Goal: Task Accomplishment & Management: Manage account settings

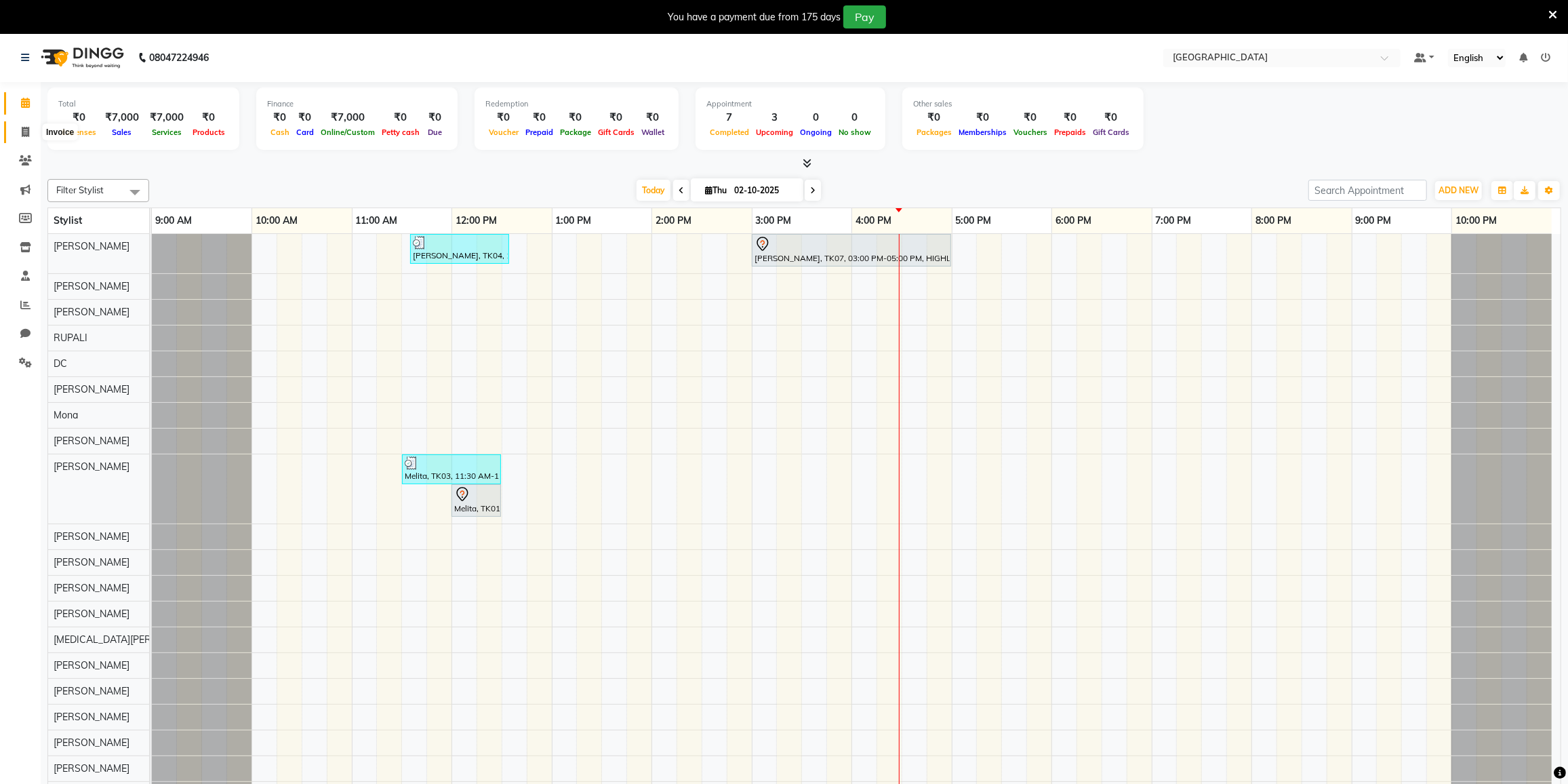
click at [22, 131] on icon at bounding box center [25, 132] width 8 height 10
click at [22, 128] on icon at bounding box center [25, 132] width 8 height 10
select select "8096"
select select "service"
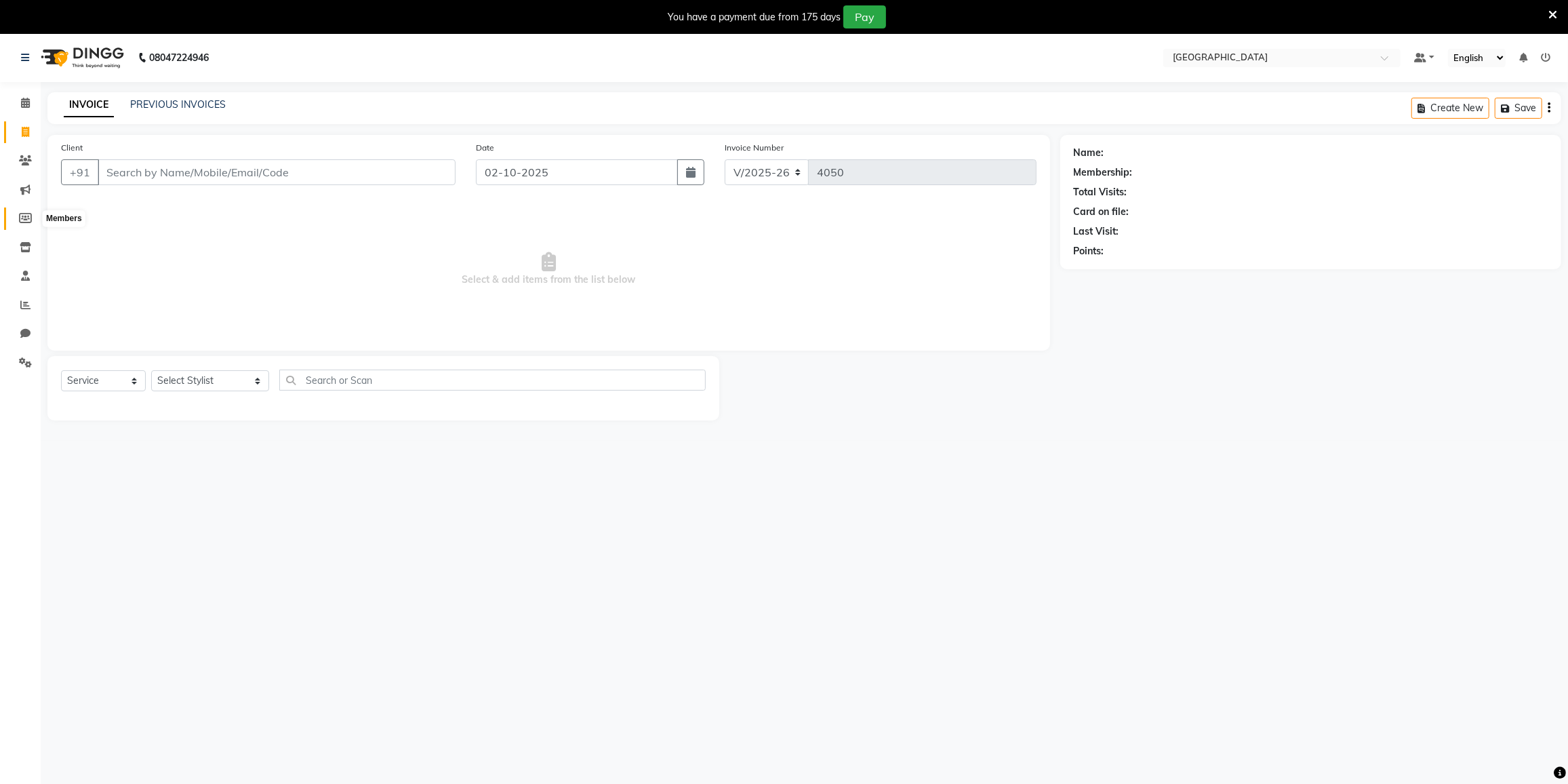
click at [20, 215] on icon at bounding box center [25, 218] width 13 height 10
select select
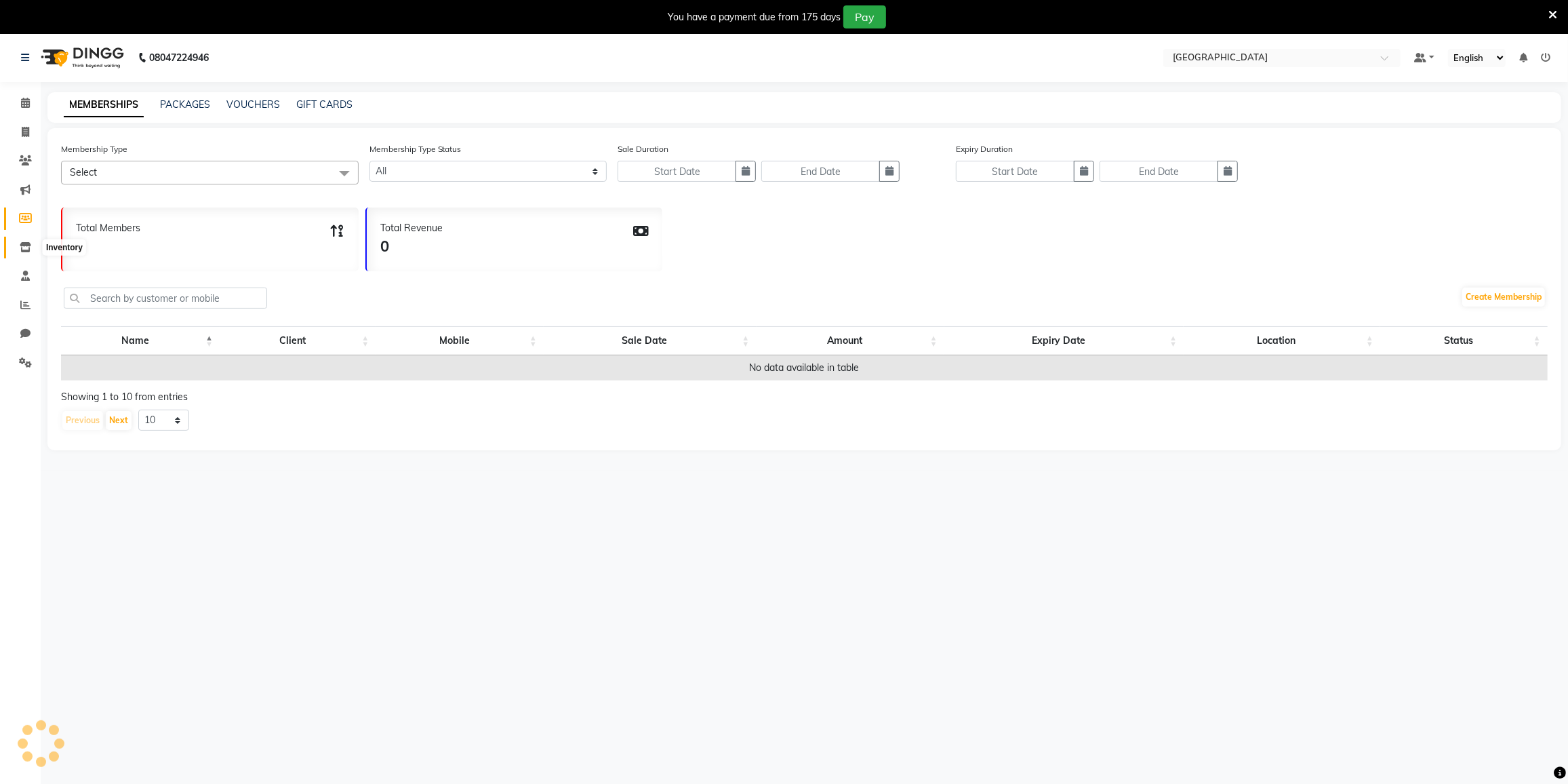
click at [17, 245] on span at bounding box center [25, 248] width 24 height 15
select select
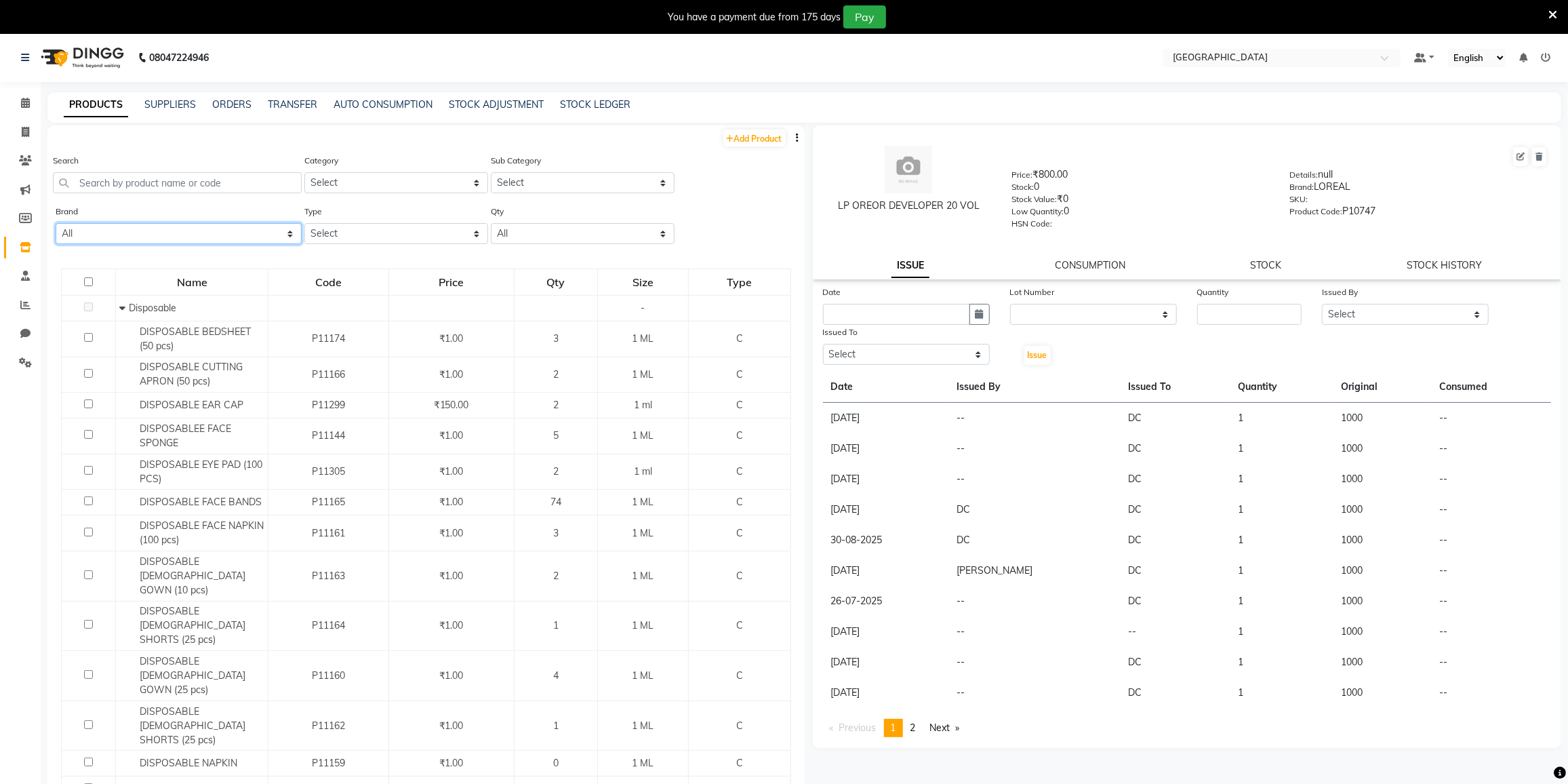
click at [128, 237] on select "All Acetone Alu Foil Anita's Aroma Bajaj Beauty Biosoft Bluesky Bombini Bp Bp F…" at bounding box center [178, 234] width 246 height 21
select select "bombini"
click at [55, 223] on select "All Acetone Alu Foil Anita's Aroma Bajaj Beauty Biosoft Bluesky Bombini Bp Bp F…" at bounding box center [178, 234] width 246 height 21
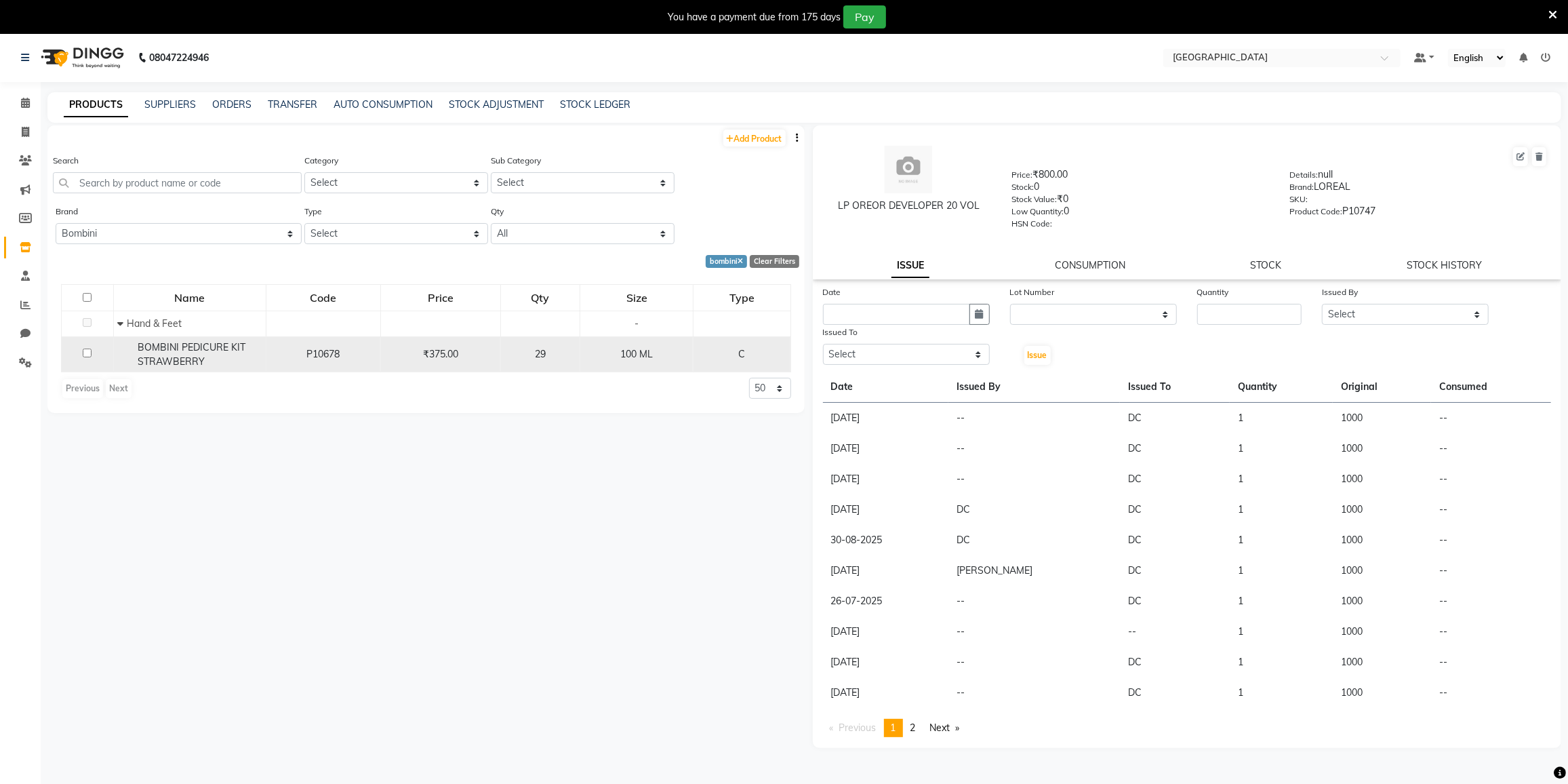
click at [144, 352] on div "BOMBINI PEDICURE KIT STRAWBERRY" at bounding box center [190, 355] width 145 height 29
select select
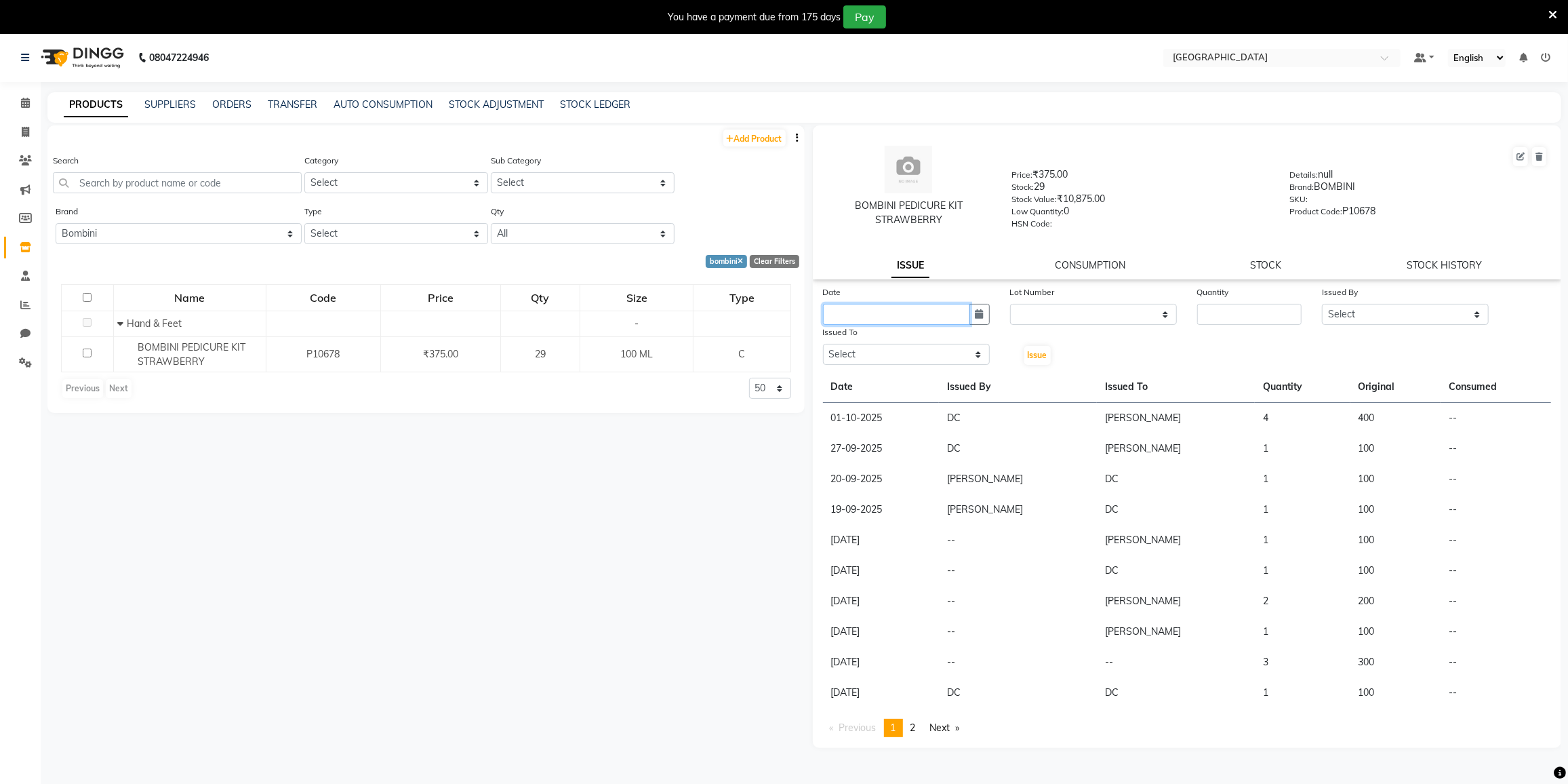
click at [913, 313] on input "text" at bounding box center [897, 315] width 147 height 21
select select "10"
select select "2025"
click at [902, 384] on div "2" at bounding box center [902, 384] width 22 height 22
type input "02-10-2025"
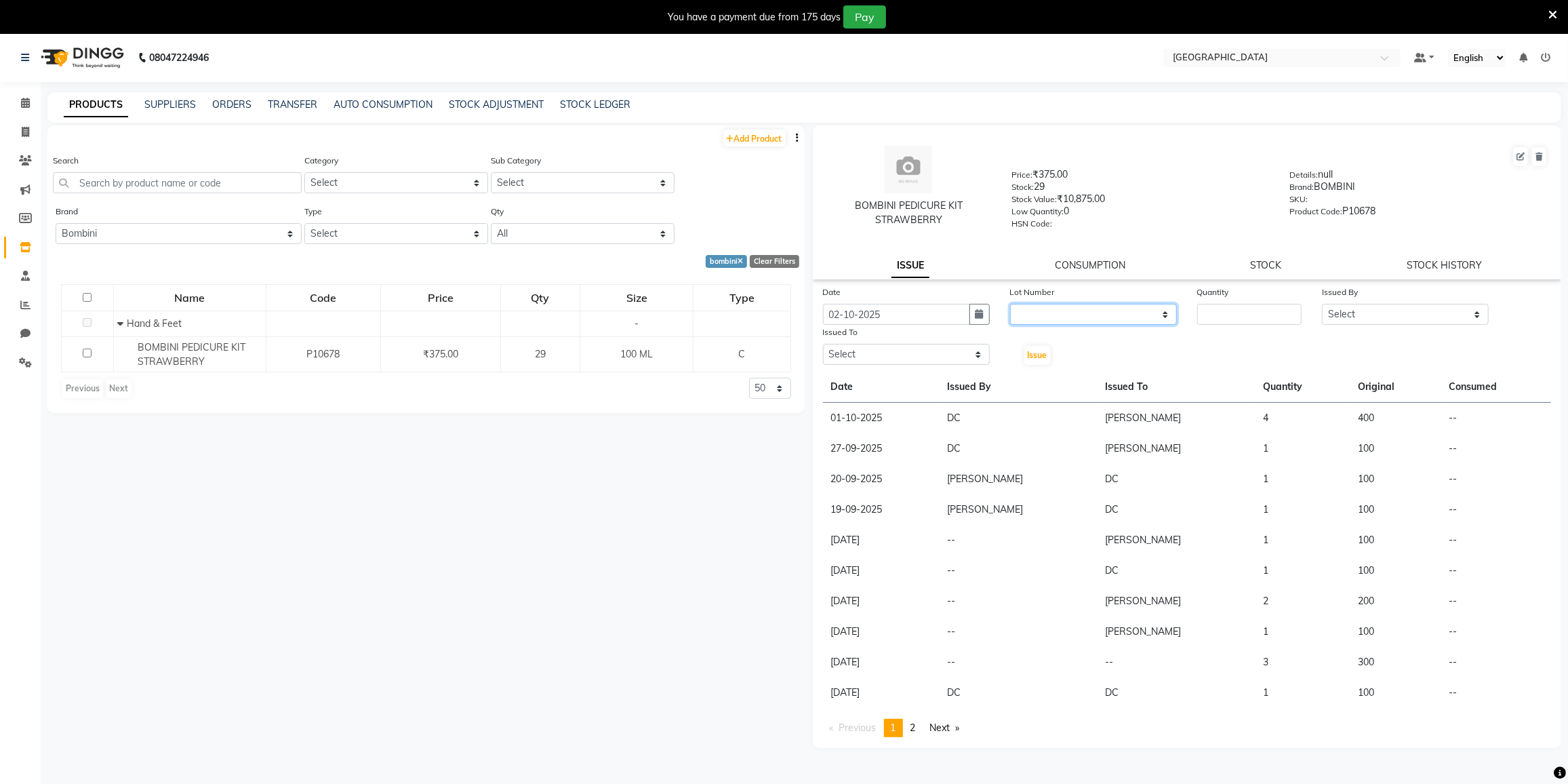
click at [1098, 310] on select "None" at bounding box center [1094, 315] width 167 height 21
select select "0: null"
click at [1010, 304] on select "None" at bounding box center [1094, 315] width 167 height 21
click at [1236, 304] on input "number" at bounding box center [1249, 315] width 105 height 21
type input "1"
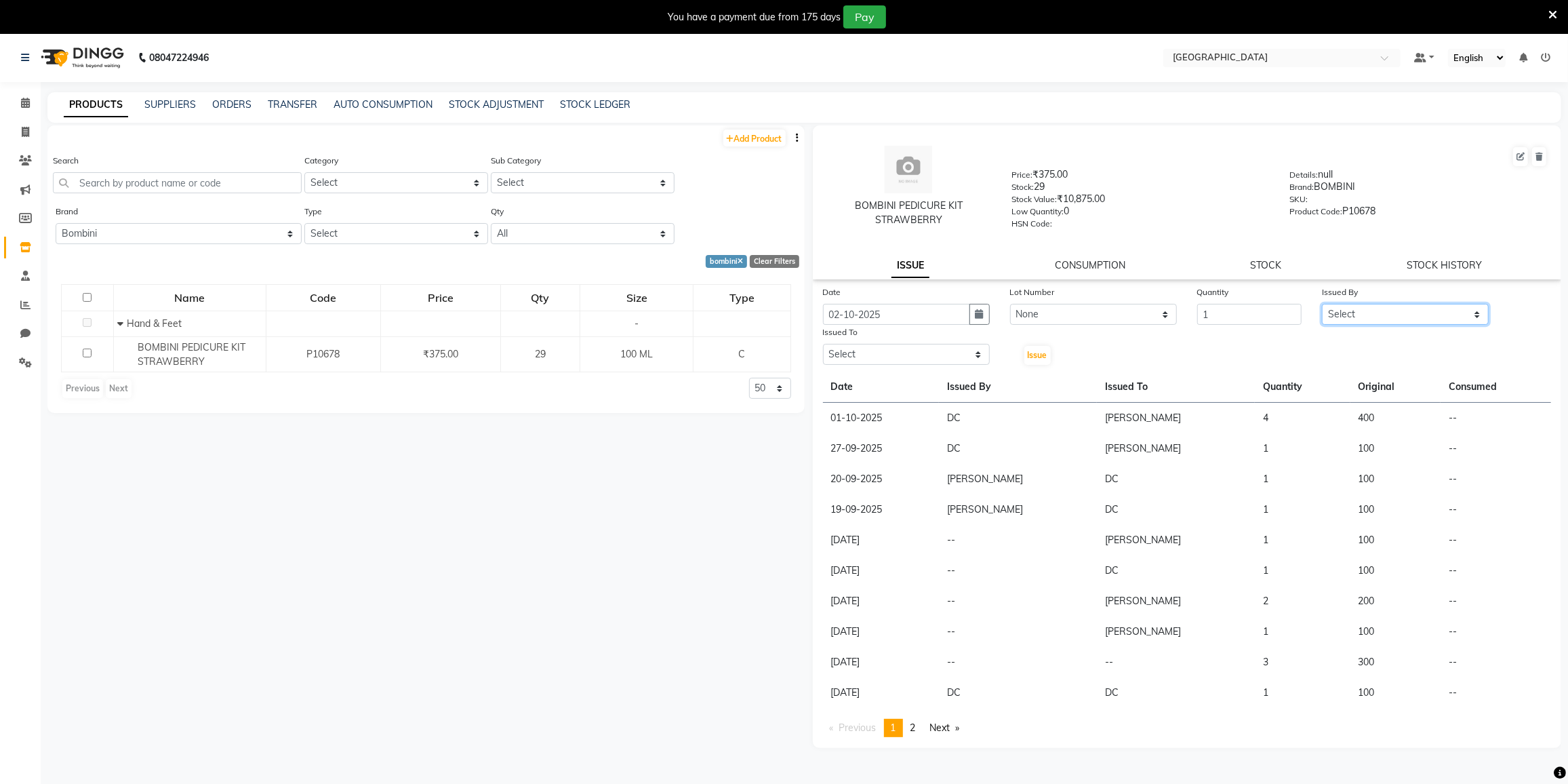
click at [1395, 308] on select "Select DC DILSHAD ALI FAIZAN AHMED FARHAN SHAIKH FEROZ SHAIKH Ganga Kunwar Guln…" at bounding box center [1406, 315] width 167 height 21
select select "77532"
click at [1322, 304] on select "Select DC DILSHAD ALI FAIZAN AHMED FARHAN SHAIKH FEROZ SHAIKH Ganga Kunwar Guln…" at bounding box center [1406, 315] width 167 height 21
click at [878, 357] on select "Select DC DILSHAD ALI FAIZAN AHMED FARHAN SHAIKH FEROZ SHAIKH Ganga Kunwar Guln…" at bounding box center [907, 354] width 167 height 21
select select "77532"
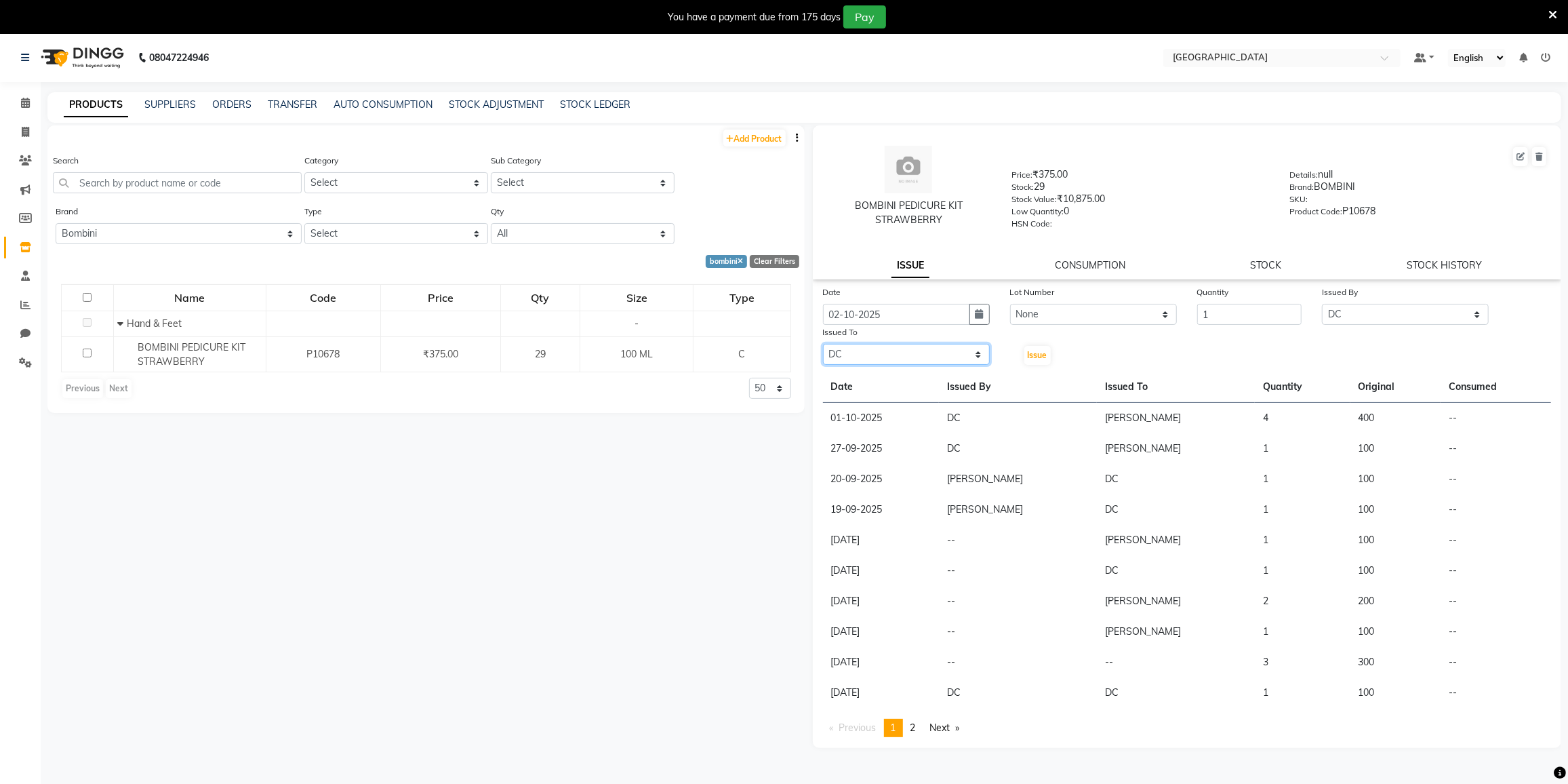
click at [823, 344] on select "Select DC DILSHAD ALI FAIZAN AHMED FARHAN SHAIKH FEROZ SHAIKH Ganga Kunwar Guln…" at bounding box center [907, 354] width 167 height 21
click at [1043, 351] on span "Issue" at bounding box center [1038, 355] width 20 height 10
select select
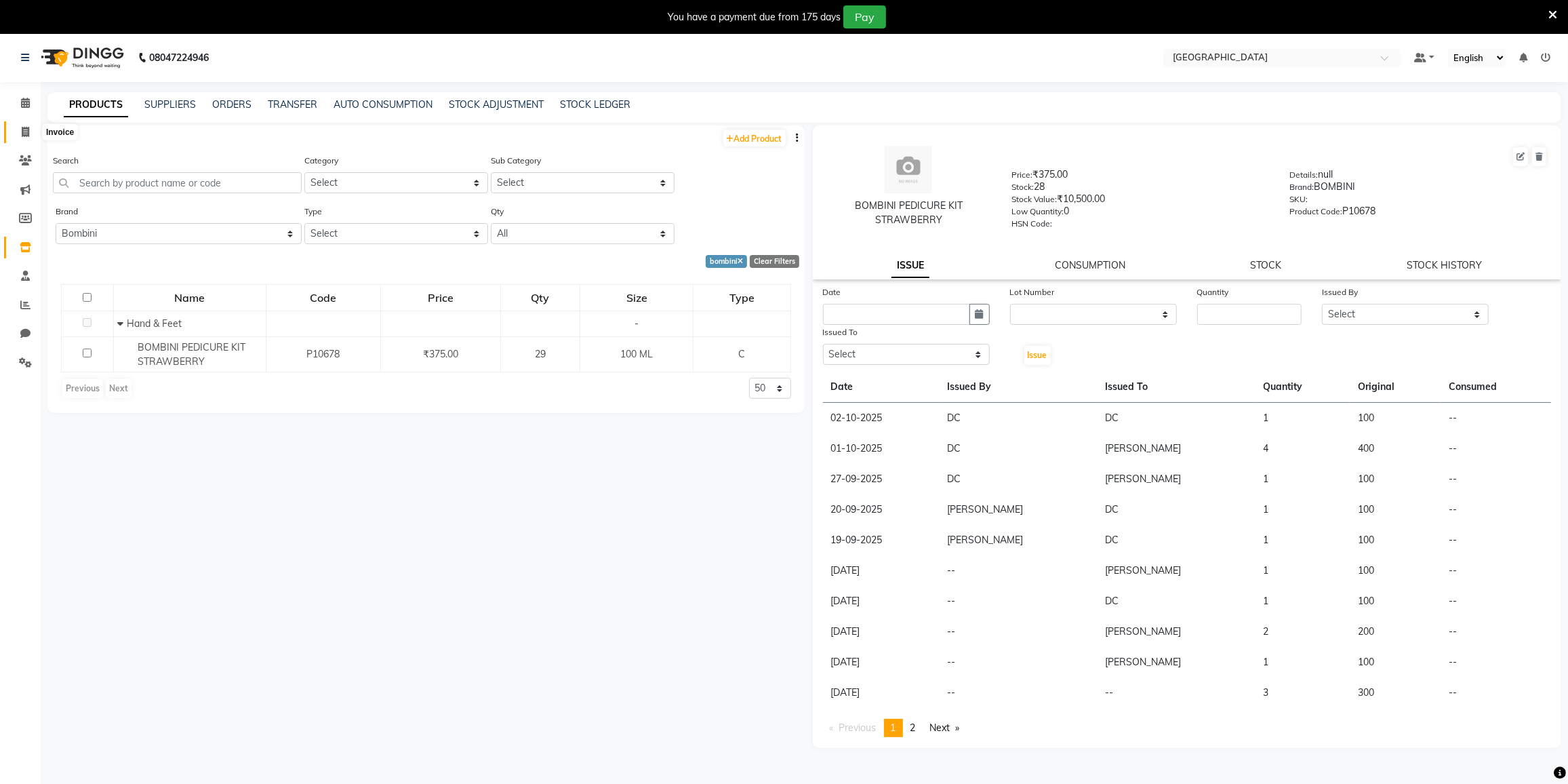
click at [27, 132] on icon at bounding box center [25, 132] width 8 height 10
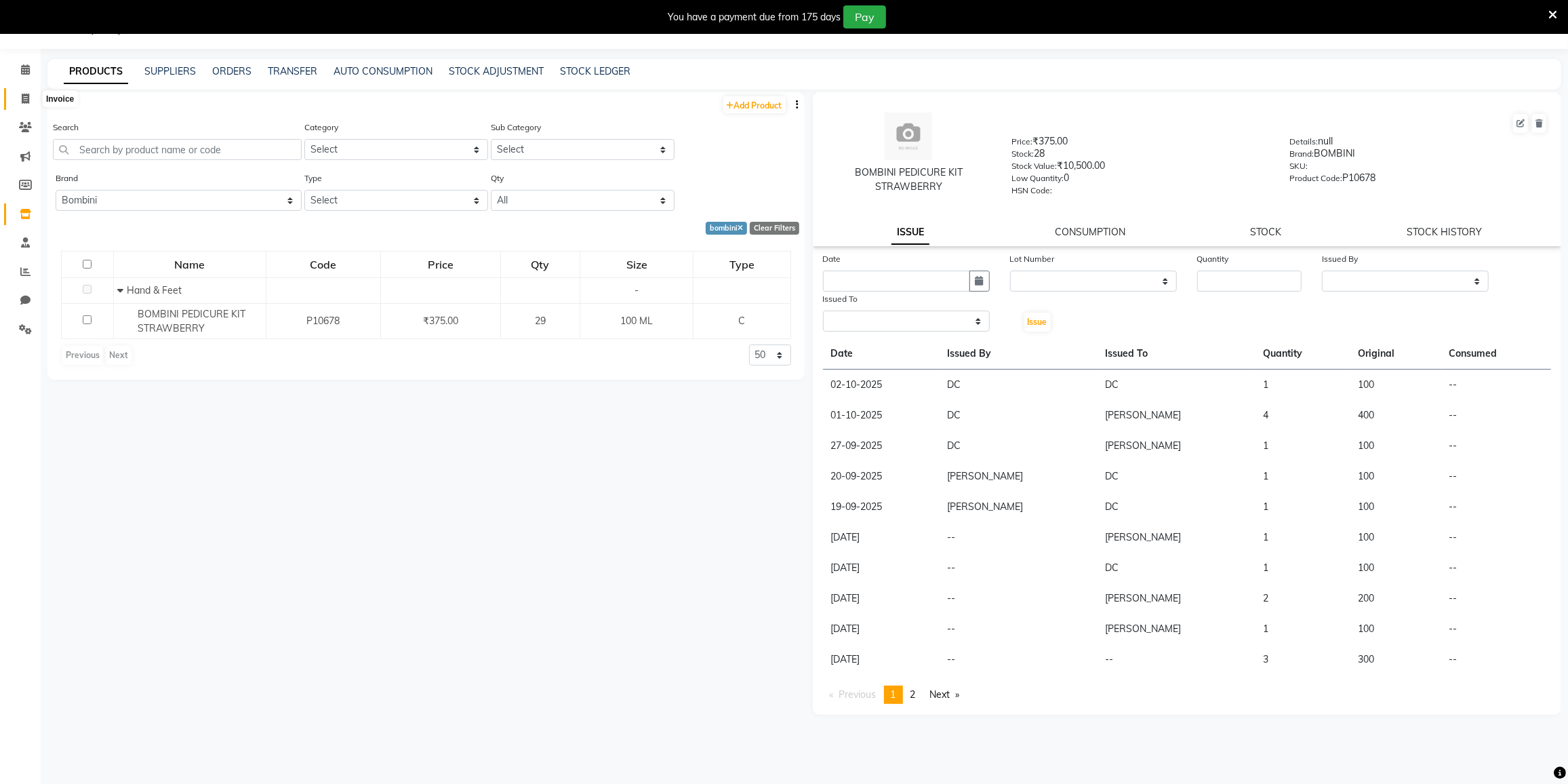
select select "service"
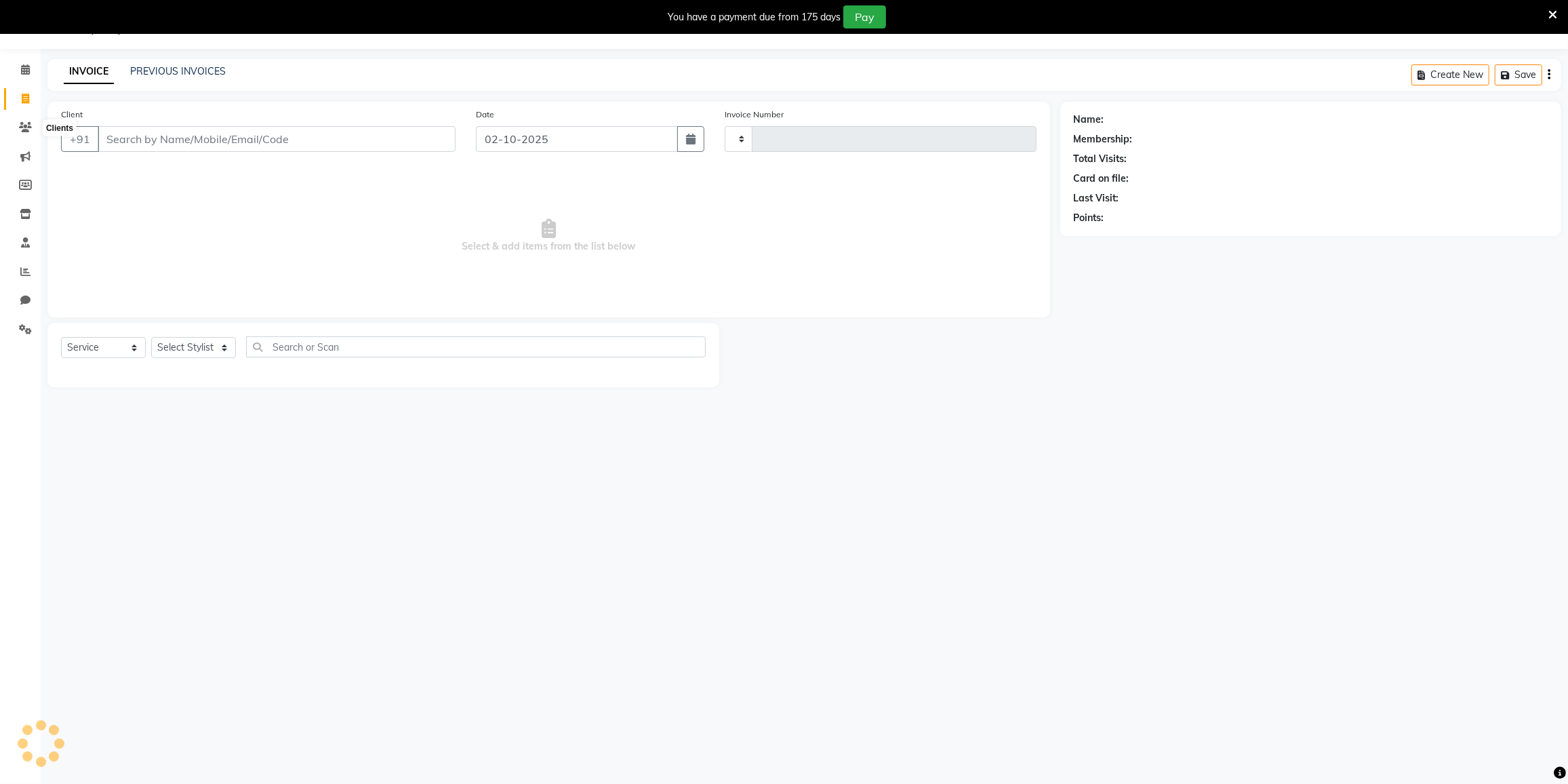
type input "4050"
select select "8096"
click at [26, 183] on icon at bounding box center [25, 185] width 13 height 10
select select
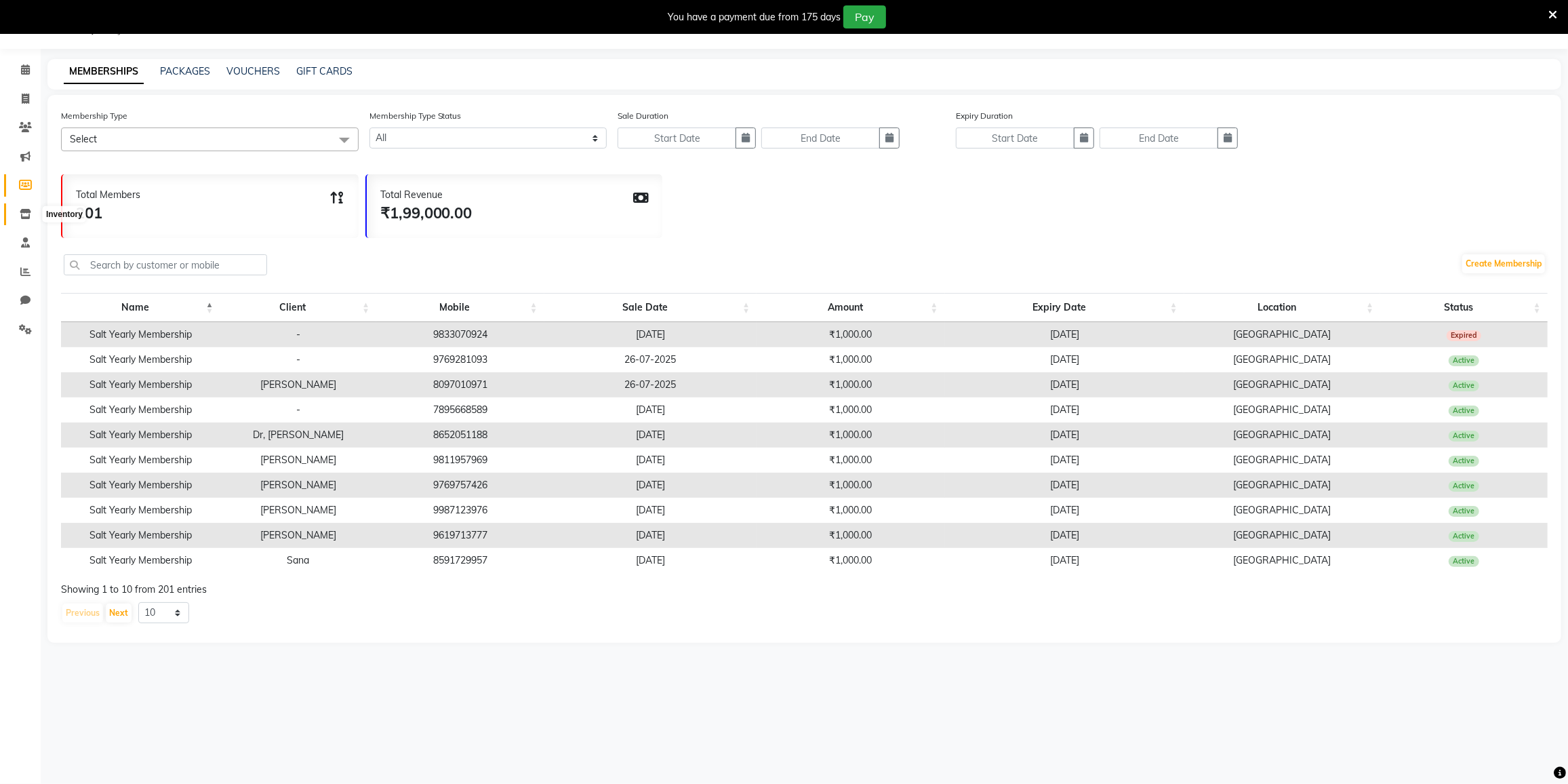
click at [26, 212] on icon at bounding box center [25, 214] width 11 height 10
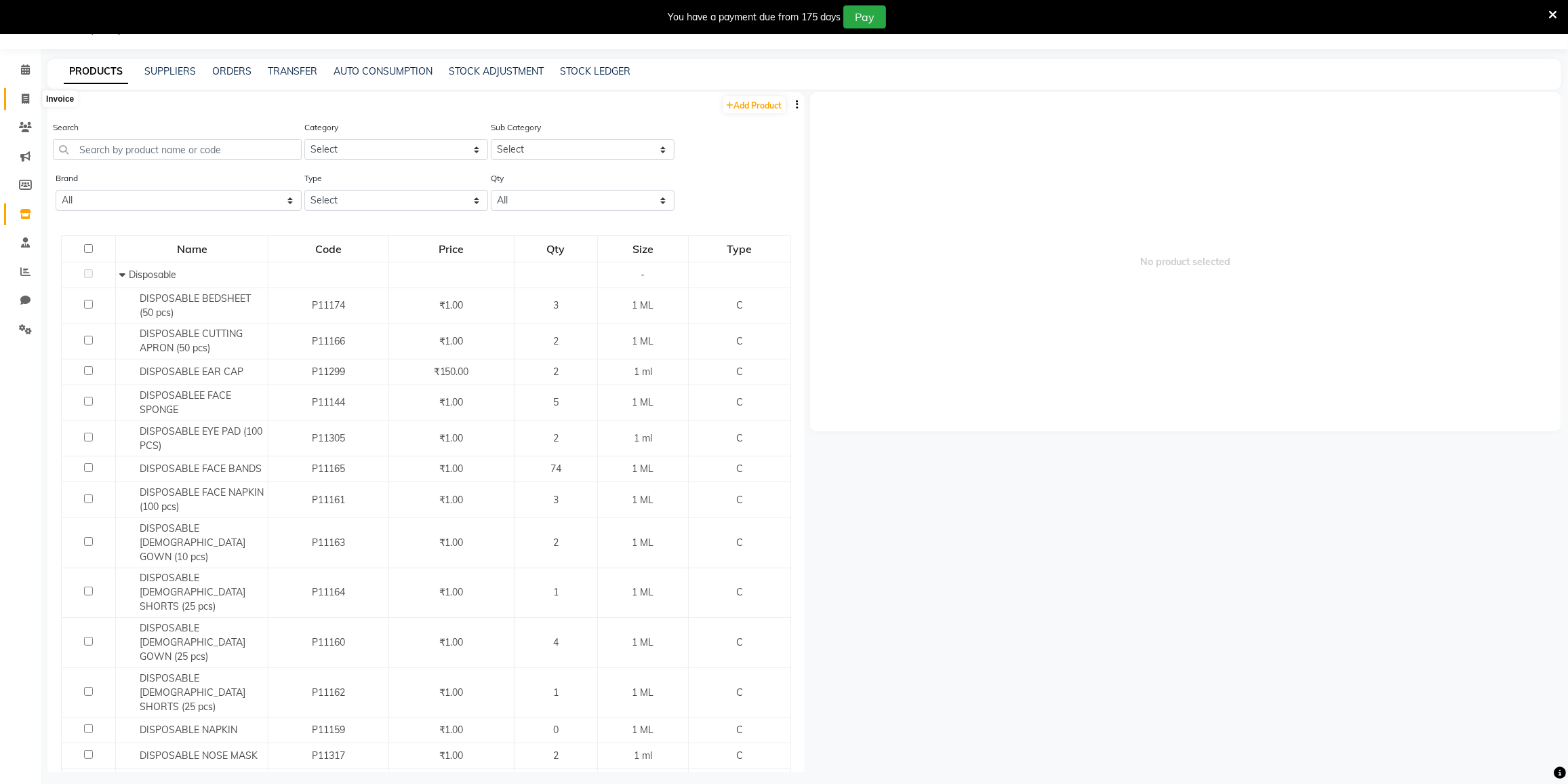
click at [25, 95] on icon at bounding box center [25, 98] width 8 height 10
select select "service"
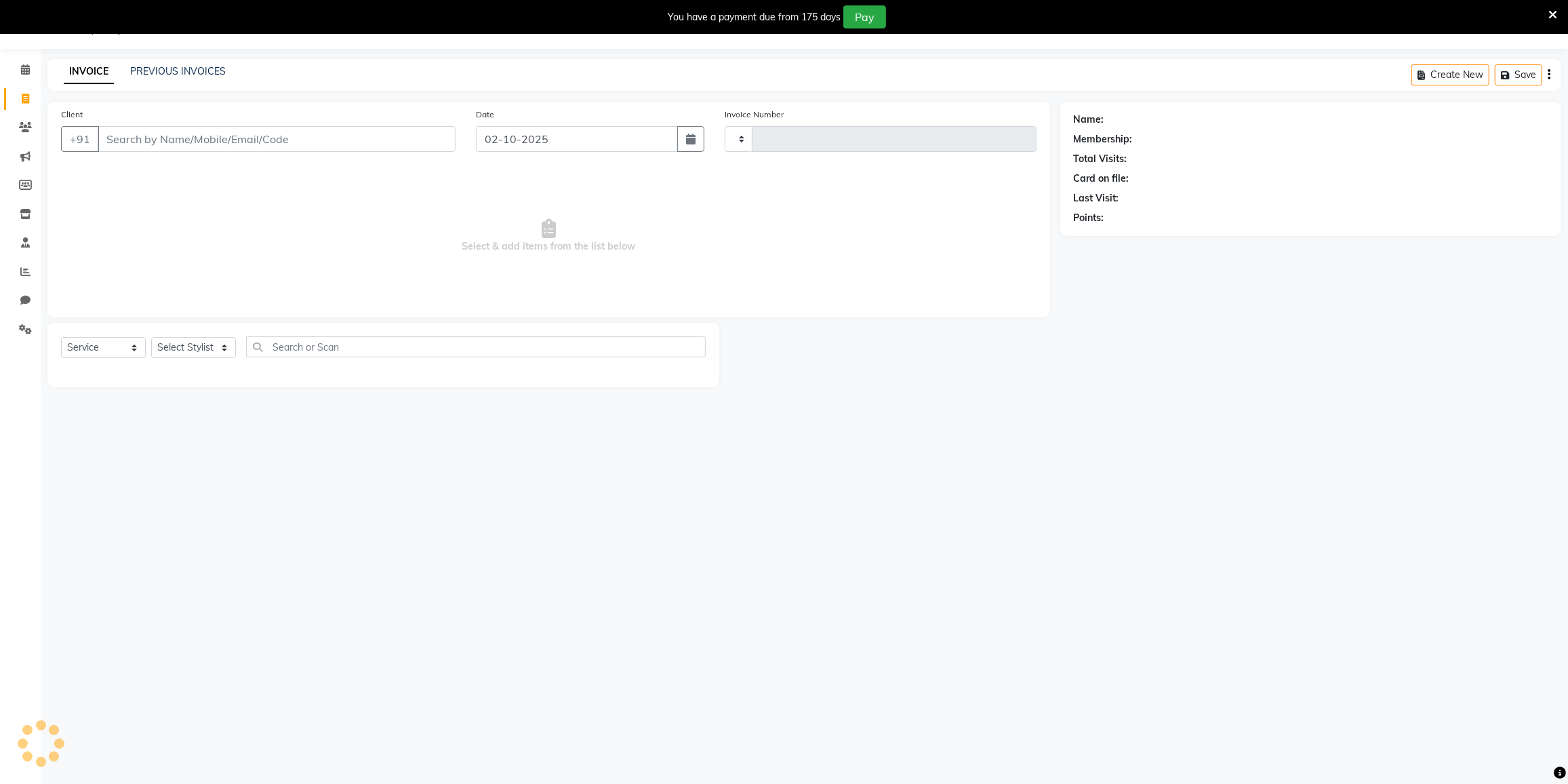
type input "4050"
select select "8096"
click at [364, 355] on input "text" at bounding box center [475, 347] width 460 height 21
click at [204, 345] on select "Select Stylist DC DILSHAD ALI FAIZAN AHMED FARHAN SHAIKH FEROZ SHAIKH Ganga Kun…" at bounding box center [210, 348] width 118 height 21
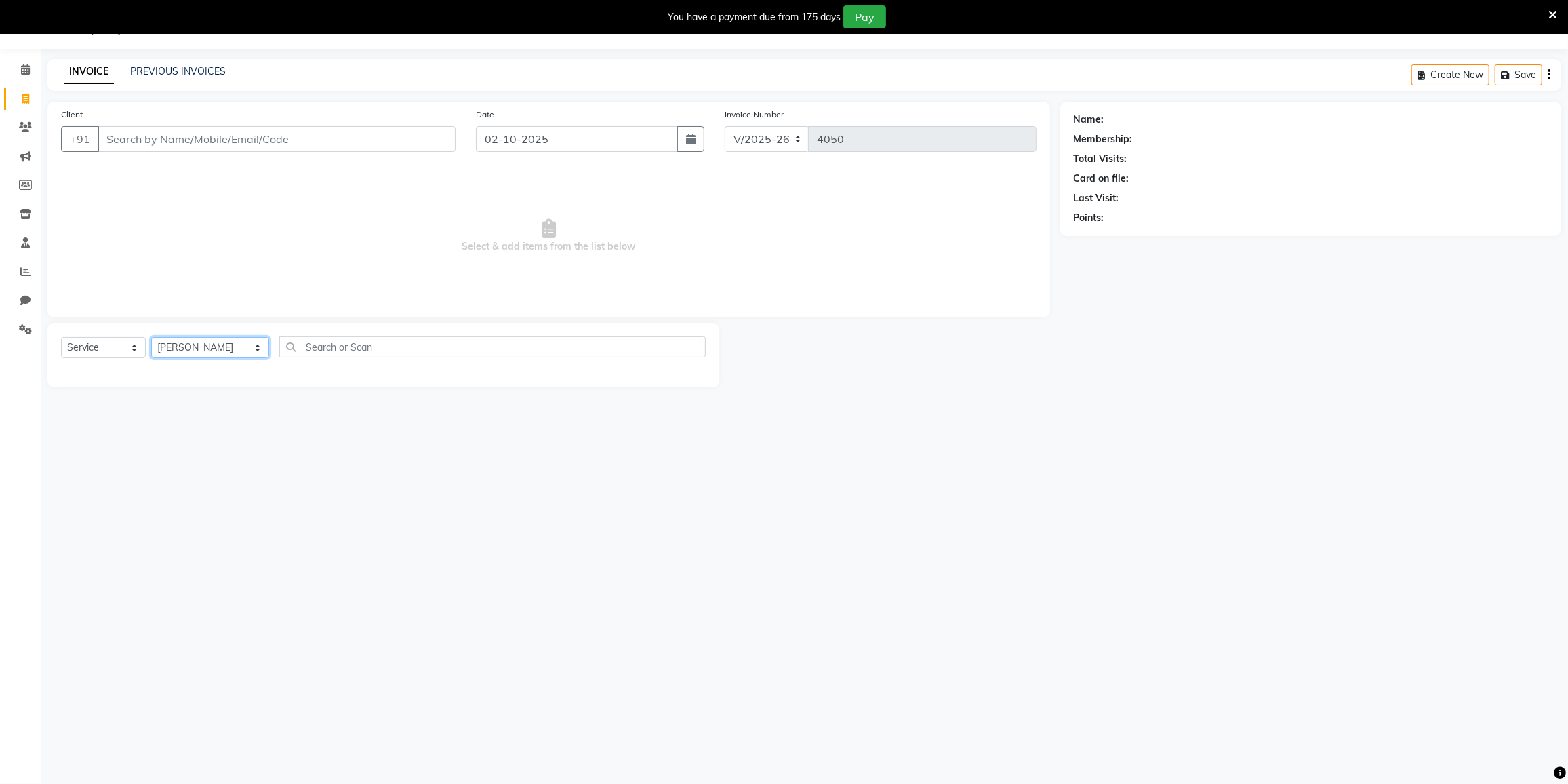
click at [151, 337] on select "Select Stylist DC DILSHAD ALI FAIZAN AHMED FARHAN SHAIKH FEROZ SHAIKH Ganga Kun…" at bounding box center [210, 348] width 118 height 21
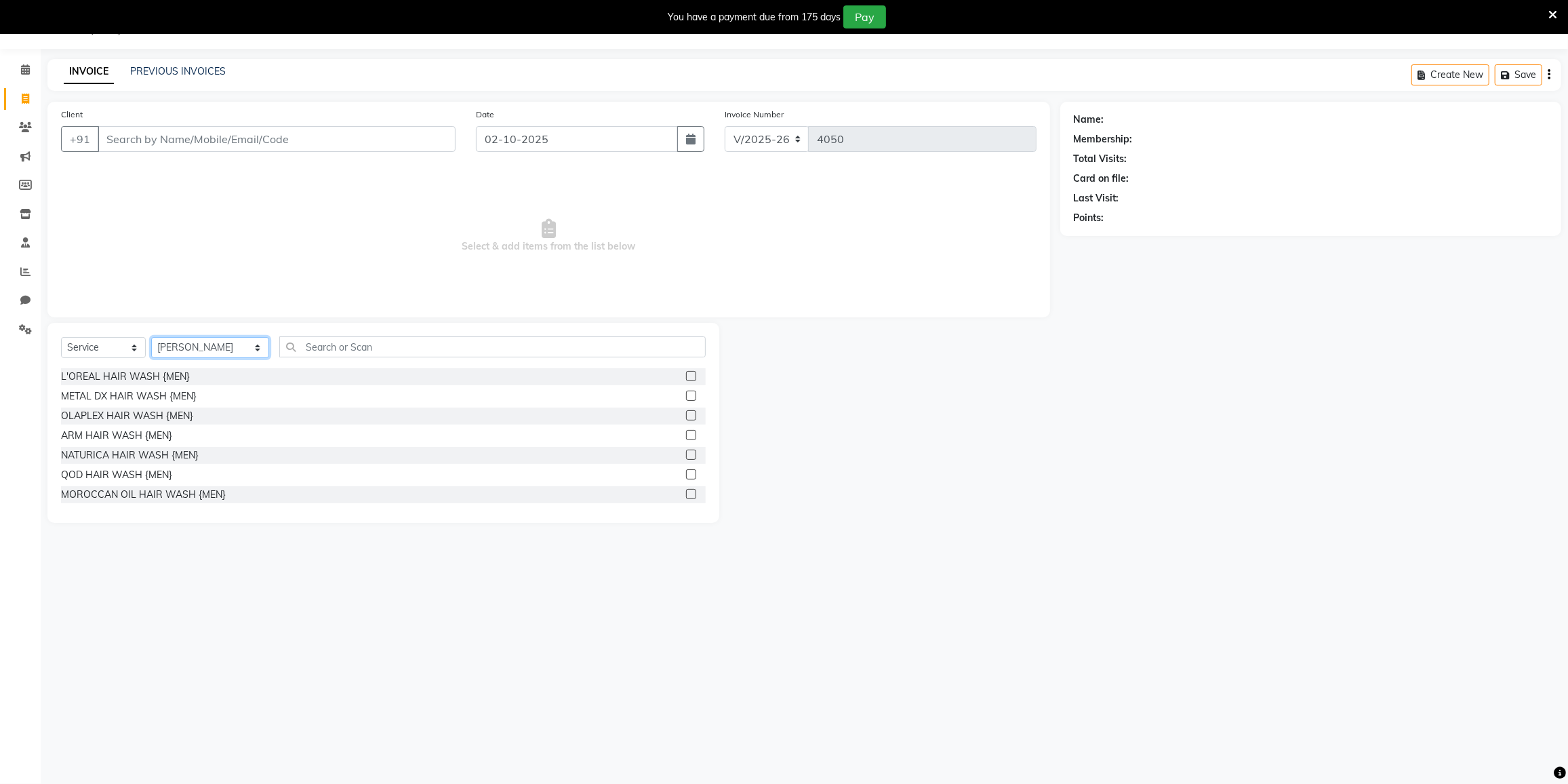
click at [166, 346] on select "Select Stylist DC DILSHAD ALI FAIZAN AHMED FARHAN SHAIKH FEROZ SHAIKH Ganga Kun…" at bounding box center [210, 348] width 118 height 21
select select "77222"
click at [151, 337] on select "Select Stylist DC DILSHAD ALI FAIZAN AHMED FARHAN SHAIKH FEROZ SHAIKH Ganga Kun…" at bounding box center [210, 348] width 118 height 21
click at [296, 337] on input "text" at bounding box center [492, 347] width 426 height 21
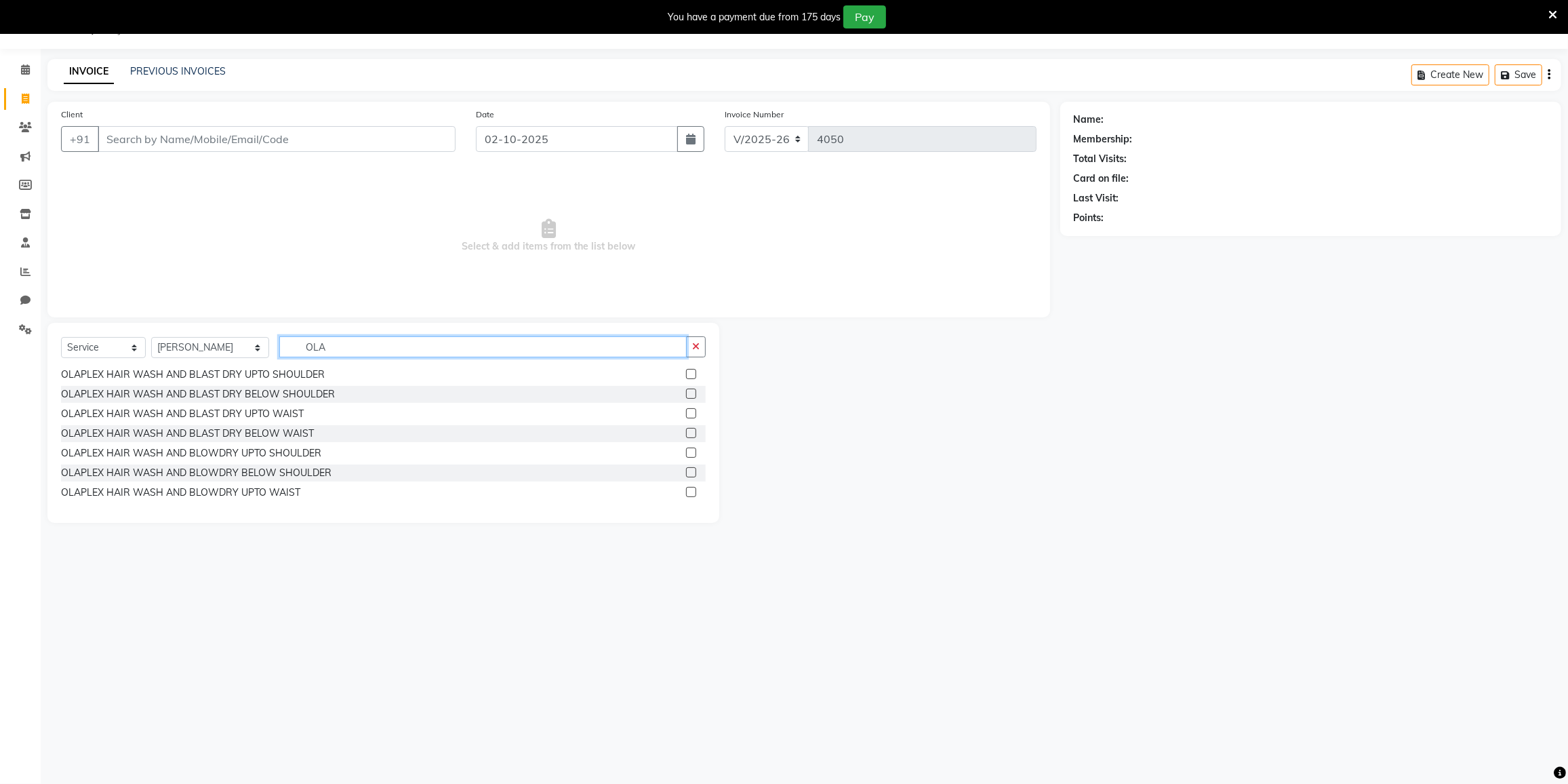
scroll to position [246, 0]
type input "OLA"
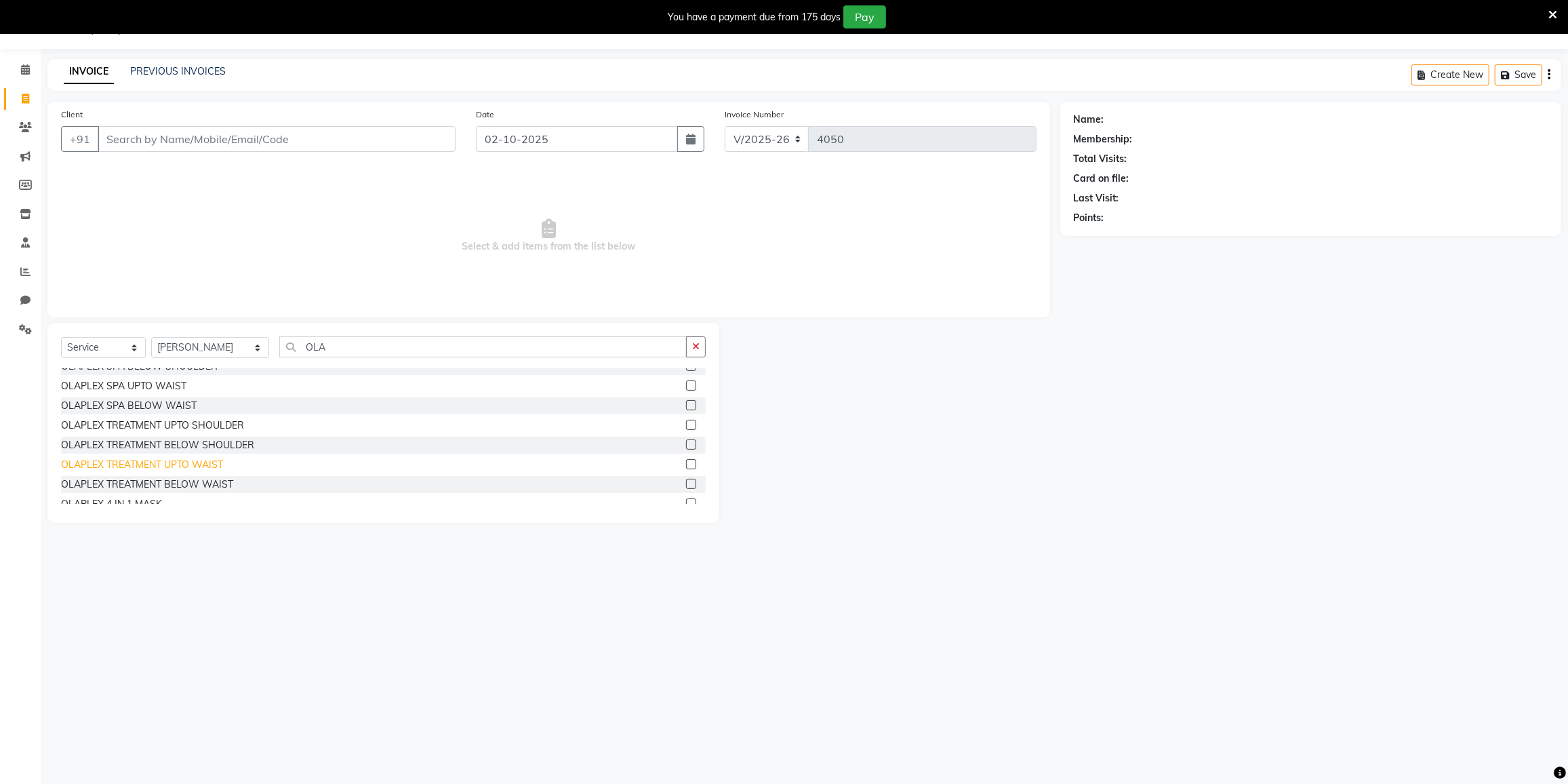
click at [192, 470] on div "OLAPLEX TREATMENT UPTO WAIST" at bounding box center [142, 465] width 162 height 14
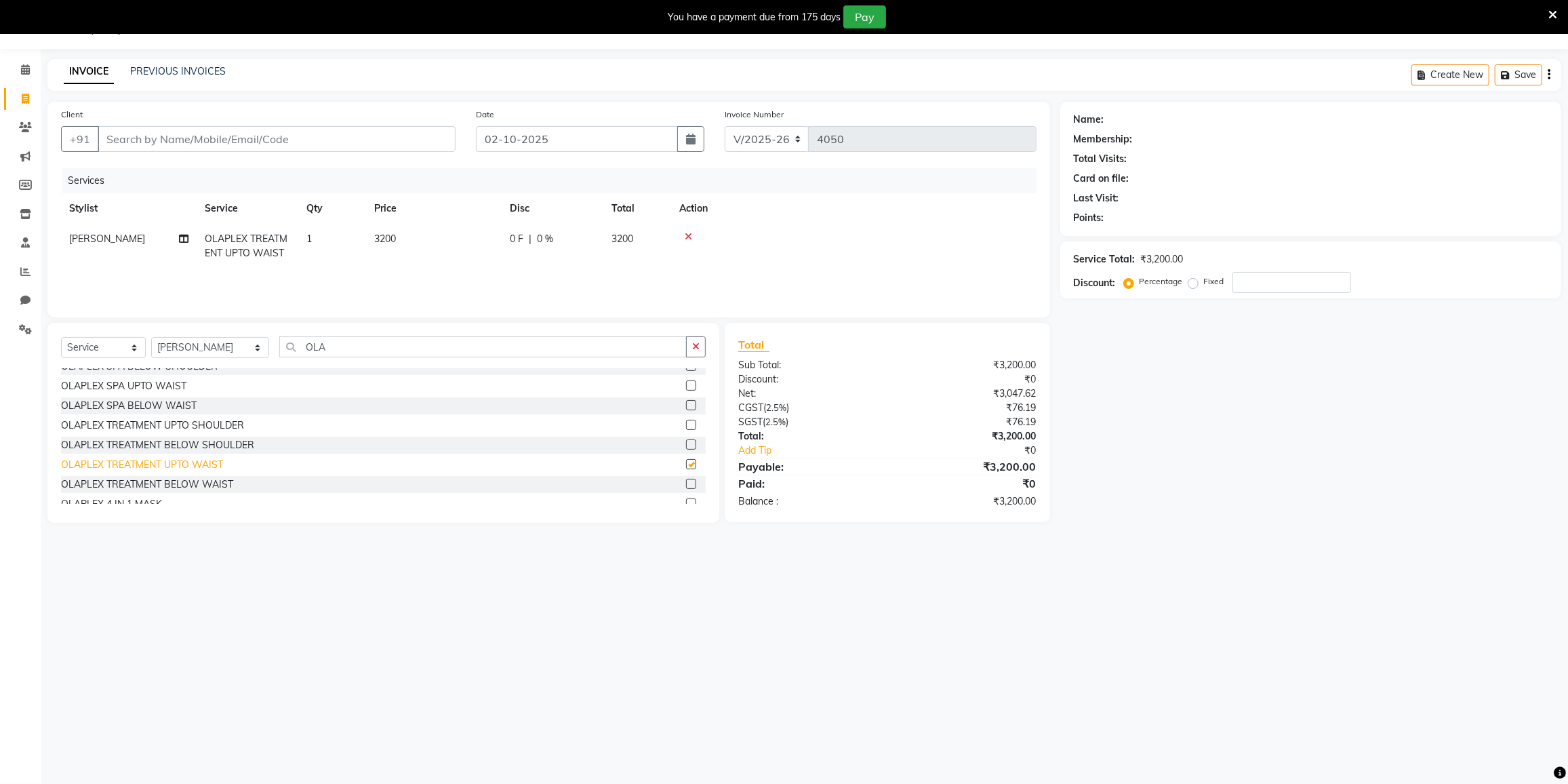
checkbox input "false"
click at [372, 343] on input "OLA" at bounding box center [483, 347] width 407 height 21
type input "O"
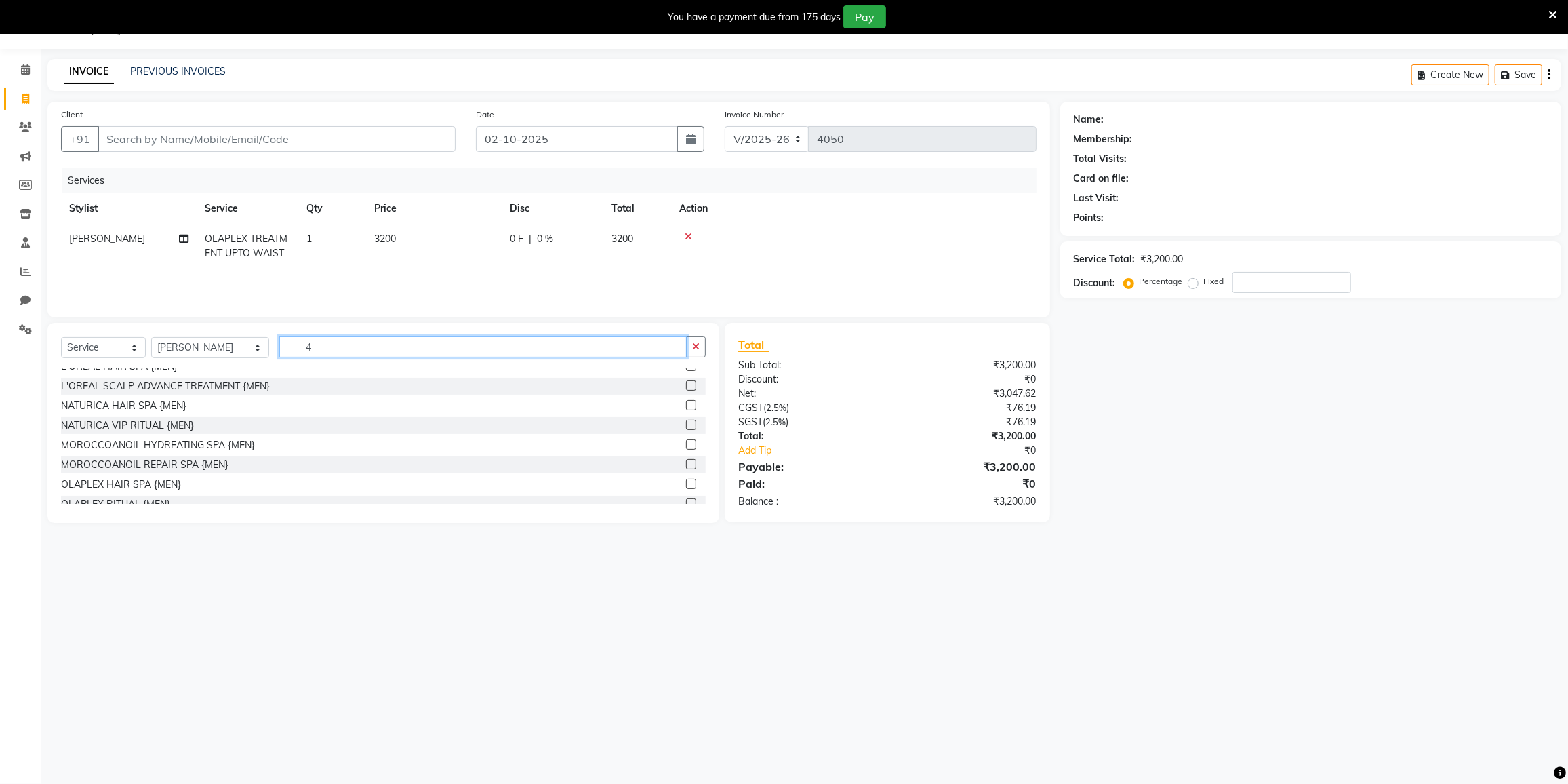
scroll to position [0, 0]
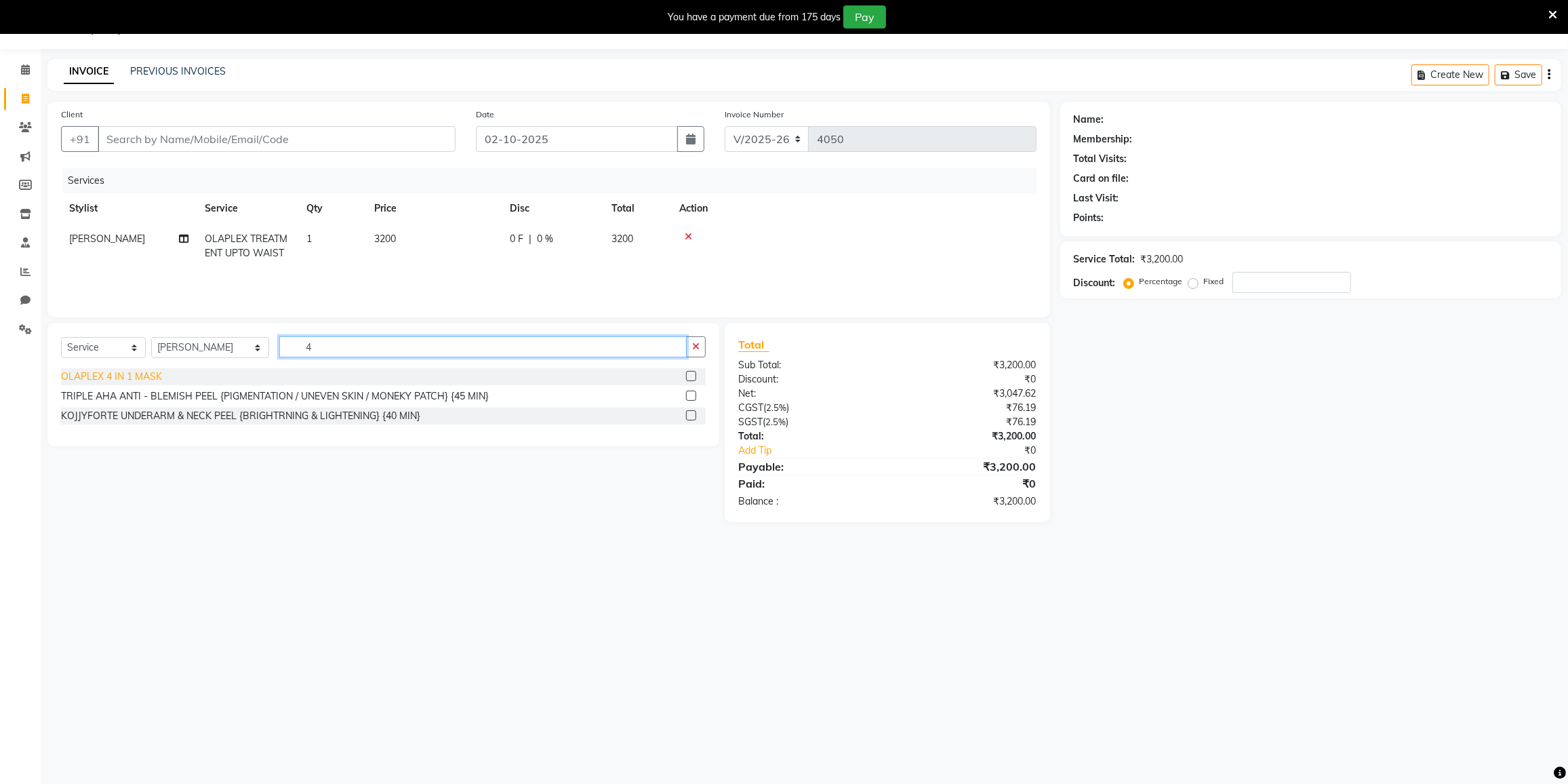
type input "4"
click at [147, 372] on div "OLAPLEX 4 IN 1 MASK" at bounding box center [112, 377] width 101 height 14
checkbox input "false"
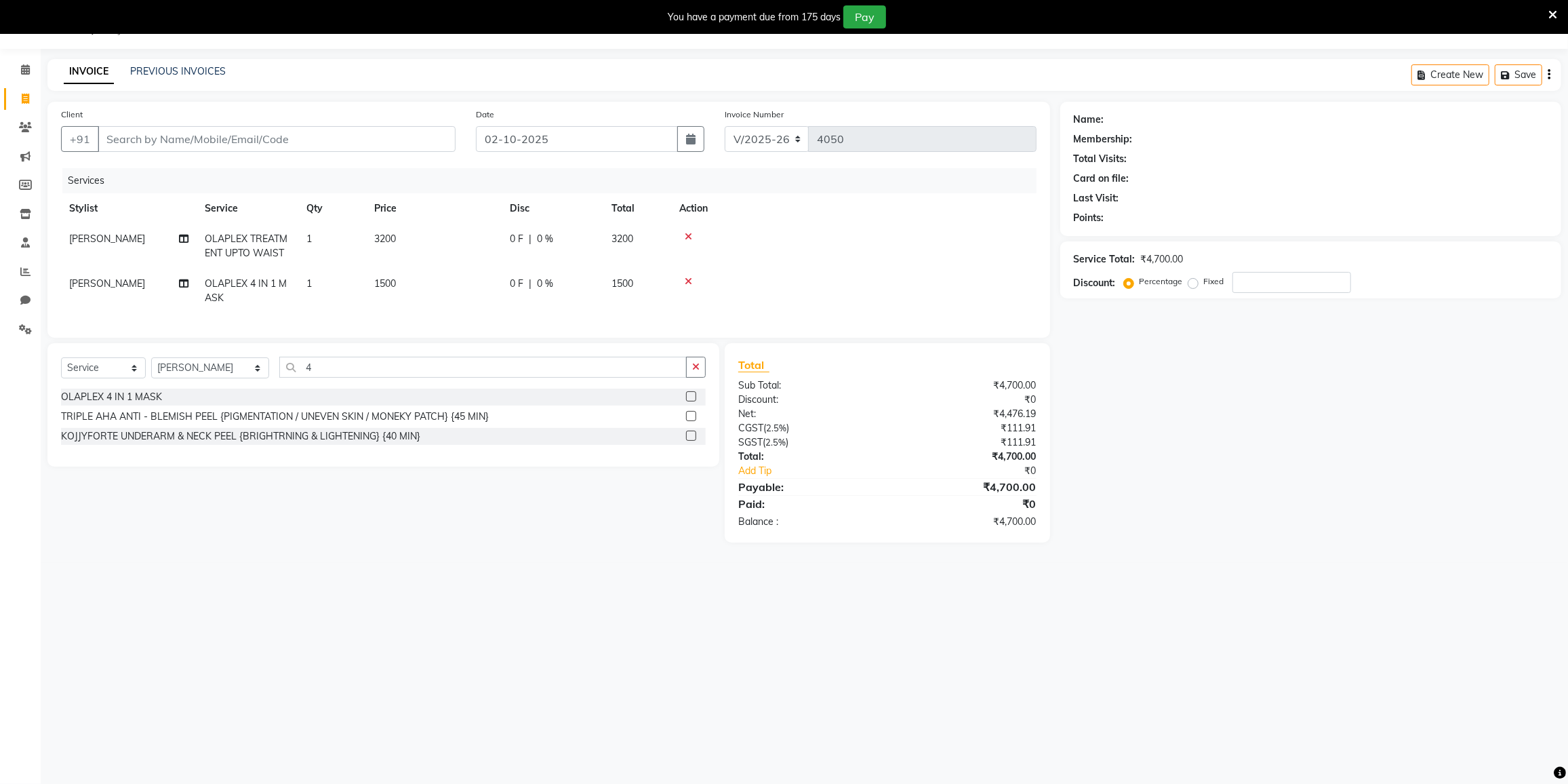
click at [686, 237] on icon at bounding box center [688, 237] width 8 height 10
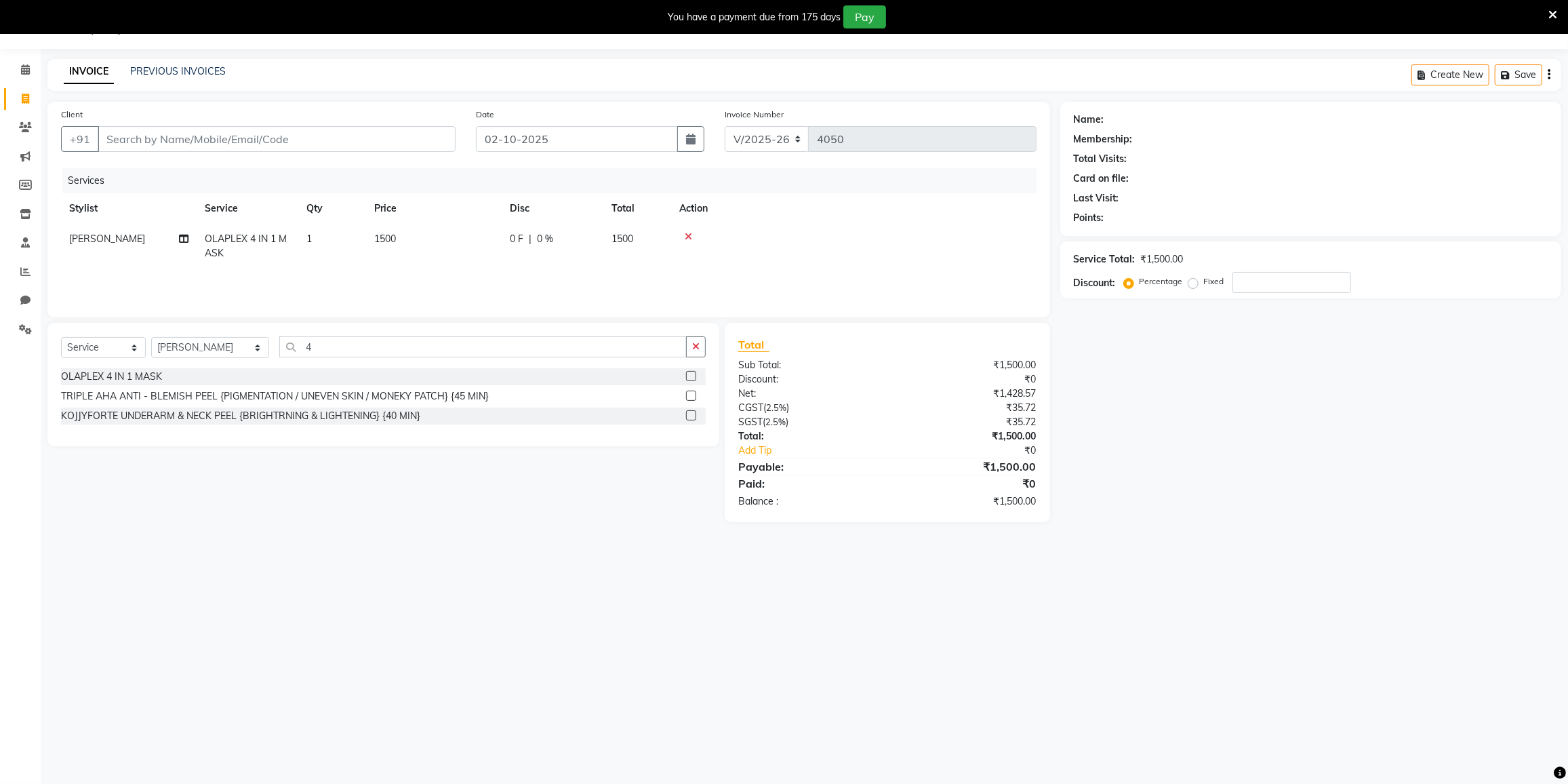
click at [686, 237] on icon at bounding box center [688, 237] width 8 height 10
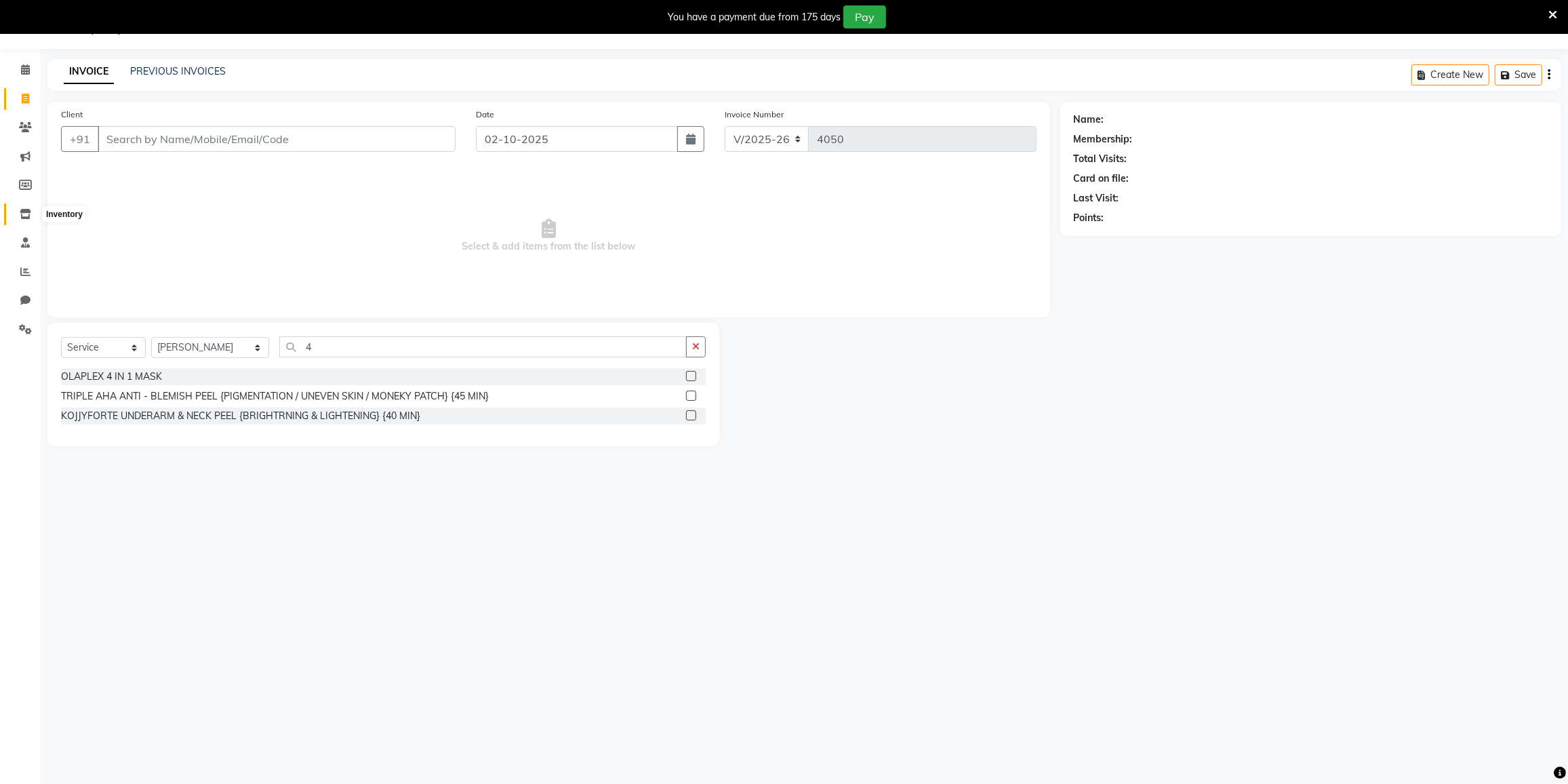
click at [22, 207] on span at bounding box center [25, 214] width 24 height 15
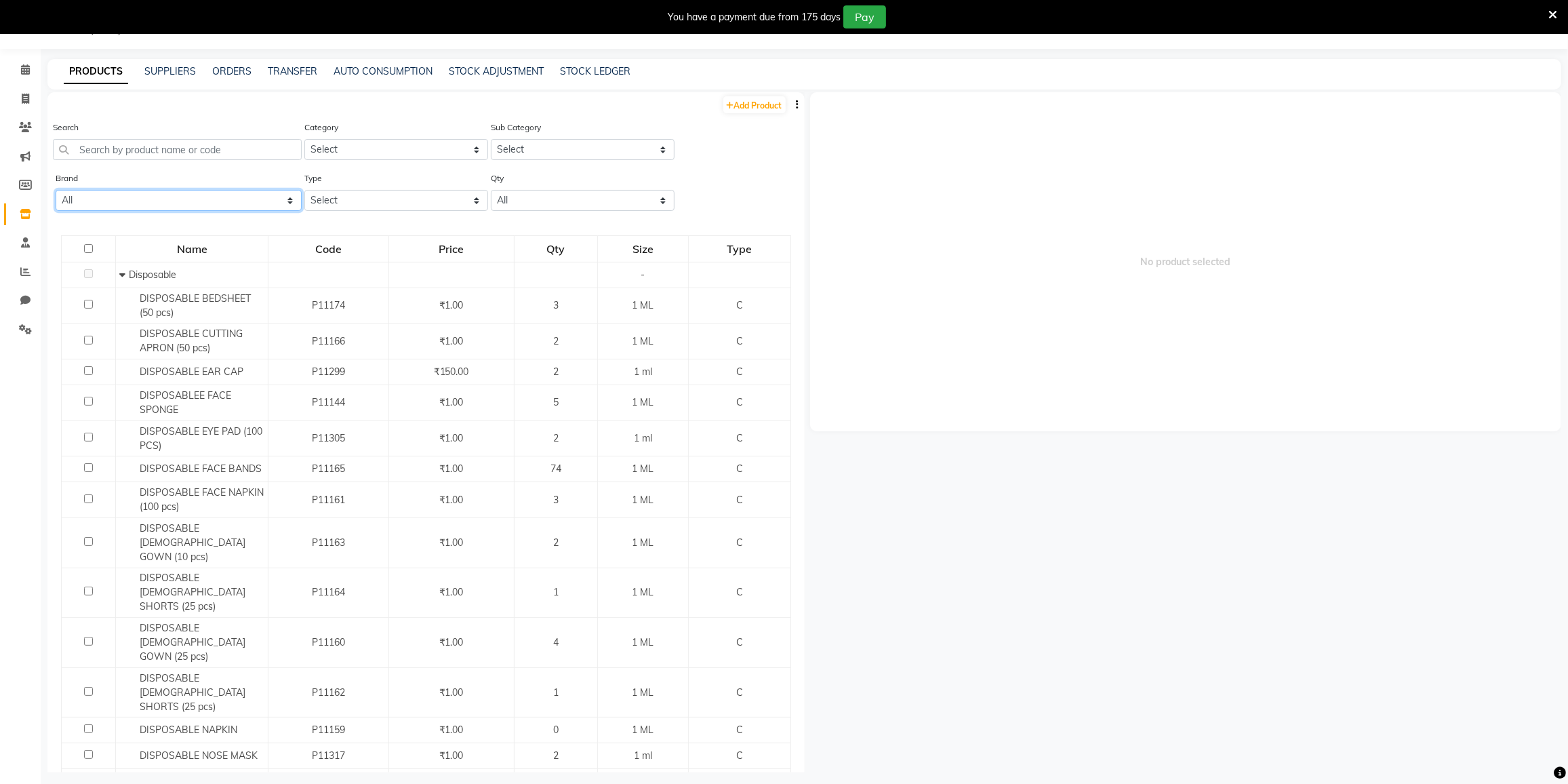
click at [187, 197] on select "All Acetone Alu Foil Anita's Aroma Bajaj Beauty Biosoft Bluesky Bombini Bp Bp F…" at bounding box center [178, 200] width 246 height 21
select select "anita's"
click at [55, 190] on select "All Acetone Alu Foil Anita's Aroma Bajaj Beauty Biosoft Bluesky Bombini Bp Bp F…" at bounding box center [178, 200] width 246 height 21
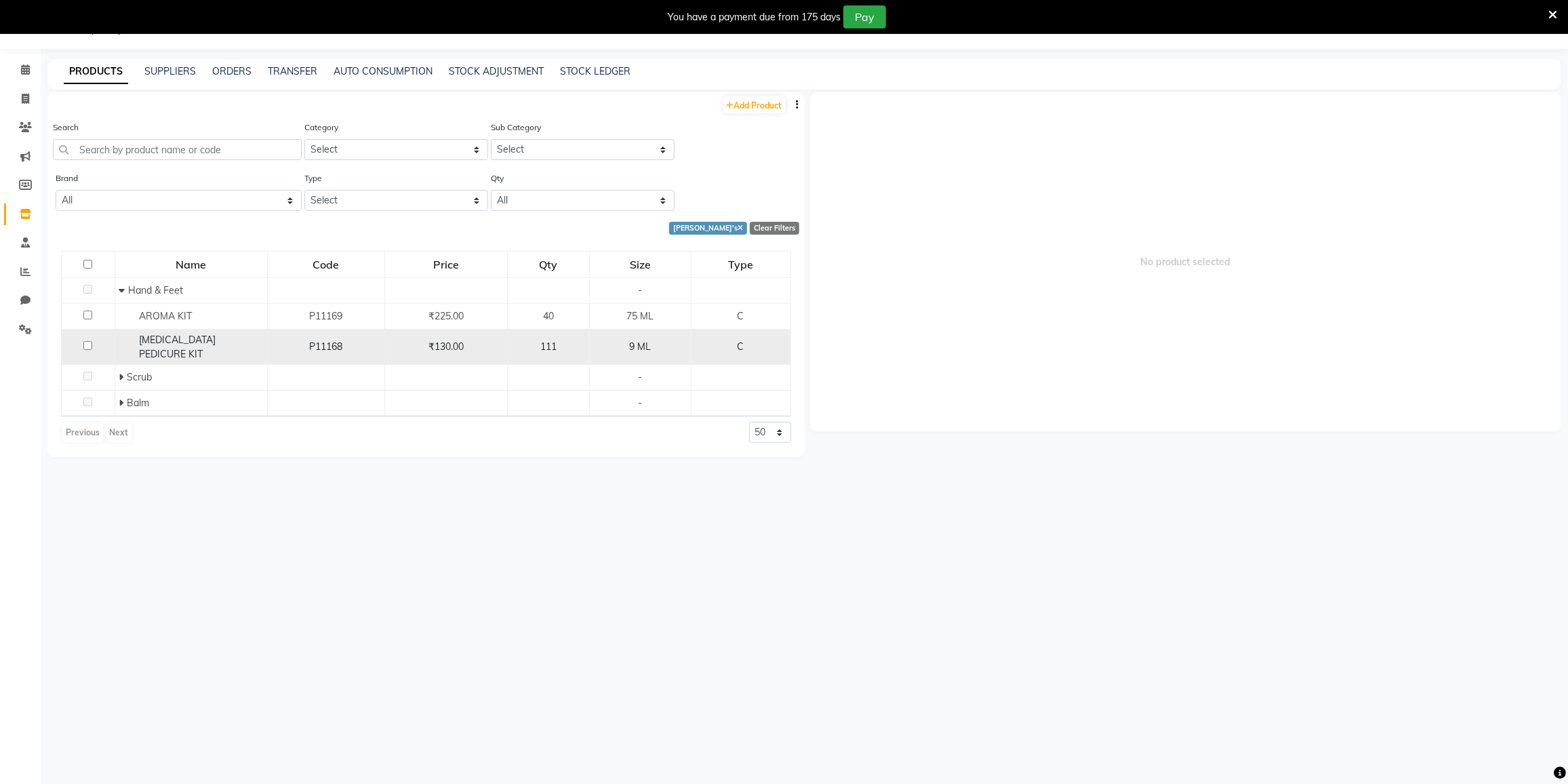
click at [172, 333] on div "WHITENING PEDICURE KIT" at bounding box center [191, 347] width 145 height 29
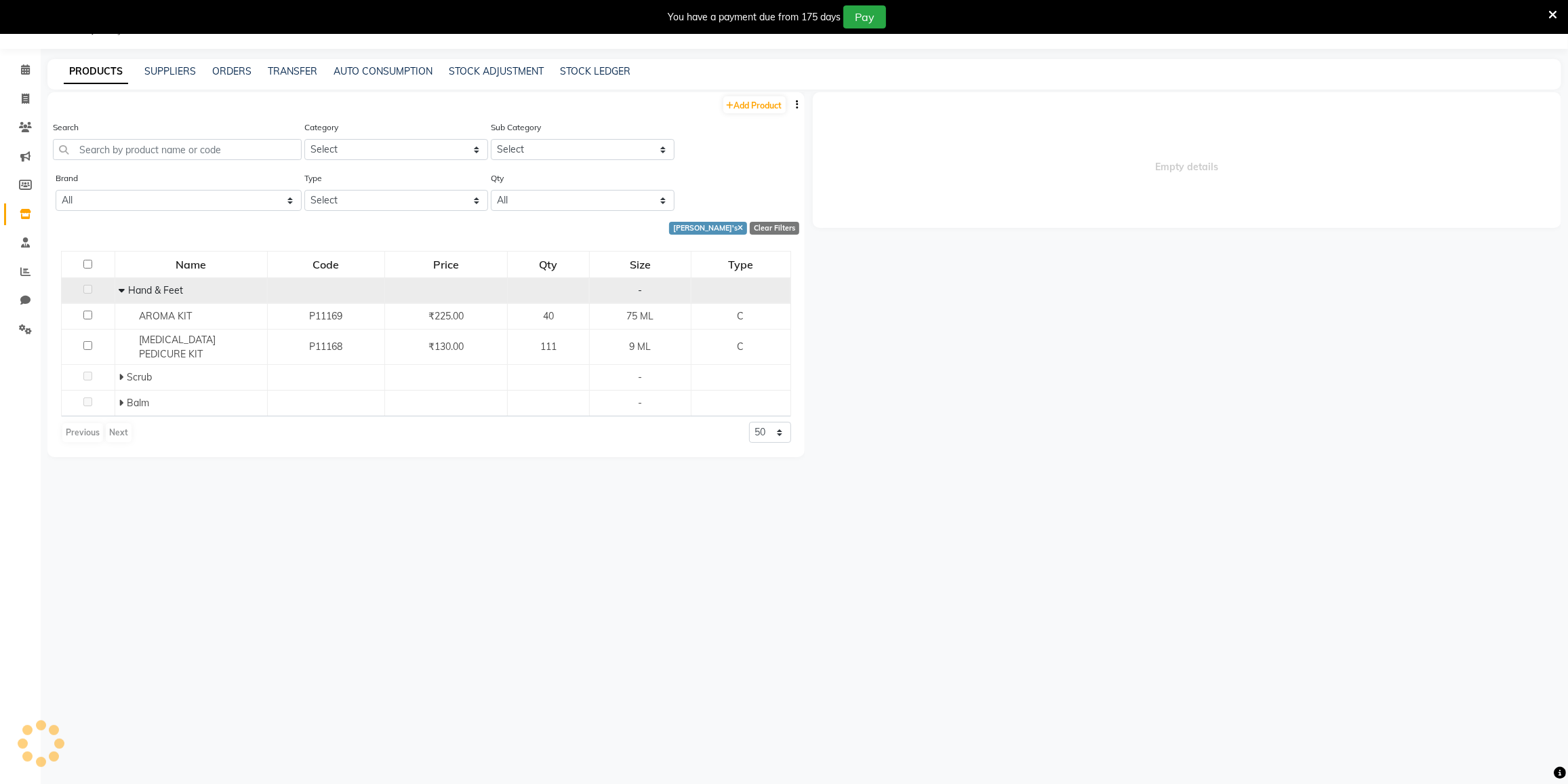
select select
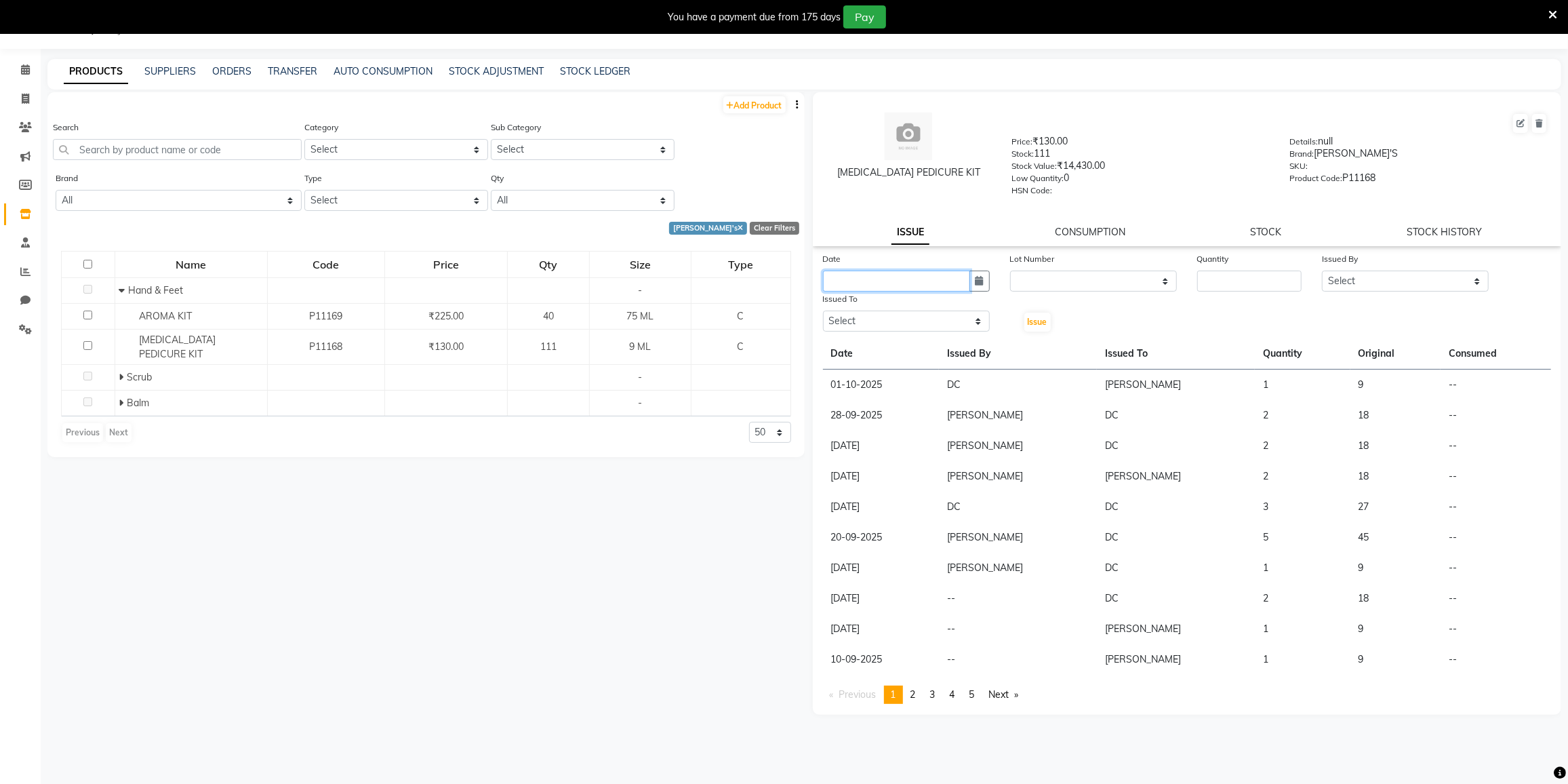
click at [937, 277] on input "text" at bounding box center [897, 281] width 147 height 21
select select "10"
select select "2025"
click at [900, 353] on div "2" at bounding box center [902, 351] width 22 height 22
type input "02-10-2025"
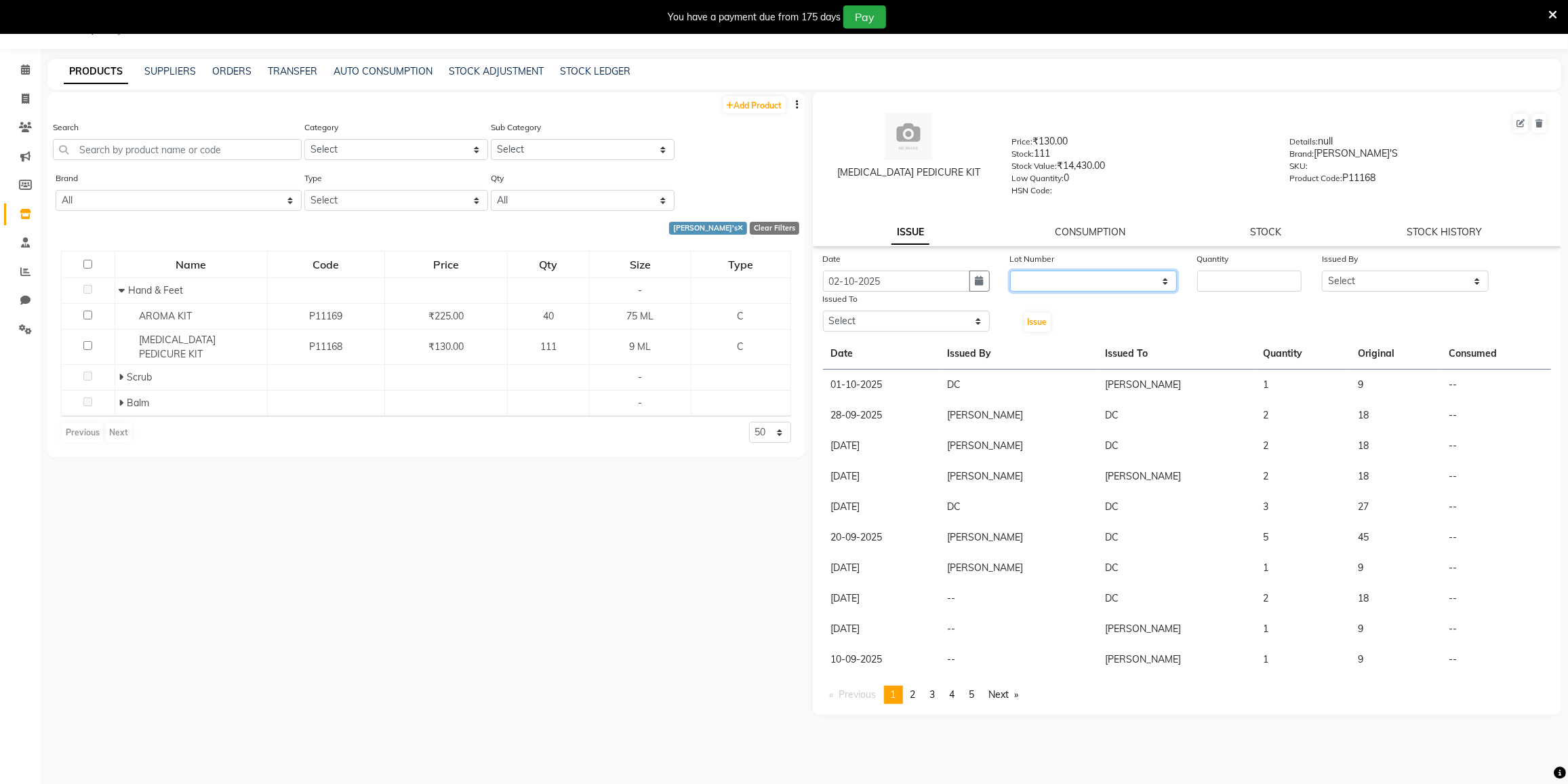
click at [1073, 285] on select "None" at bounding box center [1094, 281] width 167 height 21
select select "0: null"
click at [1010, 270] on select "None" at bounding box center [1094, 281] width 167 height 21
click at [1221, 279] on input "number" at bounding box center [1249, 281] width 105 height 21
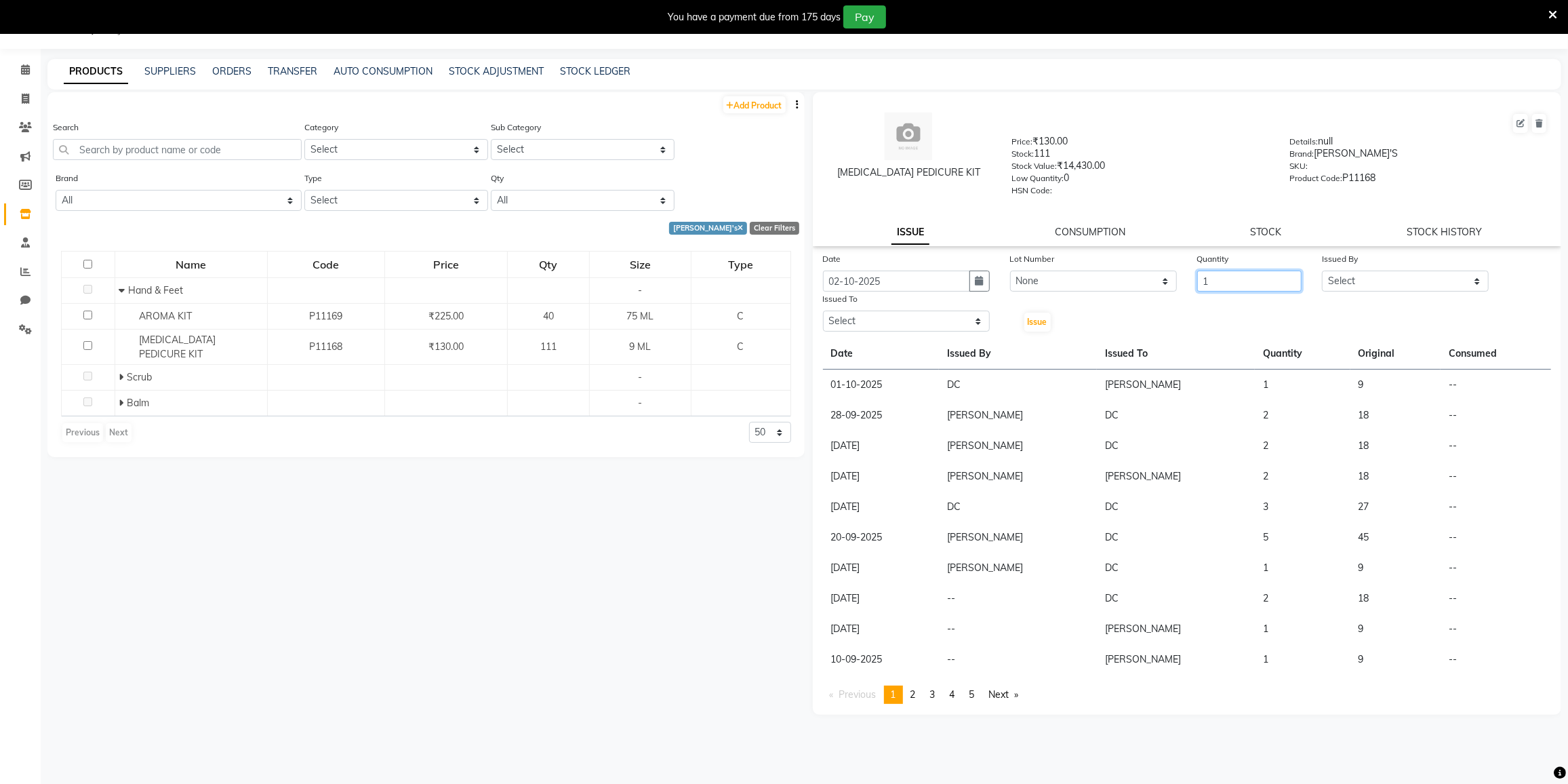
type input "1"
click at [1392, 273] on select "Select DC DILSHAD ALI FAIZAN AHMED FARHAN SHAIKH FEROZ SHAIKH Ganga Kunwar Guln…" at bounding box center [1406, 281] width 167 height 21
select select "91746"
click at [1322, 270] on select "Select DC DILSHAD ALI FAIZAN AHMED FARHAN SHAIKH FEROZ SHAIKH Ganga Kunwar Guln…" at bounding box center [1406, 281] width 167 height 21
click at [938, 315] on select "Select DC DILSHAD ALI FAIZAN AHMED FARHAN SHAIKH FEROZ SHAIKH Ganga Kunwar Guln…" at bounding box center [907, 321] width 167 height 21
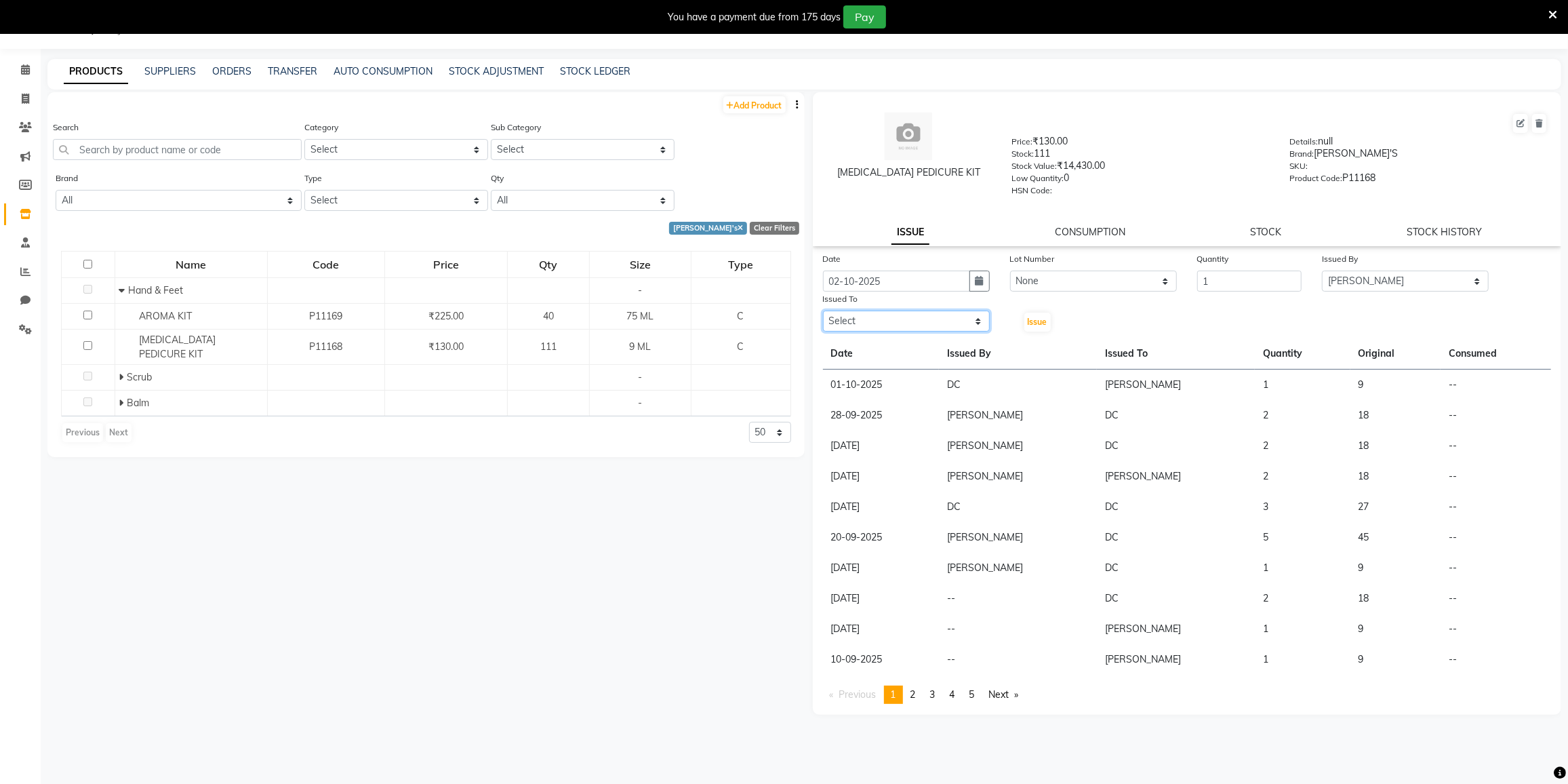
select select "77532"
click at [823, 311] on select "Select DC DILSHAD ALI FAIZAN AHMED FARHAN SHAIKH FEROZ SHAIKH Ganga Kunwar Guln…" at bounding box center [907, 321] width 167 height 21
click at [1030, 318] on span "Issue" at bounding box center [1038, 322] width 20 height 10
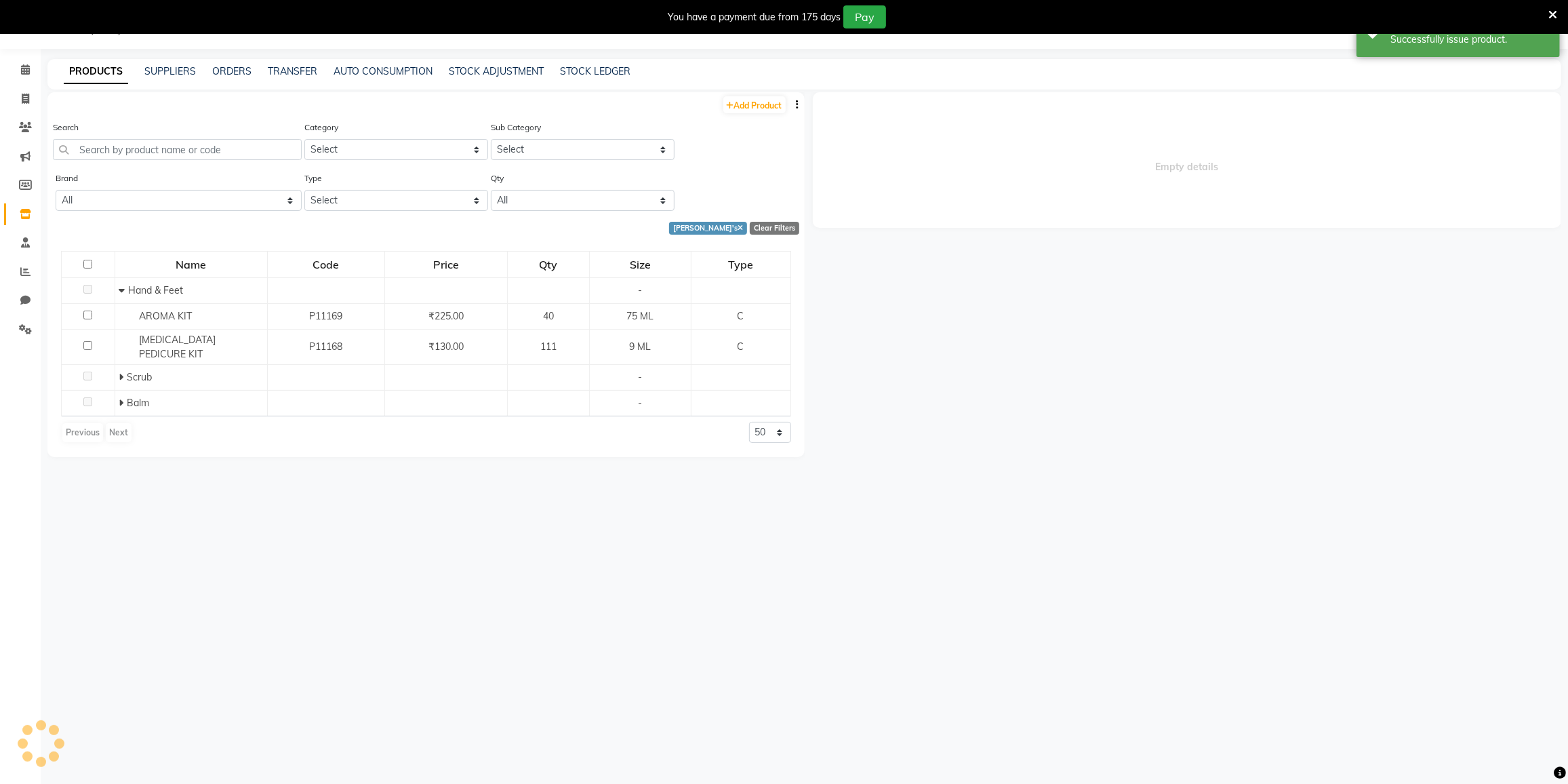
select select
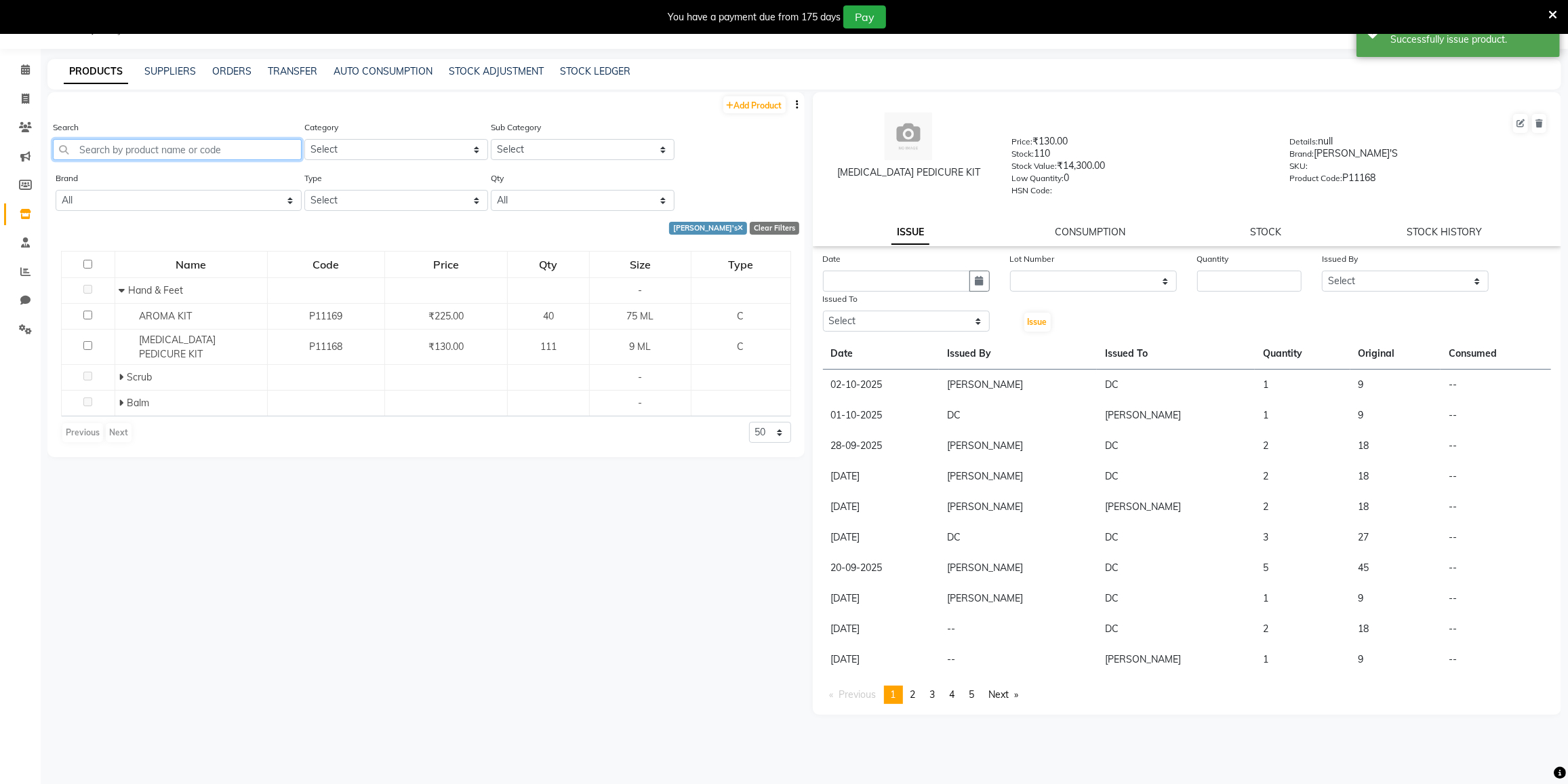
click at [171, 145] on input "text" at bounding box center [177, 150] width 249 height 21
type input "dru"
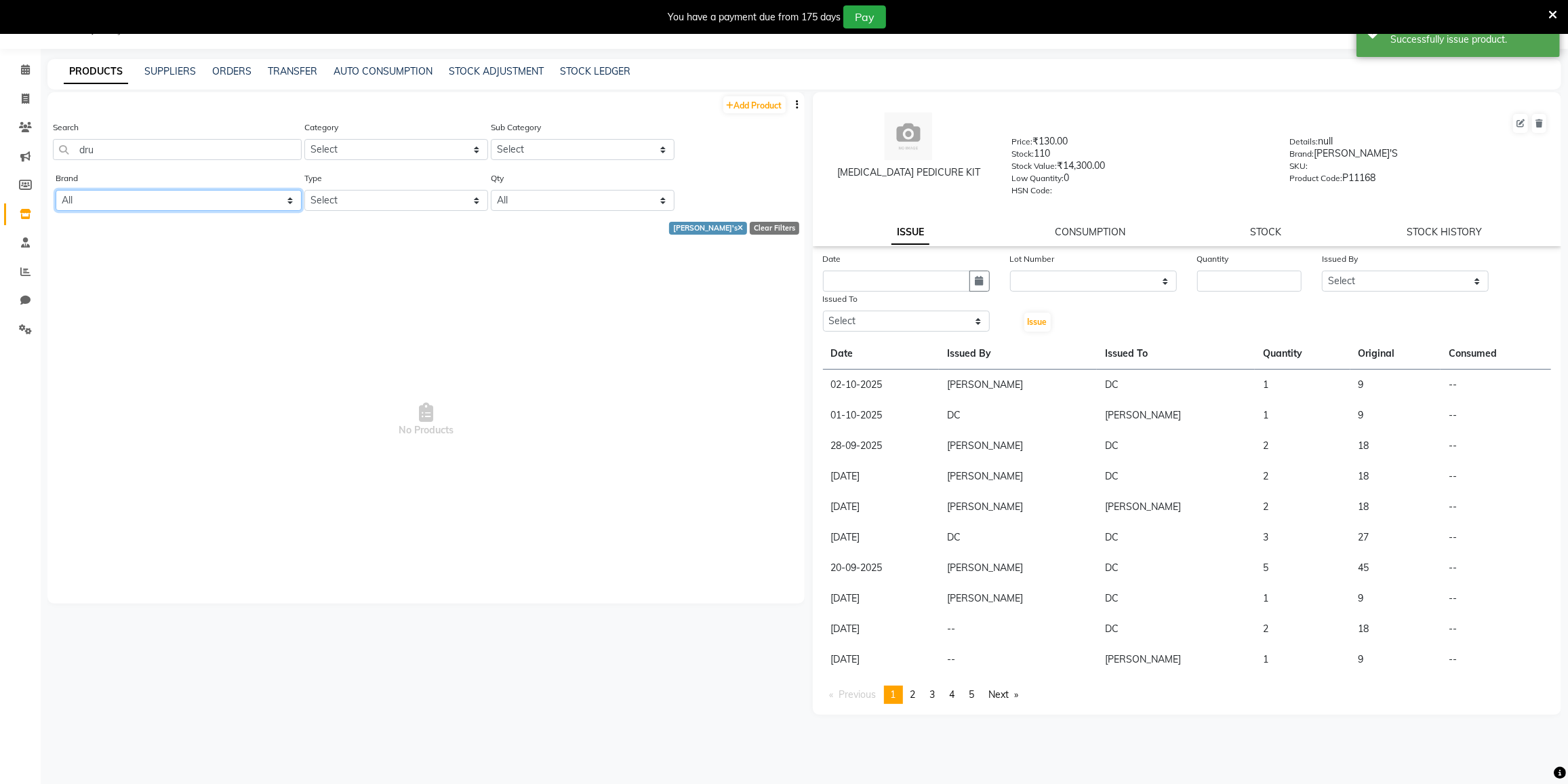
click at [156, 195] on select "All Acetone Alu Foil Anita's Aroma Bajaj Beauty Biosoft Bluesky Bombini Bp Bp F…" at bounding box center [178, 200] width 246 height 21
click at [154, 201] on select "All Acetone Alu Foil Anita's Aroma Bajaj Beauty Biosoft Bluesky Bombini Bp Bp F…" at bounding box center [178, 200] width 246 height 21
select select "acetone"
click at [55, 190] on select "All Acetone Alu Foil Anita's Aroma Bajaj Beauty Biosoft Bluesky Bombini Bp Bp F…" at bounding box center [178, 200] width 246 height 21
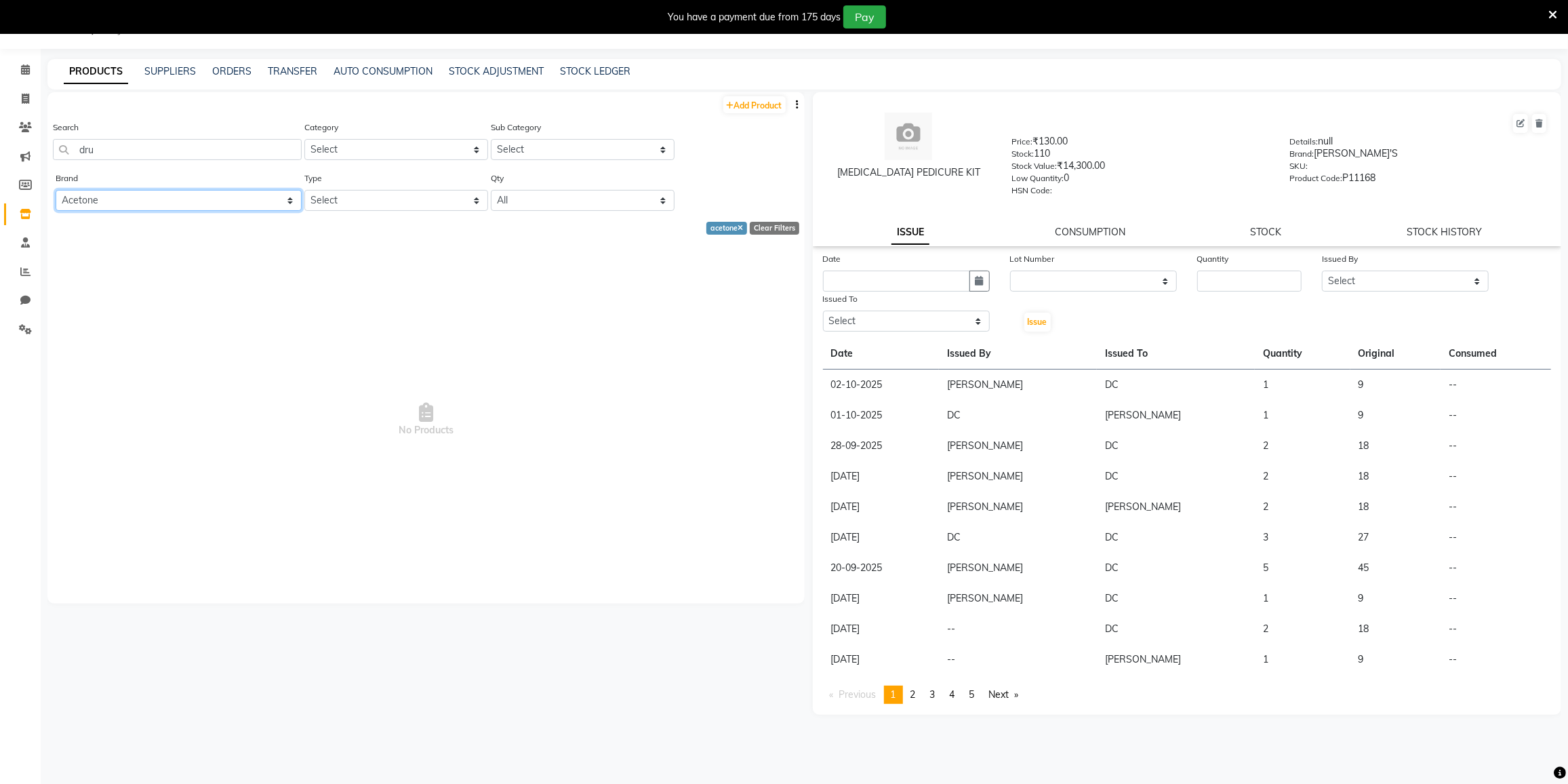
click at [82, 200] on select "All Acetone Alu Foil Anita's Aroma Bajaj Beauty Biosoft Bluesky Bombini Bp Bp F…" at bounding box center [178, 200] width 246 height 21
select select
click at [55, 190] on select "All Acetone Alu Foil Anita's Aroma Bajaj Beauty Biosoft Bluesky Bombini Bp Bp F…" at bounding box center [178, 200] width 246 height 21
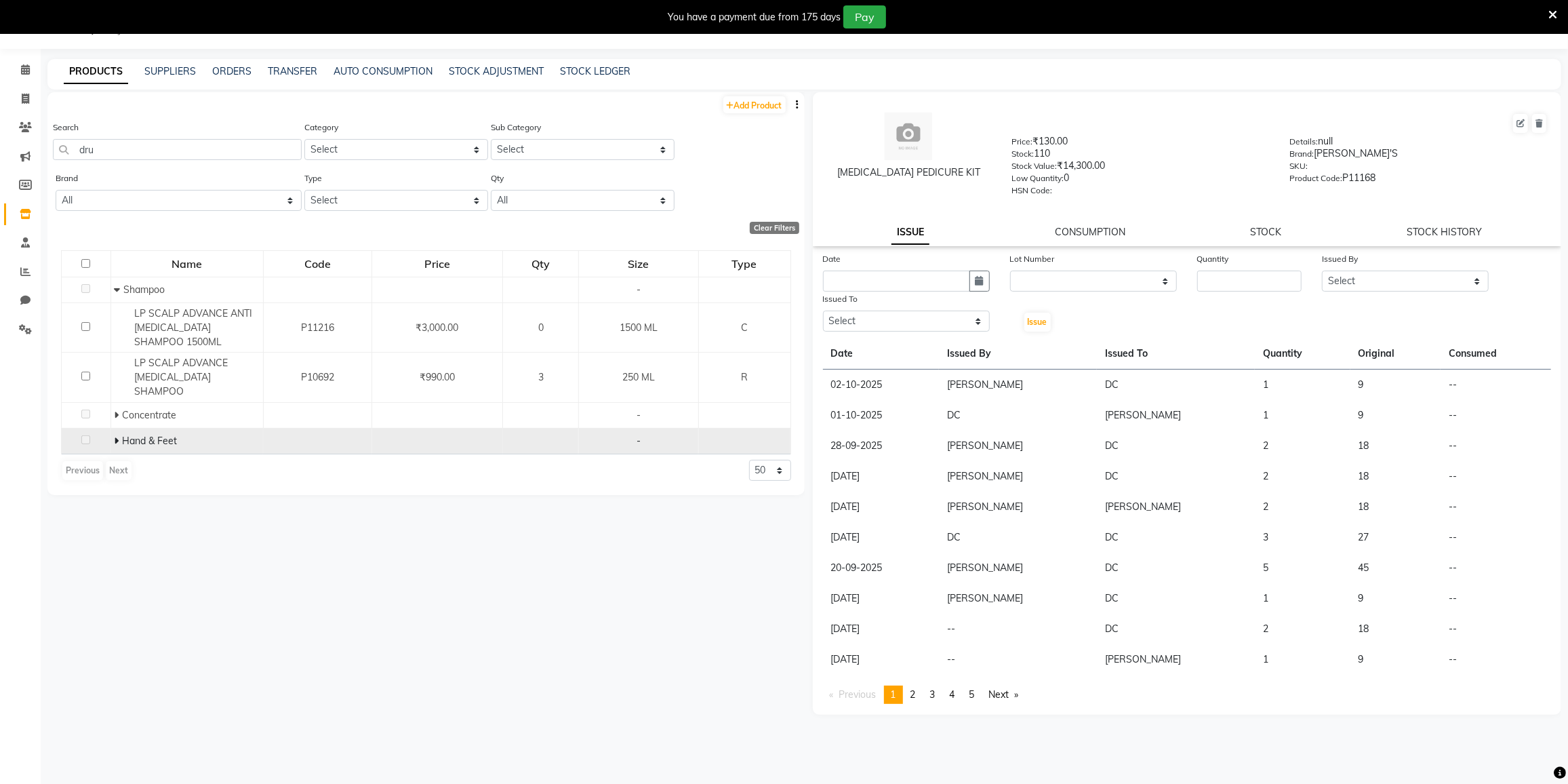
click at [166, 434] on div "Hand & Feet" at bounding box center [186, 441] width 145 height 14
click at [168, 435] on span "Hand & Feet" at bounding box center [150, 440] width 55 height 12
click at [138, 435] on span "Hand & Feet" at bounding box center [150, 440] width 55 height 12
click at [126, 435] on span "Hand & Feet" at bounding box center [150, 440] width 55 height 12
click at [114, 436] on icon at bounding box center [116, 441] width 5 height 10
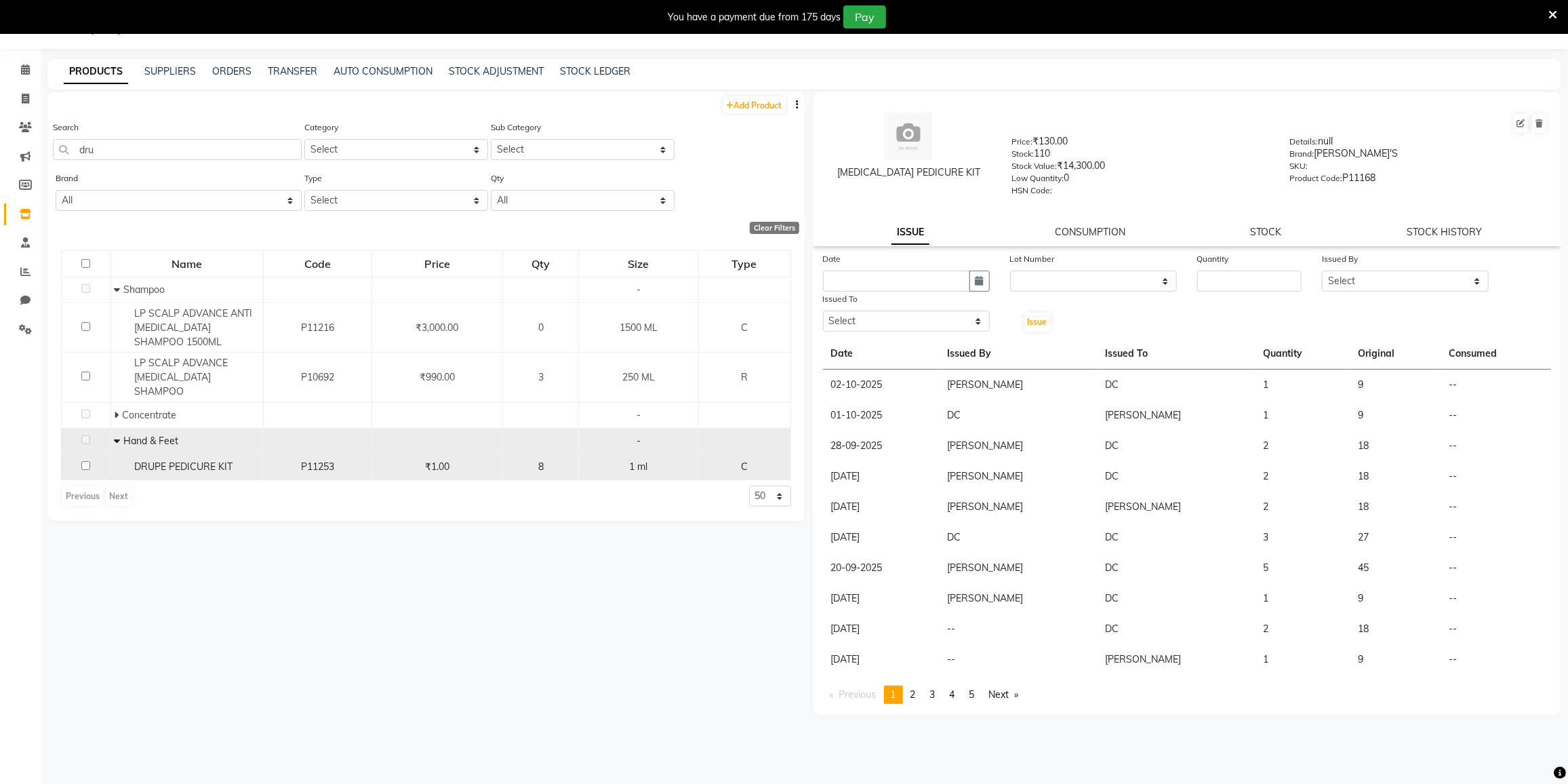
click at [170, 461] on span "DRUPE PEDICURE KIT" at bounding box center [183, 466] width 98 height 12
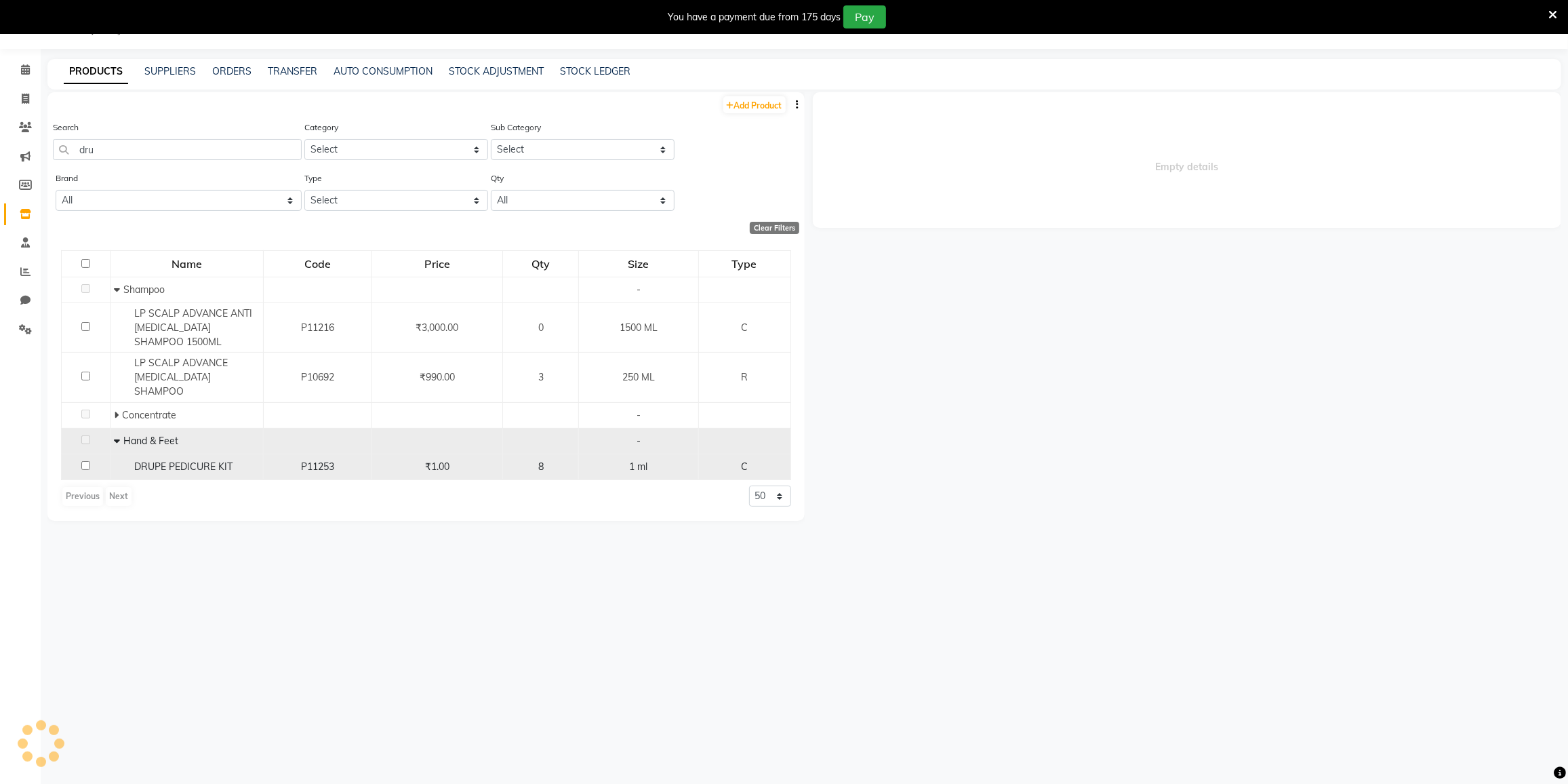
select select
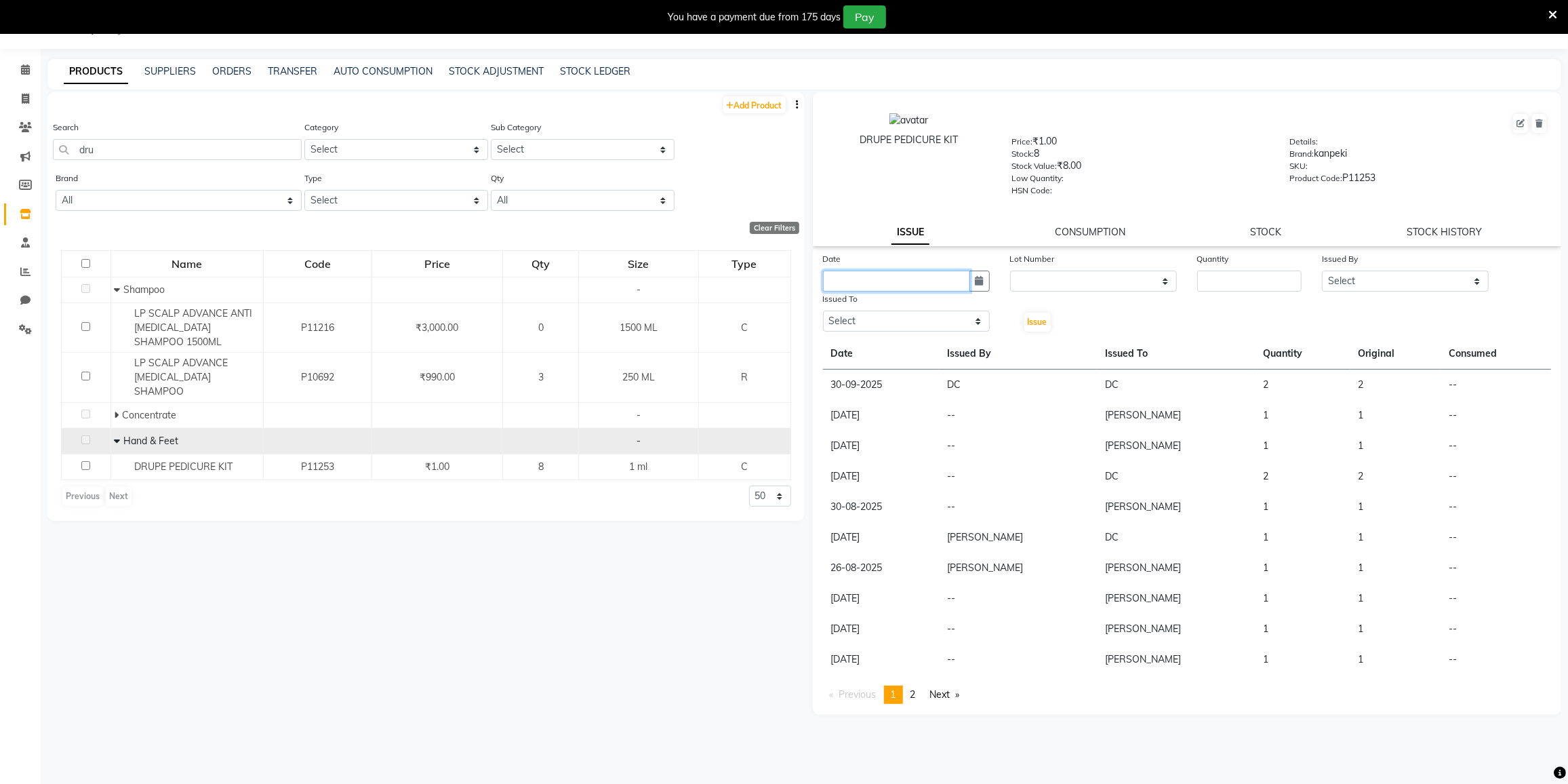
click at [924, 280] on input "text" at bounding box center [897, 281] width 147 height 21
select select "10"
select select "2025"
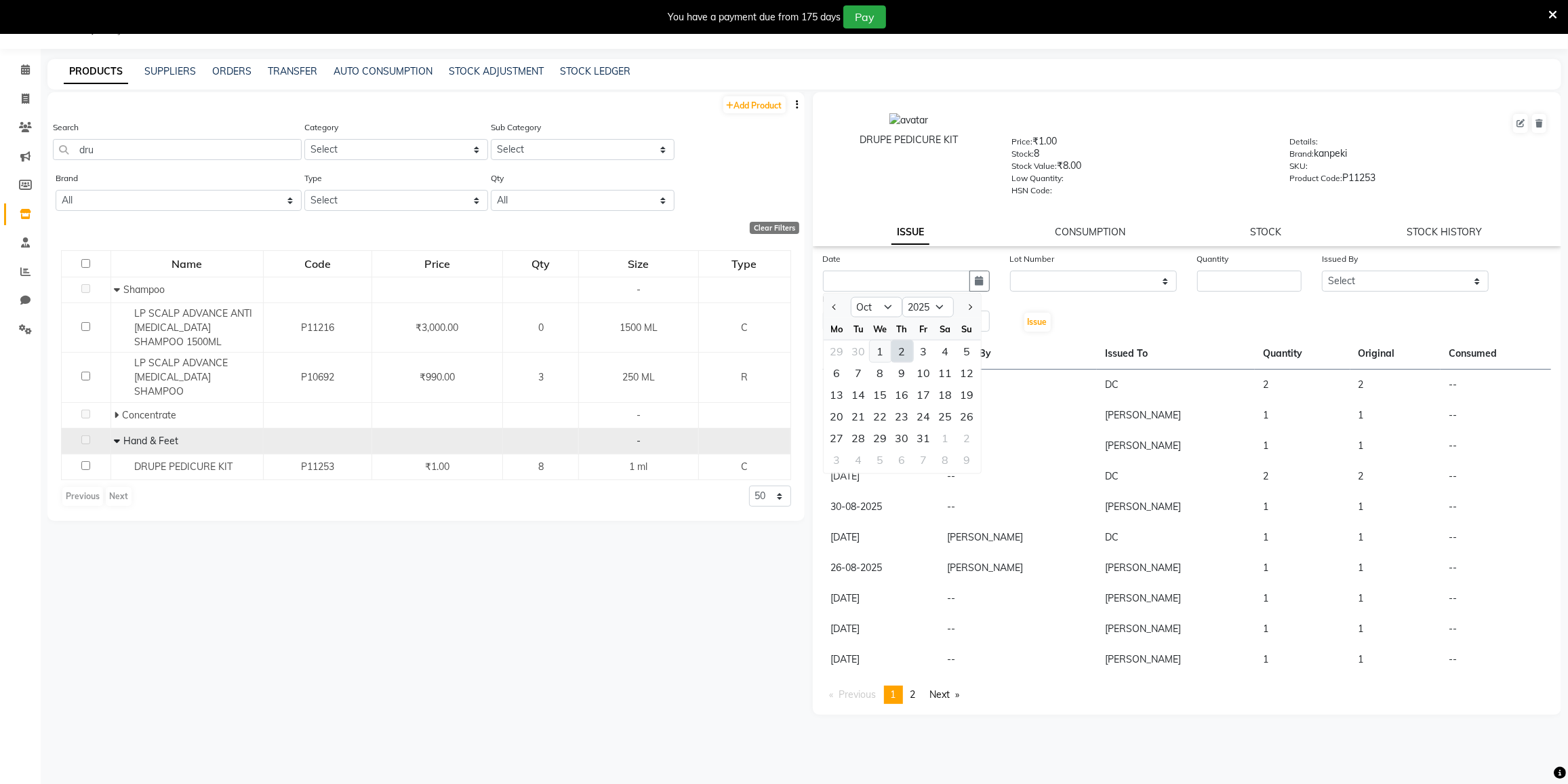
click at [878, 345] on div "1" at bounding box center [881, 351] width 22 height 22
type input "01-10-2025"
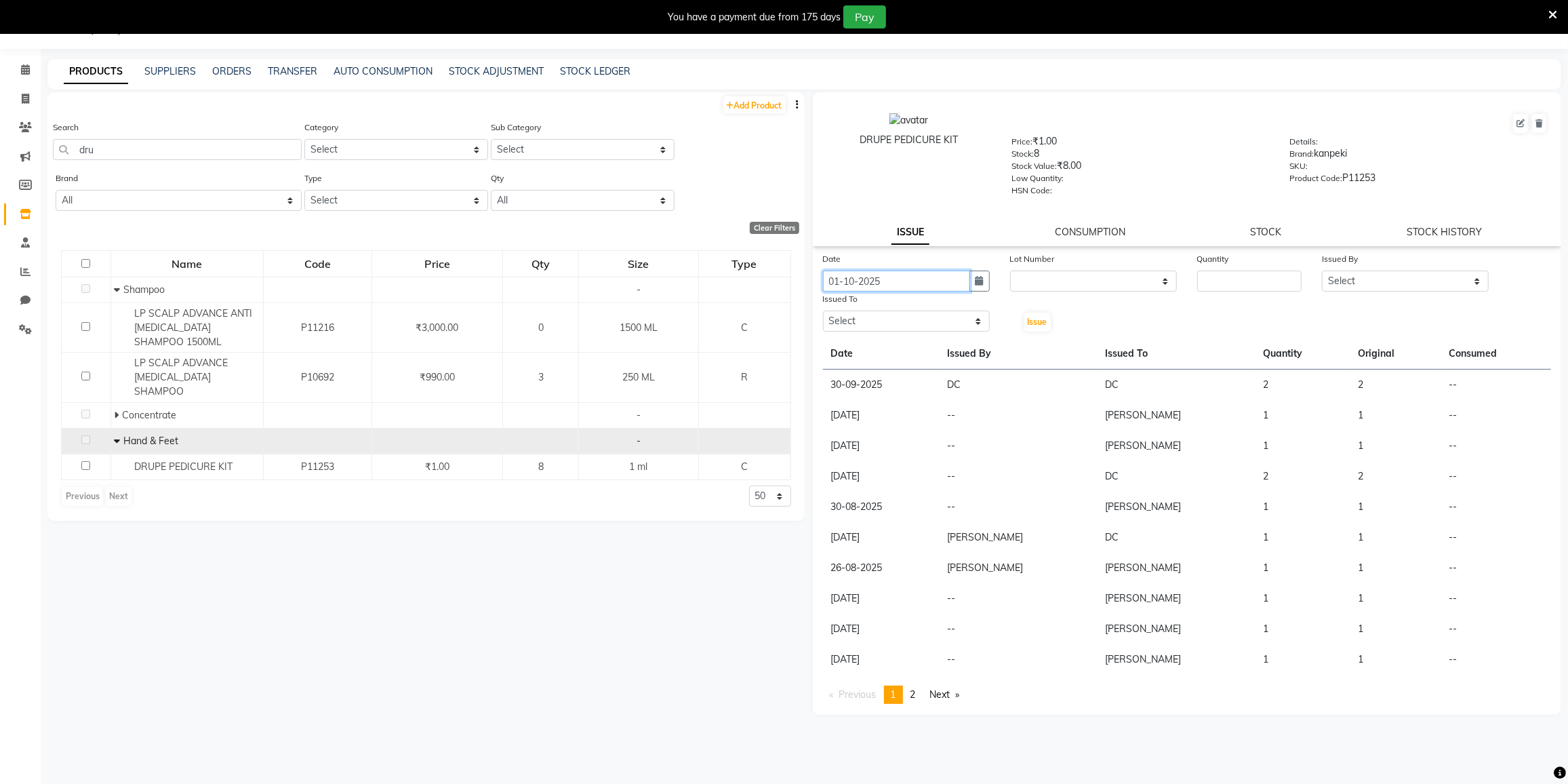
click at [923, 281] on input "01-10-2025" at bounding box center [897, 281] width 147 height 21
select select "10"
select select "2025"
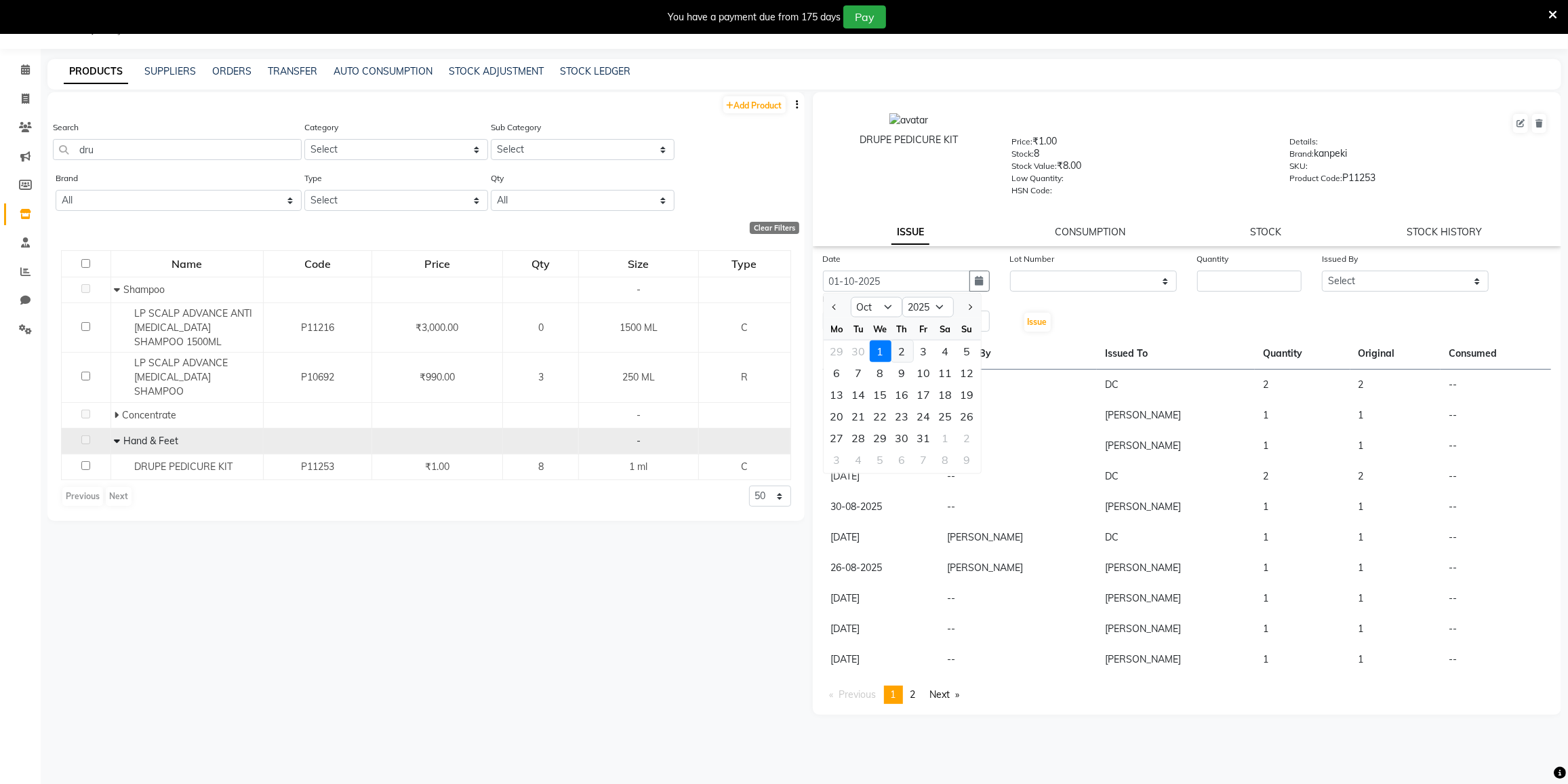
click at [895, 347] on div "2" at bounding box center [902, 351] width 22 height 22
type input "02-10-2025"
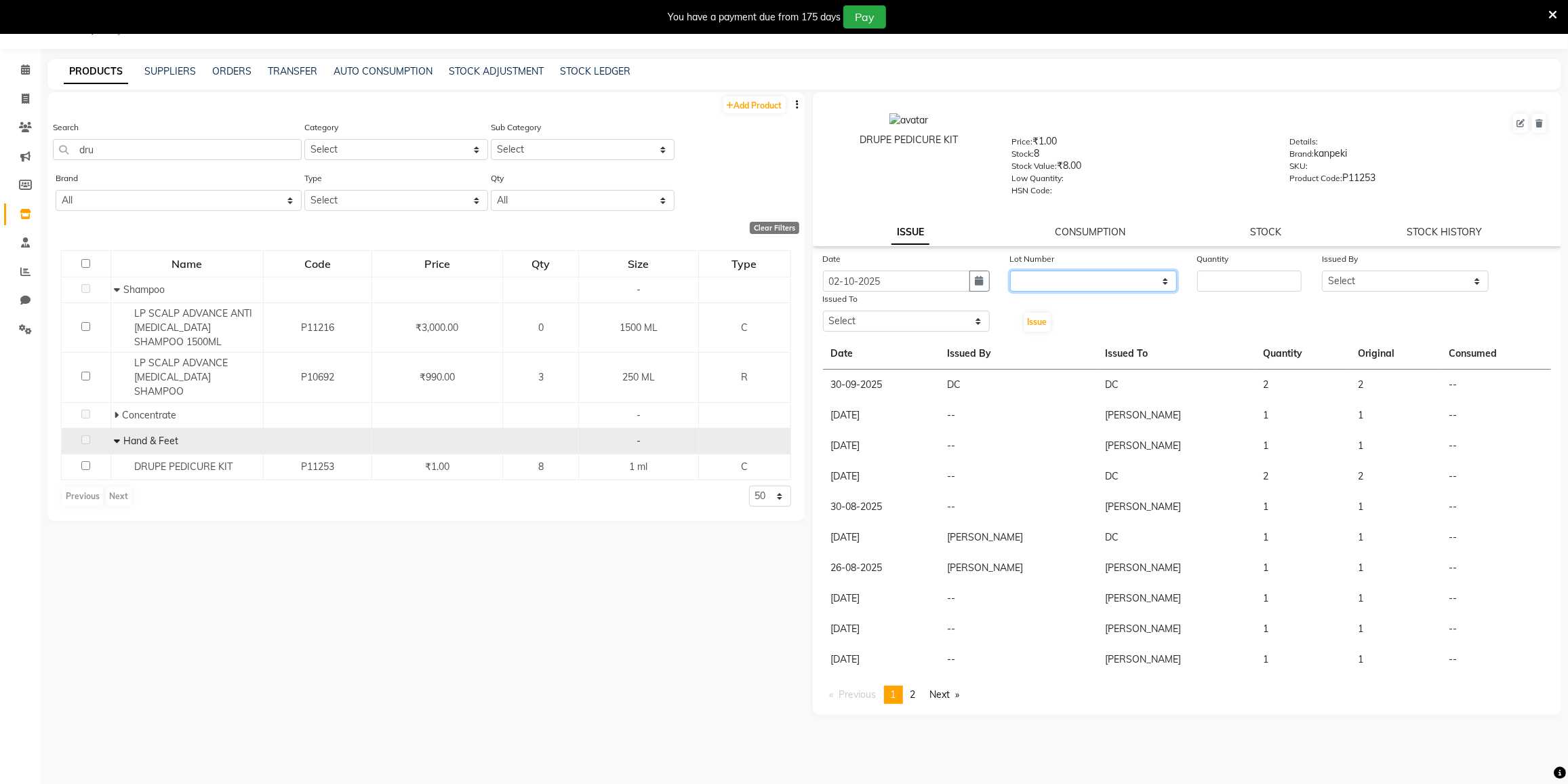
click at [1045, 283] on select "None" at bounding box center [1094, 281] width 167 height 21
select select "0: null"
click at [1010, 270] on select "None" at bounding box center [1094, 281] width 167 height 21
click at [1210, 277] on input "number" at bounding box center [1249, 281] width 105 height 21
type input "1"
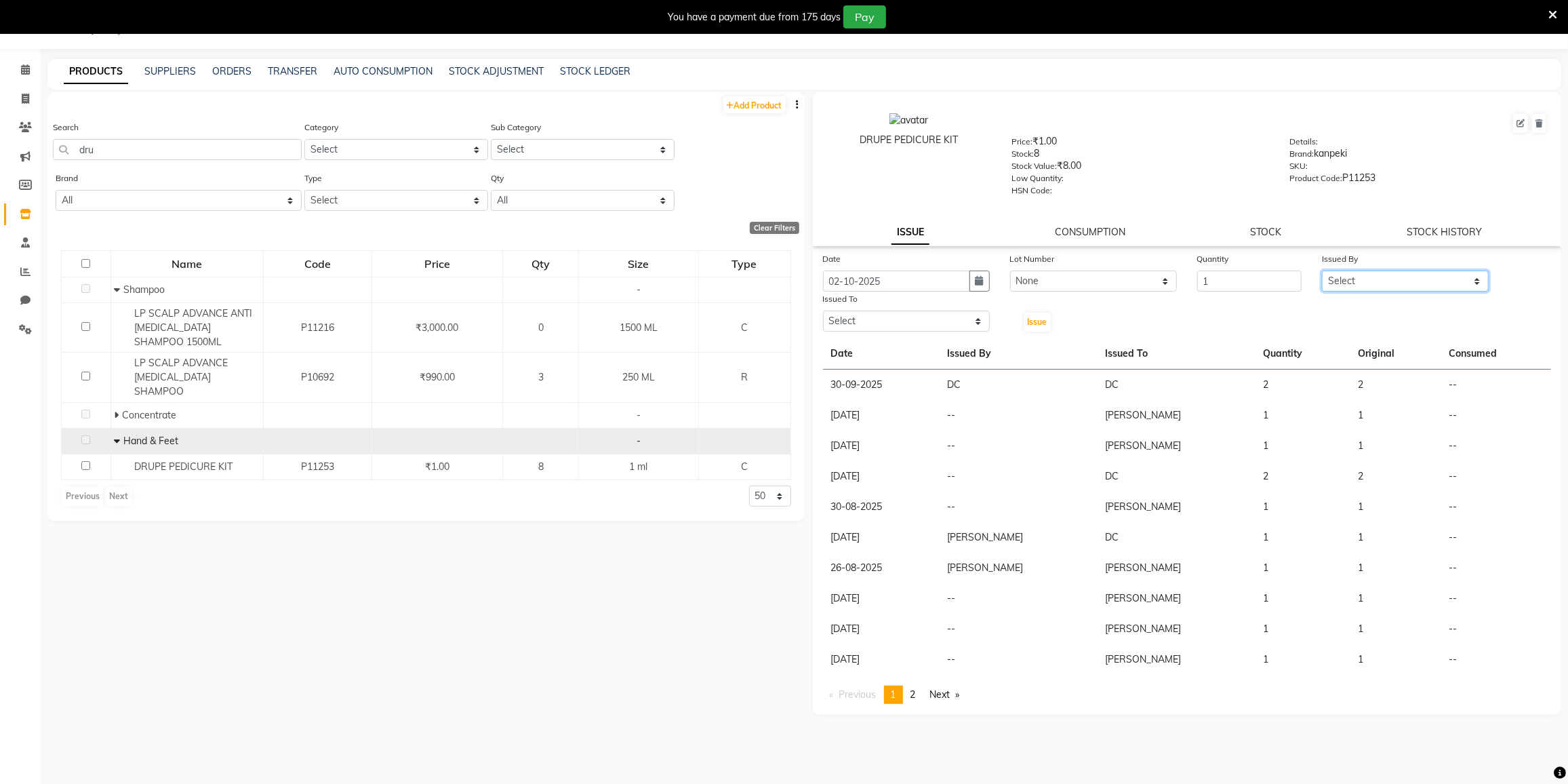
click at [1372, 273] on select "Select DC DILSHAD ALI FAIZAN AHMED FARHAN SHAIKH FEROZ SHAIKH Ganga Kunwar Guln…" at bounding box center [1406, 281] width 167 height 21
select select "80712"
click at [1322, 270] on select "Select DC DILSHAD ALI FAIZAN AHMED FARHAN SHAIKH FEROZ SHAIKH Ganga Kunwar Guln…" at bounding box center [1406, 281] width 167 height 21
click at [907, 312] on select "Select DC DILSHAD ALI FAIZAN AHMED FARHAN SHAIKH FEROZ SHAIKH Ganga Kunwar Guln…" at bounding box center [907, 321] width 167 height 21
select select "77532"
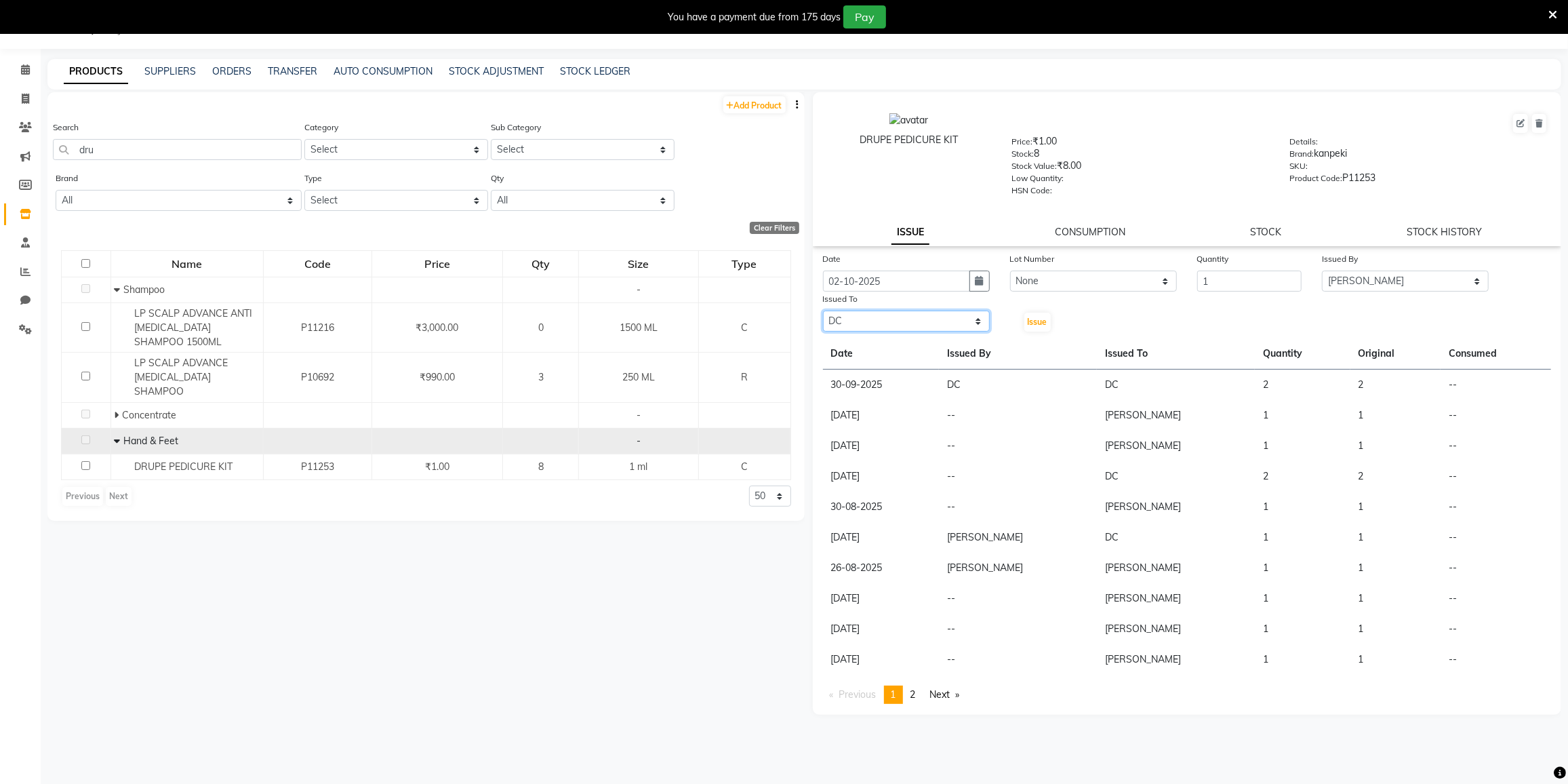
click at [823, 311] on select "Select DC DILSHAD ALI FAIZAN AHMED FARHAN SHAIKH FEROZ SHAIKH Ganga Kunwar Guln…" at bounding box center [907, 321] width 167 height 21
click at [1035, 327] on button "Issue" at bounding box center [1038, 322] width 27 height 19
select select
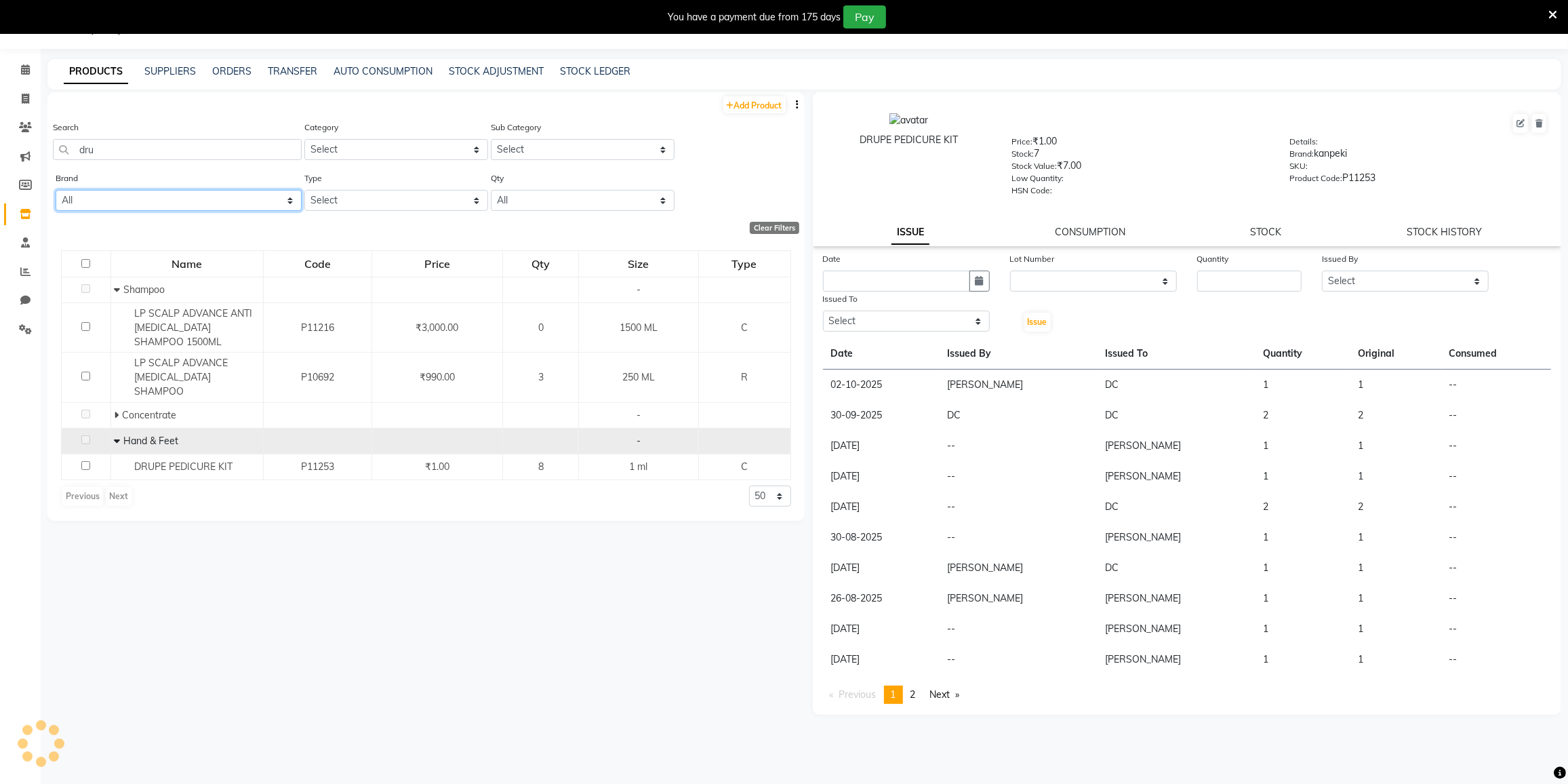
click at [99, 202] on select "All Acetone Alu Foil Anita's Aroma Bajaj Beauty Biosoft Bluesky Bombini Bp Bp F…" at bounding box center [178, 200] width 246 height 21
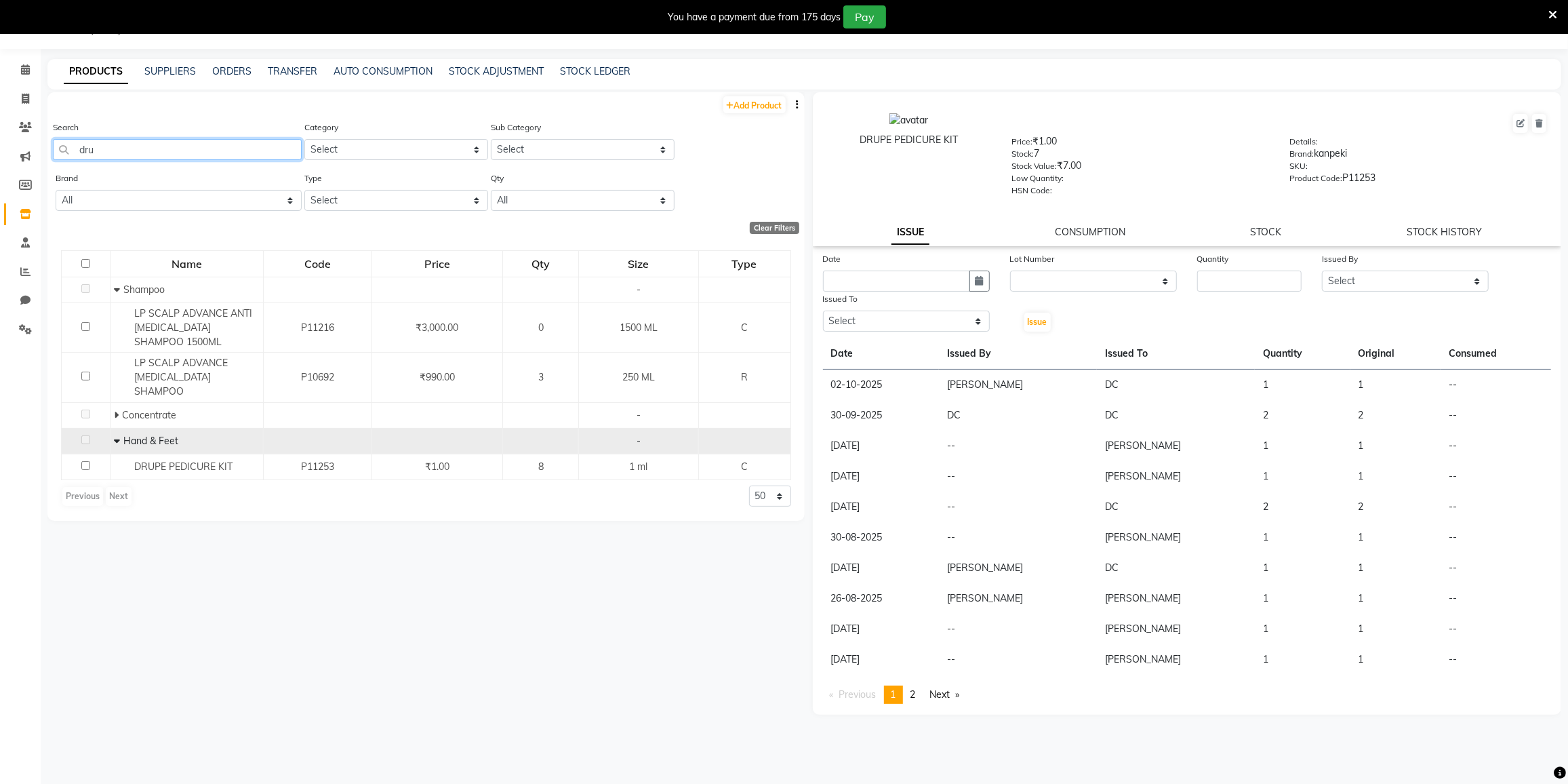
click at [129, 149] on input "dru" at bounding box center [177, 150] width 249 height 21
type input "d"
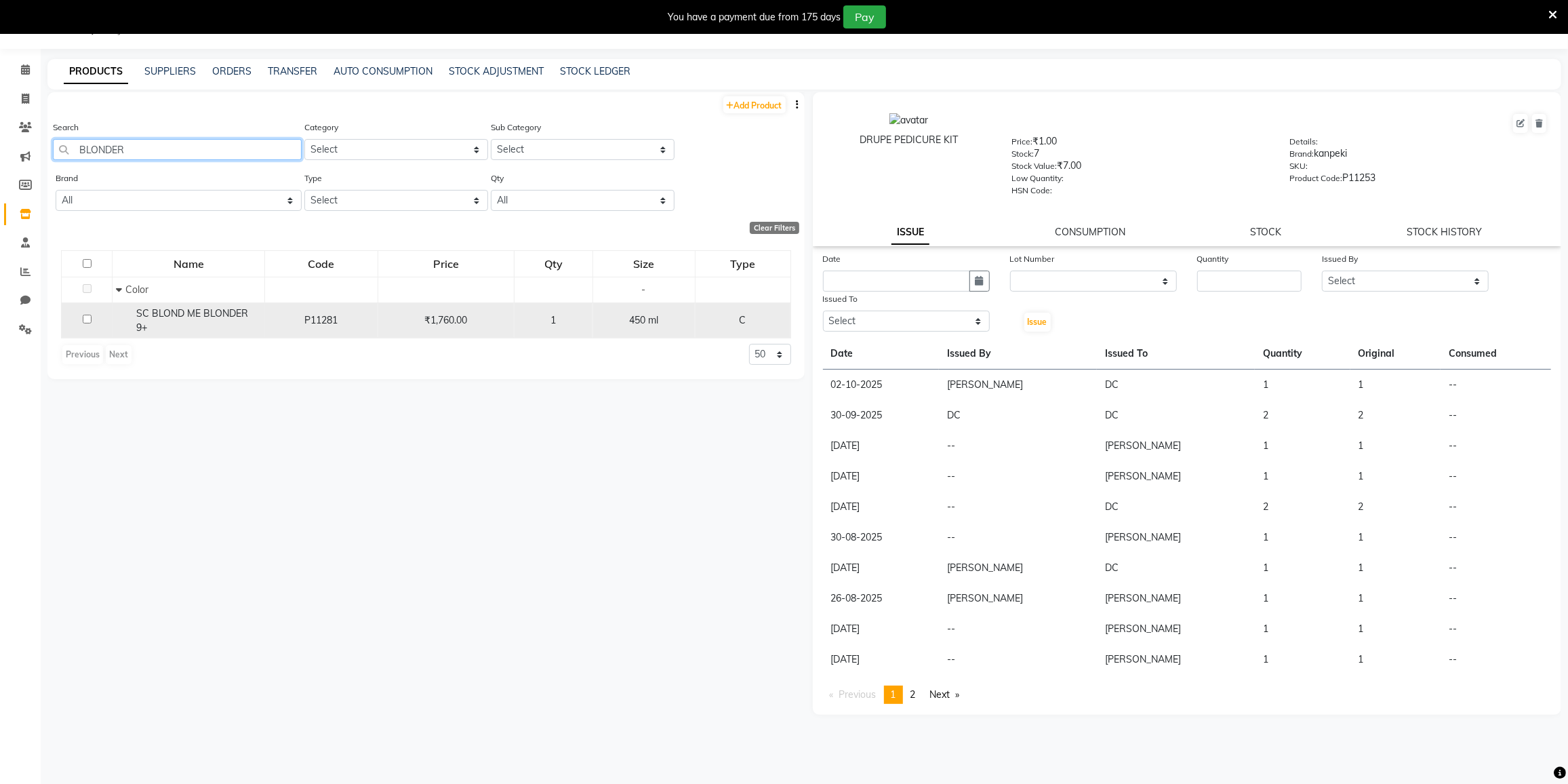
type input "BLONDER"
click at [414, 313] on div "₹1,760.00" at bounding box center [446, 320] width 125 height 14
select select
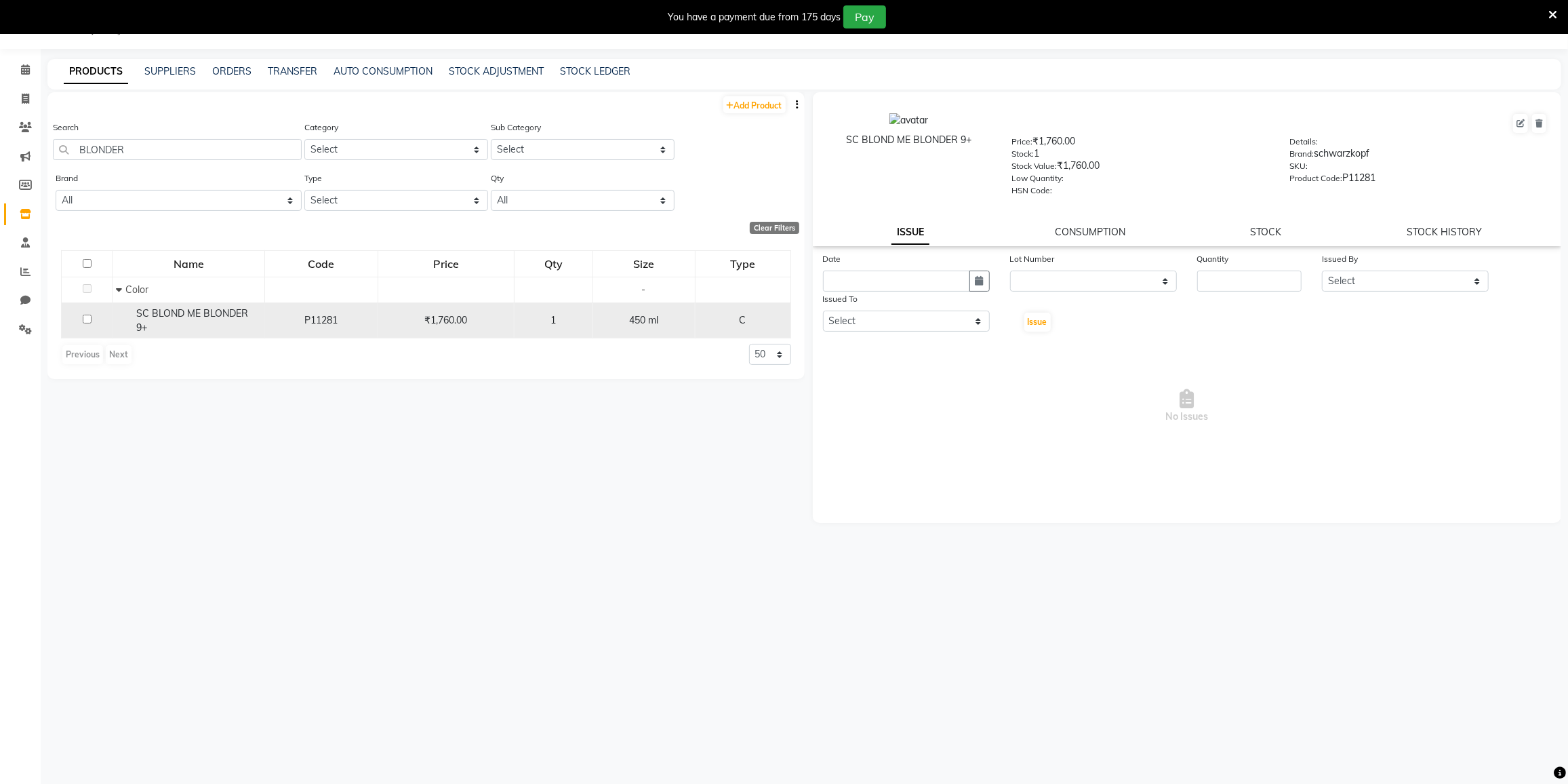
click at [446, 314] on span "₹1,760.00" at bounding box center [445, 320] width 43 height 12
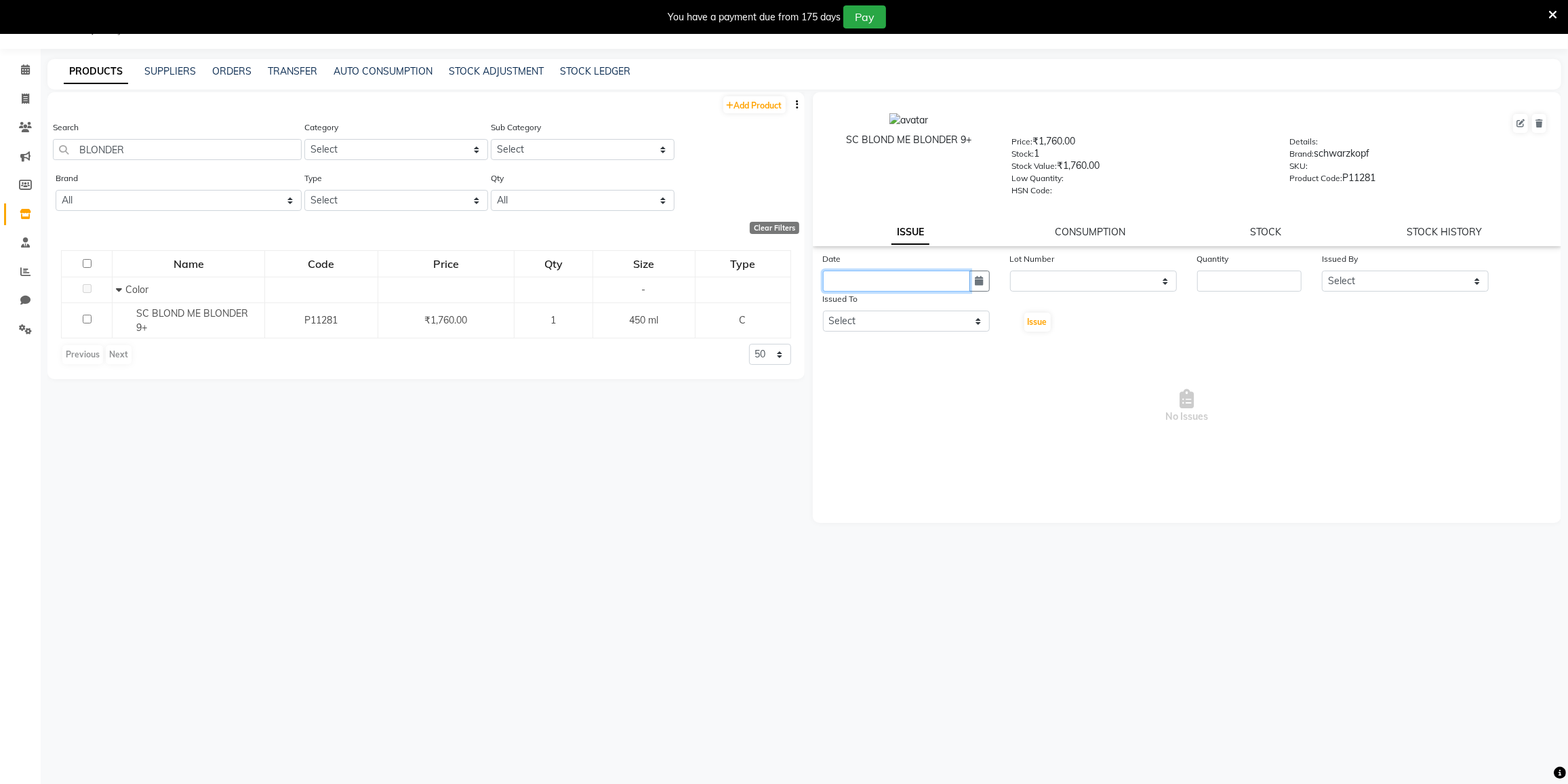
click at [871, 271] on input "text" at bounding box center [897, 281] width 147 height 21
select select "10"
select select "2025"
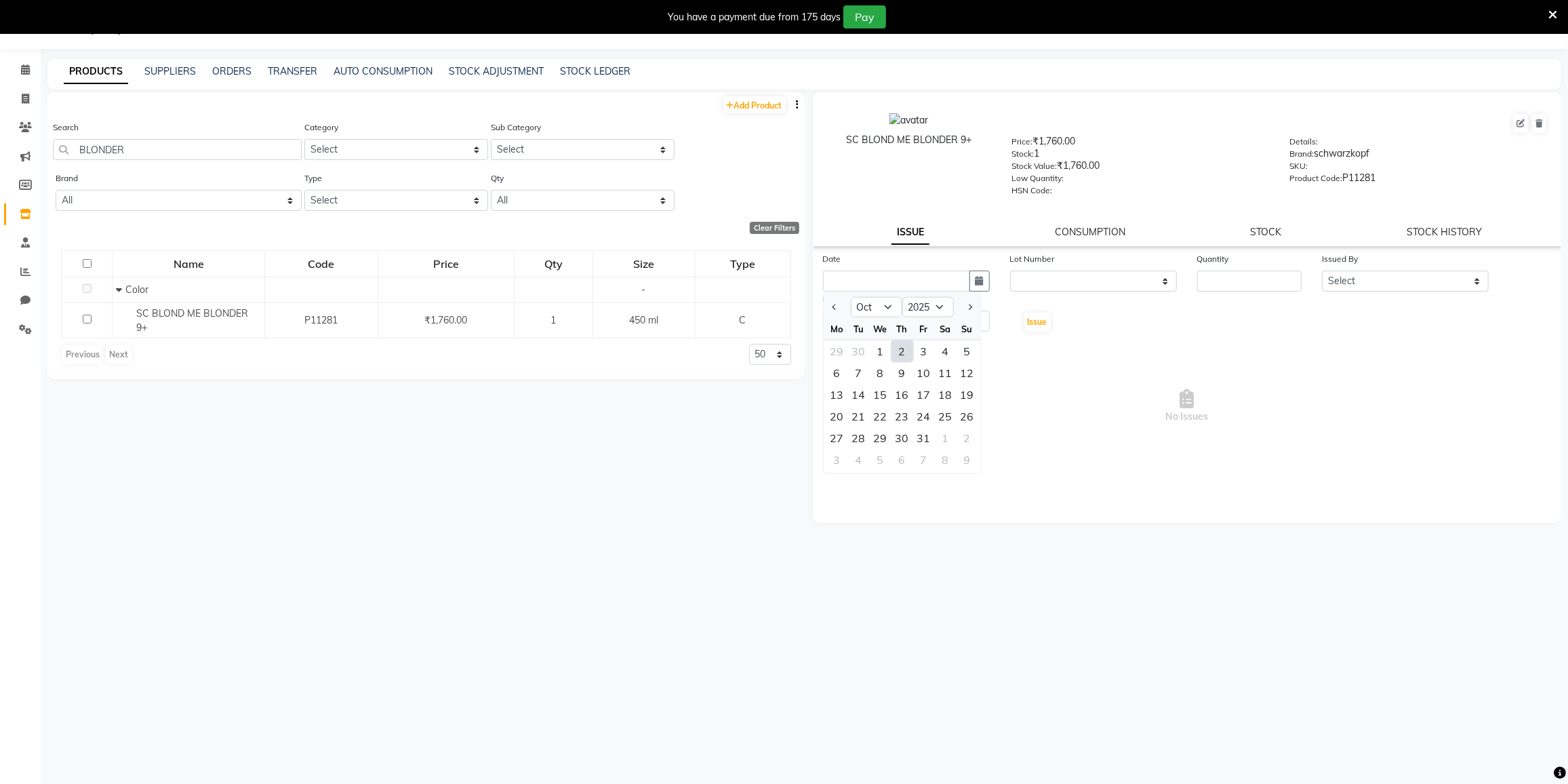
click at [904, 351] on div "2" at bounding box center [902, 351] width 22 height 22
type input "02-10-2025"
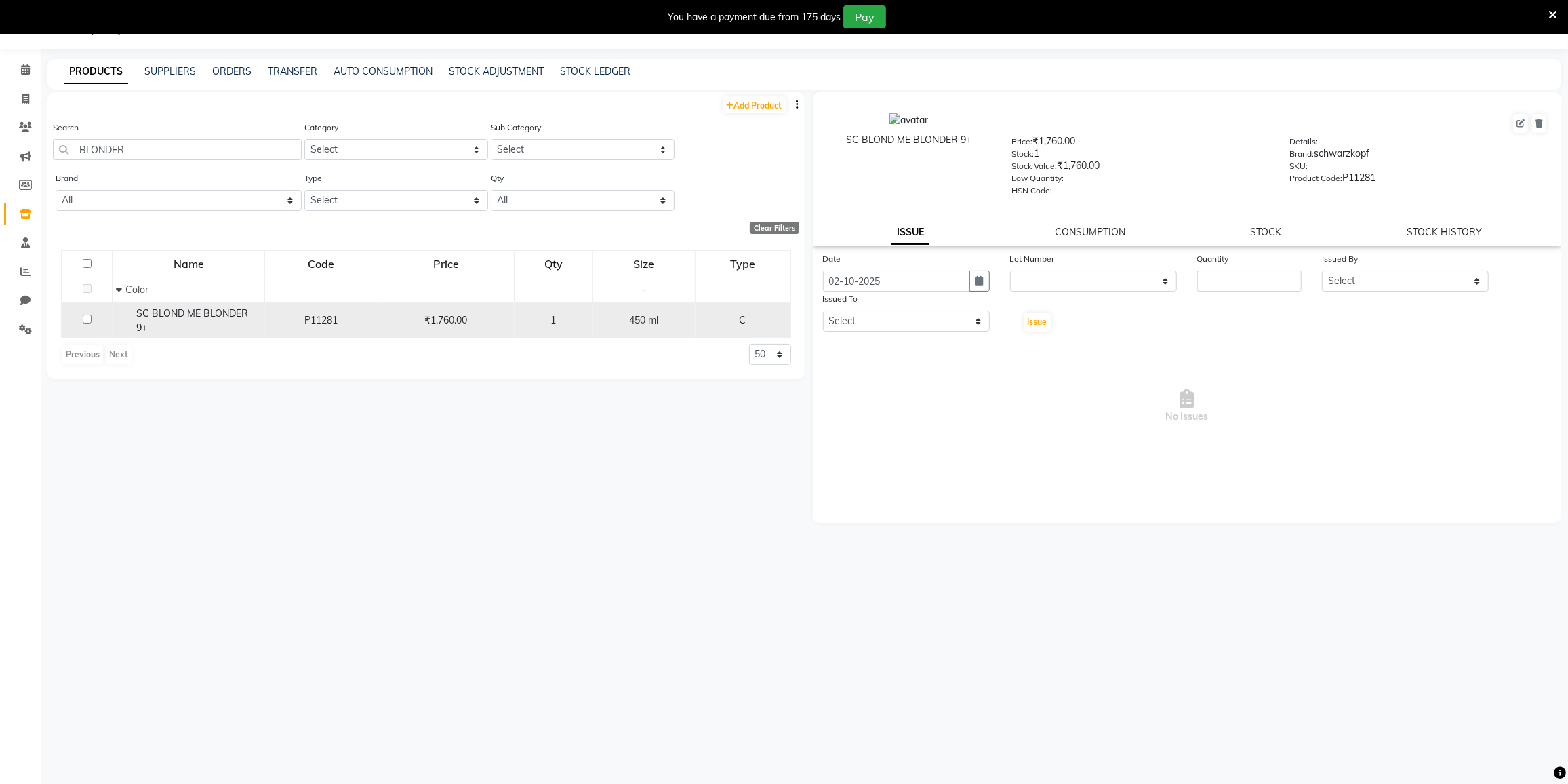
click at [228, 318] on span "SC BLOND ME BLONDER 9+" at bounding box center [192, 320] width 112 height 27
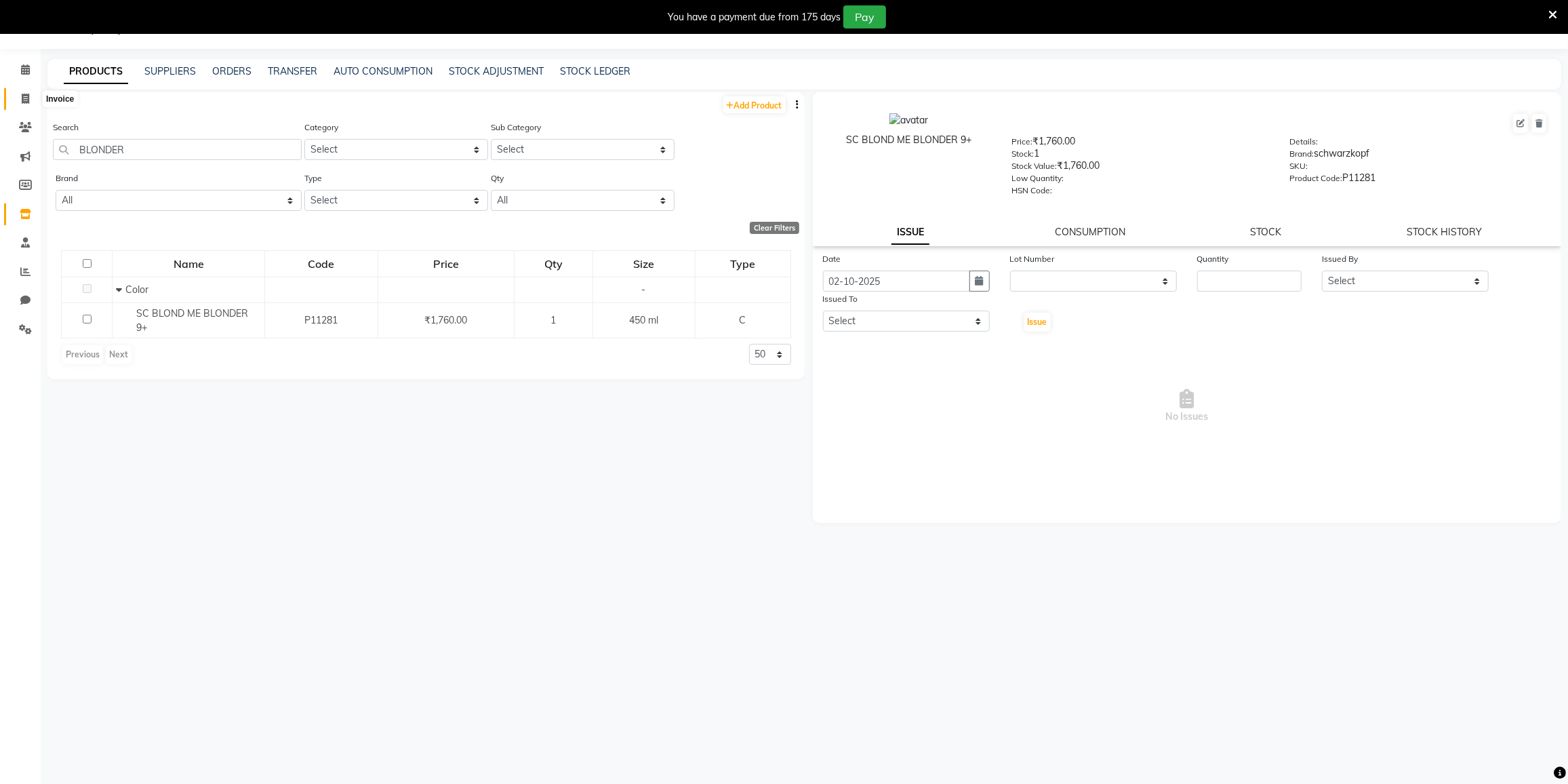
click at [18, 95] on span at bounding box center [25, 99] width 24 height 15
select select "service"
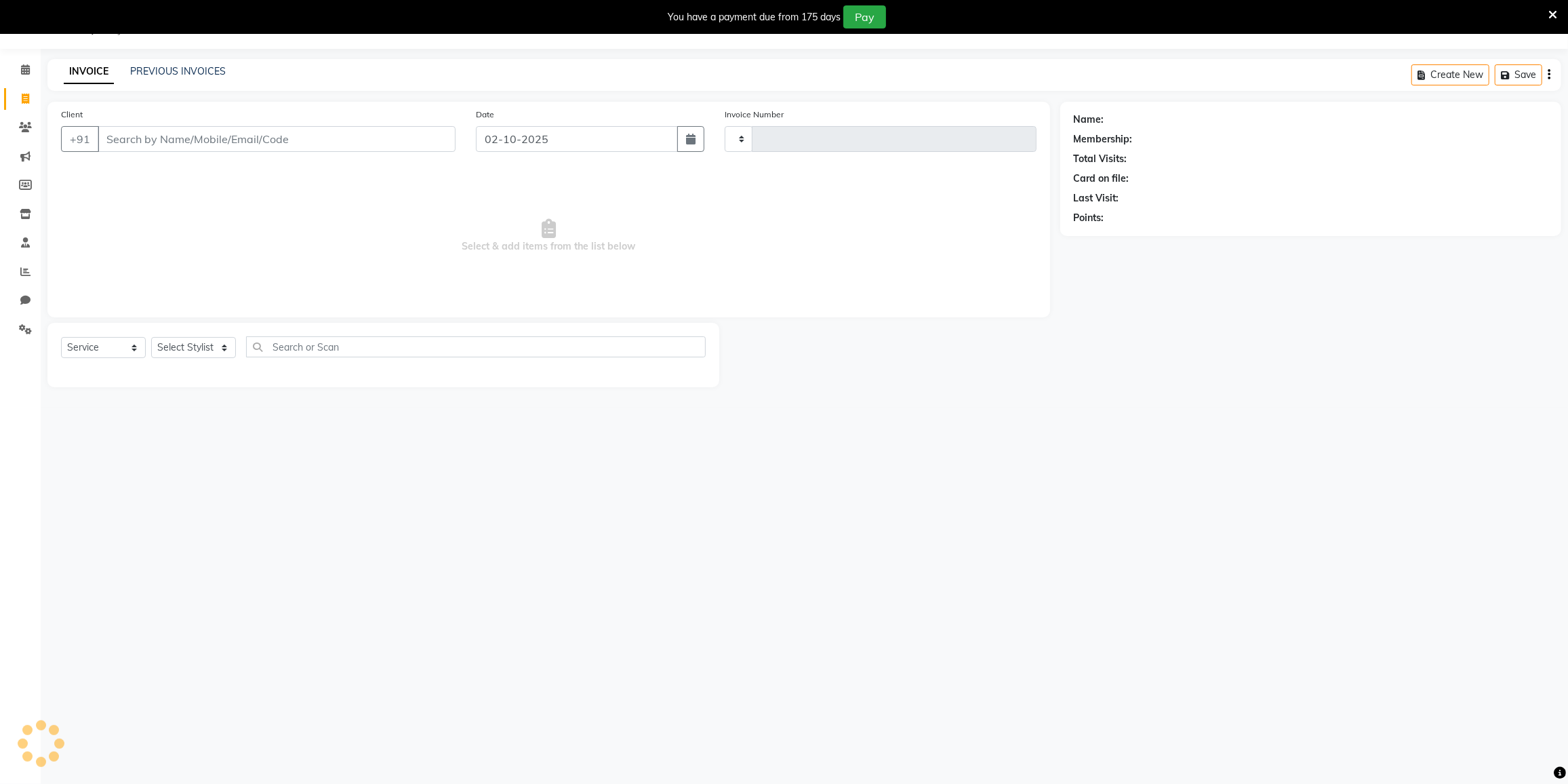
click at [194, 141] on input "Client" at bounding box center [277, 139] width 358 height 26
type input "4050"
select select "8096"
type input "9594277798"
click at [428, 133] on span "Add Client" at bounding box center [421, 138] width 53 height 13
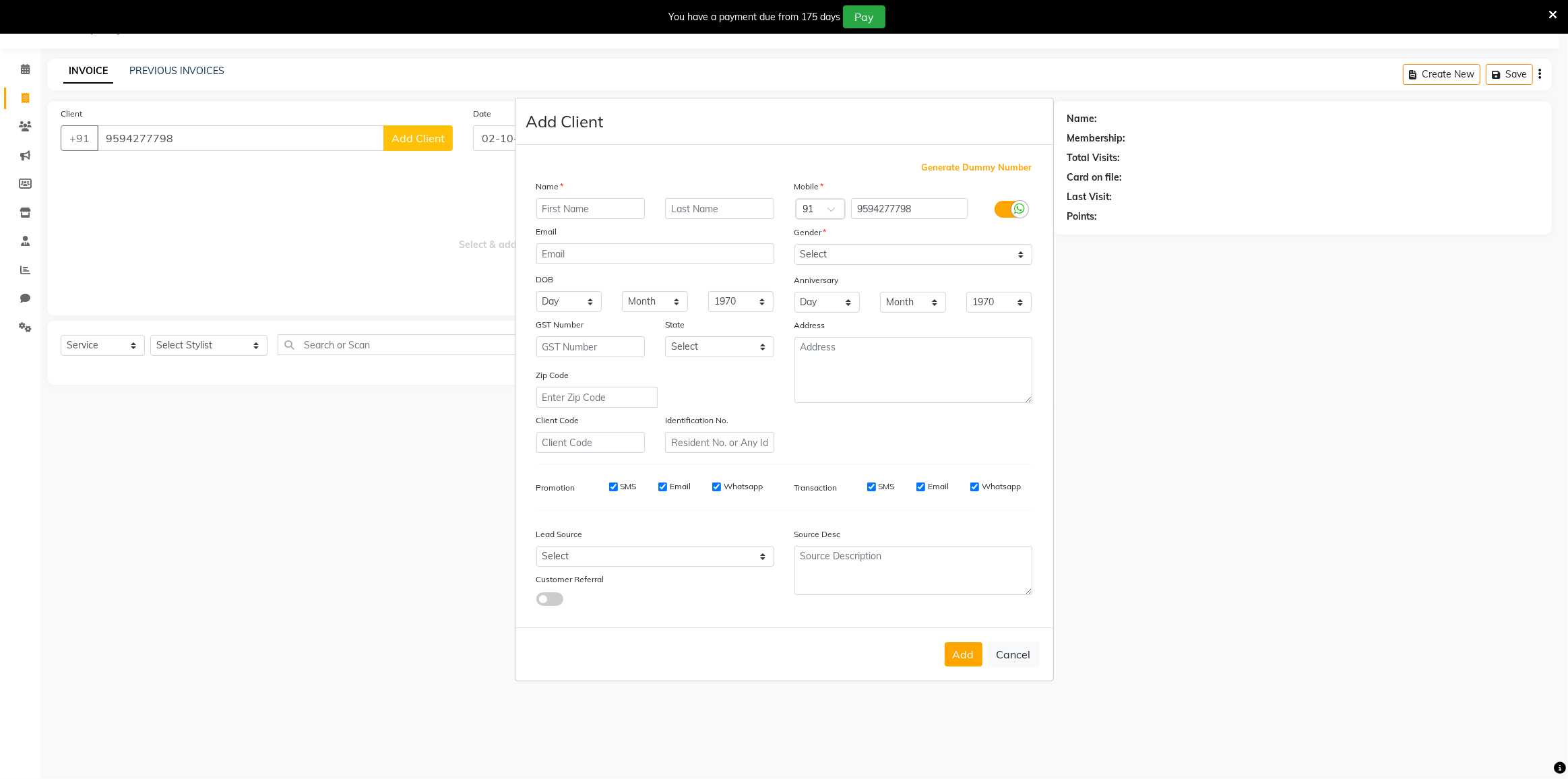
click at [562, 205] on input "text" at bounding box center [591, 209] width 109 height 21
type input "JUDE"
click at [816, 258] on select "Select Male Female Other Prefer Not To Say" at bounding box center [913, 255] width 238 height 21
select select "male"
click at [794, 244] on select "Select Male Female Other Prefer Not To Say" at bounding box center [913, 255] width 238 height 21
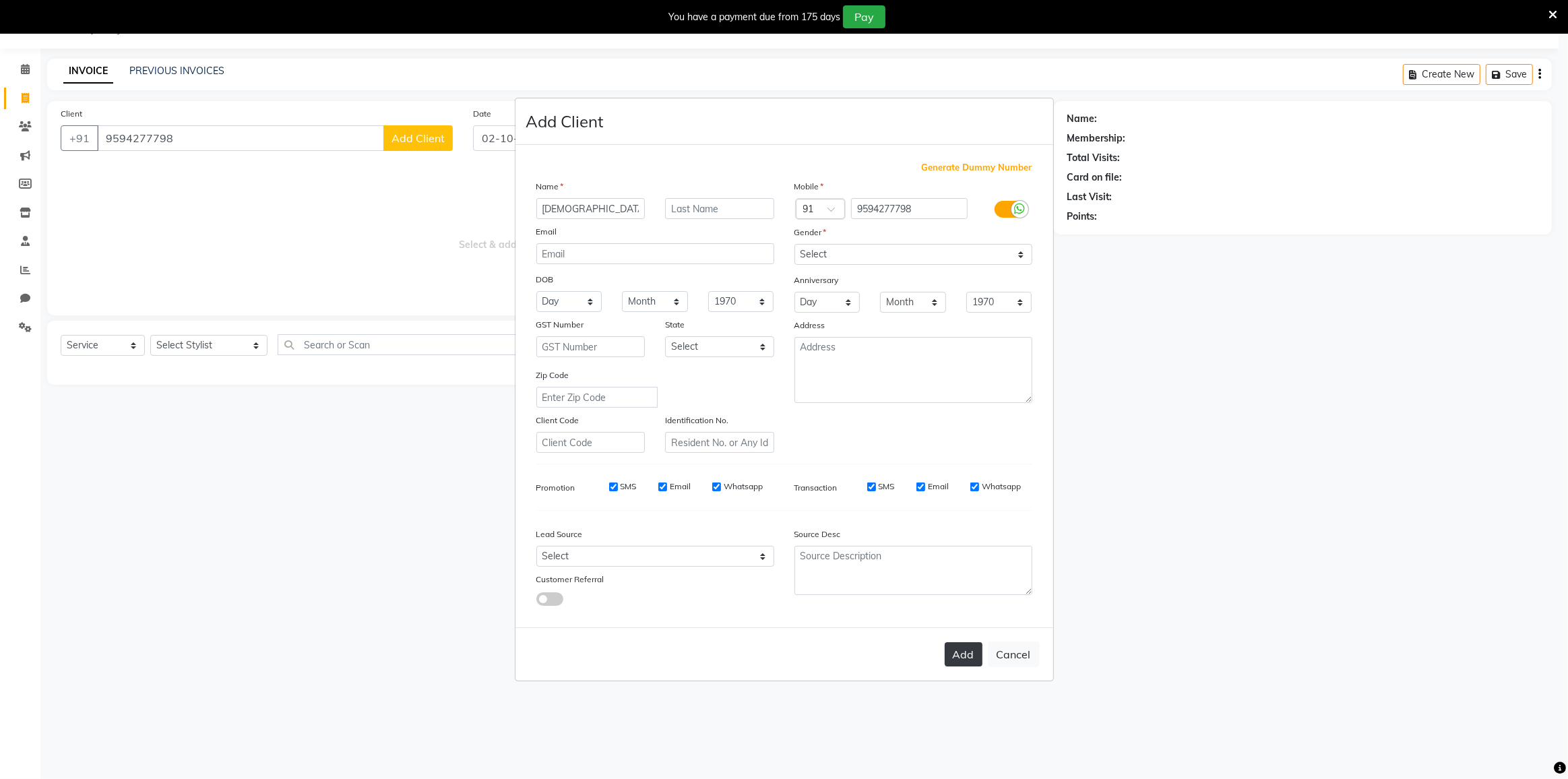
click at [955, 649] on button "Add" at bounding box center [964, 654] width 38 height 24
select select
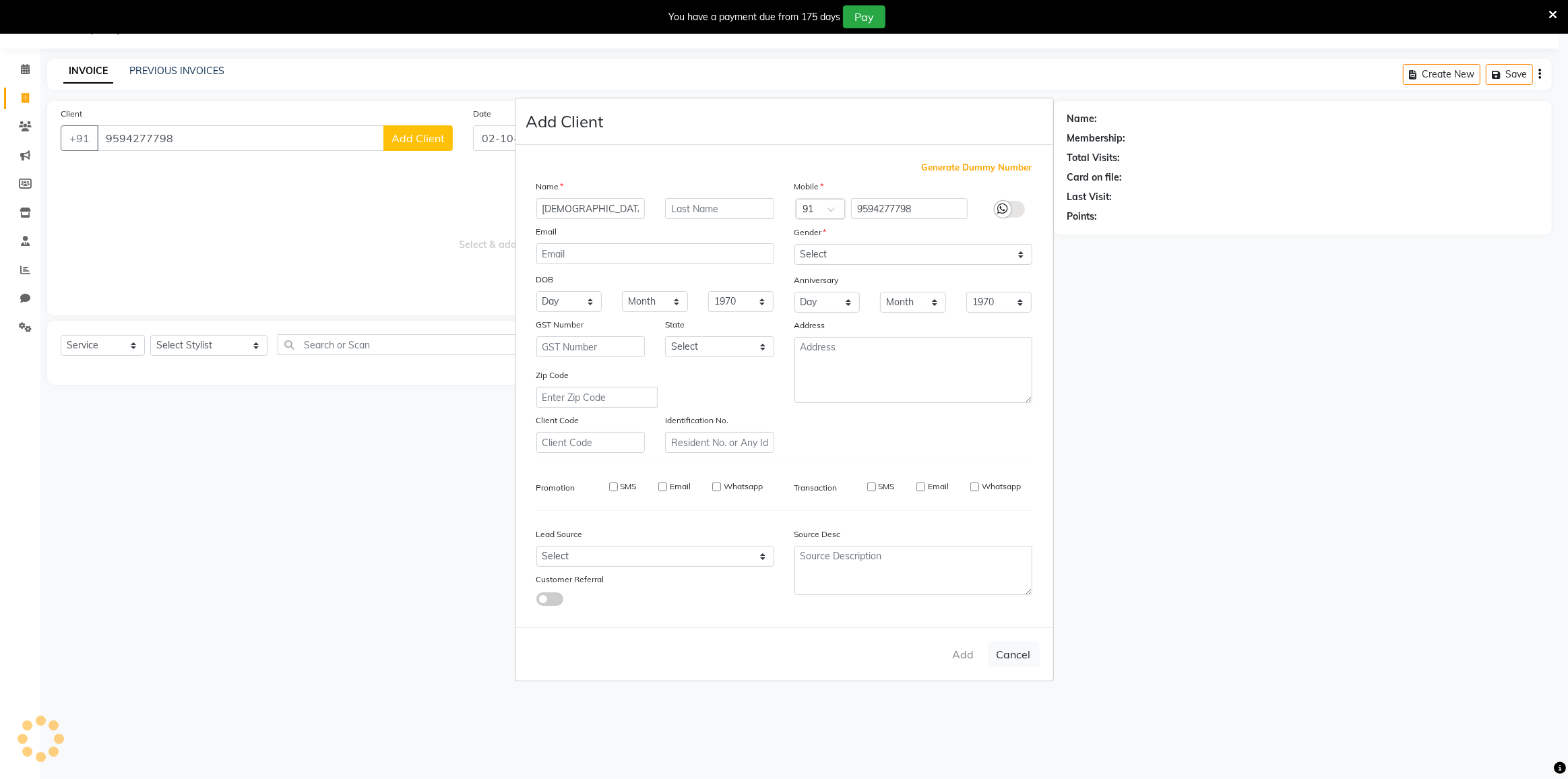
select select
checkbox input "false"
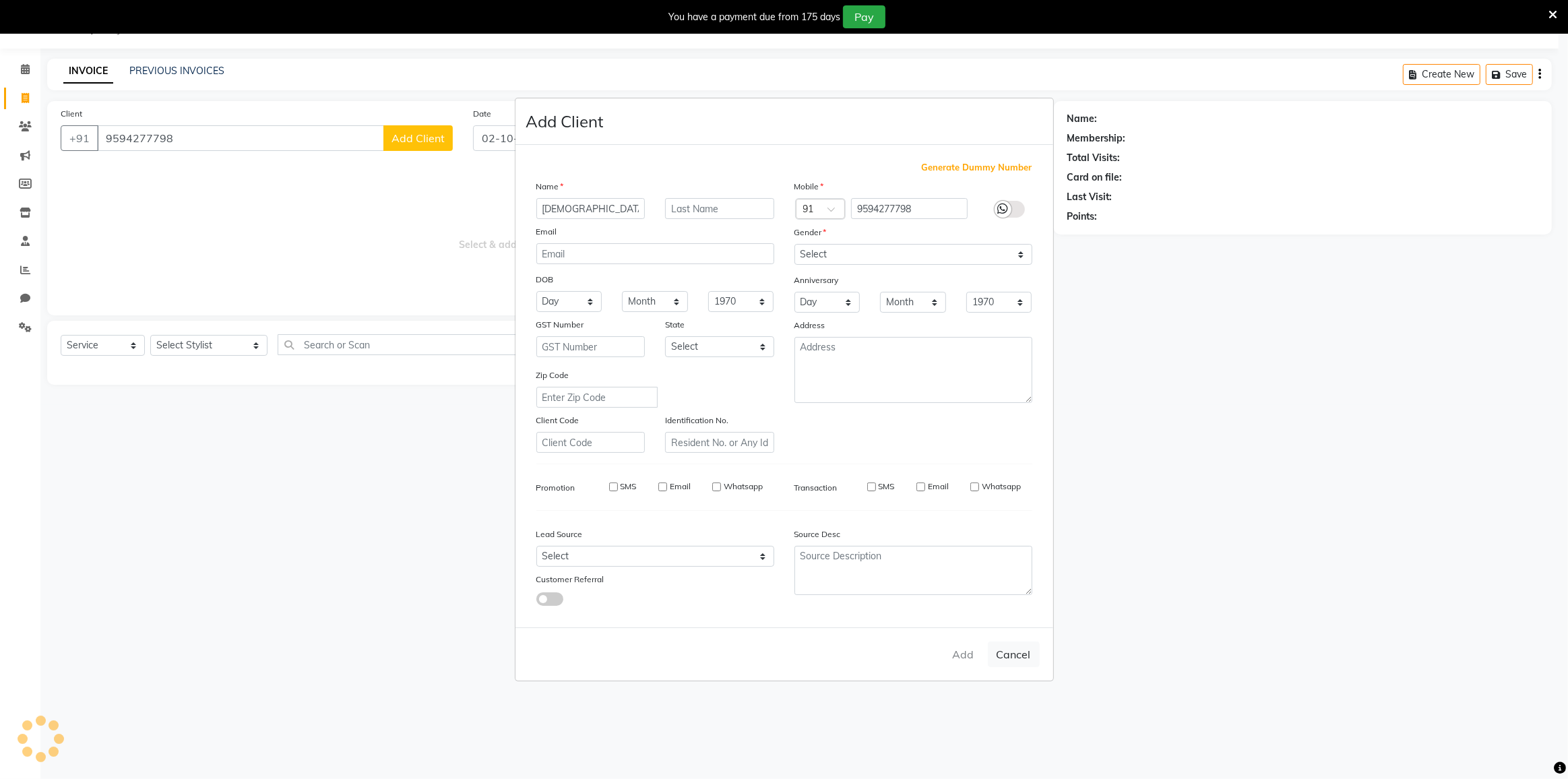
checkbox input "false"
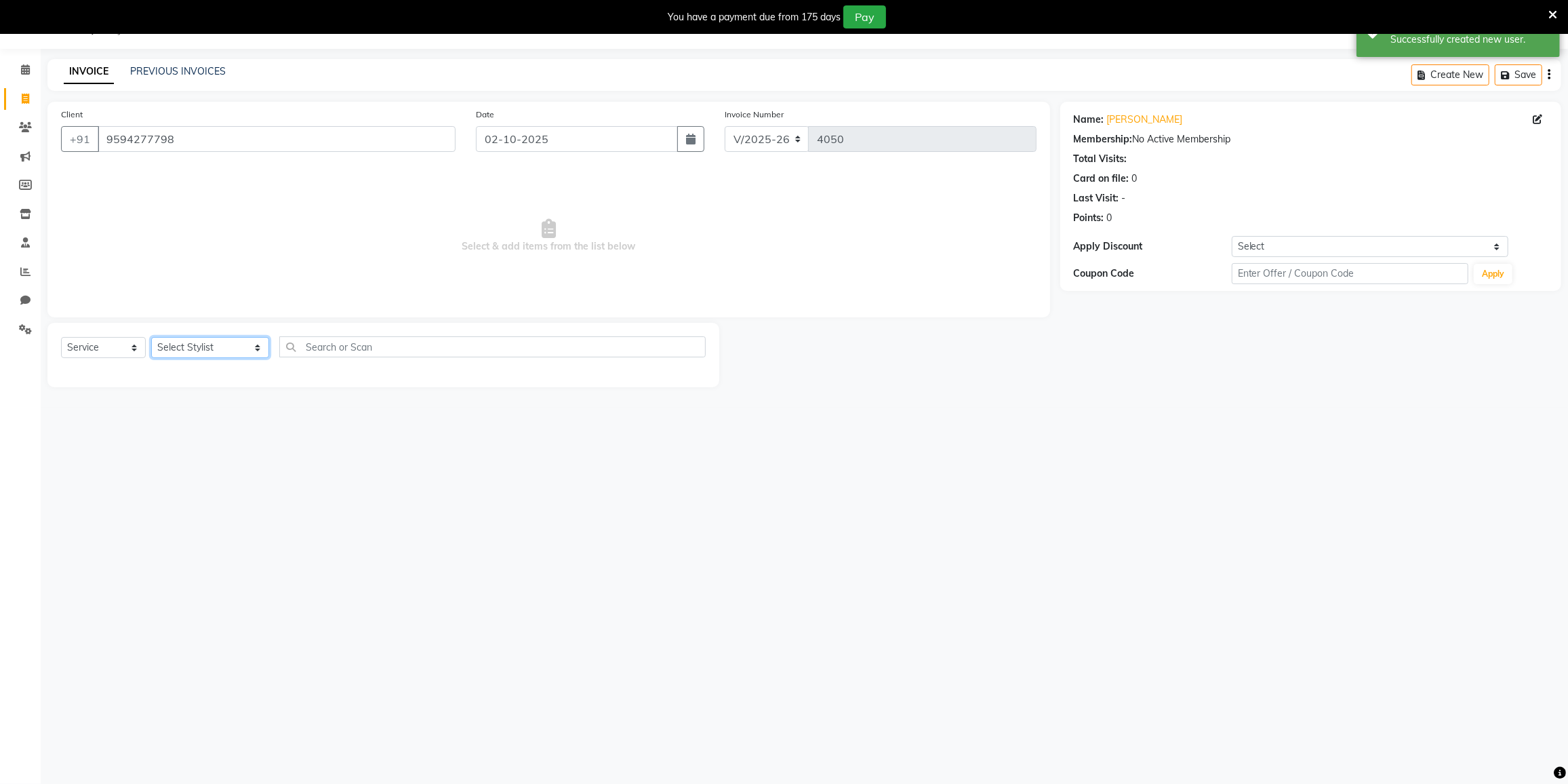
click at [207, 355] on select "Select Stylist DC DILSHAD ALI FAIZAN AHMED FARHAN SHAIKH FEROZ SHAIKH Ganga Kun…" at bounding box center [210, 348] width 118 height 21
select select "85941"
click at [151, 337] on select "Select Stylist DC DILSHAD ALI FAIZAN AHMED FARHAN SHAIKH FEROZ SHAIKH Ganga Kun…" at bounding box center [210, 348] width 118 height 21
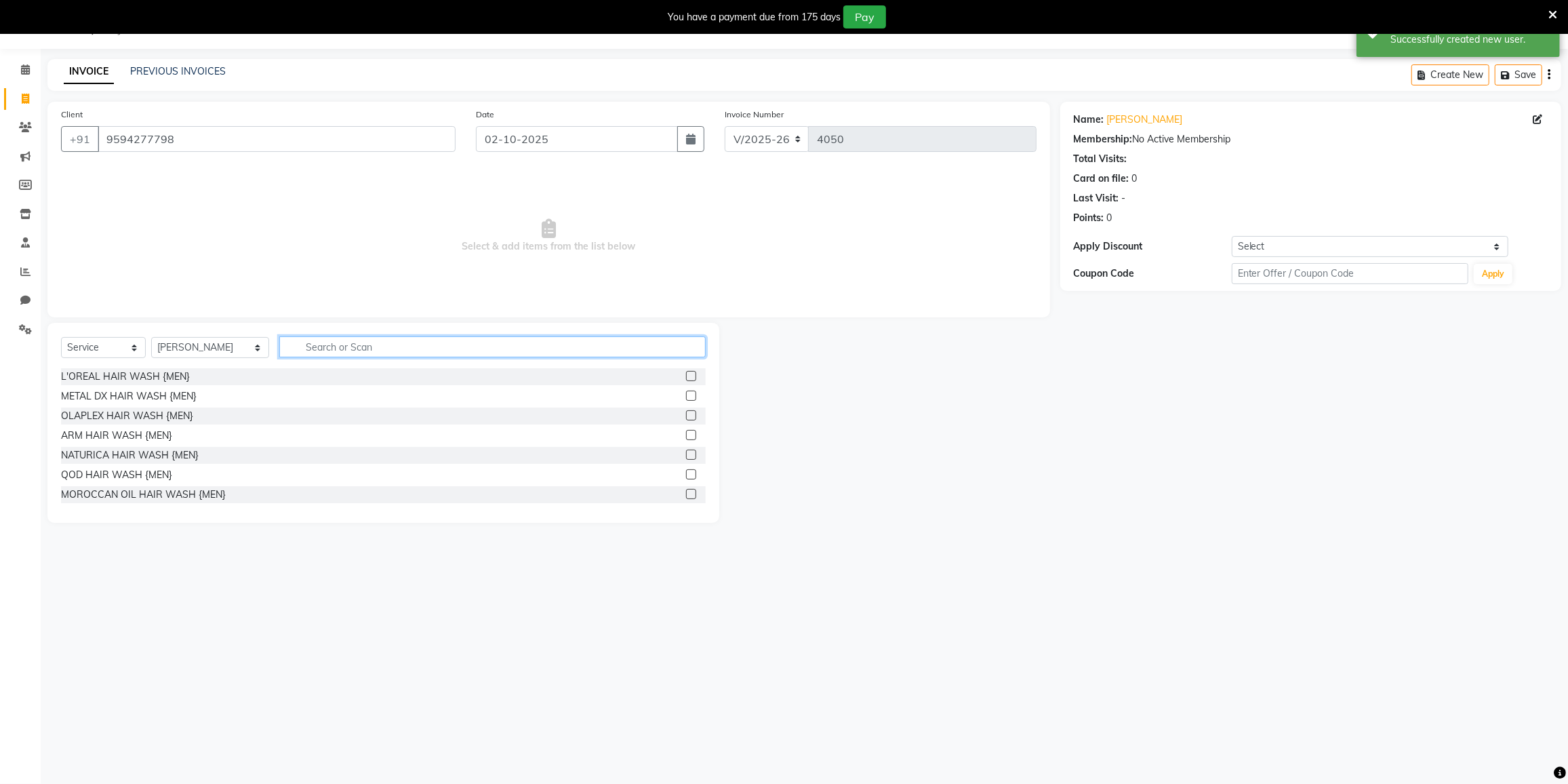
click at [309, 345] on input "text" at bounding box center [492, 347] width 426 height 21
type input "HAIR C"
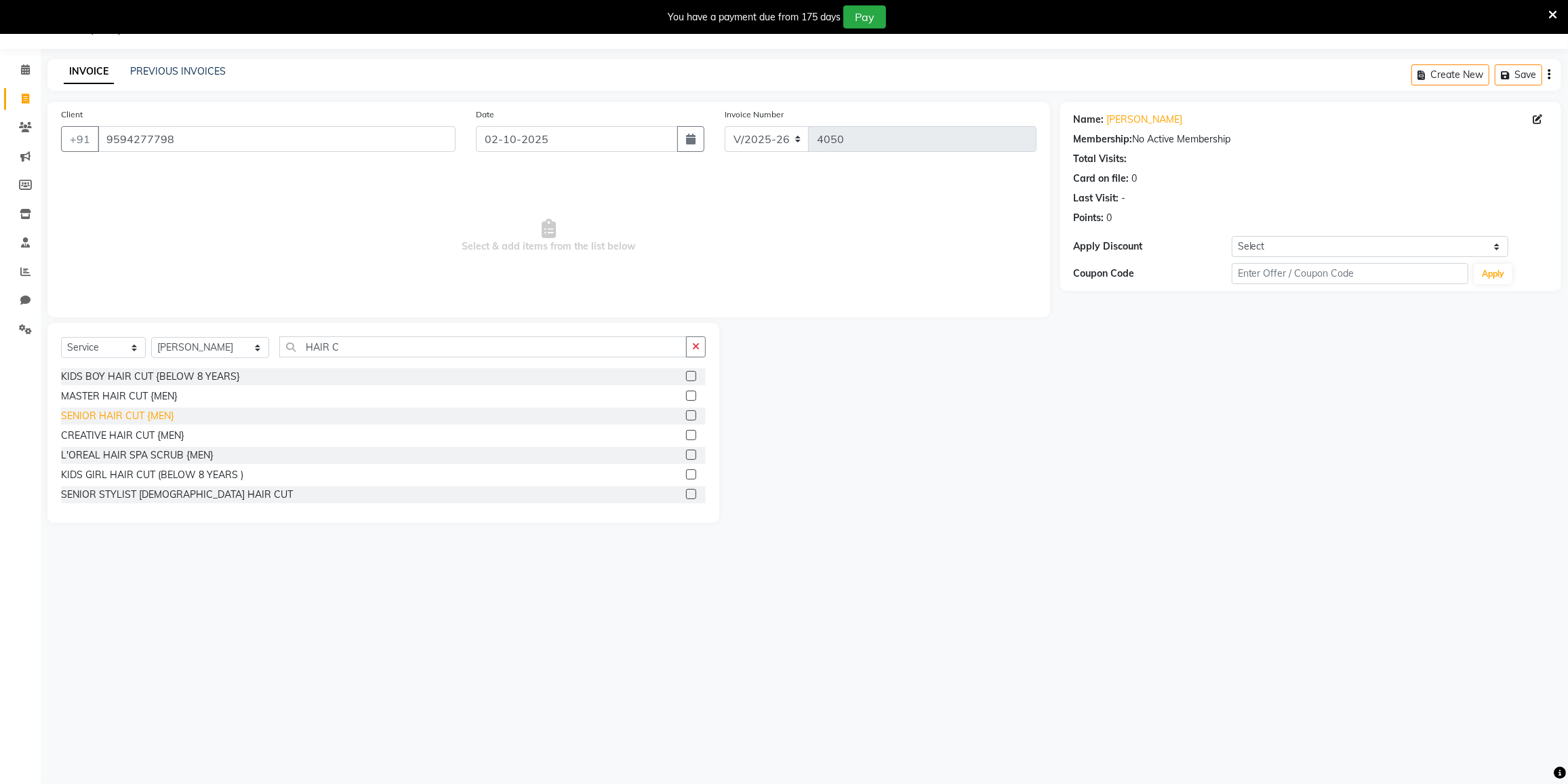
click at [134, 416] on div "SENIOR HAIR CUT {MEN}" at bounding box center [117, 416] width 113 height 14
checkbox input "false"
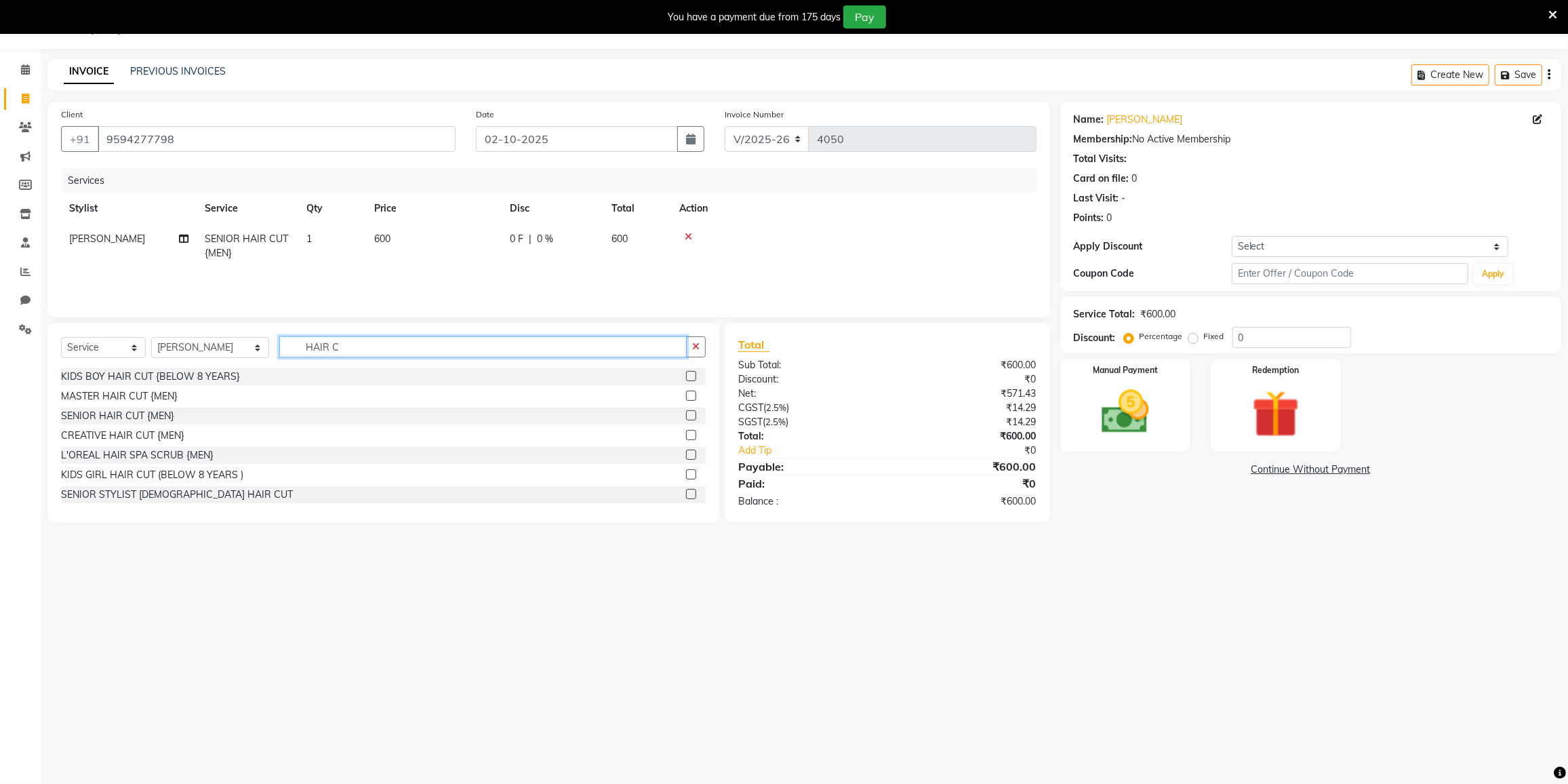
click at [352, 352] on input "HAIR C" at bounding box center [483, 347] width 407 height 21
type input "H"
type input "BEARD"
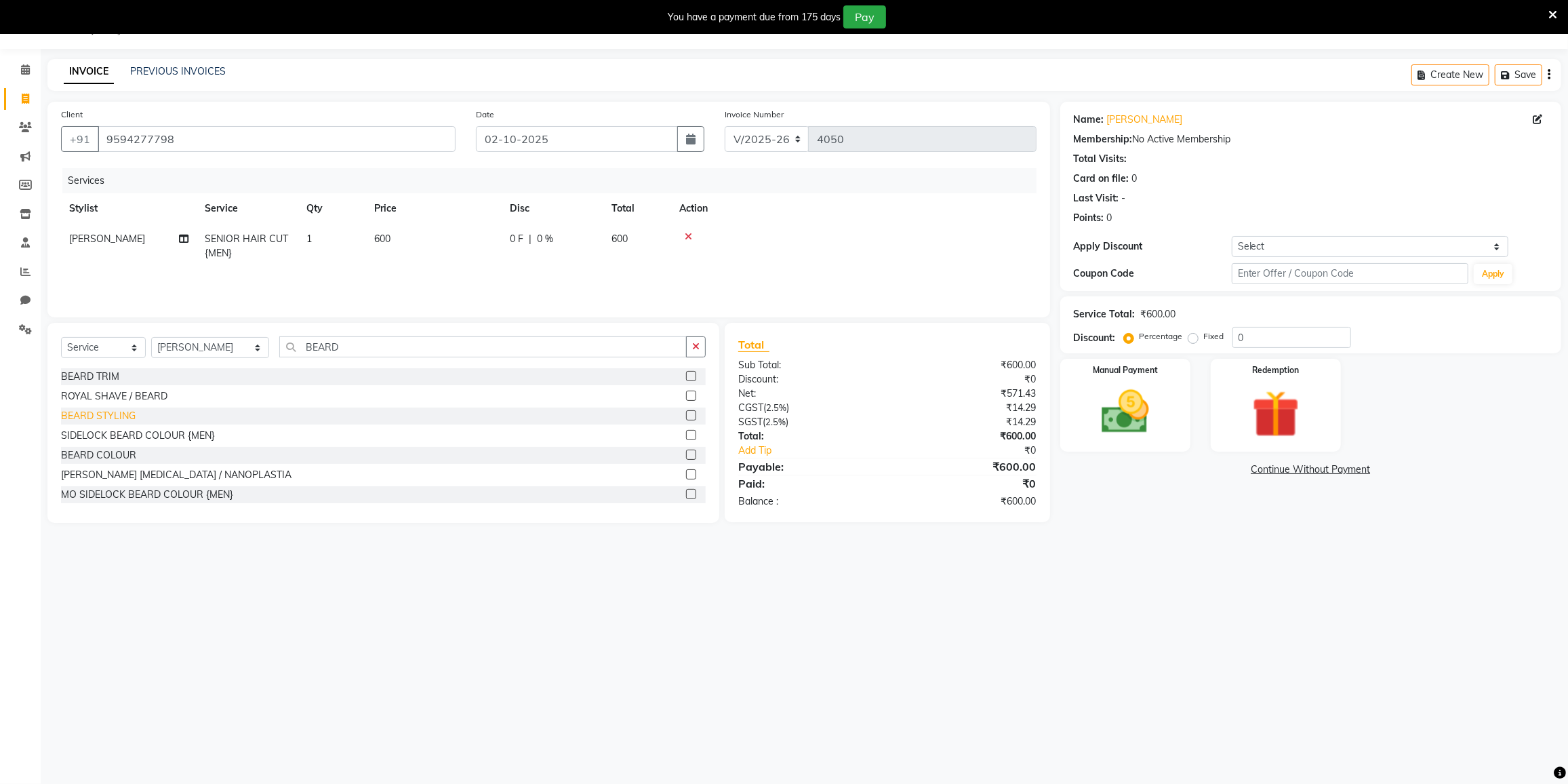
click at [125, 412] on div "BEARD STYLING" at bounding box center [98, 416] width 74 height 14
checkbox input "false"
drag, startPoint x: 1323, startPoint y: 246, endPoint x: 1315, endPoint y: 250, distance: 8.9
click at [1323, 246] on select "Select Coupon → 500 Coupons Coupon → Kalpataru20 Coupon → Veda20 Coupon → Salt-…" at bounding box center [1370, 247] width 277 height 21
select select "4: Object"
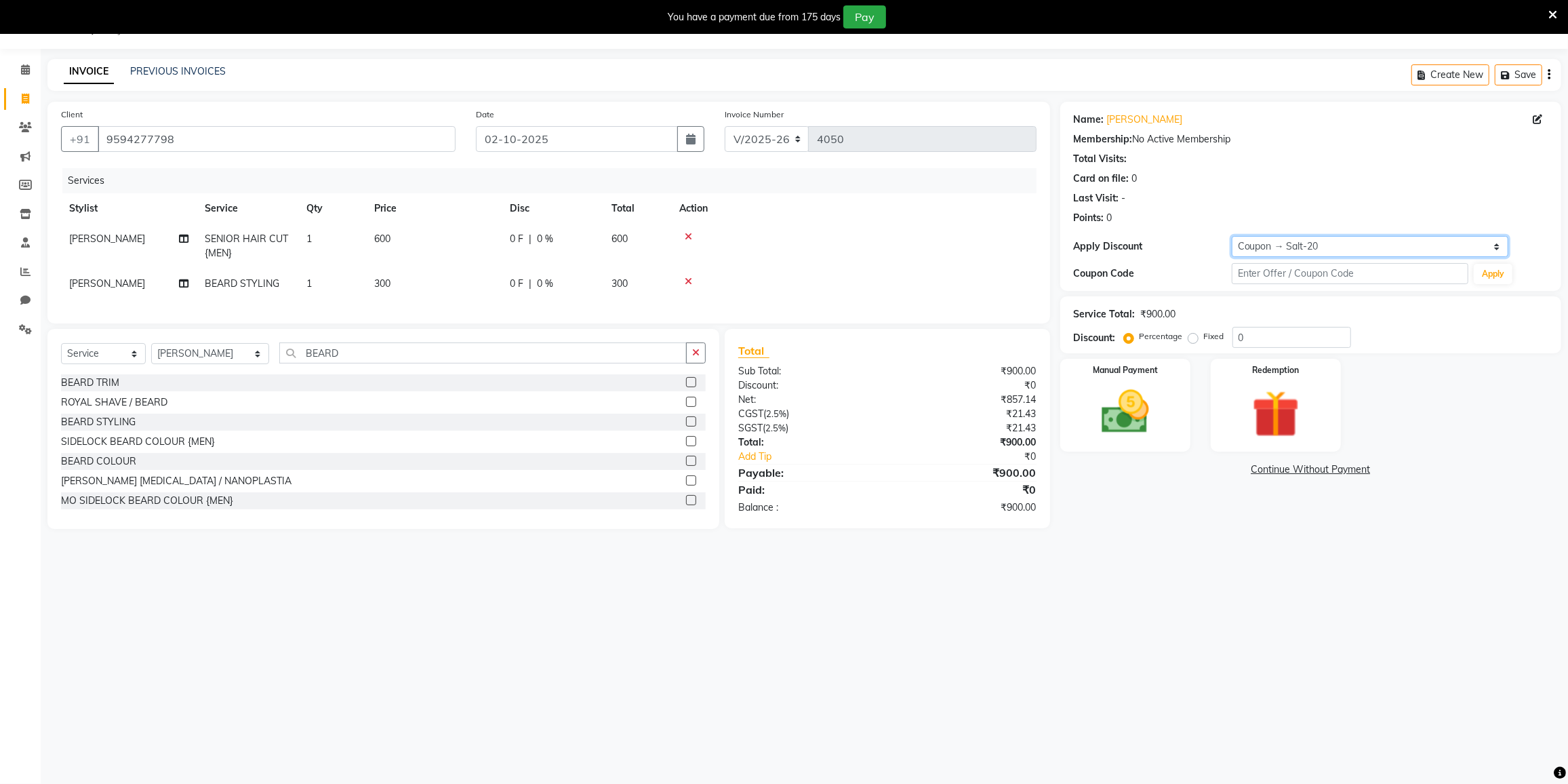
click at [1232, 236] on select "Select Coupon → 500 Coupons Coupon → Kalpataru20 Coupon → Veda20 Coupon → Salt-…" at bounding box center [1370, 247] width 277 height 21
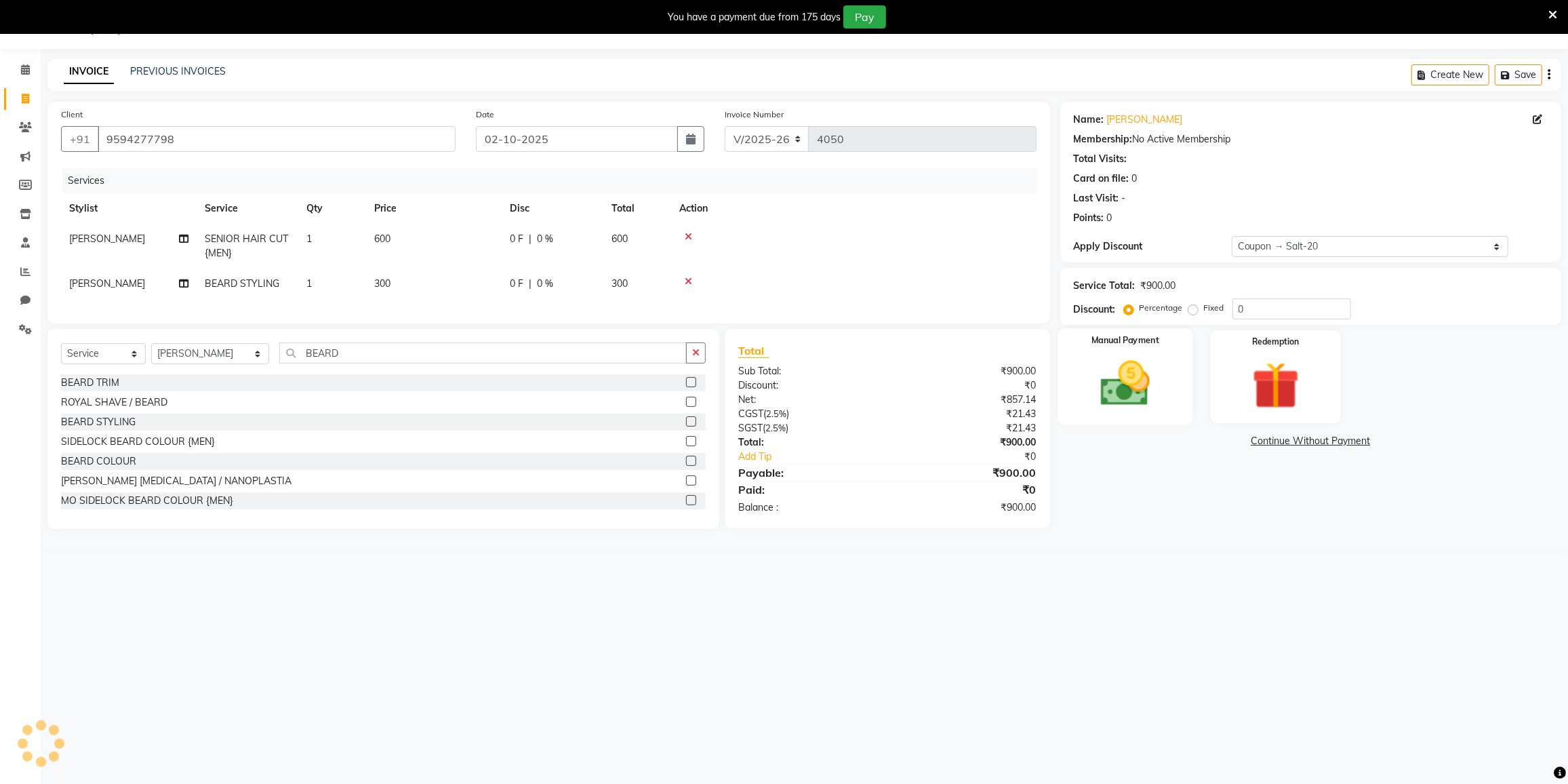
click at [1166, 360] on div "Manual Payment" at bounding box center [1125, 377] width 136 height 97
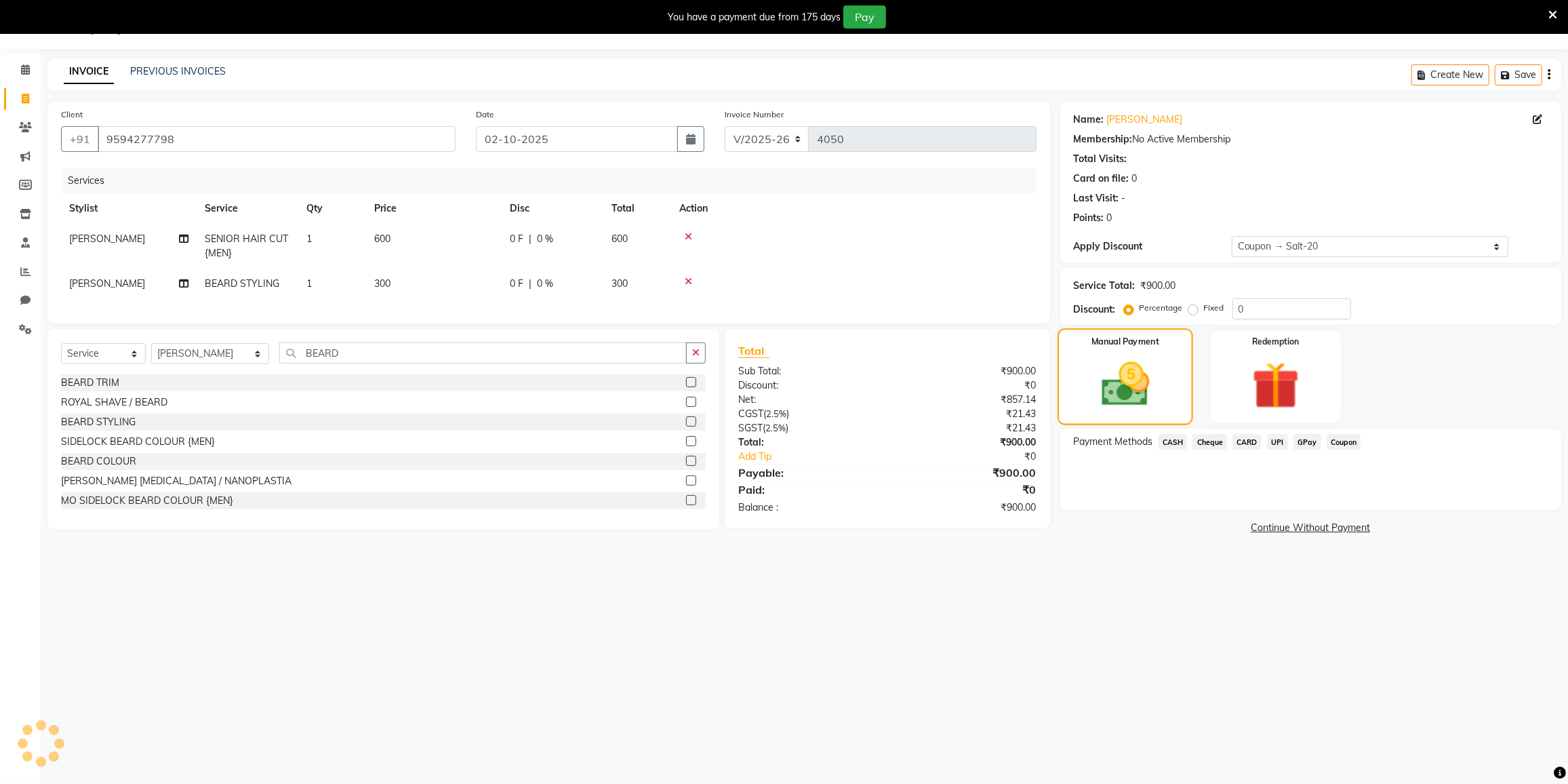
type input "20"
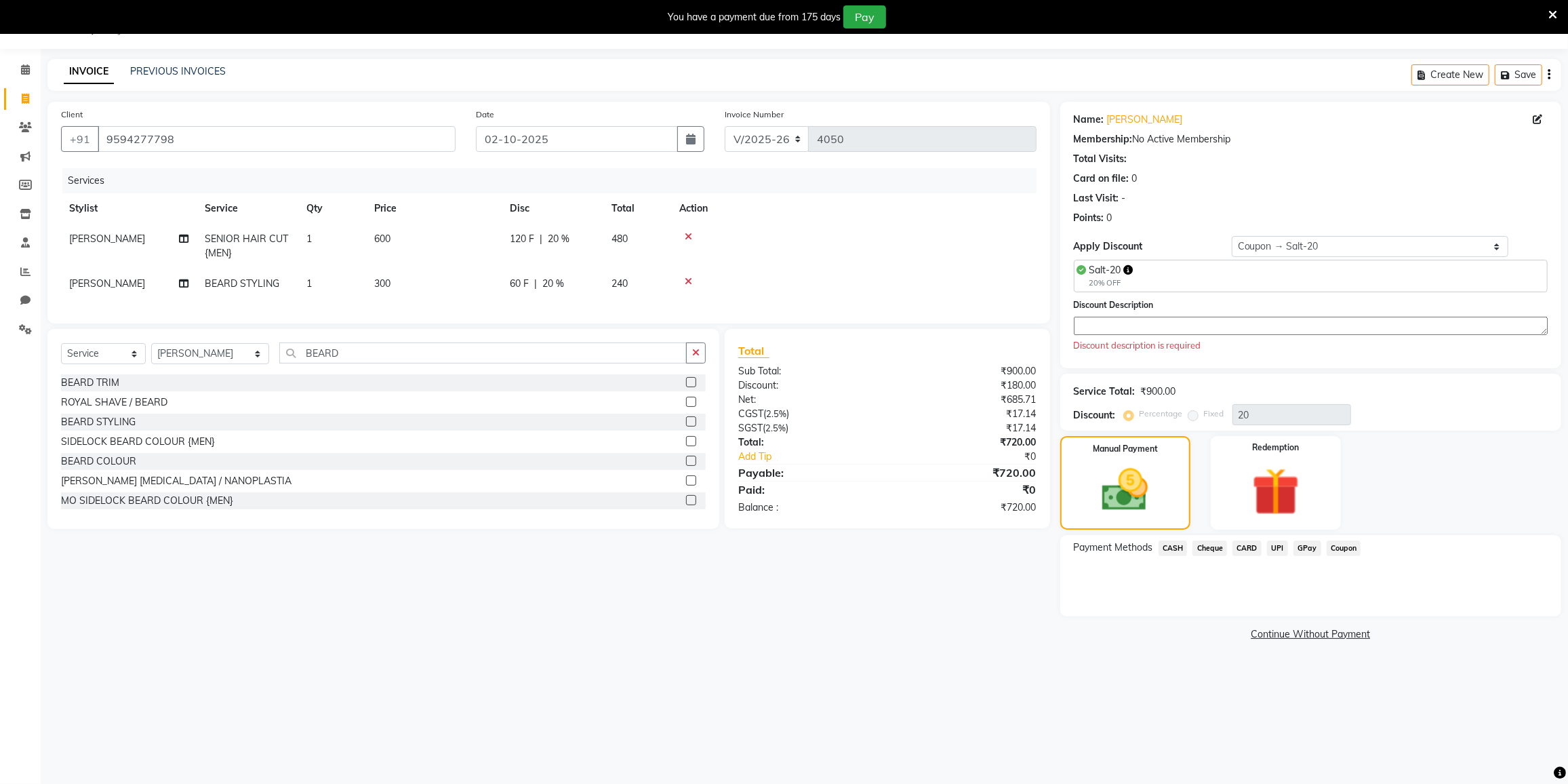
click at [1180, 549] on span "CASH" at bounding box center [1173, 548] width 29 height 15
click at [1293, 618] on button "Add Payment" at bounding box center [1393, 620] width 309 height 21
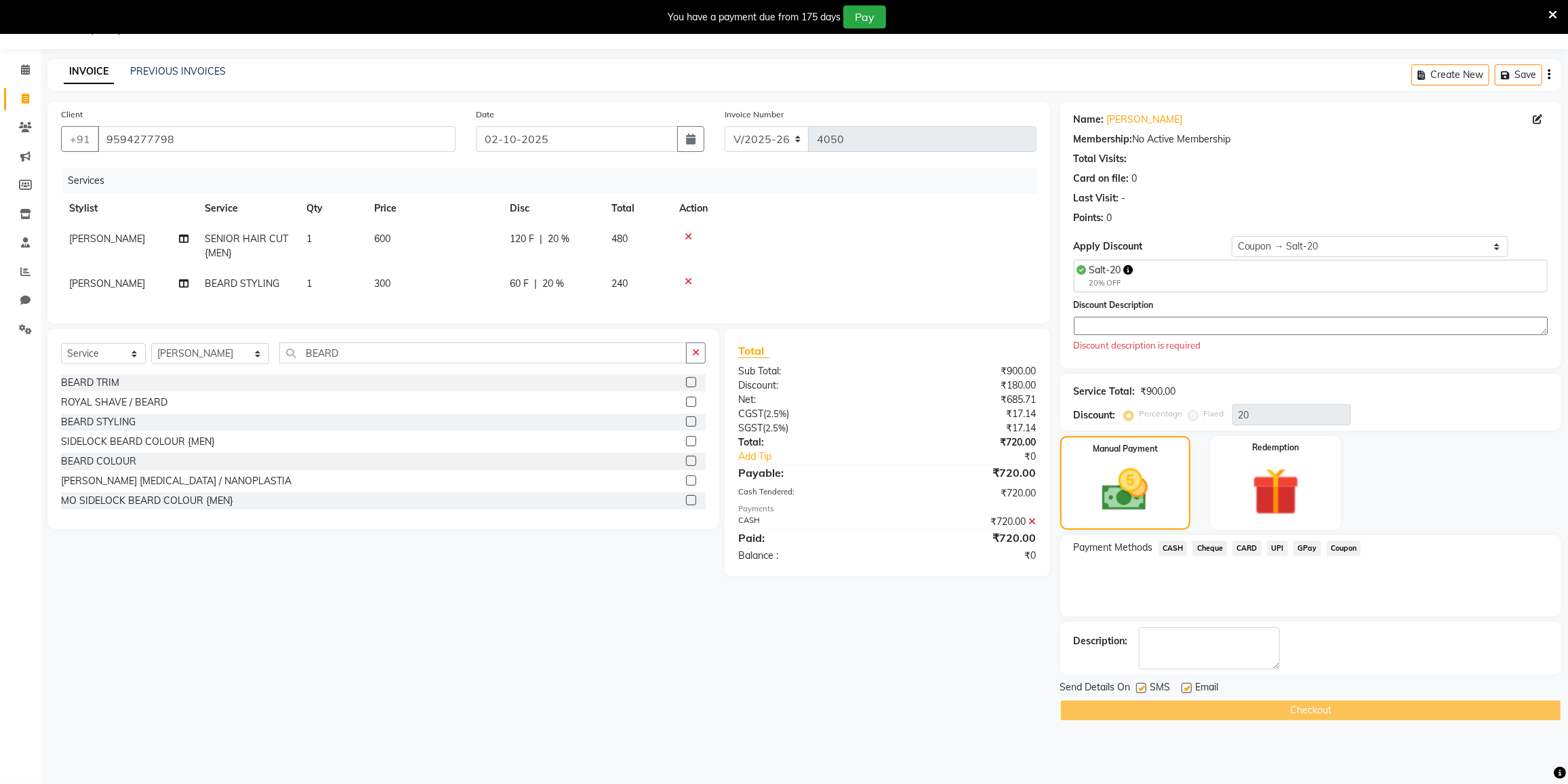
click at [1129, 321] on textarea at bounding box center [1310, 326] width 474 height 18
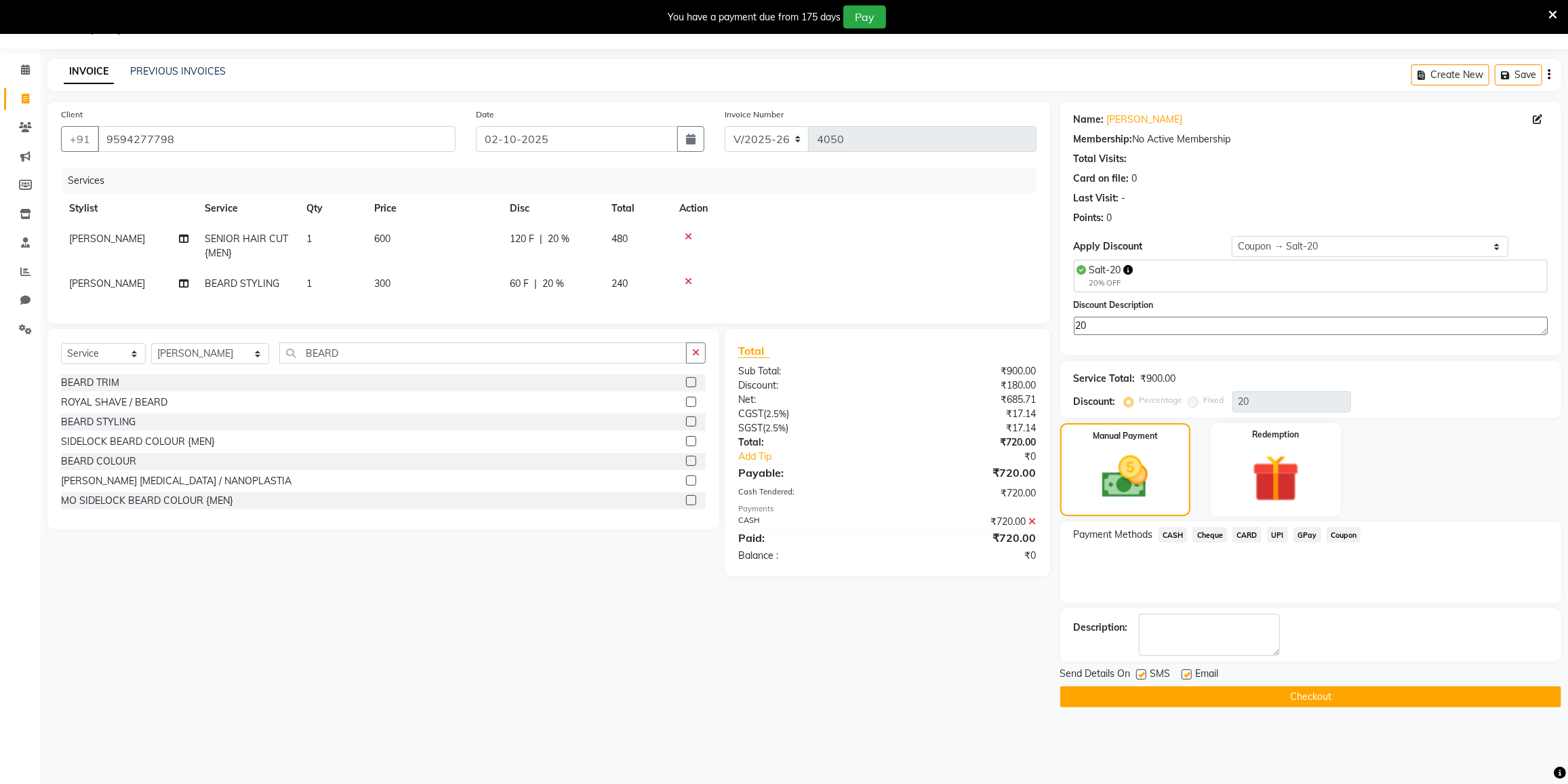
type textarea "20"
click at [1263, 694] on button "Checkout" at bounding box center [1310, 697] width 501 height 21
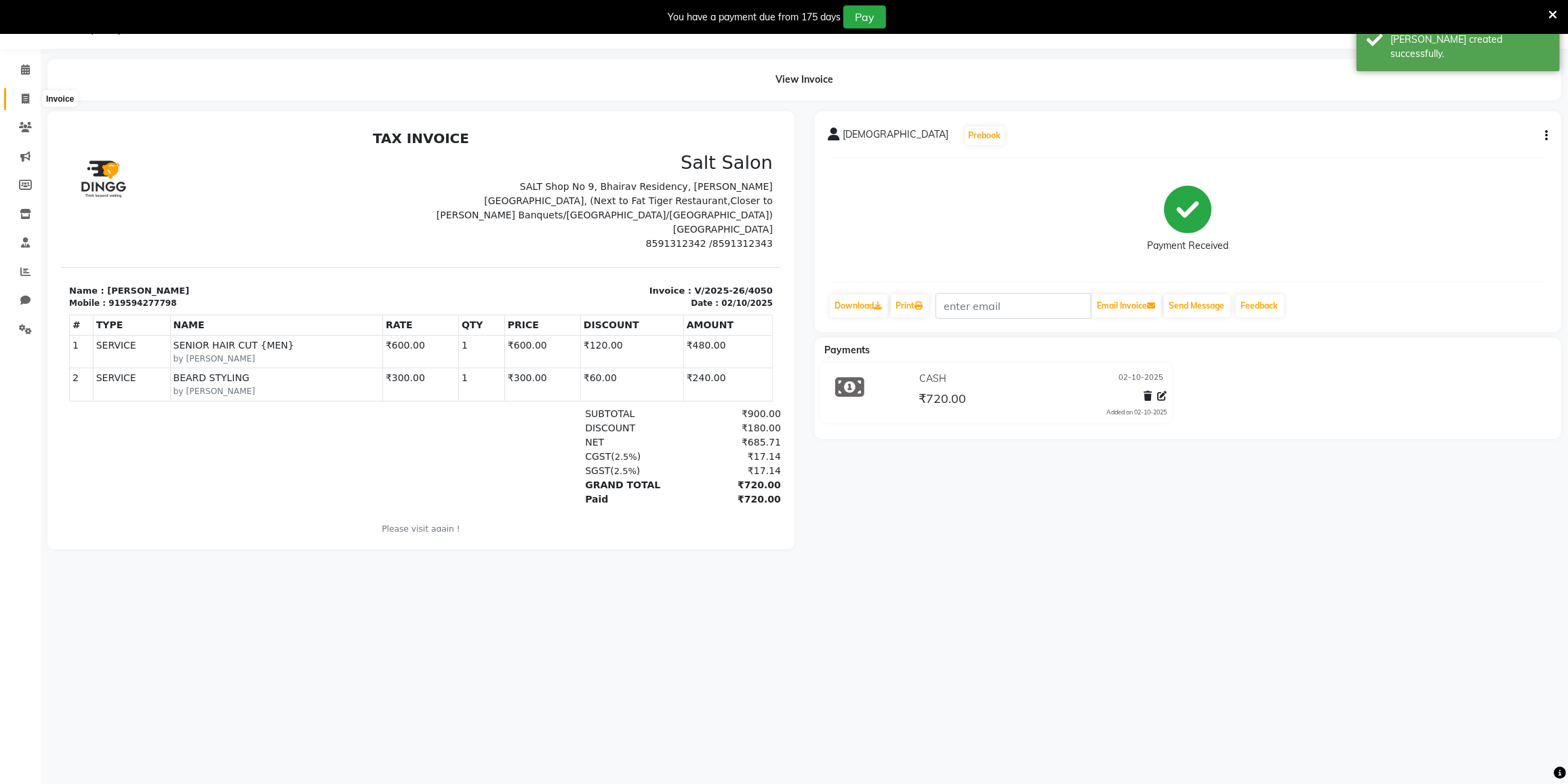
click at [33, 100] on span at bounding box center [25, 99] width 24 height 15
select select "8096"
select select "service"
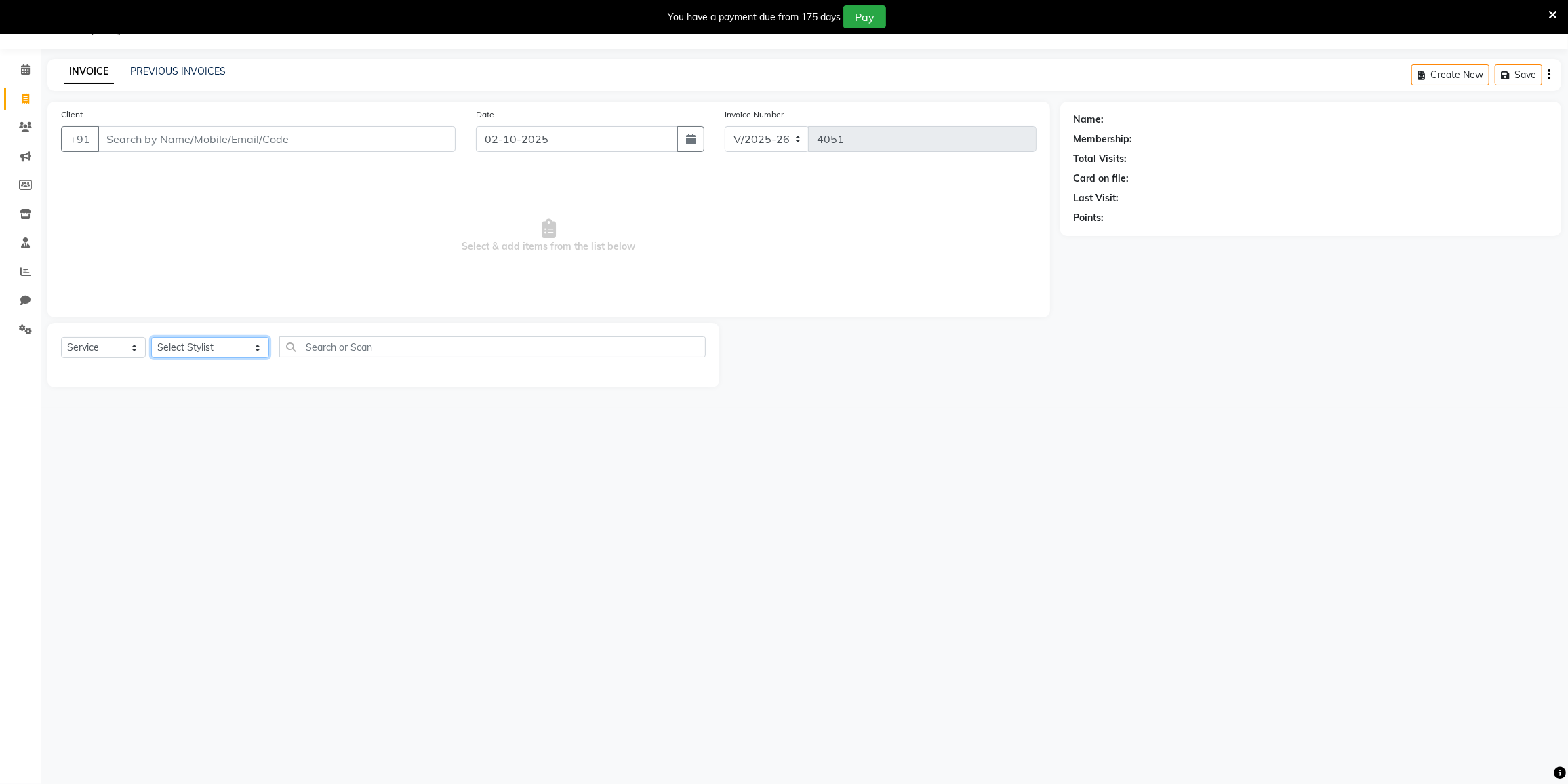
click at [202, 347] on select "Select Stylist DC DILSHAD ALI FAIZAN AHMED FARHAN SHAIKH FEROZ SHAIKH Ganga Kun…" at bounding box center [210, 348] width 118 height 21
select select "77532"
click at [151, 337] on select "Select Stylist DC DILSHAD ALI FAIZAN AHMED FARHAN SHAIKH FEROZ SHAIKH Ganga Kun…" at bounding box center [210, 348] width 118 height 21
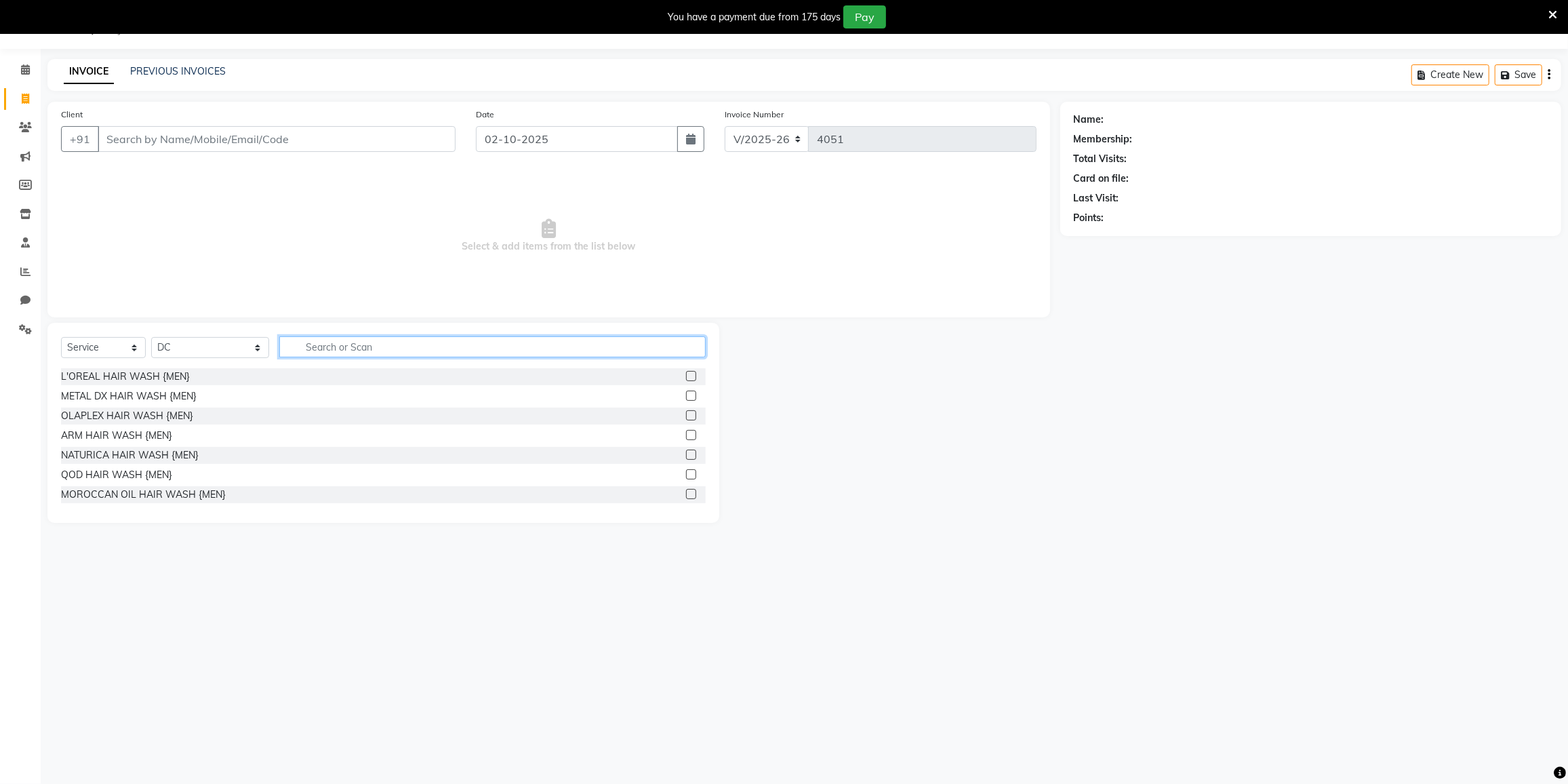
click at [320, 347] on input "text" at bounding box center [492, 347] width 426 height 21
type input "W"
type input "RICA"
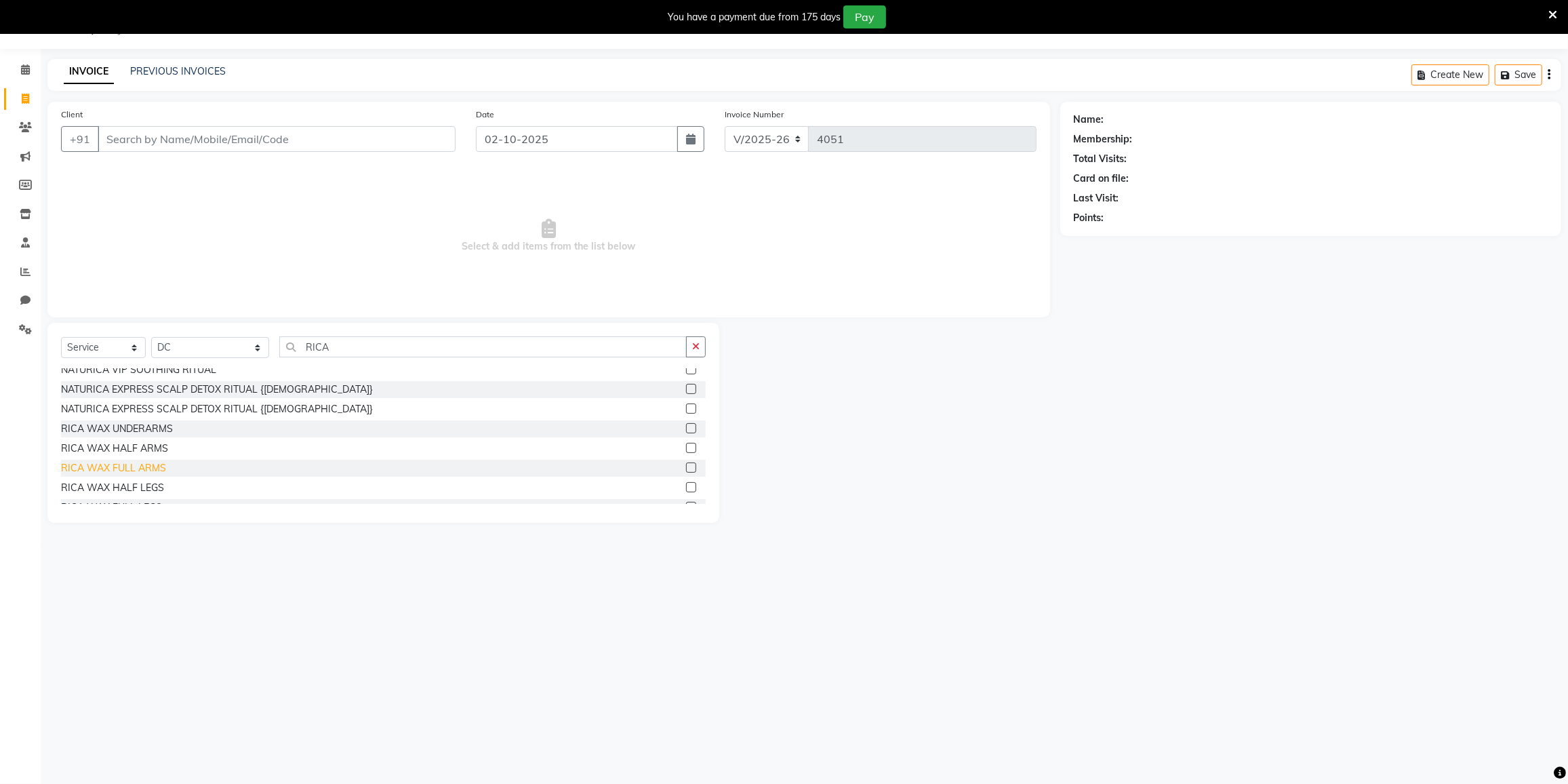
click at [114, 466] on div "RICA WAX FULL ARMS" at bounding box center [114, 469] width 105 height 14
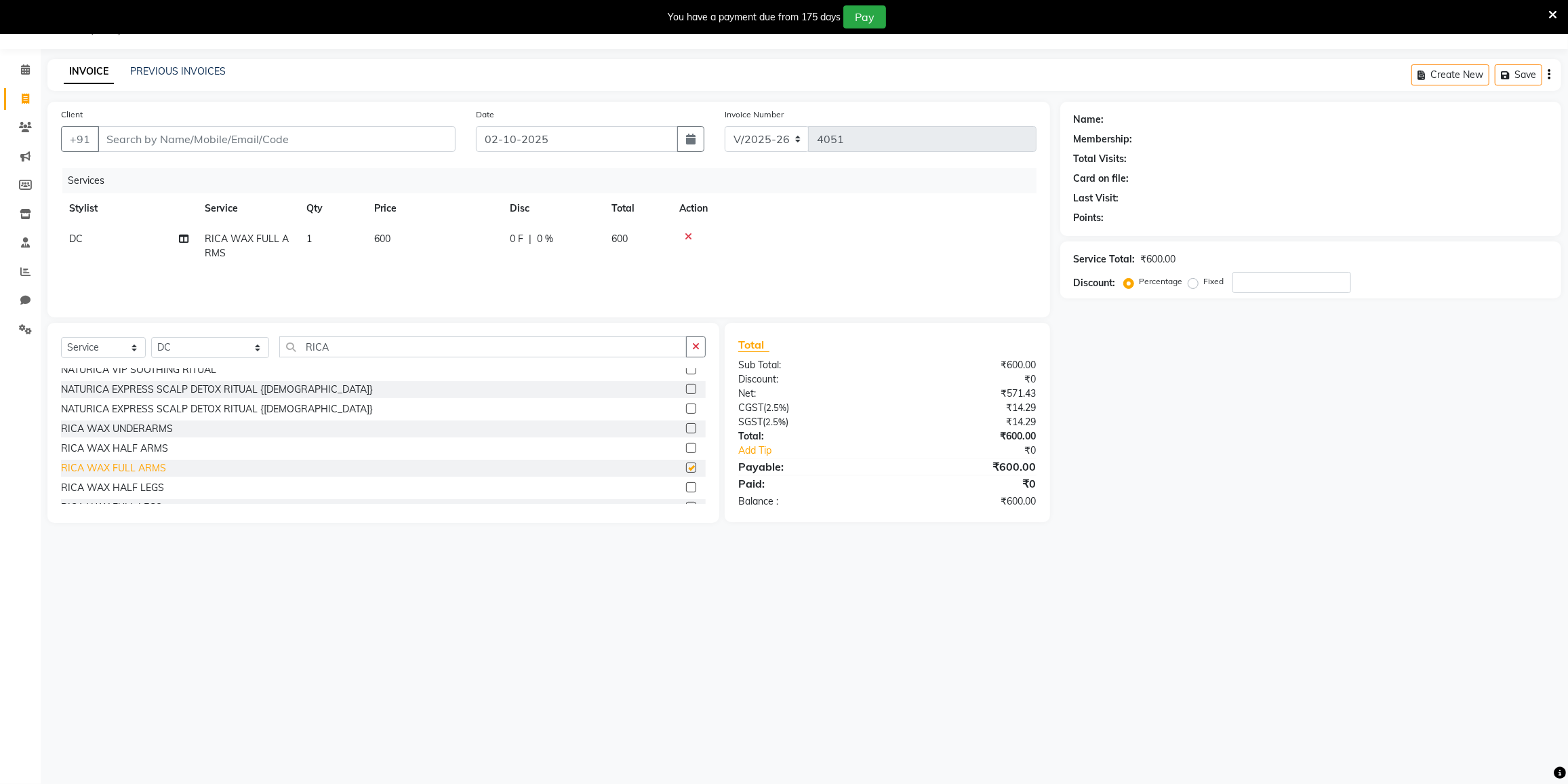
checkbox input "false"
click at [144, 426] on div "RICA WAX UNDERARMS" at bounding box center [117, 429] width 112 height 14
checkbox input "false"
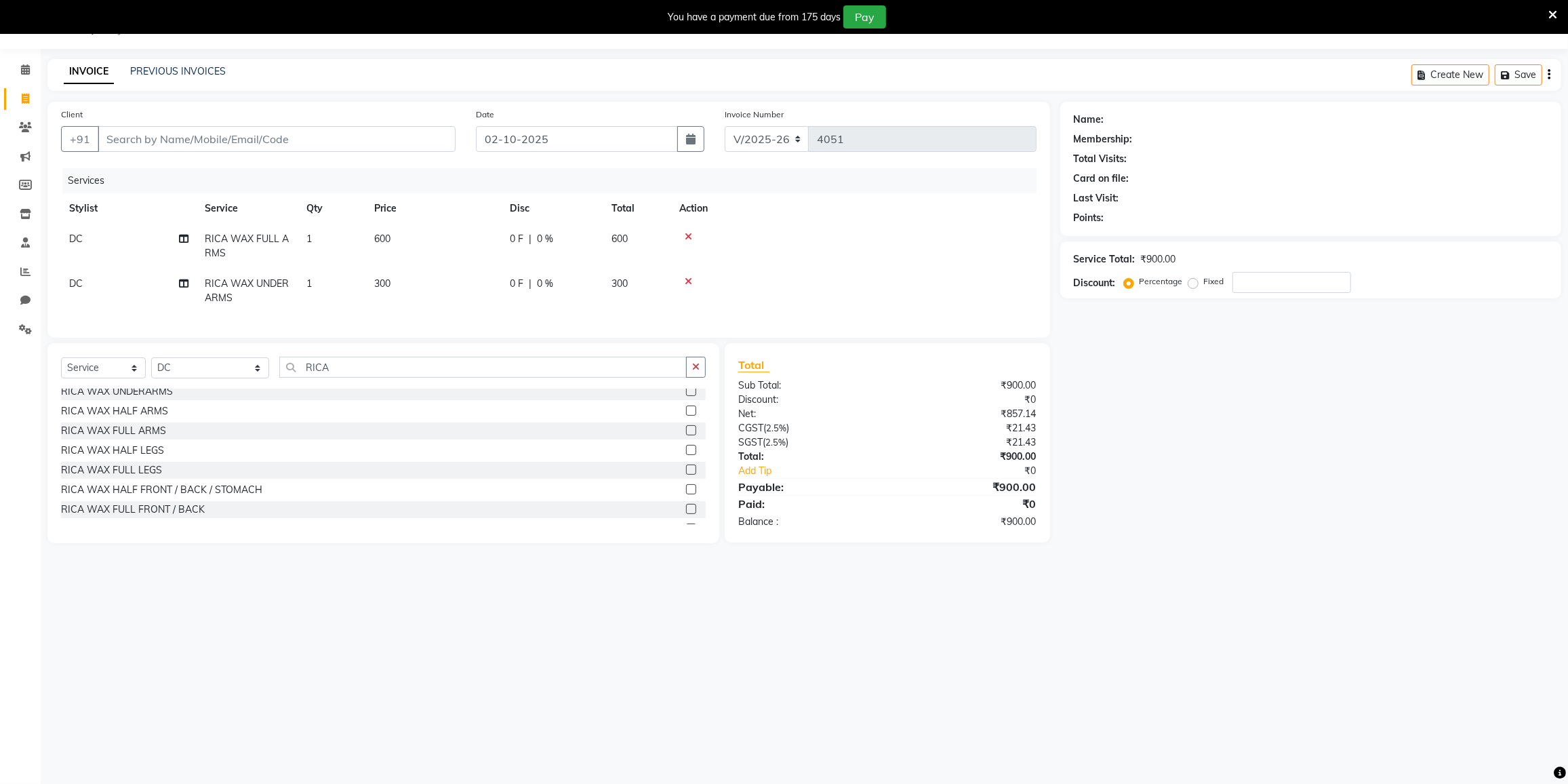
scroll to position [739, 0]
click at [146, 412] on div "RICA WAX FULL LEGS" at bounding box center [112, 405] width 101 height 14
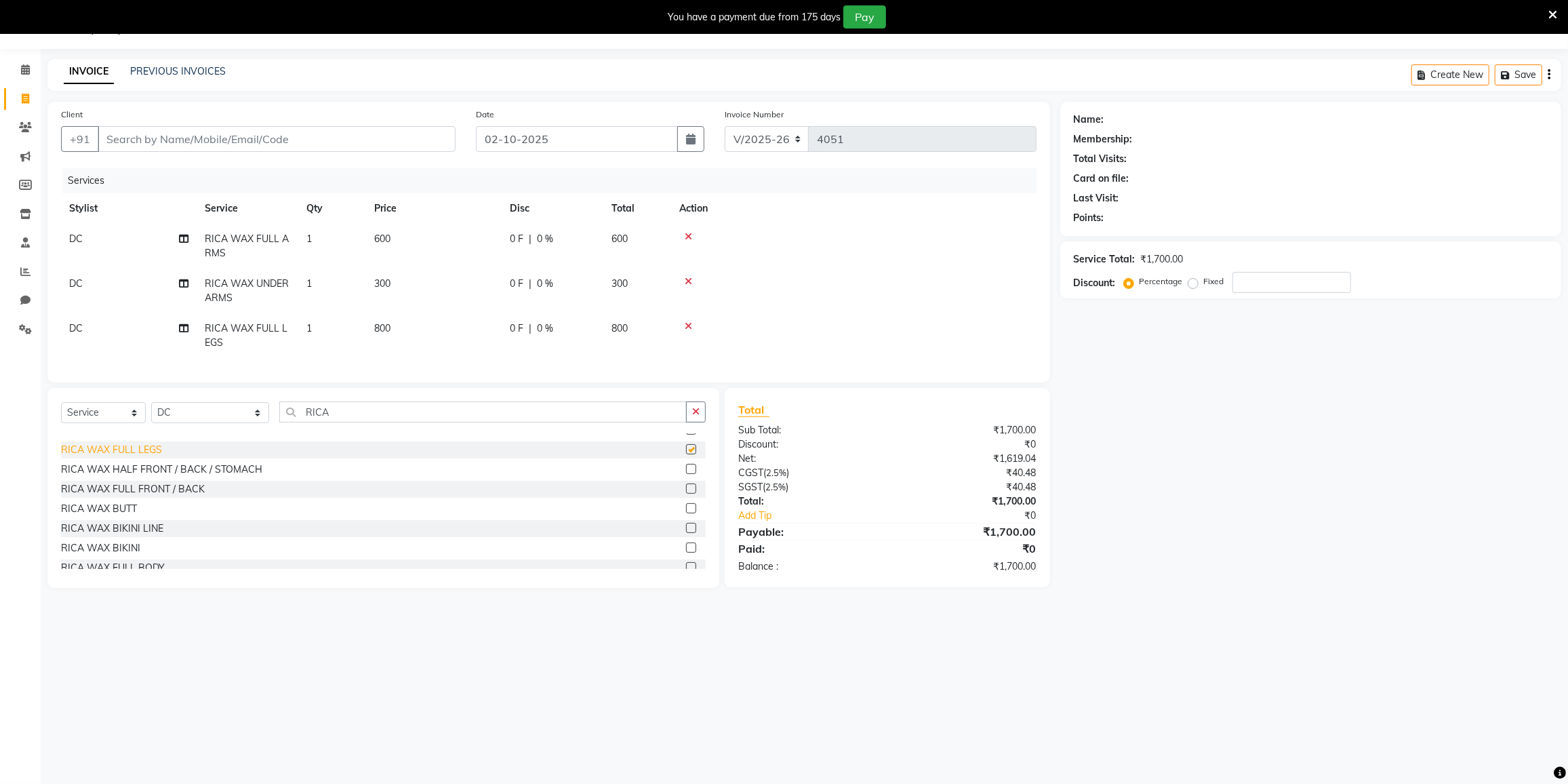
checkbox input "false"
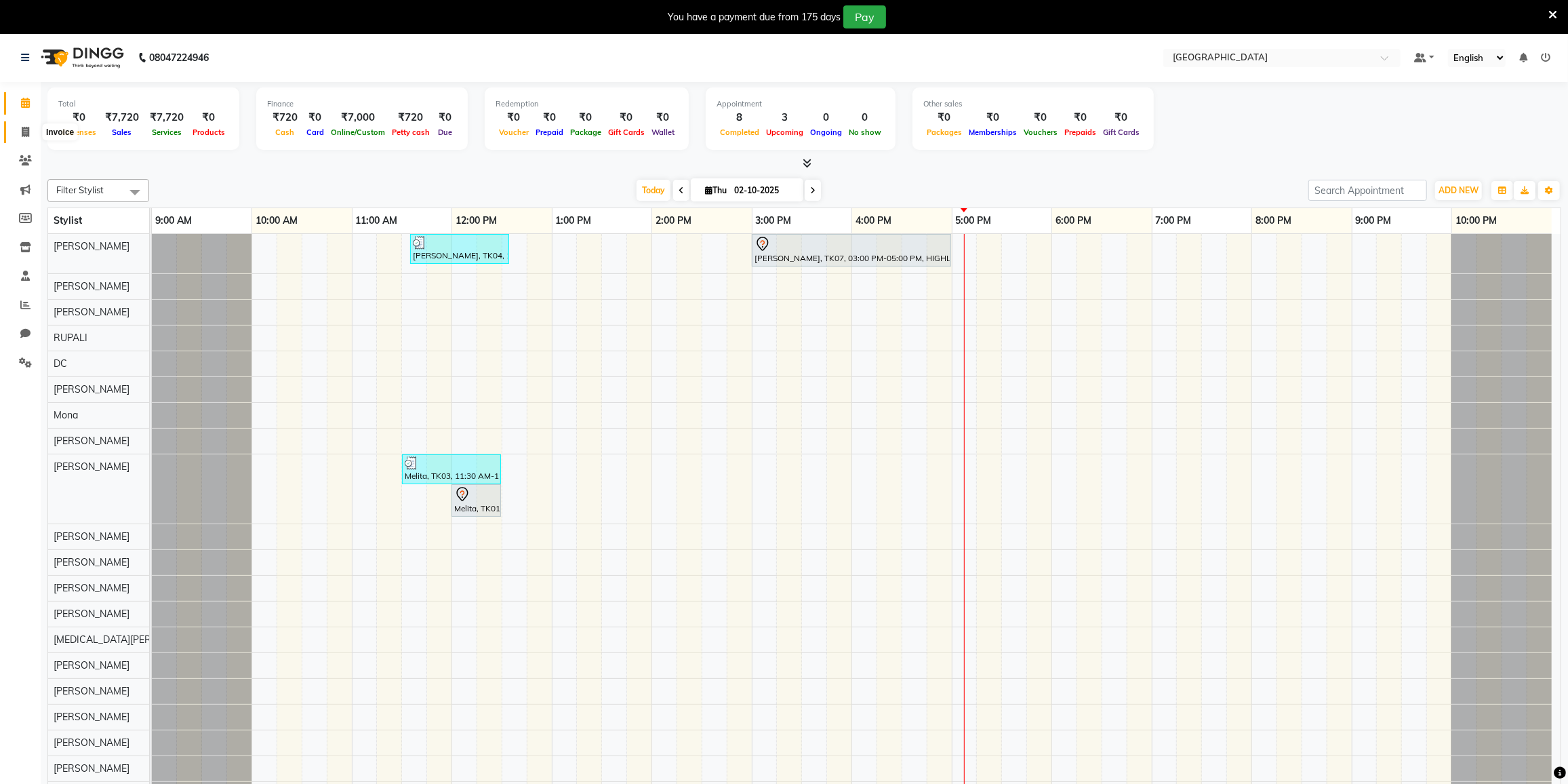
click at [18, 131] on span at bounding box center [25, 133] width 24 height 15
select select "8096"
select select "service"
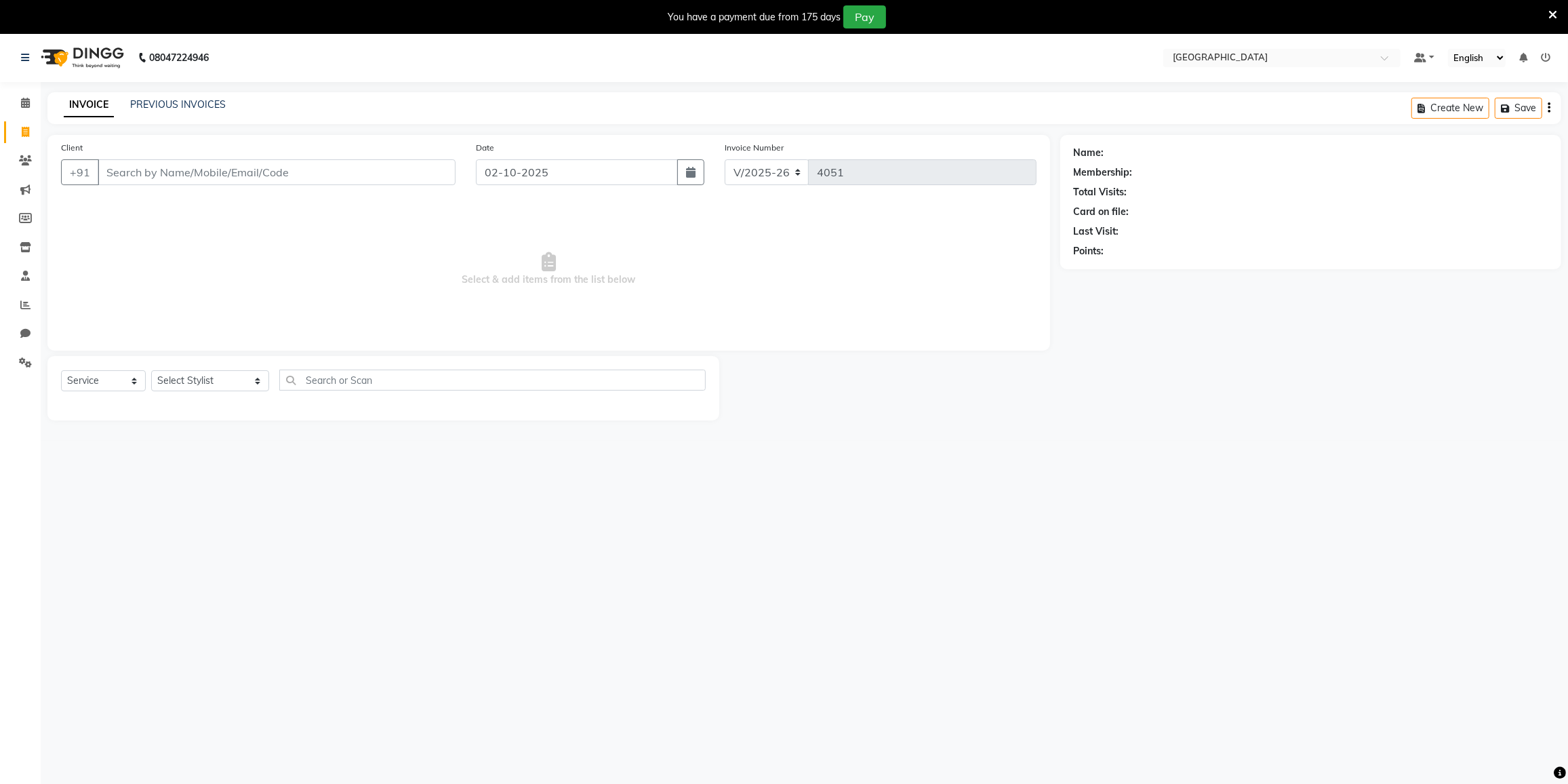
click at [192, 174] on input "Client" at bounding box center [277, 172] width 358 height 26
click at [204, 207] on ngb-highlight "7021440638" at bounding box center [237, 203] width 68 height 13
type input "7021440638"
select select "2: Object"
click at [169, 374] on select "Select Stylist DC [PERSON_NAME] [PERSON_NAME] [PERSON_NAME] [PERSON_NAME] [PERS…" at bounding box center [210, 381] width 118 height 21
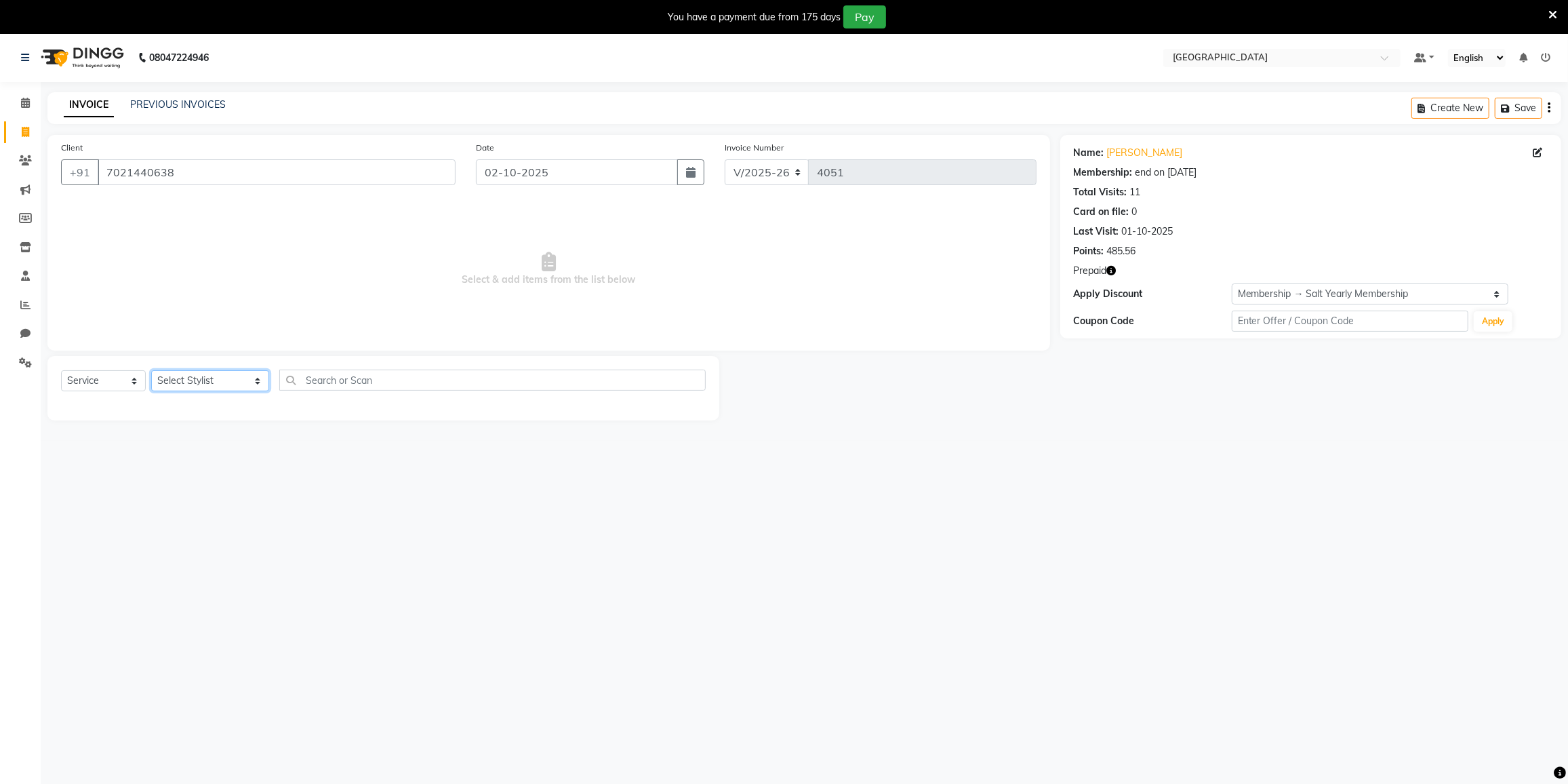
select select "77225"
click at [151, 370] on select "Select Stylist DC [PERSON_NAME] [PERSON_NAME] [PERSON_NAME] [PERSON_NAME] [PERS…" at bounding box center [210, 381] width 118 height 21
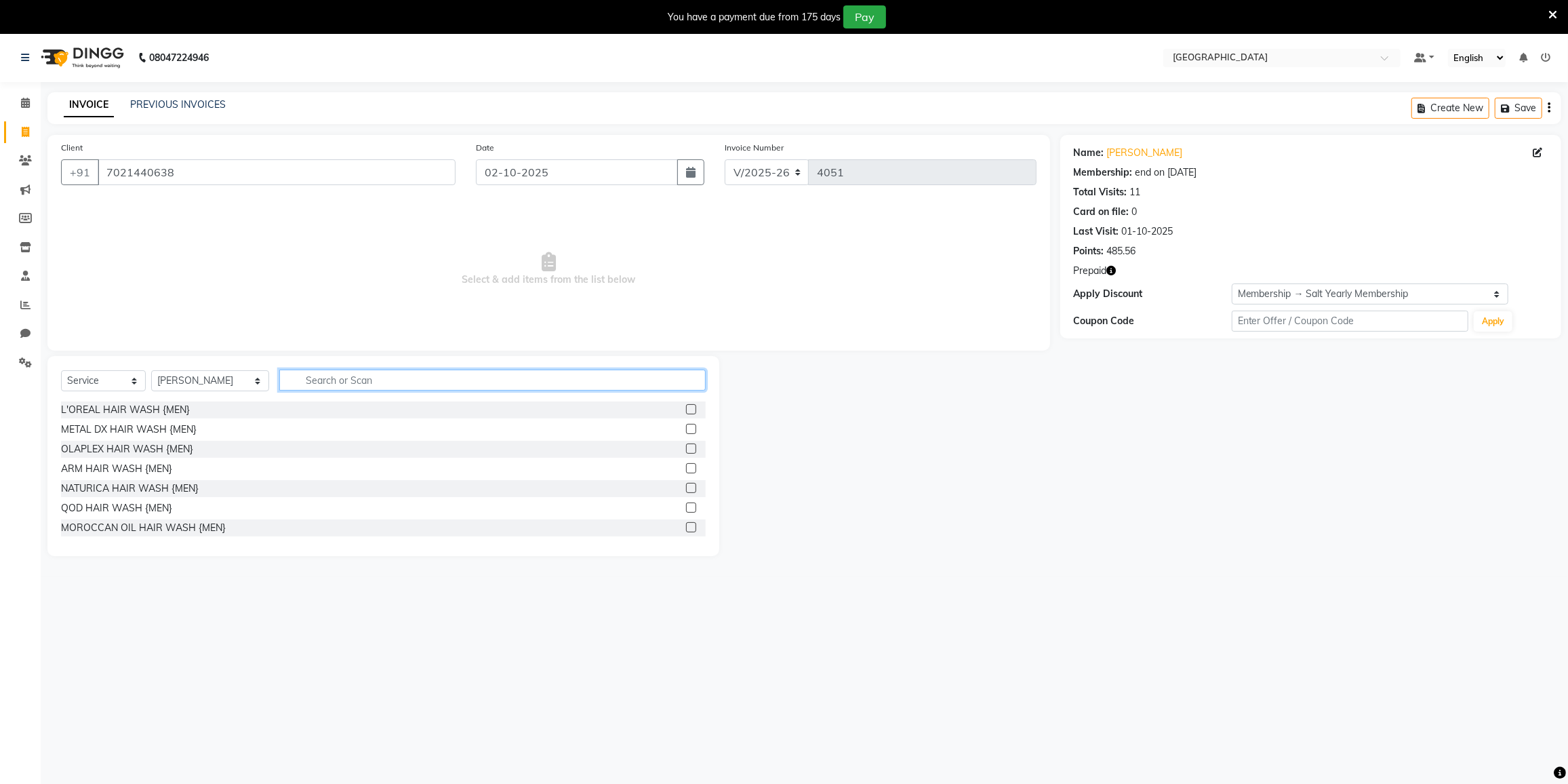
click at [348, 377] on input "text" at bounding box center [492, 380] width 426 height 21
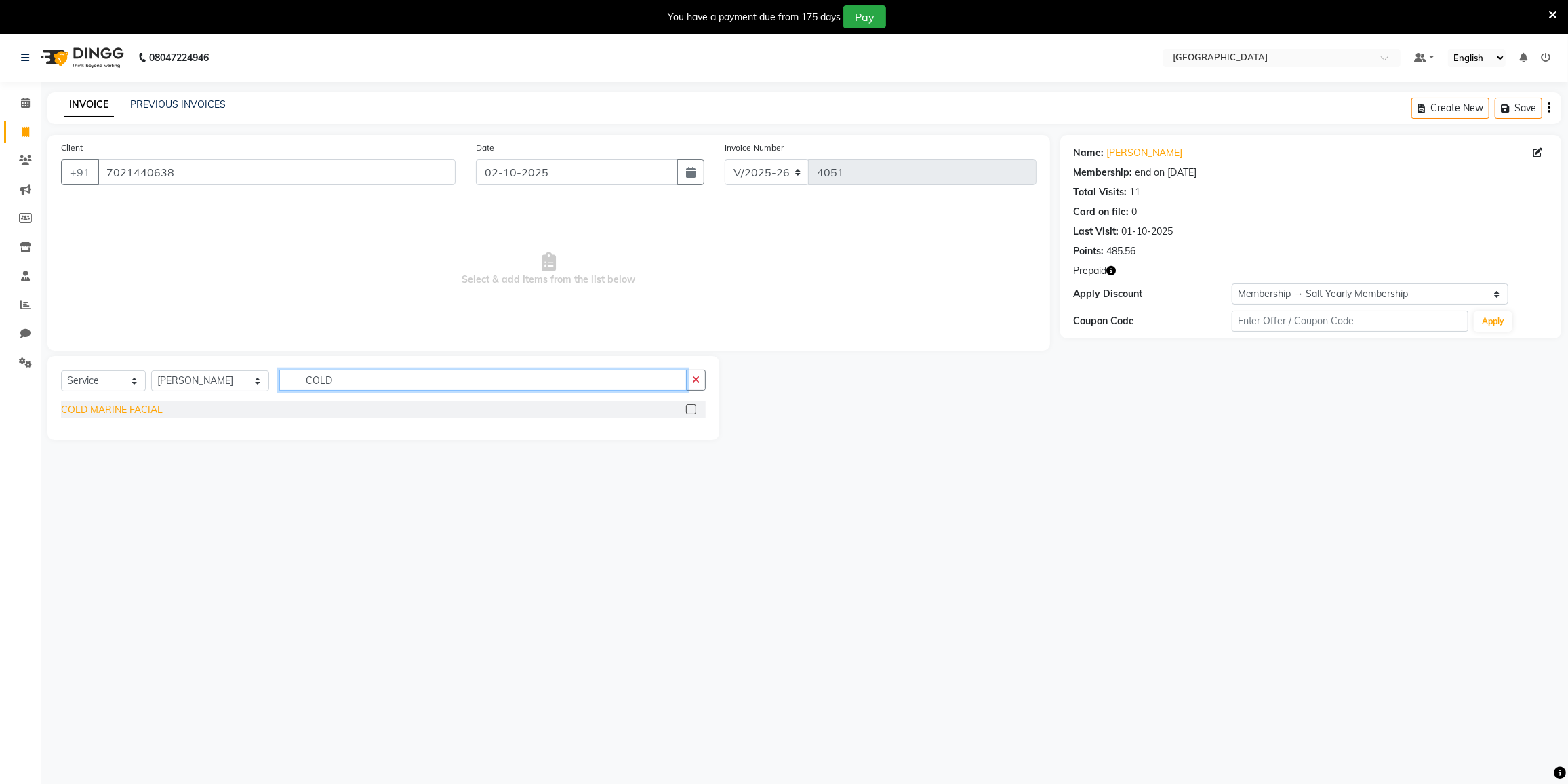
type input "COLD"
click at [143, 409] on div "COLD MARINE FACIAL" at bounding box center [112, 410] width 102 height 14
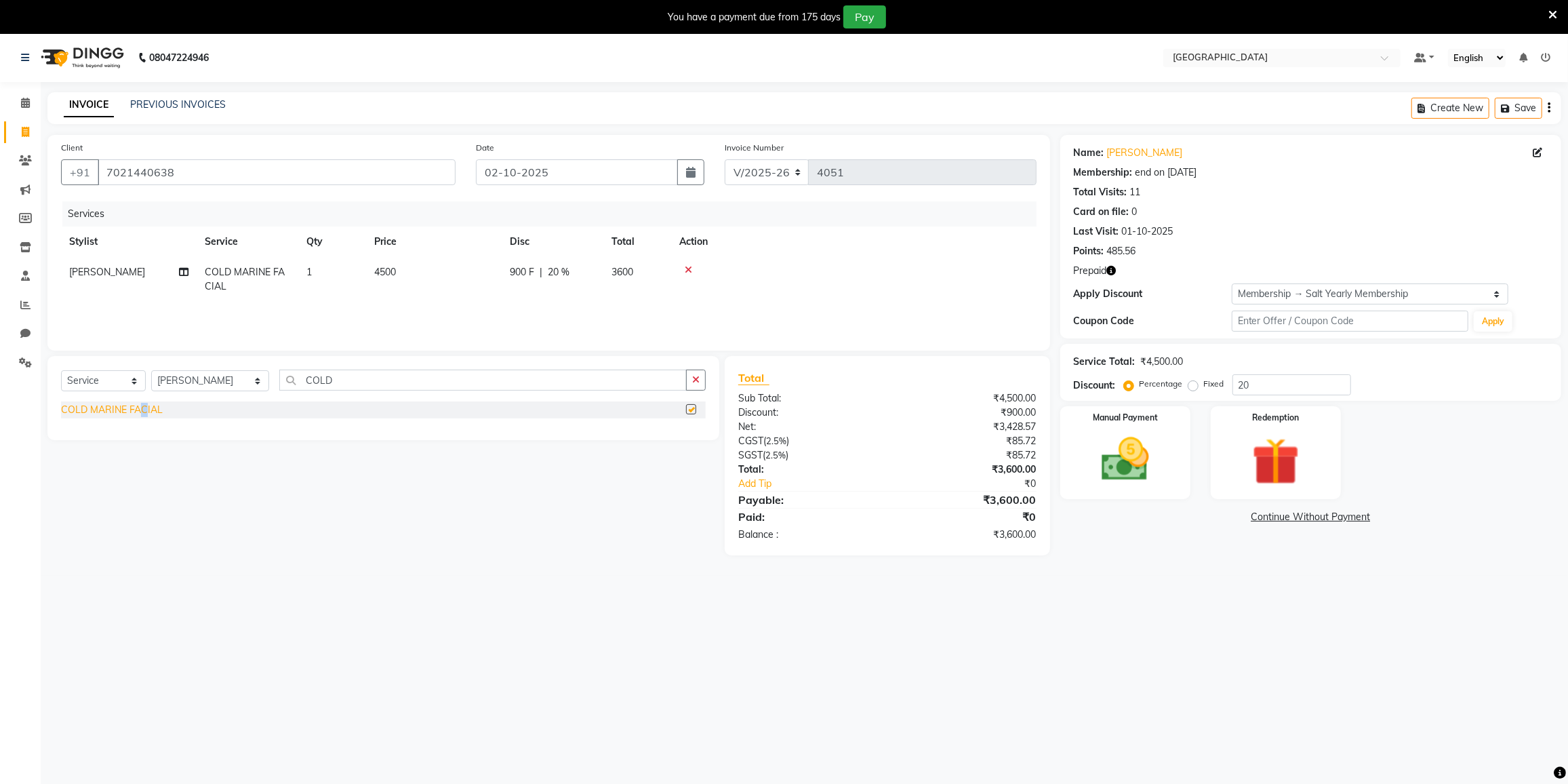
checkbox input "false"
click at [370, 375] on input "COLD" at bounding box center [483, 380] width 407 height 21
click at [421, 269] on td "4500" at bounding box center [433, 280] width 136 height 45
select select "77225"
click at [491, 279] on input "4500" at bounding box center [498, 276] width 119 height 21
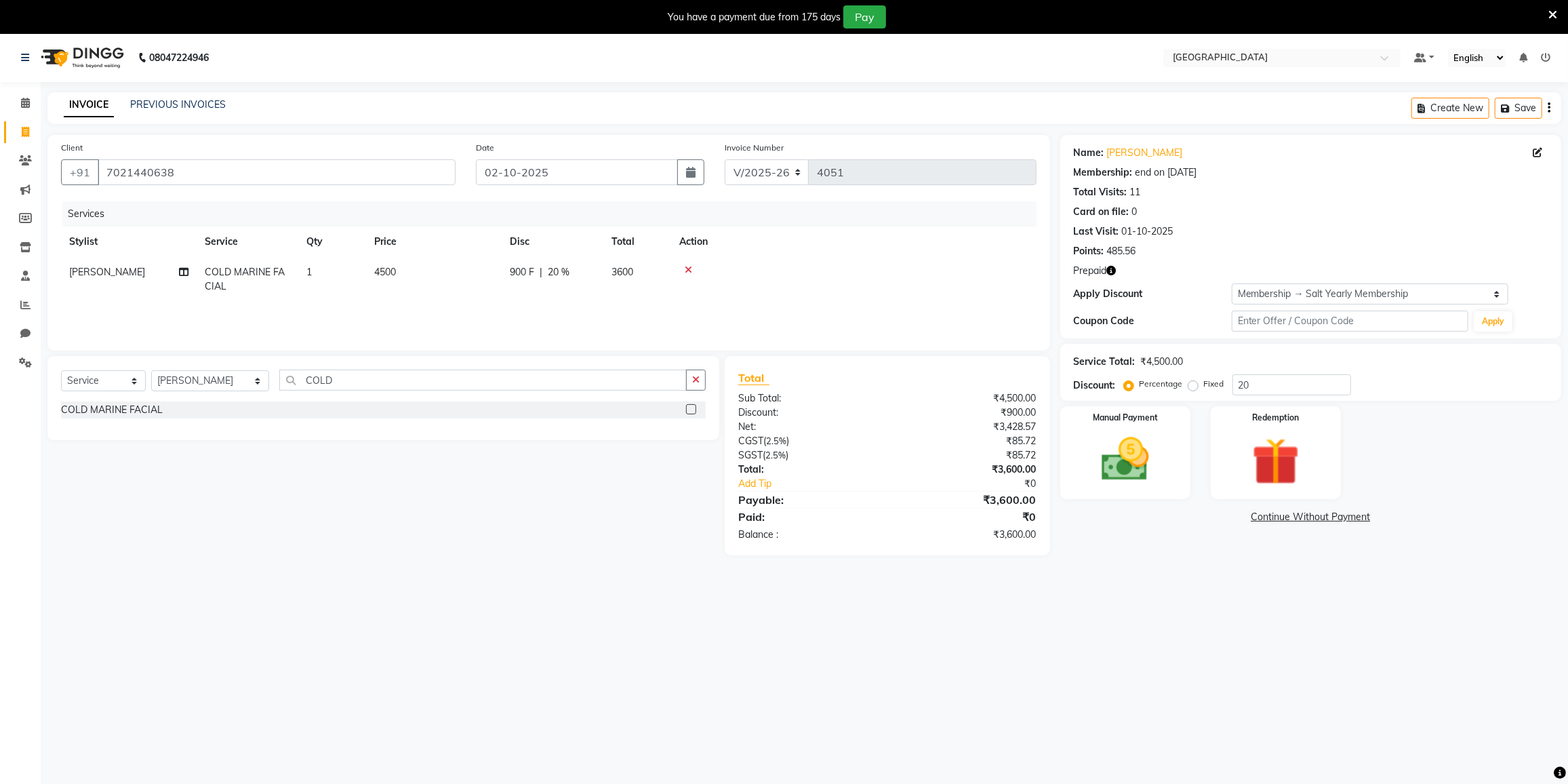
click at [659, 263] on tr "MADHURI PARWATHIA COLD MARINE FACIAL 1 4500 900 F | 20 % 3600" at bounding box center [548, 280] width 975 height 45
click at [659, 263] on td "3600" at bounding box center [637, 280] width 68 height 45
select select "77225"
click at [654, 269] on input "20" at bounding box center [654, 276] width 41 height 21
type input "2"
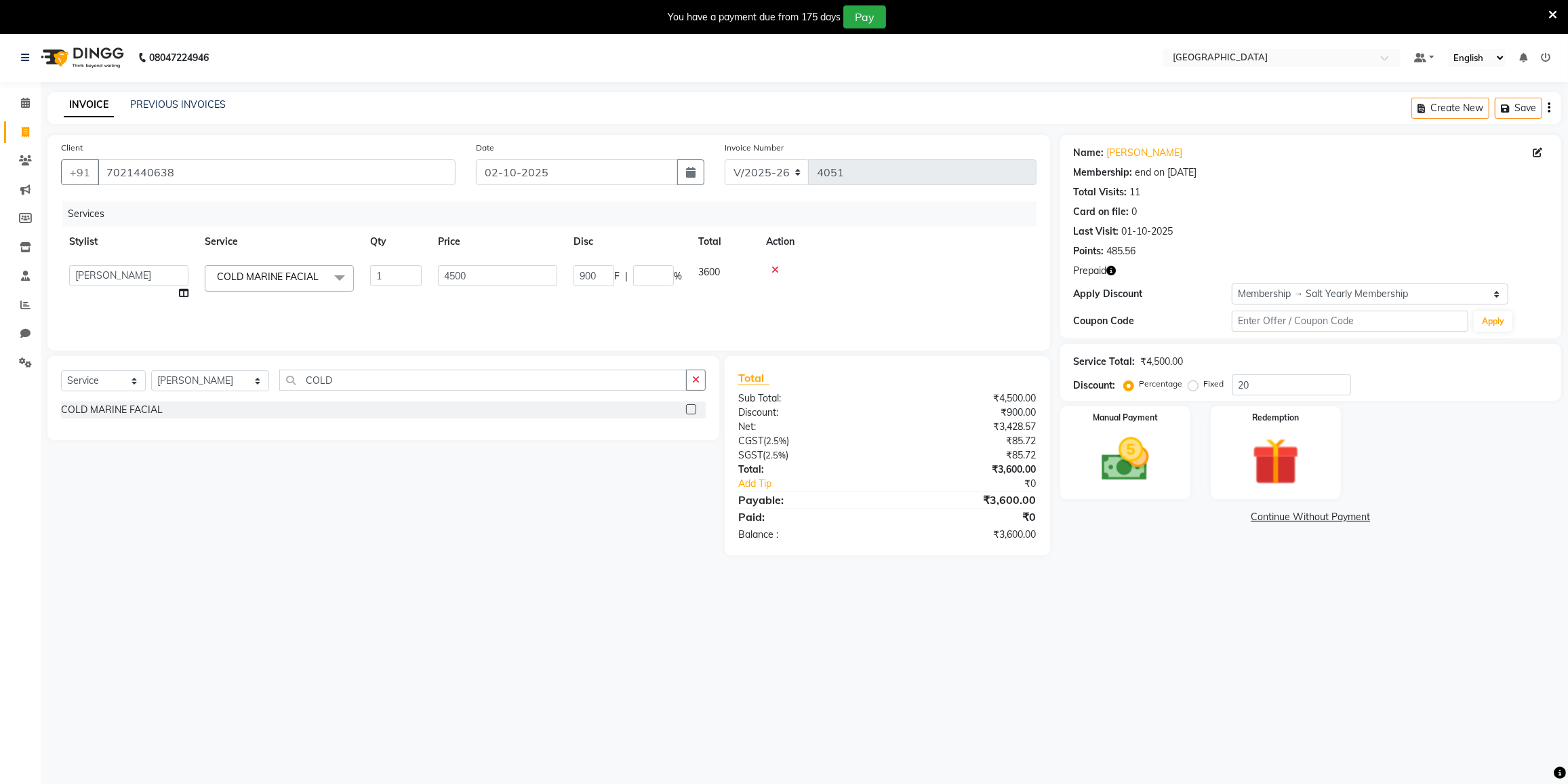
click at [664, 294] on tr "DC DILSHAD ALI FAIZAN AHMED FARHAN SHAIKH FEROZ SHAIKH Ganga Kunwar Gulnaaz Sha…" at bounding box center [548, 282] width 975 height 51
click at [355, 381] on input "COLD" at bounding box center [483, 380] width 407 height 21
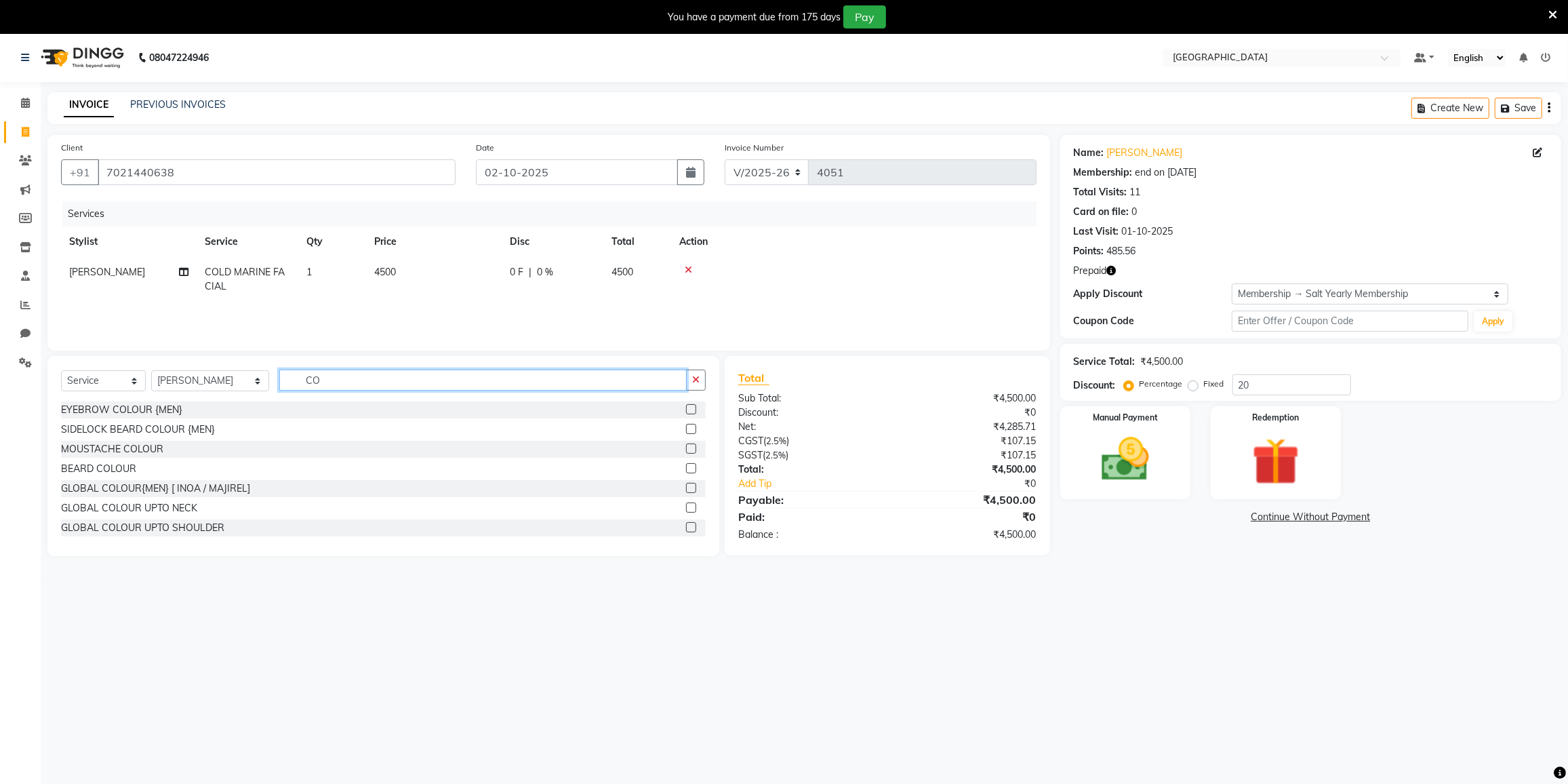
type input "C"
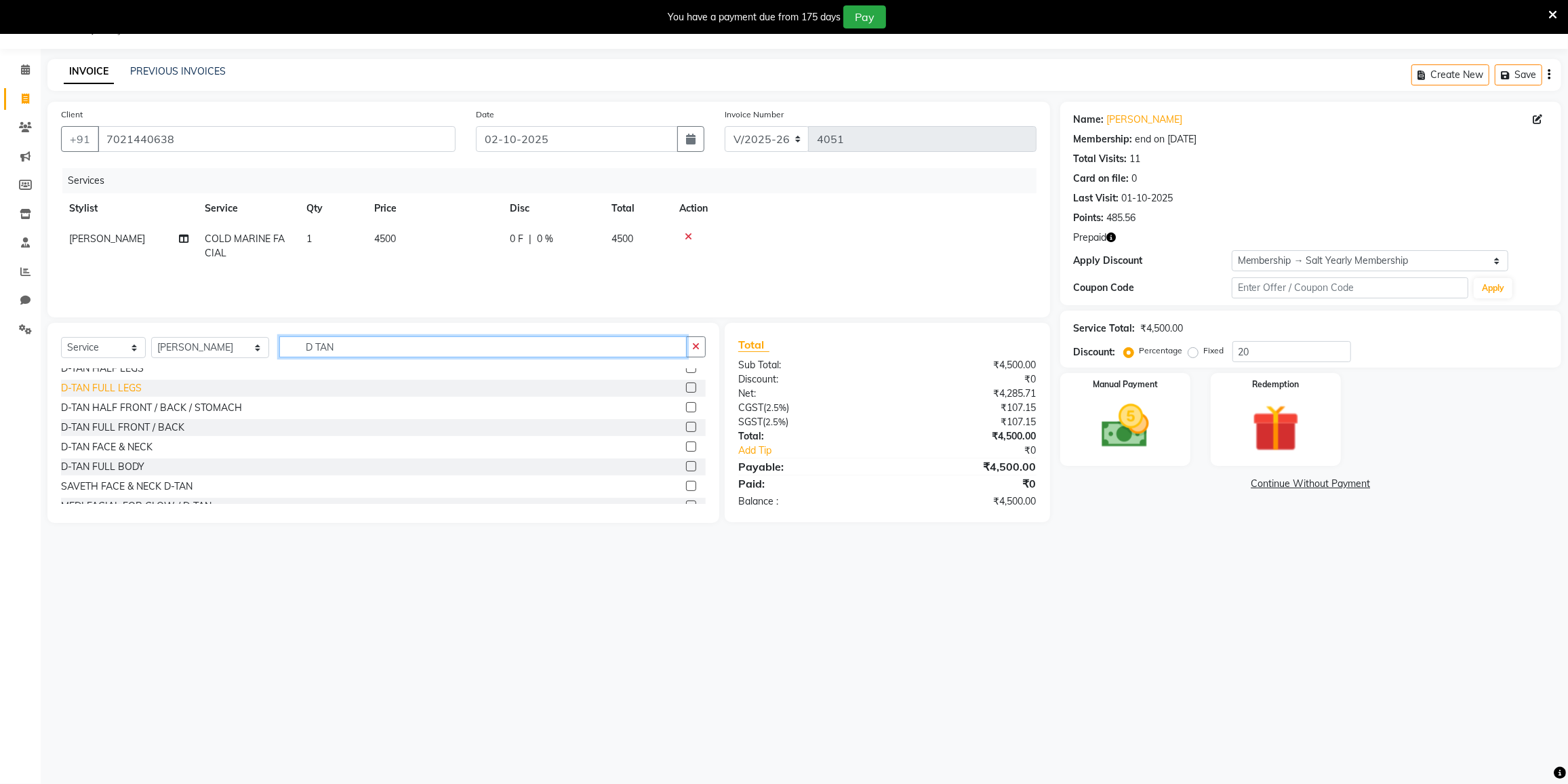
scroll to position [178, 0]
type input "D TAN"
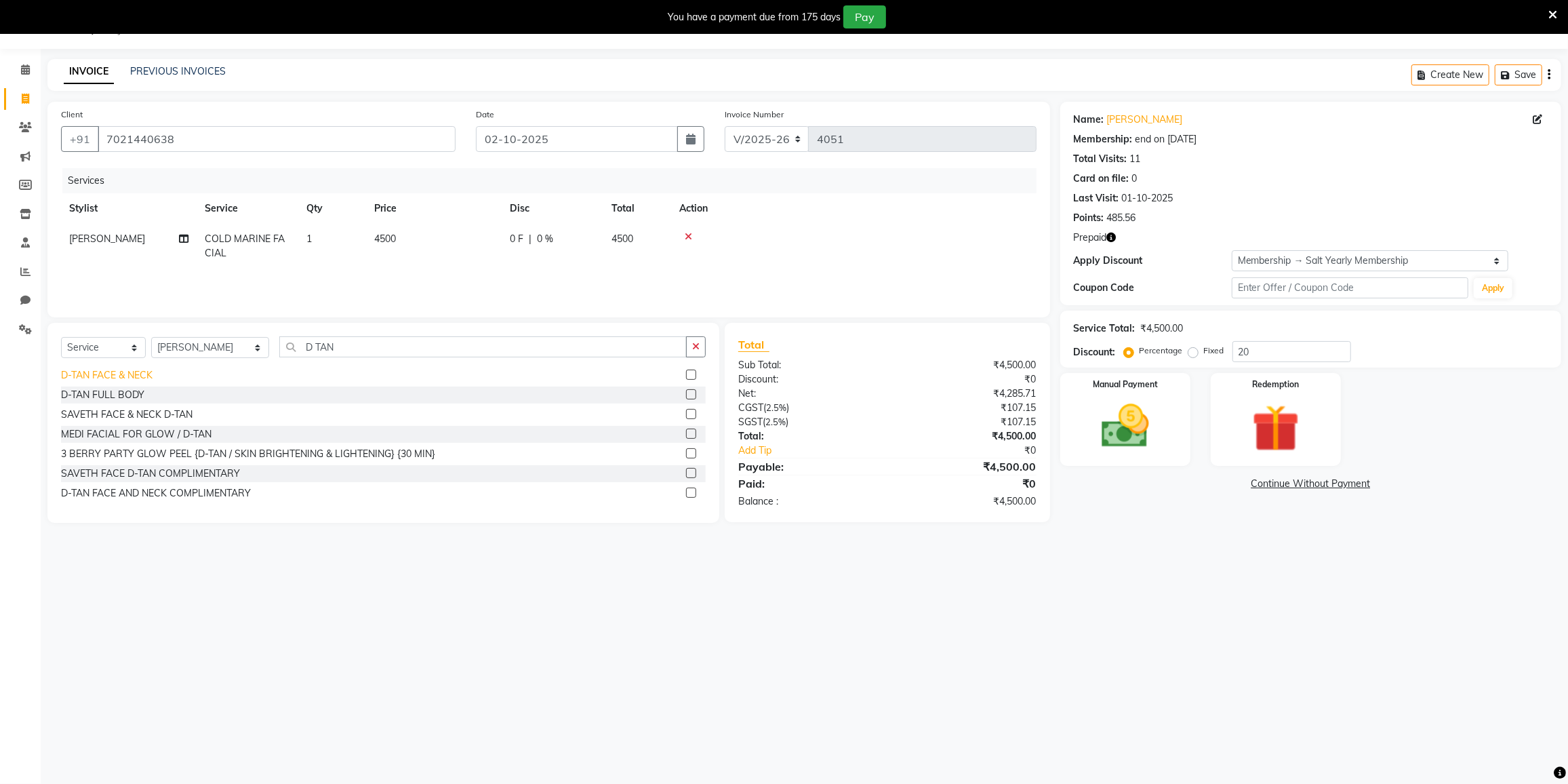
click at [127, 370] on div "D-TAN FACE & NECK" at bounding box center [107, 375] width 91 height 14
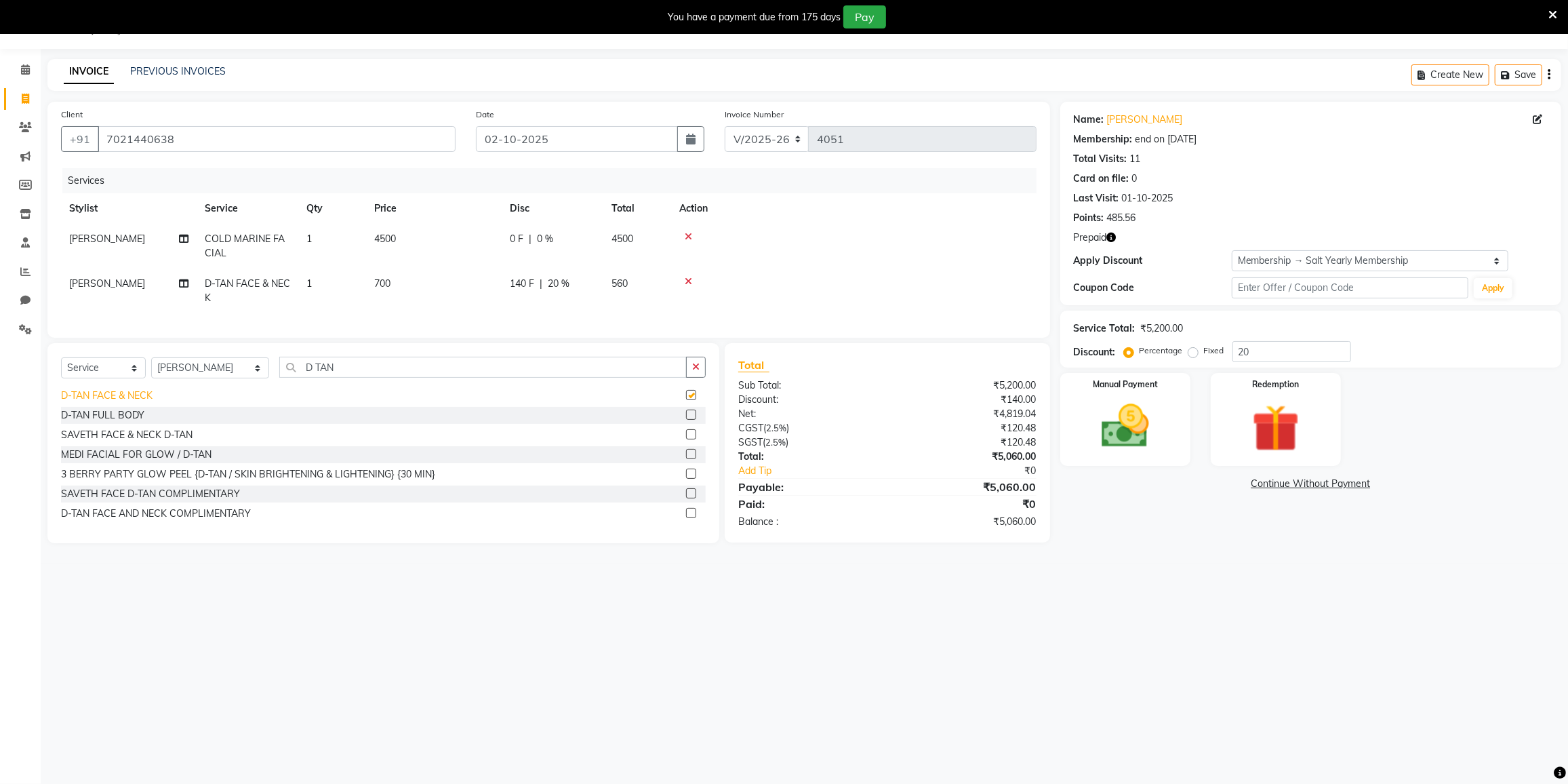
checkbox input "false"
click at [360, 378] on input "D TAN" at bounding box center [483, 367] width 407 height 21
click at [390, 286] on span "700" at bounding box center [382, 283] width 16 height 12
select select "77225"
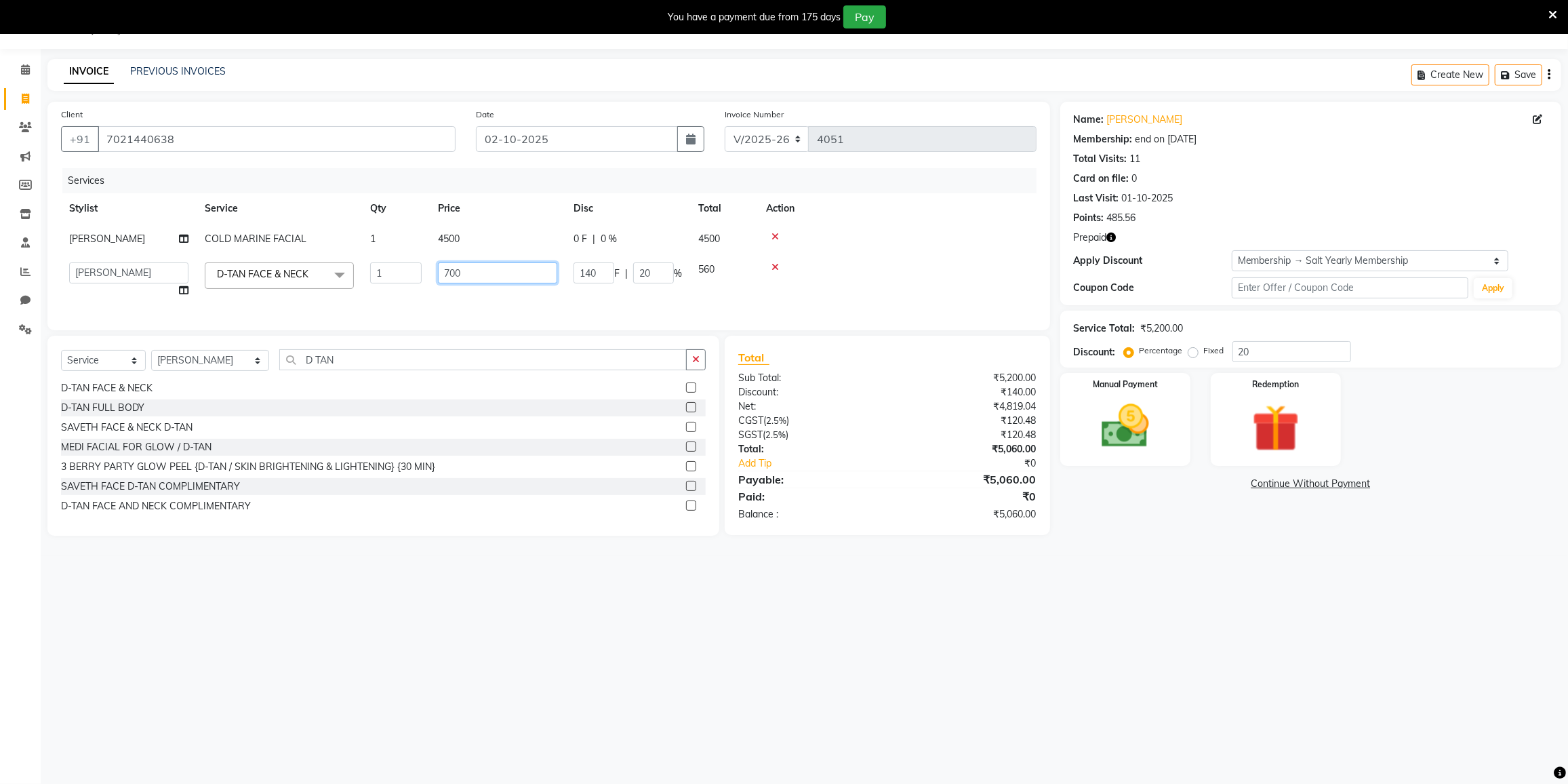
click at [482, 280] on input "700" at bounding box center [498, 273] width 119 height 21
type input "7"
type input "1000"
click at [466, 308] on div "Services Stylist Service Qty Price Disc Total Action MADHURI PARWATHIA COLD MAR…" at bounding box center [548, 242] width 975 height 148
click at [466, 306] on td "1000" at bounding box center [497, 280] width 136 height 51
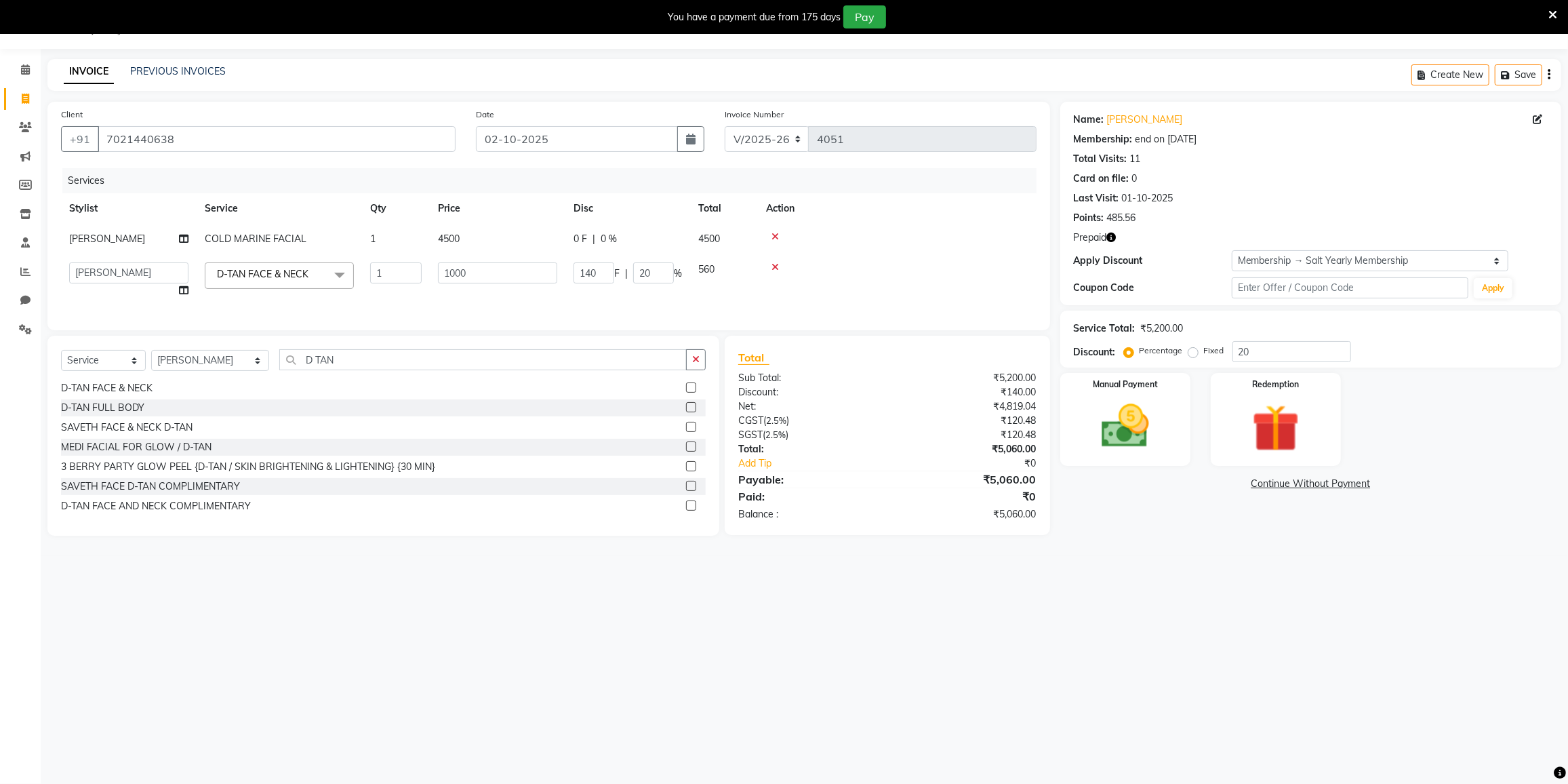
select select "77225"
click at [338, 370] on input "D TAN" at bounding box center [483, 360] width 407 height 21
type input "D"
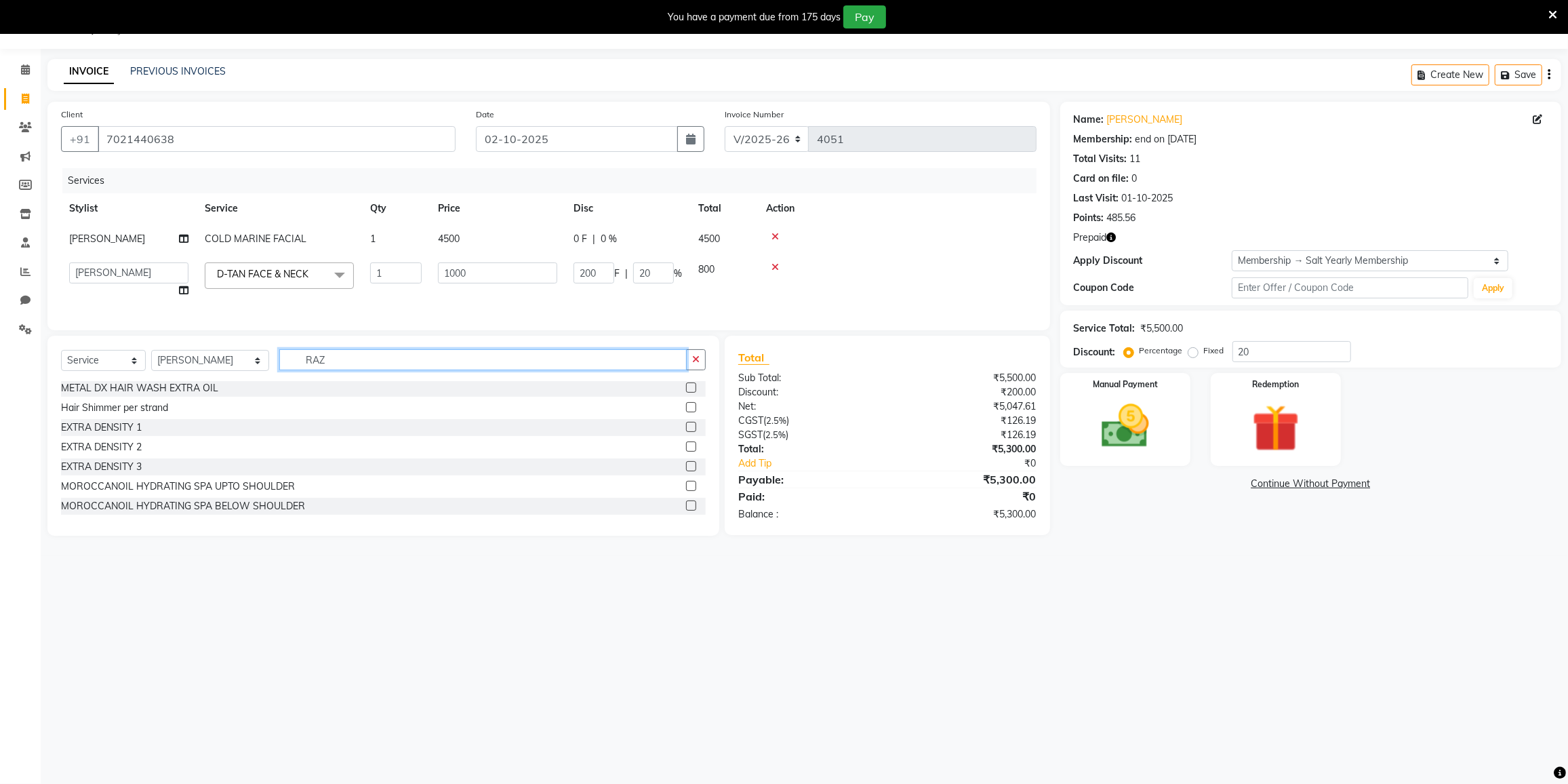
scroll to position [0, 0]
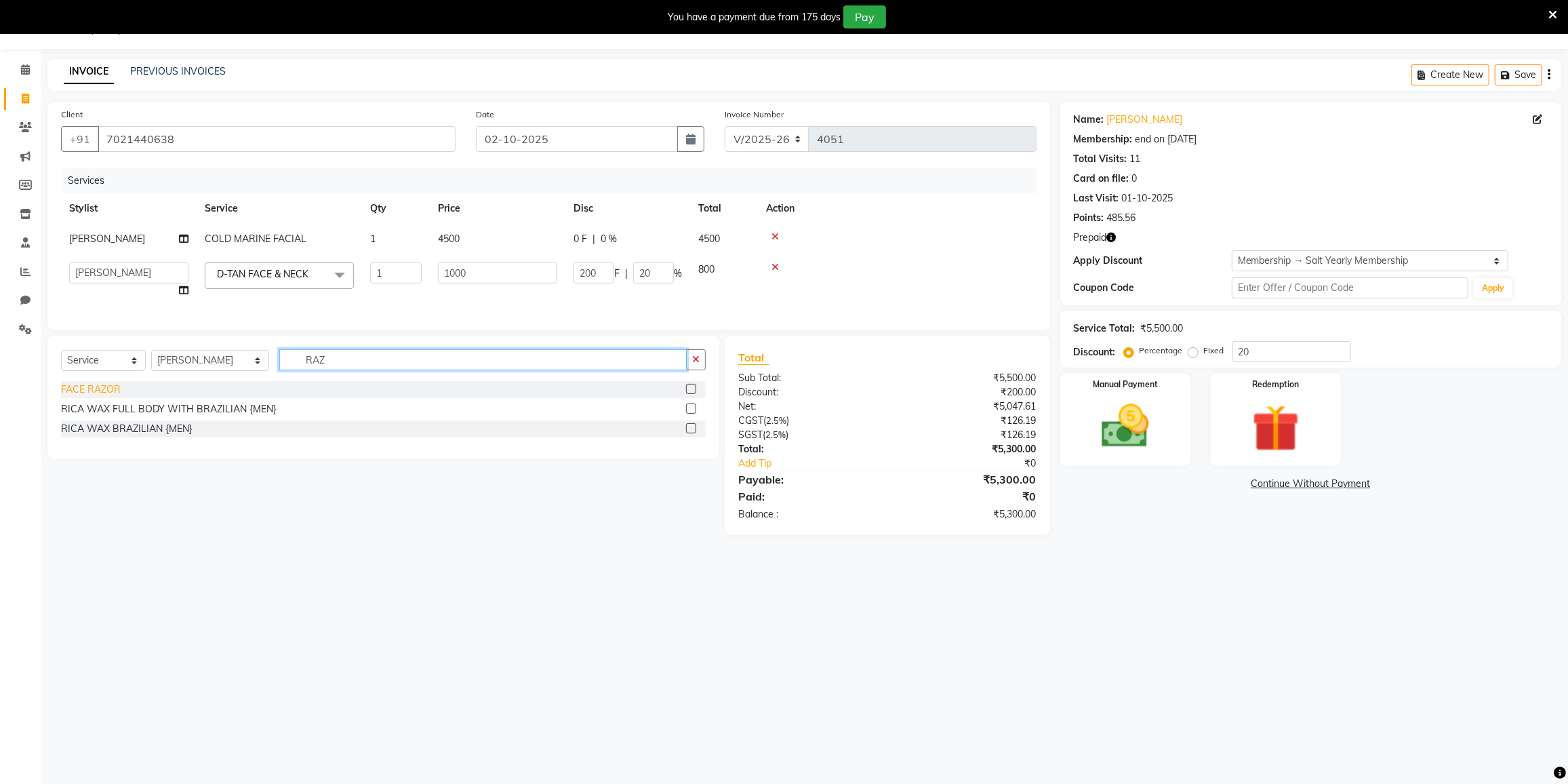
type input "RAZ"
click at [111, 397] on div "FACE RAZOR" at bounding box center [91, 390] width 60 height 14
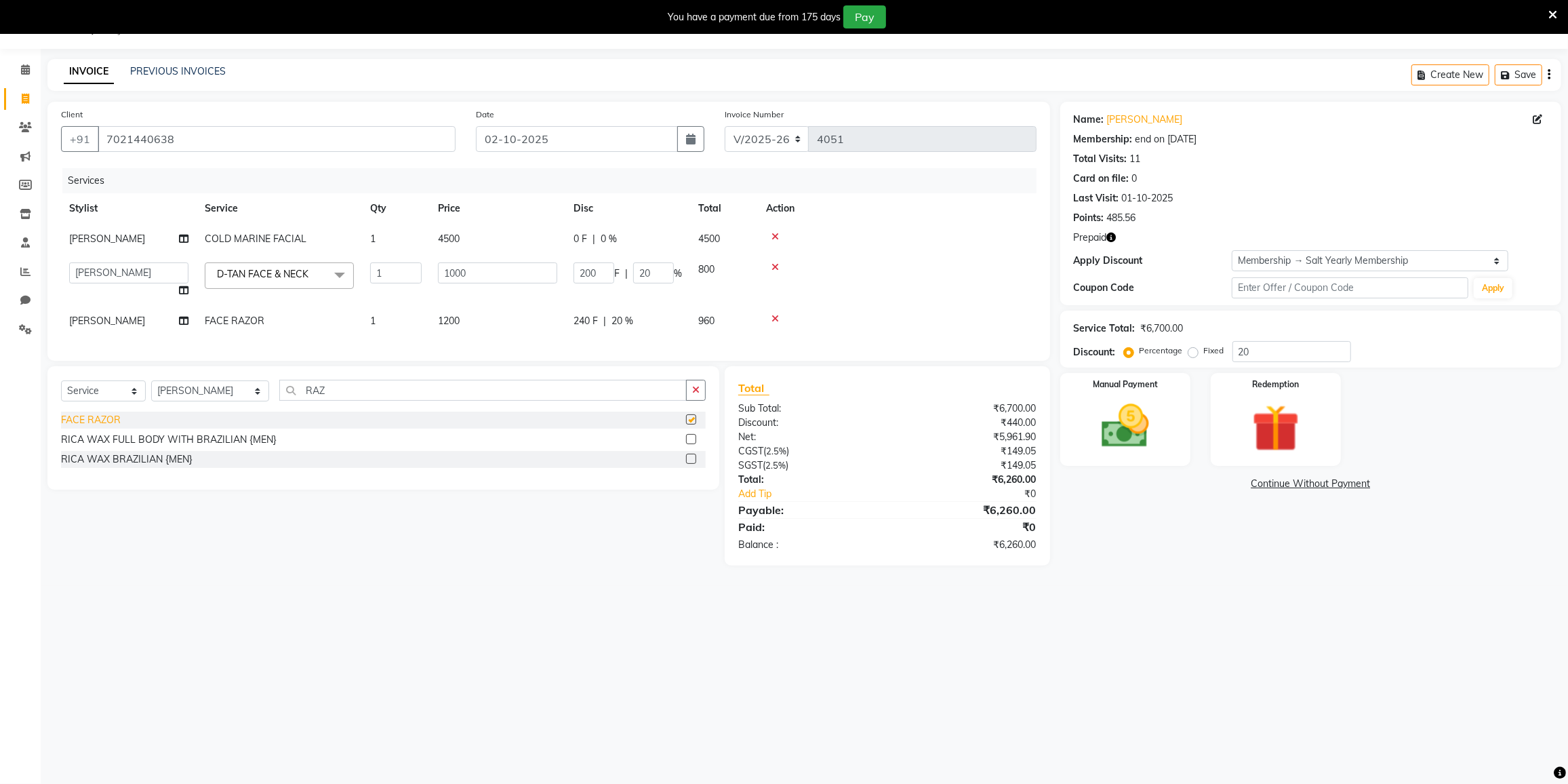
checkbox input "false"
click at [364, 401] on input "RAZ" at bounding box center [483, 391] width 407 height 21
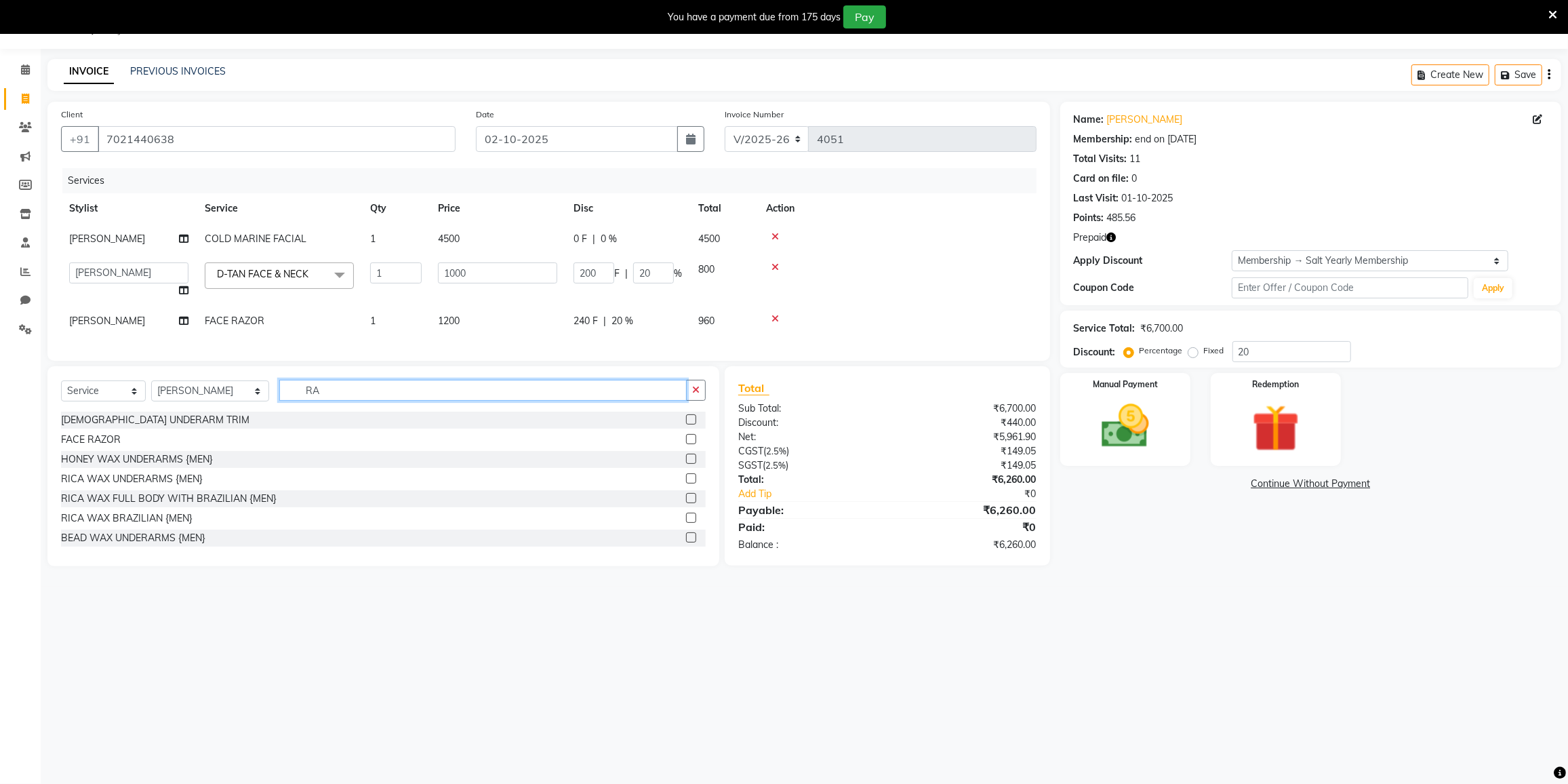
type input "R"
click at [660, 263] on input "20" at bounding box center [654, 273] width 41 height 21
type input "2"
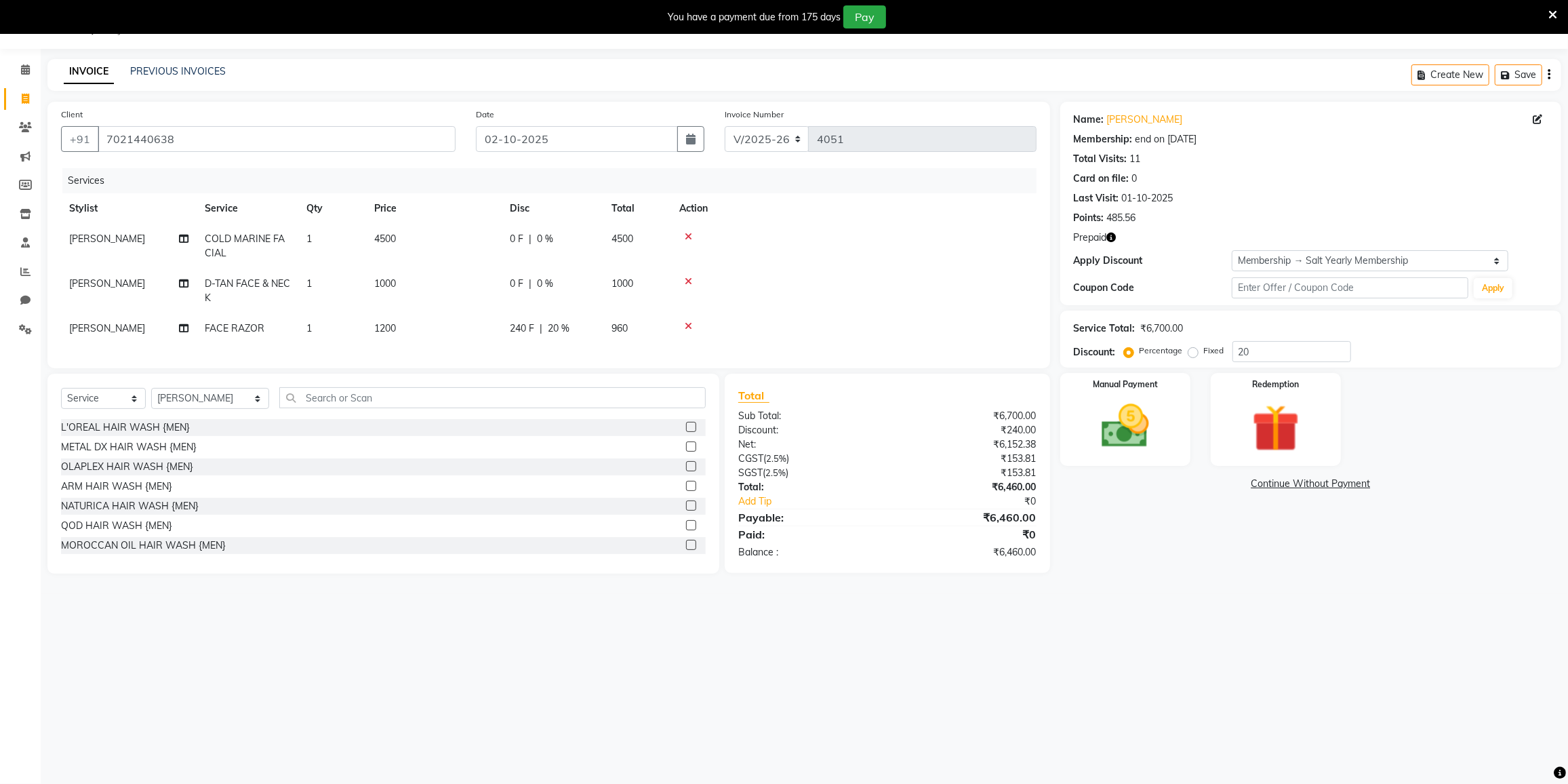
click at [631, 313] on tr "MADHURI PARWATHIA FACE RAZOR 1 1200 240 F | 20 % 960" at bounding box center [548, 328] width 975 height 30
click at [561, 322] on span "20 %" at bounding box center [558, 329] width 22 height 14
select select "77225"
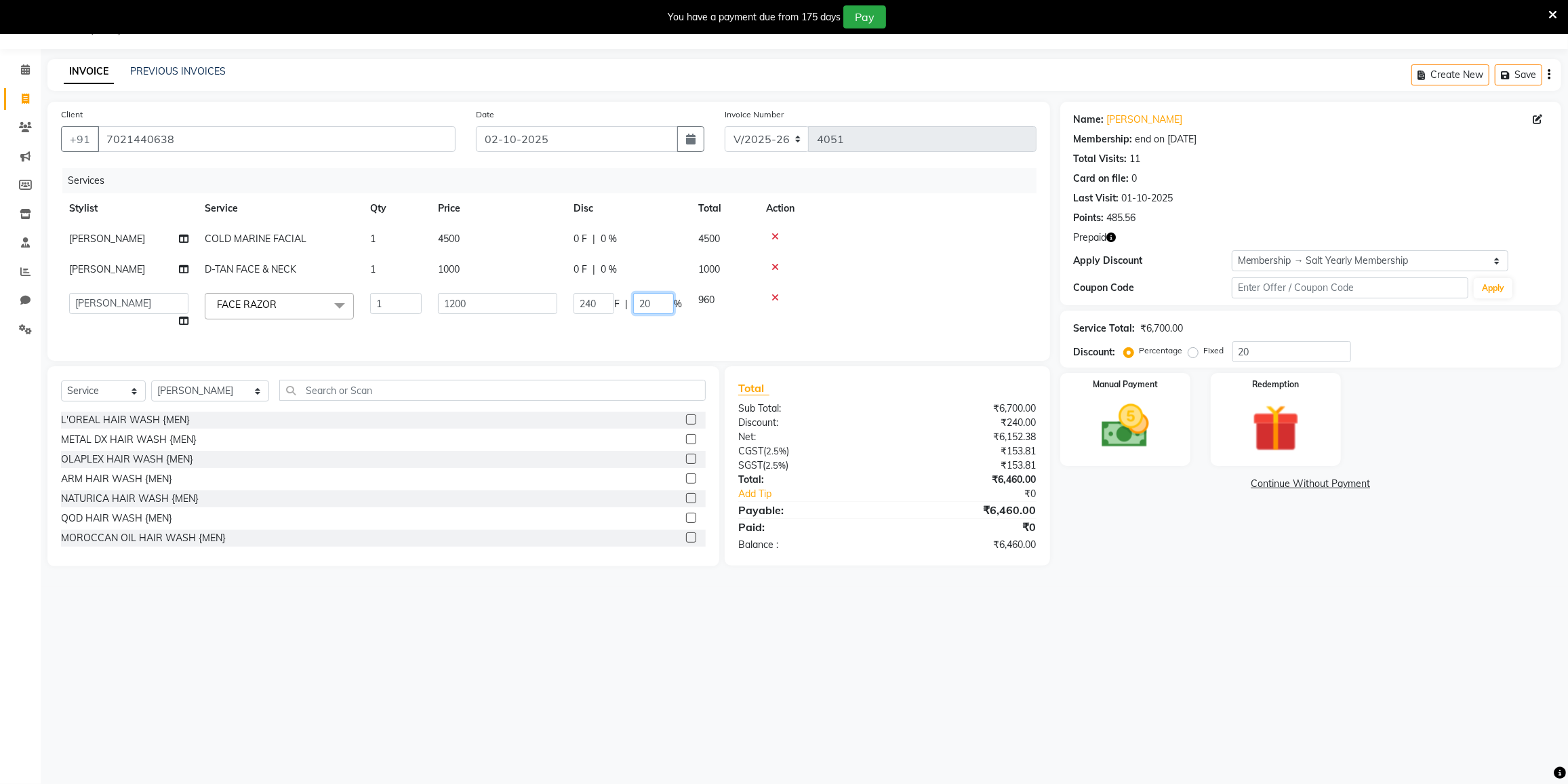
click at [668, 302] on input "20" at bounding box center [654, 303] width 41 height 21
type input "2"
click at [664, 326] on tr "DC DILSHAD ALI FAIZAN AHMED FARHAN SHAIKH FEROZ SHAIKH Ganga Kunwar Gulnaaz Sha…" at bounding box center [548, 310] width 975 height 51
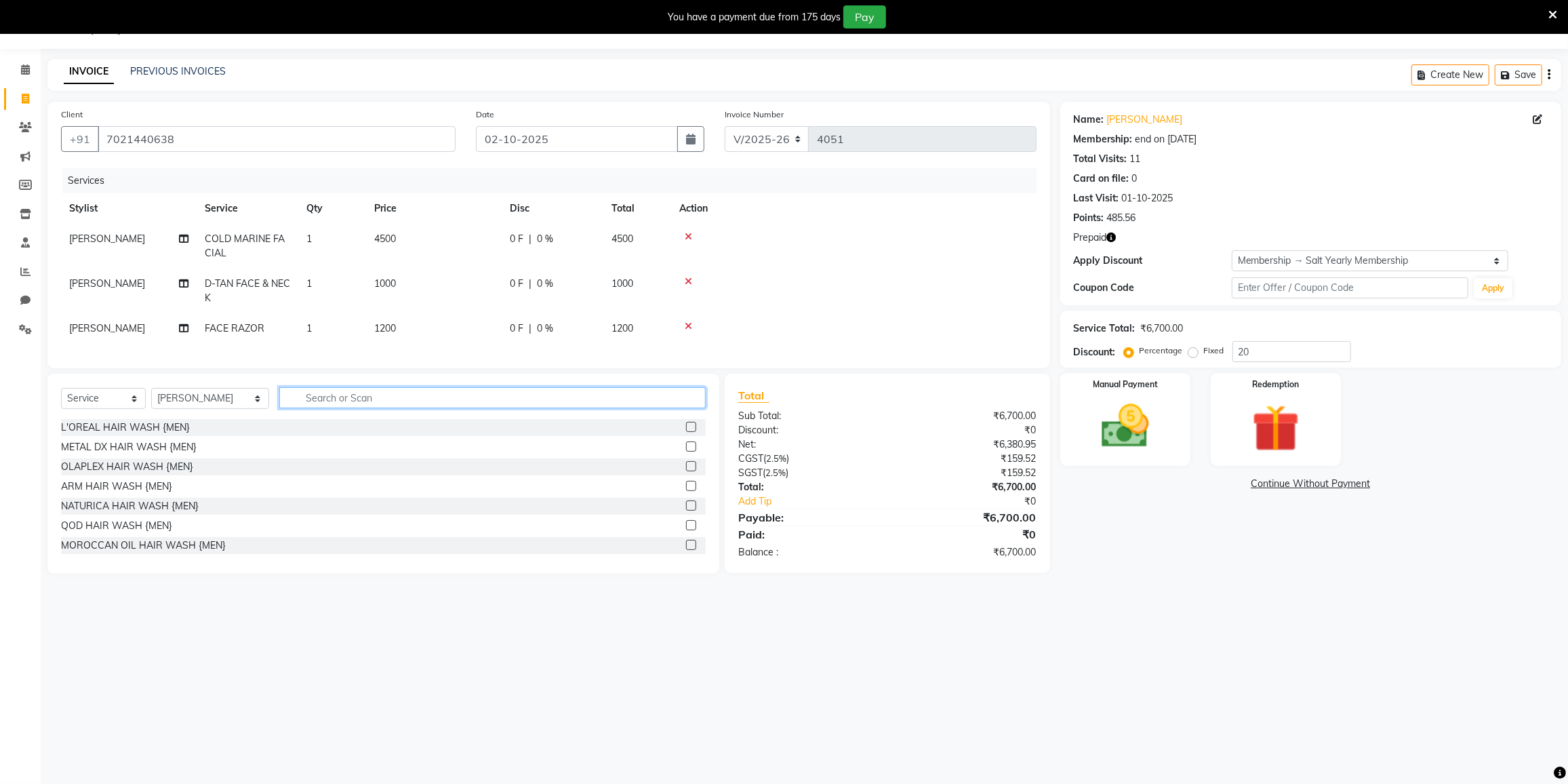
click at [334, 401] on input "text" at bounding box center [492, 398] width 426 height 21
click at [369, 419] on div "Select Service Product Membership Package Voucher Prepaid Gift Card Select Styl…" at bounding box center [383, 403] width 645 height 32
click at [352, 401] on input "text" at bounding box center [492, 398] width 426 height 21
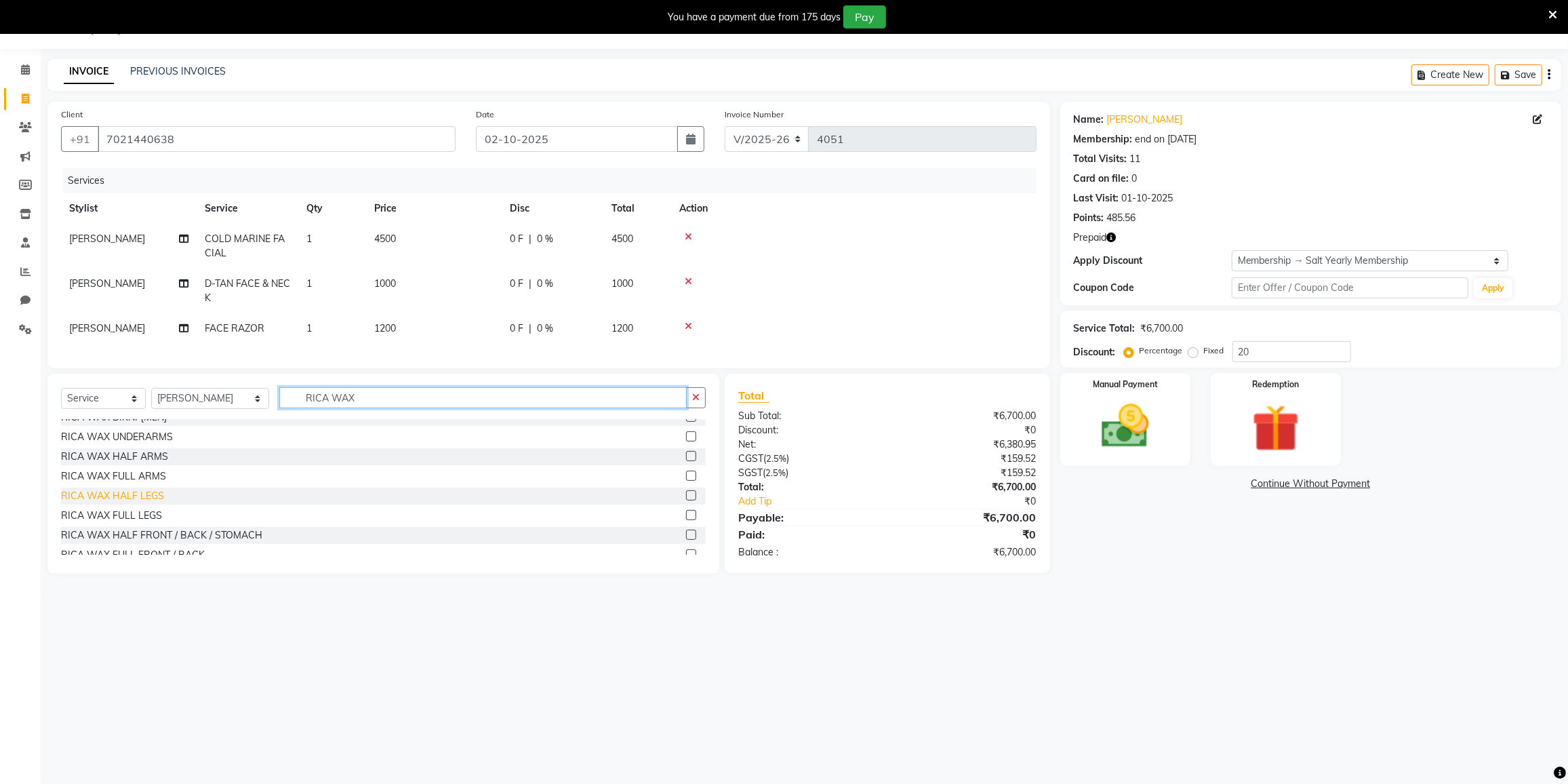
type input "RICA WAX"
click at [119, 503] on div "RICA WAX HALF LEGS" at bounding box center [112, 496] width 103 height 14
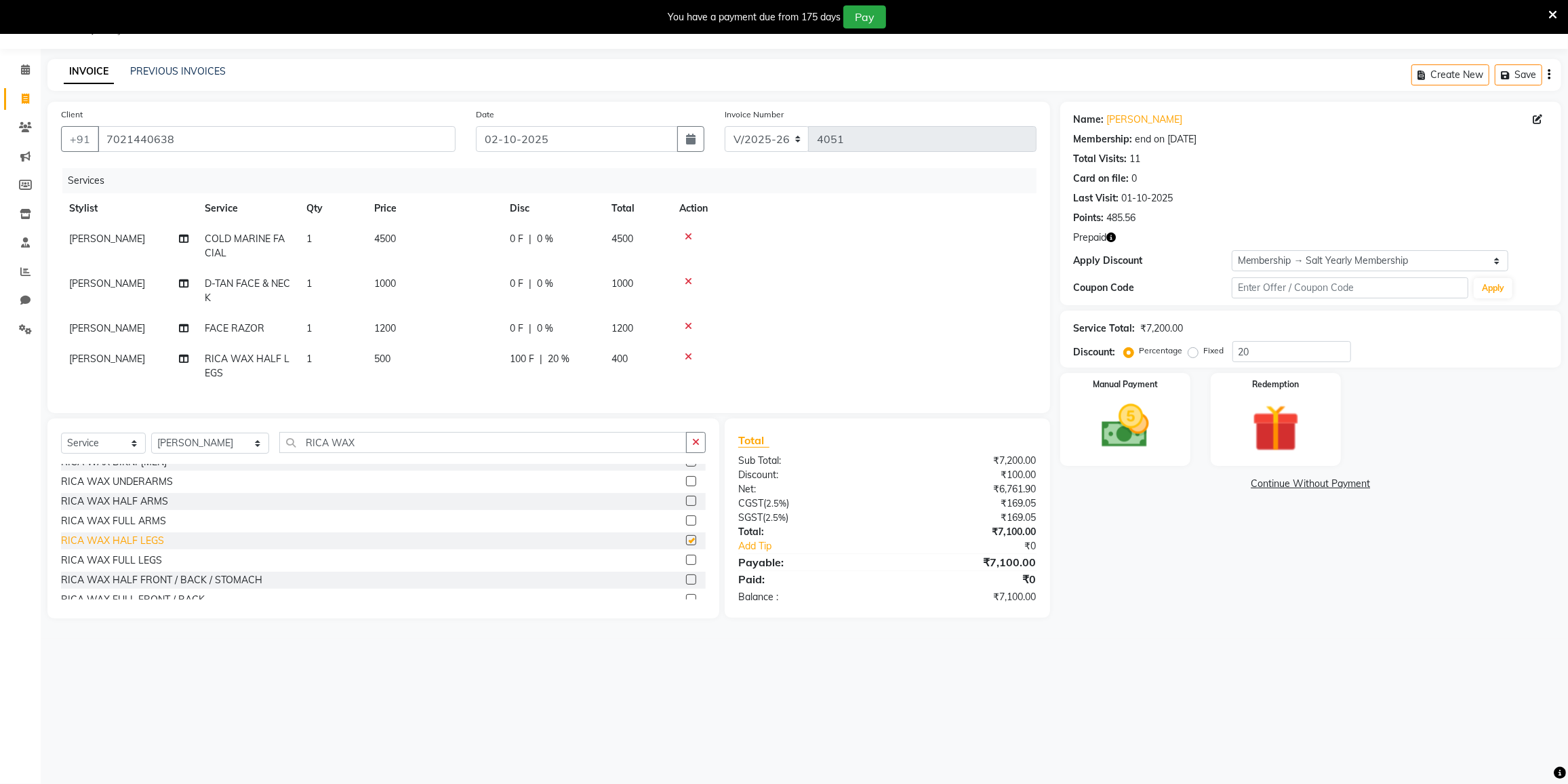
checkbox input "false"
click at [136, 528] on div "RICA WAX FULL ARMS" at bounding box center [114, 521] width 105 height 14
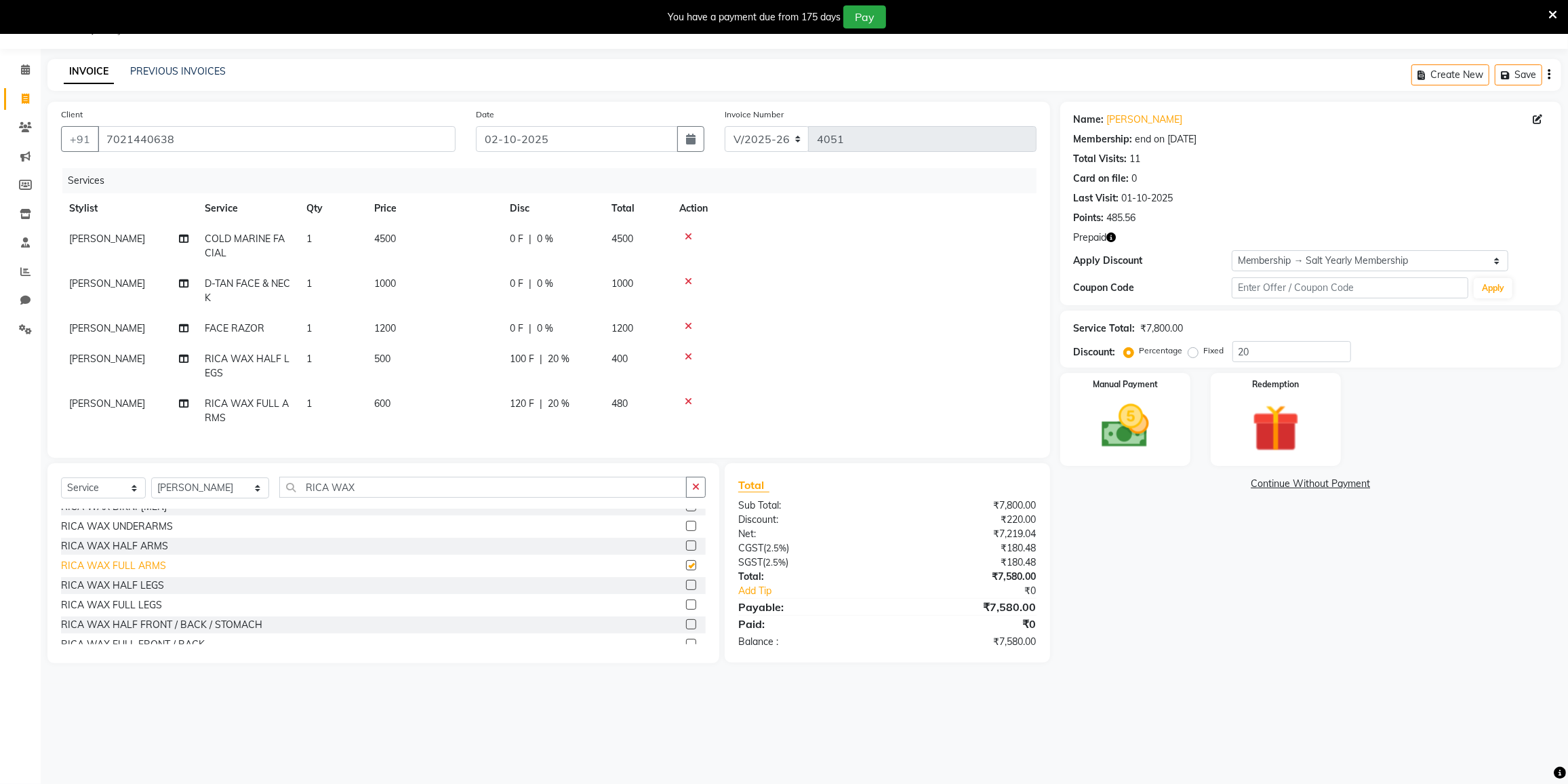
checkbox input "false"
click at [136, 533] on div "RICA WAX UNDERARMS" at bounding box center [117, 527] width 112 height 14
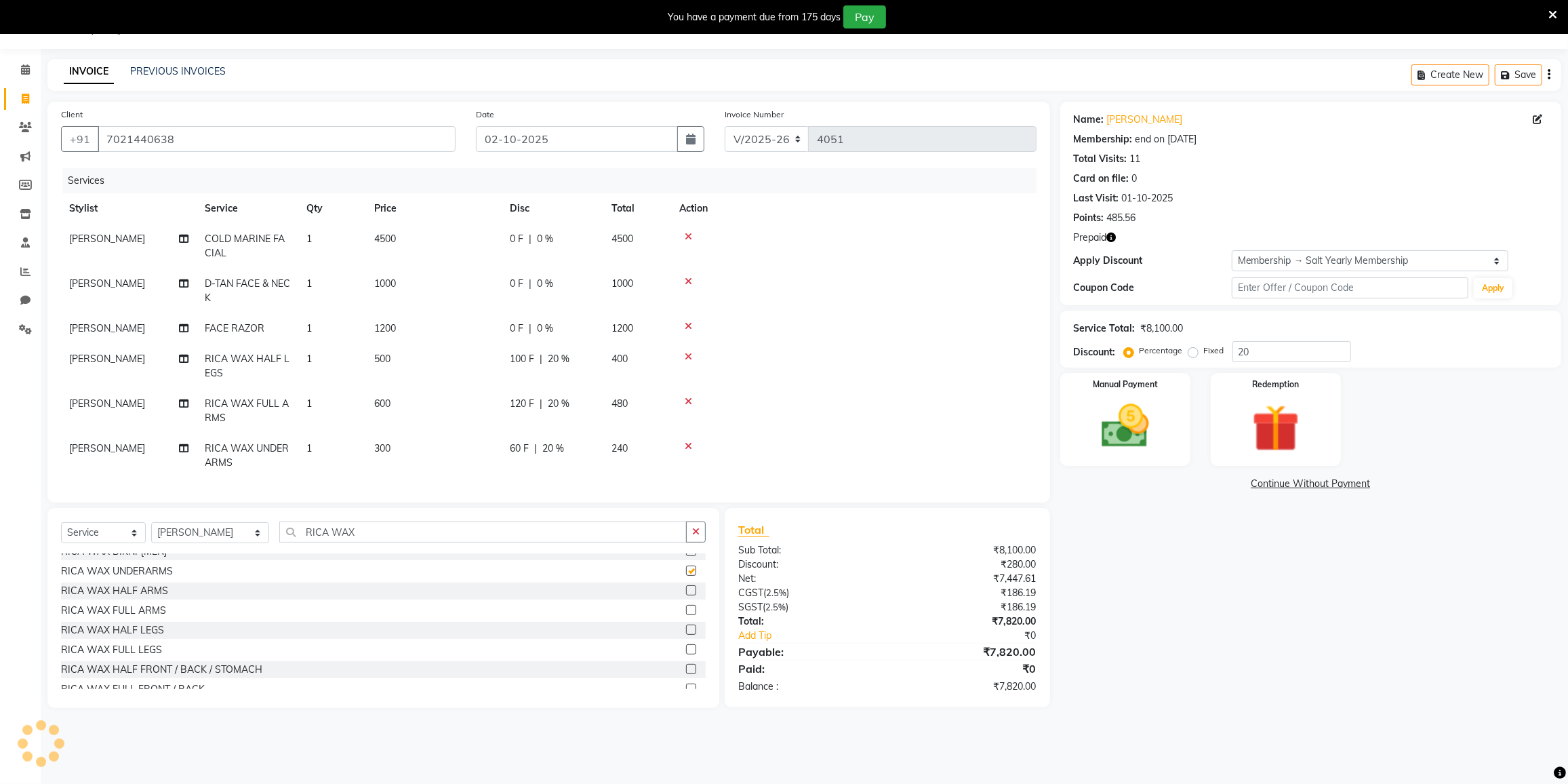
checkbox input "false"
click at [390, 542] on input "RICA WAX" at bounding box center [483, 532] width 407 height 21
type input "R"
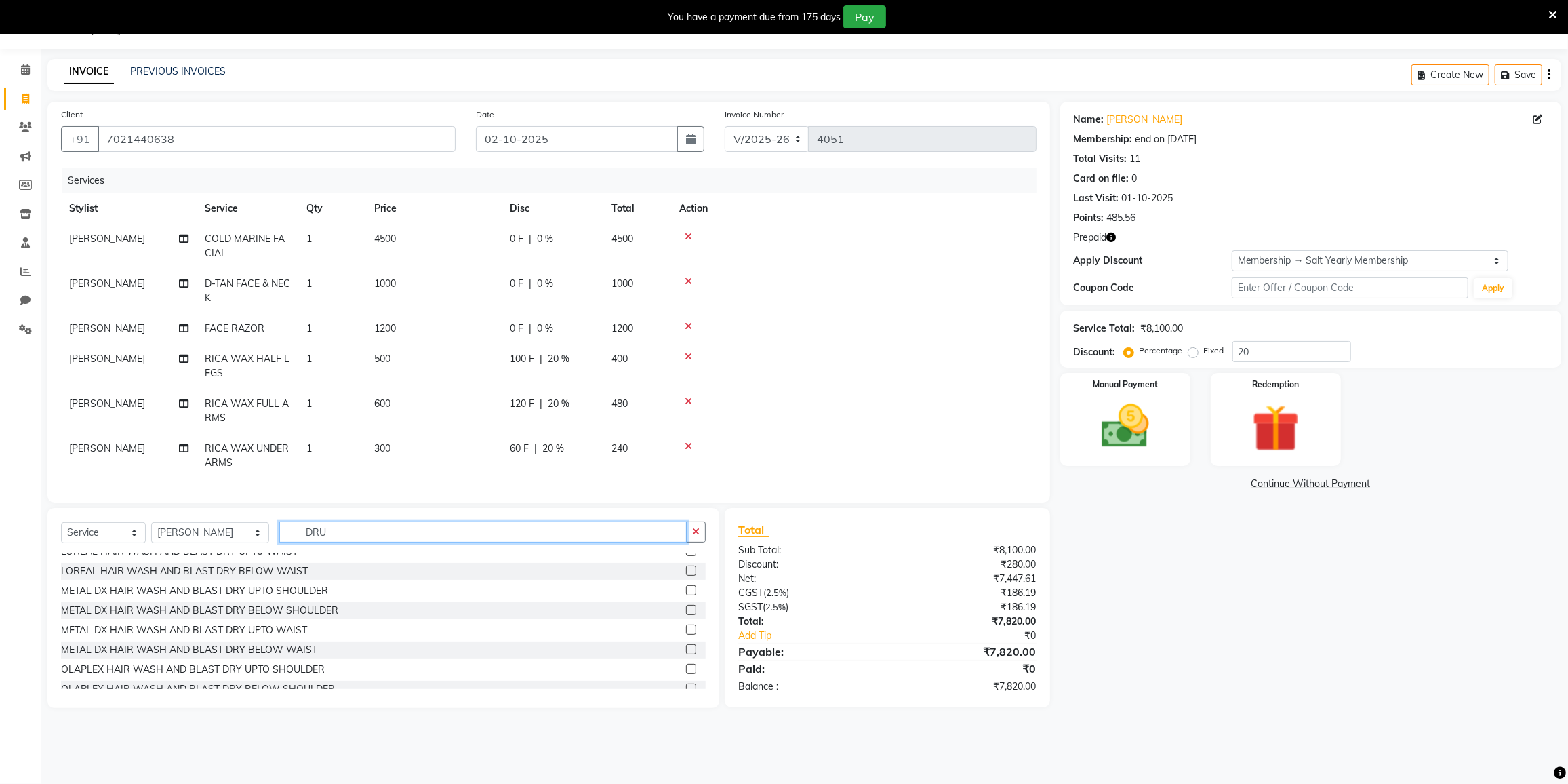
scroll to position [0, 0]
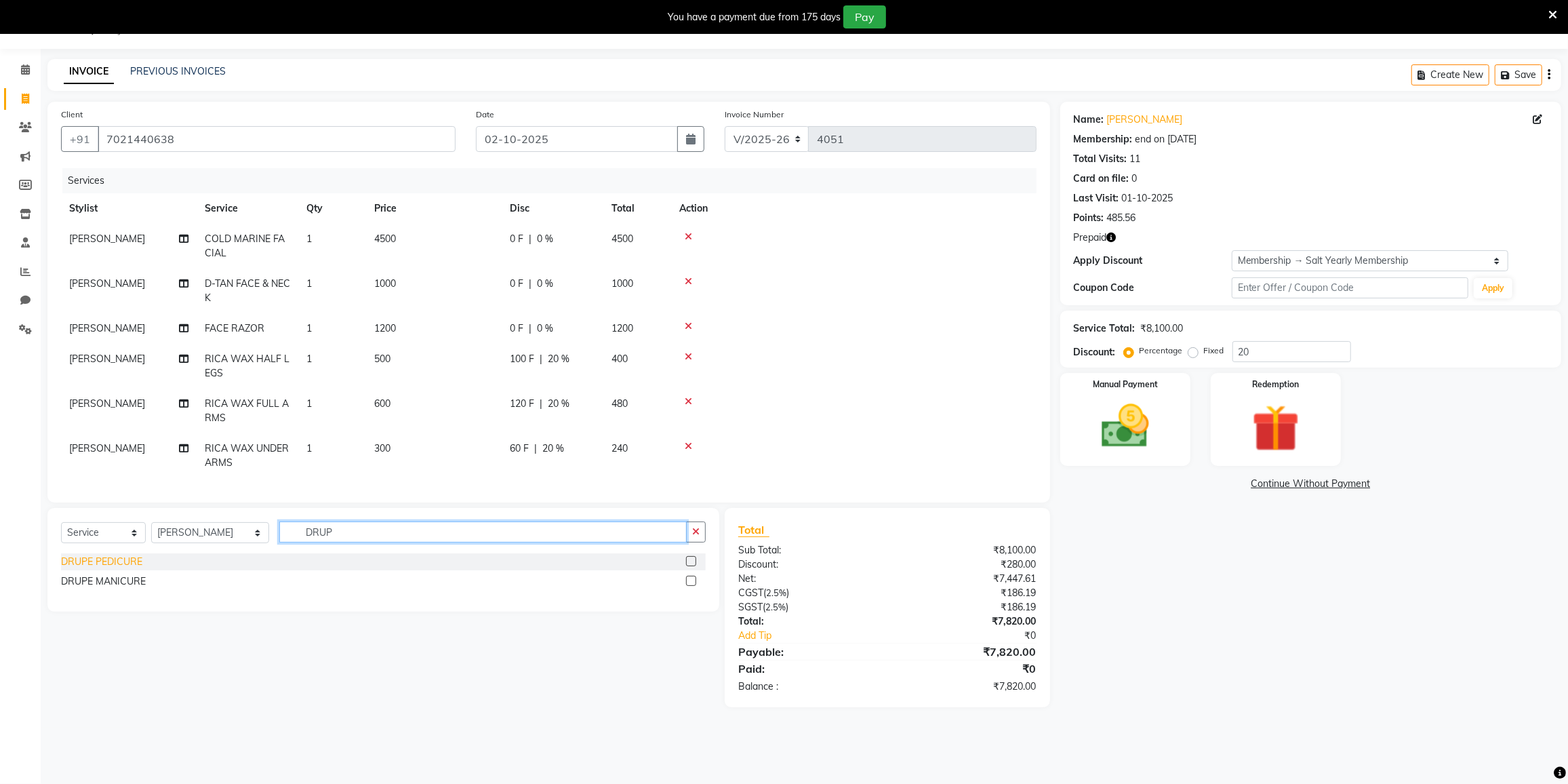
type input "DRUP"
click at [114, 568] on div "DRUPE PEDICURE" at bounding box center [102, 562] width 81 height 14
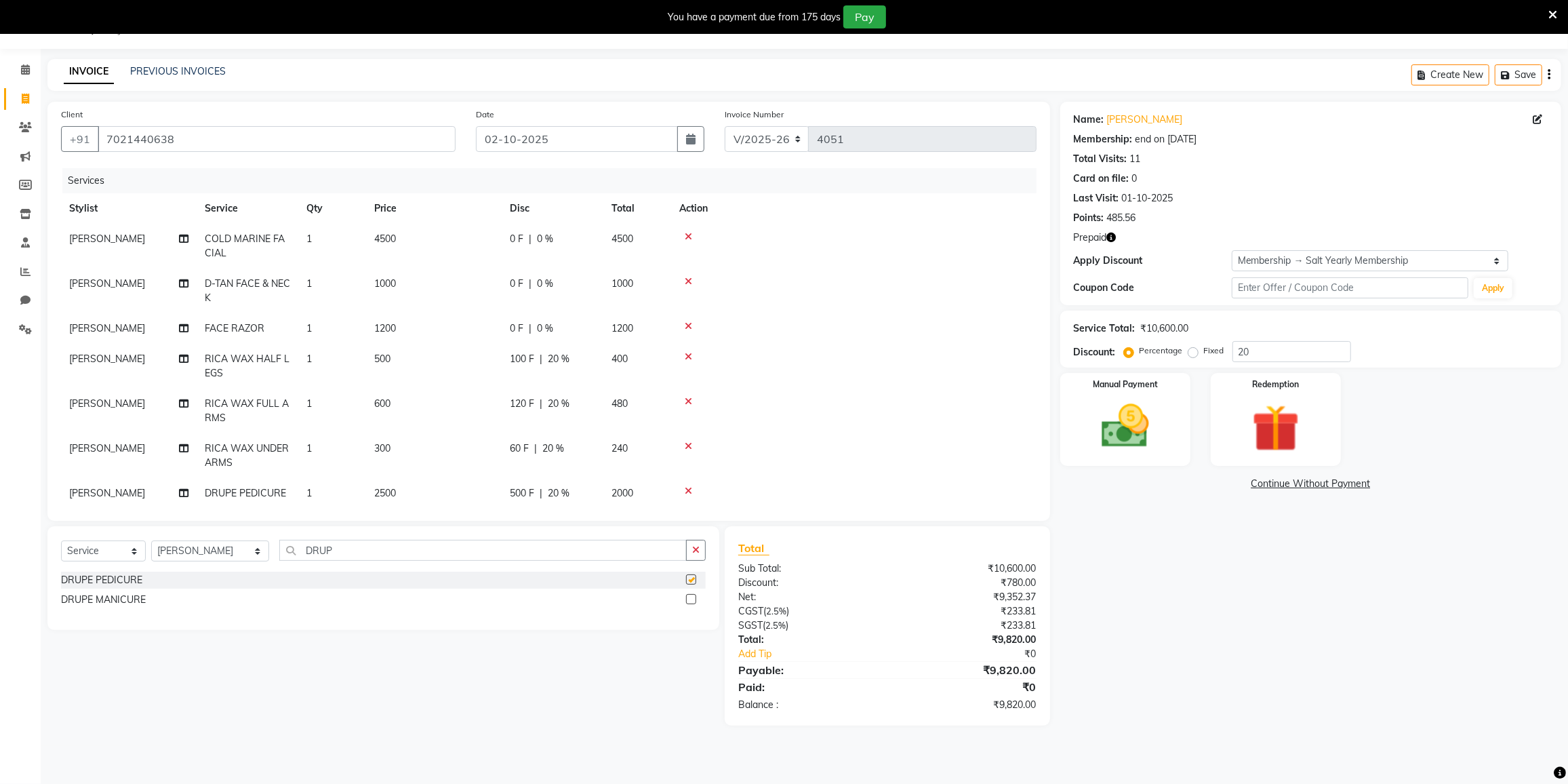
checkbox input "false"
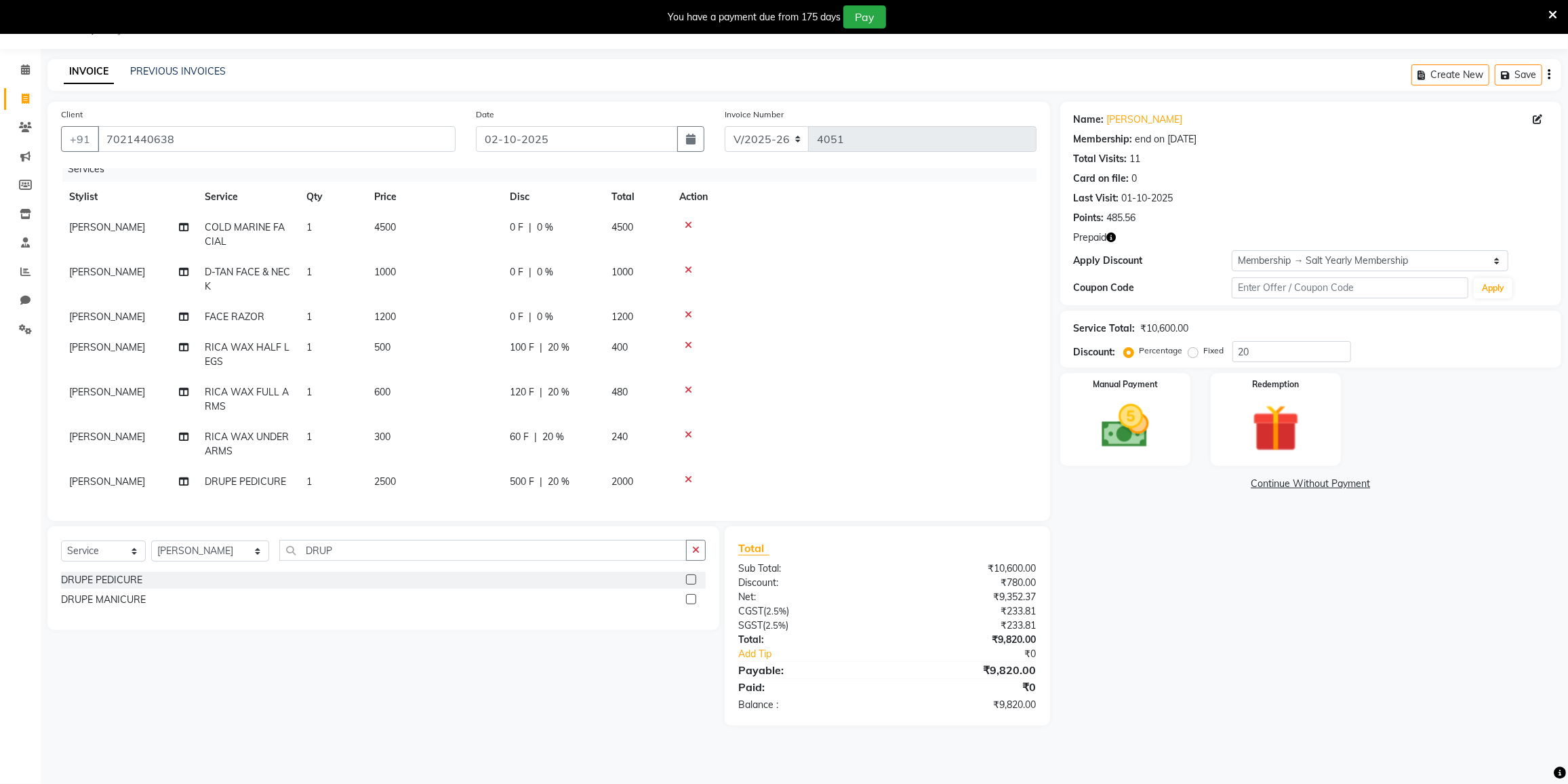
scroll to position [21, 0]
click at [350, 556] on input "DRUP" at bounding box center [483, 551] width 407 height 21
type input "D"
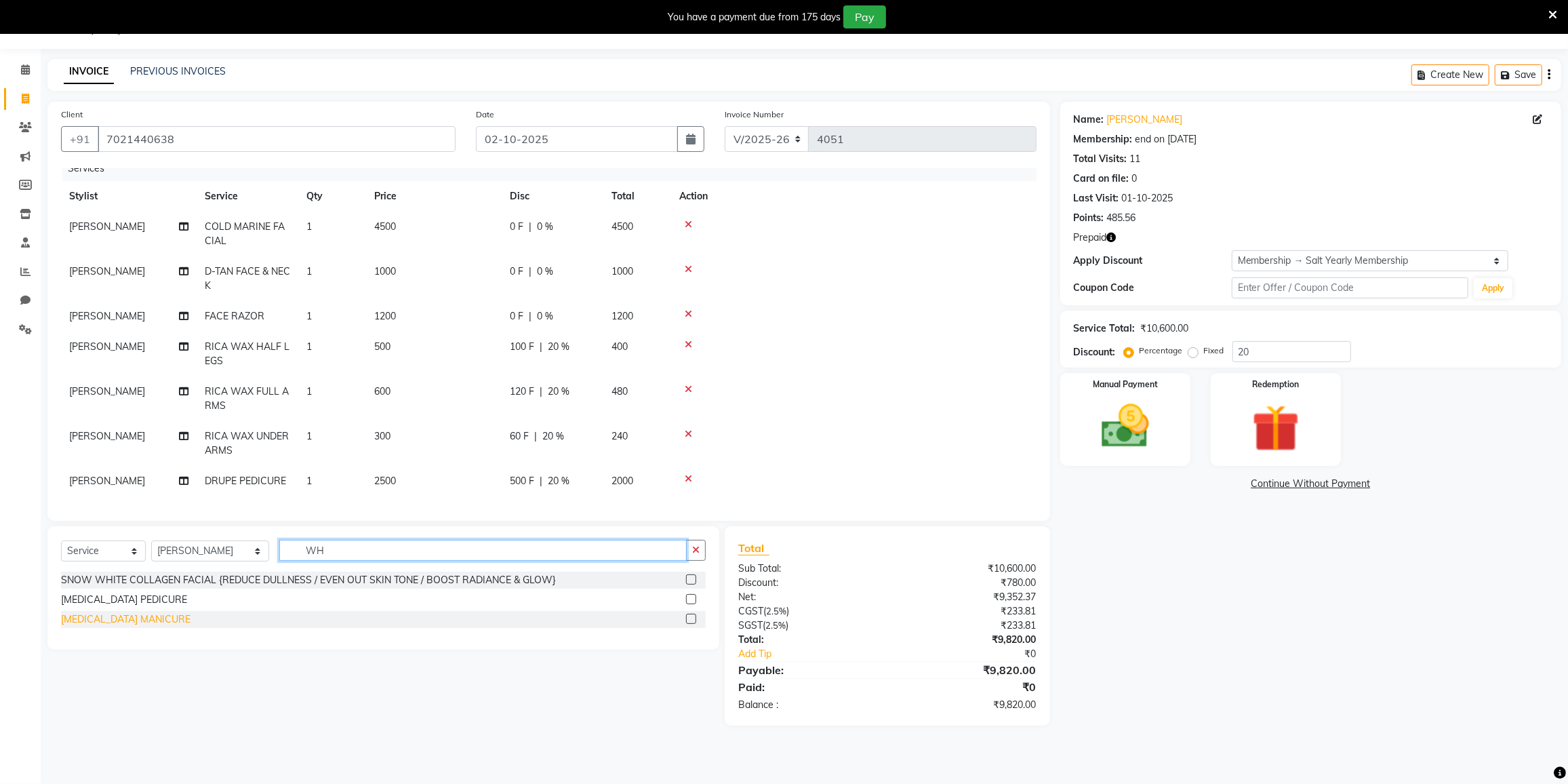
type input "WH"
click at [147, 617] on div "[MEDICAL_DATA] MANICURE" at bounding box center [126, 620] width 129 height 14
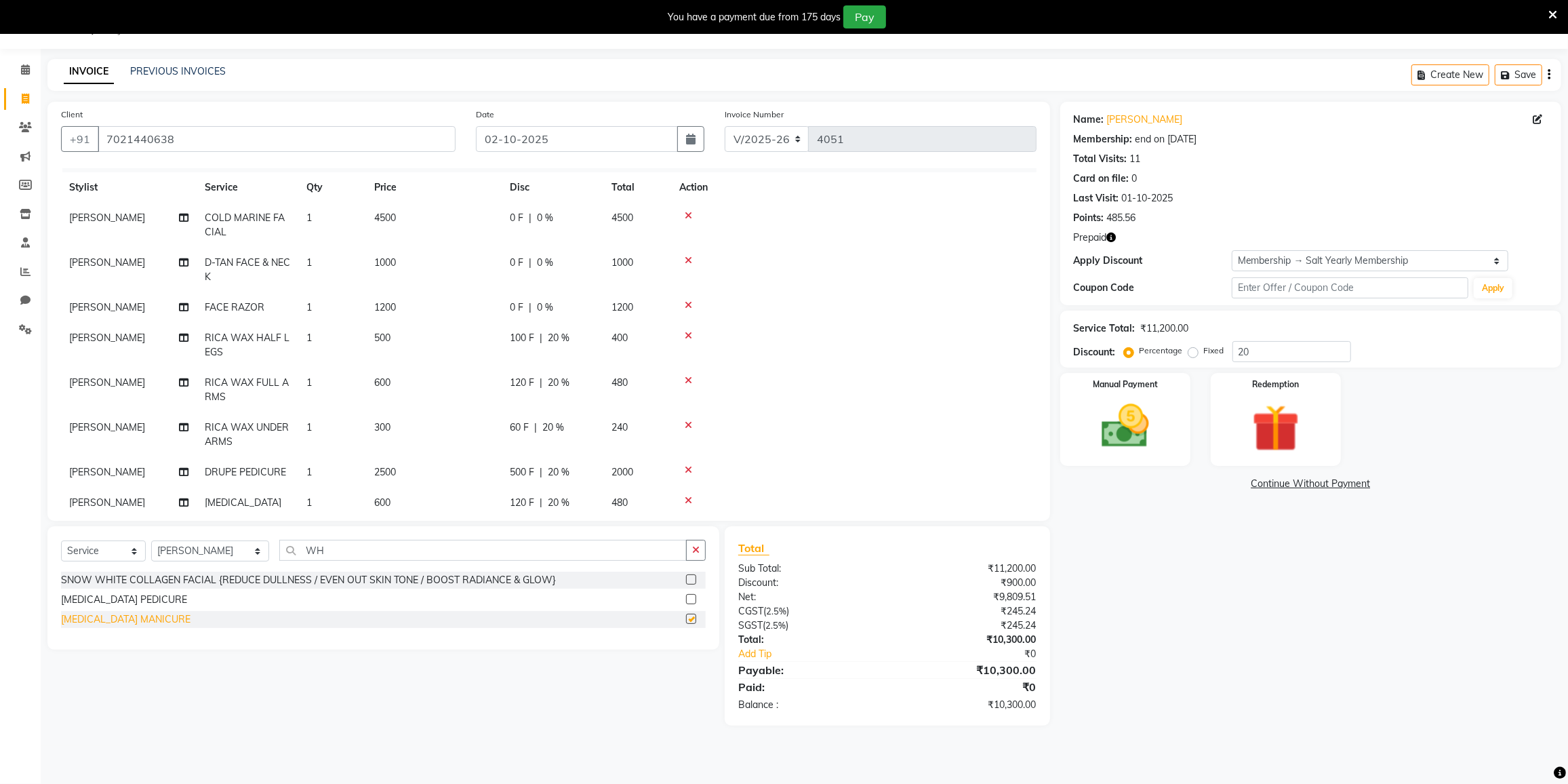
checkbox input "false"
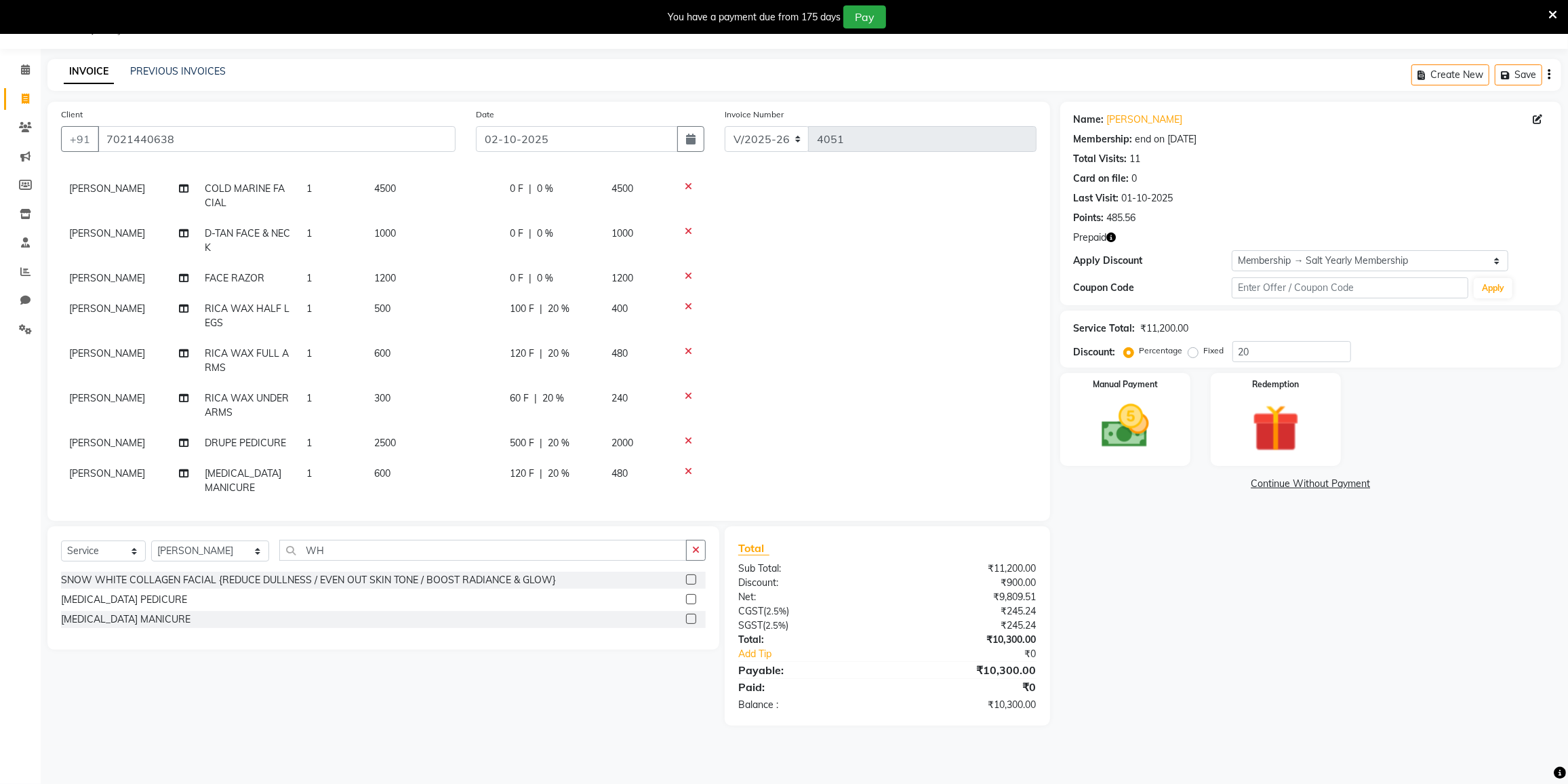
scroll to position [66, 0]
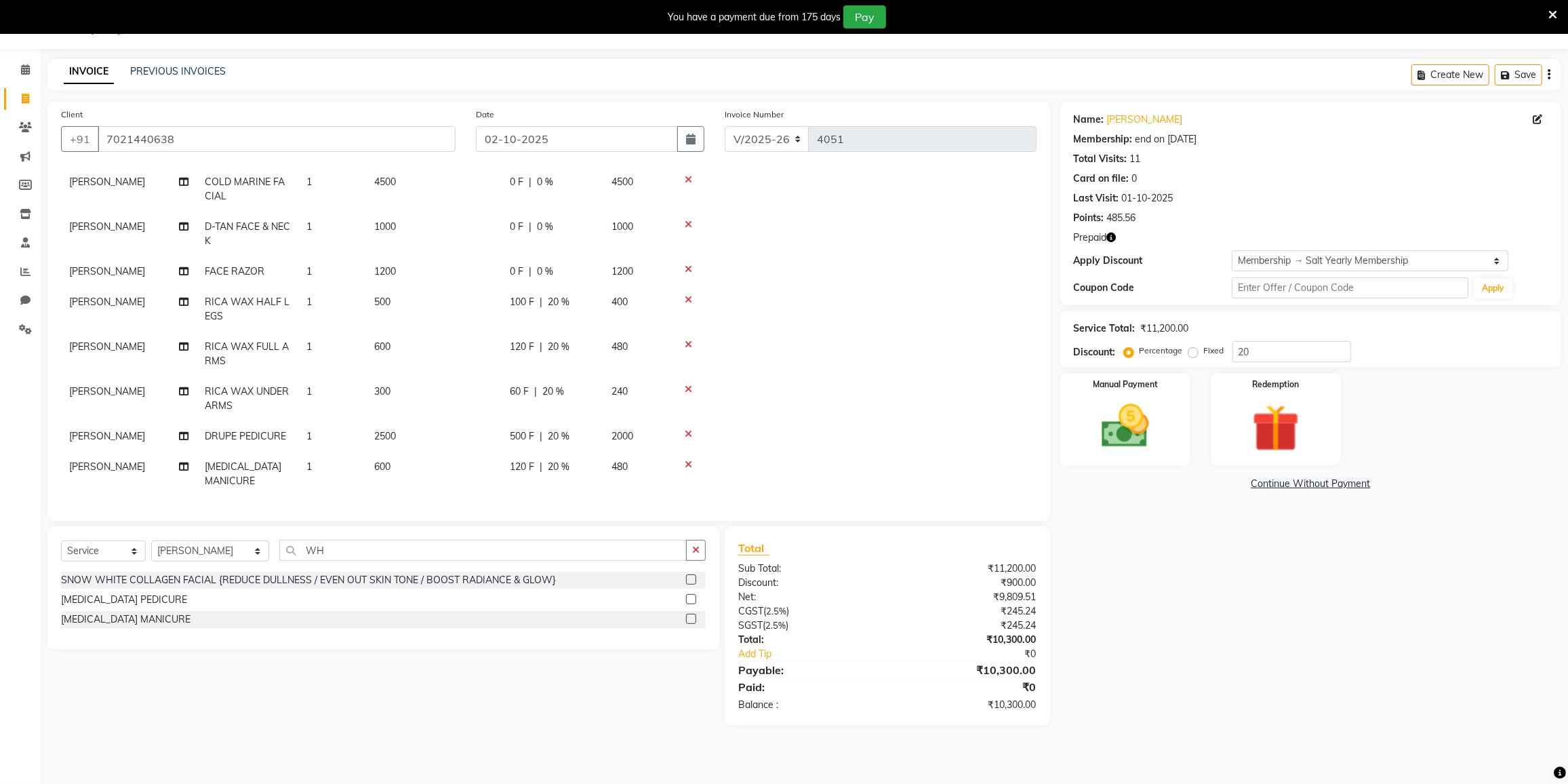
click at [110, 296] on span "[PERSON_NAME]" at bounding box center [107, 301] width 76 height 12
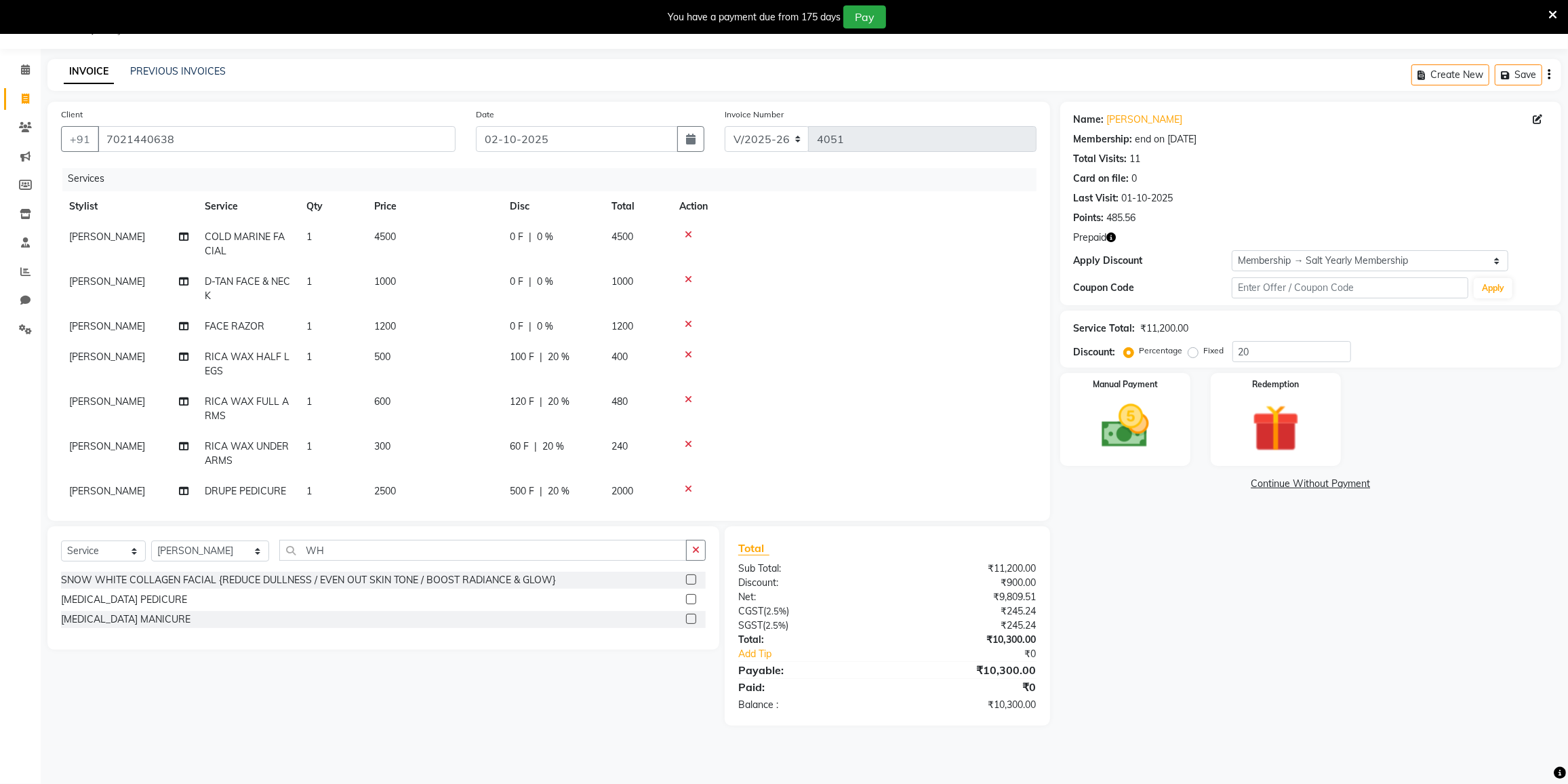
select select "77225"
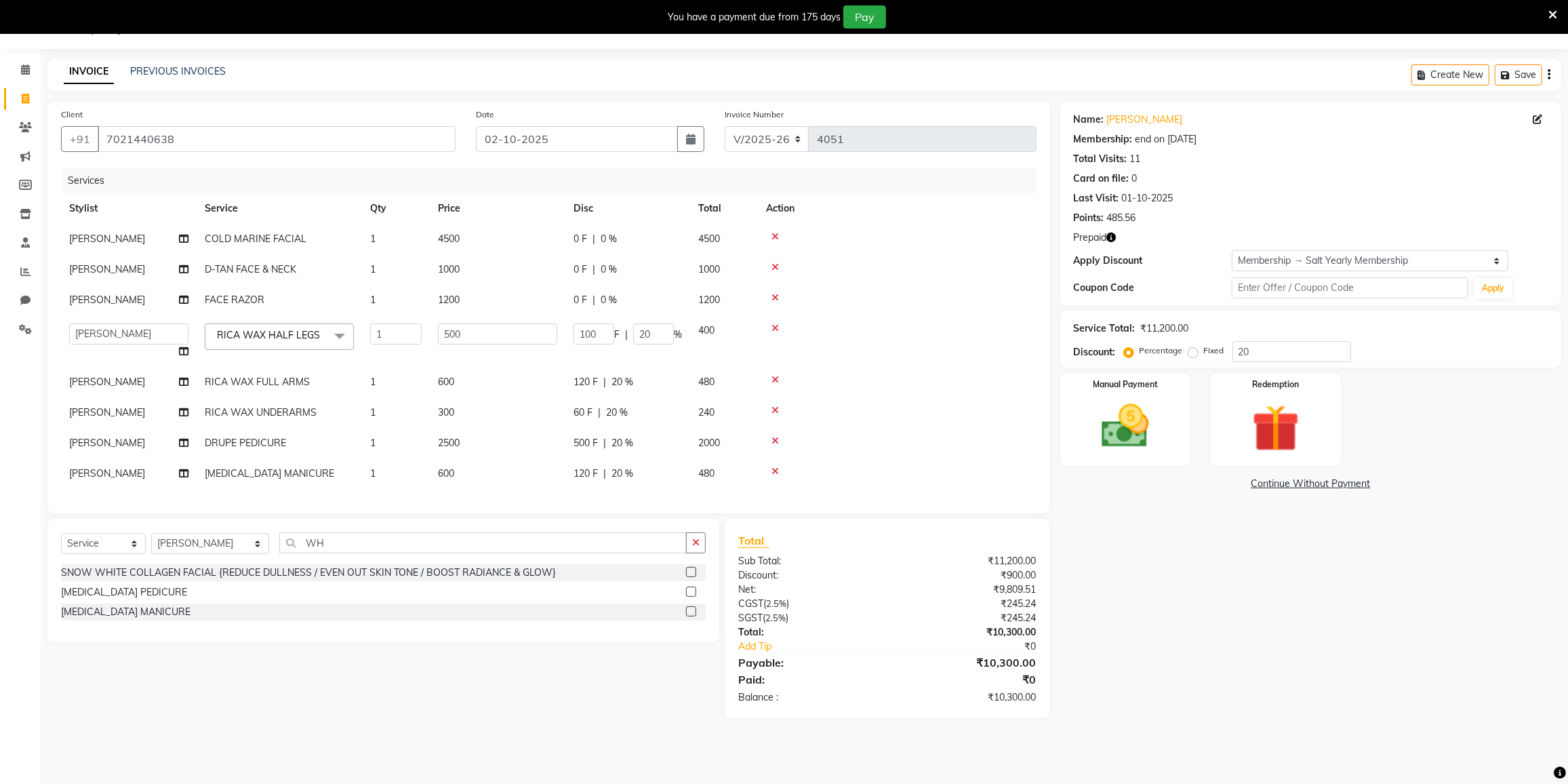
click at [107, 297] on span "[PERSON_NAME]" at bounding box center [107, 299] width 76 height 12
select select "77225"
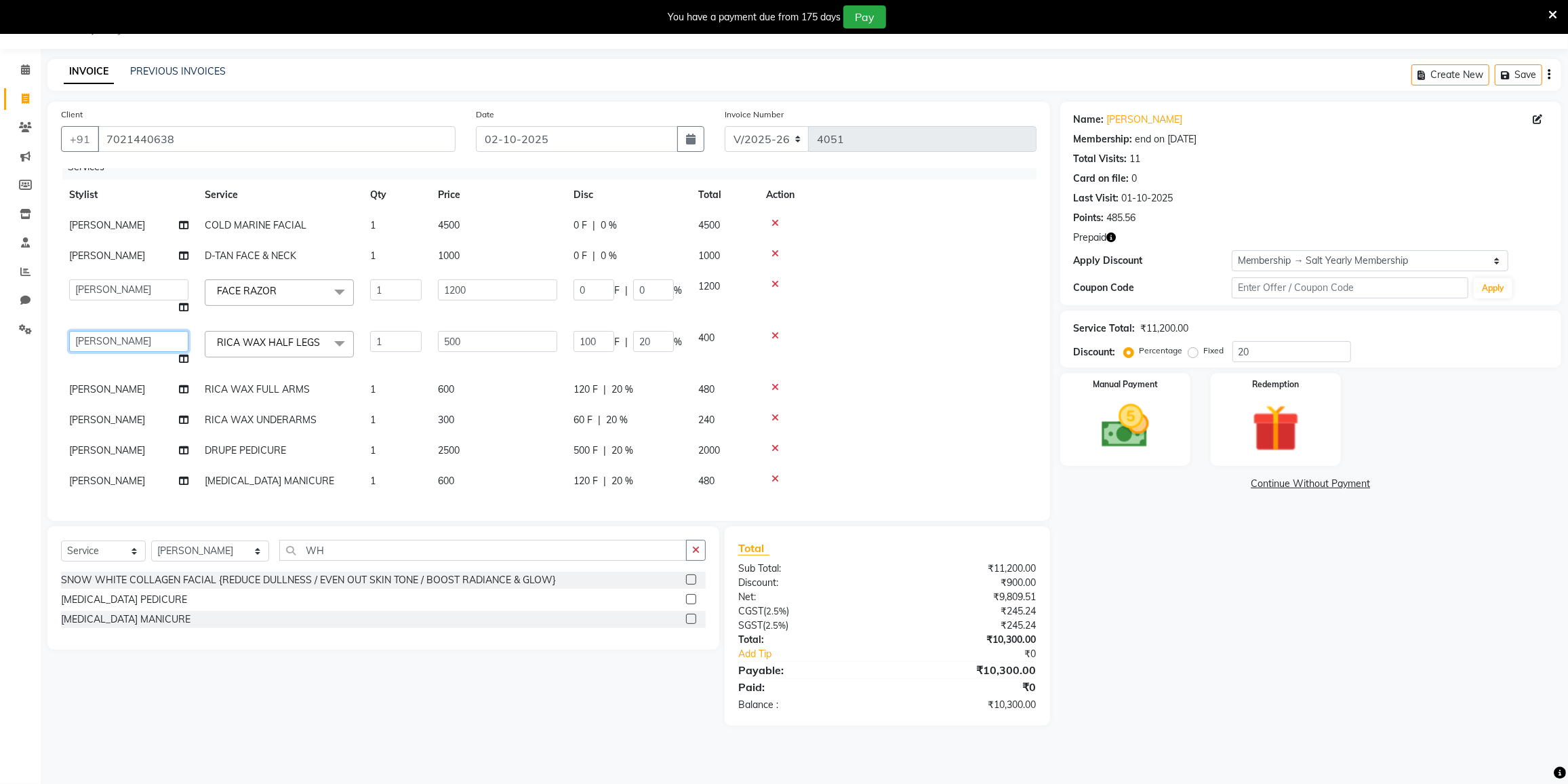
click at [105, 331] on select "DC [PERSON_NAME] [PERSON_NAME] [PERSON_NAME] [PERSON_NAME] [PERSON_NAME] Gulnaa…" at bounding box center [129, 341] width 119 height 21
select select "80712"
click at [144, 383] on span "[PERSON_NAME]" at bounding box center [107, 388] width 76 height 12
select select "77225"
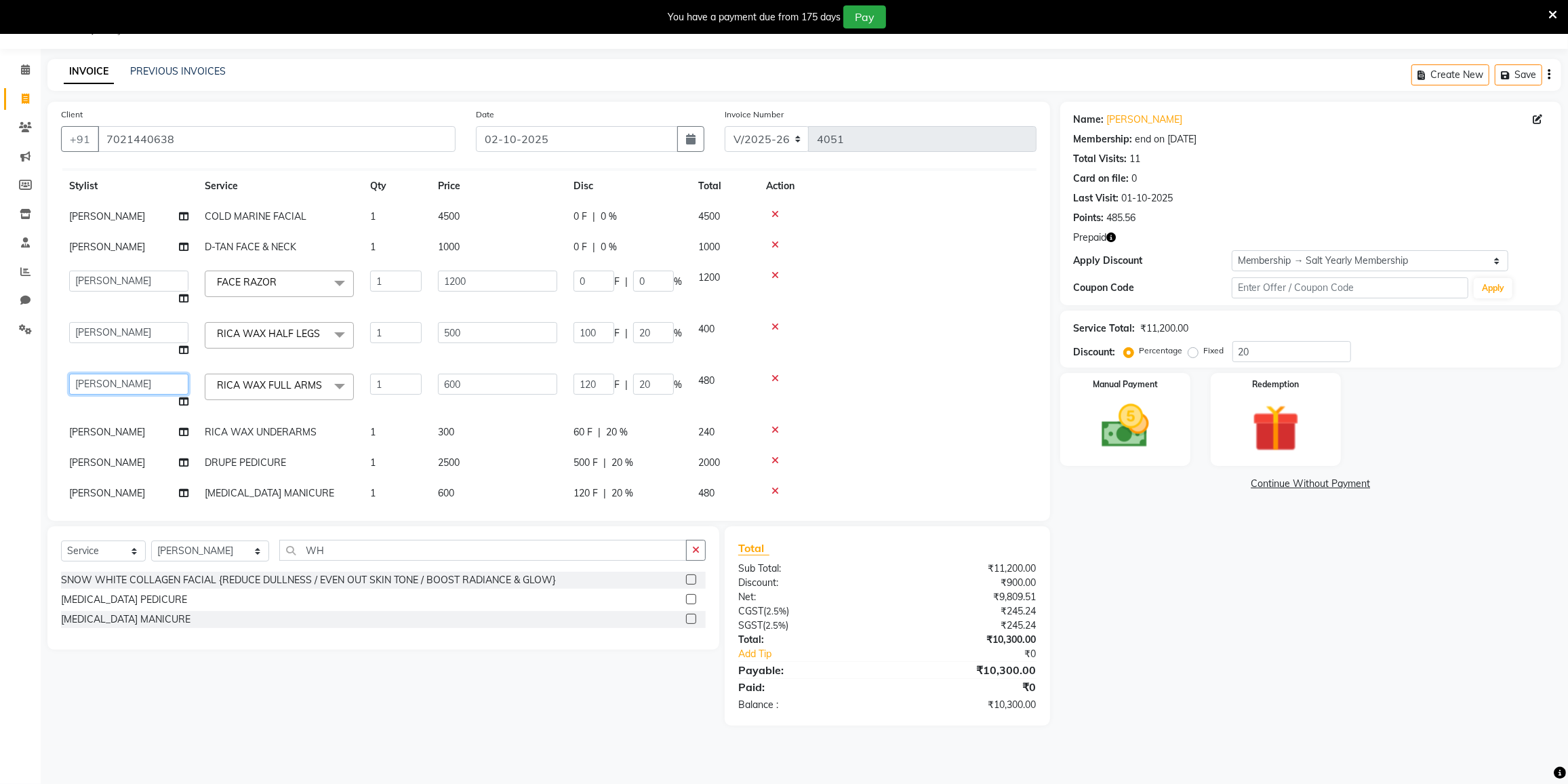
click at [113, 383] on select "DC [PERSON_NAME] [PERSON_NAME] [PERSON_NAME] [PERSON_NAME] [PERSON_NAME] Gulnaa…" at bounding box center [129, 384] width 119 height 21
select select "80712"
click at [114, 430] on span "[PERSON_NAME]" at bounding box center [107, 431] width 76 height 12
select select "77225"
click at [119, 436] on select "DC [PERSON_NAME] [PERSON_NAME] [PERSON_NAME] [PERSON_NAME] [PERSON_NAME] Gulnaa…" at bounding box center [129, 436] width 119 height 21
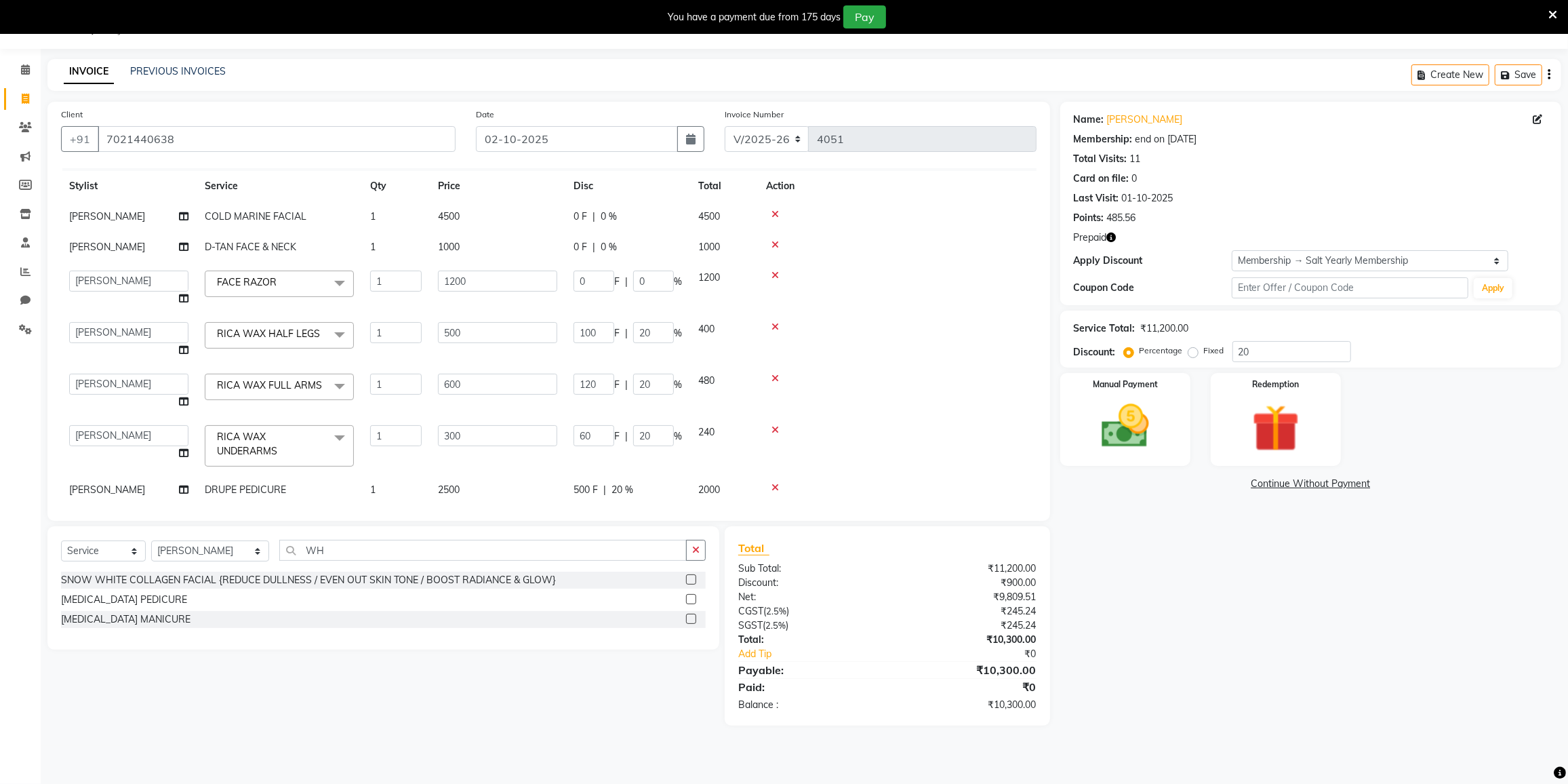
select select "80712"
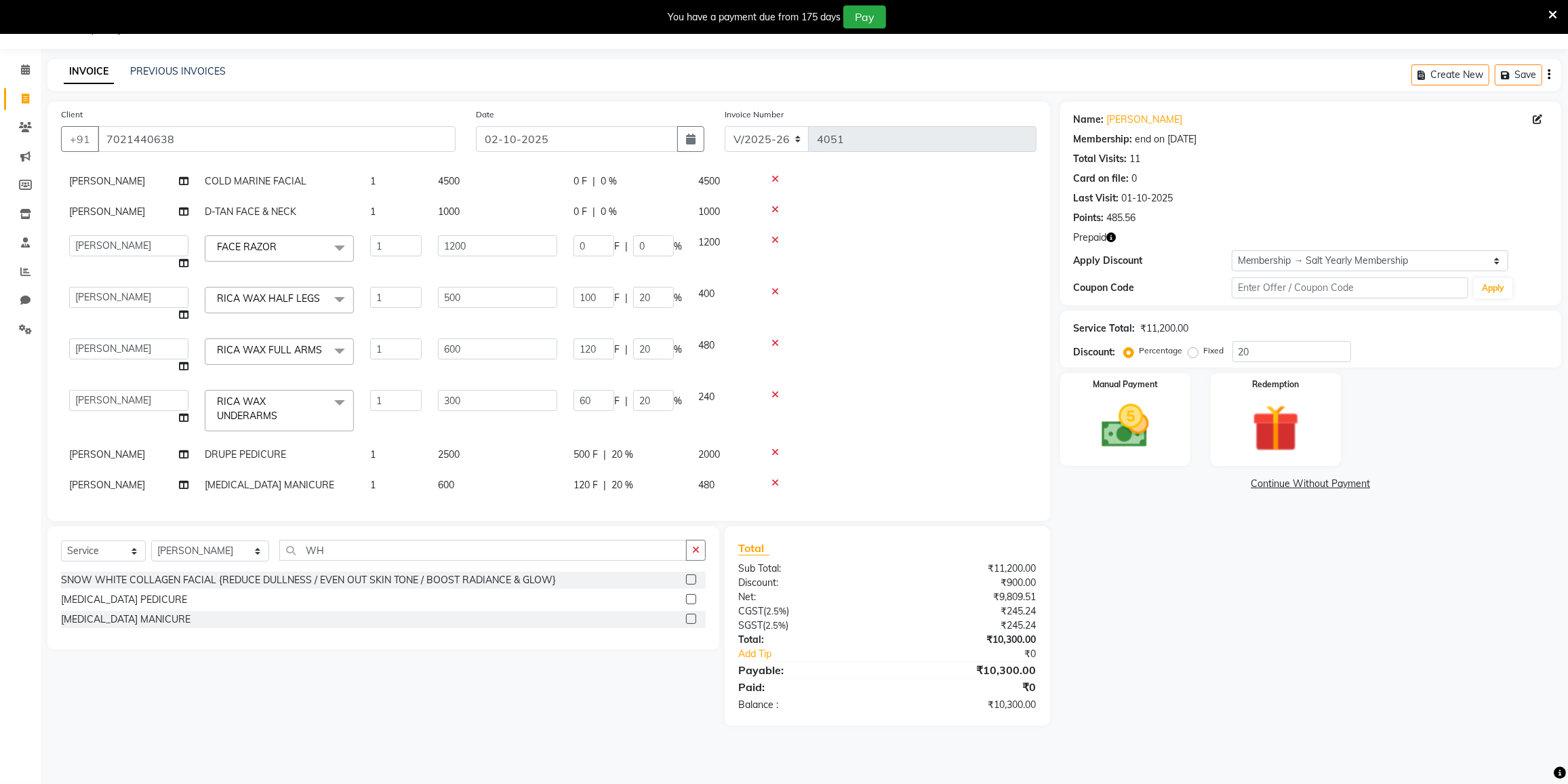
scroll to position [75, 0]
click at [117, 444] on span "[PERSON_NAME]" at bounding box center [107, 450] width 76 height 12
select select "77225"
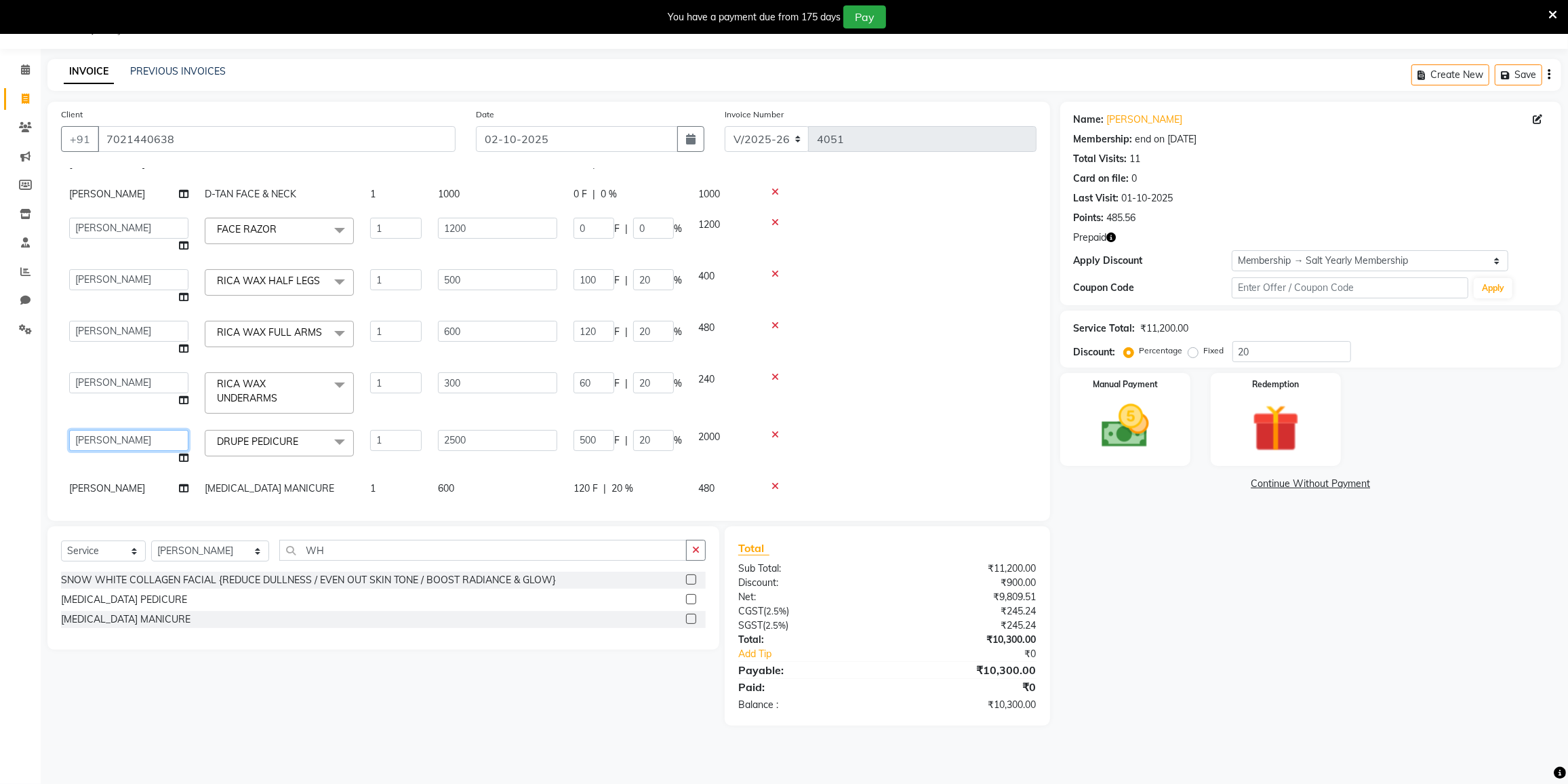
click at [118, 442] on select "DC [PERSON_NAME] [PERSON_NAME] [PERSON_NAME] [PERSON_NAME] [PERSON_NAME] Gulnaa…" at bounding box center [129, 440] width 119 height 21
select select "80712"
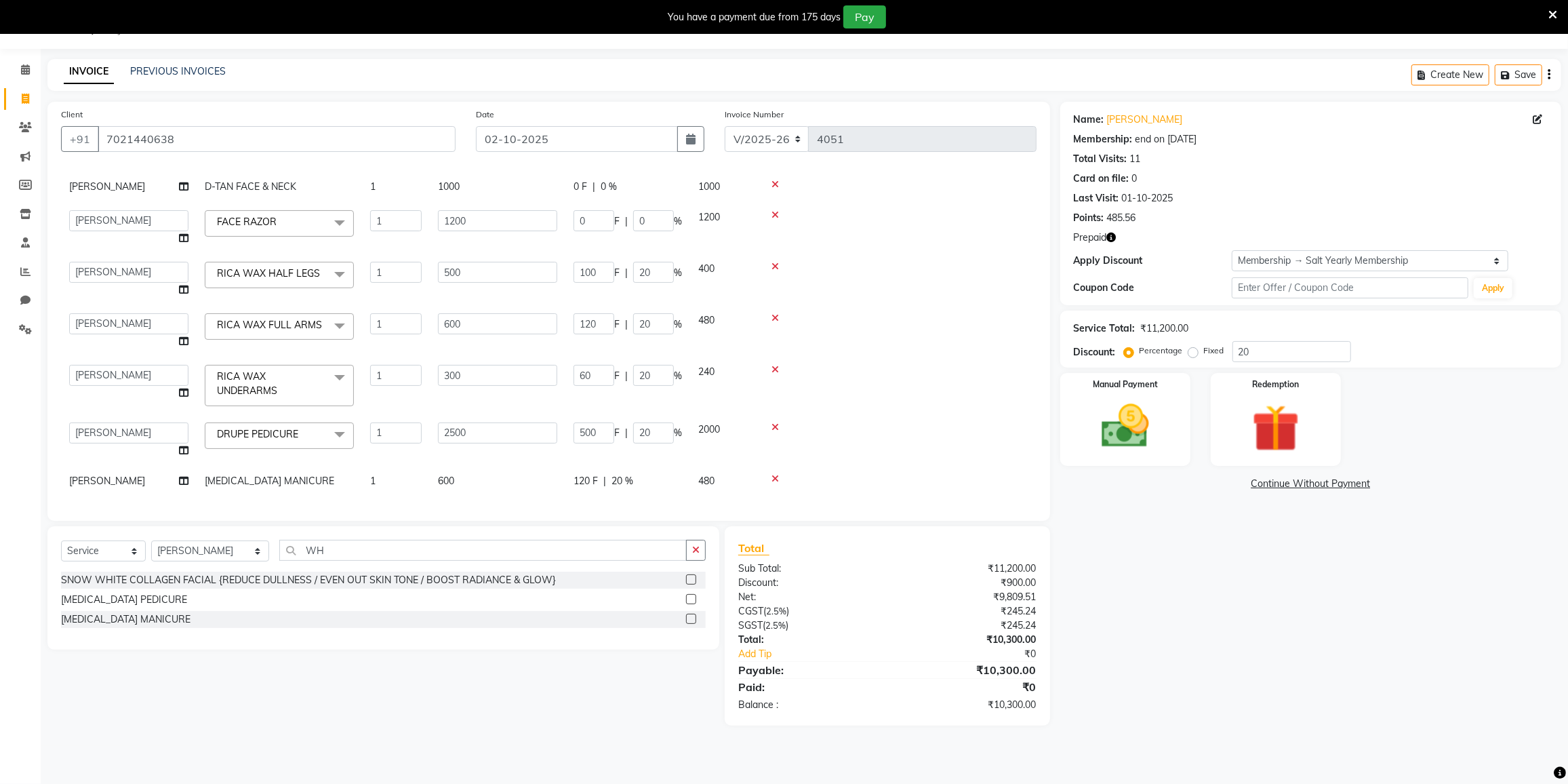
scroll to position [97, 0]
click at [131, 475] on span "[PERSON_NAME]" at bounding box center [107, 481] width 76 height 12
select select "77225"
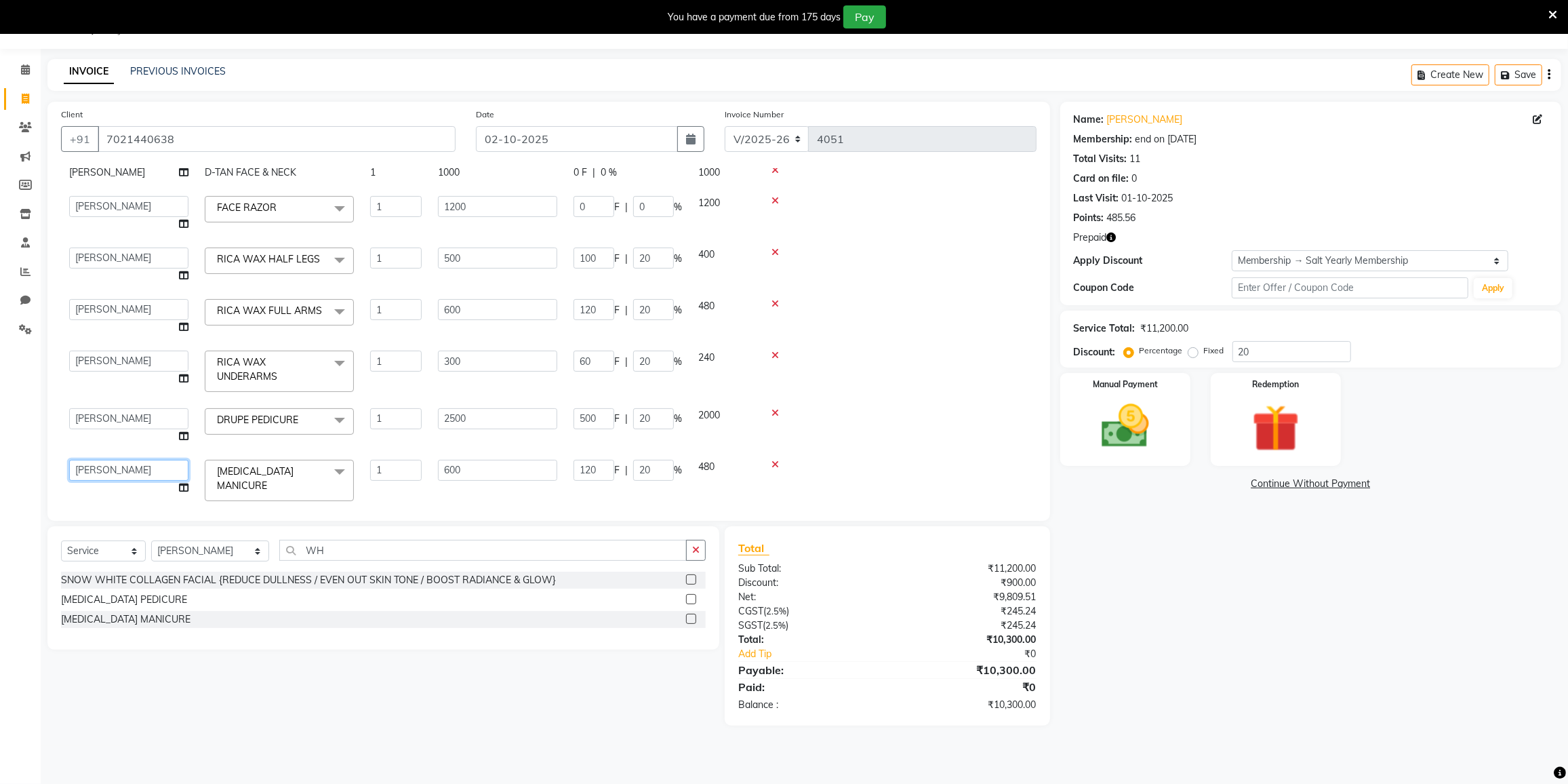
click at [128, 465] on select "DC [PERSON_NAME] [PERSON_NAME] [PERSON_NAME] [PERSON_NAME] [PERSON_NAME] Gulnaa…" at bounding box center [129, 471] width 119 height 21
select select "80712"
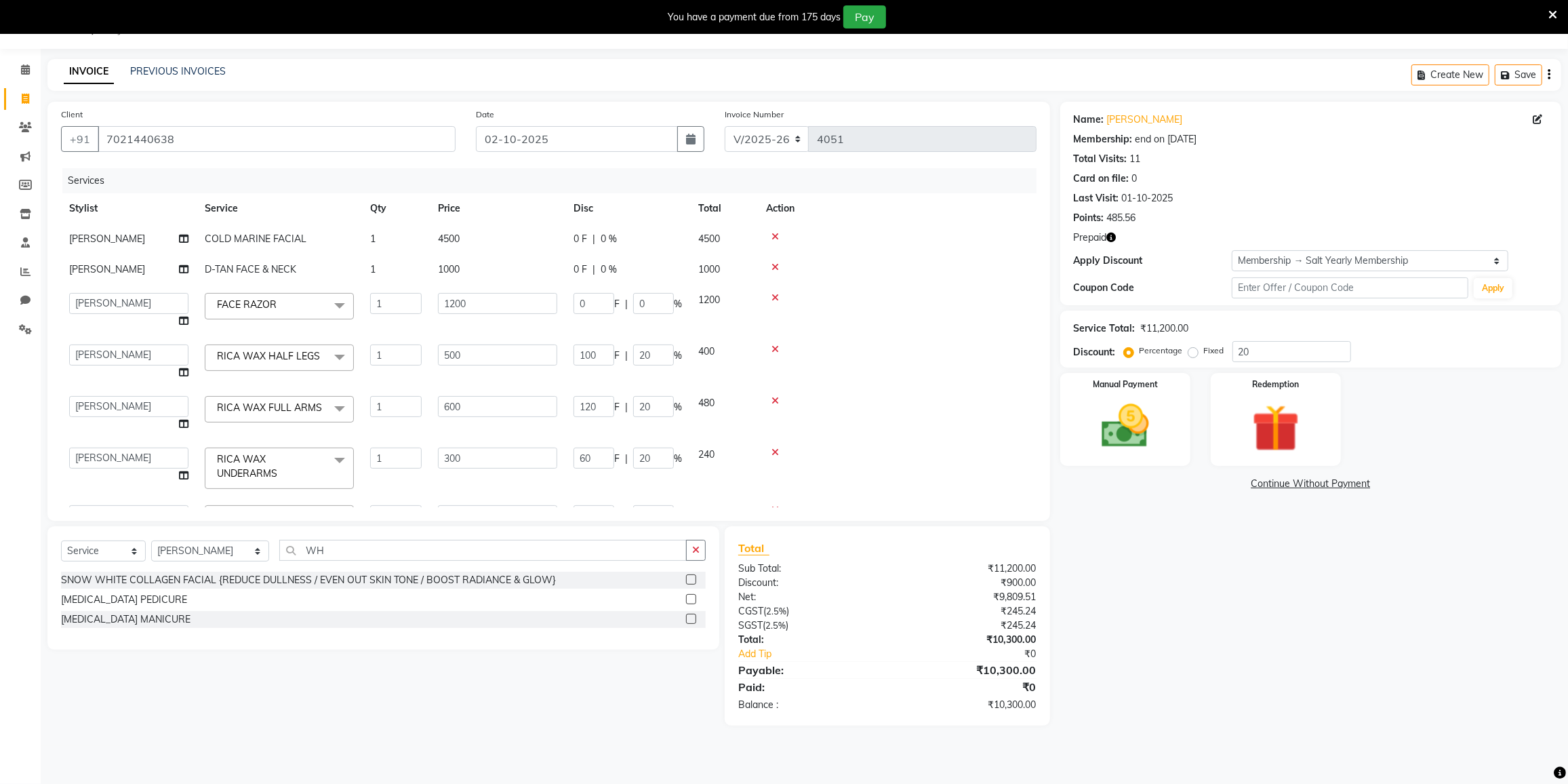
scroll to position [123, 0]
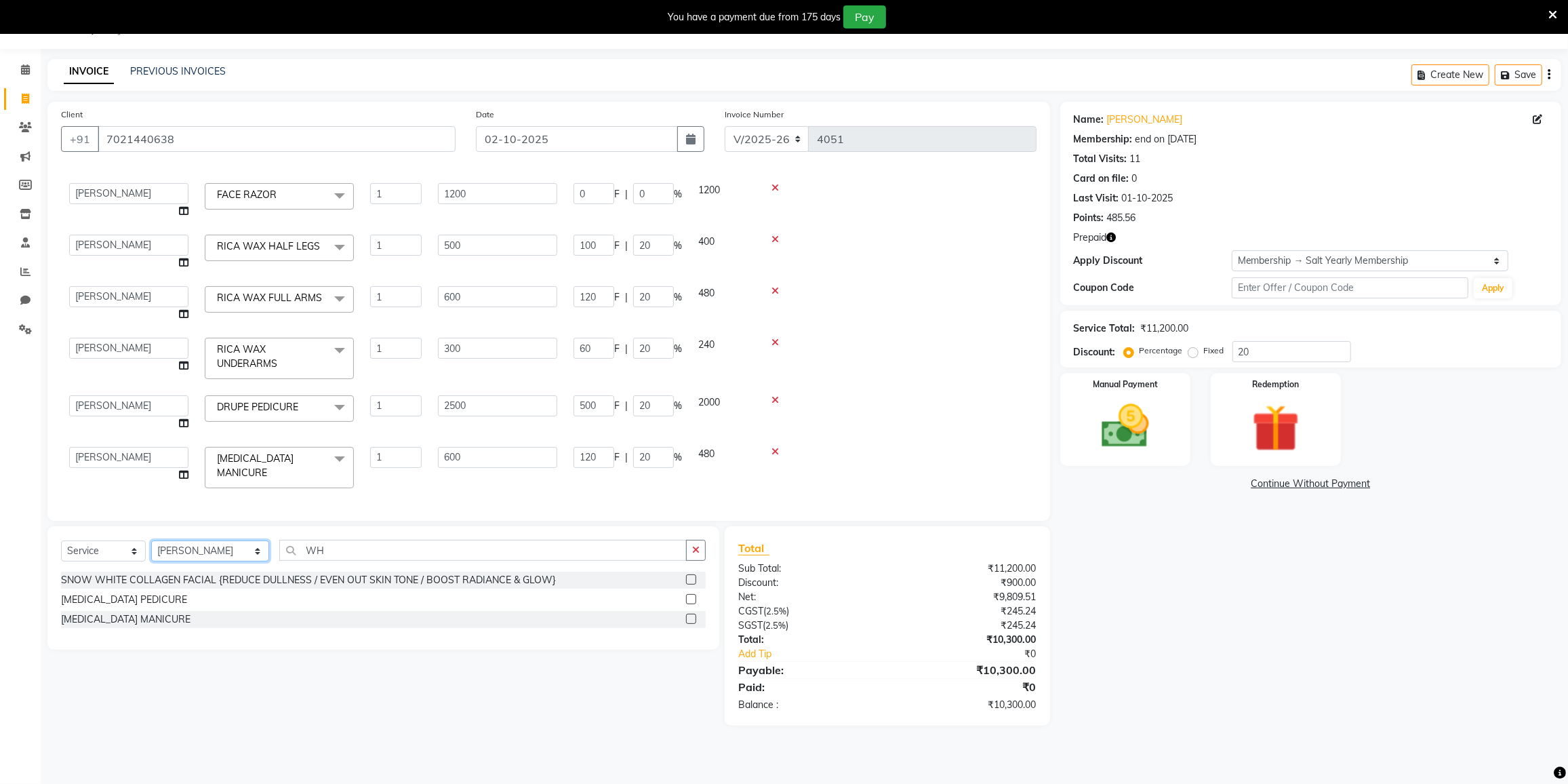
click at [223, 552] on select "Select Stylist DC DILSHAD ALI FAIZAN AHMED FARHAN SHAIKH FEROZ SHAIKH Ganga Kun…" at bounding box center [210, 551] width 118 height 21
select select "77222"
click at [151, 540] on select "Select Stylist DC DILSHAD ALI FAIZAN AHMED FARHAN SHAIKH FEROZ SHAIKH Ganga Kun…" at bounding box center [210, 551] width 118 height 21
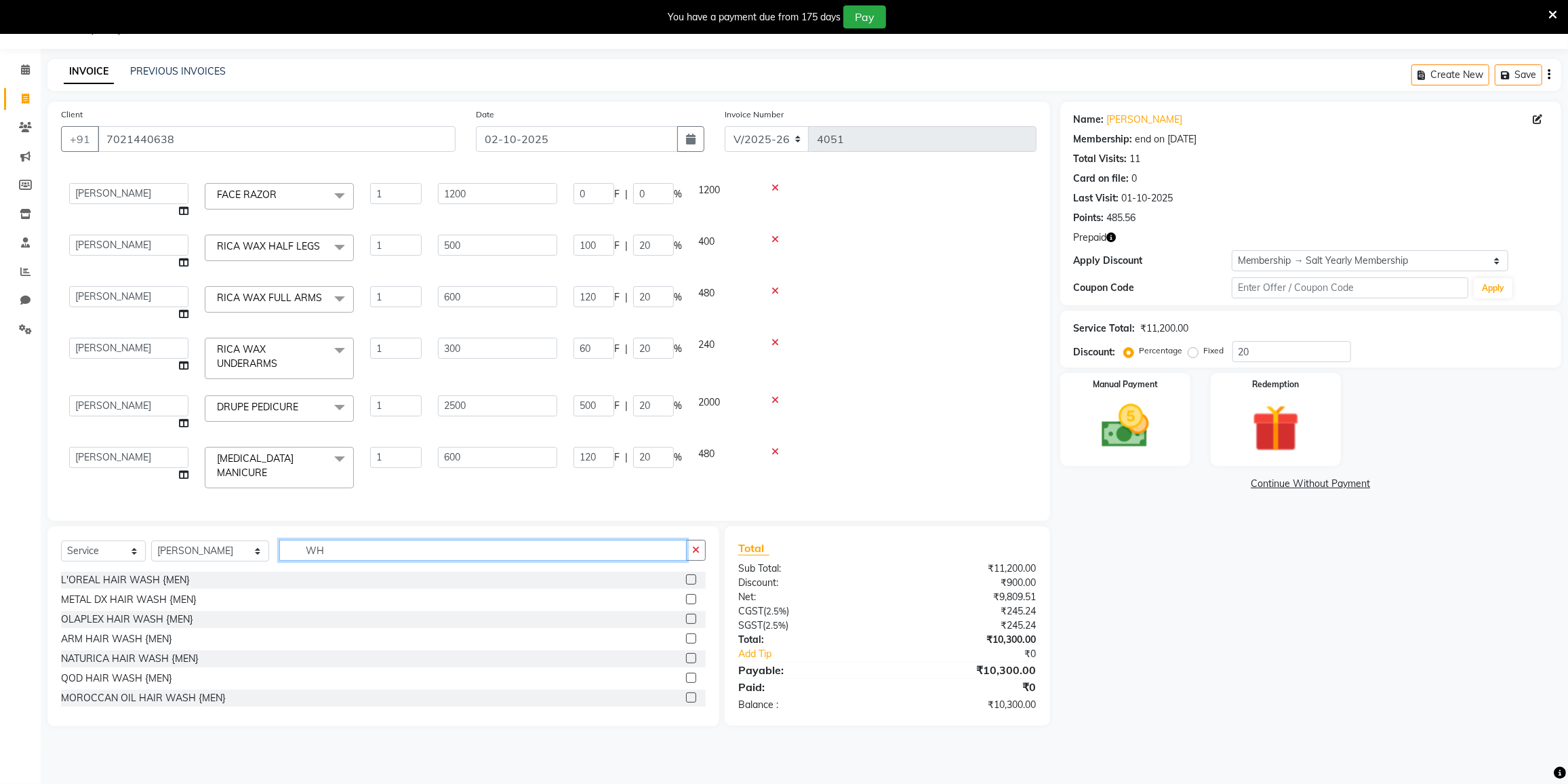
click at [348, 549] on input "WH" at bounding box center [483, 551] width 407 height 21
type input "W"
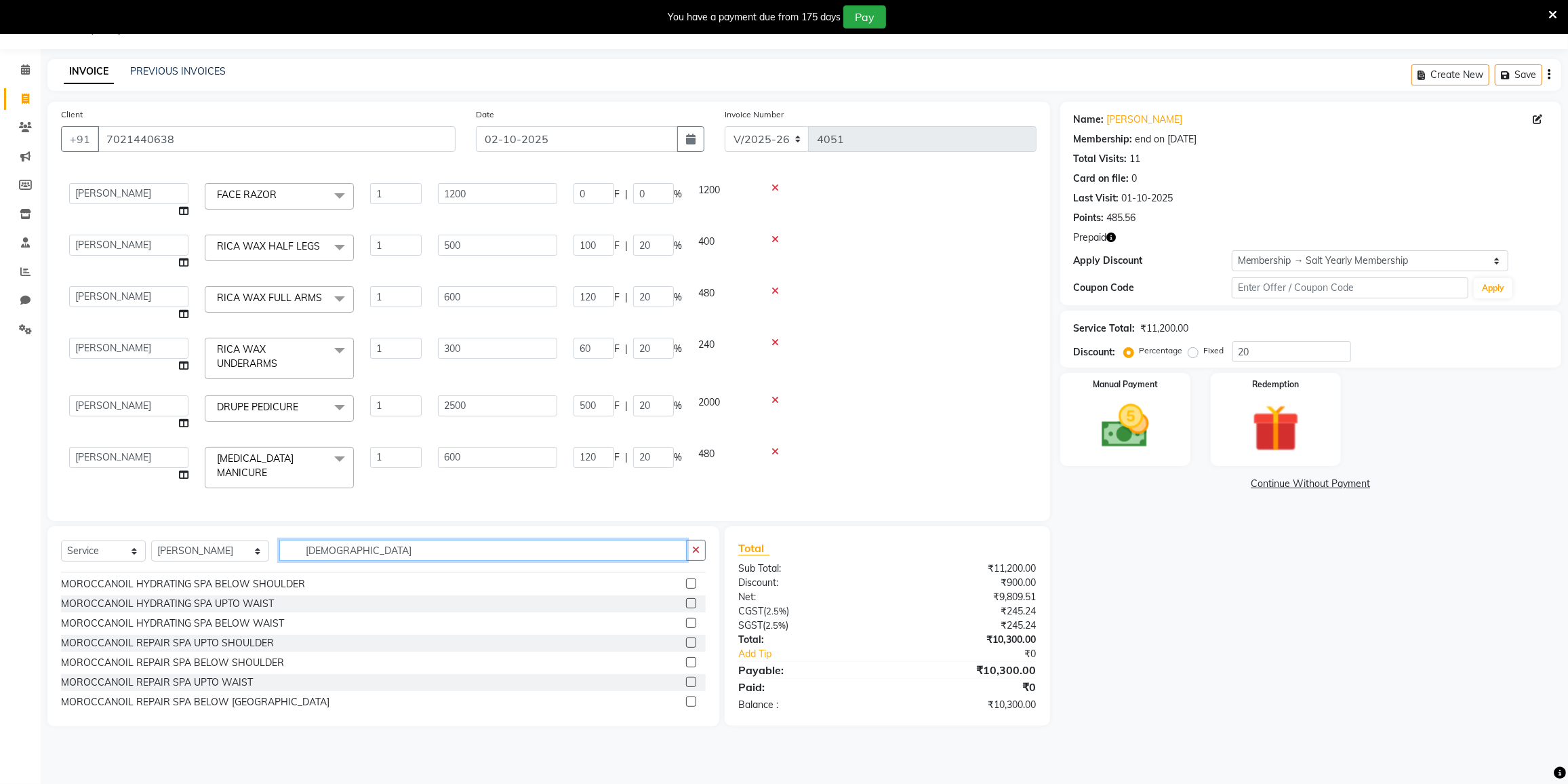
scroll to position [257, 0]
type input "MORO"
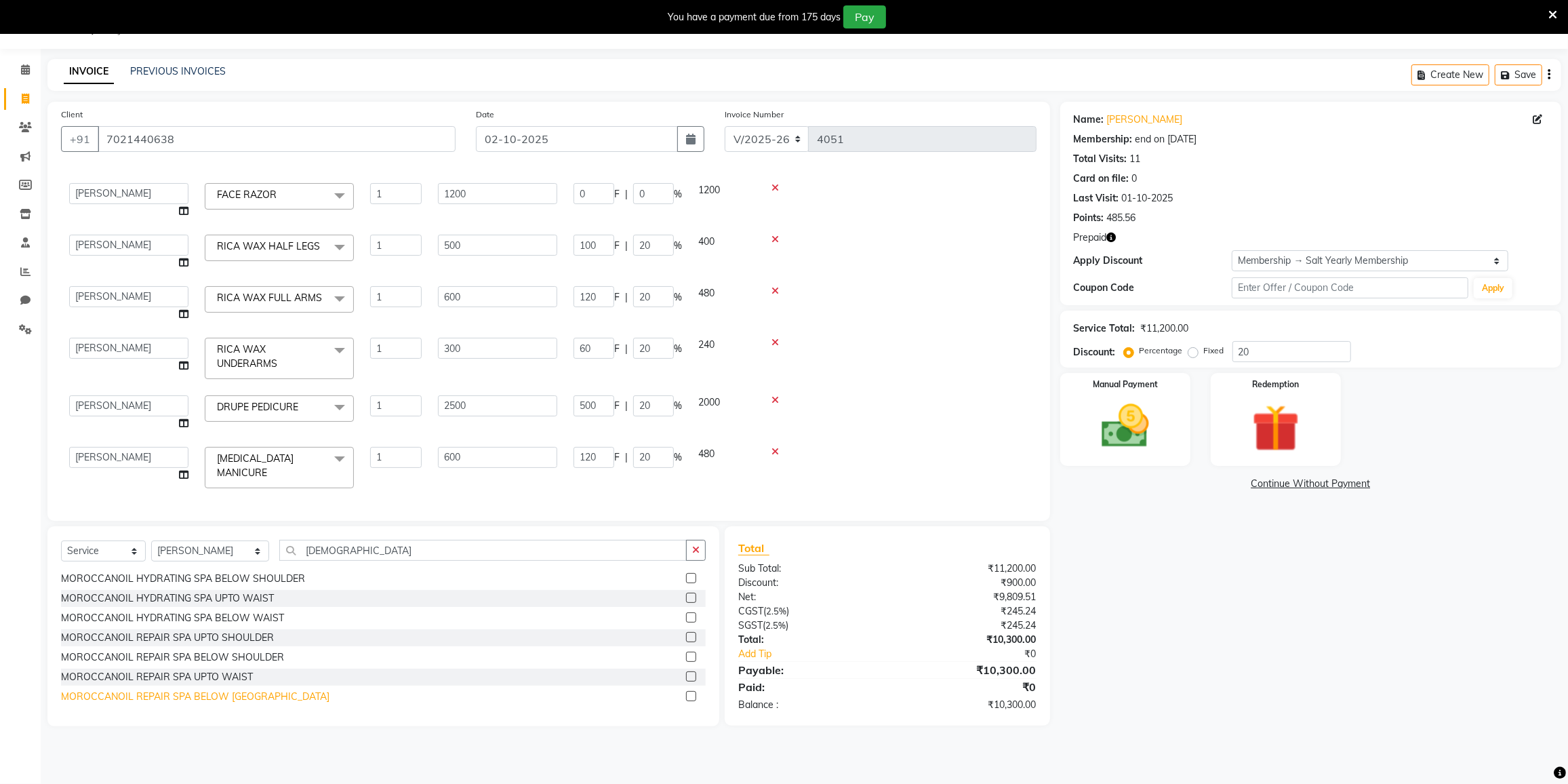
click at [216, 692] on div "MOROCCANOIL REPAIR SPA BELOW WAIST" at bounding box center [195, 697] width 268 height 14
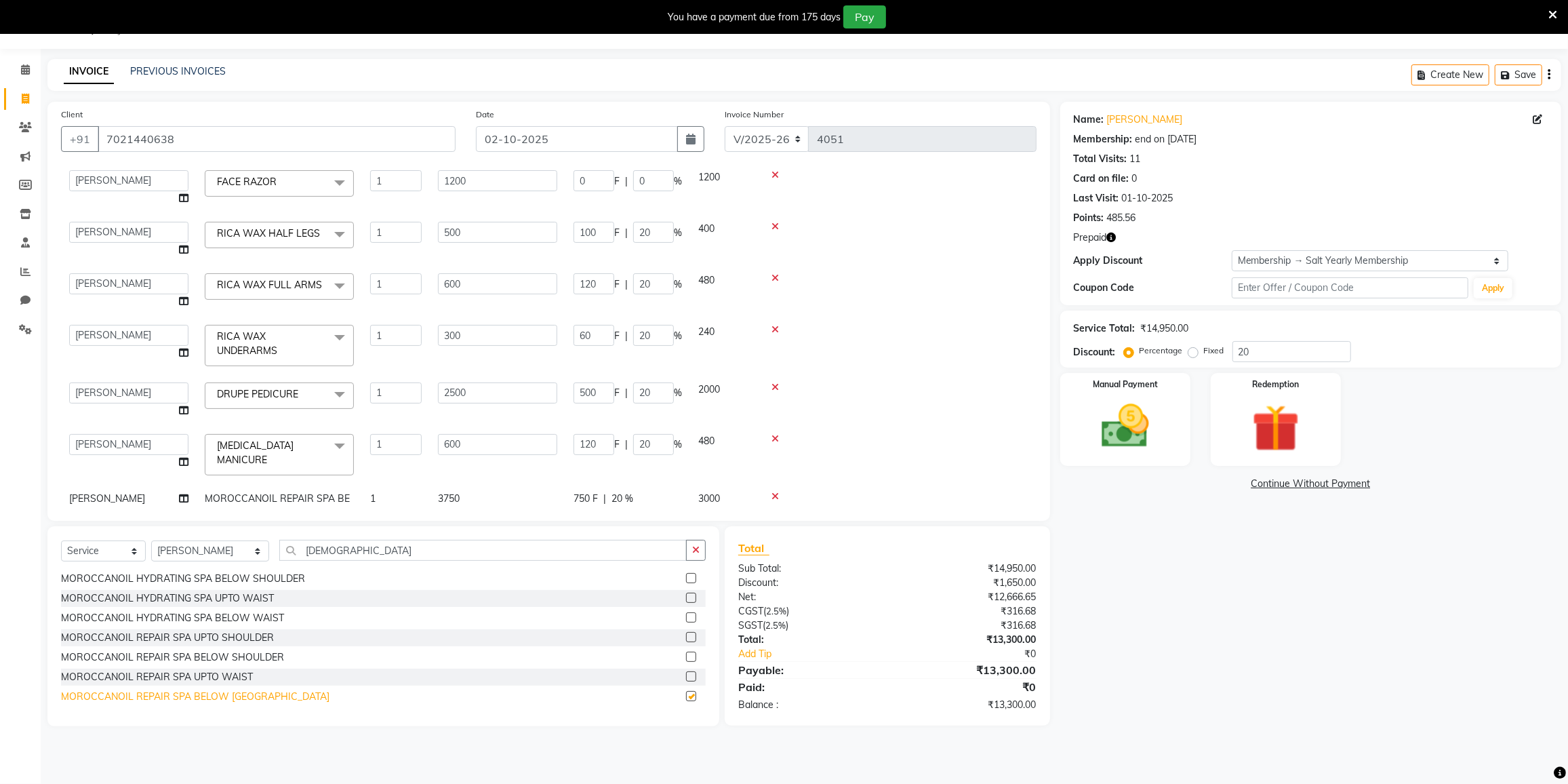
checkbox input "false"
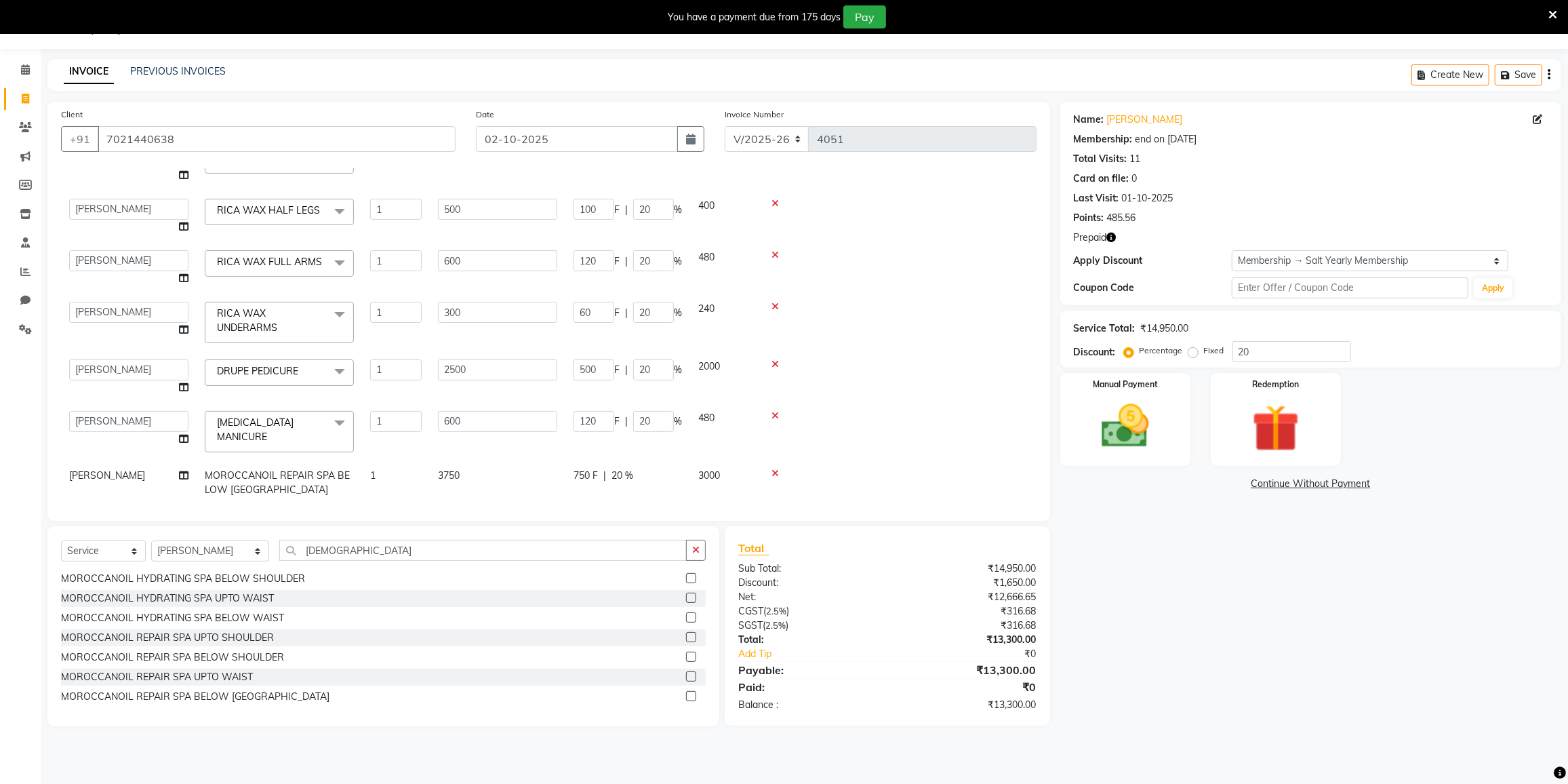
scroll to position [167, 0]
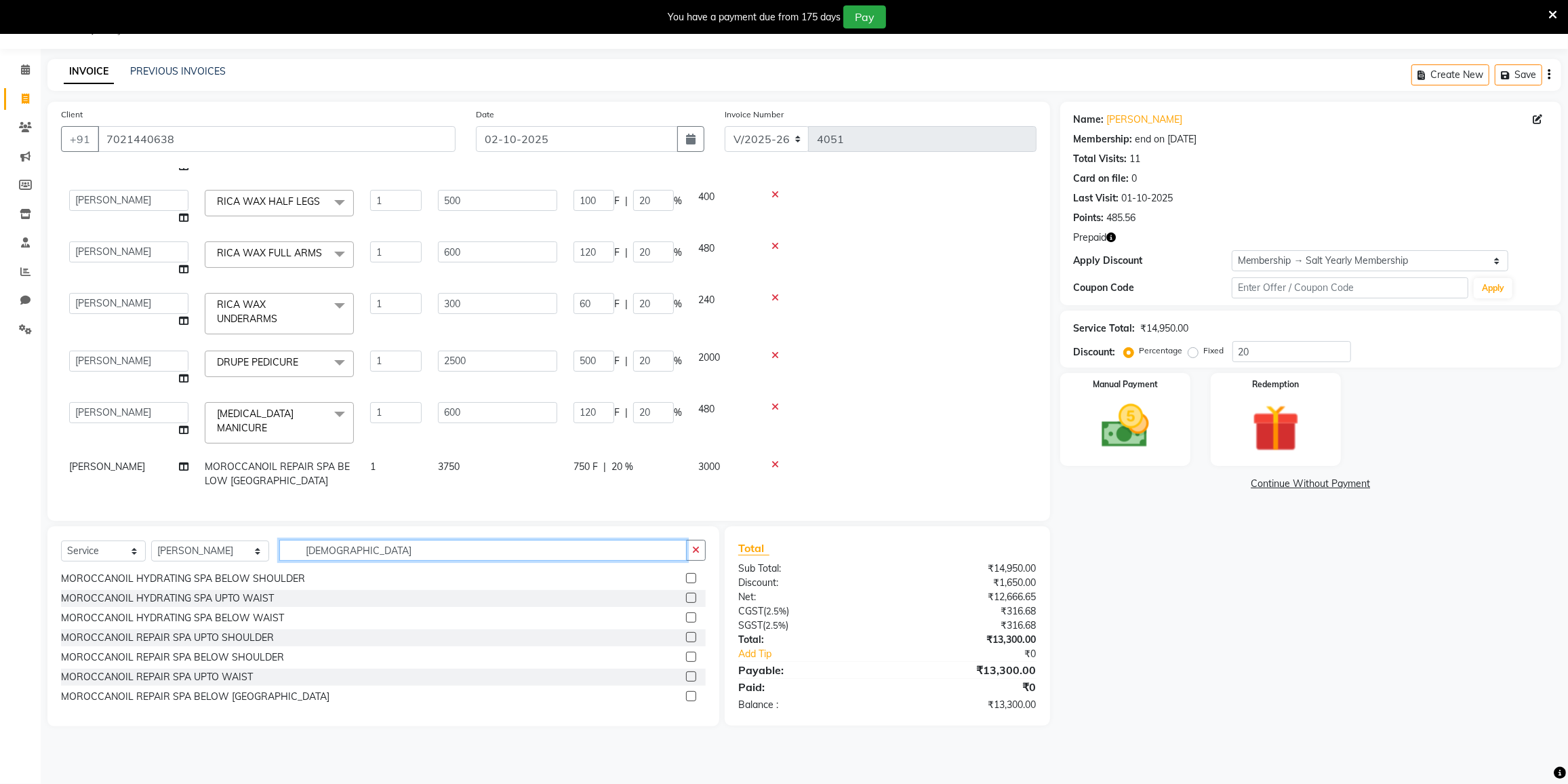
click at [348, 546] on input "MORO" at bounding box center [483, 551] width 407 height 21
type input "M"
type input "TRIM"
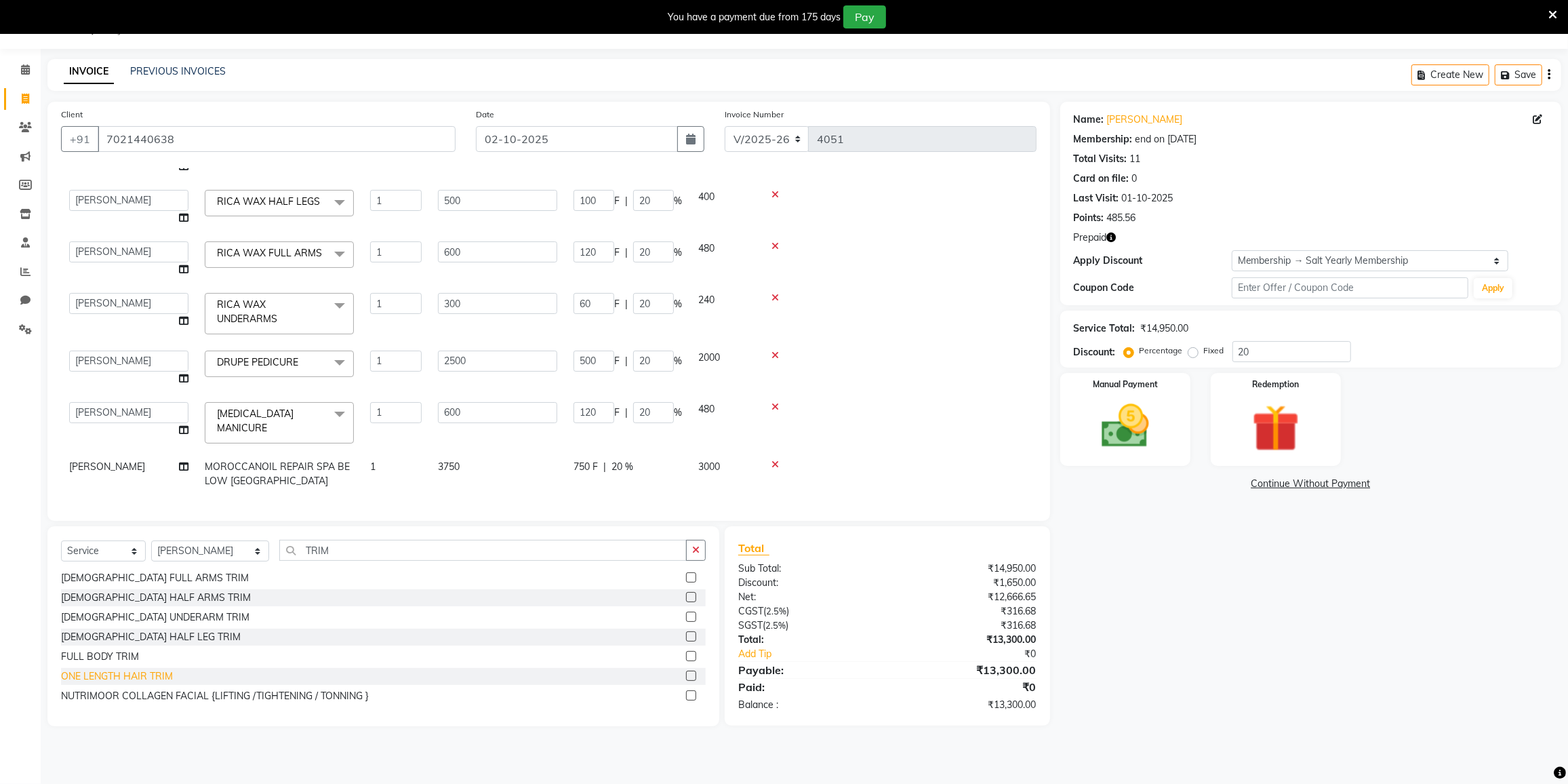
click at [119, 673] on div "ONE LENGTH HAIR TRIM" at bounding box center [117, 677] width 112 height 14
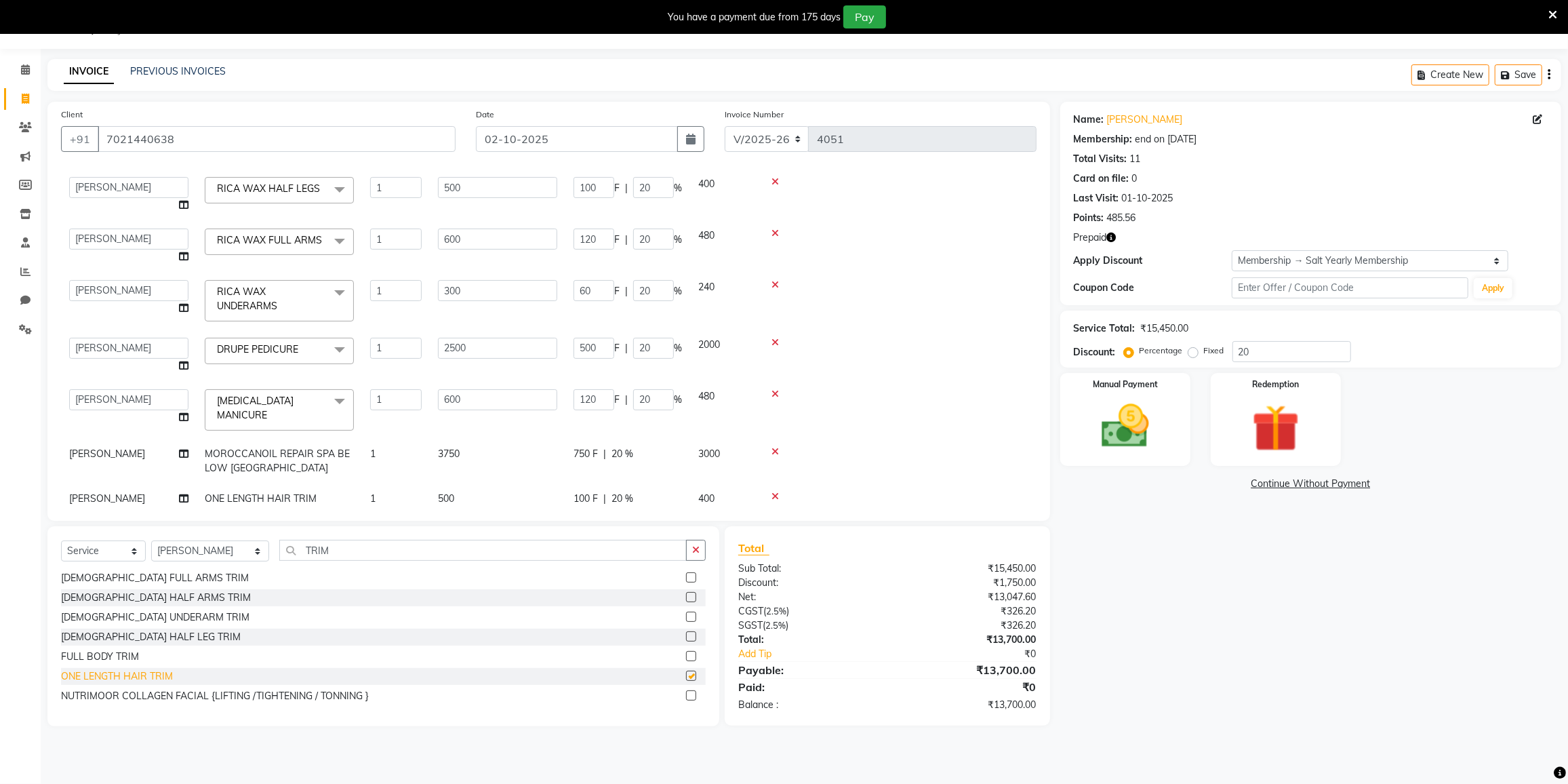
checkbox input "false"
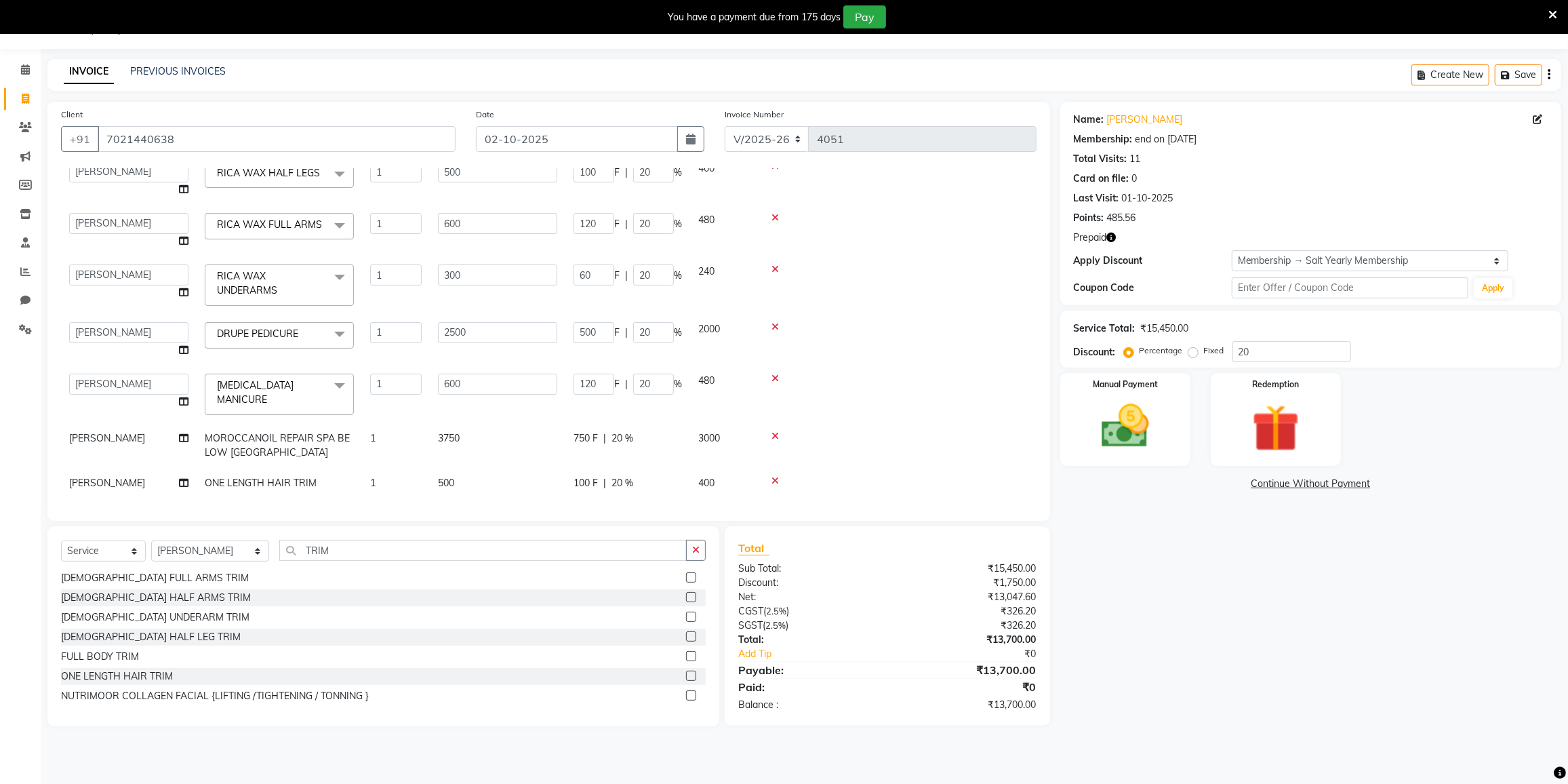
scroll to position [198, 0]
click at [1091, 430] on img at bounding box center [1125, 426] width 81 height 57
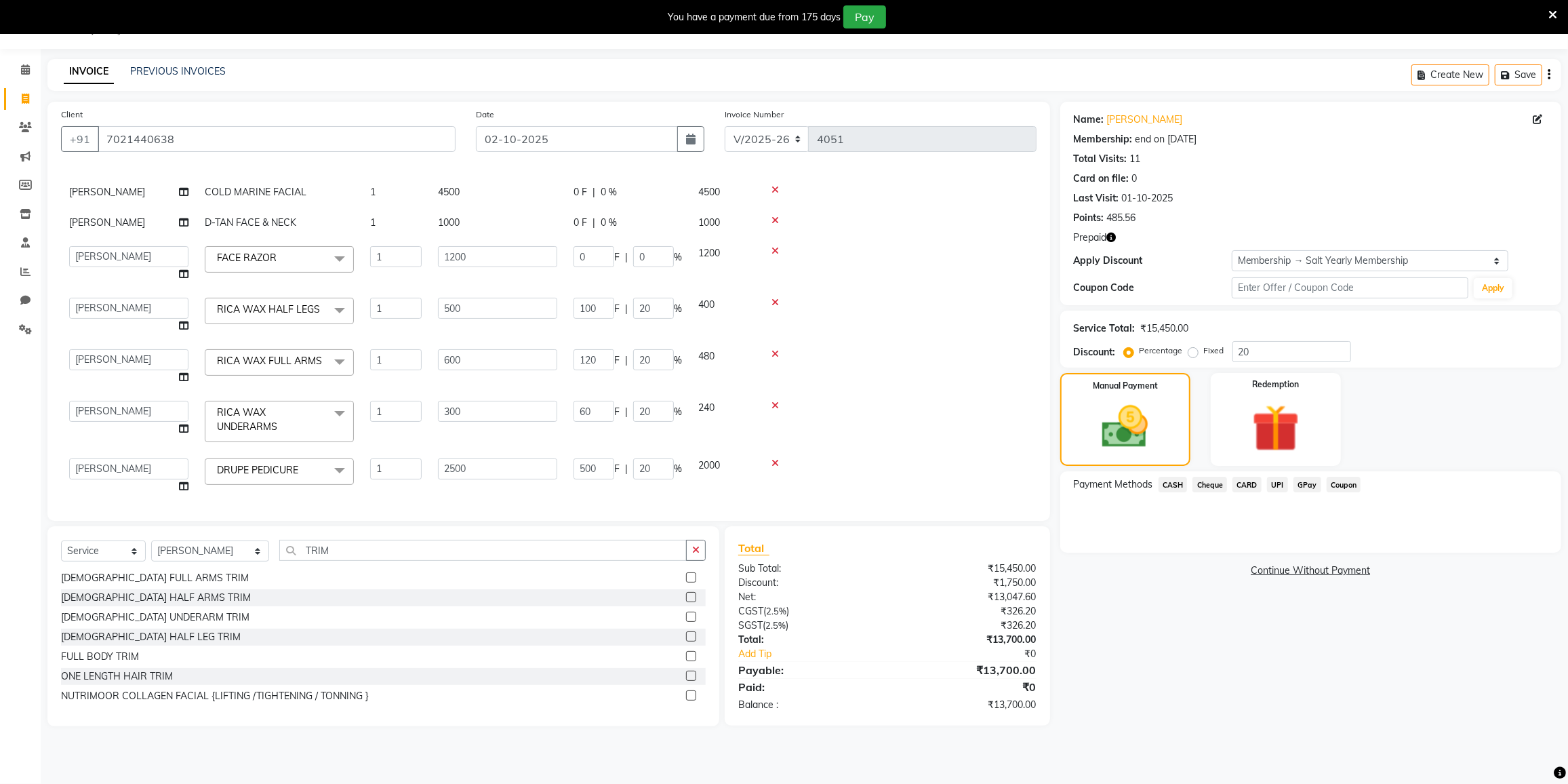
scroll to position [0, 0]
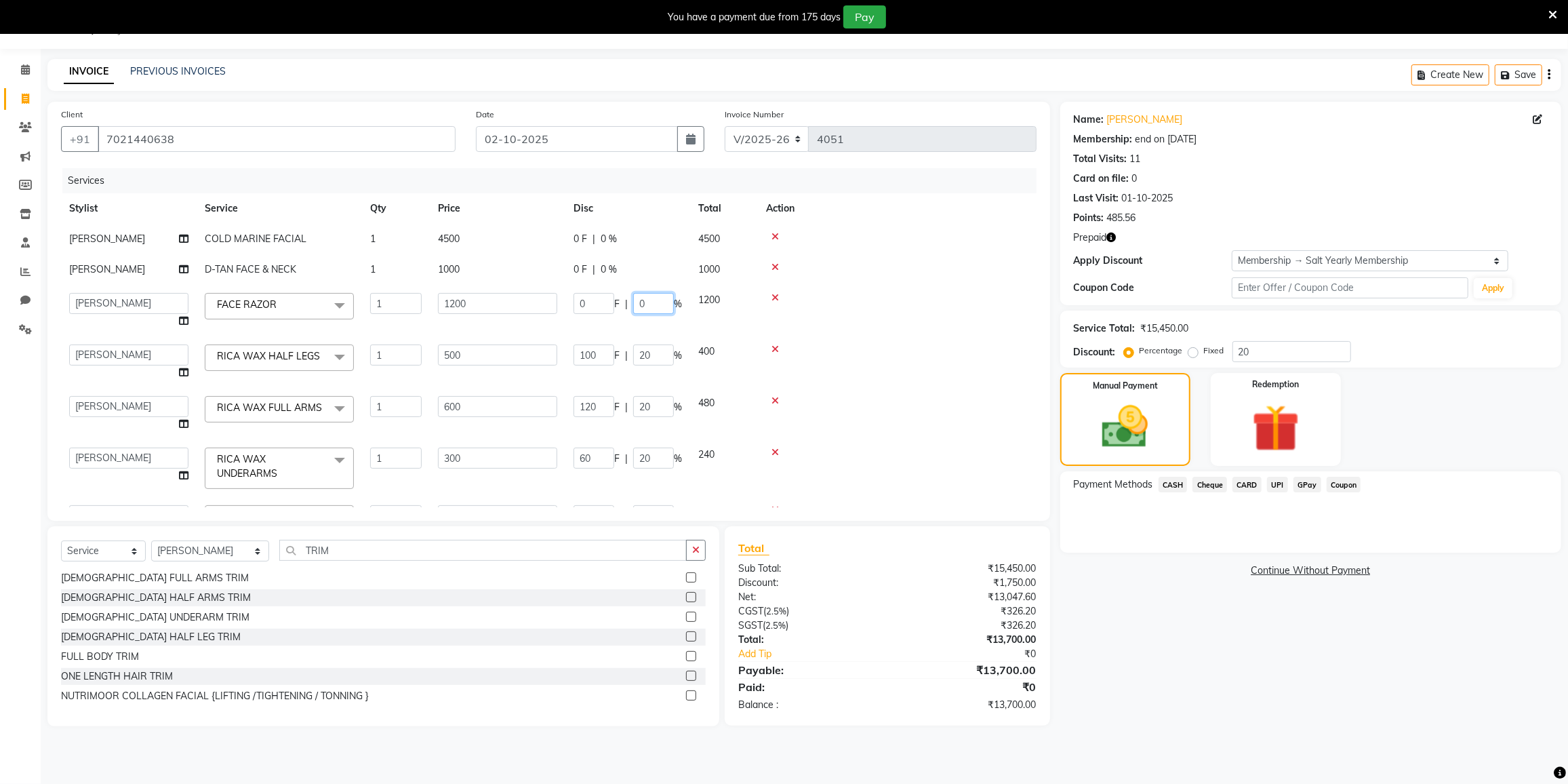
click at [664, 306] on input "0" at bounding box center [654, 303] width 41 height 21
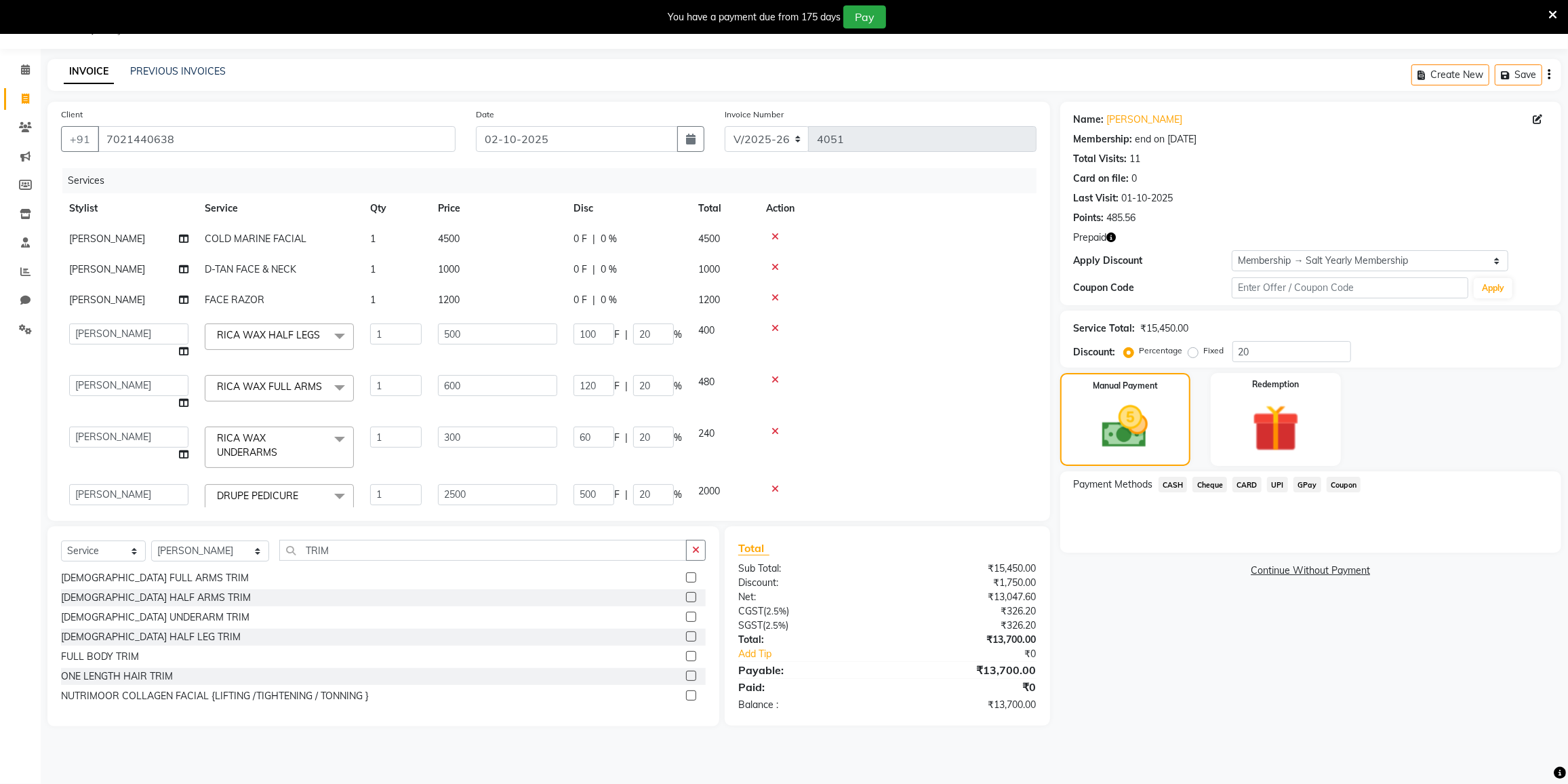
click at [913, 355] on td at bounding box center [897, 341] width 279 height 51
click at [478, 235] on td "4500" at bounding box center [497, 239] width 136 height 30
select select "77225"
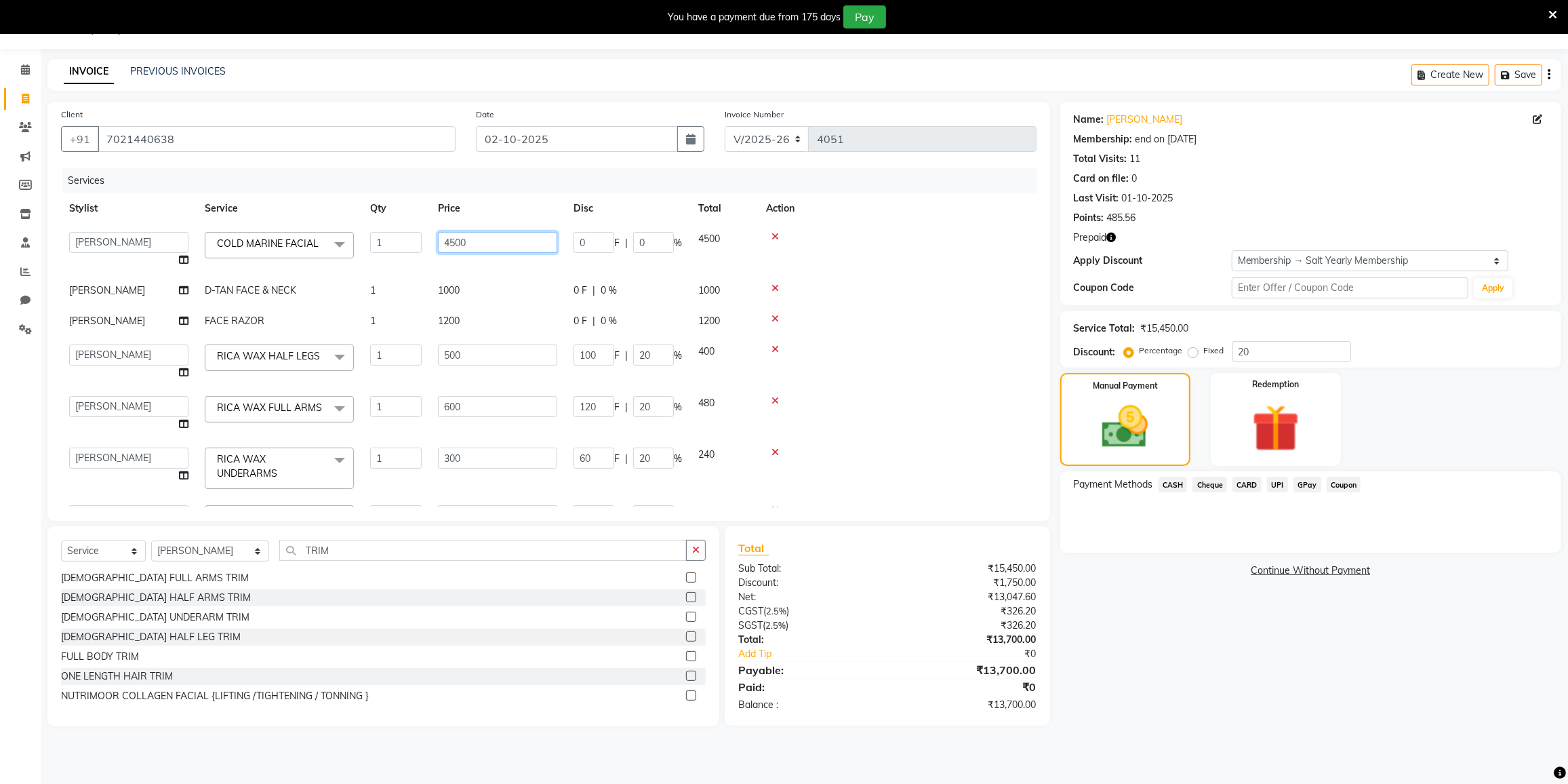
click at [467, 237] on input "4500" at bounding box center [498, 242] width 119 height 21
type input "4"
click at [471, 238] on input "number" at bounding box center [498, 242] width 119 height 21
type input "5500"
click at [479, 285] on tbody "DC DILSHAD ALI FAIZAN AHMED FARHAN SHAIKH FEROZ SHAIKH Ganga Kunwar Gulnaaz Sha…" at bounding box center [548, 453] width 975 height 458
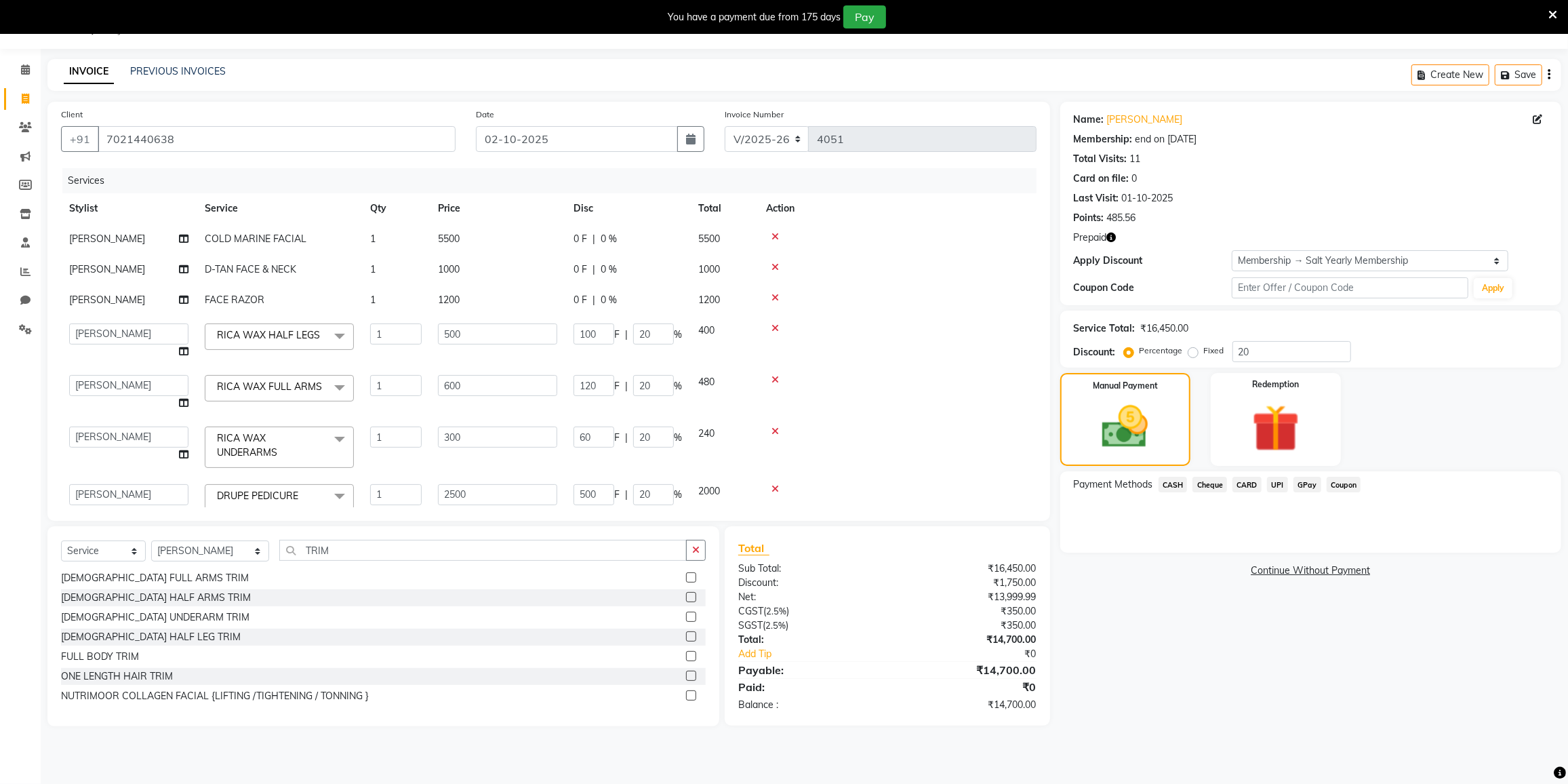
click at [480, 269] on td "1000" at bounding box center [497, 269] width 136 height 30
select select "77225"
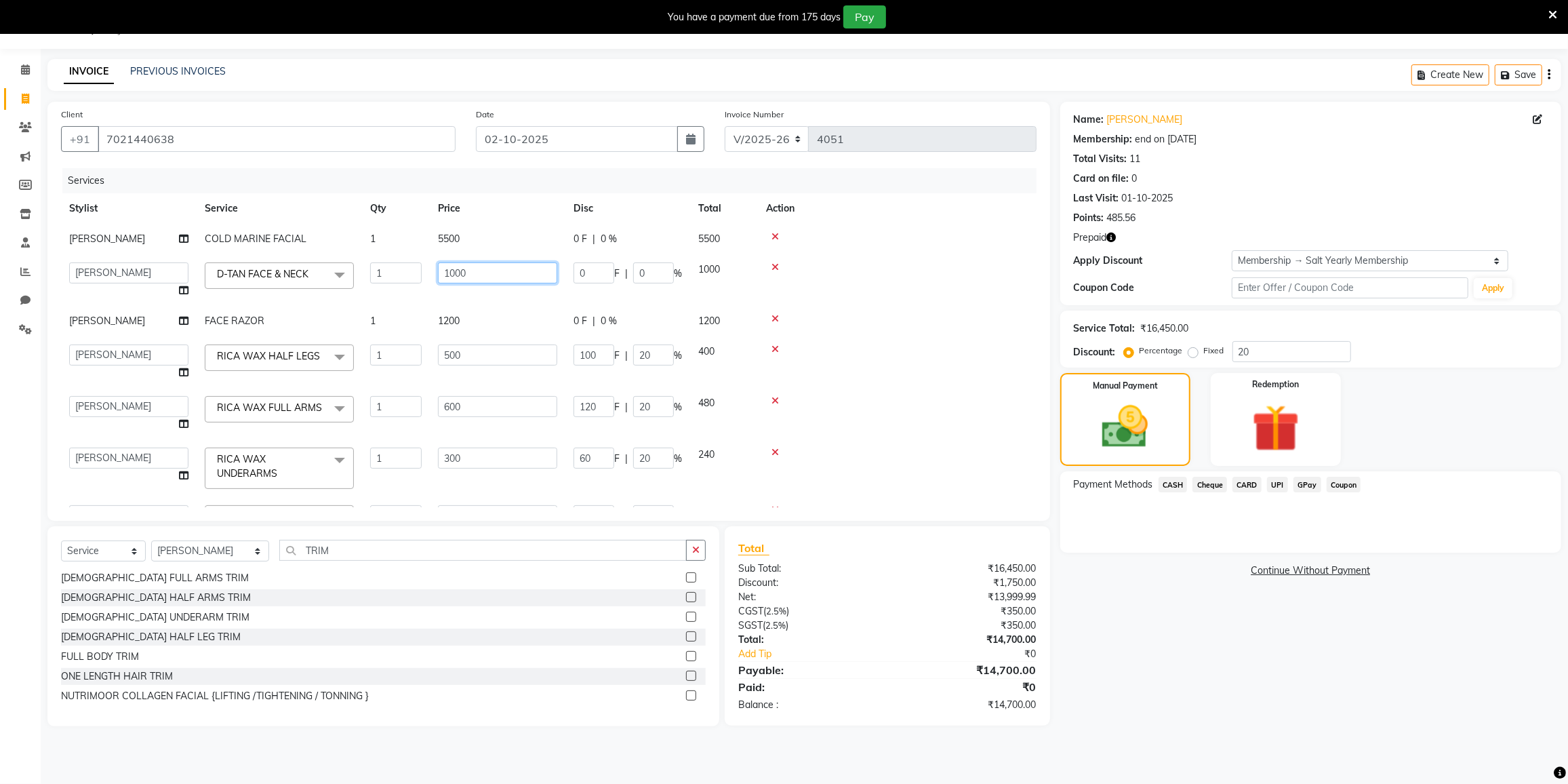
click at [482, 269] on input "1000" at bounding box center [498, 273] width 119 height 21
type input "1"
type input "1300"
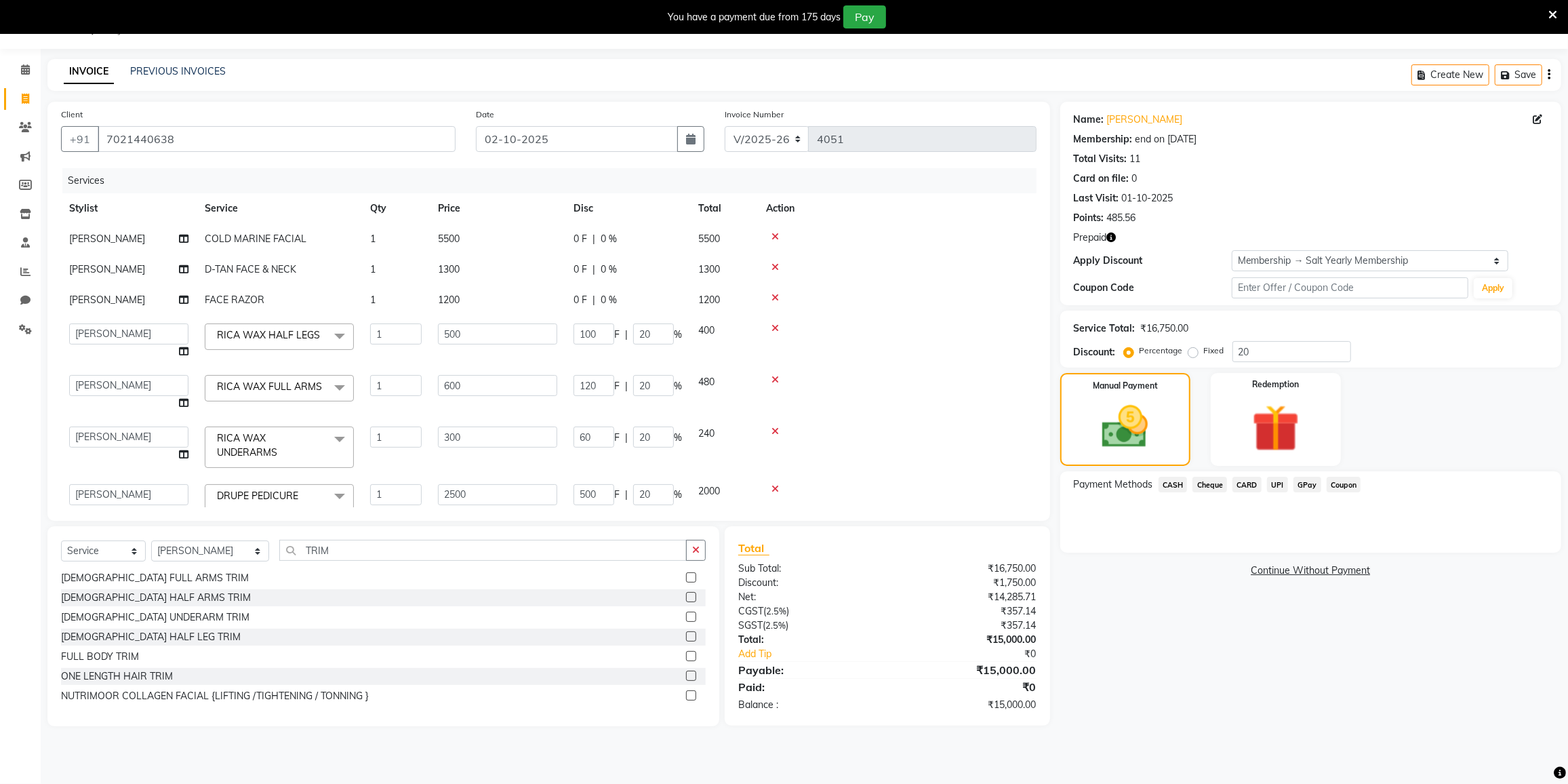
click at [495, 301] on tbody "MADHURI PARWATHIA COLD MARINE FACIAL 1 5500 0 F | 0 % 5500 MADHURI PARWATHIA D-…" at bounding box center [548, 443] width 975 height 437
click at [624, 272] on div "0 F | 0 %" at bounding box center [628, 270] width 108 height 14
select select "77225"
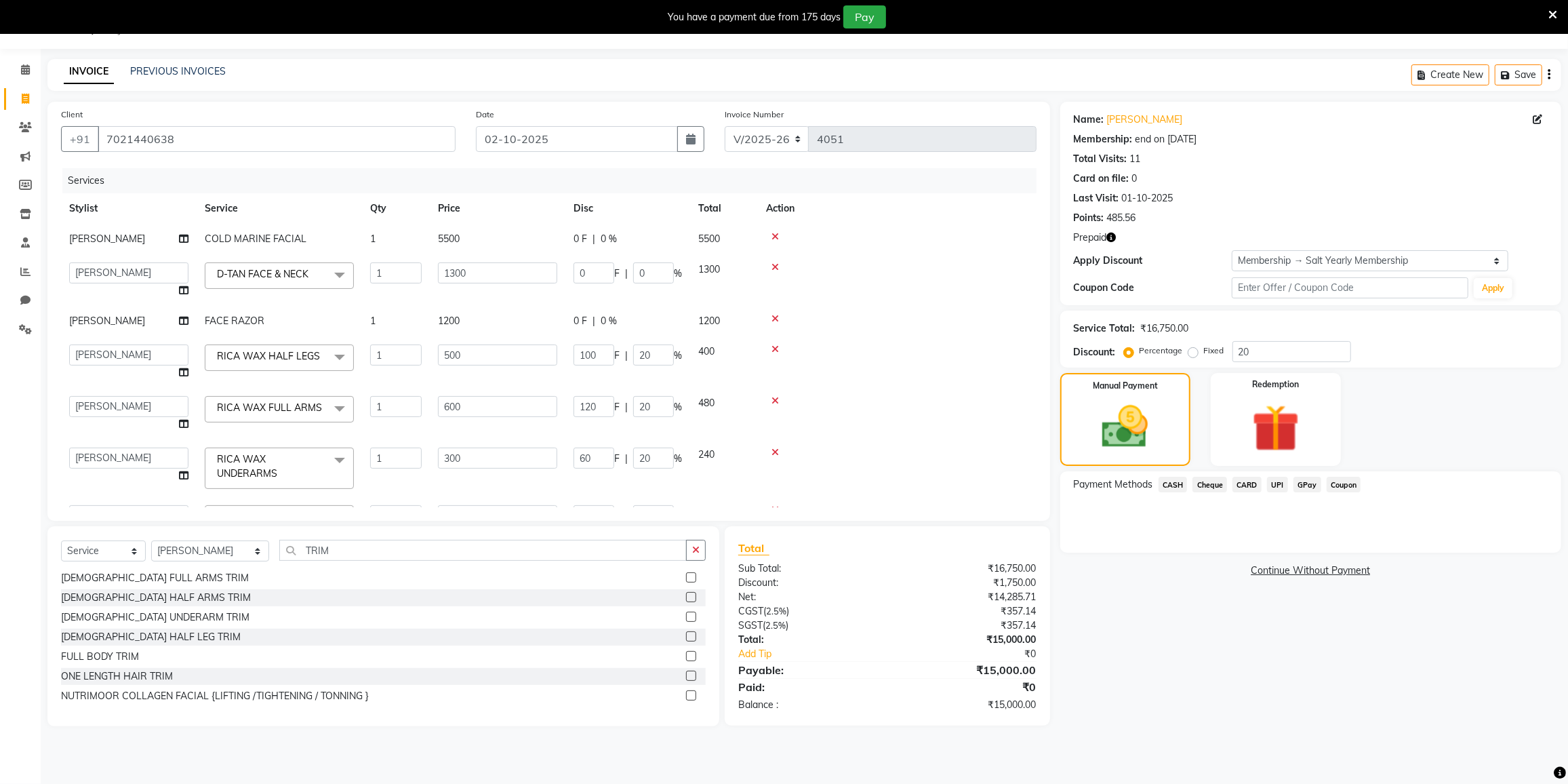
click at [631, 233] on div "0 F | 0 %" at bounding box center [628, 239] width 108 height 14
select select "77225"
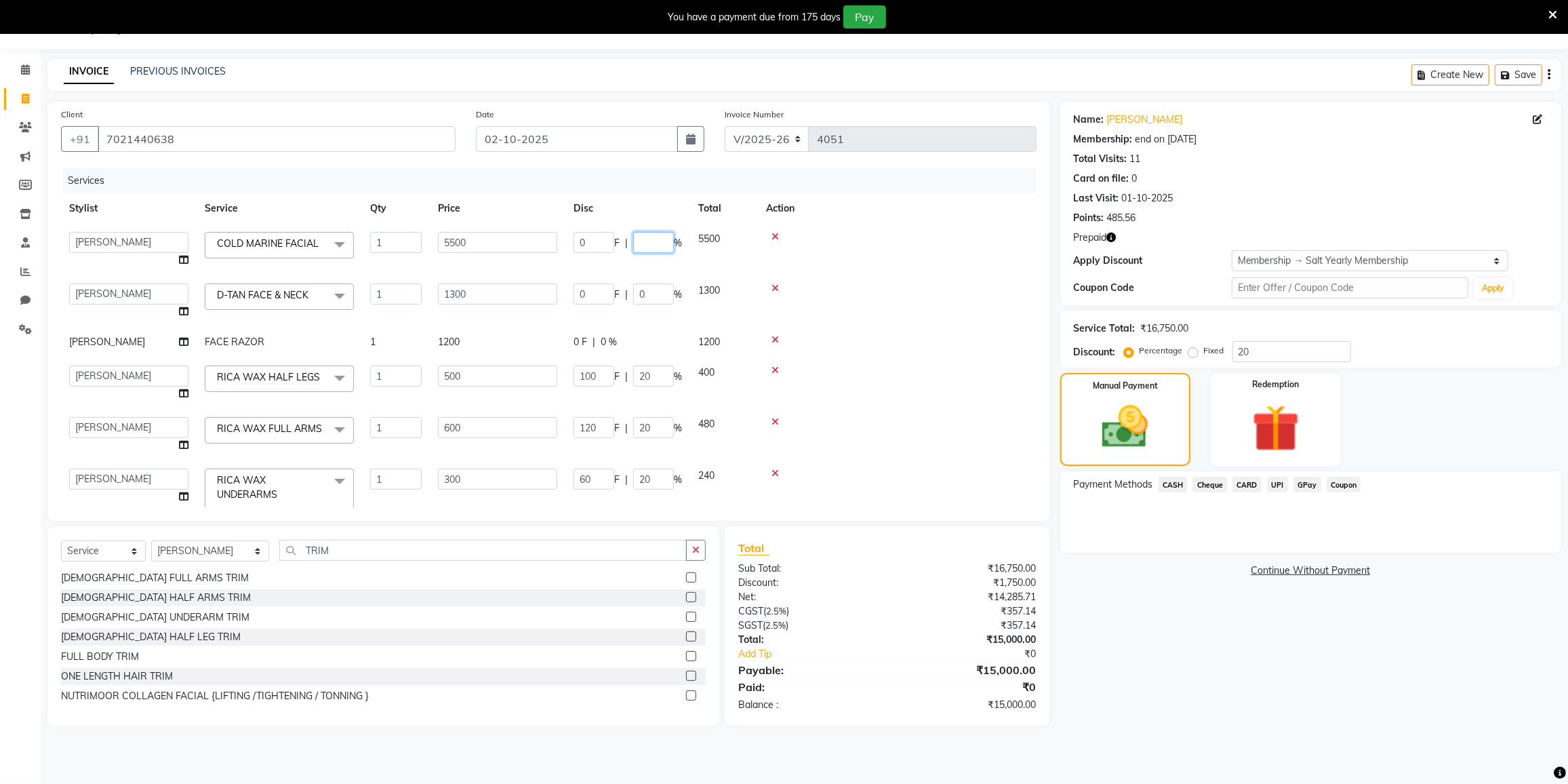
click at [653, 240] on input "number" at bounding box center [654, 242] width 41 height 21
type input "20"
click at [652, 291] on td "0 F | 0 %" at bounding box center [628, 301] width 125 height 51
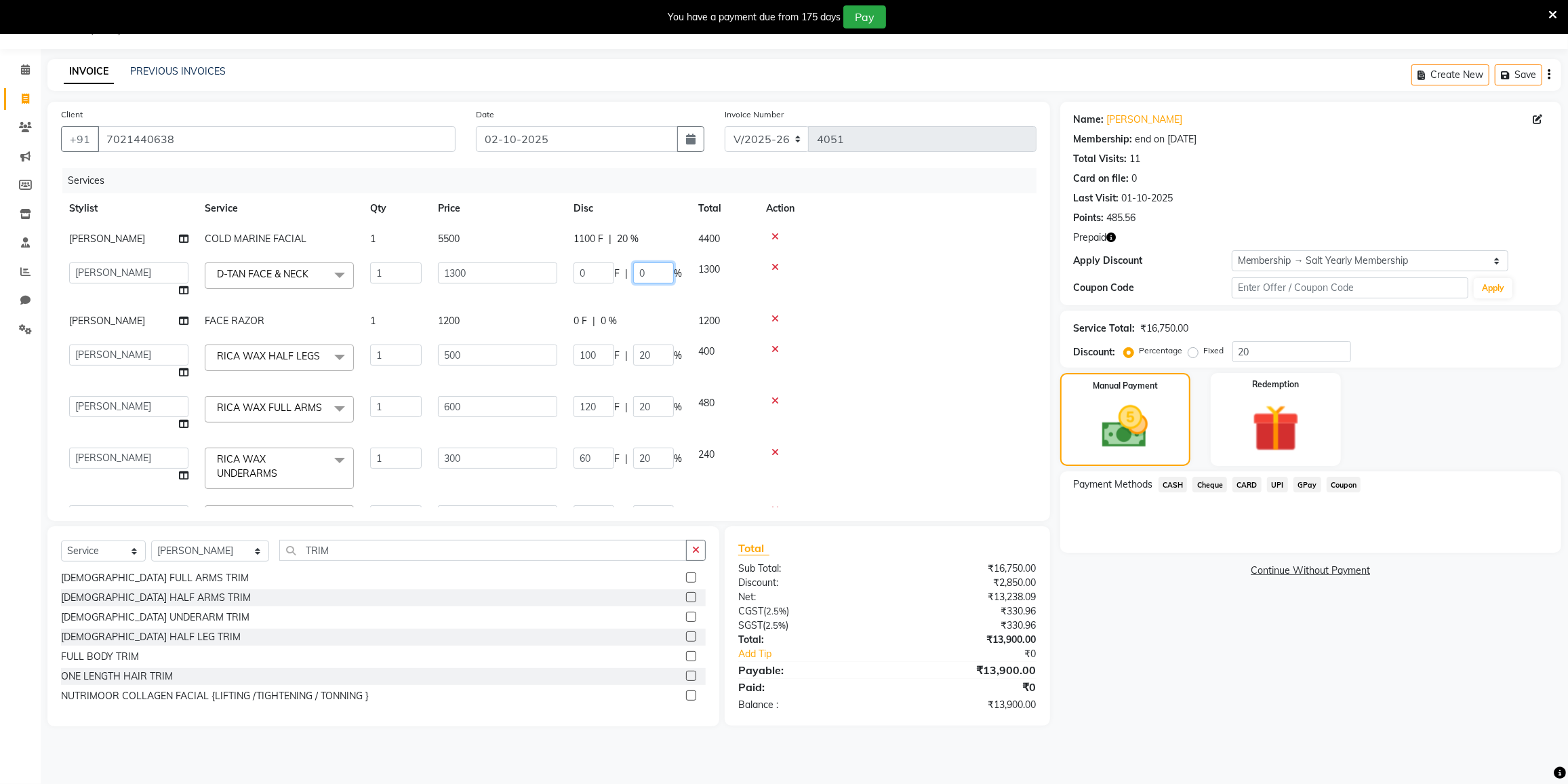
click at [645, 271] on input "0" at bounding box center [654, 273] width 41 height 21
type input "20"
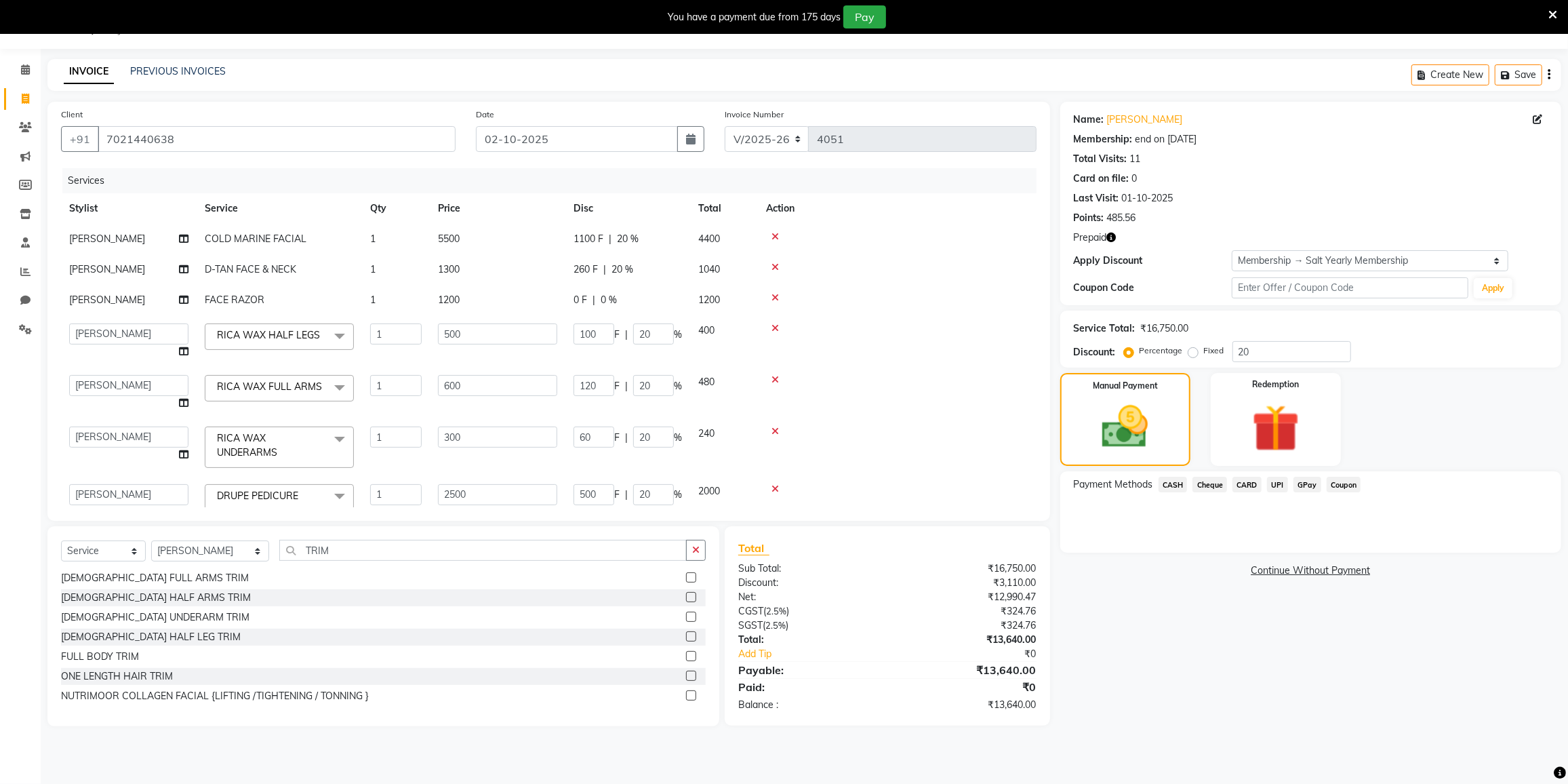
drag, startPoint x: 650, startPoint y: 318, endPoint x: 641, endPoint y: 308, distance: 13.5
click at [650, 318] on tbody "MADHURI PARWATHIA COLD MARINE FACIAL 1 5500 1100 F | 20 % 4400 MADHURI PARWATHI…" at bounding box center [548, 443] width 975 height 437
click at [480, 295] on td "1200" at bounding box center [497, 299] width 136 height 30
select select "77225"
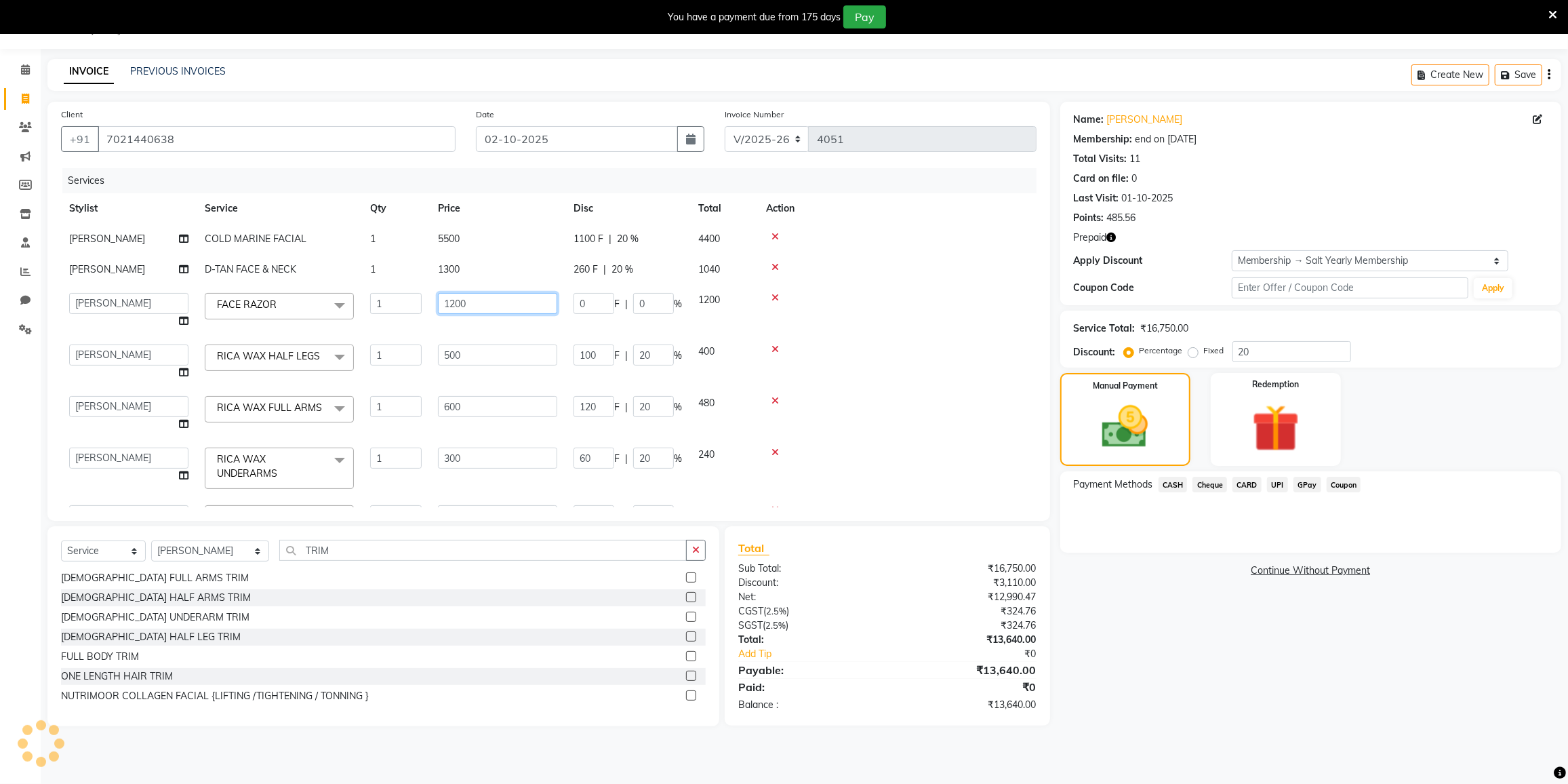
click at [481, 296] on input "1200" at bounding box center [498, 303] width 119 height 21
type input "1500"
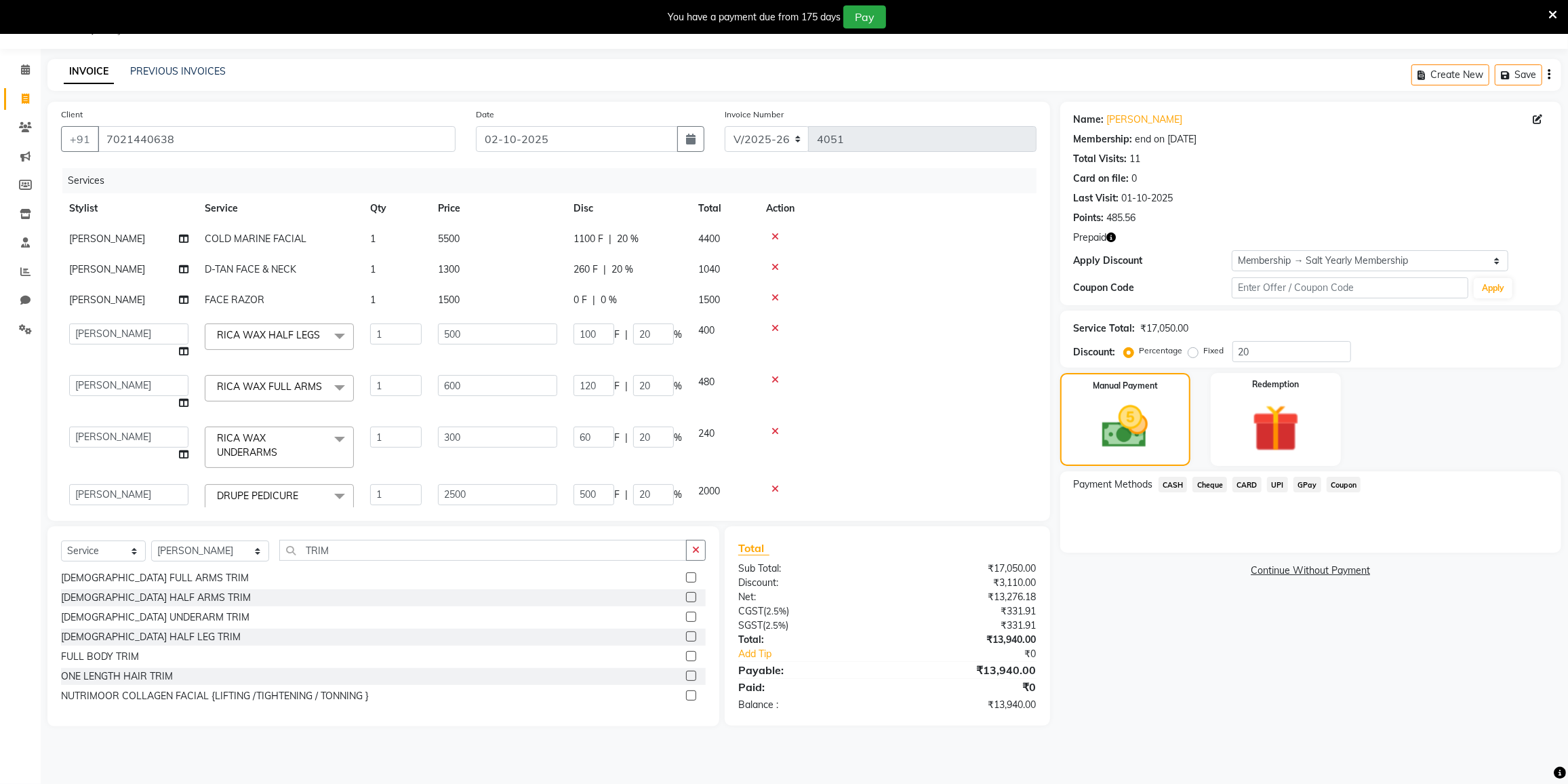
click at [508, 322] on tbody "MADHURI PARWATHIA COLD MARINE FACIAL 1 5500 1100 F | 20 % 4400 MADHURI PARWATHI…" at bounding box center [548, 443] width 975 height 437
click at [619, 294] on div "0 F | 0 %" at bounding box center [628, 300] width 108 height 14
select select "77225"
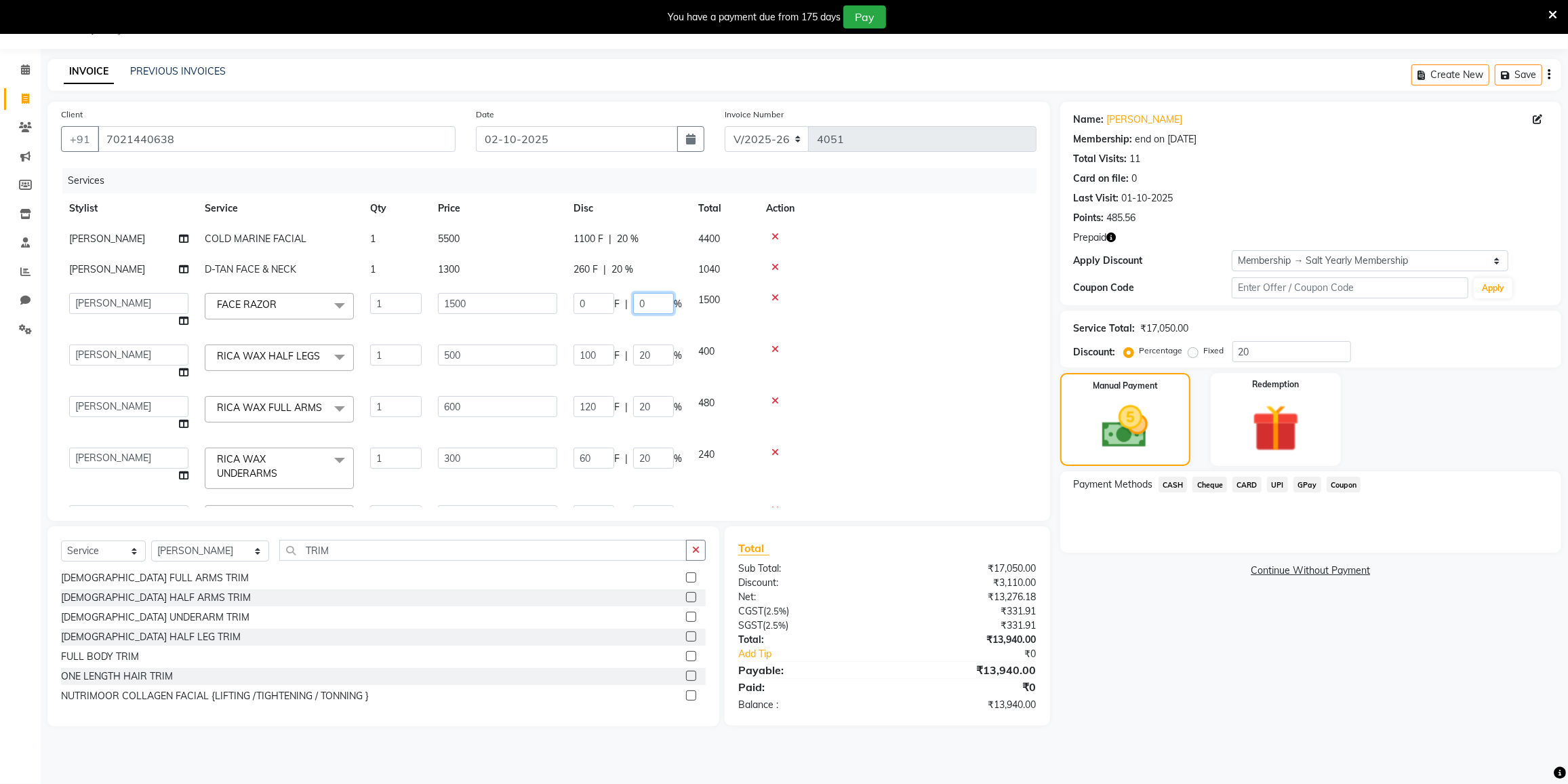
click at [648, 299] on input "0" at bounding box center [654, 303] width 41 height 21
type input "20"
click at [869, 353] on td at bounding box center [897, 362] width 279 height 51
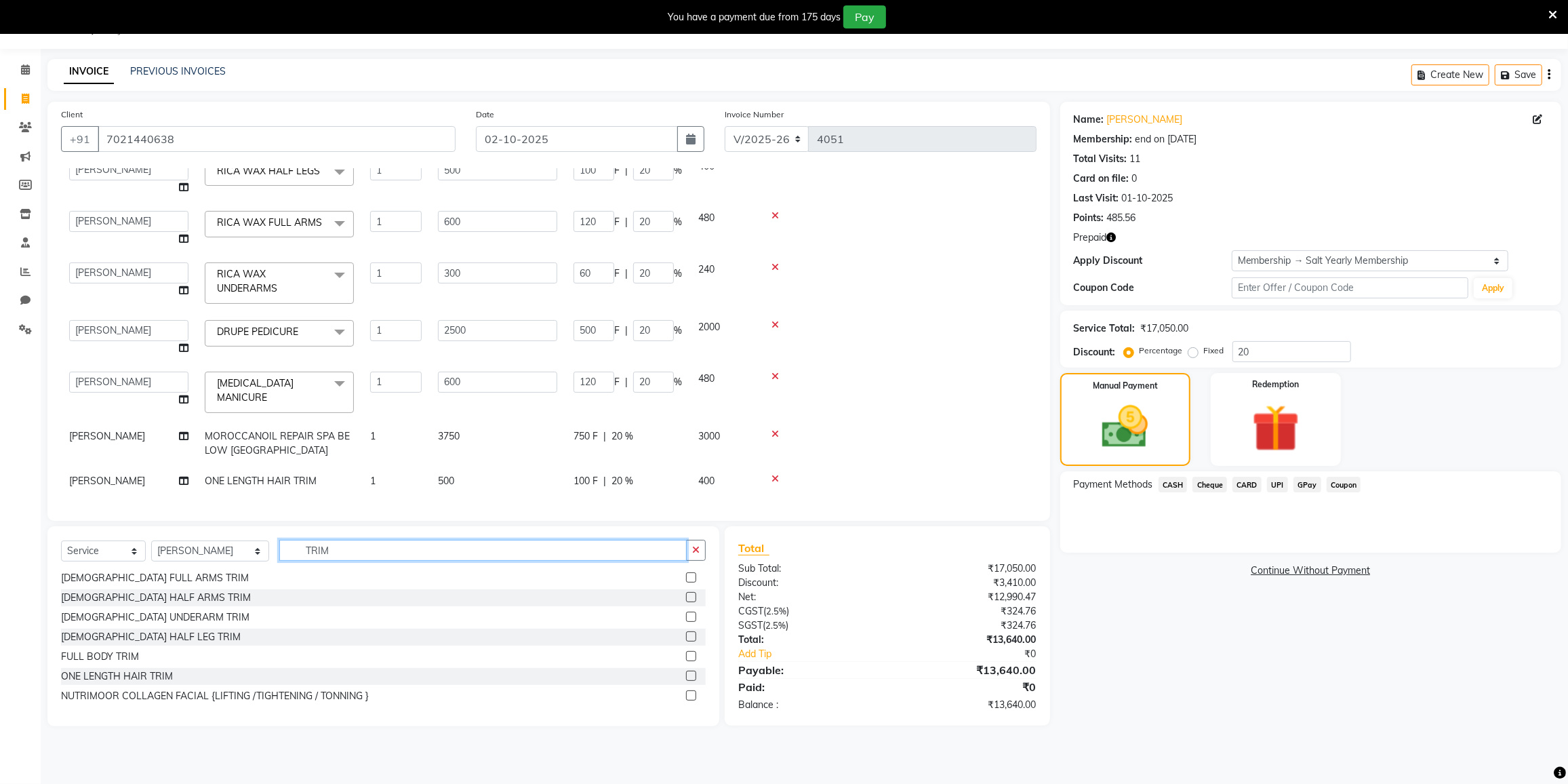
click at [350, 554] on input "TRIM" at bounding box center [483, 551] width 407 height 21
type input "T"
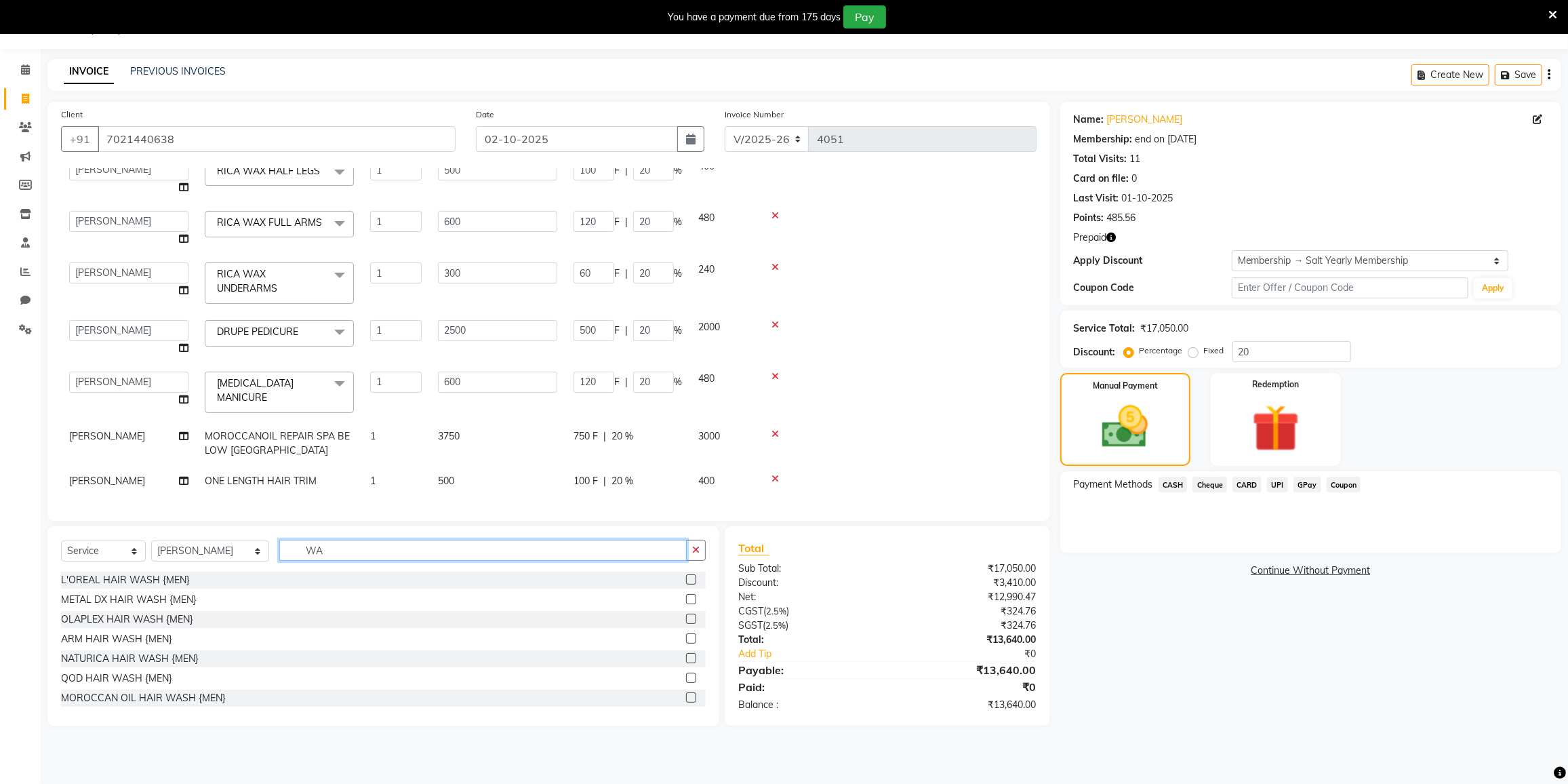
type input "W"
type input "M"
type input "NOSE"
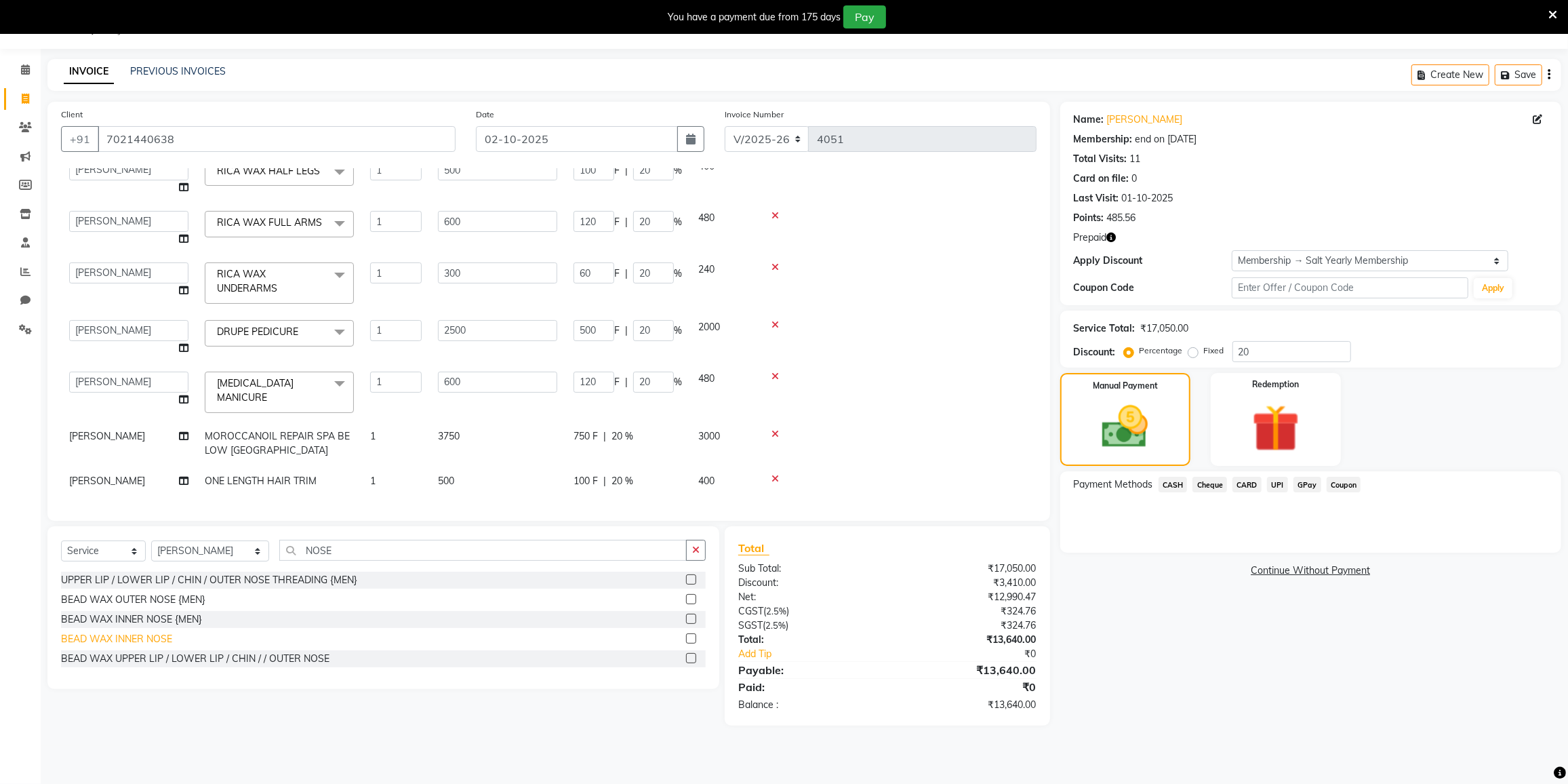
click at [134, 639] on div "BEAD WAX INNER NOSE" at bounding box center [117, 639] width 111 height 14
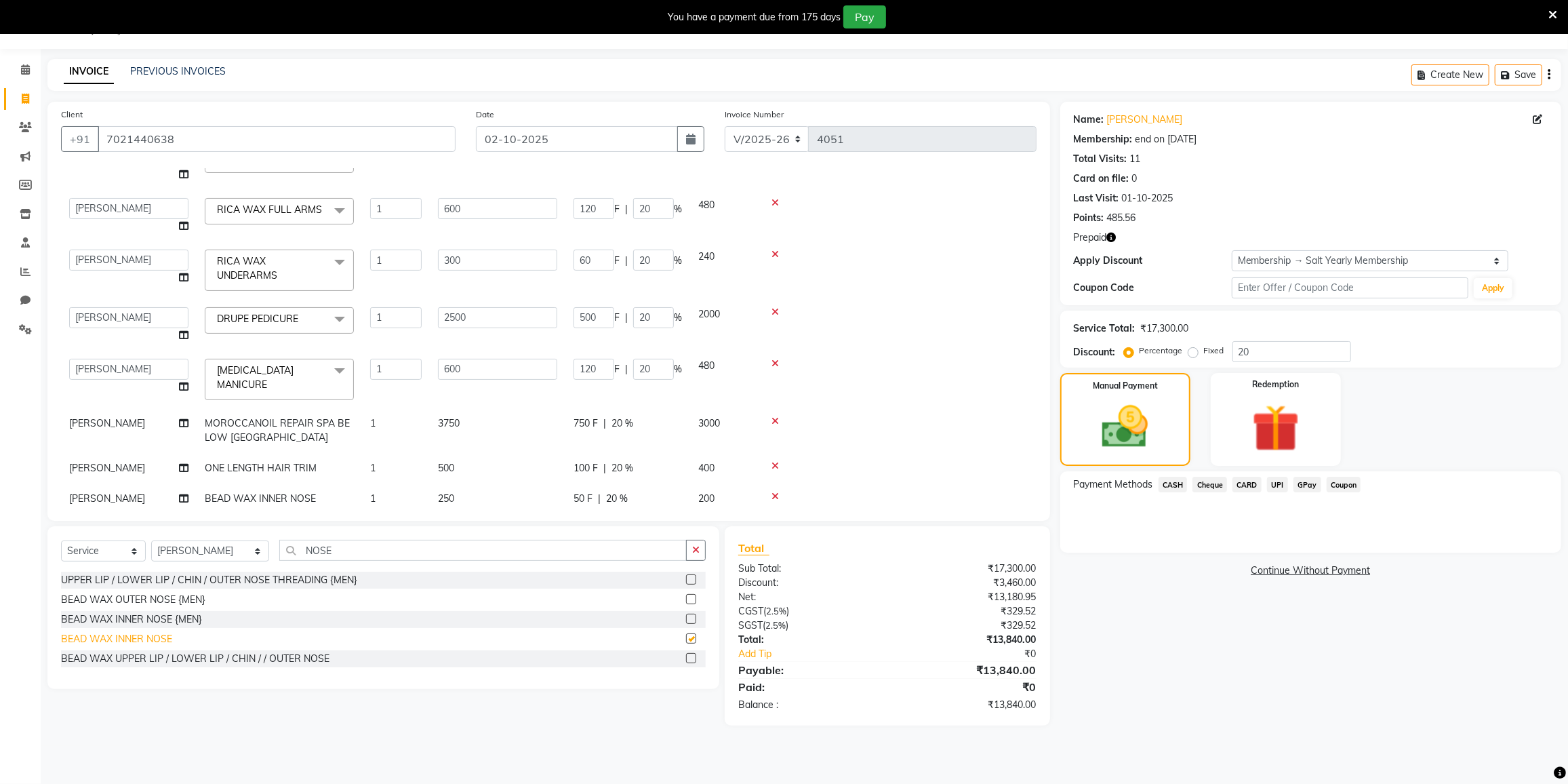
checkbox input "false"
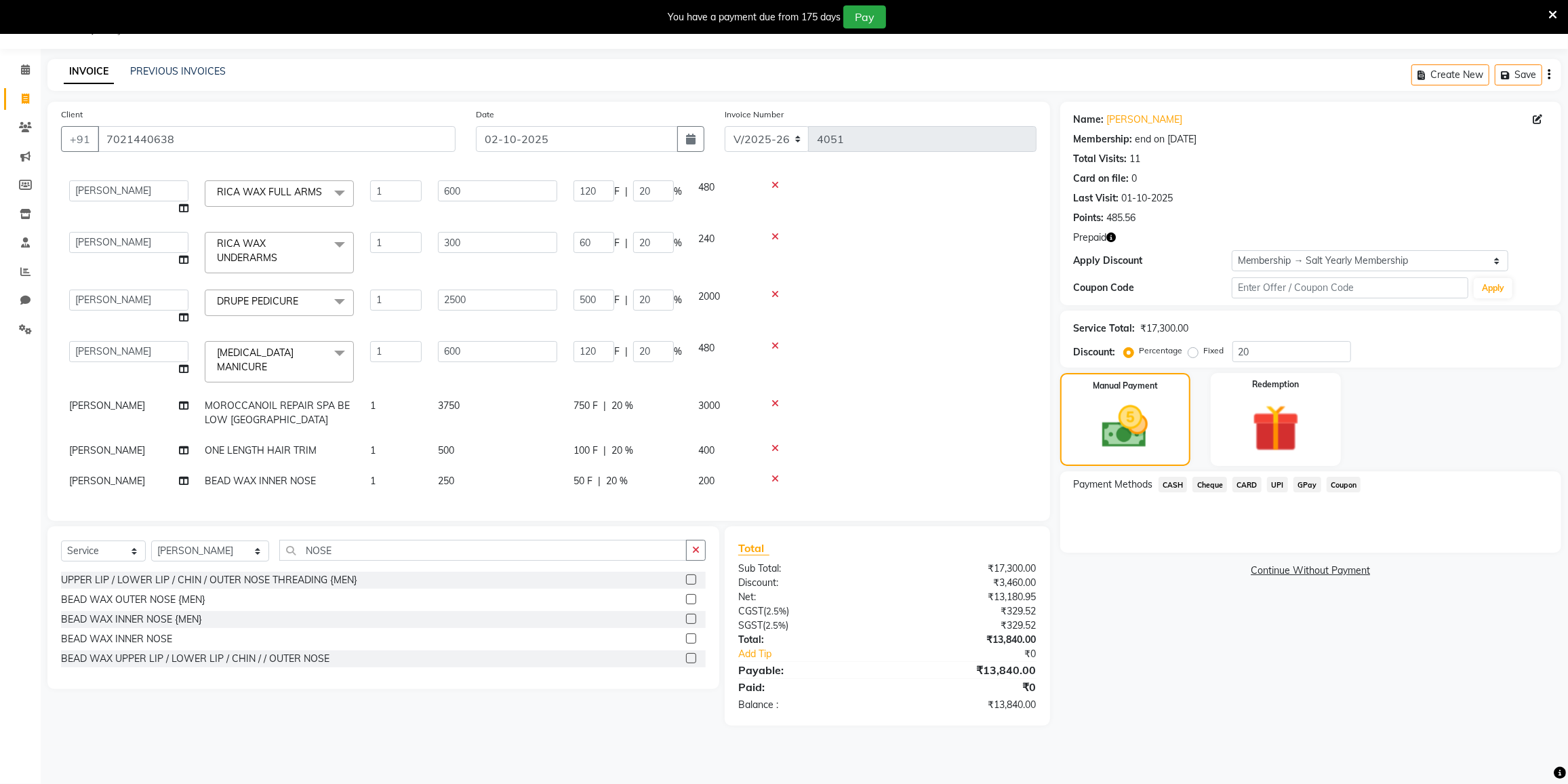
scroll to position [207, 0]
click at [1308, 481] on span "GPay" at bounding box center [1307, 485] width 28 height 15
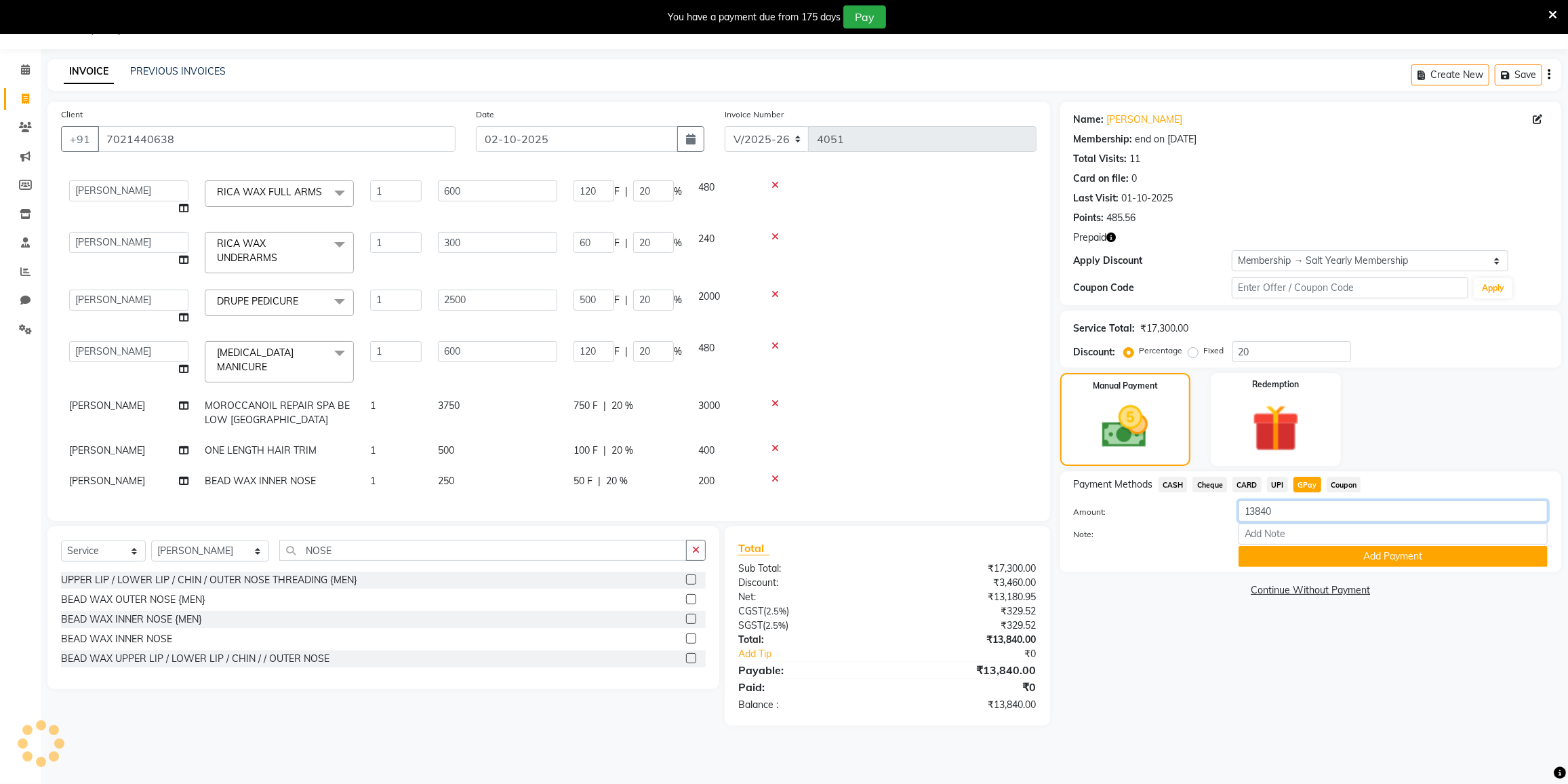
click at [1279, 503] on input "13840" at bounding box center [1393, 511] width 309 height 21
type input "13640"
click at [1308, 556] on button "Add Payment" at bounding box center [1393, 556] width 309 height 21
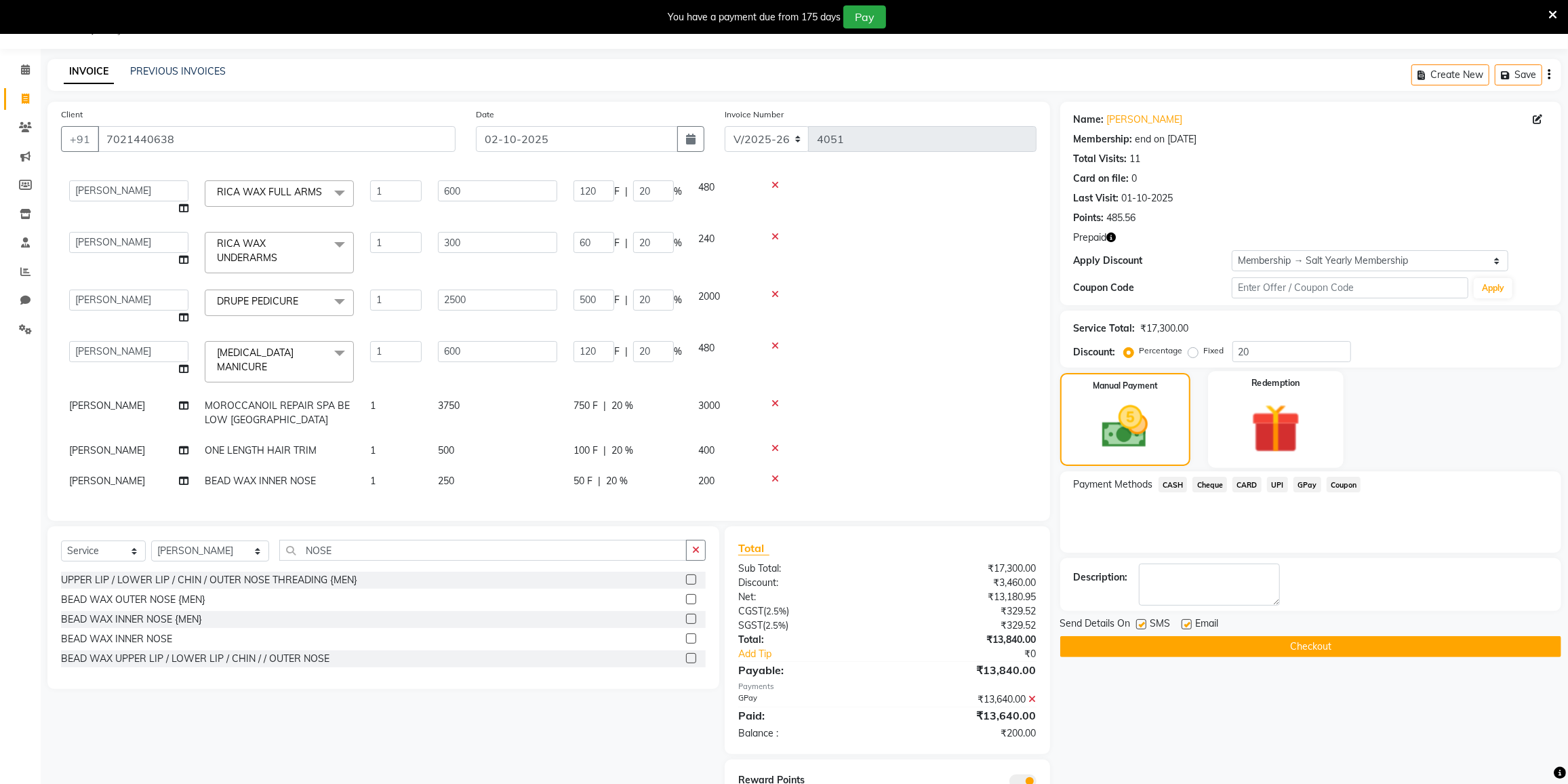
click at [1275, 433] on img at bounding box center [1276, 429] width 81 height 62
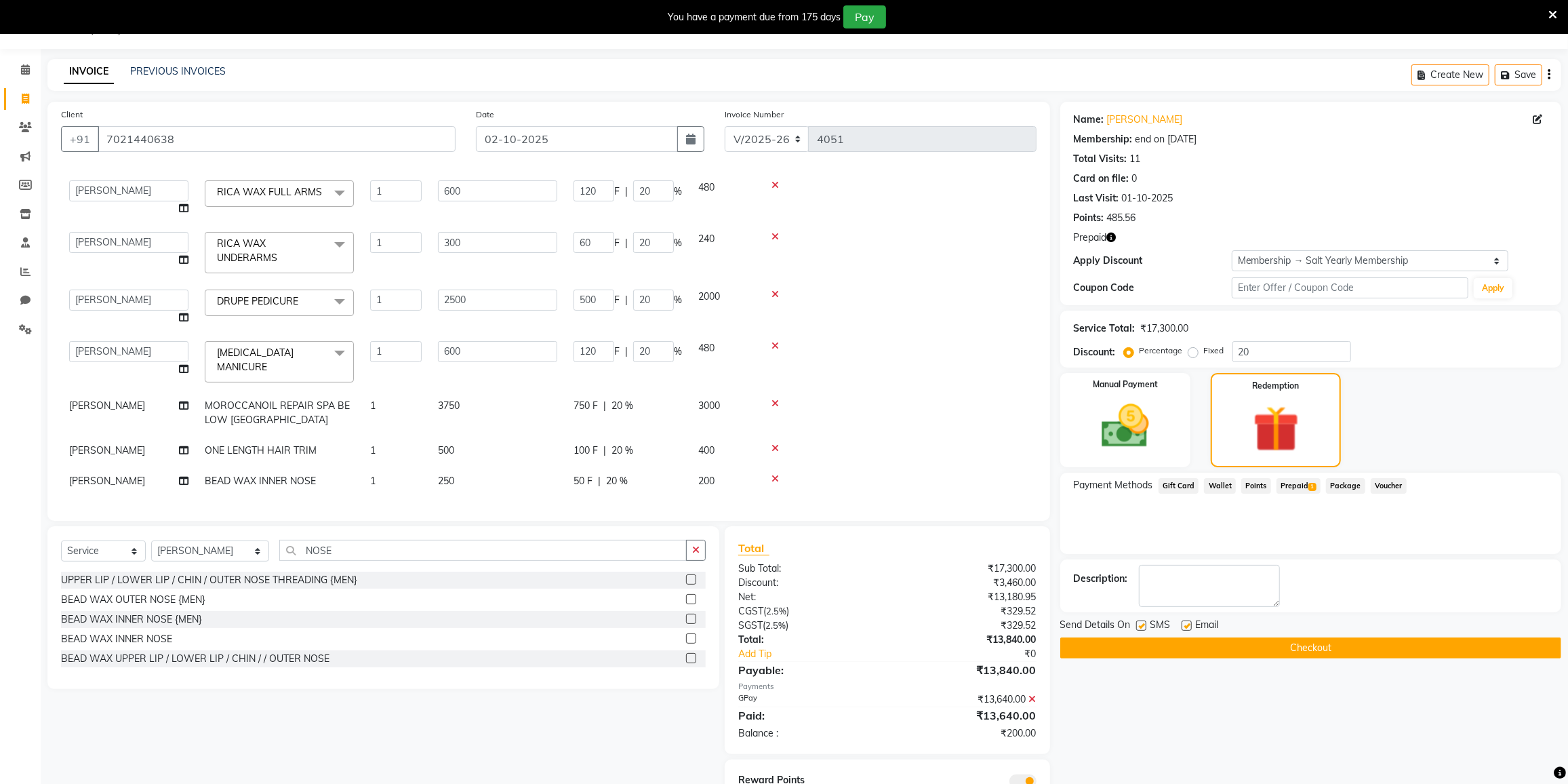
click at [1286, 485] on span "Prepaid 1" at bounding box center [1298, 486] width 44 height 15
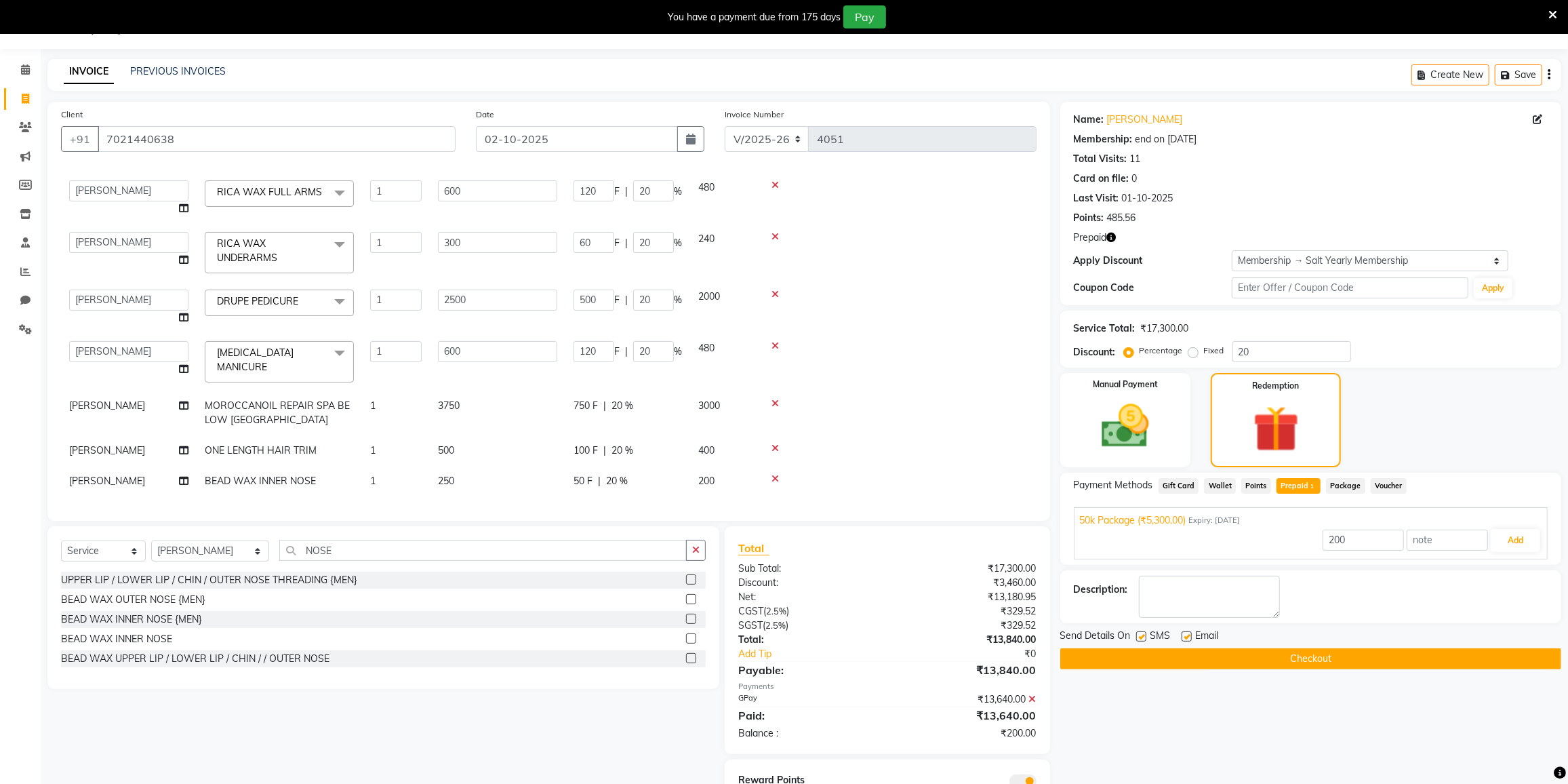
click at [1264, 648] on button "Checkout" at bounding box center [1310, 659] width 501 height 21
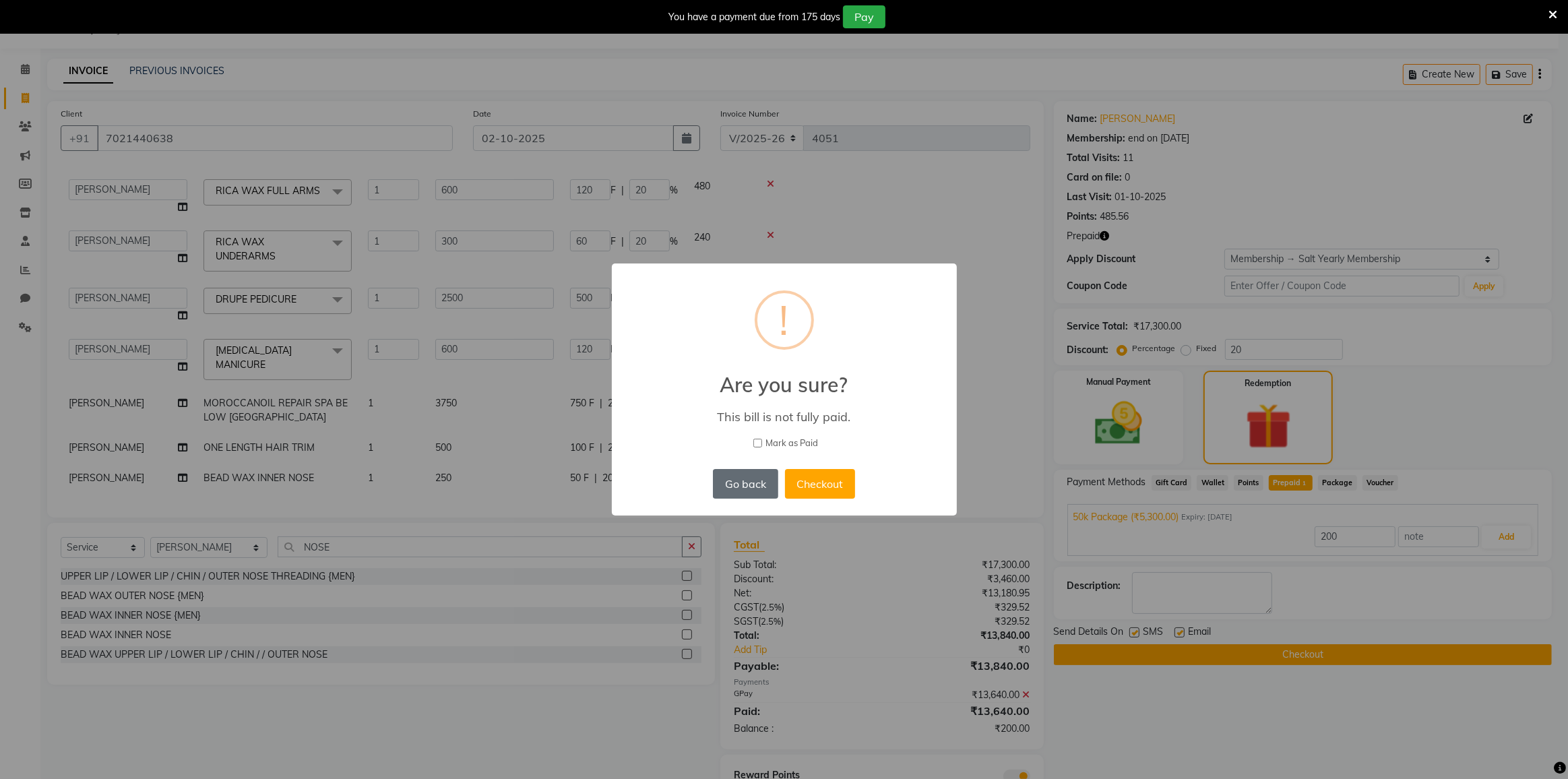
click at [761, 489] on button "Go back" at bounding box center [745, 484] width 65 height 29
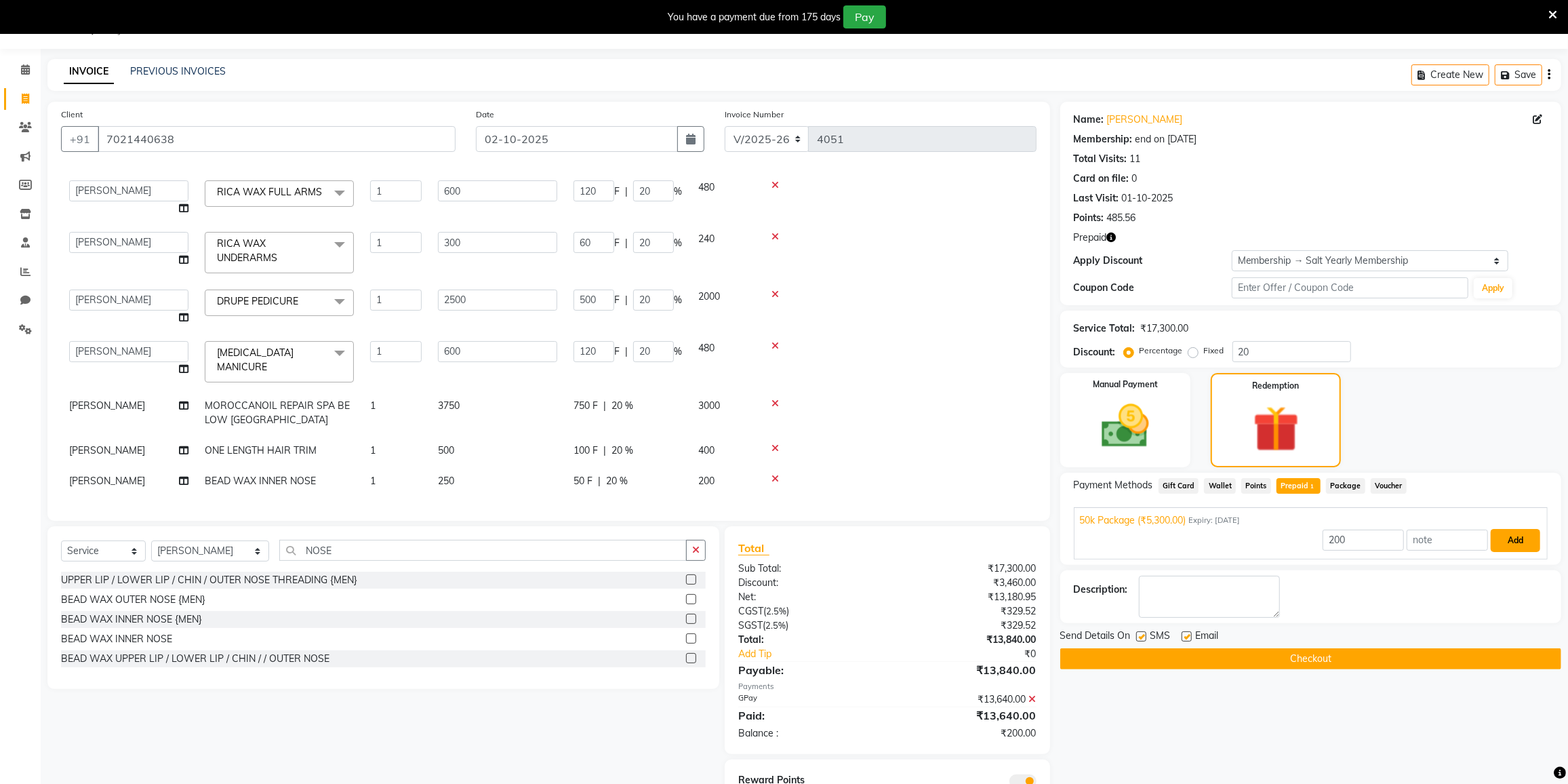
click at [1524, 539] on button "Add" at bounding box center [1515, 540] width 49 height 23
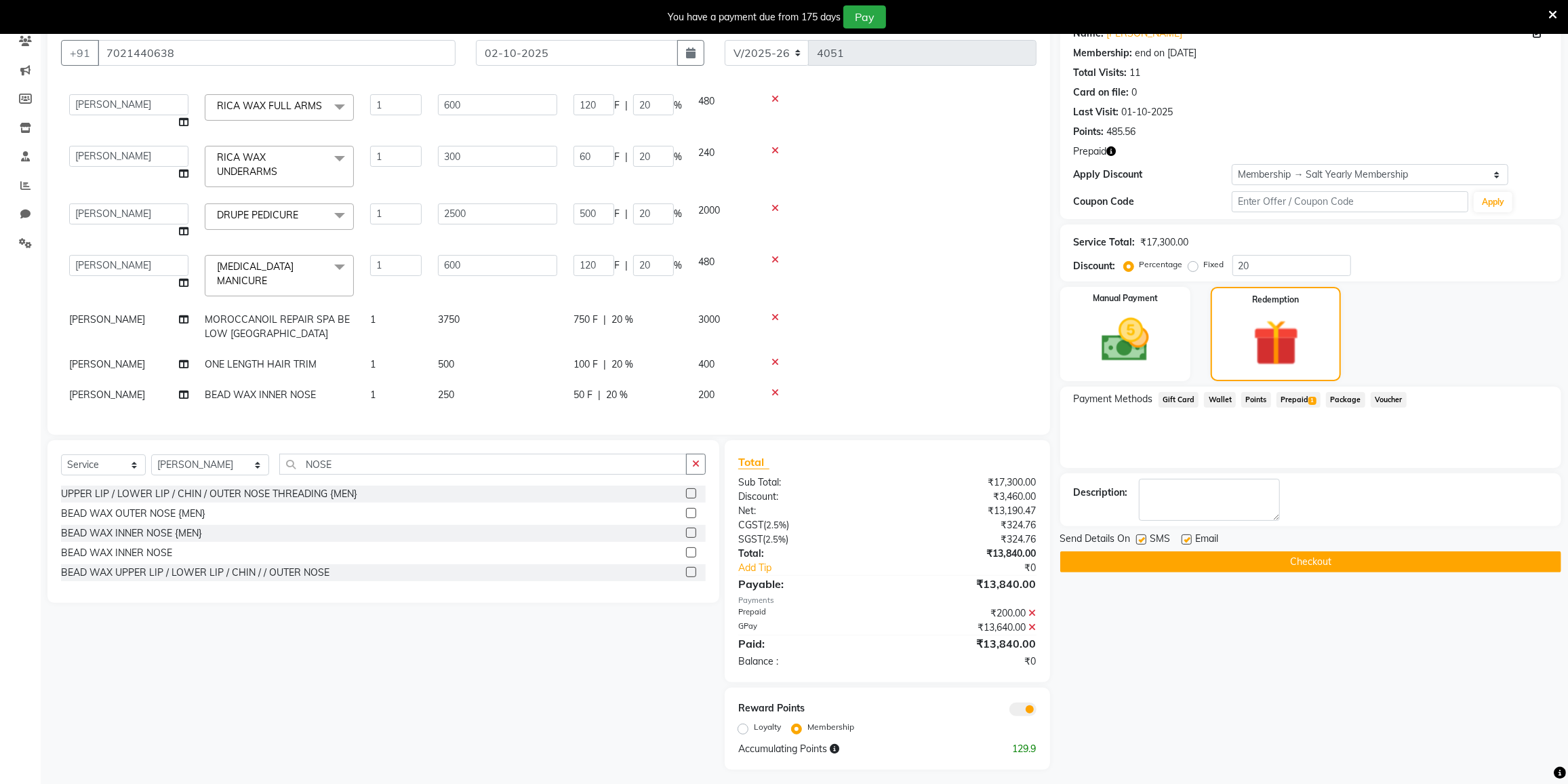
scroll to position [124, 0]
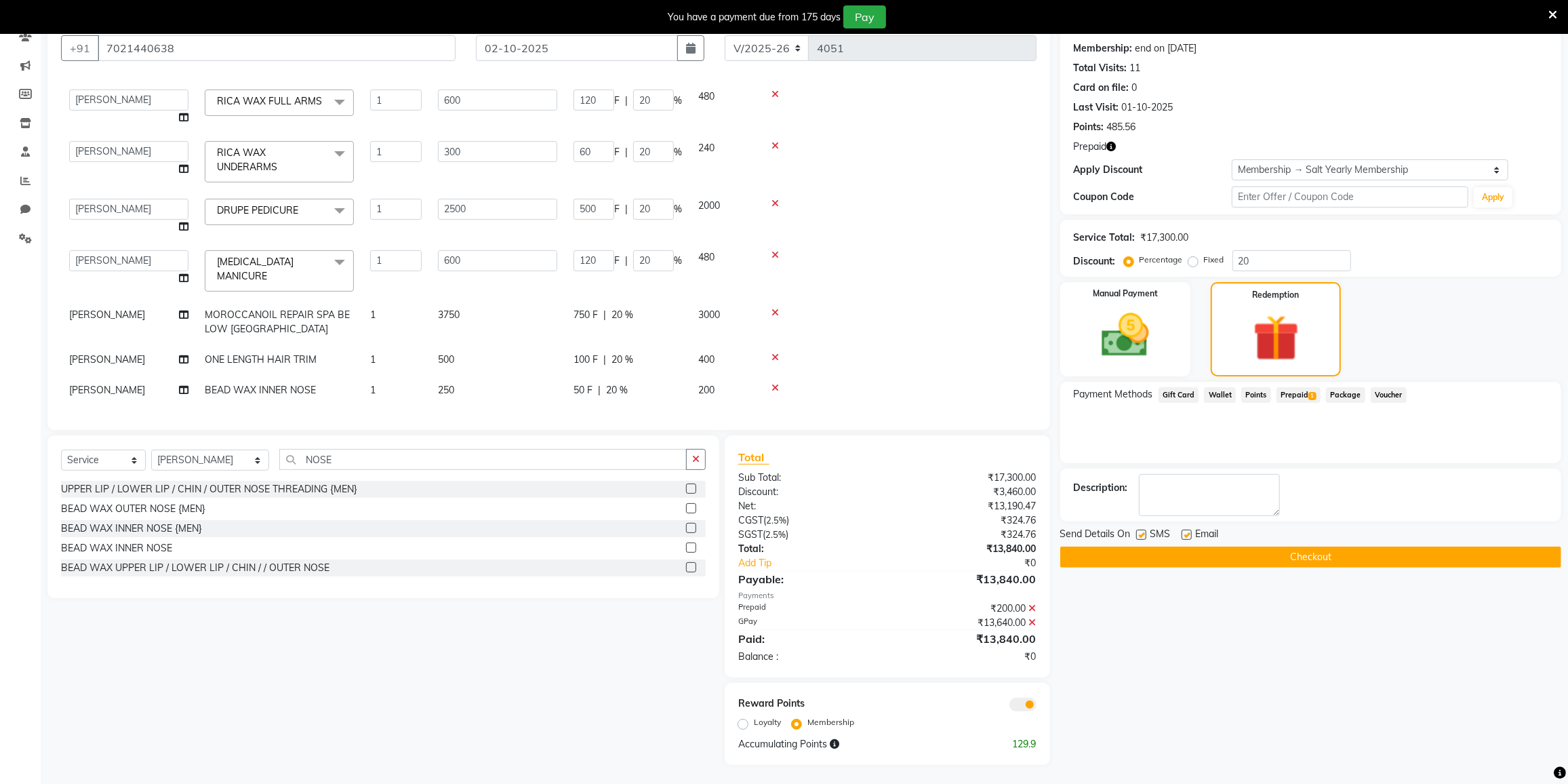
click at [1221, 558] on button "Checkout" at bounding box center [1310, 557] width 501 height 21
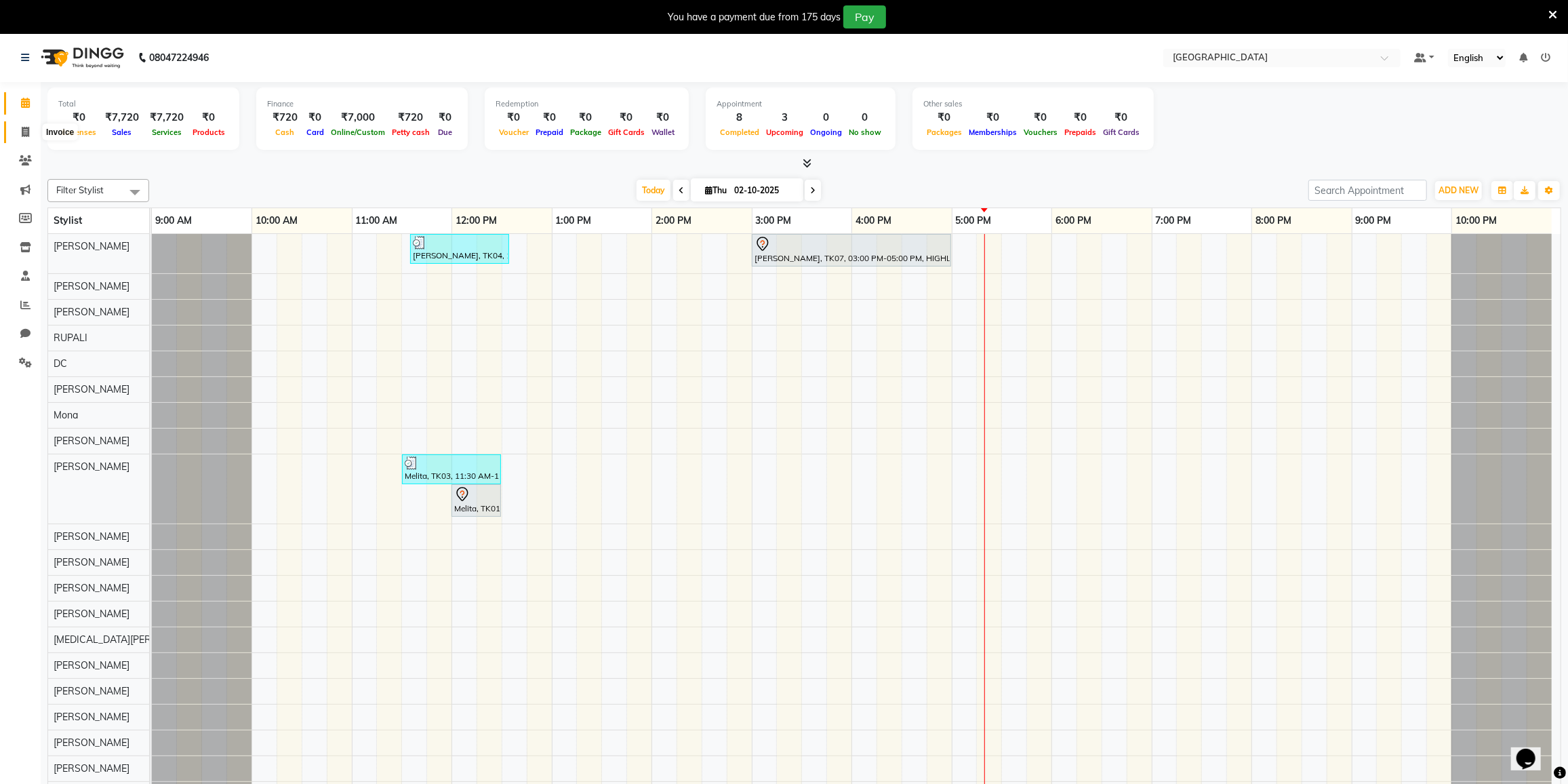
click at [26, 135] on icon at bounding box center [25, 132] width 8 height 10
select select "8096"
select select "service"
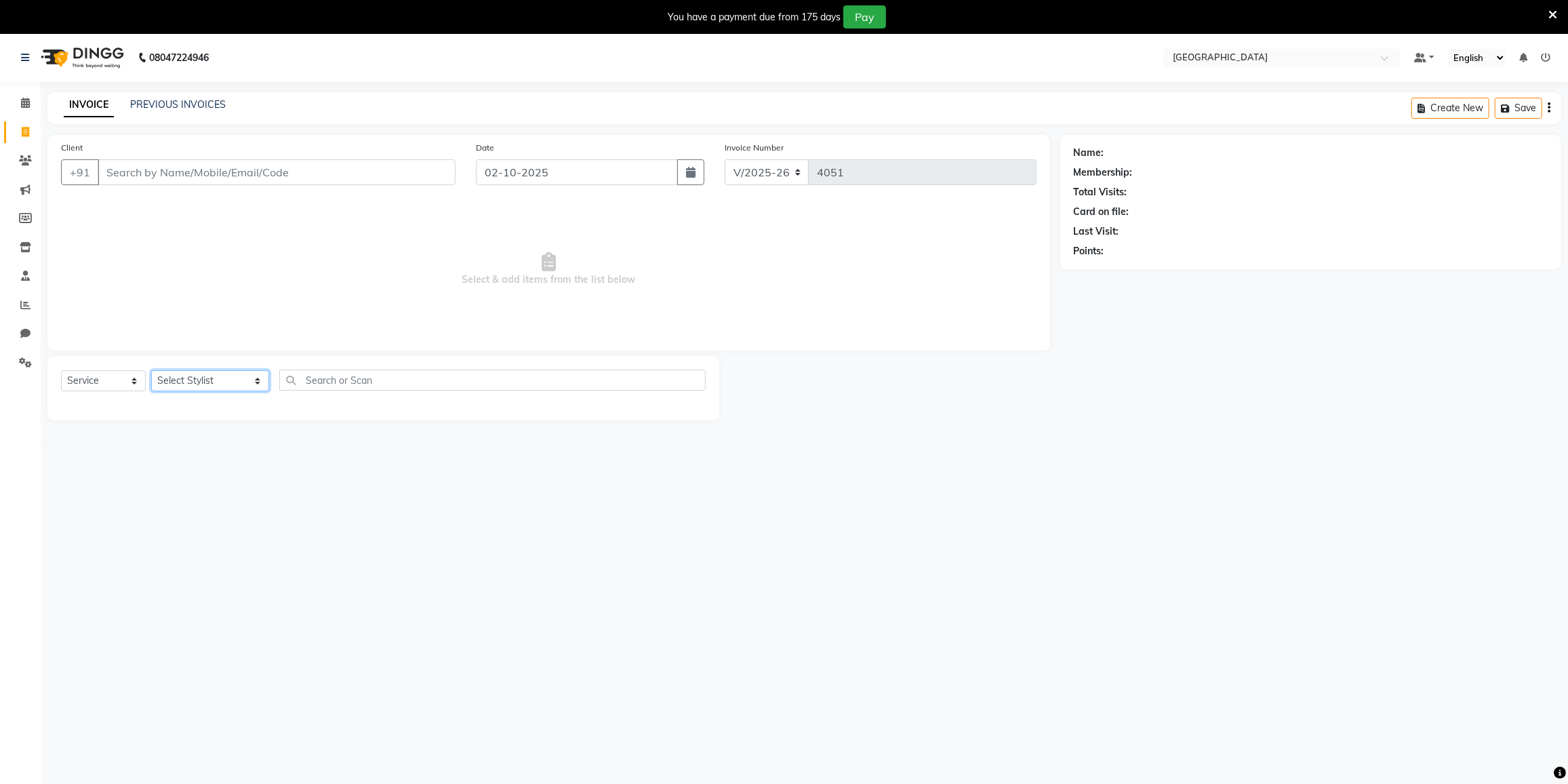
drag, startPoint x: 211, startPoint y: 373, endPoint x: 221, endPoint y: 372, distance: 10.0
click at [213, 373] on select "Select Stylist DC [PERSON_NAME] [PERSON_NAME] [PERSON_NAME] [PERSON_NAME] [PERS…" at bounding box center [210, 381] width 118 height 21
select select "80712"
click at [151, 370] on select "Select Stylist DC DILSHAD ALI FAIZAN AHMED FARHAN SHAIKH FEROZ SHAIKH Ganga Kun…" at bounding box center [210, 381] width 118 height 21
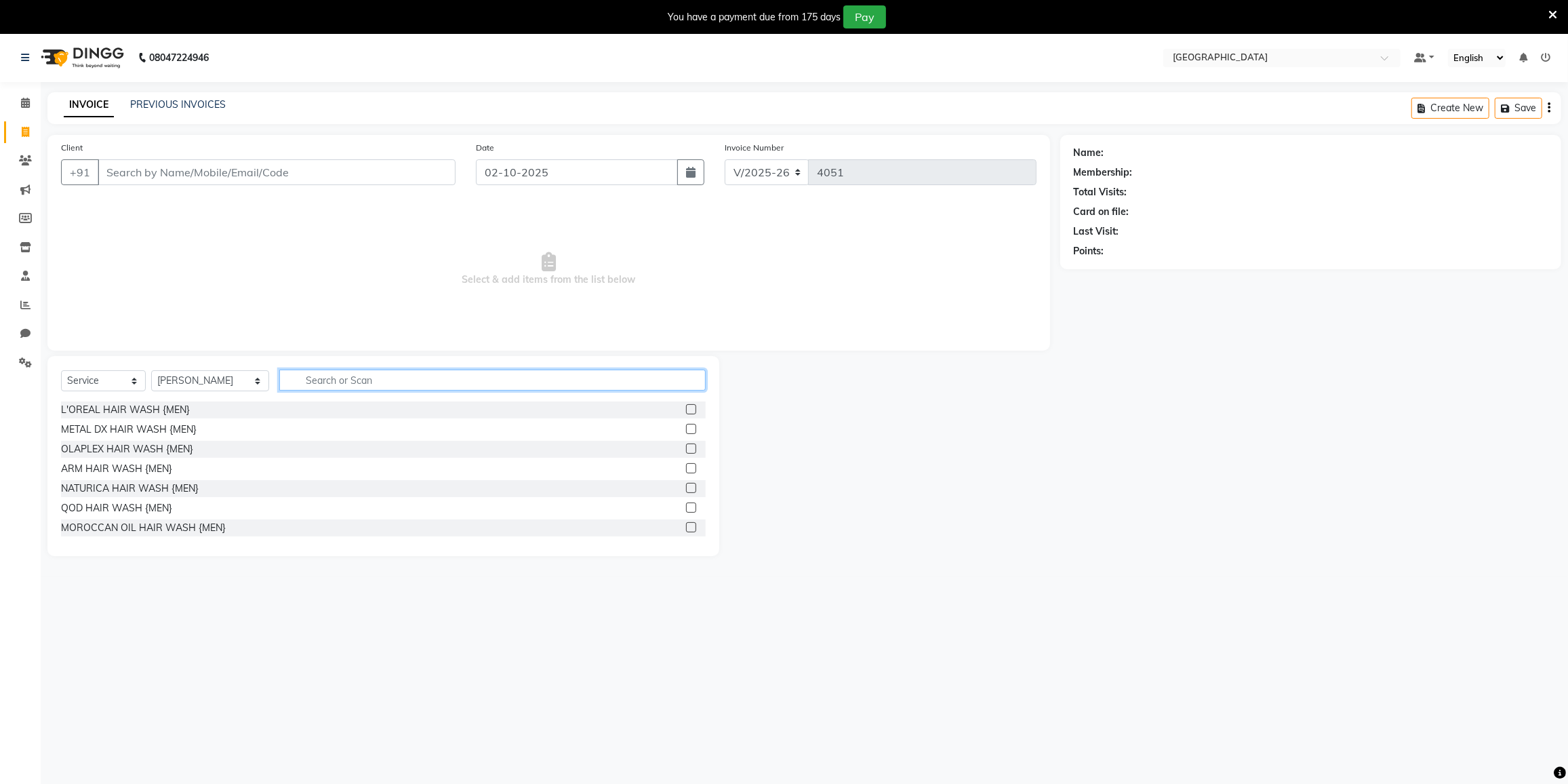
click at [299, 379] on input "text" at bounding box center [492, 380] width 426 height 21
click at [292, 376] on input "WAX" at bounding box center [483, 380] width 407 height 21
type input "RIC WAX"
click at [124, 457] on div "RICA WAX FULL ARMS" at bounding box center [114, 459] width 105 height 14
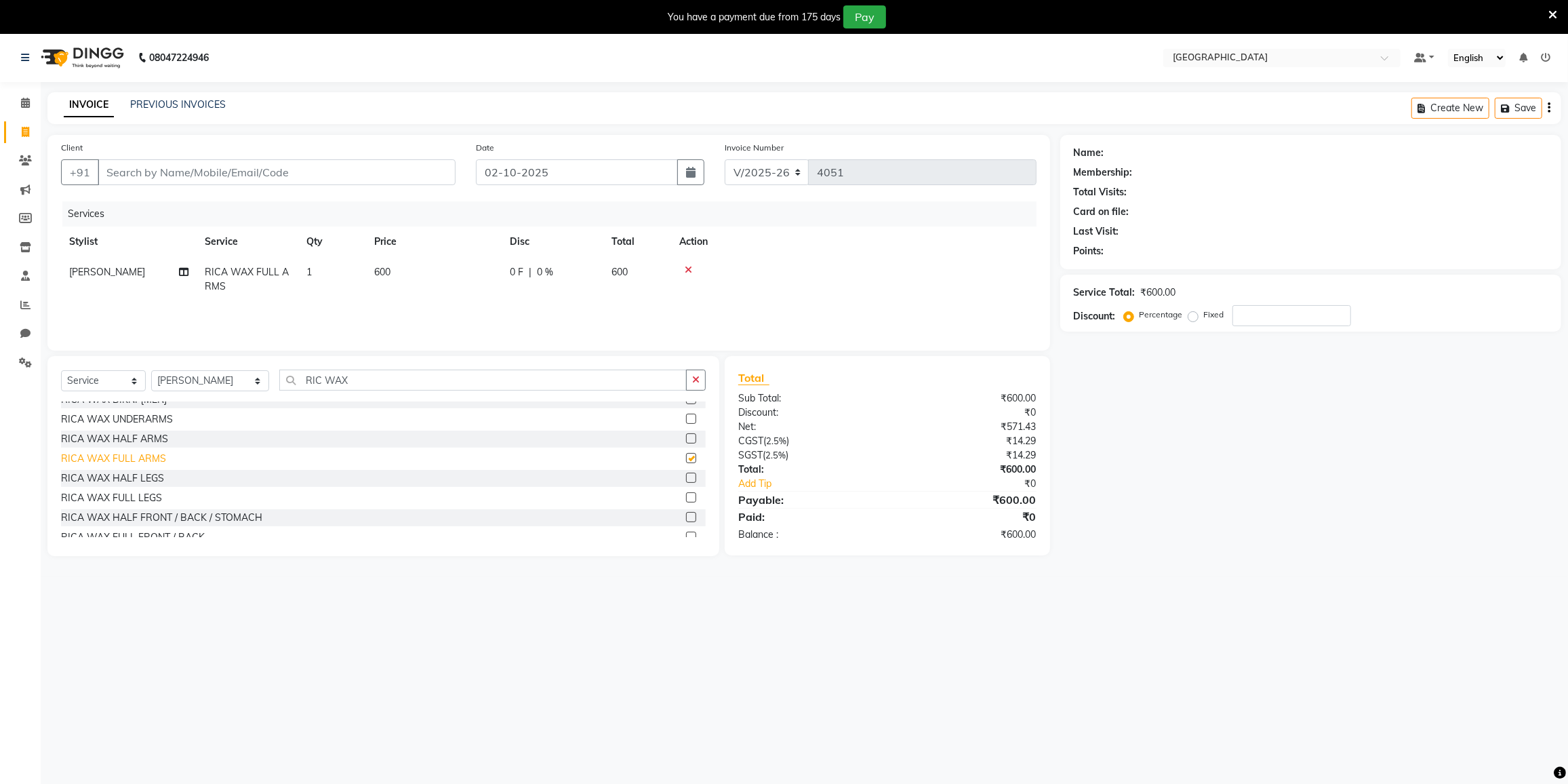
checkbox input "false"
click at [118, 473] on div "RICA WAX HALF LEGS" at bounding box center [112, 478] width 103 height 14
checkbox input "true"
click at [118, 446] on div "RICA WAX HALF ARMS" at bounding box center [114, 439] width 107 height 14
checkbox input "true"
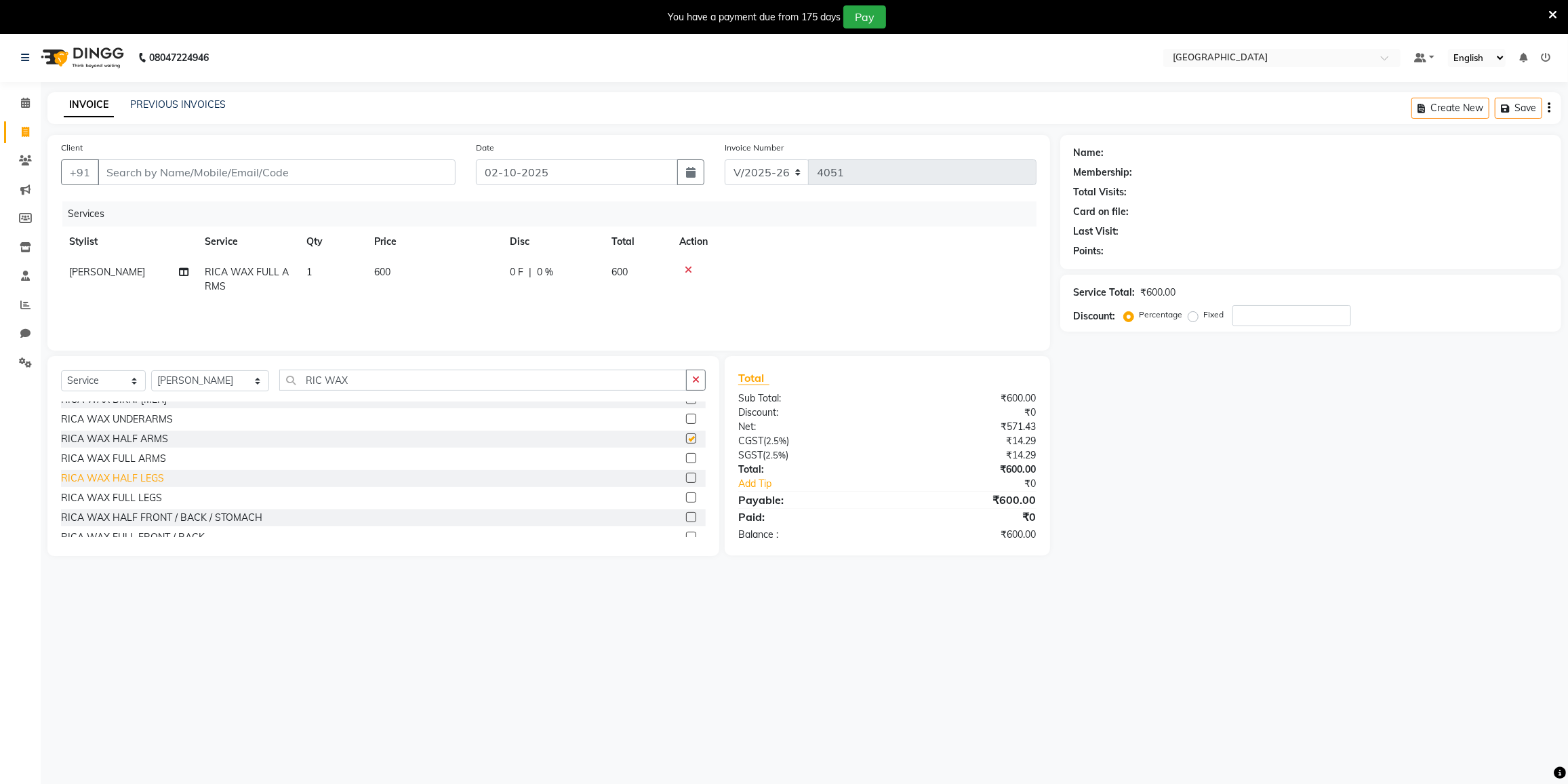
checkbox input "false"
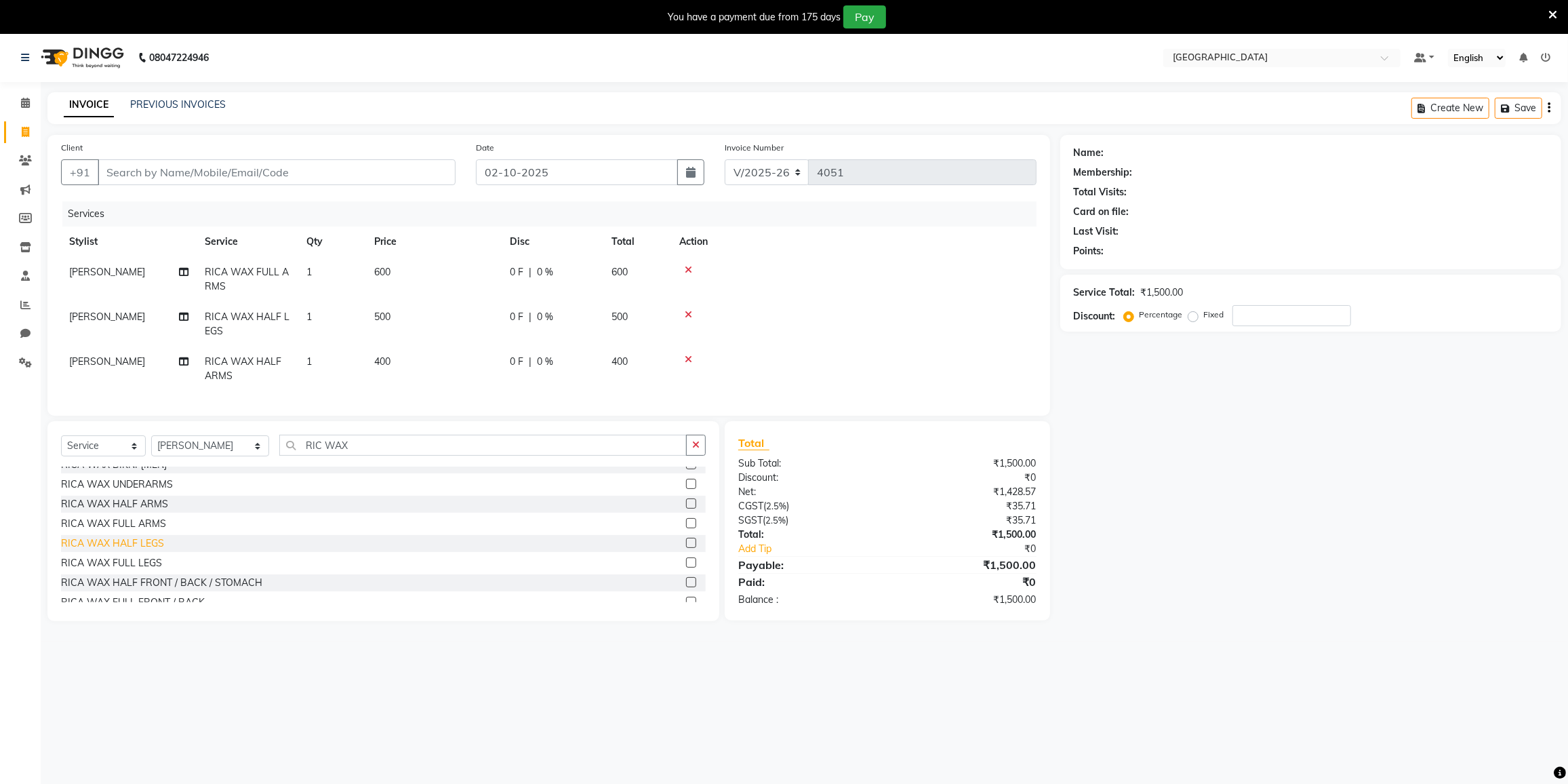
checkbox input "false"
click at [125, 492] on div "RICA WAX UNDERARMS" at bounding box center [117, 485] width 112 height 14
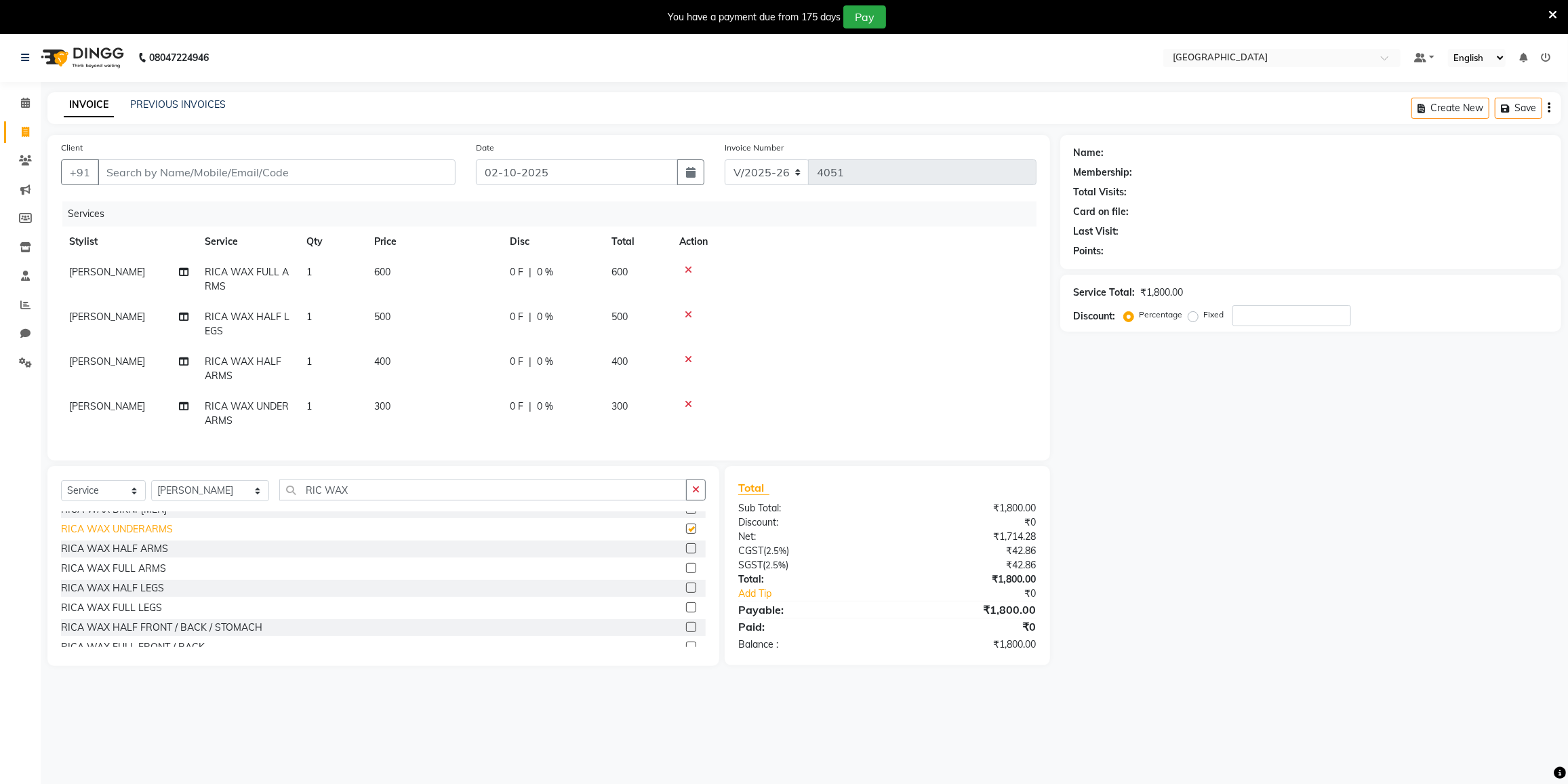
checkbox input "false"
click at [692, 358] on div at bounding box center [853, 360] width 349 height 10
click at [689, 358] on icon at bounding box center [688, 360] width 8 height 10
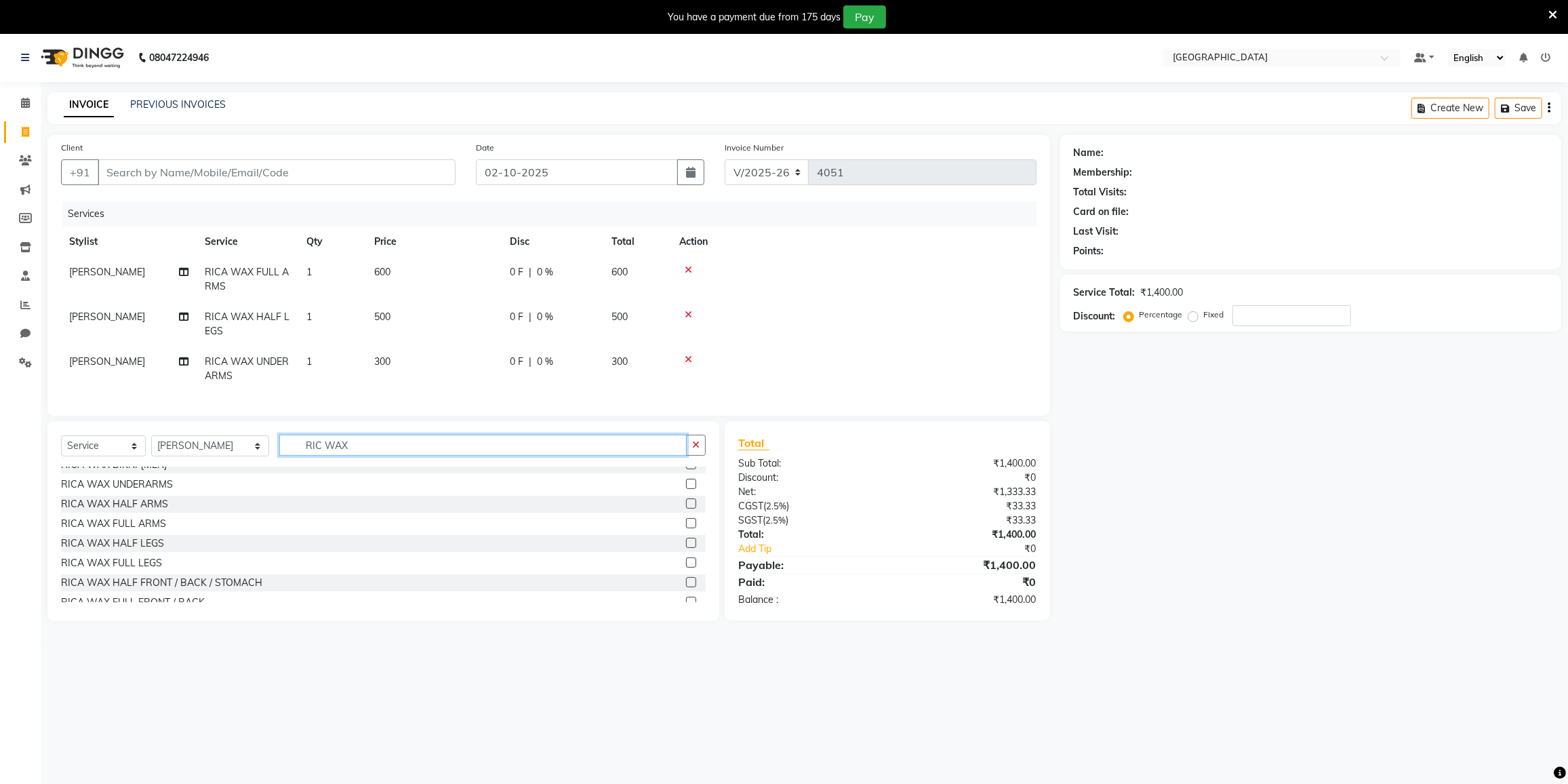
click at [360, 445] on input "RIC WAX" at bounding box center [483, 445] width 407 height 21
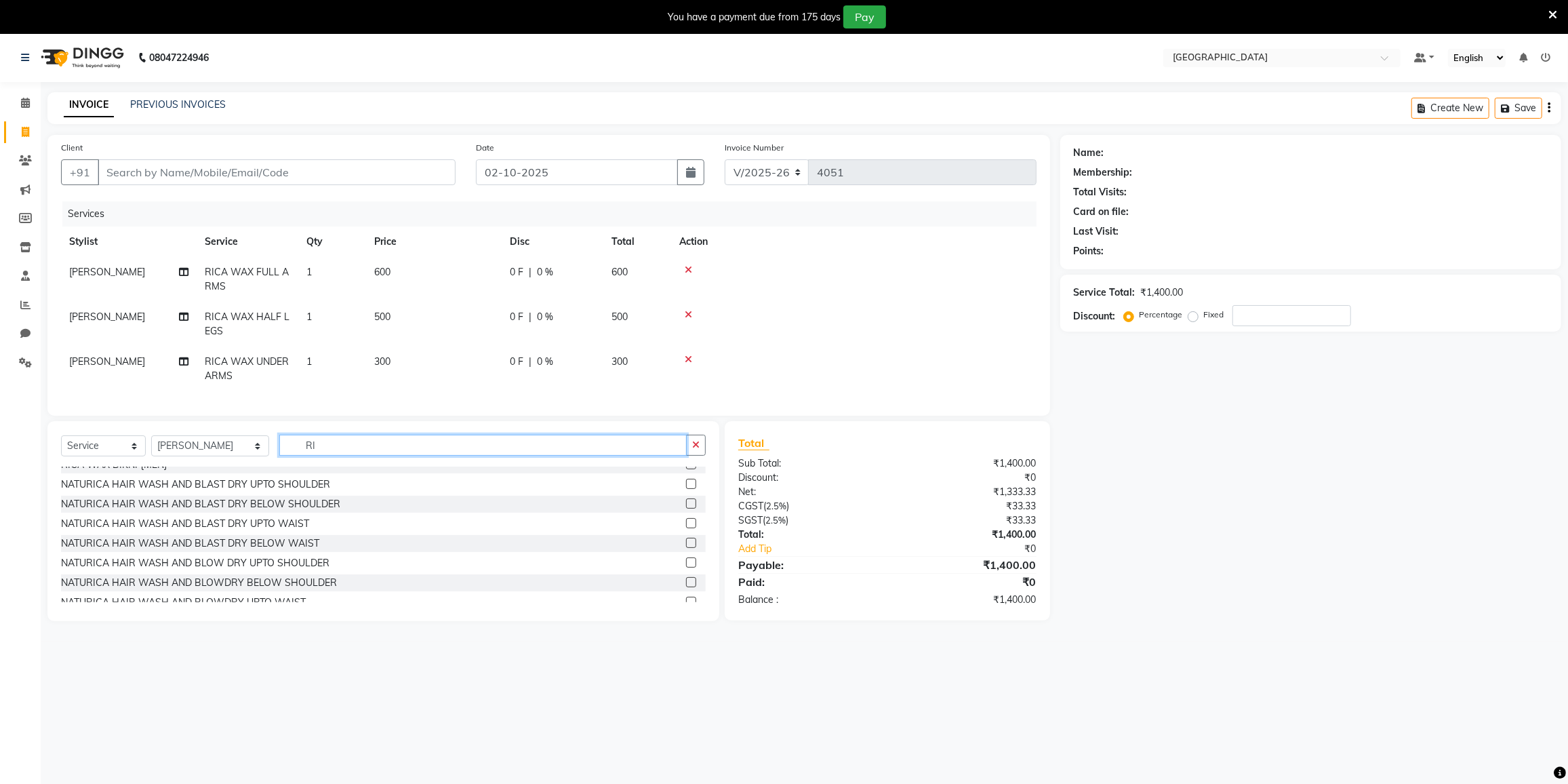
type input "R"
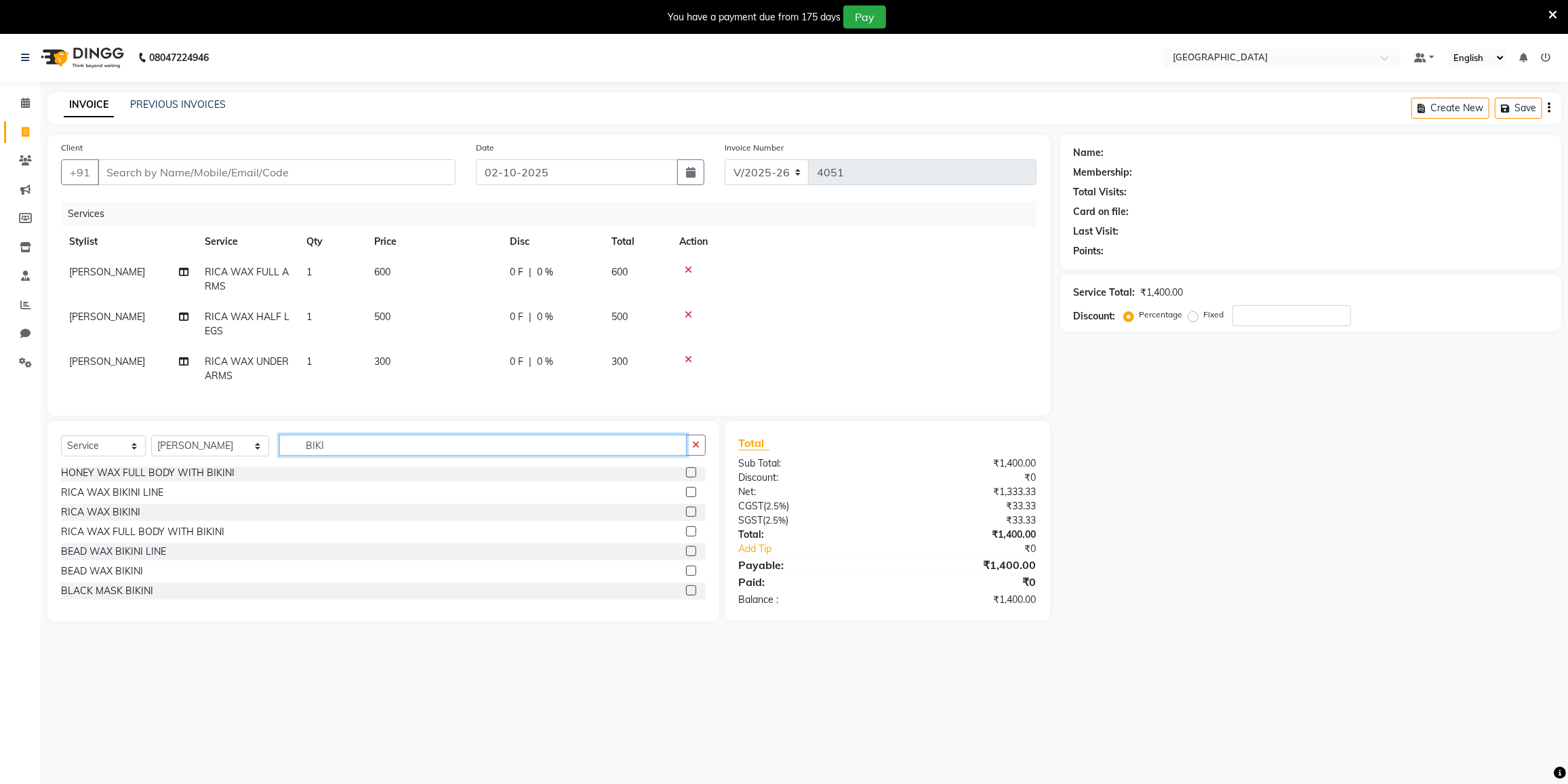
scroll to position [41, 0]
type input "BIKINI"
click at [128, 580] on div "BEAD WAX BIKINI" at bounding box center [102, 572] width 82 height 14
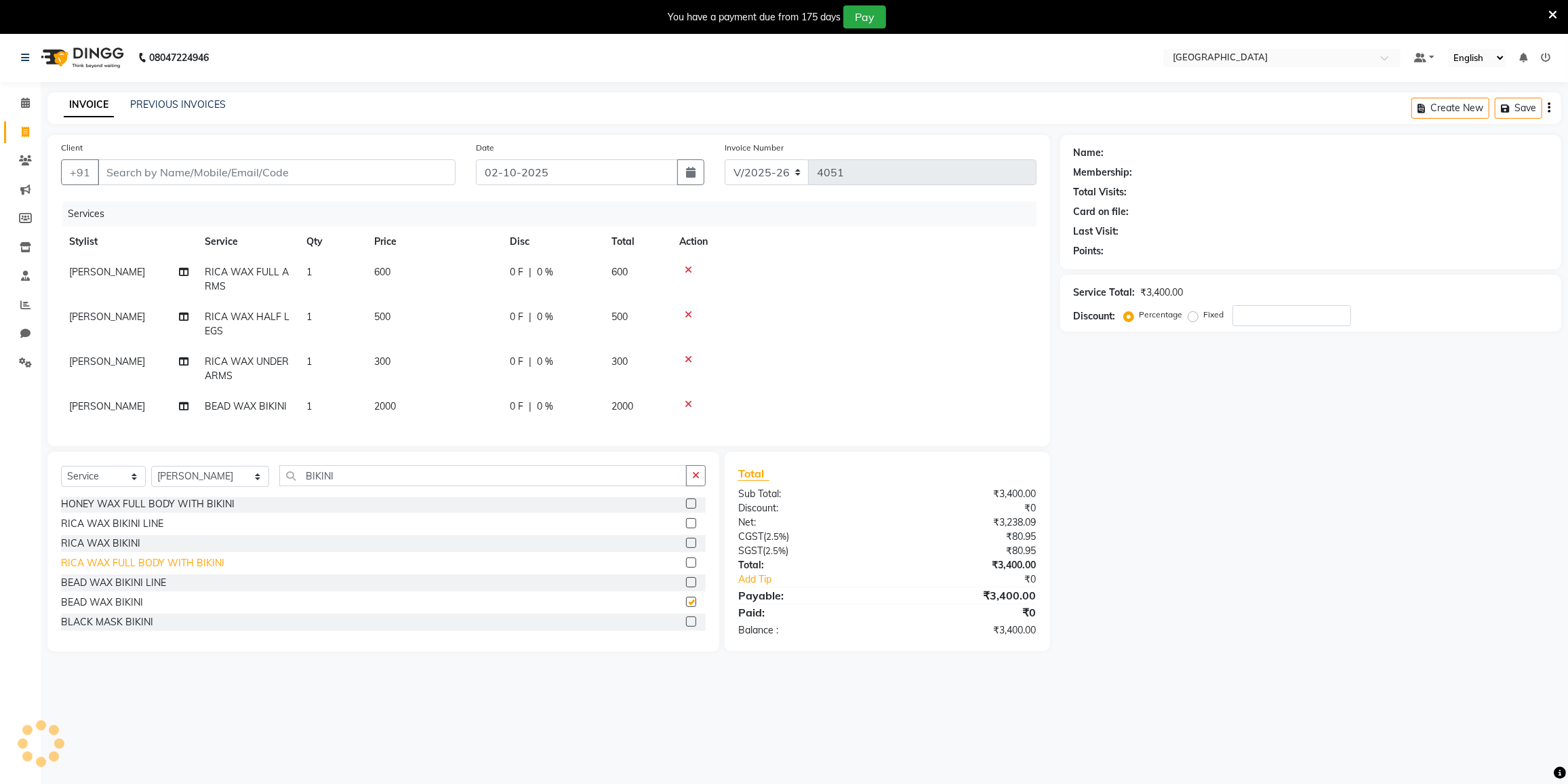
checkbox input "false"
click at [334, 486] on input "BIKINI" at bounding box center [483, 476] width 407 height 21
type input "B"
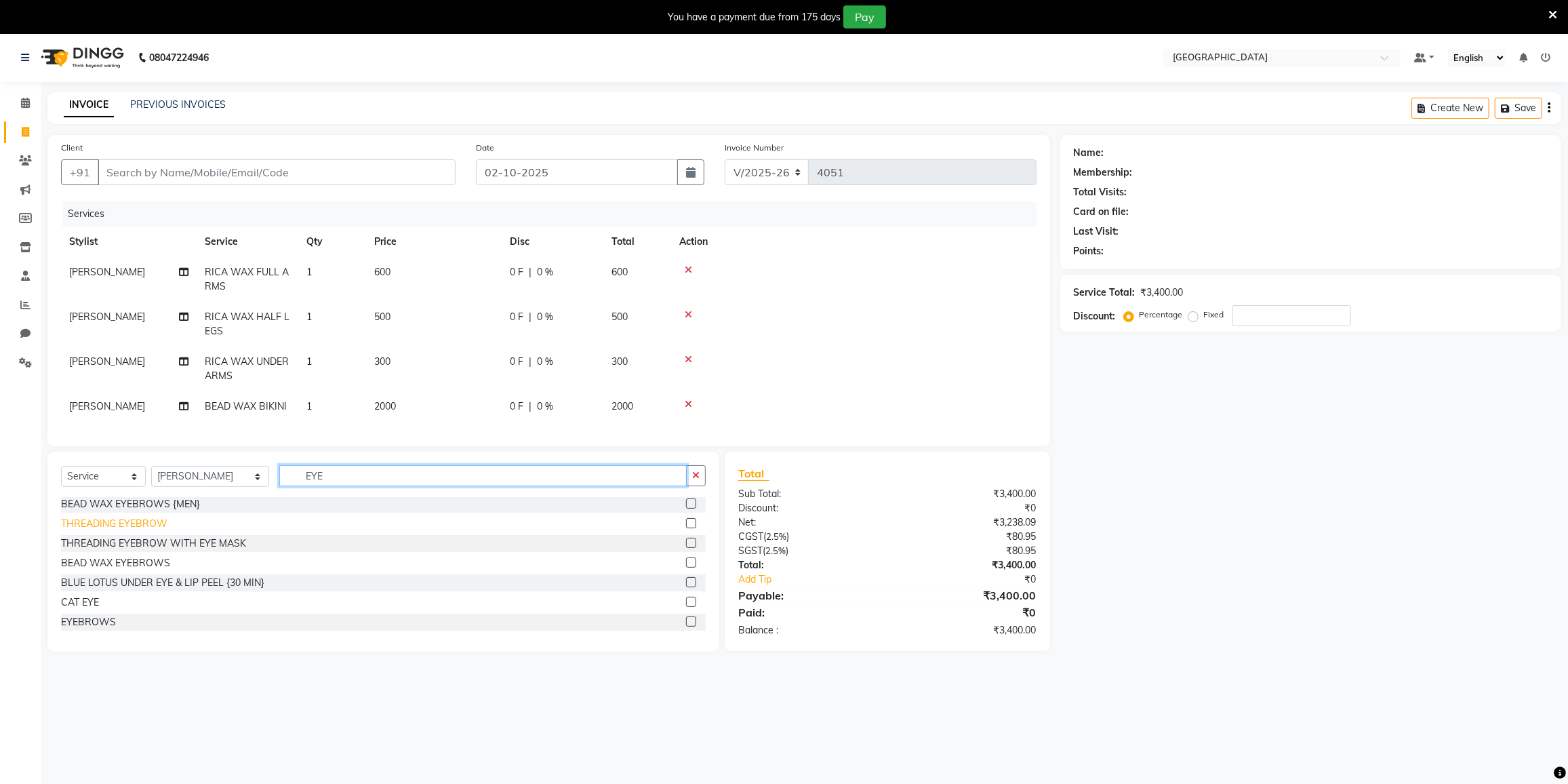
type input "EYE"
click at [142, 528] on div "THREADING EYEBROW" at bounding box center [114, 524] width 107 height 14
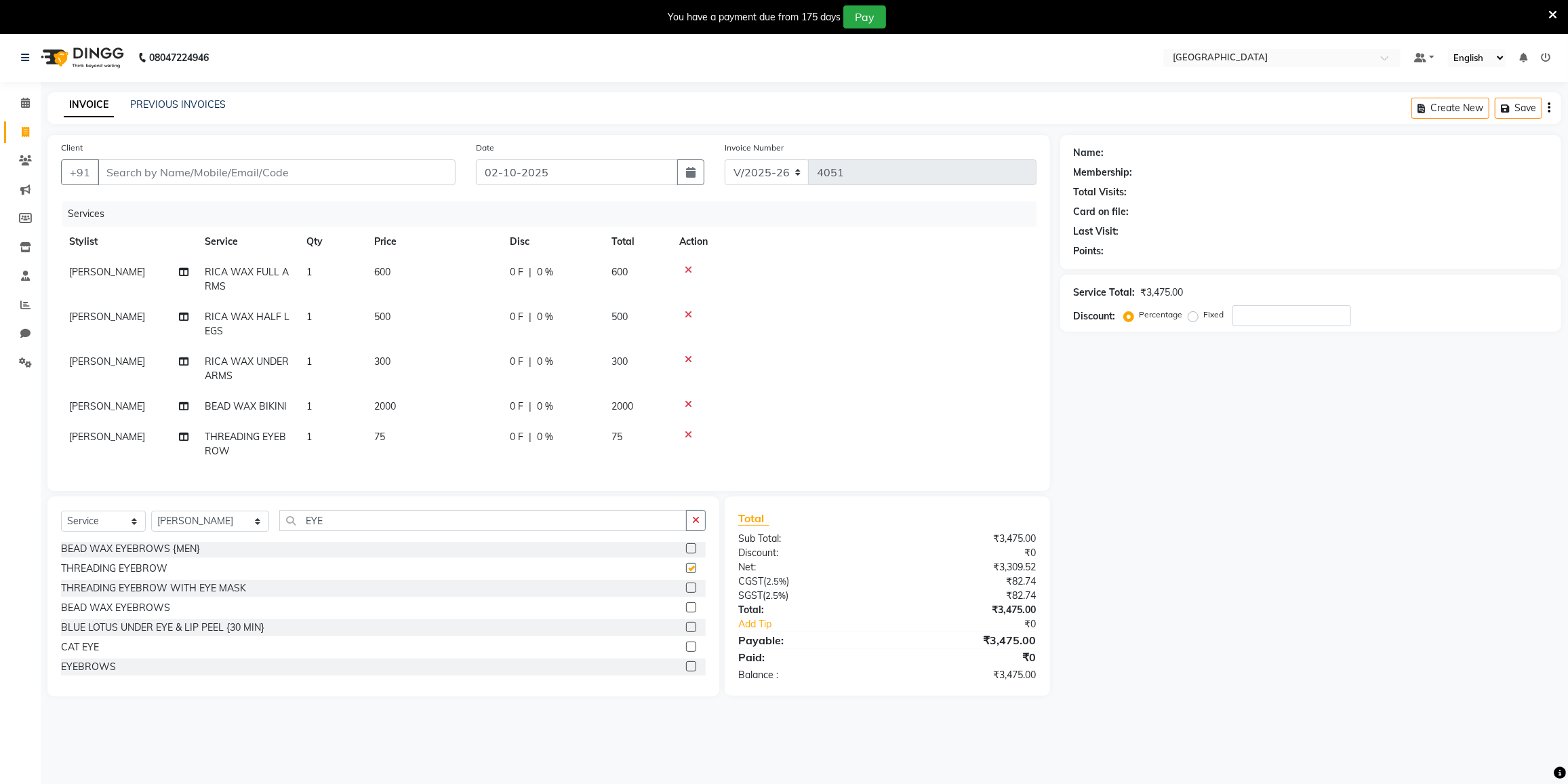
checkbox input "false"
click at [345, 526] on input "EYE" at bounding box center [483, 521] width 407 height 21
type input "E"
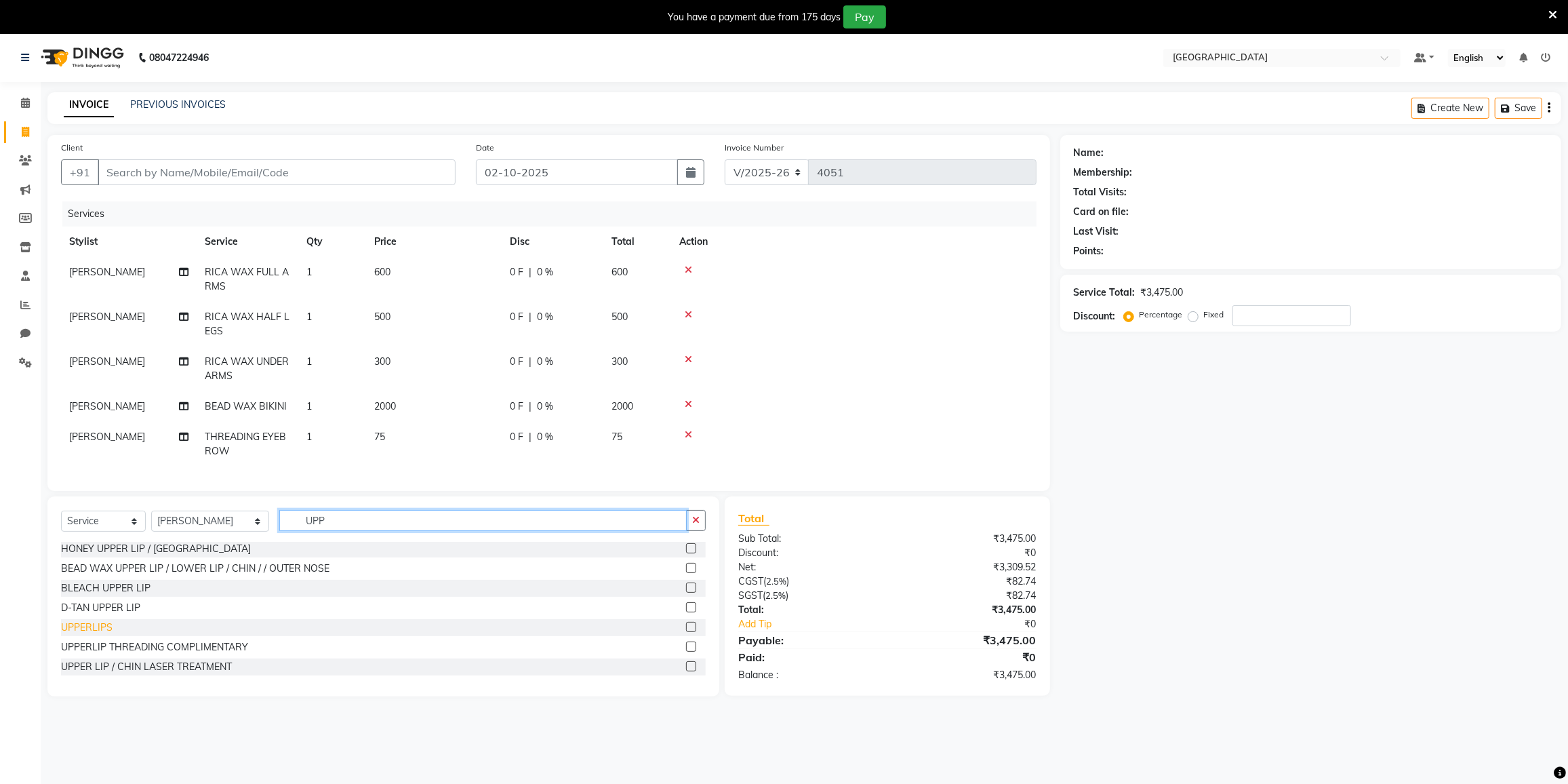
type input "UPP"
click at [104, 635] on div "UPPERLIPS" at bounding box center [86, 627] width 51 height 14
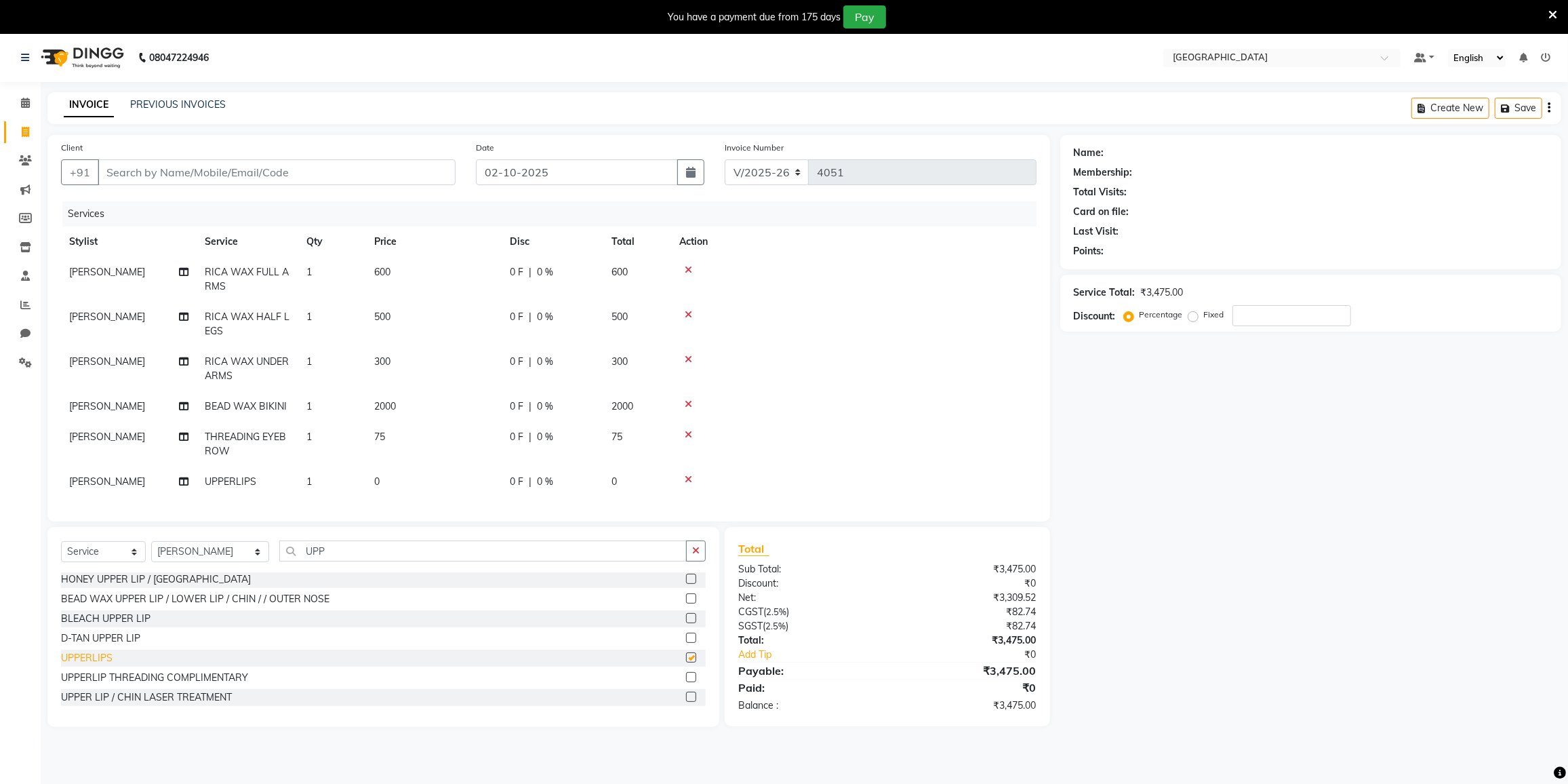
checkbox input "false"
click at [690, 480] on icon at bounding box center [688, 480] width 8 height 10
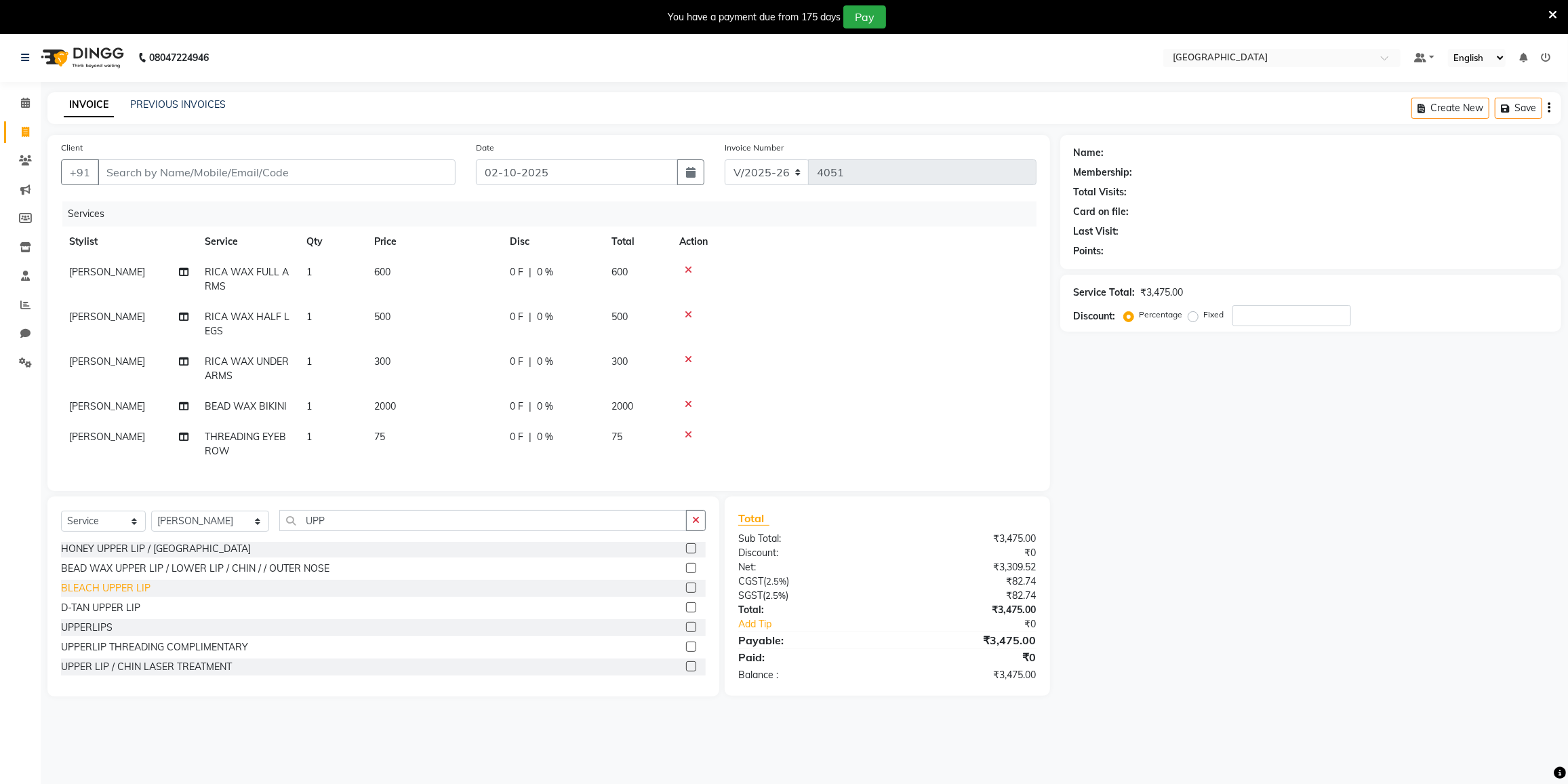
scroll to position [0, 0]
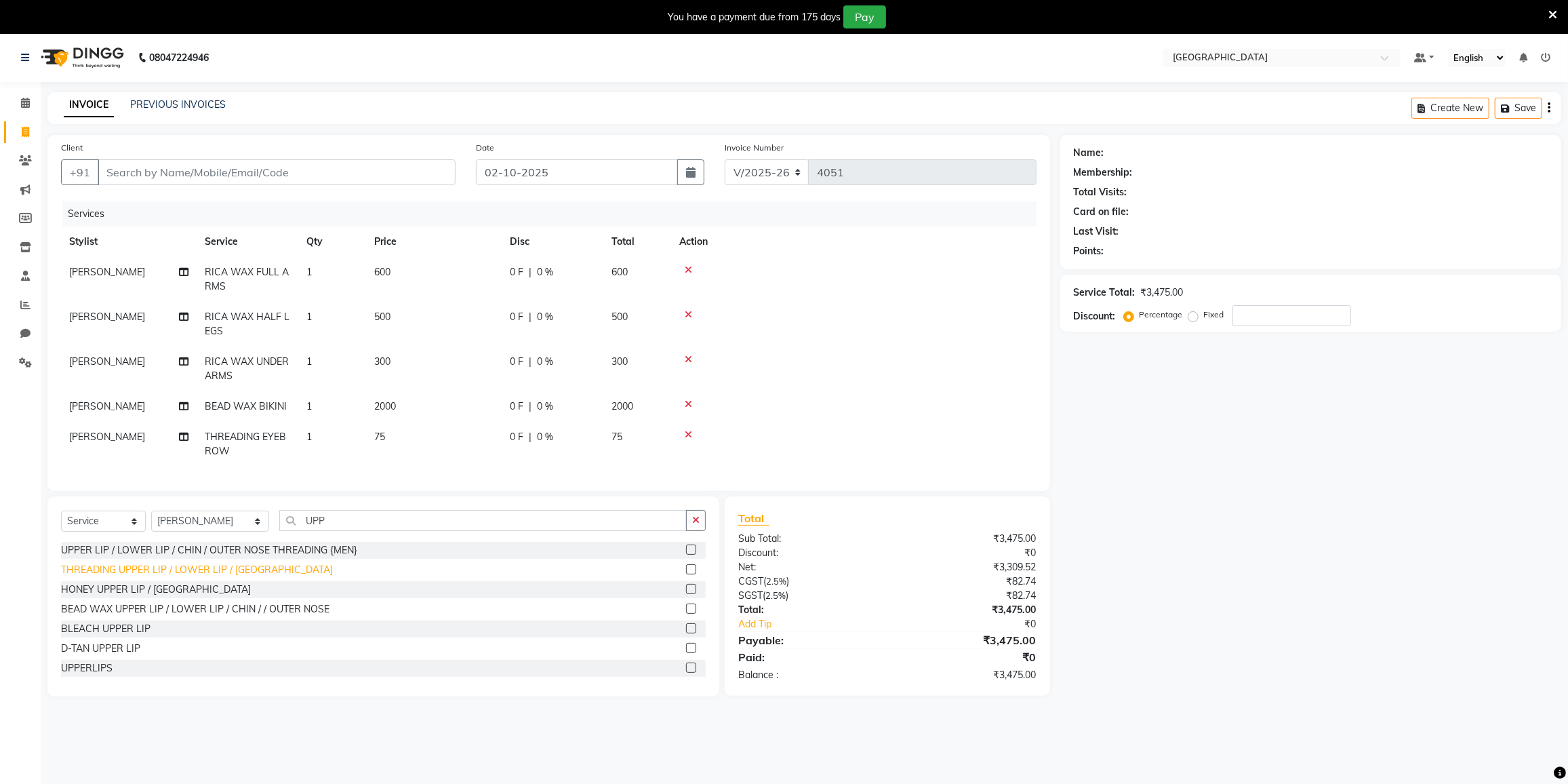
click at [204, 577] on div "THREADING UPPER LIP / LOWER LIP / [GEOGRAPHIC_DATA]" at bounding box center [197, 570] width 272 height 14
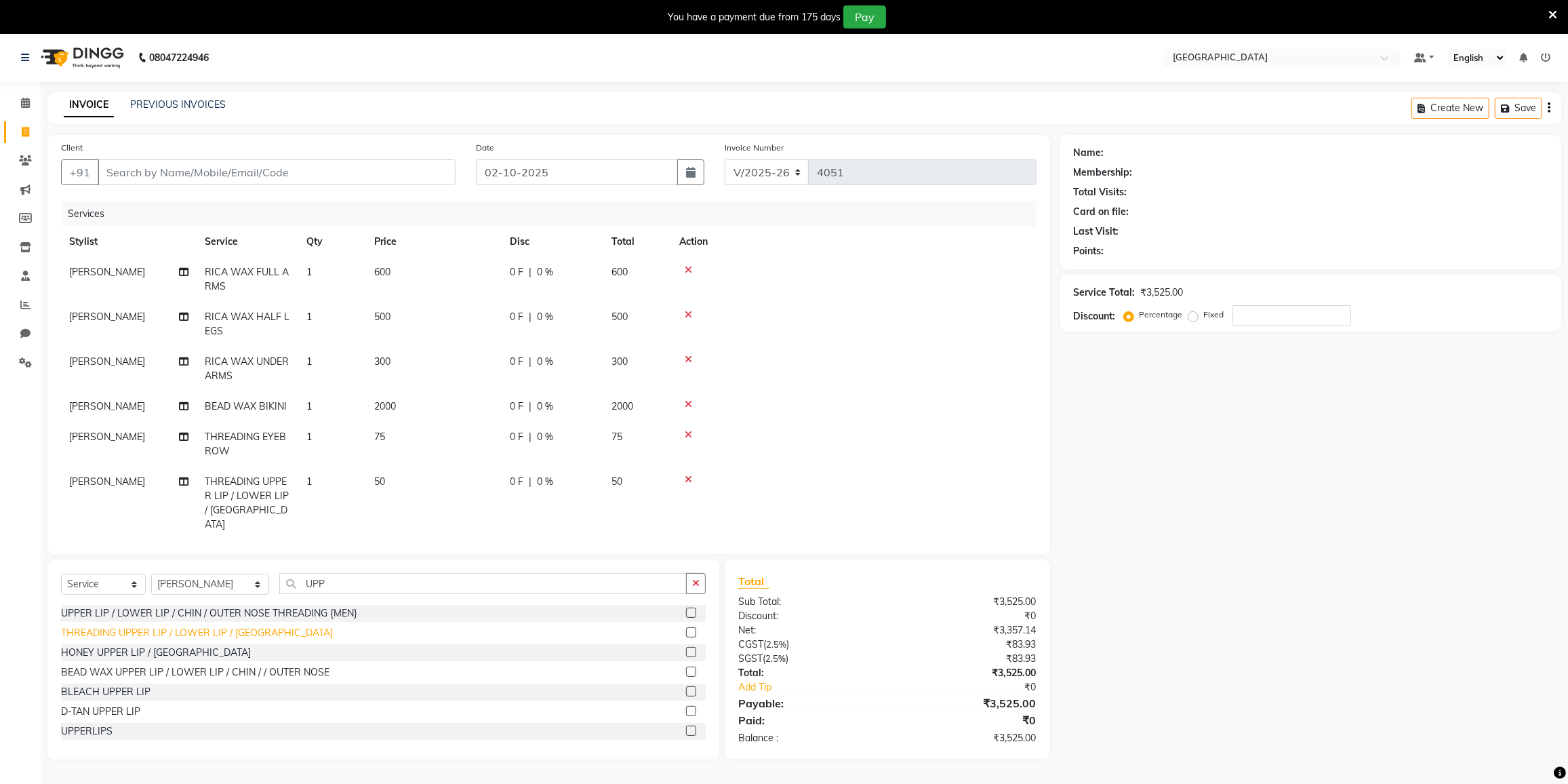
click at [216, 630] on div "THREADING UPPER LIP / LOWER LIP / [GEOGRAPHIC_DATA]" at bounding box center [197, 633] width 272 height 14
click at [192, 636] on div "THREADING UPPER LIP / LOWER LIP / [GEOGRAPHIC_DATA]" at bounding box center [197, 633] width 272 height 14
checkbox input "false"
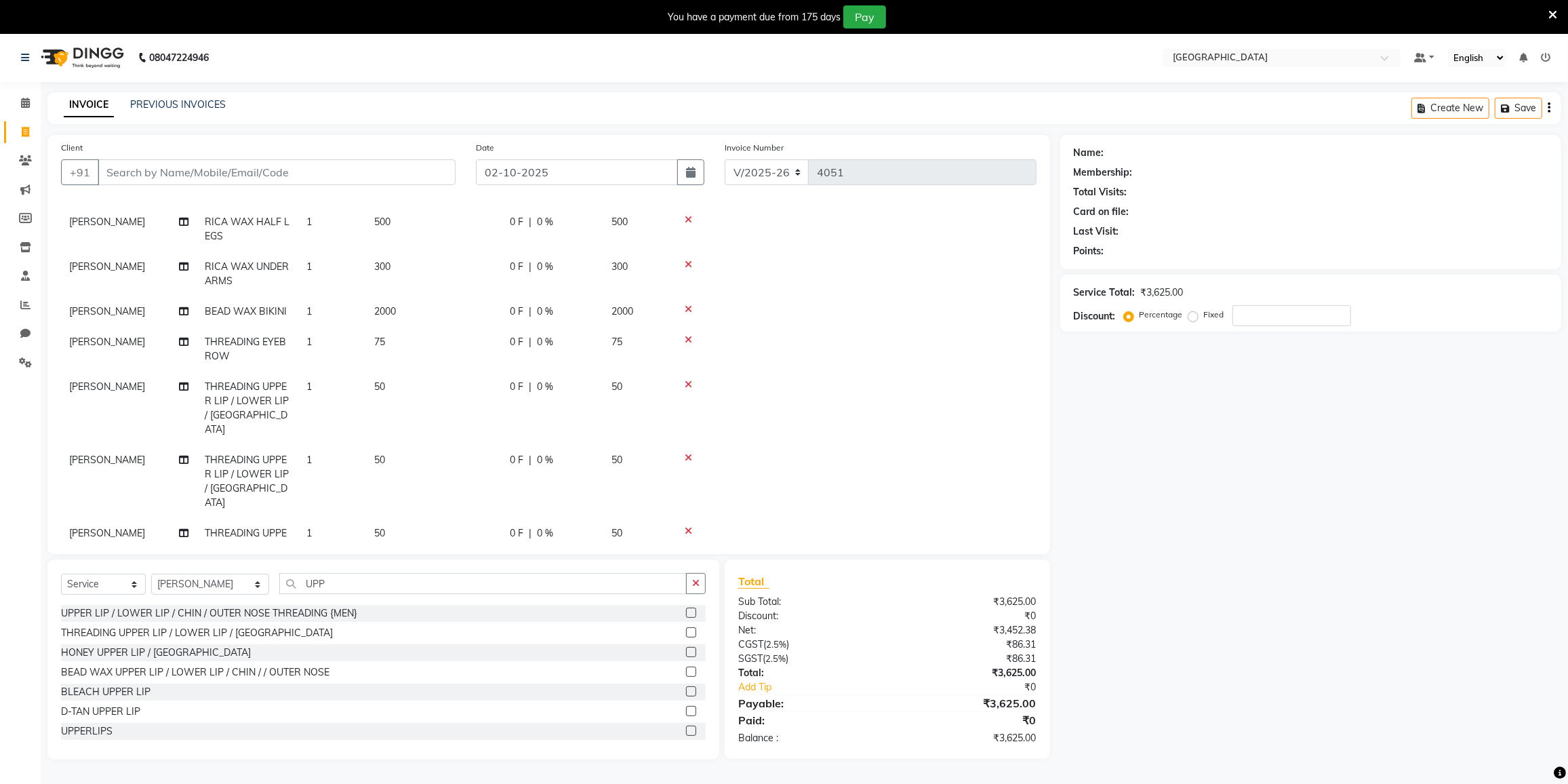
scroll to position [123, 0]
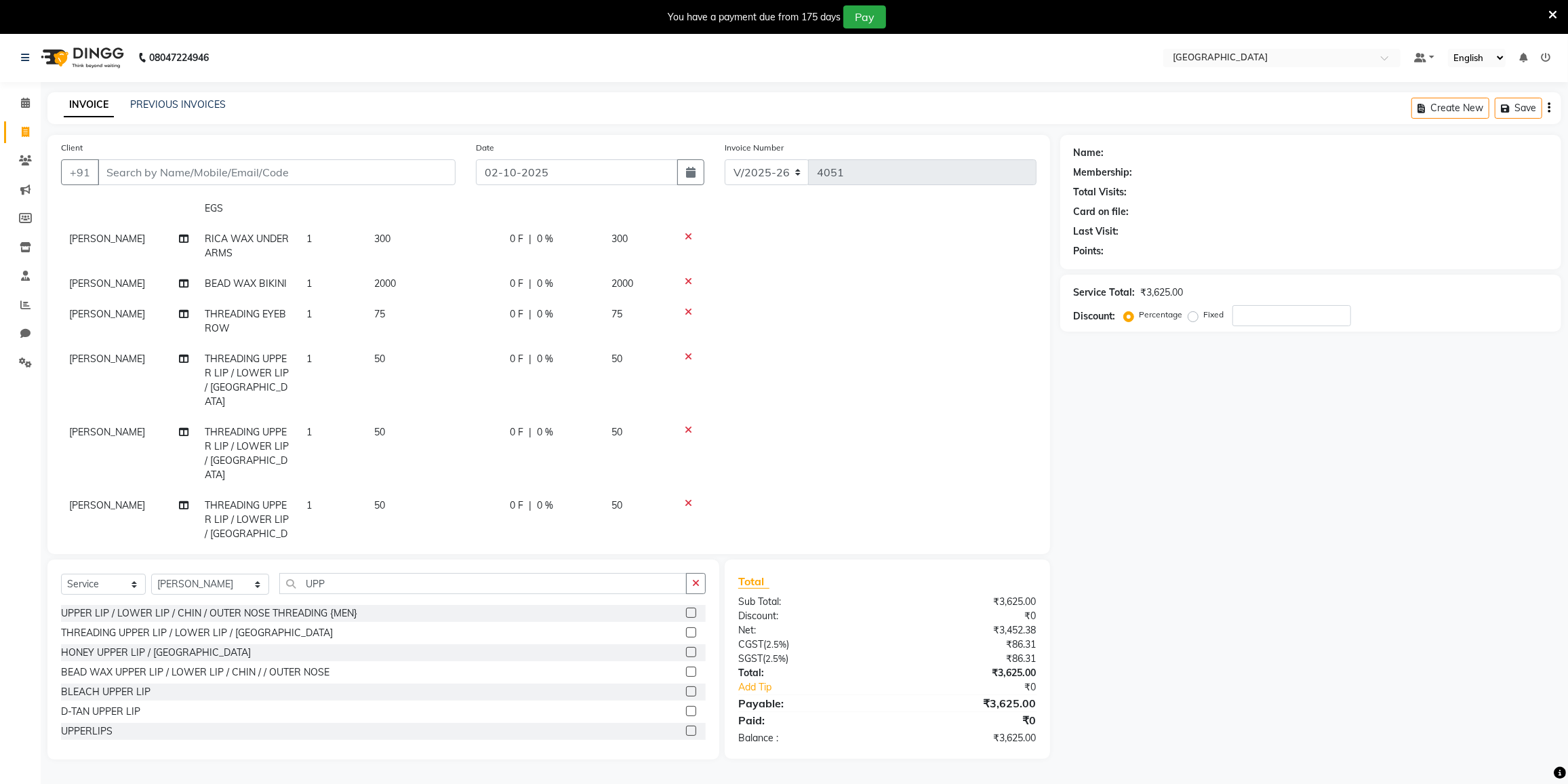
click at [689, 425] on icon at bounding box center [688, 430] width 8 height 10
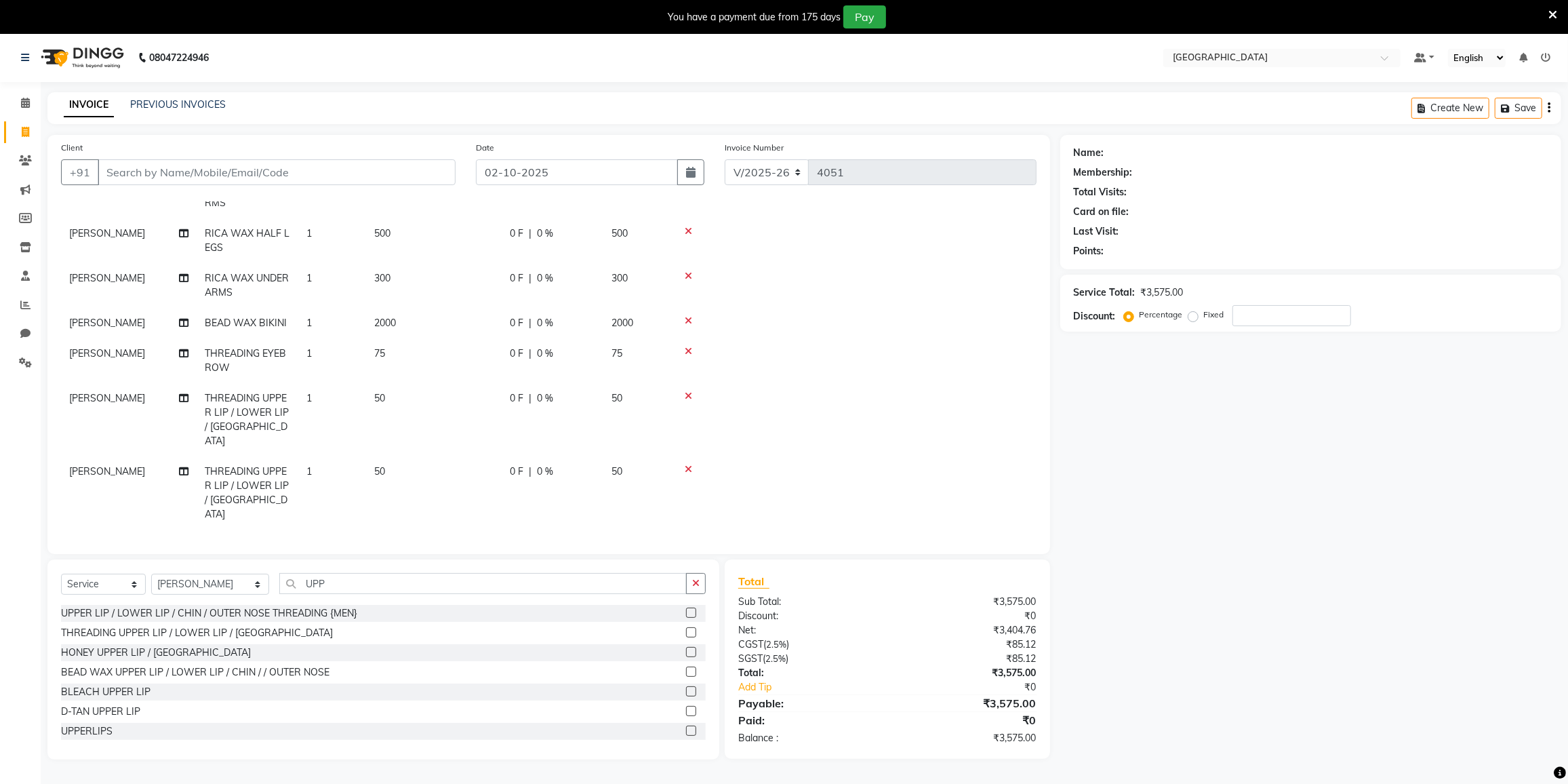
scroll to position [64, 0]
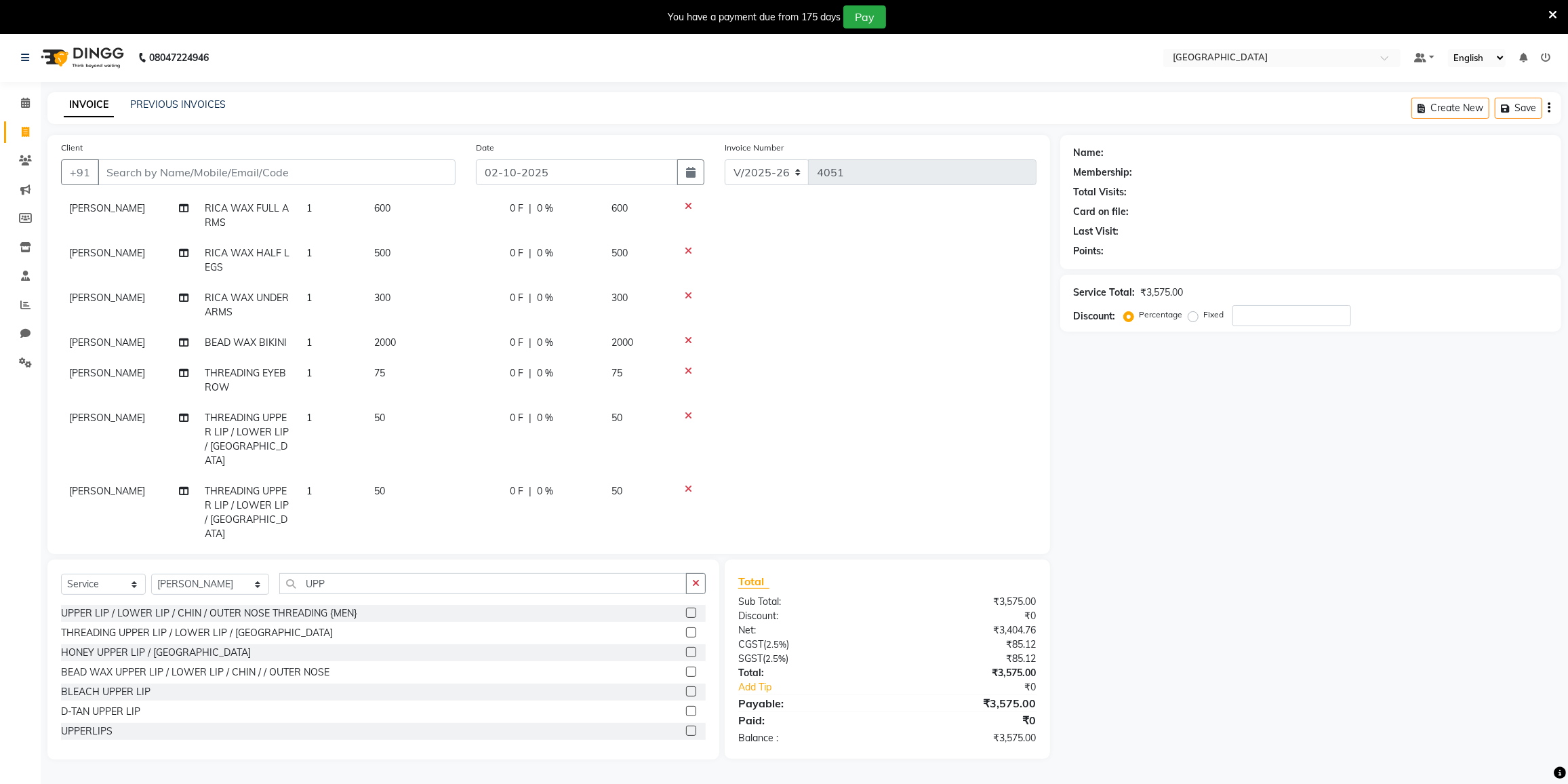
click at [263, 248] on span "RICA WAX HALF LEGS" at bounding box center [247, 260] width 85 height 27
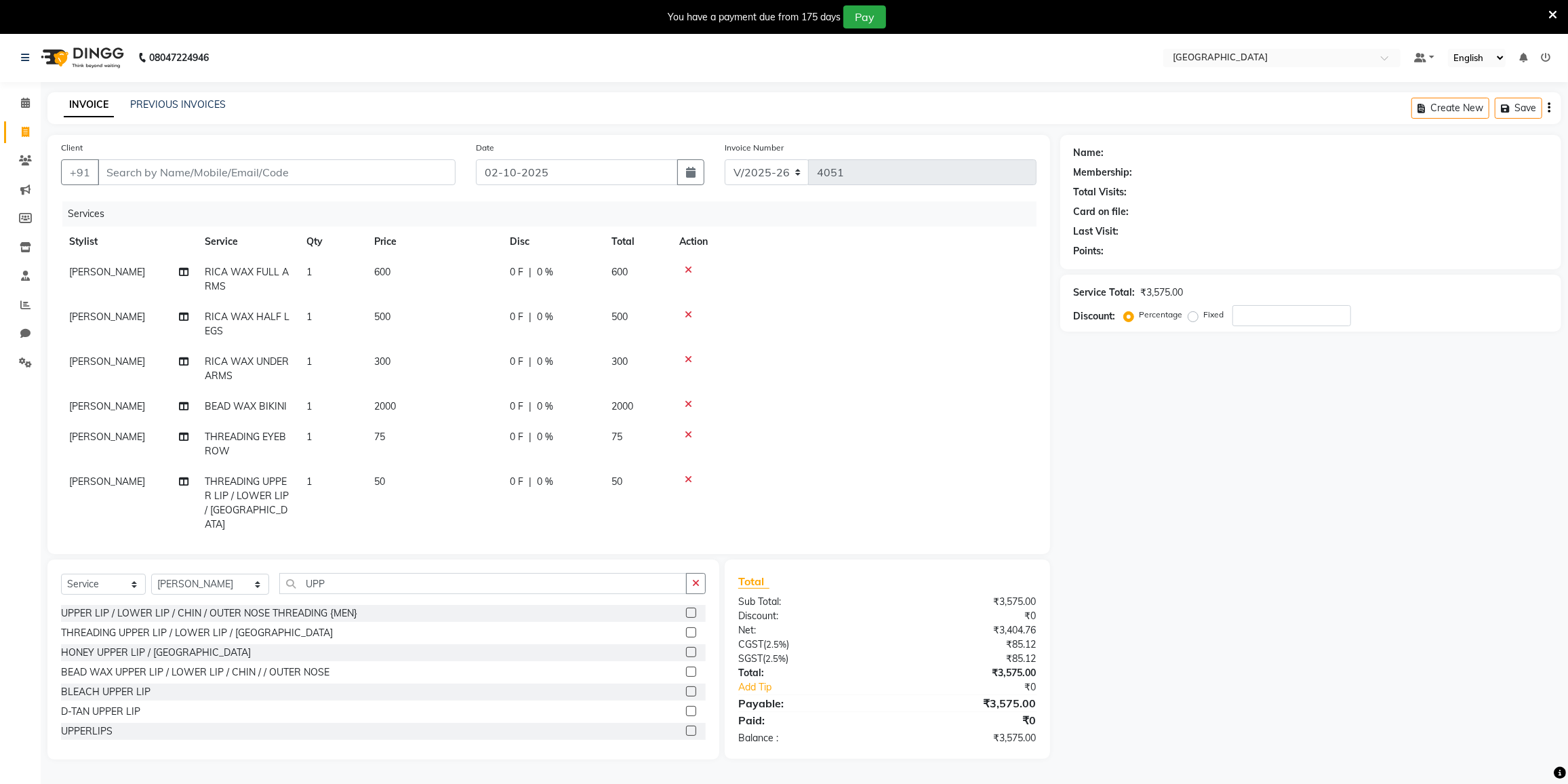
select select "80712"
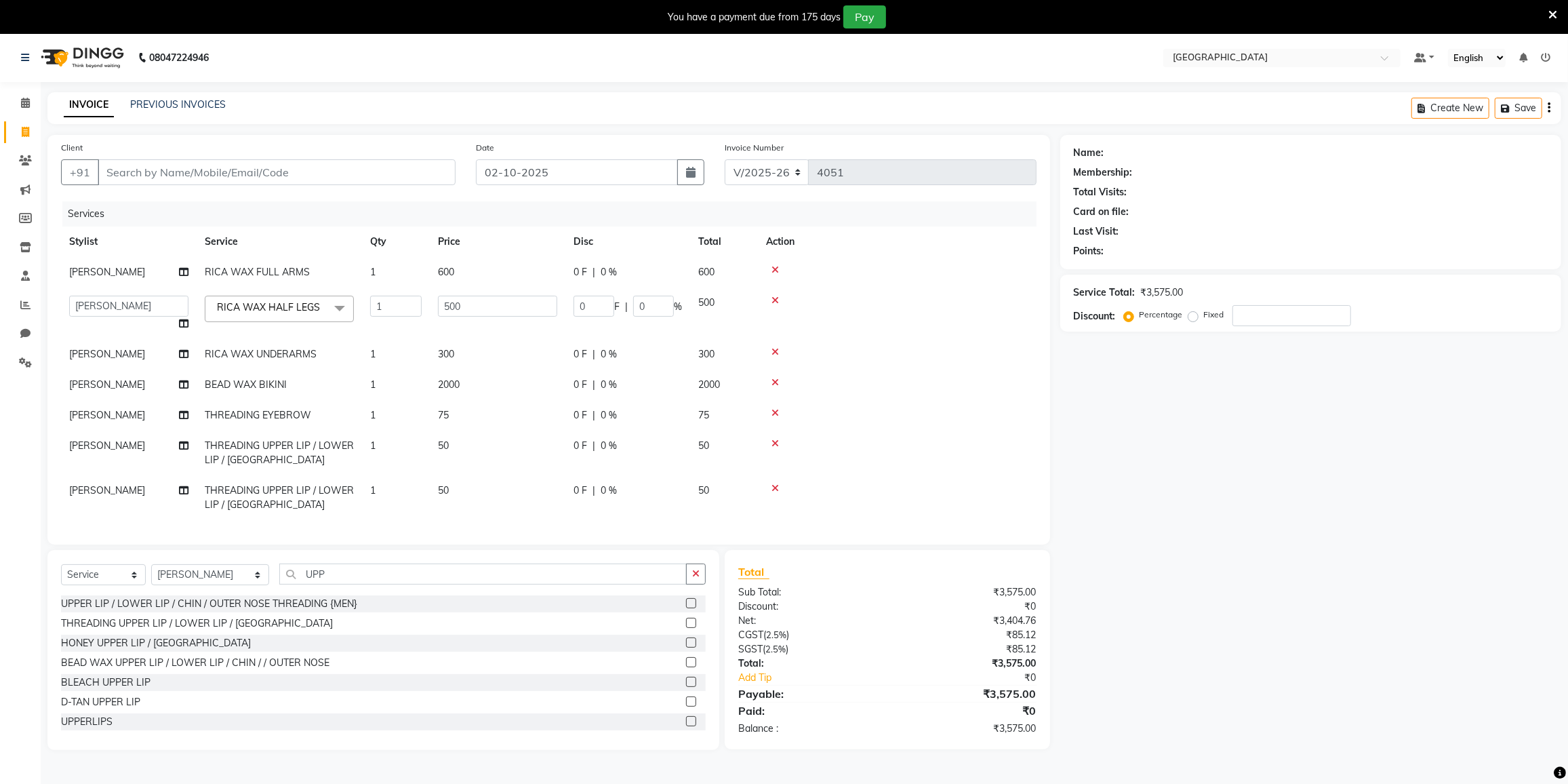
click at [772, 298] on icon at bounding box center [775, 301] width 8 height 10
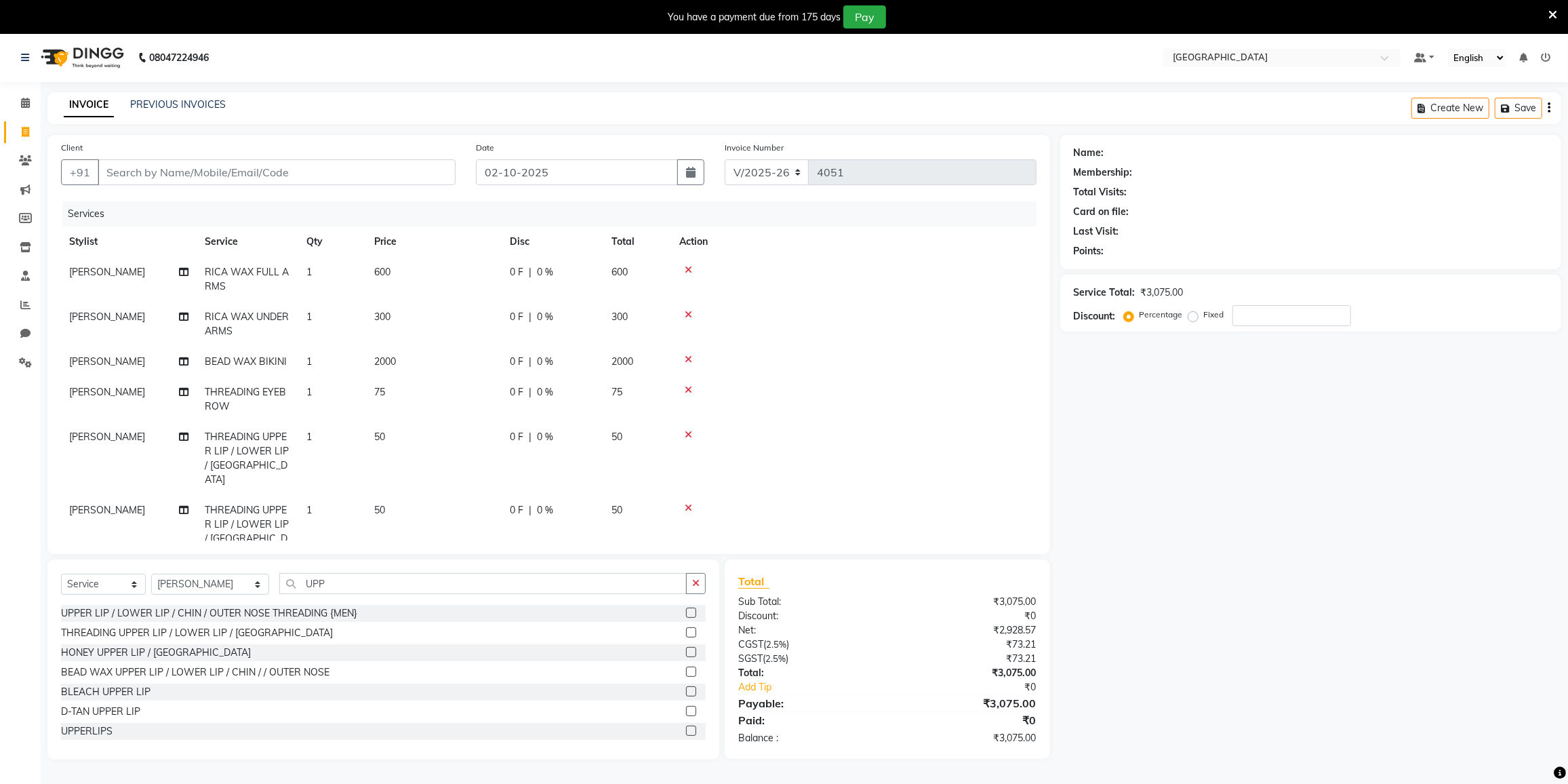
click at [347, 569] on div "Select Service Product Membership Package Voucher Prepaid Gift Card Select Styl…" at bounding box center [383, 660] width 672 height 200
click at [346, 570] on div "Select Service Product Membership Package Voucher Prepaid Gift Card Select Styl…" at bounding box center [383, 660] width 672 height 200
click at [324, 582] on input "UPP" at bounding box center [483, 584] width 407 height 21
type input "U"
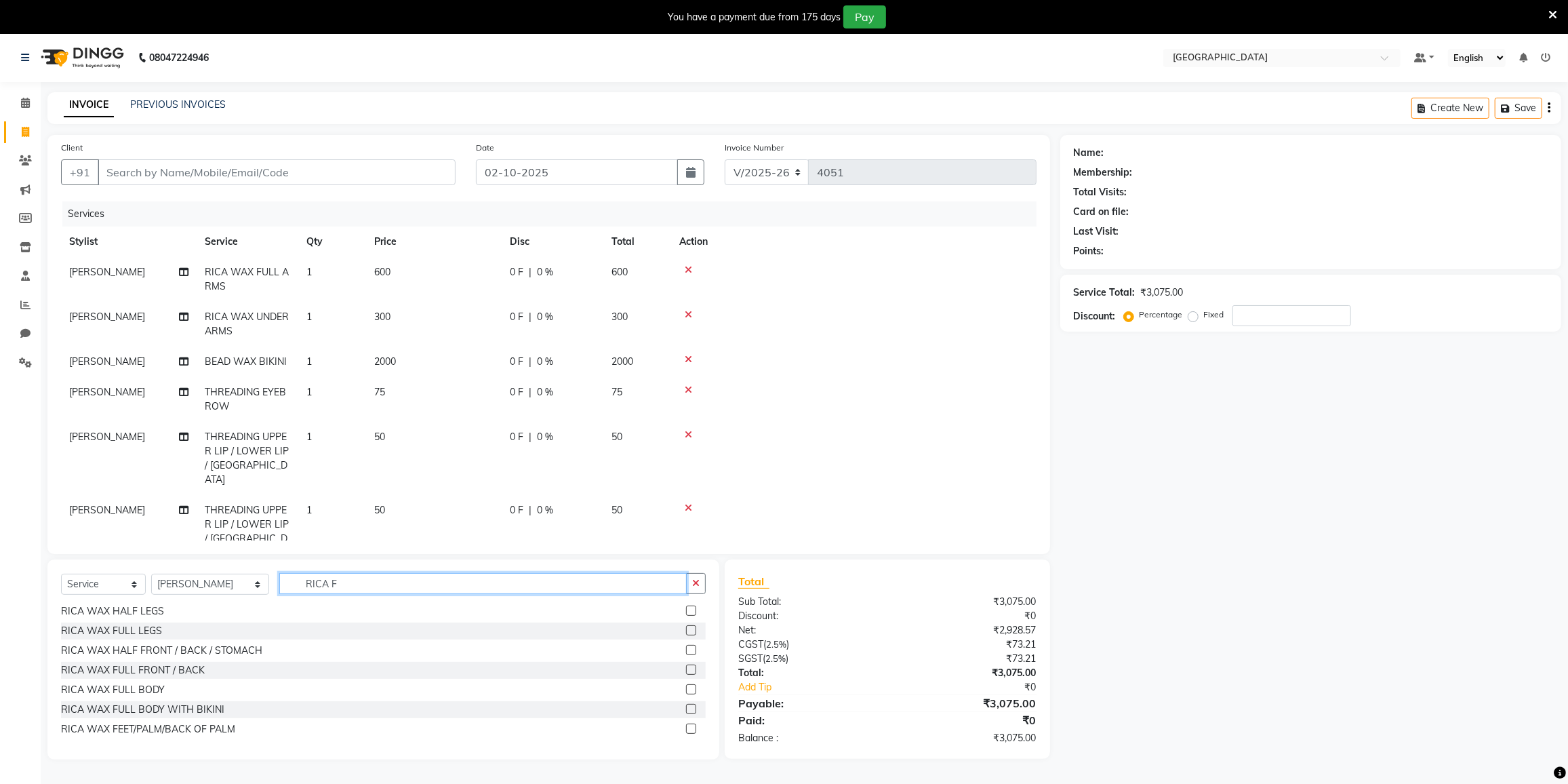
scroll to position [257, 0]
type input "RICA F"
click at [140, 636] on div "RICA WAX FULL LEGS" at bounding box center [112, 632] width 101 height 14
checkbox input "false"
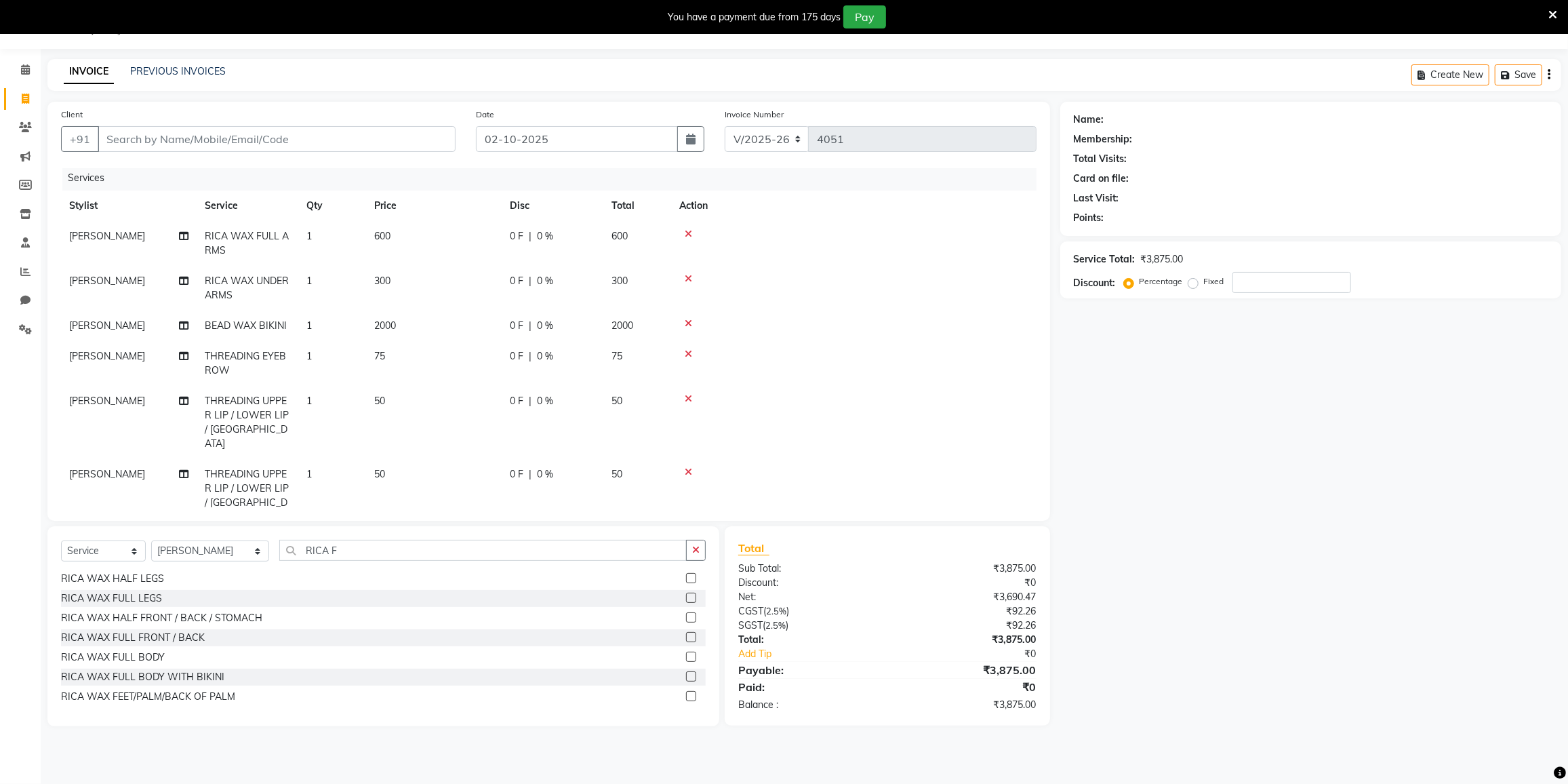
scroll to position [64, 0]
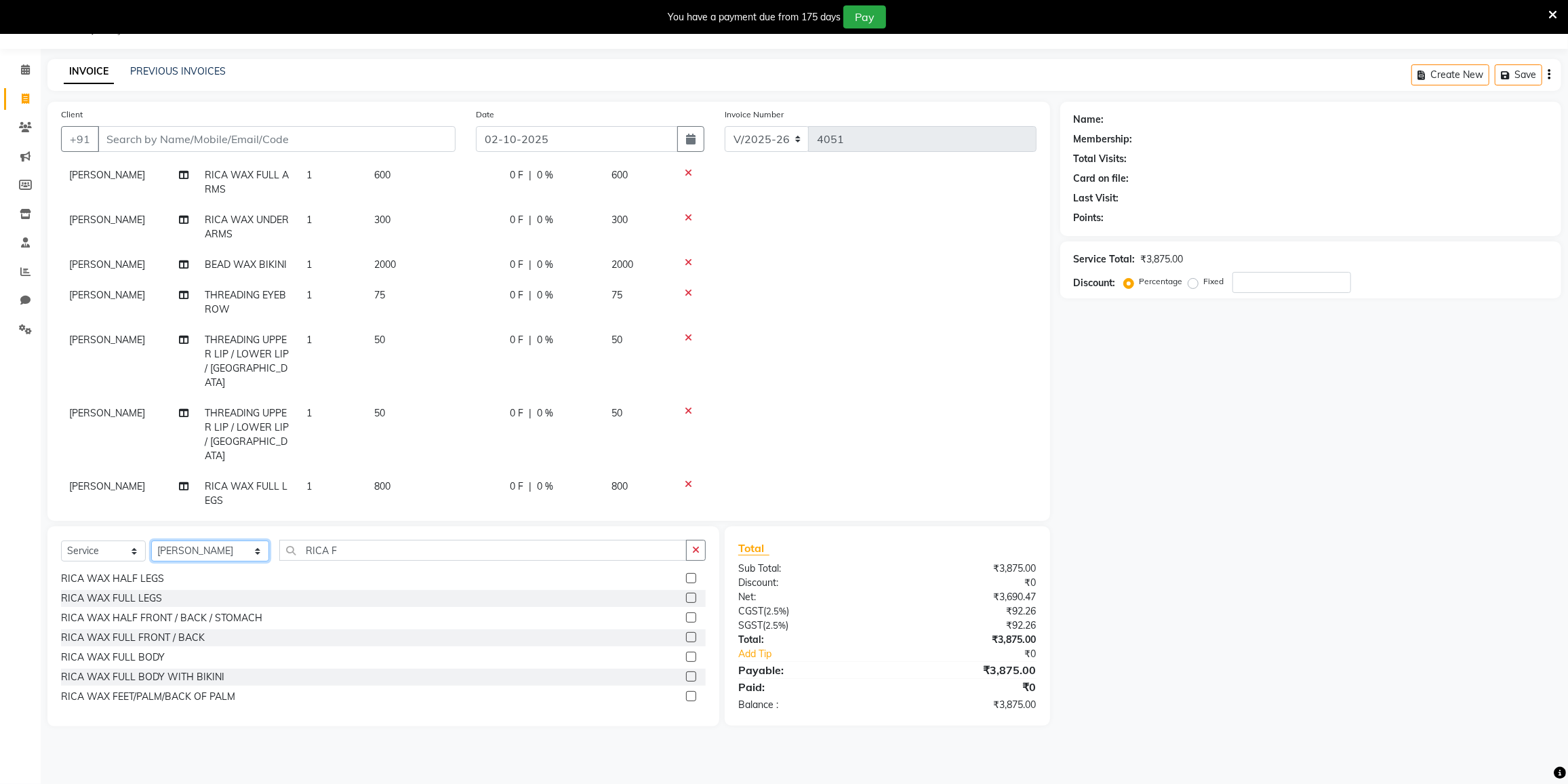
click at [199, 550] on select "Select Stylist DC DILSHAD ALI FAIZAN AHMED FARHAN SHAIKH FEROZ SHAIKH Ganga Kun…" at bounding box center [210, 551] width 118 height 21
select select "77222"
click at [151, 540] on select "Select Stylist DC DILSHAD ALI FAIZAN AHMED FARHAN SHAIKH FEROZ SHAIKH Ganga Kun…" at bounding box center [210, 551] width 118 height 21
click at [227, 263] on span "BEAD WAX BIKINI" at bounding box center [246, 264] width 82 height 12
select select "80712"
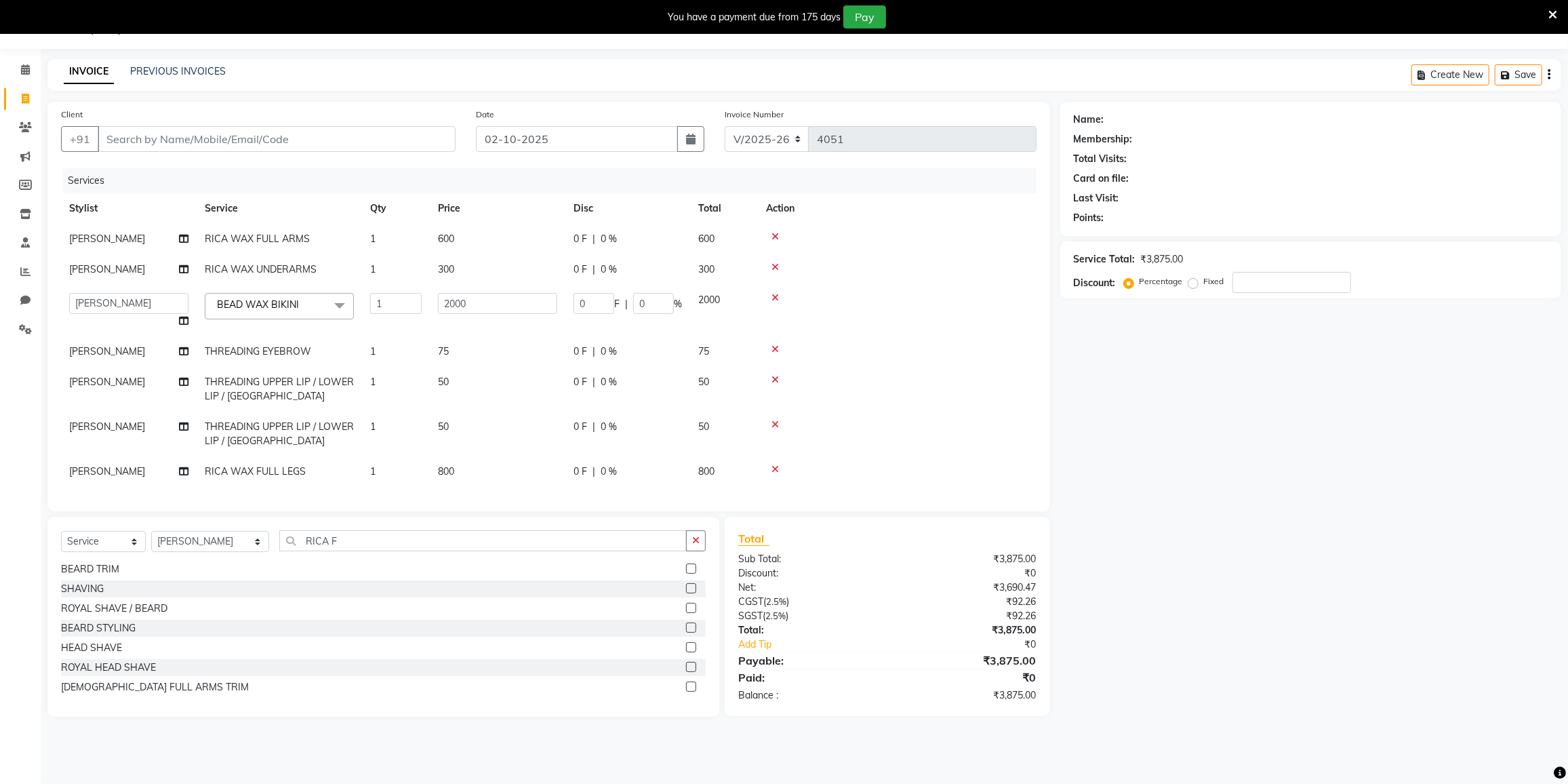
scroll to position [0, 0]
click at [345, 544] on input "RICA F" at bounding box center [483, 541] width 407 height 21
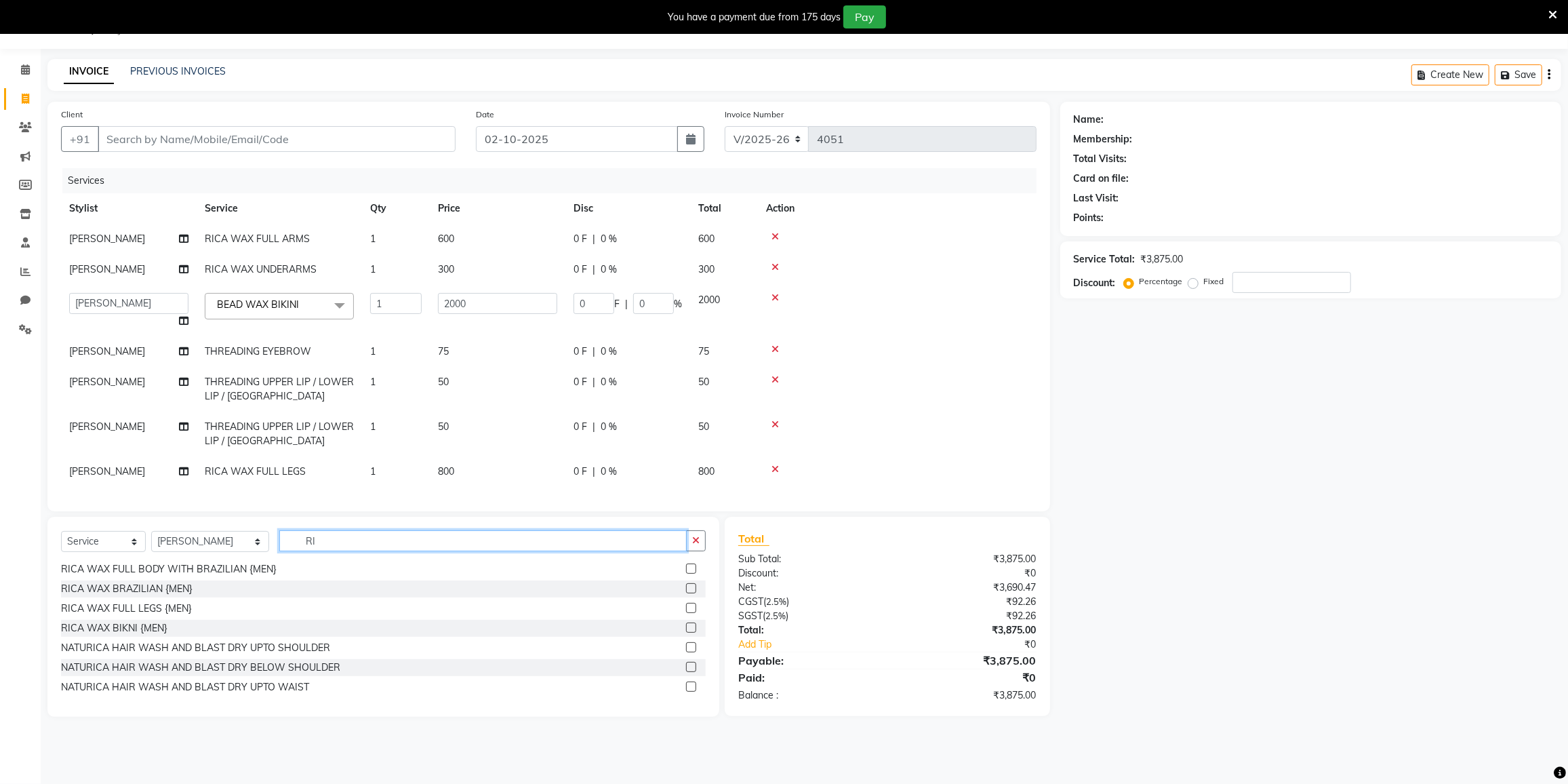
type input "R"
type input "TOUCH"
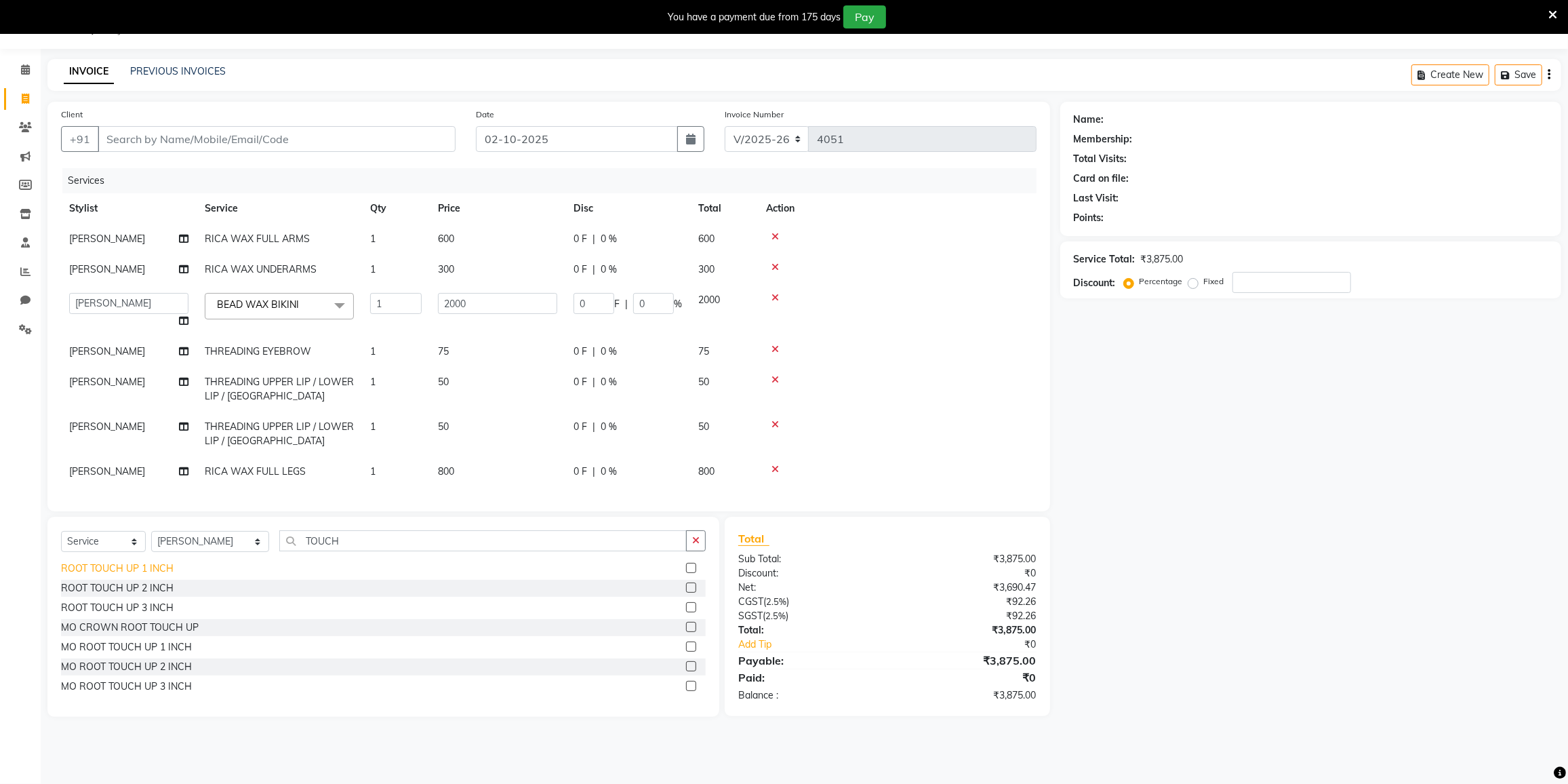
click at [164, 576] on div "ROOT TOUCH UP 1 INCH" at bounding box center [117, 568] width 112 height 14
checkbox input "false"
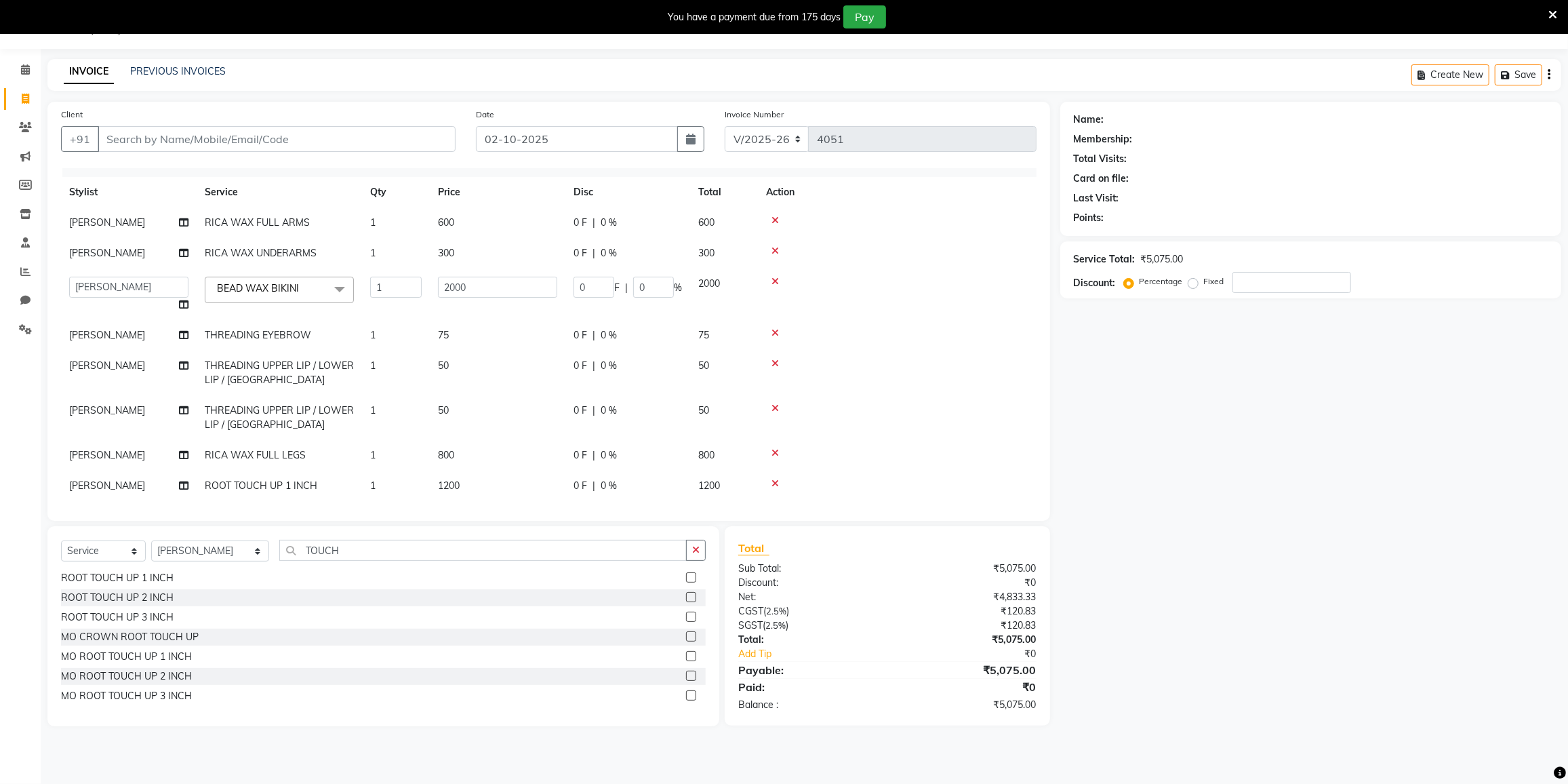
scroll to position [30, 0]
click at [334, 545] on input "TOUCH" at bounding box center [483, 551] width 407 height 21
type input "T"
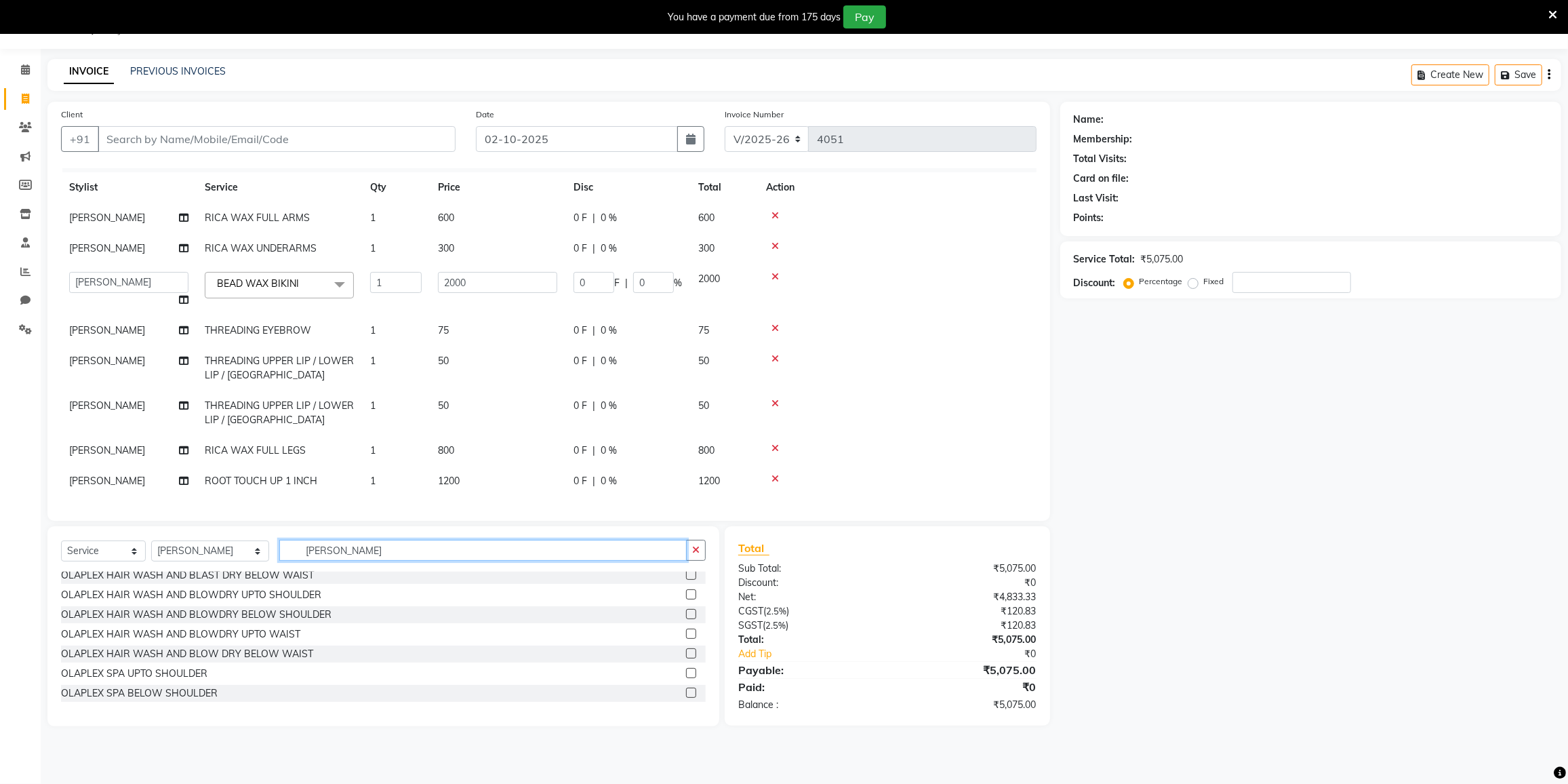
scroll to position [185, 0]
type input "OLA P"
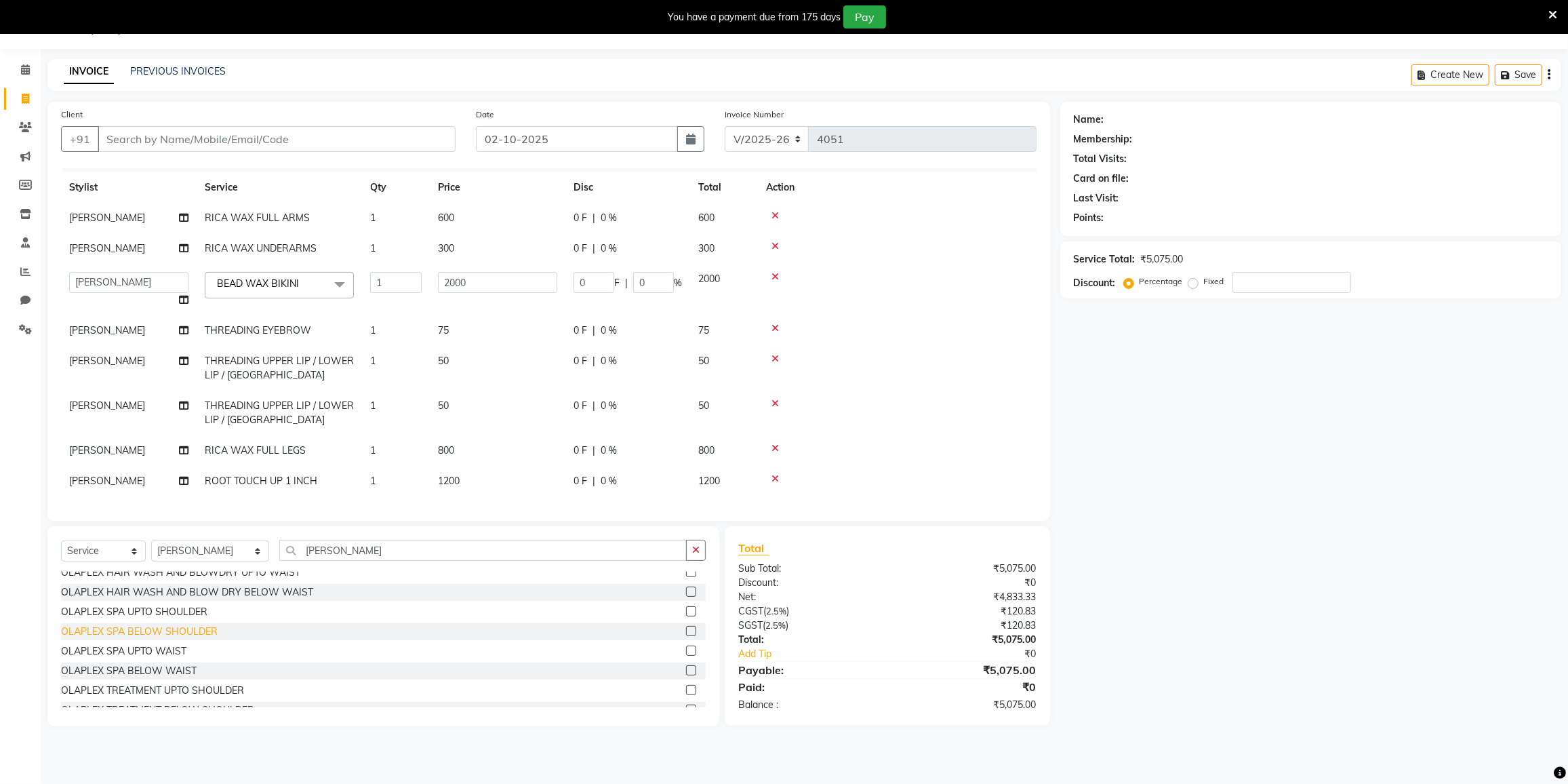
click at [183, 627] on div "OLAPLEX SPA BELOW SHOULDER" at bounding box center [139, 632] width 157 height 14
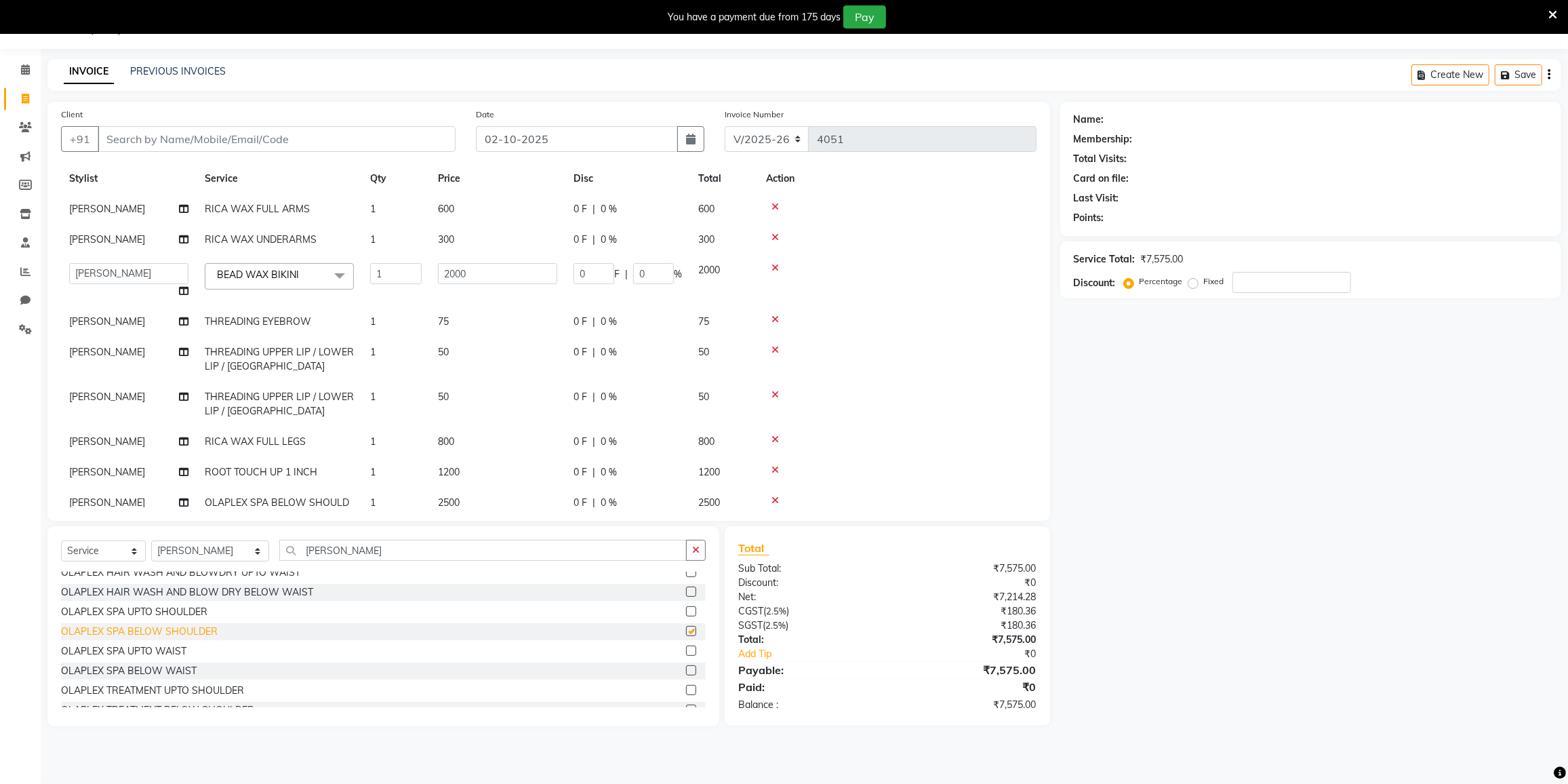
checkbox input "false"
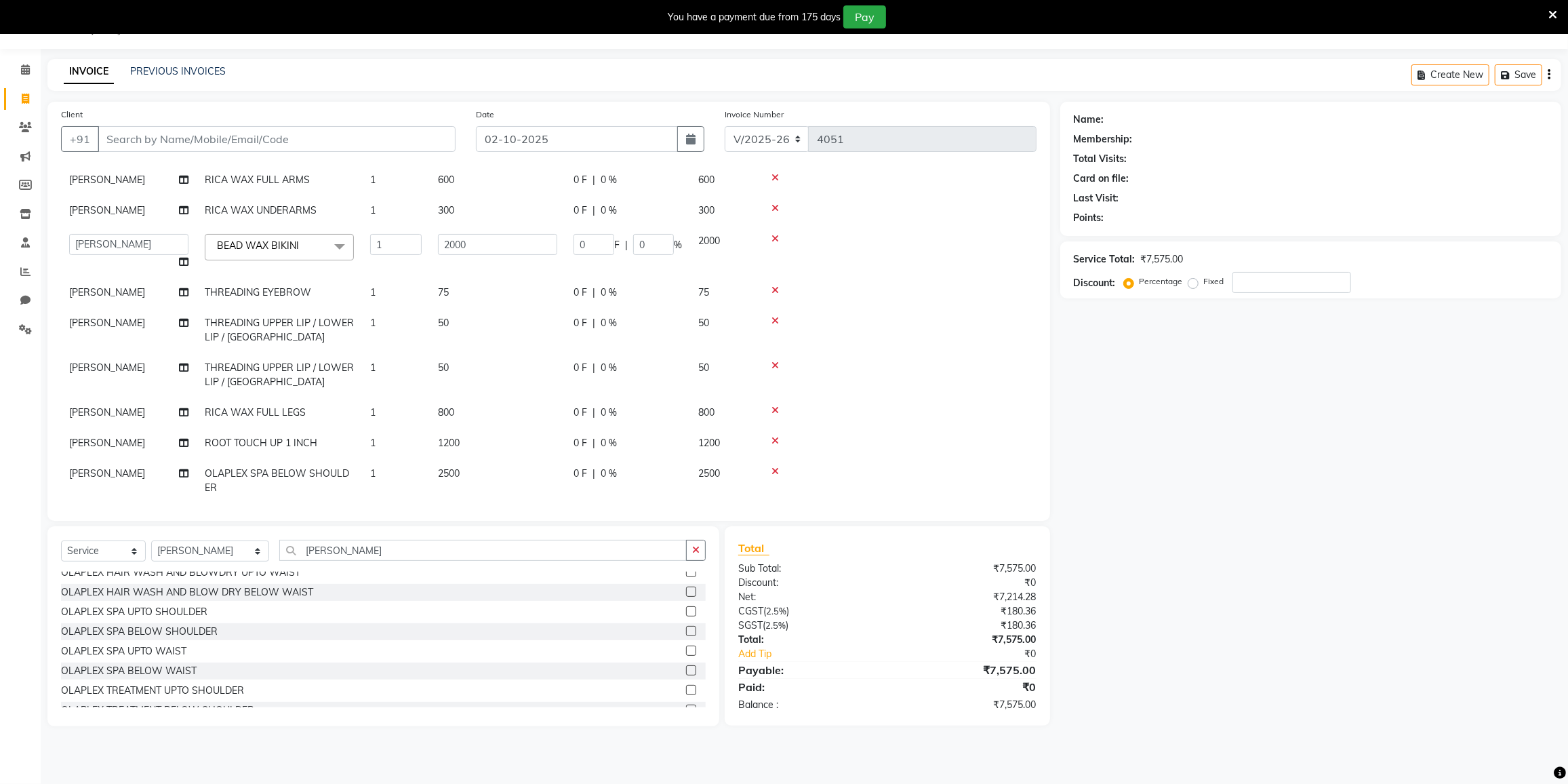
scroll to position [74, 0]
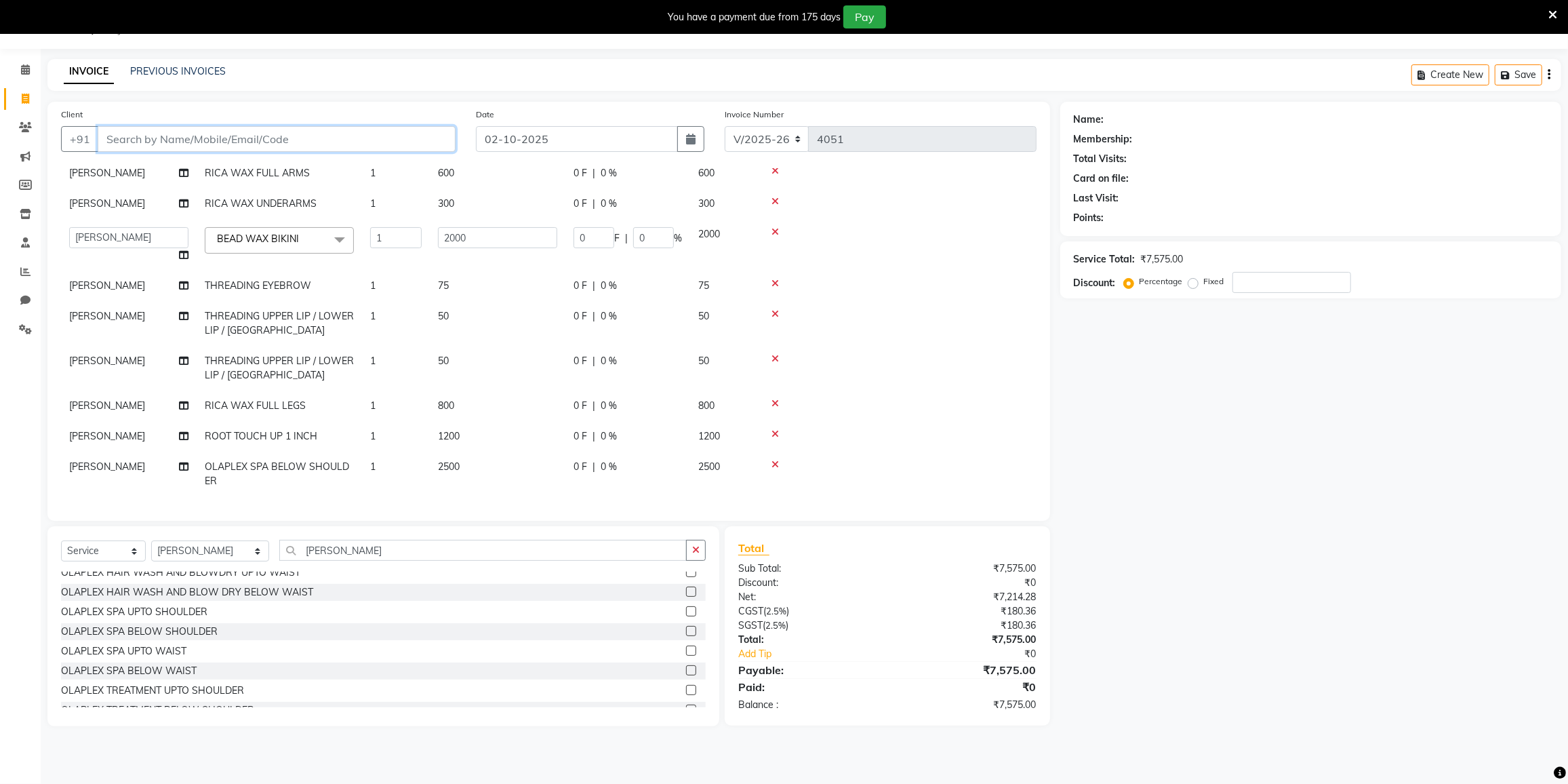
click at [185, 131] on input "Client" at bounding box center [277, 139] width 358 height 26
type input "9"
type input "0"
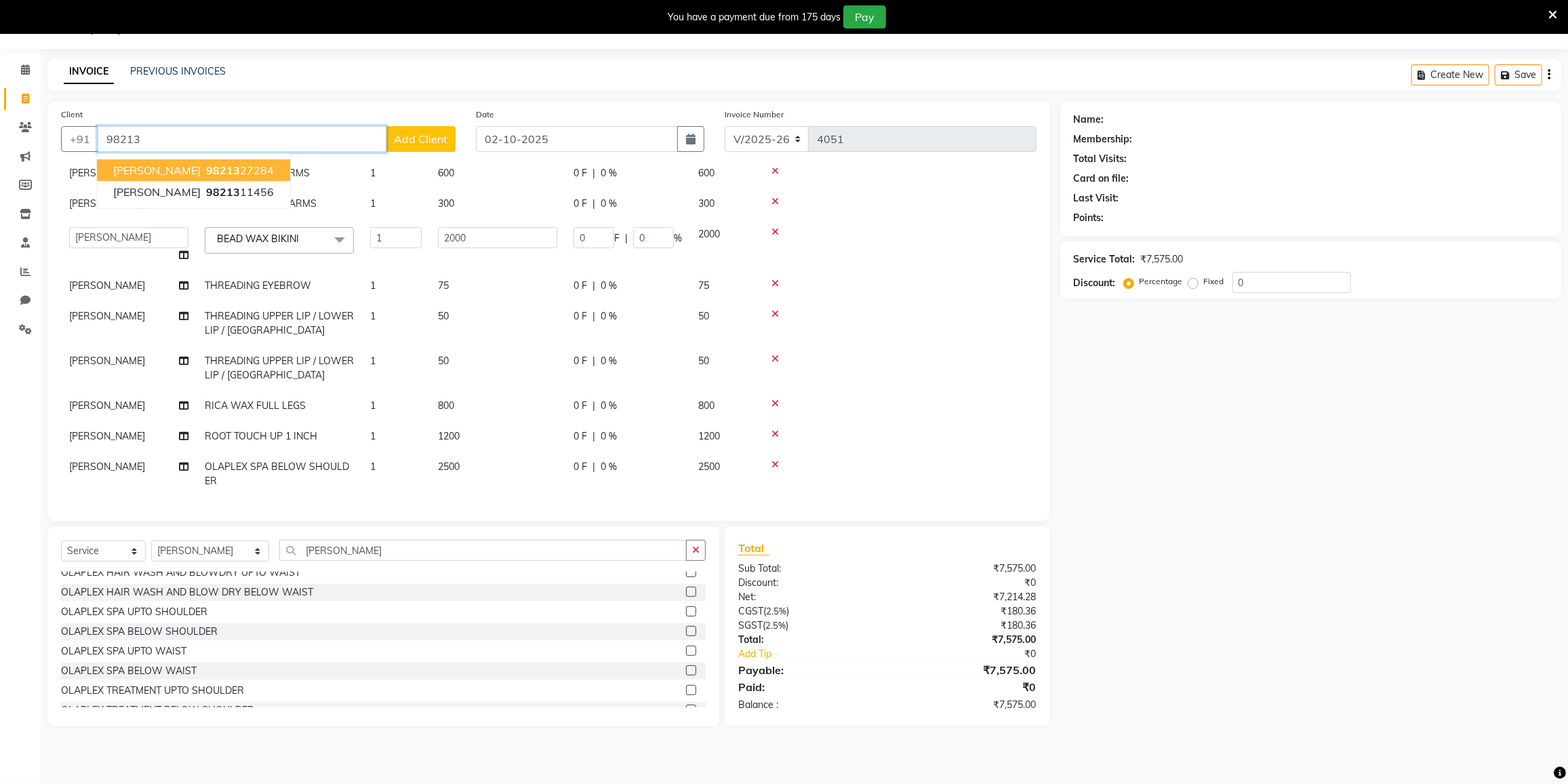
click at [192, 138] on input "98213" at bounding box center [242, 139] width 289 height 26
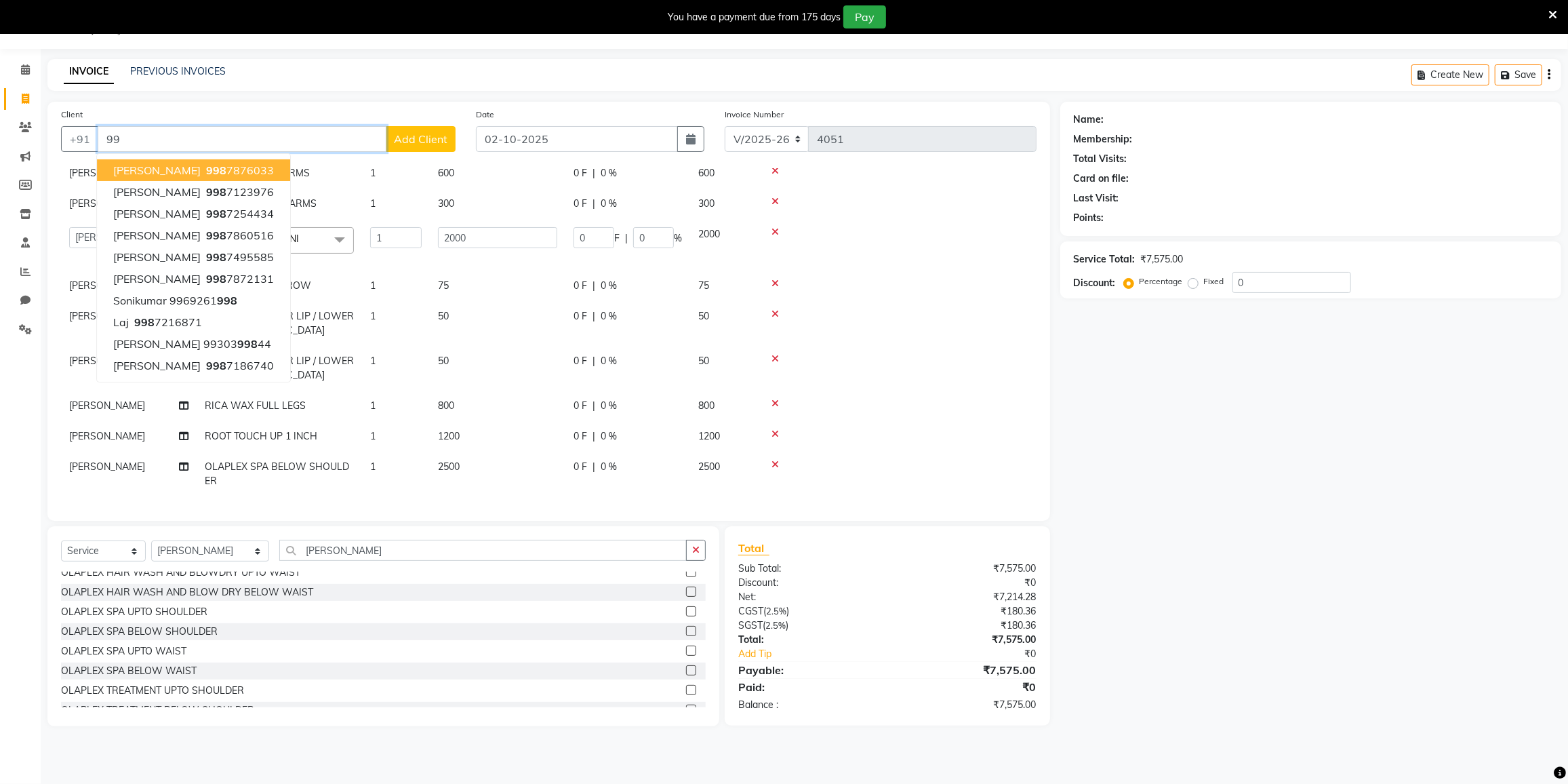
type input "9"
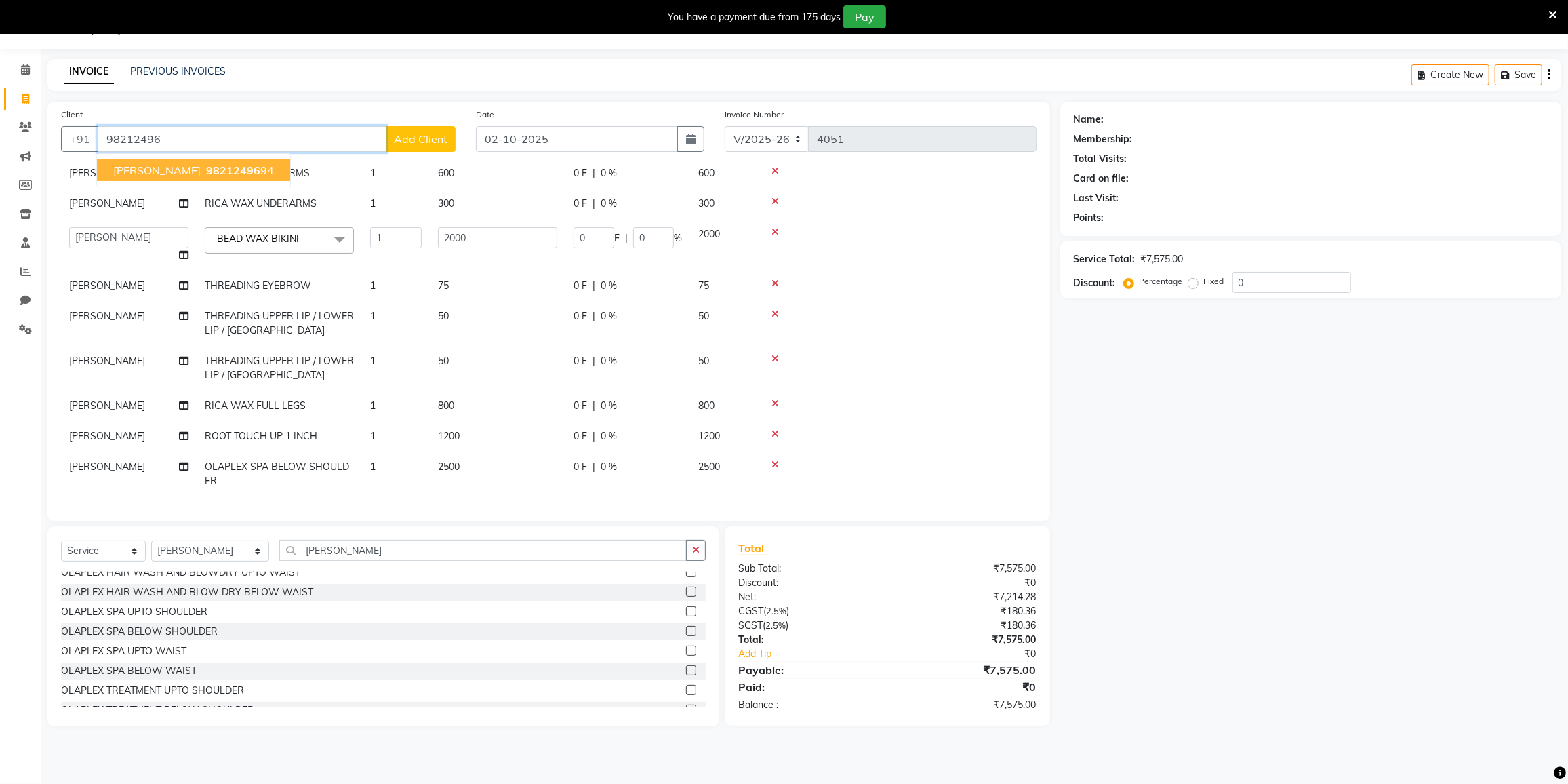
click at [154, 168] on span "Anju Kanneja" at bounding box center [157, 170] width 88 height 13
type input "9821249694"
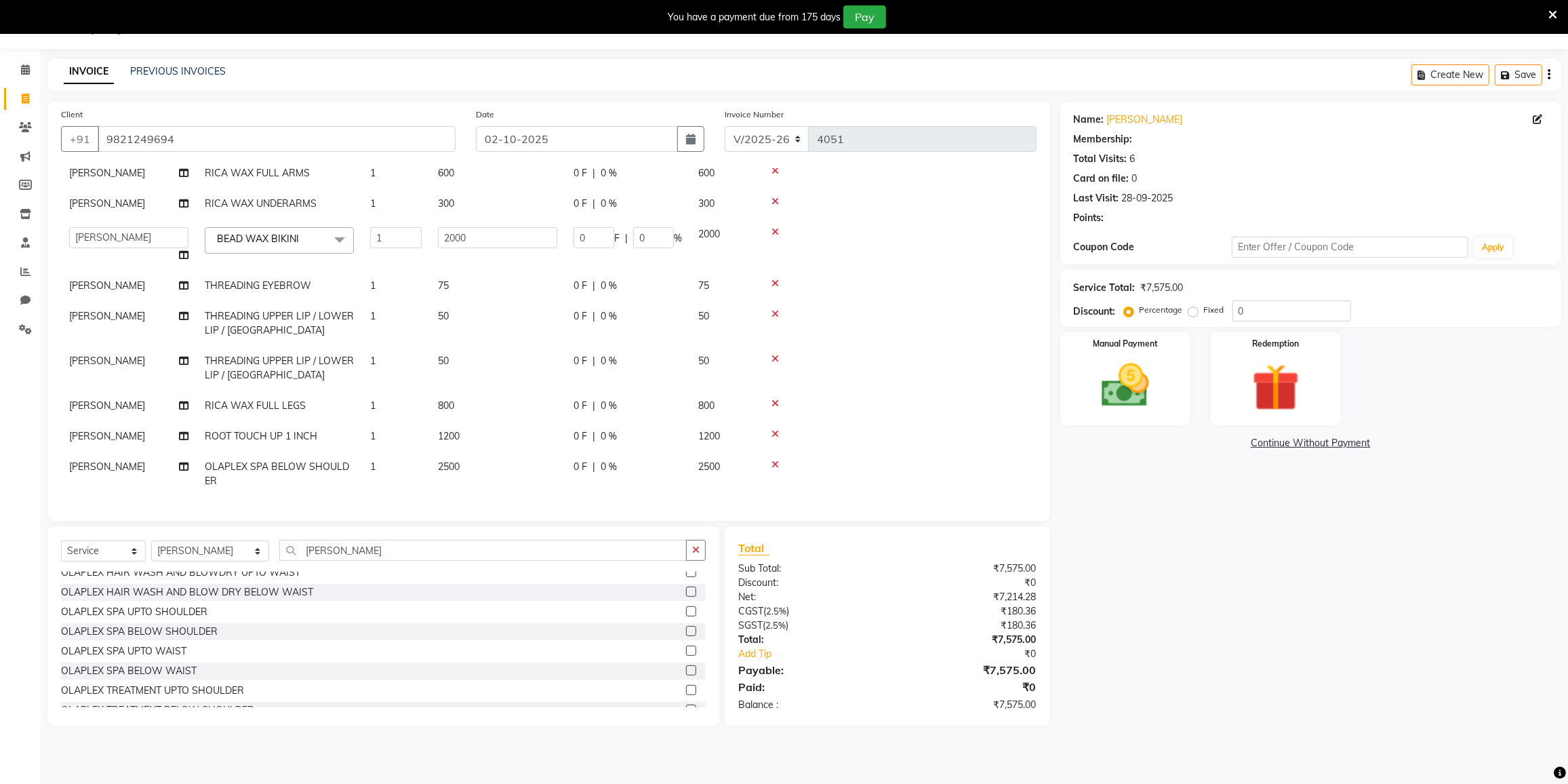
type input "400"
type input "20"
select select "2: Object"
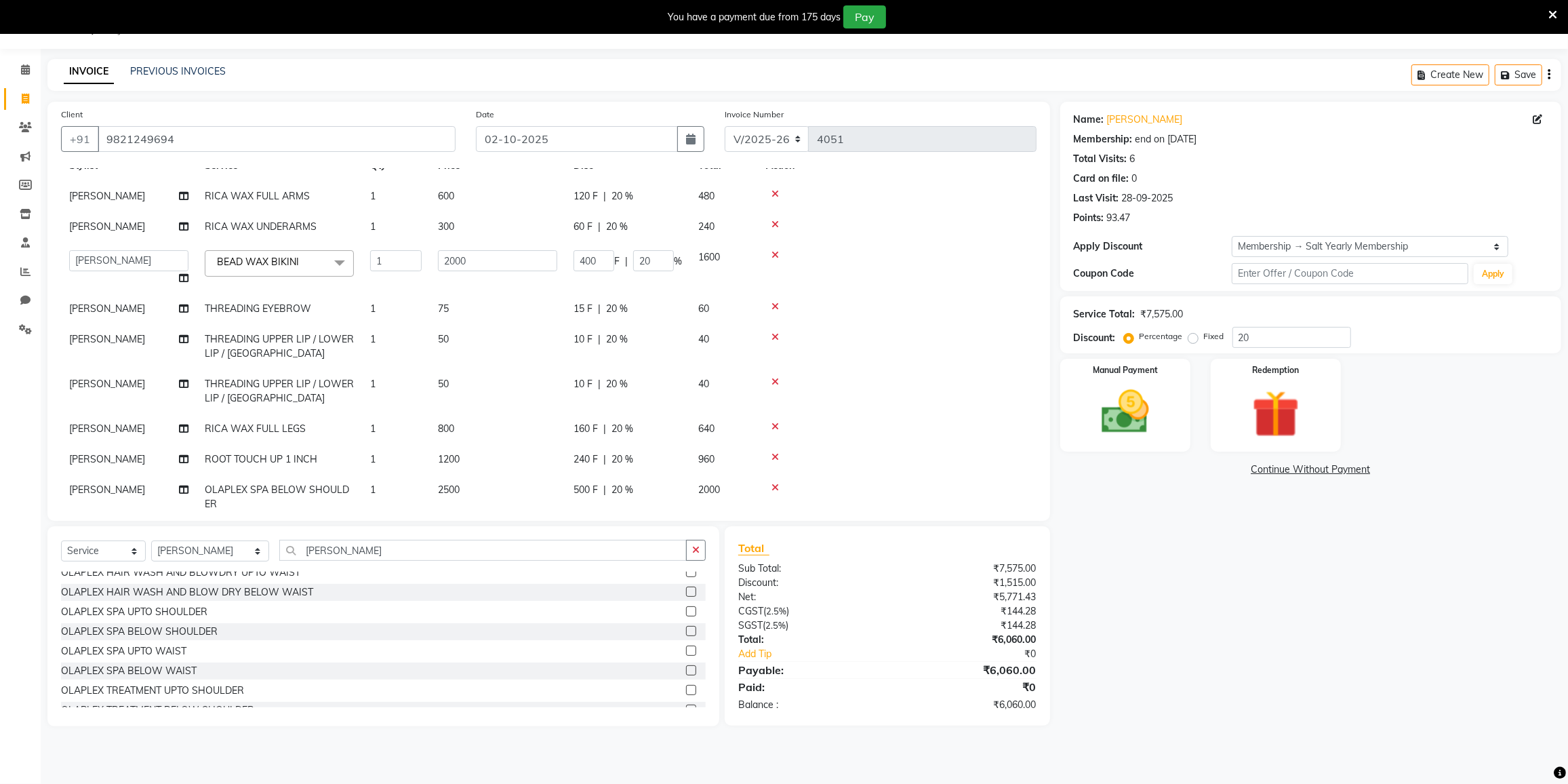
scroll to position [0, 0]
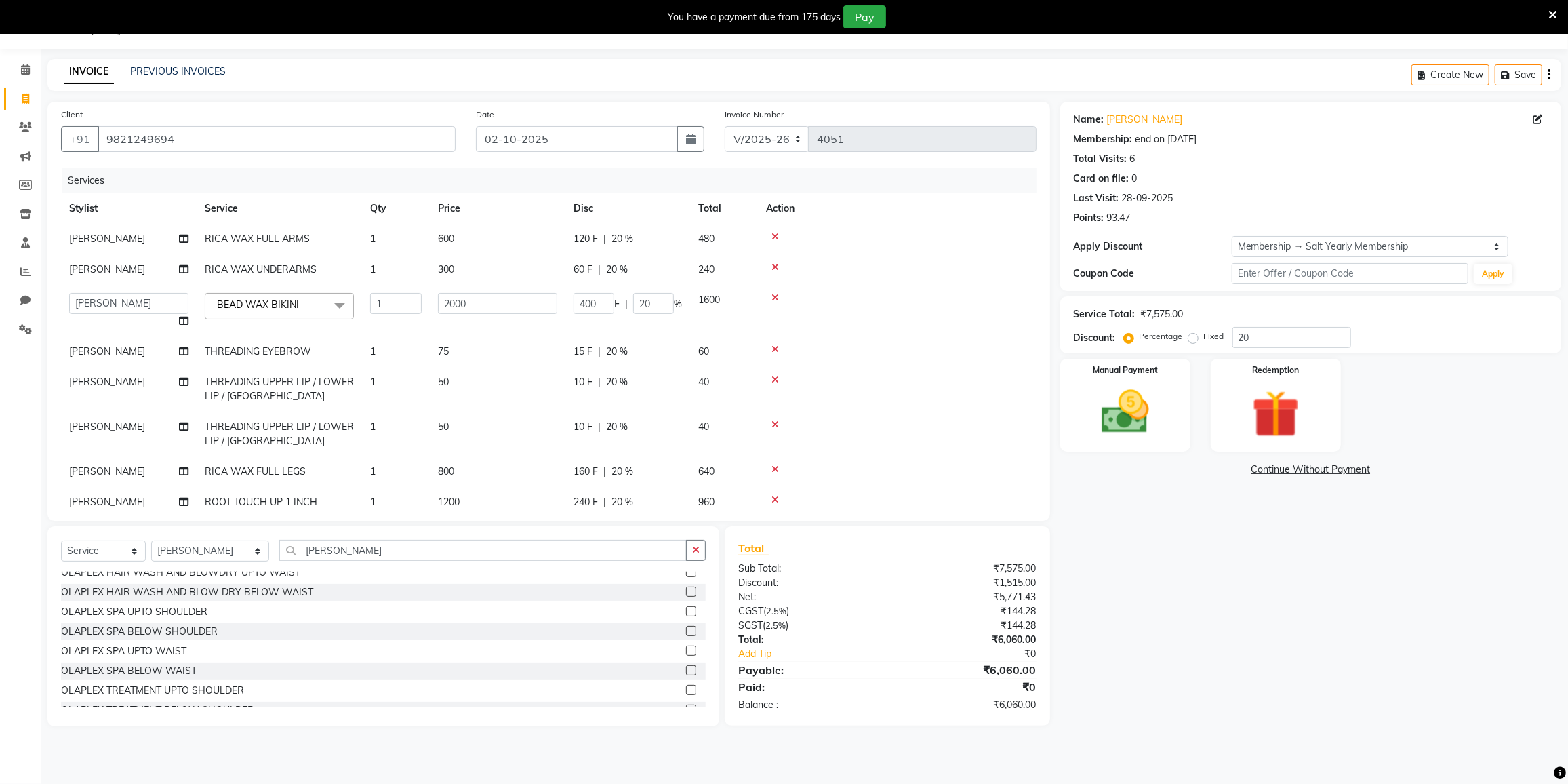
click at [596, 235] on span "120 F" at bounding box center [586, 239] width 25 height 14
select select "80712"
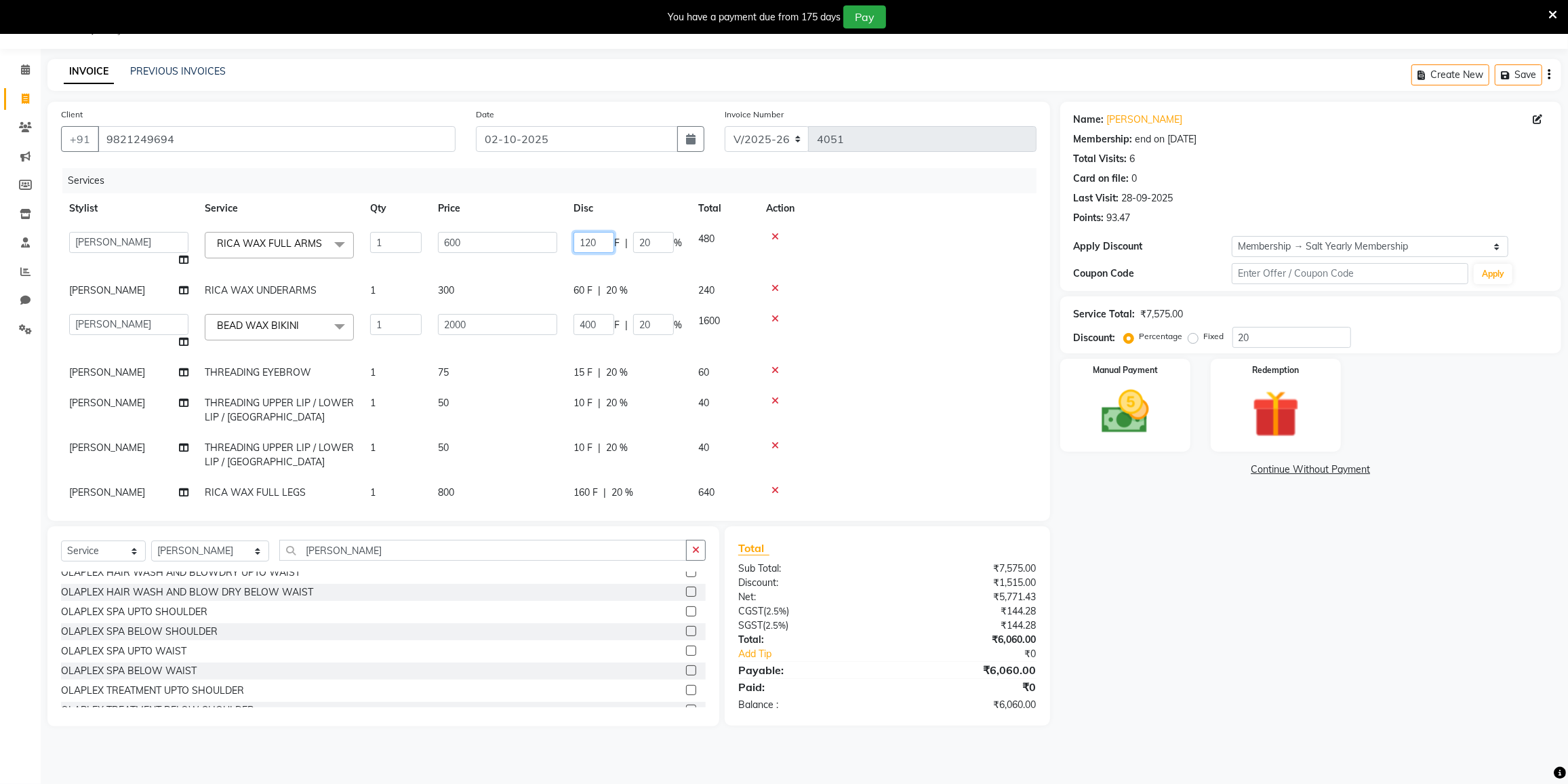
click at [597, 242] on input "120" at bounding box center [594, 242] width 41 height 21
type input "1"
click at [883, 266] on tbody "DC DILSHAD ALI FAIZAN AHMED FARHAN SHAIKH FEROZ SHAIKH Ganga Kunwar Gulnaaz Sha…" at bounding box center [548, 404] width 975 height 360
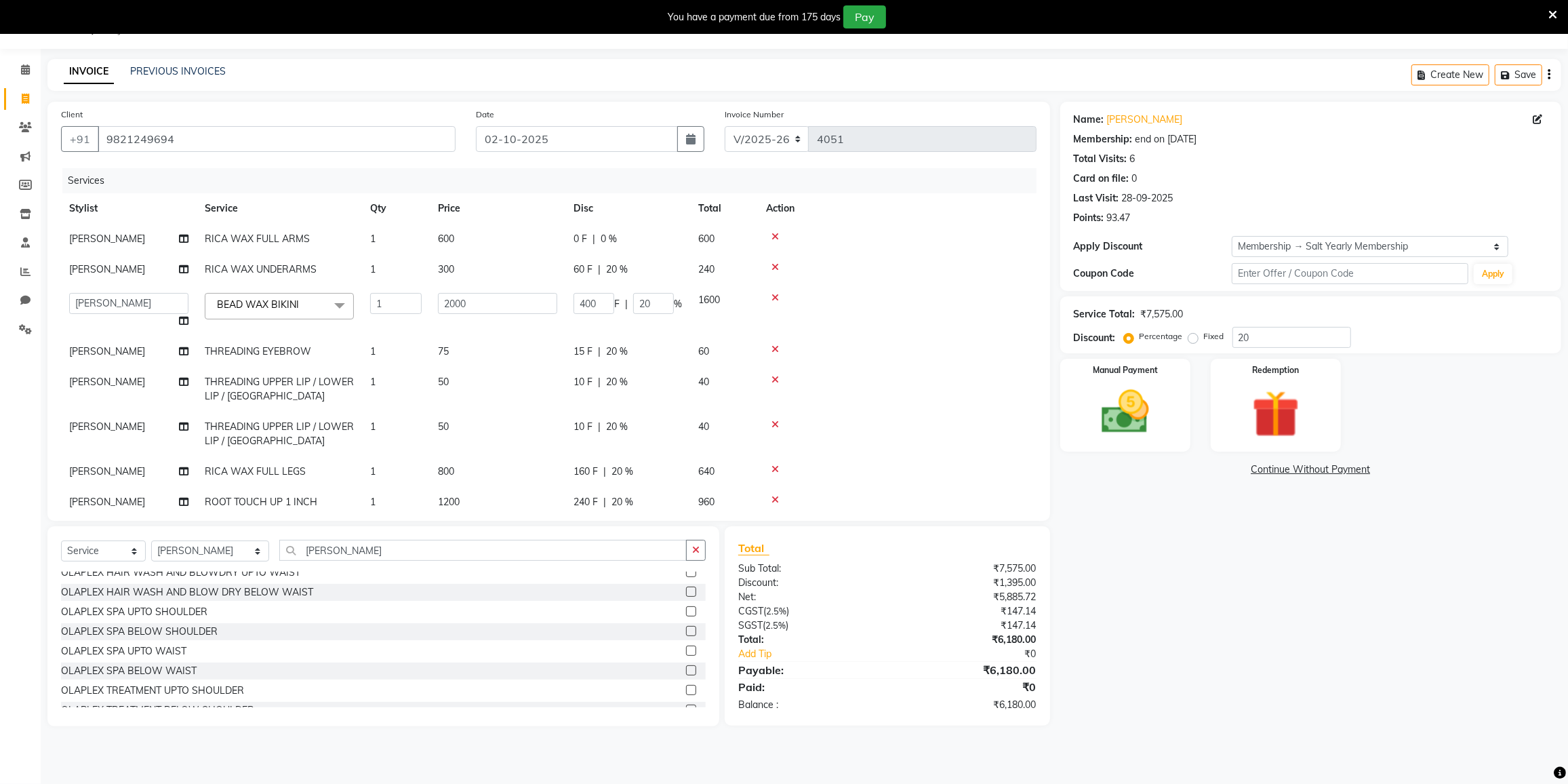
click at [592, 267] on span "60 F" at bounding box center [583, 270] width 19 height 14
select select "80712"
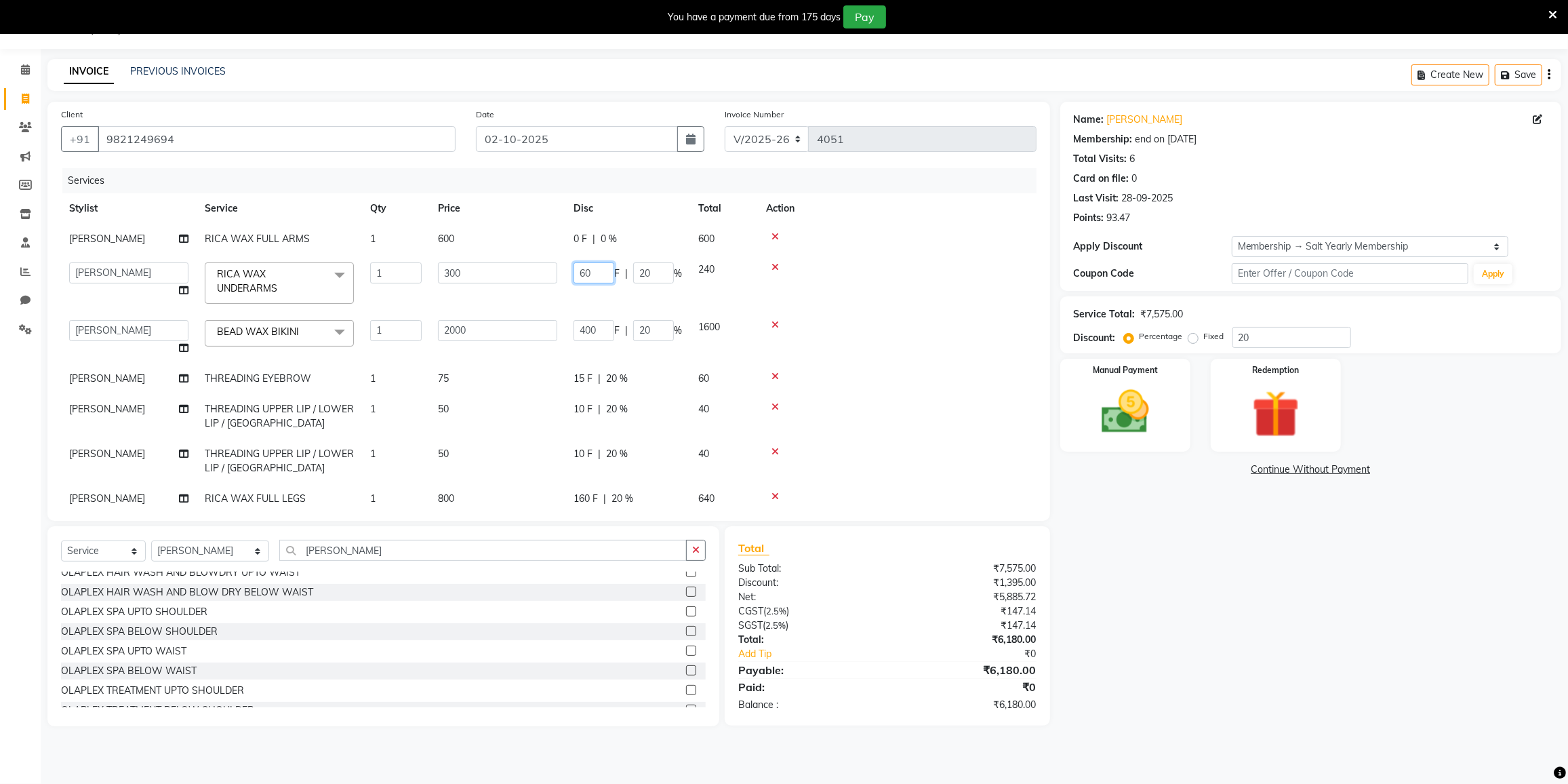
click at [599, 269] on input "60" at bounding box center [594, 273] width 41 height 21
type input "6"
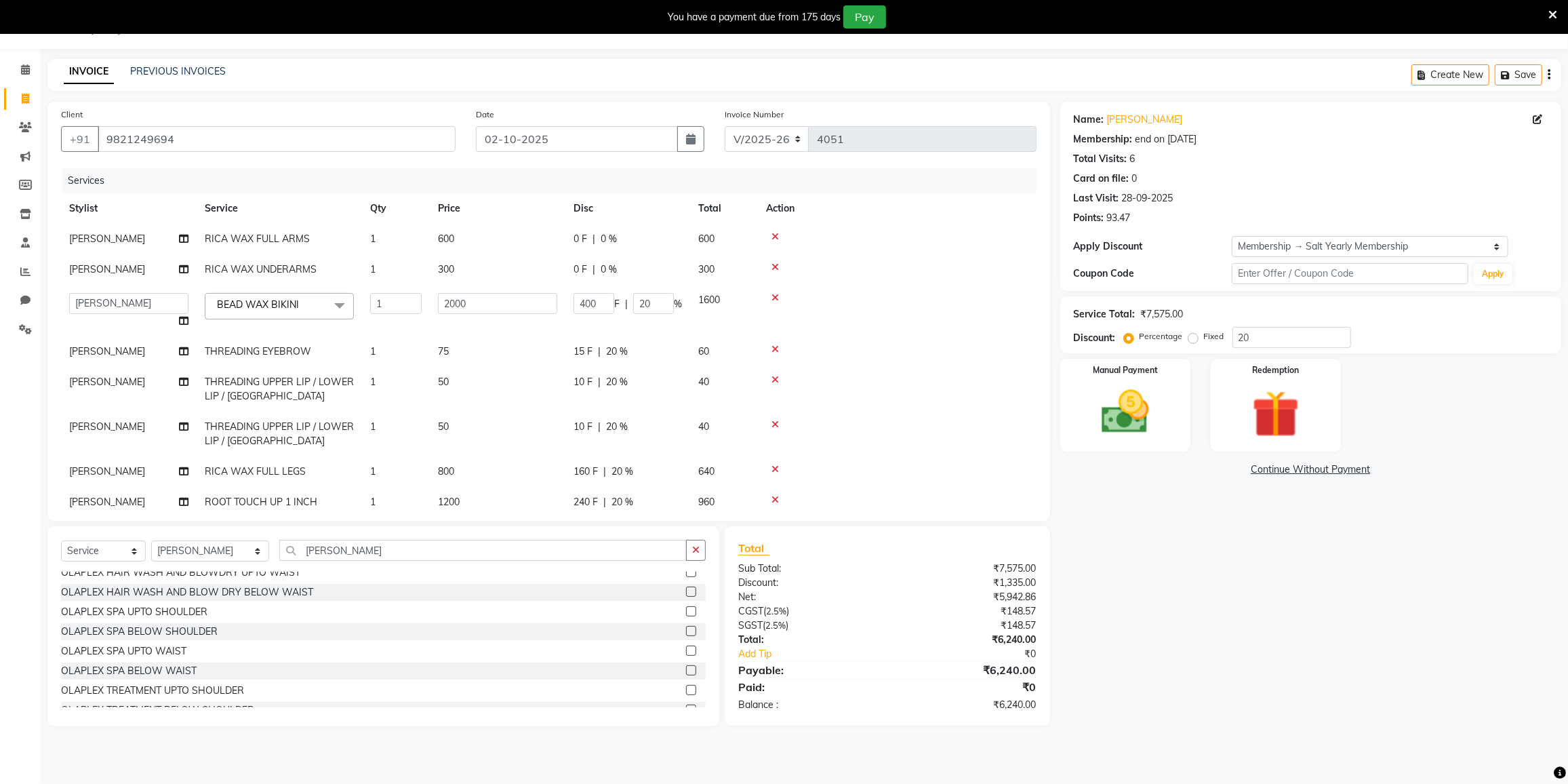
click at [957, 312] on td at bounding box center [897, 310] width 279 height 51
click at [599, 301] on input "400" at bounding box center [594, 303] width 41 height 21
type input "4"
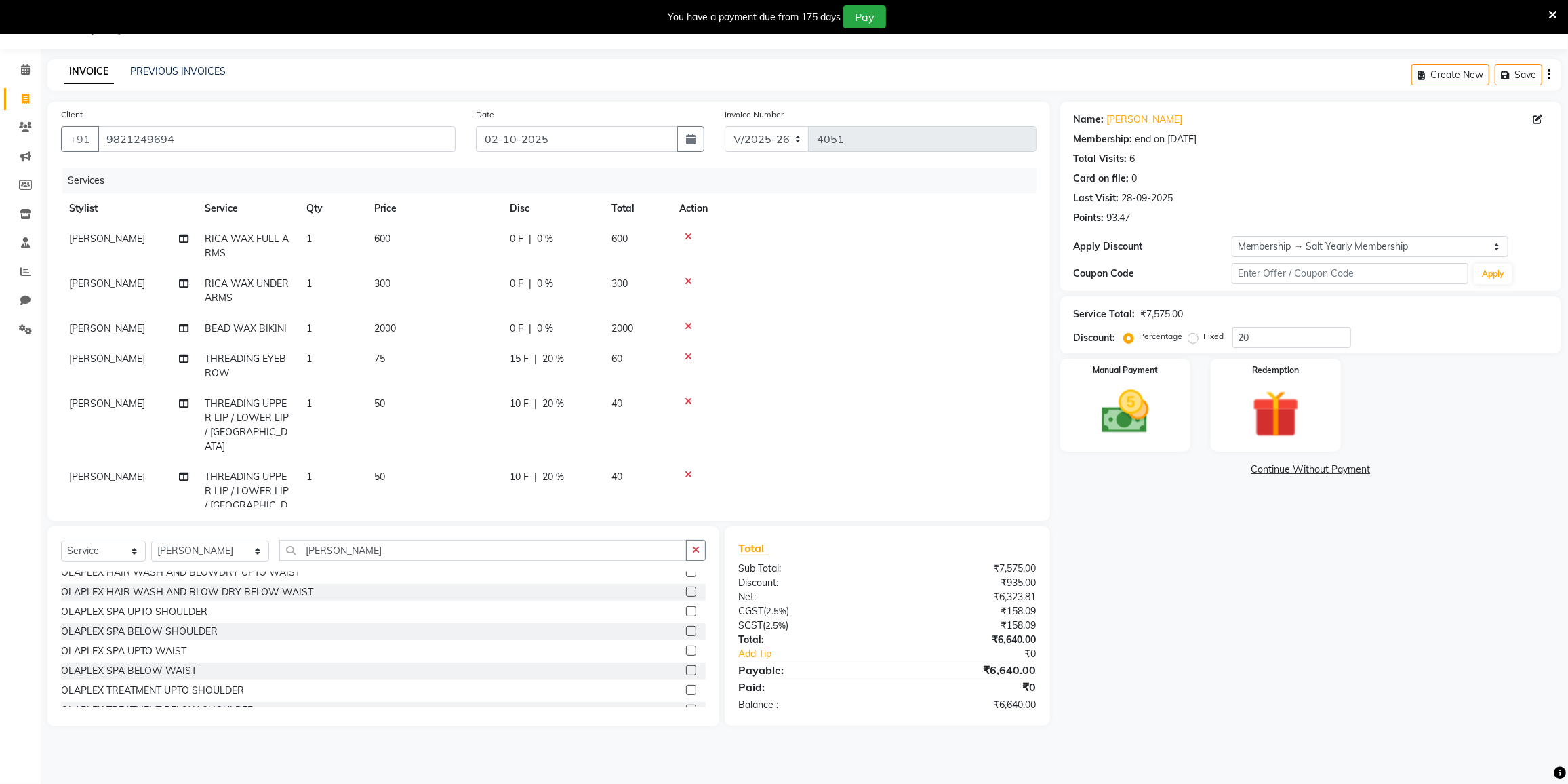
click at [853, 329] on td at bounding box center [854, 328] width 365 height 30
click at [577, 232] on div "0 F | 0 %" at bounding box center [553, 239] width 86 height 14
select select "80712"
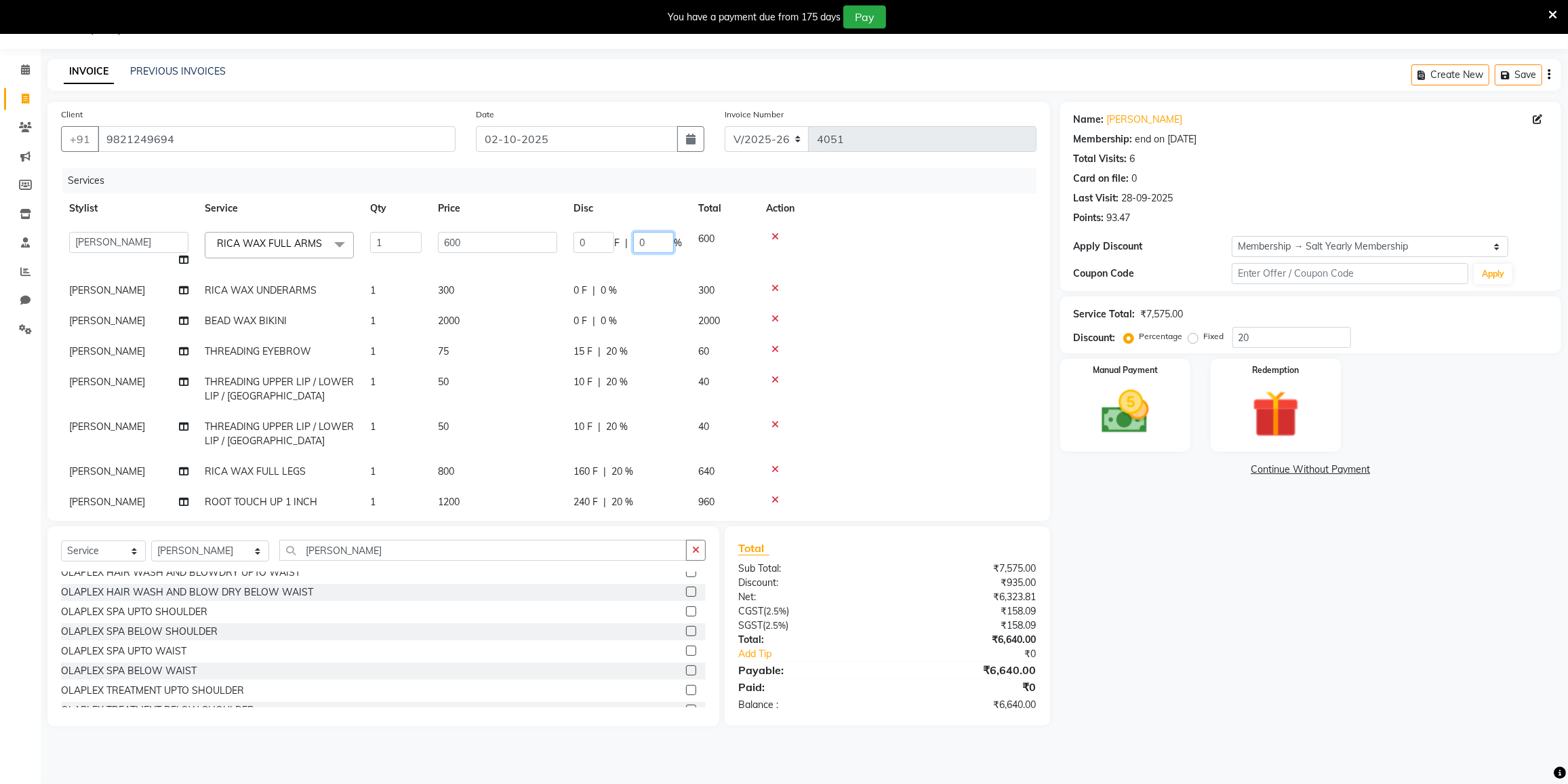
click at [666, 237] on input "0" at bounding box center [654, 242] width 41 height 21
type input "20"
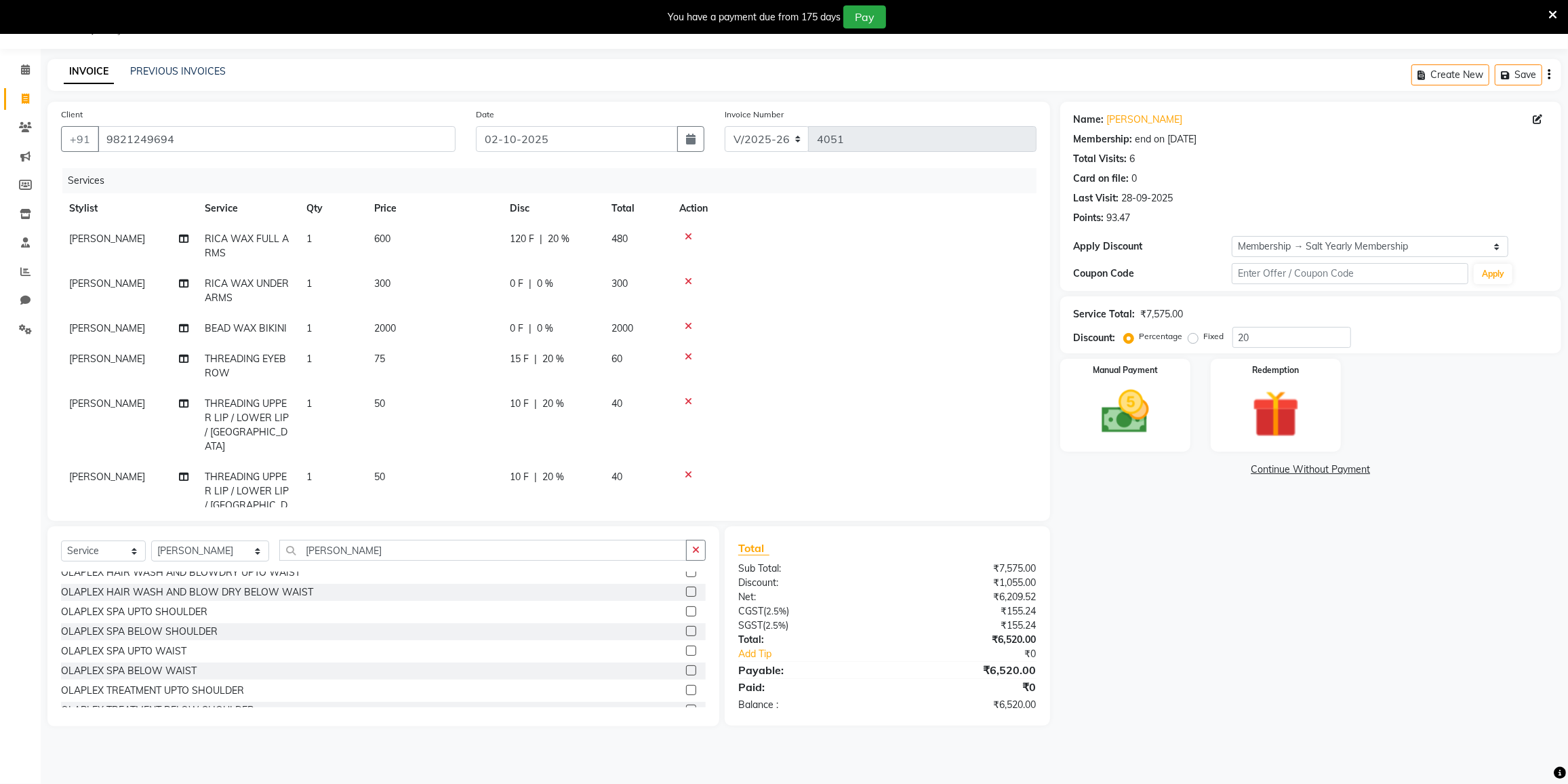
drag, startPoint x: 909, startPoint y: 299, endPoint x: 676, endPoint y: 302, distance: 233.0
click at [909, 299] on td at bounding box center [854, 291] width 365 height 45
click at [577, 284] on div "0 F | 0 %" at bounding box center [553, 284] width 86 height 14
select select "80712"
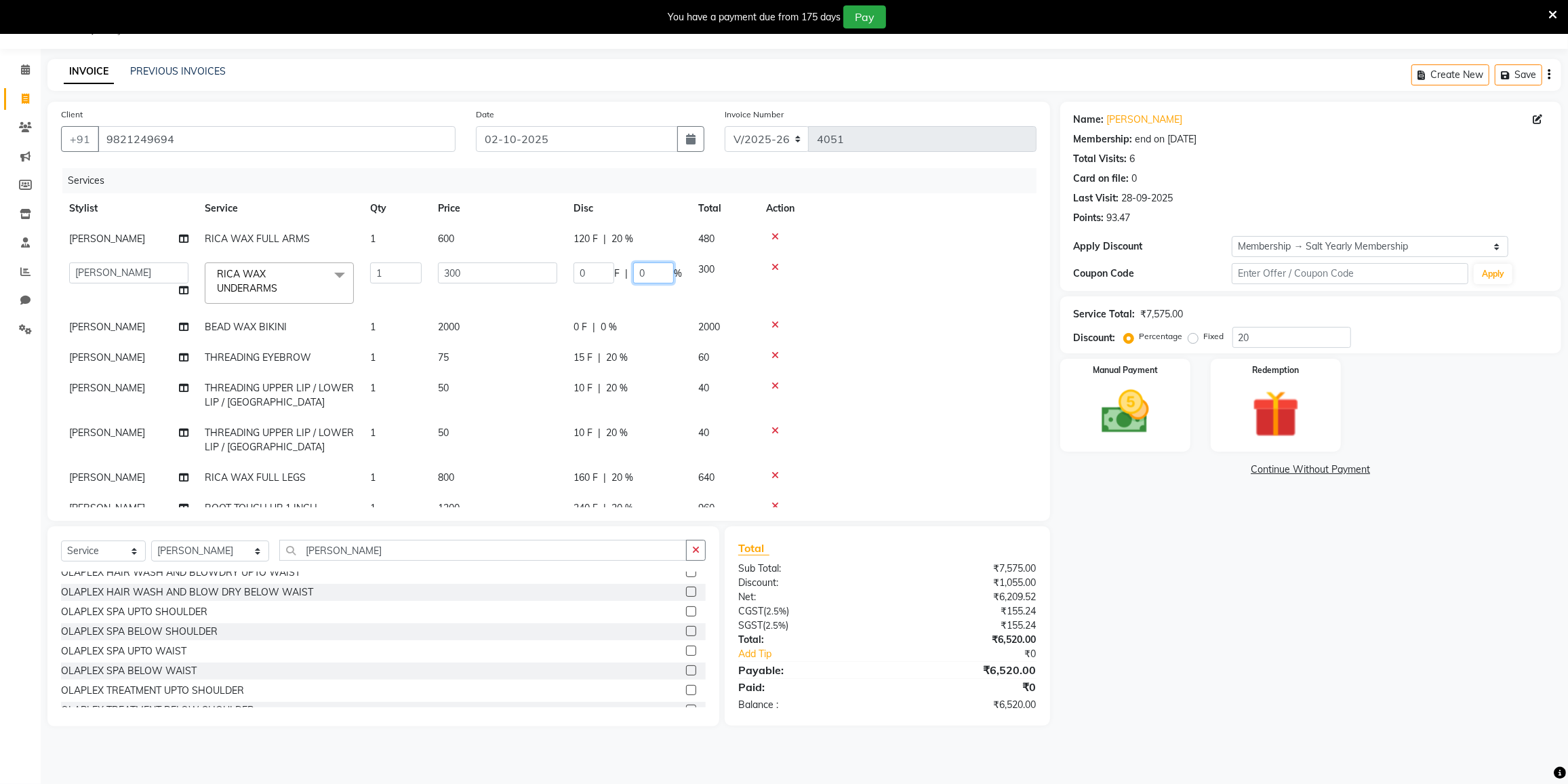
click at [653, 279] on input "0" at bounding box center [654, 273] width 41 height 21
type input "20"
click at [867, 292] on td at bounding box center [897, 283] width 279 height 58
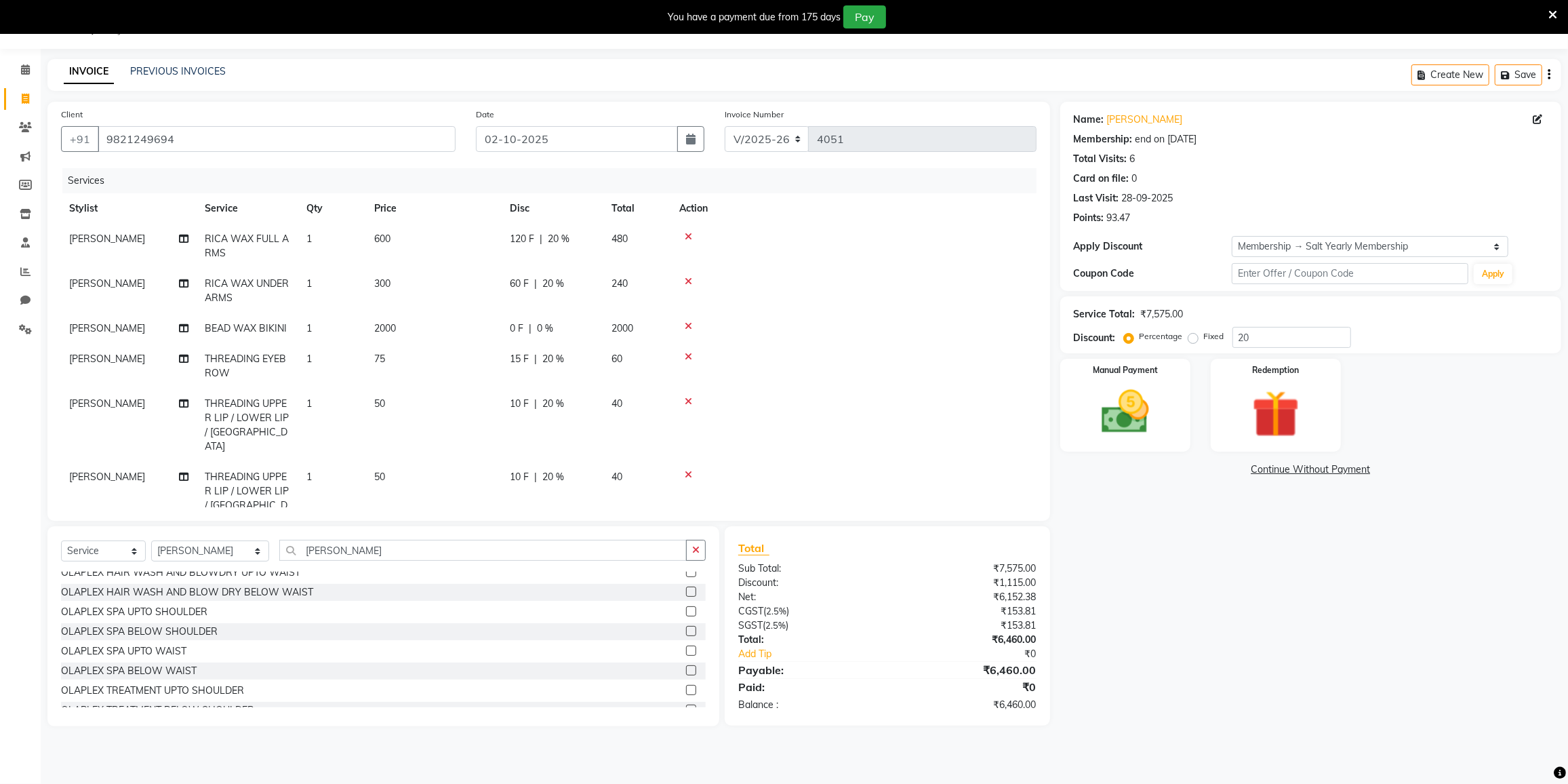
click at [560, 322] on div "0 F | 0 %" at bounding box center [553, 329] width 86 height 14
select select "80712"
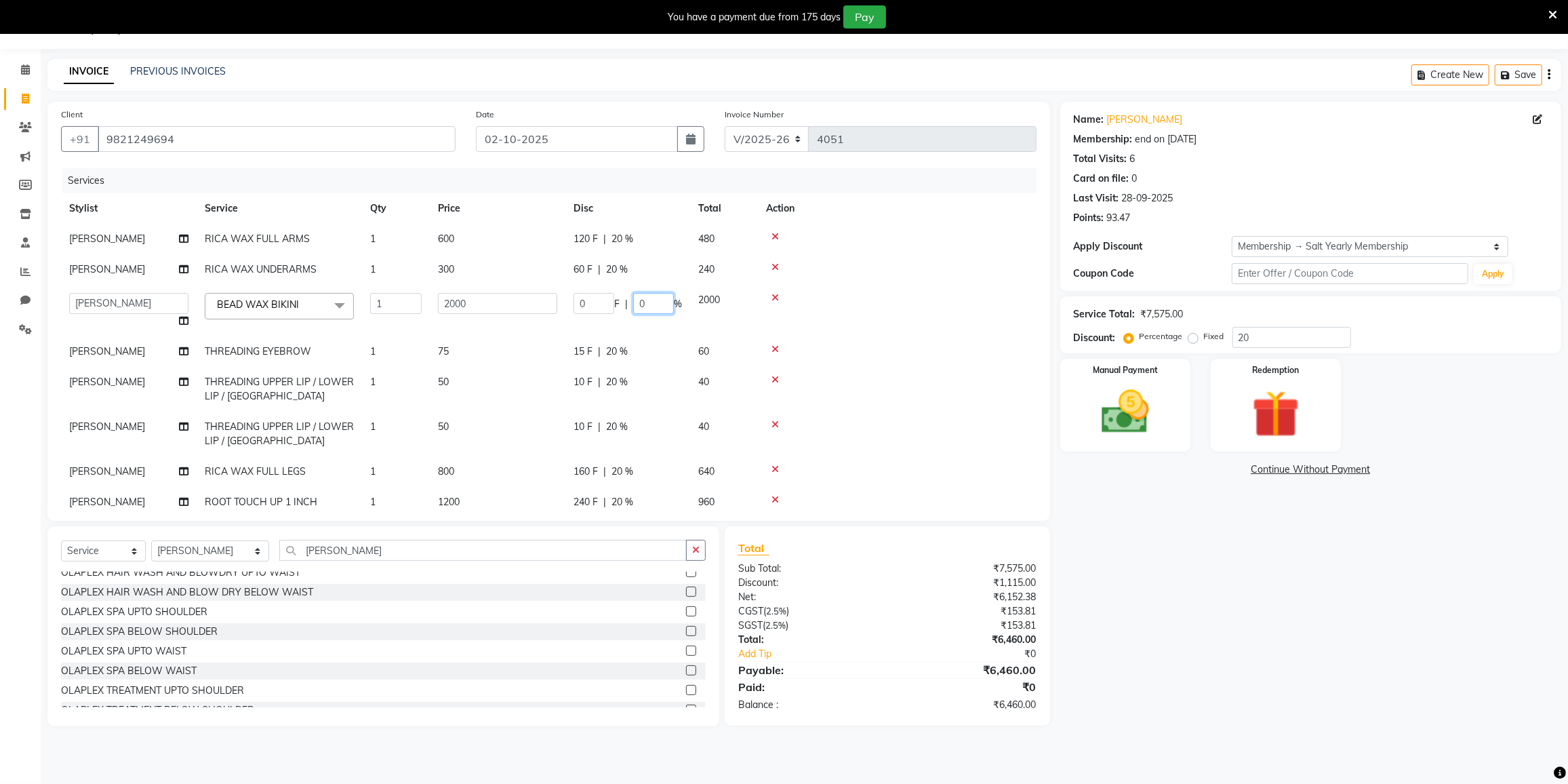
click at [670, 302] on input "0" at bounding box center [654, 303] width 41 height 21
type input "20"
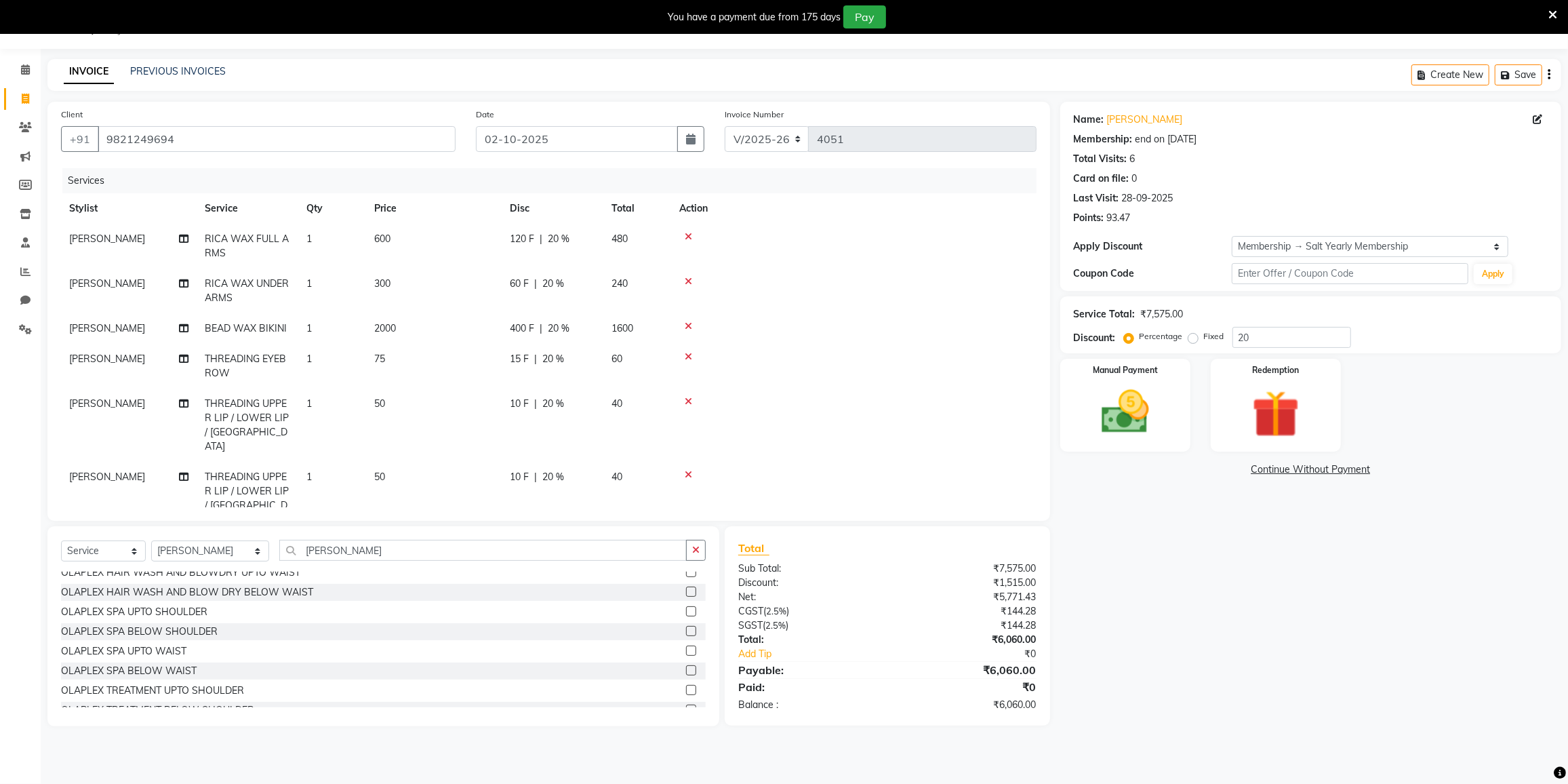
drag, startPoint x: 807, startPoint y: 292, endPoint x: 826, endPoint y: 296, distance: 19.4
click at [808, 291] on tbody "SABA SHAIKH RICA WAX FULL ARMS 1 600 120 F | 20 % 480 SABA SHAIKH RICA WAX UNDE…" at bounding box center [548, 447] width 975 height 445
click at [1103, 424] on img at bounding box center [1125, 412] width 81 height 57
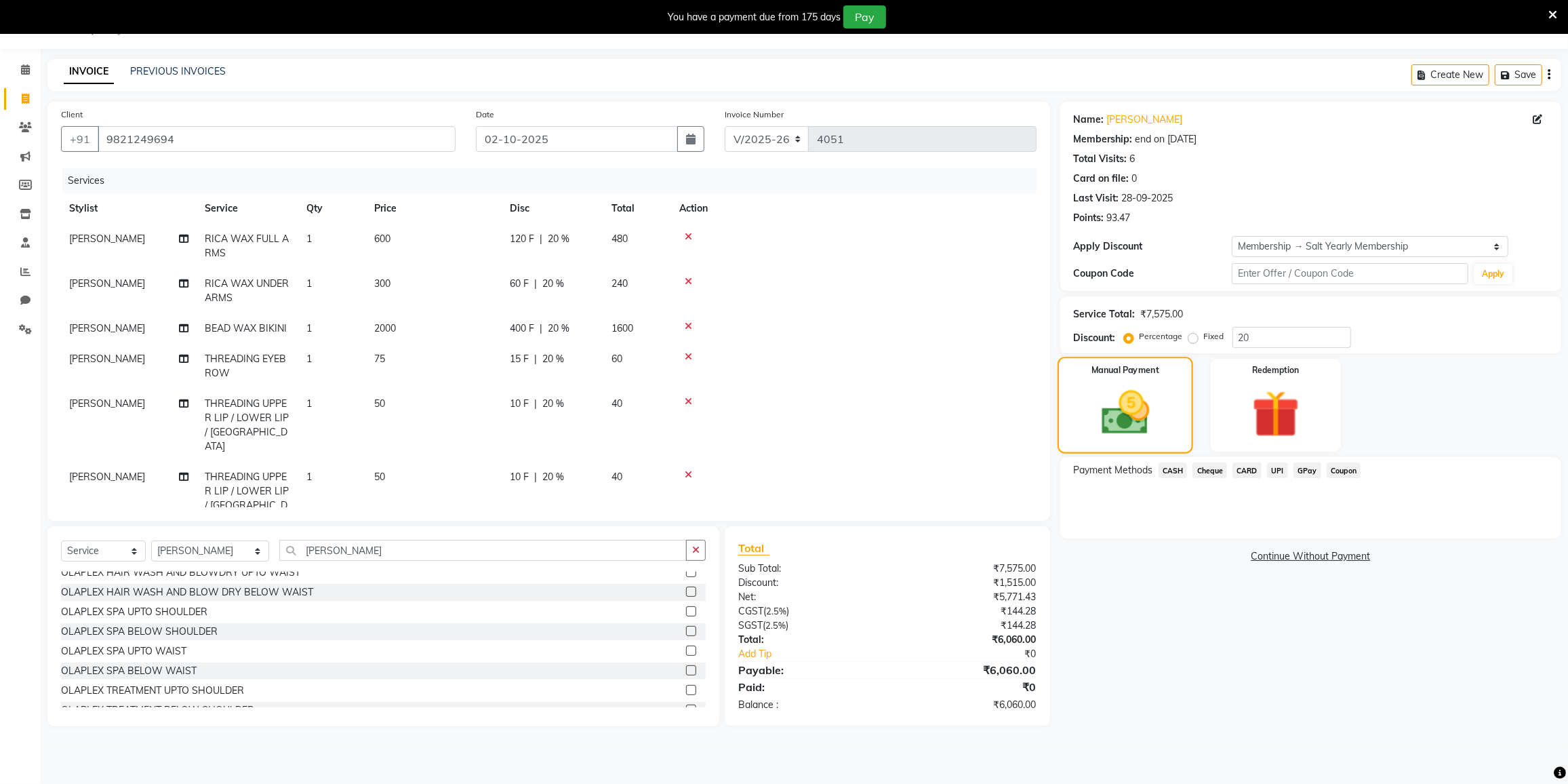
click at [1103, 424] on img at bounding box center [1126, 412] width 79 height 55
click at [1307, 474] on span "GPay" at bounding box center [1307, 470] width 28 height 15
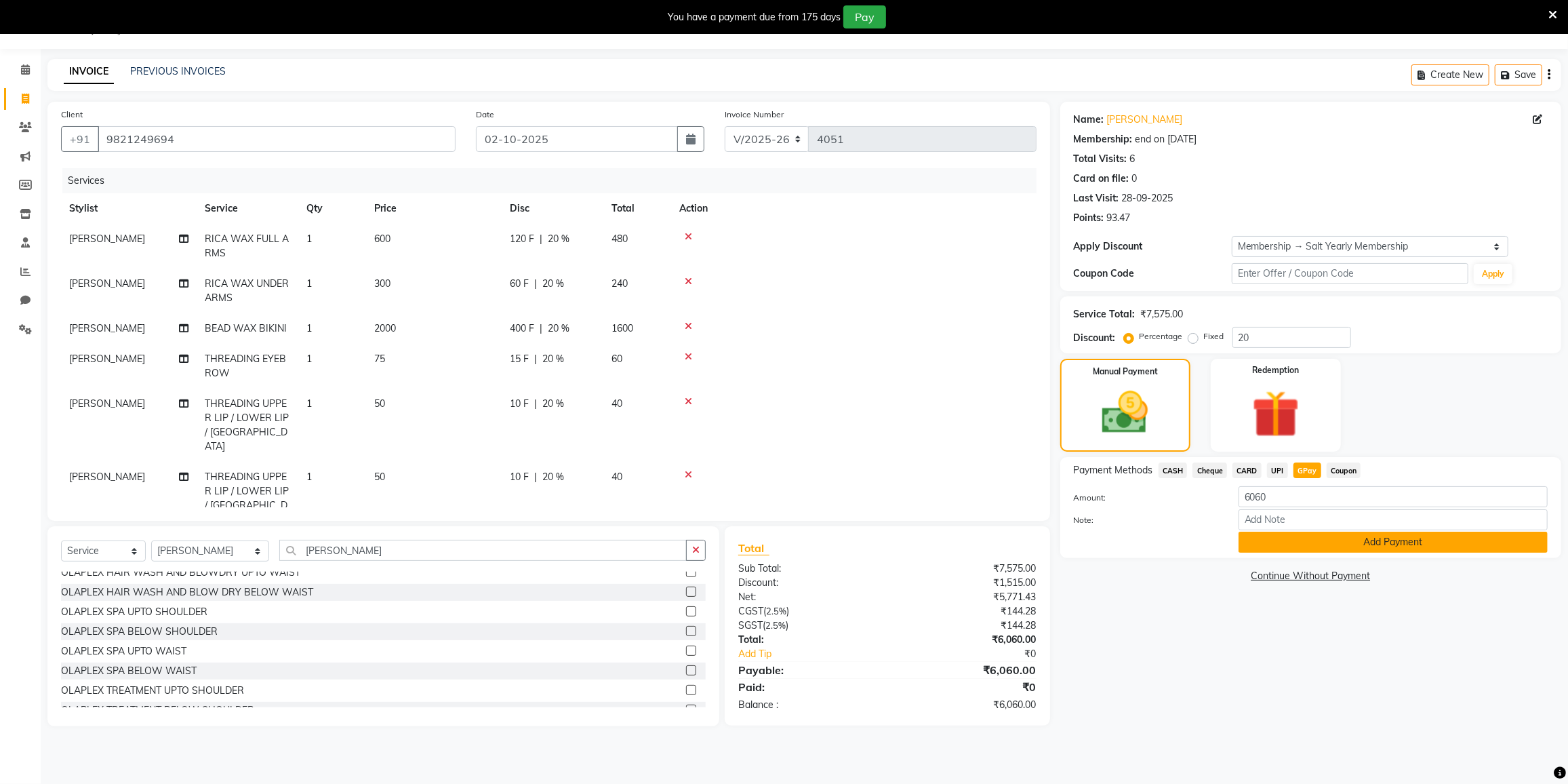
click at [1328, 544] on button "Add Payment" at bounding box center [1393, 542] width 309 height 21
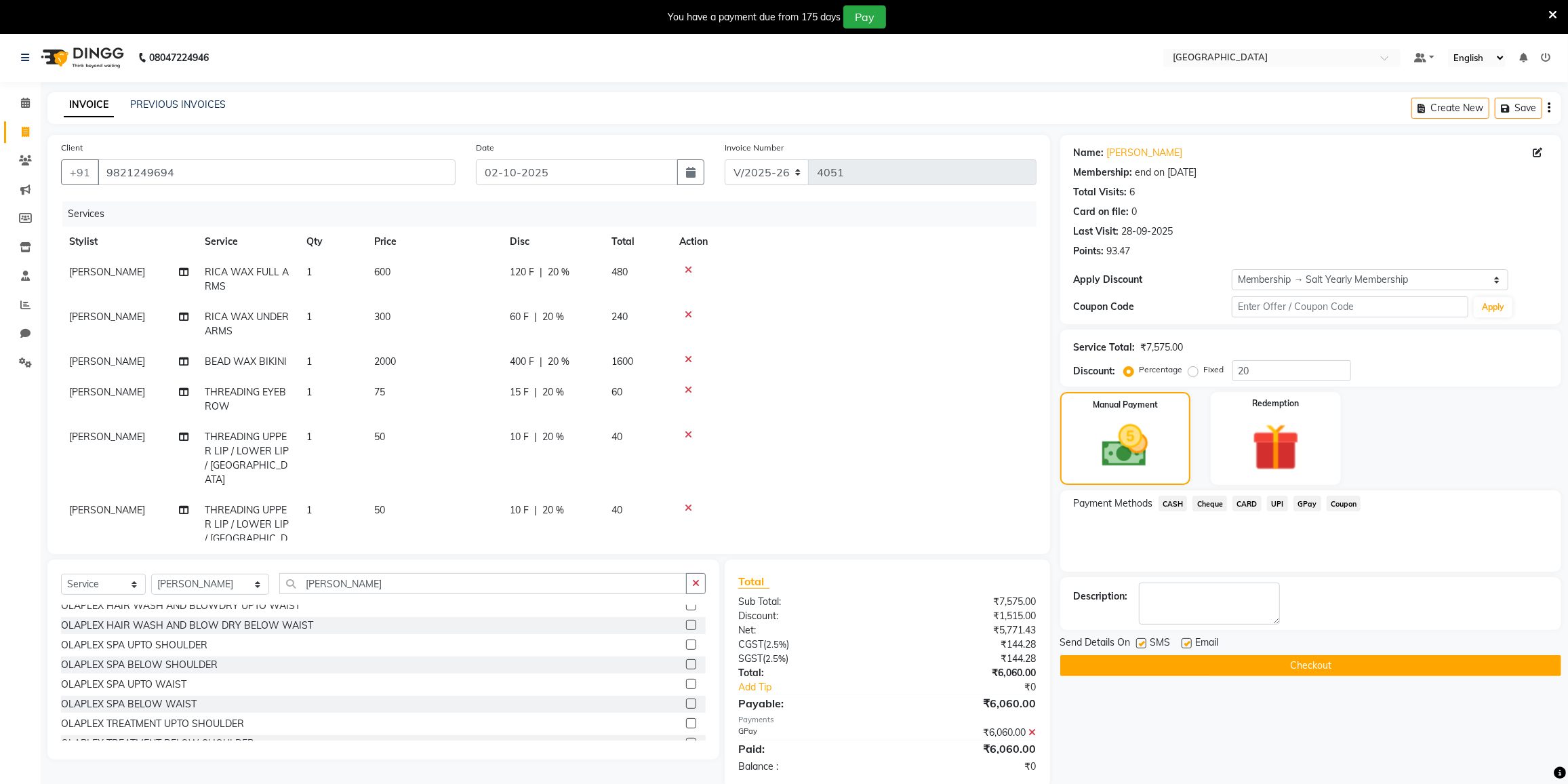
click at [1291, 663] on button "Checkout" at bounding box center [1310, 666] width 501 height 21
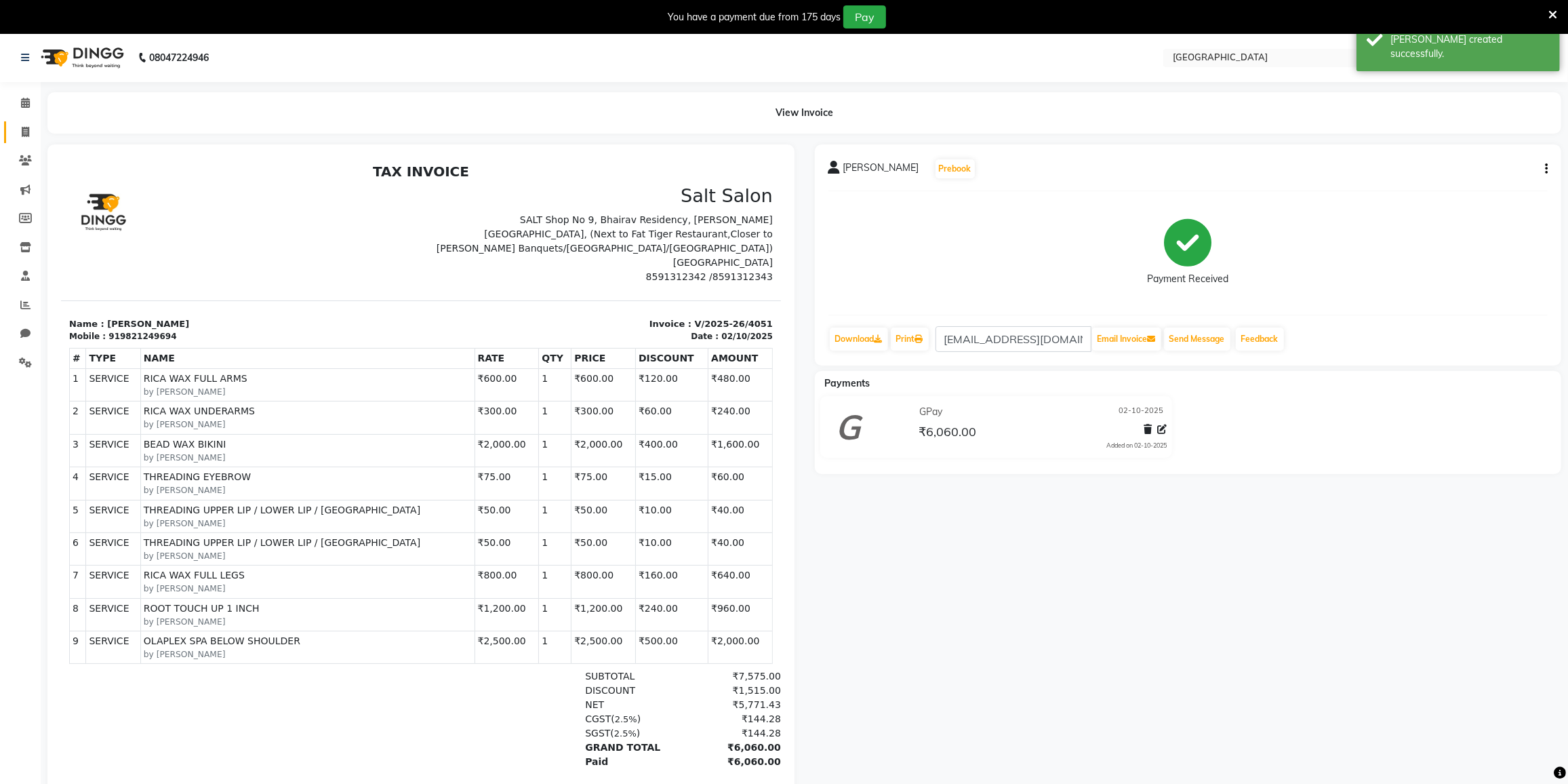
click at [22, 122] on link "Invoice" at bounding box center [20, 133] width 32 height 22
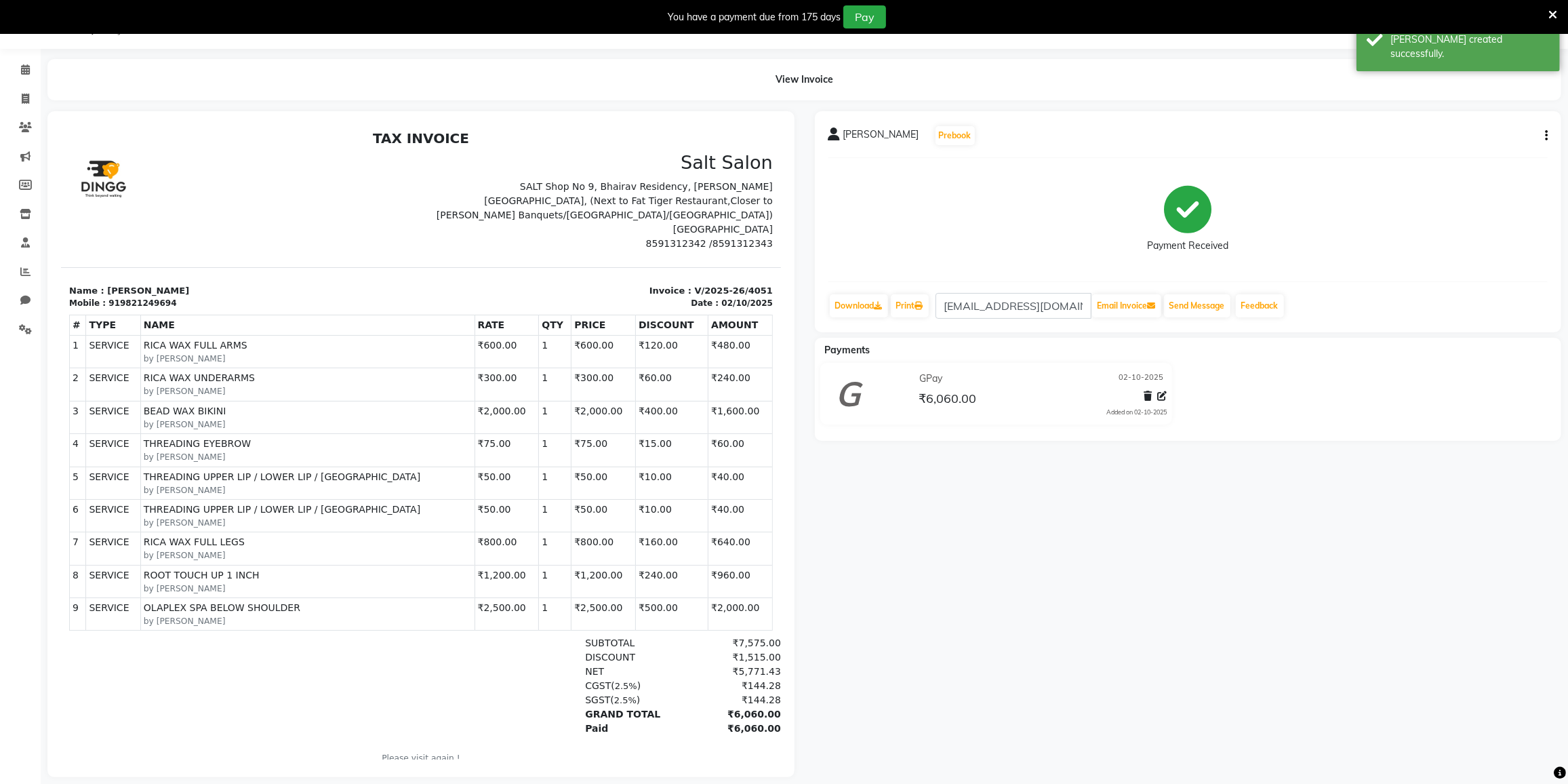
select select "8096"
select select "service"
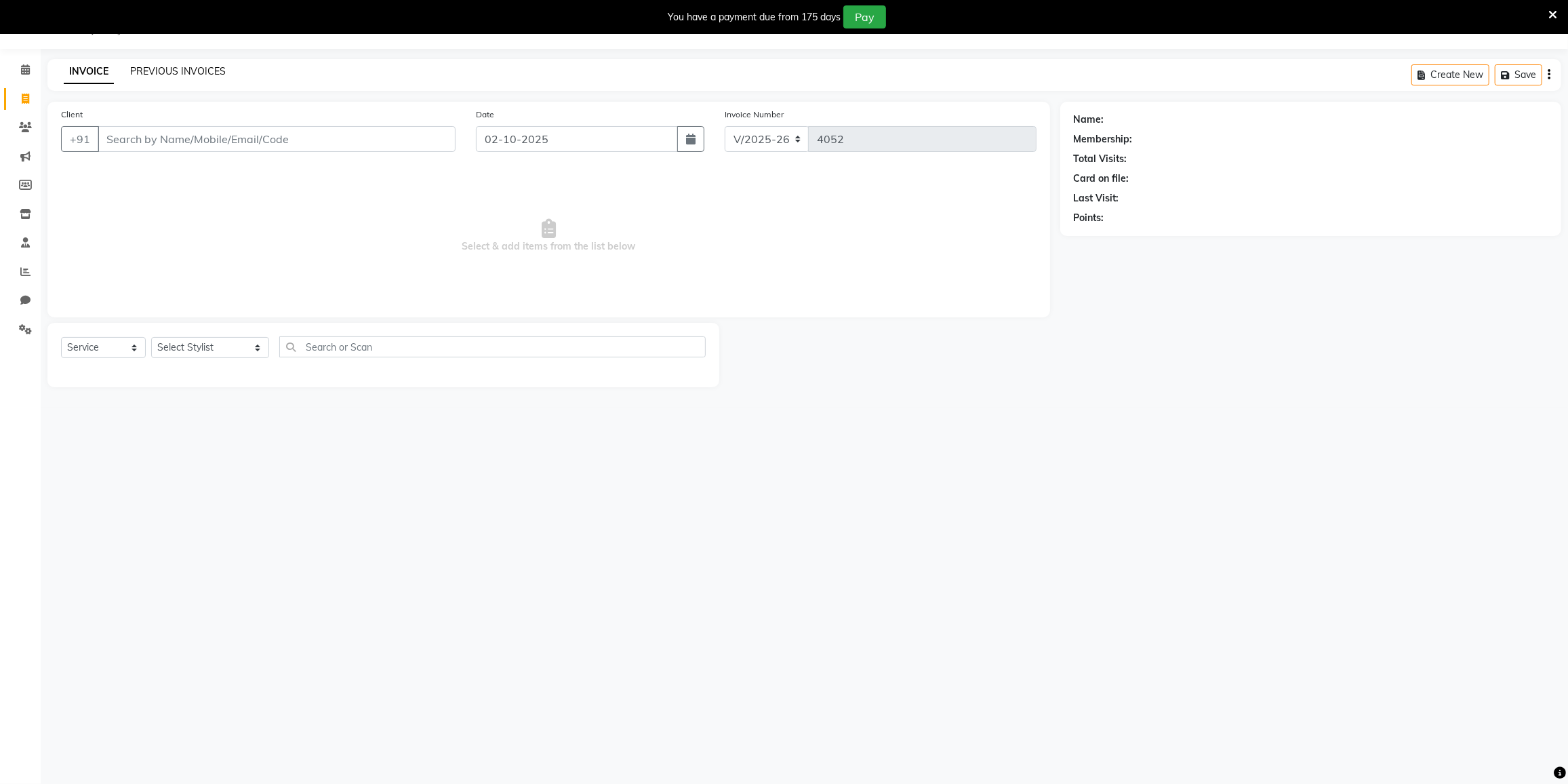
click at [166, 68] on link "PREVIOUS INVOICES" at bounding box center [178, 71] width 95 height 12
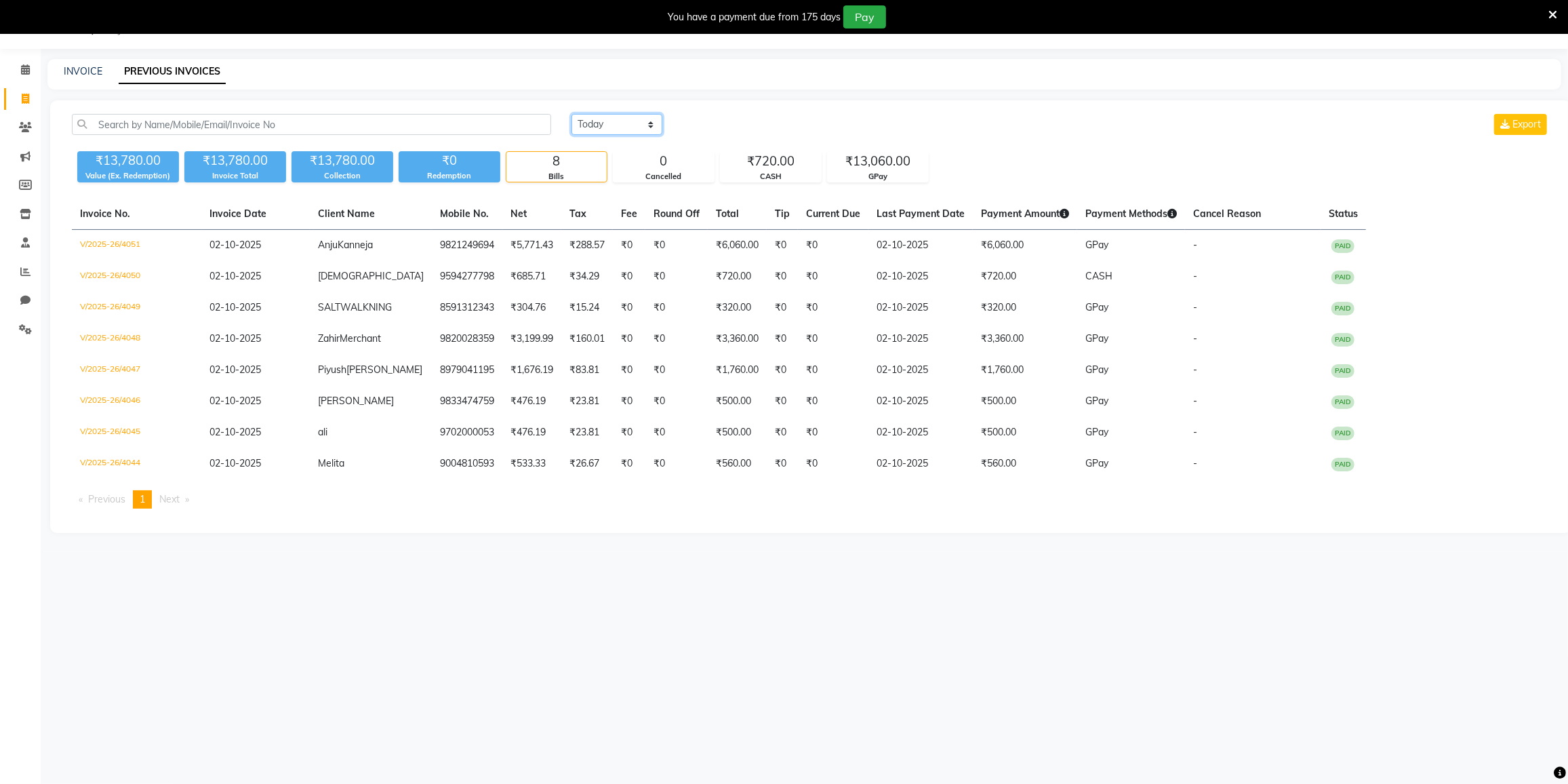
click at [599, 117] on select "Today Yesterday Custom Range" at bounding box center [617, 124] width 91 height 21
select select "yesterday"
click at [572, 114] on select "Today Yesterday Custom Range" at bounding box center [617, 124] width 91 height 21
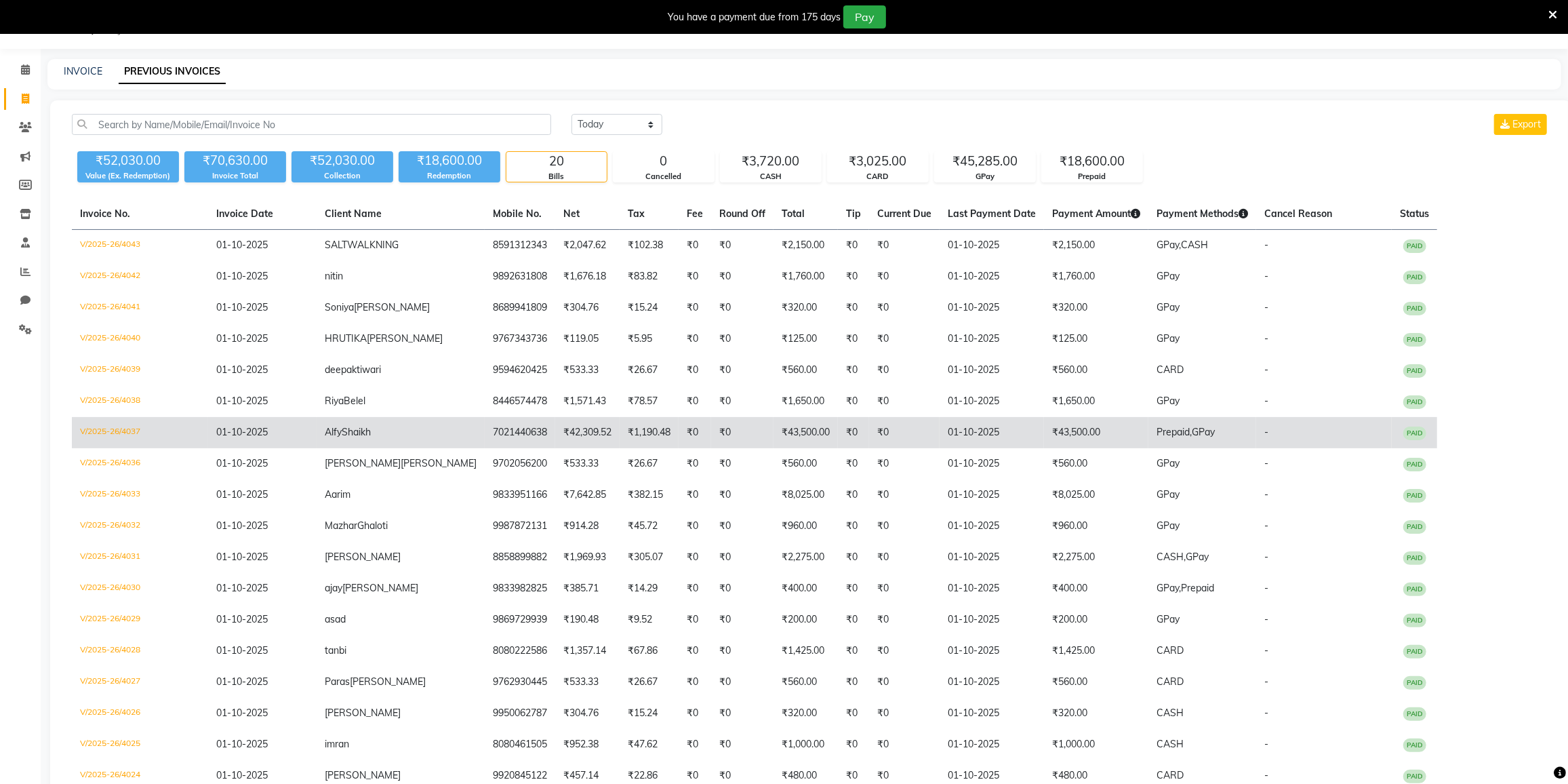
click at [342, 435] on span "Shaikh" at bounding box center [357, 431] width 29 height 12
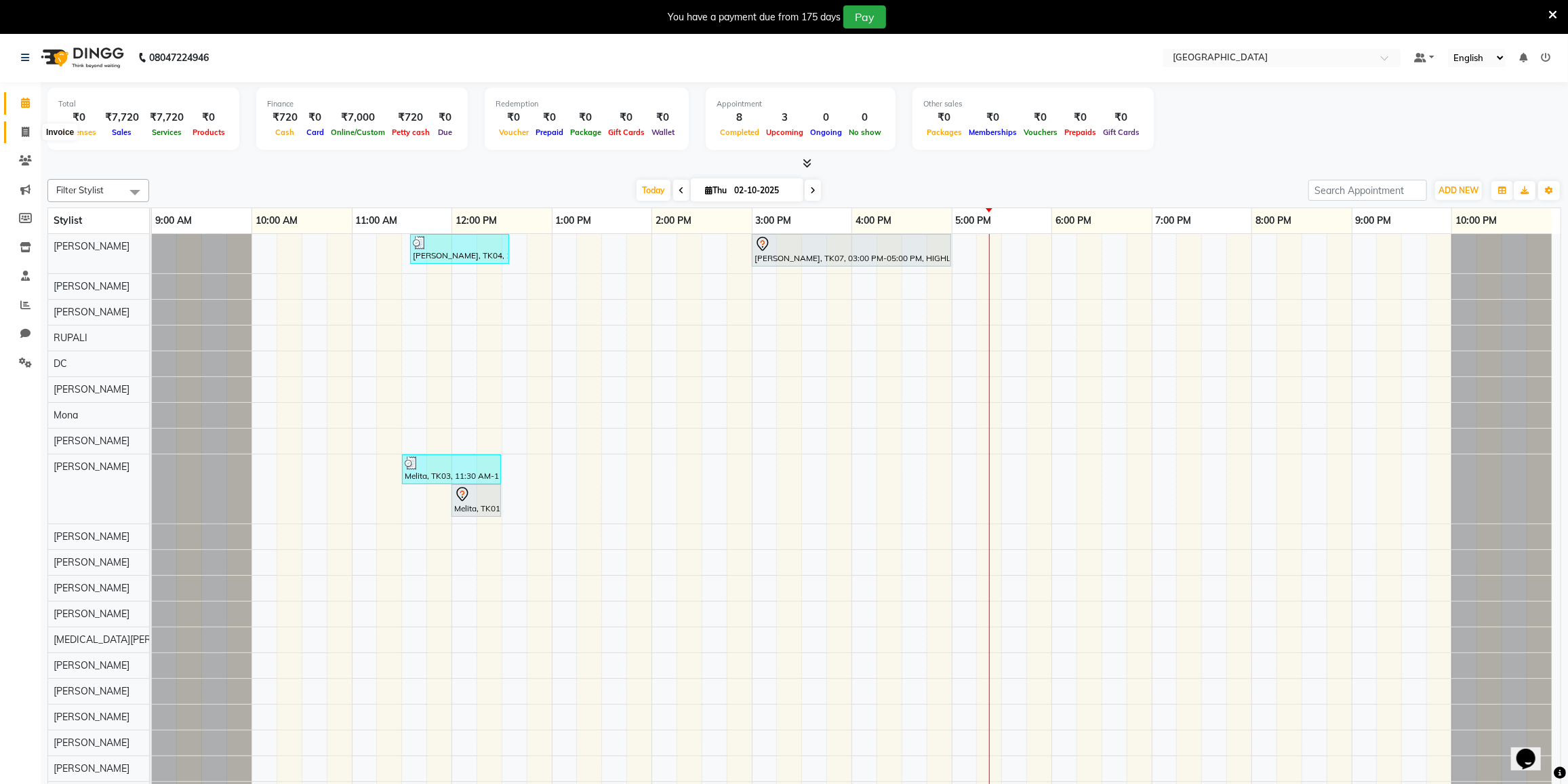
click at [31, 125] on span at bounding box center [25, 133] width 24 height 15
select select "8096"
select select "service"
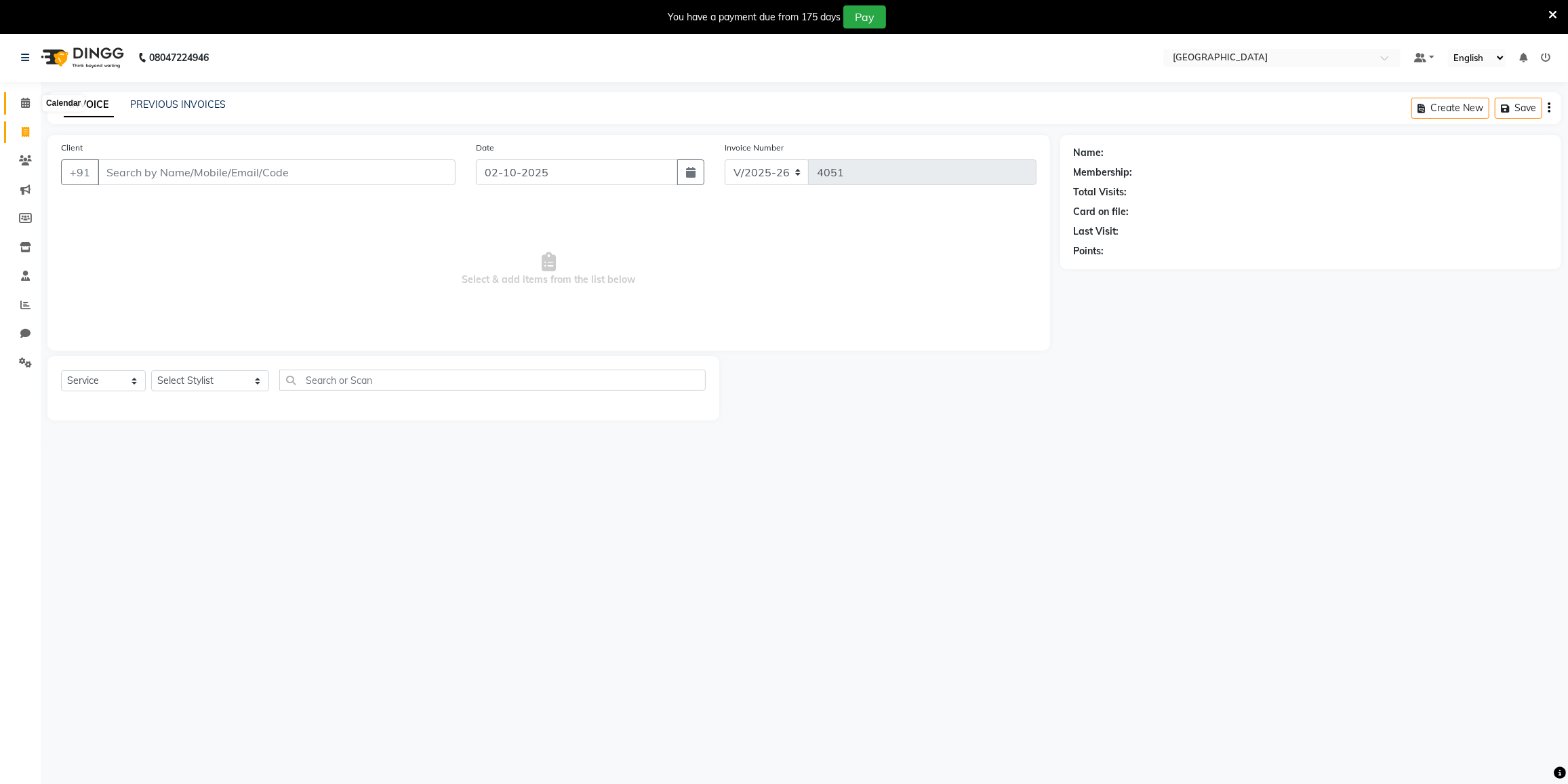
click at [24, 101] on icon at bounding box center [25, 103] width 9 height 10
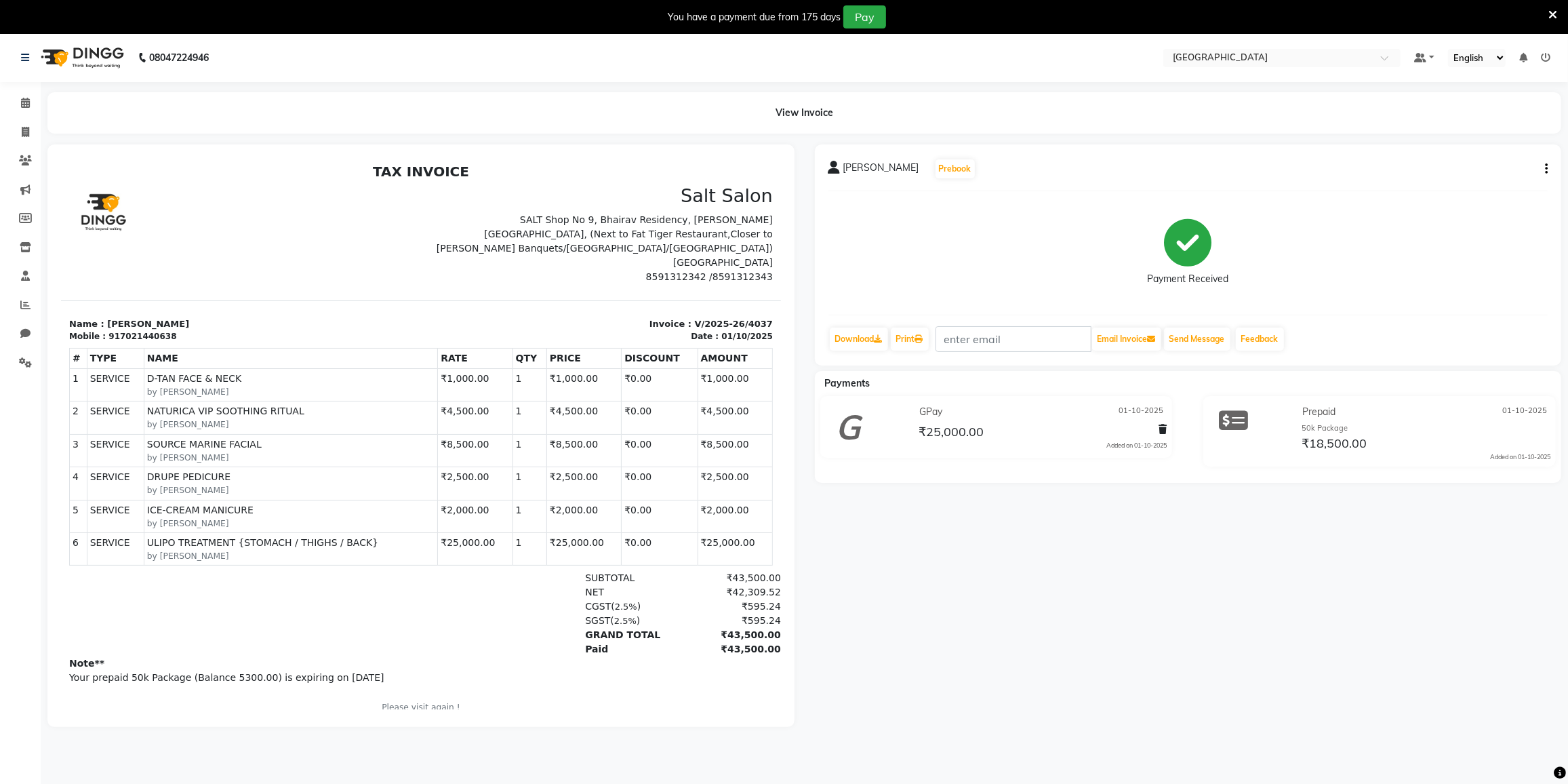
click at [1547, 169] on icon "button" at bounding box center [1546, 169] width 3 height 1
click at [1451, 185] on div "Edit Invoice" at bounding box center [1479, 186] width 93 height 17
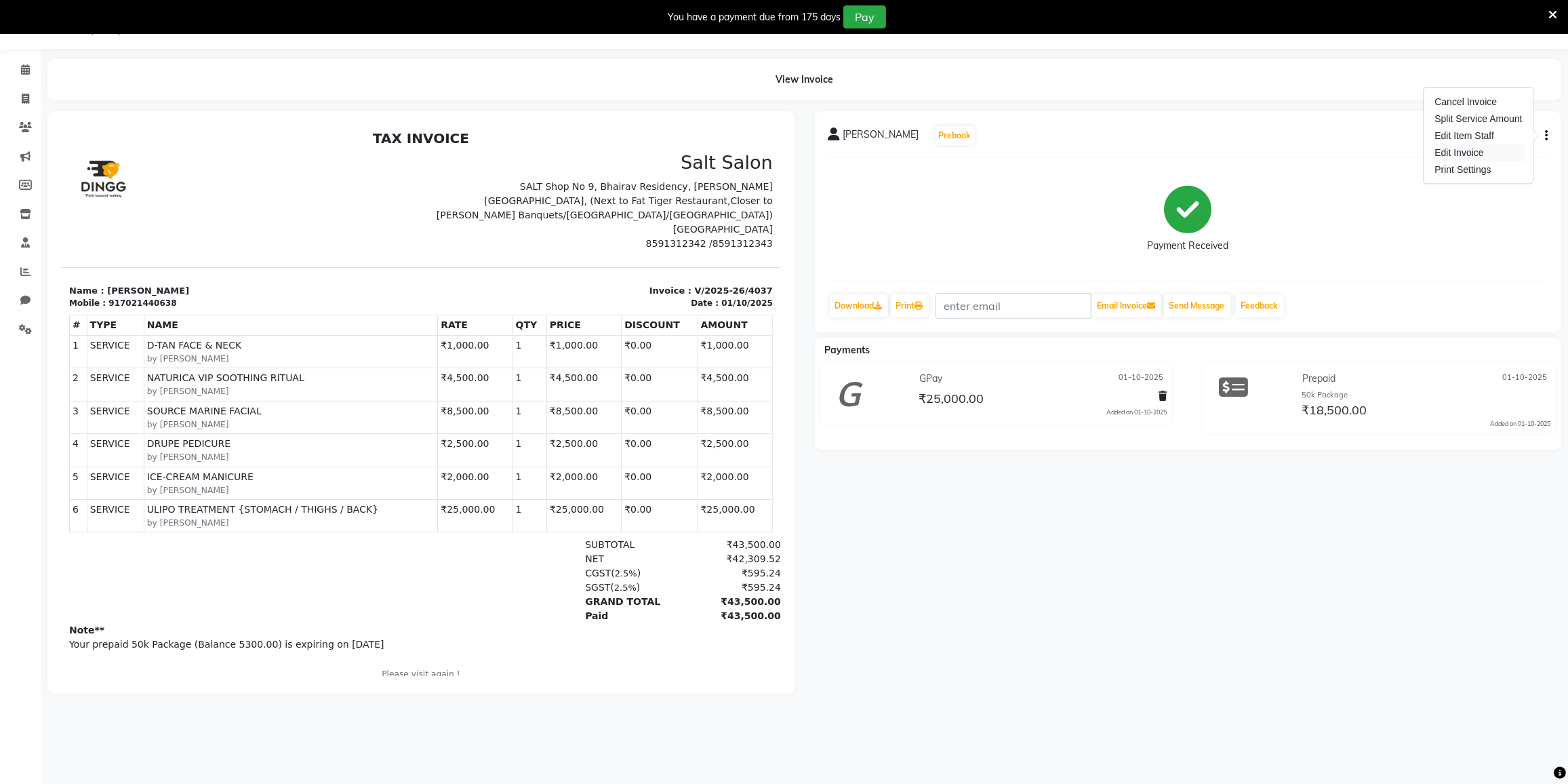
select select "service"
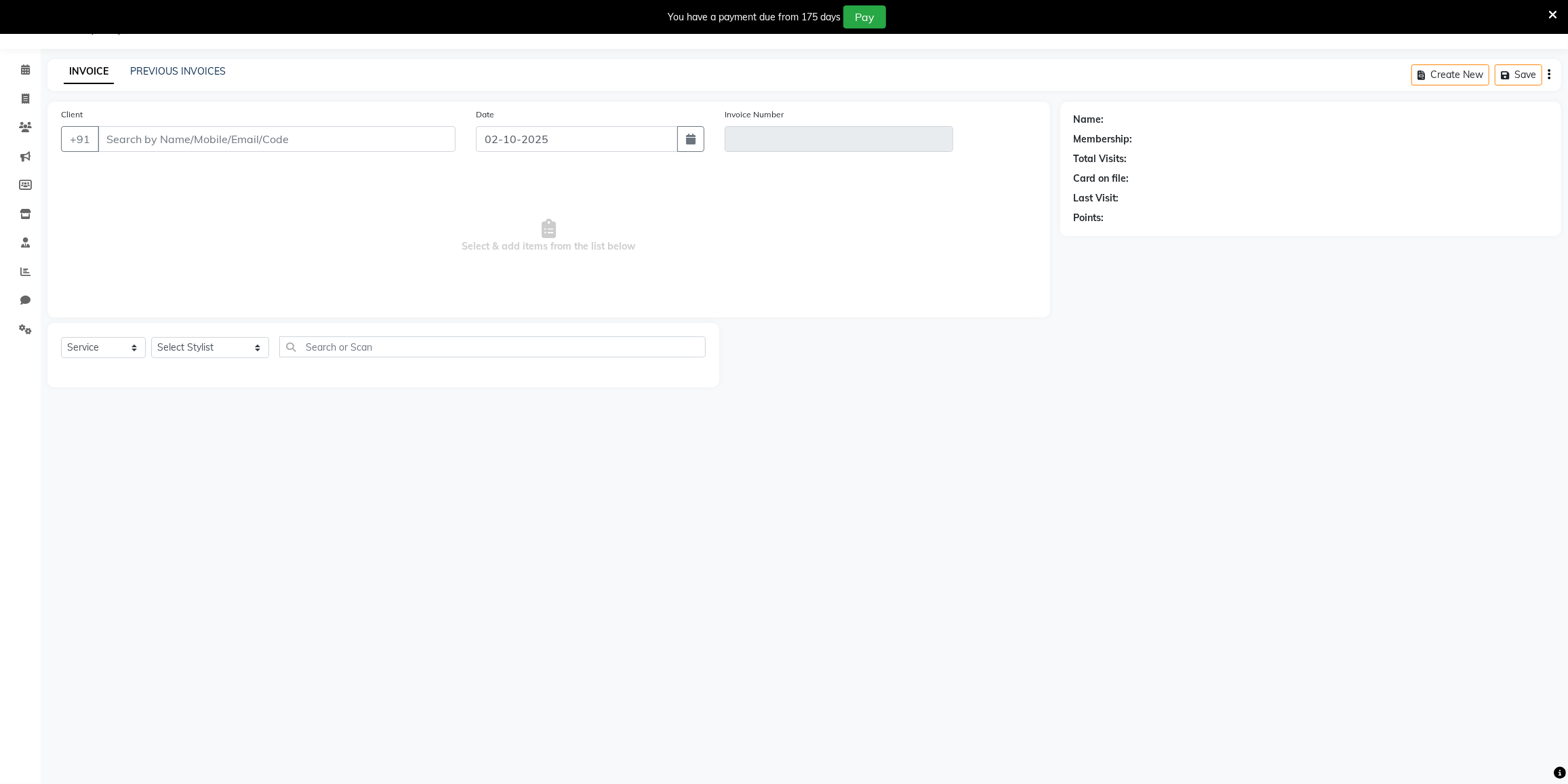
type input "7021440638"
type input "V/2025-26/4037"
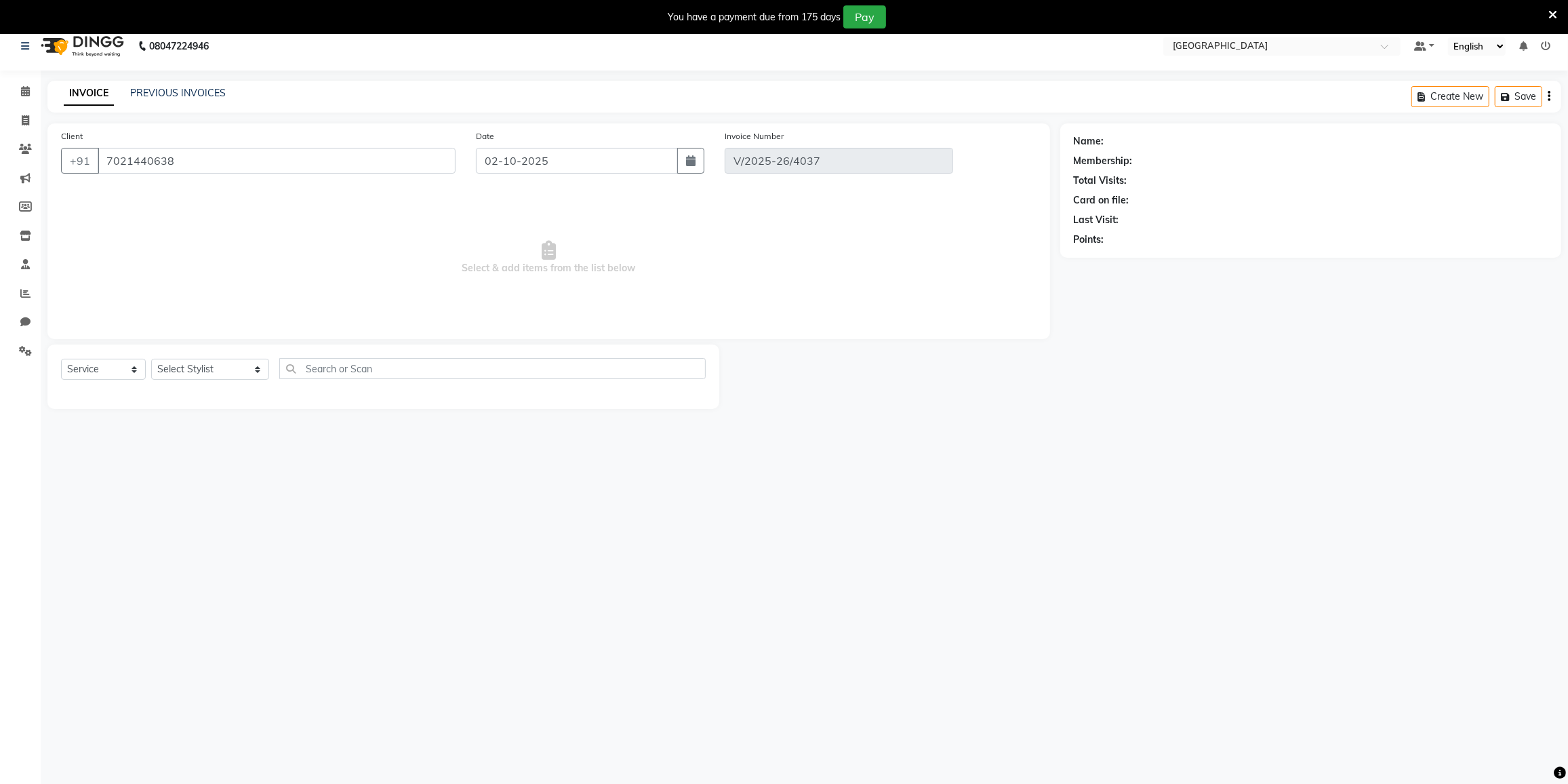
select select "2: Object"
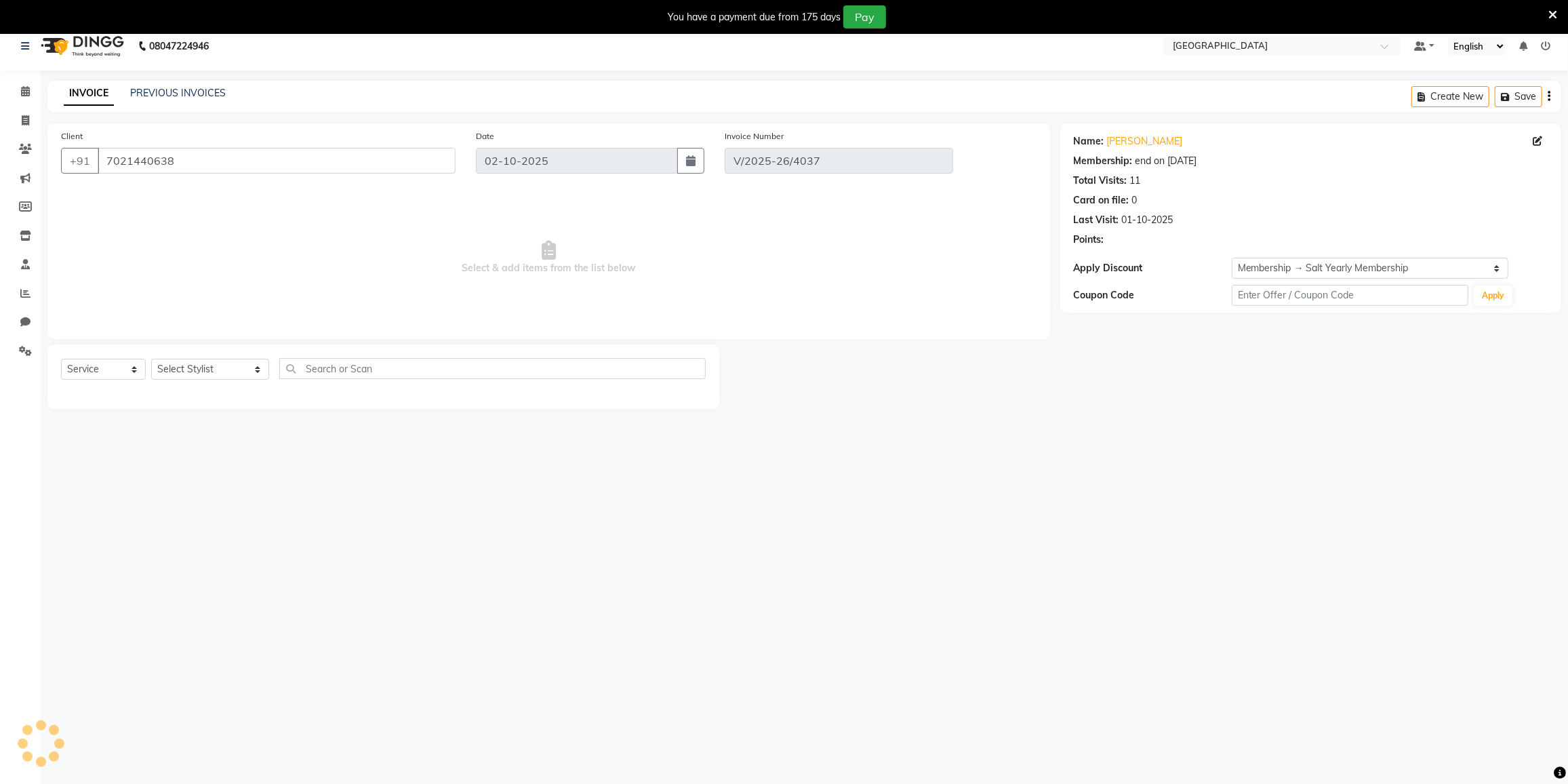
scroll to position [0, 0]
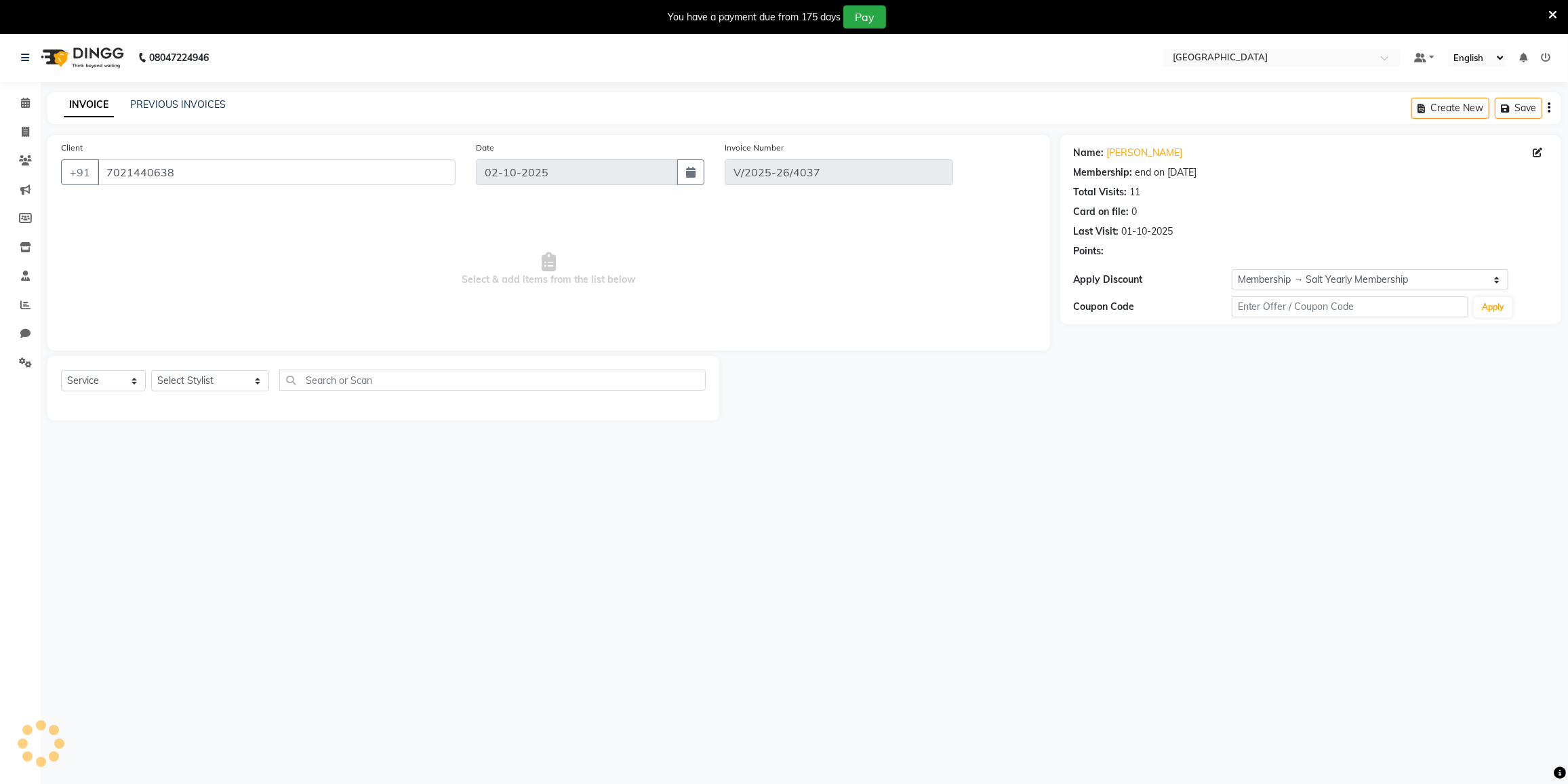
type input "01-10-2025"
select select "select"
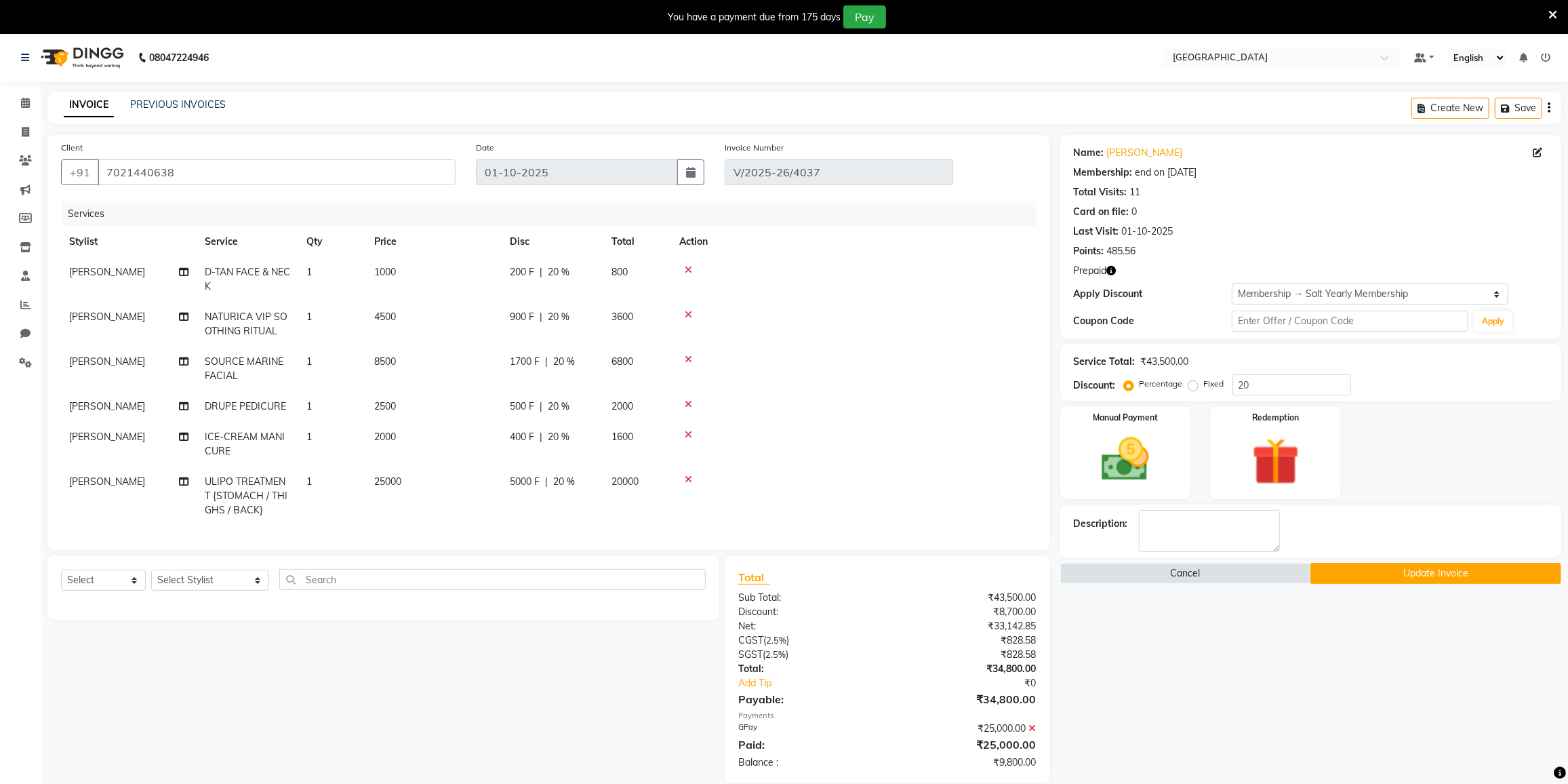
click at [110, 364] on span "[PERSON_NAME]" at bounding box center [107, 361] width 76 height 12
select select "77222"
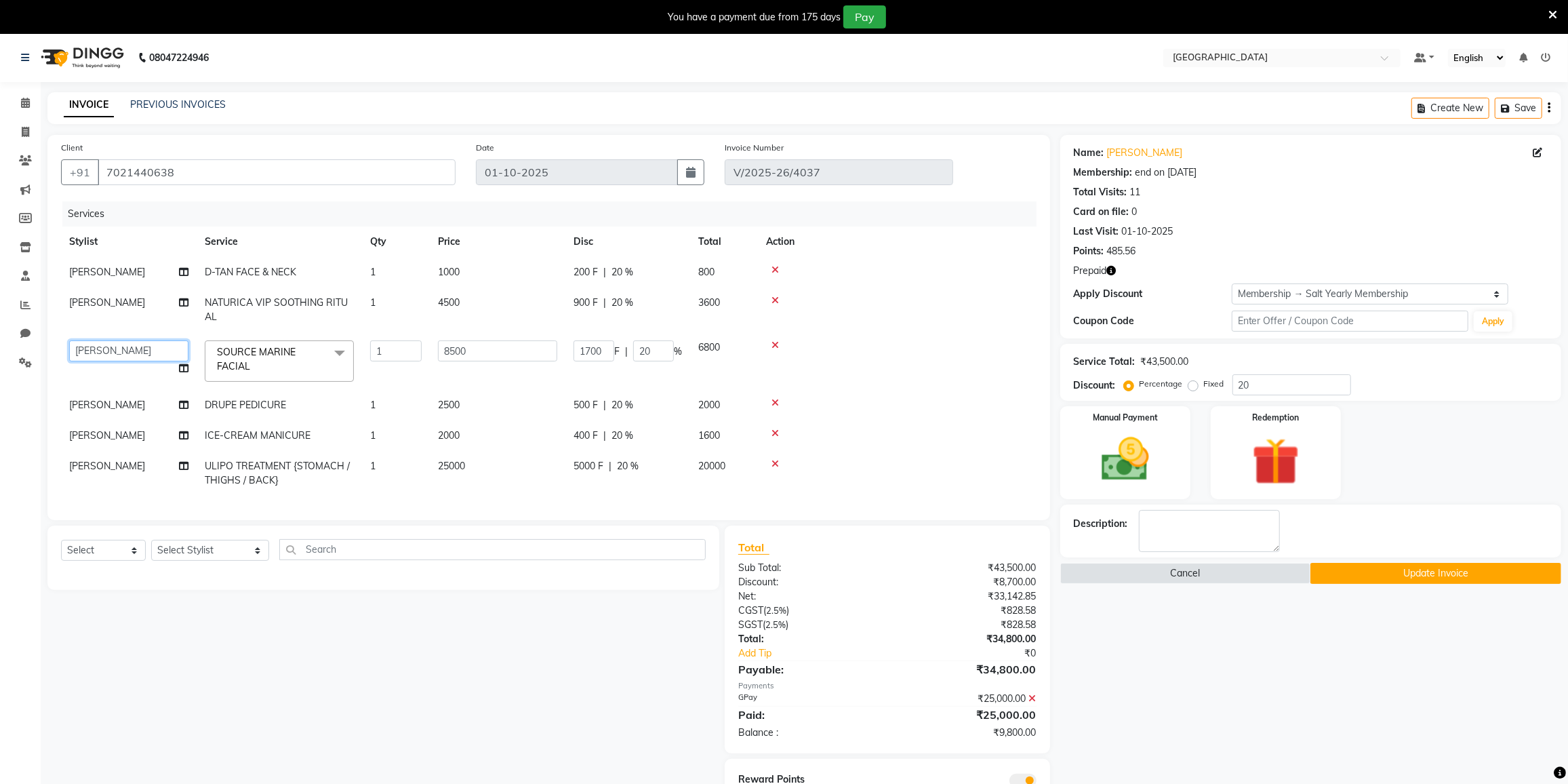
click at [129, 350] on select "DC [PERSON_NAME] [PERSON_NAME] [PERSON_NAME] [PERSON_NAME] [PERSON_NAME] Gulnaa…" at bounding box center [129, 351] width 119 height 21
select select "77225"
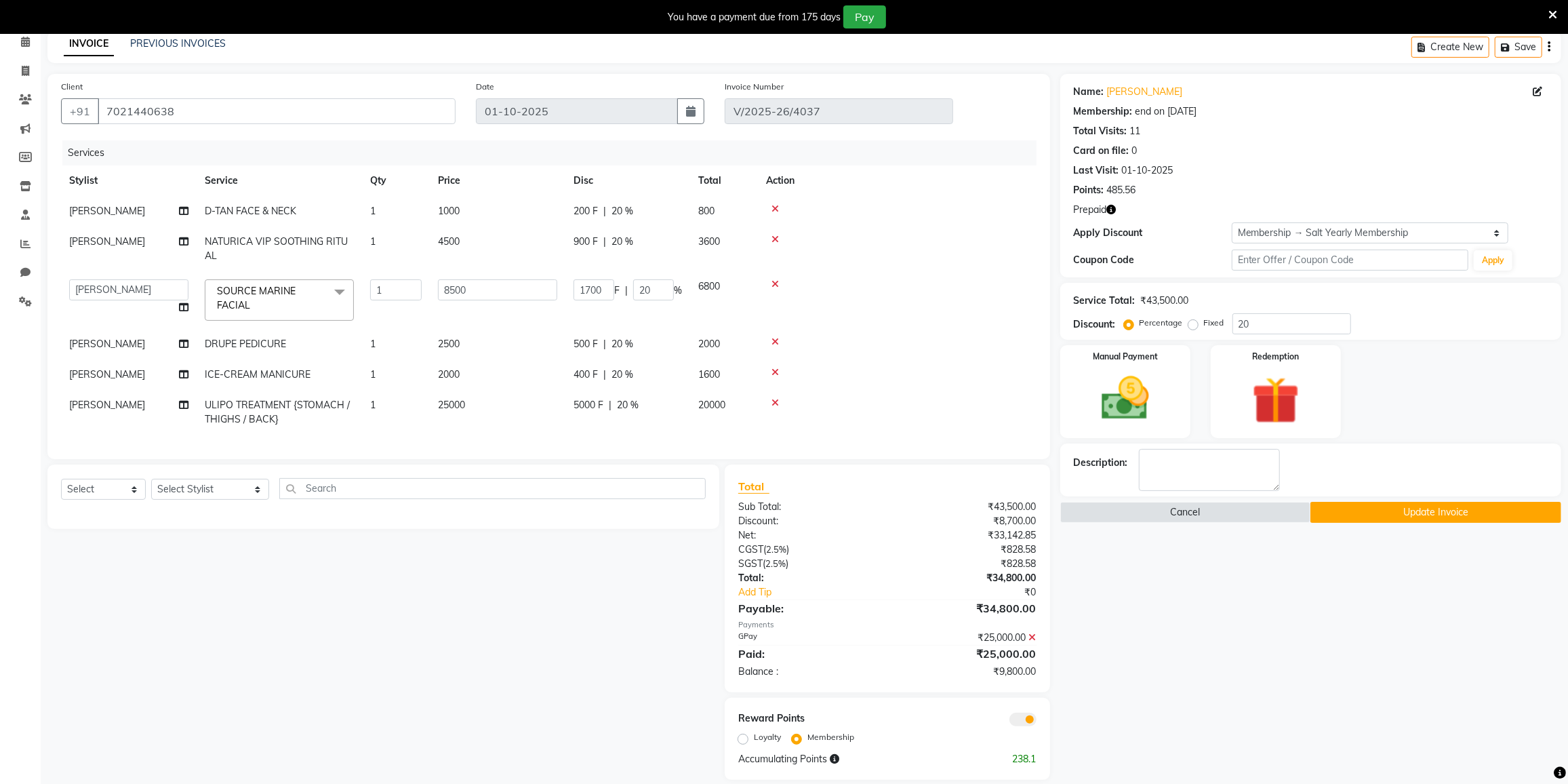
click at [1359, 510] on button "Update Invoice" at bounding box center [1435, 512] width 251 height 21
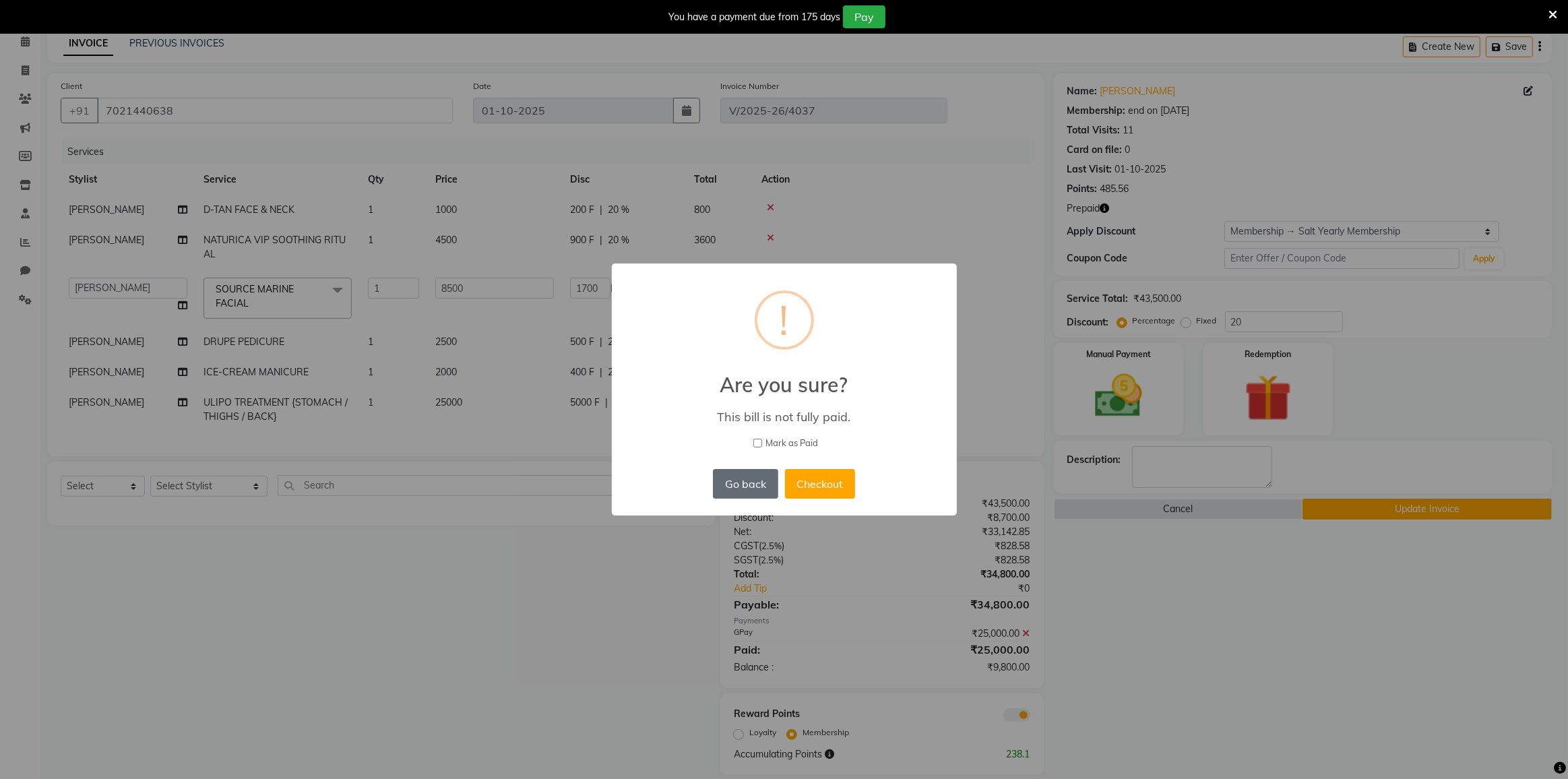
click at [738, 485] on button "Go back" at bounding box center [745, 484] width 65 height 29
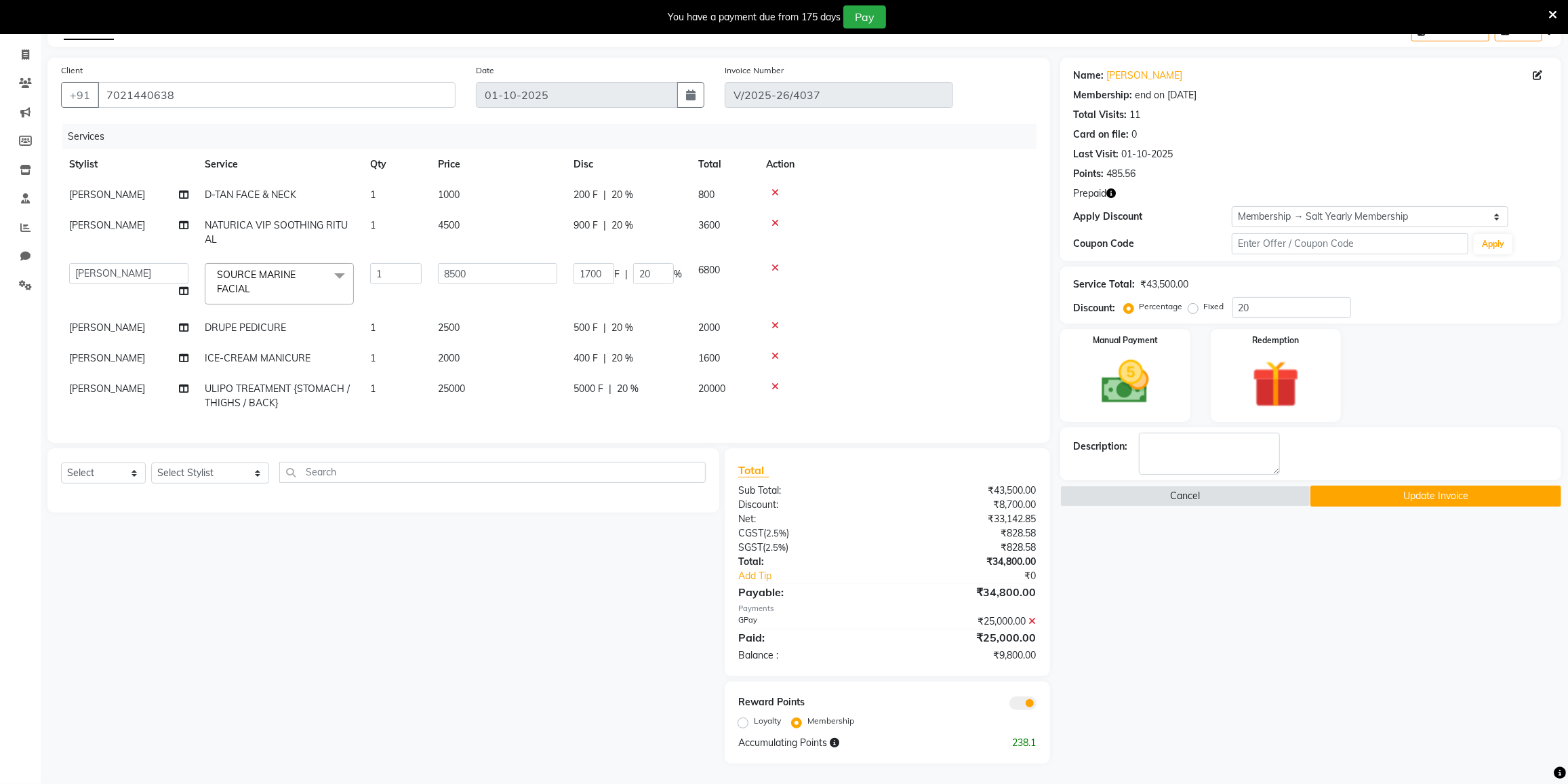
scroll to position [109, 0]
click at [1244, 354] on img at bounding box center [1276, 385] width 81 height 62
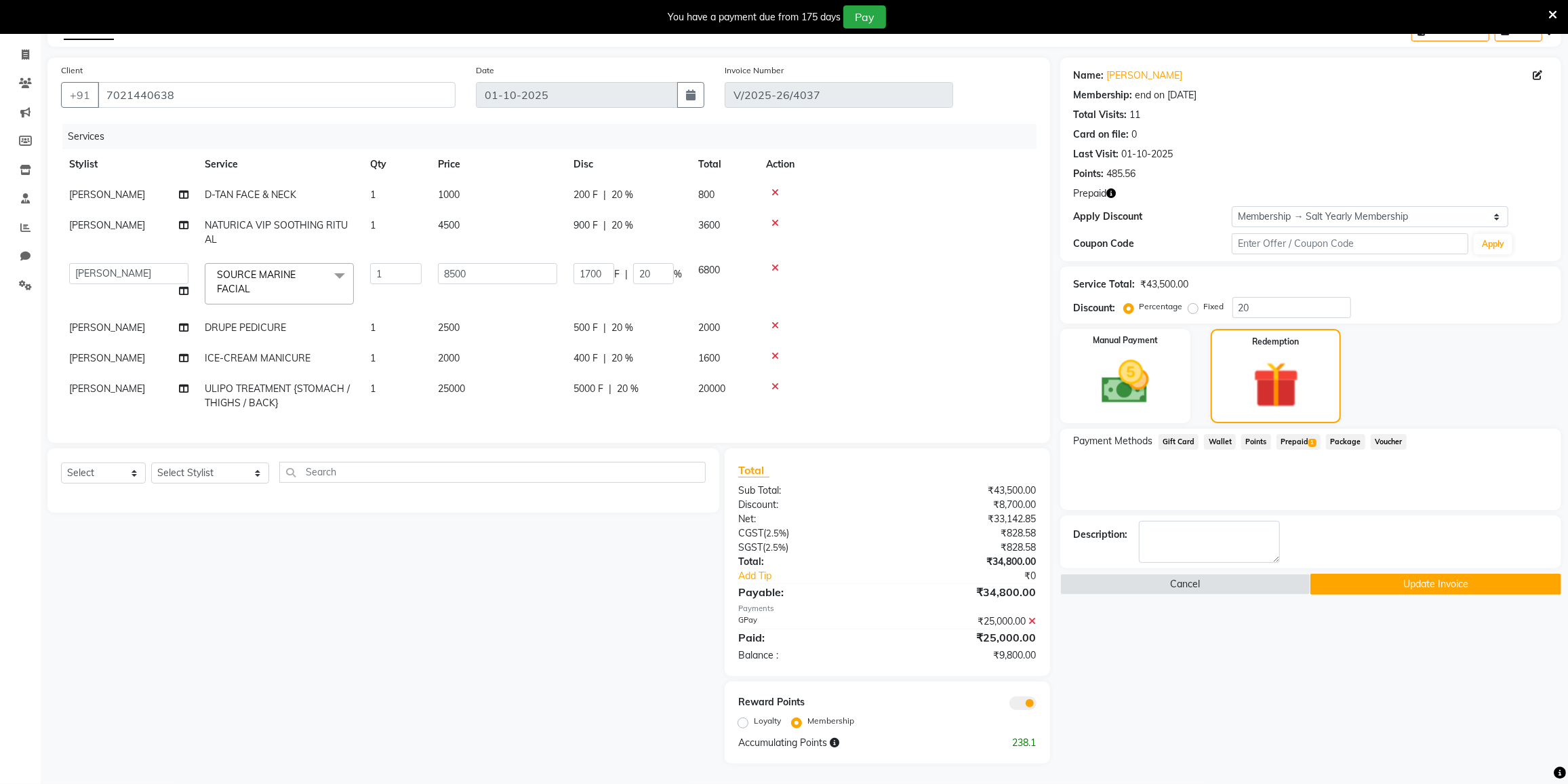
click at [1293, 434] on span "Prepaid 1" at bounding box center [1298, 442] width 44 height 15
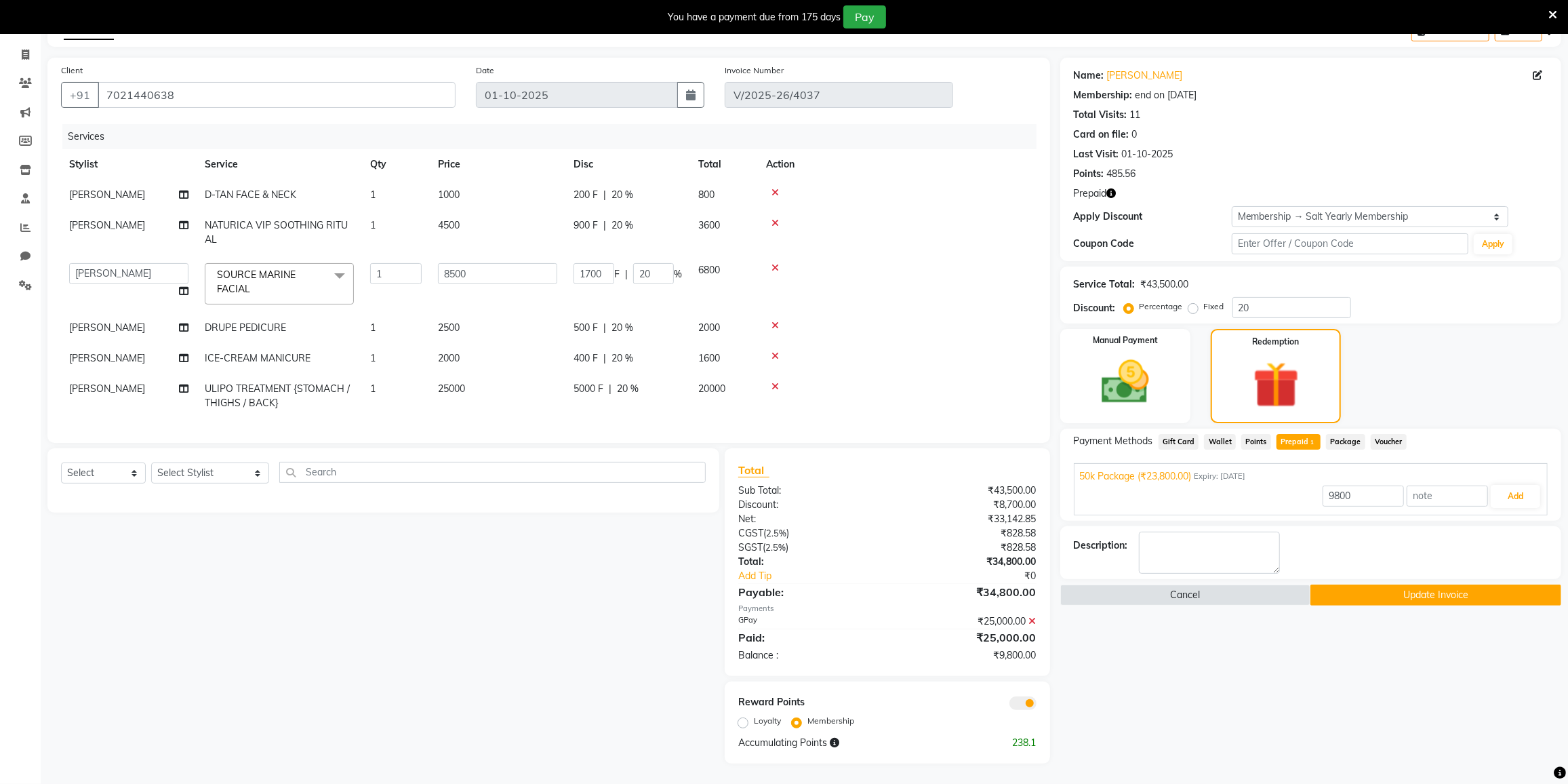
scroll to position [3, 0]
click at [1376, 584] on button "Update Invoice" at bounding box center [1435, 595] width 251 height 21
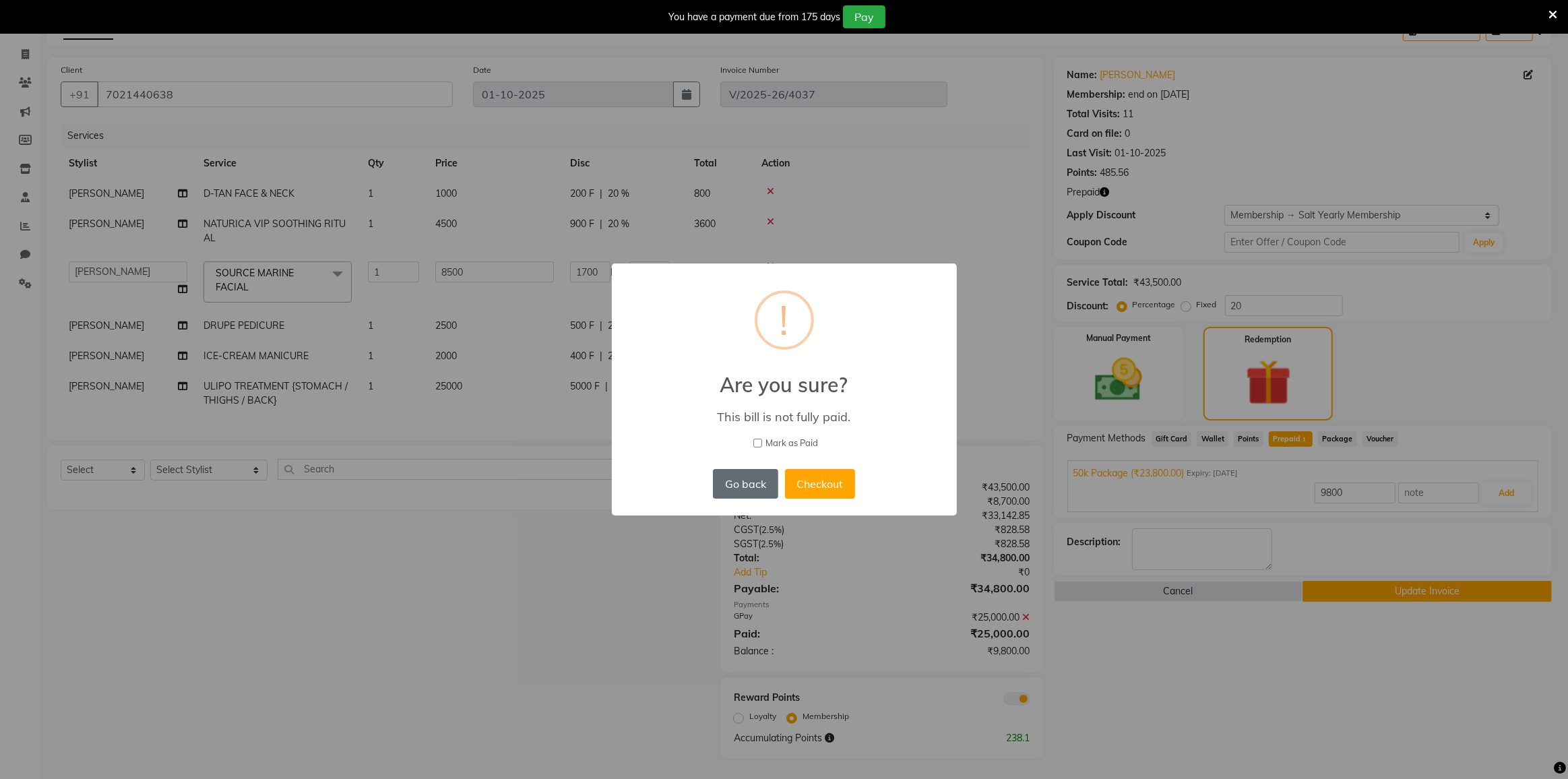
click at [739, 489] on button "Go back" at bounding box center [745, 484] width 65 height 29
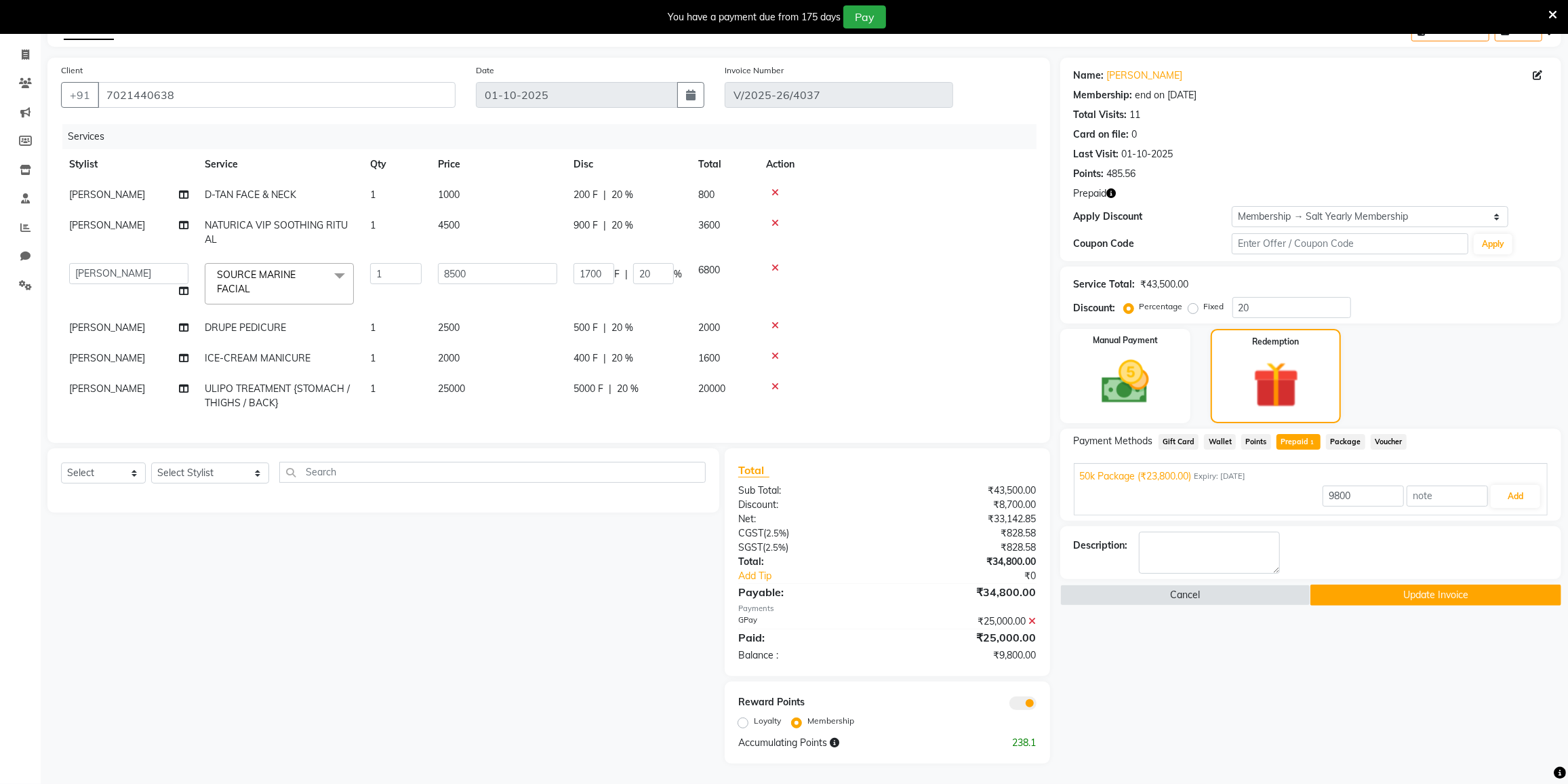
scroll to position [0, 0]
click at [664, 263] on input "20" at bounding box center [654, 274] width 41 height 21
type input "2"
type input "23800"
click at [643, 187] on tbody "[PERSON_NAME] PARWATHIA D-TAN FACE & NECK 1 1000 200 F | 20 % 800 [PERSON_NAME]…" at bounding box center [548, 299] width 975 height 239
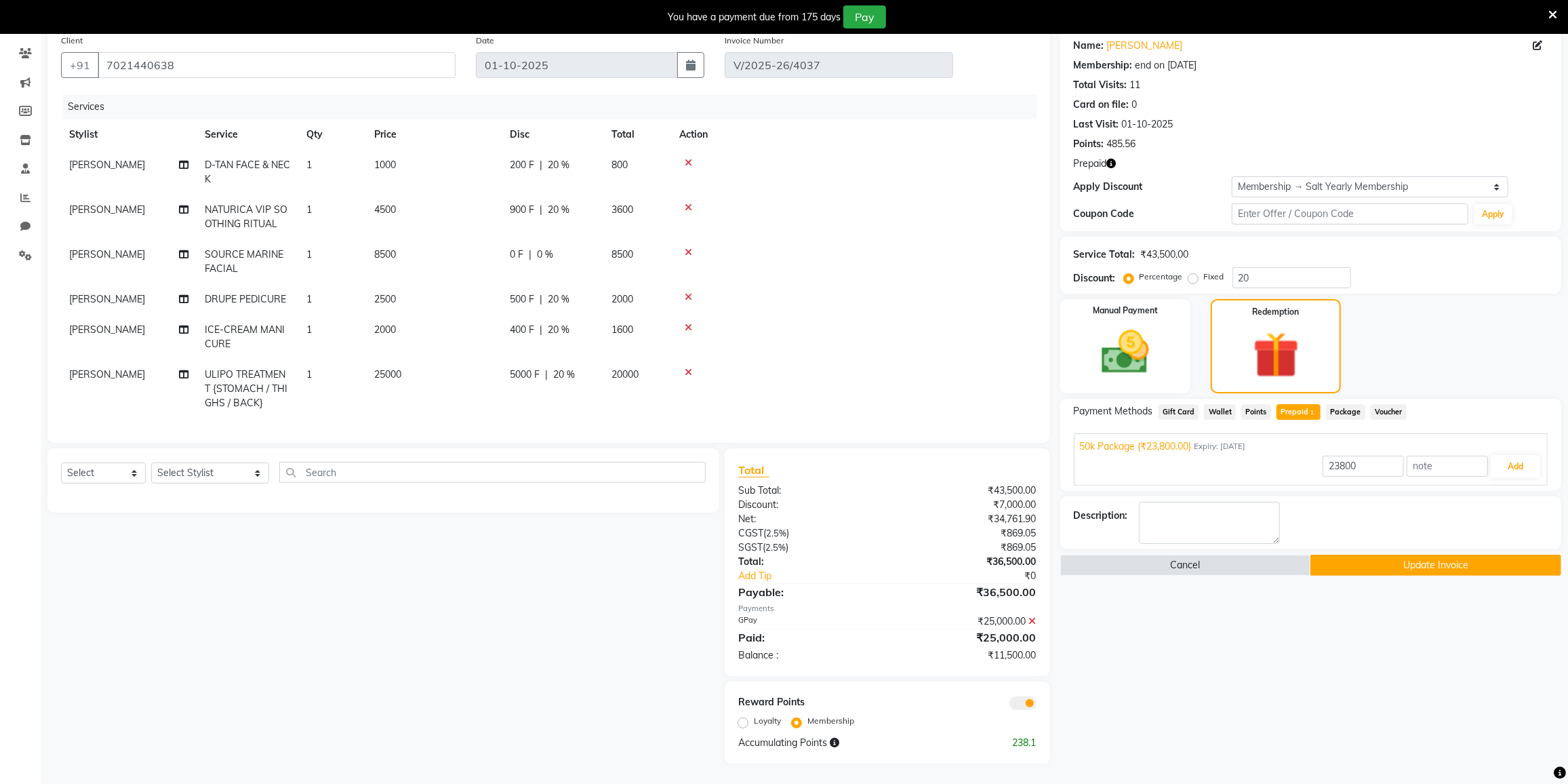
click at [593, 203] on div "900 F | 20 %" at bounding box center [553, 210] width 86 height 14
select select "77222"
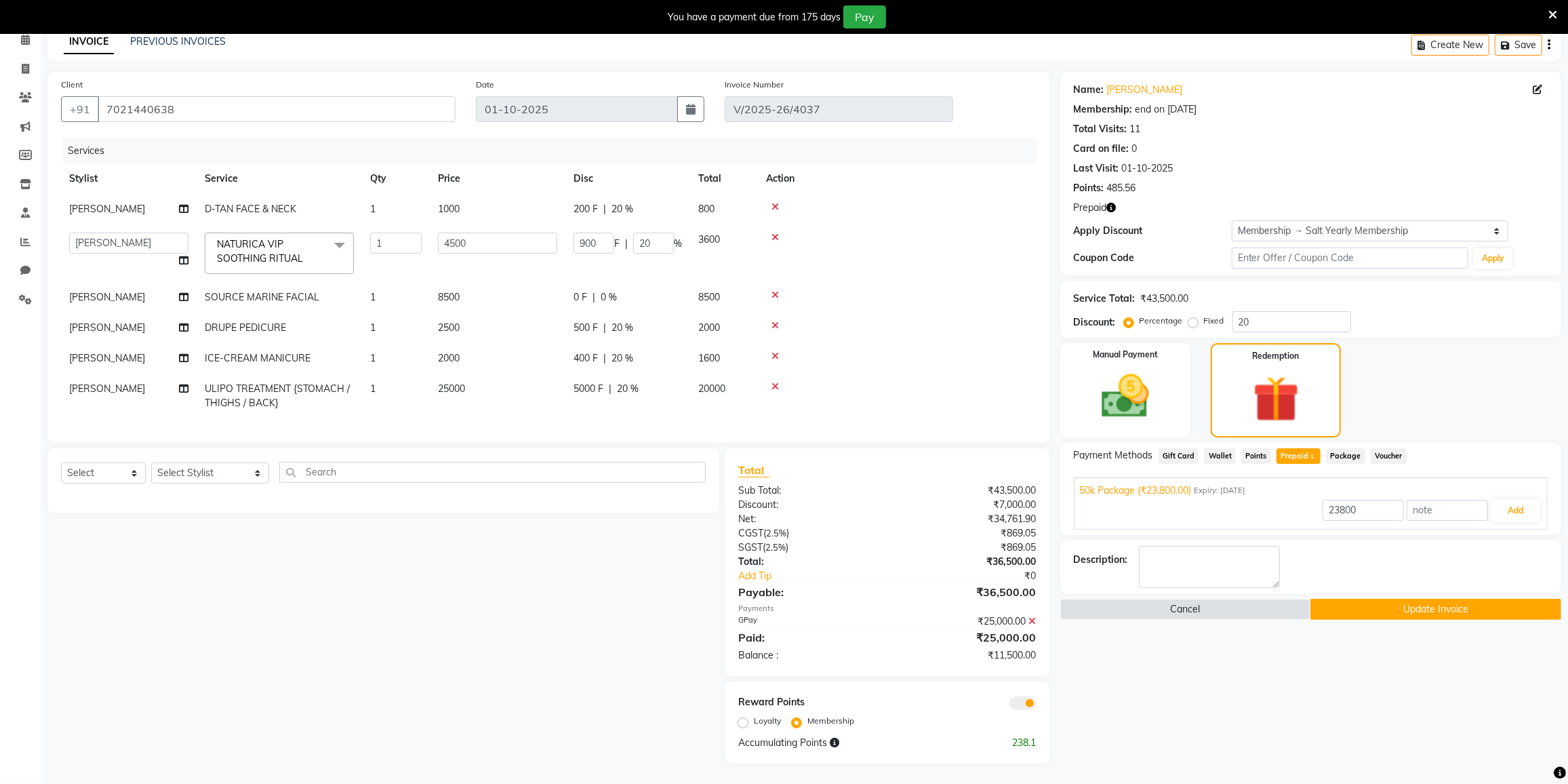
scroll to position [98, 0]
click at [664, 233] on input "20" at bounding box center [654, 243] width 41 height 21
type input "2"
click at [637, 194] on tr "[PERSON_NAME] [PERSON_NAME] FACE & NECK 1 1000 200 F | 20 % 800" at bounding box center [548, 209] width 975 height 30
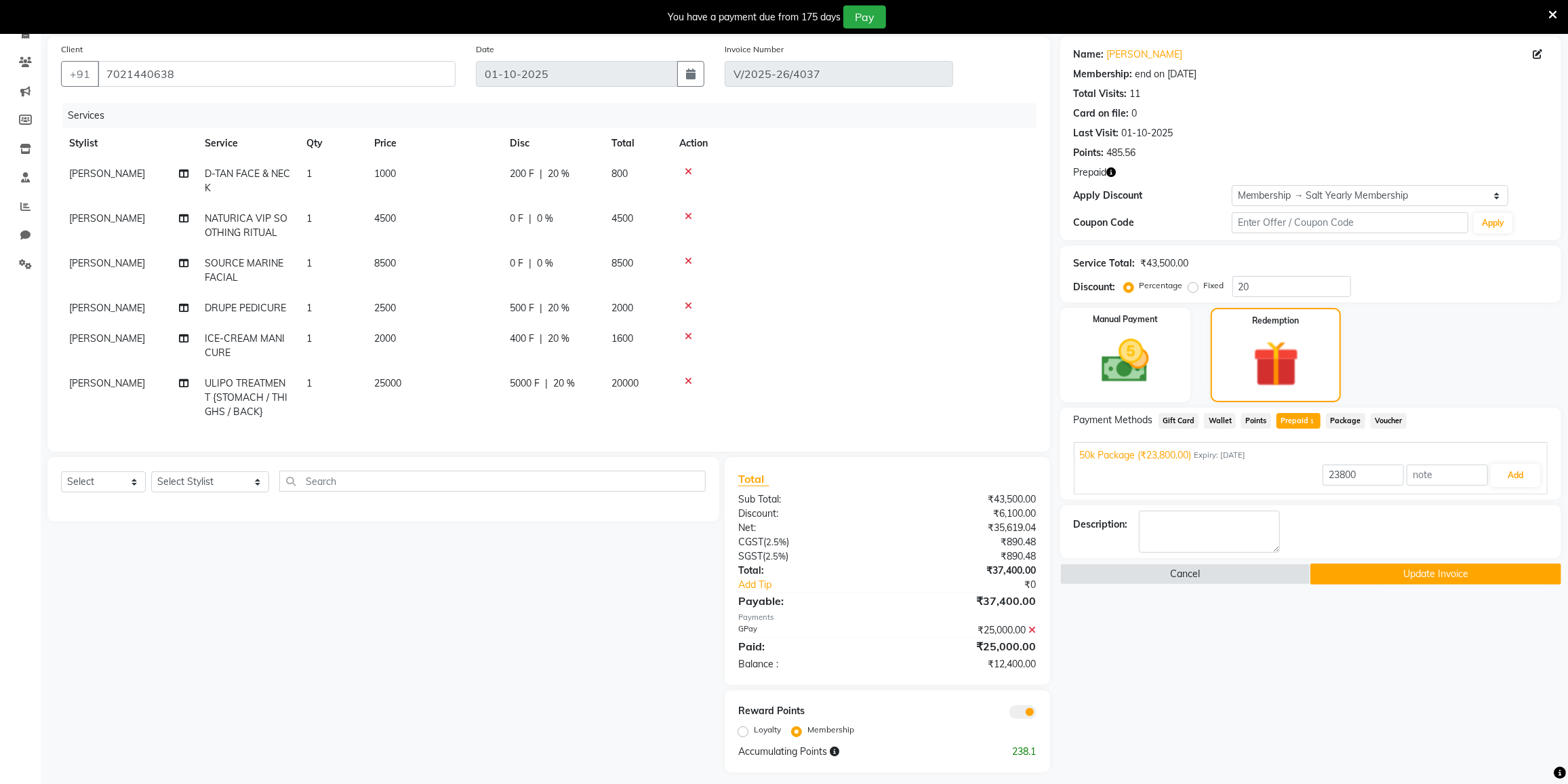
click at [594, 167] on div "200 F | 20 %" at bounding box center [553, 174] width 86 height 14
select select "77225"
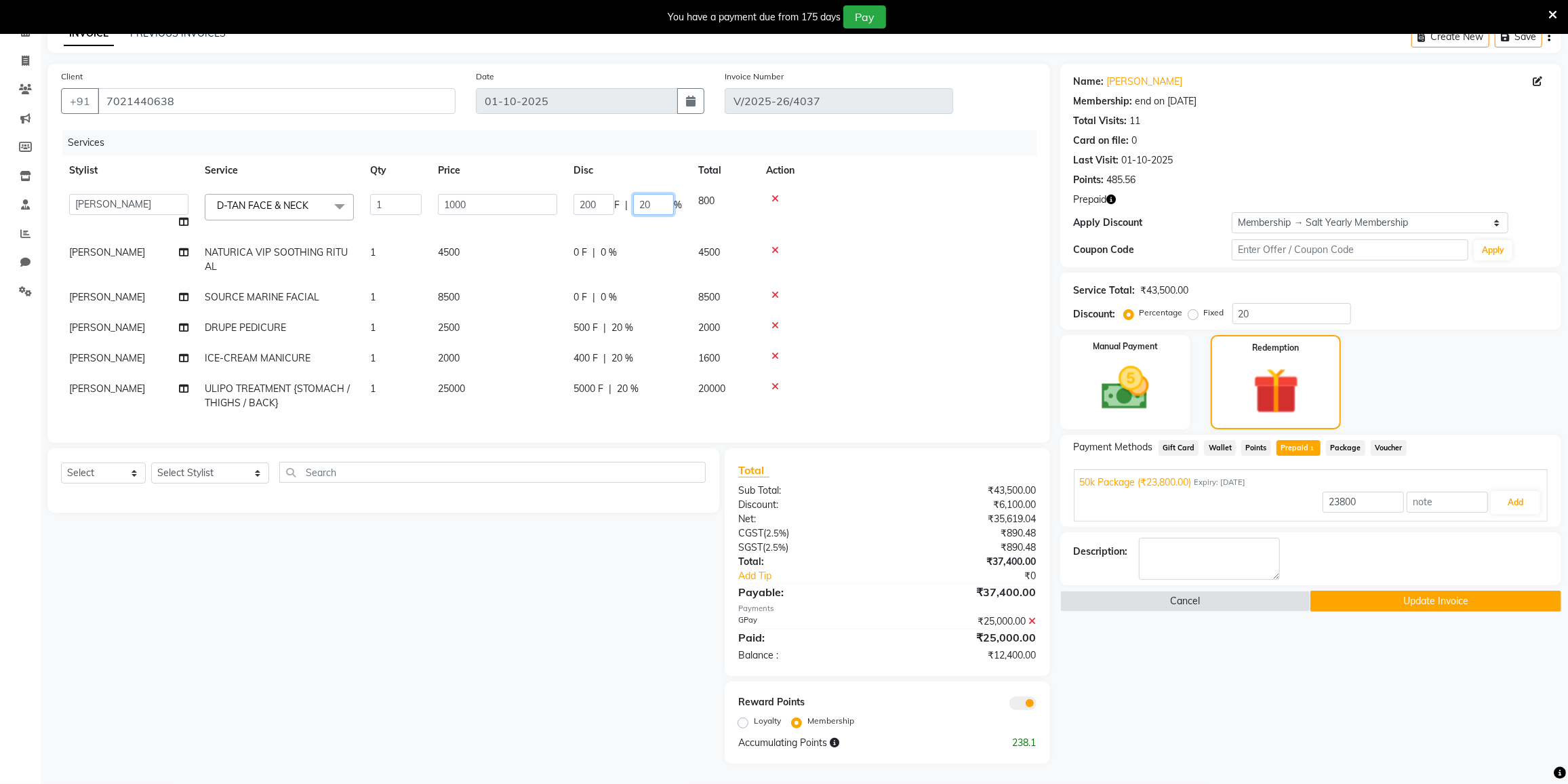
click at [661, 194] on input "20" at bounding box center [654, 204] width 41 height 21
type input "2"
click at [659, 240] on tr "[PERSON_NAME] NATURICA VIP SOOTHING RITUAL 1 4500 0 F | 0 % 4500" at bounding box center [548, 260] width 975 height 45
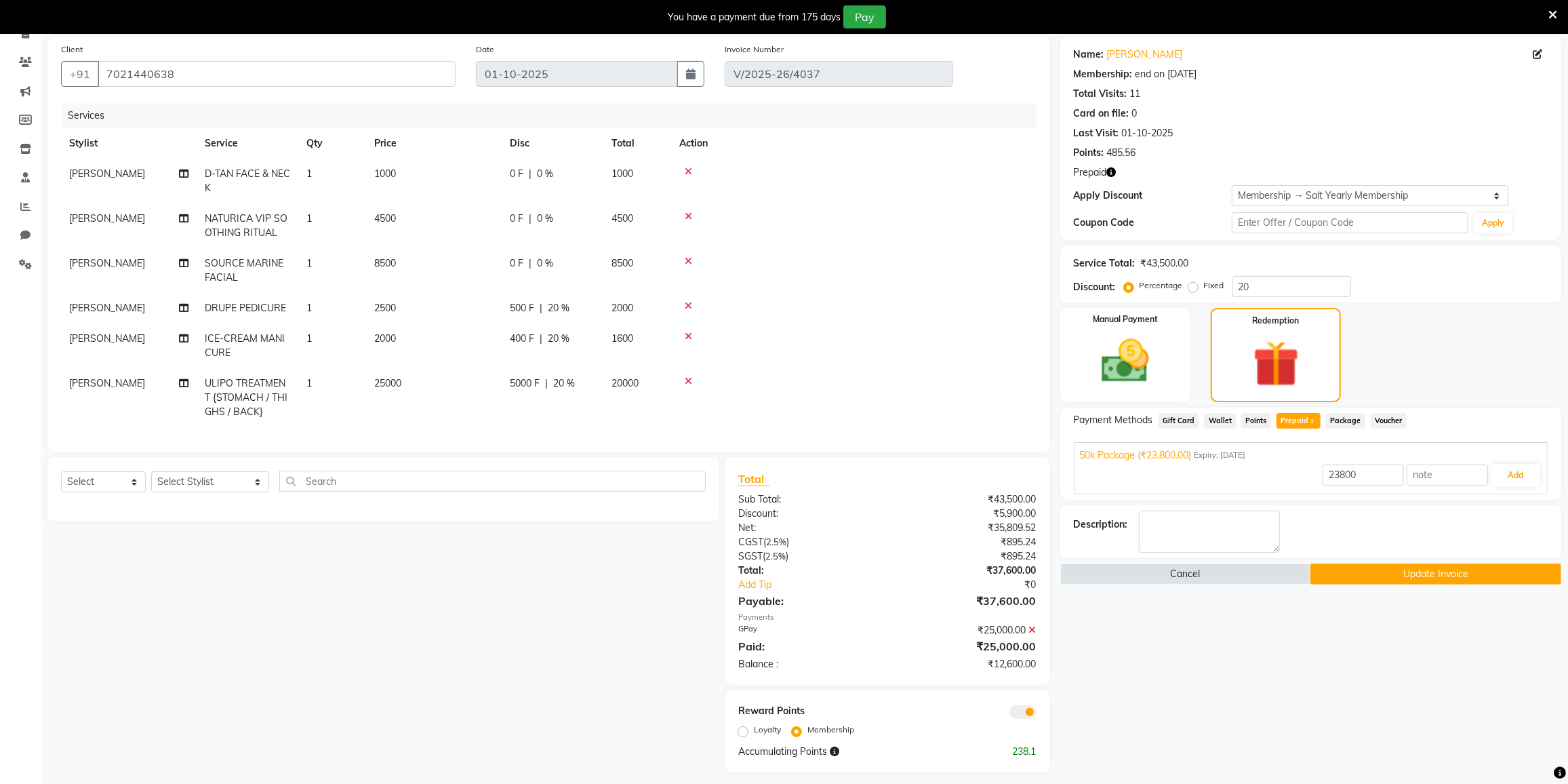
click at [590, 306] on div "500 F | 20 %" at bounding box center [553, 308] width 86 height 14
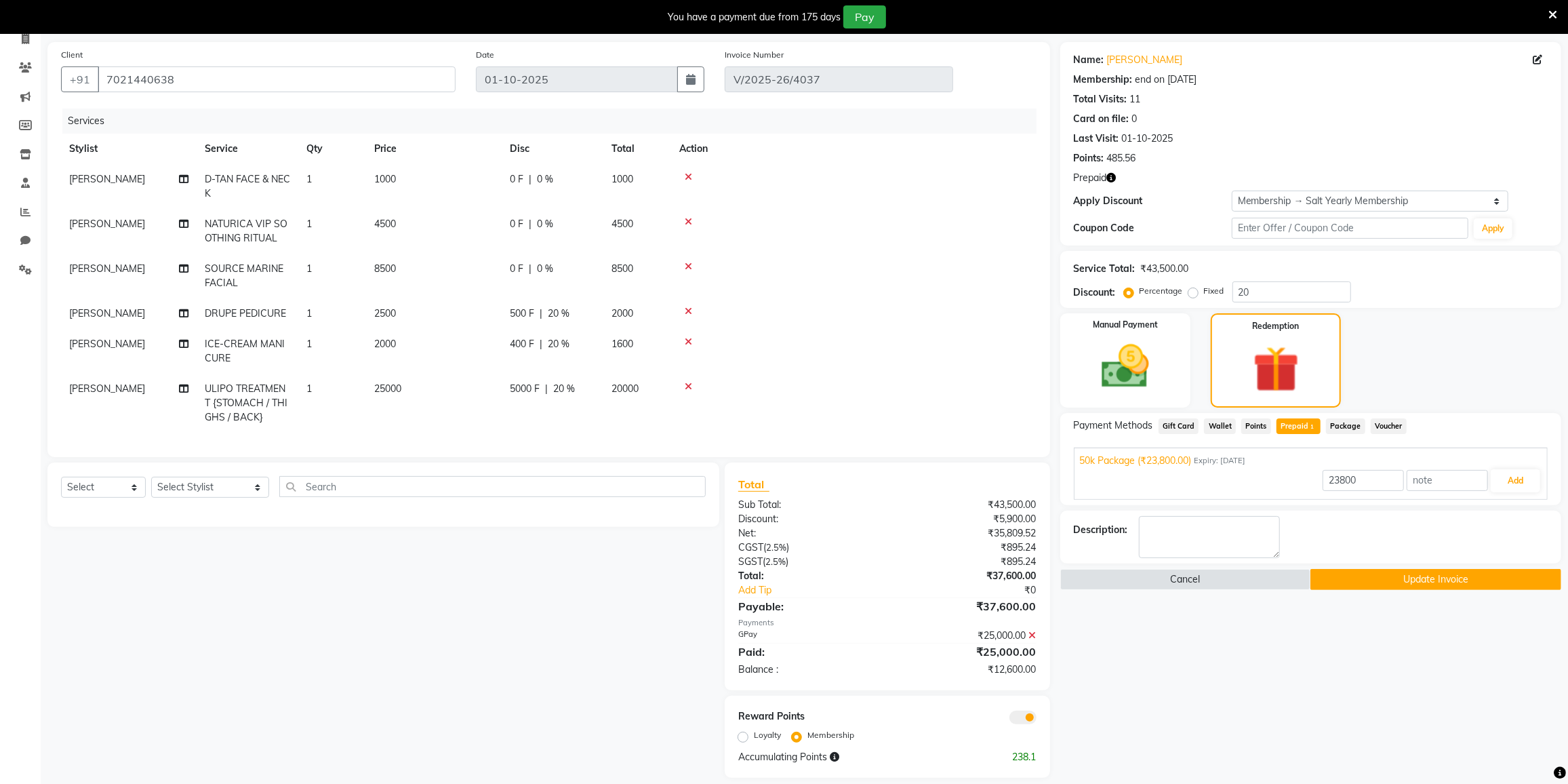
select select "91746"
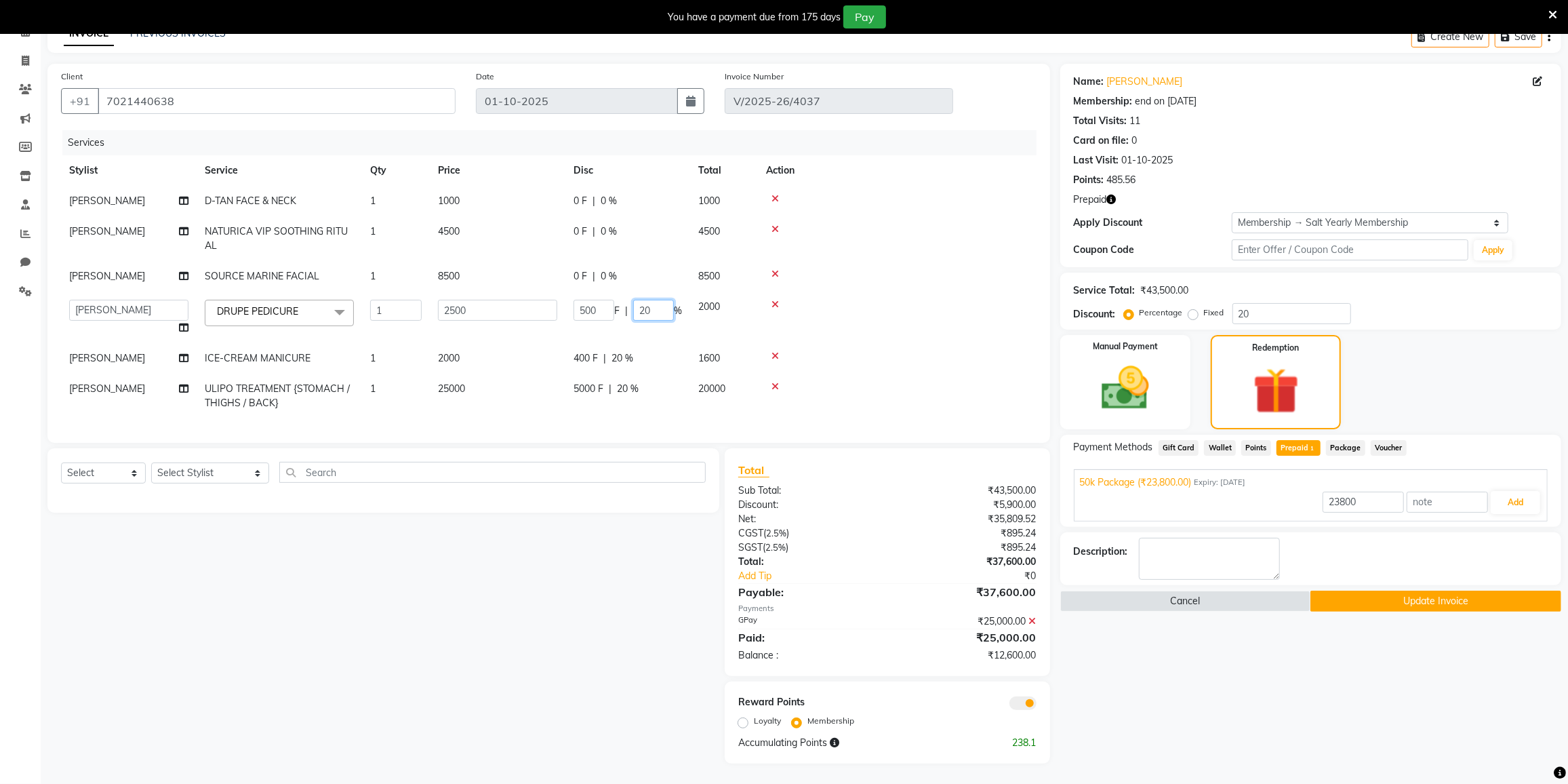
click at [667, 300] on input "20" at bounding box center [654, 311] width 41 height 21
type input "2"
click at [652, 324] on tbody "[PERSON_NAME] [PERSON_NAME] FACE & NECK 1 1000 0 F | 0 % 1000 [PERSON_NAME] NAT…" at bounding box center [548, 302] width 975 height 233
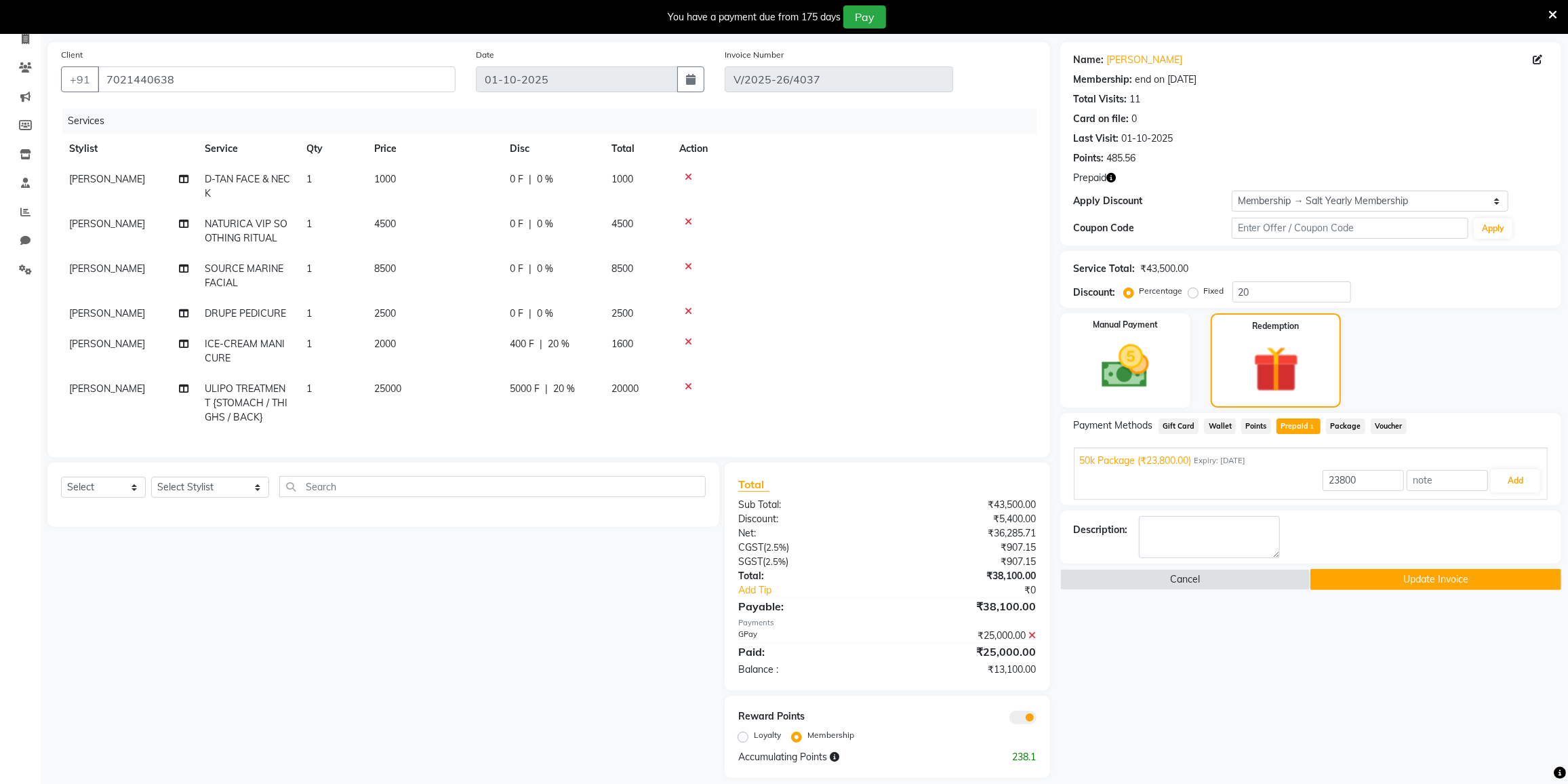
click at [581, 351] on div "400 F | 20 %" at bounding box center [553, 344] width 86 height 14
select select "91746"
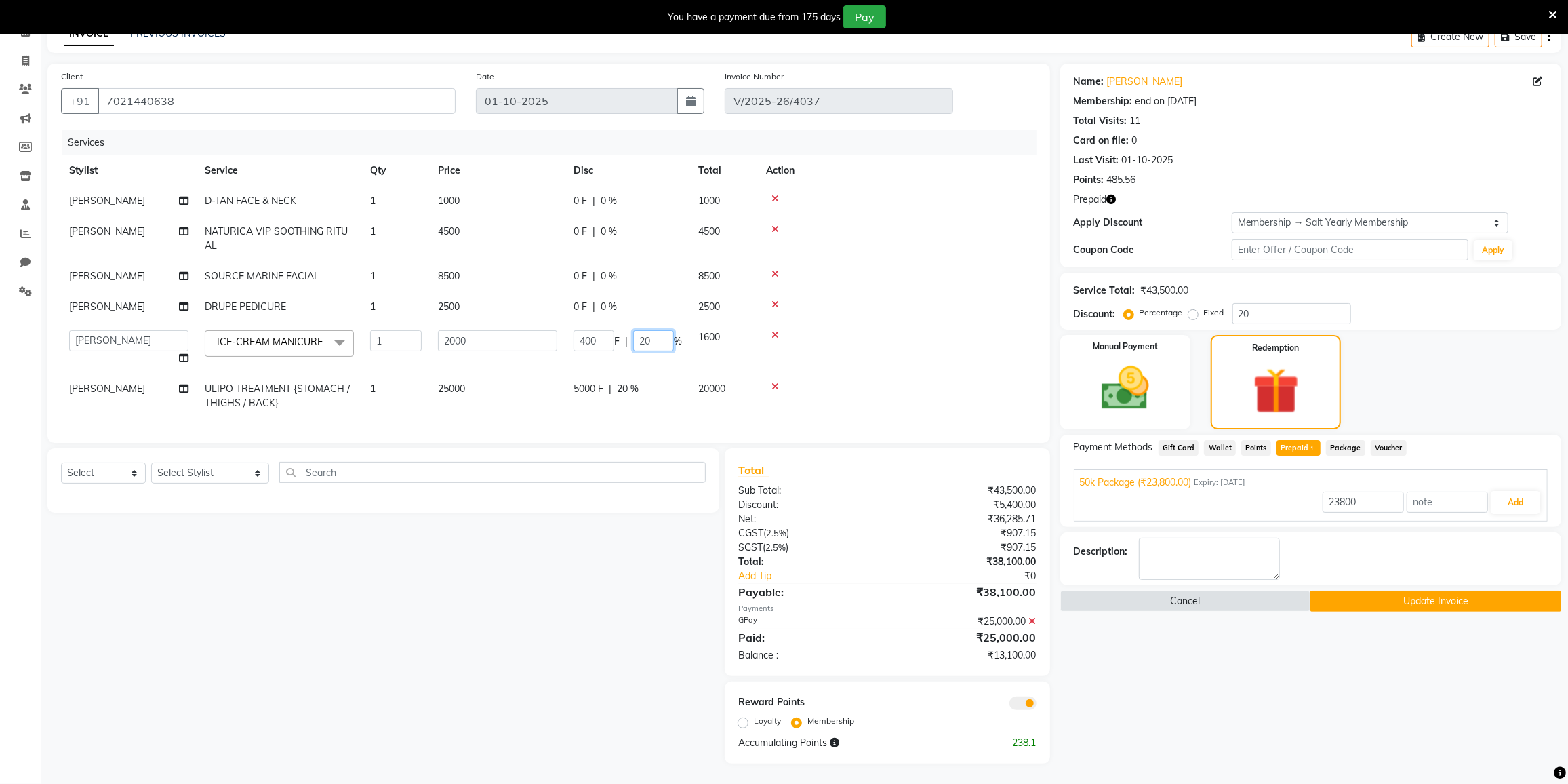
click at [652, 336] on input "20" at bounding box center [654, 341] width 41 height 21
type input "2"
click at [641, 385] on tbody "[PERSON_NAME] [PERSON_NAME] FACE & NECK 1 1000 0 F | 0 % 1000 [PERSON_NAME] NAT…" at bounding box center [548, 302] width 975 height 233
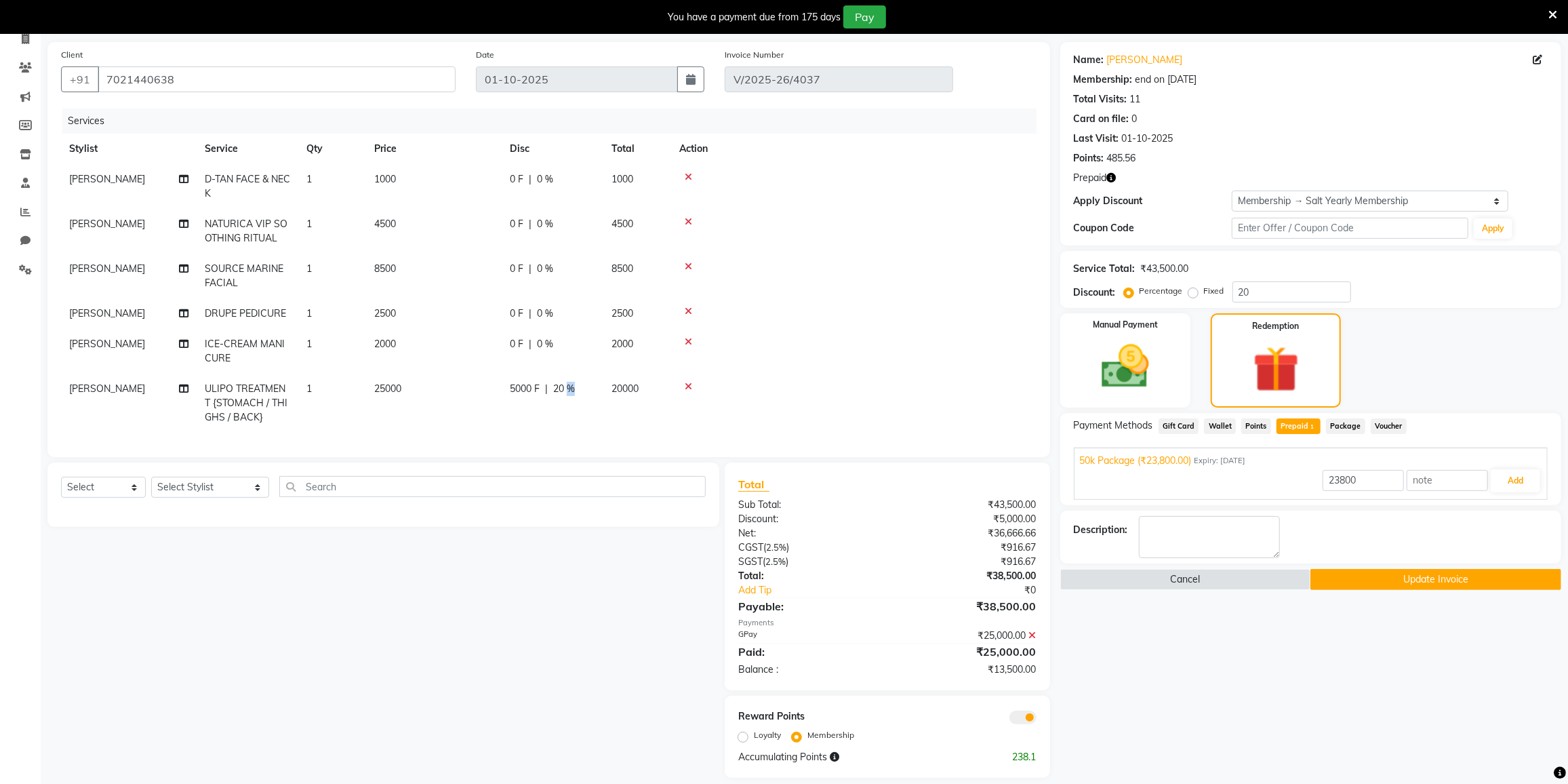
click at [576, 396] on div "5000 F | 20 %" at bounding box center [553, 389] width 86 height 14
select select "77225"
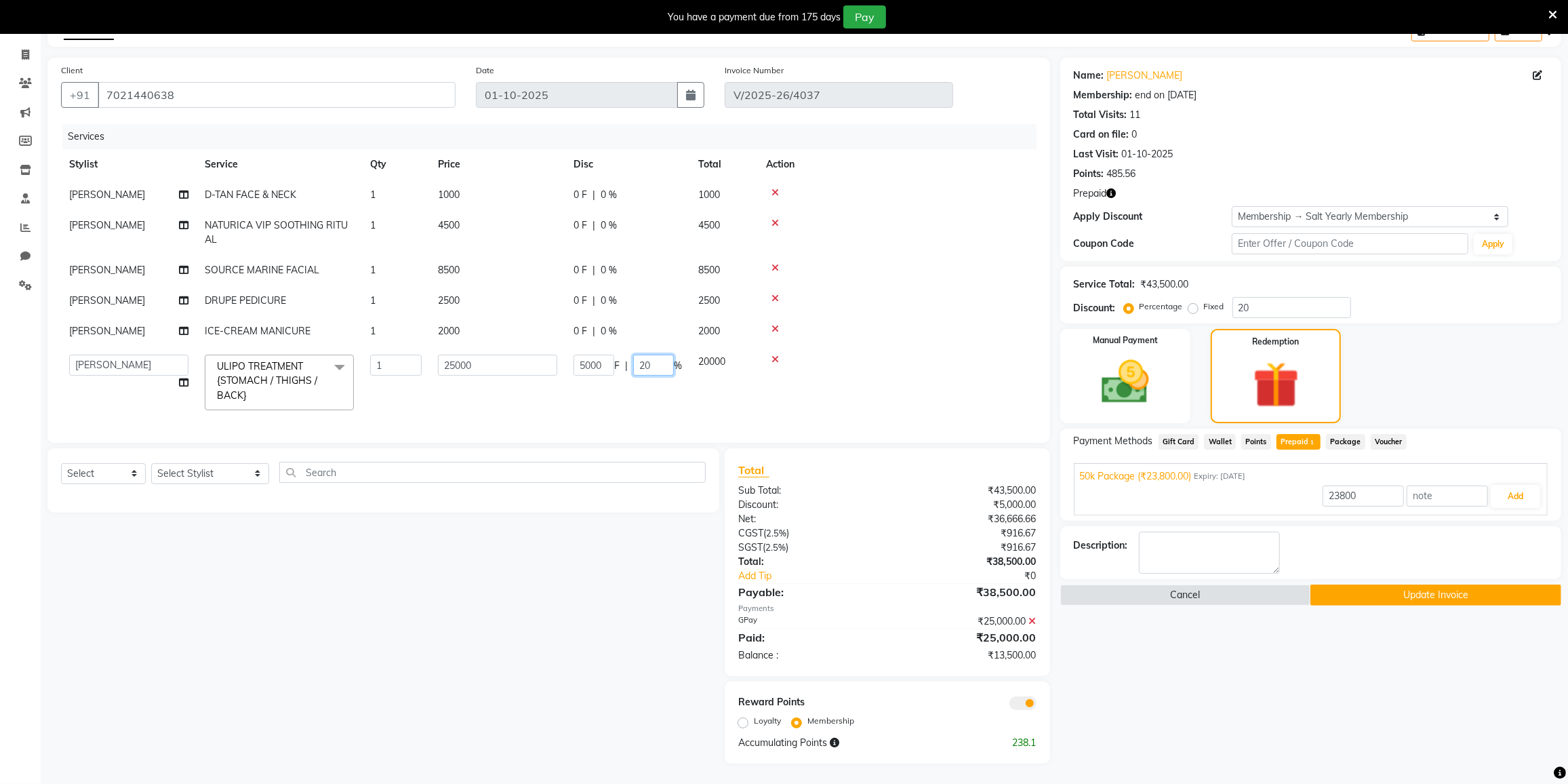
type input "2"
click at [651, 376] on input "number" at bounding box center [654, 365] width 41 height 21
click at [880, 346] on td at bounding box center [897, 331] width 279 height 30
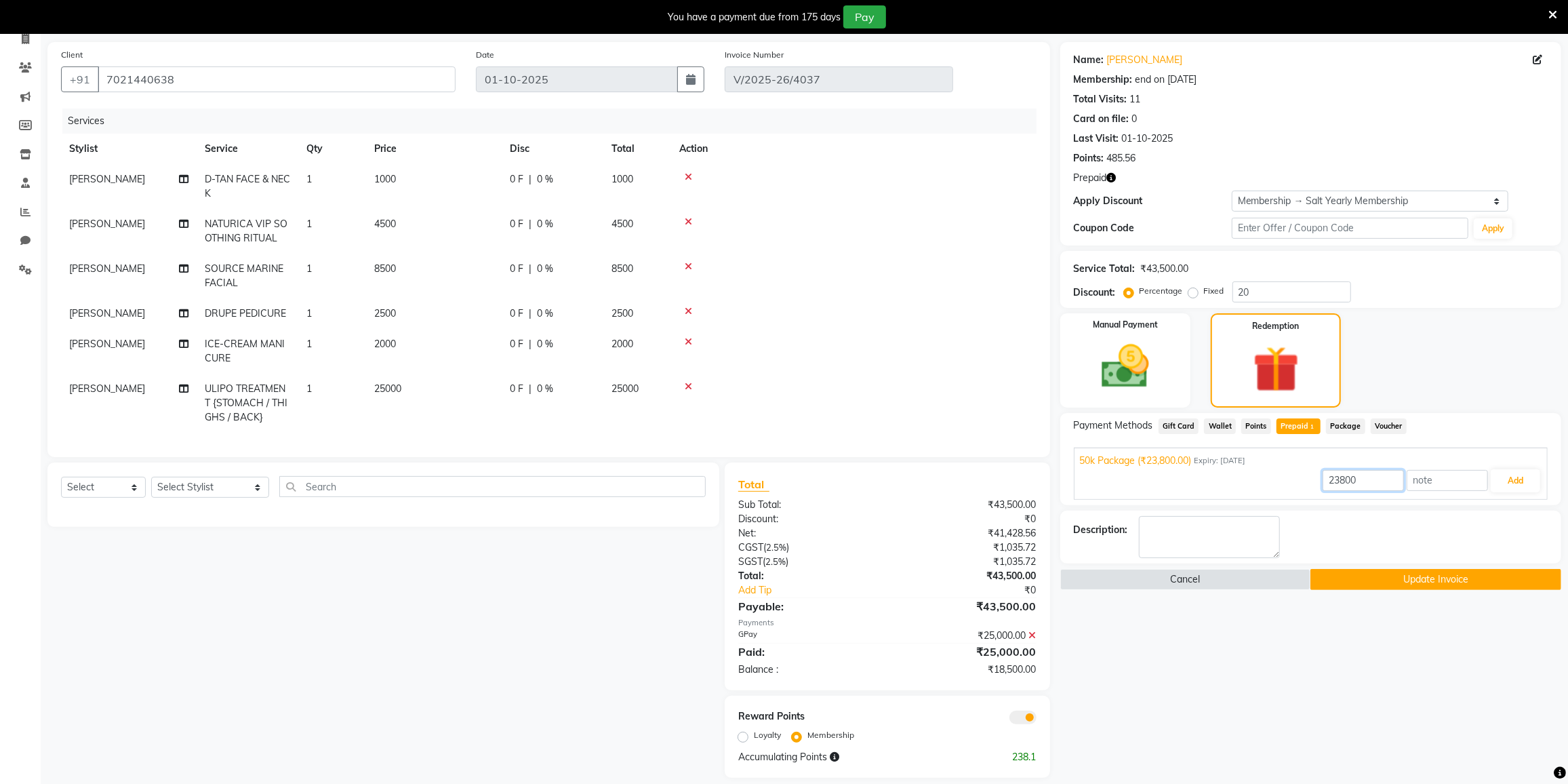
click at [1358, 478] on input "23800" at bounding box center [1364, 481] width 81 height 21
type input "2"
type input "18500"
click at [1524, 479] on button "Add" at bounding box center [1515, 481] width 49 height 23
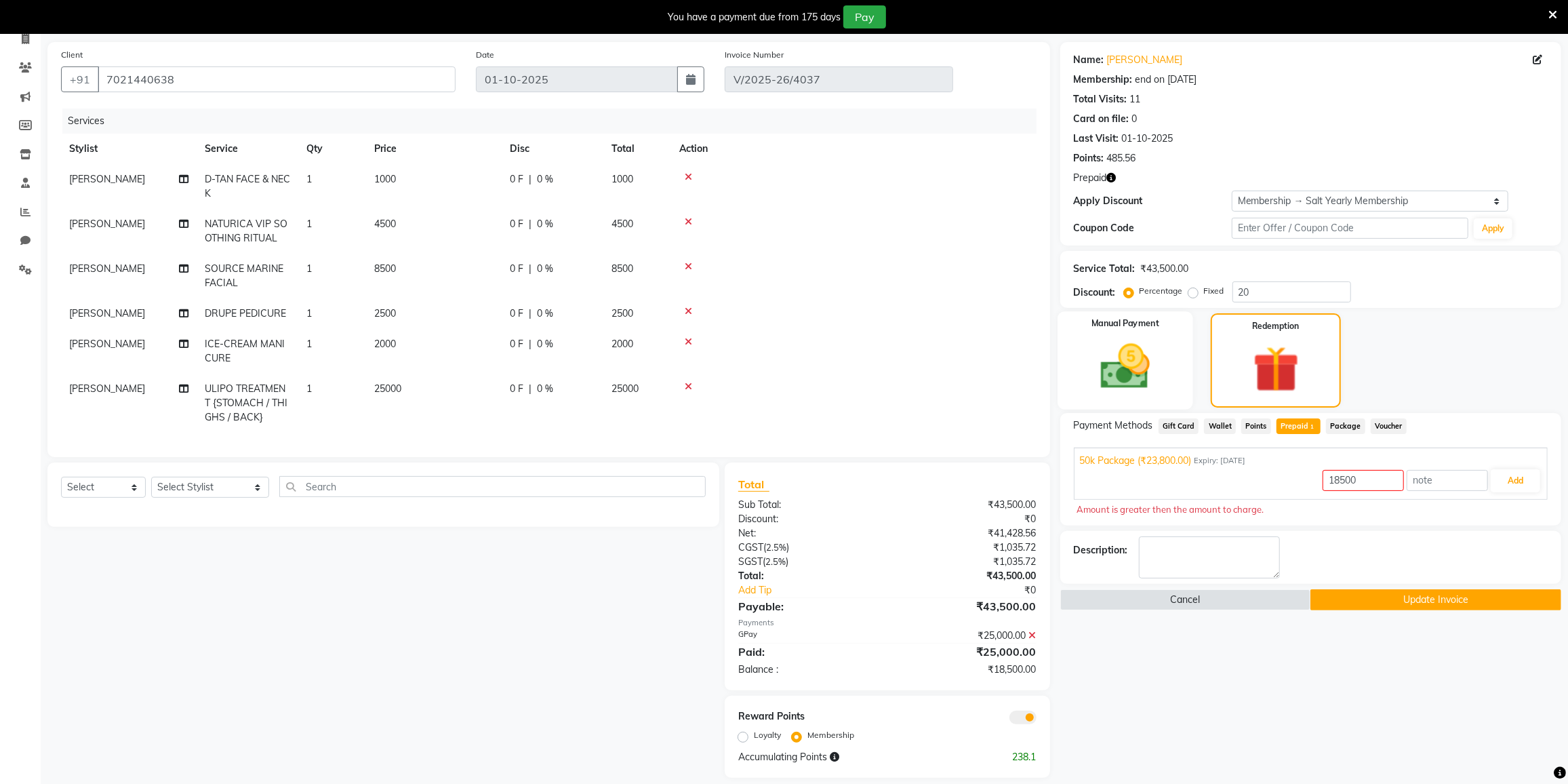
click at [1166, 390] on div "Manual Payment" at bounding box center [1125, 360] width 136 height 98
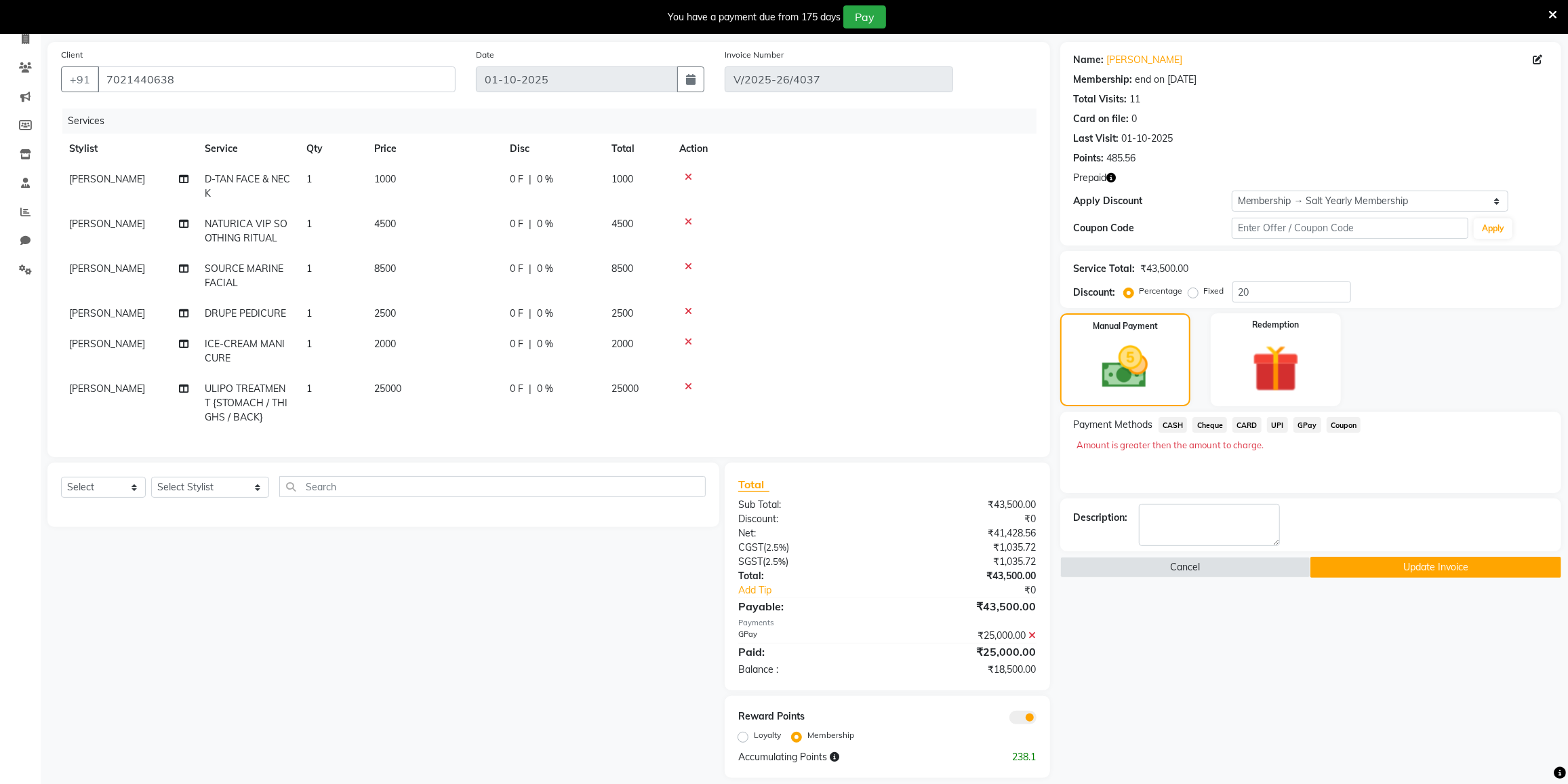
click at [1298, 424] on span "GPay" at bounding box center [1307, 425] width 28 height 15
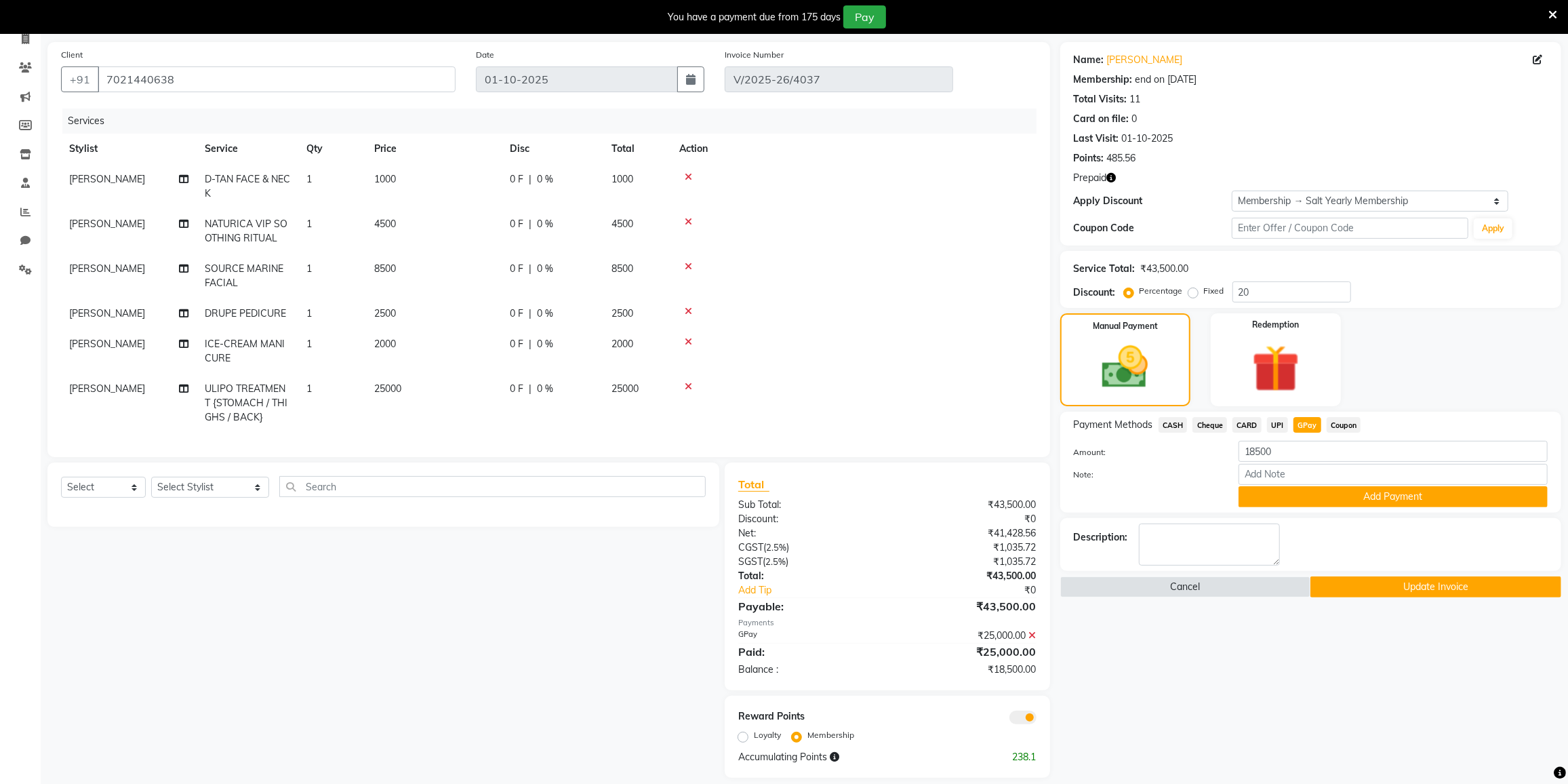
click at [1034, 638] on icon at bounding box center [1033, 636] width 8 height 10
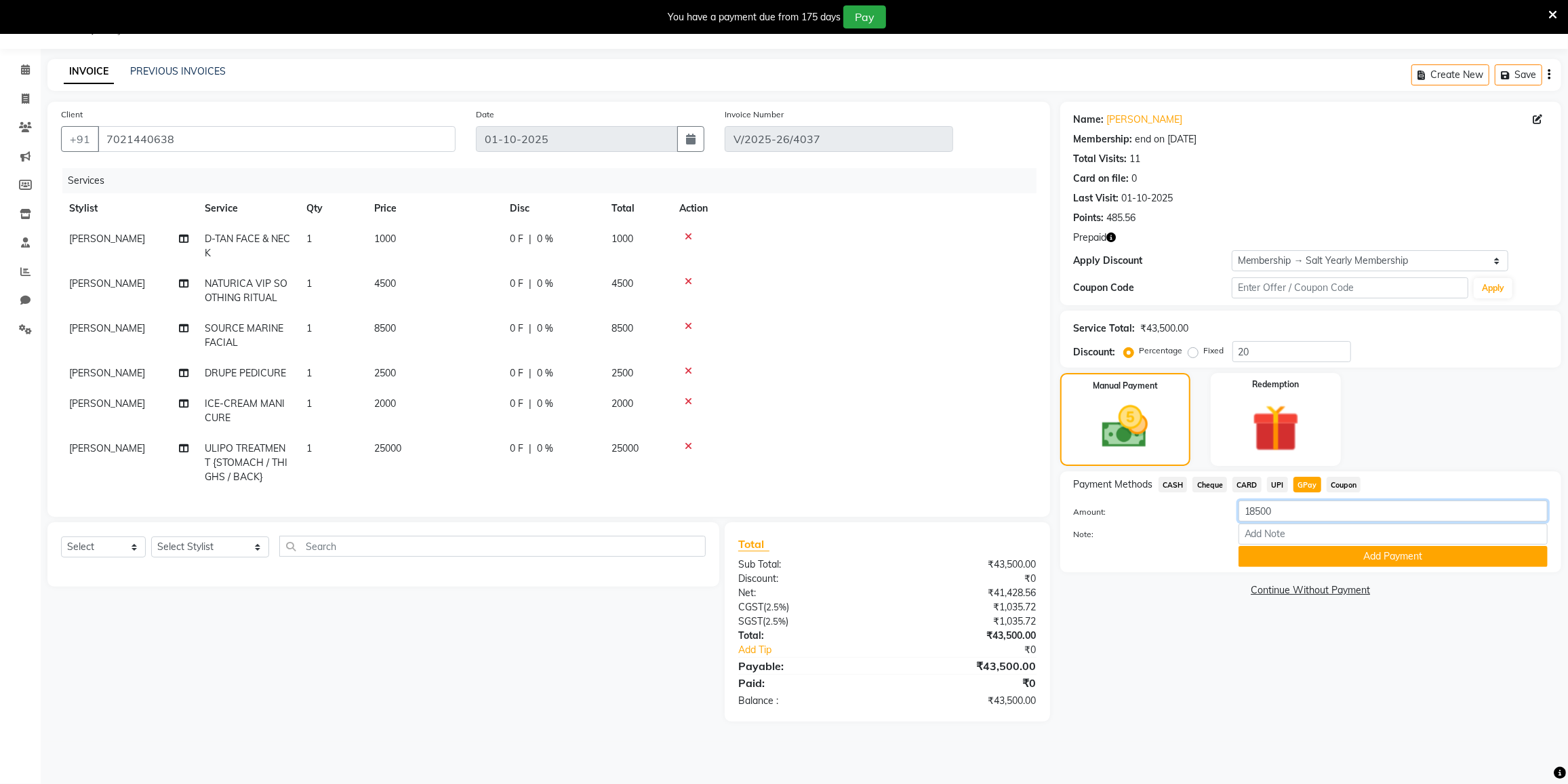
click at [1279, 517] on input "18500" at bounding box center [1393, 511] width 309 height 21
type input "1"
type input "25000"
click at [1272, 547] on button "Add Payment" at bounding box center [1393, 556] width 309 height 21
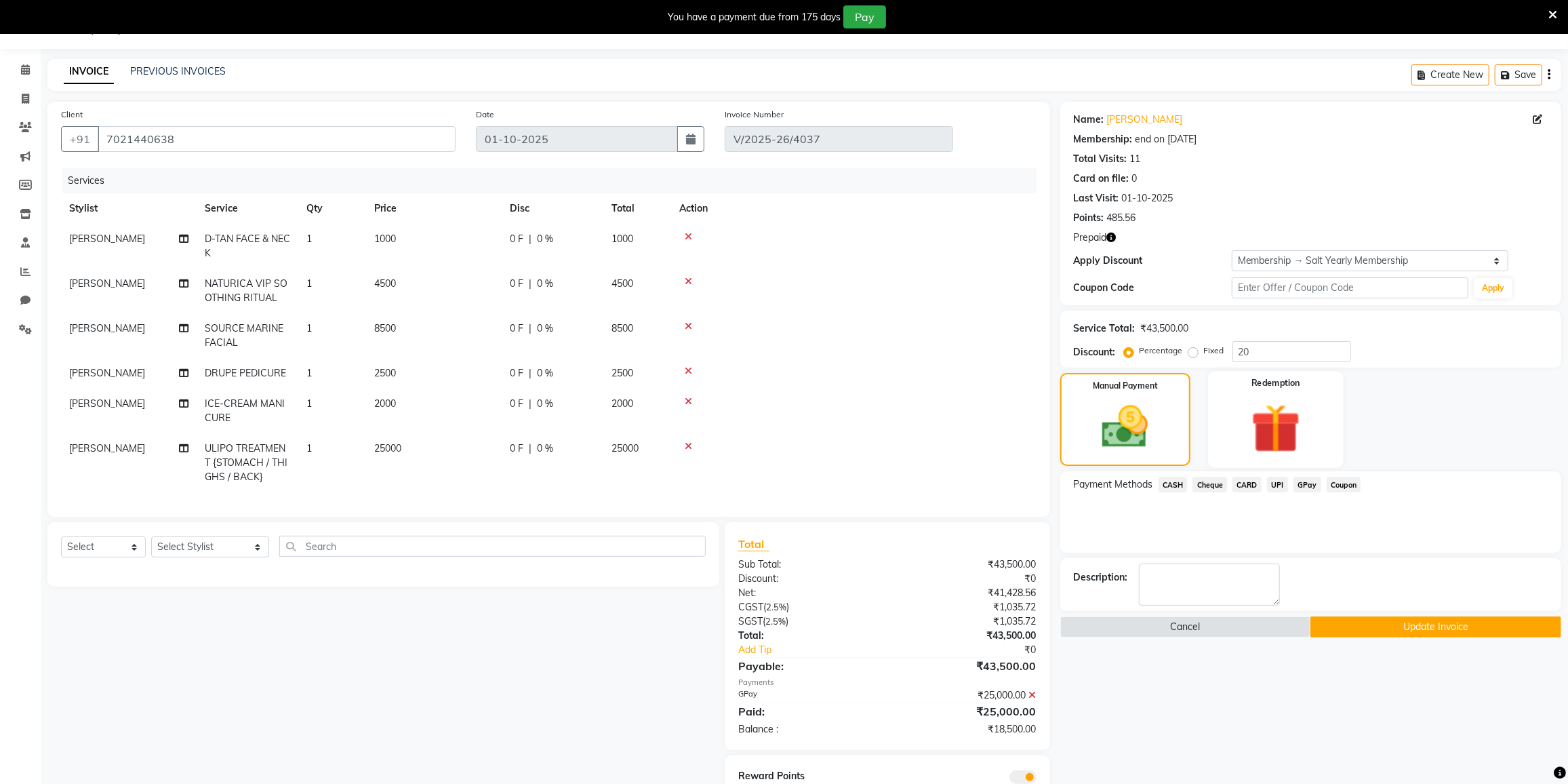
click at [1267, 442] on img at bounding box center [1276, 429] width 81 height 62
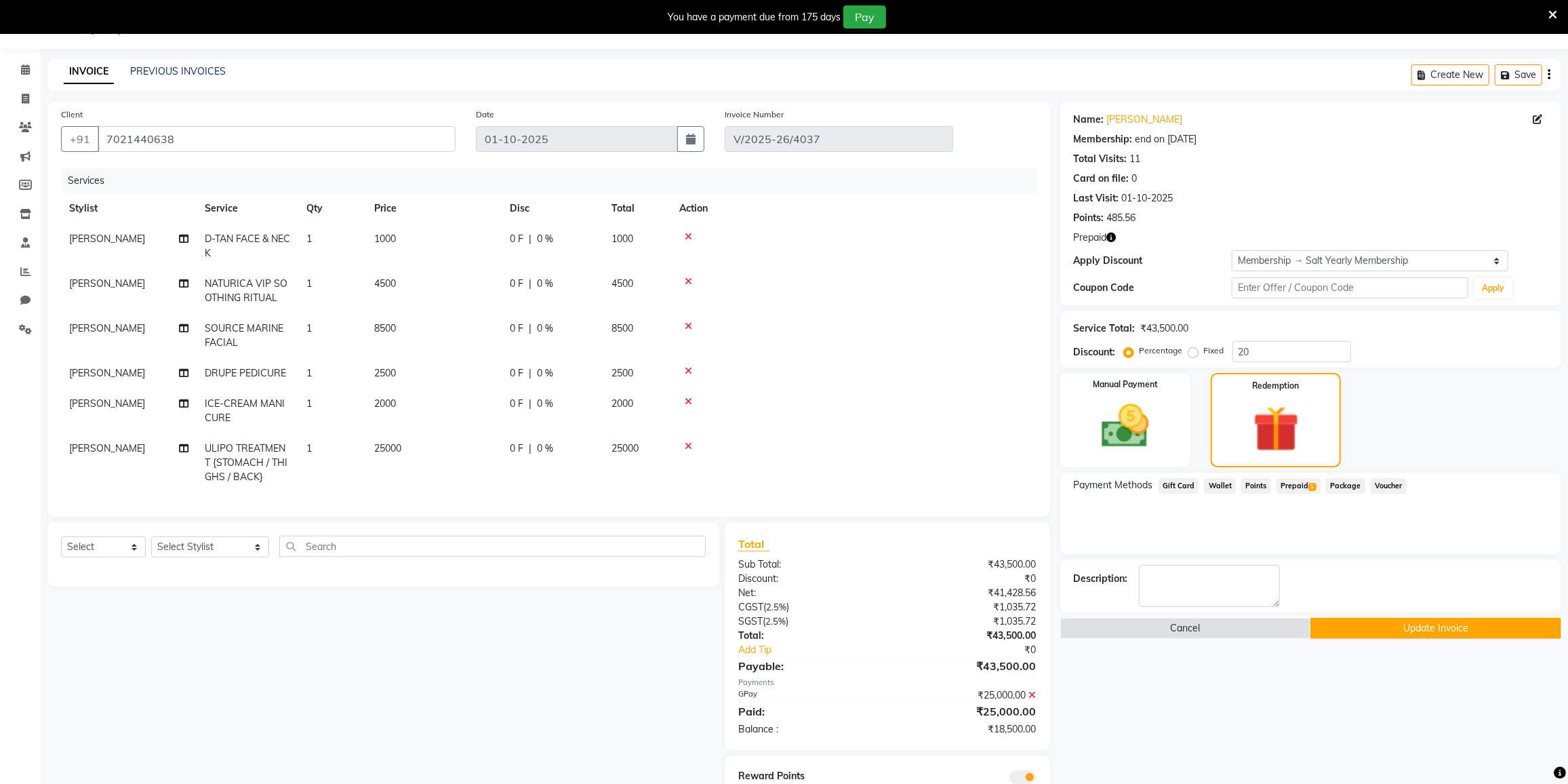
click at [1287, 490] on span "Prepaid 1" at bounding box center [1298, 486] width 44 height 15
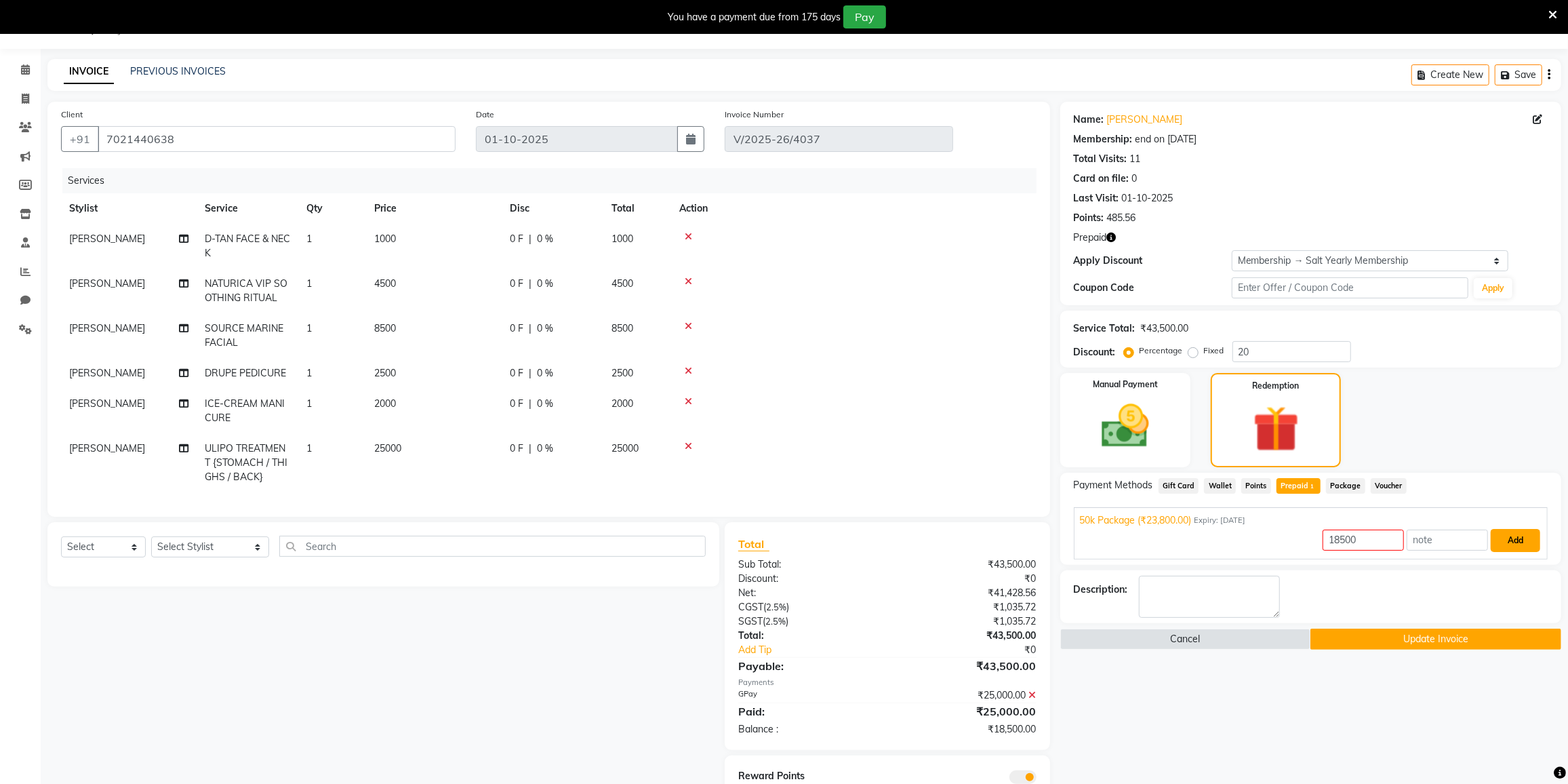
click at [1498, 540] on button "Add" at bounding box center [1515, 540] width 49 height 23
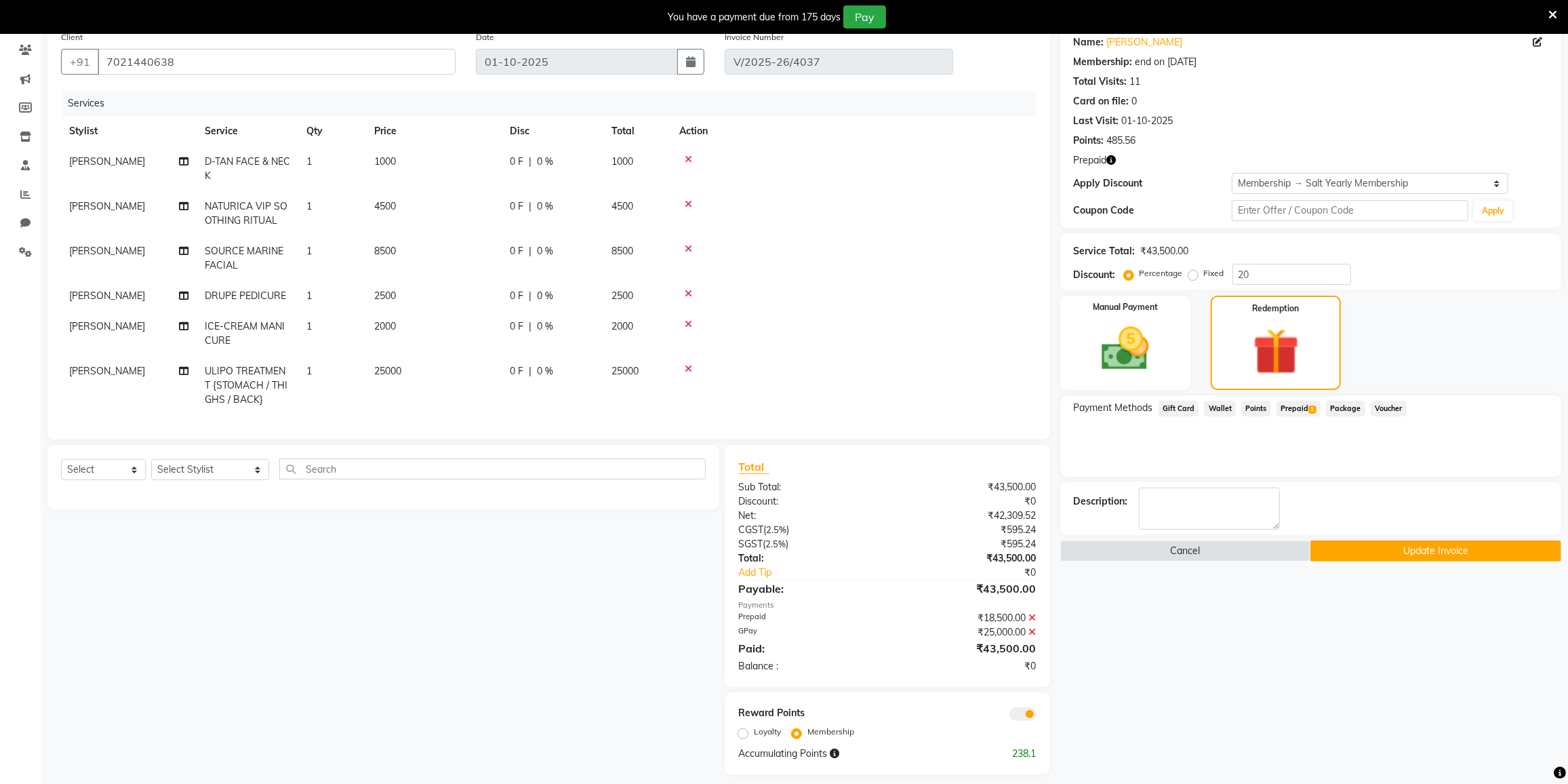
scroll to position [124, 0]
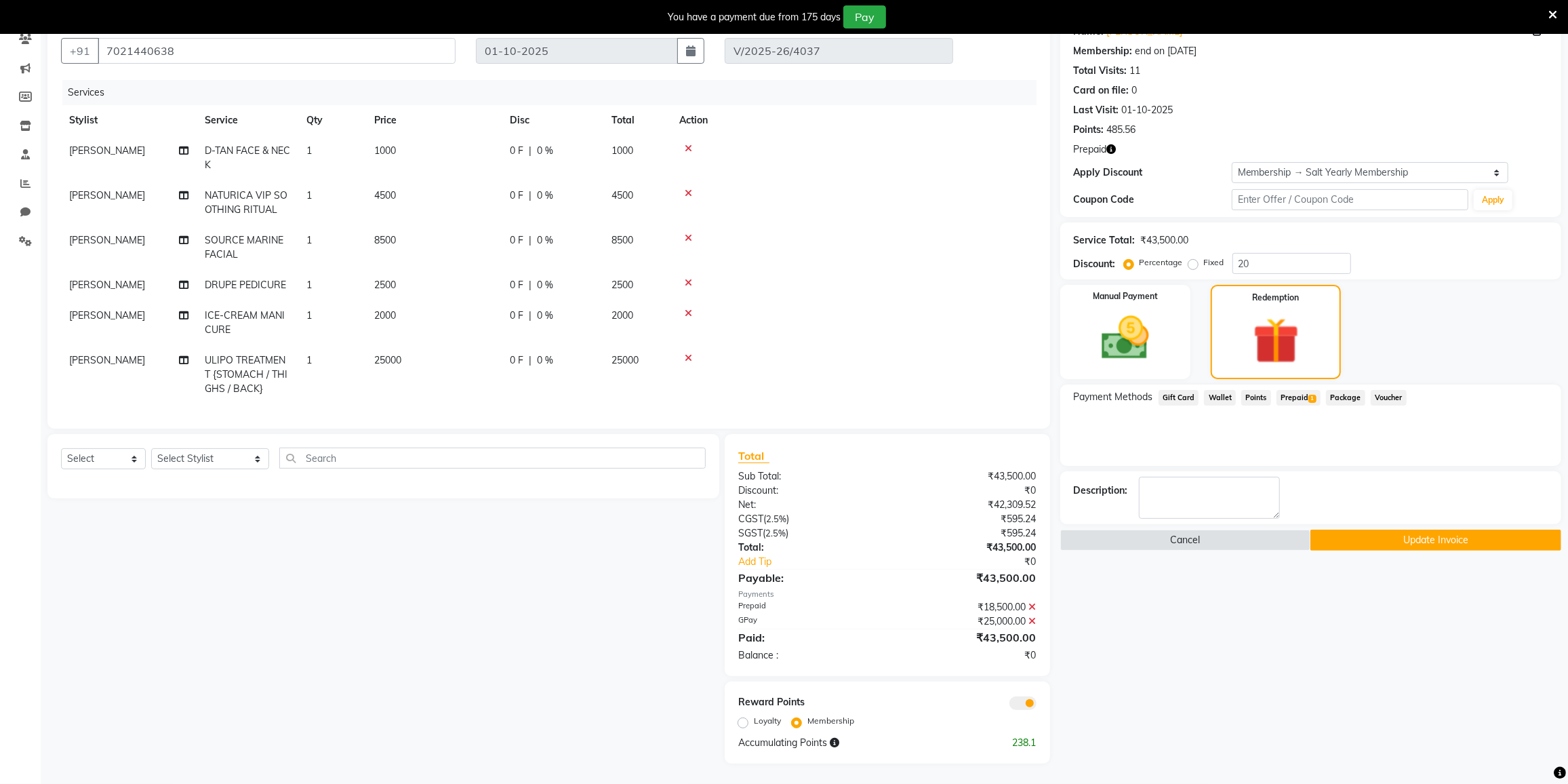
click at [1287, 392] on span "Prepaid 1" at bounding box center [1298, 398] width 44 height 15
click at [1365, 532] on button "Update Invoice" at bounding box center [1435, 540] width 251 height 21
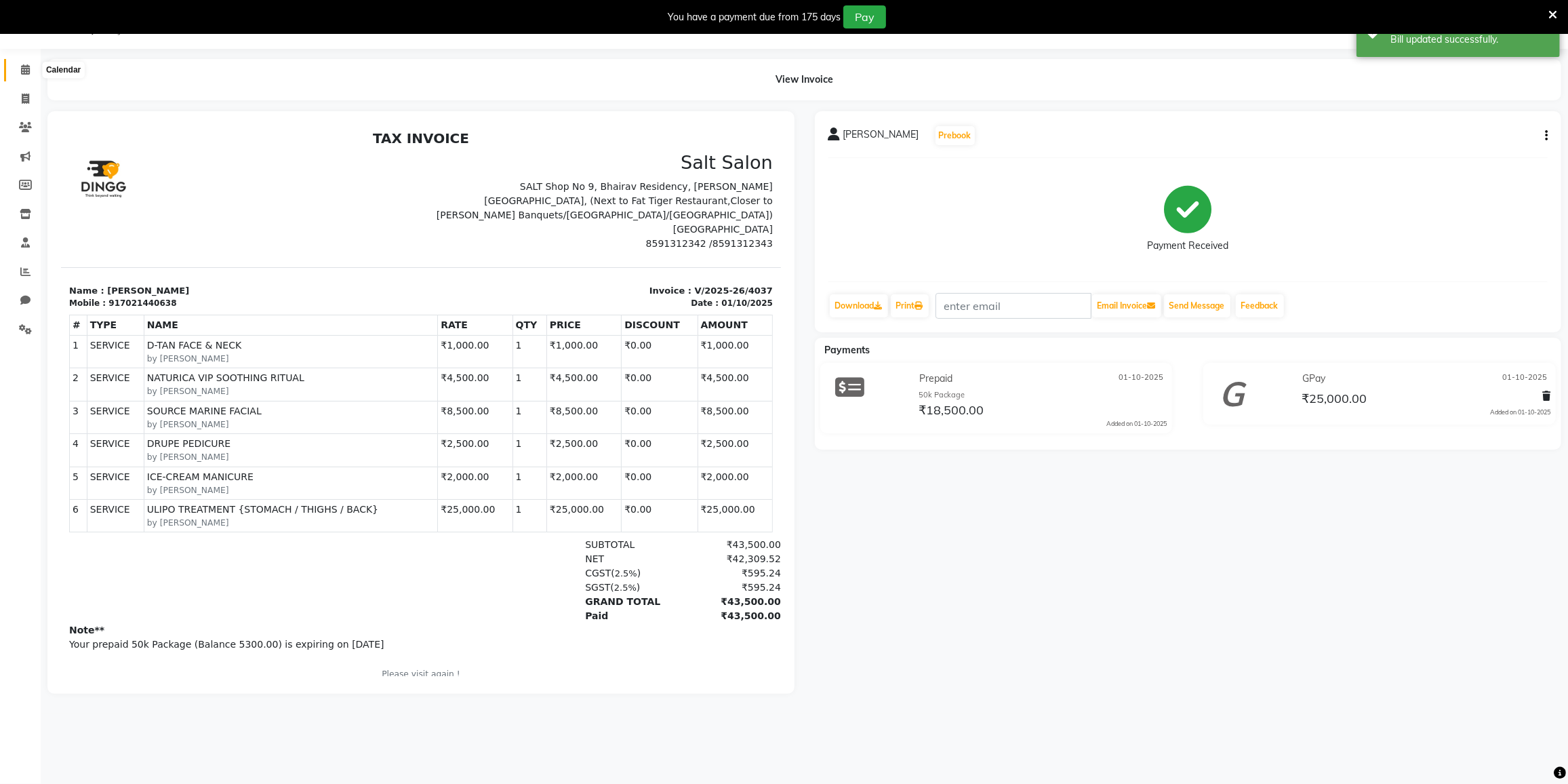
click at [25, 71] on icon at bounding box center [25, 70] width 9 height 10
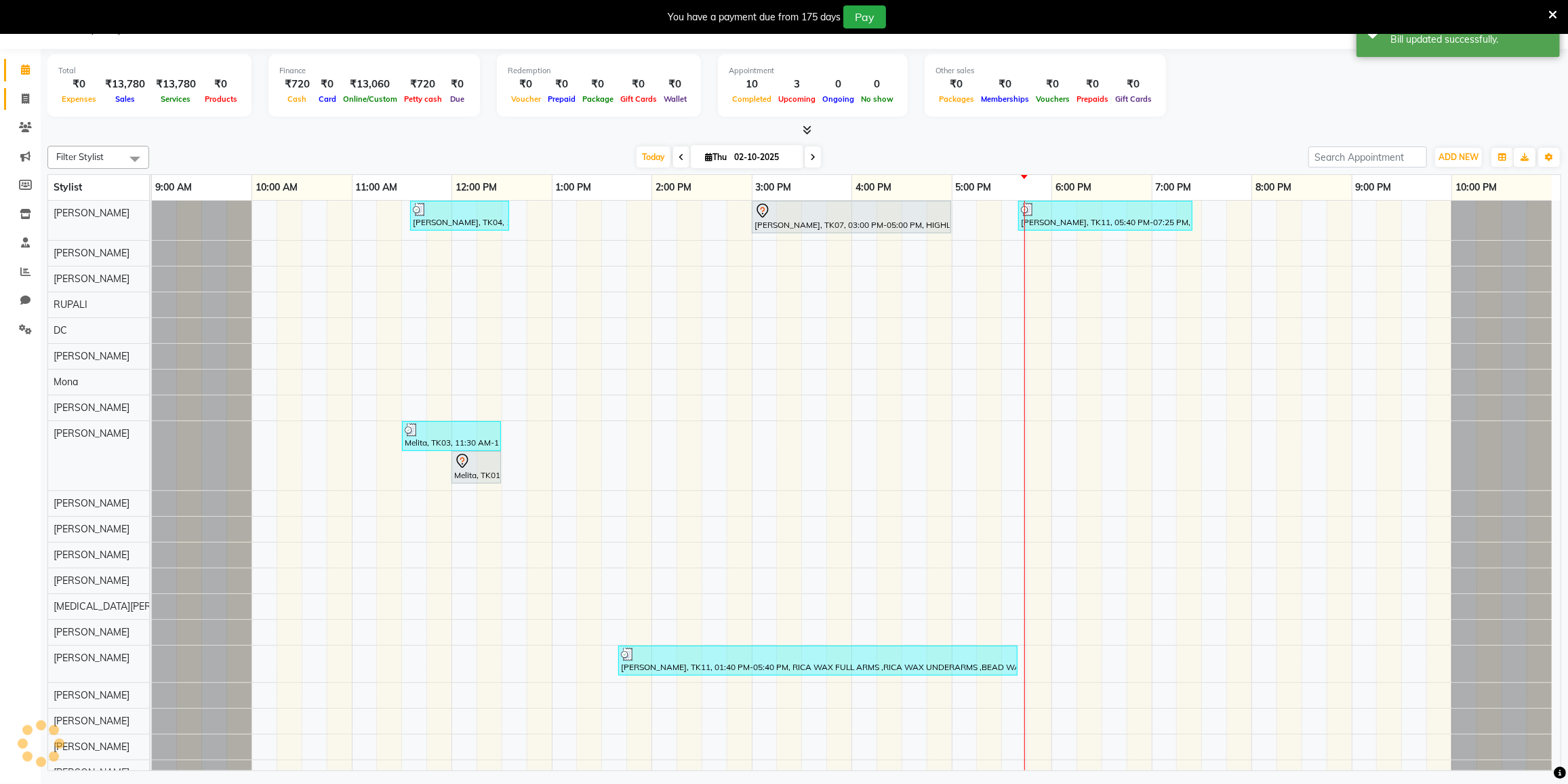
click at [29, 108] on link "Invoice" at bounding box center [20, 100] width 32 height 22
select select "8096"
select select "service"
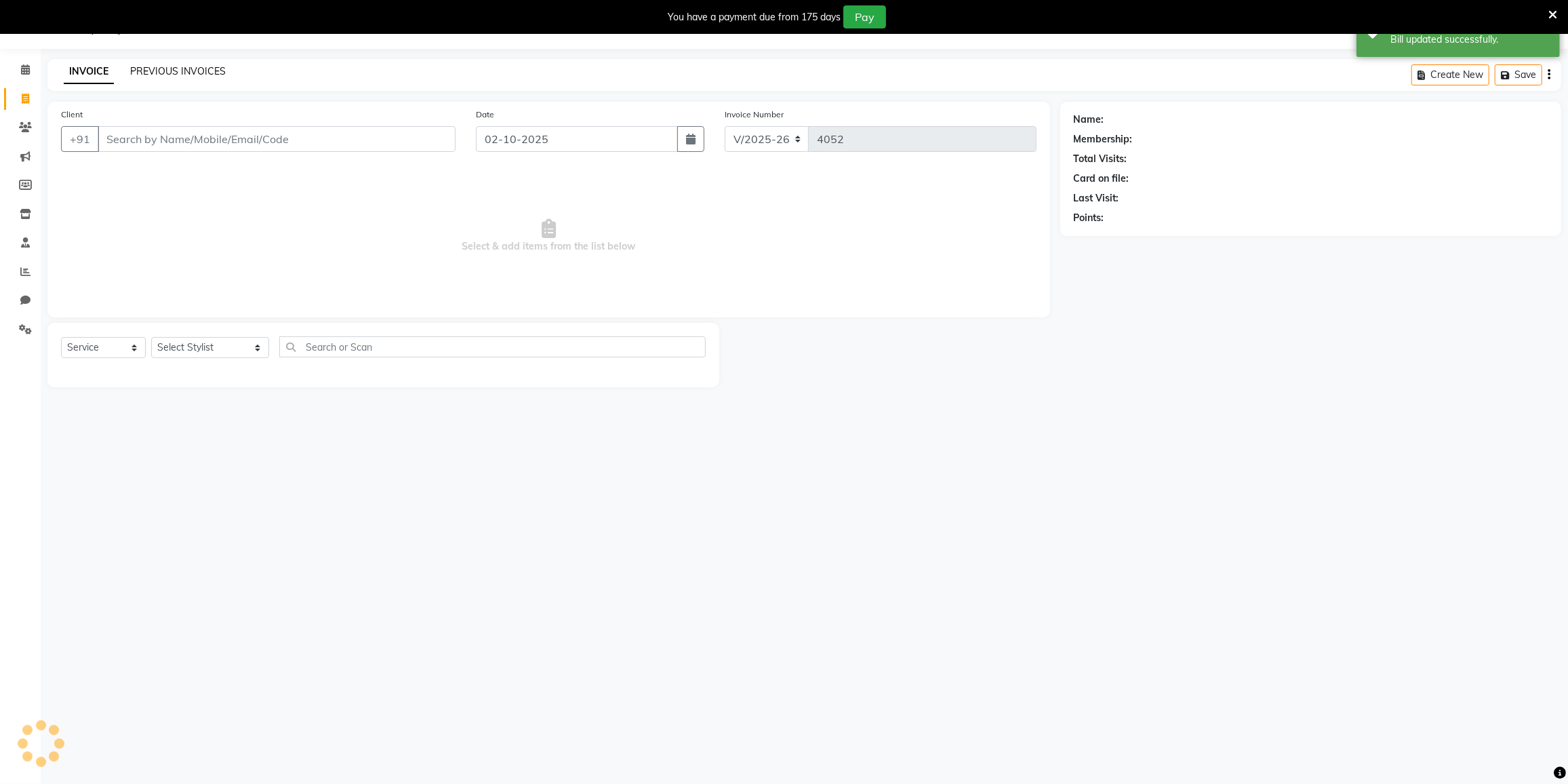
click at [157, 66] on link "PREVIOUS INVOICES" at bounding box center [178, 71] width 95 height 12
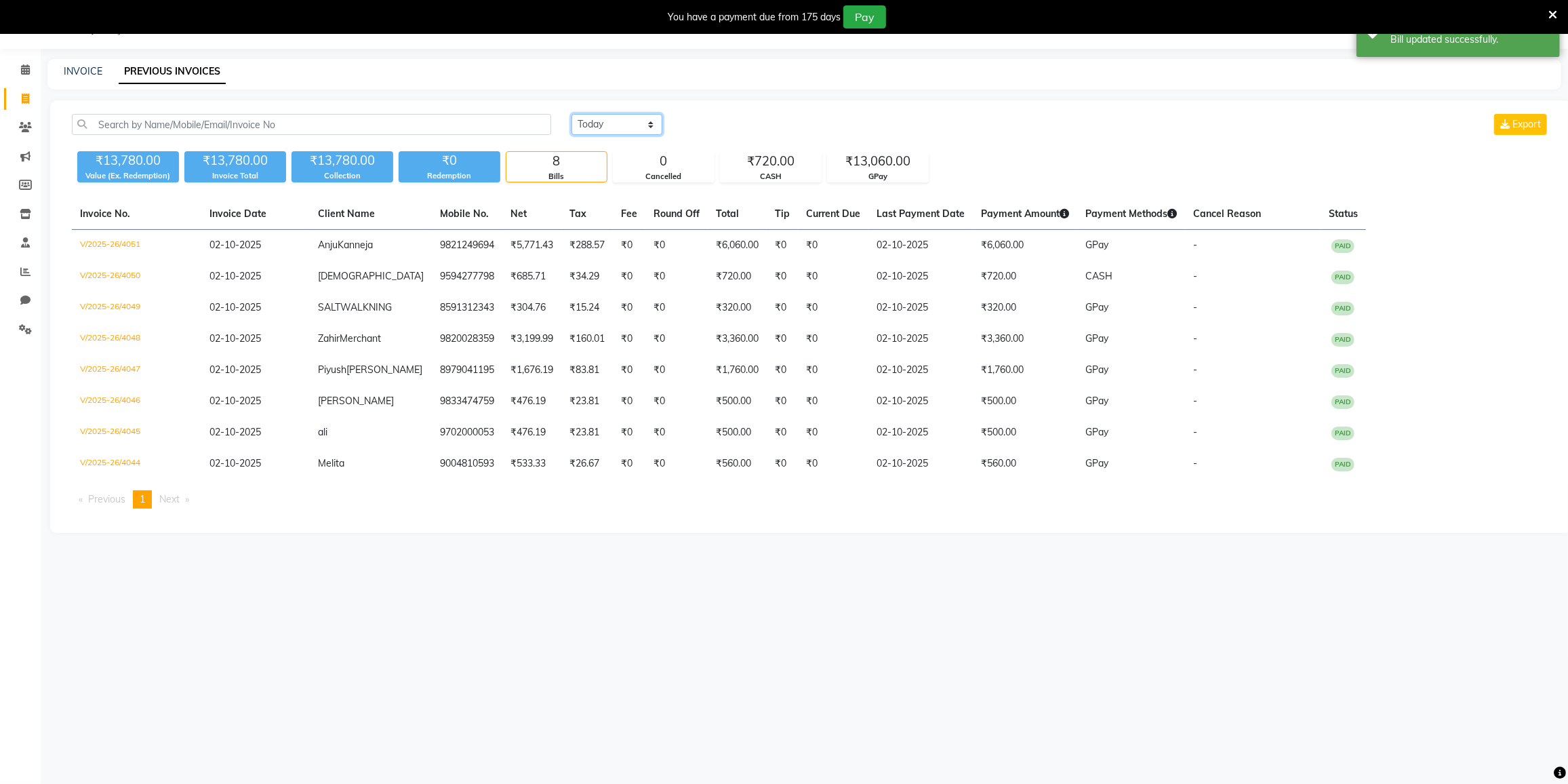
click at [605, 126] on select "[DATE] [DATE] Custom Range" at bounding box center [617, 124] width 91 height 21
click at [24, 93] on icon at bounding box center [25, 98] width 8 height 10
select select "8096"
select select "service"
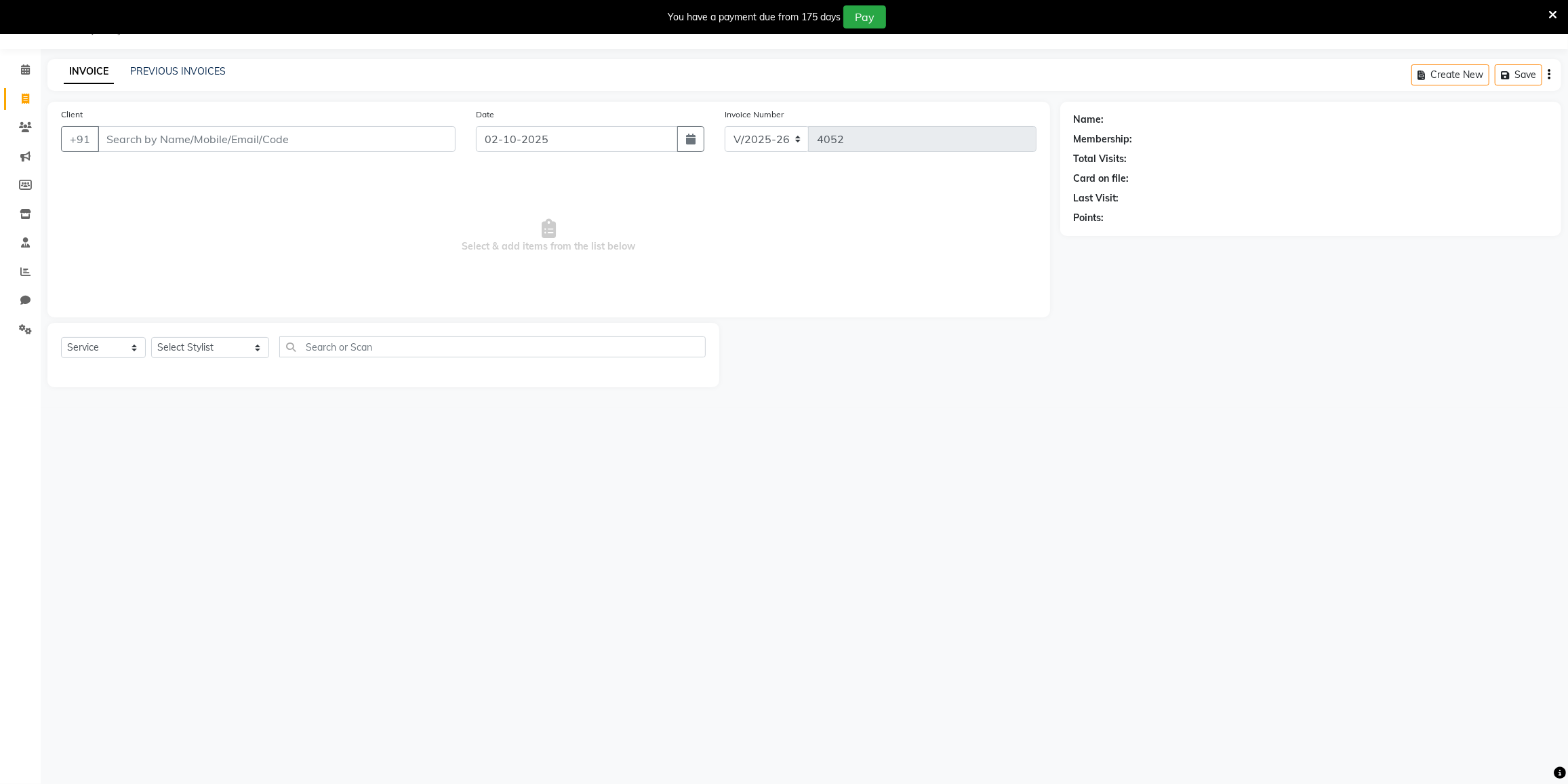
click at [178, 65] on div "PREVIOUS INVOICES" at bounding box center [178, 72] width 95 height 14
click at [170, 72] on link "PREVIOUS INVOICES" at bounding box center [178, 71] width 95 height 12
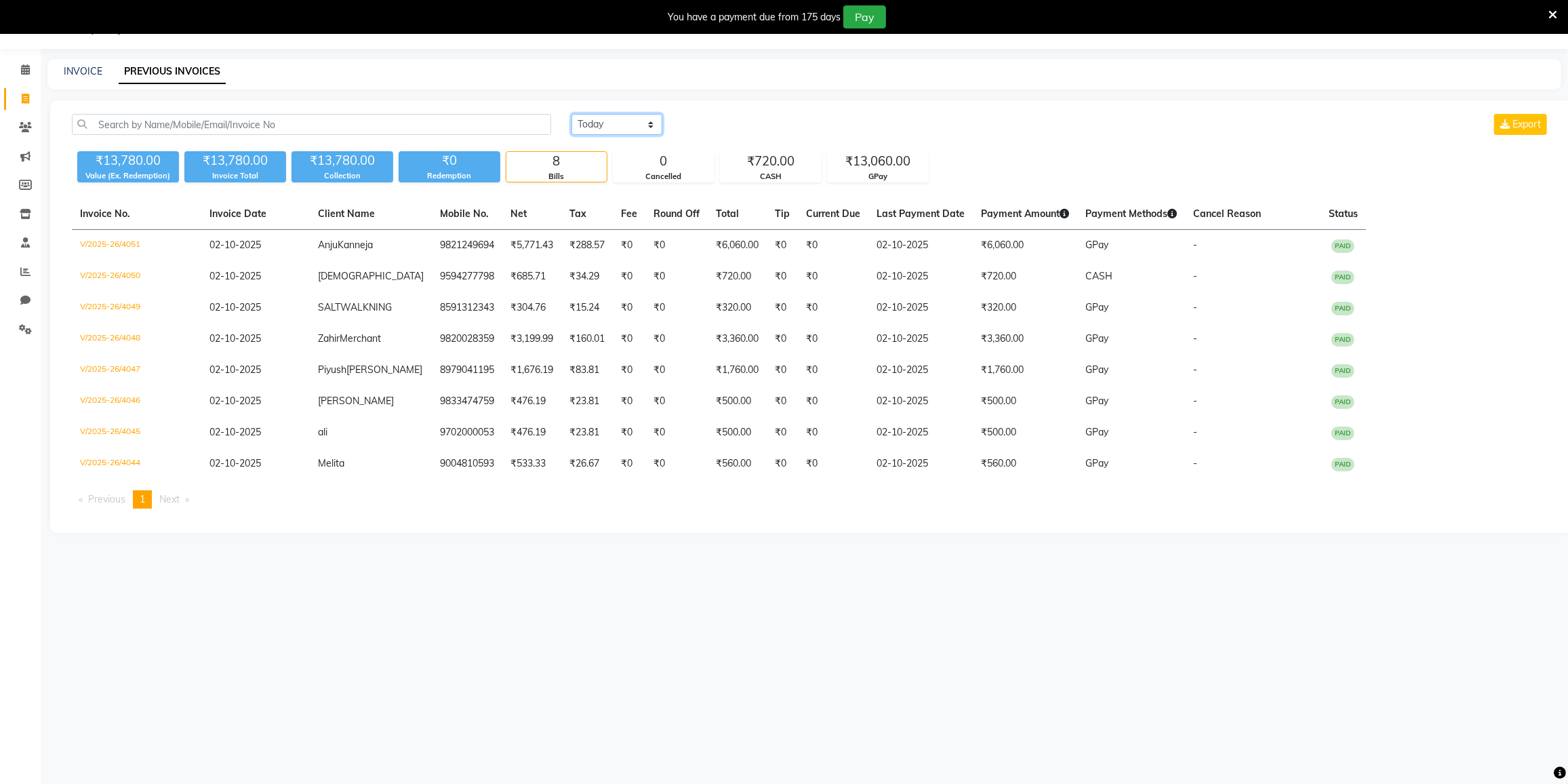
click at [602, 128] on select "[DATE] [DATE] Custom Range" at bounding box center [617, 124] width 91 height 21
select select "[DATE]"
click at [572, 114] on select "[DATE] [DATE] Custom Range" at bounding box center [617, 124] width 91 height 21
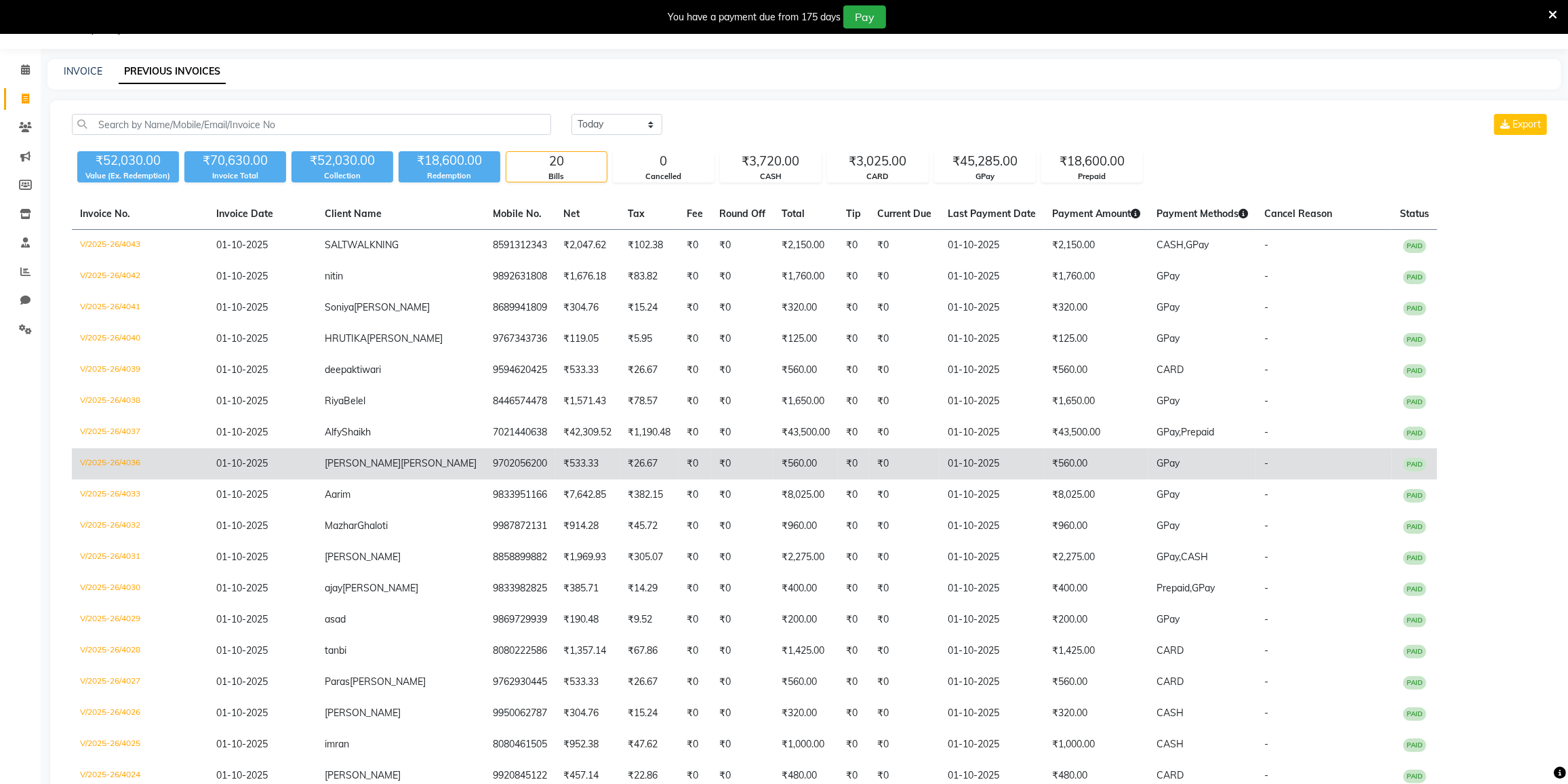
click at [326, 463] on span "[PERSON_NAME]" at bounding box center [362, 463] width 76 height 12
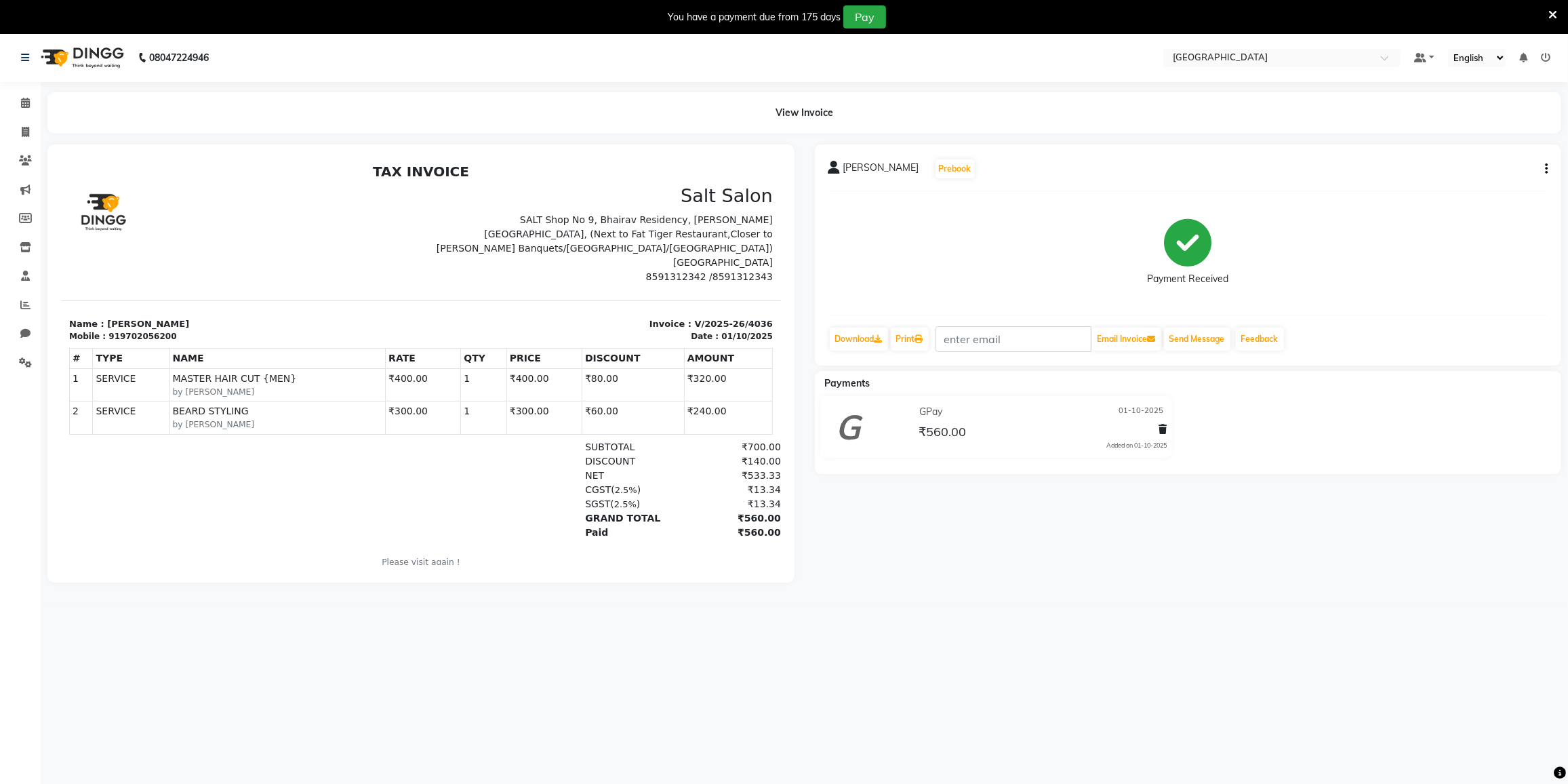
click at [1547, 169] on icon "button" at bounding box center [1546, 169] width 3 height 1
click at [1466, 189] on div "Edit Invoice" at bounding box center [1479, 186] width 93 height 17
select select "service"
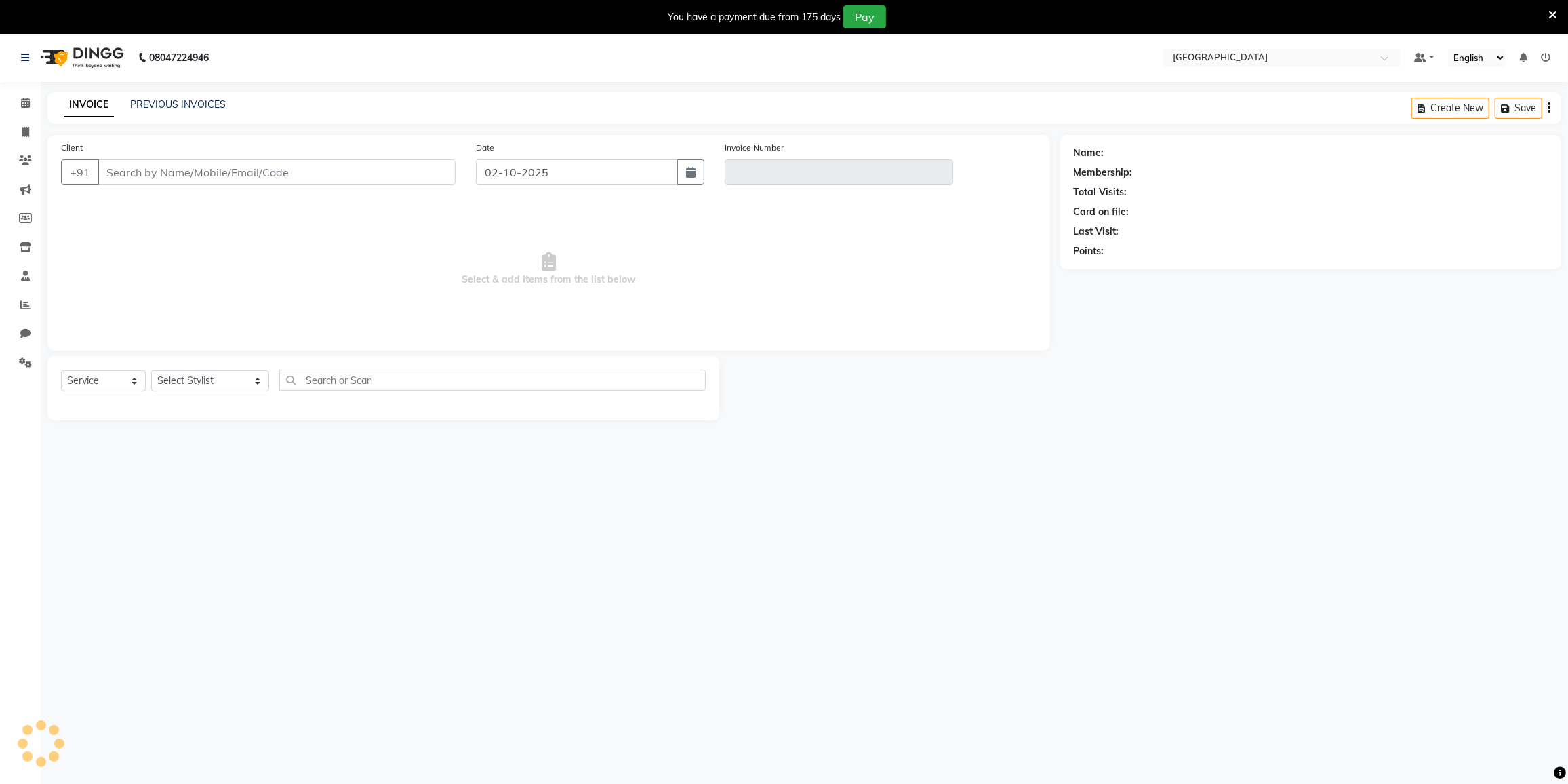
type input "9702056200"
type input "V/2025-26/4036"
type input "01-10-2025"
select select "select"
select select "4: Object"
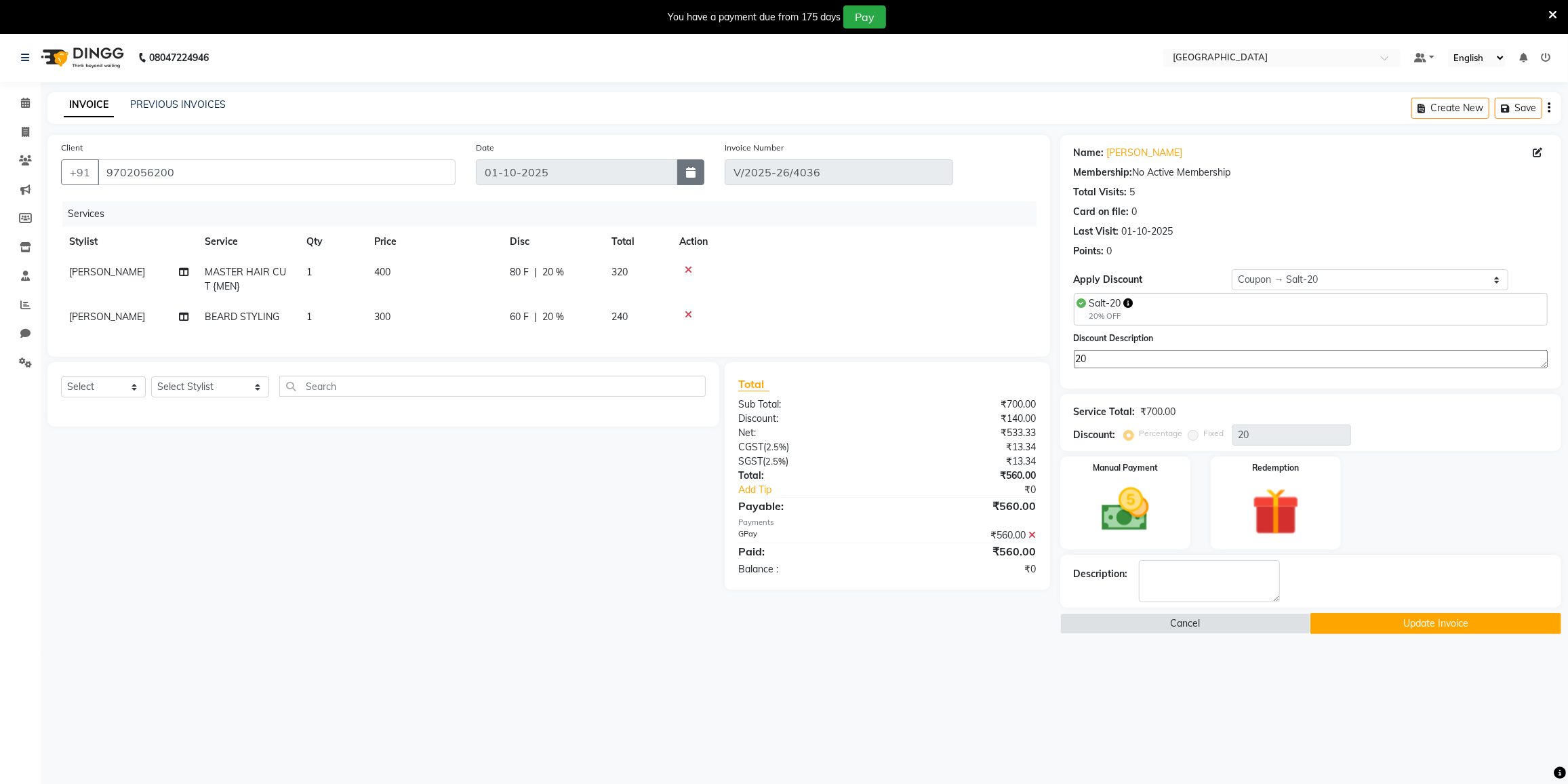
click at [678, 168] on button "button" at bounding box center [691, 172] width 27 height 26
select select "10"
select select "2025"
click at [833, 242] on th "Action" at bounding box center [854, 241] width 365 height 30
click at [690, 268] on icon at bounding box center [688, 270] width 8 height 10
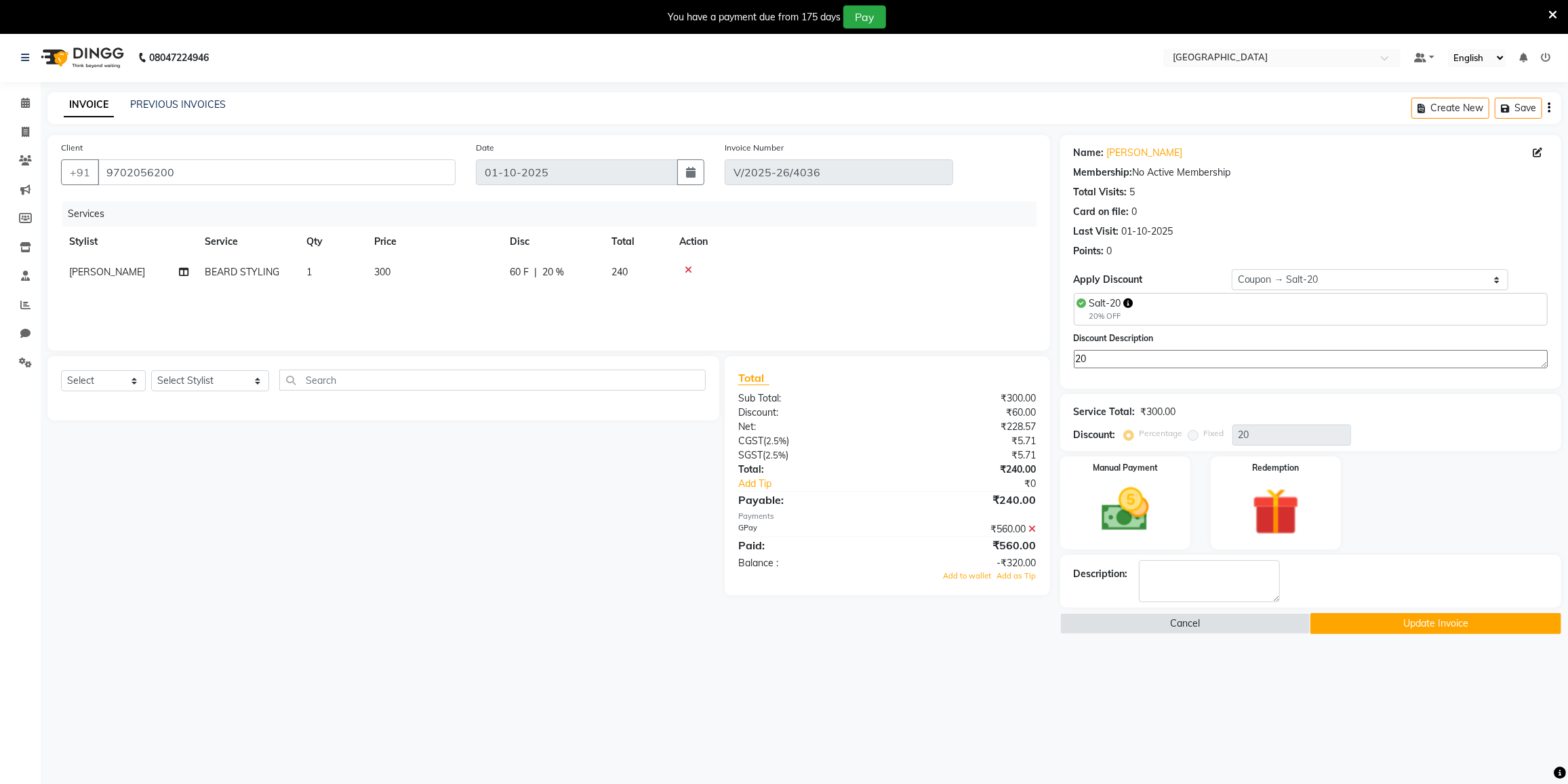
click at [690, 268] on icon at bounding box center [688, 270] width 8 height 10
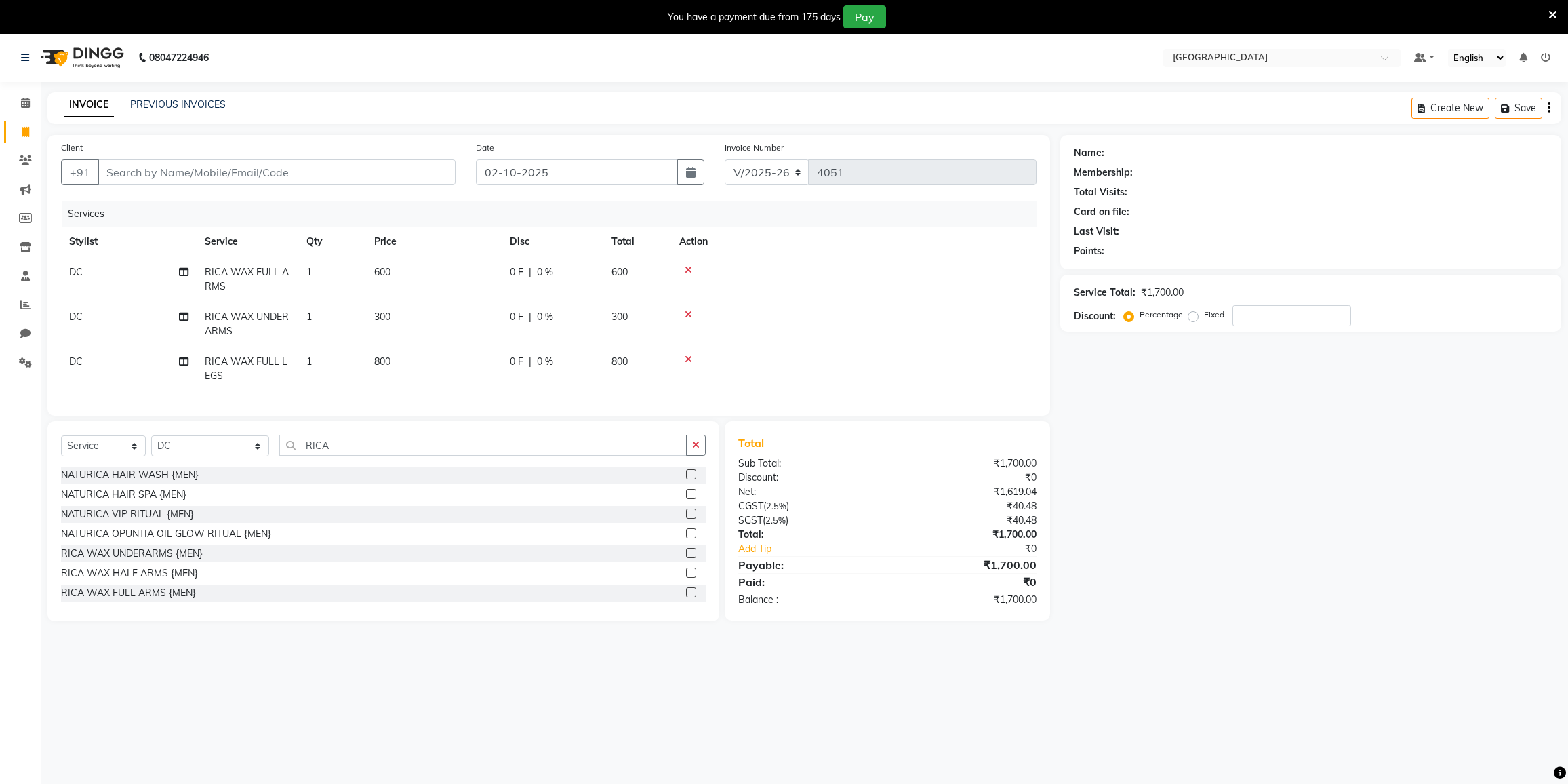
select select "8096"
select select "service"
select select "77532"
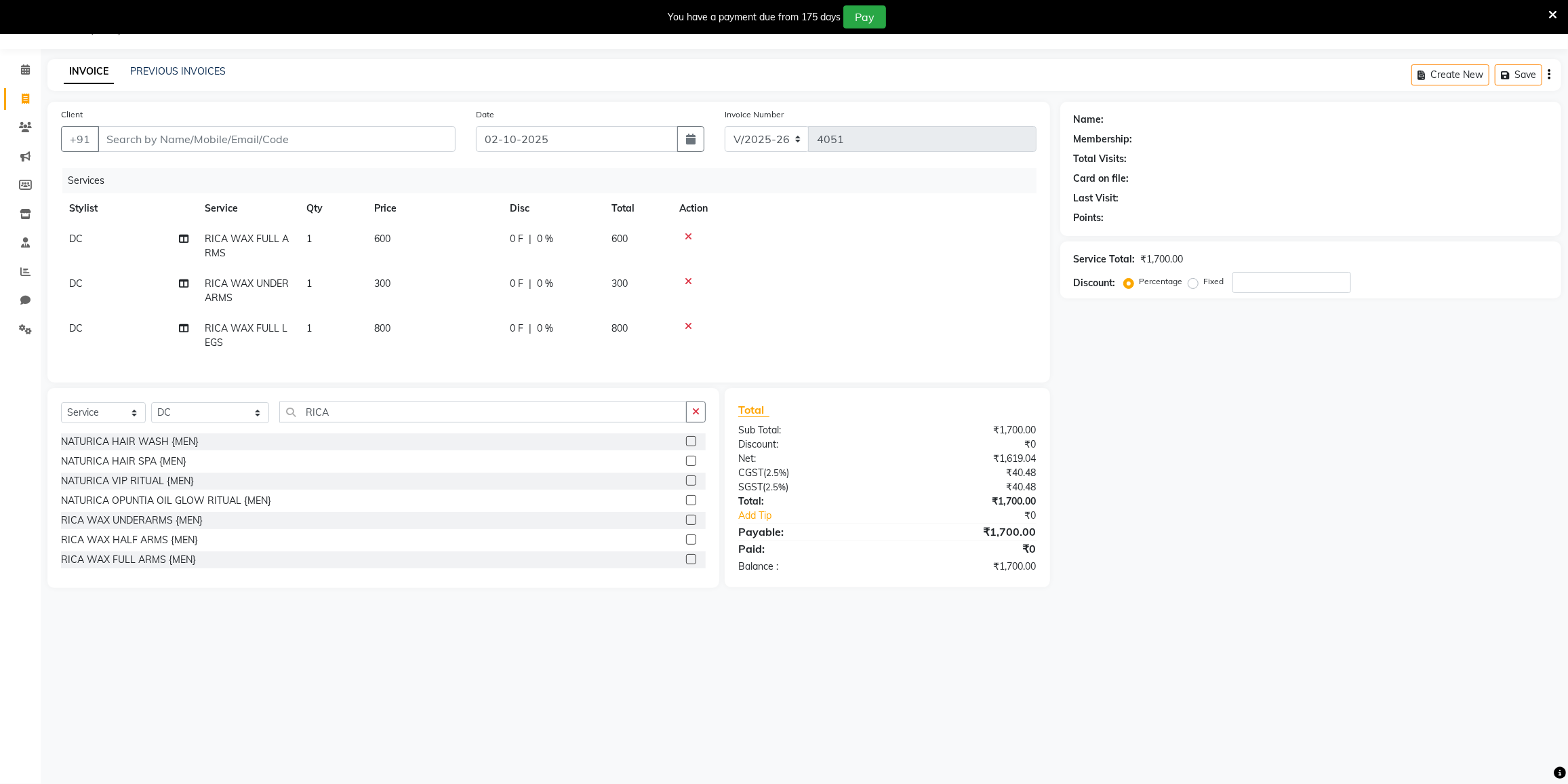
scroll to position [739, 0]
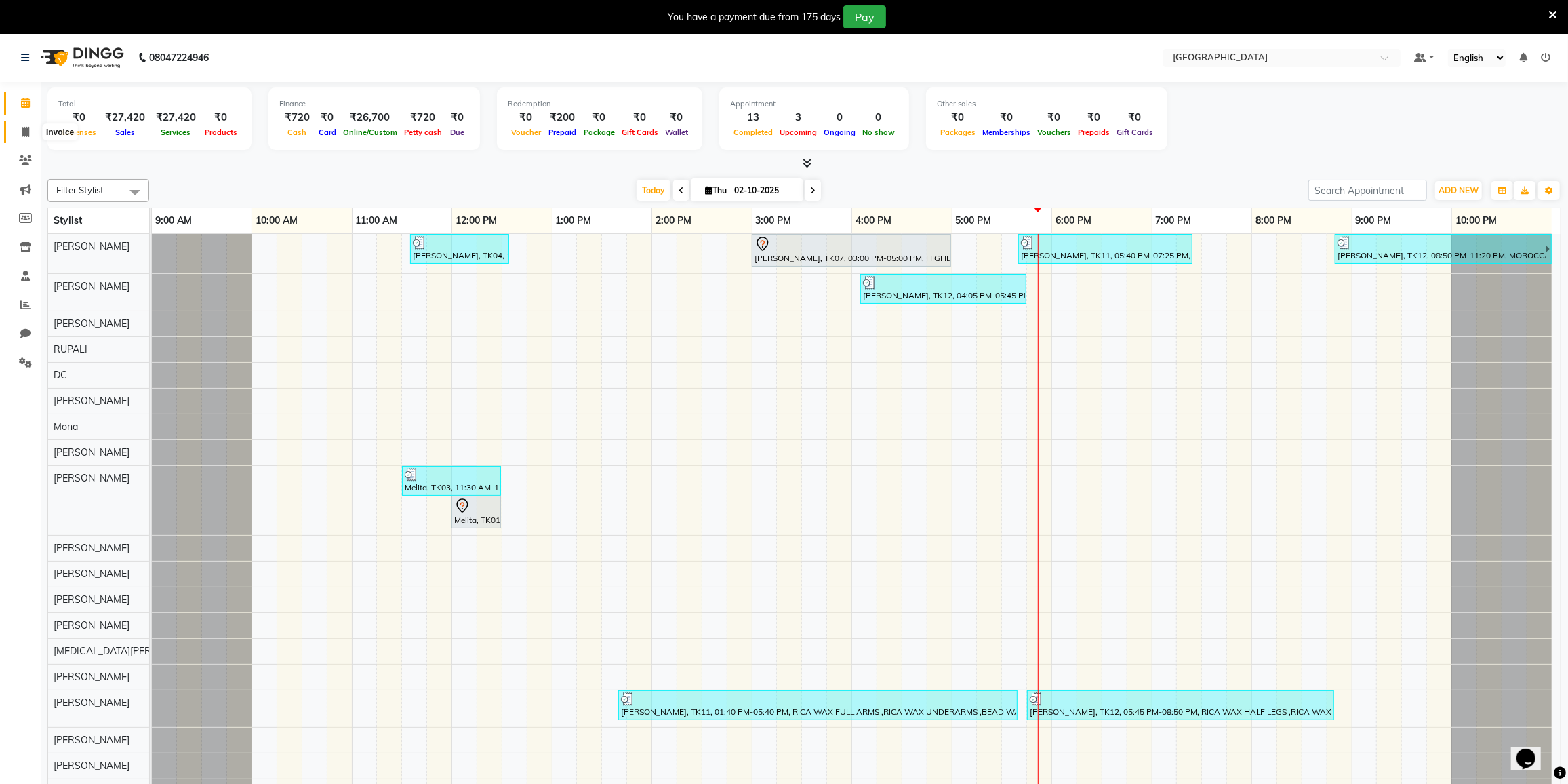
click at [24, 135] on icon at bounding box center [25, 132] width 8 height 10
select select "8096"
select select "service"
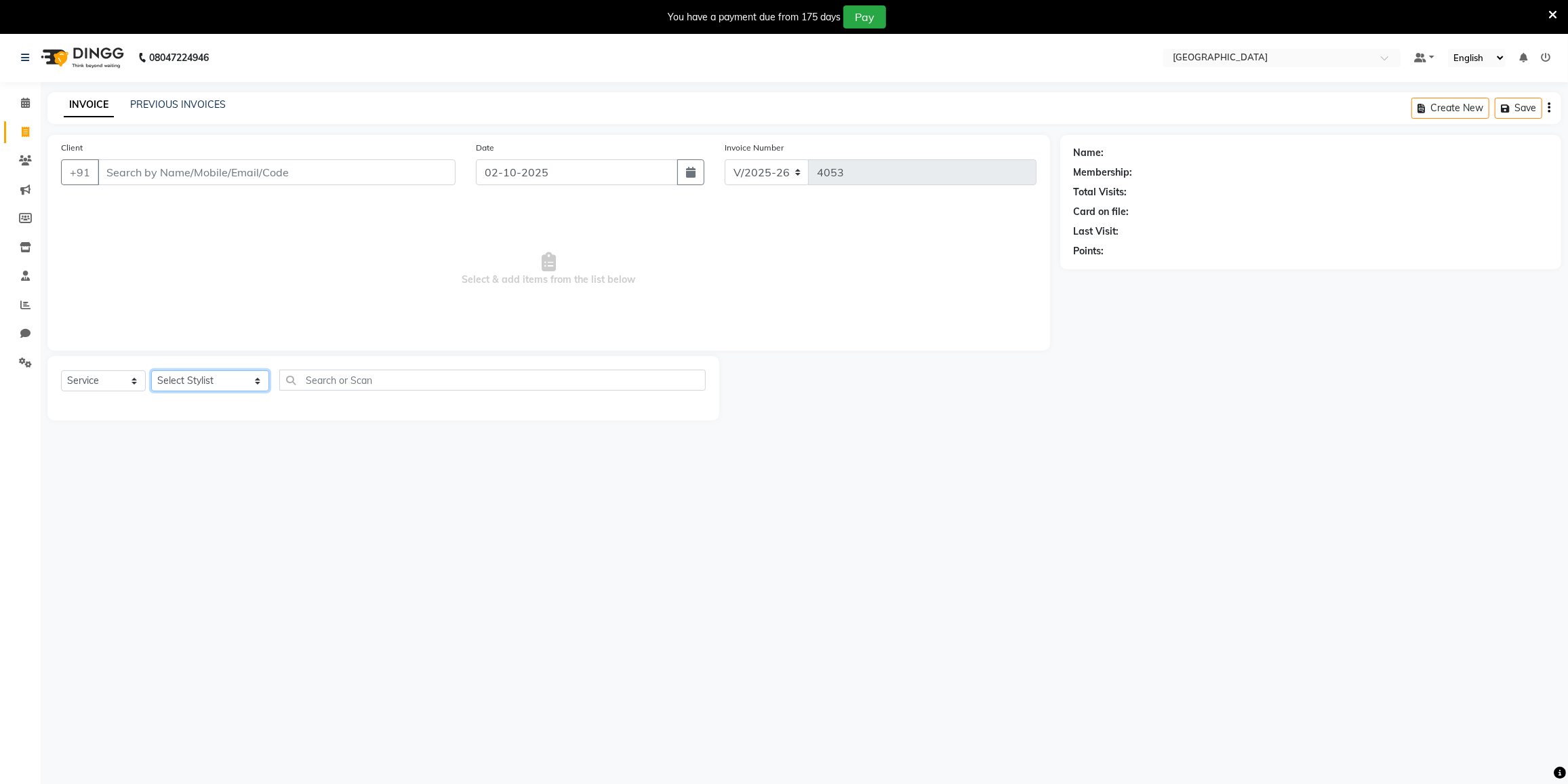
click at [213, 379] on select "Select Stylist DC [PERSON_NAME] [PERSON_NAME] [PERSON_NAME] [PERSON_NAME] [PERS…" at bounding box center [210, 381] width 118 height 21
select select "77532"
click at [151, 370] on select "Select Stylist DC [PERSON_NAME] [PERSON_NAME] [PERSON_NAME] [PERSON_NAME] [PERS…" at bounding box center [210, 381] width 118 height 21
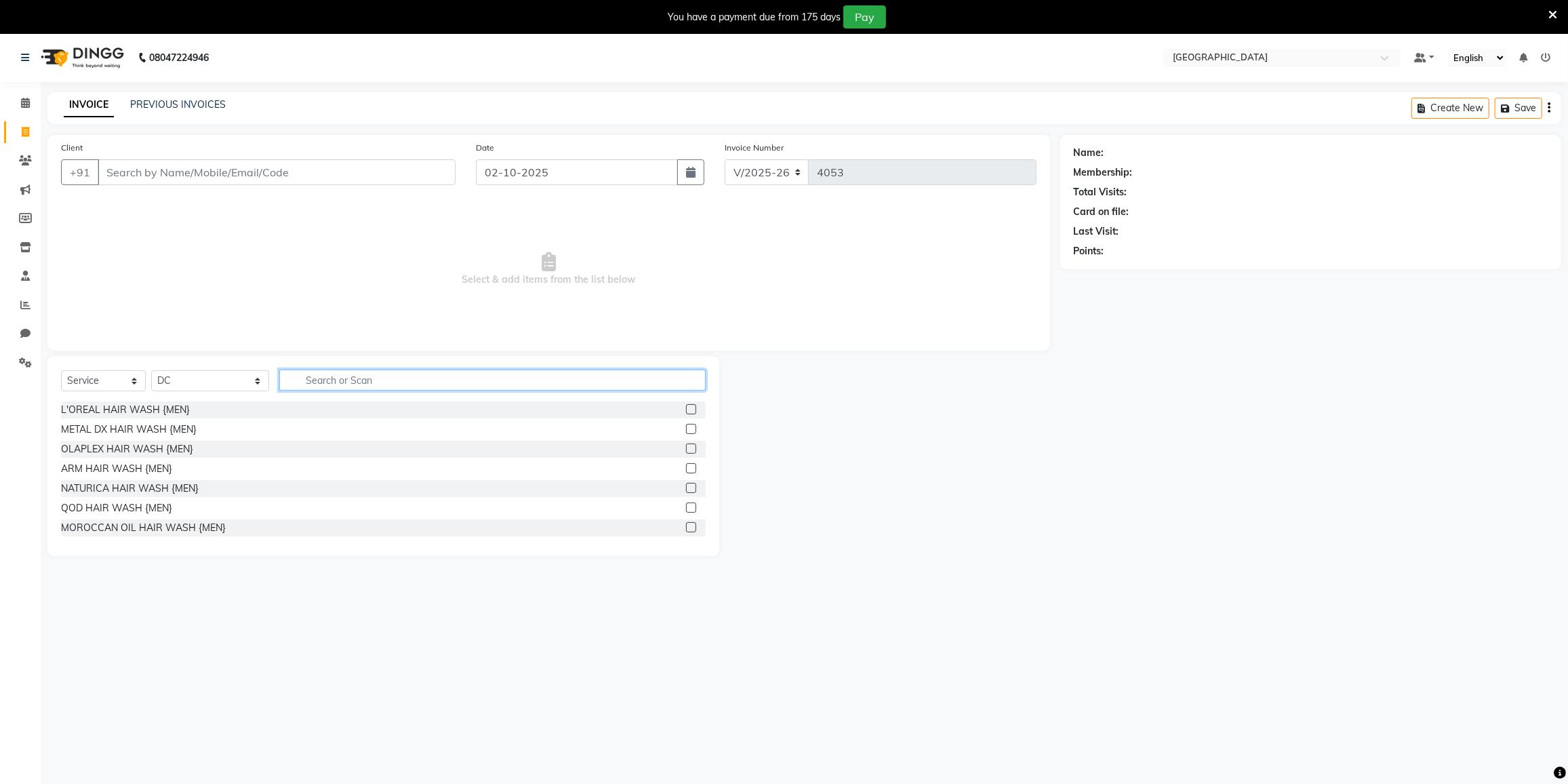
click at [303, 379] on input "text" at bounding box center [492, 380] width 426 height 21
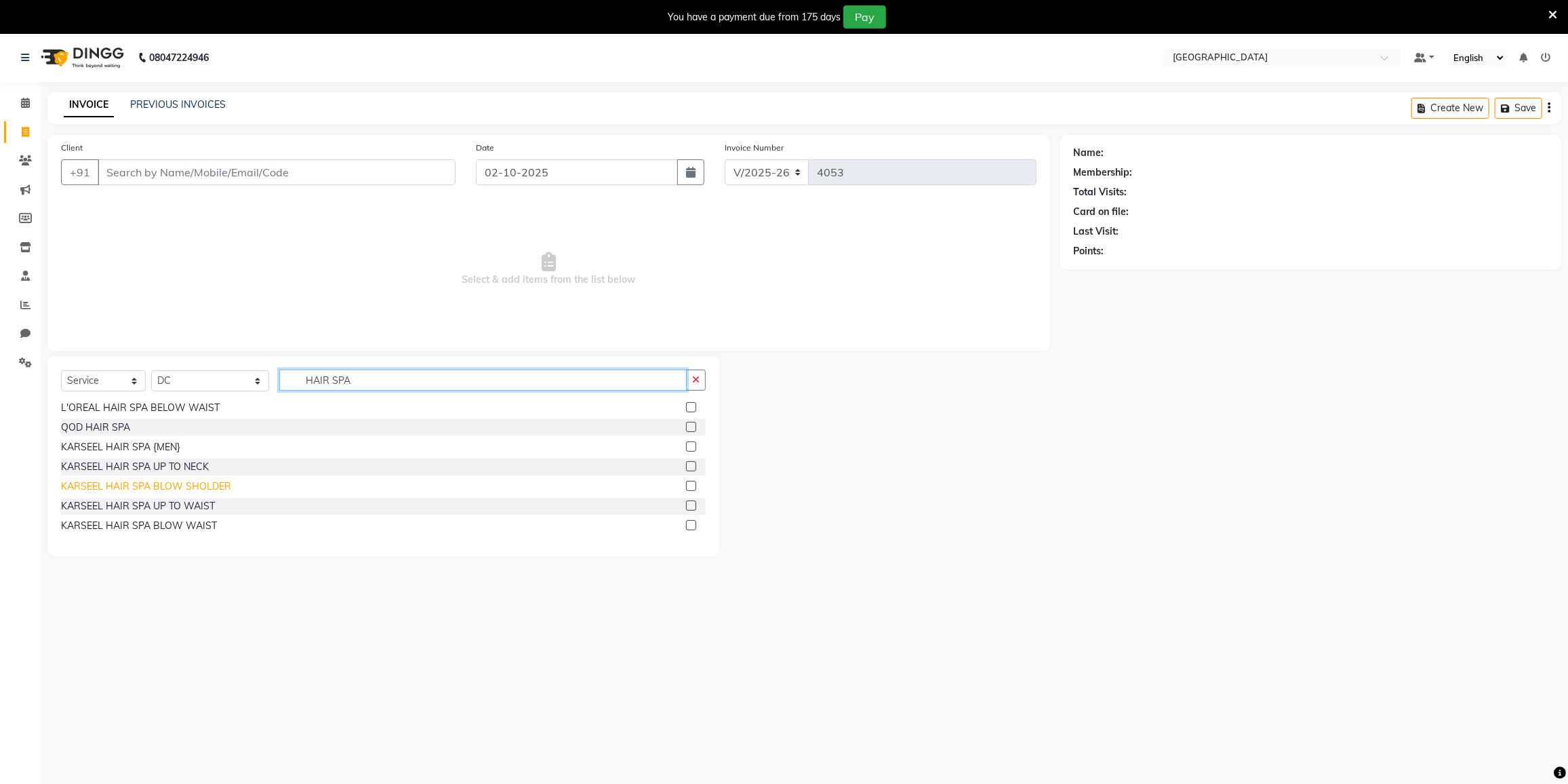
type input "HAIR SPA"
click at [171, 488] on div "KARSEEL HAIR SPA BLOW SHOLDER" at bounding box center [146, 487] width 170 height 14
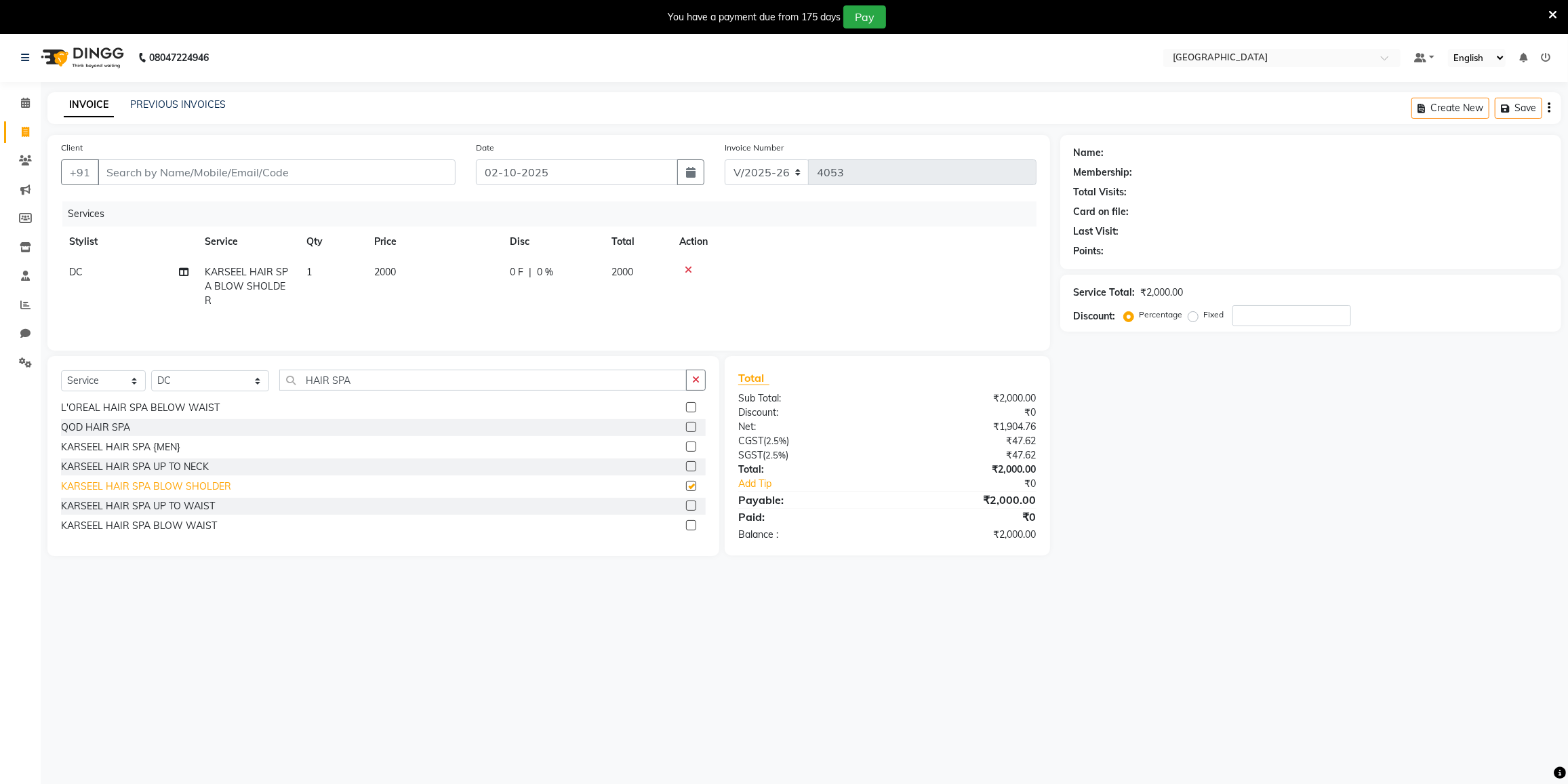
checkbox input "false"
click at [365, 384] on input "HAIR SPA" at bounding box center [483, 380] width 407 height 21
type input "H"
type input "TOUCH"
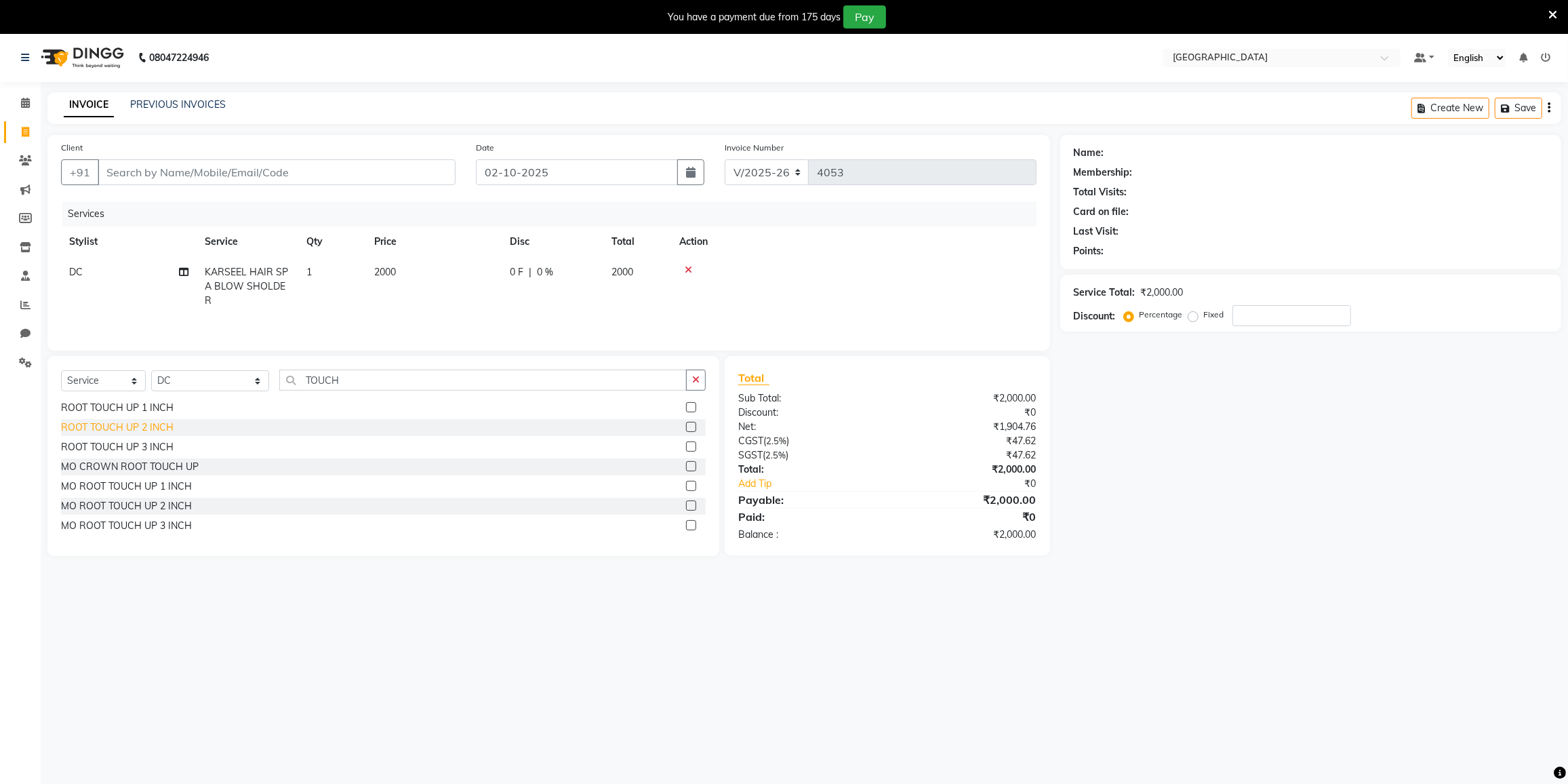
click at [141, 426] on div "ROOT TOUCH UP 2 INCH" at bounding box center [117, 428] width 112 height 14
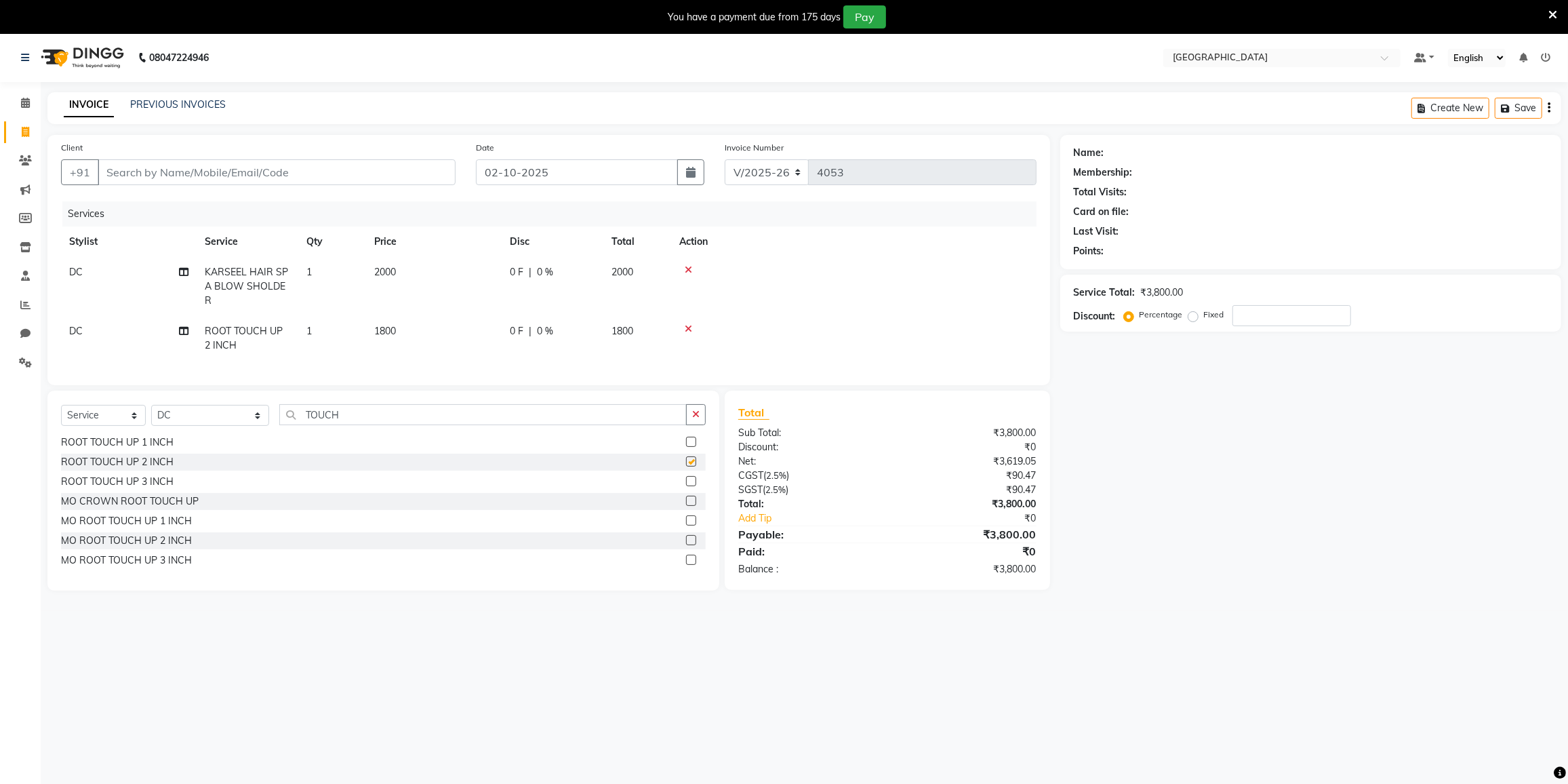
checkbox input "false"
click at [371, 425] on input "TOUCH" at bounding box center [483, 414] width 407 height 21
type input "T"
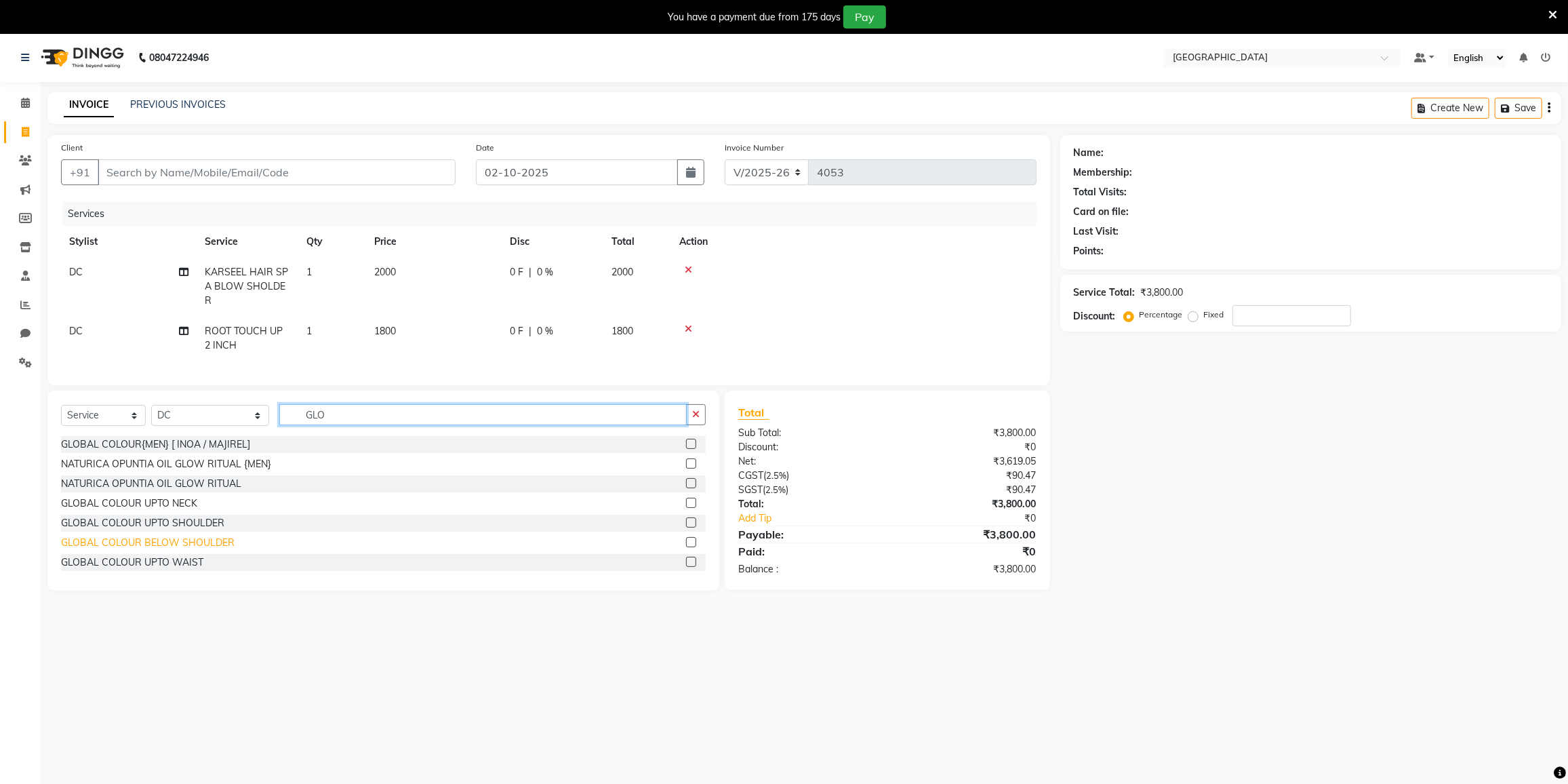
type input "GLO"
click at [180, 548] on div "GLOBAL COLOUR BELOW SHOULDER" at bounding box center [147, 543] width 173 height 14
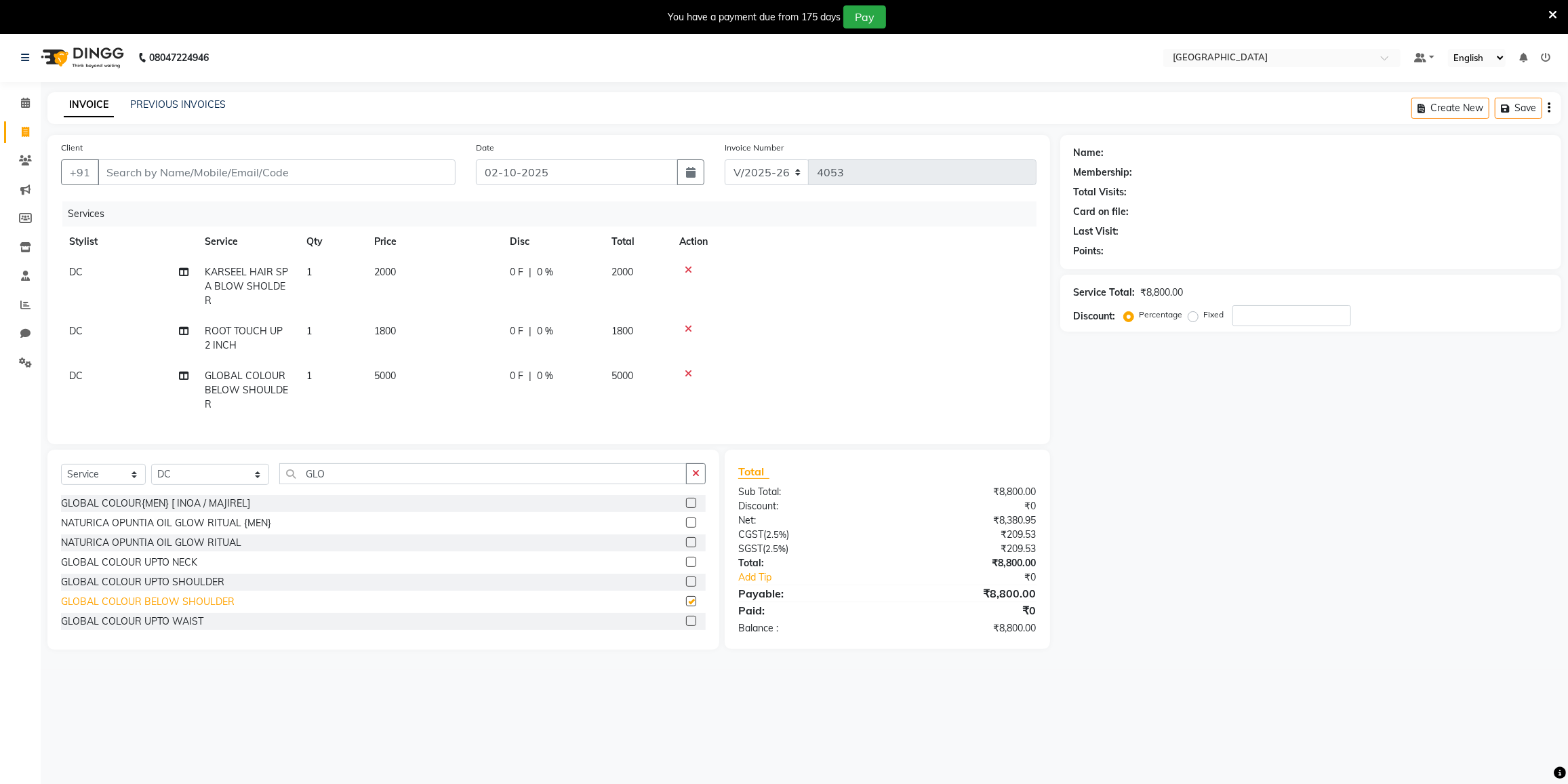
checkbox input "false"
click at [686, 268] on icon at bounding box center [688, 270] width 8 height 10
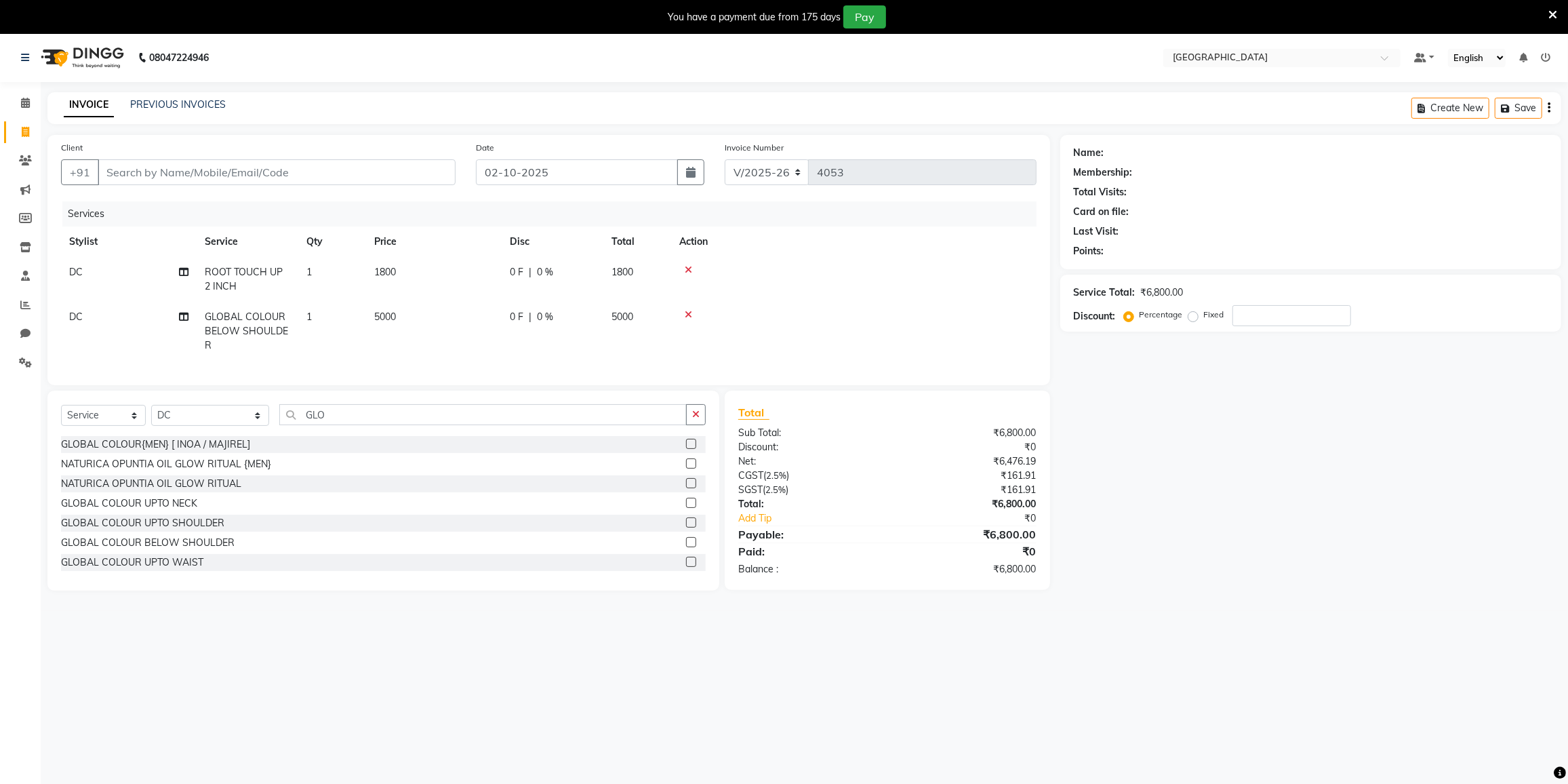
click at [690, 272] on icon at bounding box center [688, 270] width 8 height 10
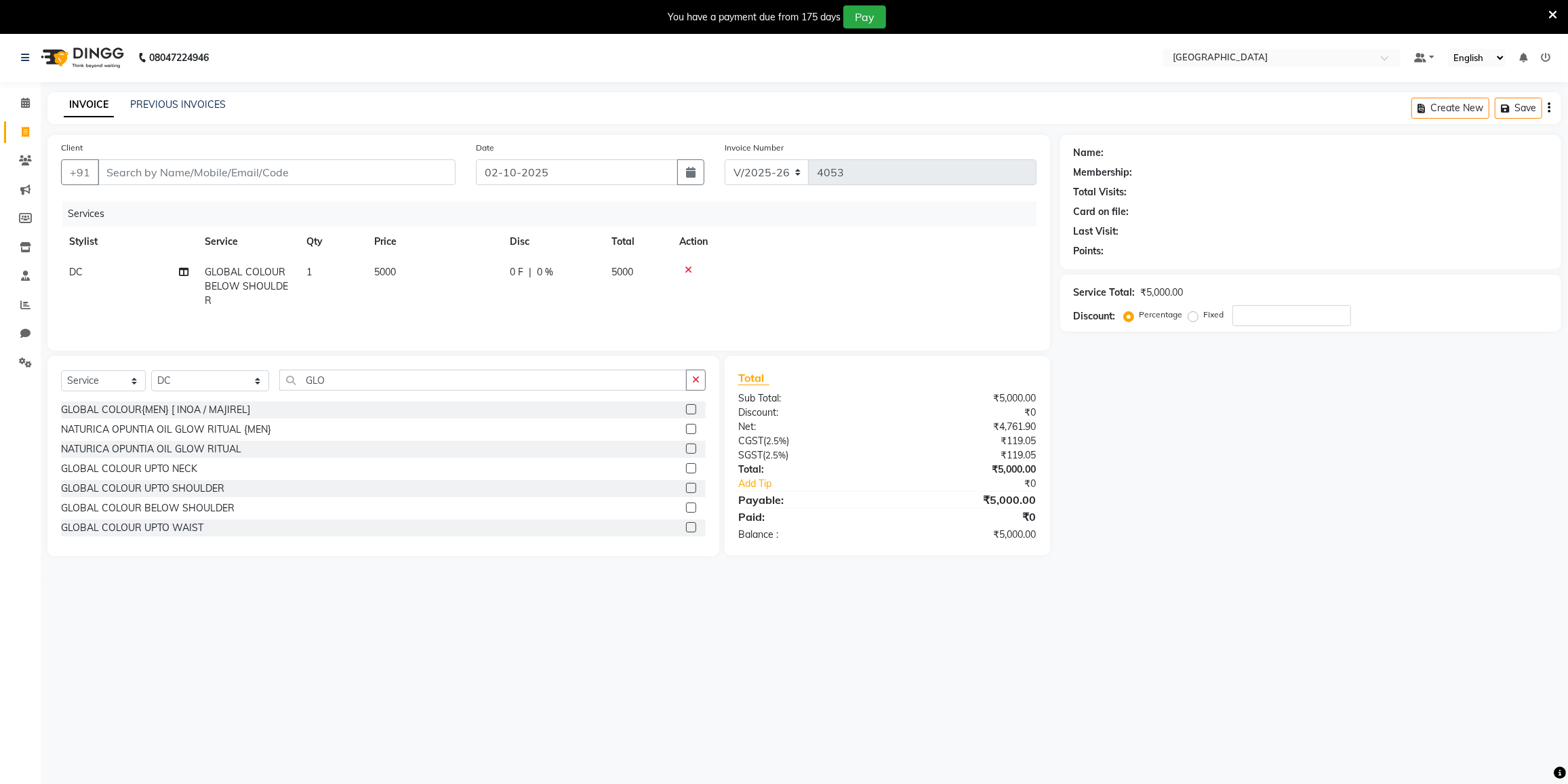
click at [688, 271] on icon at bounding box center [688, 270] width 8 height 10
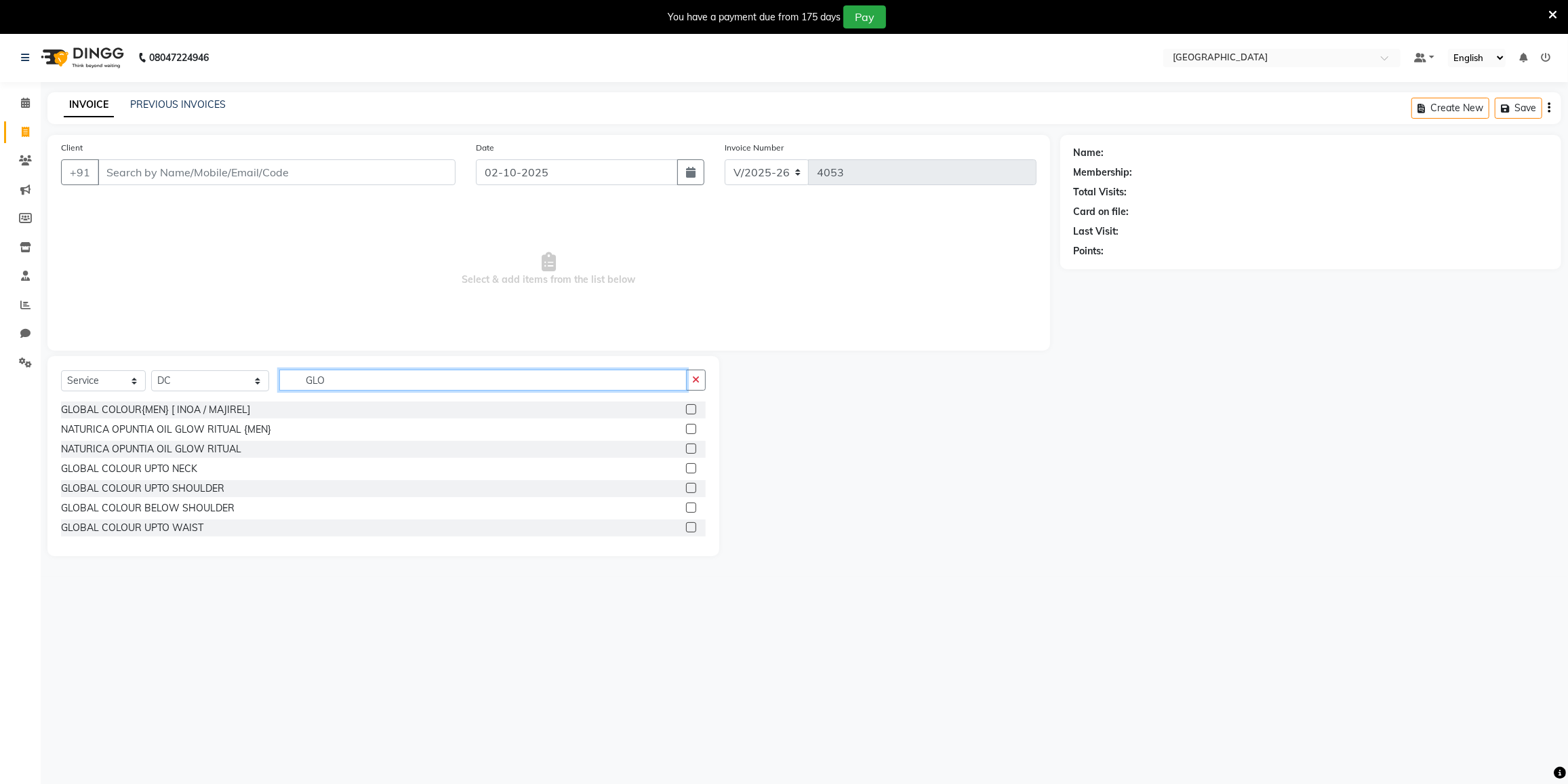
click at [360, 373] on input "GLO" at bounding box center [483, 380] width 407 height 21
type input "G"
type input "TOUCH"
click at [117, 429] on div "ROOT TOUCH UP 1 INCH" at bounding box center [117, 429] width 112 height 14
checkbox input "false"
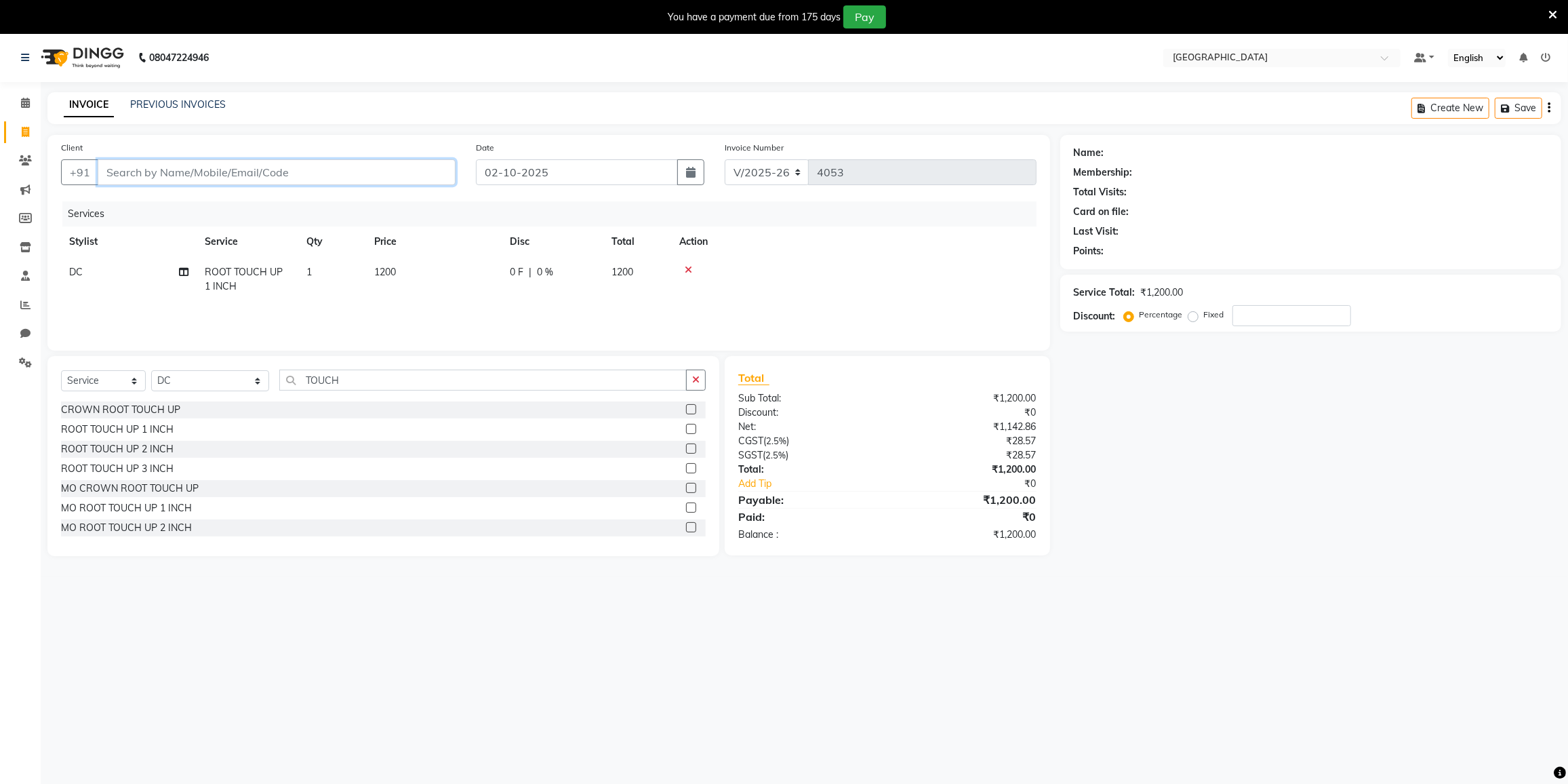
click at [309, 175] on input "Client" at bounding box center [277, 172] width 358 height 26
type input "9"
type input "0"
type input "9167758968"
click at [424, 180] on button "Add Client" at bounding box center [420, 172] width 70 height 26
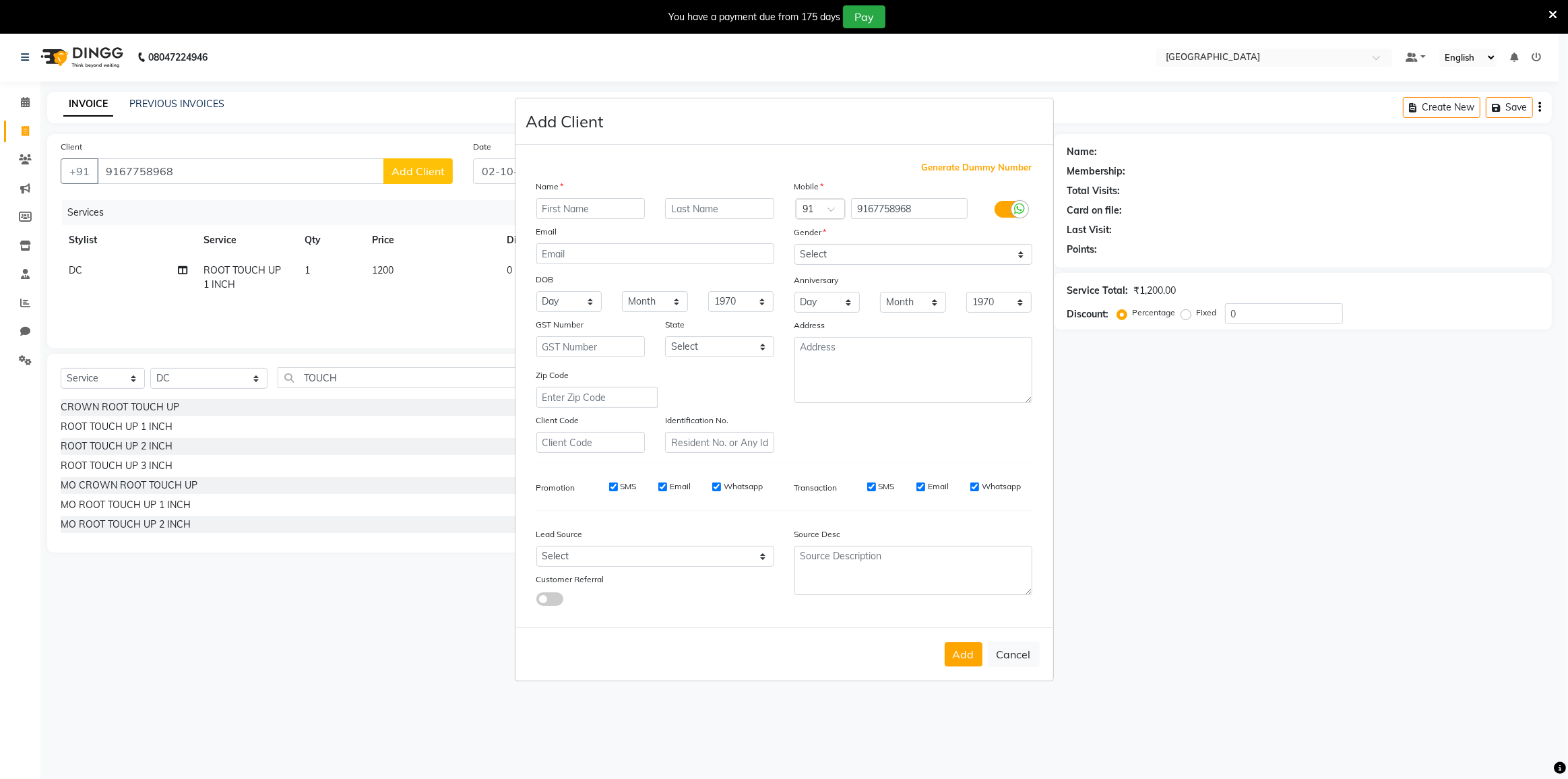
click at [556, 204] on input "text" at bounding box center [591, 209] width 109 height 21
type input "PINKY"
click at [881, 247] on select "Select [DEMOGRAPHIC_DATA] [DEMOGRAPHIC_DATA] Other Prefer Not To Say" at bounding box center [913, 255] width 238 height 21
click at [794, 244] on select "Select [DEMOGRAPHIC_DATA] [DEMOGRAPHIC_DATA] Other Prefer Not To Say" at bounding box center [913, 255] width 238 height 21
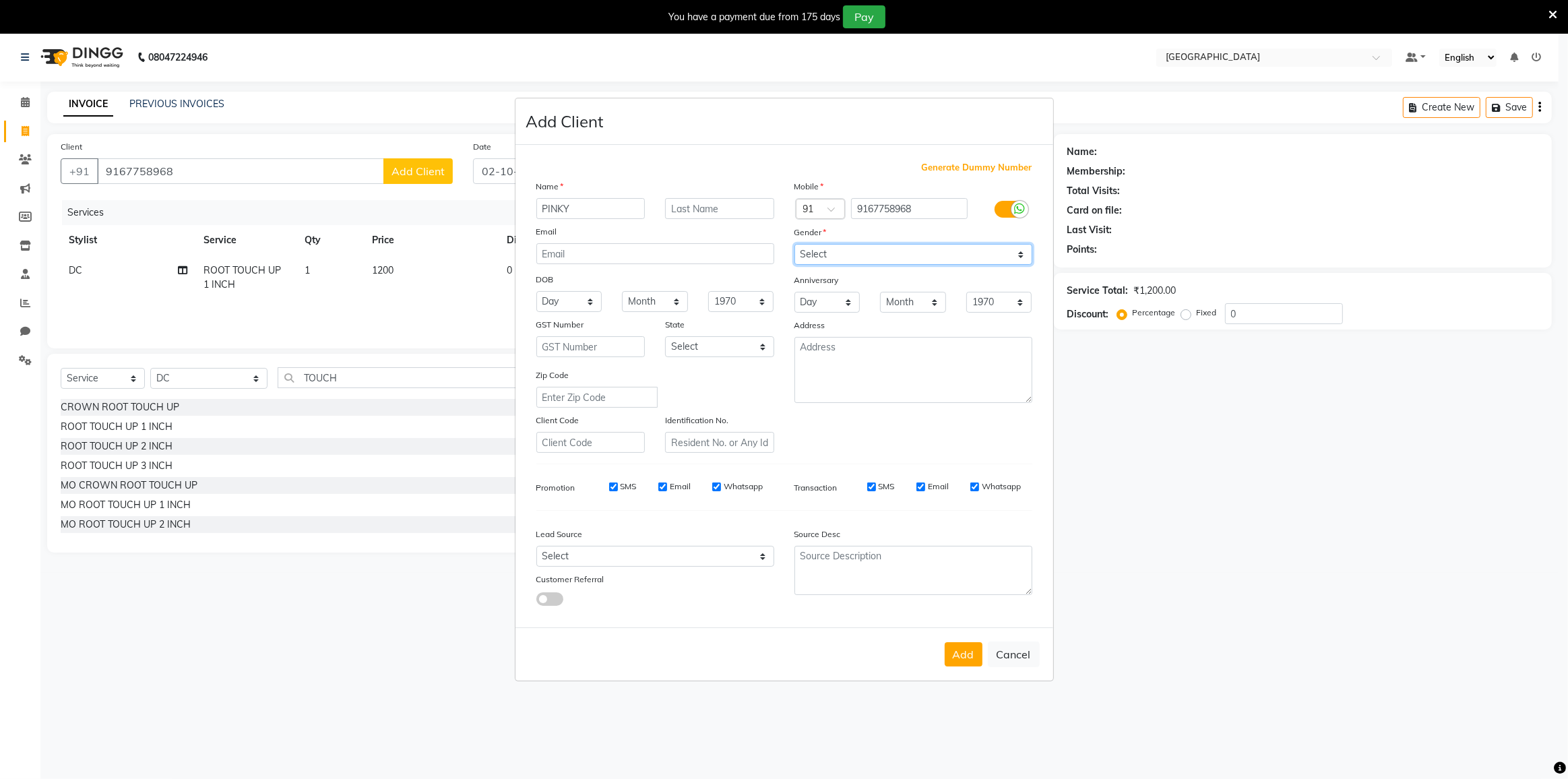
click at [860, 253] on select "Select Male Female Other Prefer Not To Say" at bounding box center [913, 255] width 238 height 21
select select "female"
click at [794, 244] on select "Select Male Female Other Prefer Not To Say" at bounding box center [913, 255] width 238 height 21
click at [970, 644] on button "Add" at bounding box center [964, 654] width 38 height 24
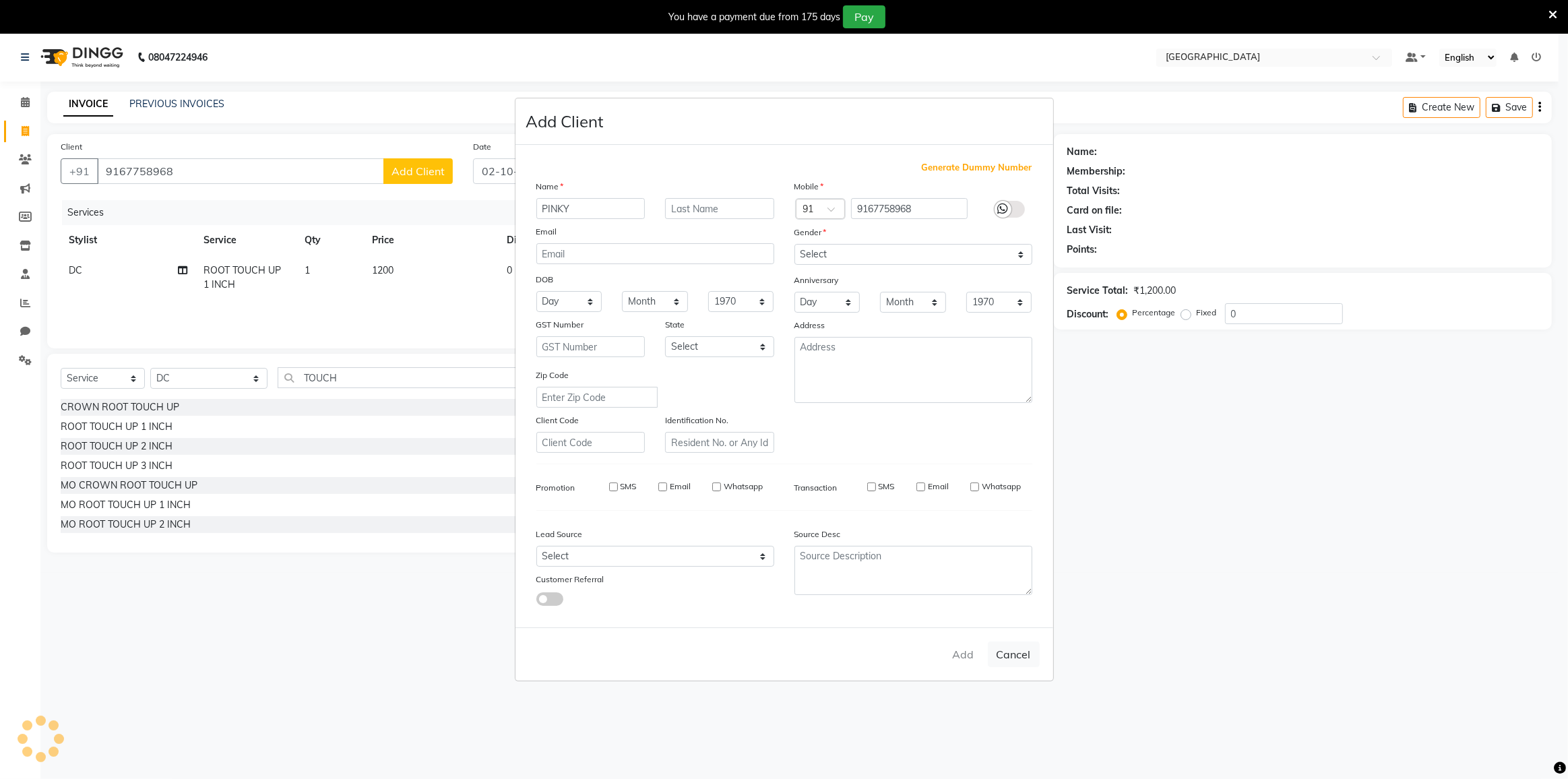
select select
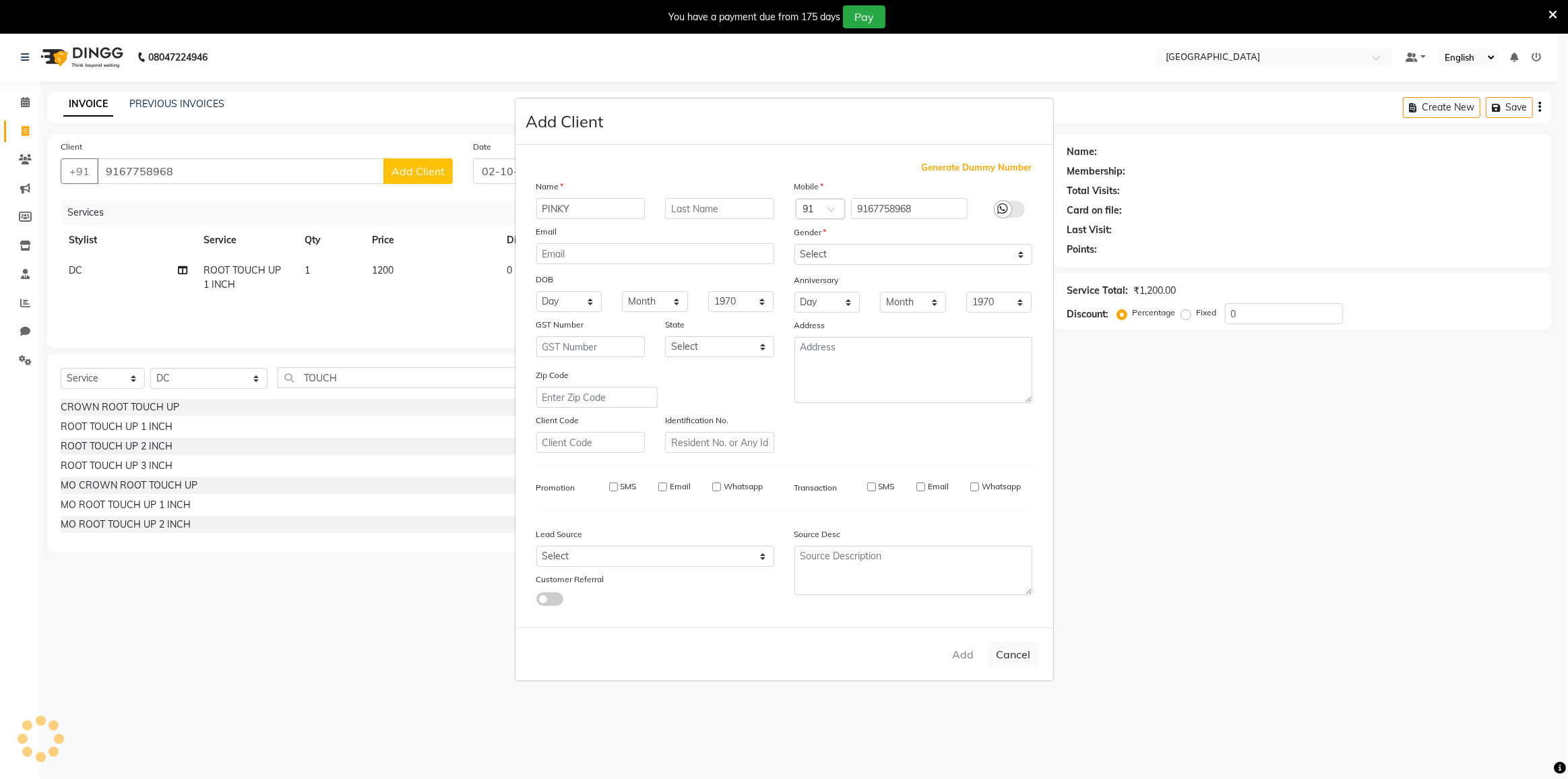
select select
checkbox input "false"
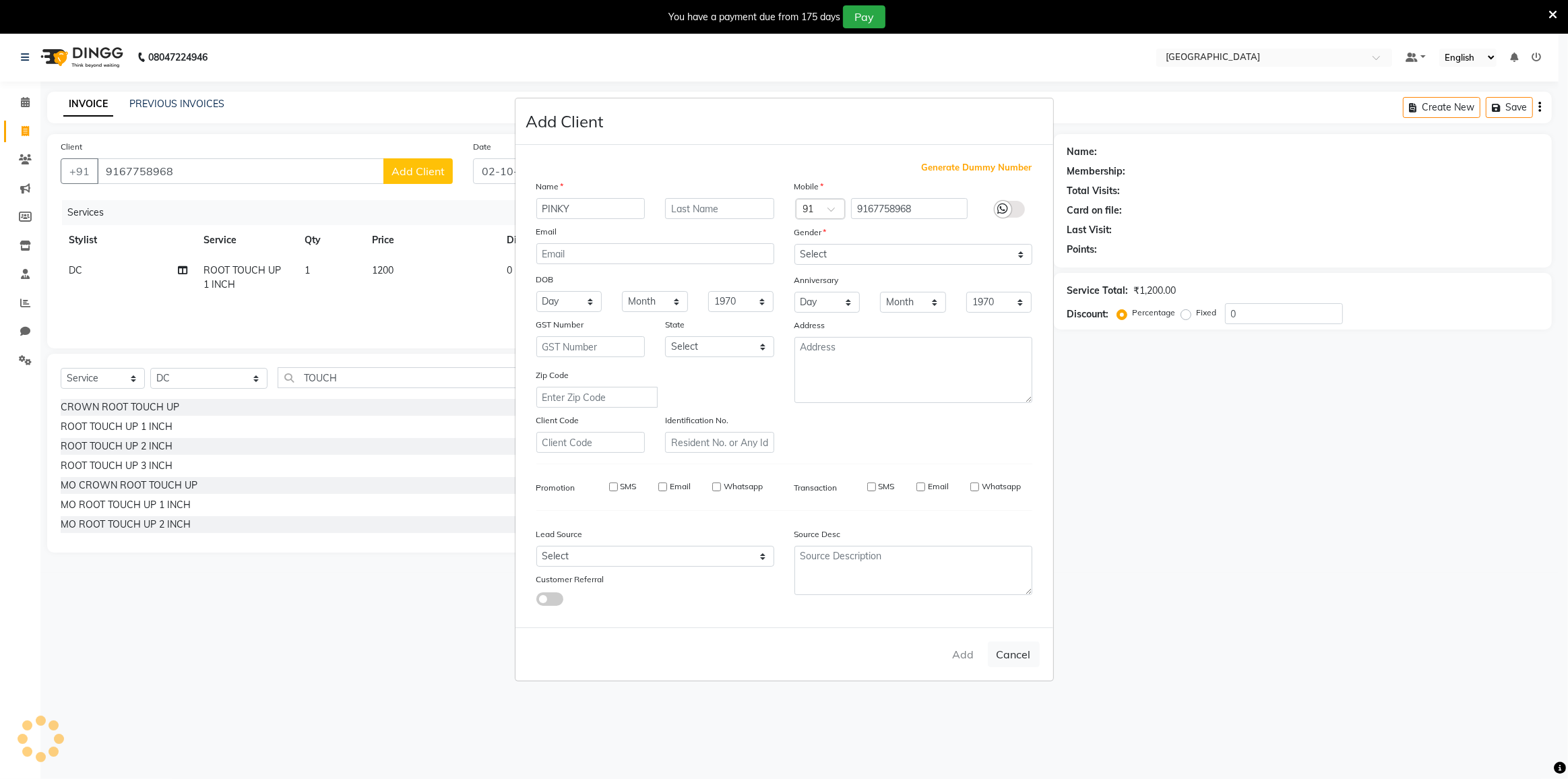
checkbox input "false"
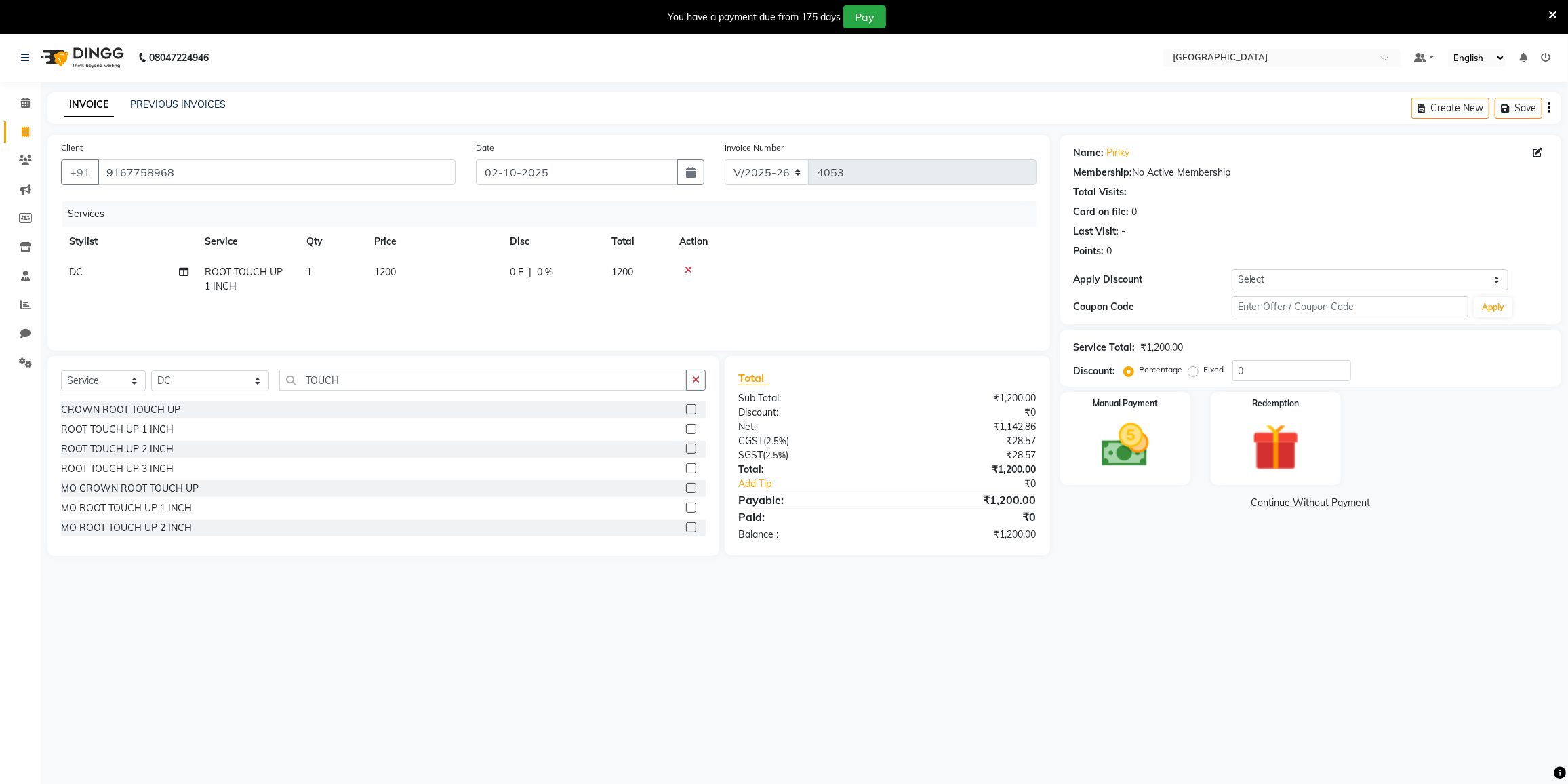
click at [398, 266] on td "1200" at bounding box center [433, 280] width 136 height 45
click at [487, 270] on input "1200" at bounding box center [498, 276] width 119 height 21
click at [1322, 278] on select "Select Coupon → 500 Coupons Coupon → Kalpataru20 Coupon → Veda20 Coupon → Salt-…" at bounding box center [1370, 280] width 277 height 21
click at [1134, 437] on img at bounding box center [1125, 445] width 81 height 57
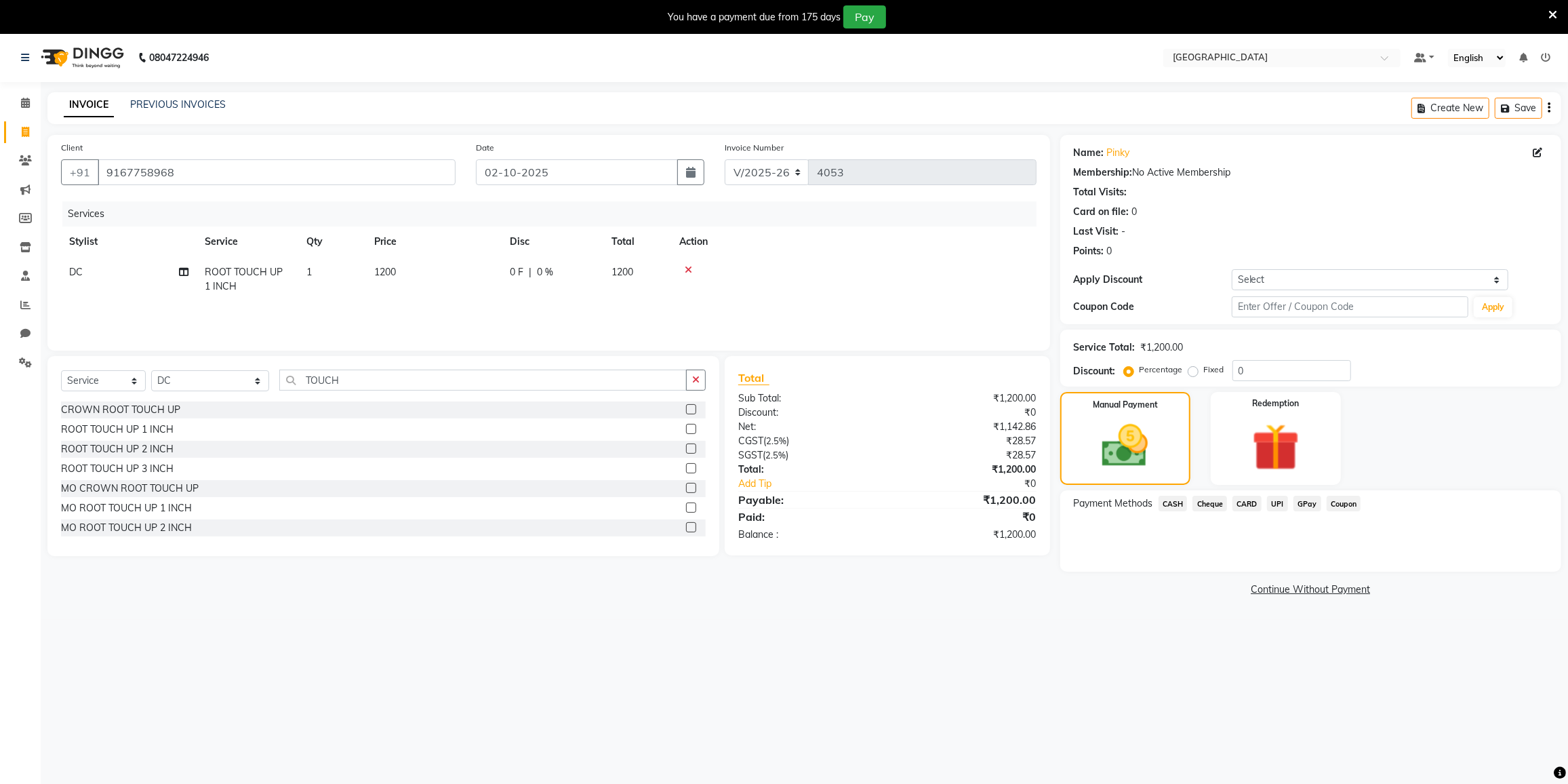
click at [1251, 501] on span "CARD" at bounding box center [1247, 504] width 29 height 15
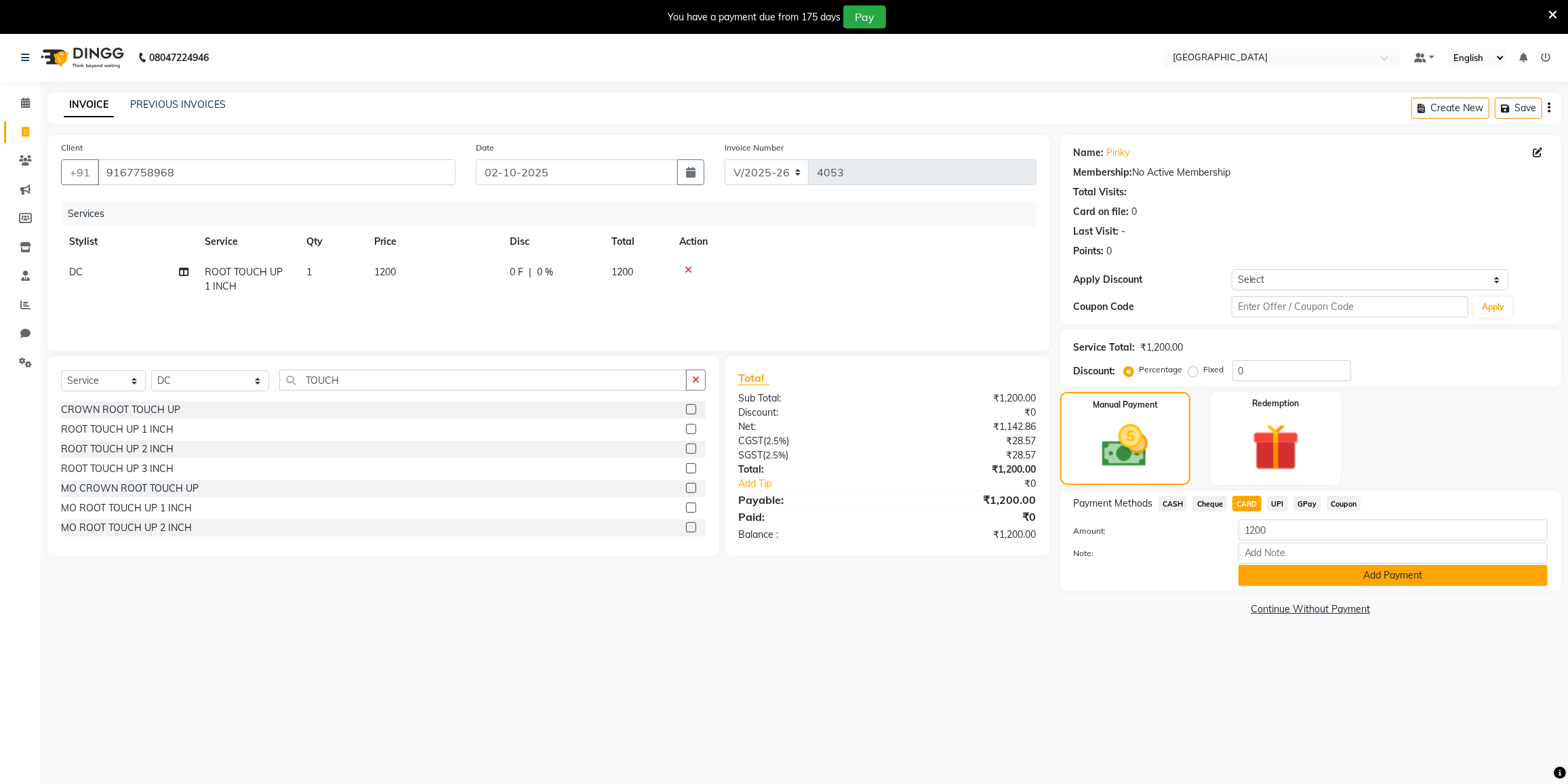
click at [1333, 581] on button "Add Payment" at bounding box center [1393, 575] width 309 height 21
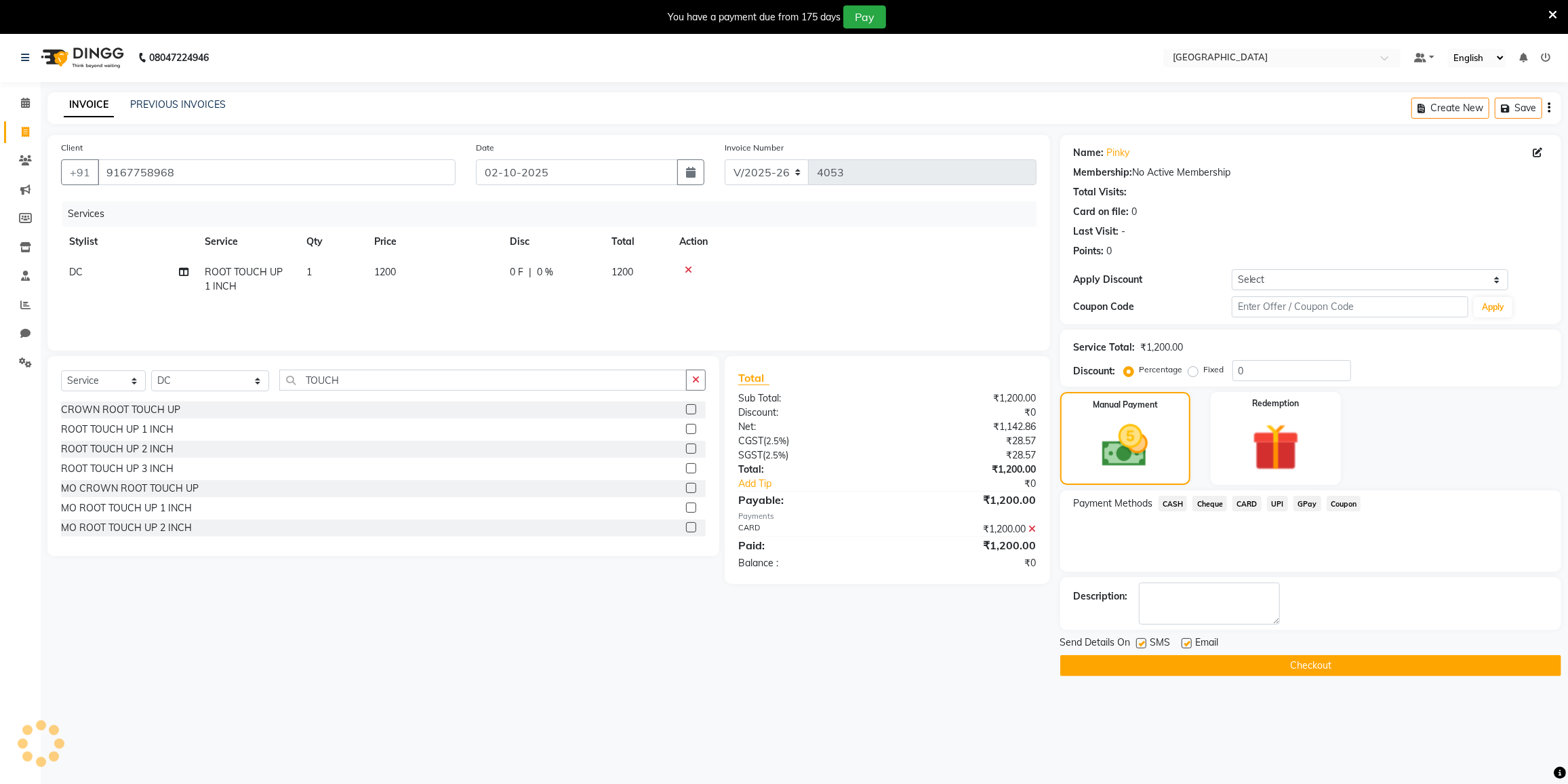
click at [81, 268] on span "DC" at bounding box center [75, 271] width 13 height 12
click at [101, 283] on select "DC DILSHAD ALI FAIZAN AHMED FARHAN SHAIKH FEROZ SHAIKH Ganga Kunwar Gulnaaz Sha…" at bounding box center [129, 276] width 119 height 21
select select "92853"
click at [1321, 667] on button "Checkout" at bounding box center [1310, 666] width 501 height 21
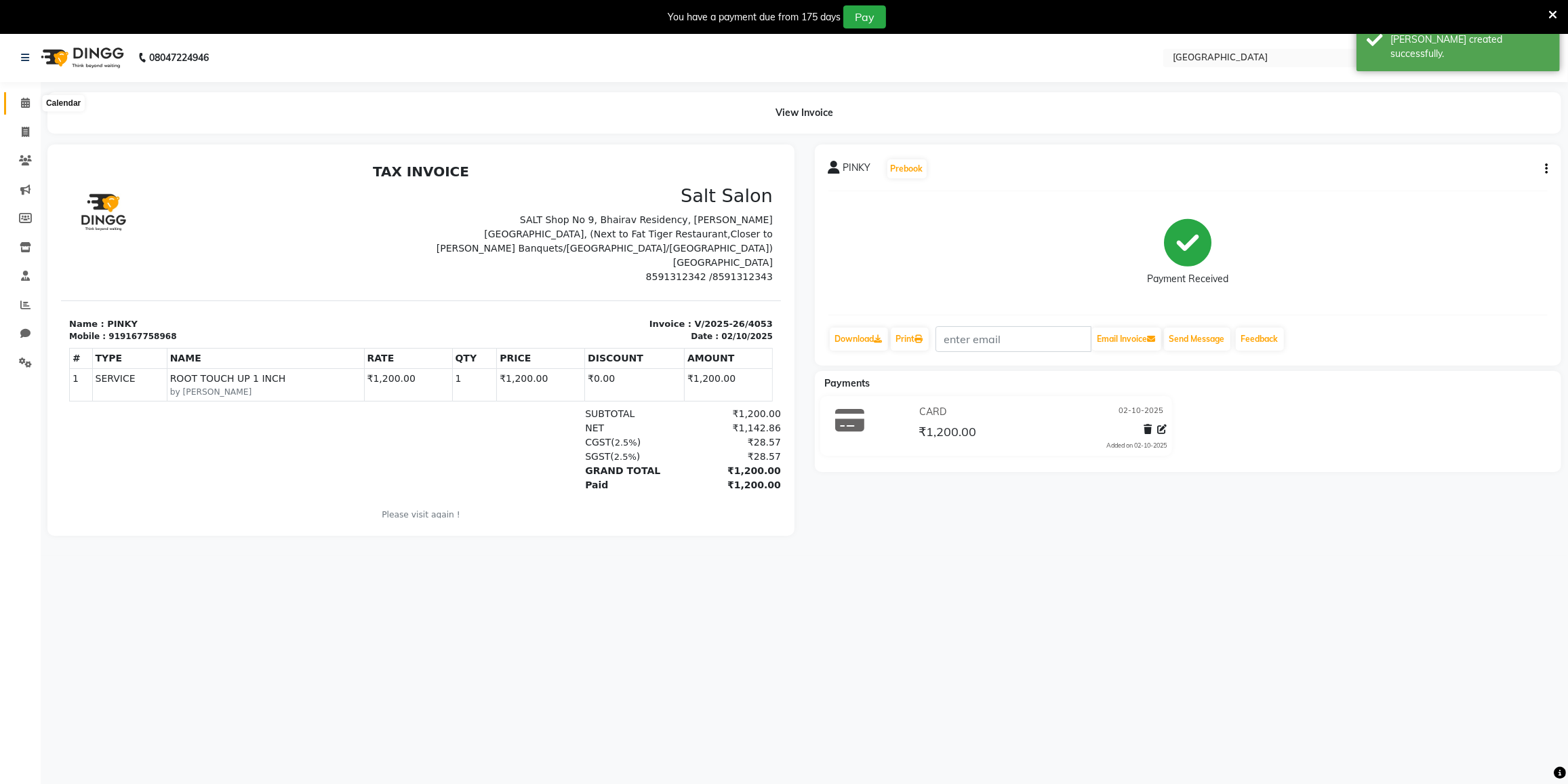
click at [21, 107] on icon at bounding box center [25, 103] width 9 height 10
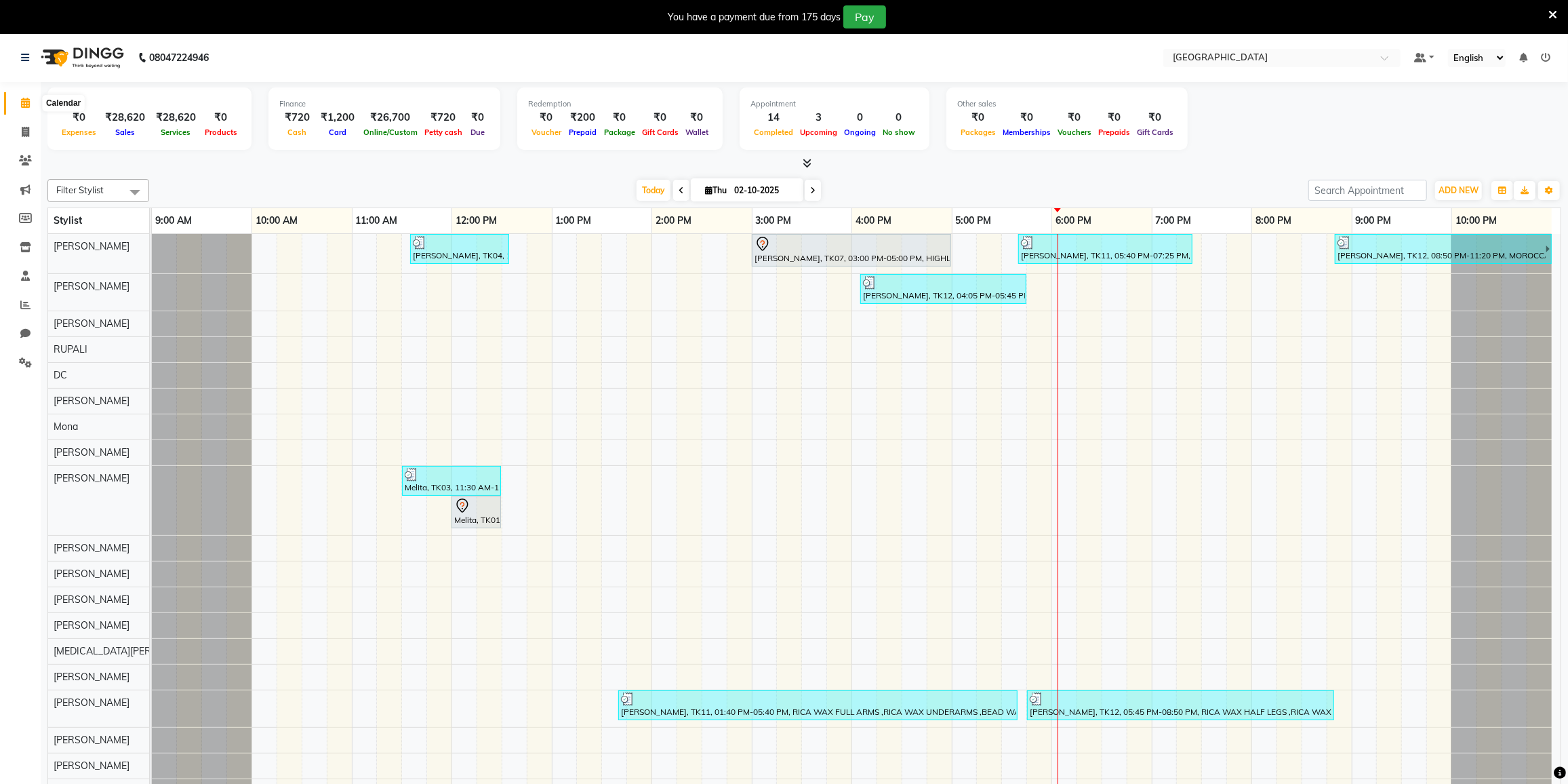
click at [27, 103] on icon at bounding box center [25, 103] width 9 height 10
click at [25, 106] on icon at bounding box center [25, 103] width 9 height 10
click at [29, 125] on span at bounding box center [25, 133] width 24 height 15
select select "8096"
select select "service"
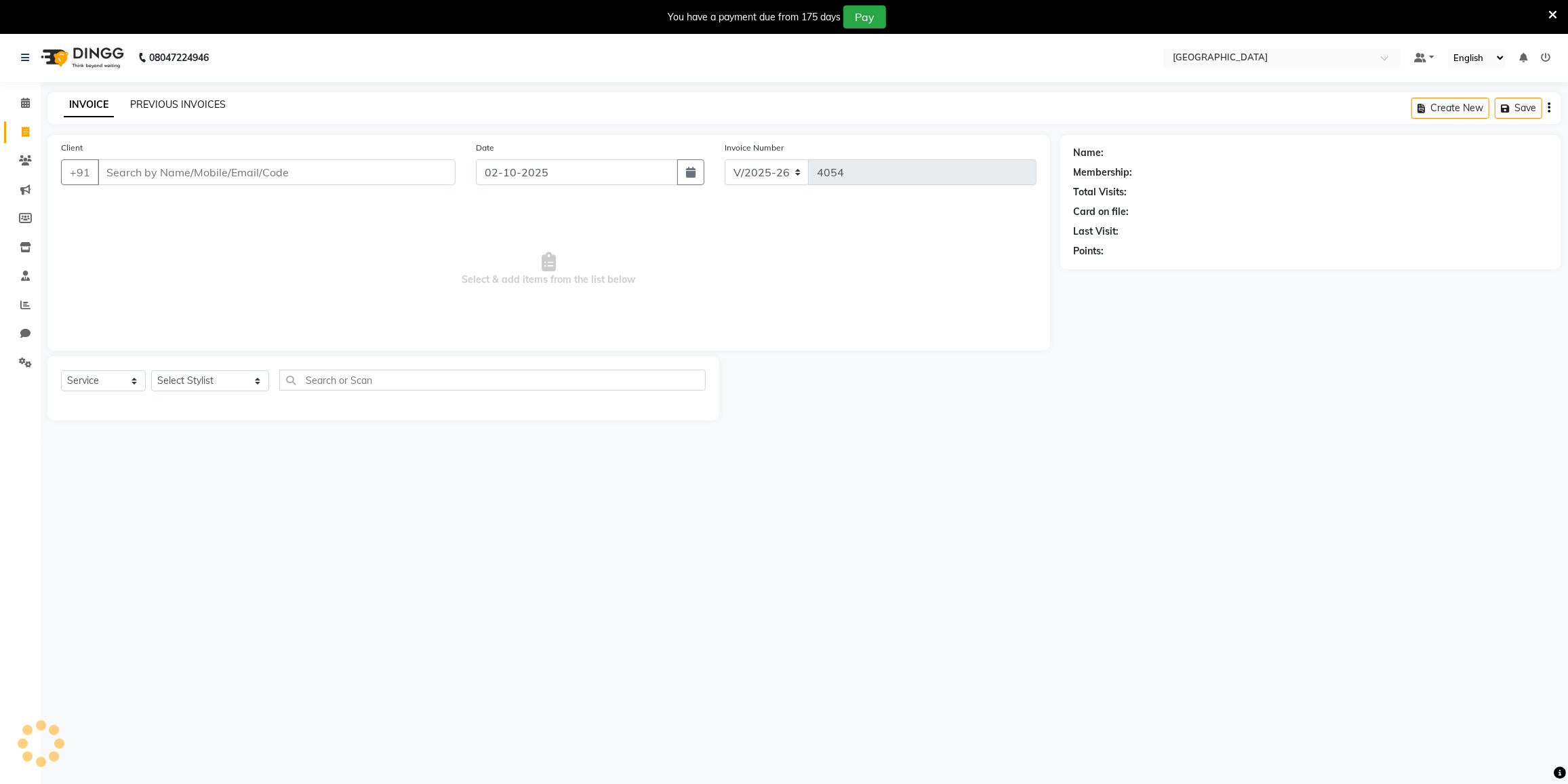
click at [151, 101] on link "PREVIOUS INVOICES" at bounding box center [178, 104] width 95 height 12
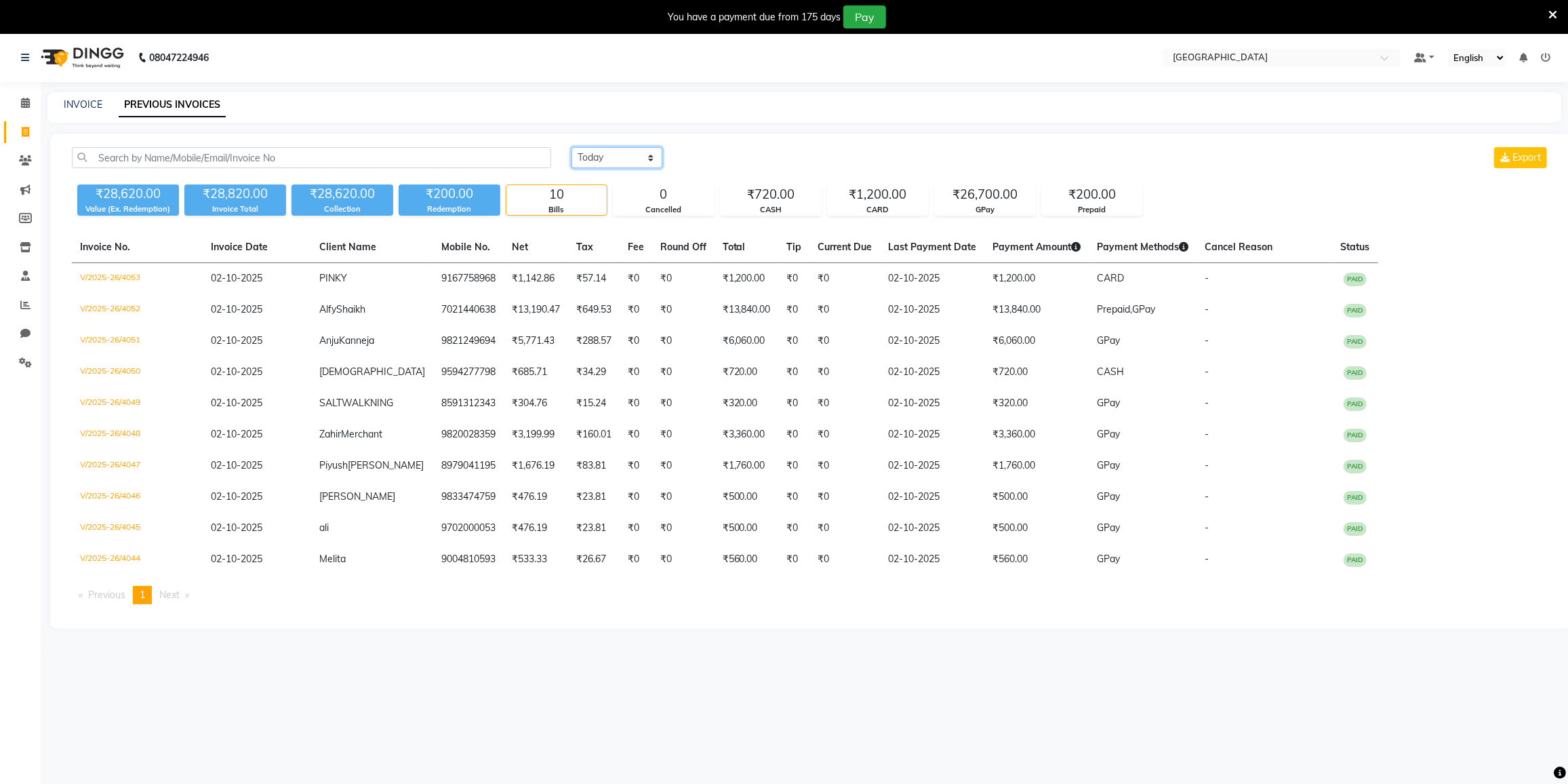
click at [597, 160] on select "Today Yesterday Custom Range" at bounding box center [617, 158] width 91 height 21
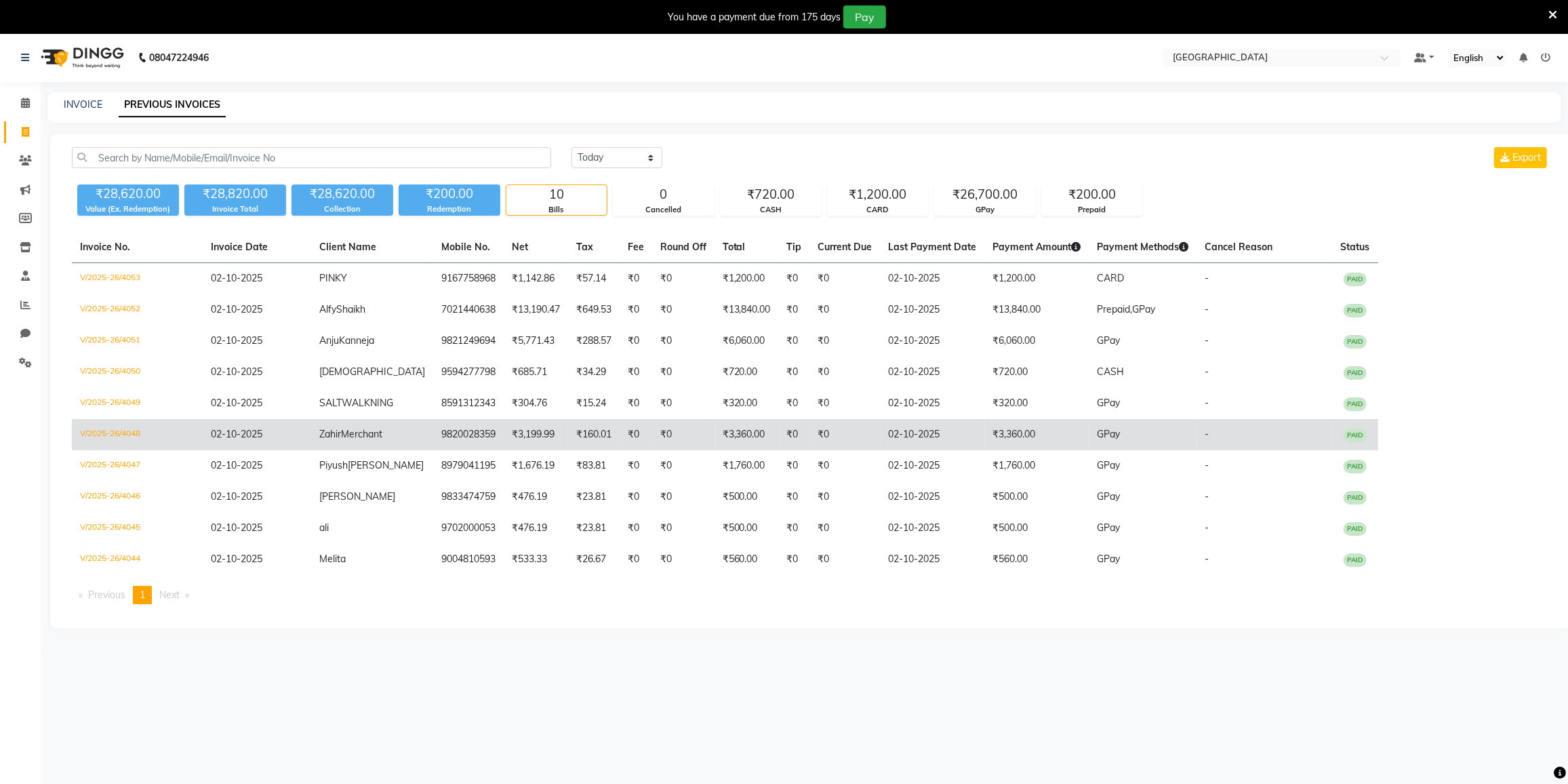
click at [721, 438] on td "₹3,360.00" at bounding box center [747, 435] width 65 height 31
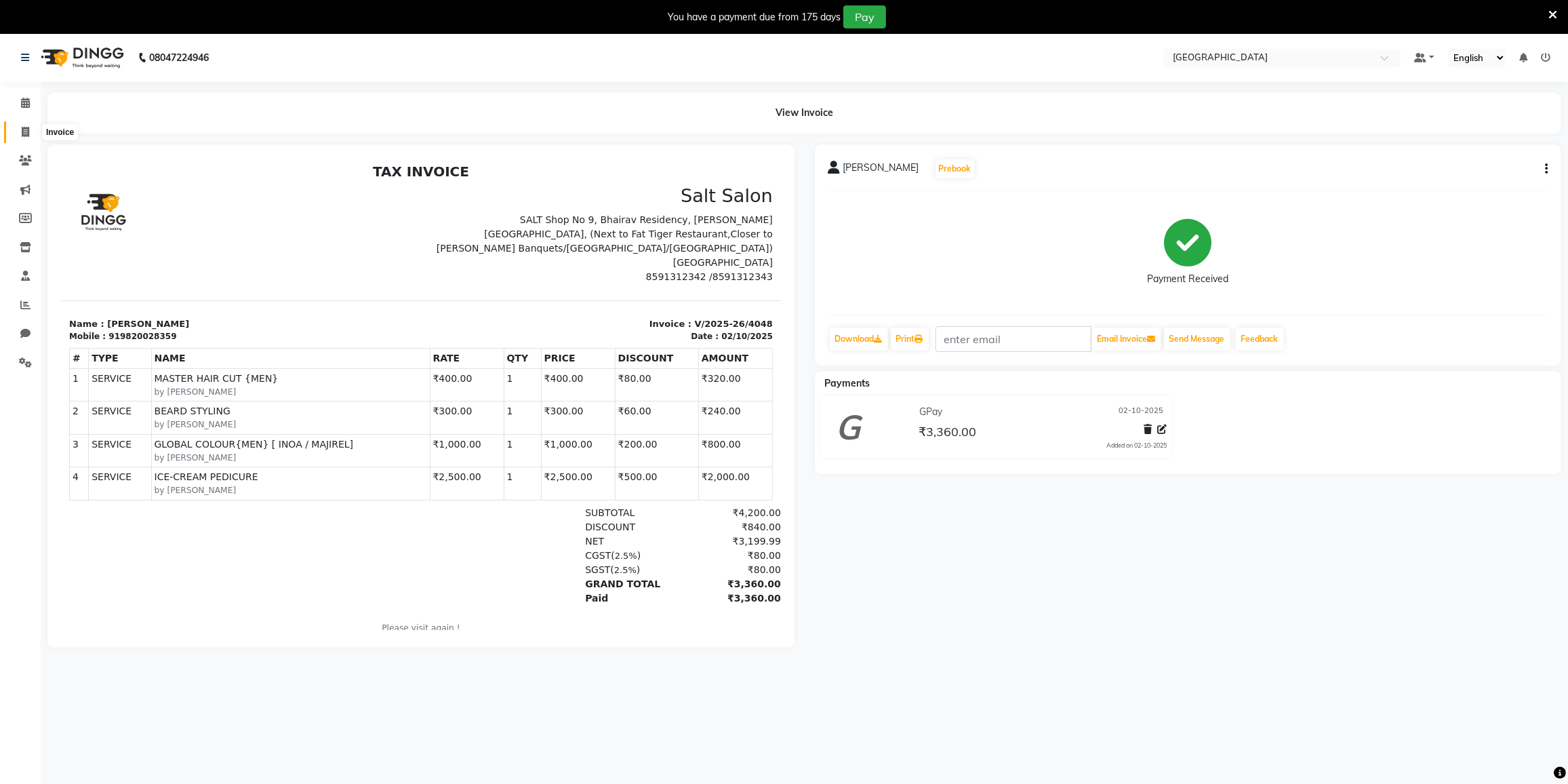
click at [29, 131] on span at bounding box center [25, 133] width 24 height 15
select select "service"
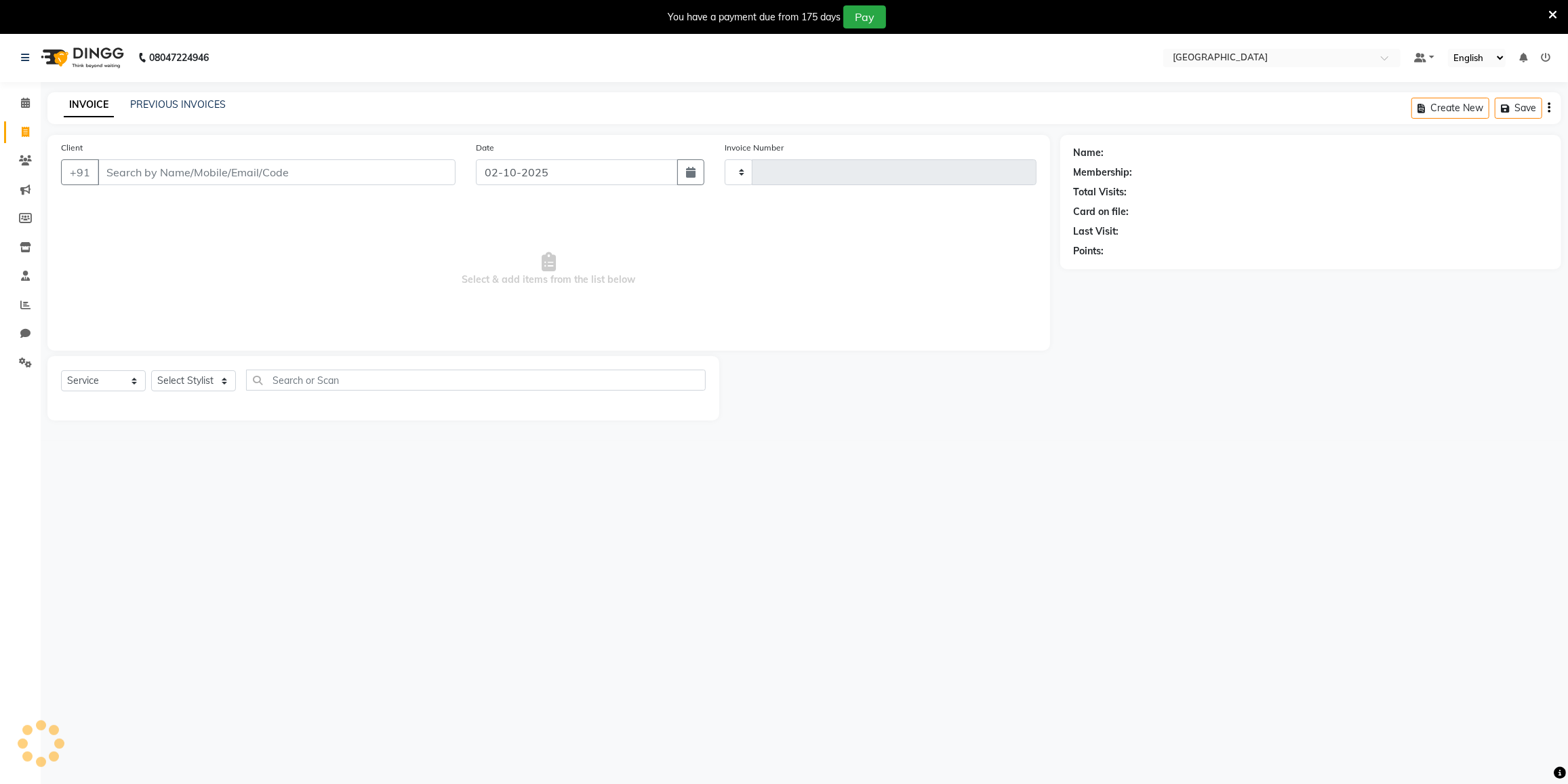
type input "4054"
select select "8096"
click at [329, 383] on input "text" at bounding box center [492, 380] width 426 height 21
type input "TOUCH"
click at [181, 382] on select "Select Stylist DC [PERSON_NAME] [PERSON_NAME] [PERSON_NAME] [PERSON_NAME] [PERS…" at bounding box center [210, 381] width 118 height 21
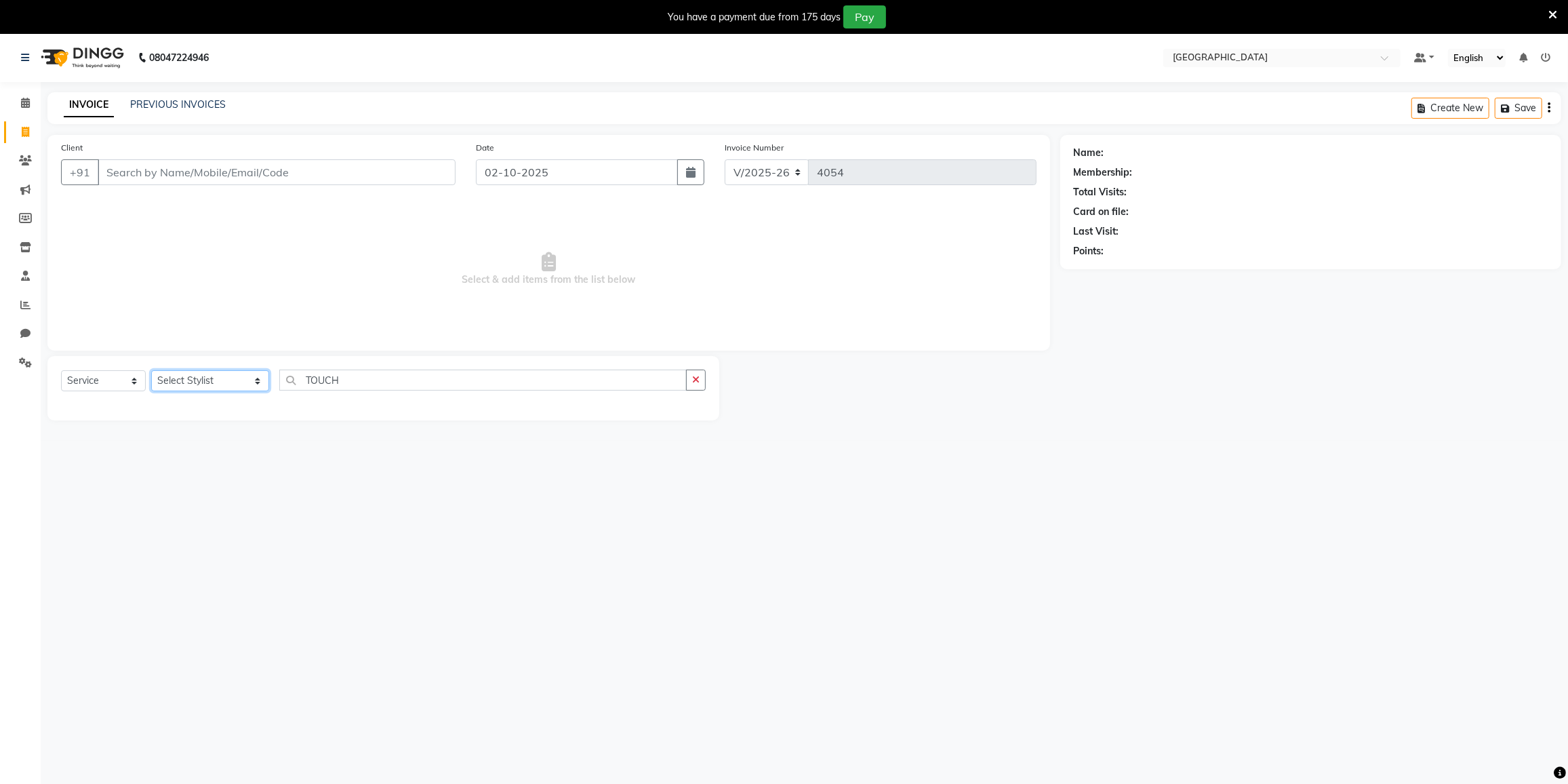
select select "77222"
click at [151, 370] on select "Select Stylist DC [PERSON_NAME] [PERSON_NAME] [PERSON_NAME] [PERSON_NAME] [PERS…" at bounding box center [210, 381] width 118 height 21
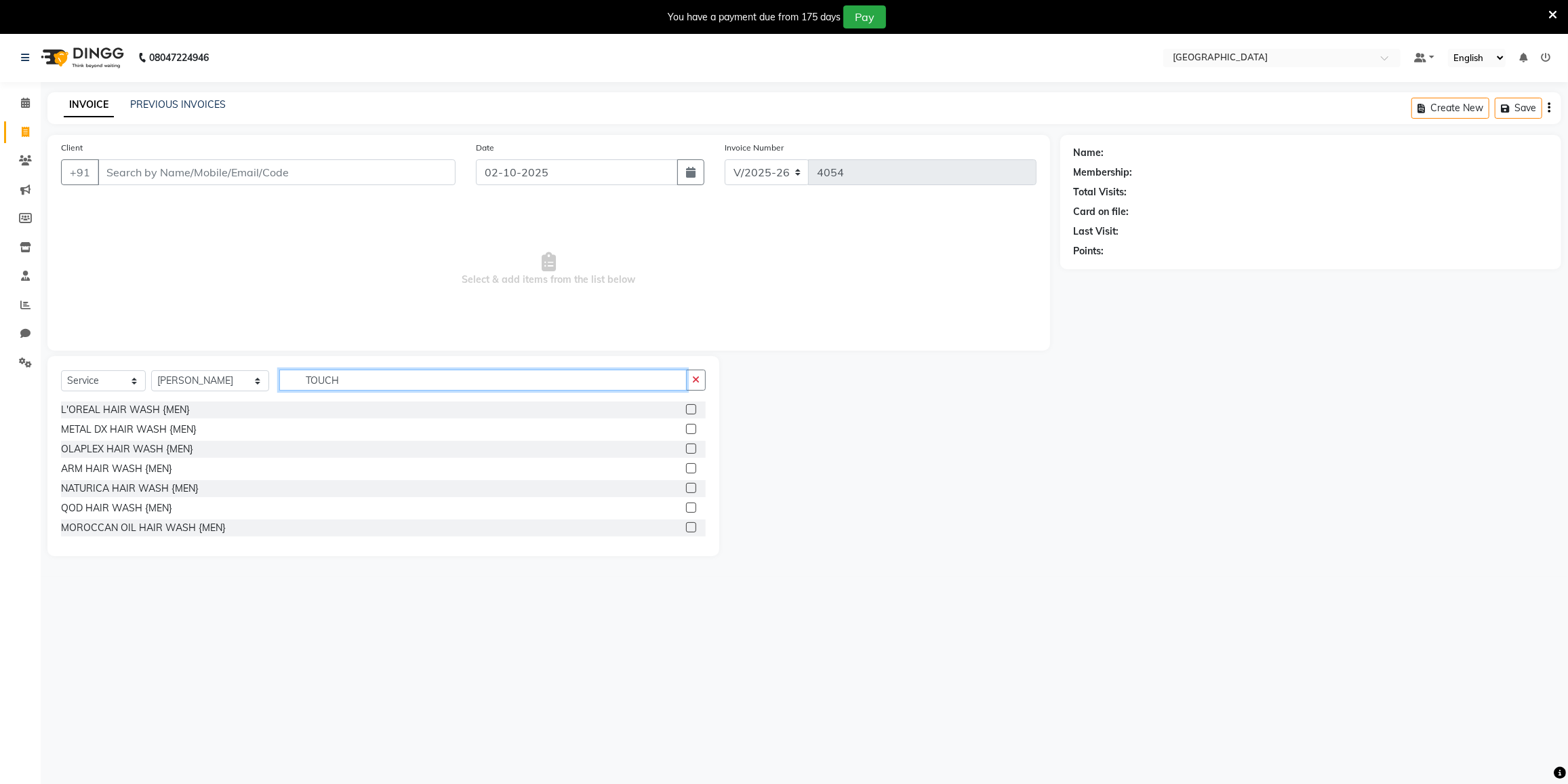
click at [357, 370] on input "TOUCH" at bounding box center [483, 380] width 407 height 21
type input "TOUCH UP"
click at [152, 432] on div "ROOT TOUCH UP 1 INCH" at bounding box center [117, 429] width 112 height 14
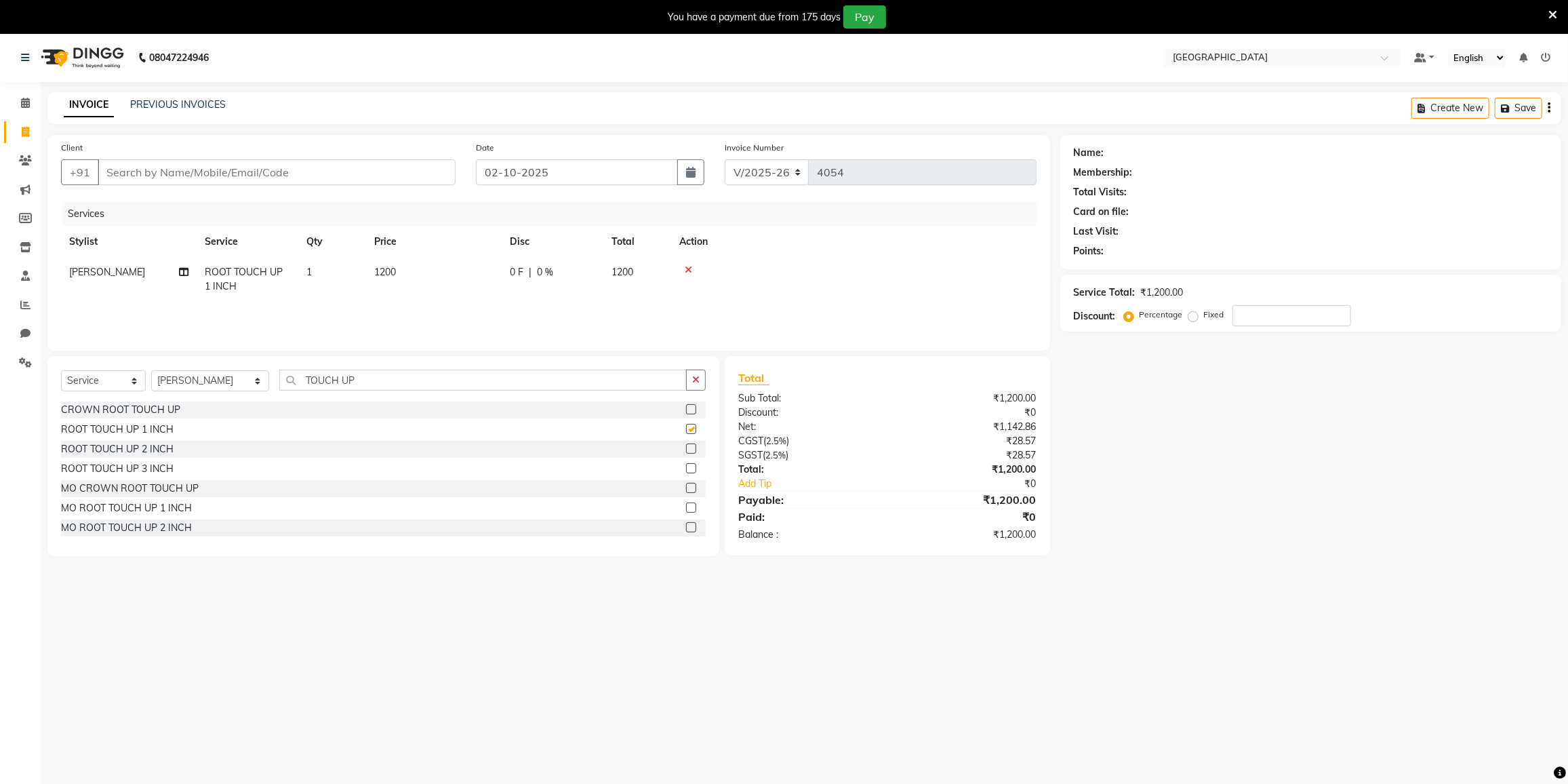
checkbox input "false"
click at [363, 379] on input "TOUCH UP" at bounding box center [483, 380] width 407 height 21
type input "T"
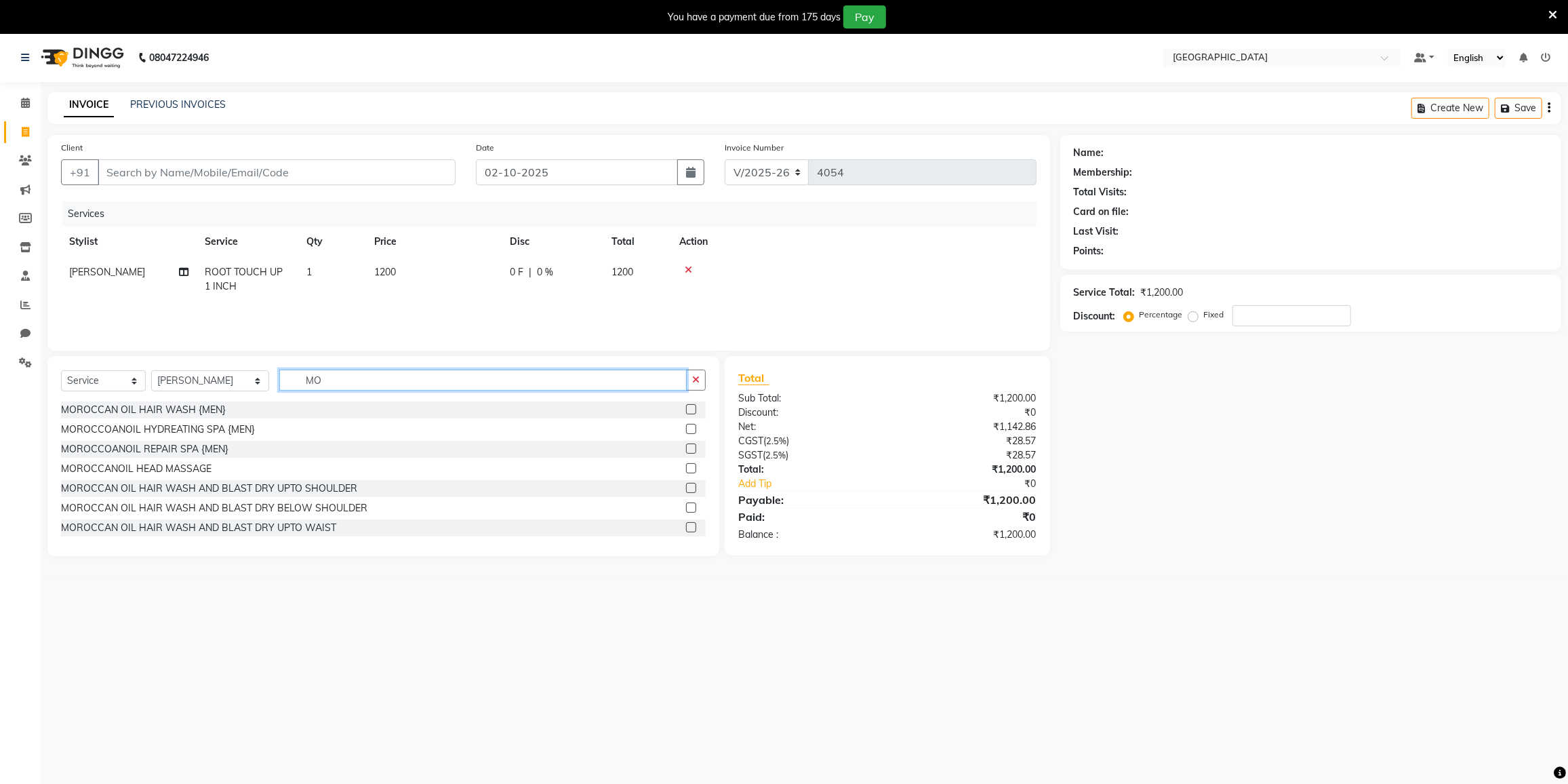
type input "M"
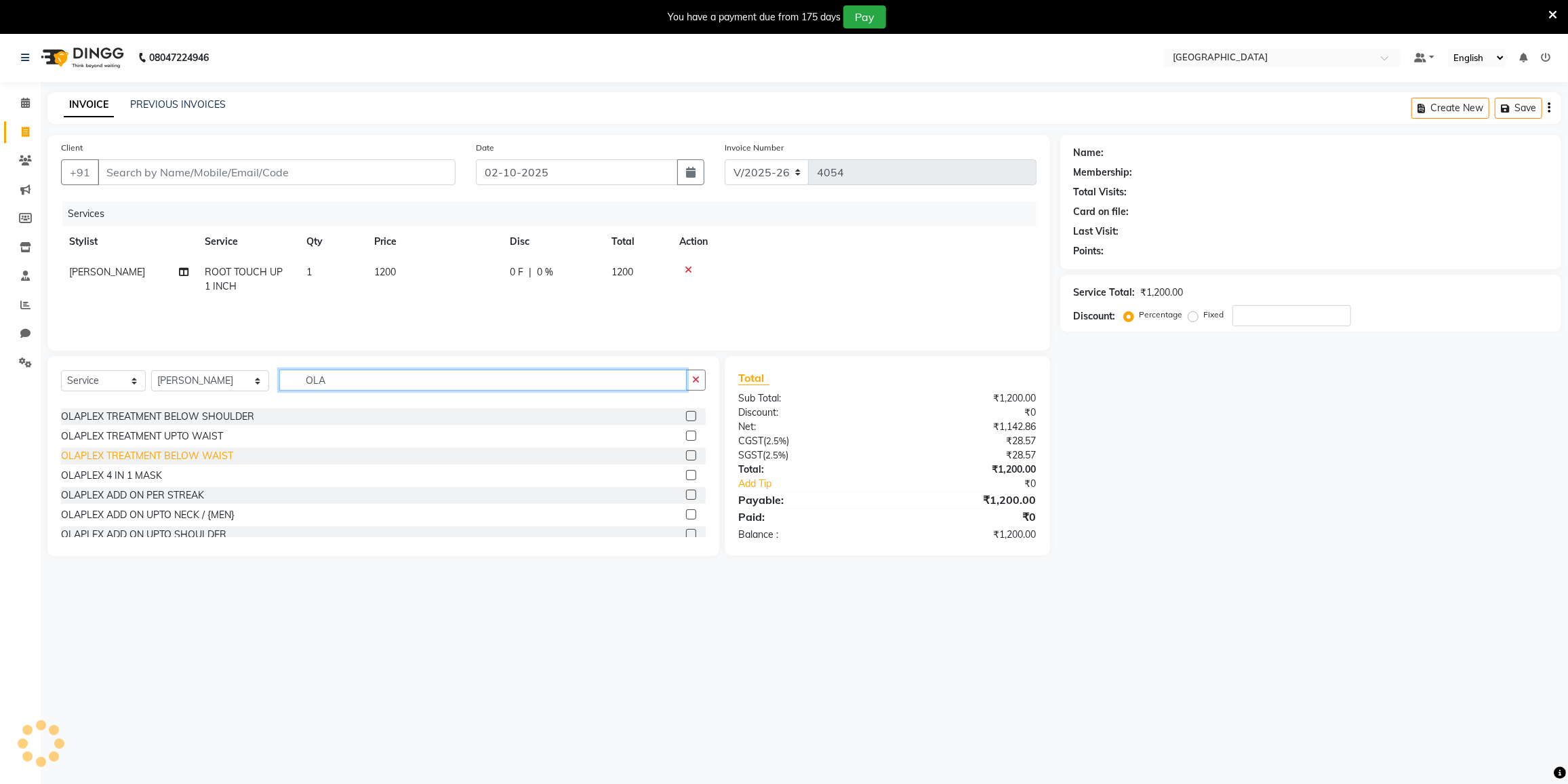
type input "OLA"
click at [147, 450] on div "OLAPLEX TREATMENT BELOW WAIST" at bounding box center [147, 456] width 172 height 14
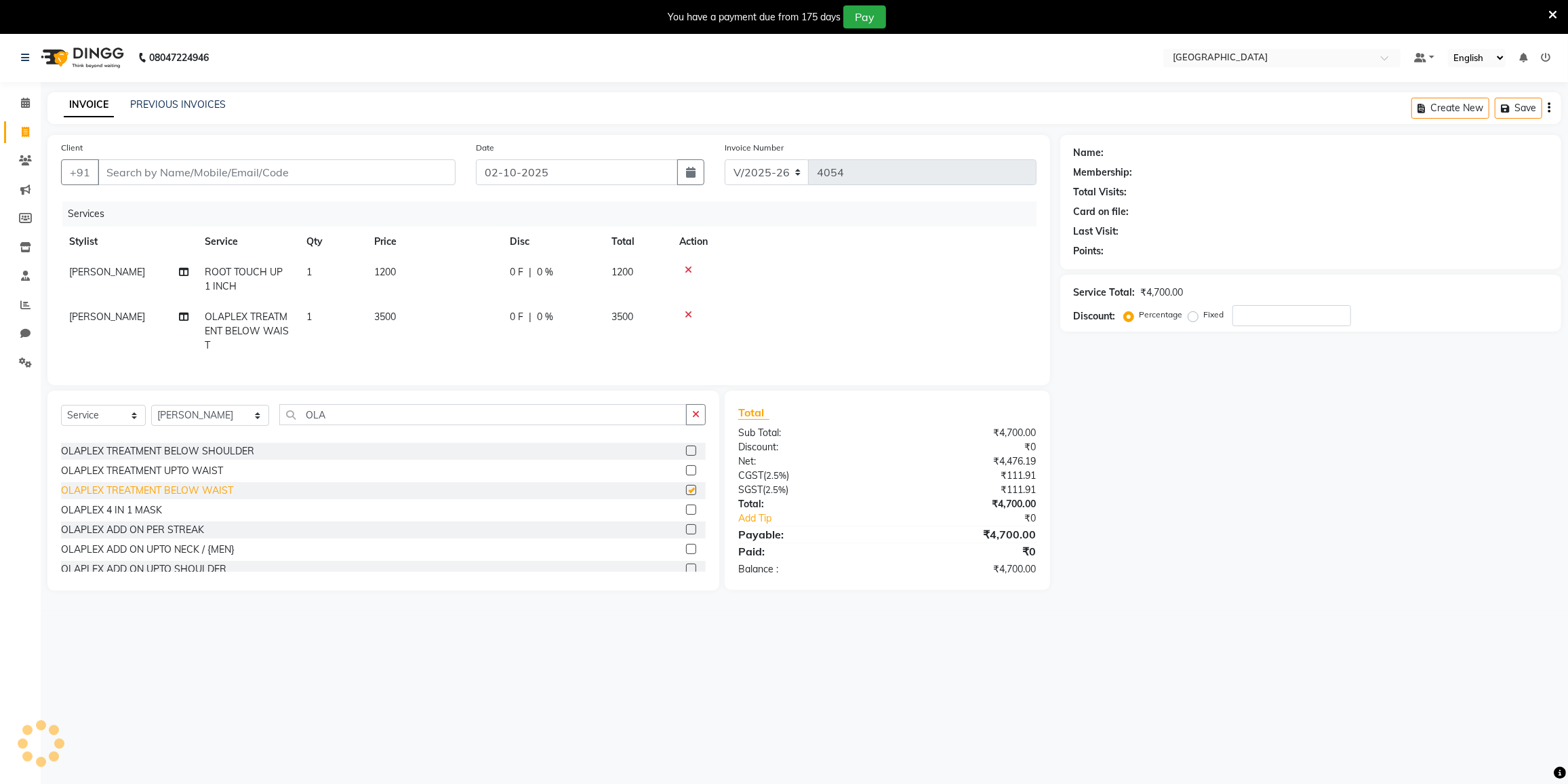
checkbox input "false"
click at [433, 315] on td "3500" at bounding box center [433, 332] width 136 height 59
select select "77222"
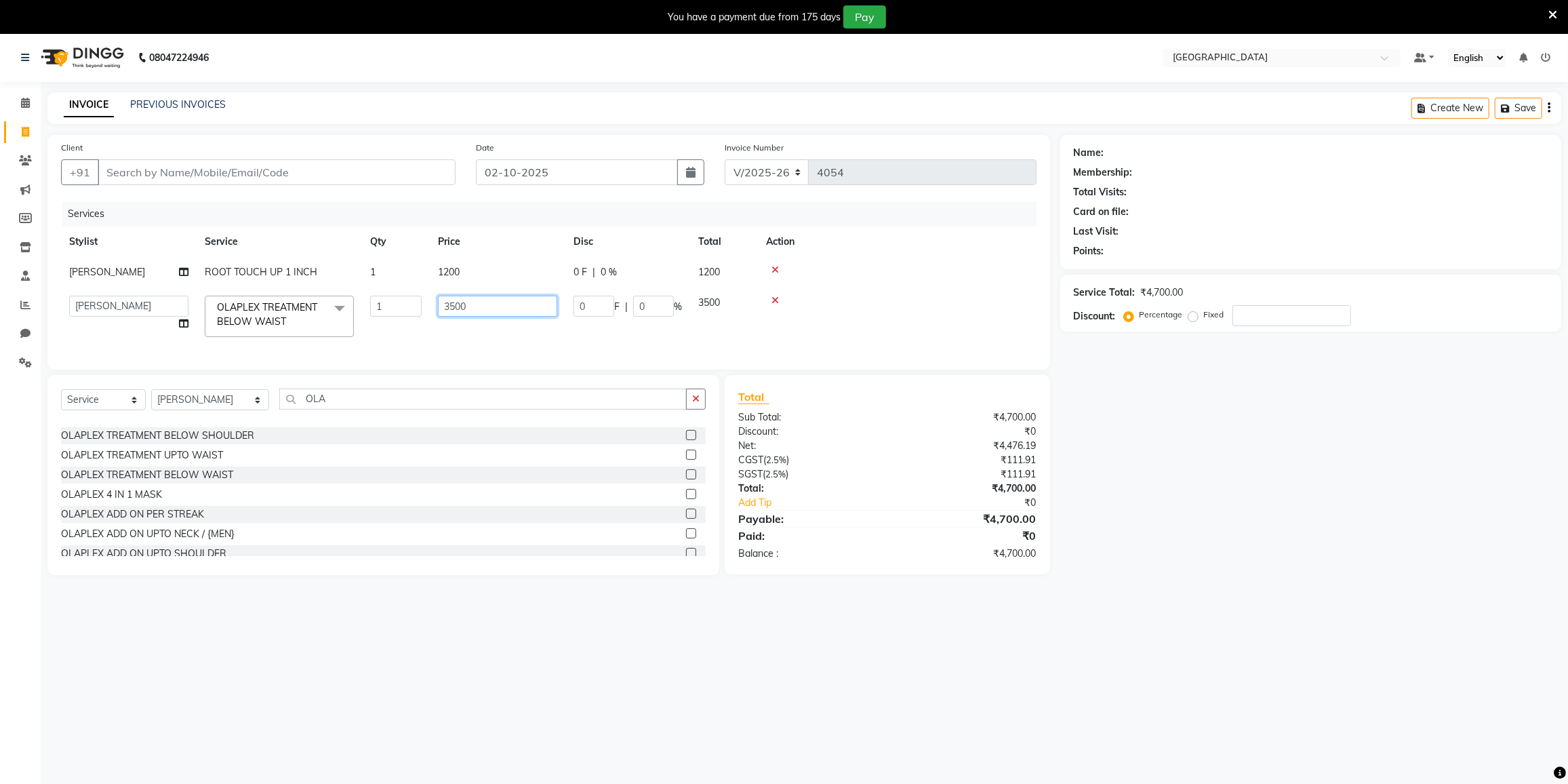
click at [477, 304] on input "3500" at bounding box center [498, 306] width 119 height 21
type input "3330"
click at [542, 341] on tr "DC DILSHAD ALI FAIZAN AHMED FARHAN SHAIKH FEROZ SHAIKH Ganga Kunwar Gulnaaz Sha…" at bounding box center [548, 316] width 975 height 58
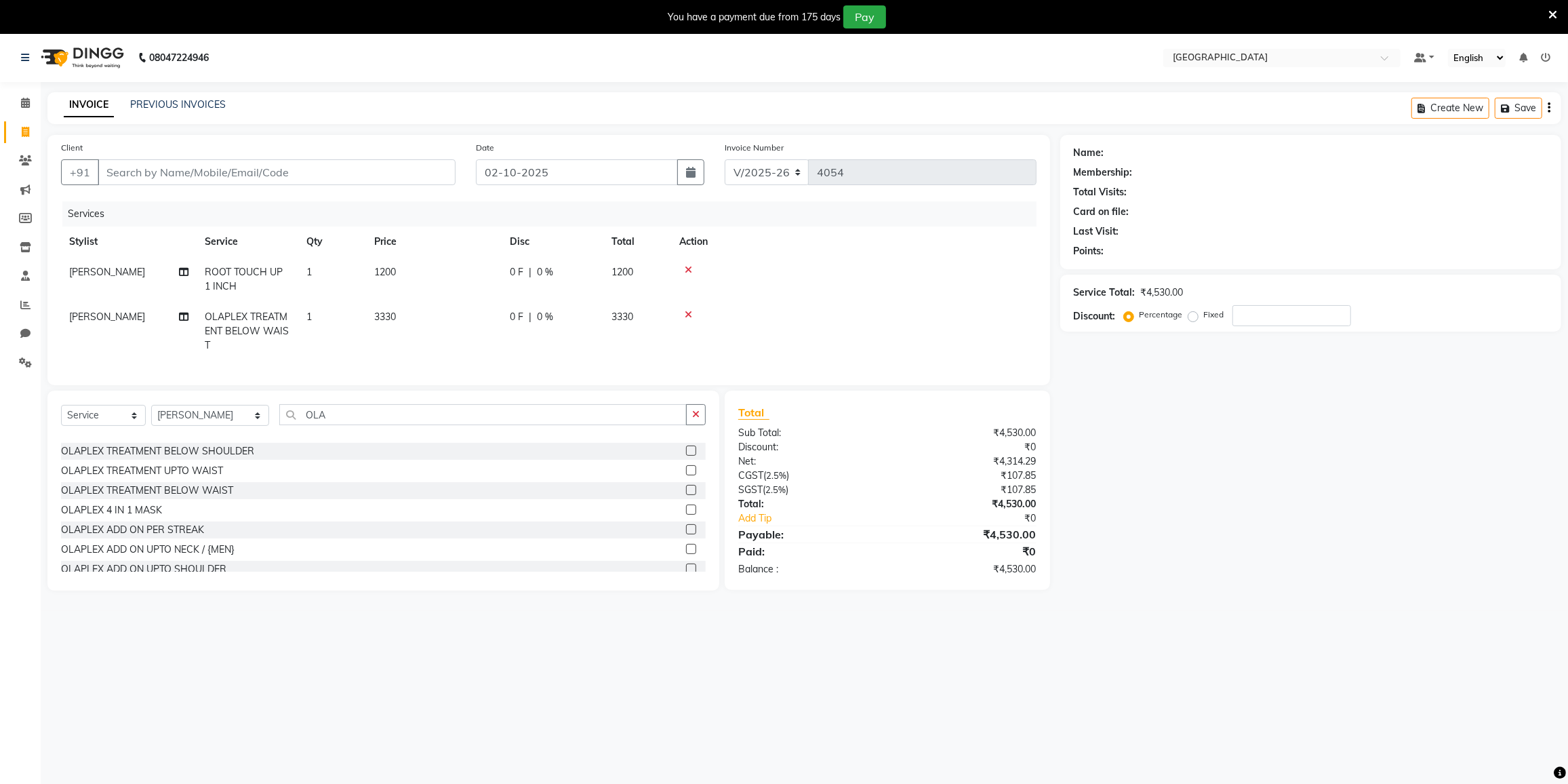
click at [414, 266] on td "1200" at bounding box center [433, 280] width 136 height 45
select select "77222"
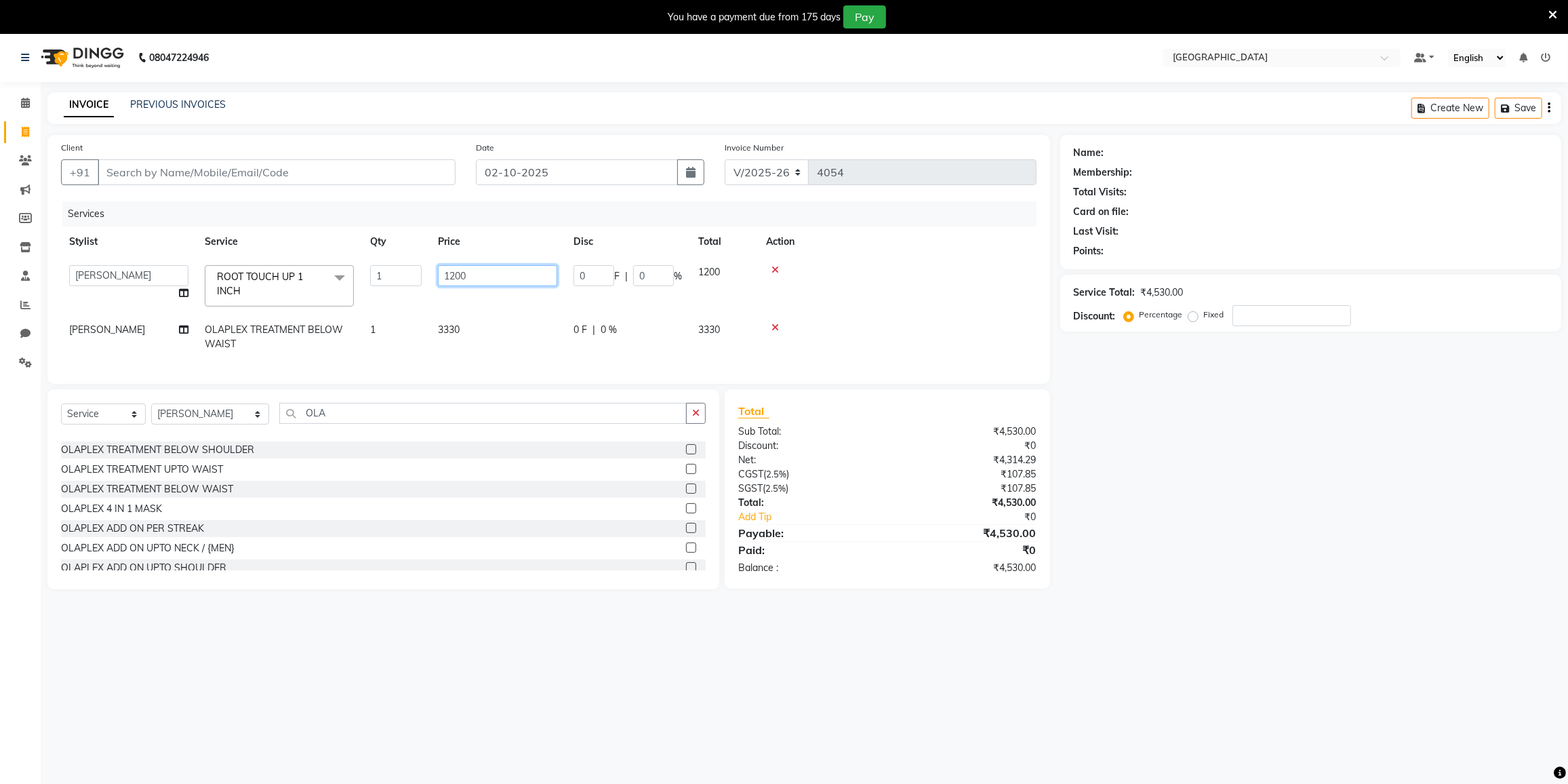
click at [483, 279] on input "1200" at bounding box center [498, 276] width 119 height 21
type input "1"
type input "1500"
click at [485, 337] on td "3330" at bounding box center [497, 337] width 136 height 45
select select "77222"
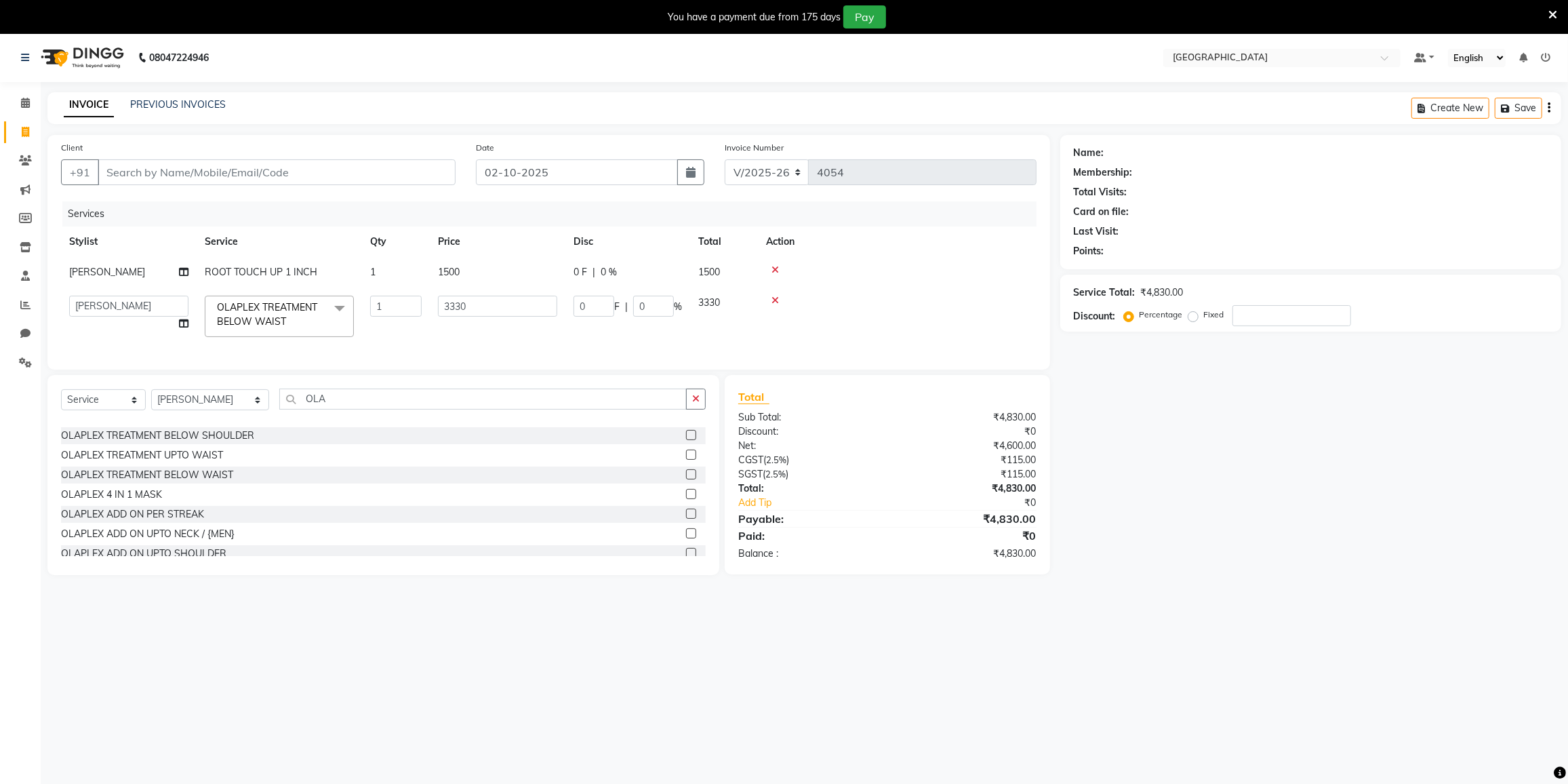
click at [633, 271] on div "0 F | 0 %" at bounding box center [628, 273] width 108 height 14
select select "77222"
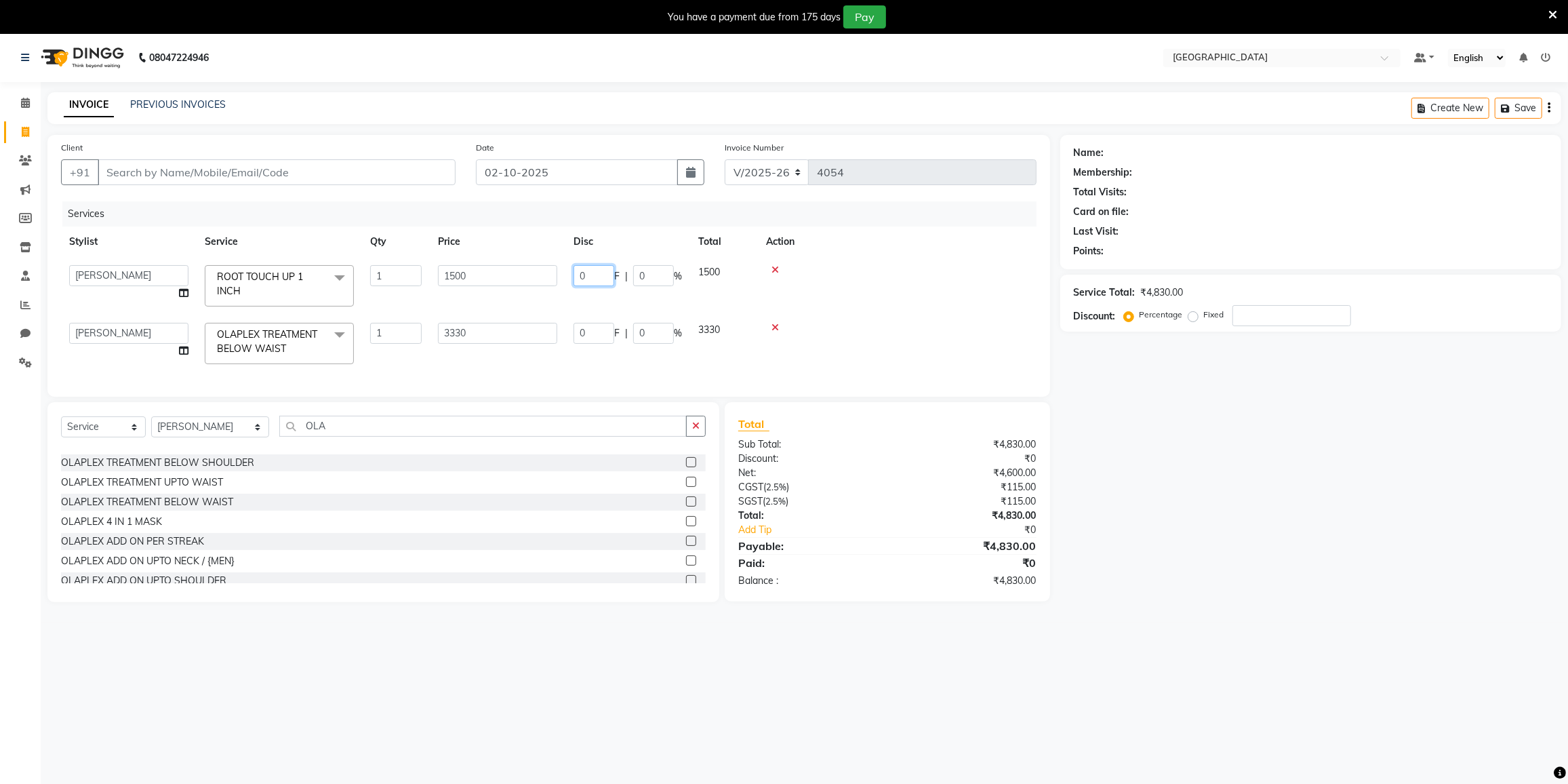
click at [601, 267] on input "0" at bounding box center [594, 276] width 41 height 21
type input "20"
click at [623, 303] on tbody "DC DILSHAD ALI FAIZAN AHMED FARHAN SHAIKH FEROZ SHAIKH Ganga Kunwar Gulnaaz Sha…" at bounding box center [548, 315] width 975 height 115
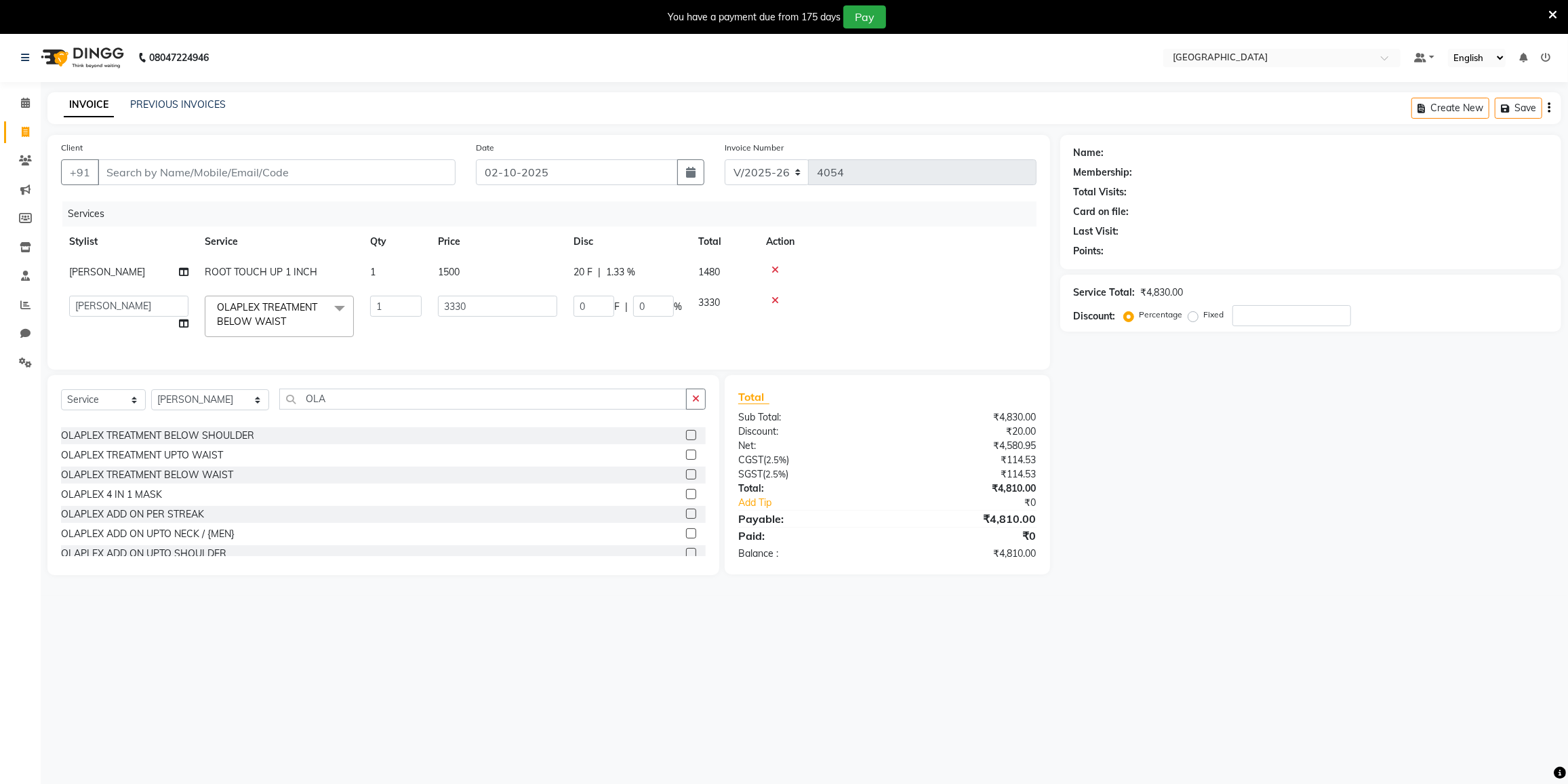
click at [626, 268] on span "1.33 %" at bounding box center [621, 273] width 29 height 14
select select "77222"
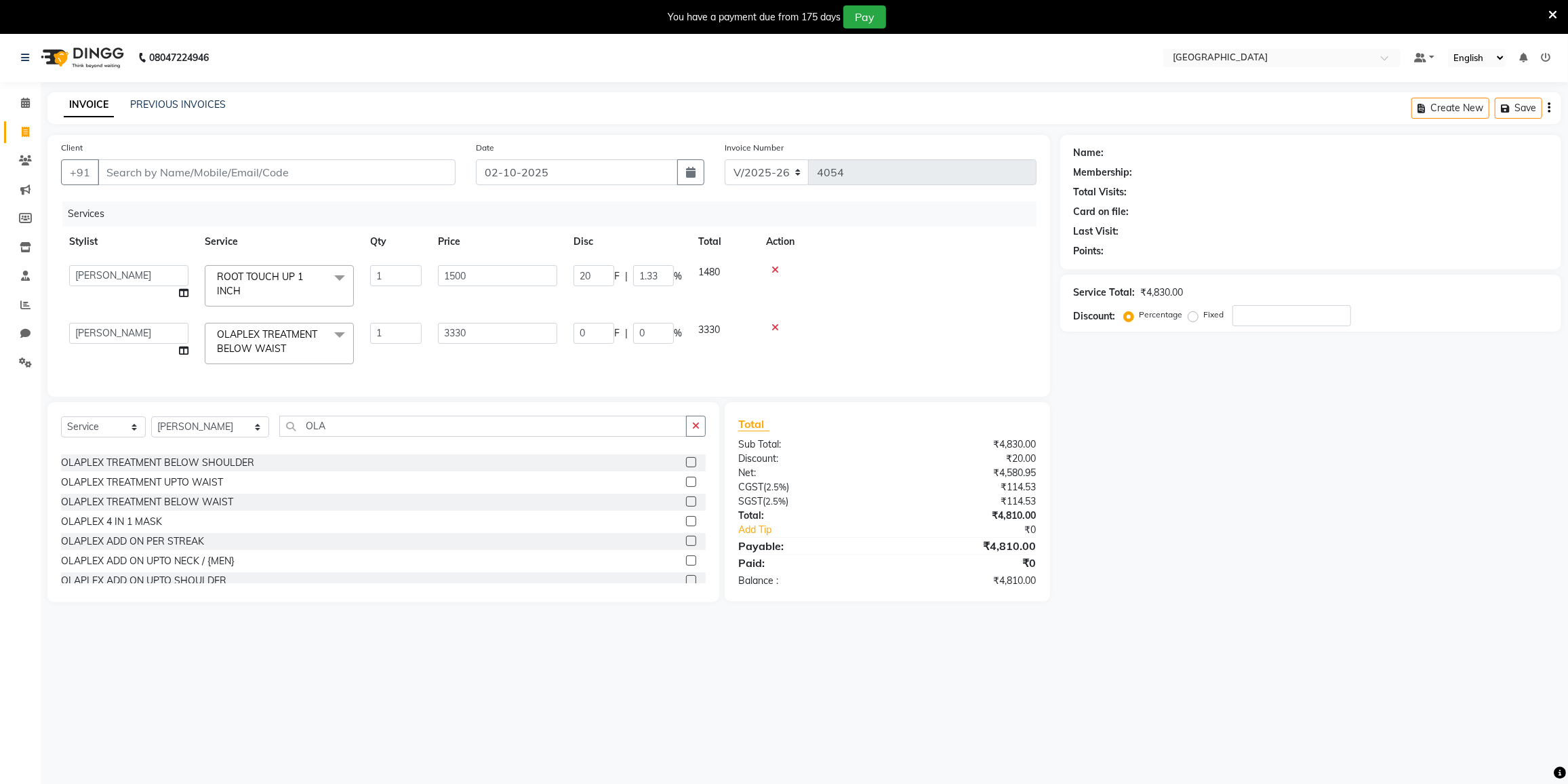
click at [674, 279] on span "%" at bounding box center [678, 276] width 8 height 14
click at [662, 277] on input "1.33" at bounding box center [654, 276] width 41 height 21
type input "1"
type input "20"
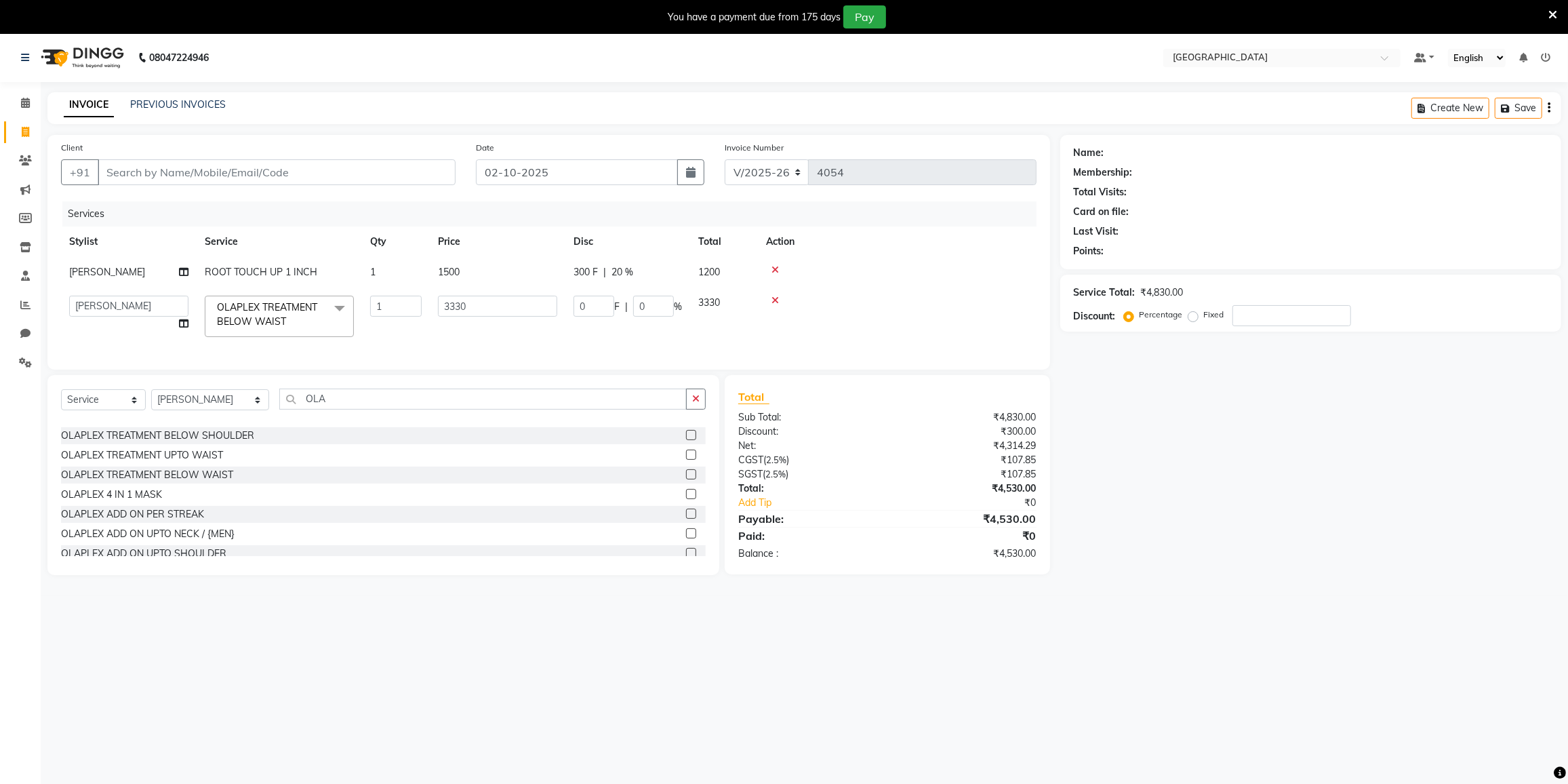
click at [652, 294] on tbody "FAIZAN AHMED ROOT TOUCH UP 1 INCH 1 1500 300 F | 20 % 1200 DC DILSHAD ALI FAIZA…" at bounding box center [548, 301] width 975 height 89
click at [473, 301] on input "3330" at bounding box center [498, 306] width 119 height 21
type input "3"
click at [472, 301] on input "number" at bounding box center [498, 306] width 119 height 21
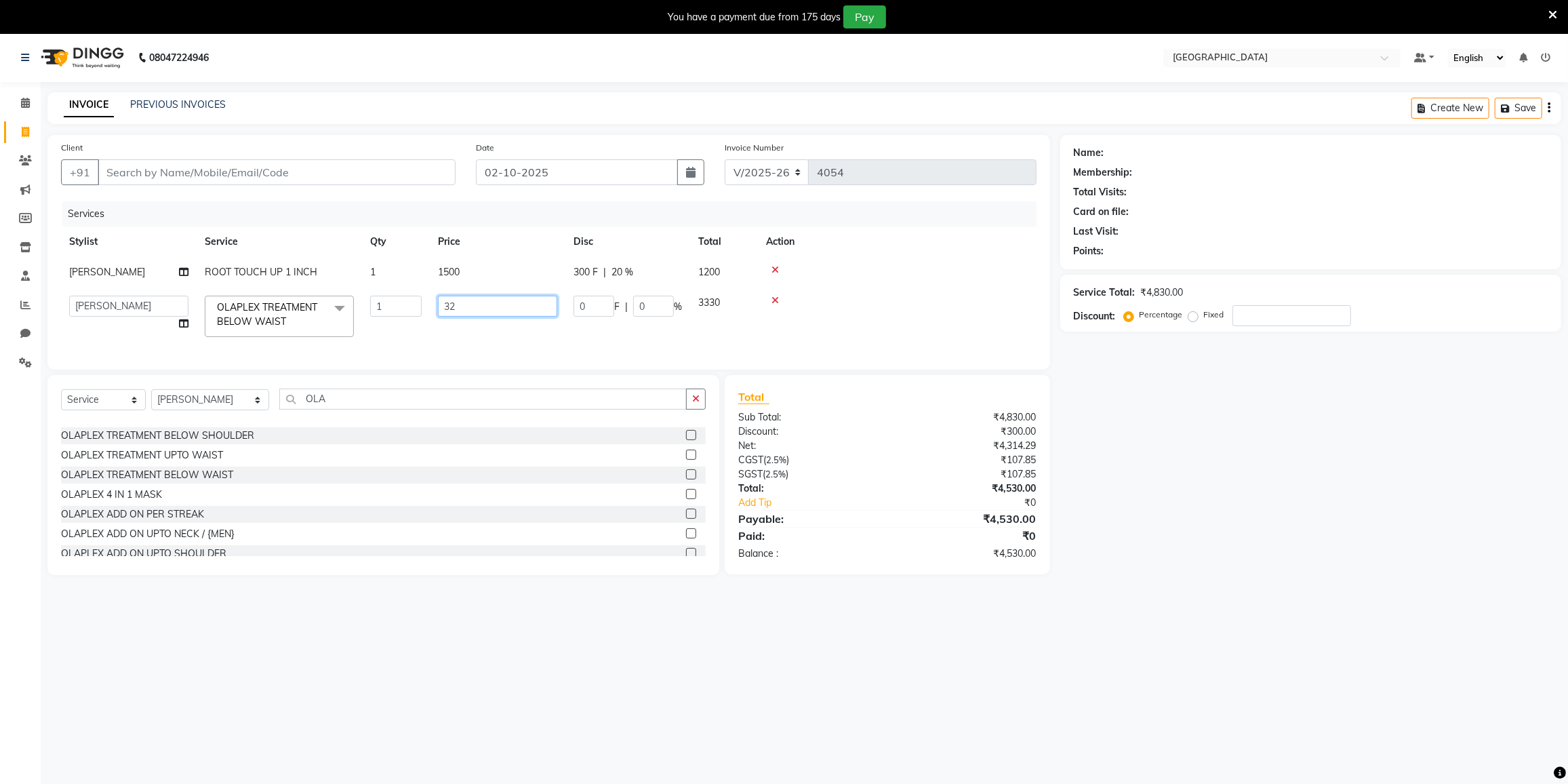
type input "3"
type input "5000"
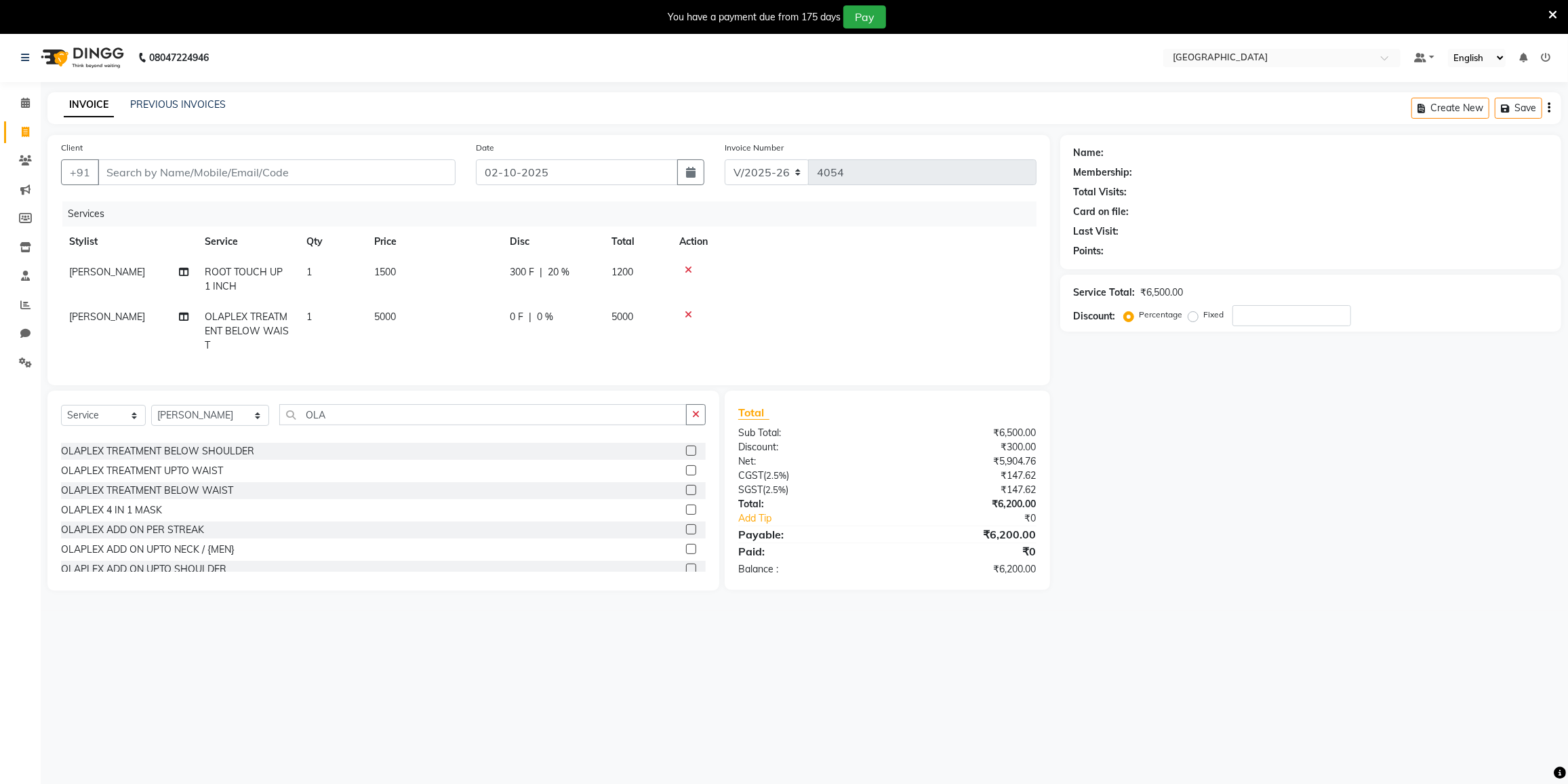
click at [480, 337] on td "5000" at bounding box center [433, 332] width 136 height 59
select select "77222"
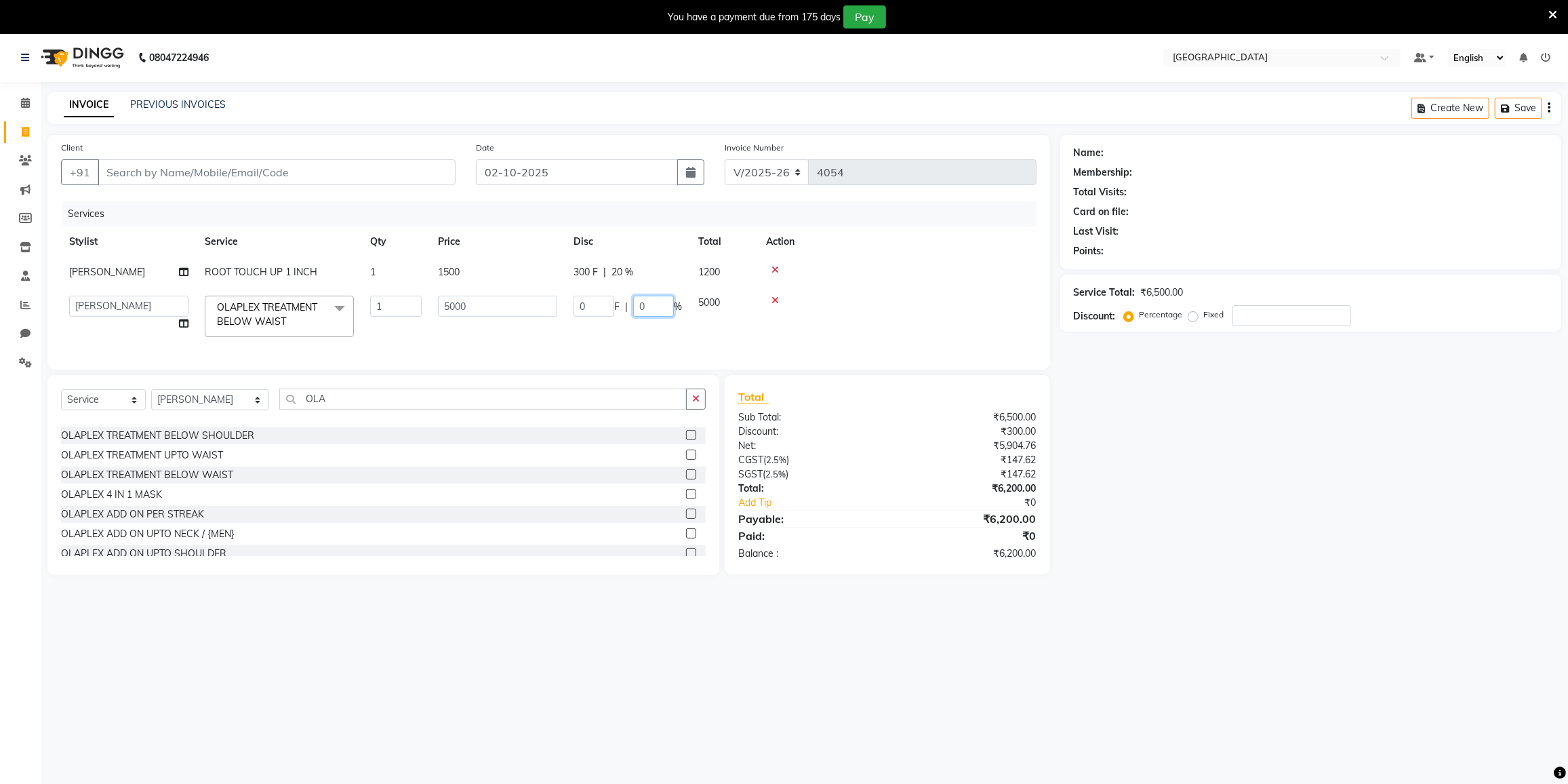
click at [669, 304] on input "0" at bounding box center [654, 306] width 41 height 21
type input "20"
click at [665, 322] on tr "DC DILSHAD ALI FAIZAN AHMED FARHAN SHAIKH FEROZ SHAIKH Ganga Kunwar Gulnaaz Sha…" at bounding box center [548, 316] width 975 height 58
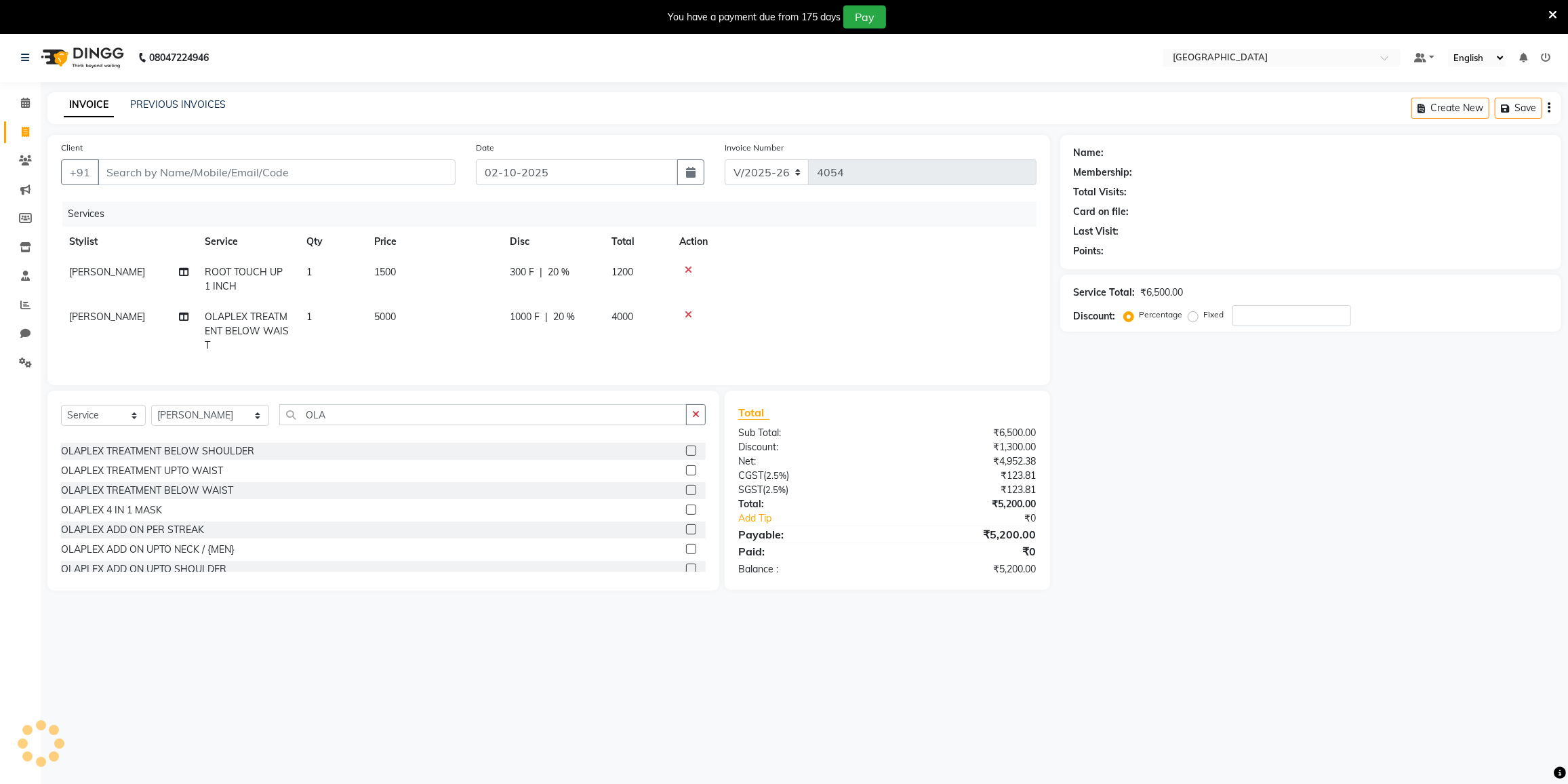
click at [406, 308] on td "5000" at bounding box center [433, 332] width 136 height 59
select select "77222"
click at [426, 320] on td "5000" at bounding box center [433, 332] width 136 height 59
click at [366, 320] on td "1" at bounding box center [332, 332] width 68 height 59
select select "77222"
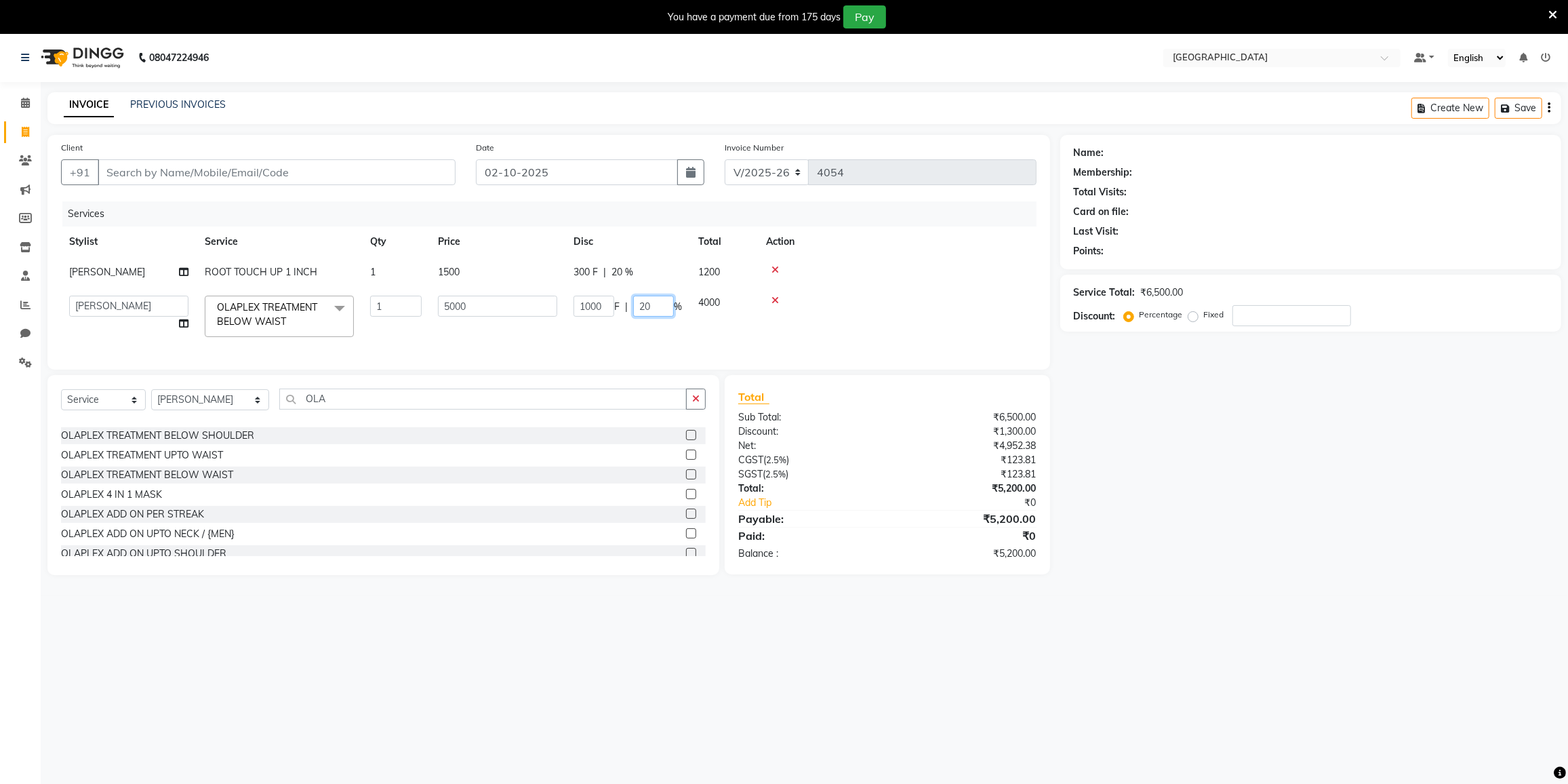
click at [646, 304] on input "20" at bounding box center [654, 306] width 41 height 21
click at [650, 303] on input "20" at bounding box center [654, 306] width 41 height 21
type input "2"
type input "35"
click at [655, 322] on tr "DC DILSHAD ALI FAIZAN AHMED FARHAN SHAIKH FEROZ SHAIKH Ganga Kunwar Gulnaaz Sha…" at bounding box center [548, 316] width 975 height 58
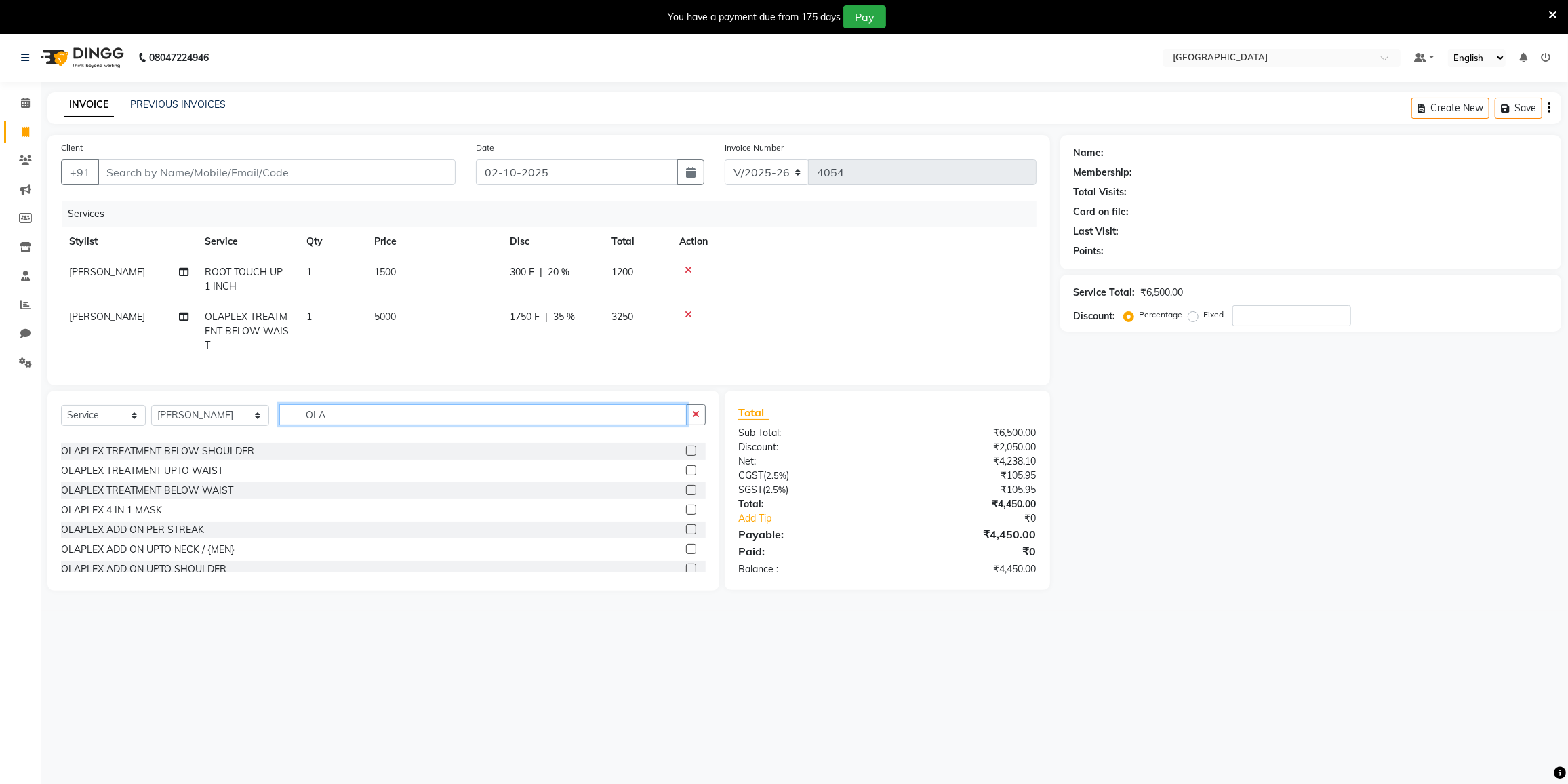
click at [368, 422] on input "OLA" at bounding box center [483, 414] width 407 height 21
type input "O"
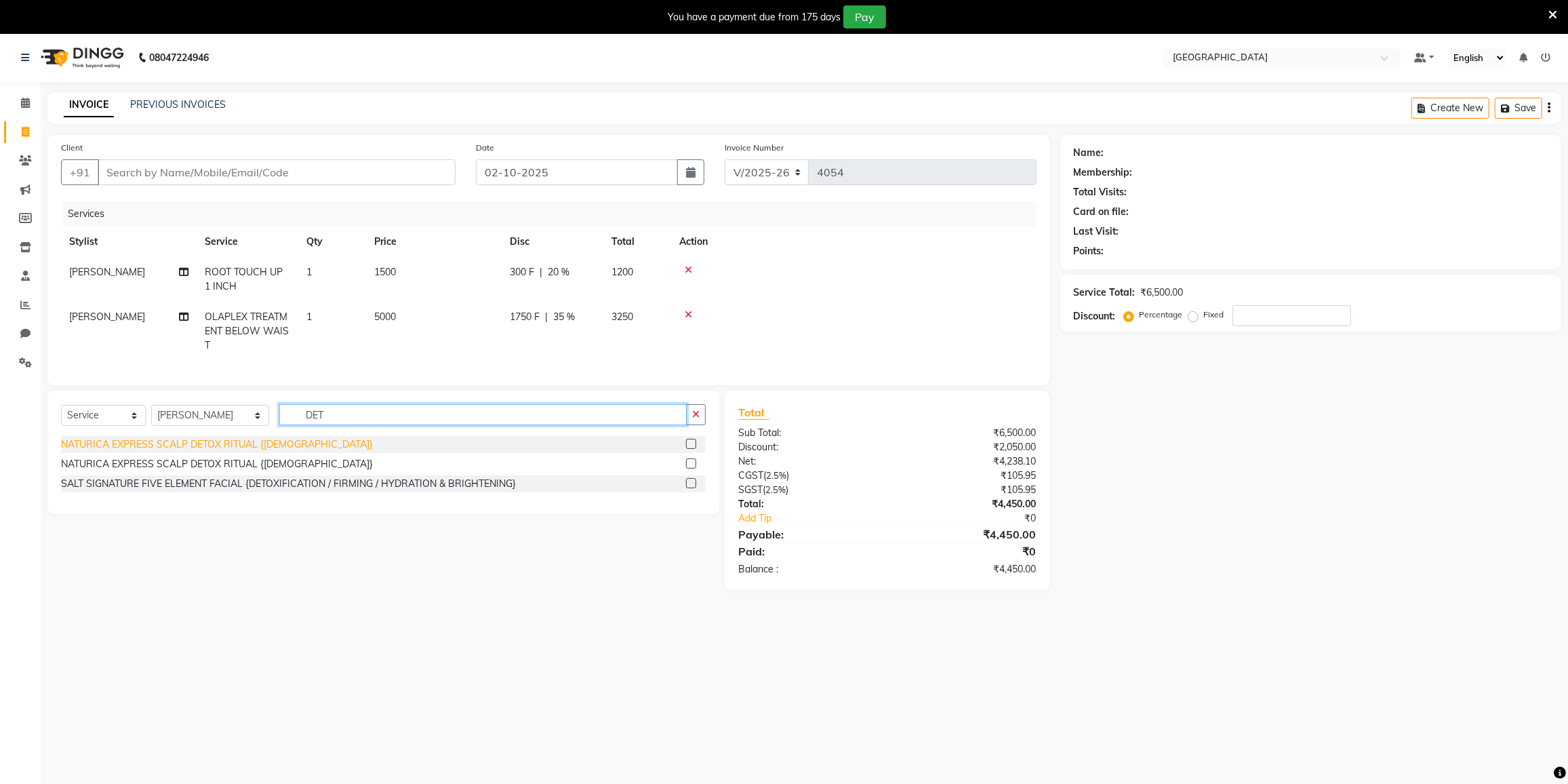
type input "DET"
drag, startPoint x: 258, startPoint y: 456, endPoint x: 258, endPoint y: 466, distance: 10.0
click at [259, 452] on div "NATURICA EXPRESS SCALP DETOX RITUAL {FEMALE}" at bounding box center [217, 445] width 312 height 14
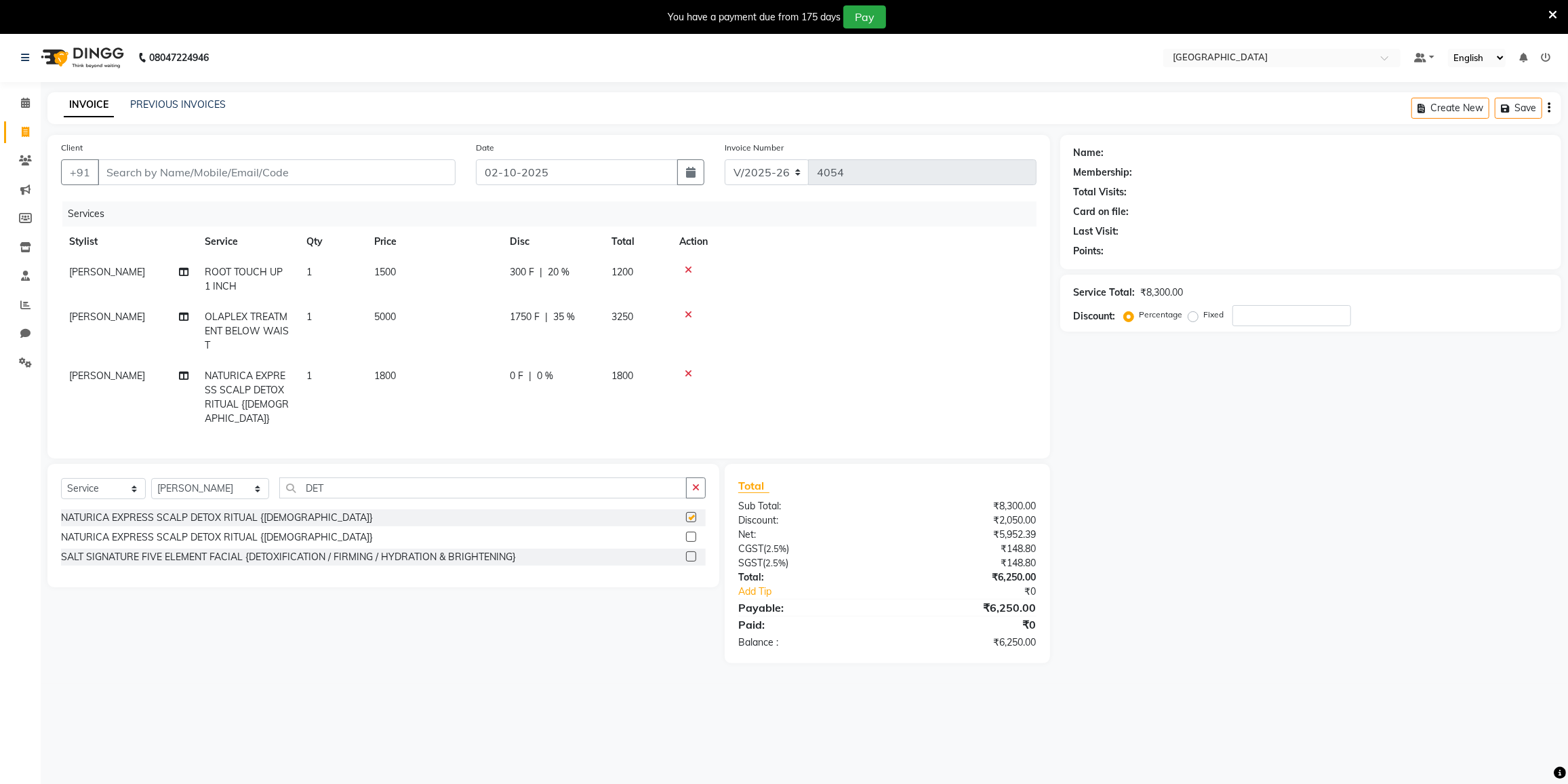
checkbox input "false"
click at [689, 370] on icon at bounding box center [688, 374] width 8 height 10
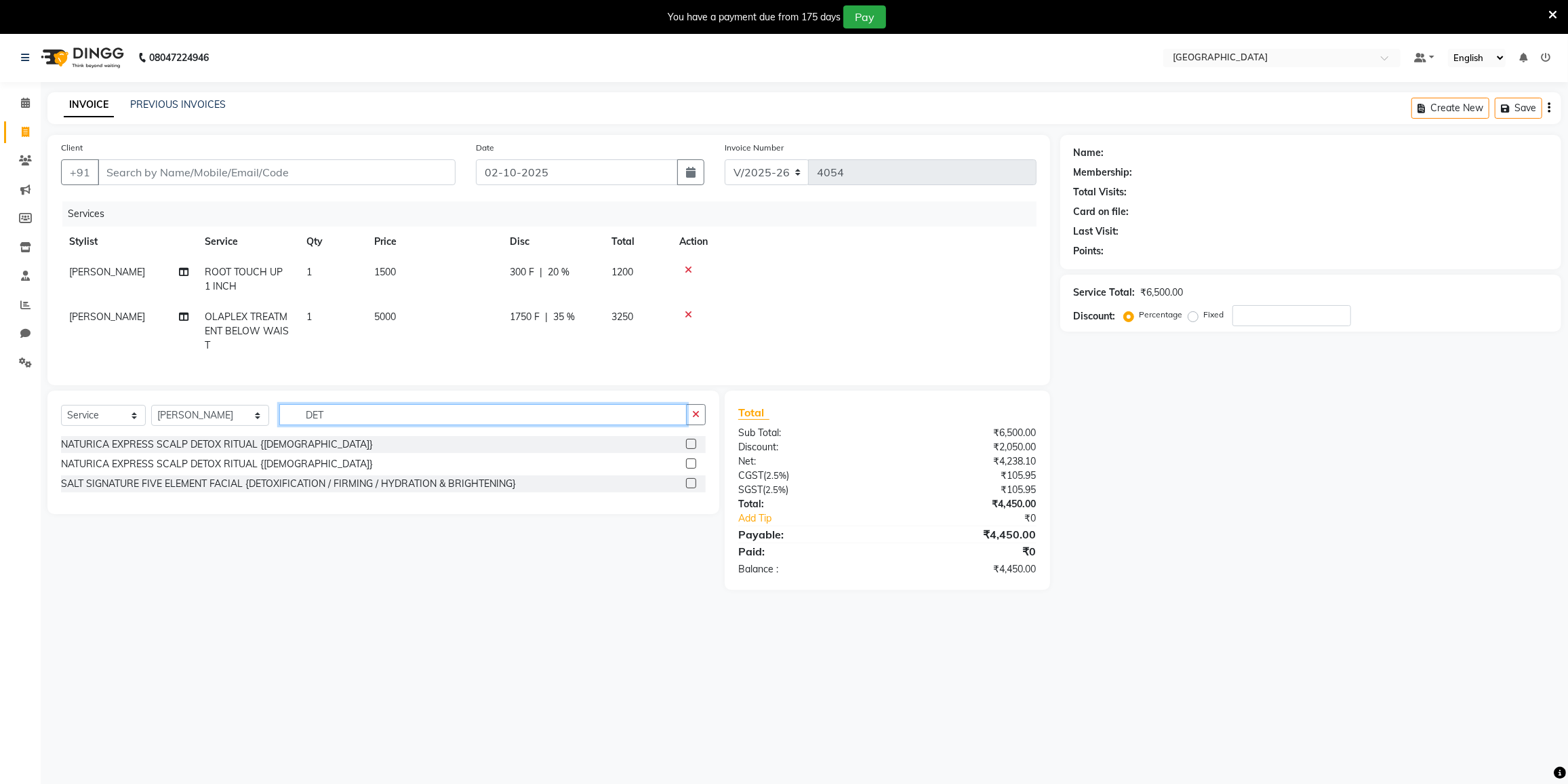
click at [333, 425] on input "DET" at bounding box center [483, 414] width 407 height 21
type input "D"
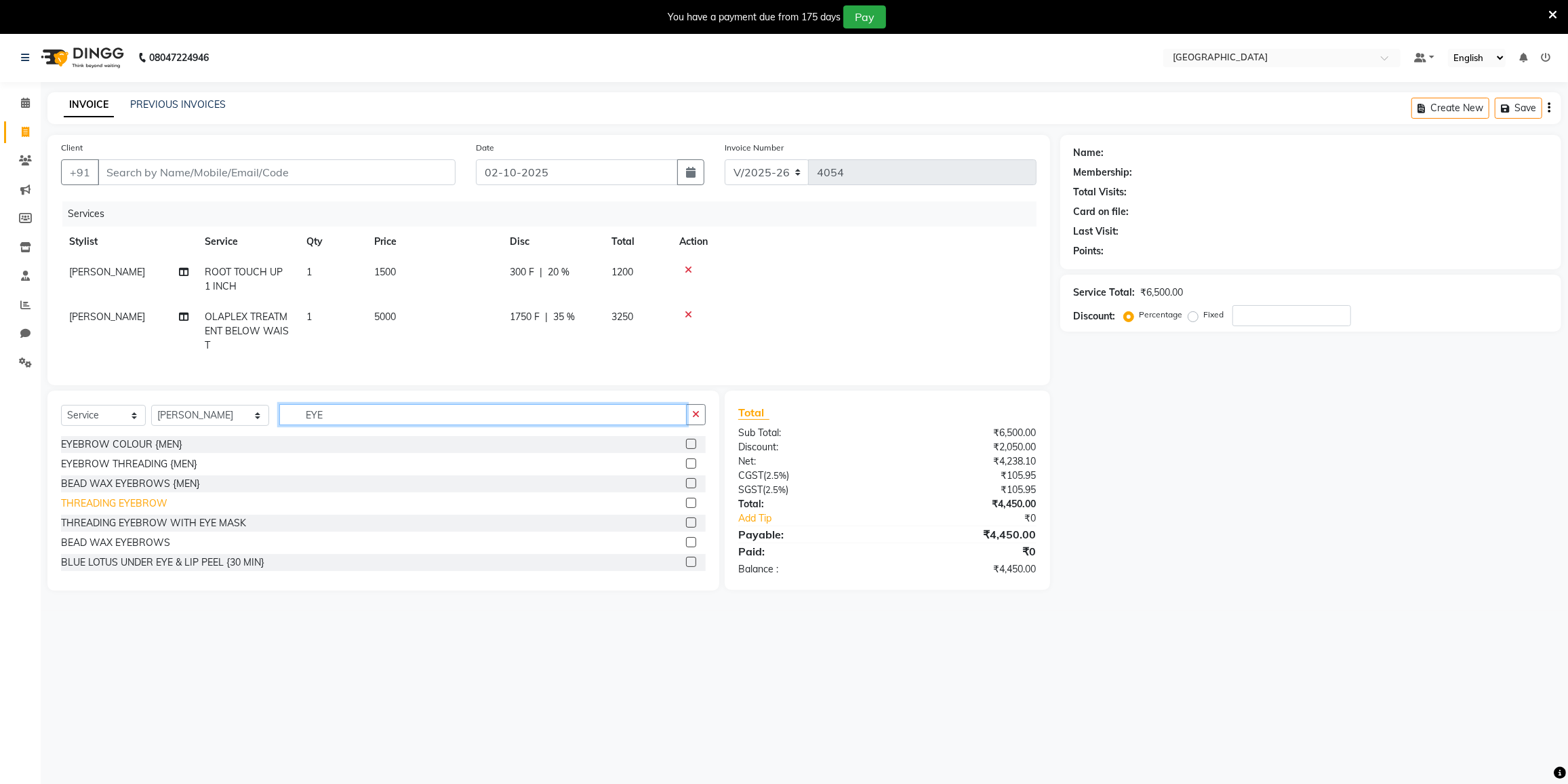
type input "EYE"
click at [98, 509] on div "THREADING EYEBROW" at bounding box center [114, 504] width 107 height 14
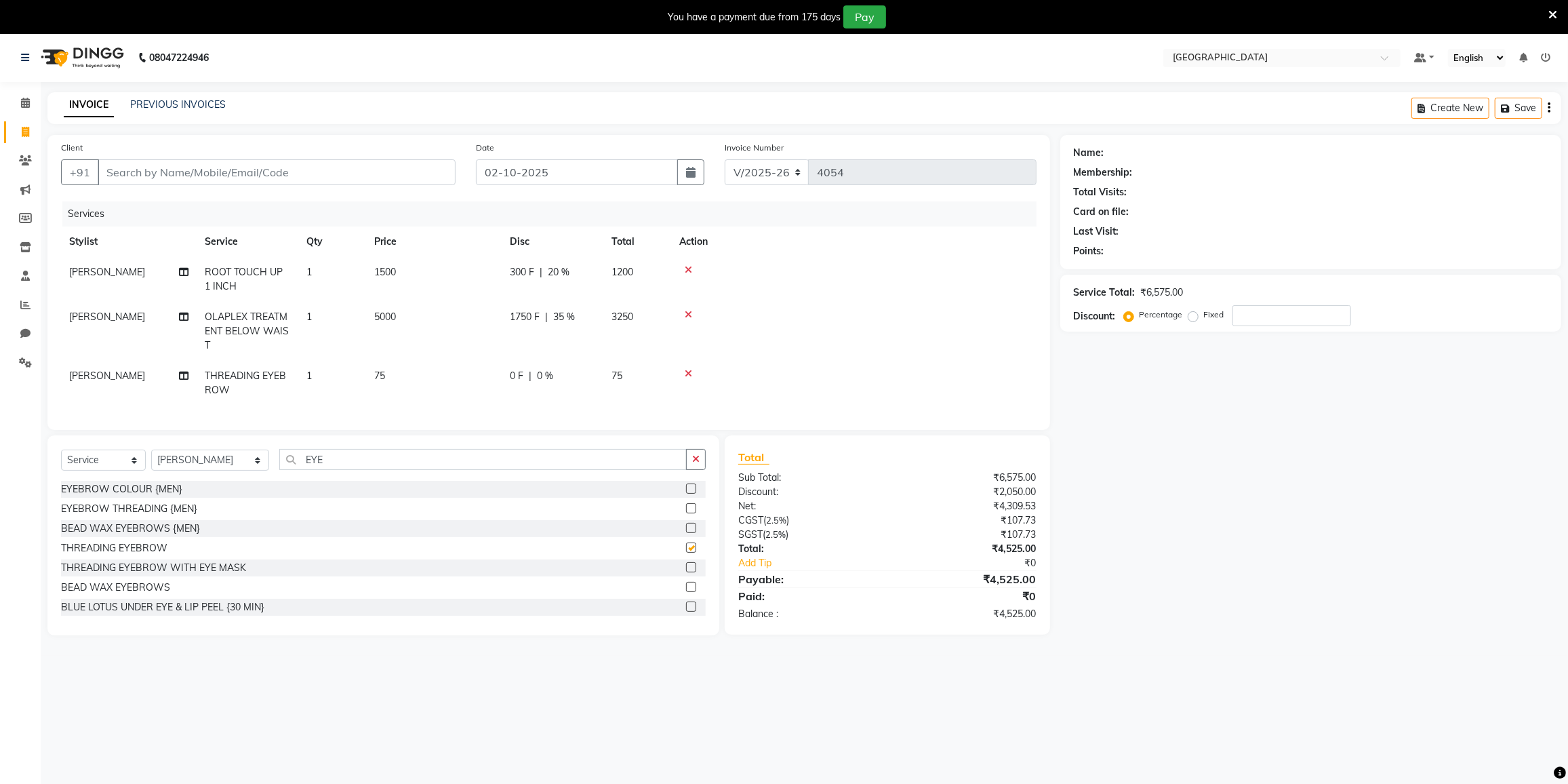
checkbox input "false"
click at [350, 465] on input "EYE" at bounding box center [483, 459] width 407 height 21
type input "E"
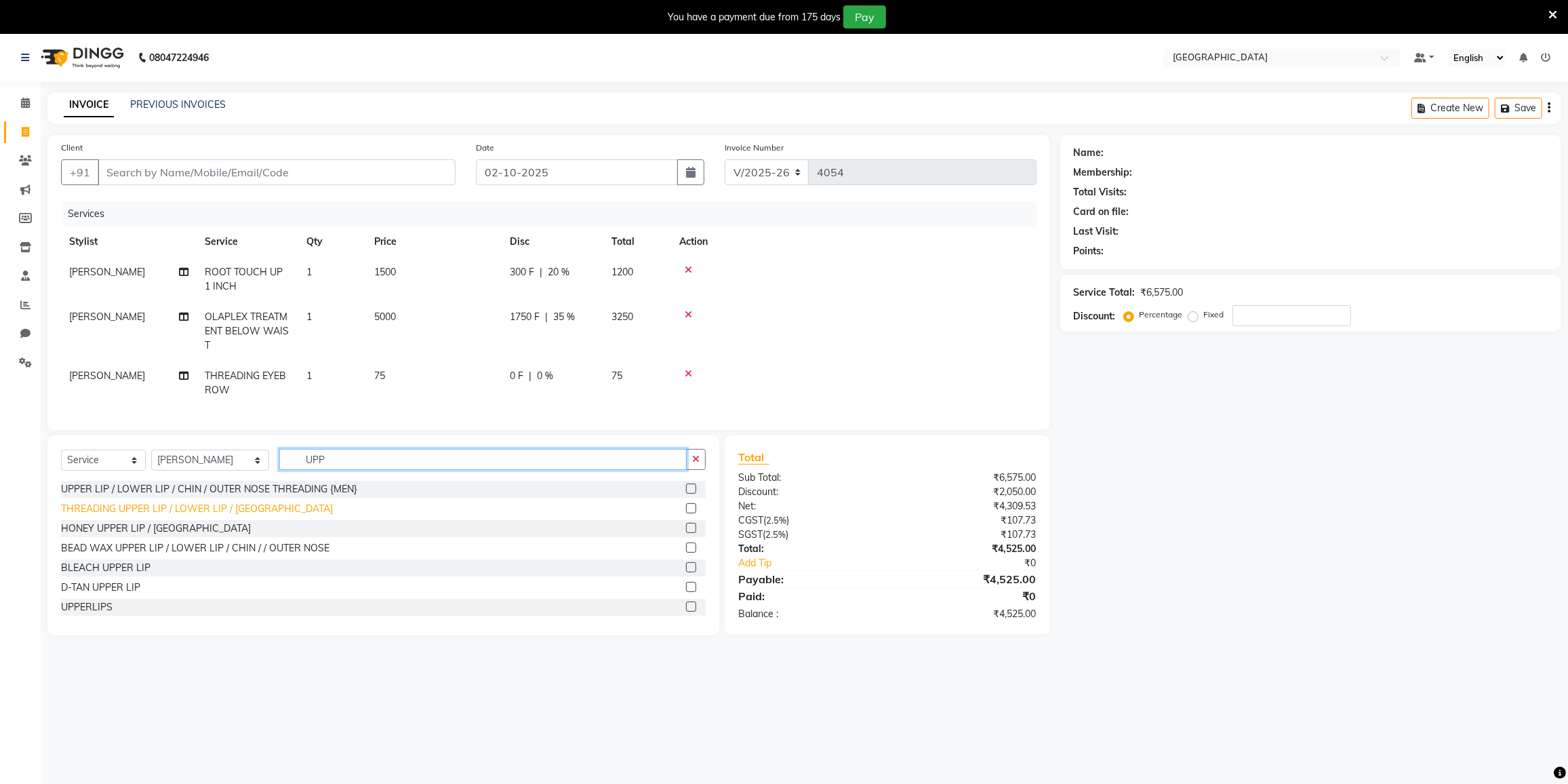
type input "UPP"
click at [198, 511] on div "THREADING UPPER LIP / LOWER LIP / [GEOGRAPHIC_DATA]" at bounding box center [197, 509] width 272 height 14
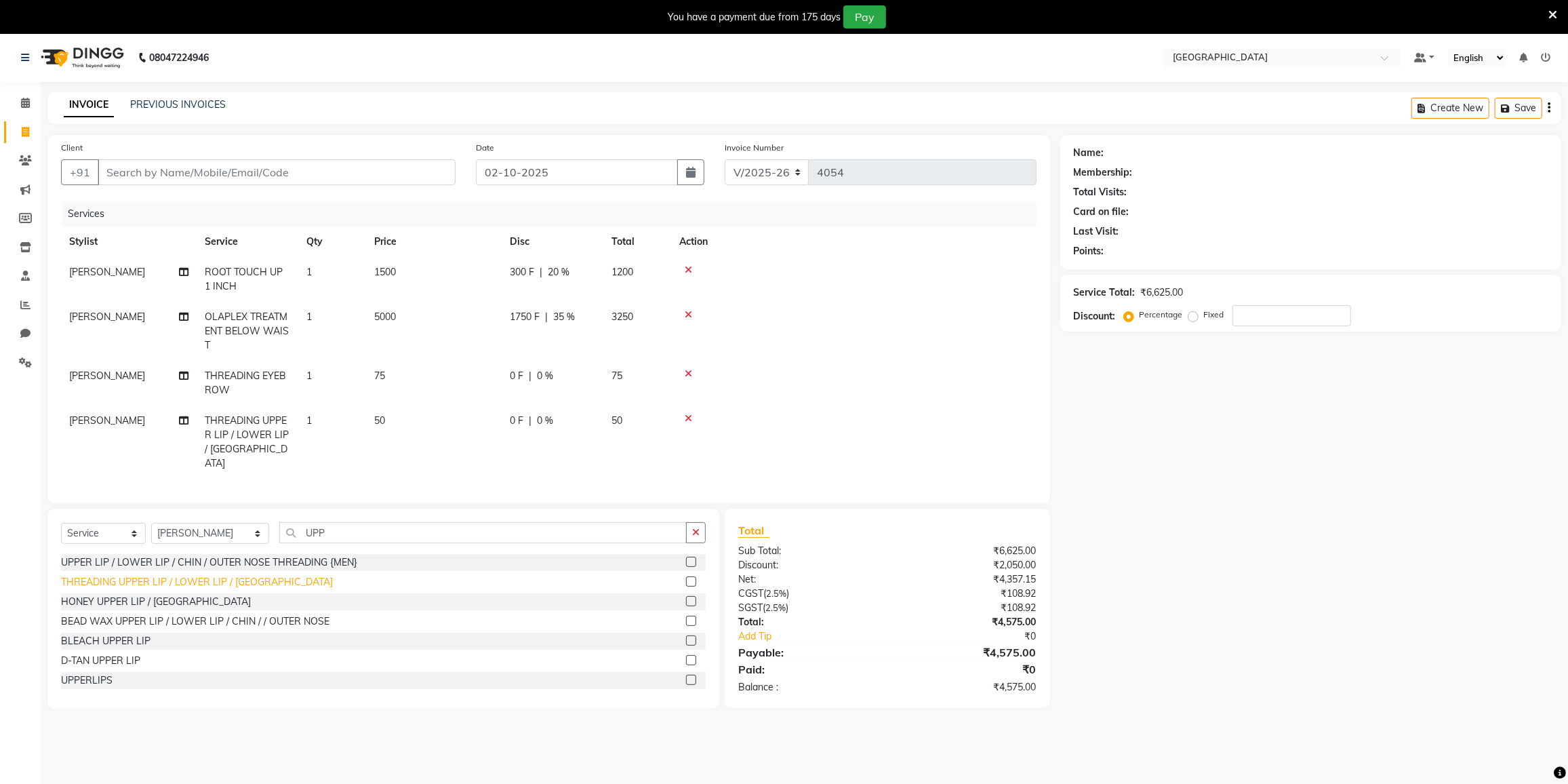
click at [187, 575] on div "THREADING UPPER LIP / LOWER LIP / [GEOGRAPHIC_DATA]" at bounding box center [197, 582] width 272 height 14
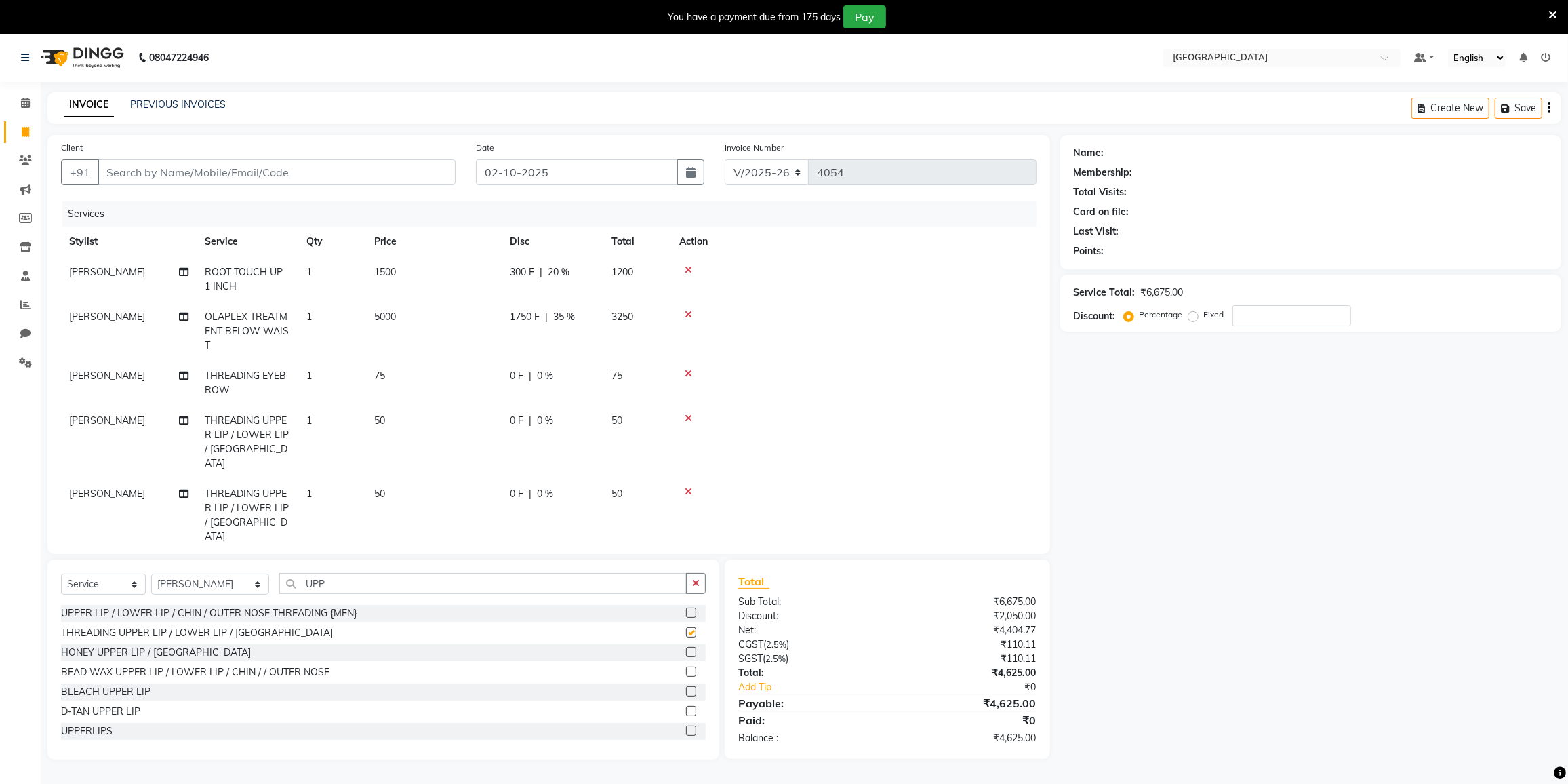
checkbox input "false"
click at [318, 160] on input "Client" at bounding box center [277, 172] width 358 height 26
type input "8"
type input "0"
click at [254, 197] on ngb-highlight "845187 0133" at bounding box center [239, 203] width 70 height 13
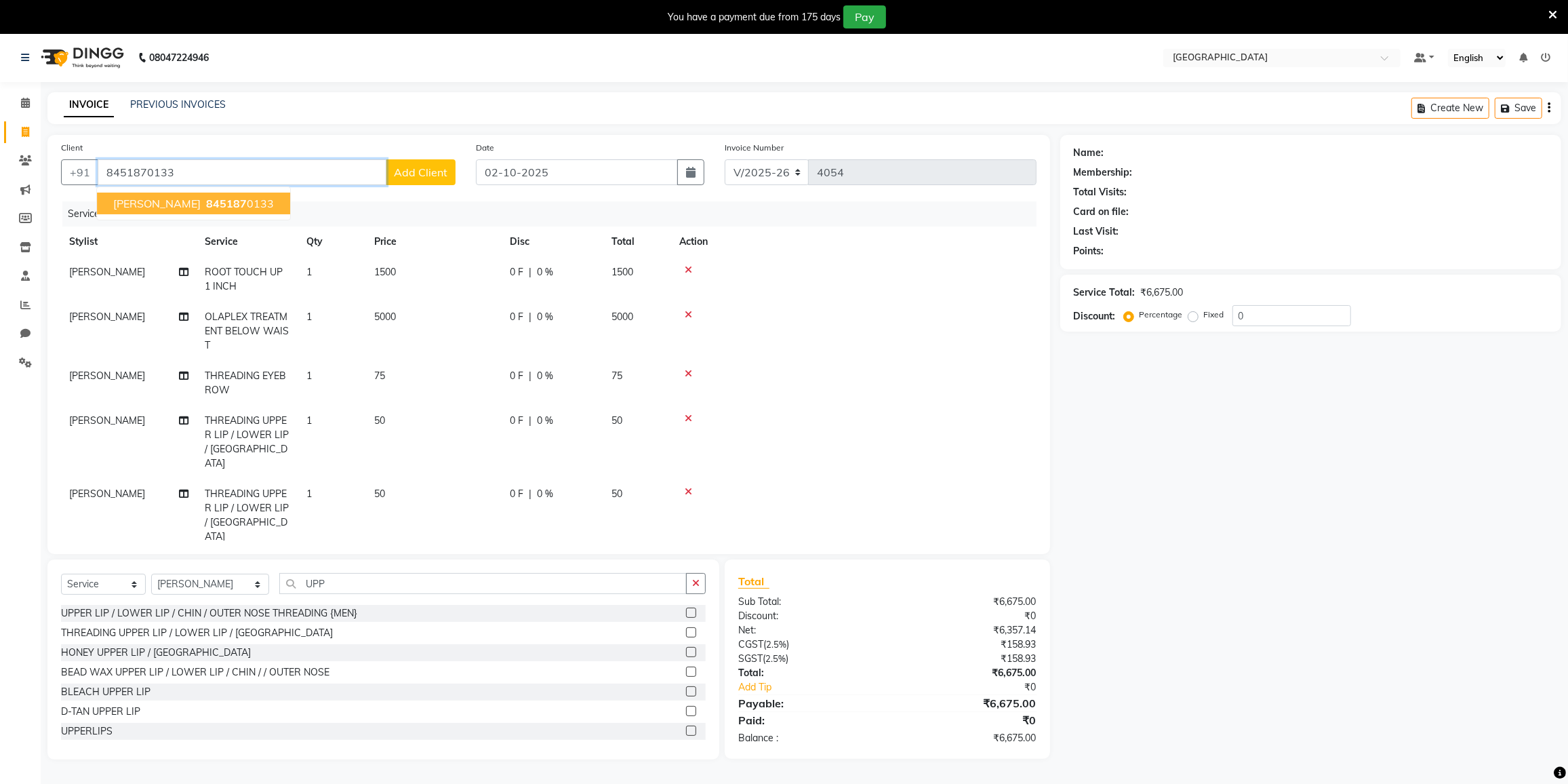
type input "8451870133"
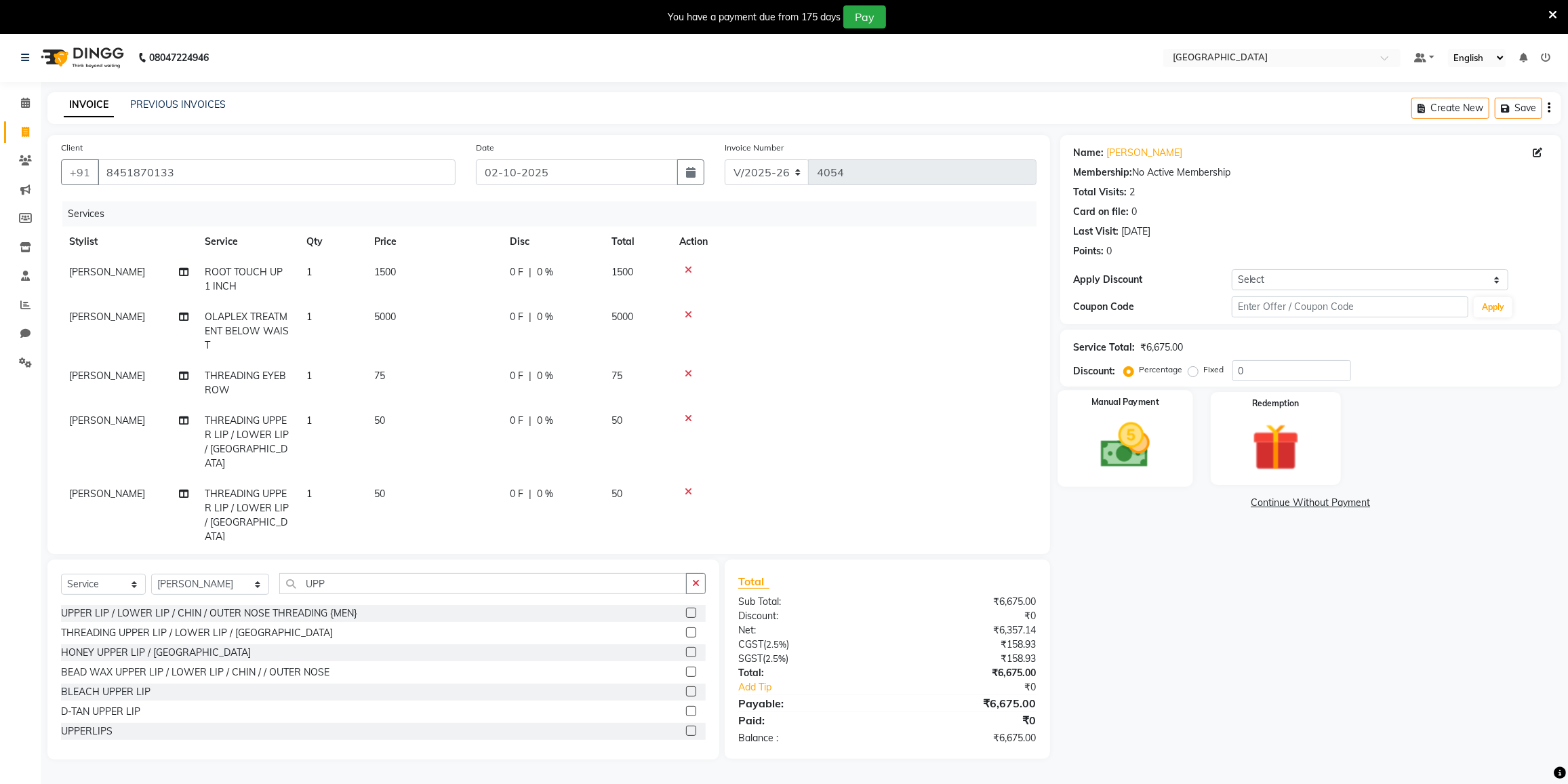
click at [1135, 447] on img at bounding box center [1125, 445] width 81 height 57
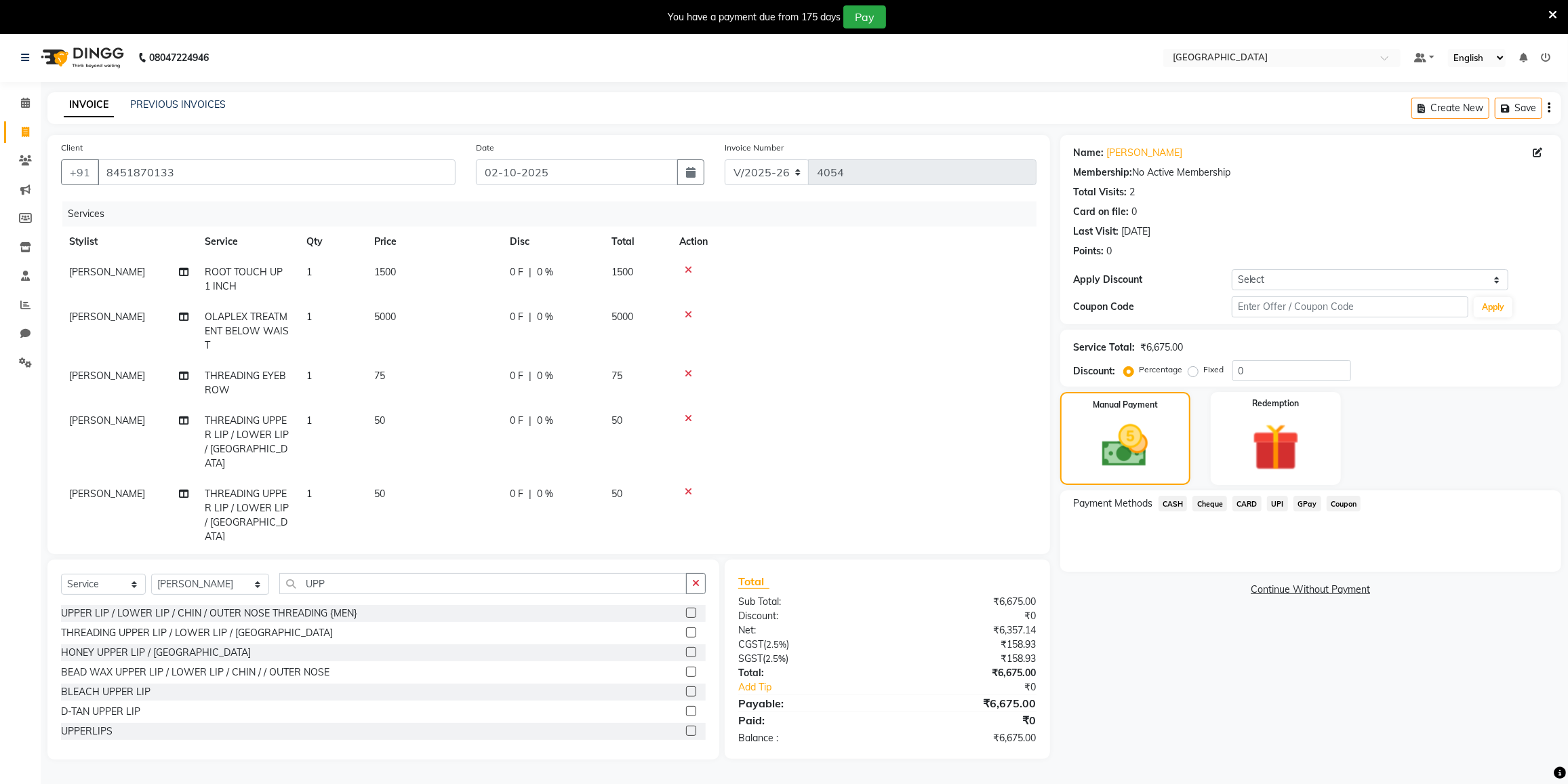
click at [572, 271] on div "0 F | 0 %" at bounding box center [553, 273] width 86 height 14
select select "77222"
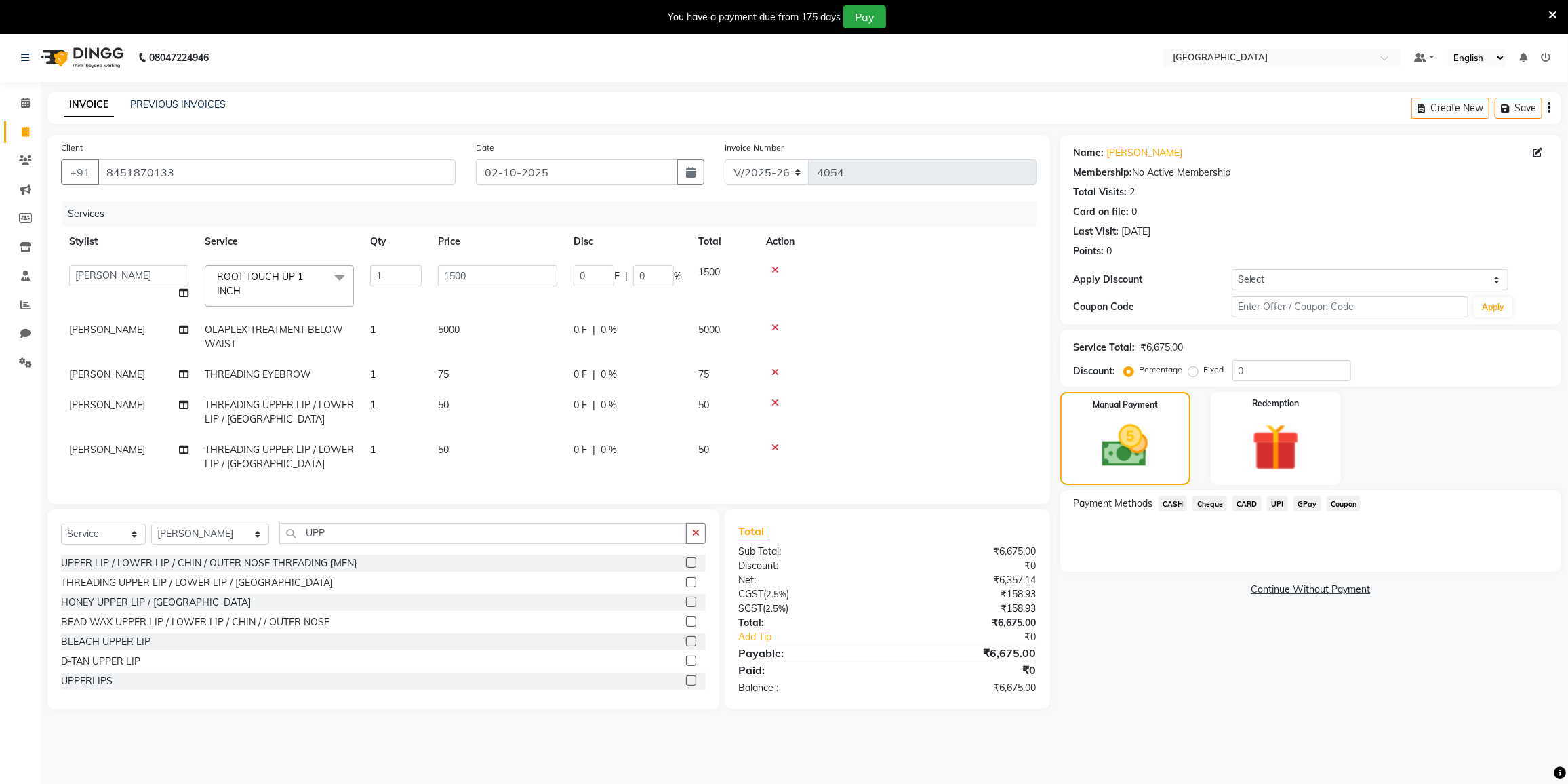
click at [674, 269] on span "%" at bounding box center [678, 276] width 8 height 14
click at [667, 270] on input "0" at bounding box center [654, 276] width 41 height 21
type input "20"
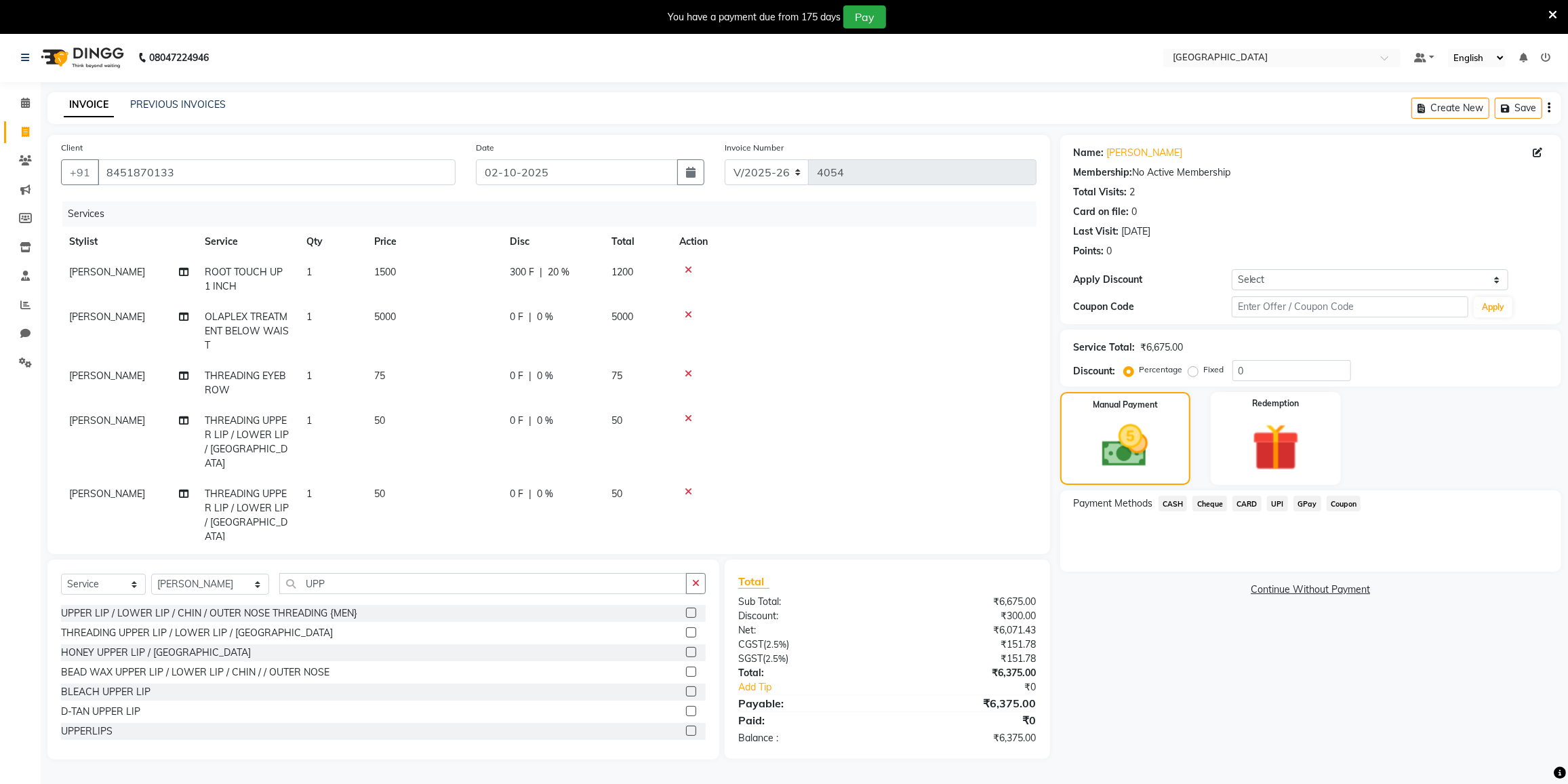
click at [631, 322] on tr "FAIZAN AHMED OLAPLEX TREATMENT BELOW WAIST 1 5000 0 F | 0 % 5000" at bounding box center [548, 332] width 975 height 59
click at [565, 307] on td "0 F | 0 %" at bounding box center [552, 332] width 102 height 59
select select "77222"
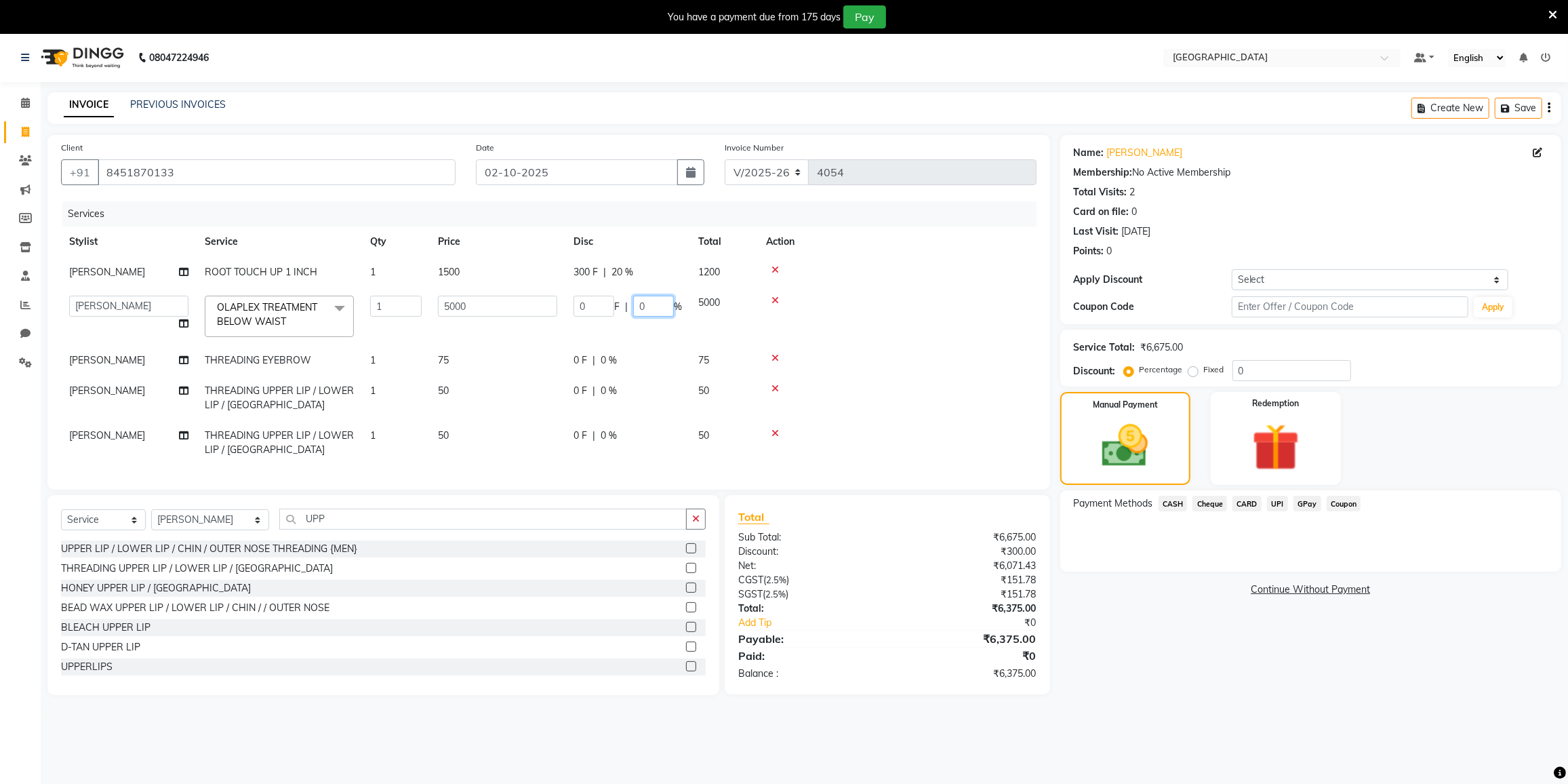
click at [657, 304] on input "0" at bounding box center [654, 306] width 41 height 21
type input "20"
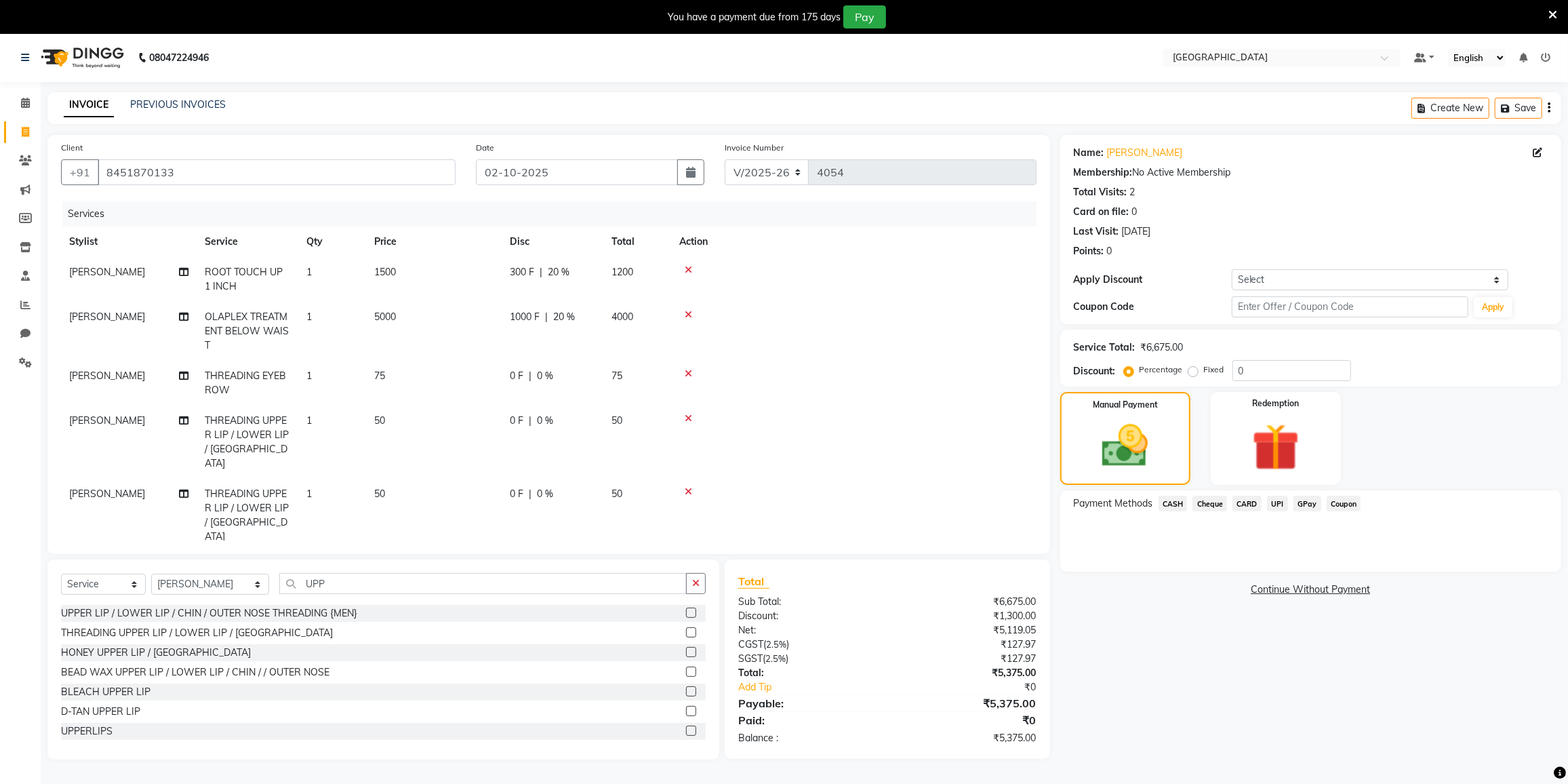
click at [626, 364] on tr "FAIZAN AHMED THREADING EYEBROW 1 75 0 F | 0 % 75" at bounding box center [548, 384] width 975 height 45
click at [564, 370] on div "0 F | 0 %" at bounding box center [553, 376] width 86 height 14
select select "77222"
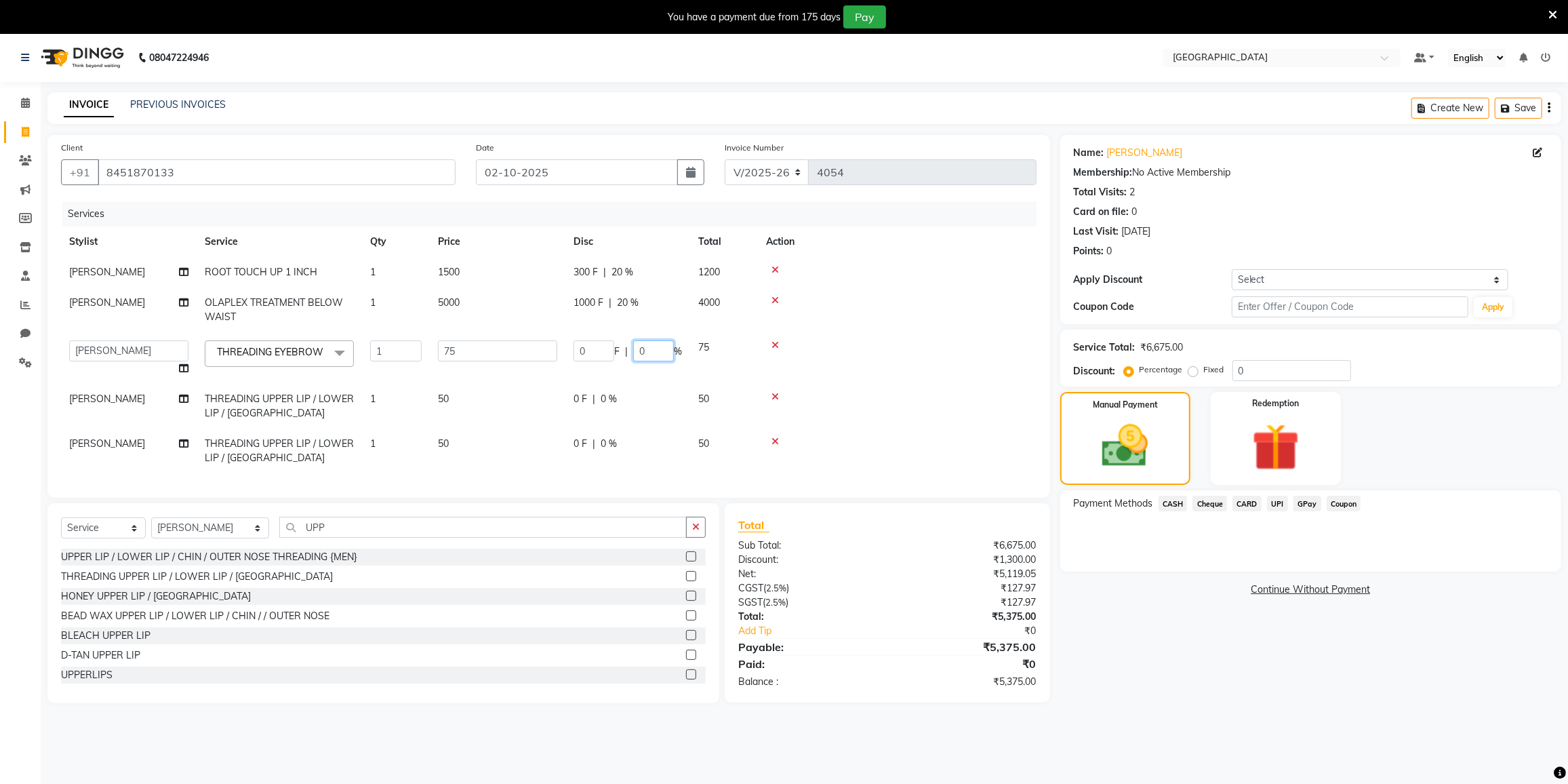
click at [672, 348] on input "0" at bounding box center [654, 351] width 41 height 21
type input "20"
click at [647, 407] on tr "FAIZAN AHMED THREADING UPPER LIP / LOWER LIP / CHIN 1 50 0 F | 0 % 50" at bounding box center [548, 406] width 975 height 45
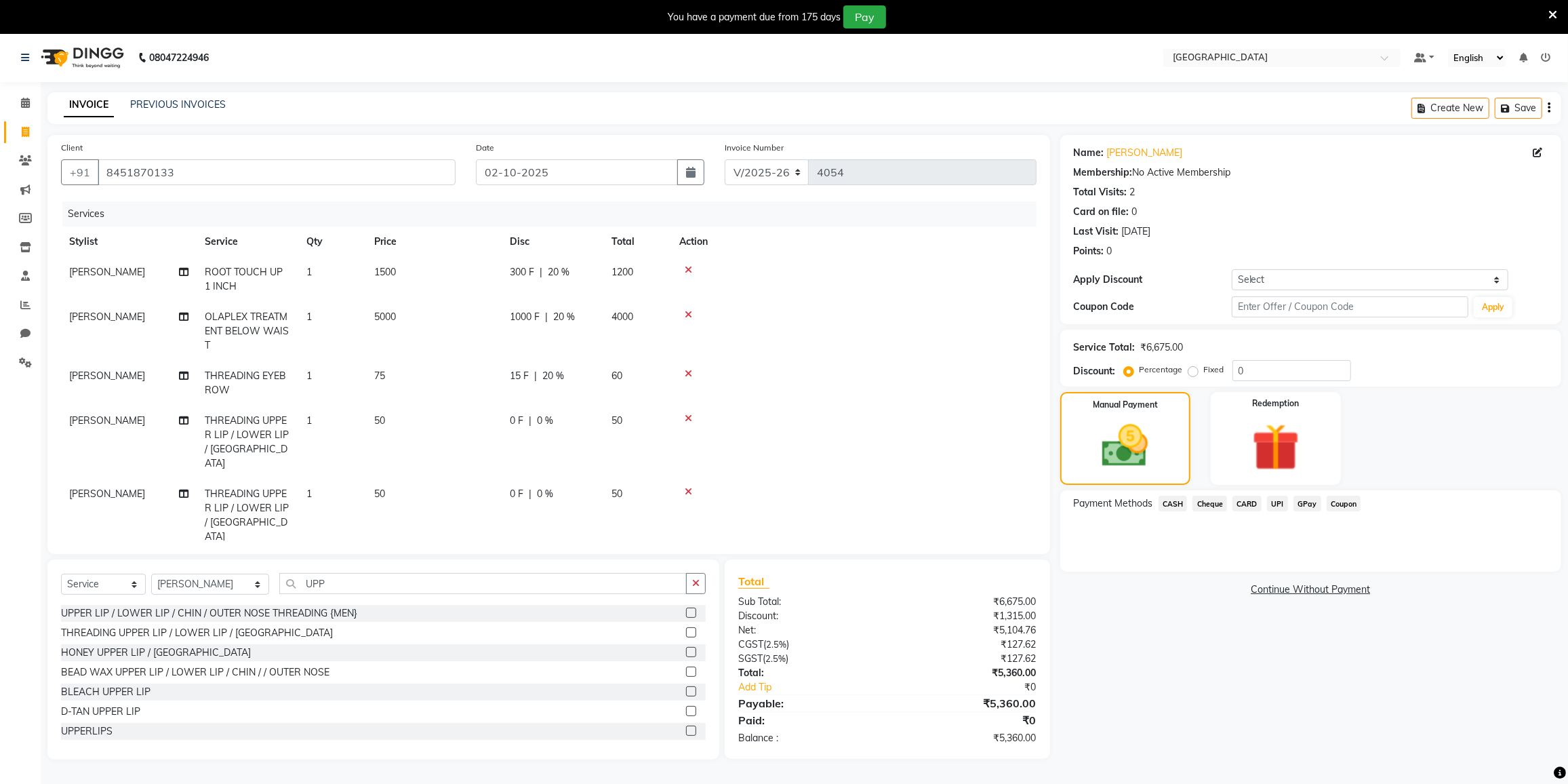
click at [574, 372] on div "15 F | 20 %" at bounding box center [553, 376] width 86 height 14
click at [574, 372] on td "15 F | 20 %" at bounding box center [552, 384] width 102 height 45
select select "77222"
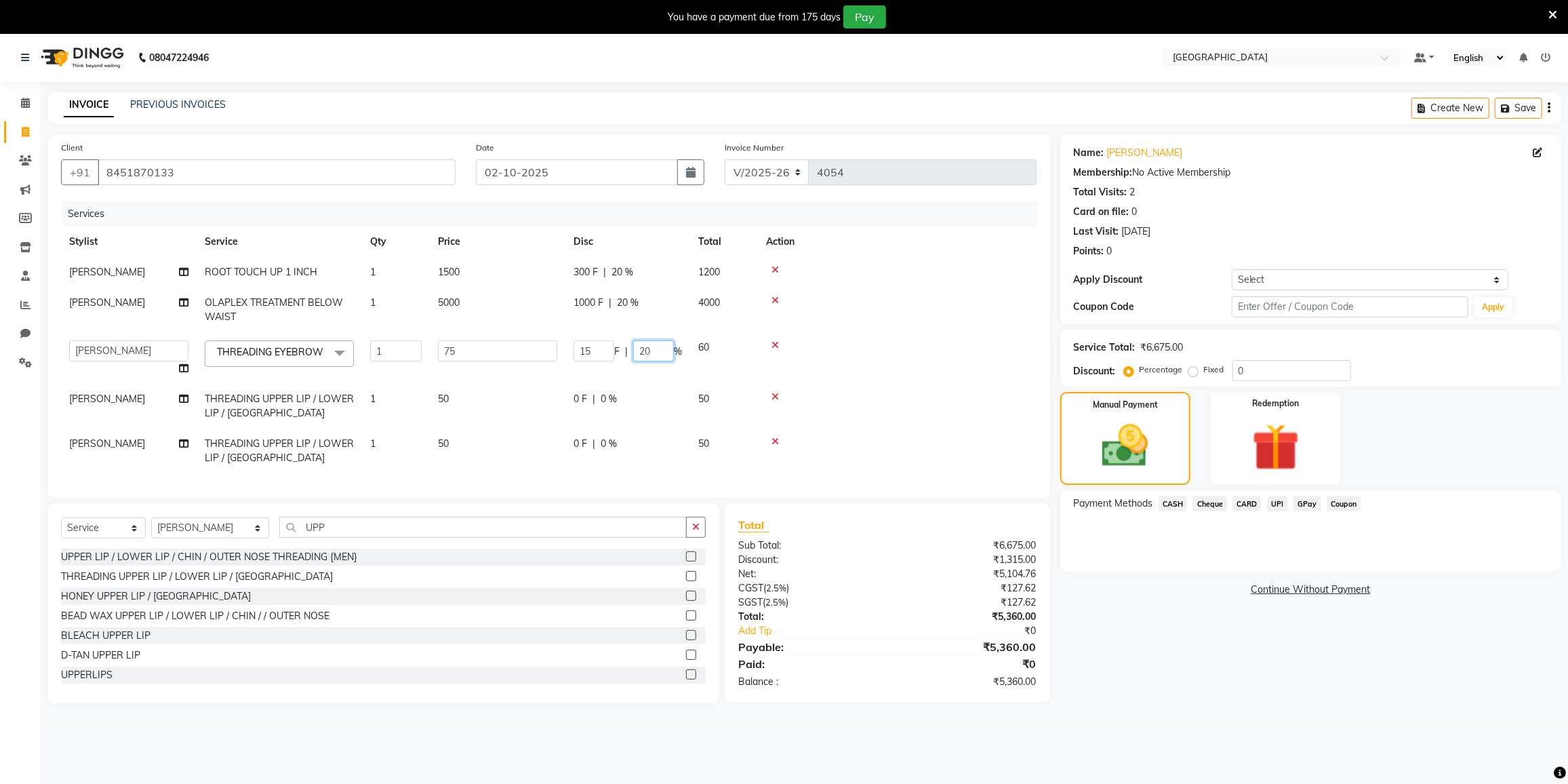
click at [661, 345] on input "20" at bounding box center [654, 351] width 41 height 21
type input "2"
click at [637, 424] on tr "FAIZAN AHMED THREADING UPPER LIP / LOWER LIP / CHIN 1 50 0 F | 0 % 50" at bounding box center [548, 406] width 975 height 45
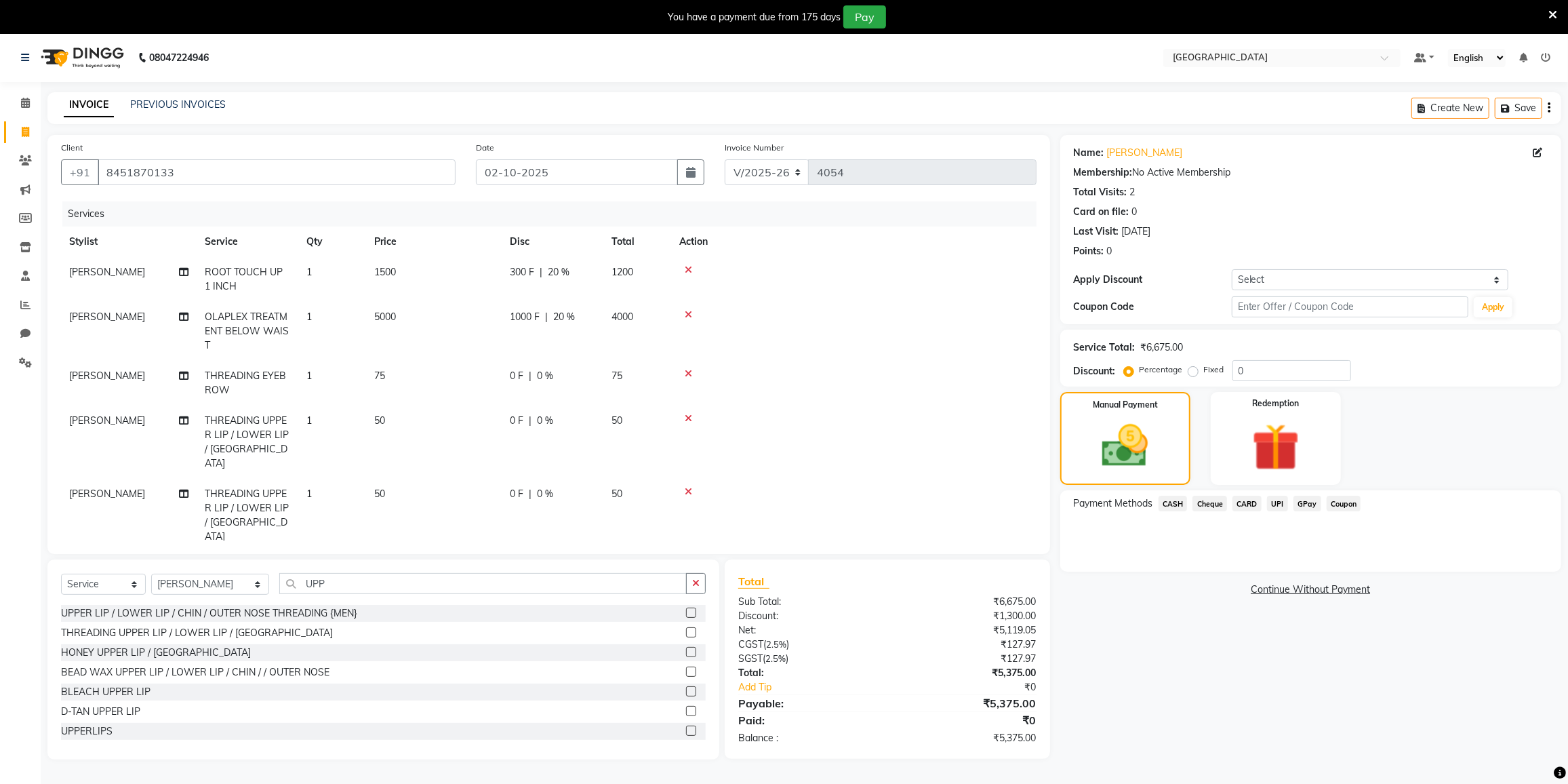
click at [567, 311] on span "20 %" at bounding box center [564, 317] width 22 height 14
click at [567, 311] on td "1000 F | 20 %" at bounding box center [552, 332] width 102 height 59
select select "77222"
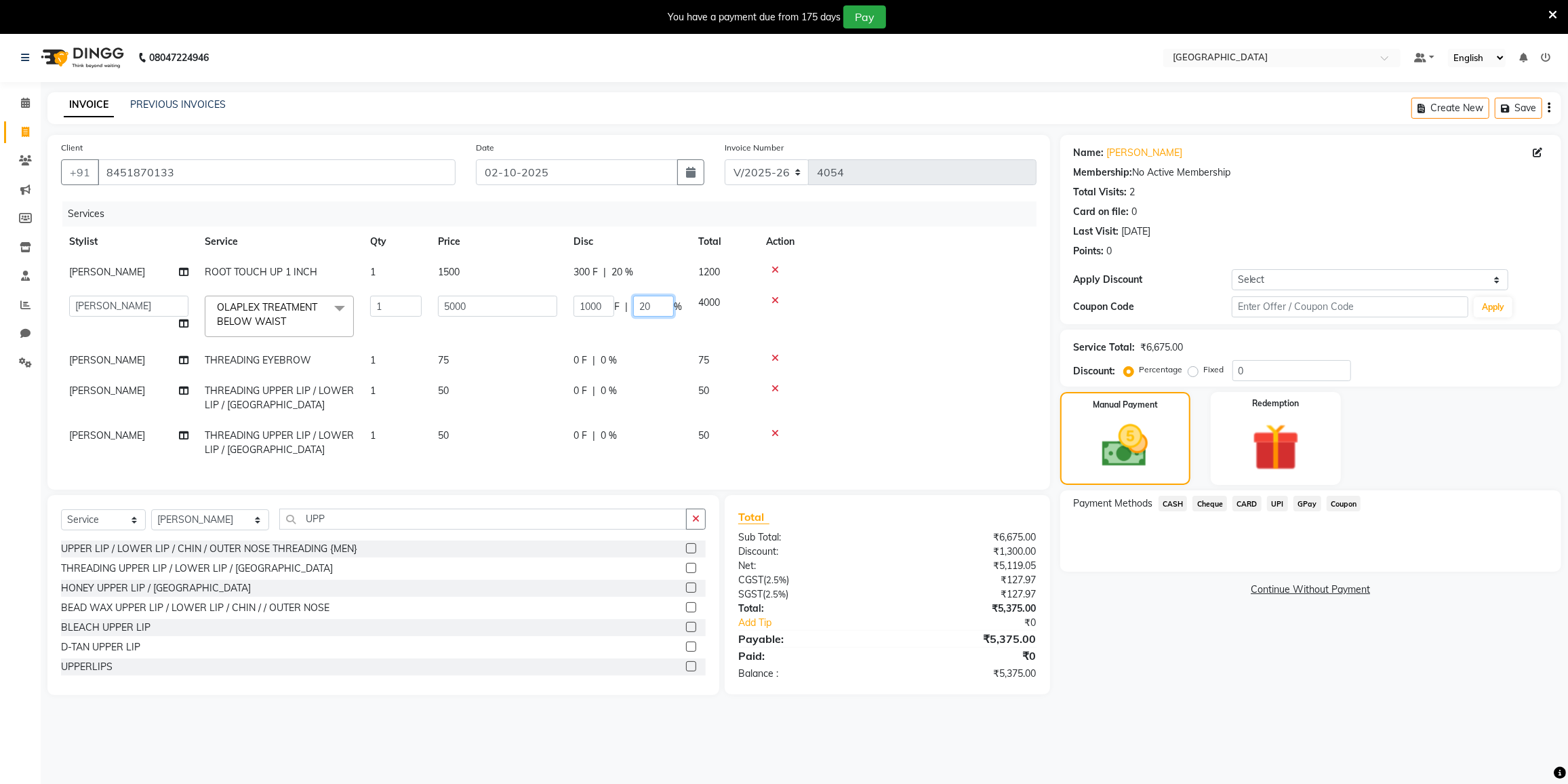
click at [650, 303] on input "20" at bounding box center [654, 306] width 41 height 21
type input "2"
type input "35"
click at [647, 361] on tr "FAIZAN AHMED THREADING EYEBROW 1 75 0 F | 0 % 75" at bounding box center [548, 360] width 975 height 30
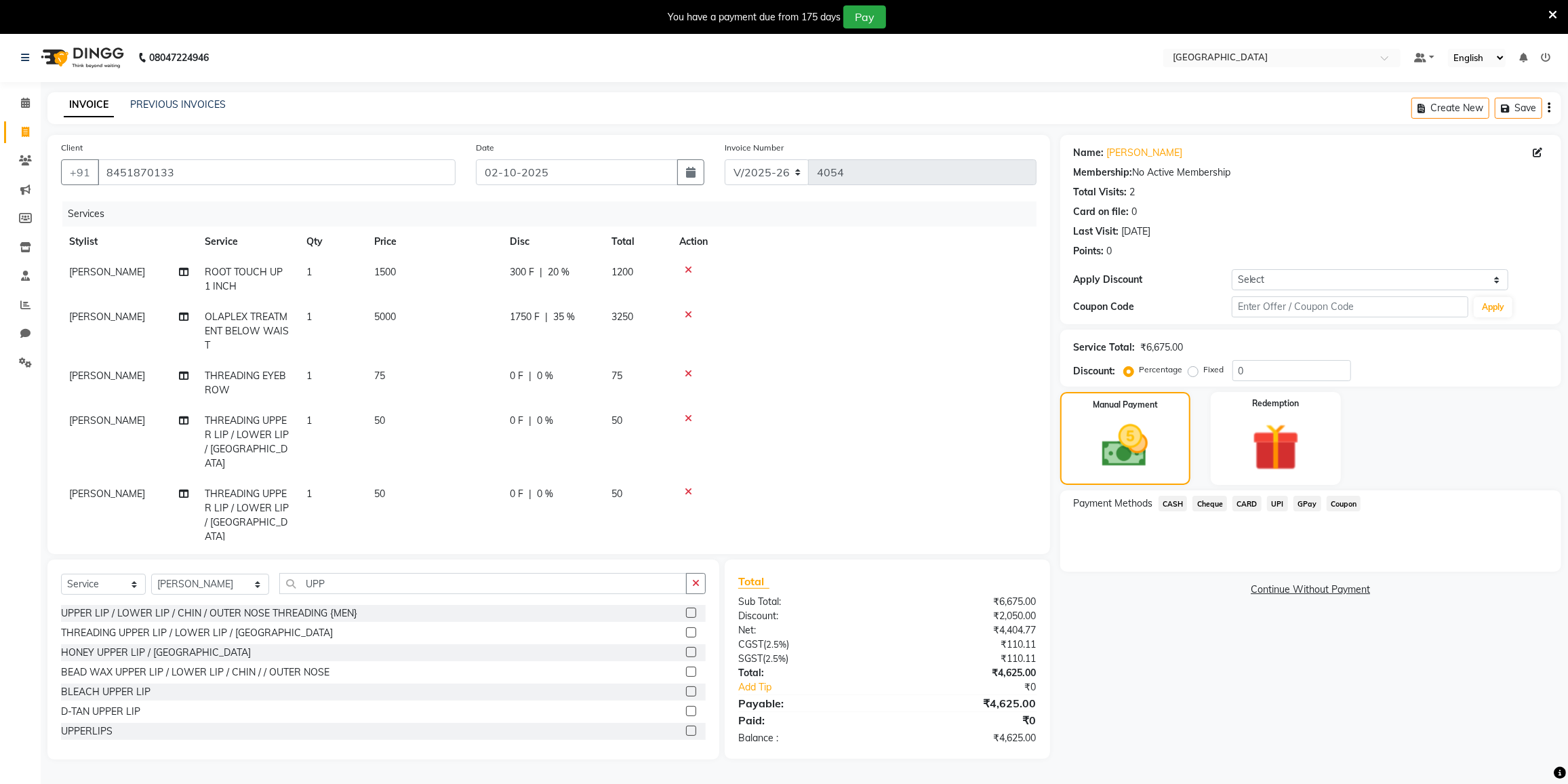
click at [420, 271] on td "1500" at bounding box center [433, 280] width 136 height 45
select select "77222"
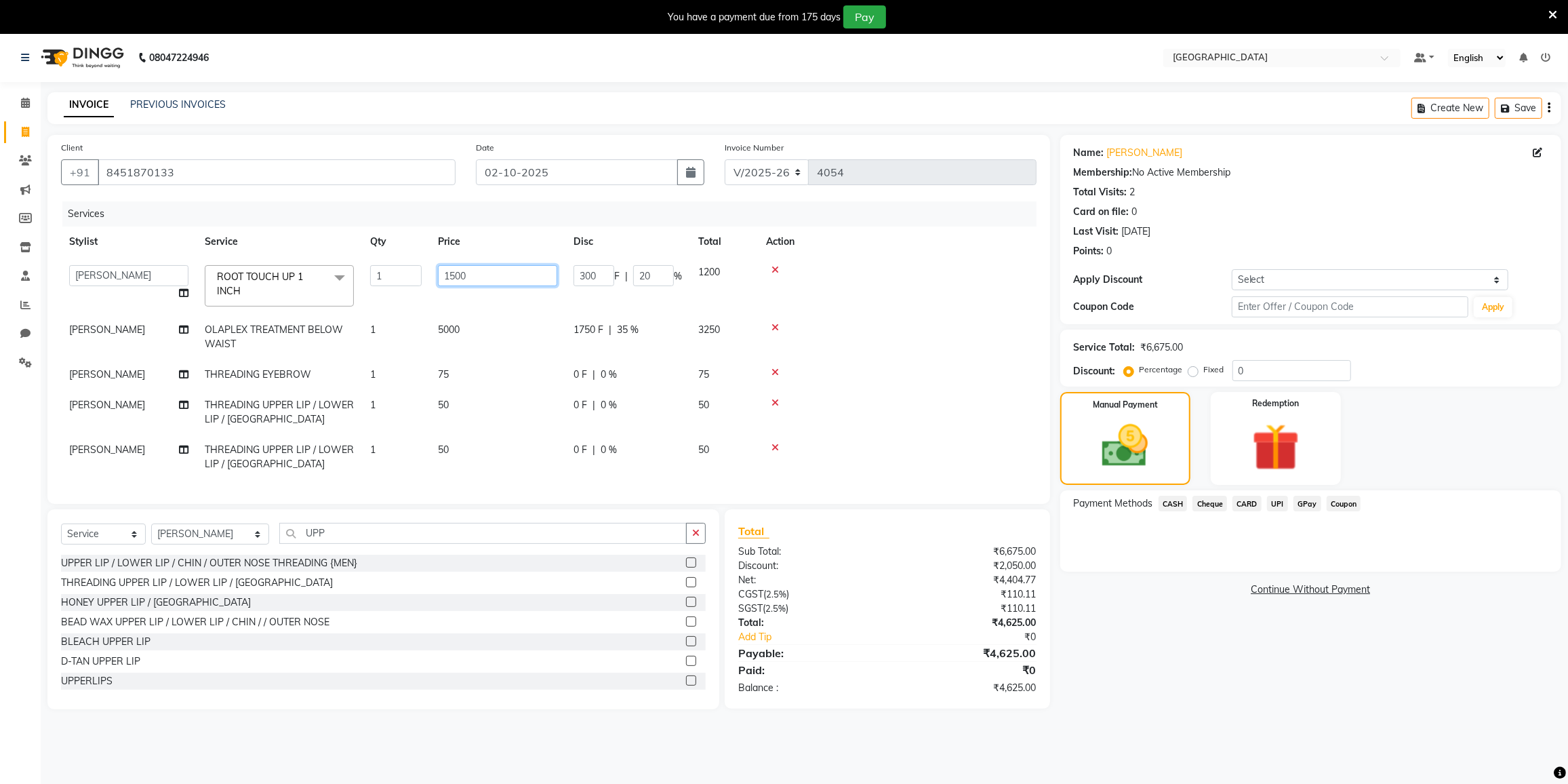
click at [489, 268] on input "1500" at bounding box center [498, 276] width 119 height 21
type input "1"
type input "120"
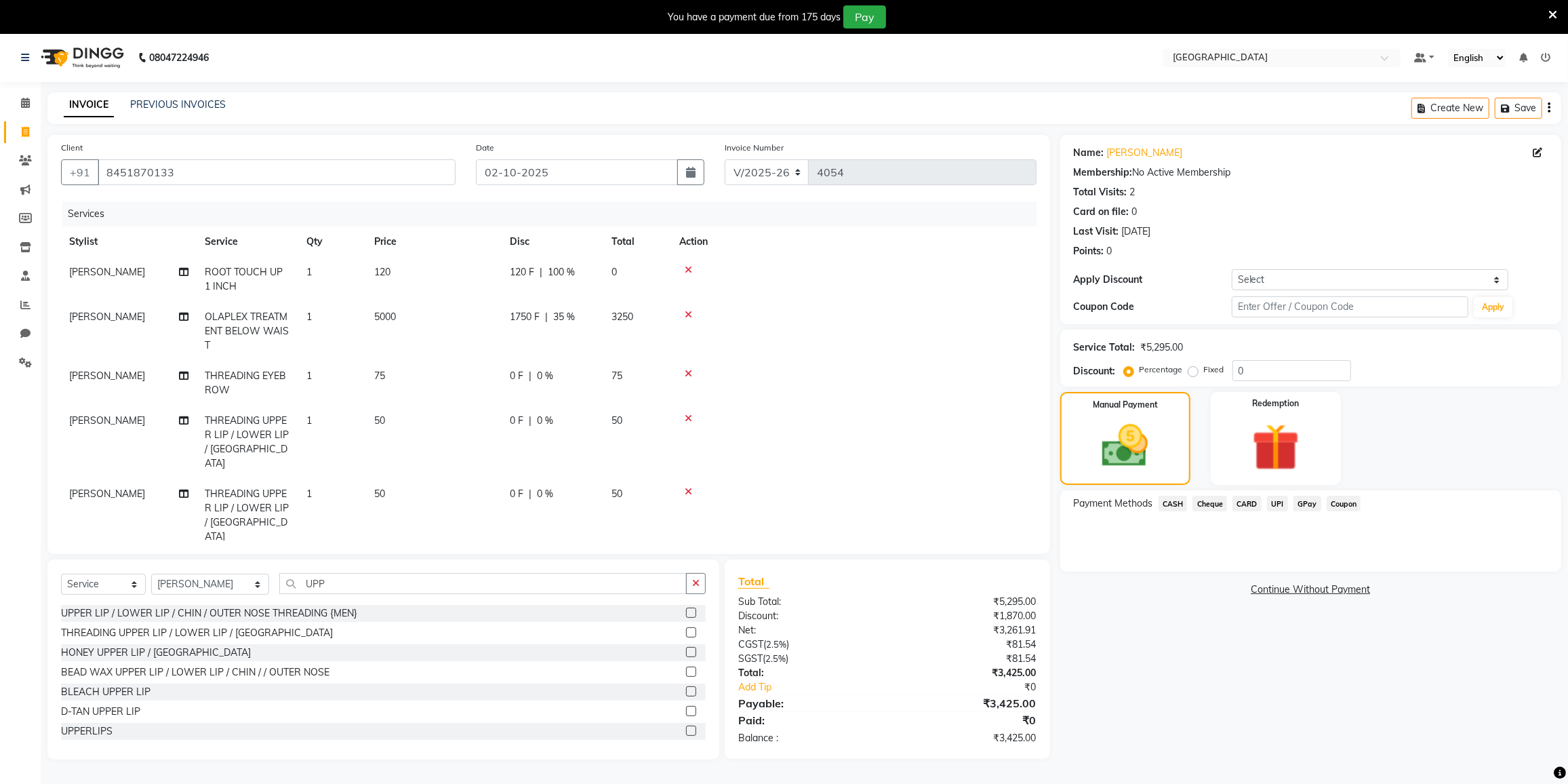
click at [523, 385] on tr "FAIZAN AHMED THREADING EYEBROW 1 75 0 F | 0 % 75" at bounding box center [548, 384] width 975 height 45
click at [395, 257] on td "120" at bounding box center [433, 280] width 136 height 45
select select "77222"
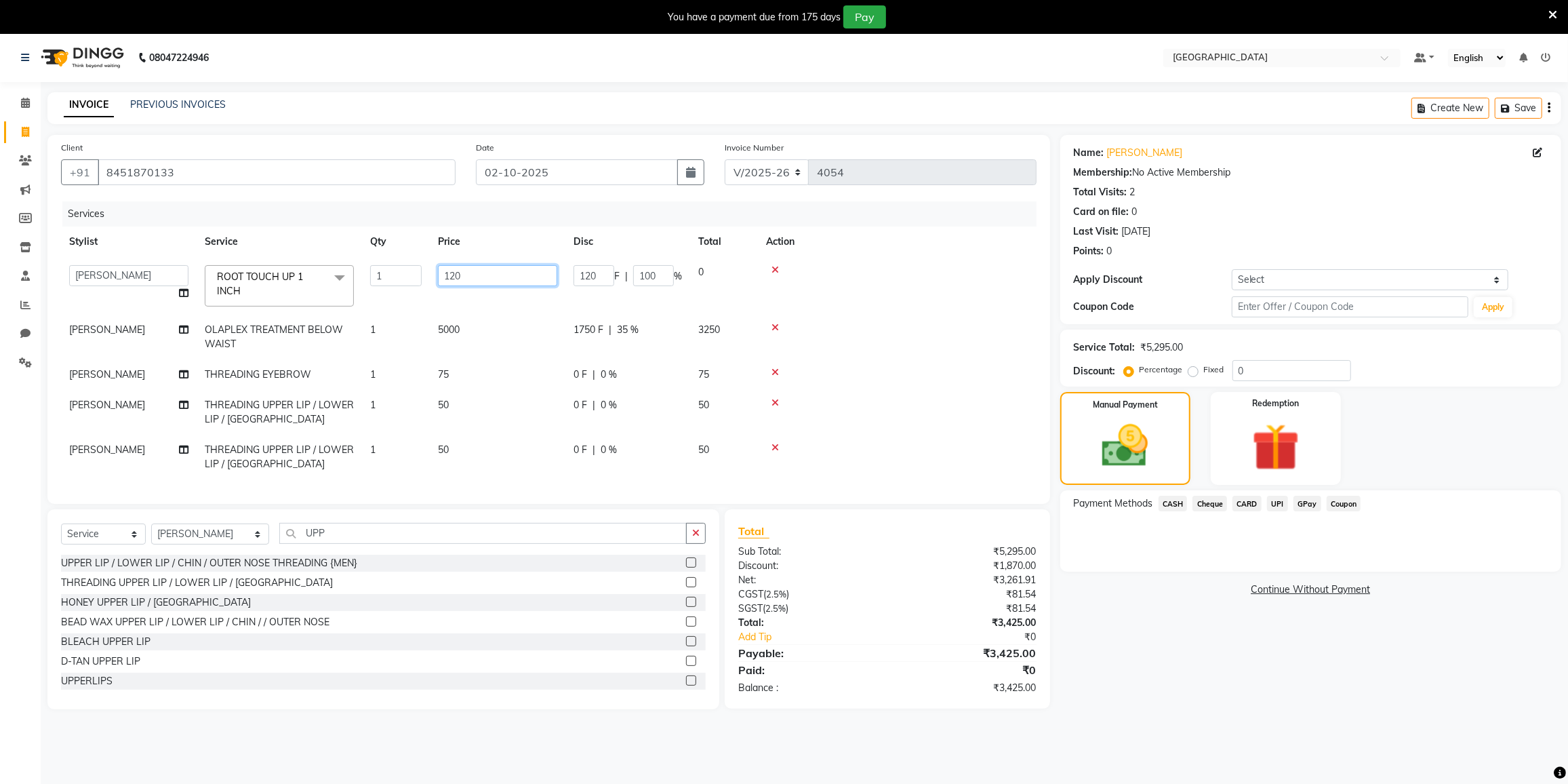
click at [478, 270] on input "120" at bounding box center [498, 276] width 119 height 21
type input "1200"
click at [492, 372] on td "75" at bounding box center [497, 374] width 136 height 30
select select "77222"
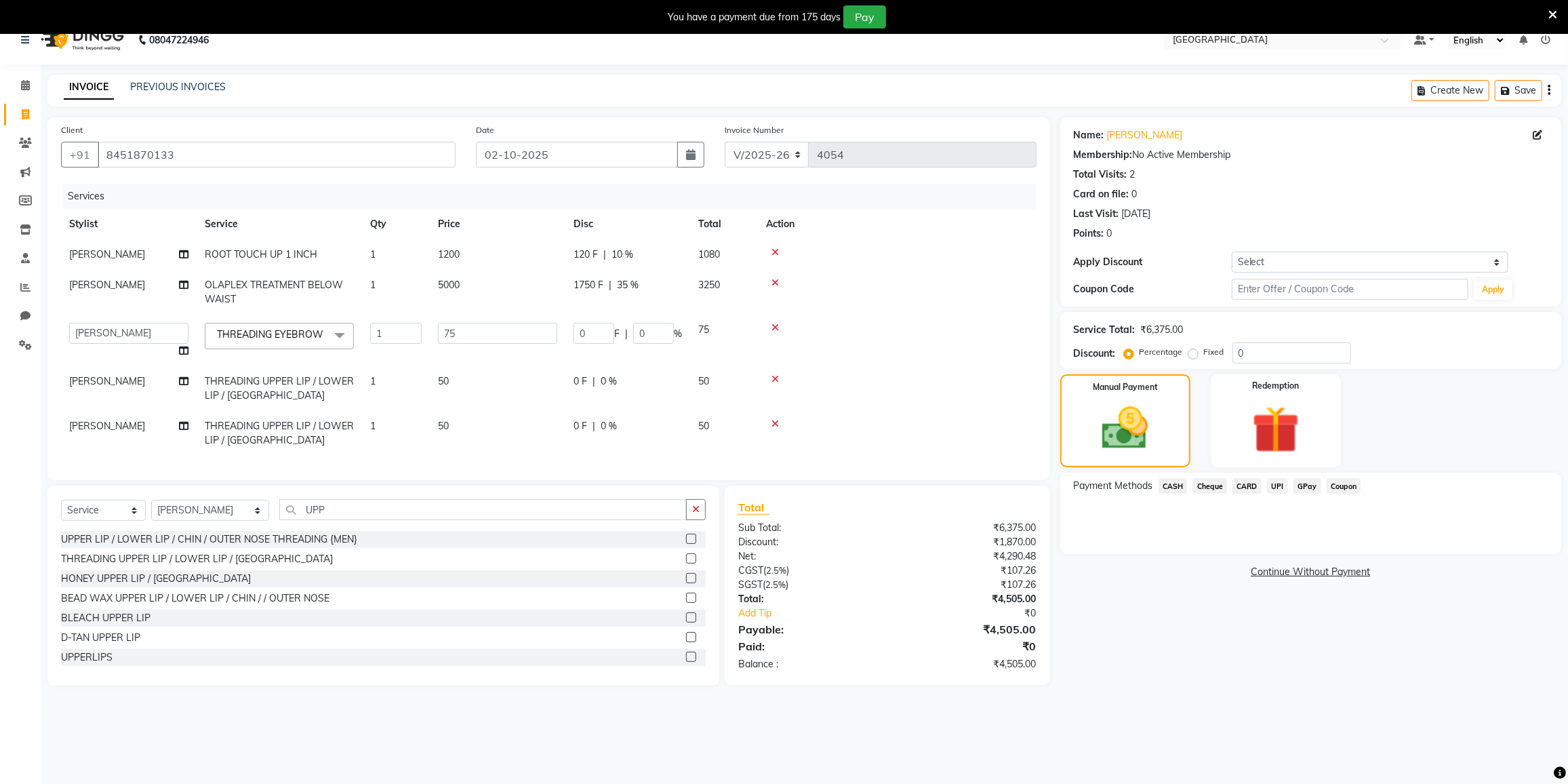
scroll to position [33, 0]
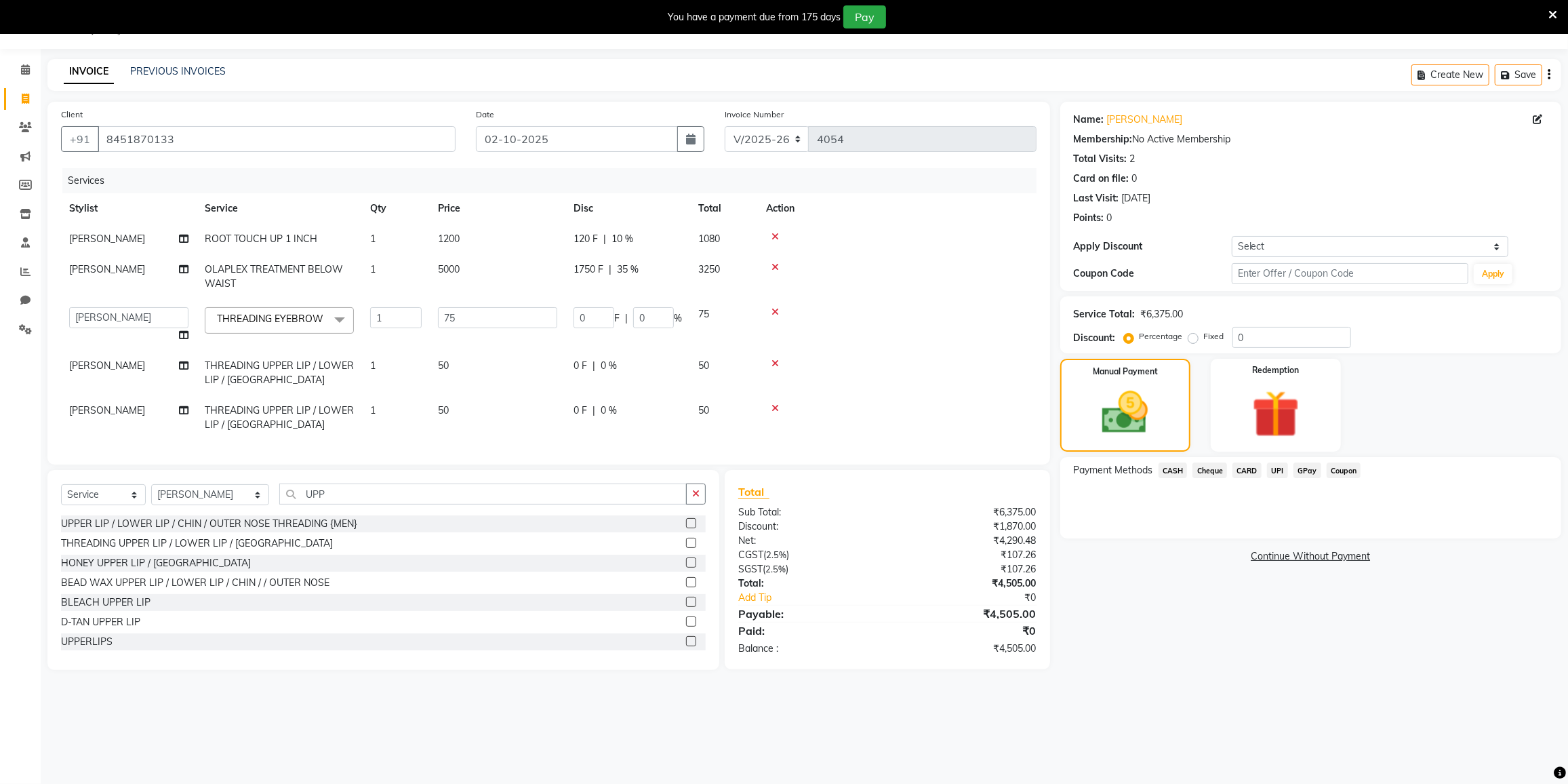
click at [641, 238] on div "120 F | 10 %" at bounding box center [628, 239] width 108 height 14
select select "77222"
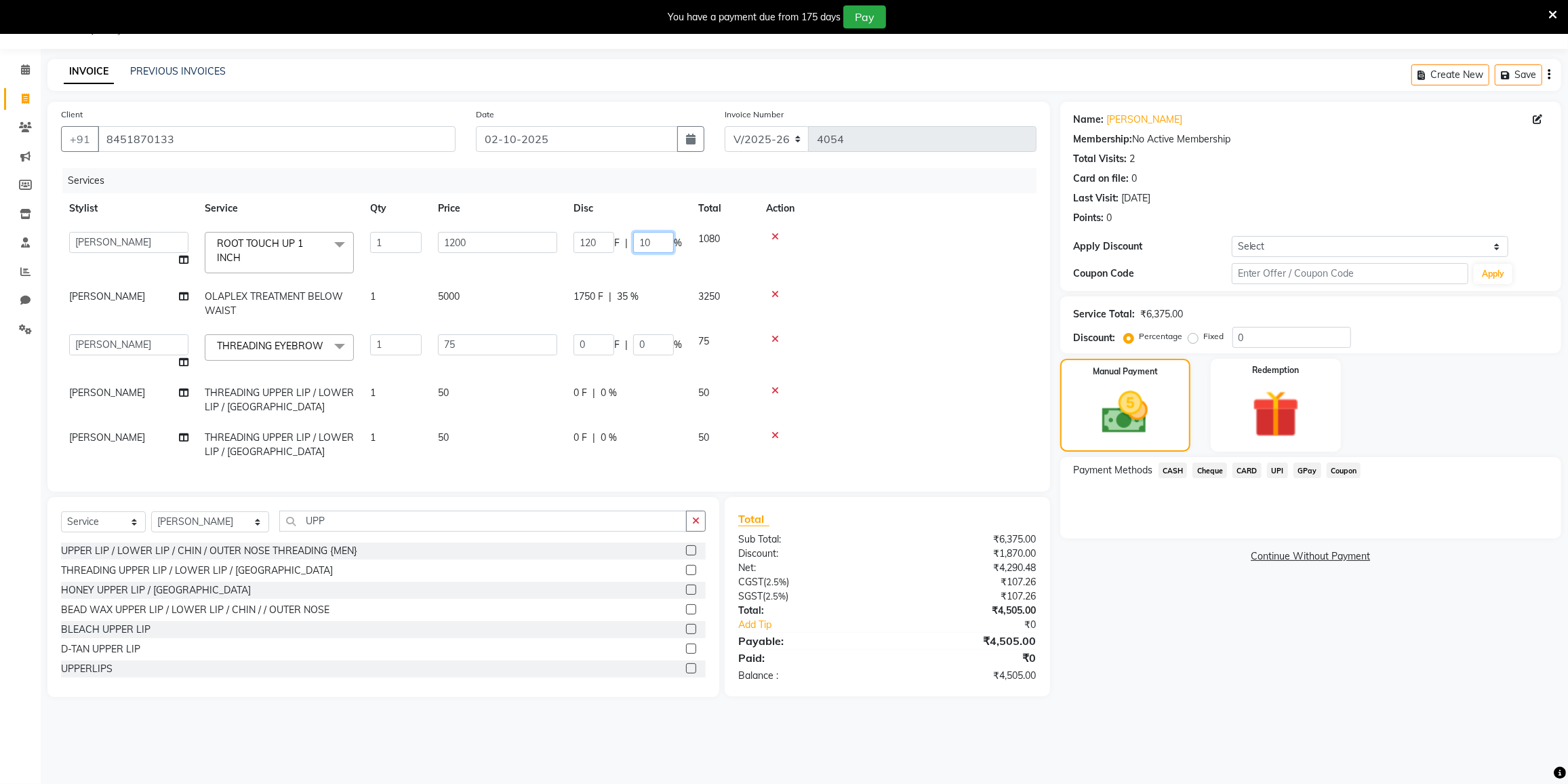
click at [657, 233] on input "10" at bounding box center [654, 242] width 41 height 21
type input "1"
type input "20"
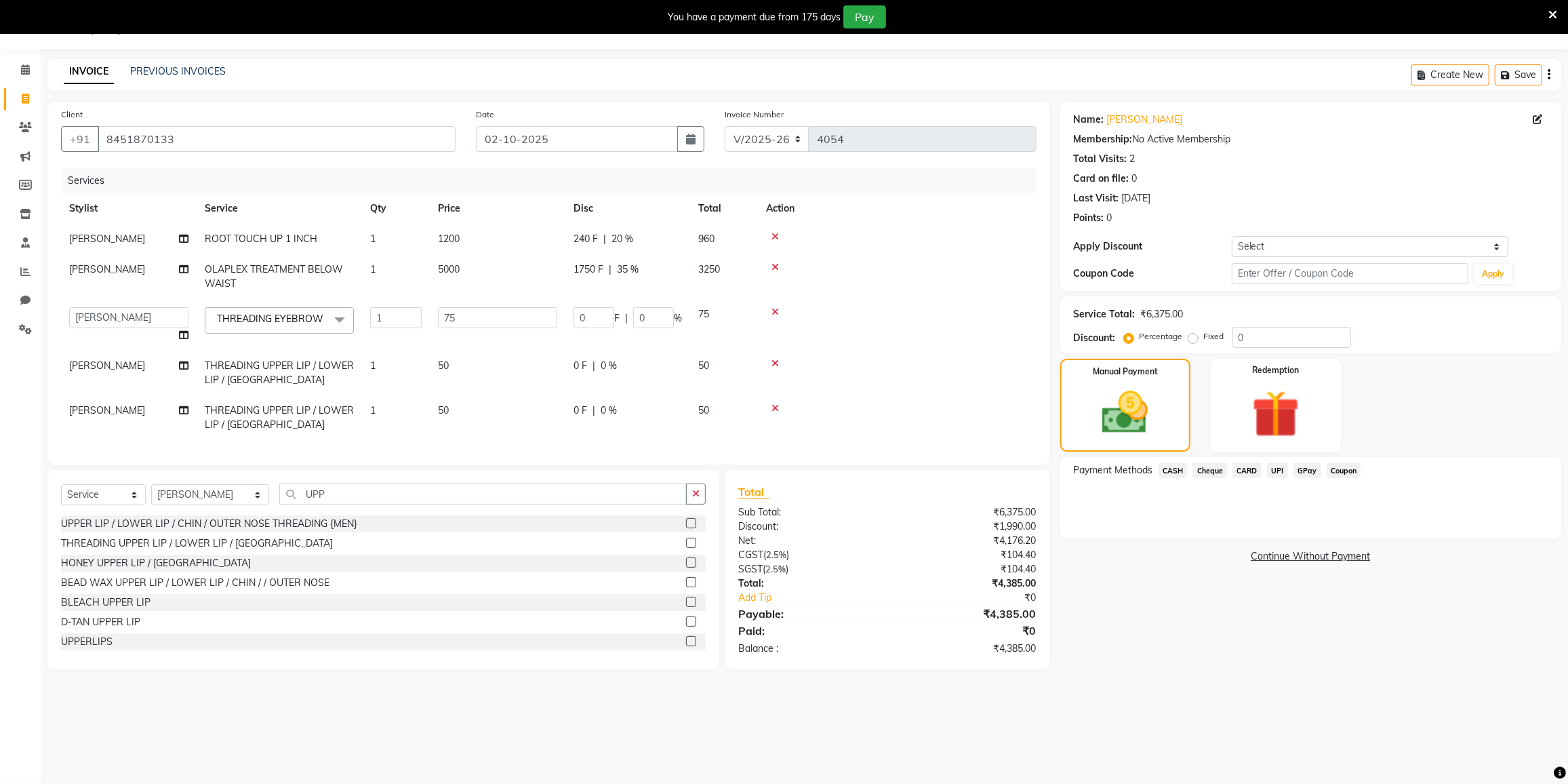
click at [815, 303] on tbody "FAIZAN AHMED ROOT TOUCH UP 1 INCH 1 1200 240 F | 20 % 960 FAIZAN AHMED OLAPLEX …" at bounding box center [548, 332] width 975 height 216
click at [1165, 471] on span "CASH" at bounding box center [1173, 470] width 29 height 15
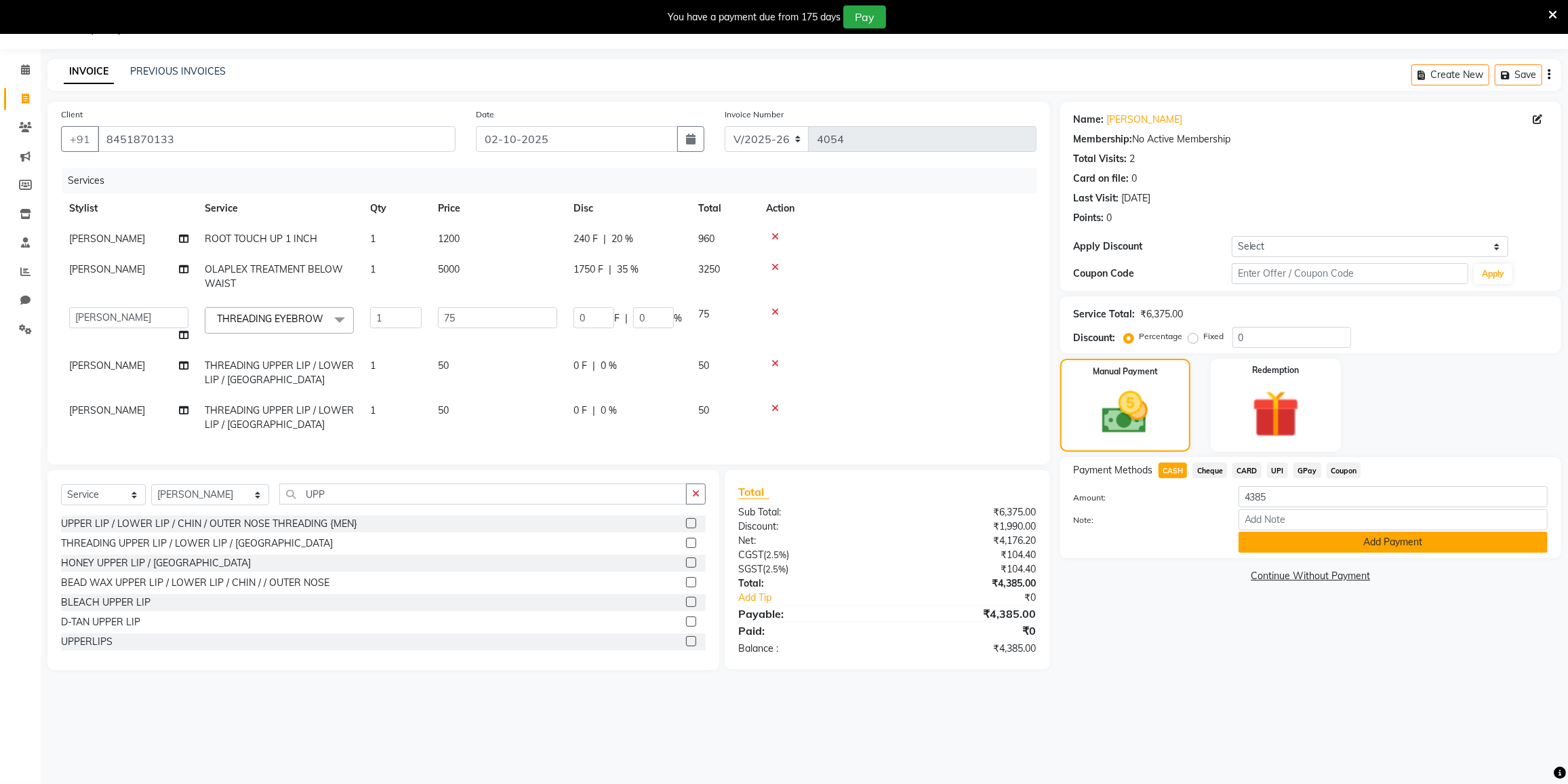
click at [1284, 544] on button "Add Payment" at bounding box center [1393, 542] width 309 height 21
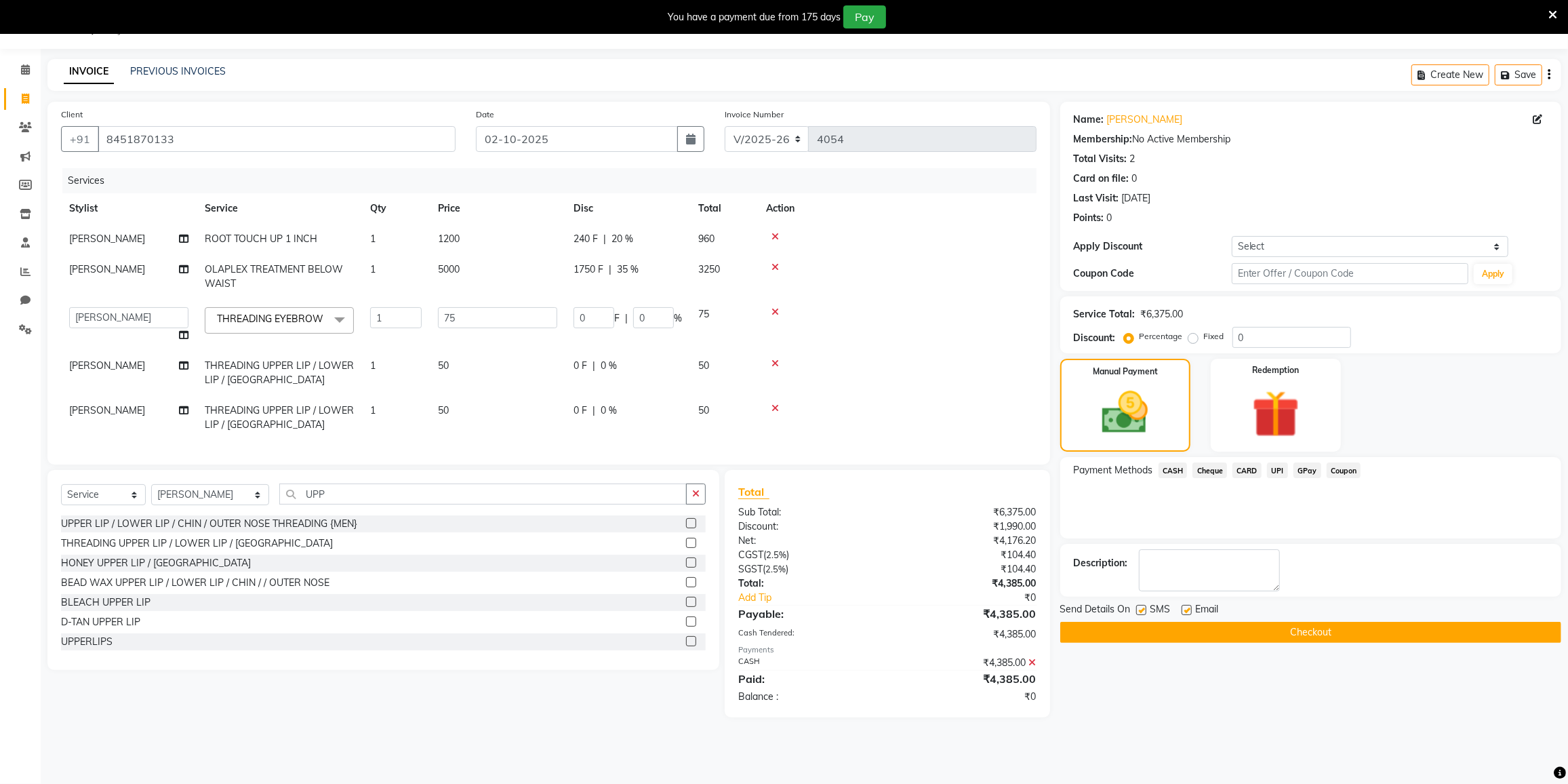
click at [1267, 629] on button "Checkout" at bounding box center [1310, 632] width 501 height 21
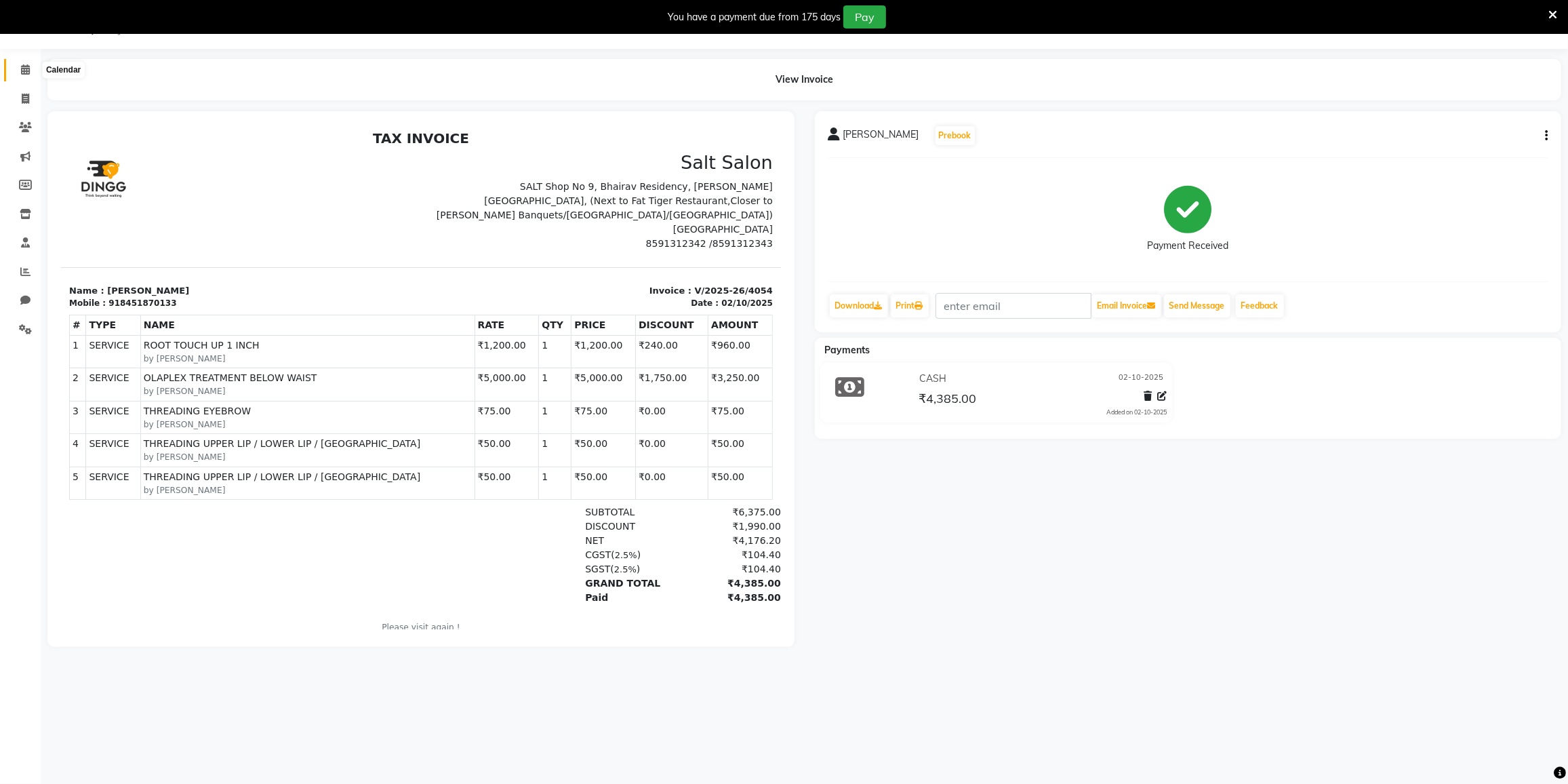
click at [21, 68] on icon at bounding box center [25, 70] width 9 height 10
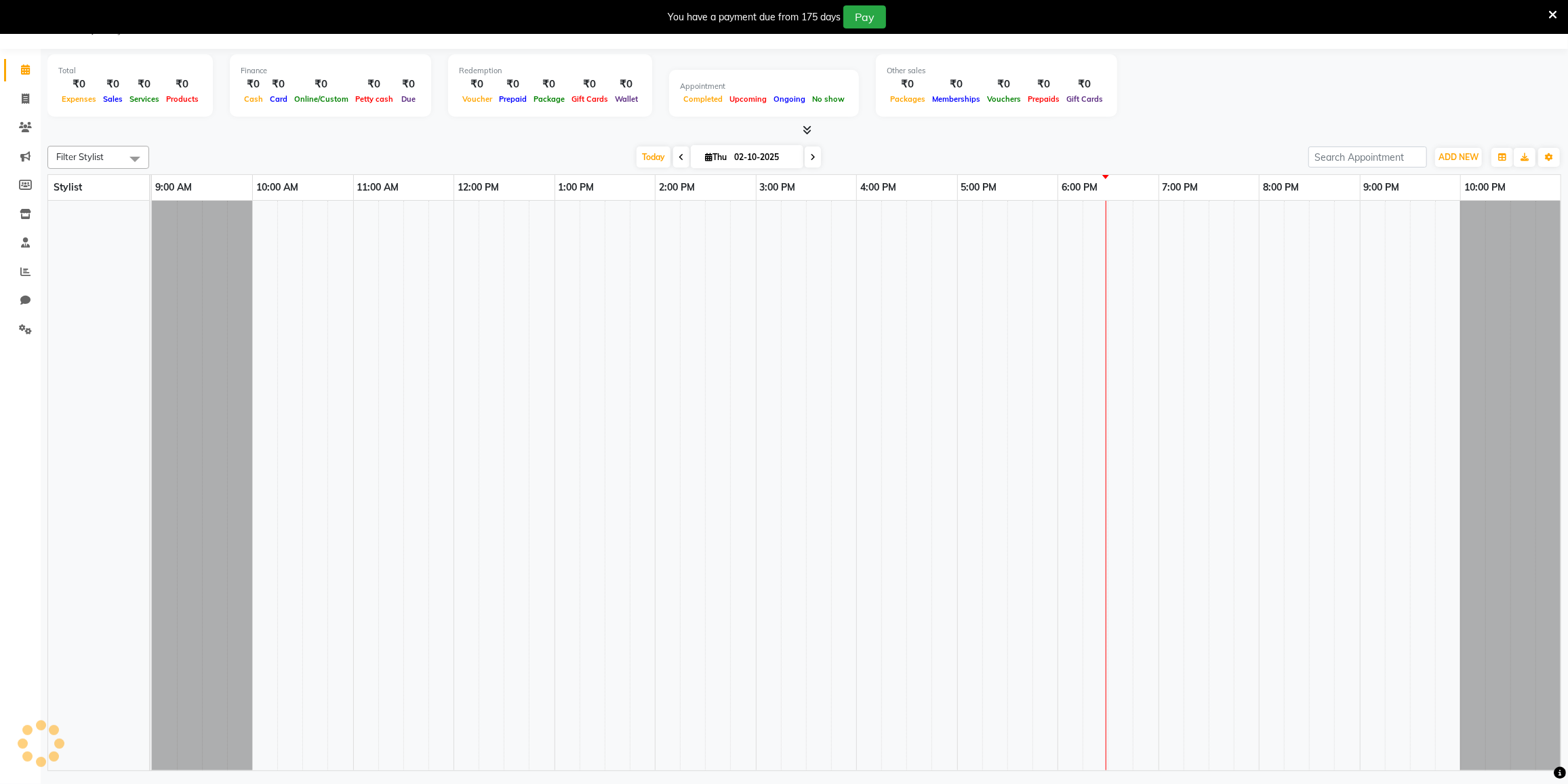
scroll to position [0, 9]
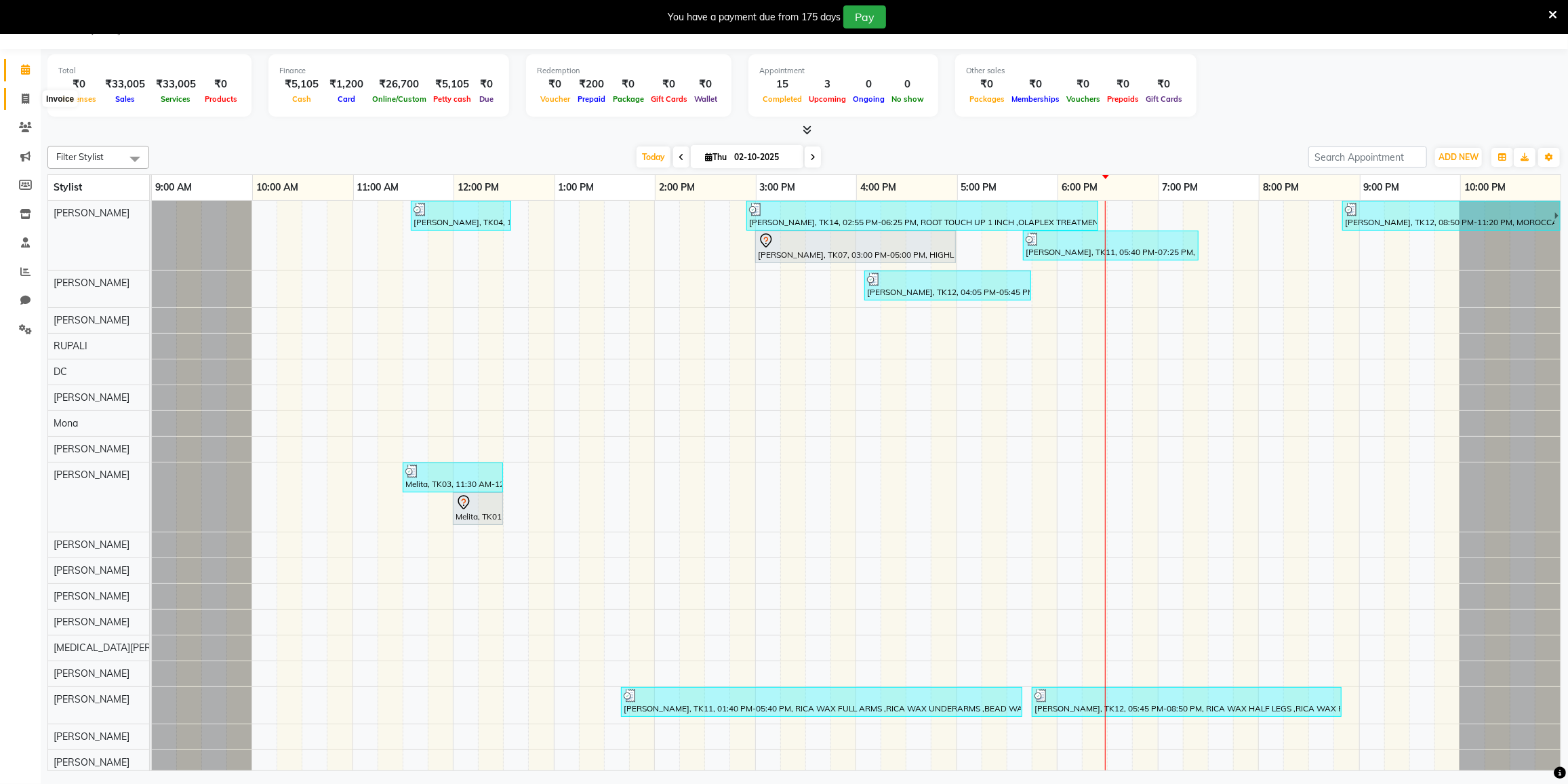
click at [24, 101] on icon at bounding box center [25, 98] width 8 height 10
select select "8096"
select select "service"
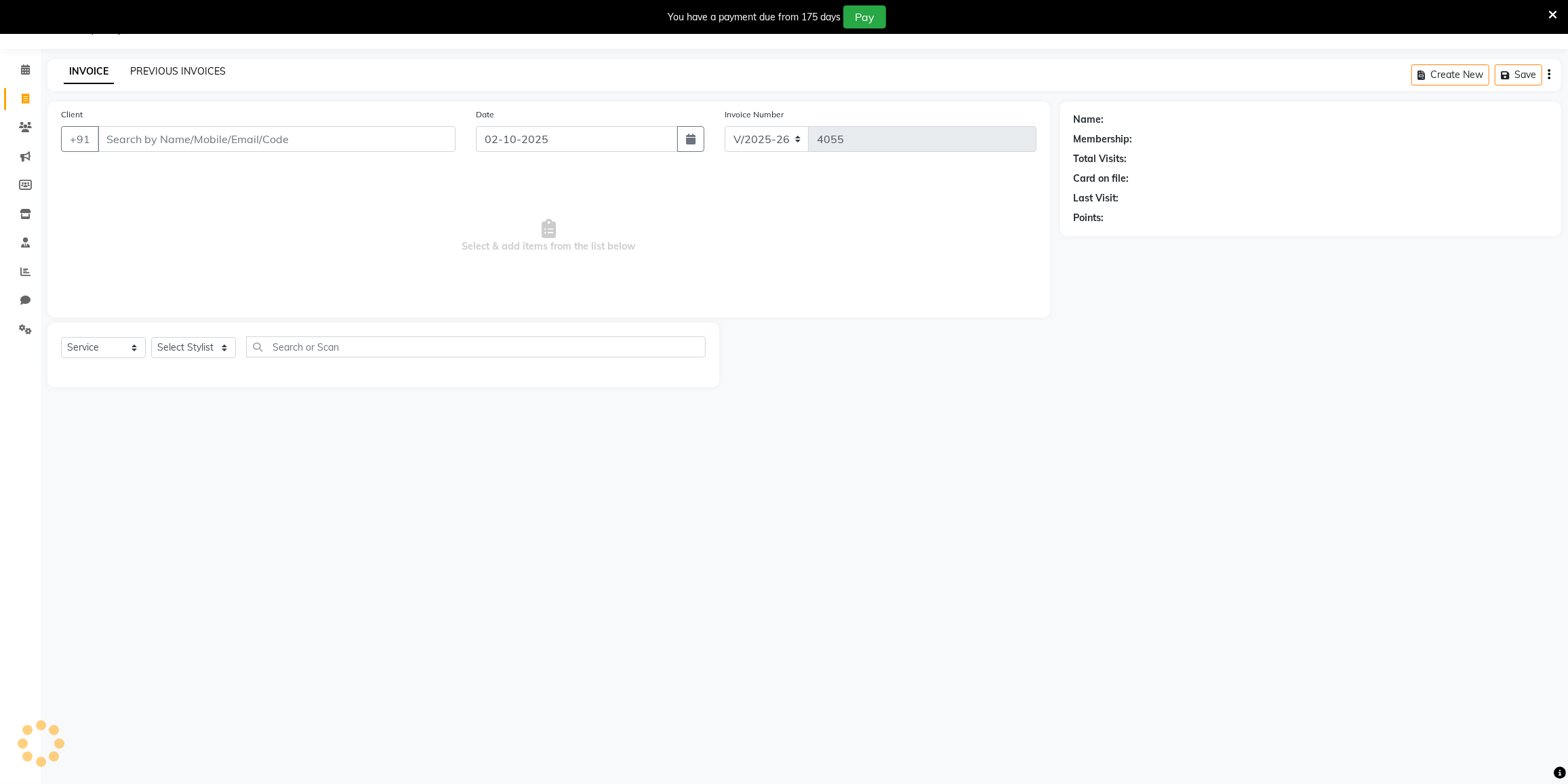
click at [167, 69] on link "PREVIOUS INVOICES" at bounding box center [178, 71] width 95 height 12
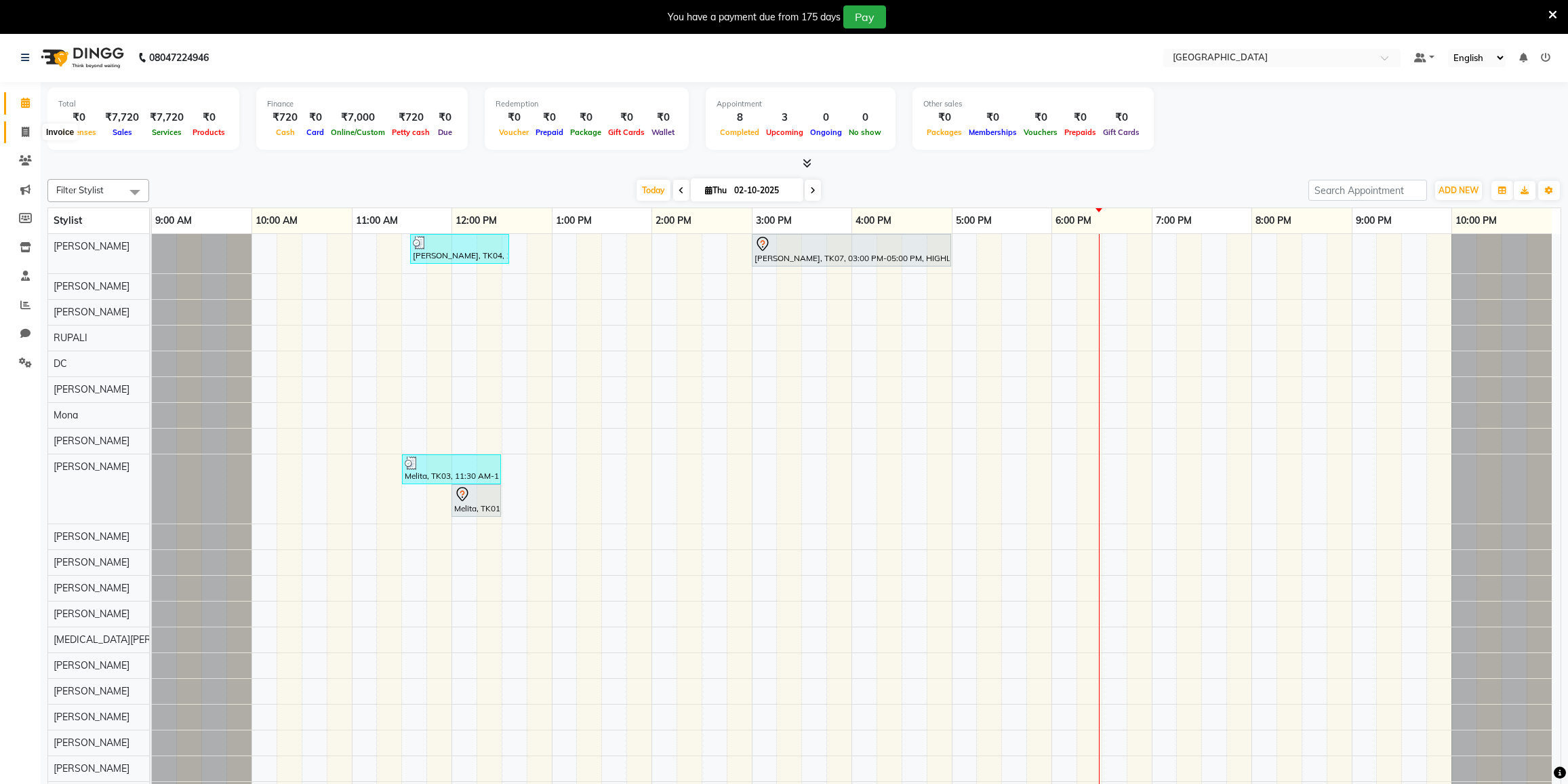
click at [20, 133] on span at bounding box center [25, 133] width 24 height 15
select select "8096"
select select "service"
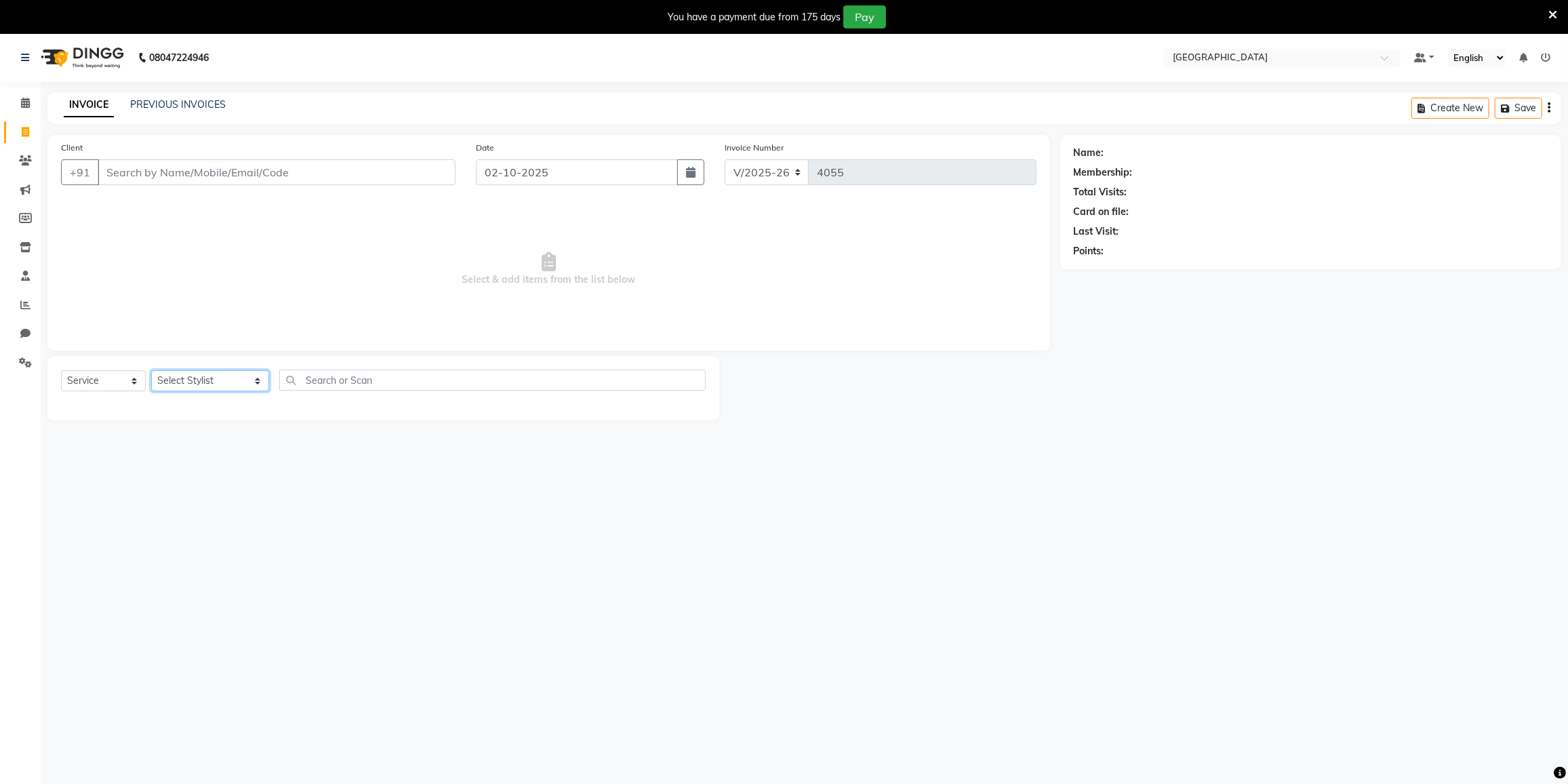
click at [185, 375] on select "Select Stylist DC [PERSON_NAME] [PERSON_NAME] [PERSON_NAME] [PERSON_NAME] [PERS…" at bounding box center [210, 381] width 118 height 21
select select "85941"
click at [151, 370] on select "Select Stylist DC [PERSON_NAME] [PERSON_NAME] [PERSON_NAME] [PERSON_NAME] [PERS…" at bounding box center [210, 381] width 118 height 21
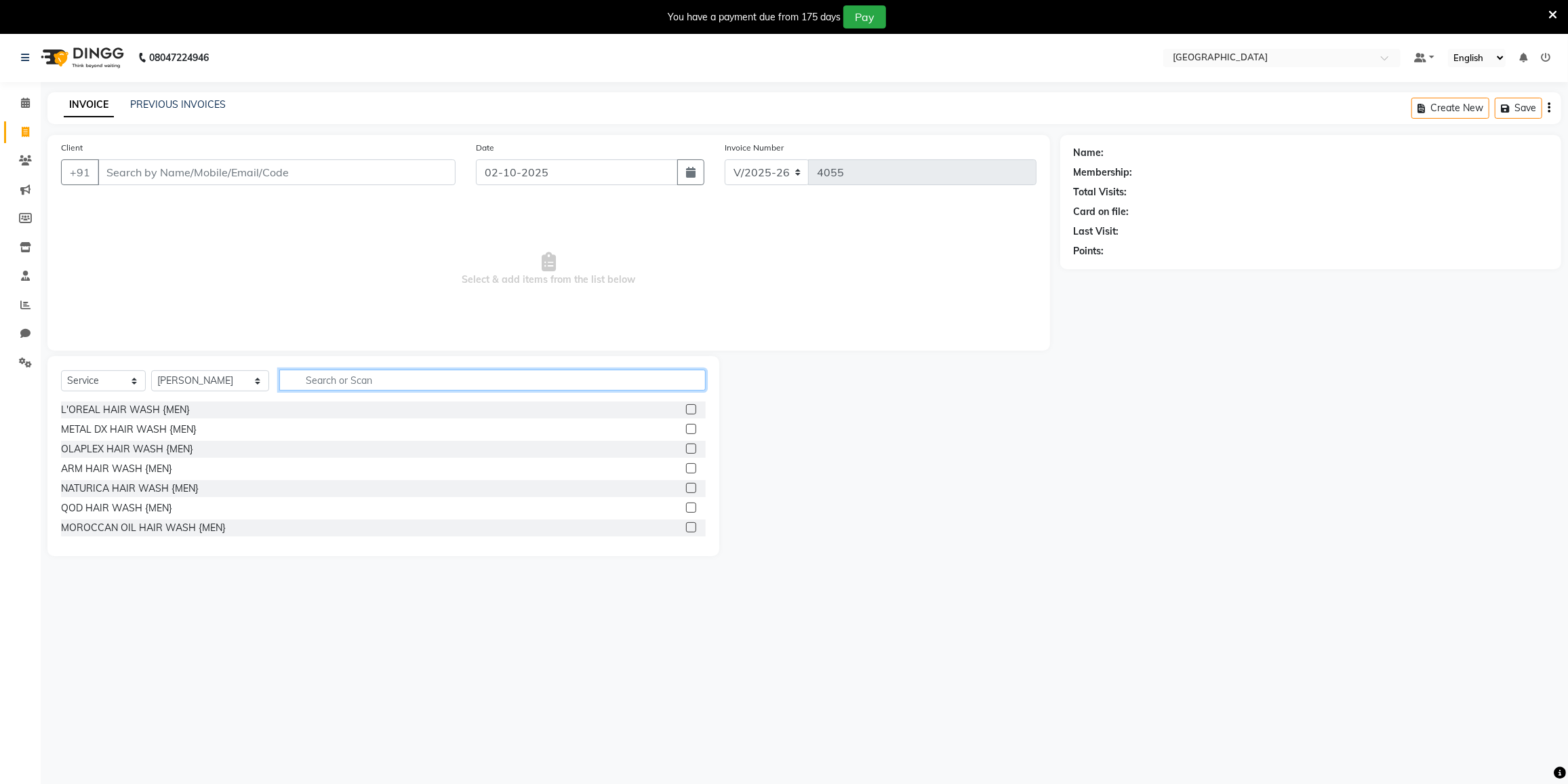
click at [282, 383] on input "text" at bounding box center [492, 380] width 426 height 21
type input "HAIR C"
click at [79, 445] on div "SENIOR HAIR CUT {MEN}" at bounding box center [117, 449] width 113 height 14
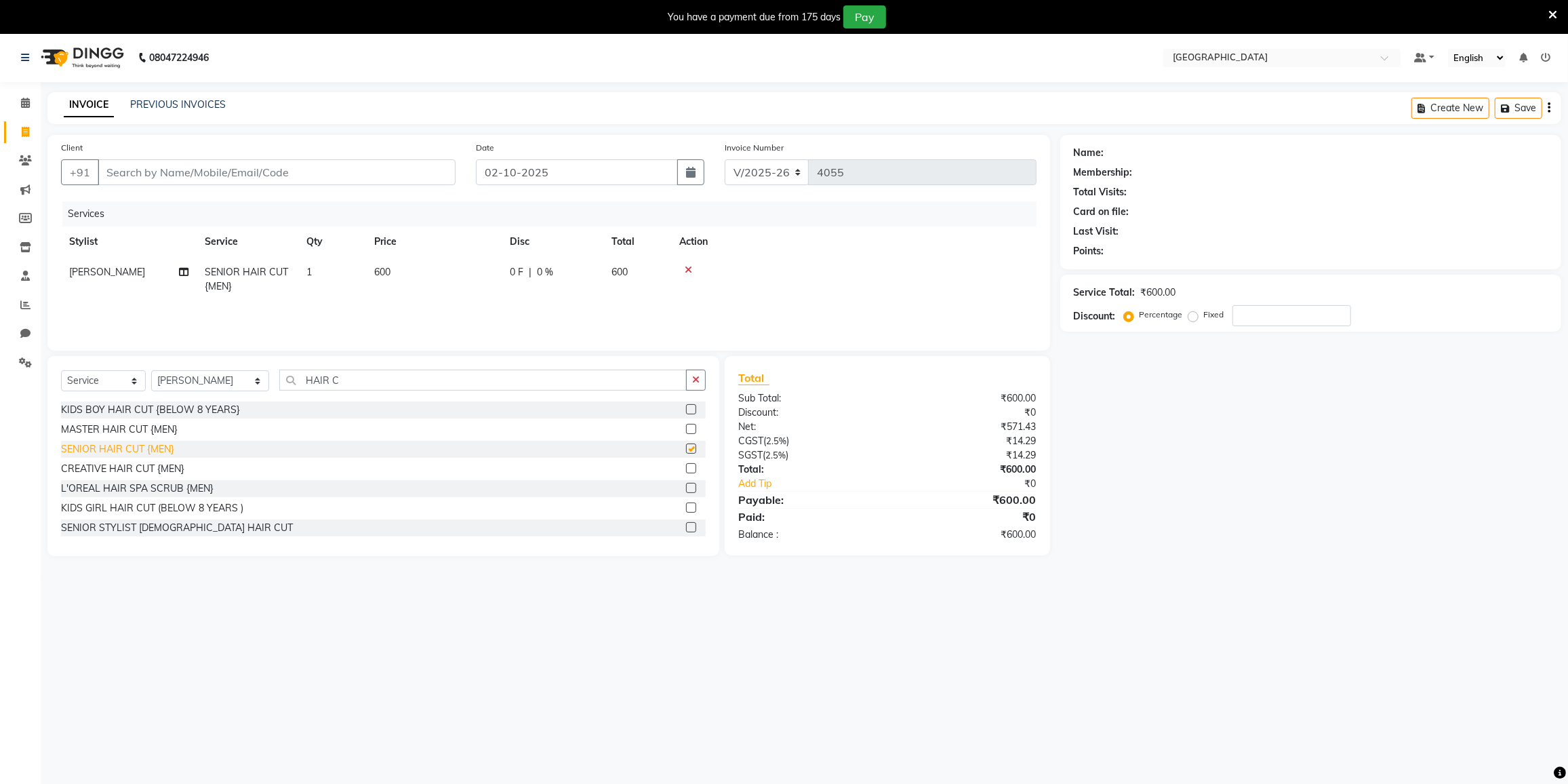
checkbox input "false"
click at [363, 374] on input "HAIR C" at bounding box center [483, 380] width 407 height 21
type input "HEAD"
click at [102, 453] on div "HEAD OIL MASSAGE" at bounding box center [107, 449] width 93 height 14
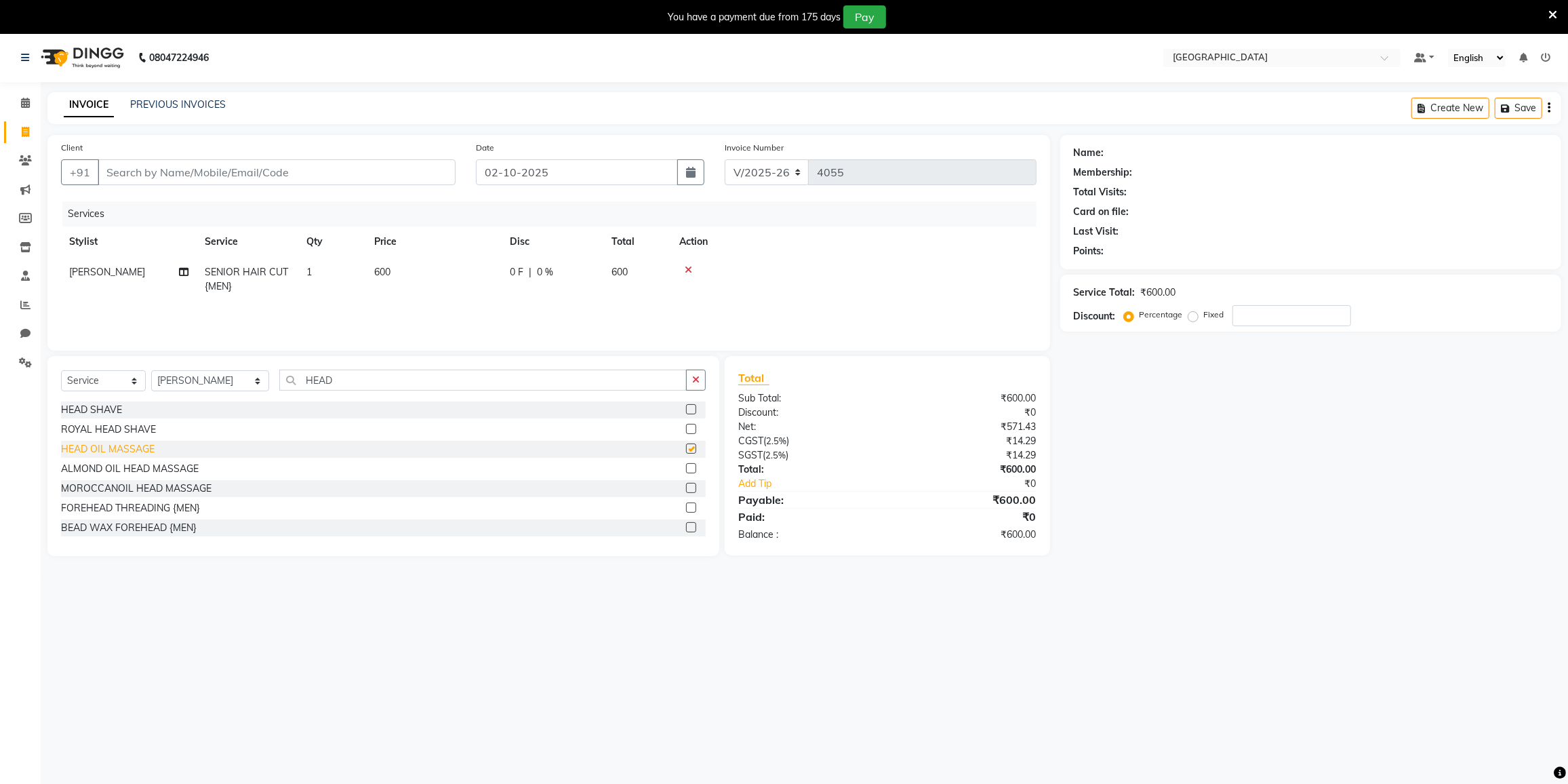
checkbox input "false"
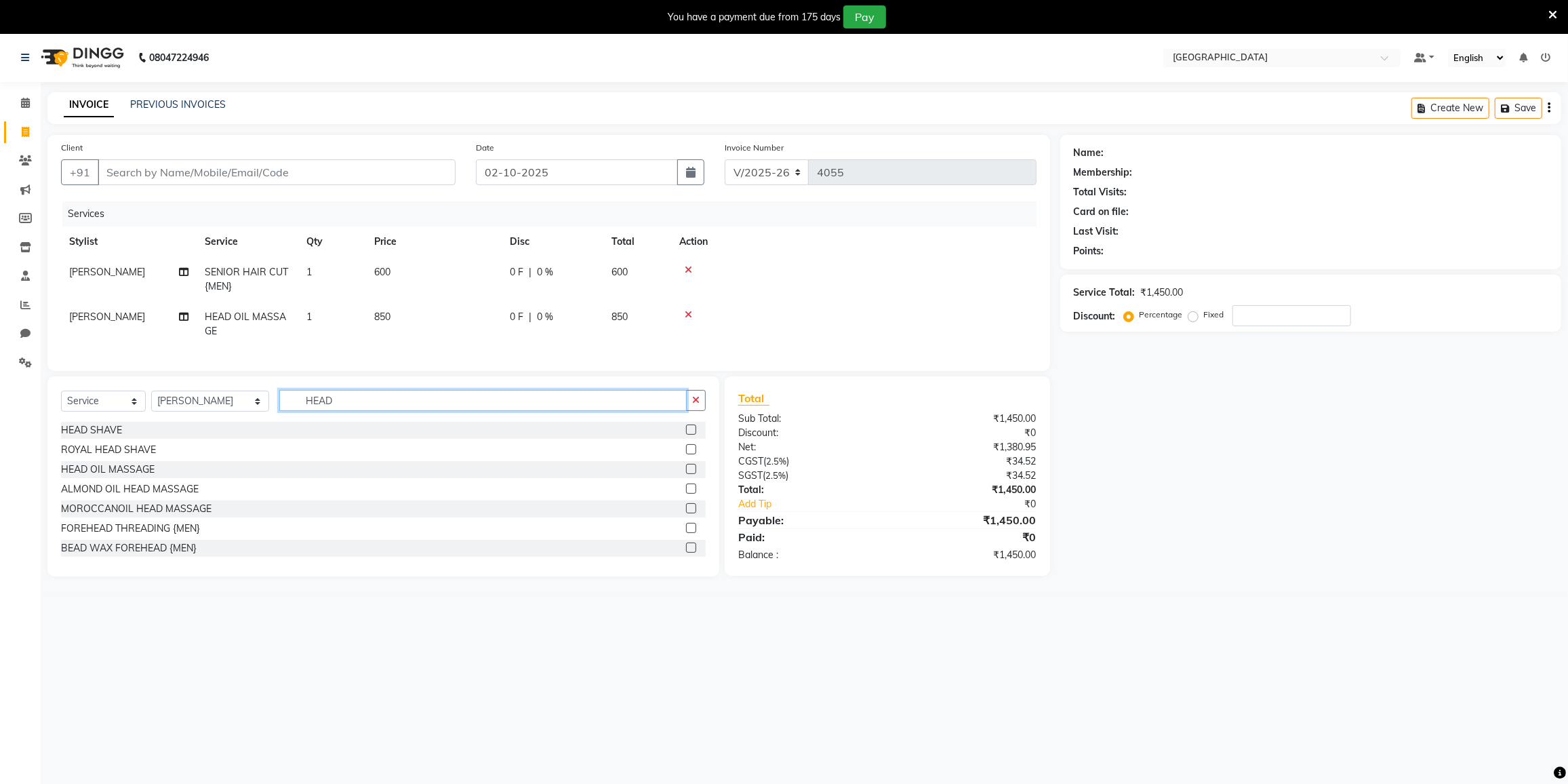
click at [370, 411] on input "HEAD" at bounding box center [483, 400] width 407 height 21
type input "H"
type input "WASH"
click at [131, 438] on div "L'OREAL HAIR WASH {MEN}" at bounding box center [125, 430] width 129 height 14
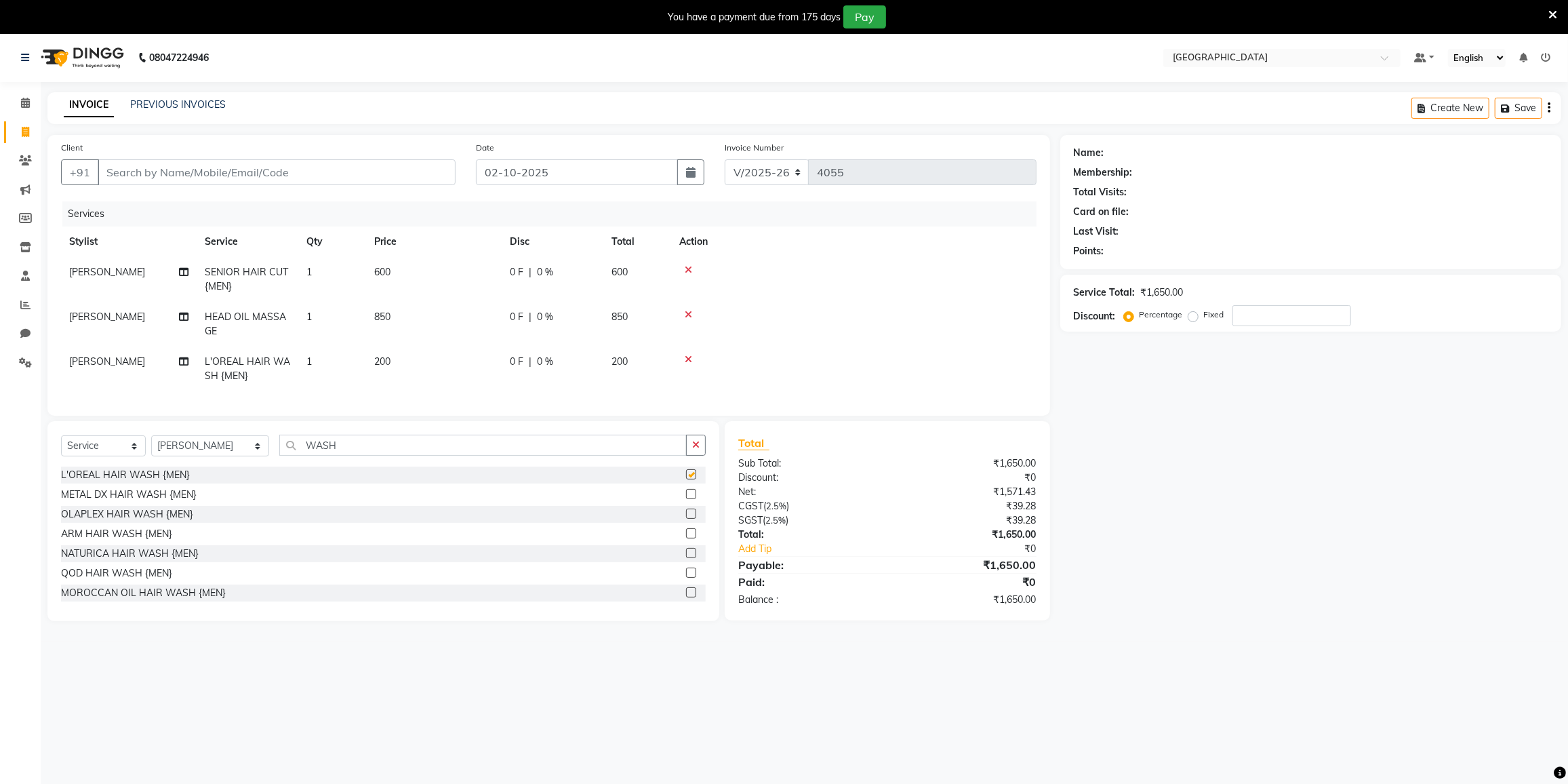
checkbox input "false"
click at [357, 447] on input "WASH" at bounding box center [483, 445] width 407 height 21
click at [348, 166] on input "Client" at bounding box center [277, 172] width 358 height 26
type input "9"
type input "0"
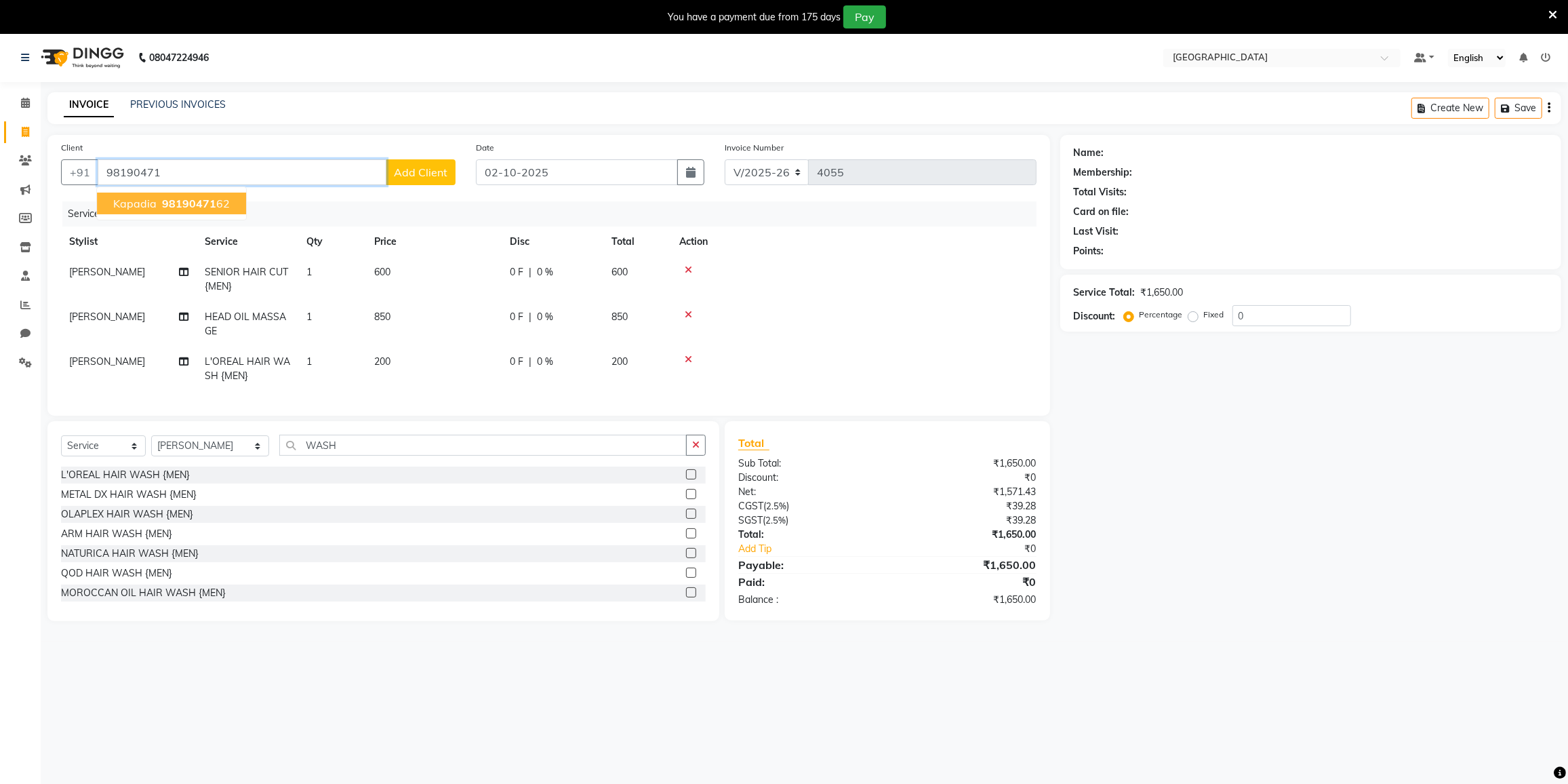
click at [177, 199] on span "98190471" at bounding box center [189, 203] width 54 height 13
type input "9819047162"
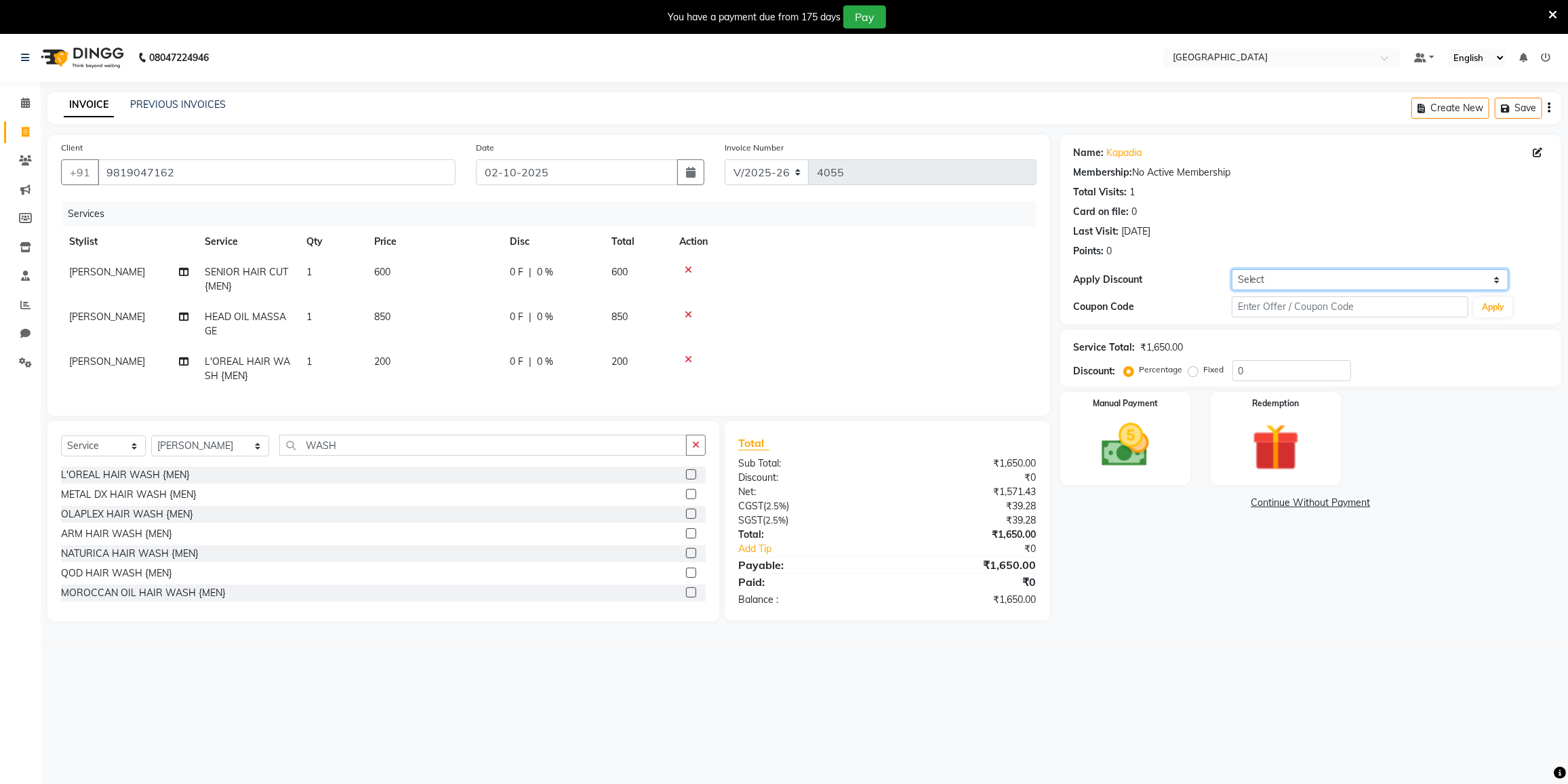
click at [1324, 274] on select "Select Coupon → 500 Coupons Coupon → Kalpataru20 Coupon → Veda20 Coupon → Salt-…" at bounding box center [1370, 280] width 277 height 21
select select "4: Object"
click at [1232, 269] on select "Select Coupon → 500 Coupons Coupon → Kalpataru20 Coupon → Veda20 Coupon → Salt-…" at bounding box center [1370, 280] width 277 height 21
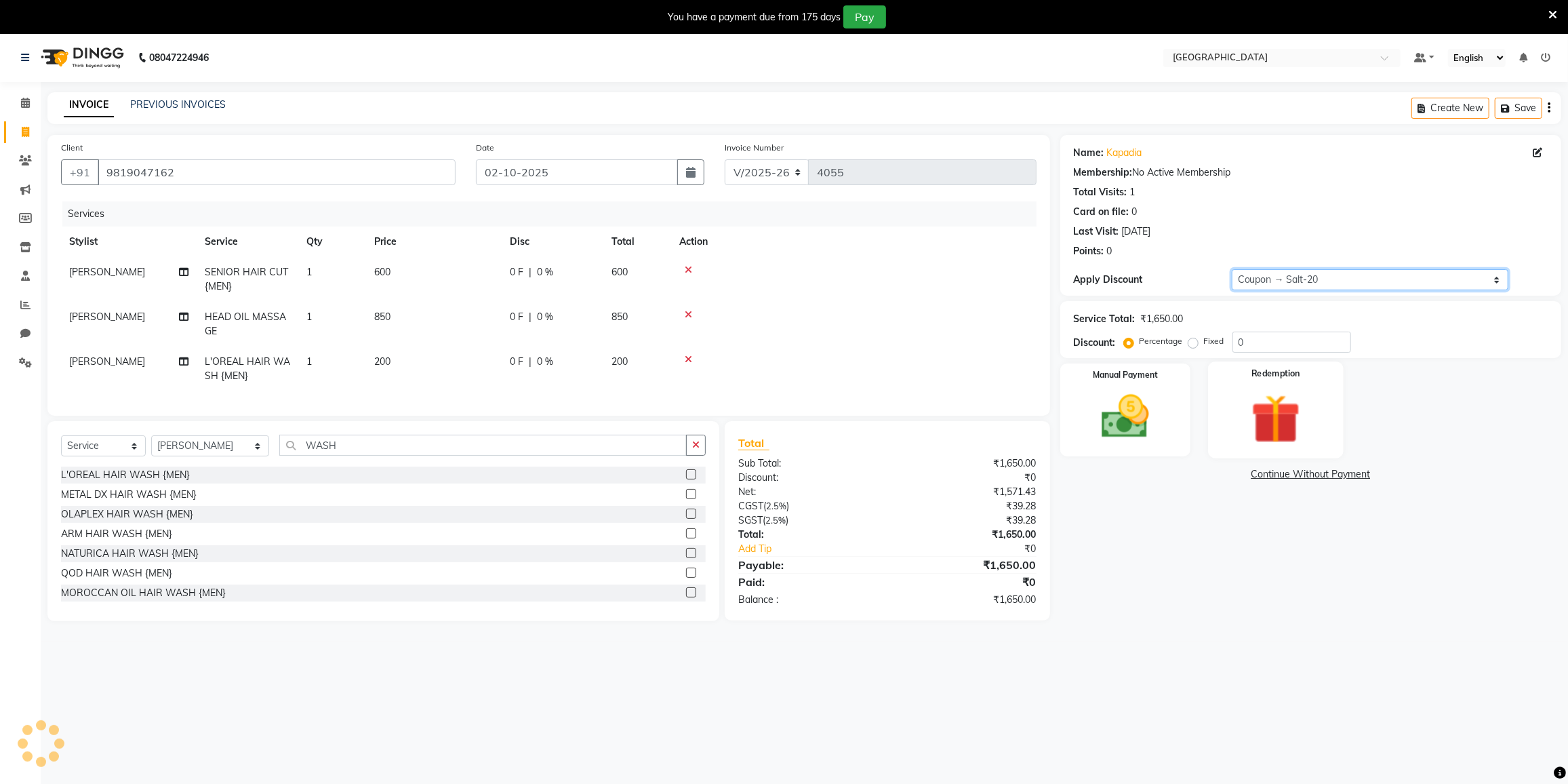
type input "20"
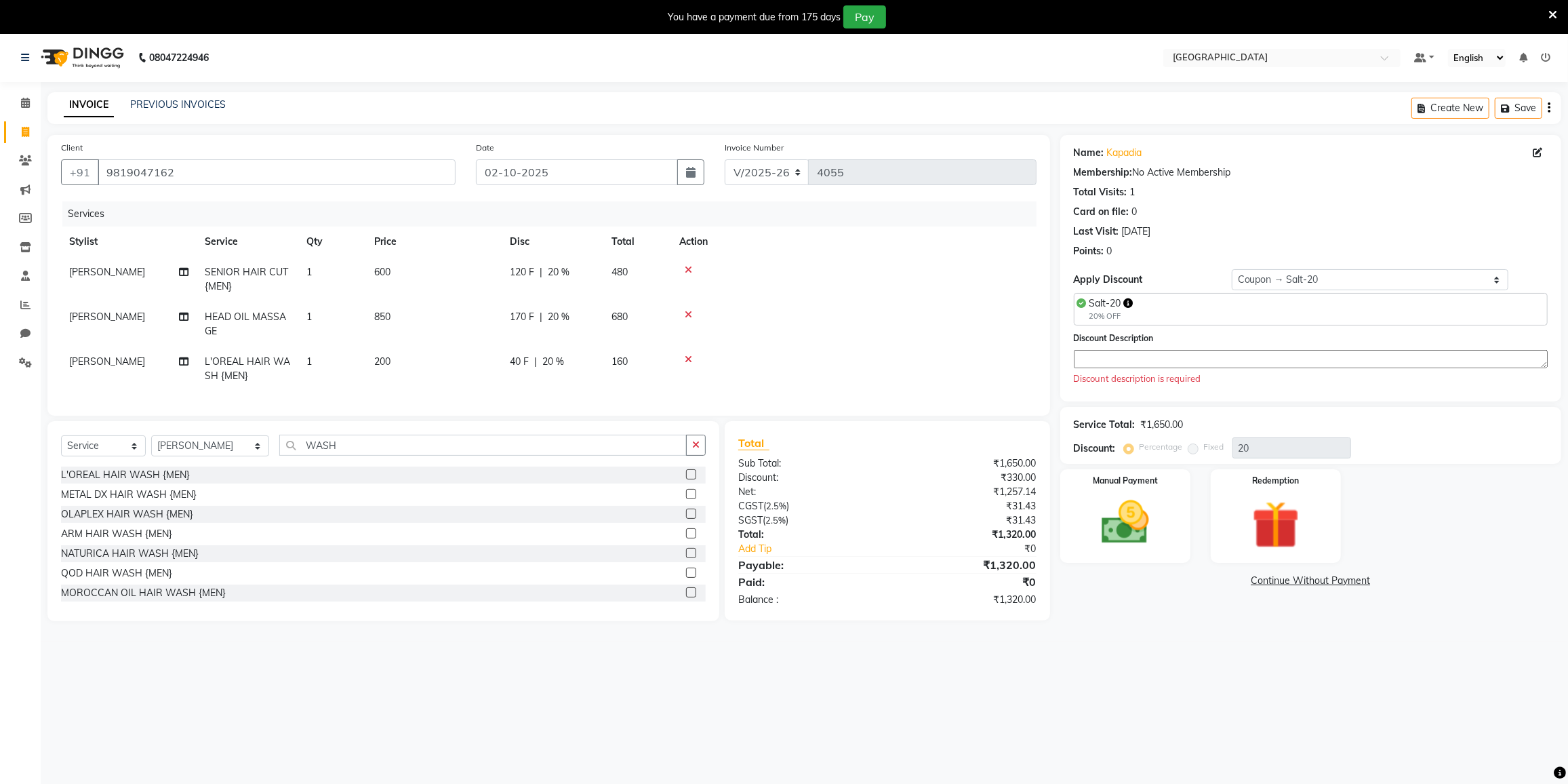
click at [1244, 360] on textarea at bounding box center [1310, 359] width 474 height 18
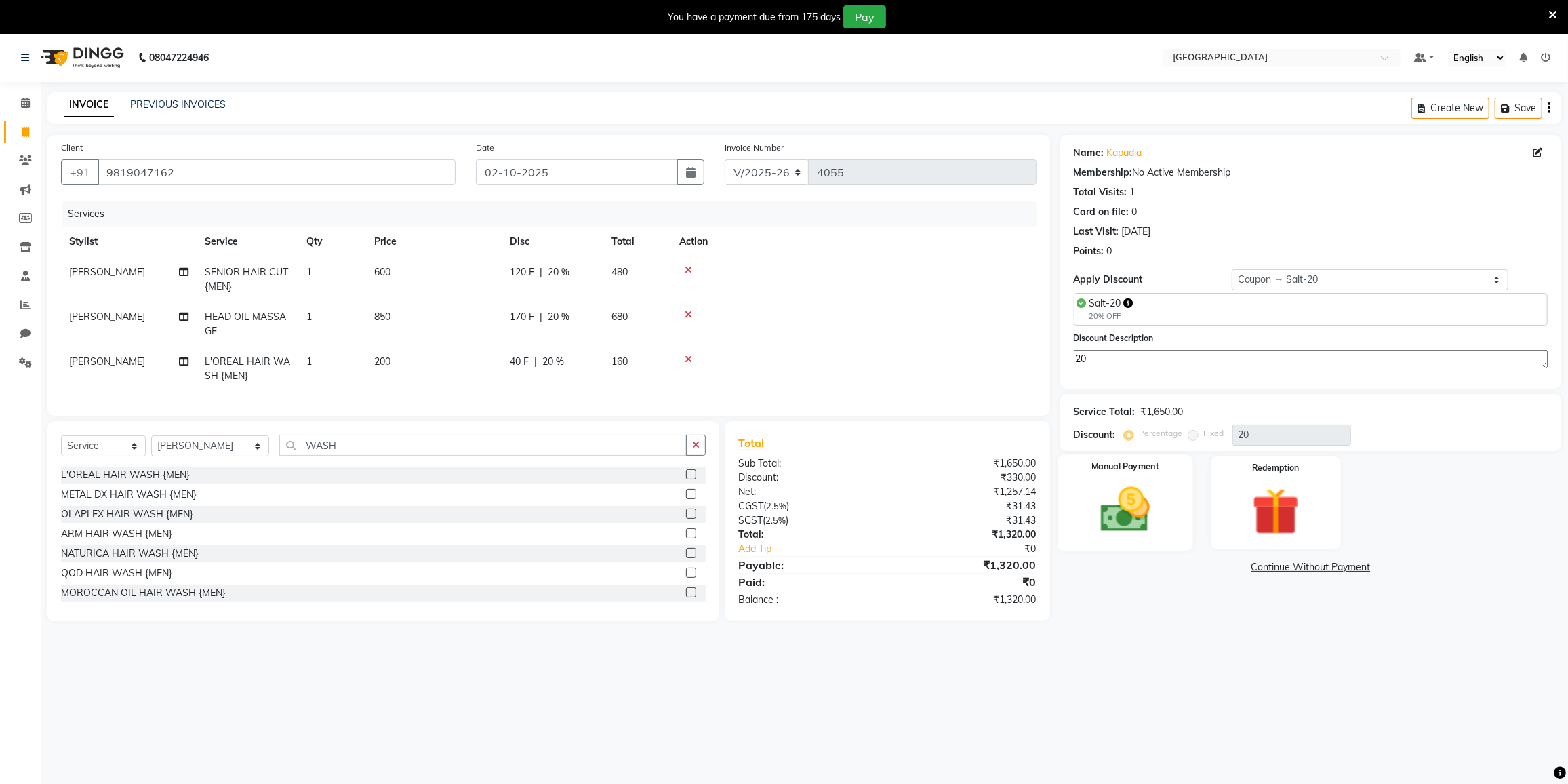
type textarea "20"
click at [1164, 483] on img at bounding box center [1125, 509] width 81 height 57
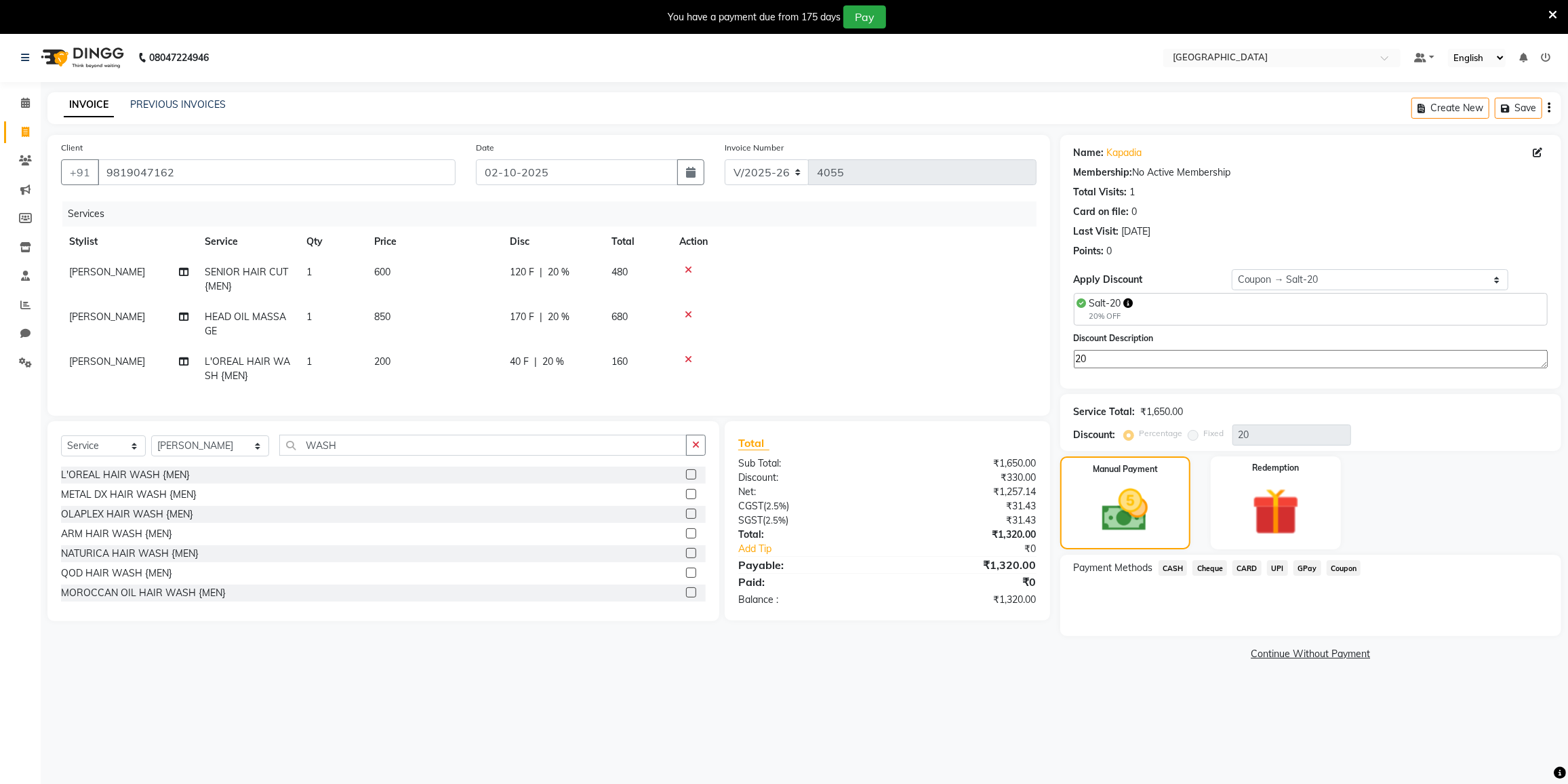
click at [1304, 561] on span "GPay" at bounding box center [1307, 568] width 28 height 15
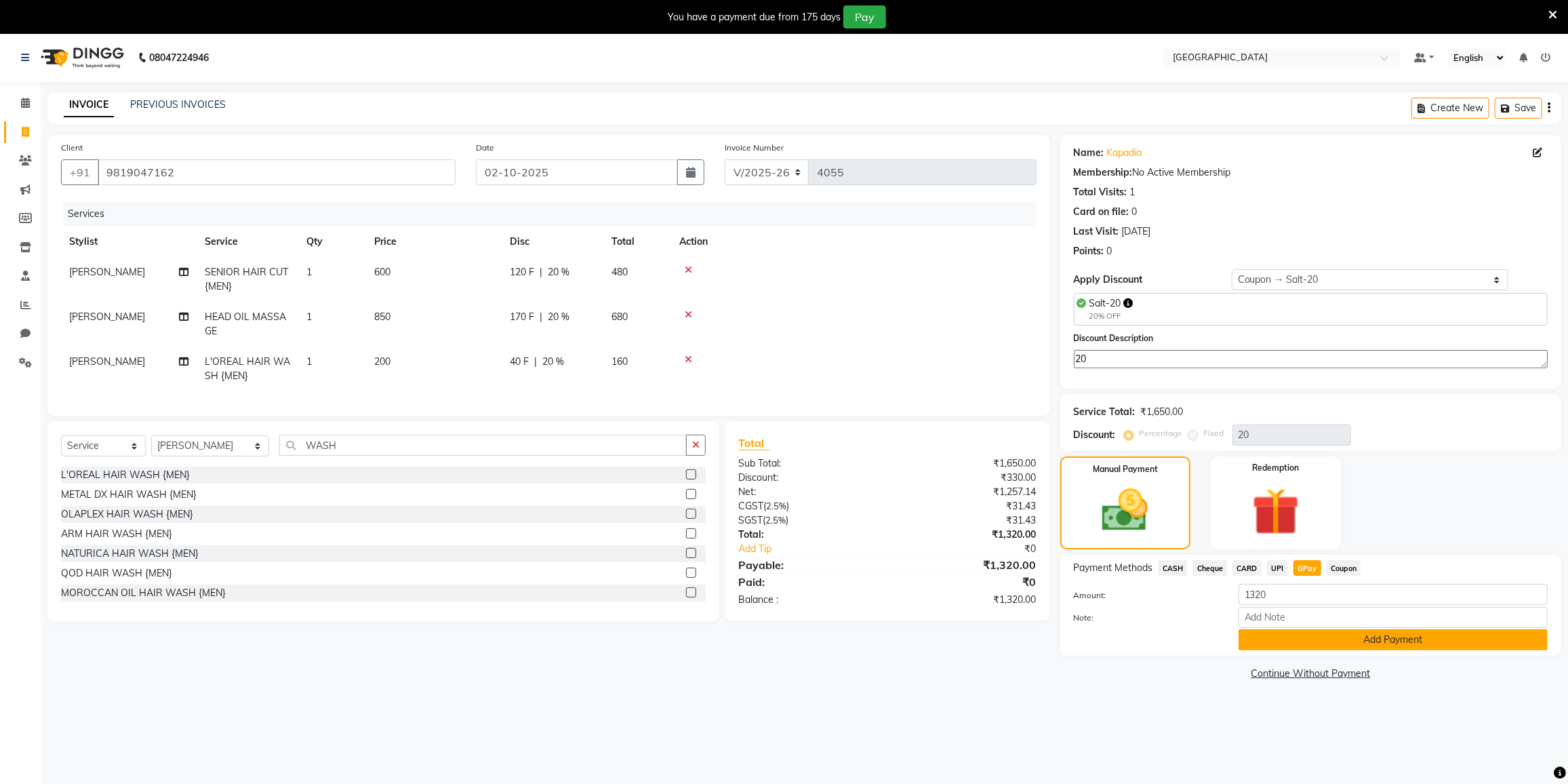
click at [1319, 636] on button "Add Payment" at bounding box center [1393, 640] width 309 height 21
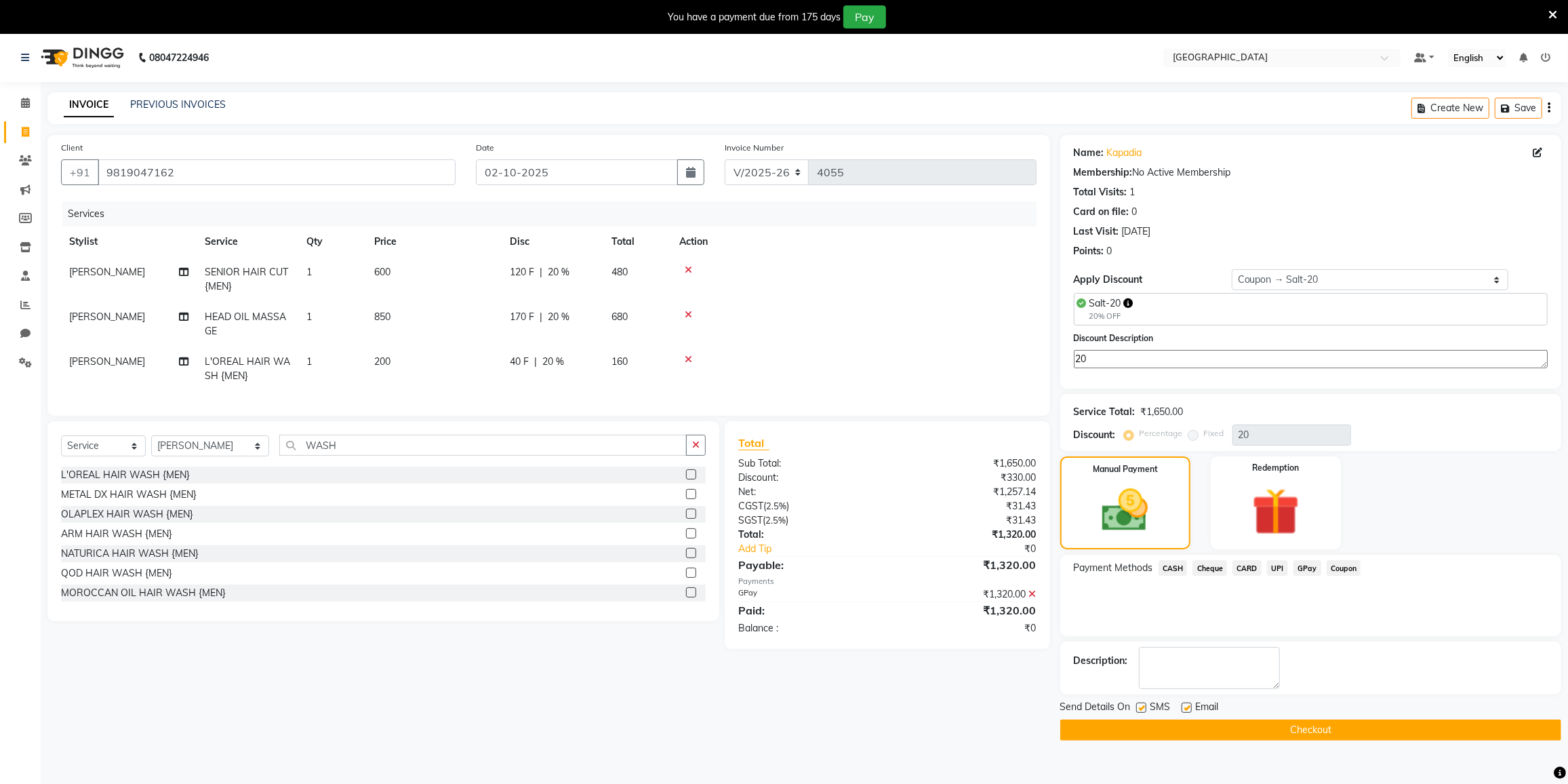
click at [100, 314] on span "[PERSON_NAME]" at bounding box center [107, 316] width 76 height 12
select select "85941"
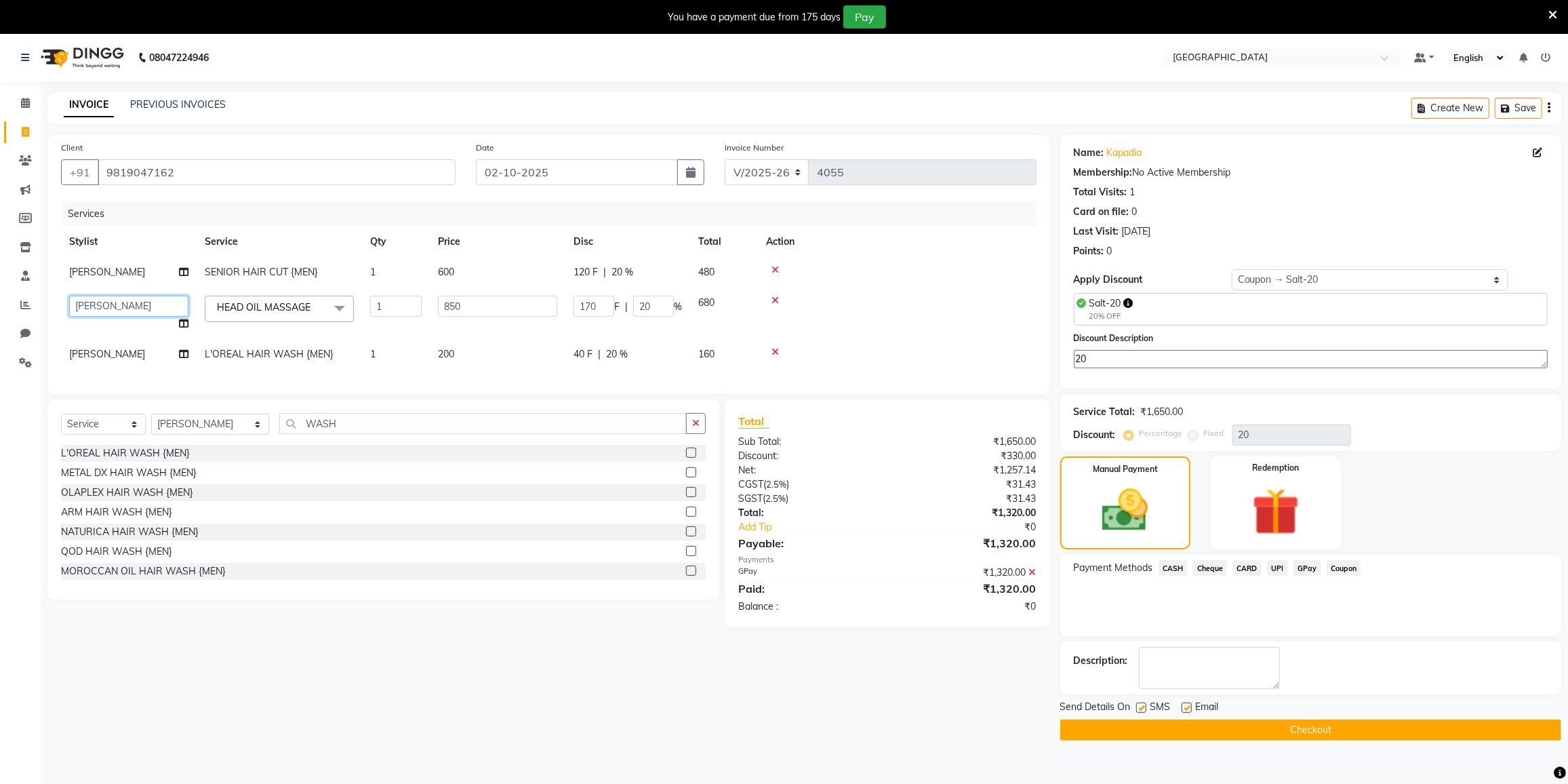
click at [102, 301] on select "DC [PERSON_NAME] [PERSON_NAME] [PERSON_NAME] [PERSON_NAME] [PERSON_NAME] Gulnaa…" at bounding box center [129, 306] width 119 height 21
select select "91746"
click at [72, 356] on span "[PERSON_NAME]" at bounding box center [107, 353] width 76 height 12
select select "85941"
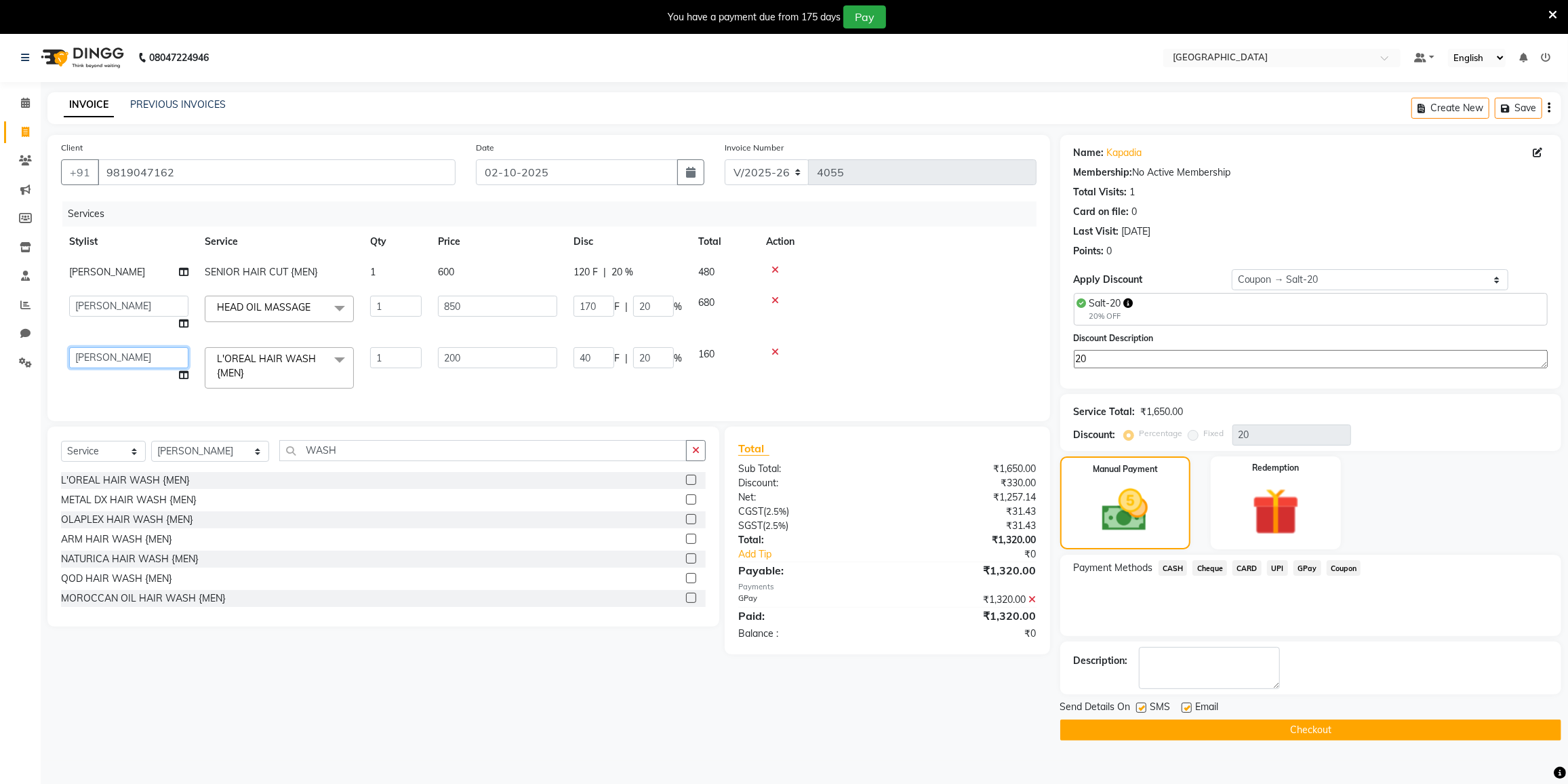
click at [80, 355] on select "DC [PERSON_NAME] [PERSON_NAME] [PERSON_NAME] [PERSON_NAME] [PERSON_NAME] Gulnaa…" at bounding box center [129, 358] width 119 height 21
select select "91746"
click at [1220, 724] on button "Checkout" at bounding box center [1310, 730] width 501 height 21
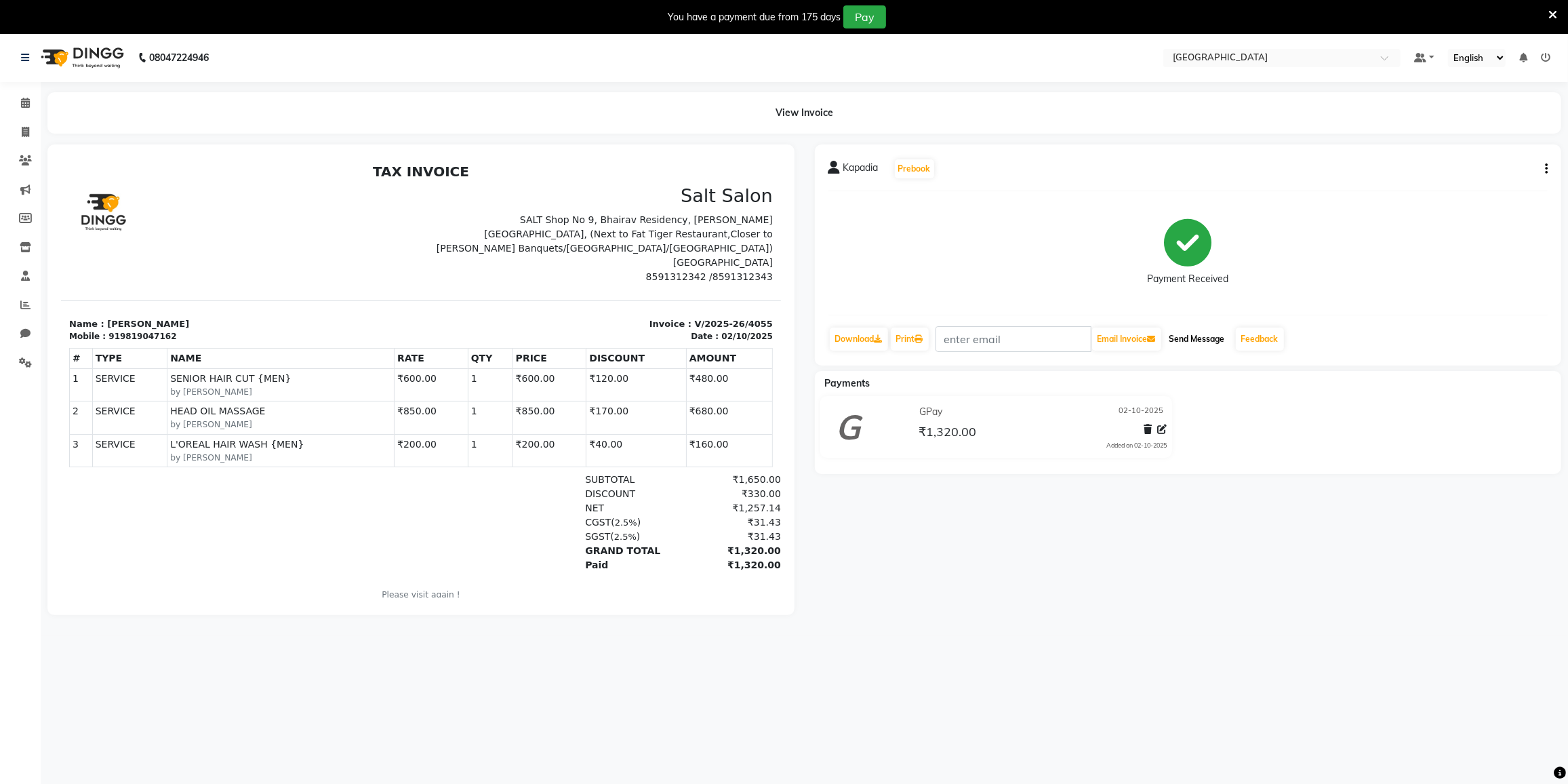
click at [1192, 337] on button "Send Message" at bounding box center [1197, 339] width 67 height 23
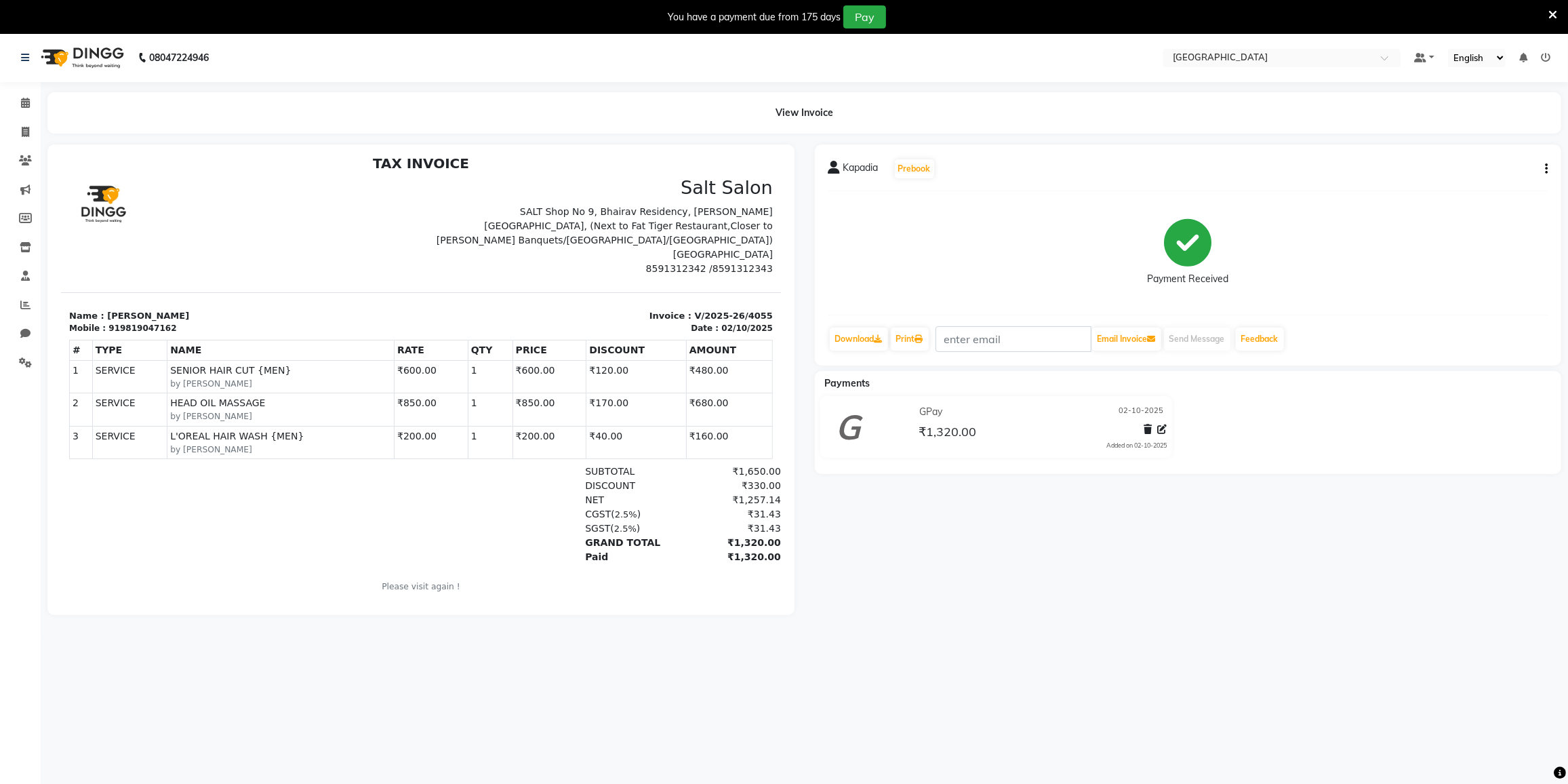
scroll to position [11, 0]
click at [1547, 169] on icon "button" at bounding box center [1546, 169] width 3 height 1
click at [880, 223] on div "Payment Received" at bounding box center [1188, 253] width 720 height 102
click at [20, 131] on span at bounding box center [25, 133] width 24 height 15
select select "8096"
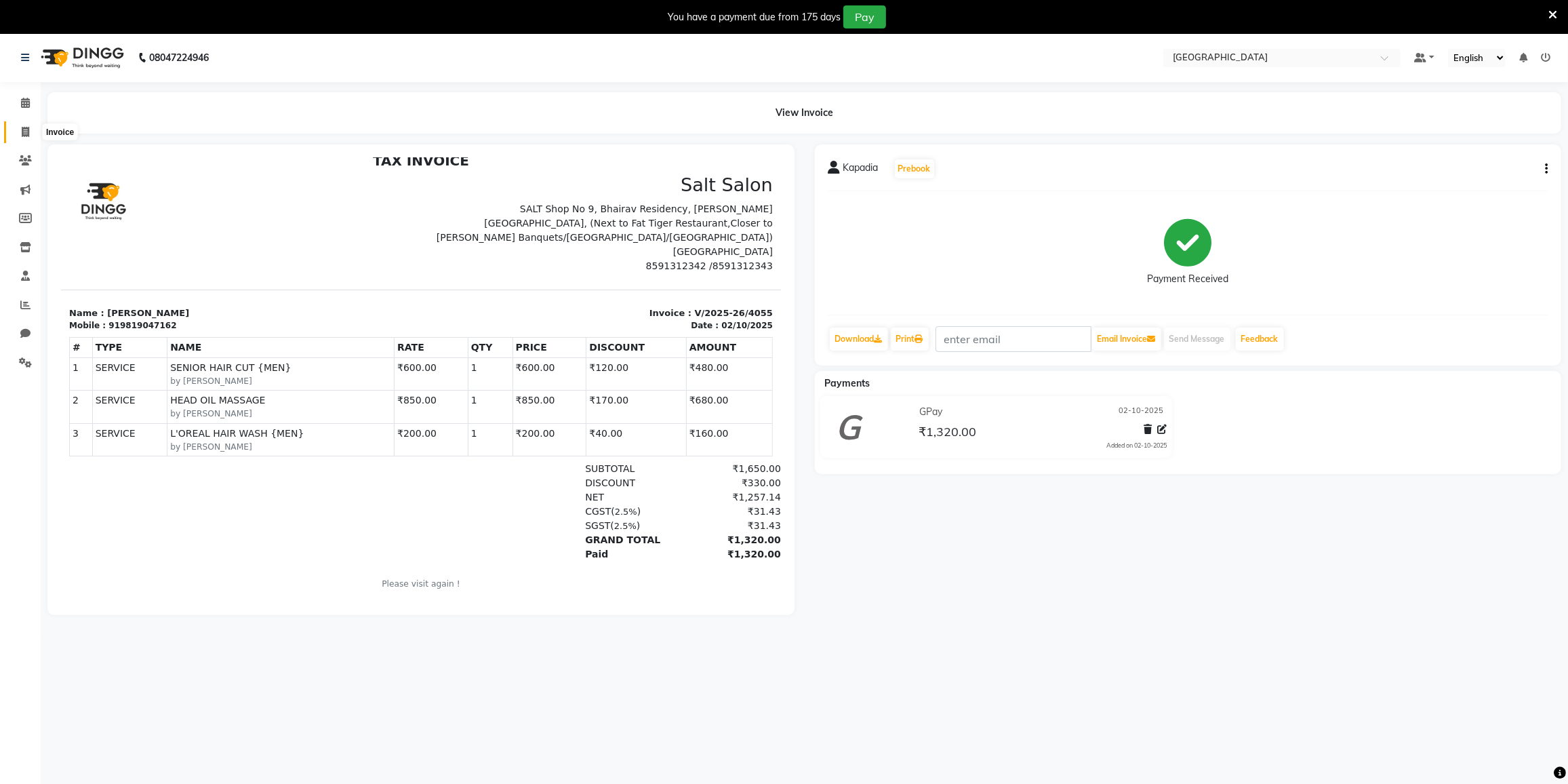
select select "service"
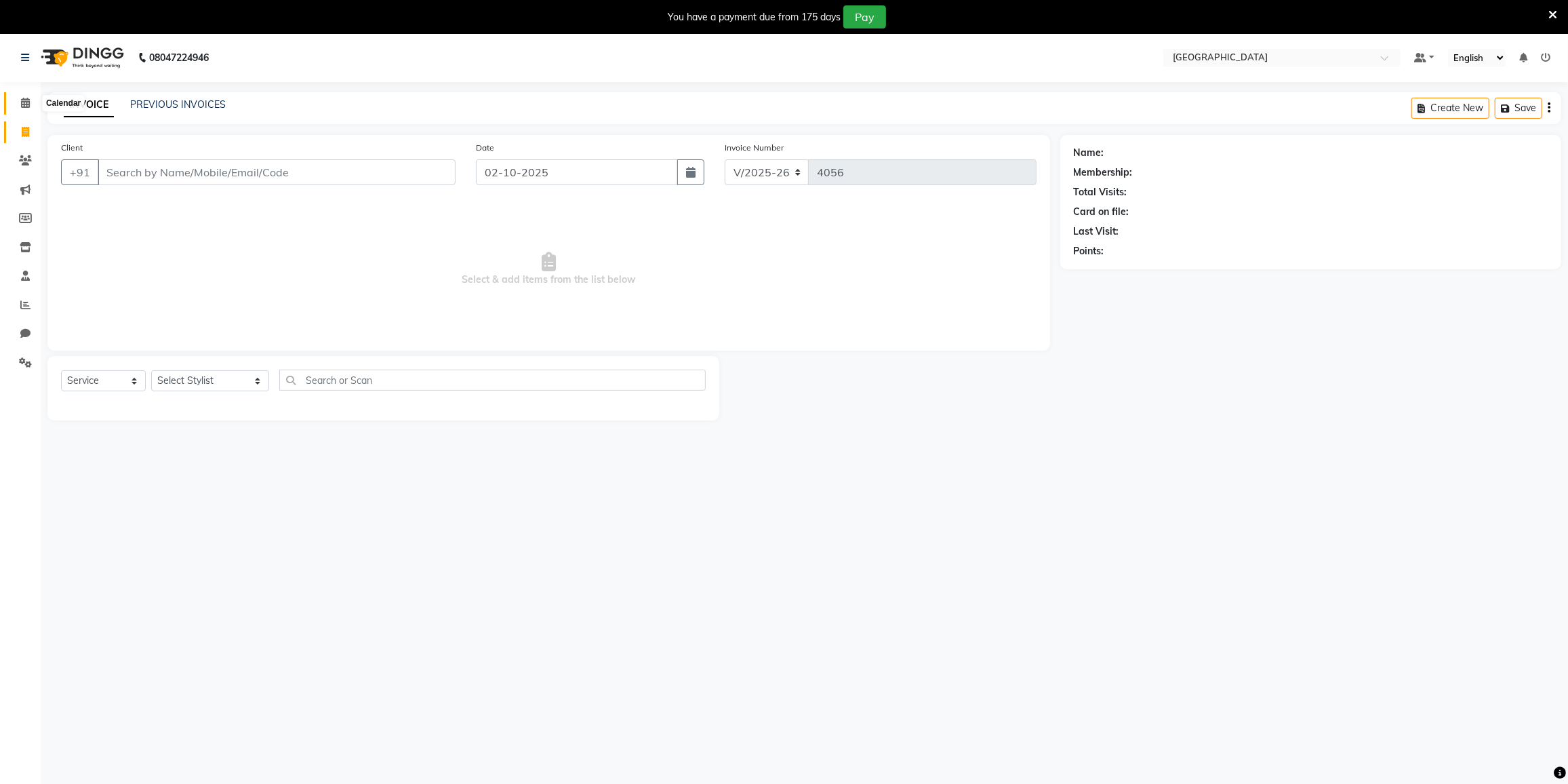
click at [27, 106] on icon at bounding box center [25, 103] width 9 height 10
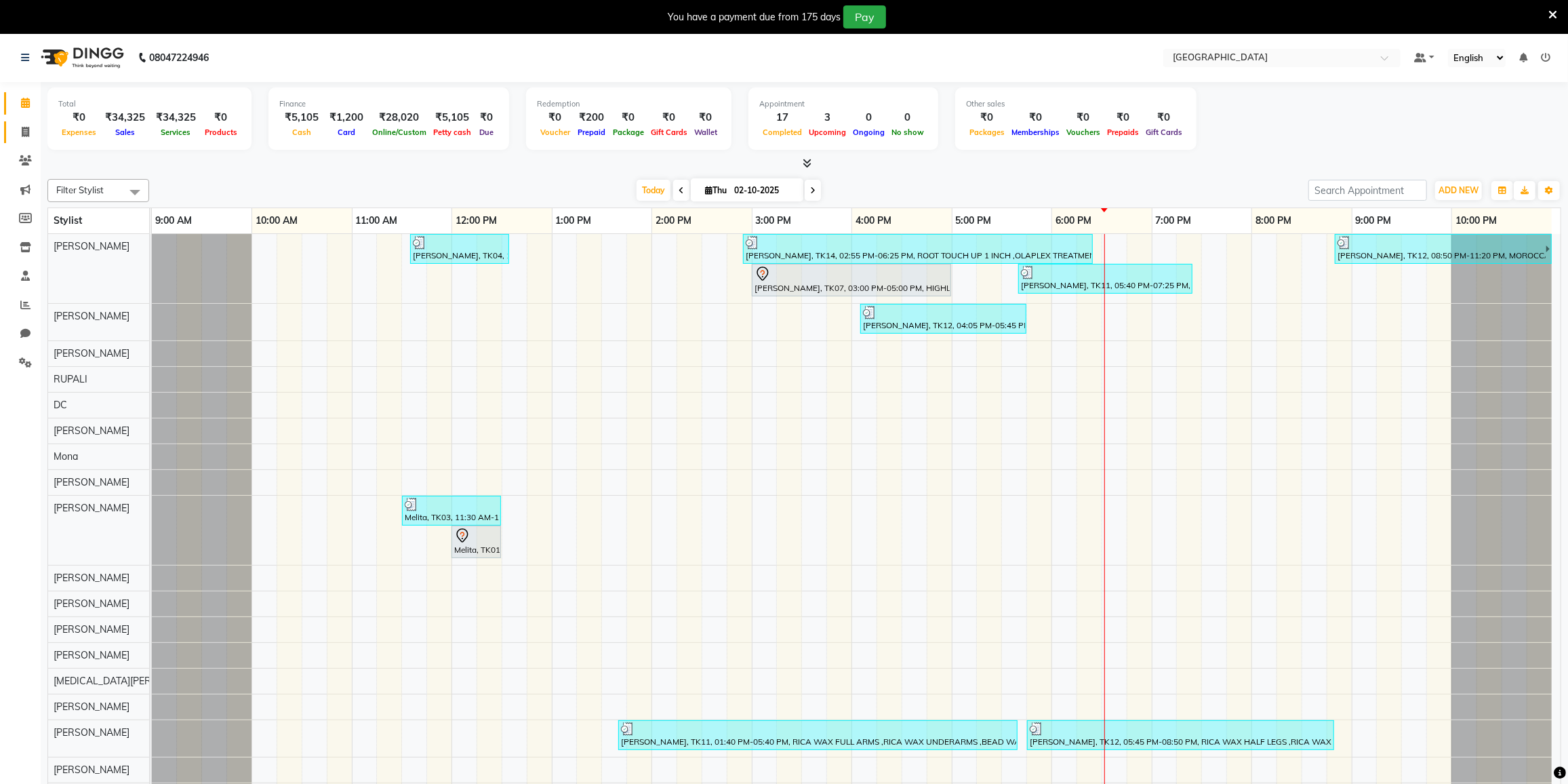
click at [22, 124] on link "Invoice" at bounding box center [20, 133] width 32 height 22
select select "8096"
select select "service"
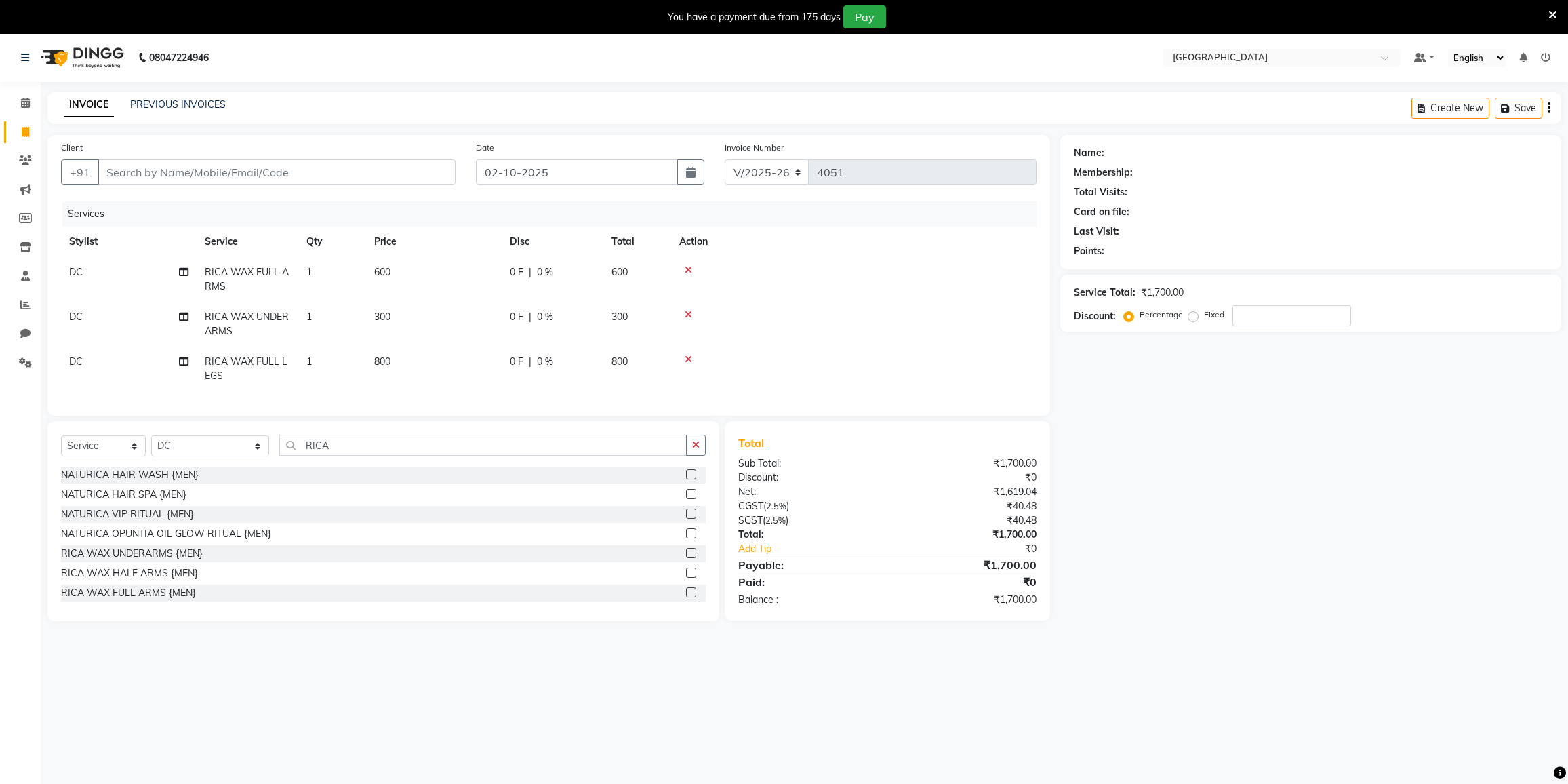
select select "8096"
select select "service"
select select "77532"
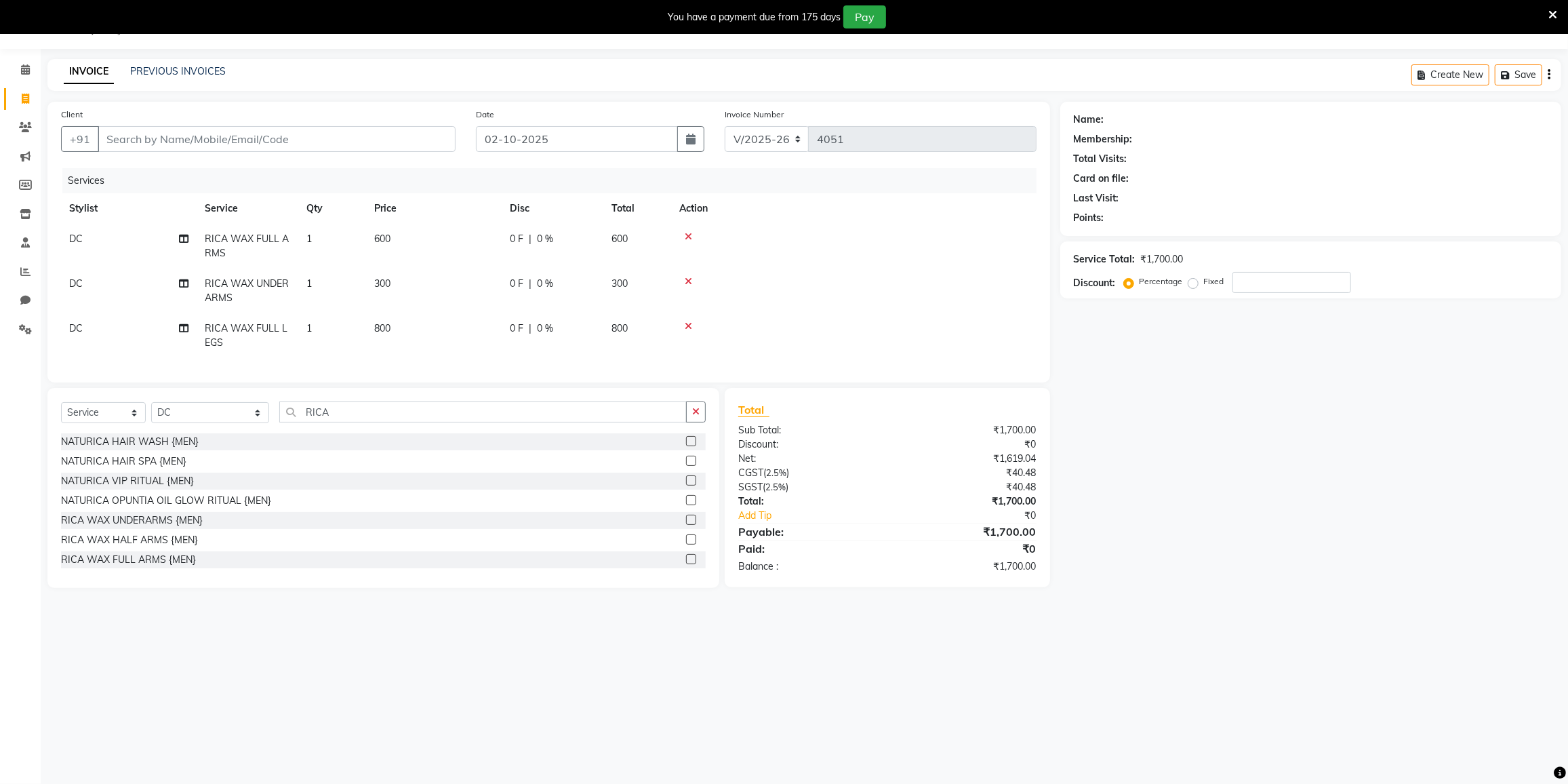
scroll to position [739, 0]
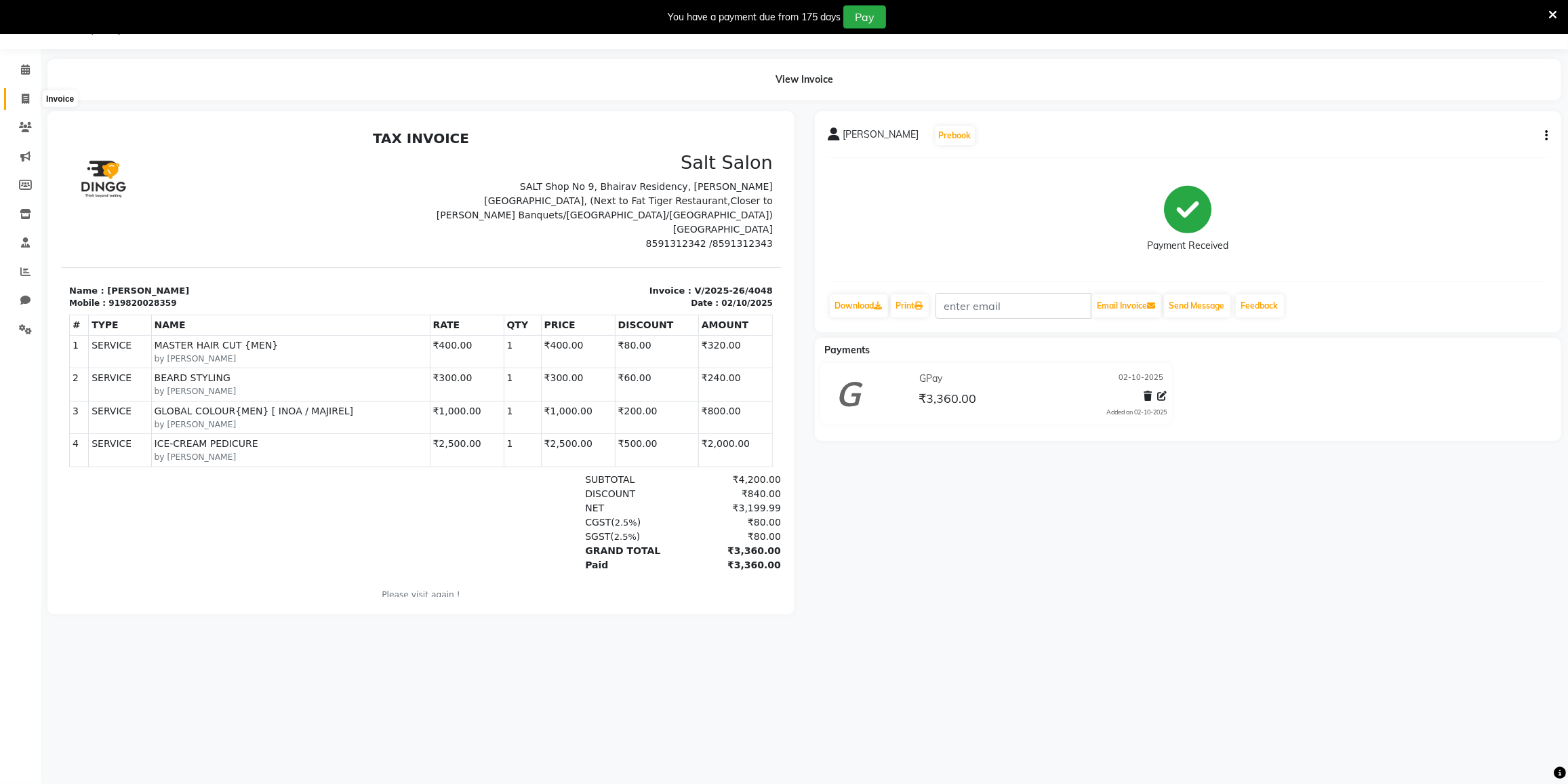
click at [17, 97] on span at bounding box center [25, 99] width 24 height 15
select select "8096"
select select "service"
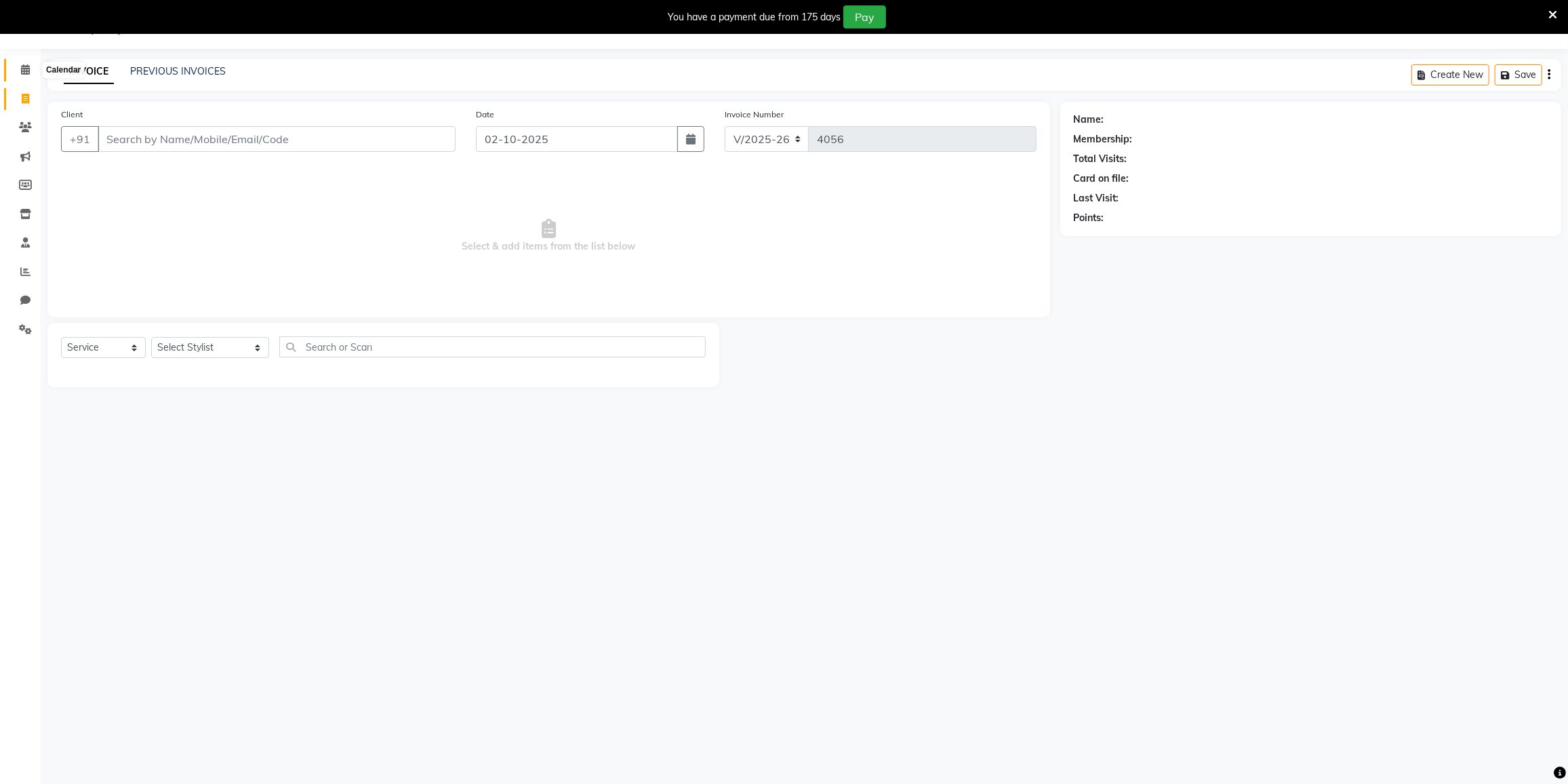
click at [22, 65] on icon at bounding box center [25, 70] width 9 height 10
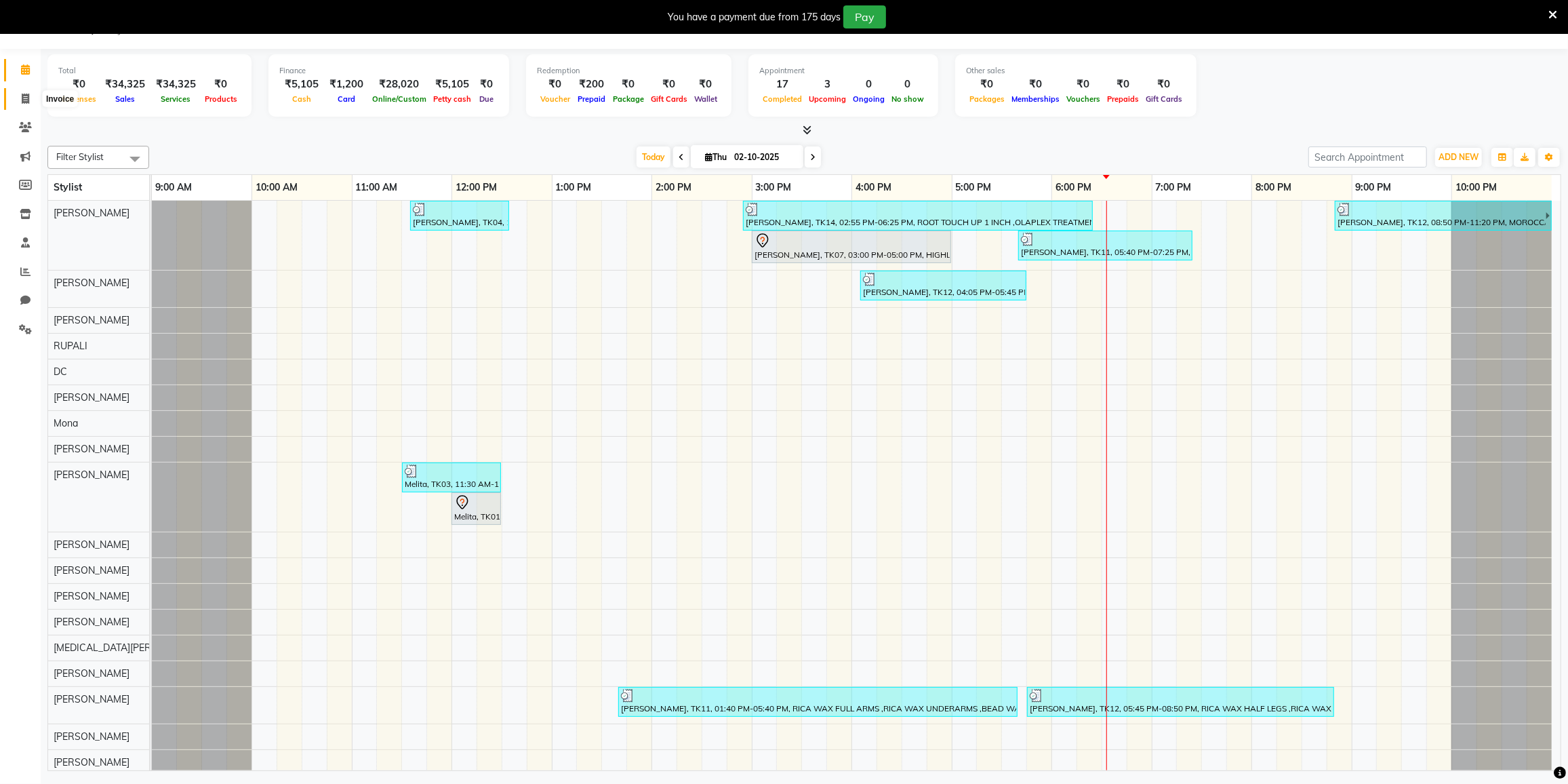
click at [29, 101] on span at bounding box center [25, 99] width 24 height 15
select select "8096"
select select "service"
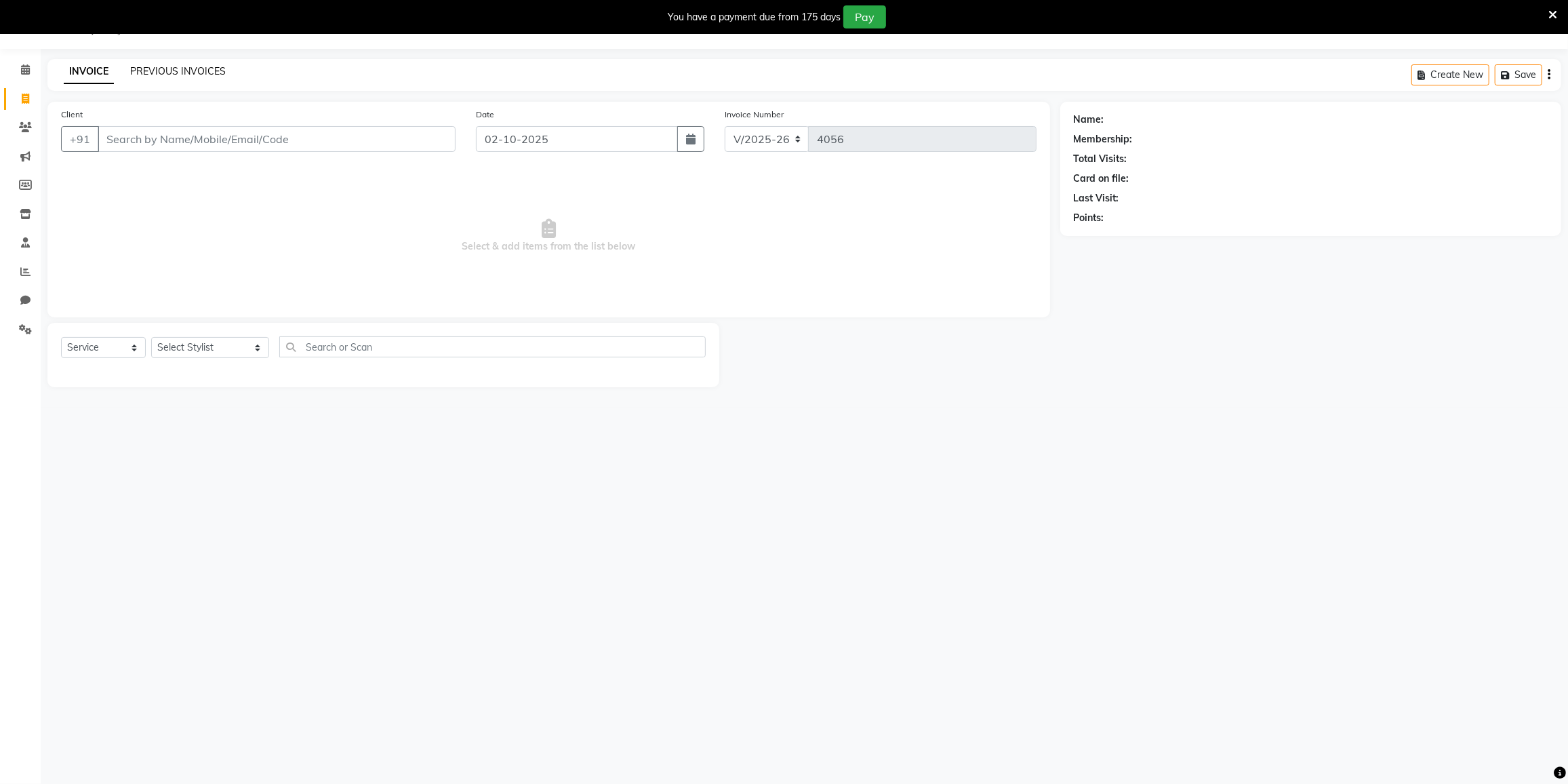
click at [203, 72] on link "PREVIOUS INVOICES" at bounding box center [178, 71] width 95 height 12
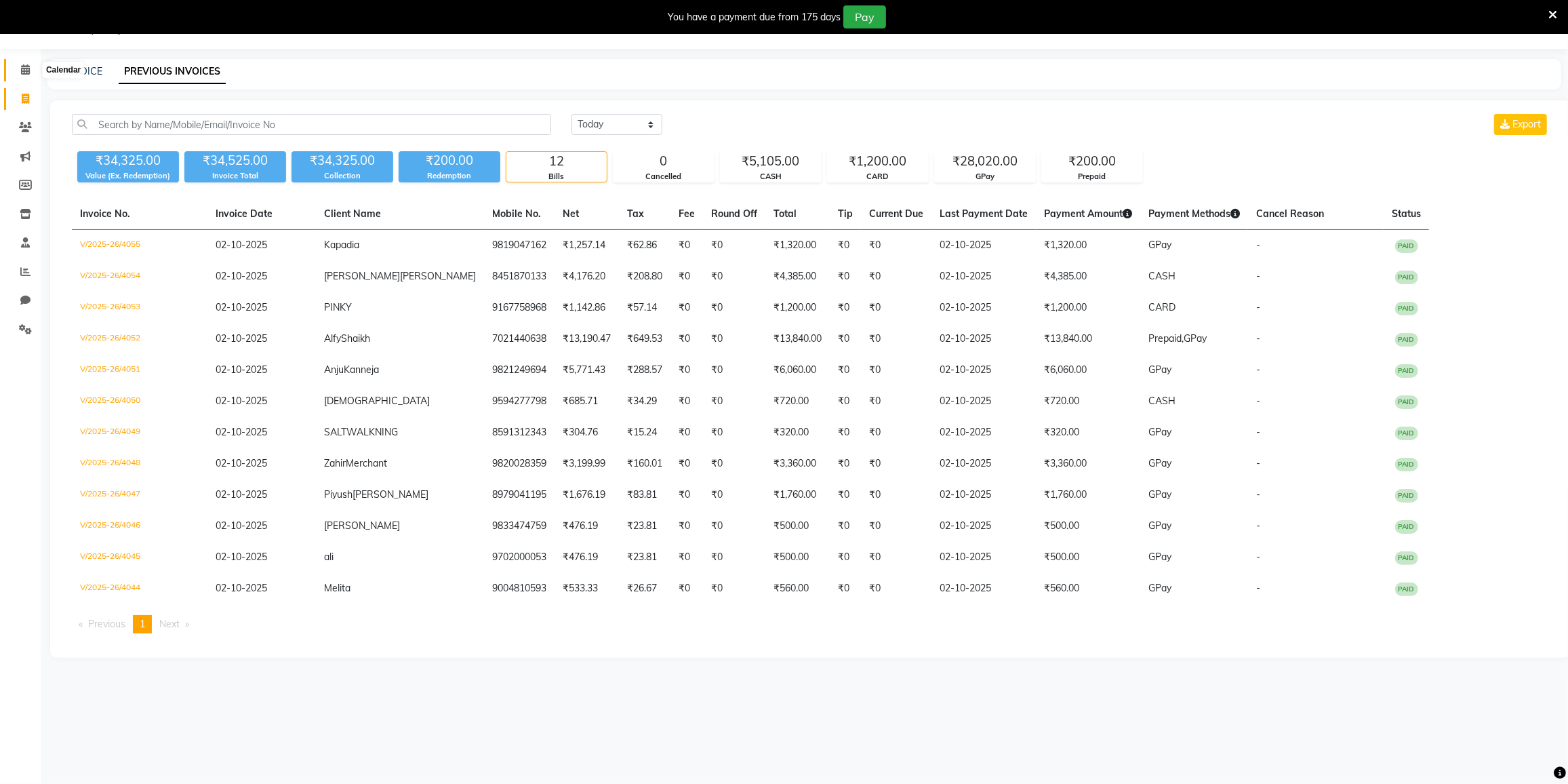
click at [29, 68] on icon at bounding box center [25, 70] width 9 height 10
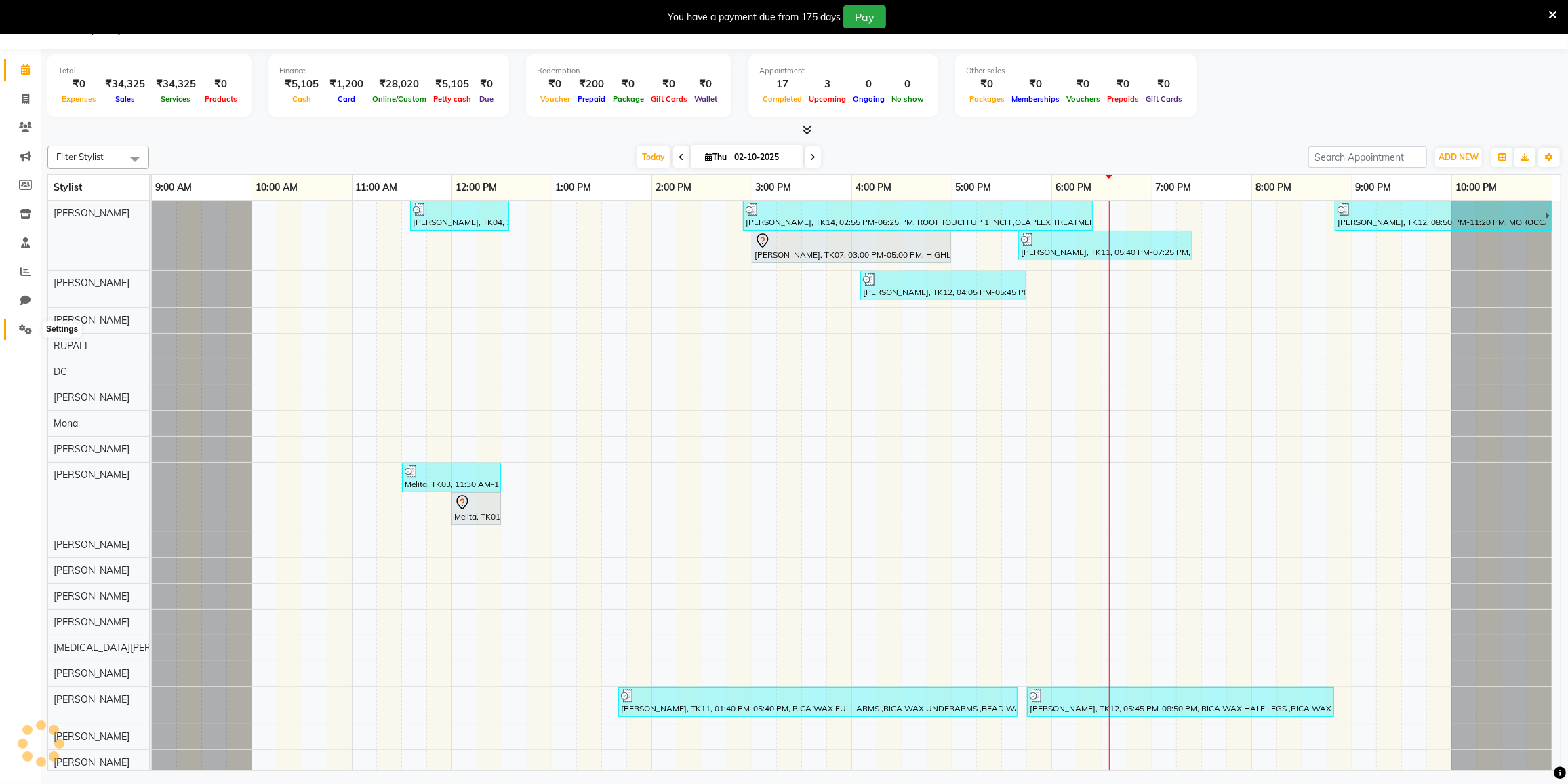
click at [17, 332] on span at bounding box center [25, 330] width 24 height 15
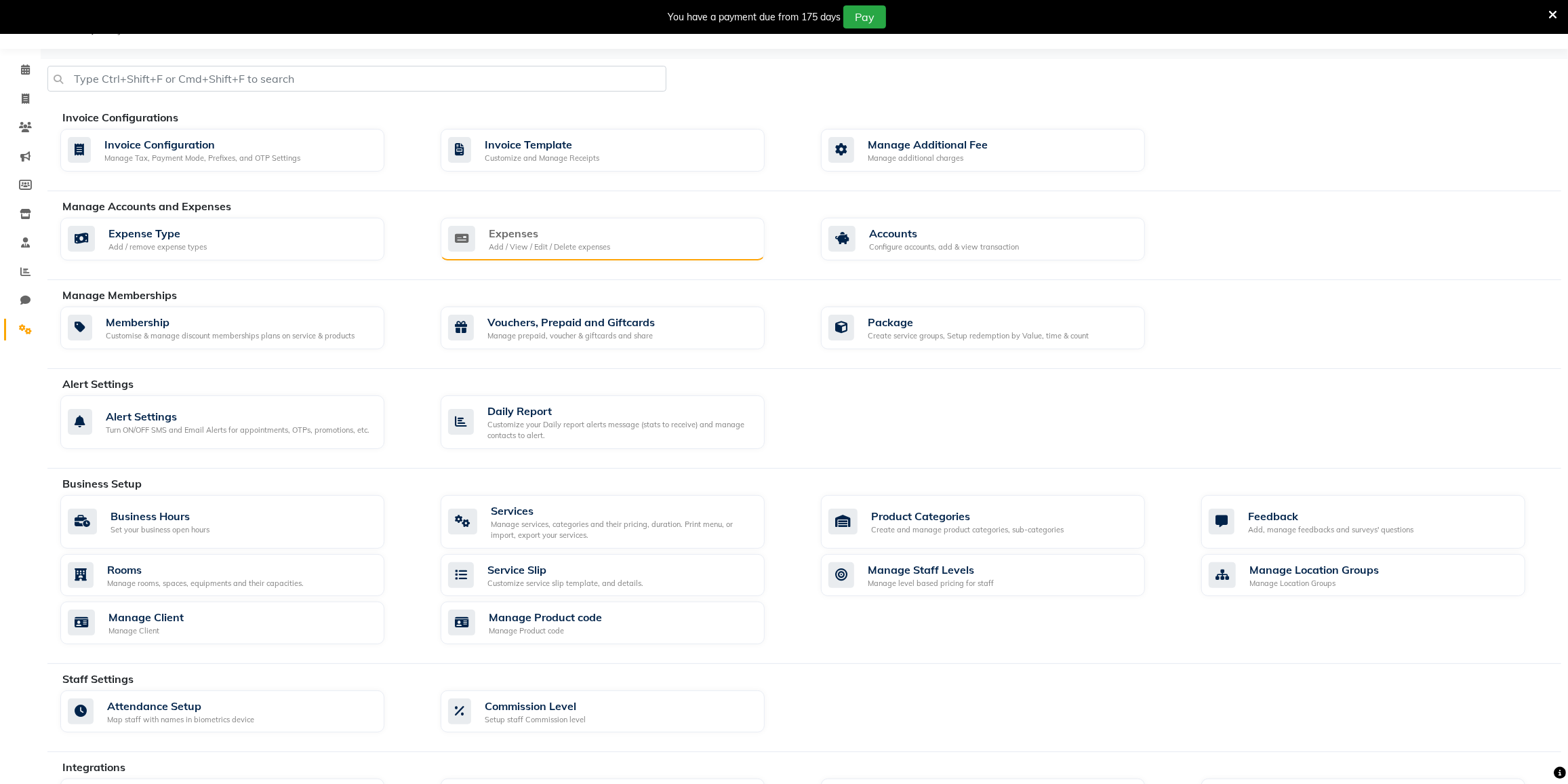
click at [719, 246] on div "Expenses Add / View / Edit / Delete expenses" at bounding box center [600, 240] width 305 height 28
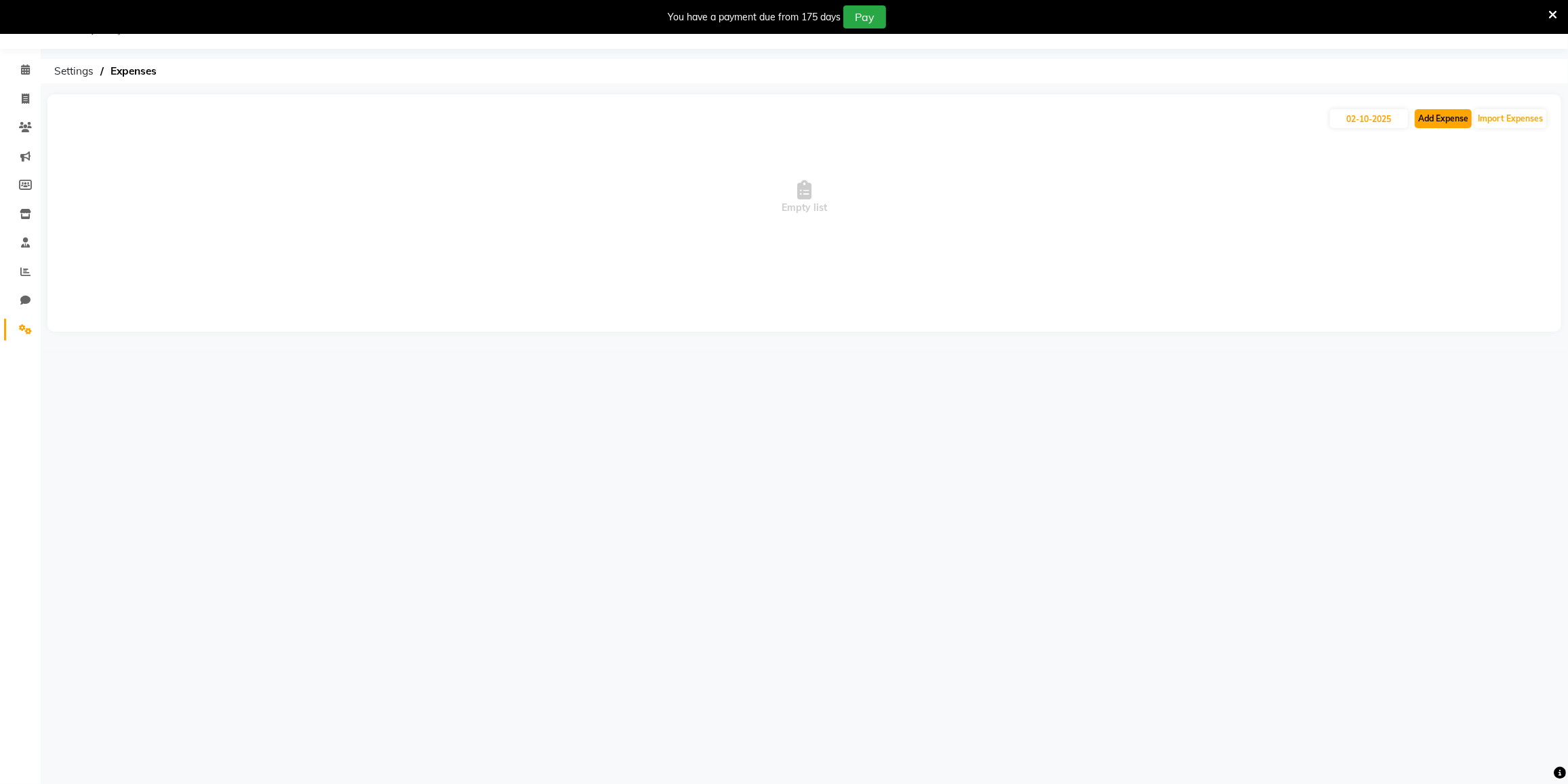
click at [1453, 112] on button "Add Expense" at bounding box center [1443, 118] width 57 height 19
select select "1"
select select "7224"
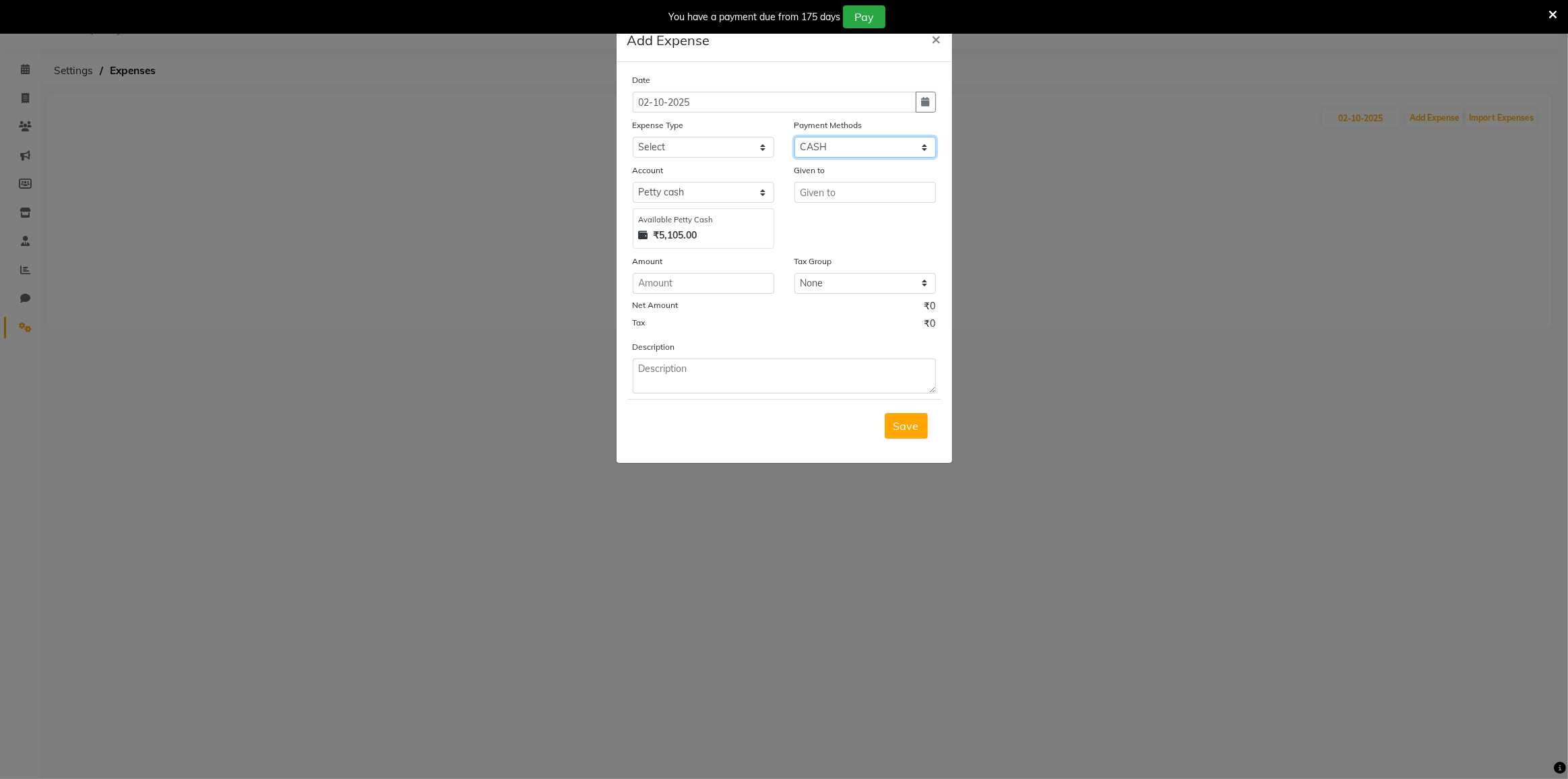
click at [827, 138] on select "Select Gift Card CASH Cheque CARD UPI GPay Wallet Points Coupon Prepaid Package…" at bounding box center [865, 147] width 142 height 21
click at [710, 142] on select "Select Advance Salary Bank charges Cash transfer to bank Cash transfer to hub C…" at bounding box center [703, 147] width 142 height 21
select select "21804"
click at [633, 137] on select "Select Advance Salary Bank charges Cash transfer to bank Cash transfer to hub C…" at bounding box center [703, 147] width 142 height 21
click at [726, 285] on input "number" at bounding box center [703, 283] width 142 height 21
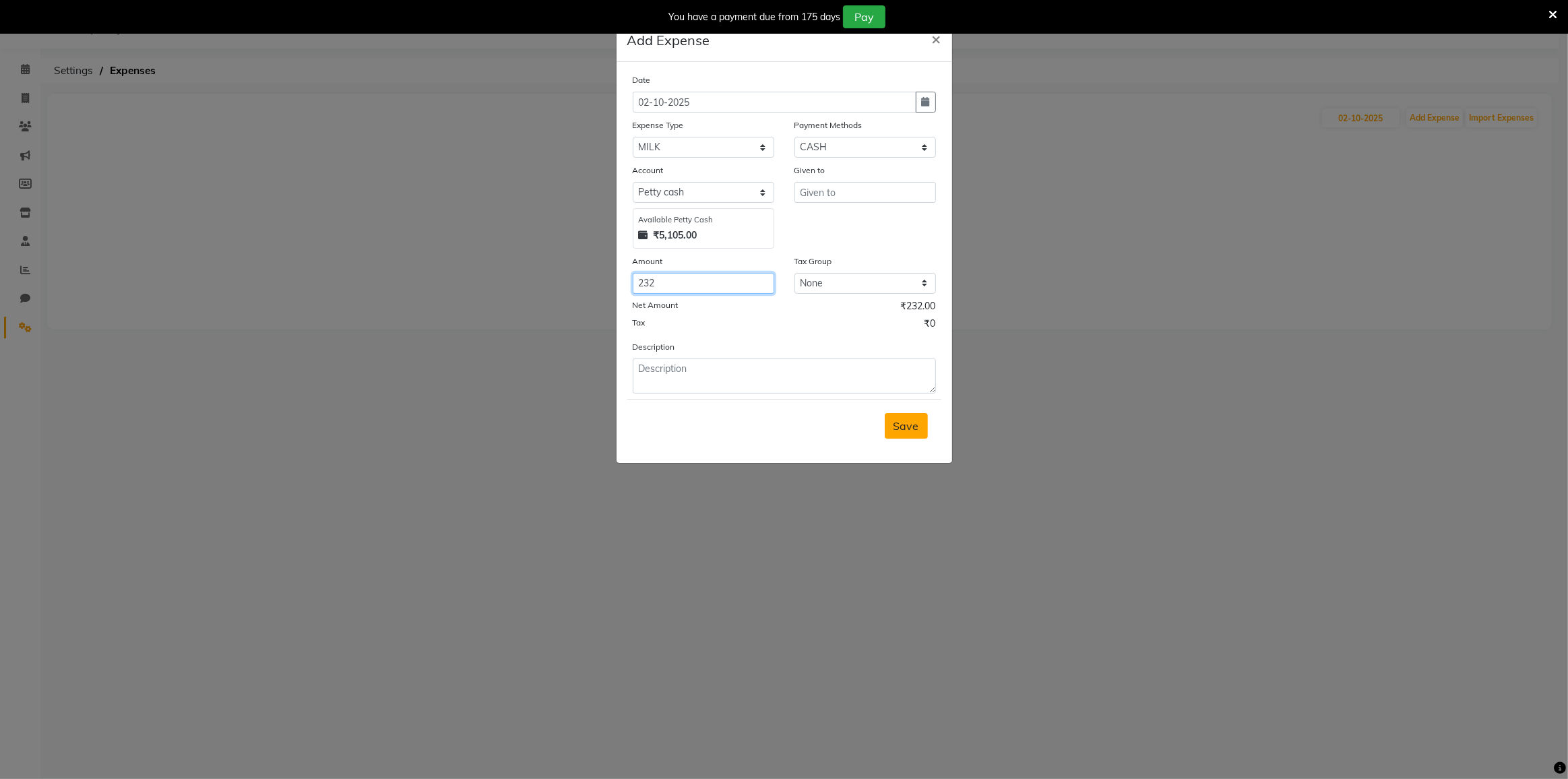
type input "232"
click at [888, 420] on button "Save" at bounding box center [906, 426] width 43 height 26
click at [830, 199] on input "text" at bounding box center [865, 193] width 142 height 21
type input "MILK"
click at [923, 430] on button "Save" at bounding box center [906, 426] width 43 height 26
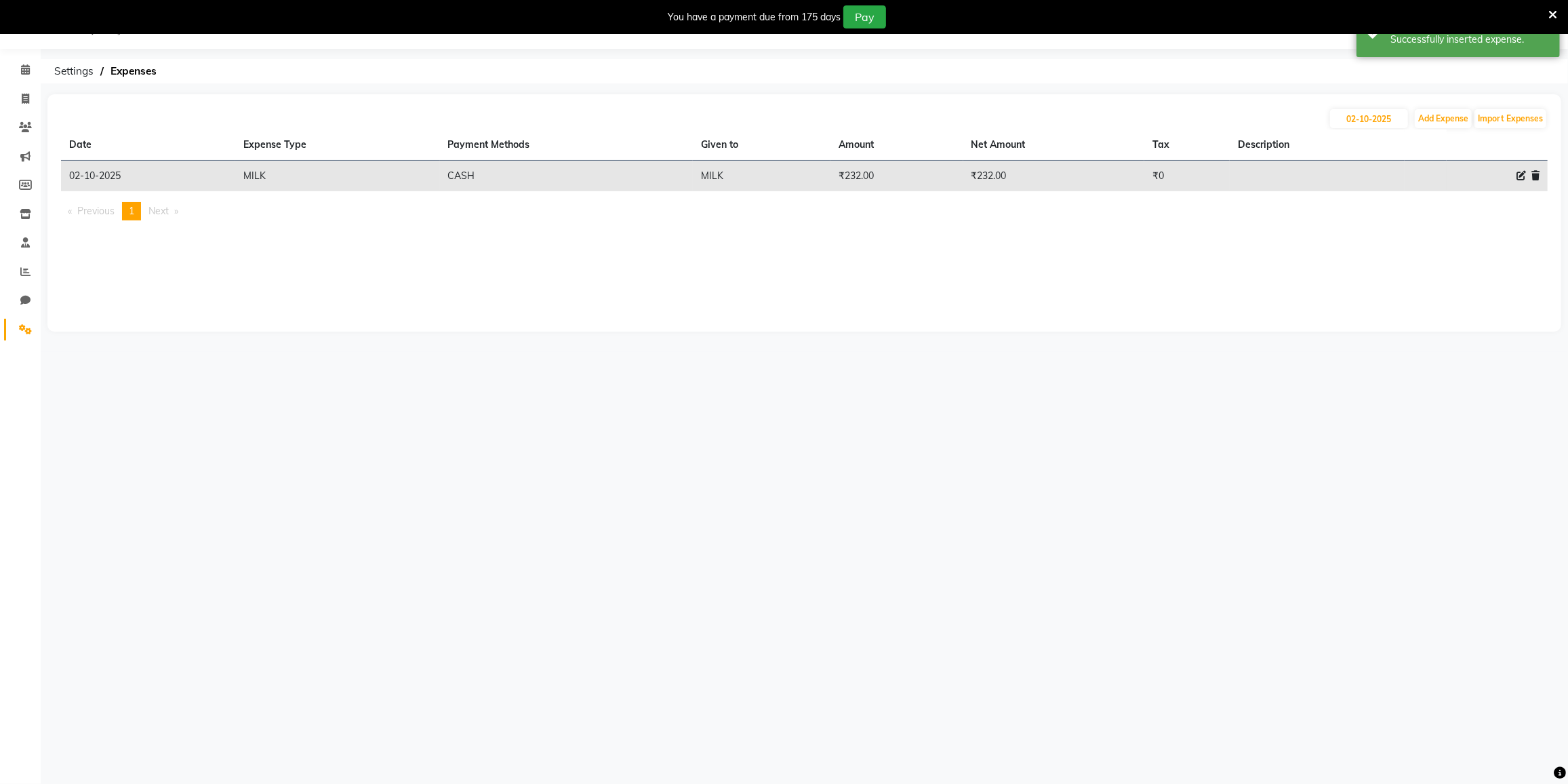
click at [1455, 105] on div "[DATE] Add Expense Import Expenses Date Expense Type Payment Methods Given to A…" at bounding box center [805, 213] width 1514 height 237
click at [1446, 110] on button "Add Expense" at bounding box center [1443, 118] width 57 height 19
select select "1"
select select "7224"
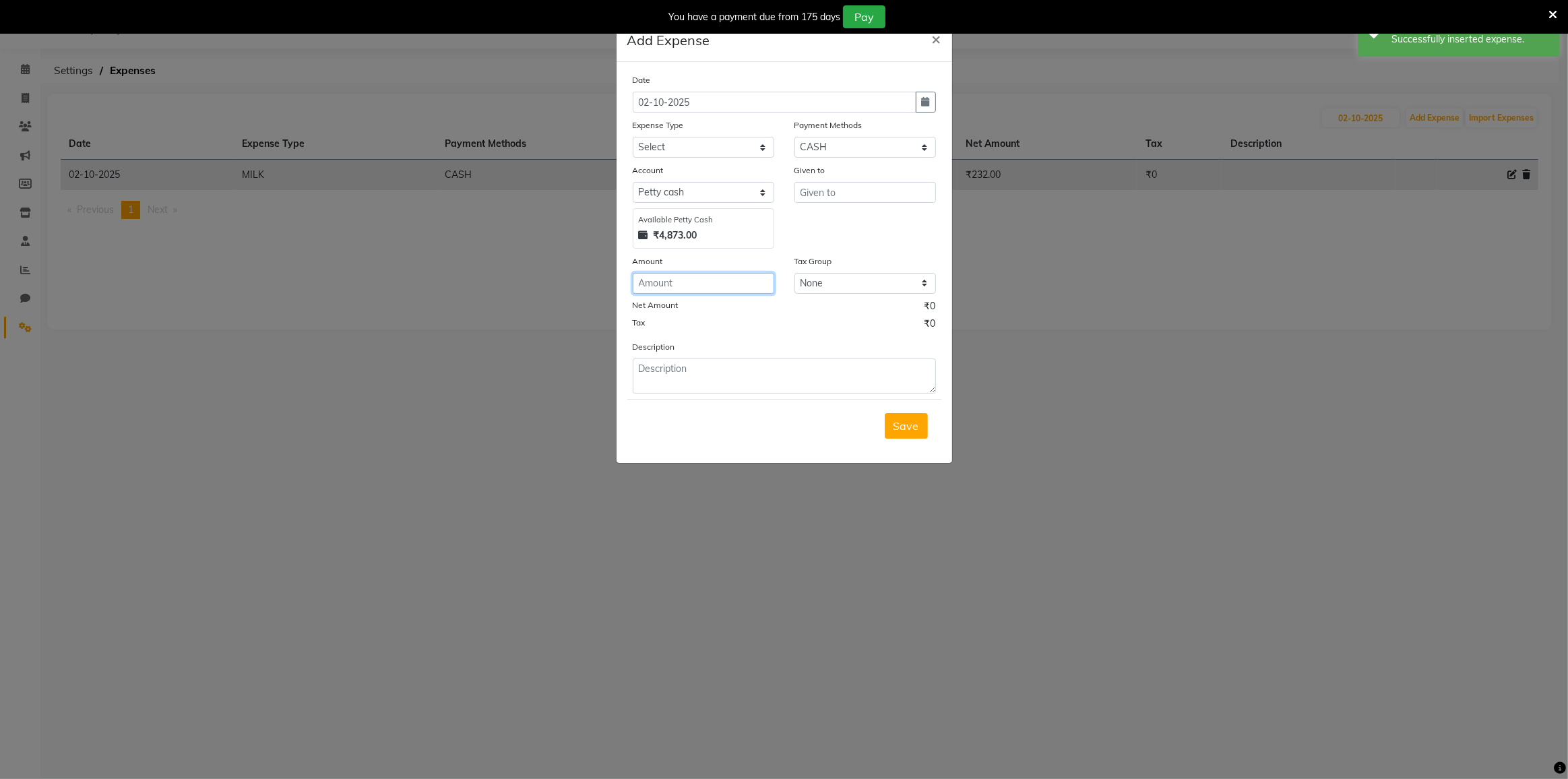
click at [700, 283] on input "number" at bounding box center [703, 283] width 142 height 21
type input "105"
click at [854, 196] on input "text" at bounding box center [865, 193] width 142 height 21
type input "SANDWITCH"
click at [697, 147] on select "Select Advance Salary Bank charges Cash transfer to bank Cash transfer to hub C…" at bounding box center [703, 147] width 142 height 21
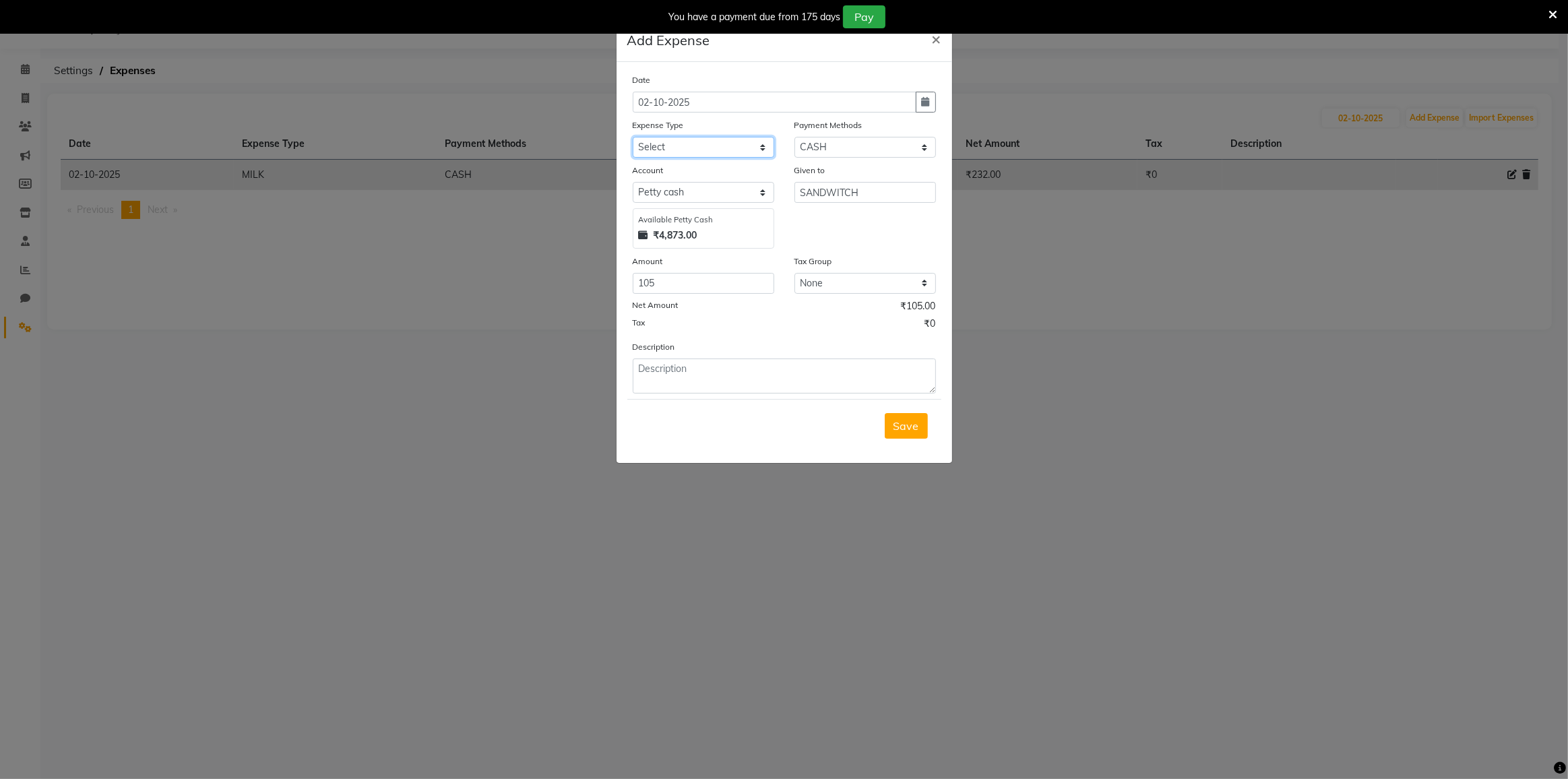
select select "21786"
click at [633, 137] on select "Select Advance Salary Bank charges Cash transfer to bank Cash transfer to hub C…" at bounding box center [703, 147] width 142 height 21
click at [892, 413] on button "Save" at bounding box center [906, 426] width 43 height 26
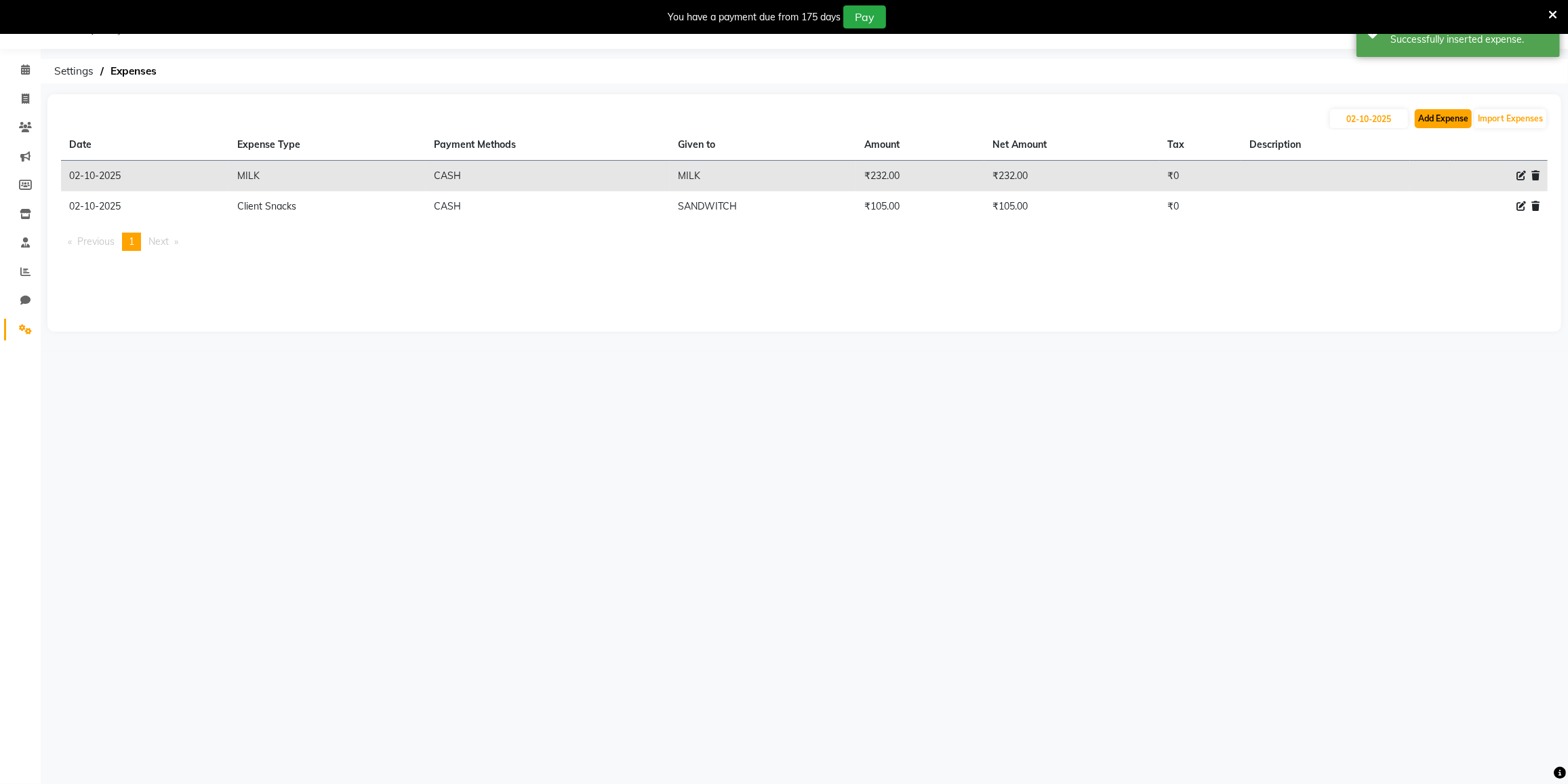
click at [1438, 122] on button "Add Expense" at bounding box center [1443, 118] width 57 height 19
select select "1"
select select "7224"
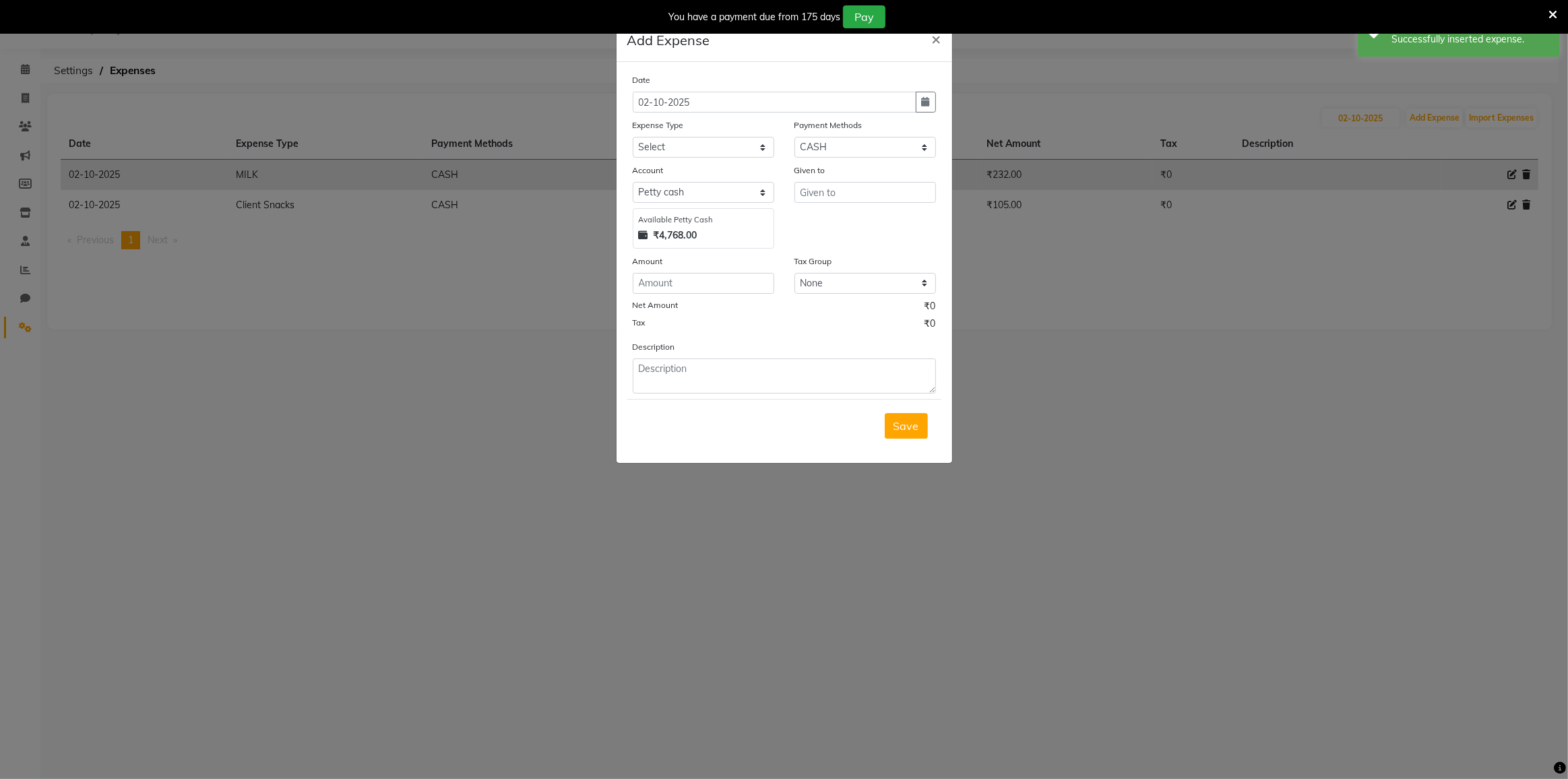
click at [687, 135] on div "Expense Type" at bounding box center [703, 127] width 142 height 19
click at [688, 149] on select "Select Advance Salary Bank charges Cash transfer to bank Cash transfer to hub C…" at bounding box center [703, 147] width 142 height 21
select select "21785"
click at [633, 137] on select "Select Advance Salary Bank charges Cash transfer to bank Cash transfer to hub C…" at bounding box center [703, 147] width 142 height 21
click at [856, 198] on input "text" at bounding box center [865, 193] width 142 height 21
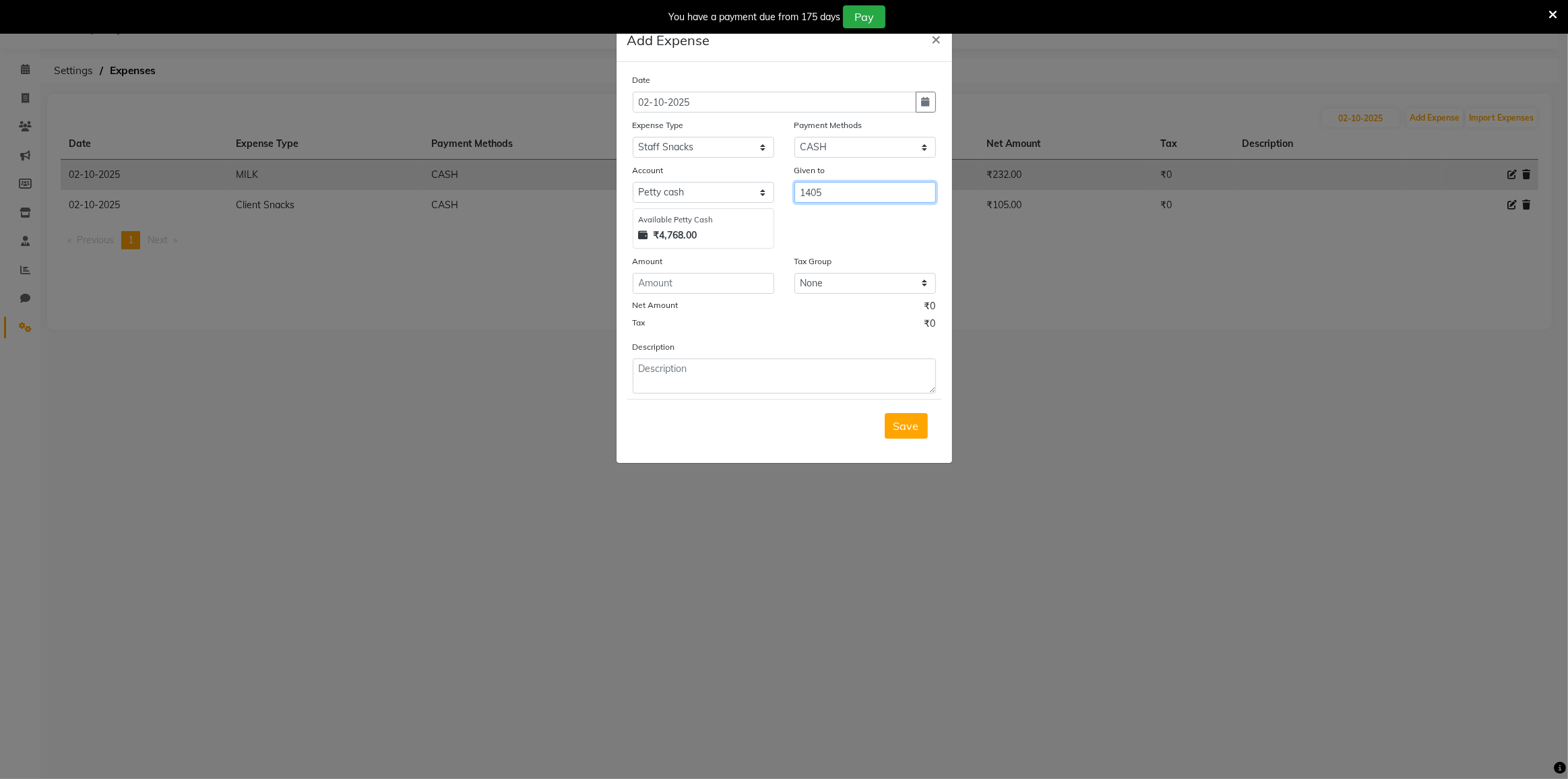
click at [864, 191] on input "1405" at bounding box center [865, 193] width 142 height 21
type input "1"
type input "JELABI"
click at [720, 292] on div "Date [DATE] Expense Type Select Advance Salary Bank charges Cash transfer to ba…" at bounding box center [784, 233] width 303 height 321
click at [731, 284] on input "number" at bounding box center [703, 283] width 142 height 21
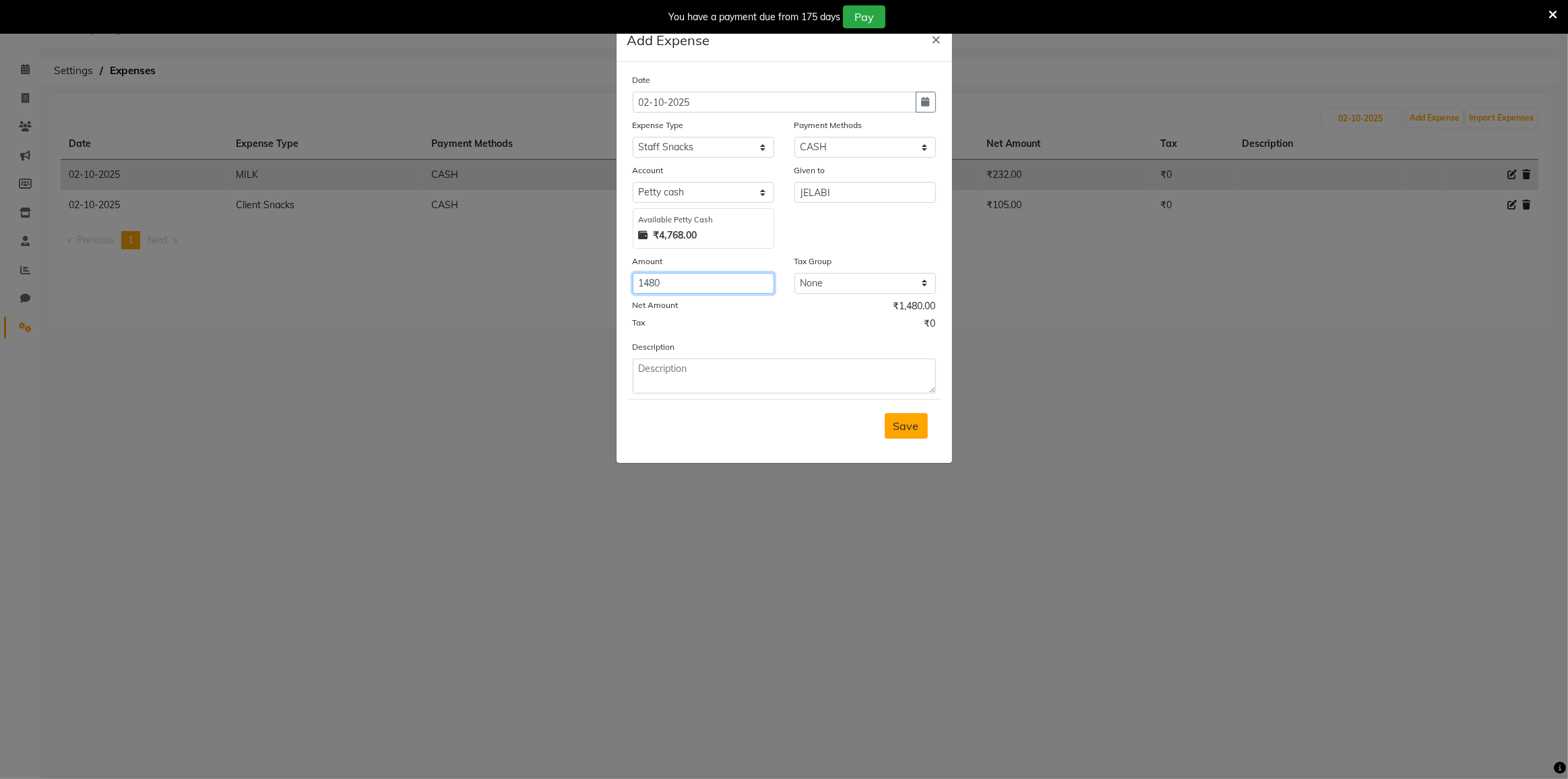
type input "1480"
click at [916, 420] on span "Save" at bounding box center [906, 426] width 26 height 13
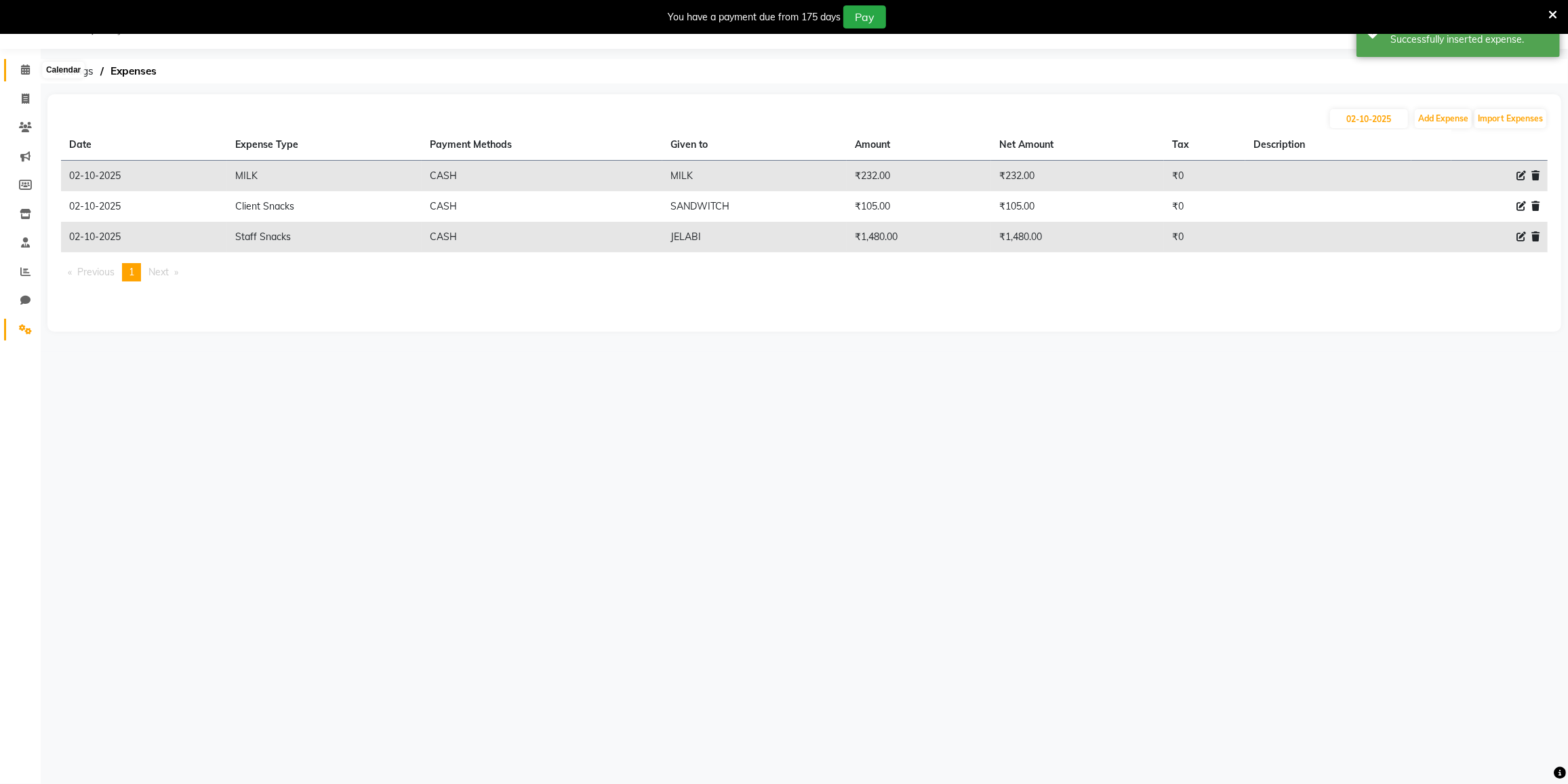
click at [26, 72] on icon at bounding box center [25, 70] width 9 height 10
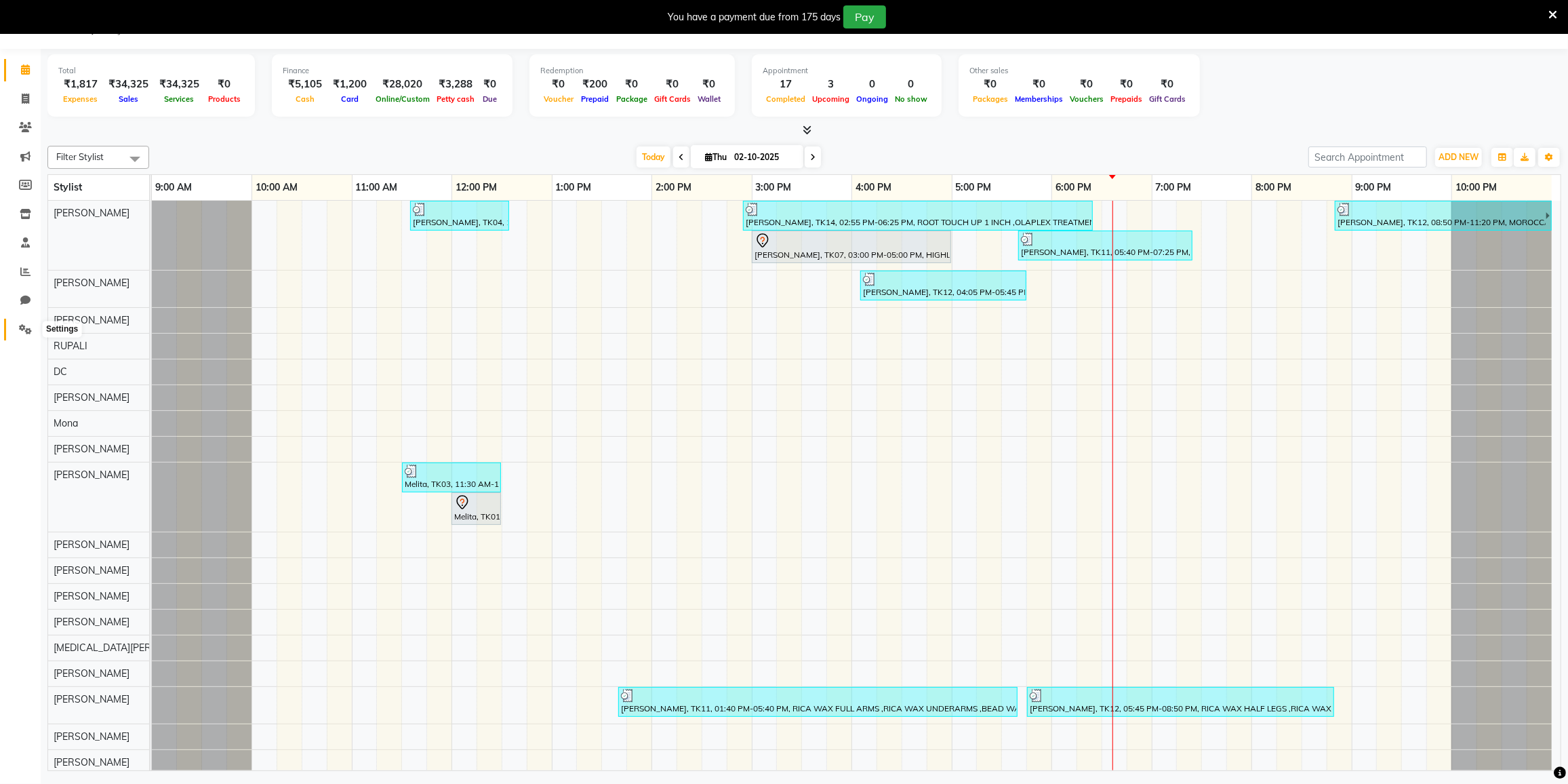
click at [27, 328] on icon at bounding box center [25, 329] width 13 height 10
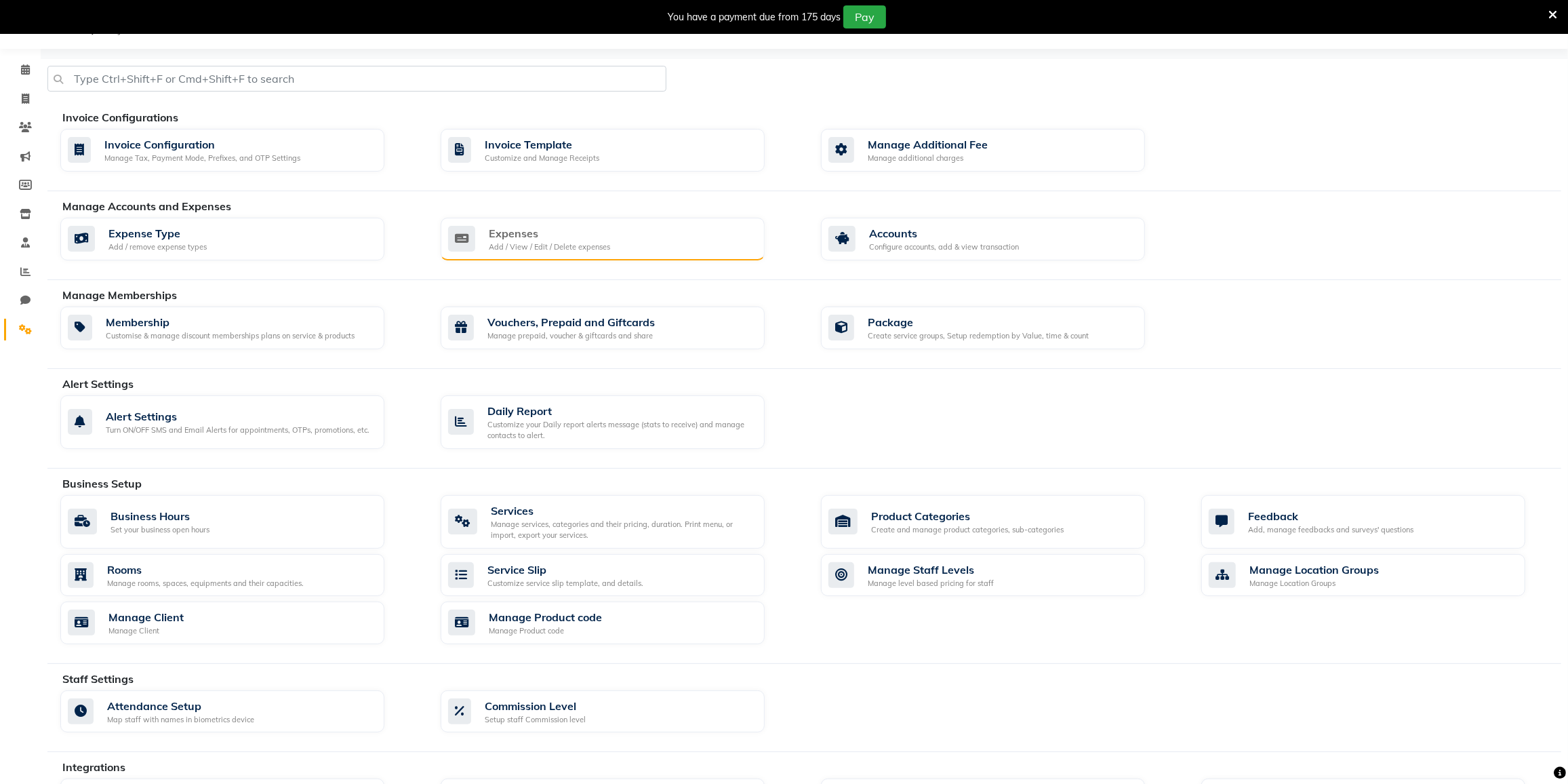
click at [577, 236] on div "Expenses" at bounding box center [549, 233] width 121 height 16
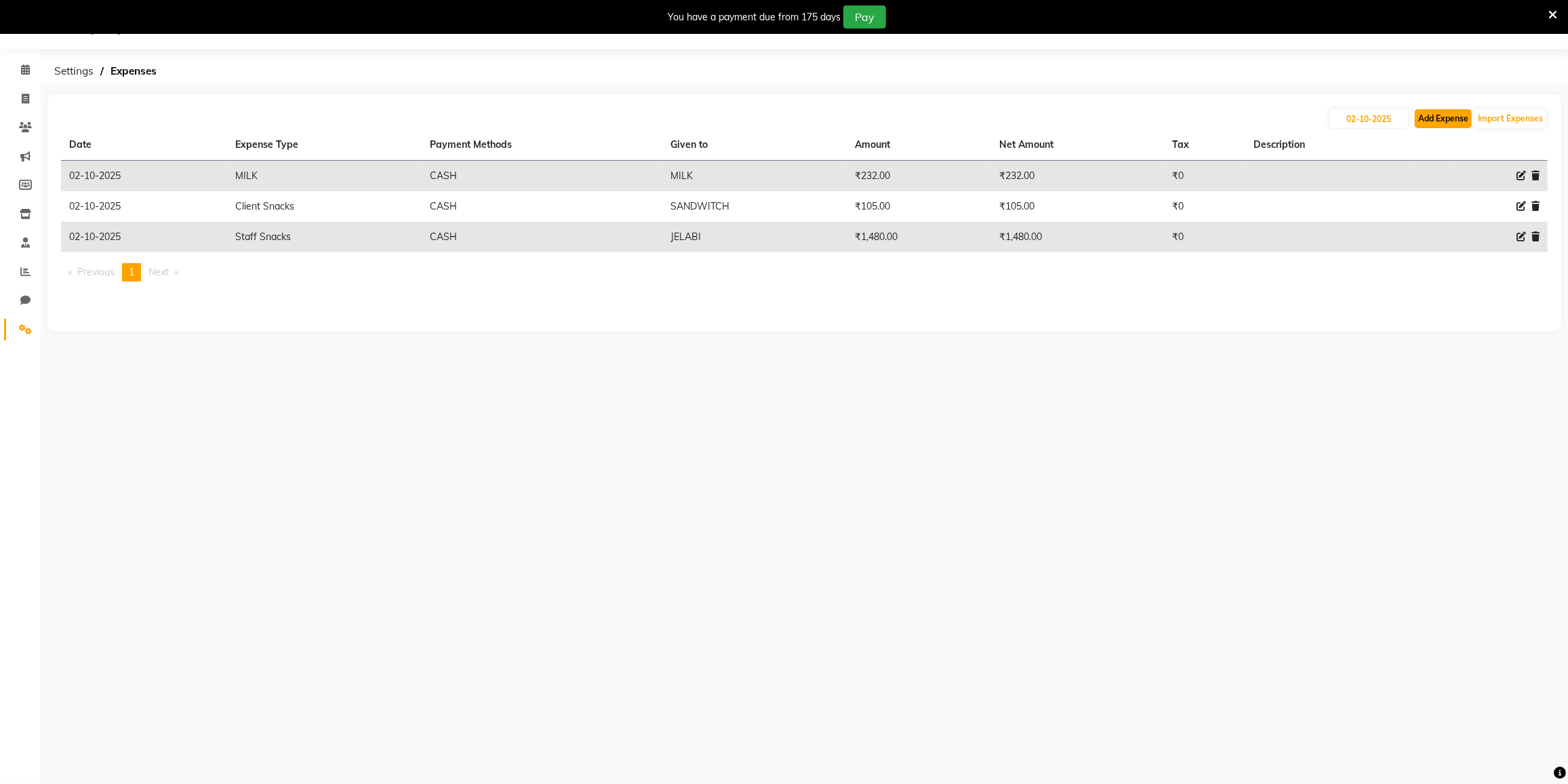
click at [1465, 122] on button "Add Expense" at bounding box center [1443, 118] width 57 height 19
select select "1"
select select "7224"
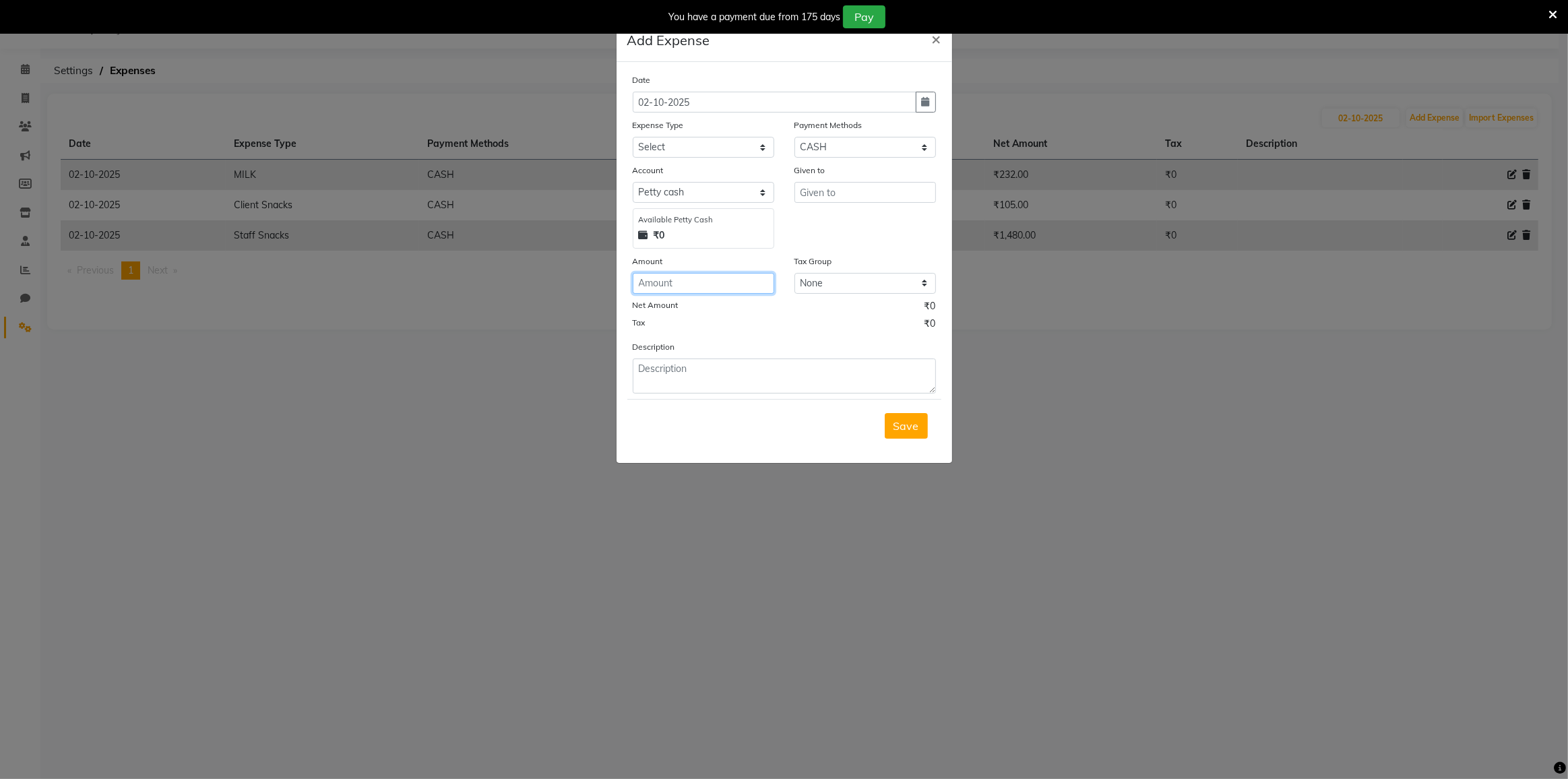
click at [703, 290] on input "number" at bounding box center [703, 283] width 142 height 21
type input "800"
click at [705, 139] on select "Select Advance Salary Bank charges Cash transfer to bank Cash transfer to hub C…" at bounding box center [703, 147] width 142 height 21
select select "21778"
click at [633, 137] on select "Select Advance Salary Bank charges Cash transfer to bank Cash transfer to hub C…" at bounding box center [703, 147] width 142 height 21
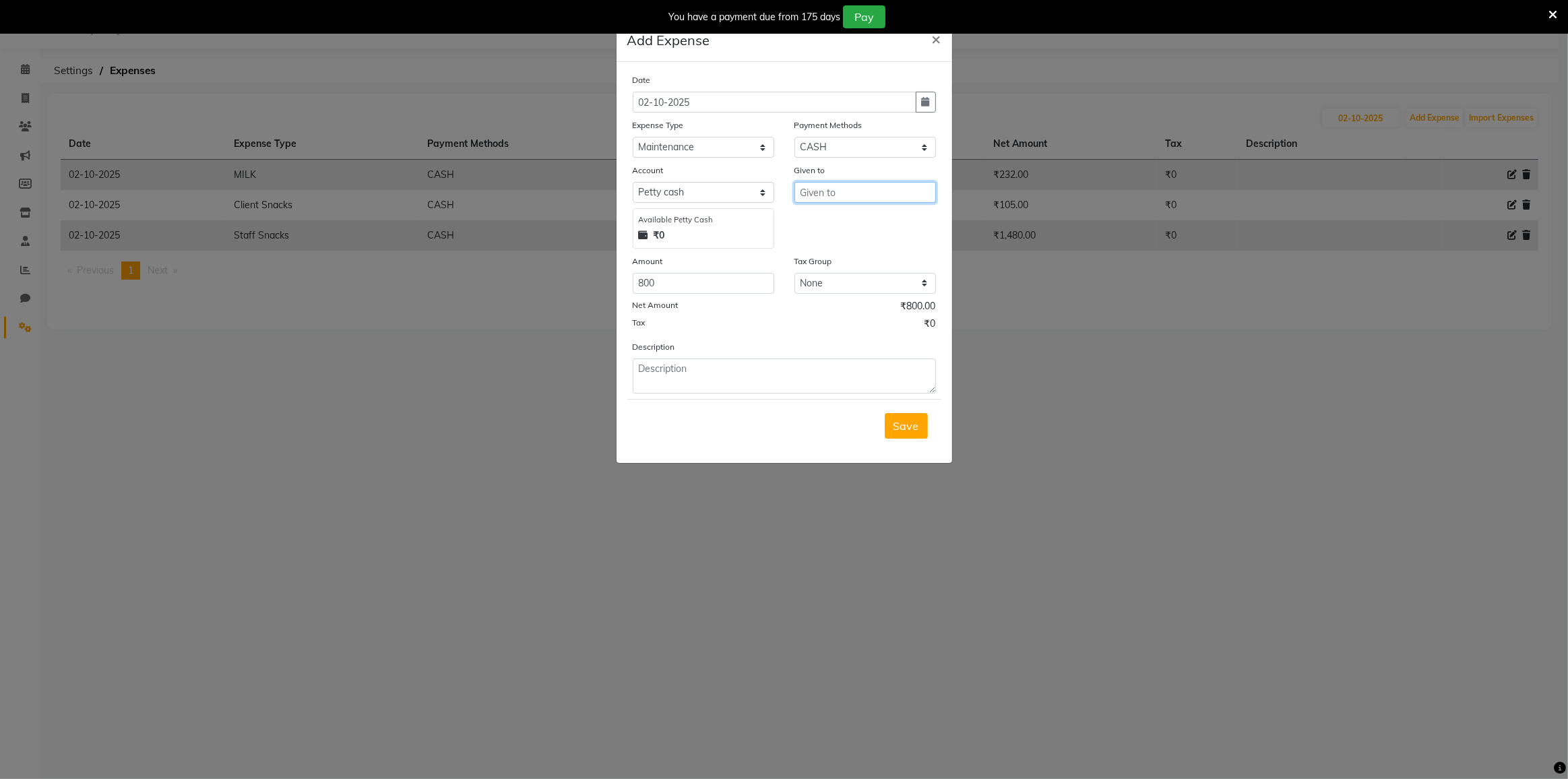
click at [836, 193] on input "text" at bounding box center [865, 193] width 142 height 21
type input "WATER TANK"
click at [895, 420] on span "Save" at bounding box center [906, 426] width 26 height 13
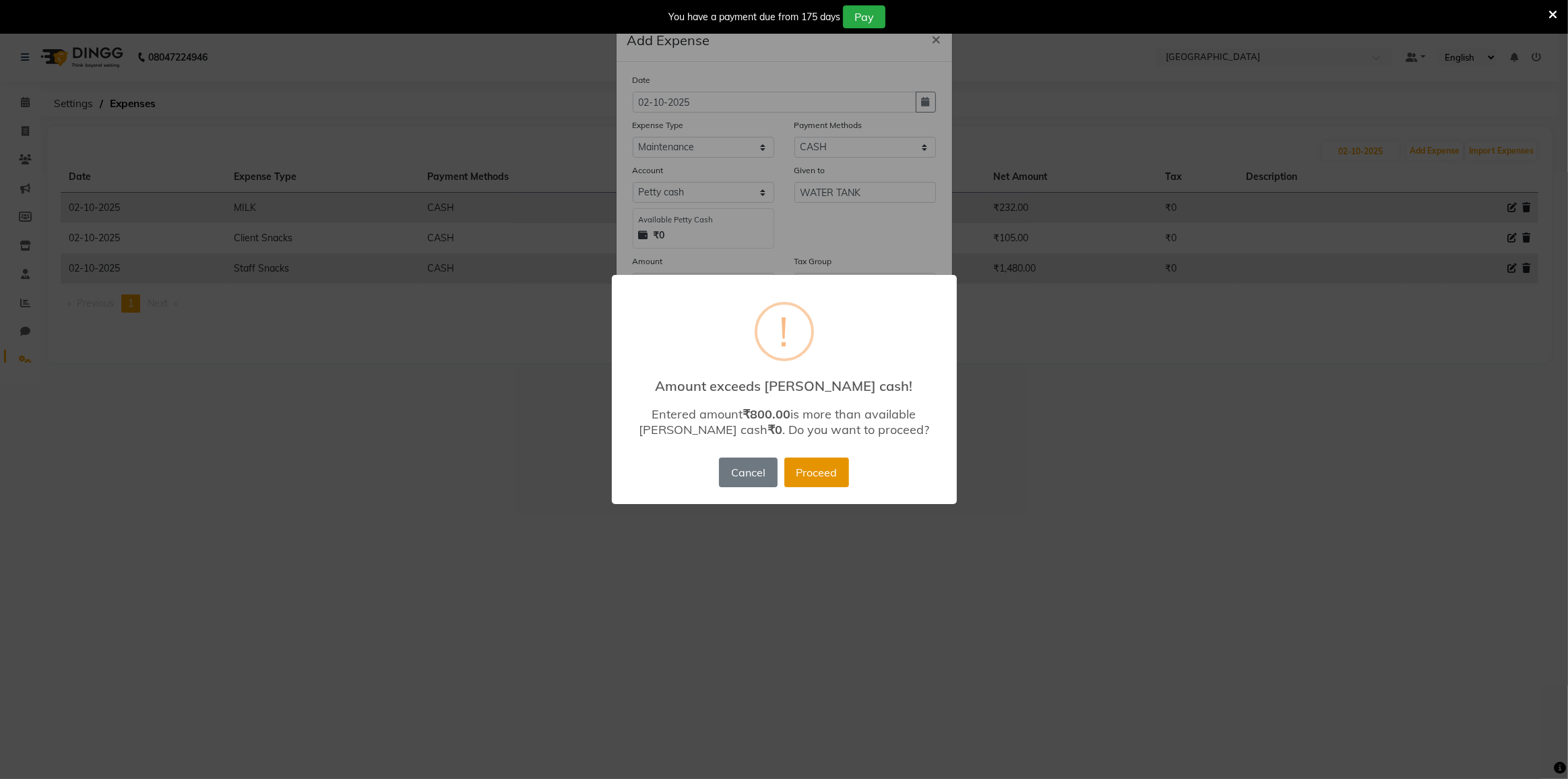
click at [819, 480] on button "Proceed" at bounding box center [816, 473] width 65 height 29
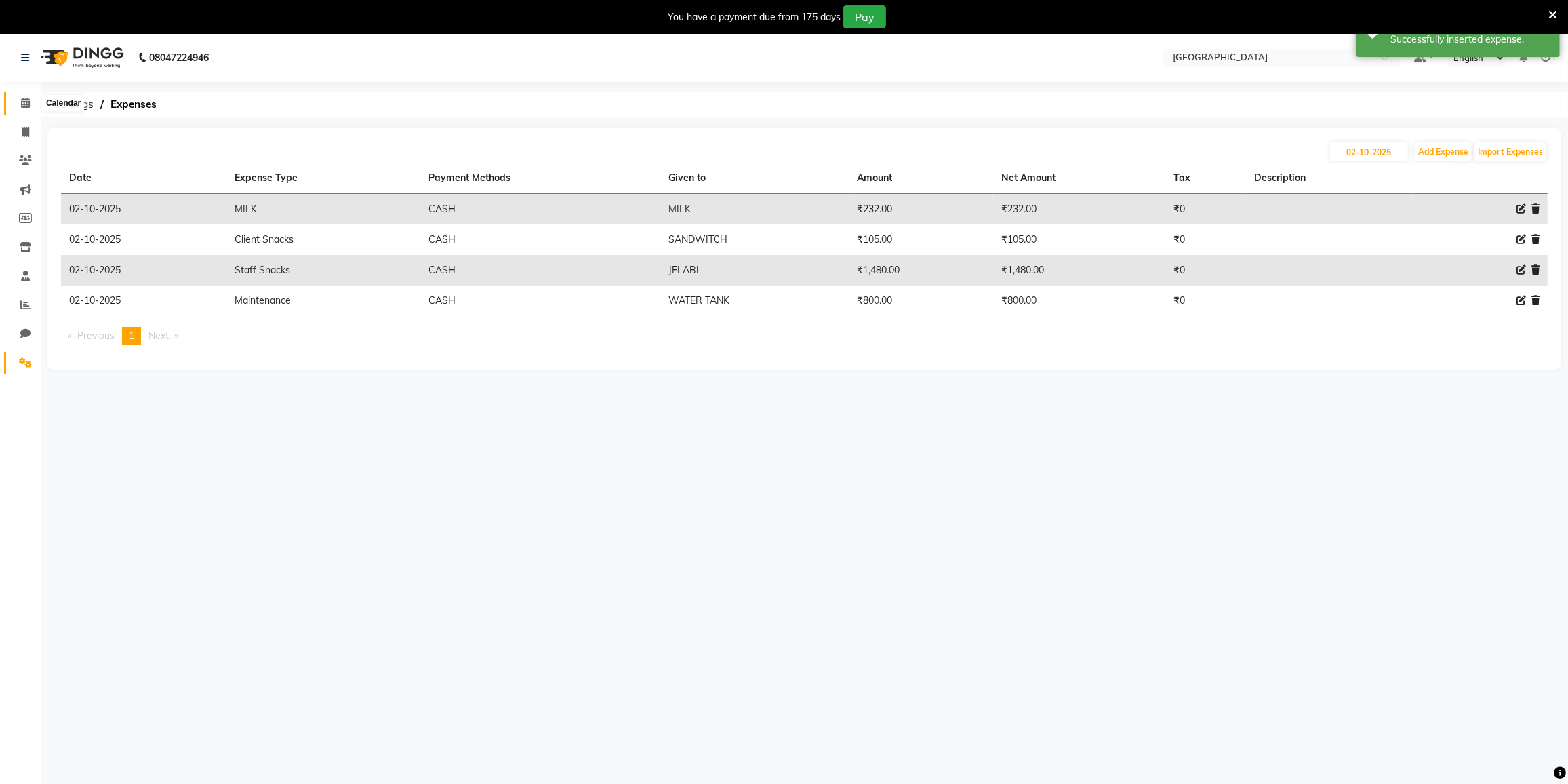
click at [24, 108] on span at bounding box center [25, 103] width 24 height 15
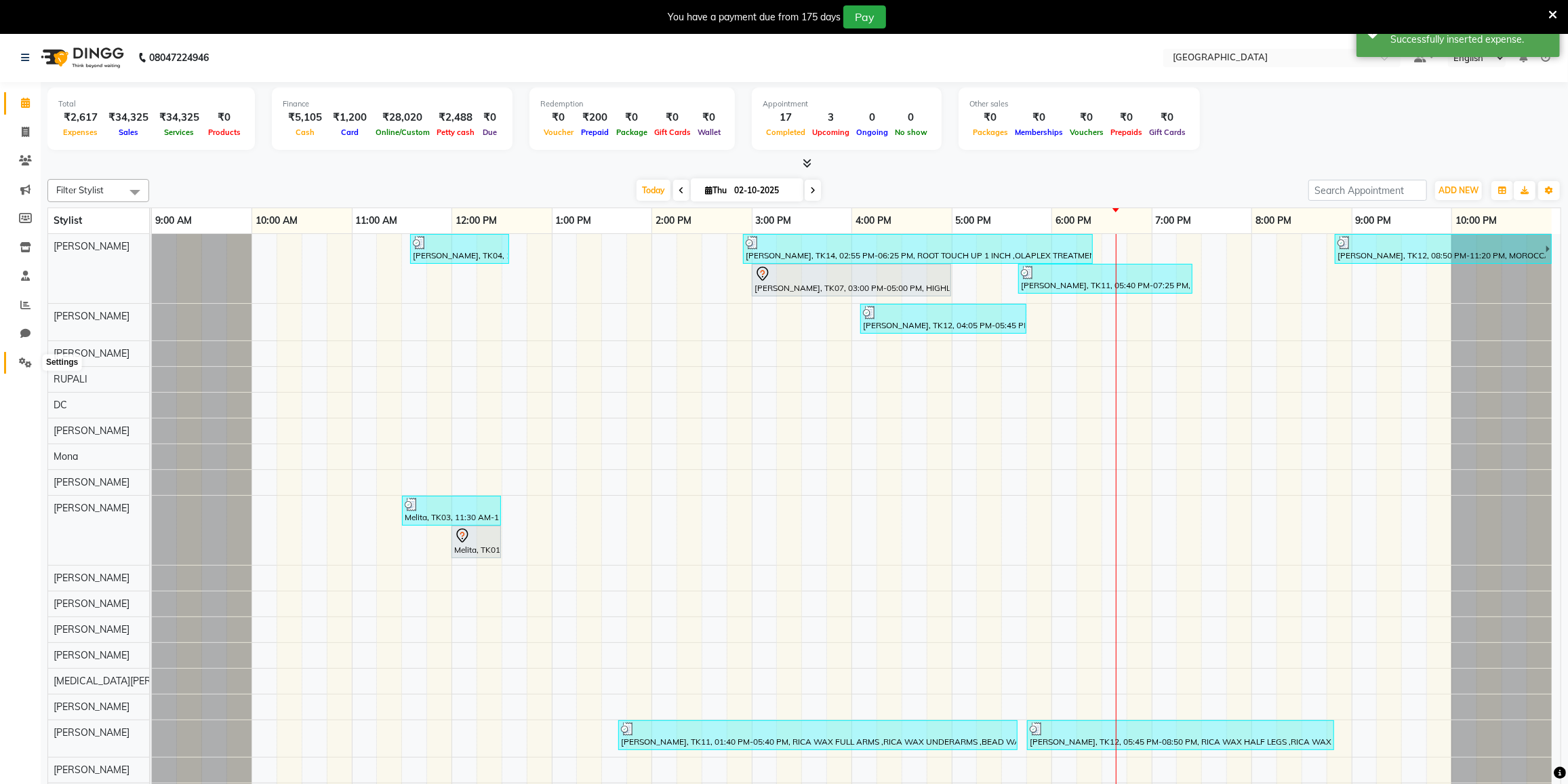
click at [27, 363] on icon at bounding box center [25, 362] width 13 height 10
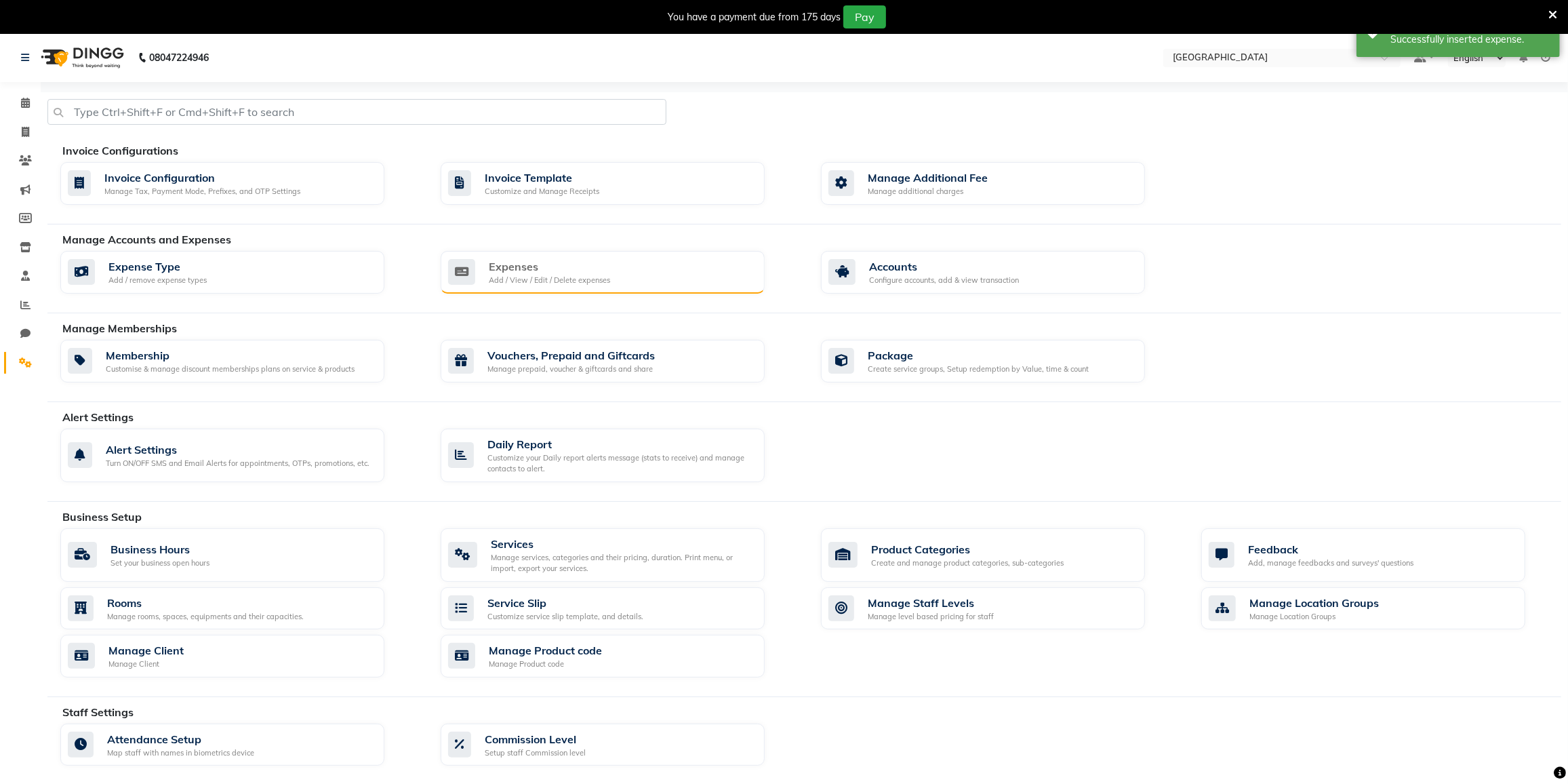
click at [654, 268] on div "Expenses Add / View / Edit / Delete expenses" at bounding box center [600, 273] width 305 height 28
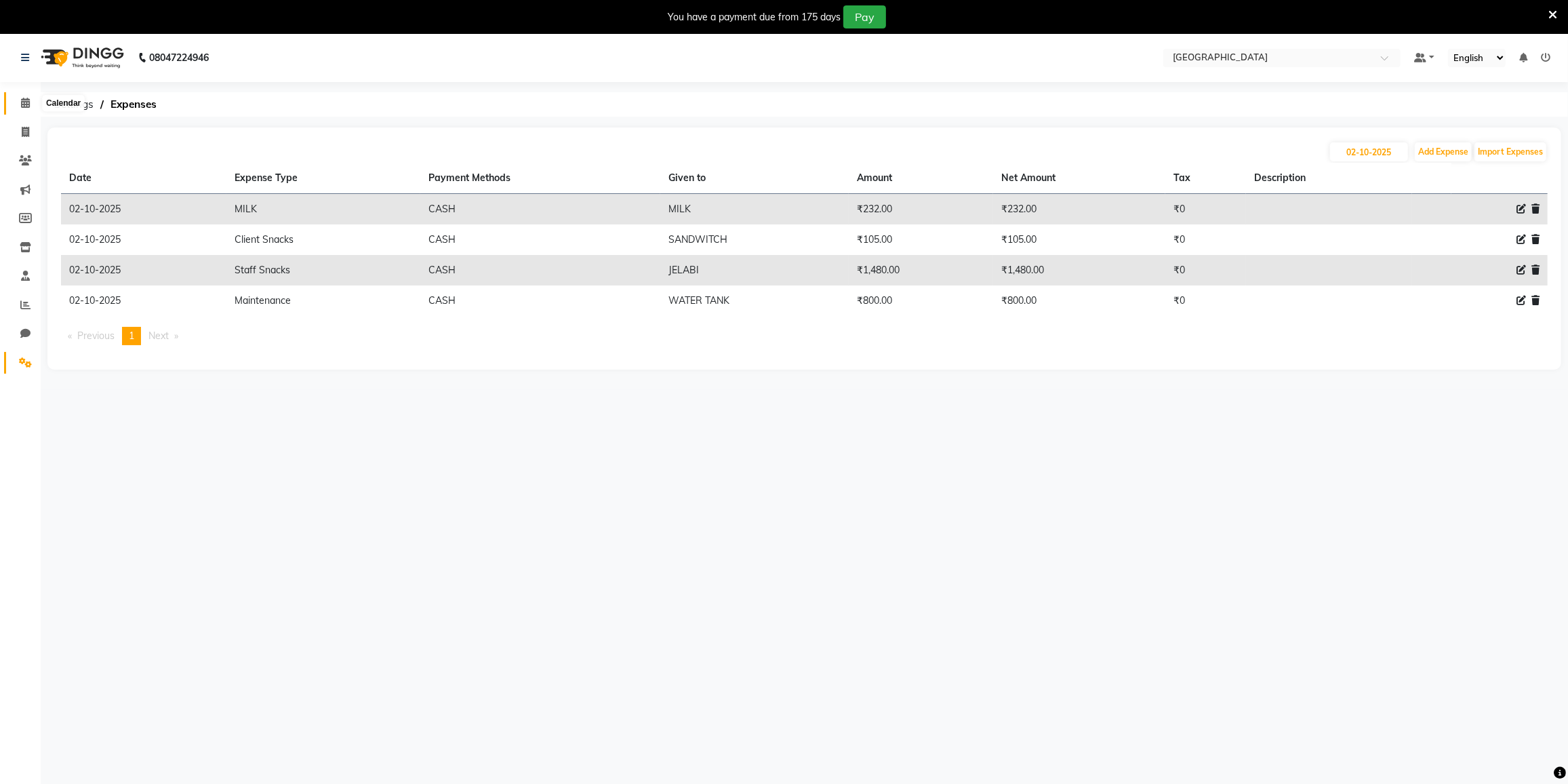
click at [20, 99] on span at bounding box center [25, 103] width 24 height 15
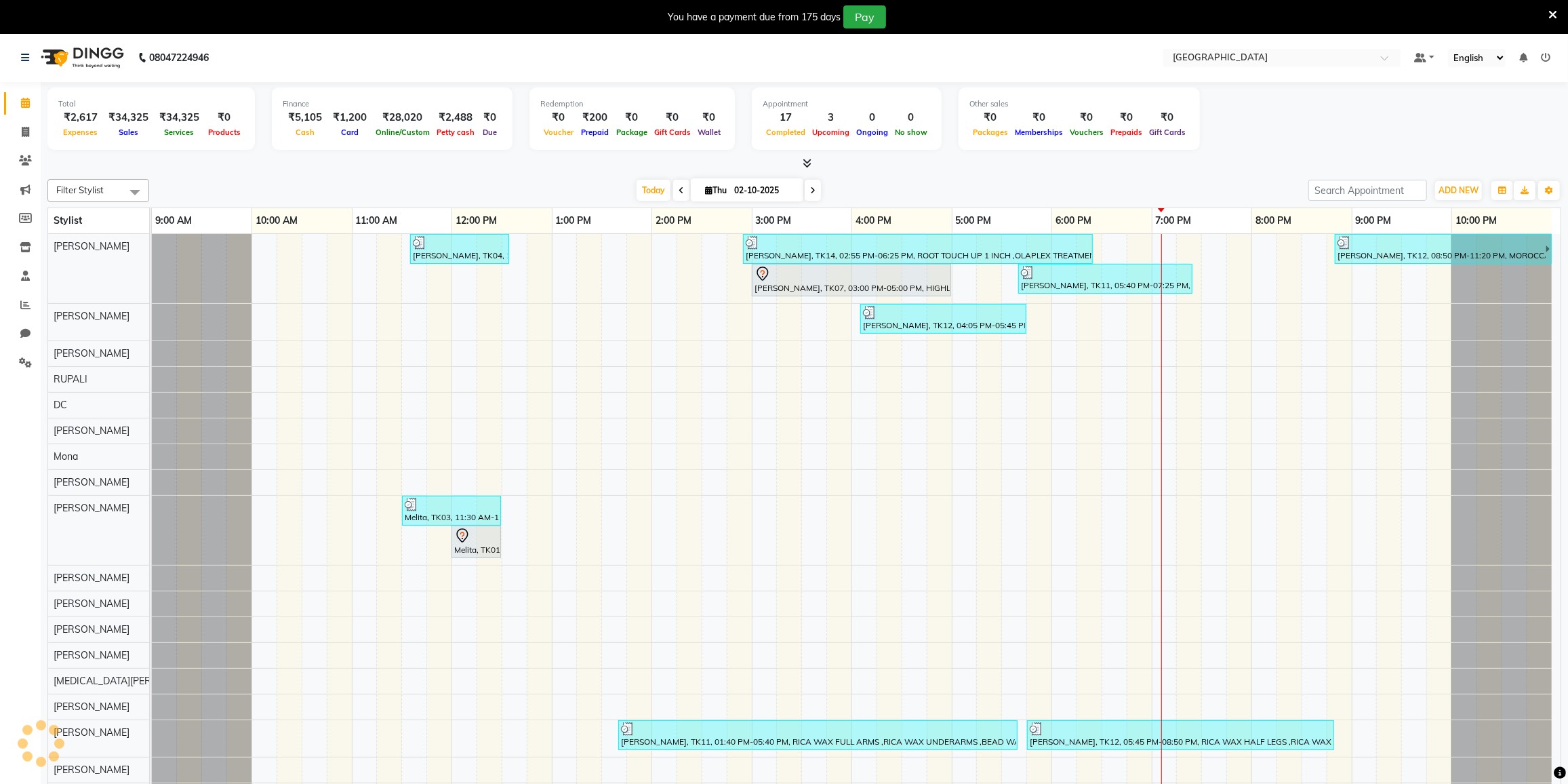
scroll to position [33, 0]
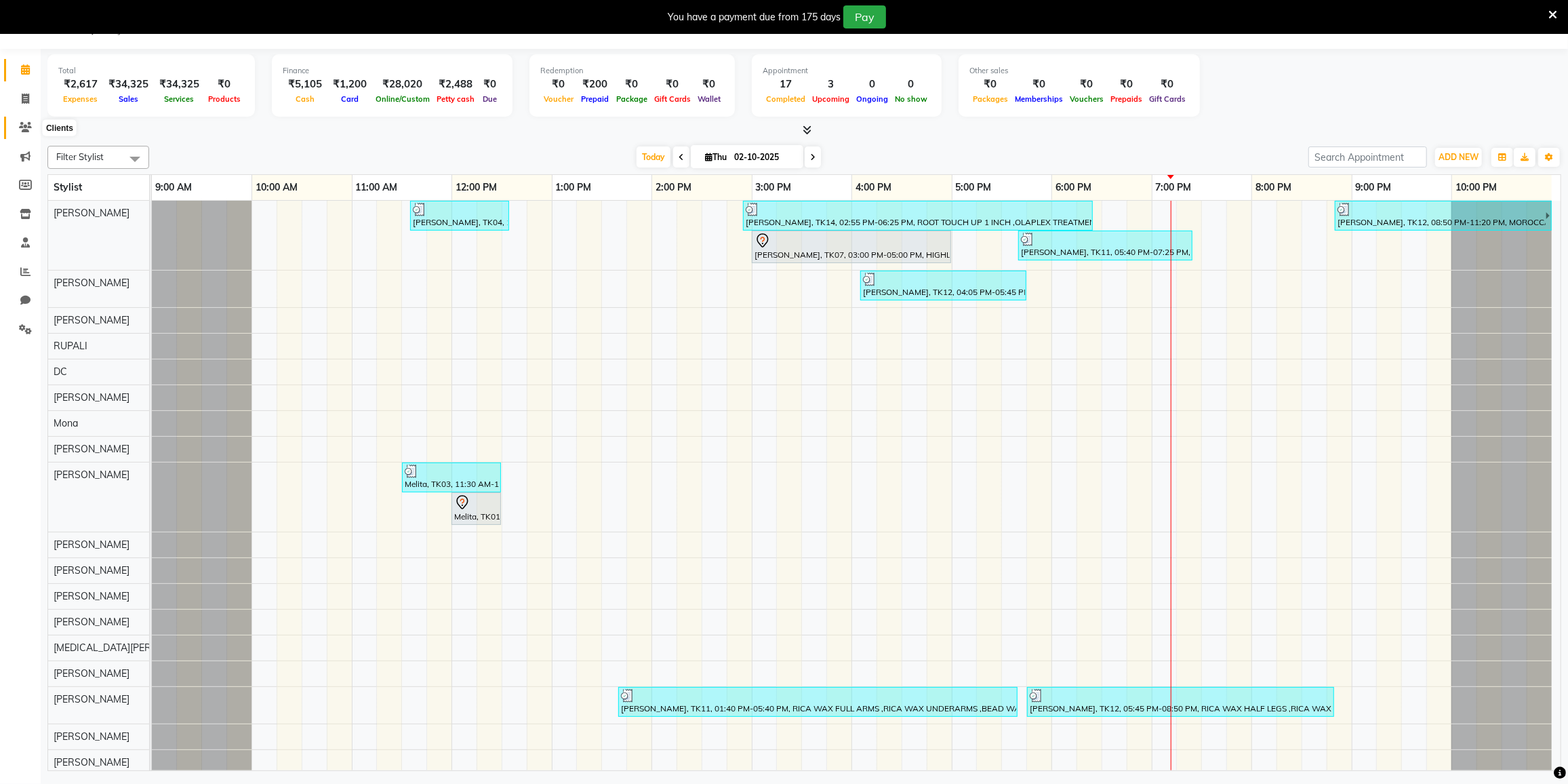
click at [18, 129] on span at bounding box center [25, 128] width 24 height 15
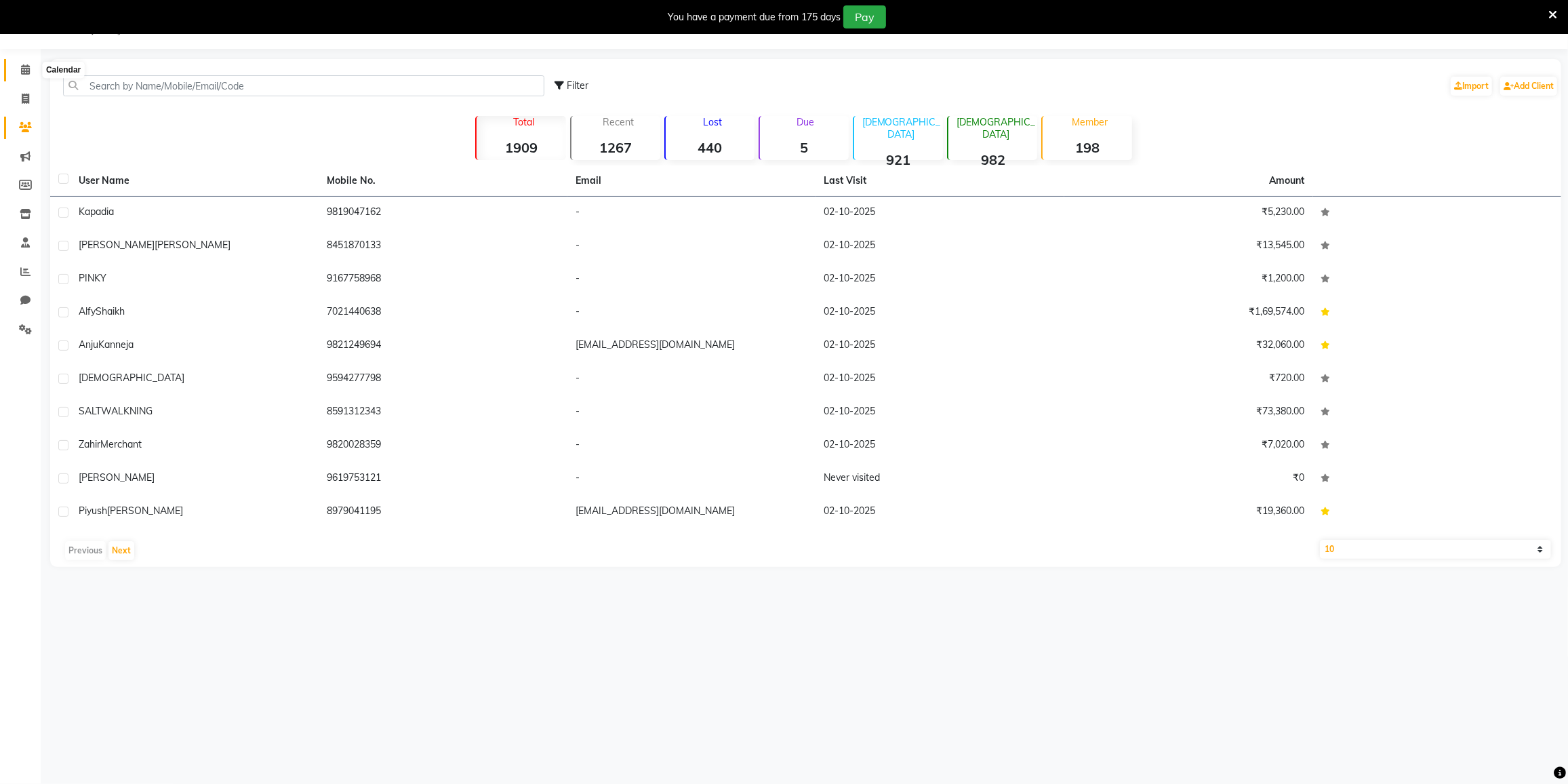
click at [20, 69] on span at bounding box center [25, 70] width 24 height 15
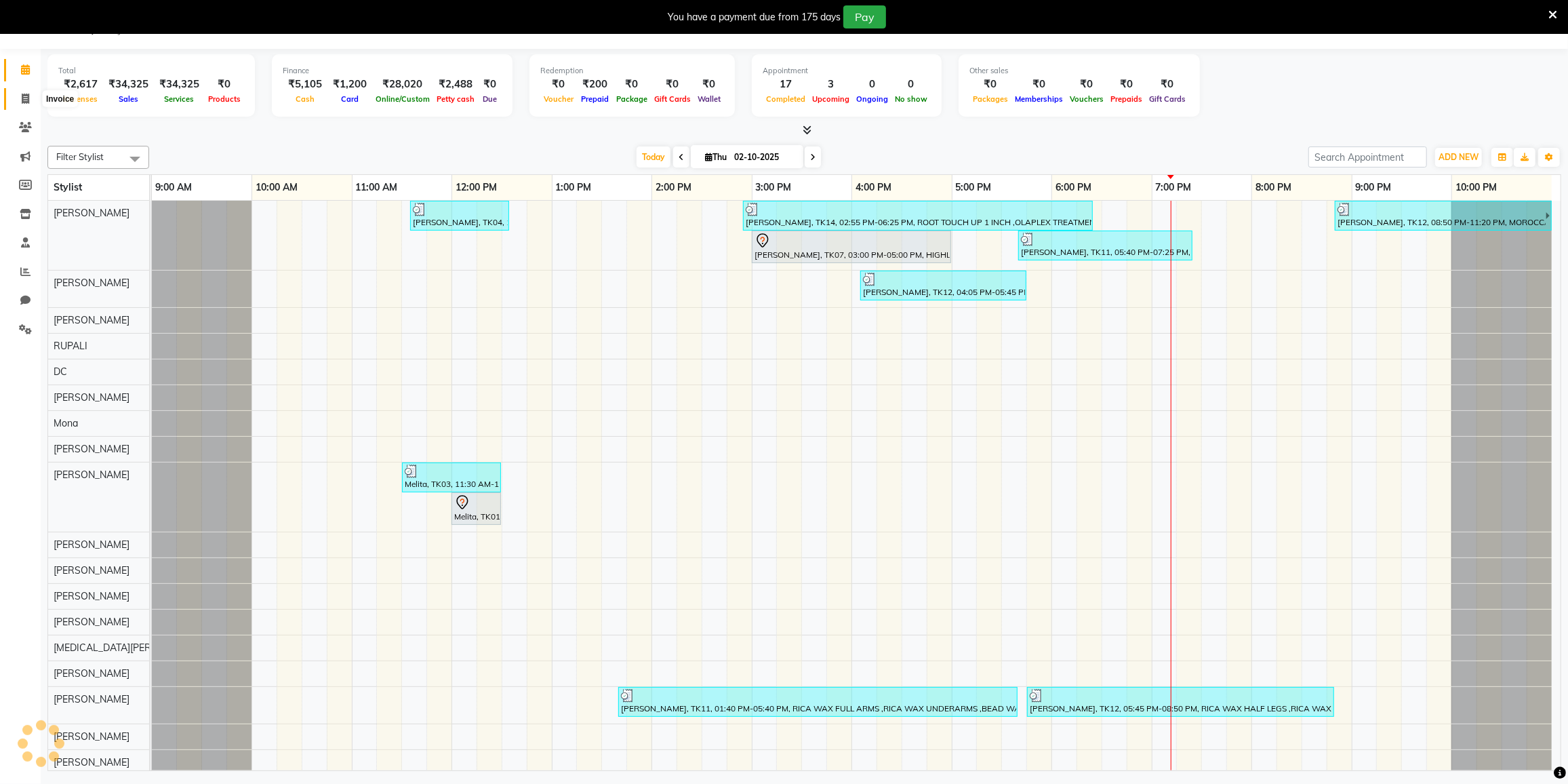
click at [18, 100] on span at bounding box center [25, 99] width 24 height 15
select select "service"
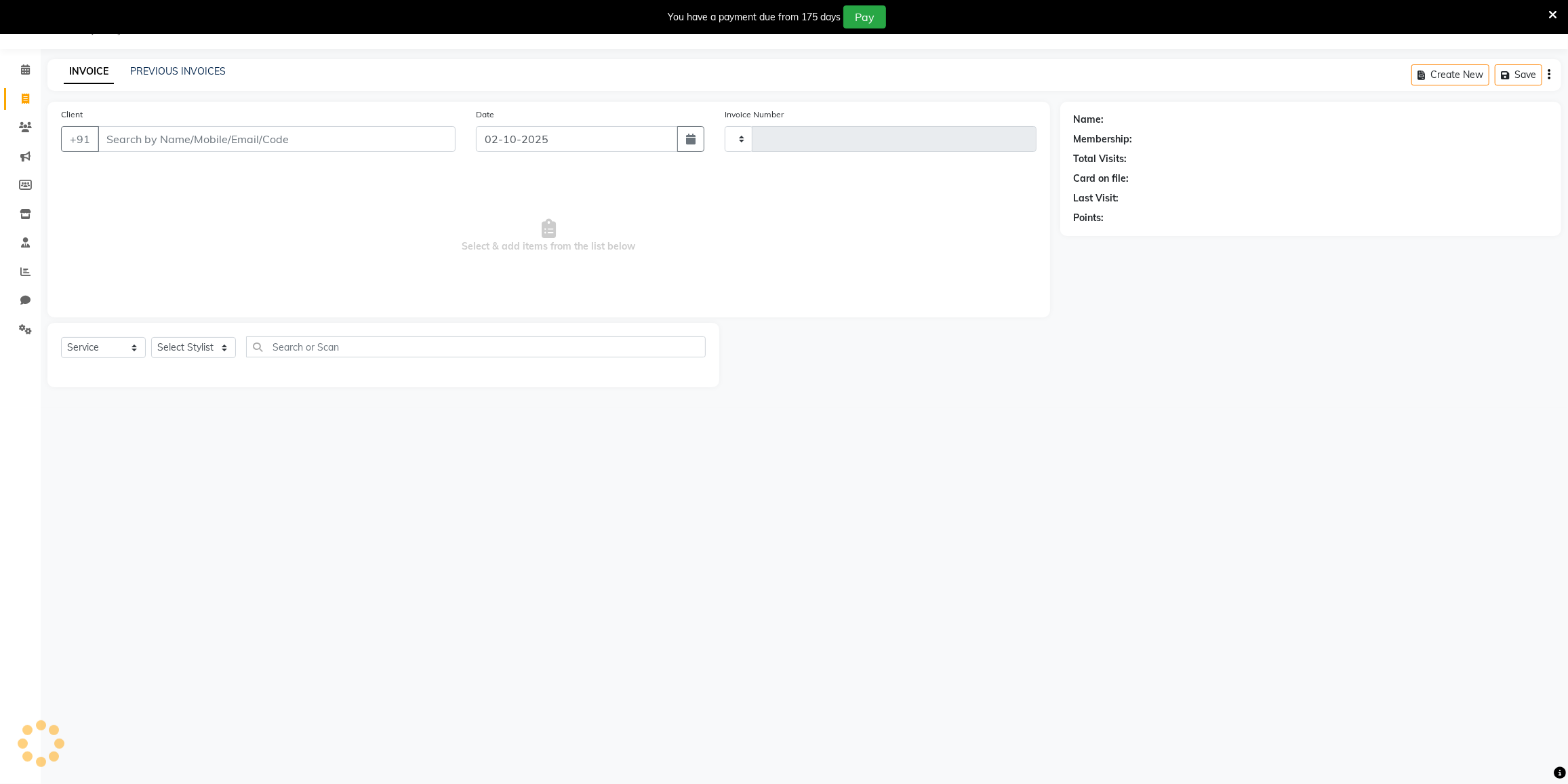
type input "4056"
select select "8096"
click at [178, 139] on input "Client" at bounding box center [277, 139] width 358 height 26
type input "8108232858"
click at [433, 130] on button "Add Client" at bounding box center [420, 139] width 70 height 26
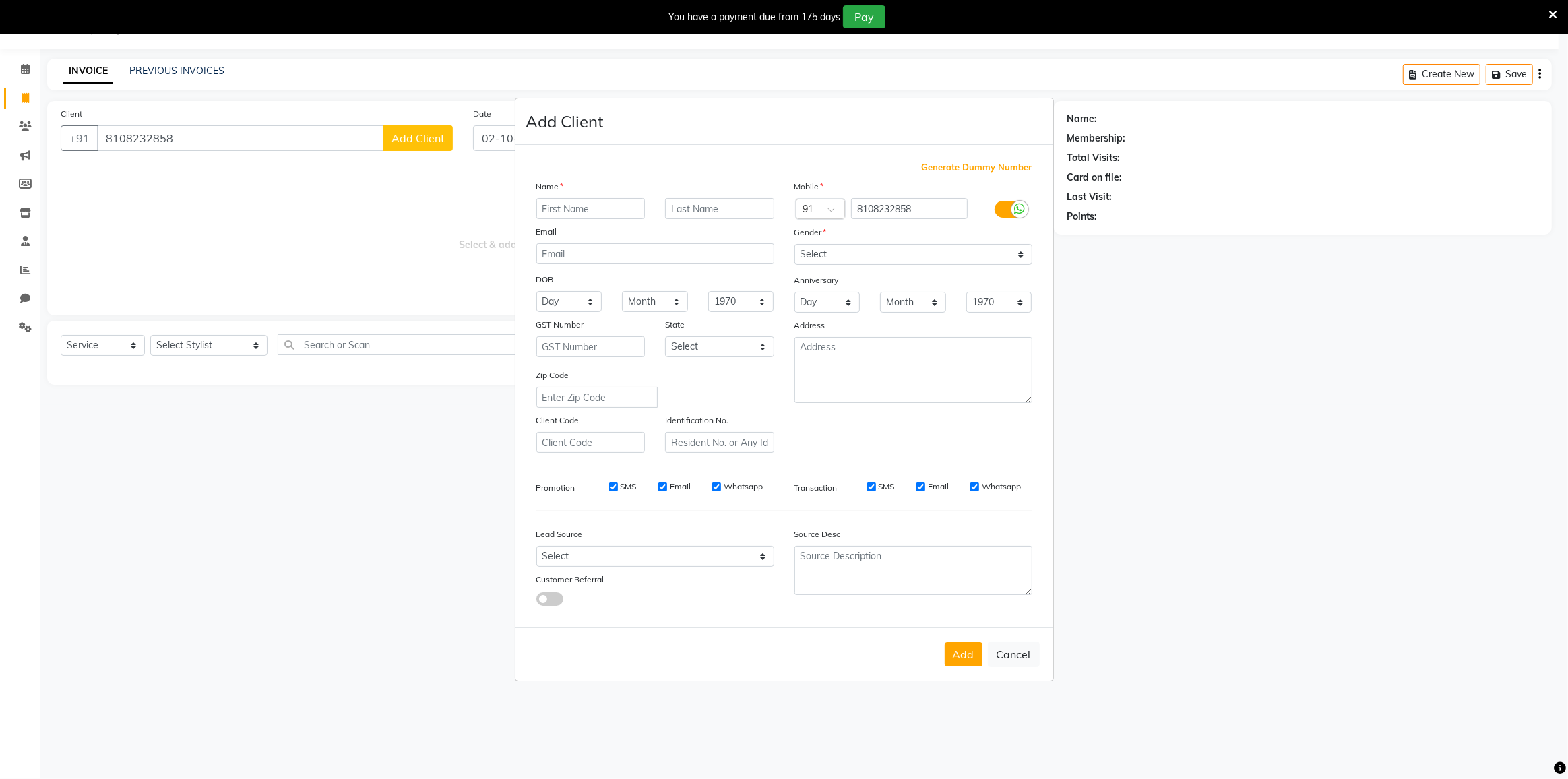
click at [543, 216] on input "text" at bounding box center [591, 209] width 109 height 21
type input "[PERSON_NAME]"
click at [831, 256] on select "Select [DEMOGRAPHIC_DATA] [DEMOGRAPHIC_DATA] Other Prefer Not To Say" at bounding box center [913, 255] width 238 height 21
select select "[DEMOGRAPHIC_DATA]"
click at [794, 244] on select "Select [DEMOGRAPHIC_DATA] [DEMOGRAPHIC_DATA] Other Prefer Not To Say" at bounding box center [913, 255] width 238 height 21
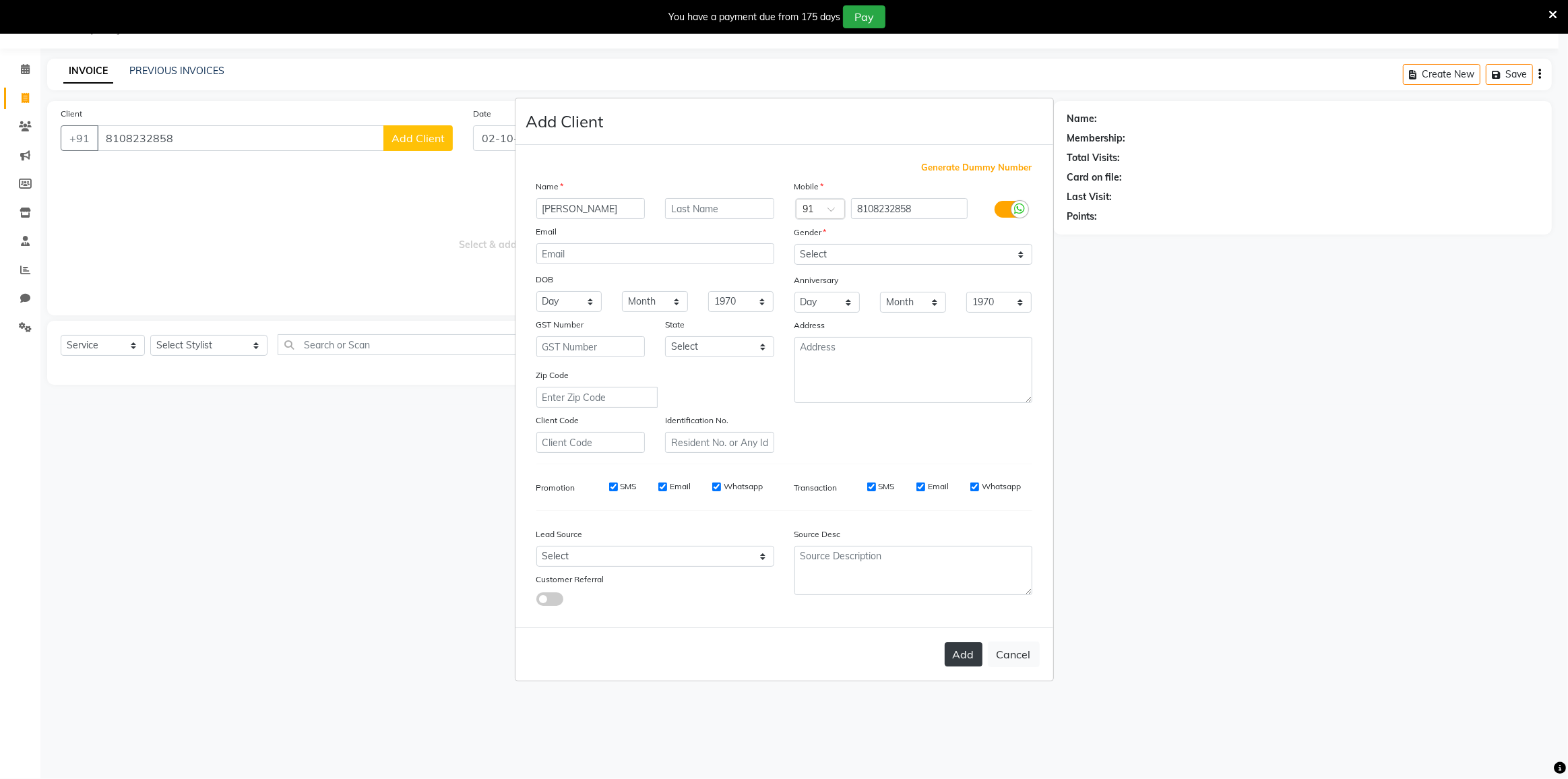
click at [964, 654] on button "Add" at bounding box center [964, 654] width 38 height 24
select select
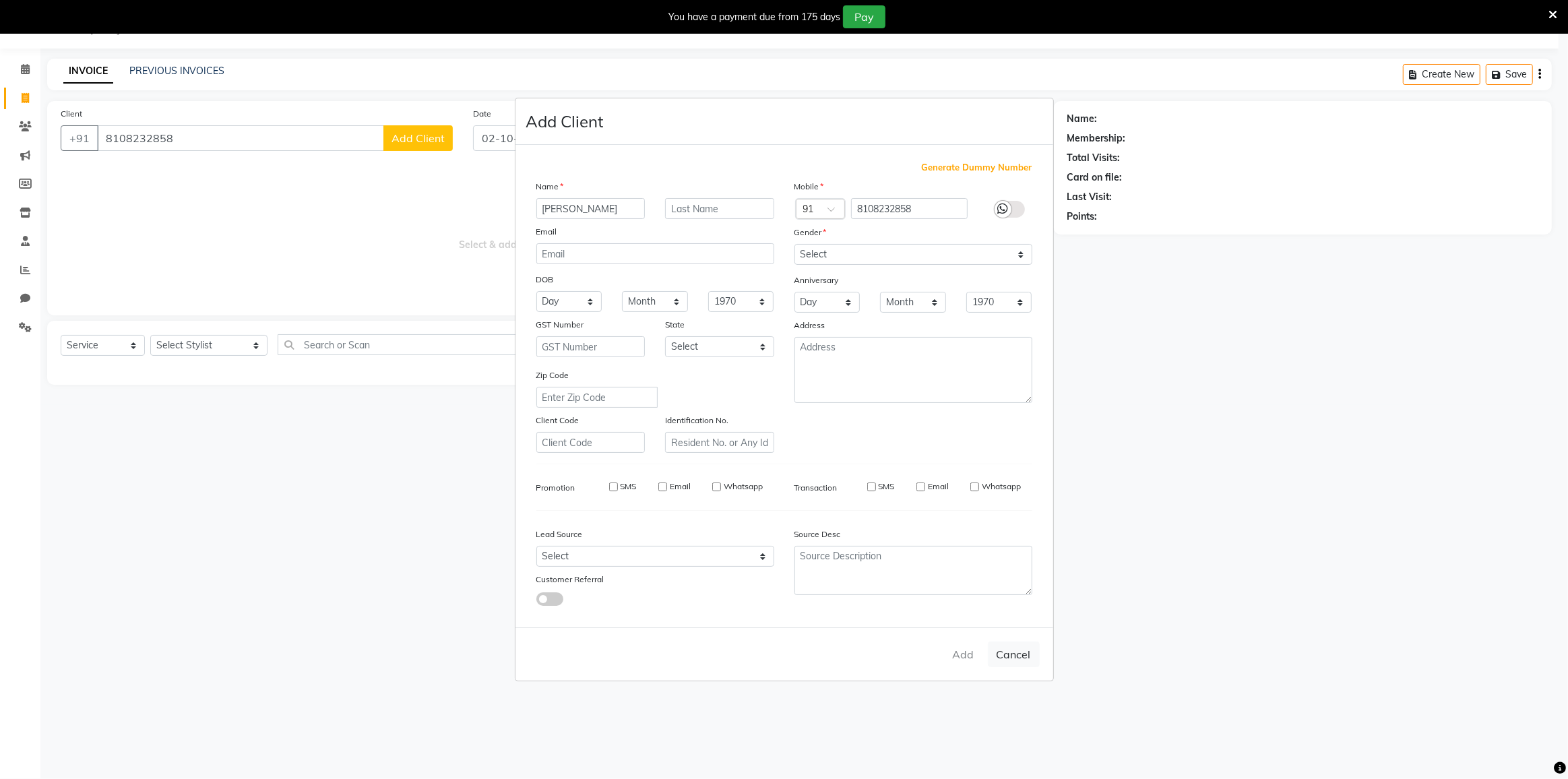
select select
checkbox input "false"
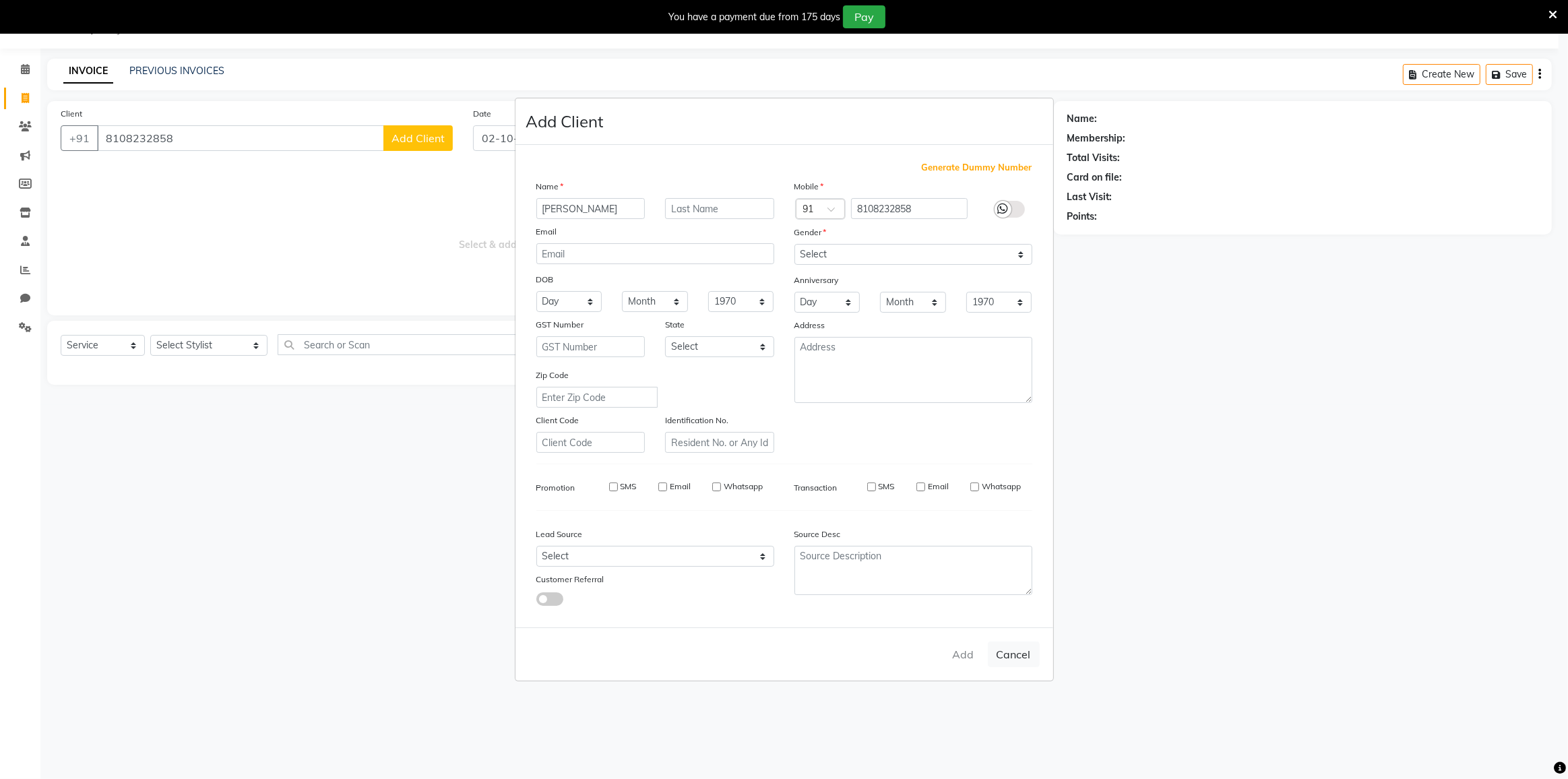
checkbox input "false"
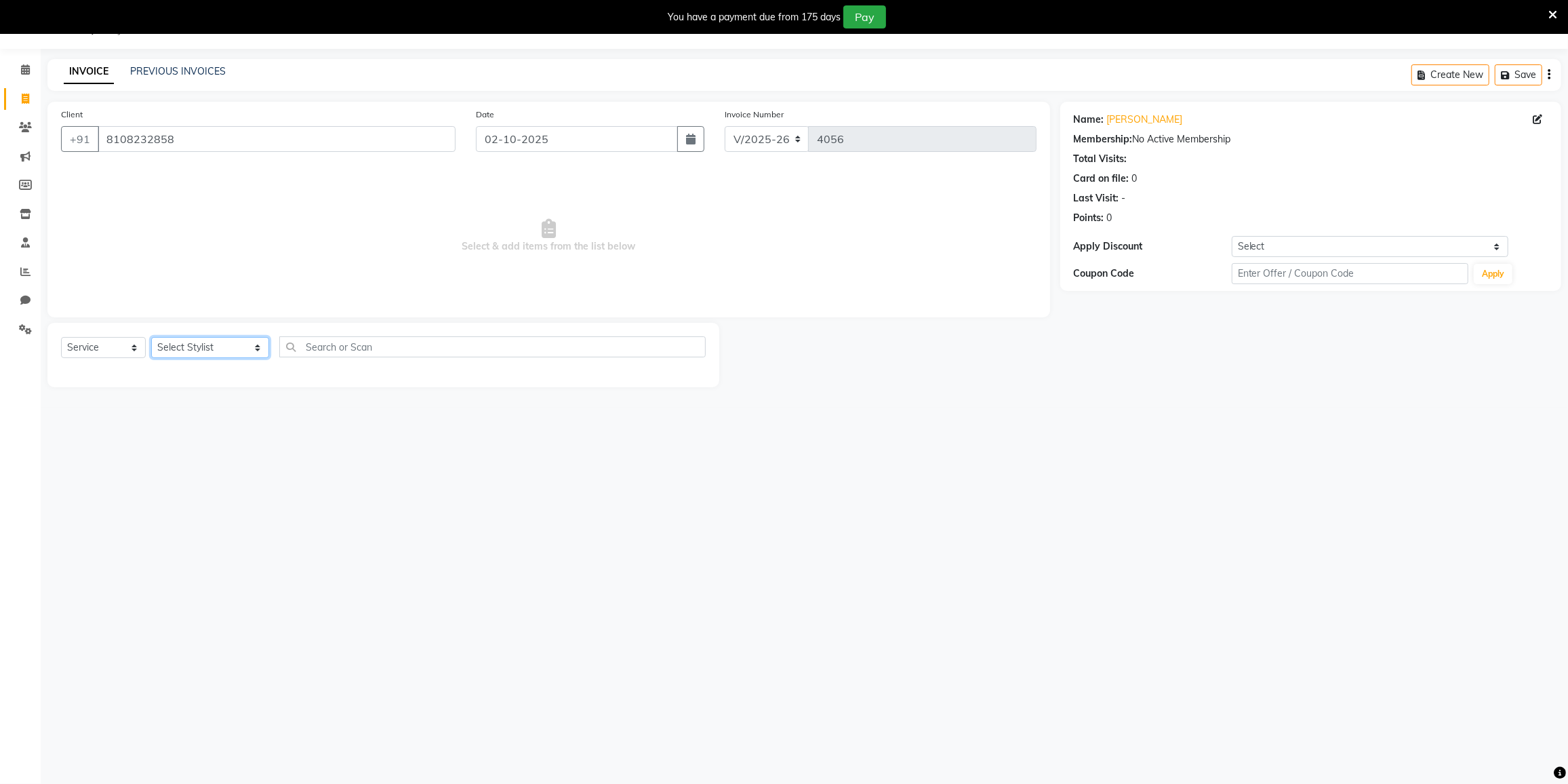
click at [202, 351] on select "Select Stylist DC [PERSON_NAME] [PERSON_NAME] [PERSON_NAME] [PERSON_NAME] [PERS…" at bounding box center [210, 348] width 118 height 21
select select "88148"
click at [151, 337] on select "Select Stylist DC [PERSON_NAME] [PERSON_NAME] [PERSON_NAME] [PERSON_NAME] [PERS…" at bounding box center [210, 348] width 118 height 21
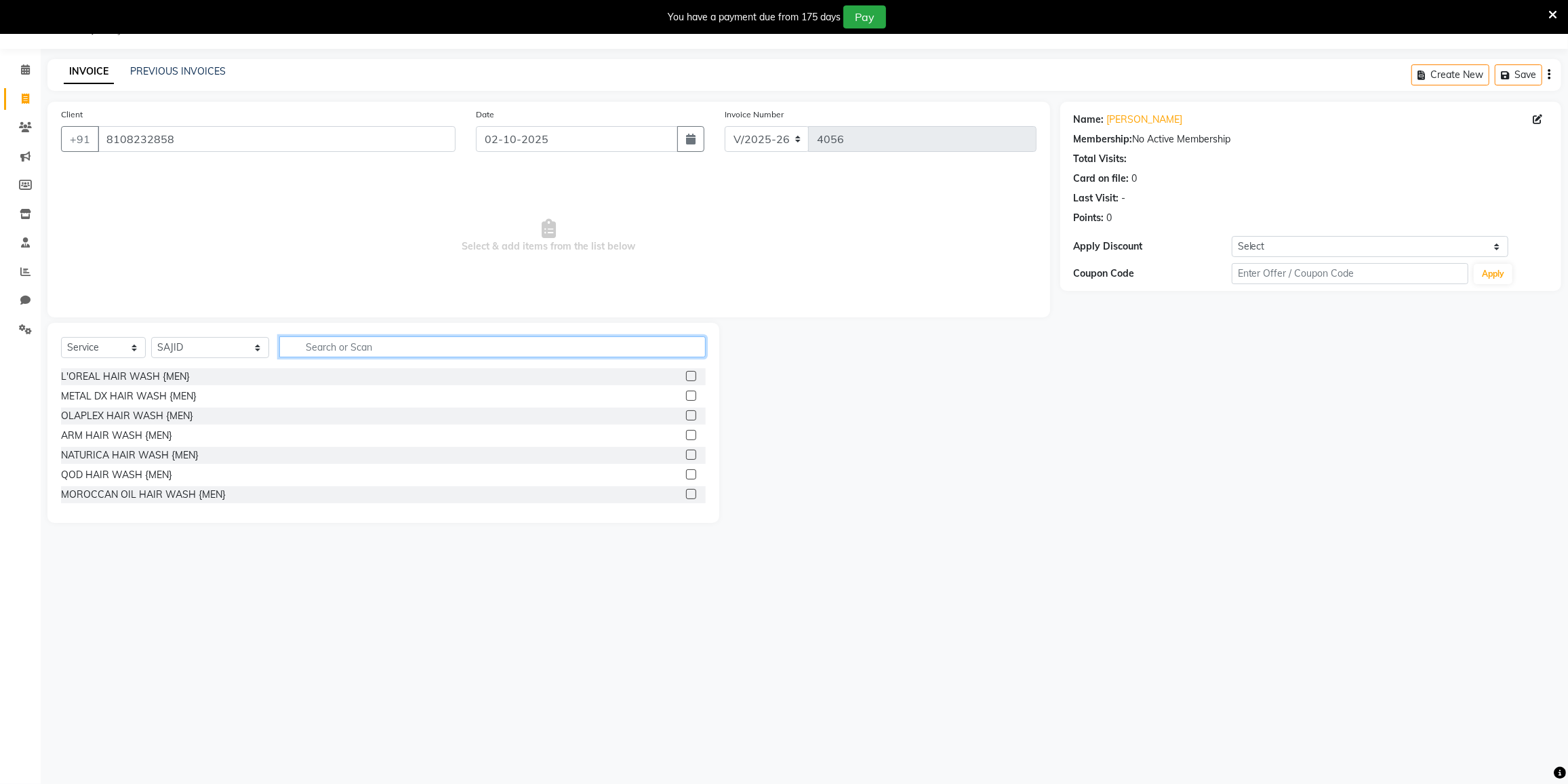
click at [304, 341] on input "text" at bounding box center [492, 347] width 426 height 21
type input "HAIR C"
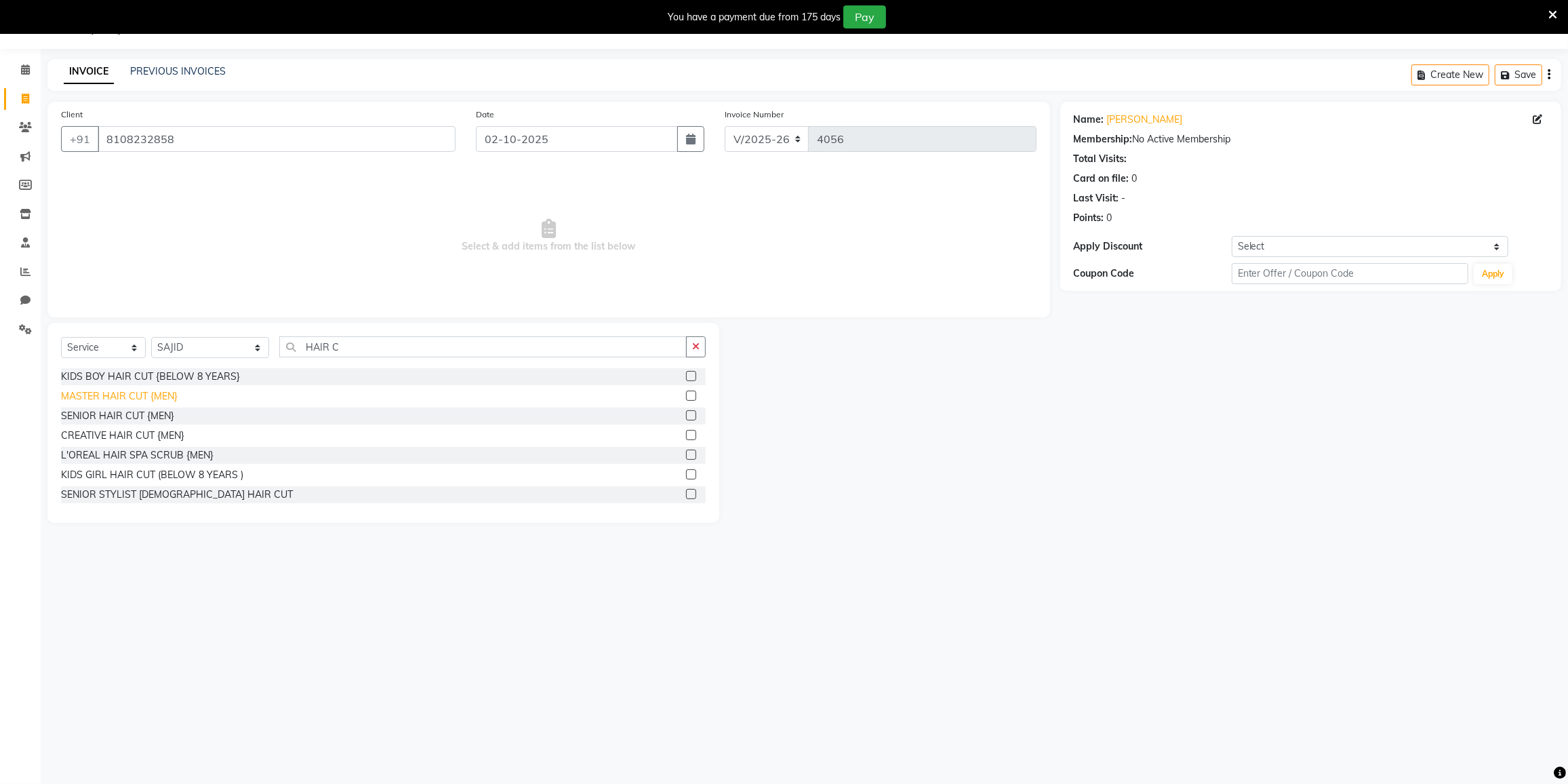
click at [141, 393] on div "MASTER HAIR CUT {MEN}" at bounding box center [119, 396] width 117 height 14
checkbox input "false"
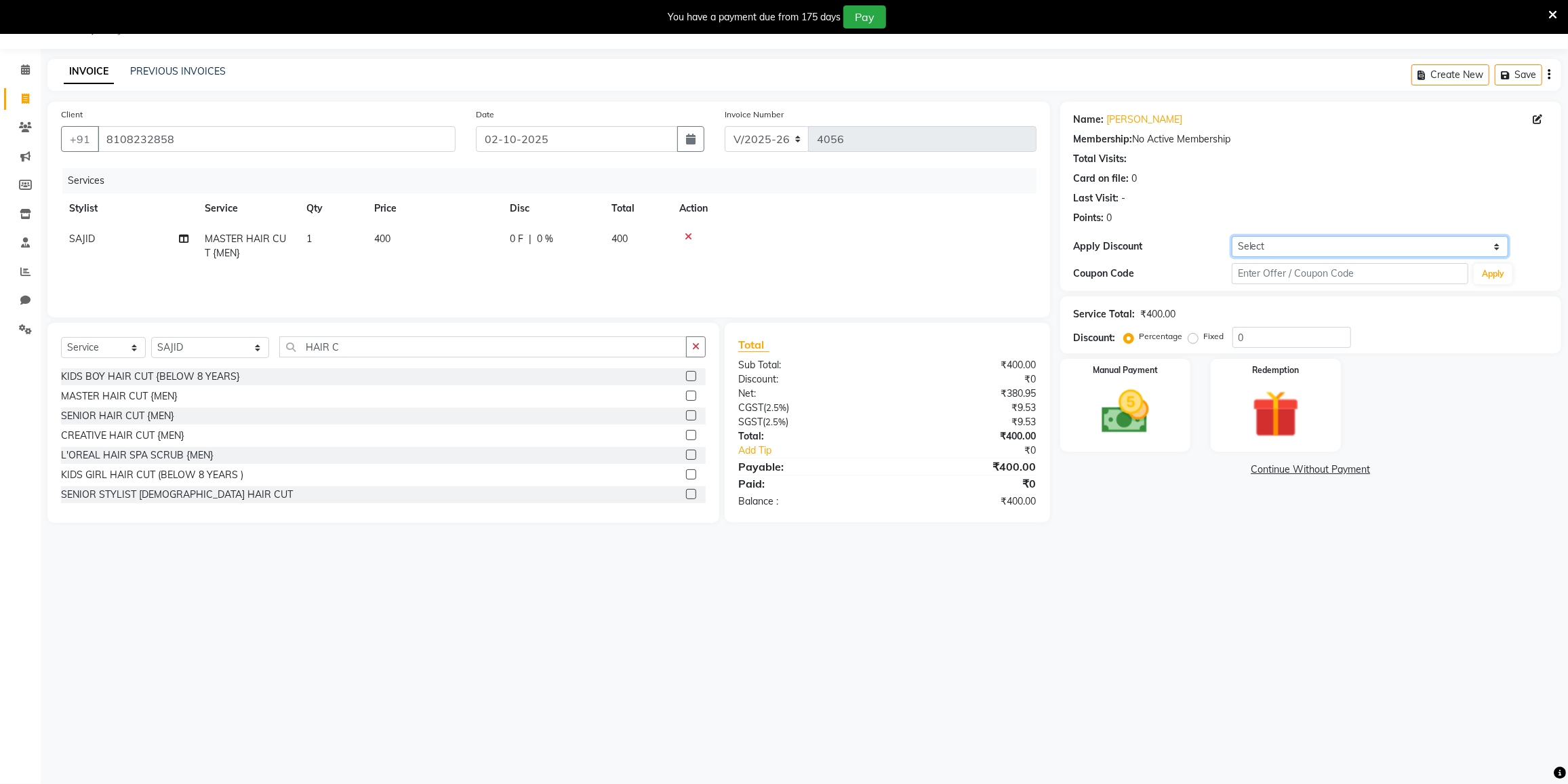
click at [1286, 247] on select "Select Coupon → 500 Coupons Coupon → Kalpataru20 Coupon → Veda20 Coupon → Salt-…" at bounding box center [1370, 247] width 277 height 21
click at [1282, 239] on select "Select Coupon → 500 Coupons Coupon → Kalpataru20 Coupon → Veda20 Coupon → Salt-…" at bounding box center [1370, 247] width 277 height 21
select select "4: Object"
click at [1232, 236] on select "Select Coupon → 500 Coupons Coupon → Kalpataru20 Coupon → Veda20 Coupon → Salt-…" at bounding box center [1370, 247] width 277 height 21
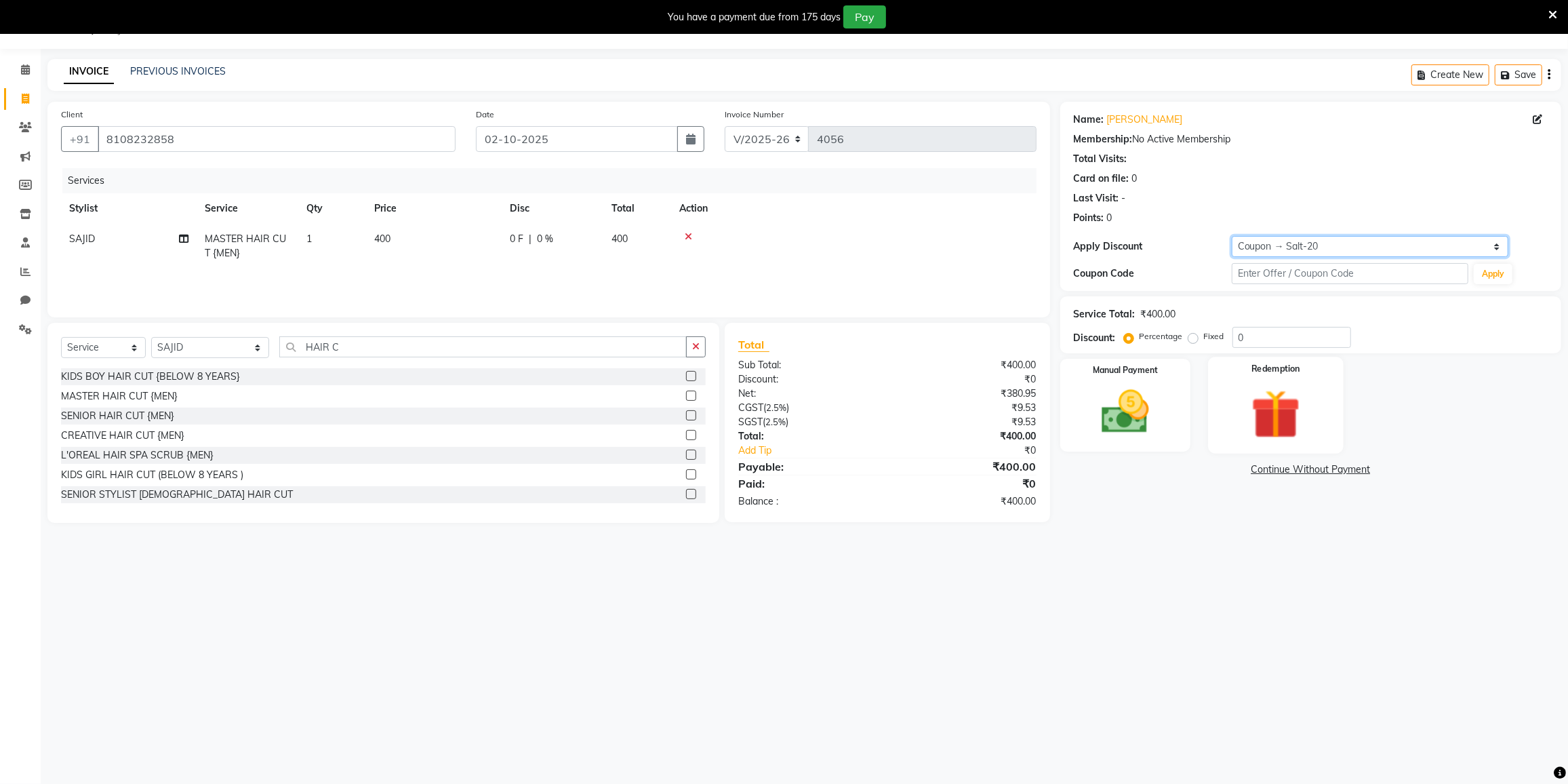
type input "20"
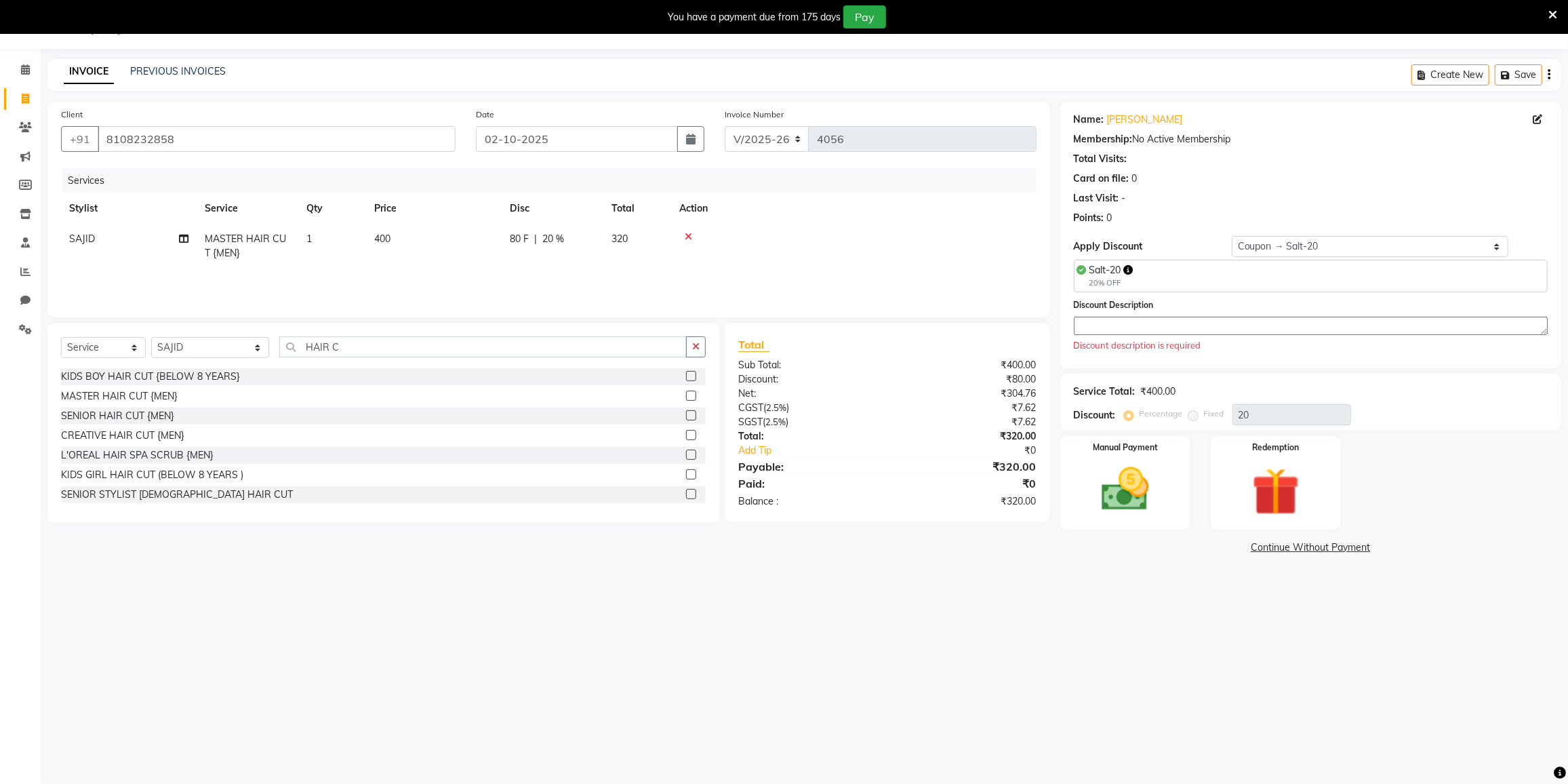
click at [1128, 326] on textarea at bounding box center [1310, 326] width 474 height 18
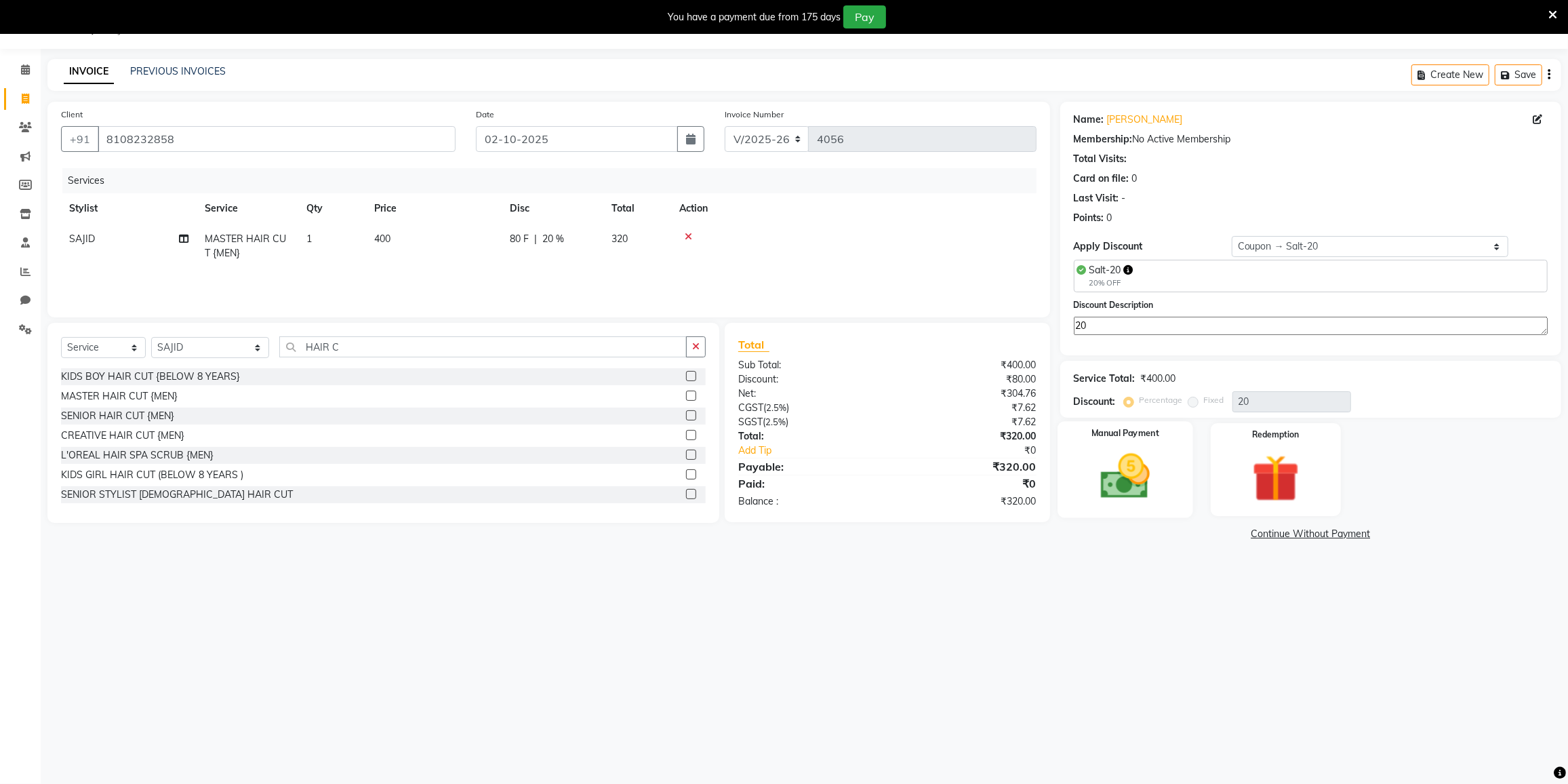
type textarea "20"
click at [1098, 458] on img at bounding box center [1125, 476] width 81 height 57
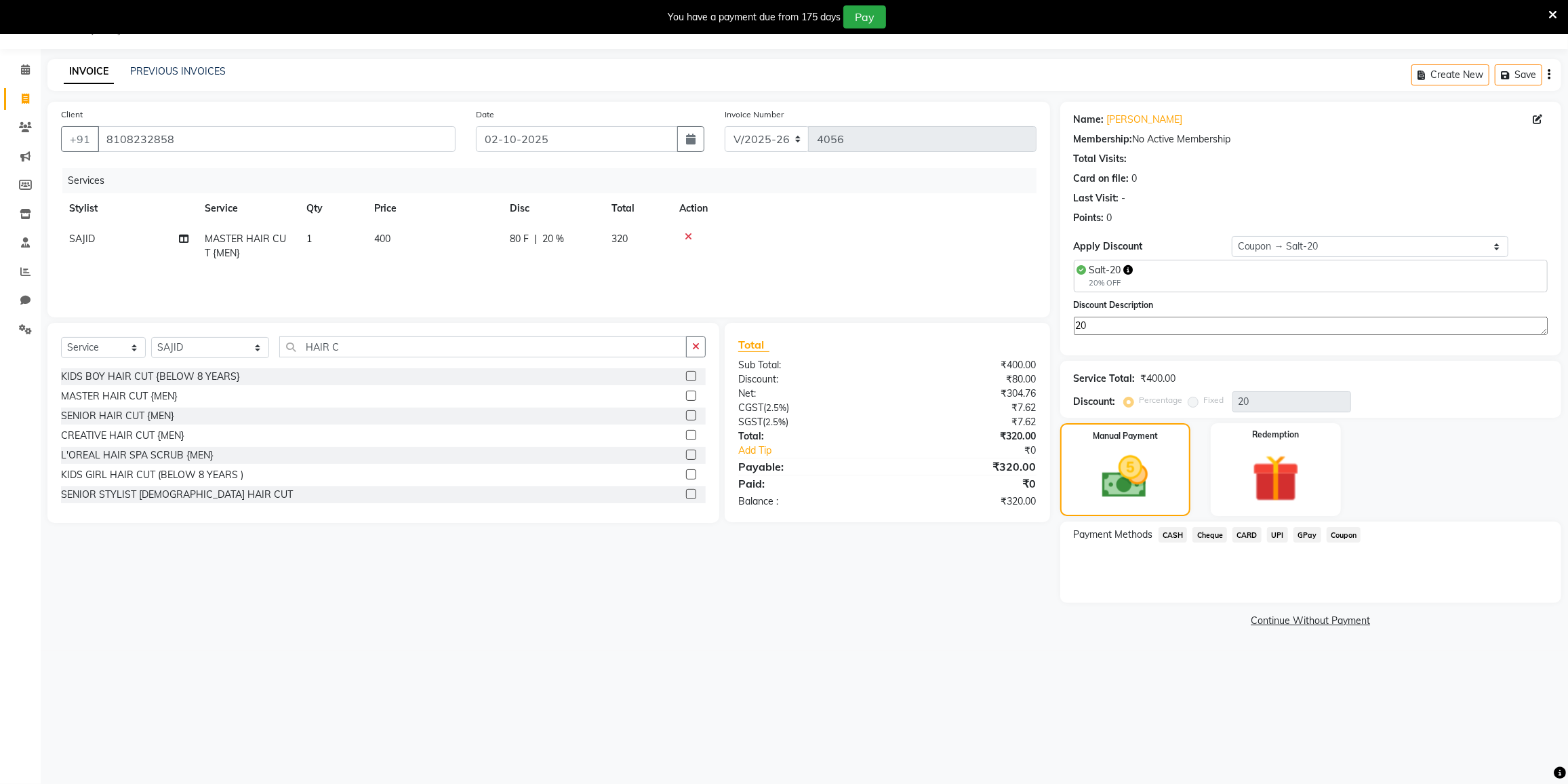
click at [1243, 530] on span "CARD" at bounding box center [1247, 535] width 29 height 15
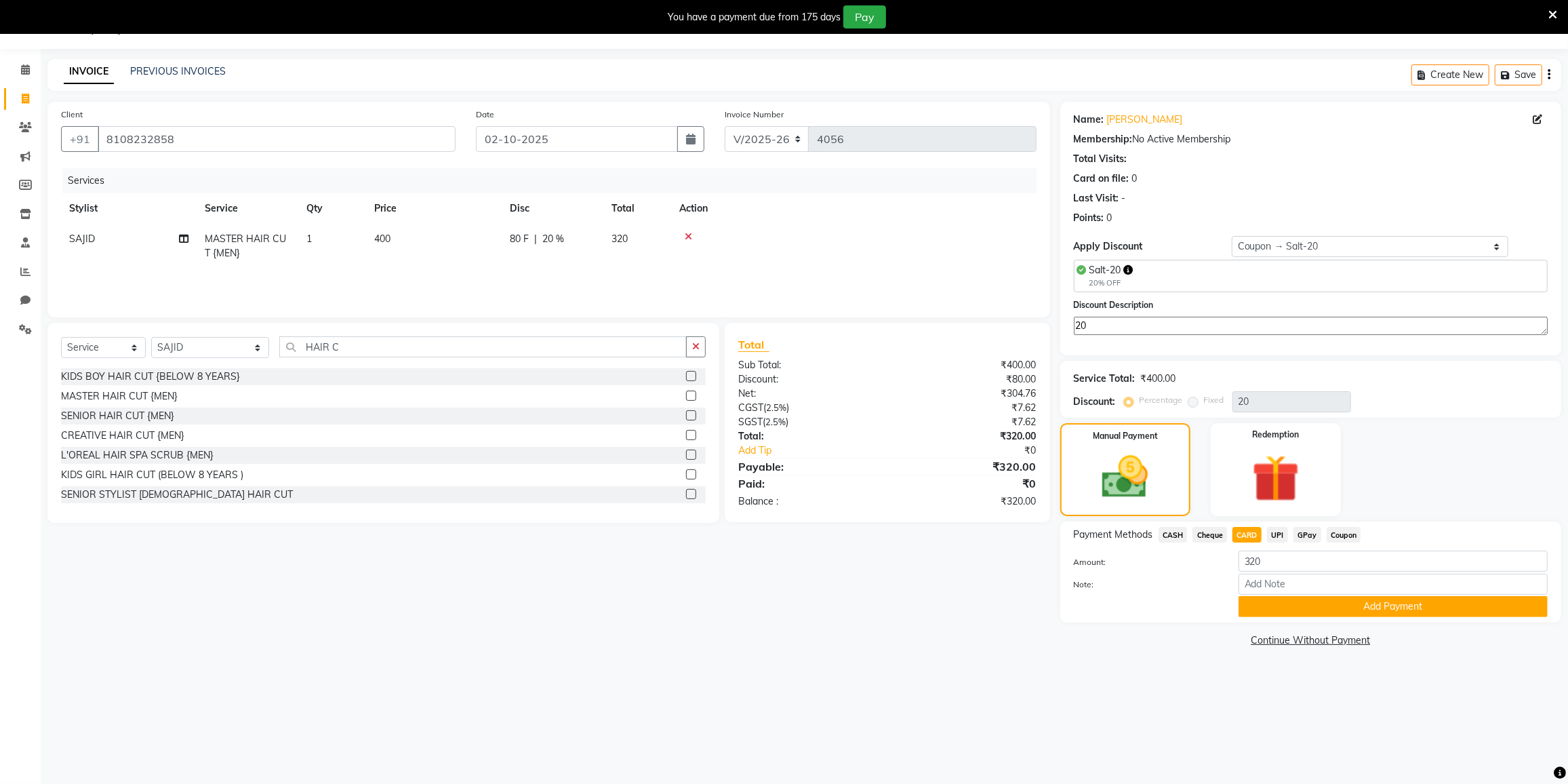
click at [1252, 533] on span "CARD" at bounding box center [1247, 535] width 29 height 15
click at [1310, 542] on div "GPay" at bounding box center [1304, 536] width 33 height 18
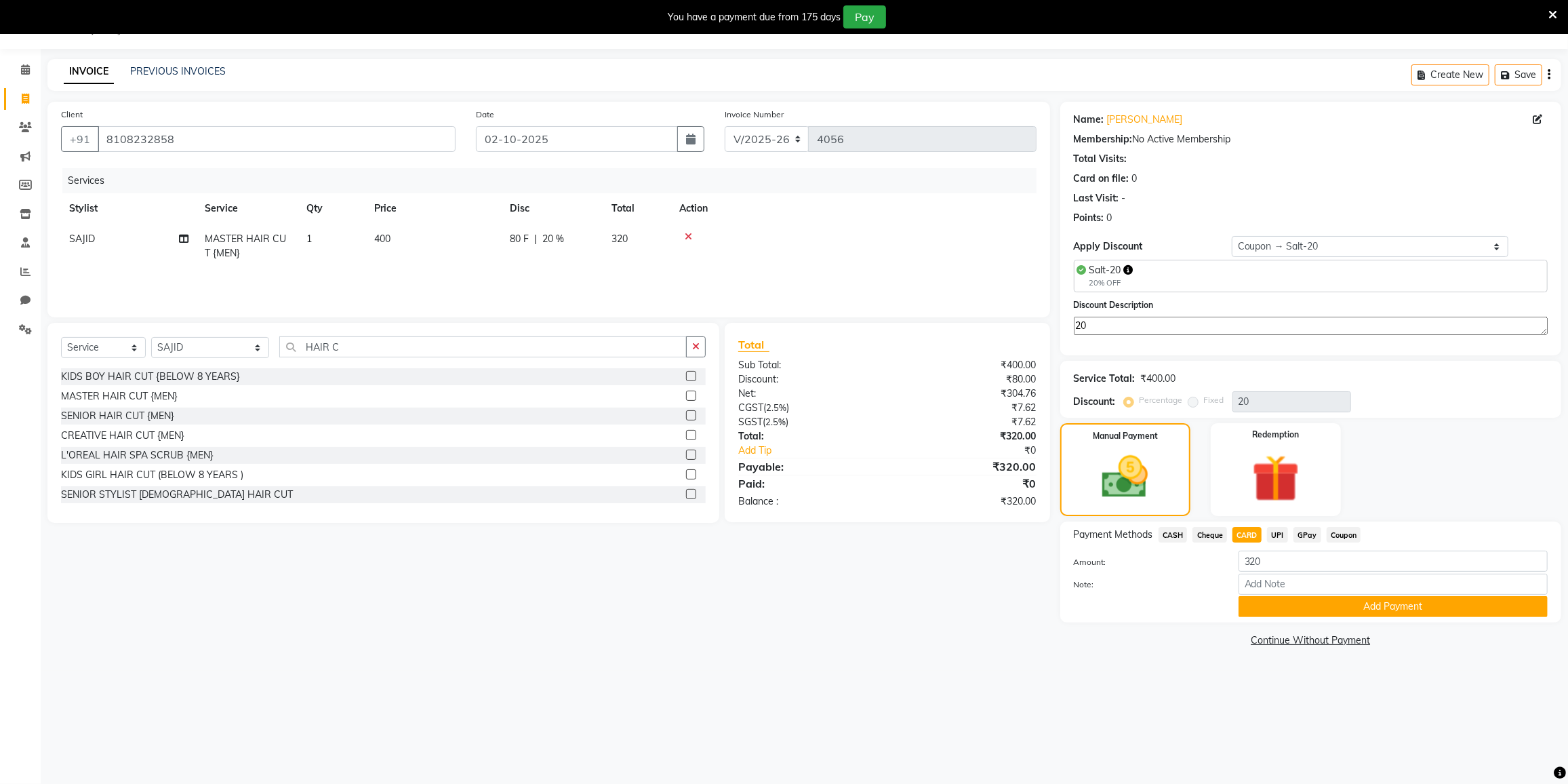
click at [1301, 528] on span "GPay" at bounding box center [1307, 535] width 28 height 15
click at [1305, 600] on button "Add Payment" at bounding box center [1393, 607] width 309 height 21
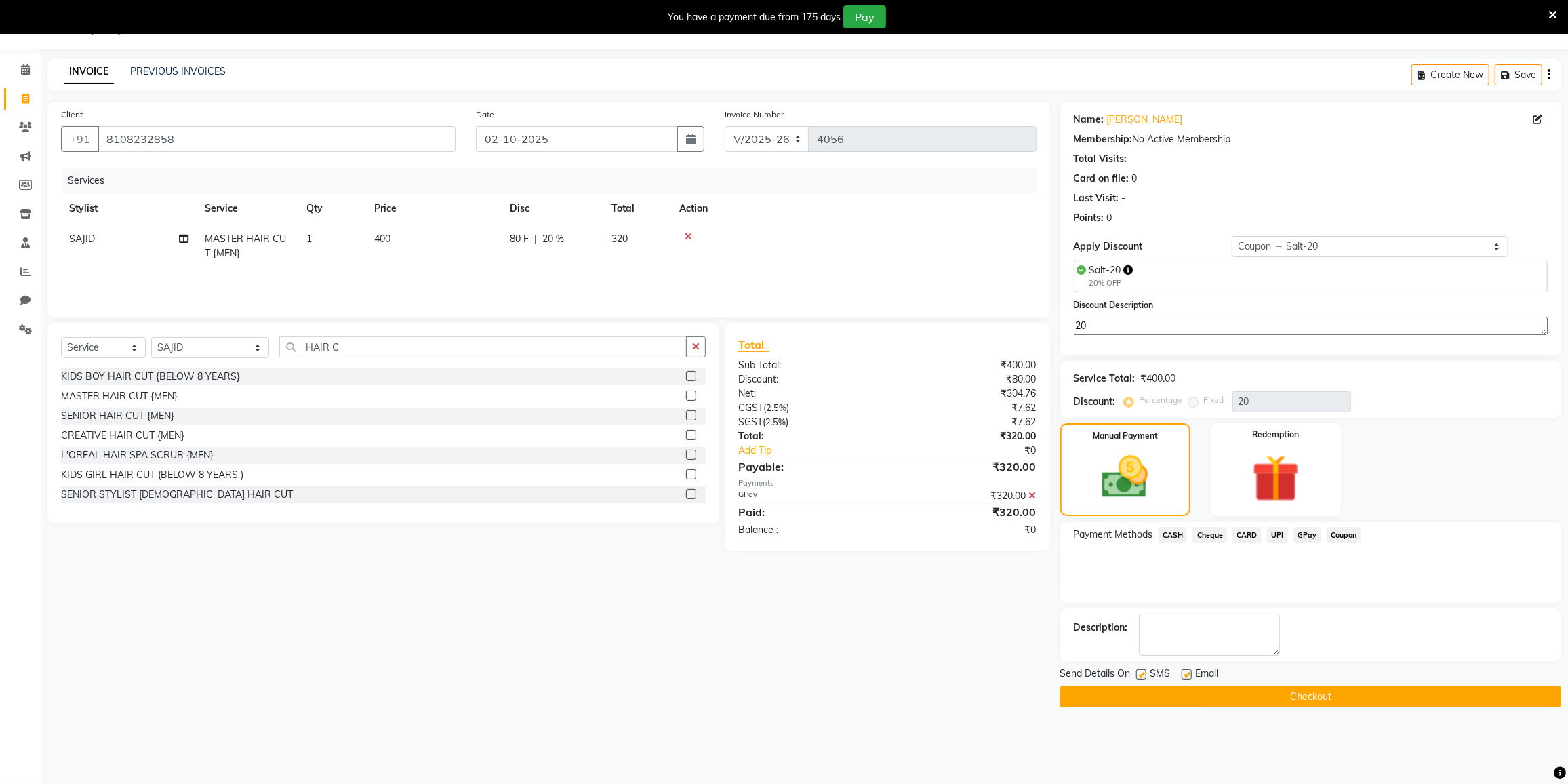
click at [1286, 690] on button "Checkout" at bounding box center [1310, 697] width 501 height 21
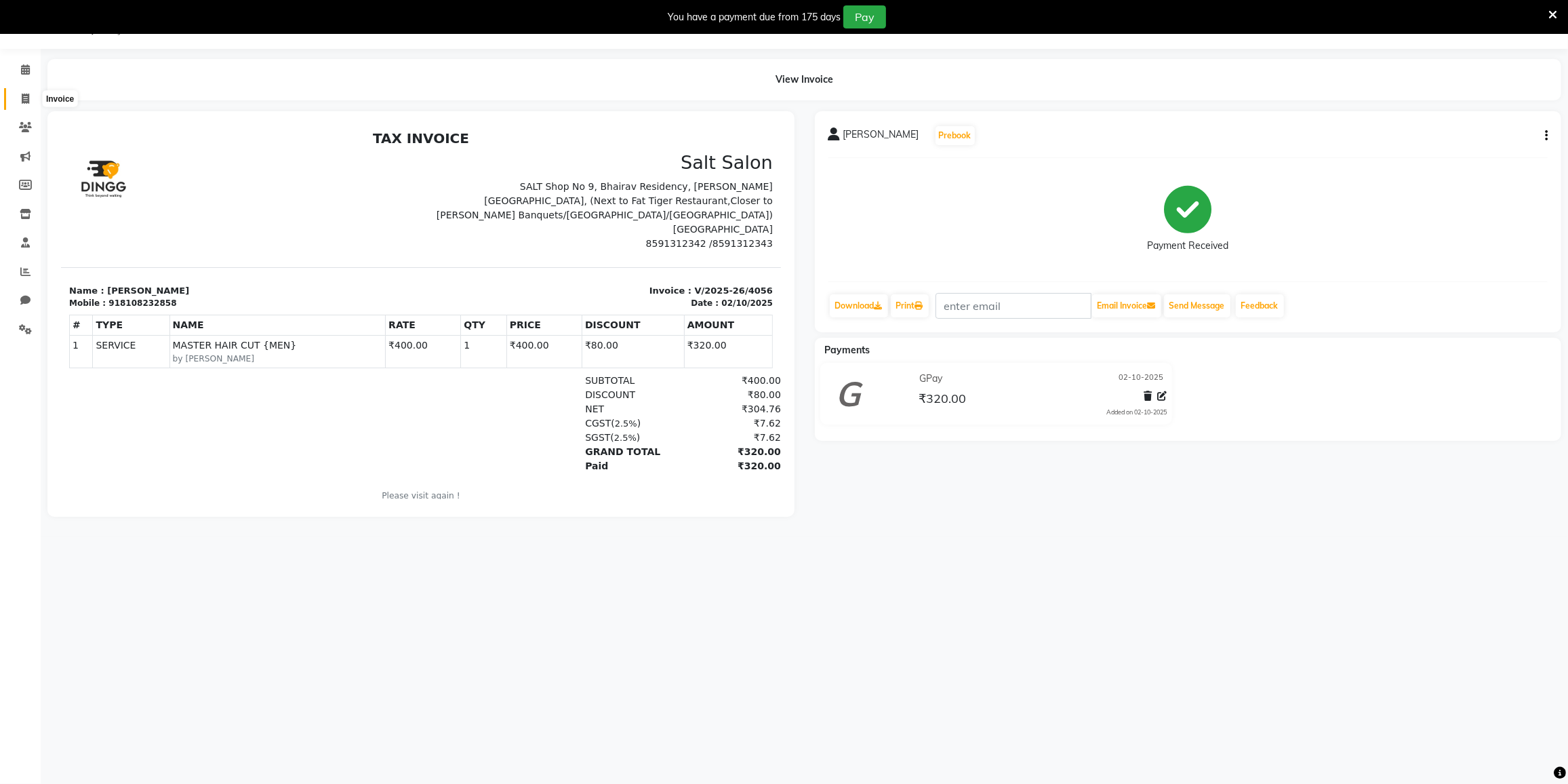
click at [25, 103] on icon at bounding box center [25, 98] width 8 height 10
select select "service"
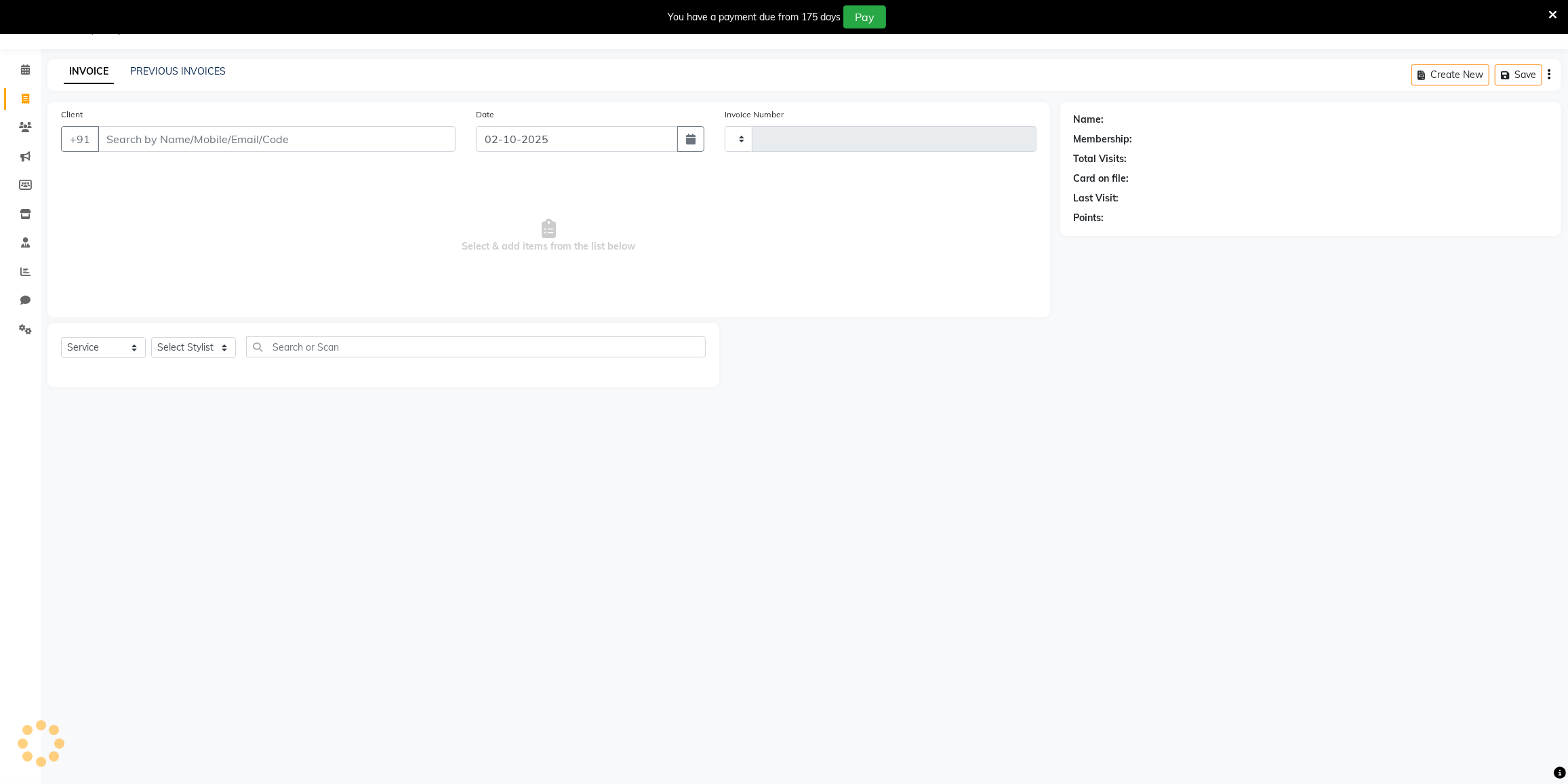
type input "4057"
select select "8096"
click at [312, 339] on input "text" at bounding box center [492, 347] width 426 height 21
type input "HAIR S"
click at [173, 344] on select "Select Stylist DC DILSHAD ALI FAIZAN AHMED FARHAN SHAIKH FEROZ SHAIKH Ganga Kun…" at bounding box center [210, 348] width 118 height 21
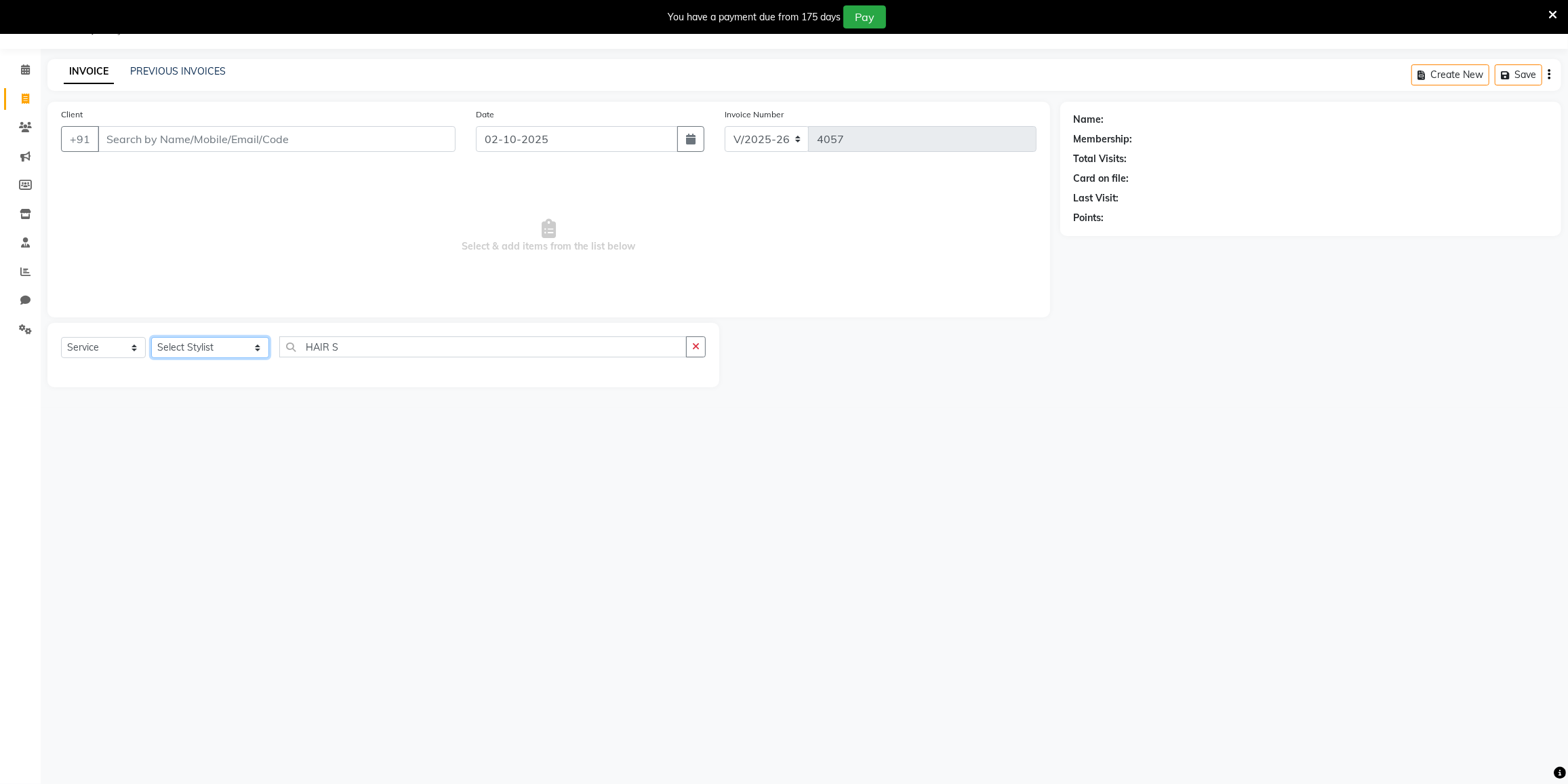
select select "88148"
click at [151, 337] on select "Select Stylist DC DILSHAD ALI FAIZAN AHMED FARHAN SHAIKH FEROZ SHAIKH Ganga Kun…" at bounding box center [210, 348] width 118 height 21
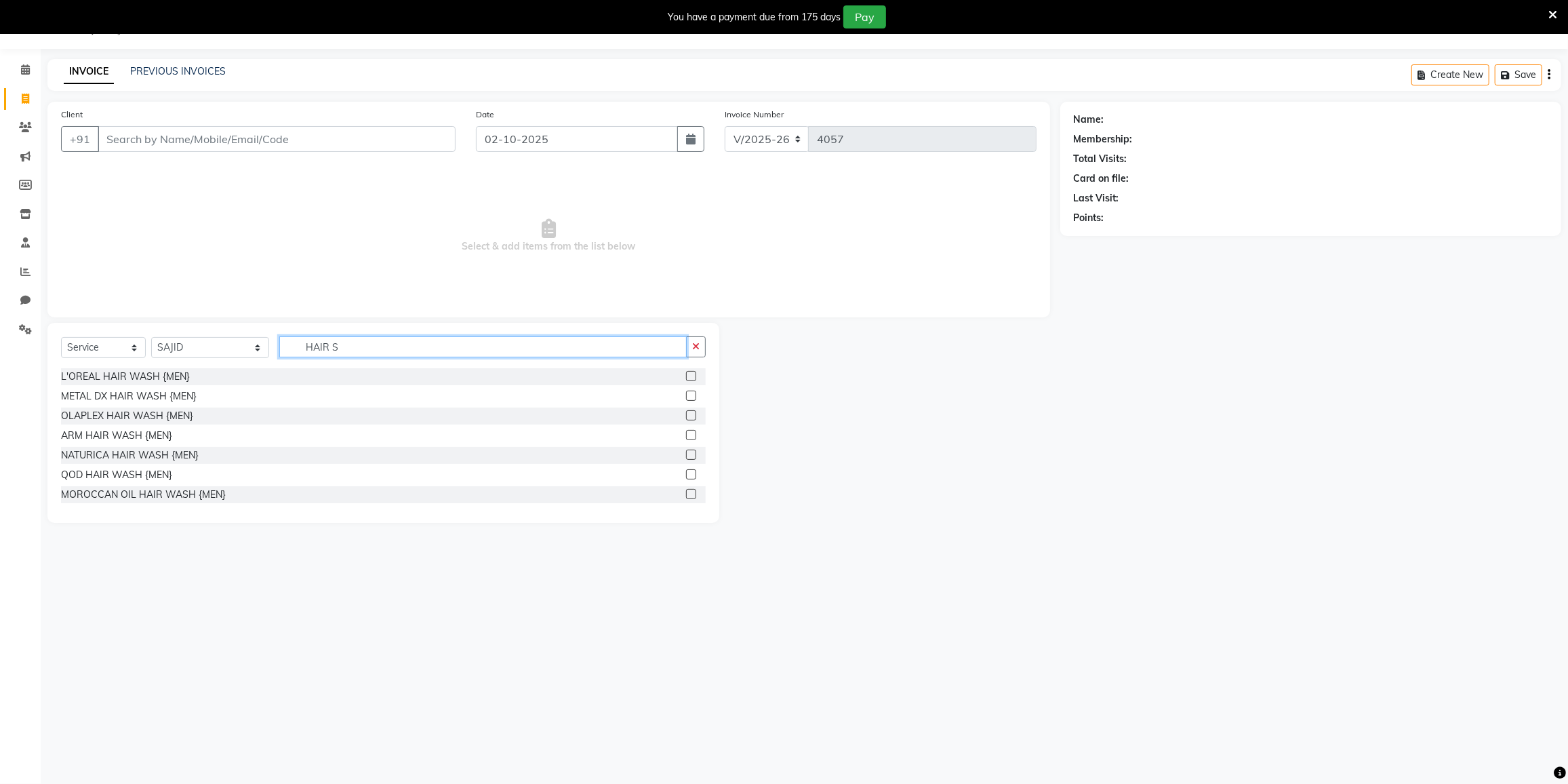
click at [338, 348] on input "HAIR S" at bounding box center [483, 347] width 407 height 21
type input "HAIR SP"
click at [133, 436] on div "OLAPLEX HAIR SPA {MEN}" at bounding box center [121, 436] width 120 height 14
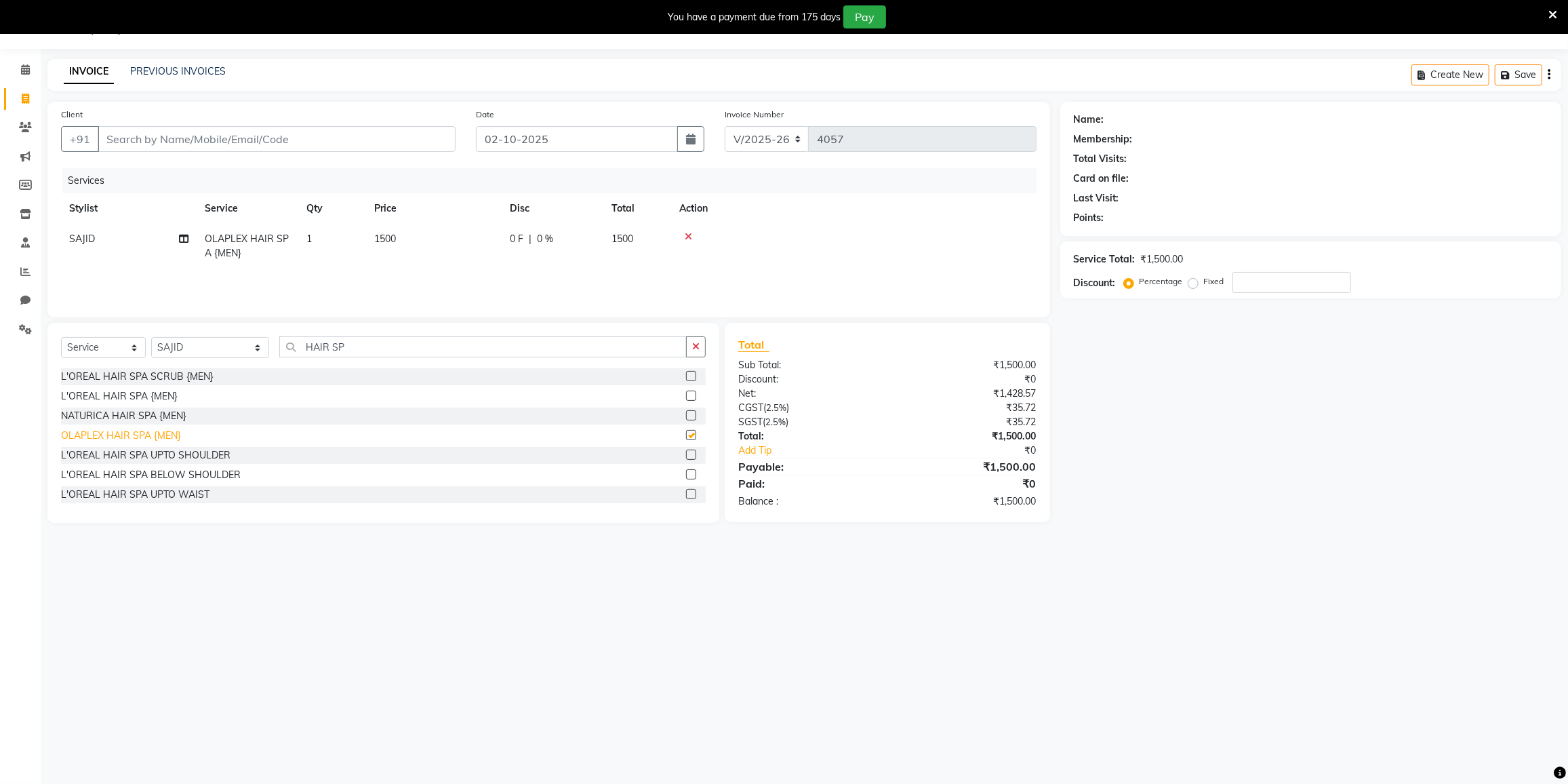
checkbox input "false"
click at [692, 233] on div at bounding box center [853, 237] width 349 height 10
click at [687, 235] on icon at bounding box center [688, 237] width 8 height 10
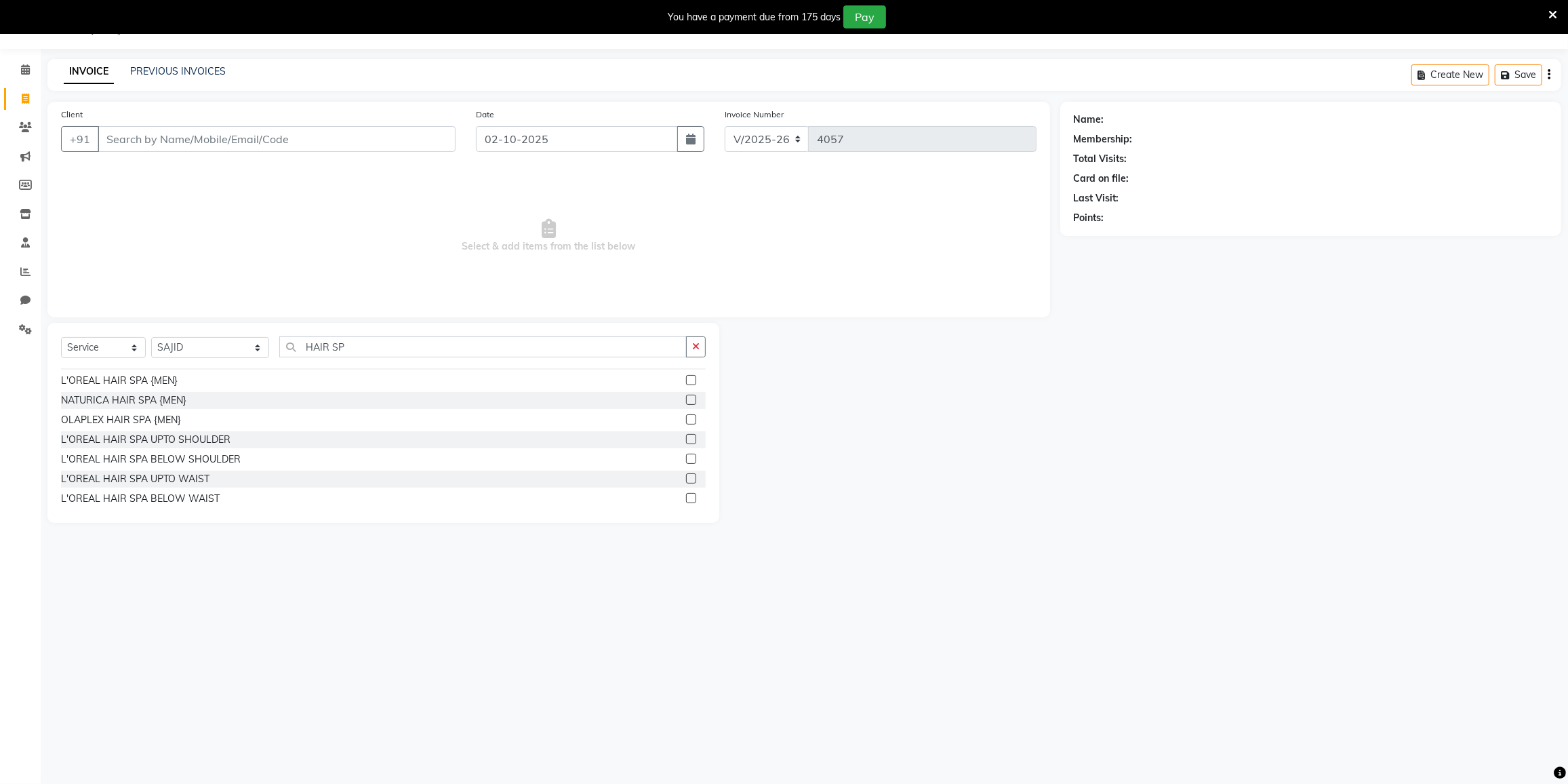
scroll to position [61, 0]
click at [111, 435] on div "L'OREAL HAIR SPA UPTO WAIST" at bounding box center [135, 433] width 148 height 14
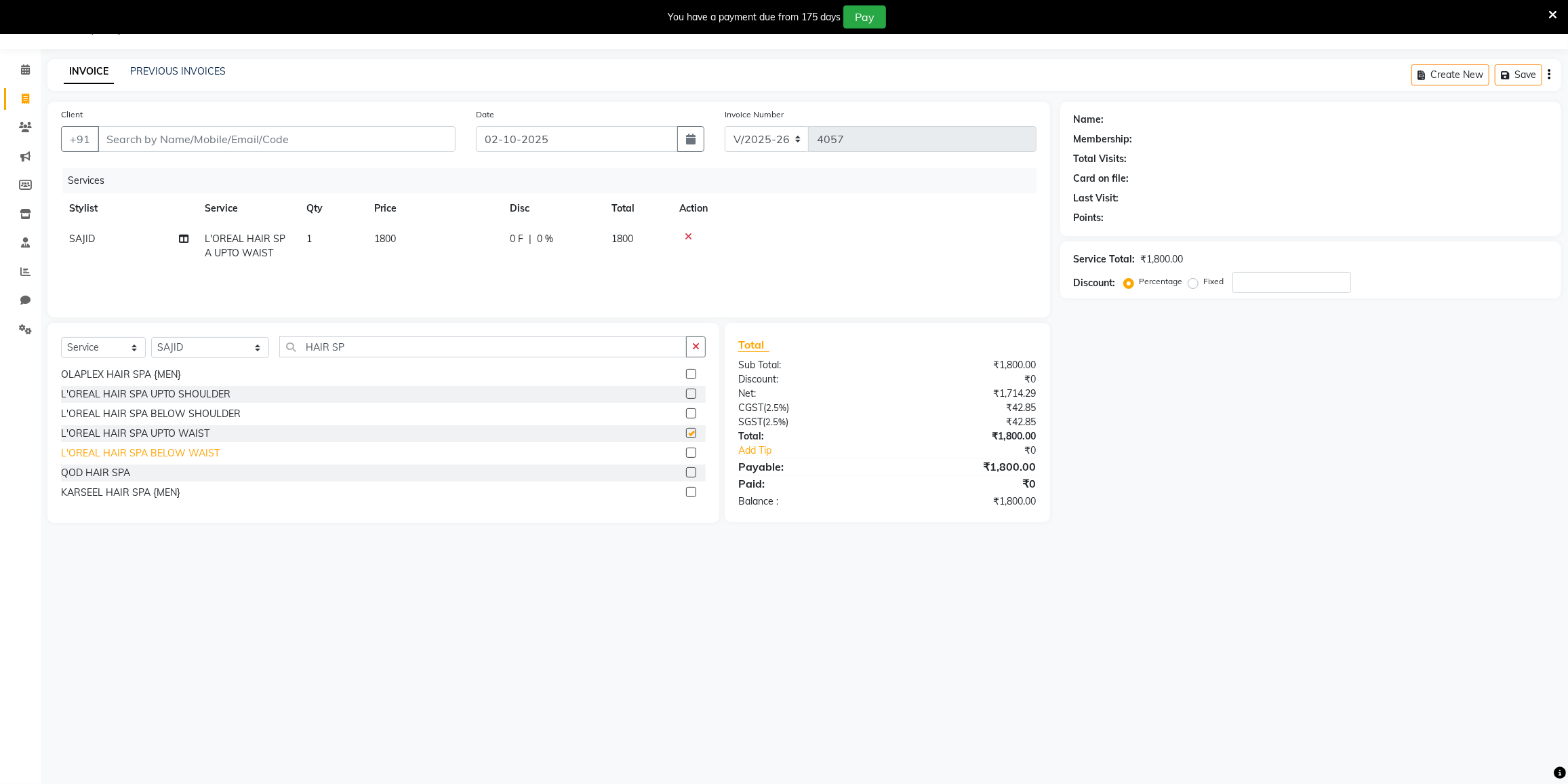
checkbox input "false"
click at [116, 470] on div "QOD HAIR SPA" at bounding box center [95, 473] width 69 height 14
checkbox input "false"
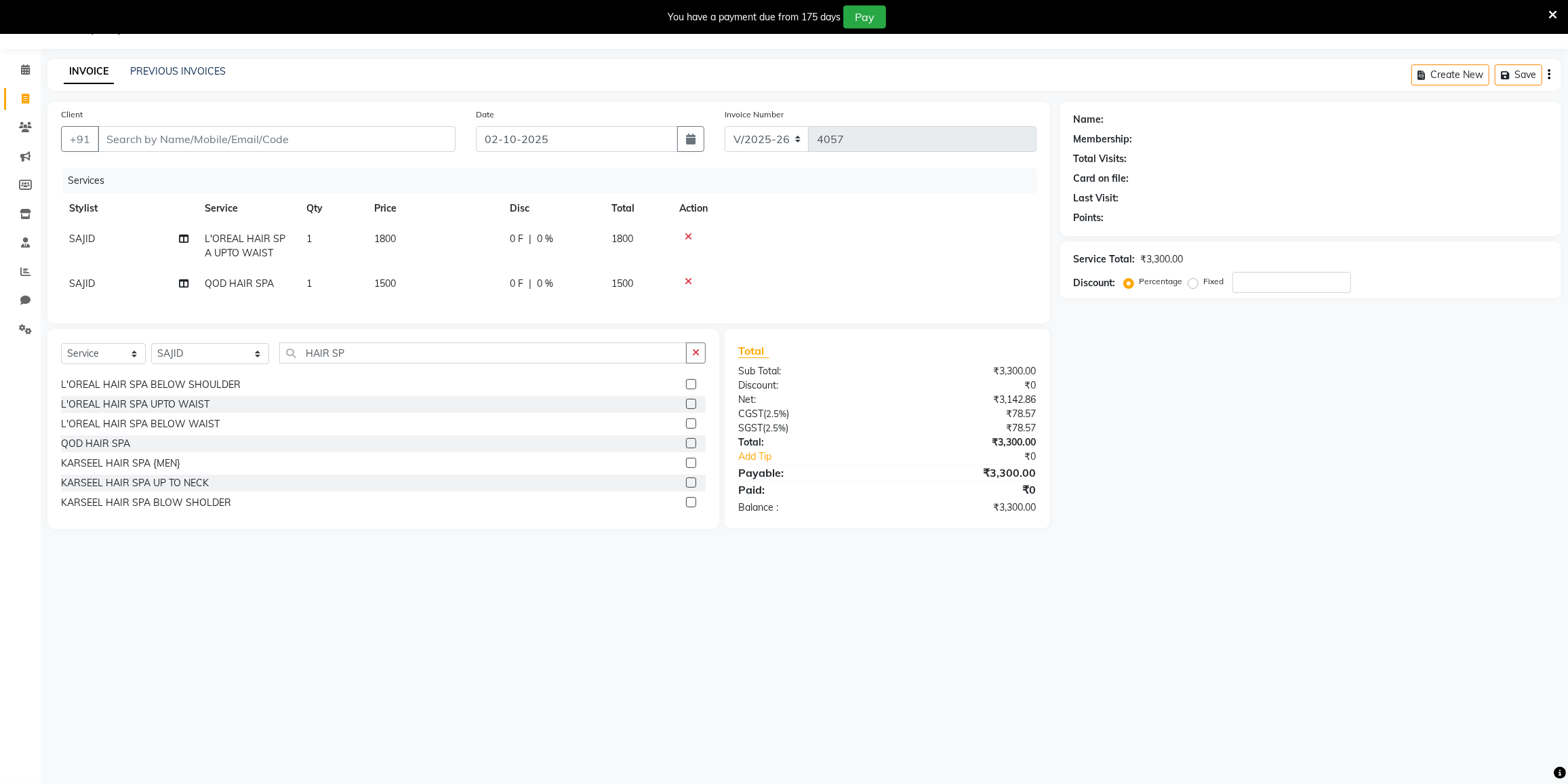
scroll to position [123, 0]
click at [685, 279] on icon at bounding box center [688, 282] width 8 height 10
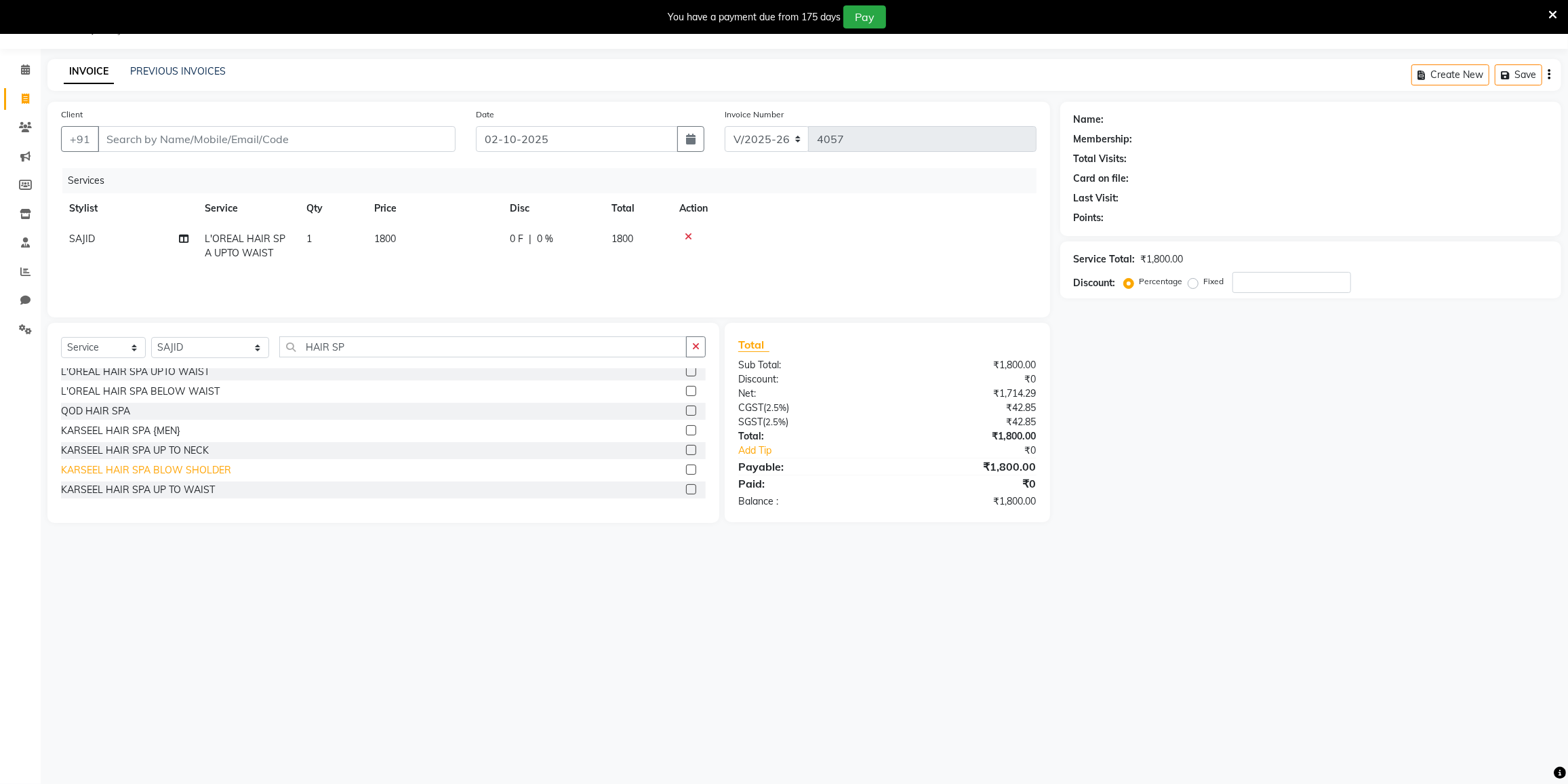
click at [164, 466] on div "KARSEEL HAIR SPA BLOW SHOLDER" at bounding box center [146, 470] width 170 height 14
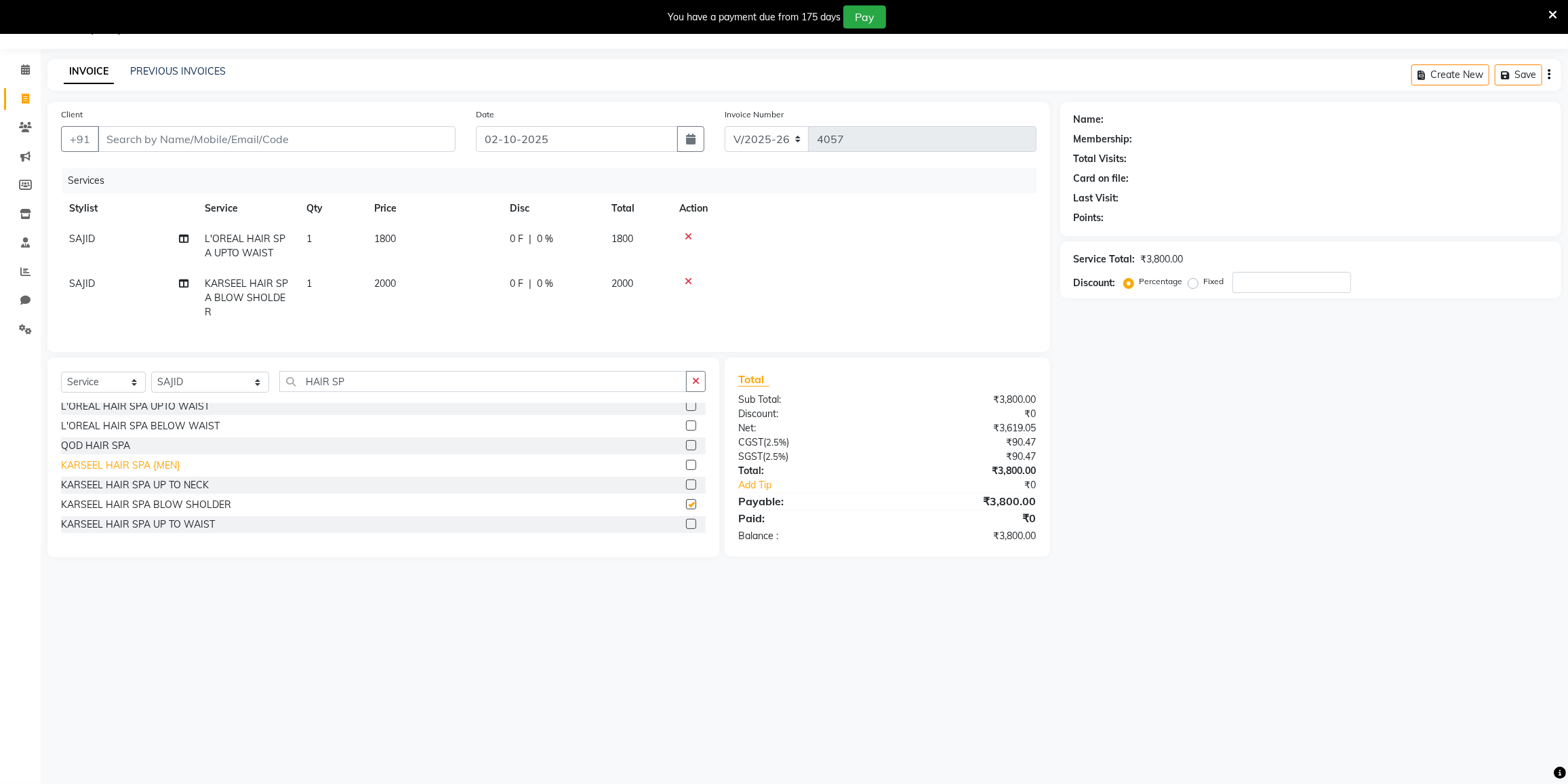
checkbox input "false"
click at [694, 386] on icon "button" at bounding box center [696, 381] width 8 height 10
click at [689, 275] on td at bounding box center [854, 298] width 365 height 59
click at [688, 282] on icon at bounding box center [688, 282] width 8 height 10
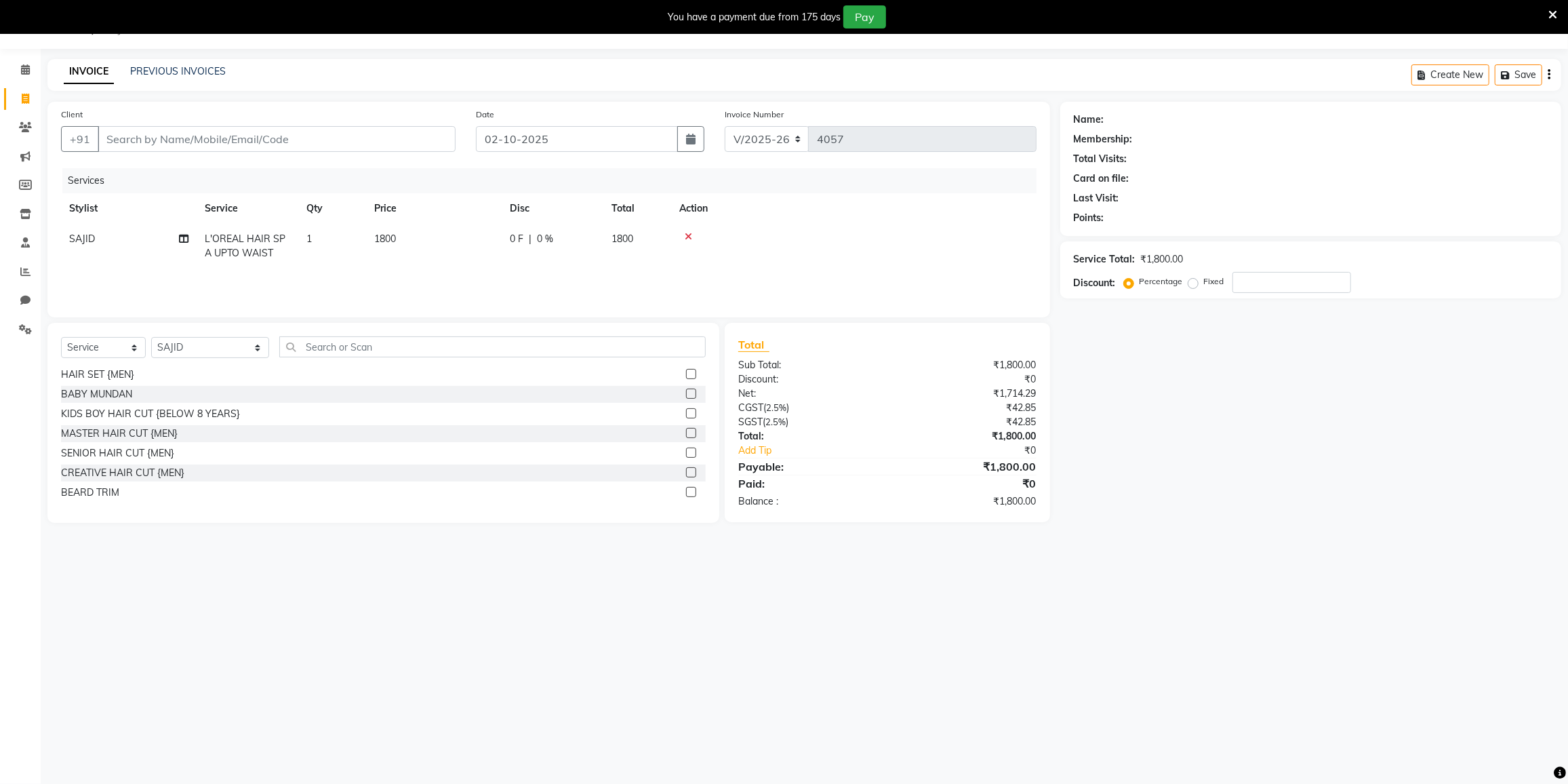
click at [690, 233] on icon at bounding box center [688, 237] width 8 height 10
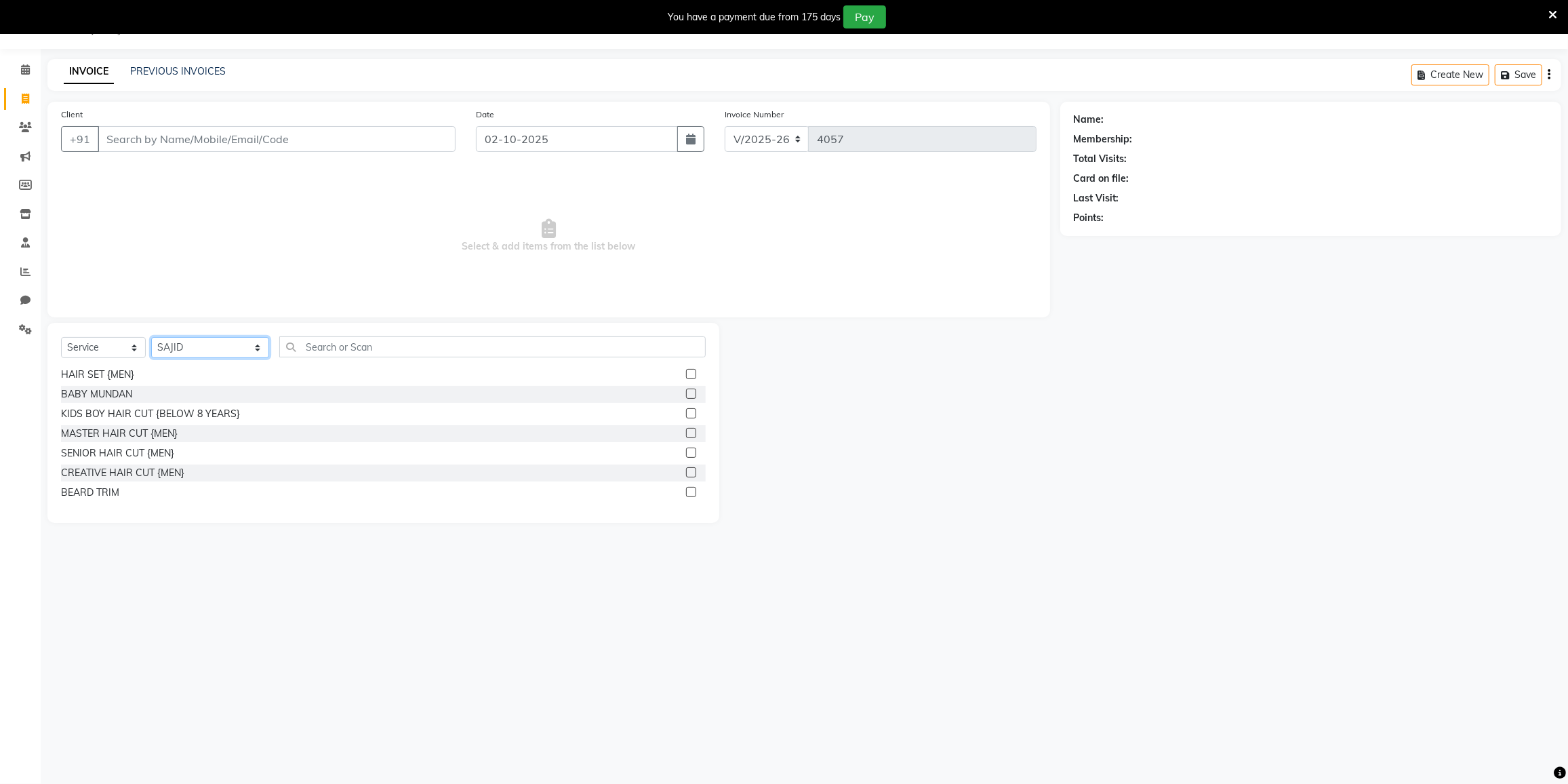
click at [192, 345] on select "Select Stylist DC DILSHAD ALI FAIZAN AHMED FARHAN SHAIKH FEROZ SHAIKH Ganga Kun…" at bounding box center [210, 348] width 118 height 21
select select "92853"
click at [151, 337] on select "Select Stylist DC DILSHAD ALI FAIZAN AHMED FARHAN SHAIKH FEROZ SHAIKH Ganga Kun…" at bounding box center [210, 348] width 118 height 21
click at [327, 344] on input "text" at bounding box center [492, 347] width 426 height 21
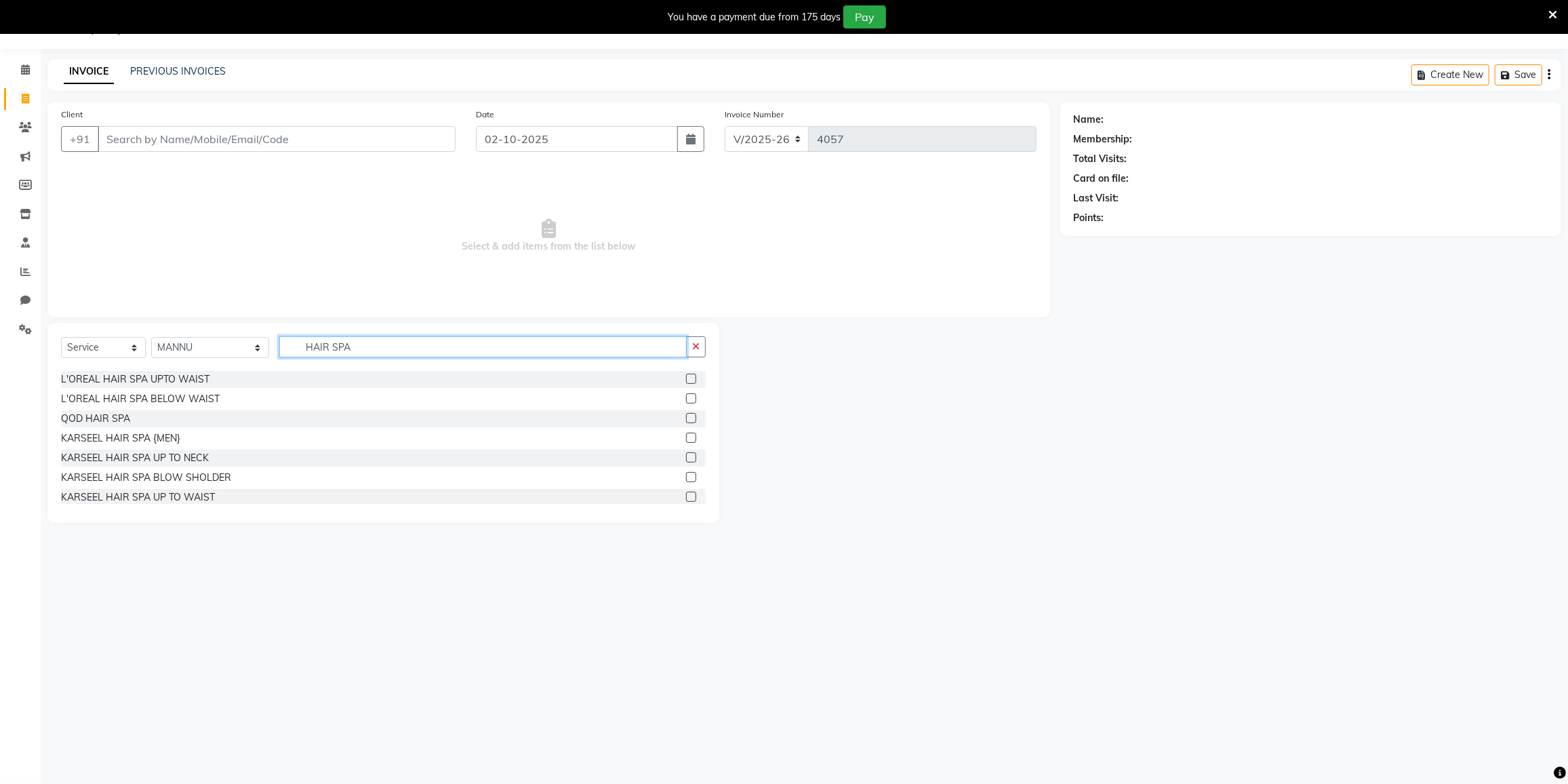
scroll to position [123, 0]
type input "HAIR SPA"
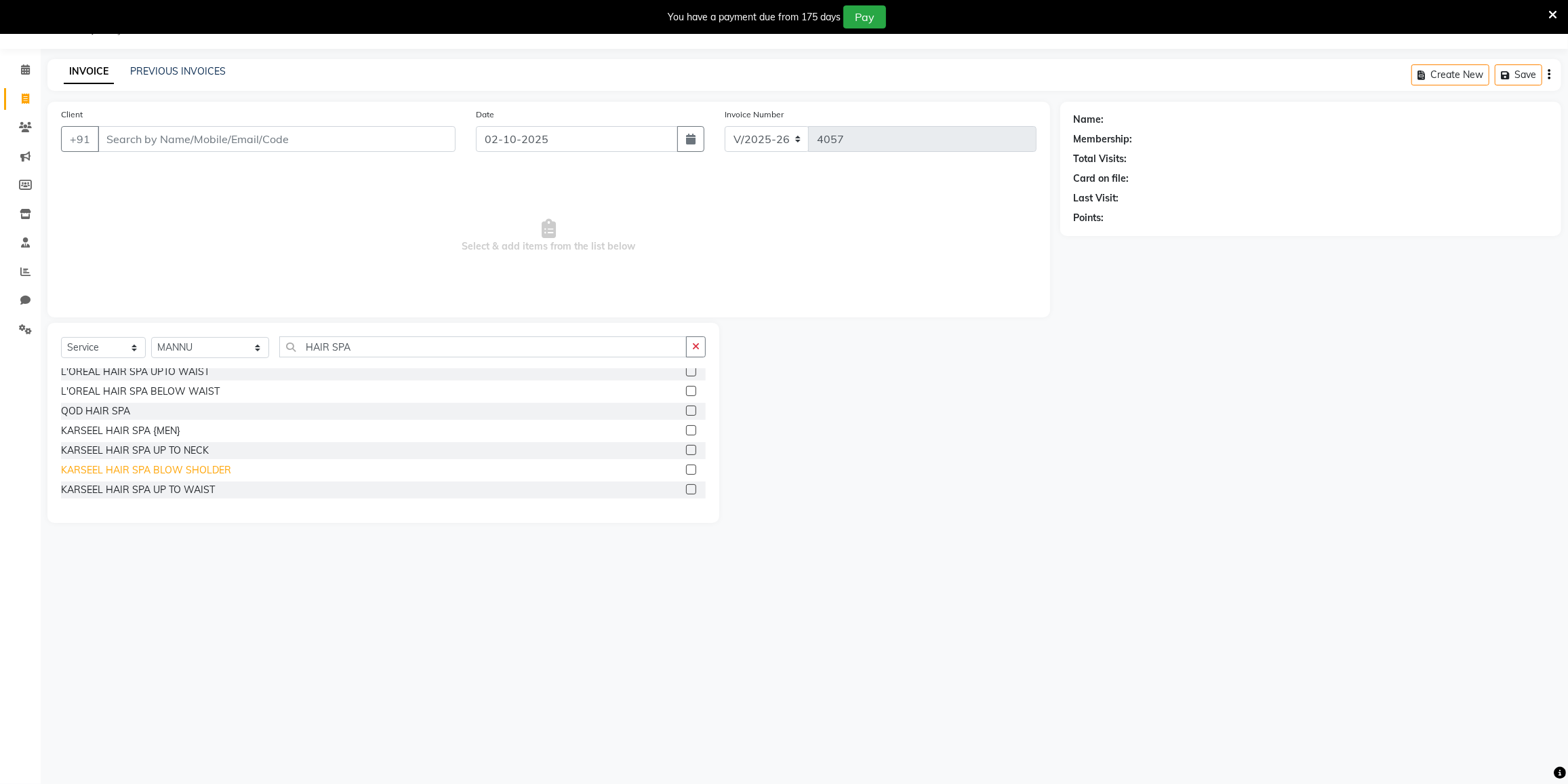
click at [152, 471] on div "KARSEEL HAIR SPA BLOW SHOLDER" at bounding box center [146, 470] width 170 height 14
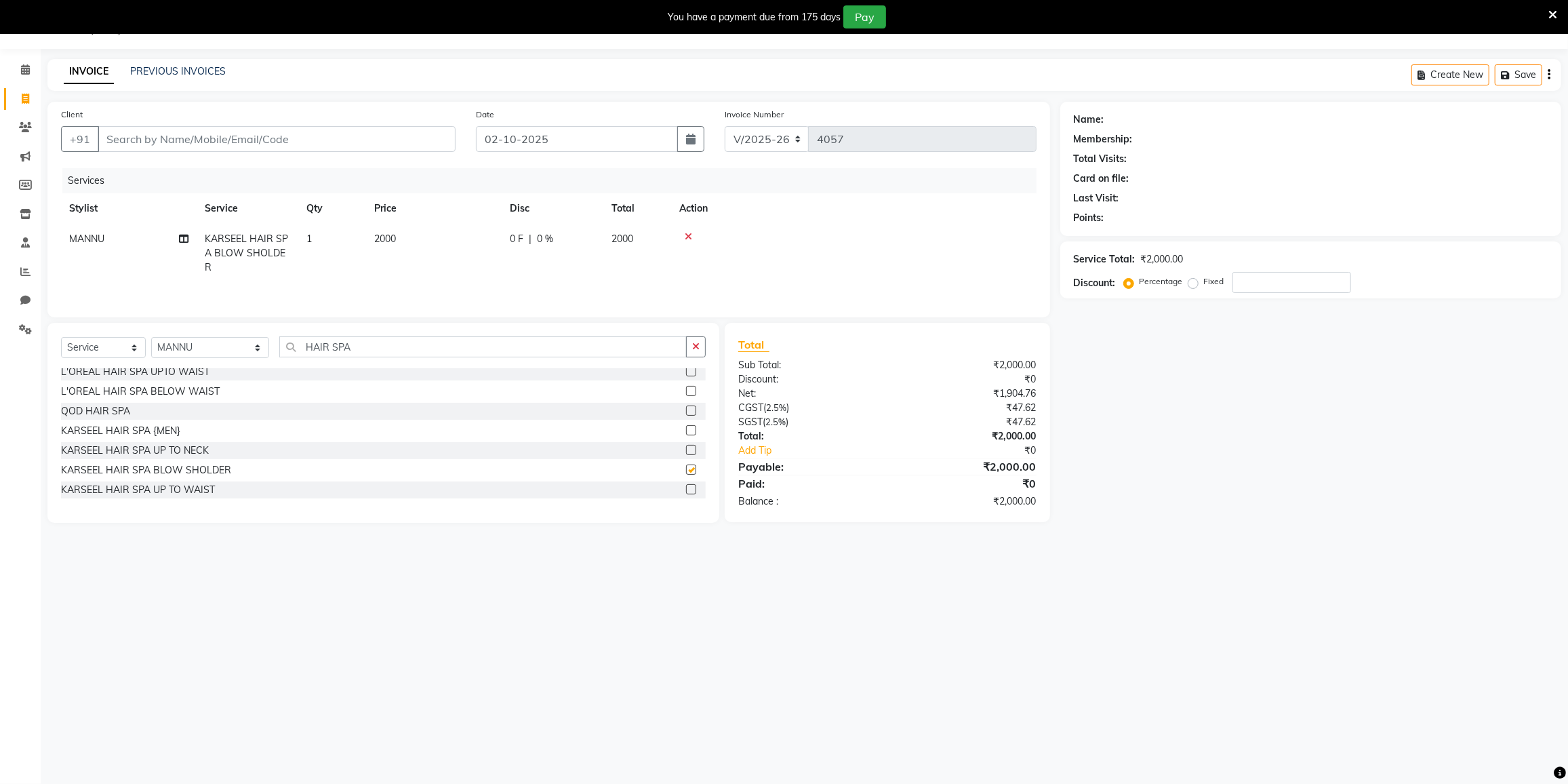
checkbox input "false"
click at [128, 446] on div "KARSEEL HAIR SPA UP TO NECK" at bounding box center [135, 450] width 147 height 14
checkbox input "false"
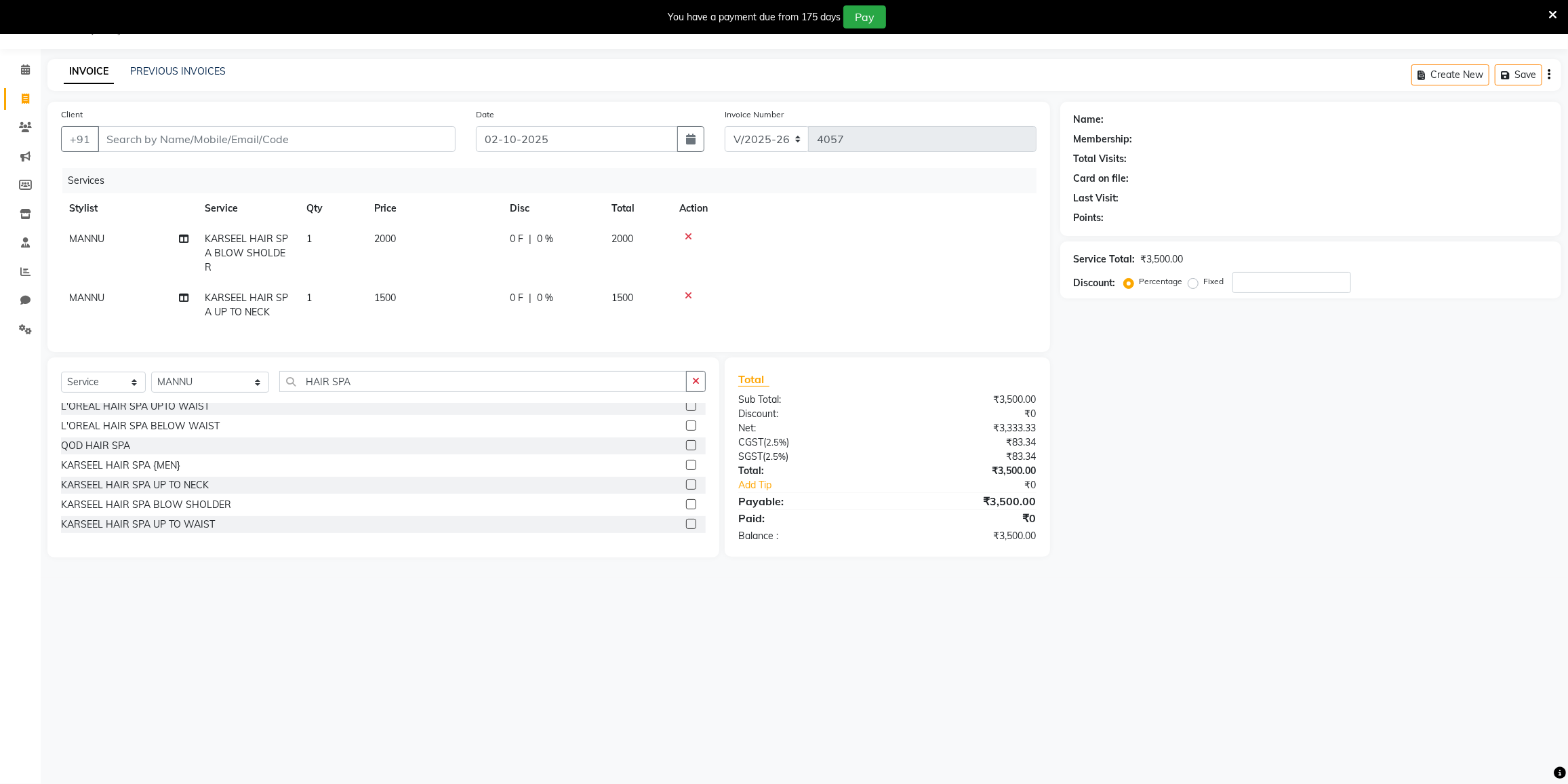
click at [690, 296] on icon at bounding box center [688, 296] width 8 height 10
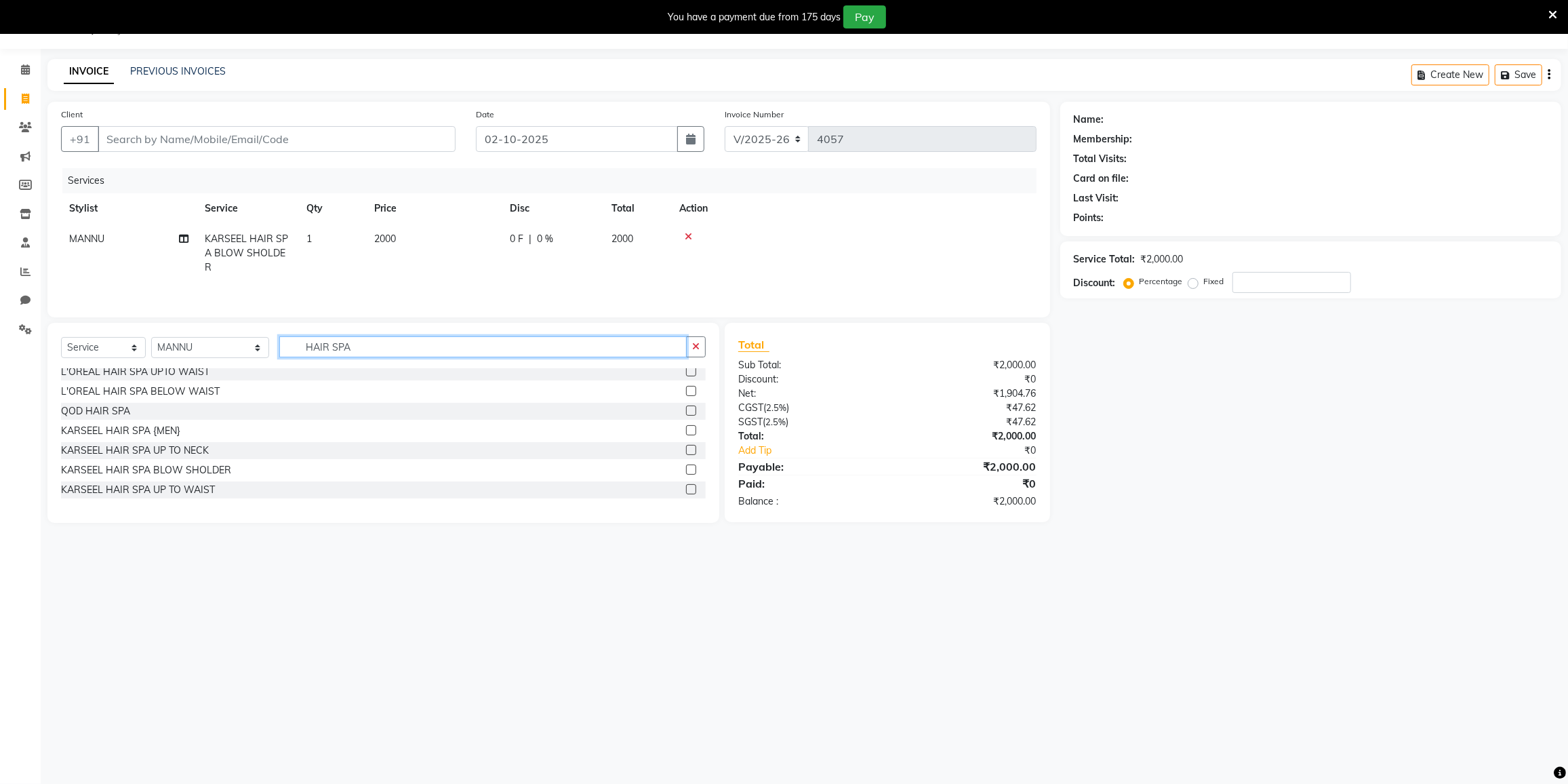
click at [345, 345] on input "HAIR SPA" at bounding box center [483, 347] width 407 height 21
type input "H"
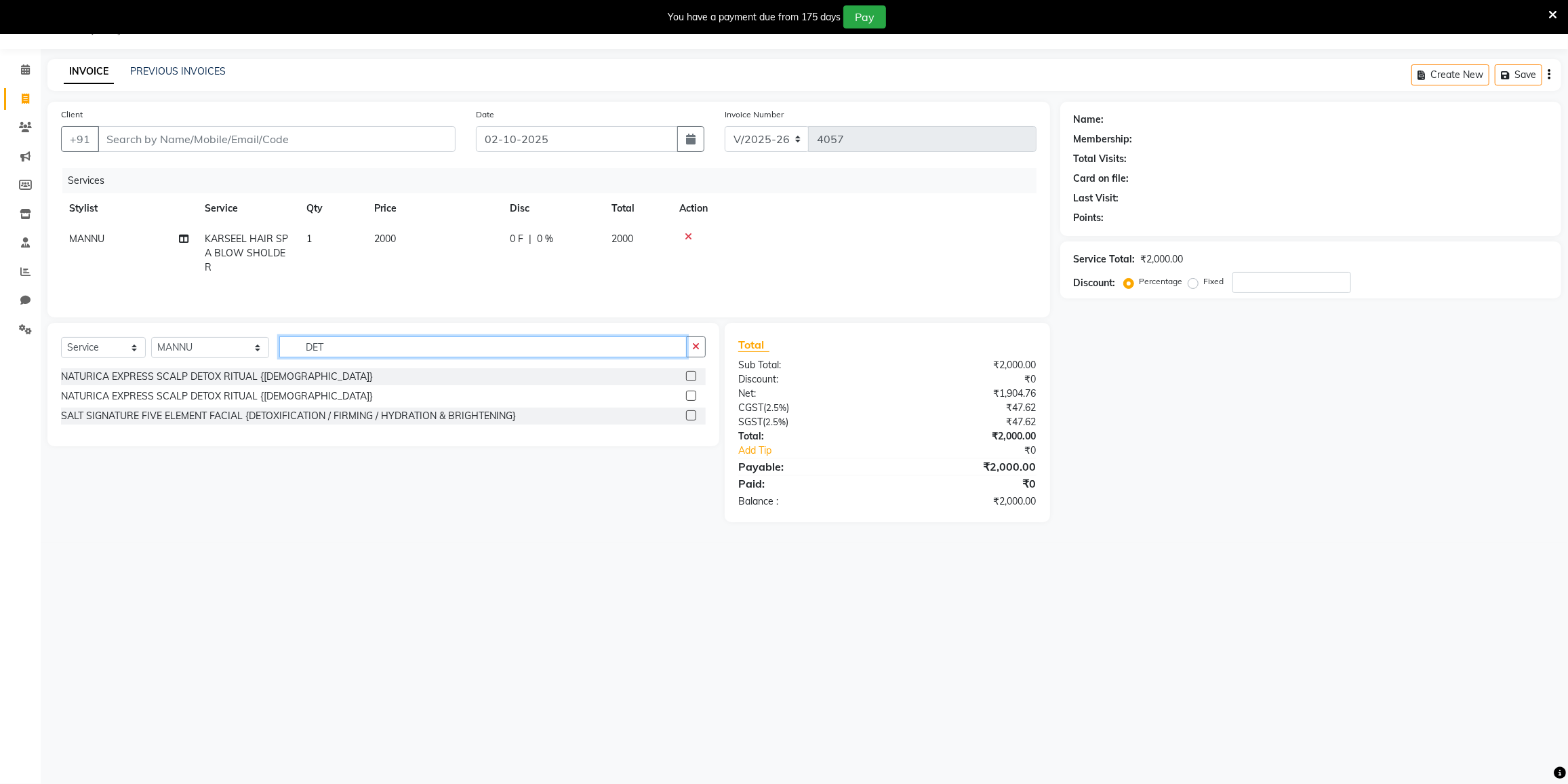
click at [336, 343] on input "DET" at bounding box center [483, 347] width 407 height 21
type input "D"
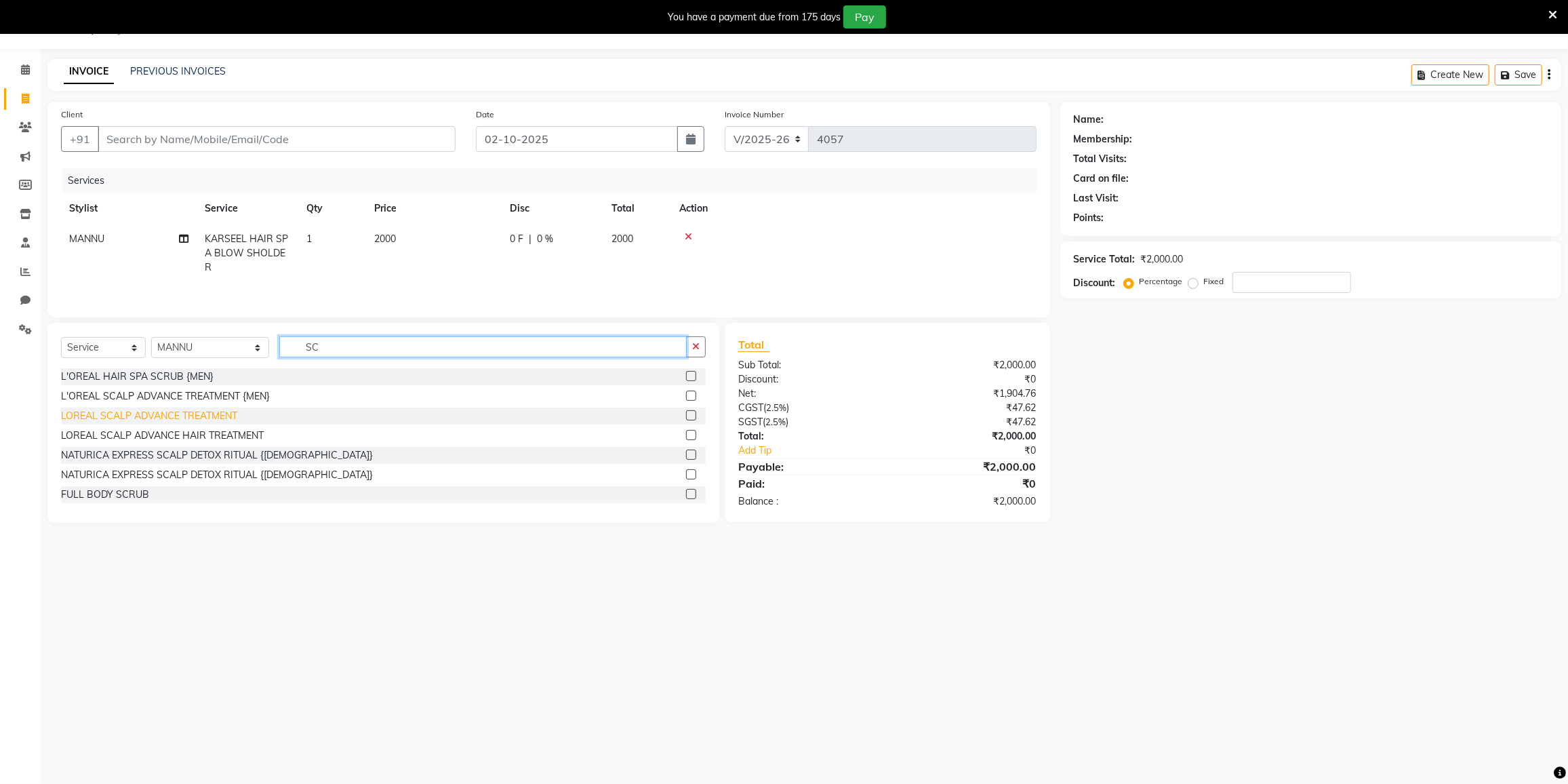
type input "SC"
click at [185, 417] on div "LOREAL SCALP ADVANCE TREATMENT" at bounding box center [149, 416] width 176 height 14
checkbox input "false"
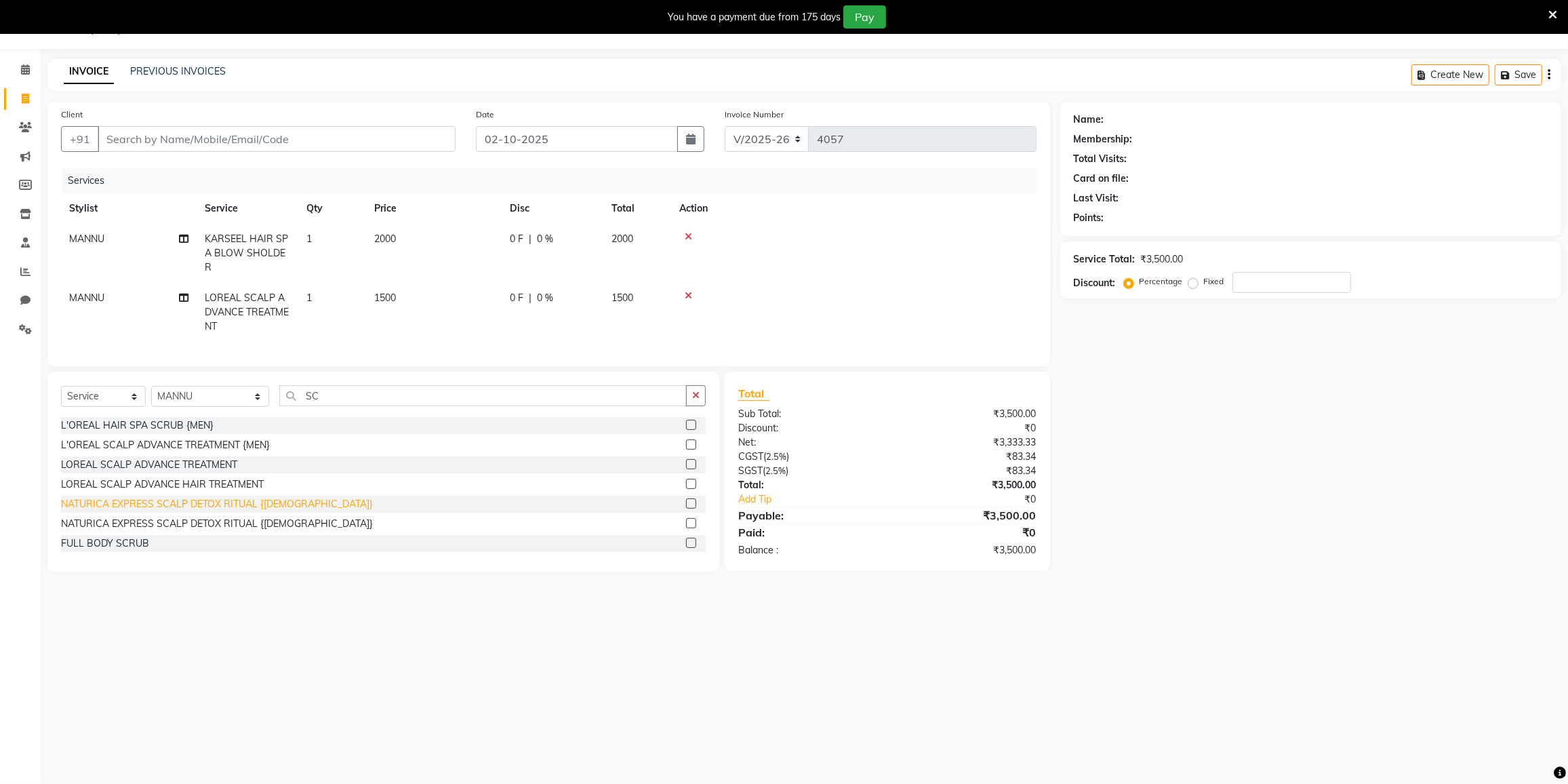
click at [129, 509] on div "NATURICA EXPRESS SCALP DETOX RITUAL {FEMALE}" at bounding box center [217, 504] width 312 height 14
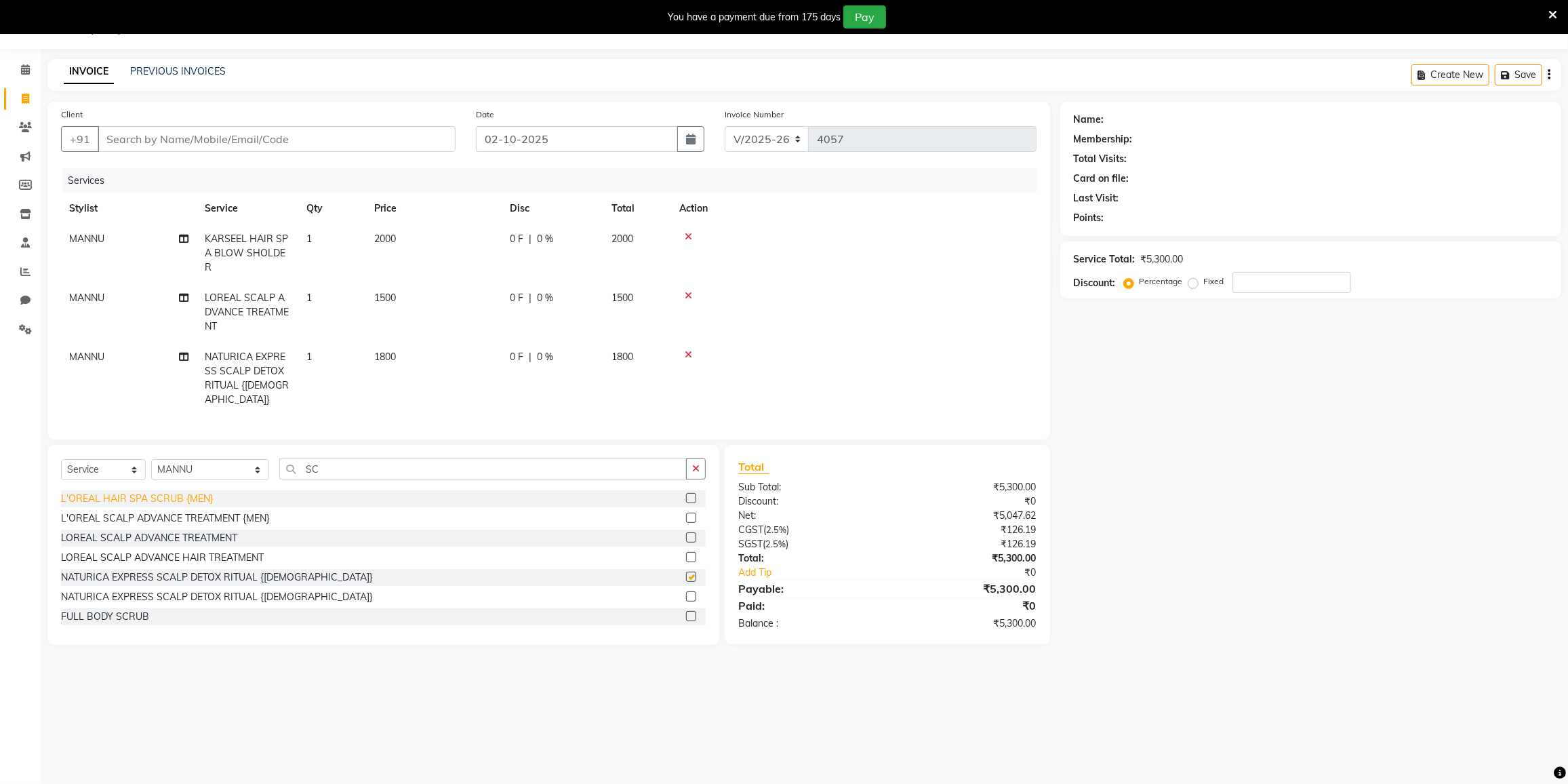
checkbox input "false"
click at [689, 294] on icon at bounding box center [688, 296] width 8 height 10
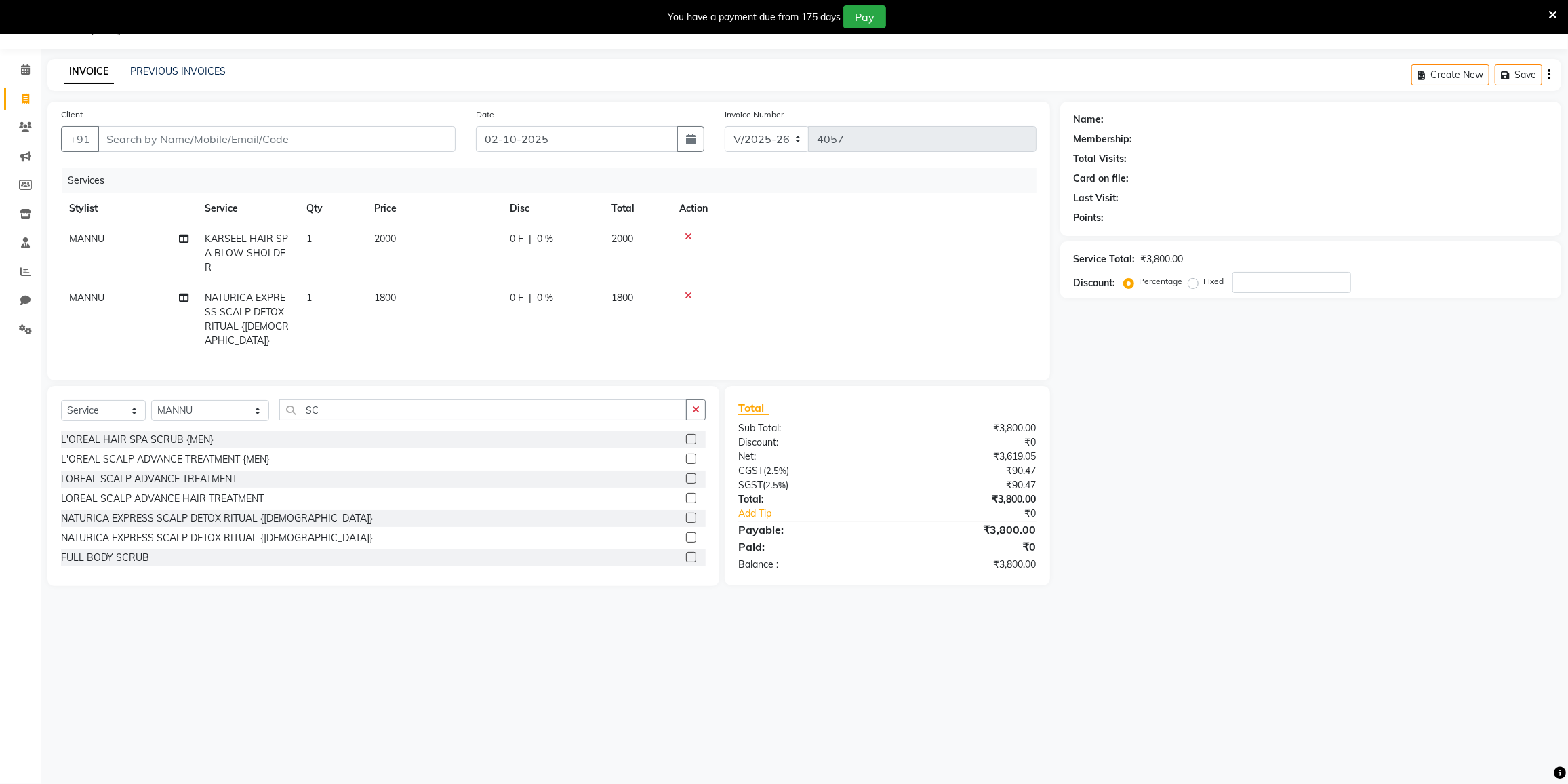
click at [404, 227] on td "2000" at bounding box center [433, 254] width 136 height 59
select select "92853"
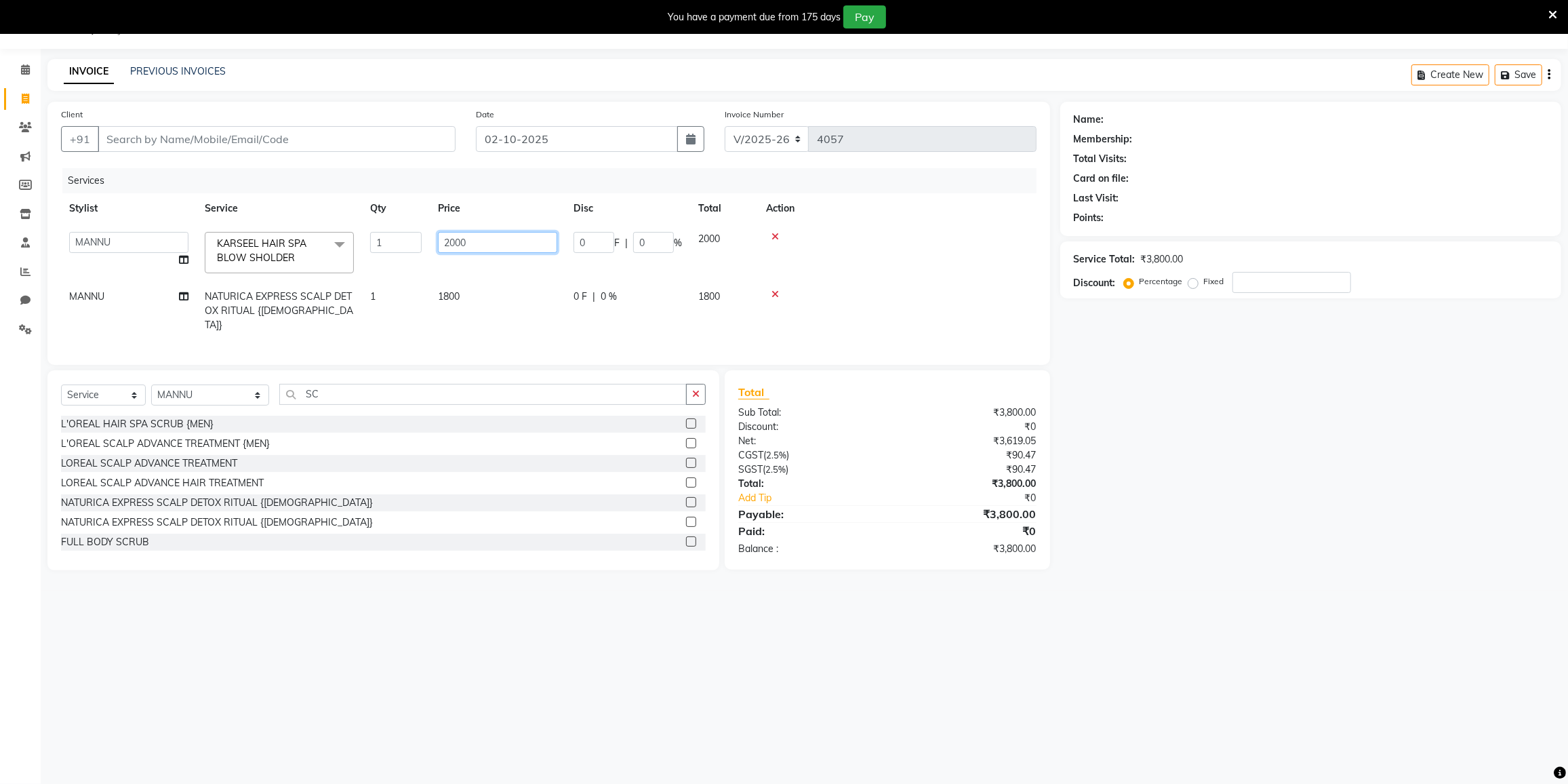
click at [487, 244] on input "2000" at bounding box center [498, 242] width 119 height 21
type input "2"
type input "1440"
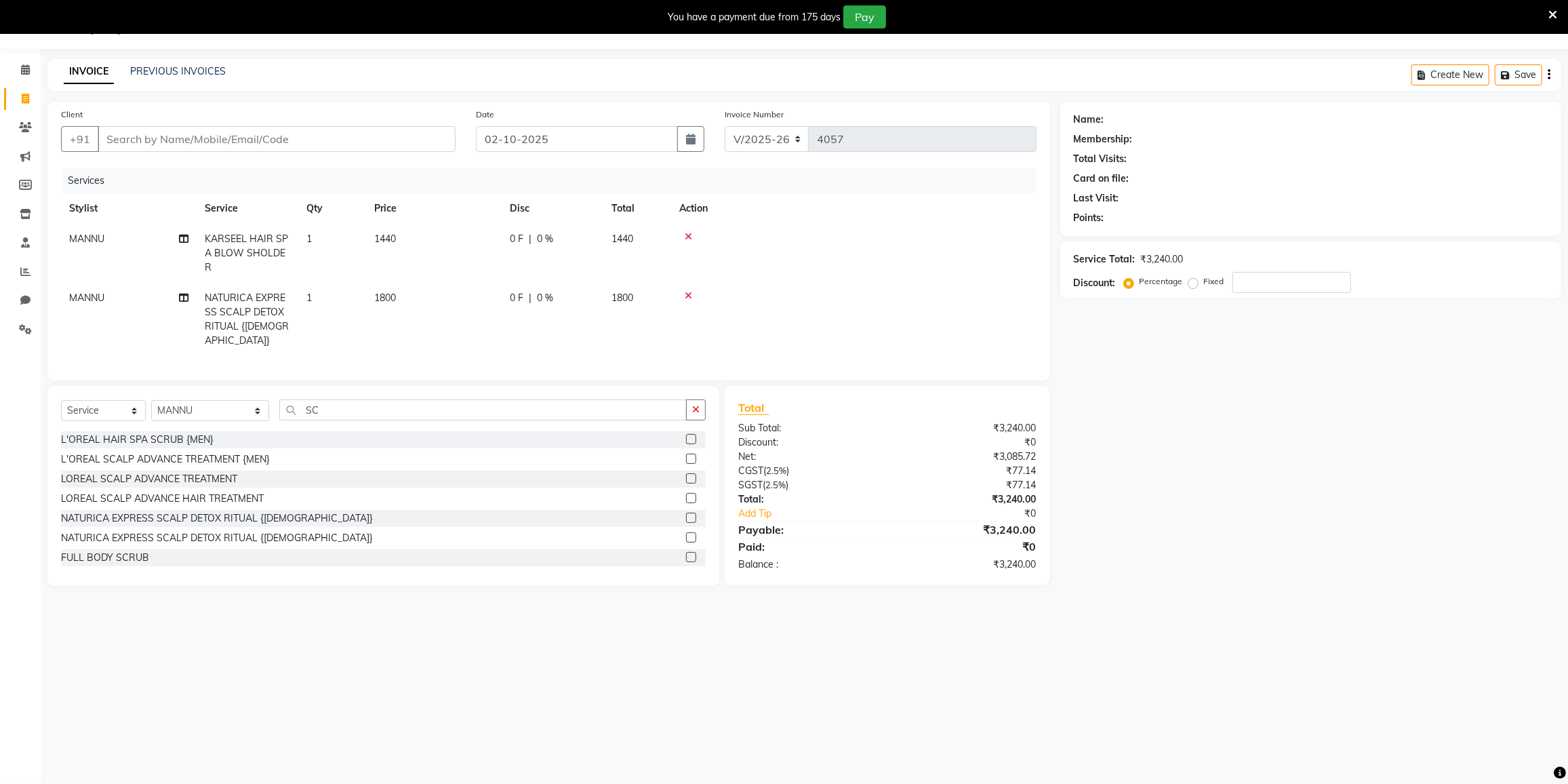
click at [518, 301] on tr "MANNU NATURICA EXPRESS SCALP DETOX RITUAL {FEMALE} 1 1800 0 F | 0 % 1800" at bounding box center [548, 320] width 975 height 73
click at [324, 408] on input "SC" at bounding box center [483, 410] width 407 height 21
drag, startPoint x: 195, startPoint y: 403, endPoint x: 192, endPoint y: 410, distance: 7.6
click at [196, 403] on select "Select Stylist DC DILSHAD ALI FAIZAN AHMED FARHAN SHAIKH FEROZ SHAIKH Ganga Kun…" at bounding box center [210, 411] width 118 height 21
select select "78800"
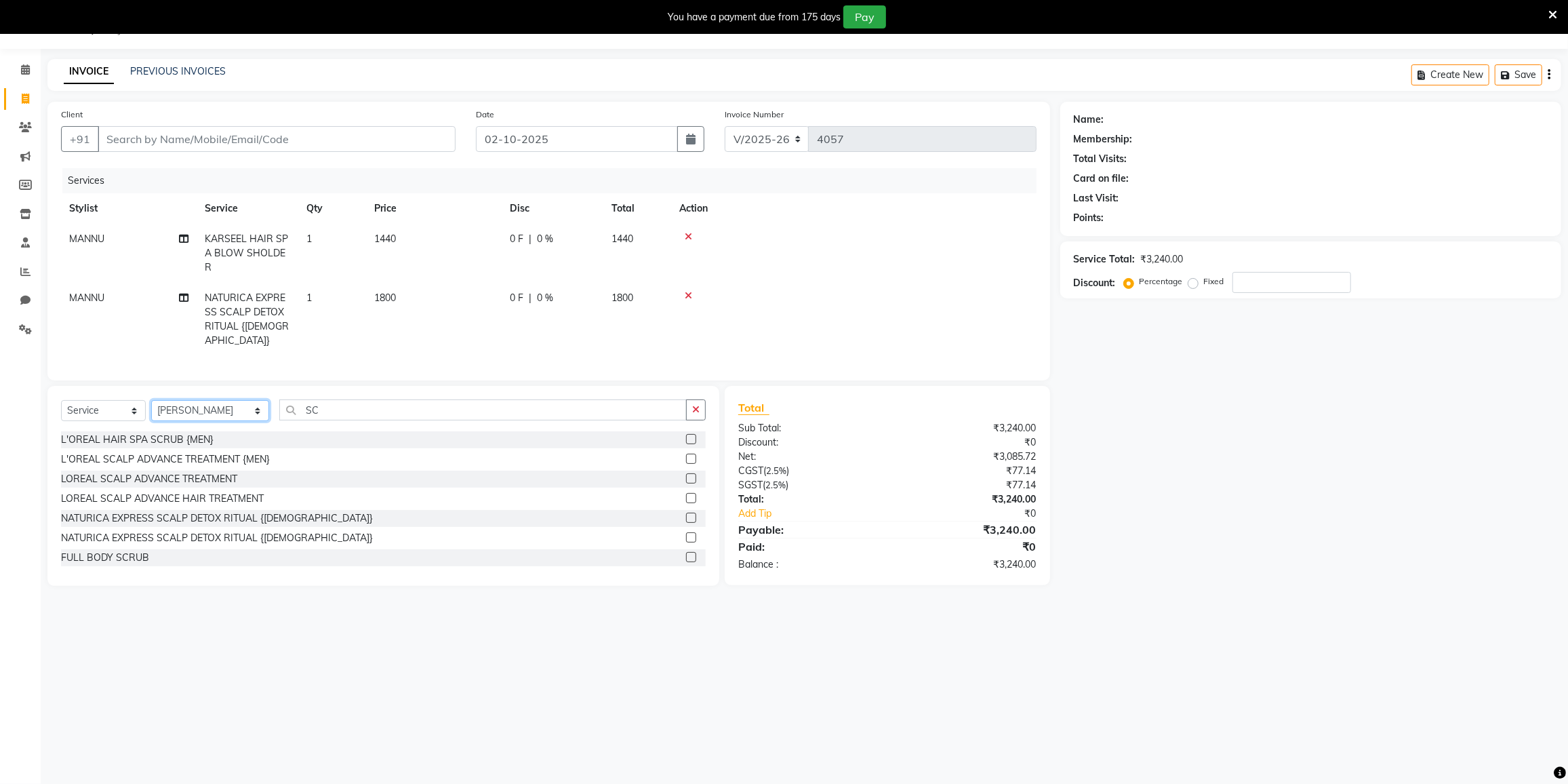
click at [151, 400] on select "Select Stylist DC DILSHAD ALI FAIZAN AHMED FARHAN SHAIKH FEROZ SHAIKH Ganga Kun…" at bounding box center [210, 411] width 118 height 21
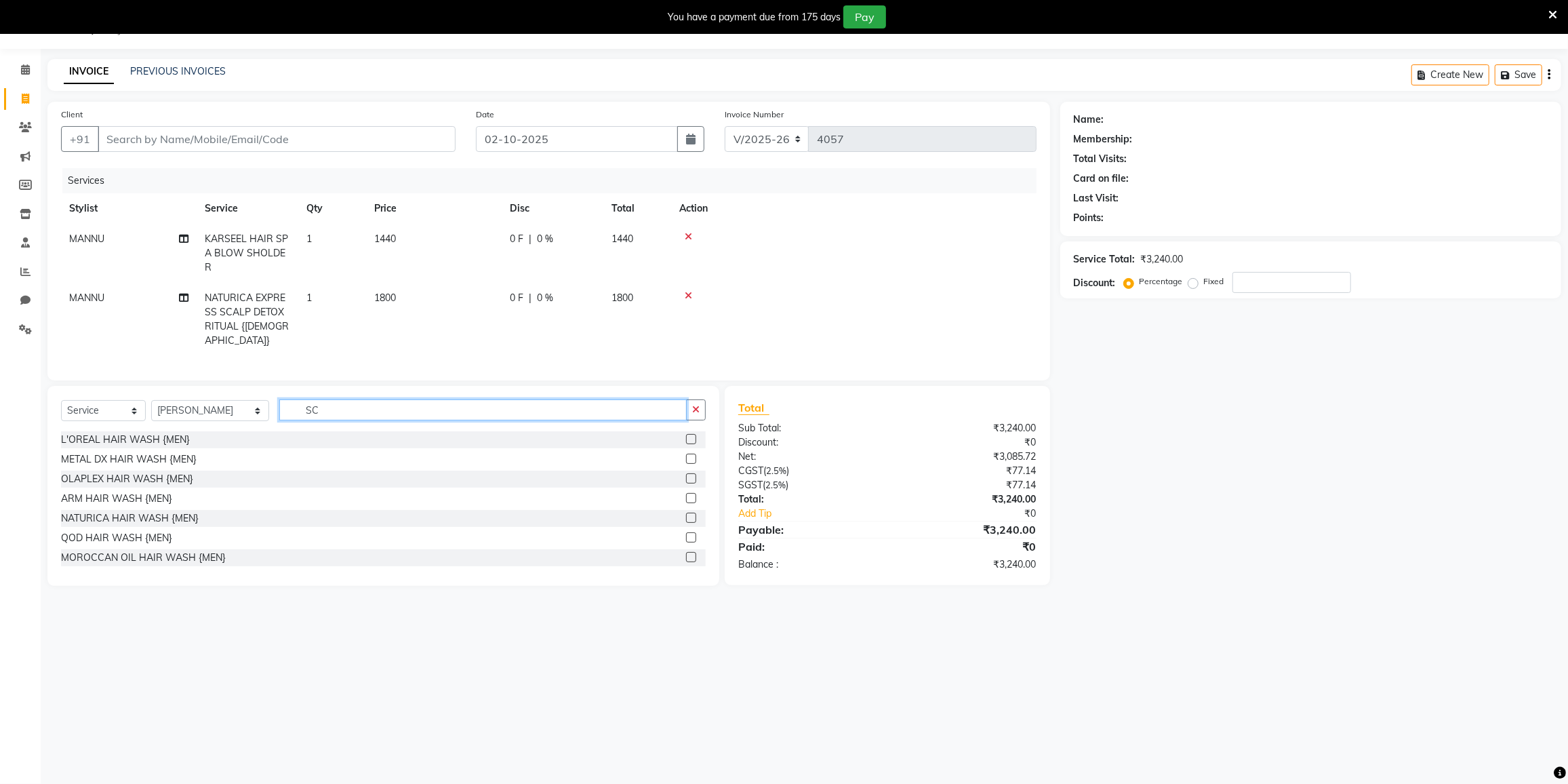
click at [324, 408] on input "SC" at bounding box center [483, 410] width 407 height 21
type input "S"
type input "GLO"
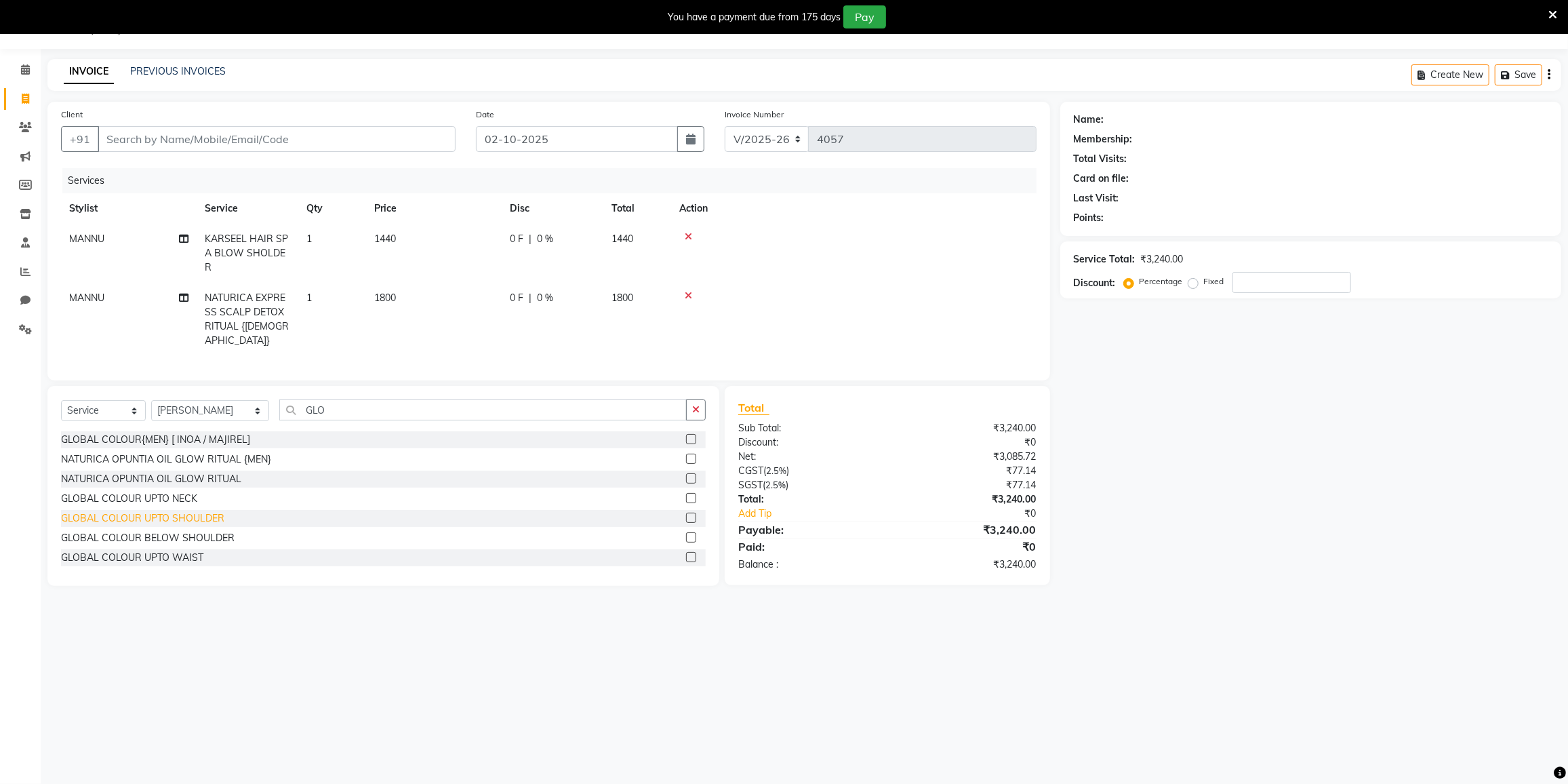
click at [183, 514] on div "GLOBAL COLOUR UPTO SHOULDER" at bounding box center [143, 518] width 164 height 14
checkbox input "false"
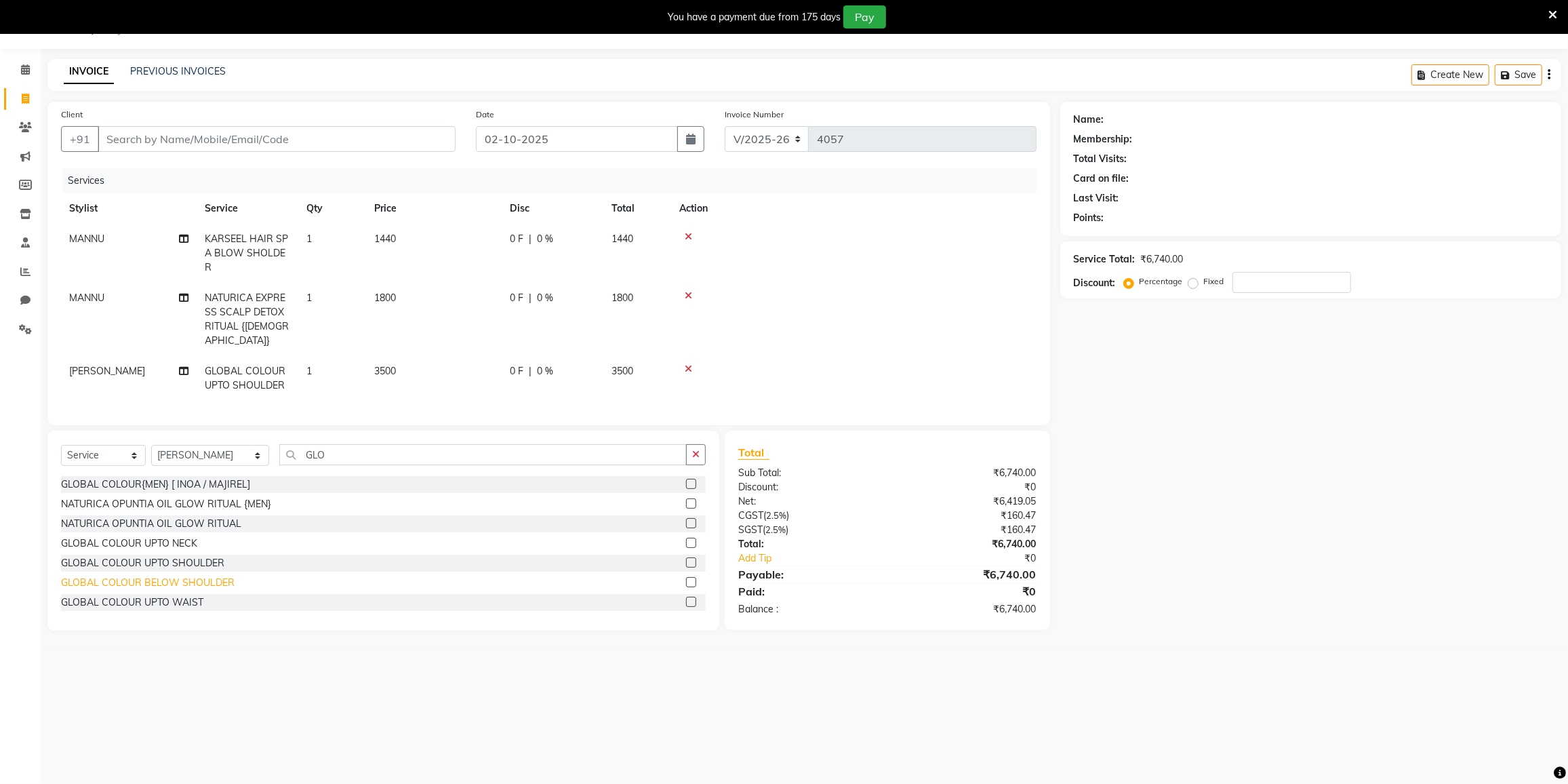
click at [178, 577] on div "GLOBAL COLOUR BELOW SHOULDER" at bounding box center [147, 583] width 173 height 14
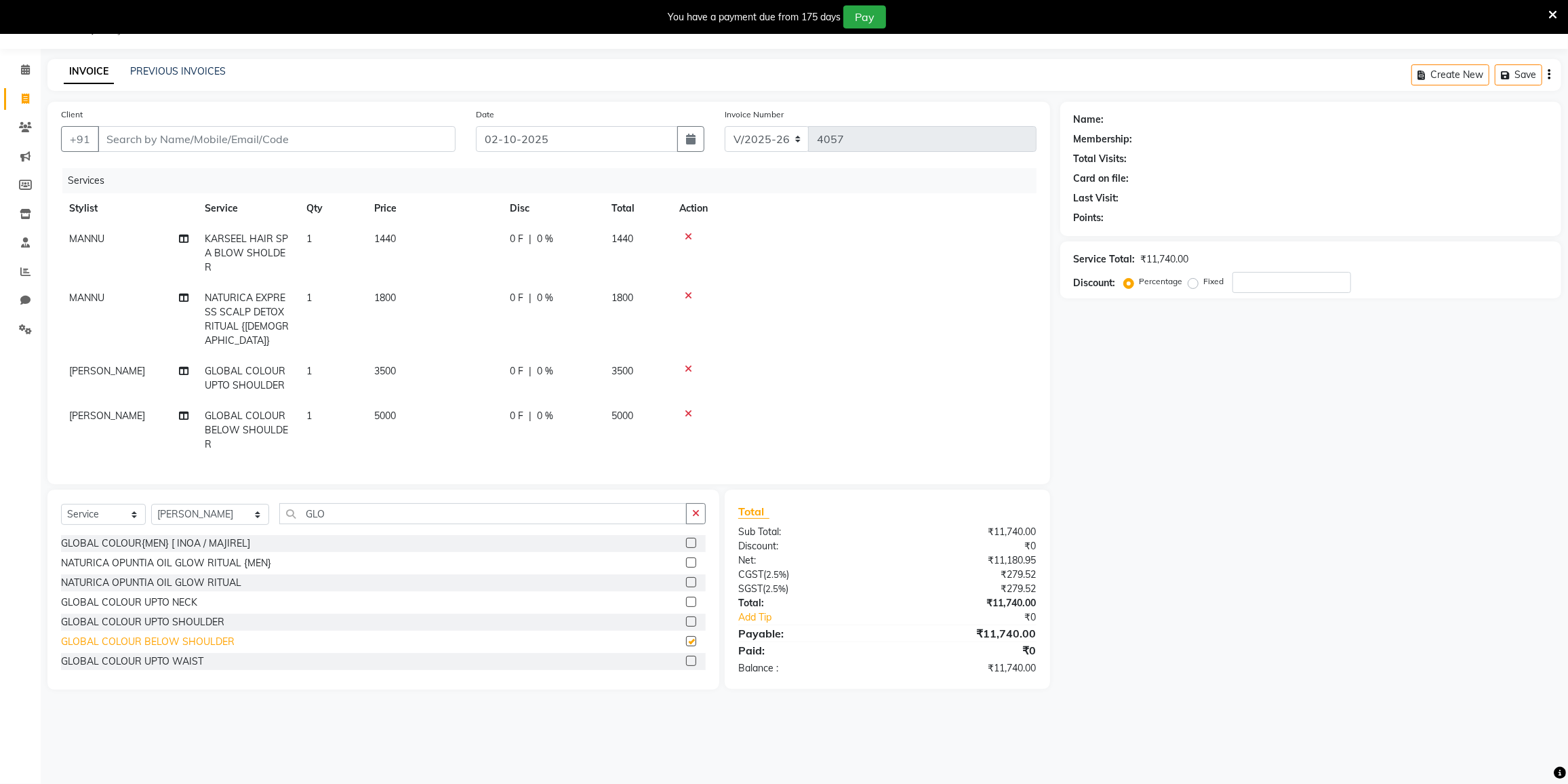
checkbox input "false"
click at [689, 364] on icon at bounding box center [688, 369] width 8 height 10
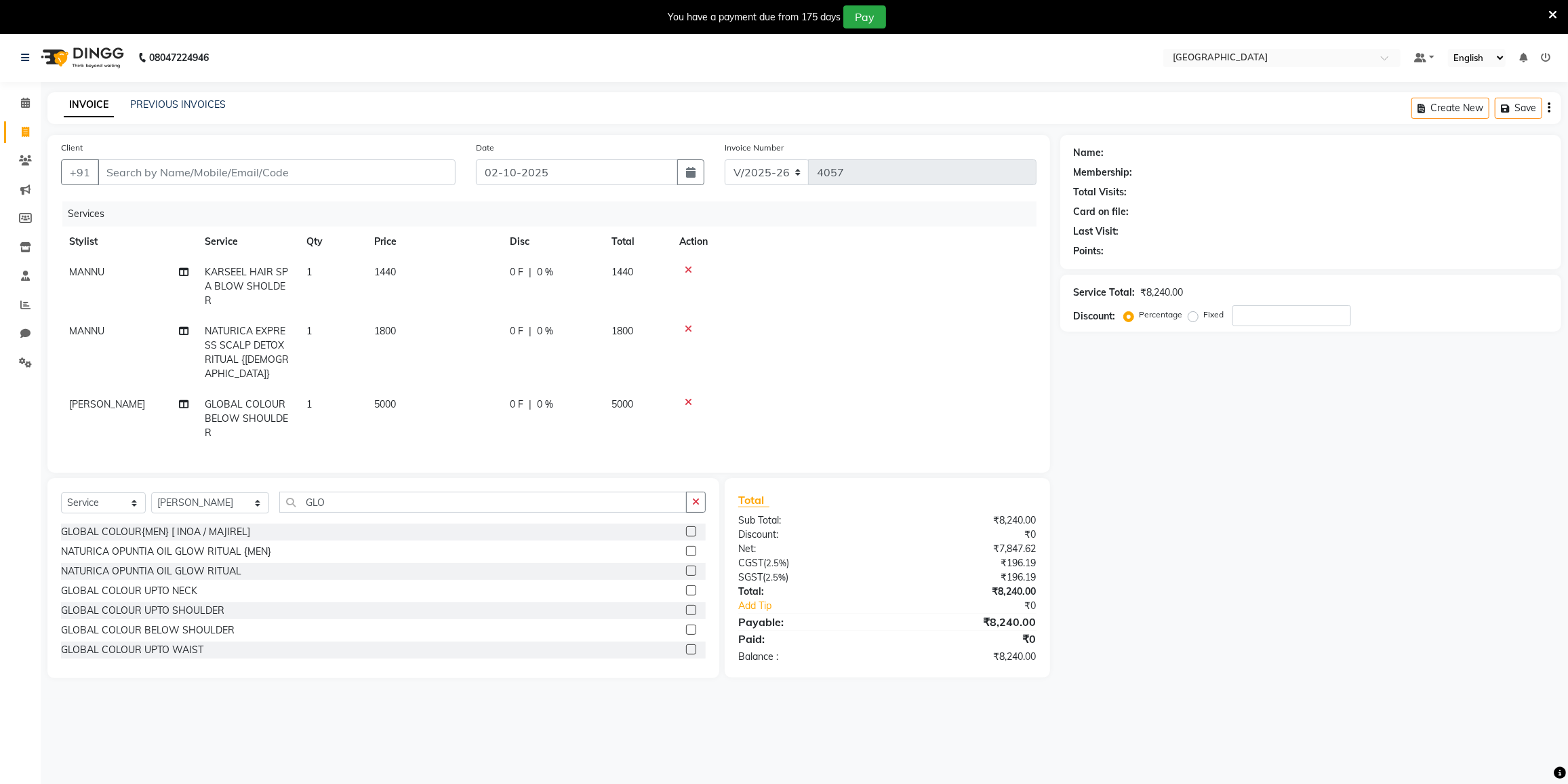
click at [324, 485] on div "Select Service Product Membership Package Voucher Prepaid Gift Card Select Styl…" at bounding box center [383, 578] width 672 height 200
click at [238, 502] on select "Select Stylist DC [PERSON_NAME] [PERSON_NAME] [PERSON_NAME] [PERSON_NAME] [PERS…" at bounding box center [210, 503] width 118 height 21
select select "80712"
click at [151, 492] on select "Select Stylist DC [PERSON_NAME] [PERSON_NAME] [PERSON_NAME] [PERSON_NAME] [PERS…" at bounding box center [210, 503] width 118 height 21
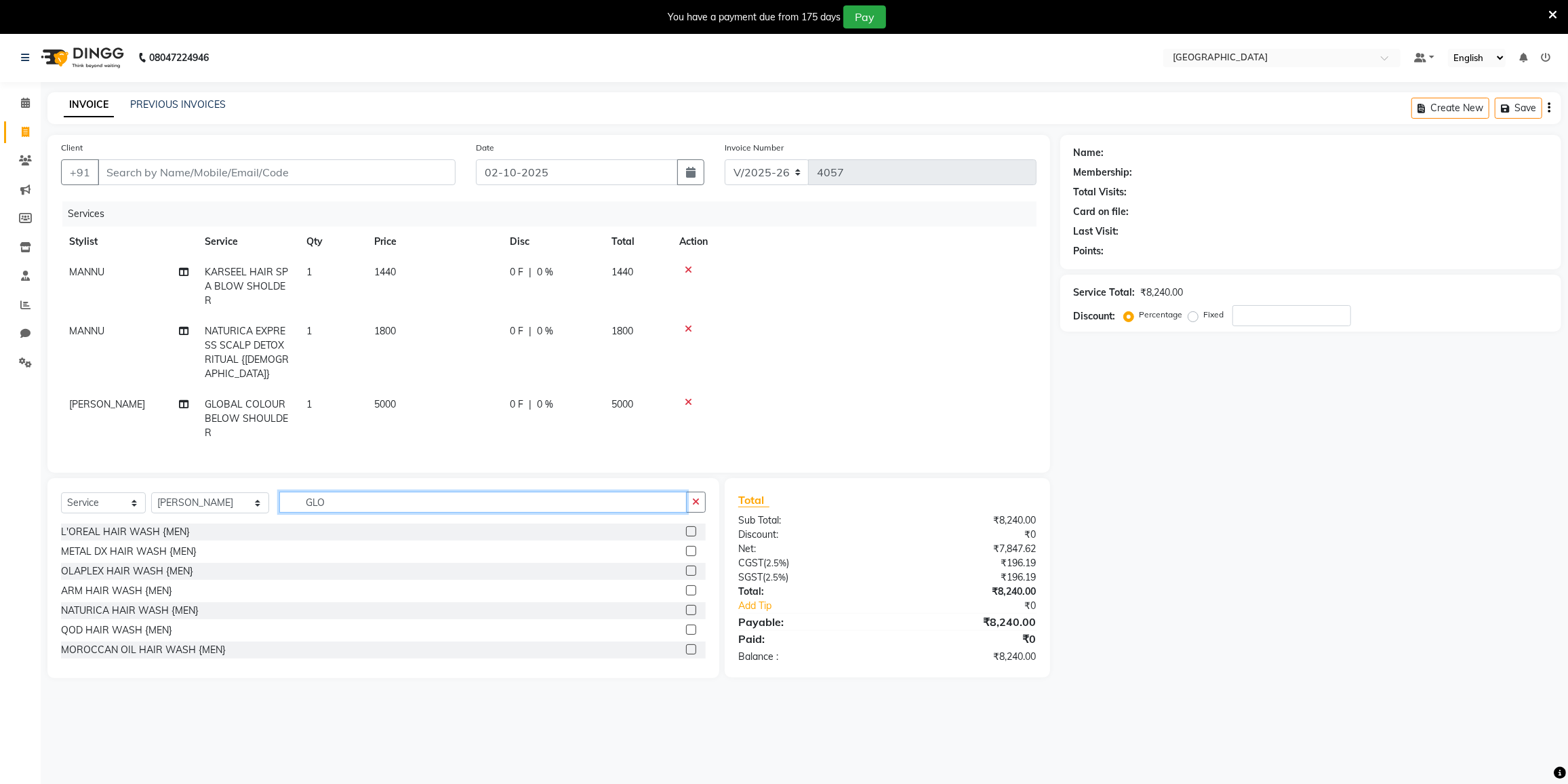
click at [338, 497] on input "GLO" at bounding box center [483, 502] width 407 height 21
type input "G"
type input "EYE"
click at [153, 589] on div "THREADING EYEBROW" at bounding box center [114, 591] width 107 height 14
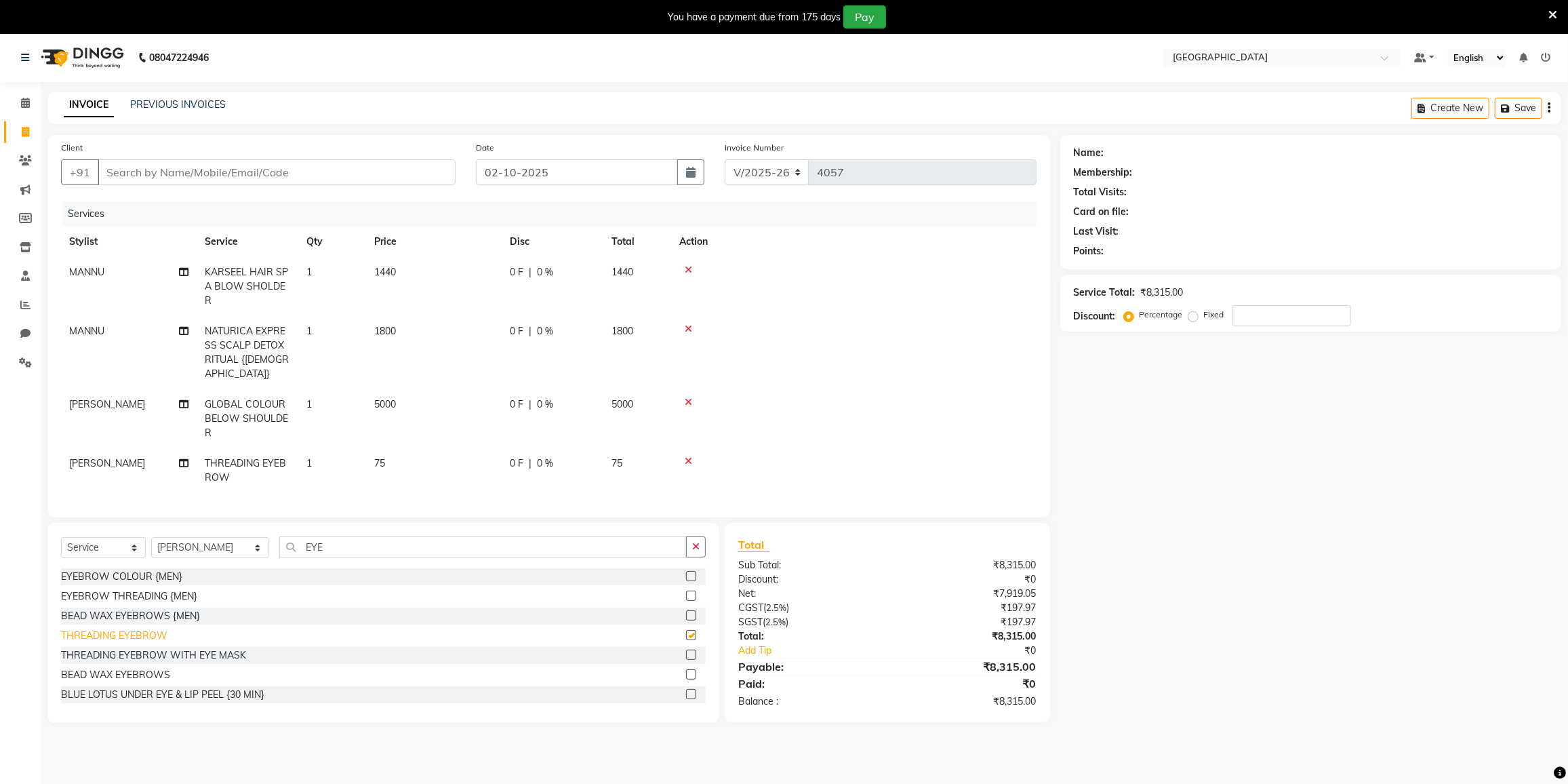
checkbox input "false"
click at [334, 549] on input "EYE" at bounding box center [483, 547] width 407 height 21
type input "E"
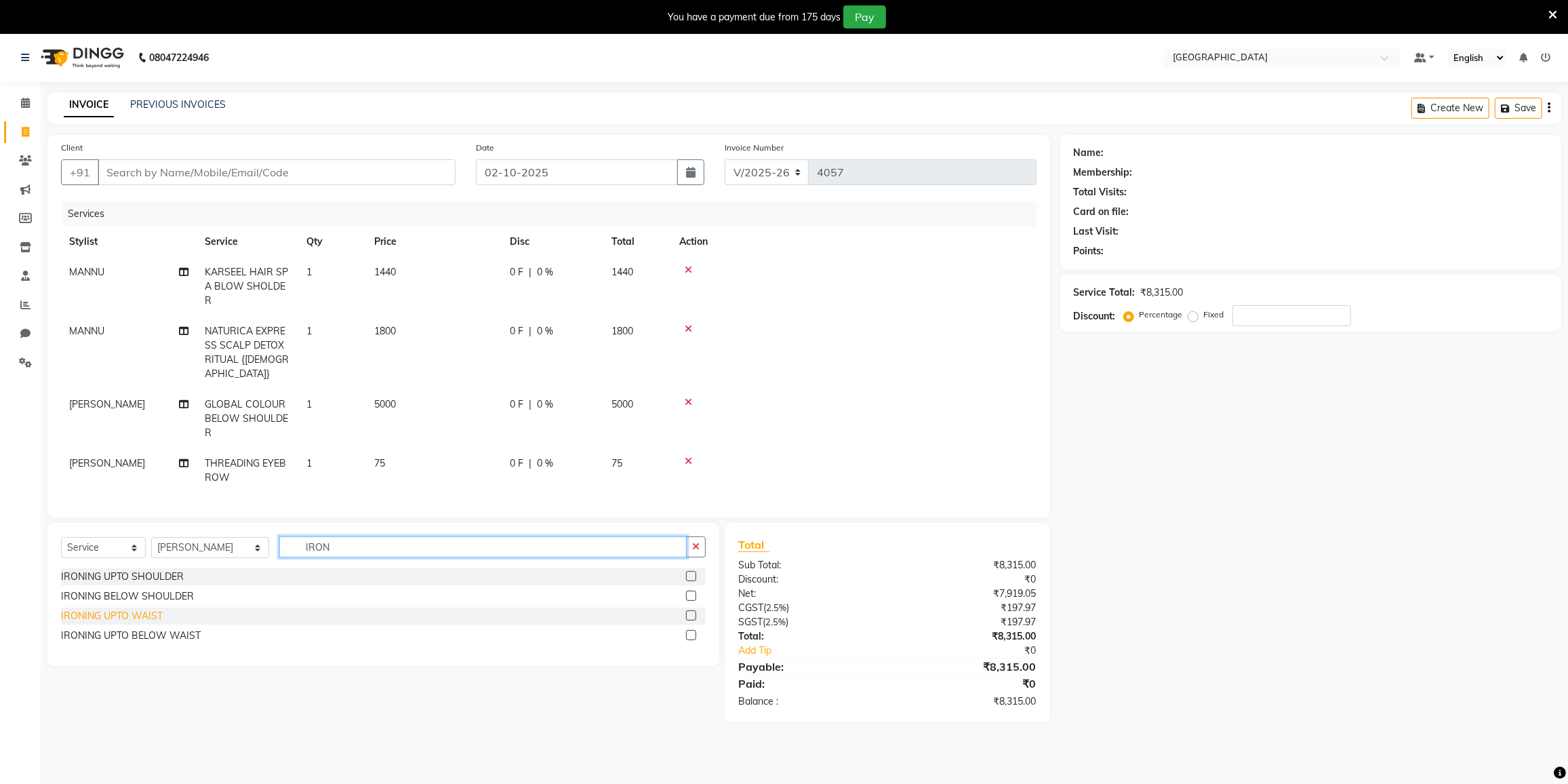
type input "IRON"
click at [140, 612] on div "IRONING UPTO WAIST" at bounding box center [112, 616] width 102 height 14
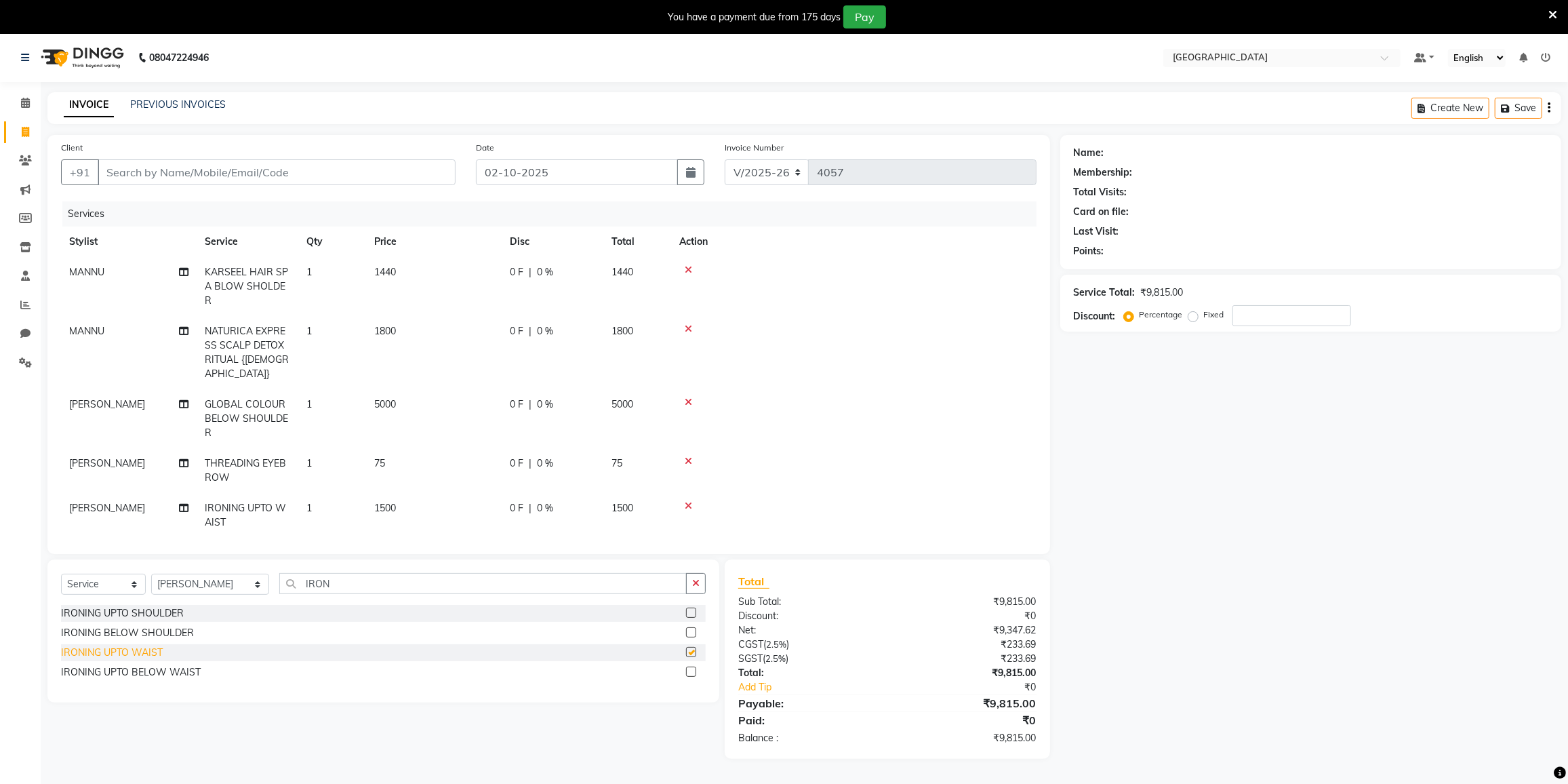
checkbox input "false"
click at [690, 501] on icon at bounding box center [688, 506] width 8 height 10
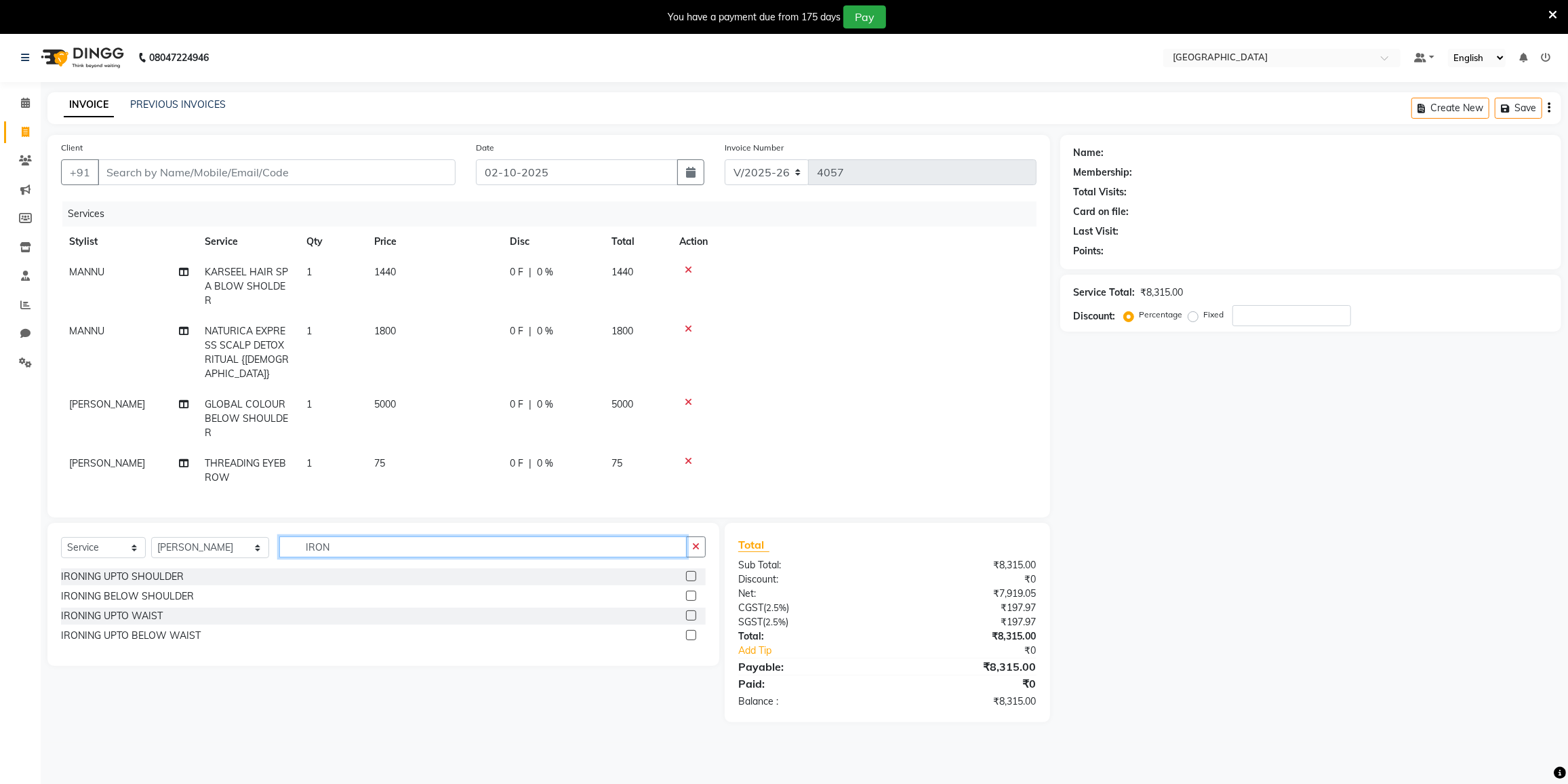
click at [324, 537] on input "IRON" at bounding box center [483, 547] width 407 height 21
type input "I"
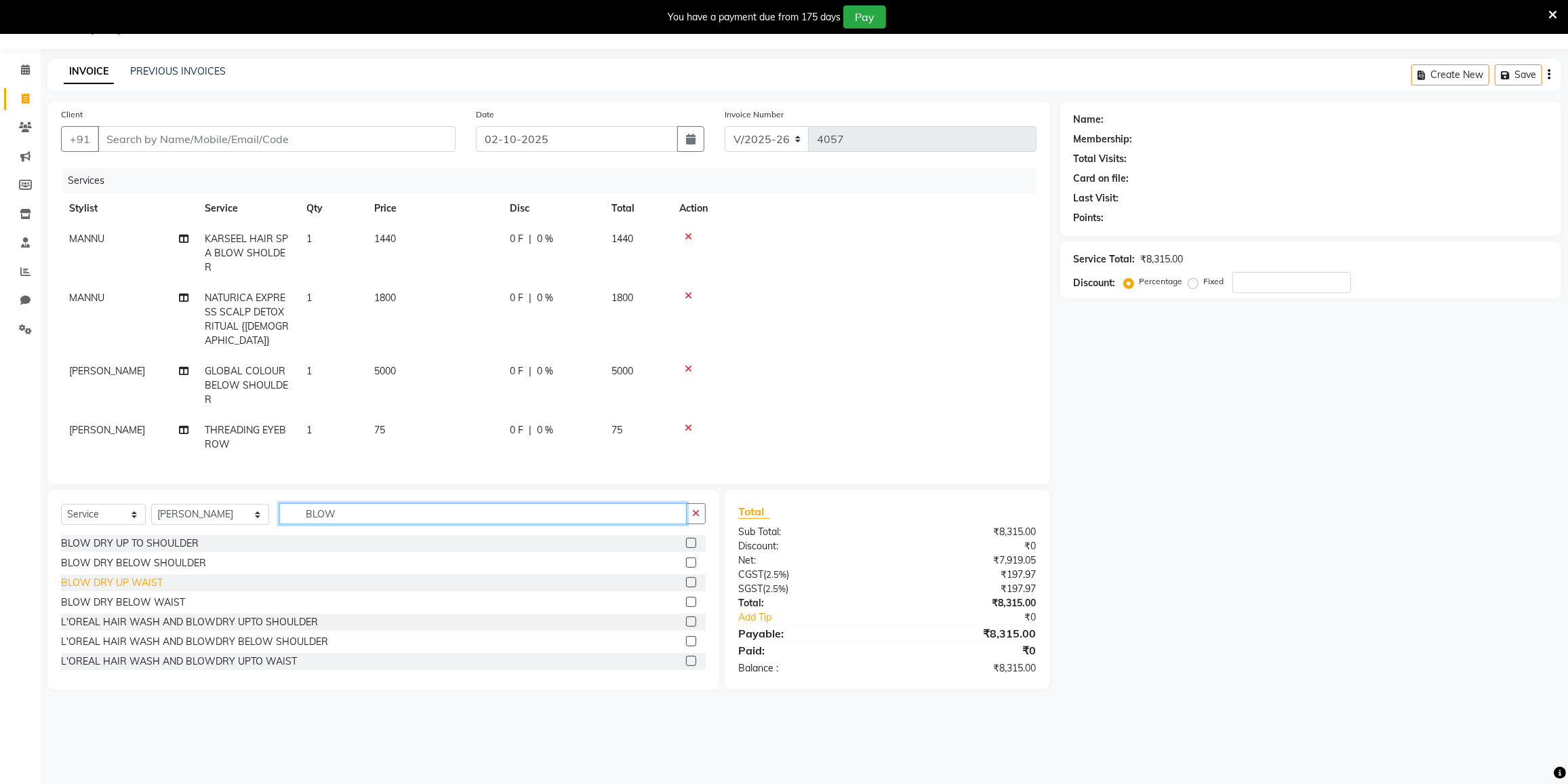
type input "BLOW"
click at [152, 576] on div "BLOW DRY UP WAIST" at bounding box center [112, 583] width 102 height 14
checkbox input "false"
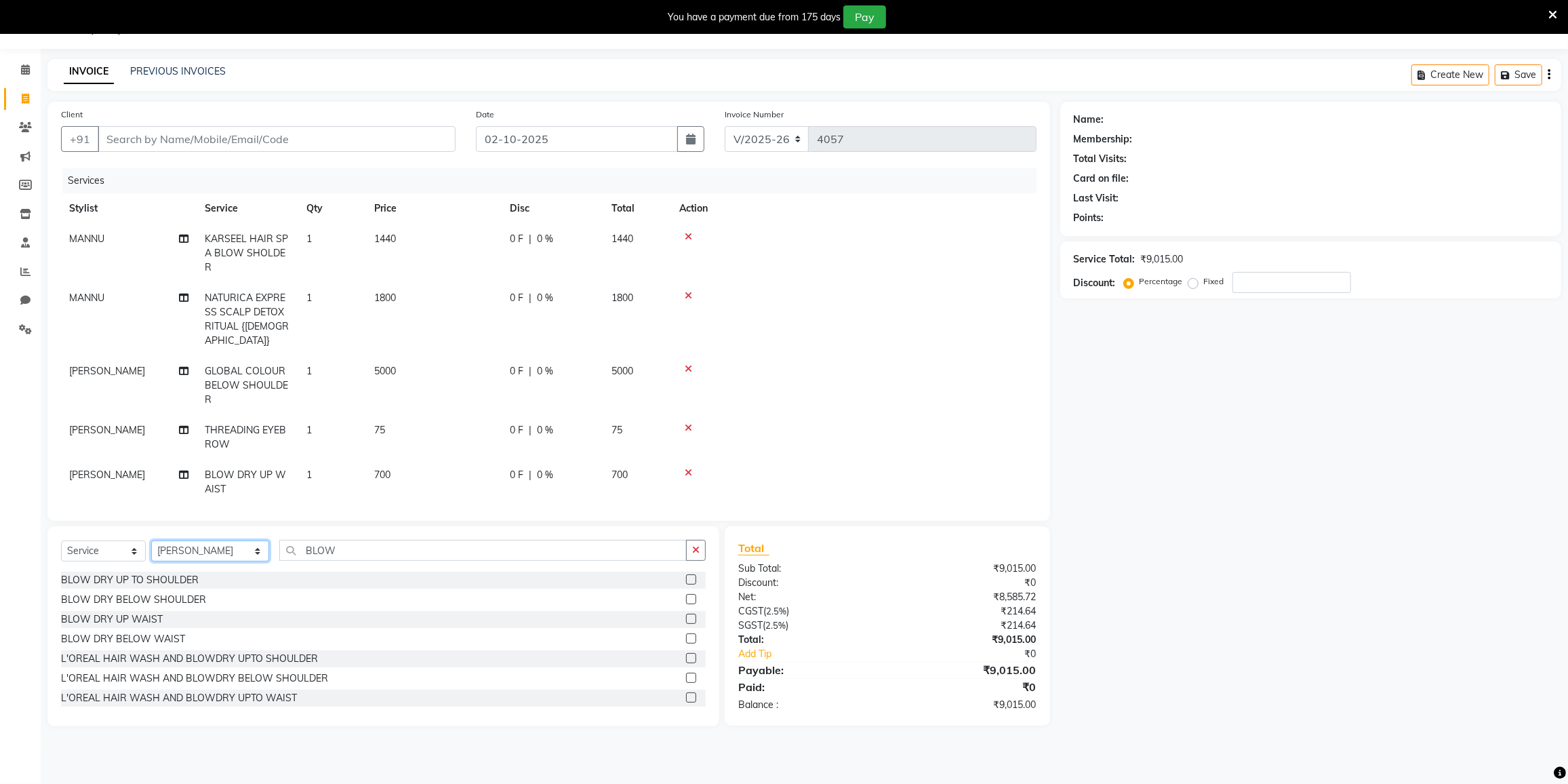
click at [227, 550] on select "Select Stylist DC [PERSON_NAME] [PERSON_NAME] [PERSON_NAME] [PERSON_NAME] [PERS…" at bounding box center [210, 551] width 118 height 21
click at [468, 431] on td "75" at bounding box center [433, 438] width 136 height 45
select select "80712"
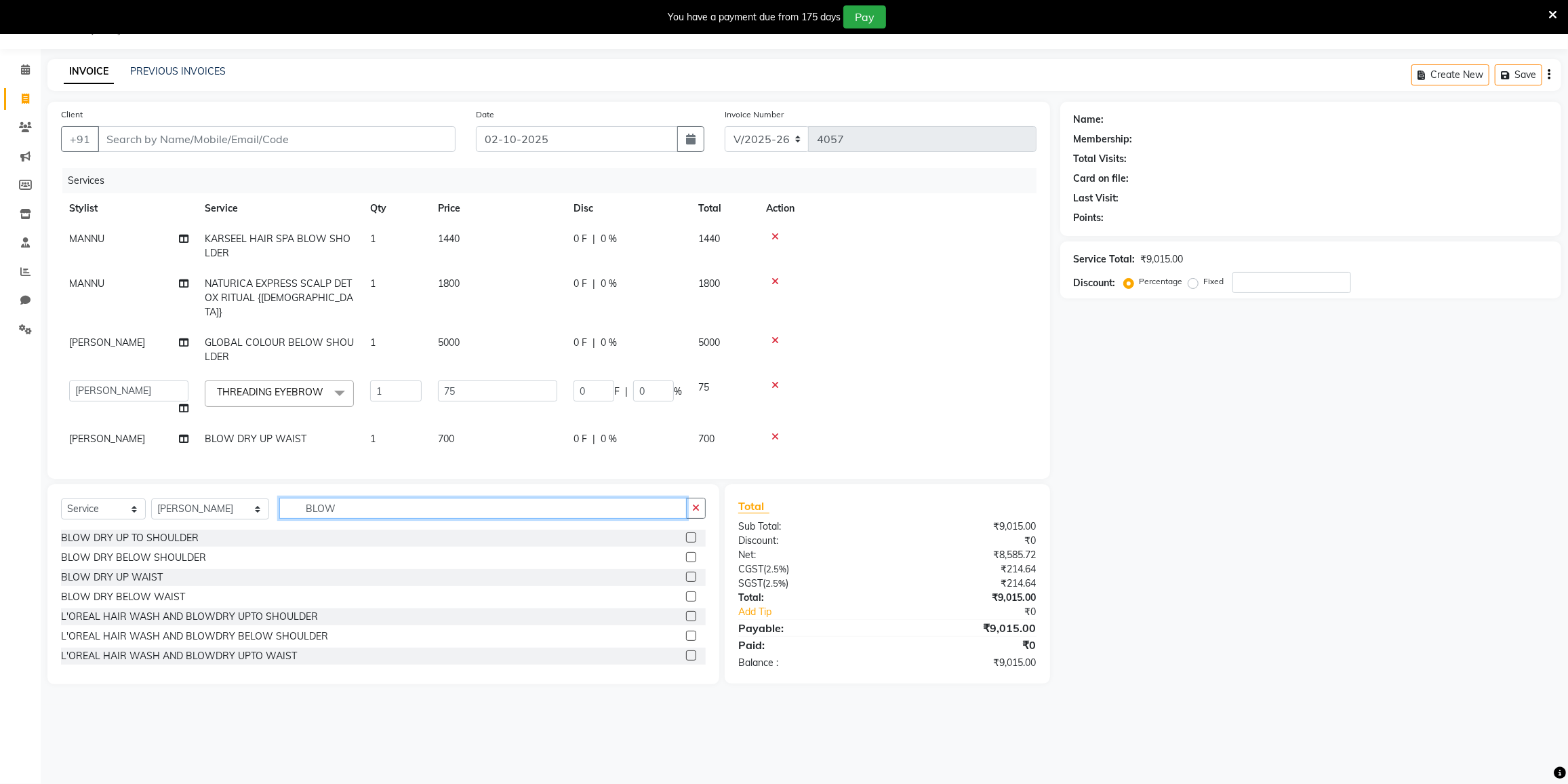
click at [376, 502] on input "BLOW" at bounding box center [483, 509] width 407 height 21
click at [223, 511] on select "Select Stylist DC [PERSON_NAME] [PERSON_NAME] [PERSON_NAME] [PERSON_NAME] [PERS…" at bounding box center [210, 509] width 118 height 21
select select "78800"
click at [151, 499] on select "Select Stylist DC [PERSON_NAME] [PERSON_NAME] [PERSON_NAME] [PERSON_NAME] [PERS…" at bounding box center [210, 509] width 118 height 21
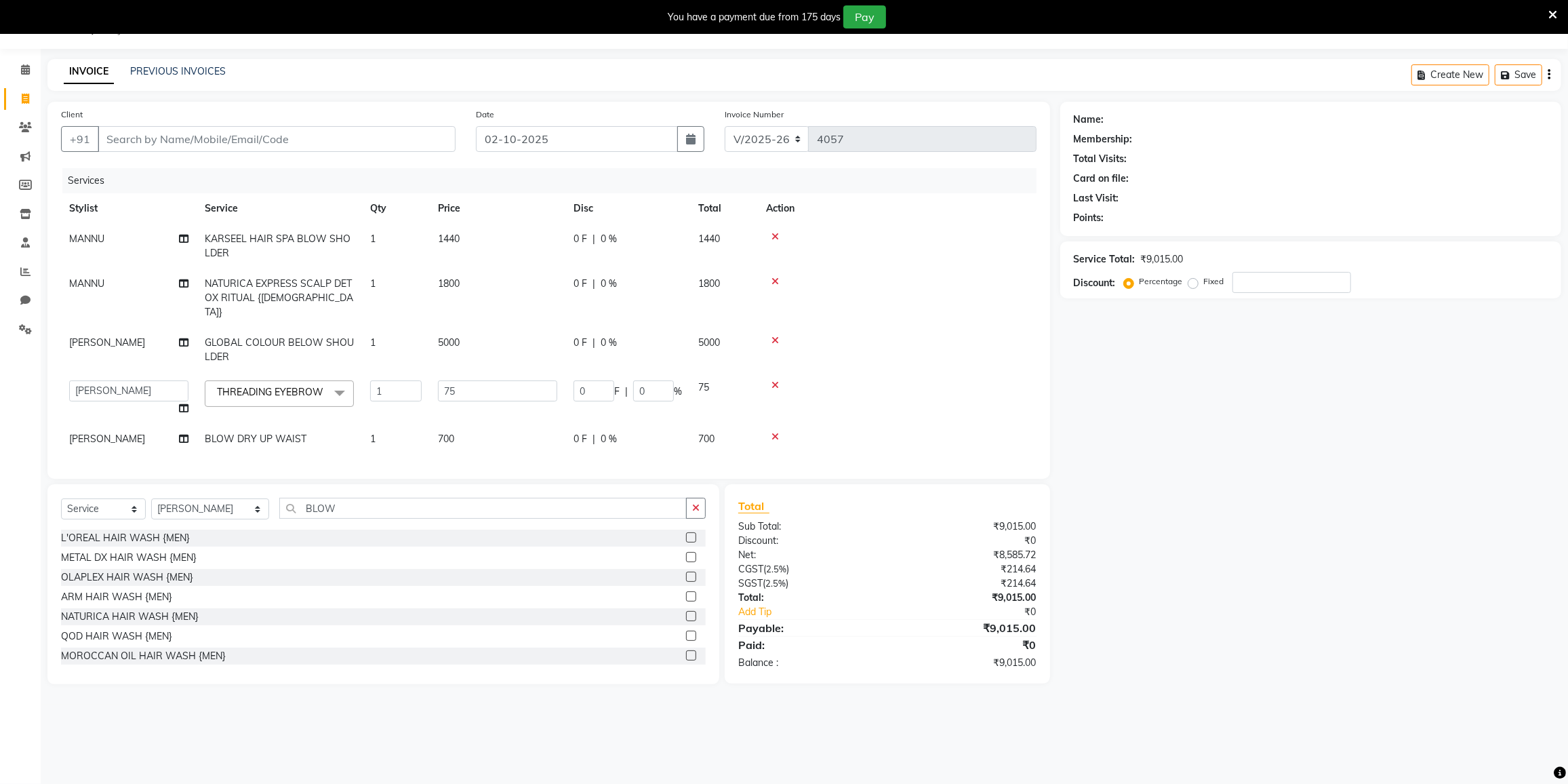
click at [777, 432] on icon at bounding box center [775, 437] width 8 height 10
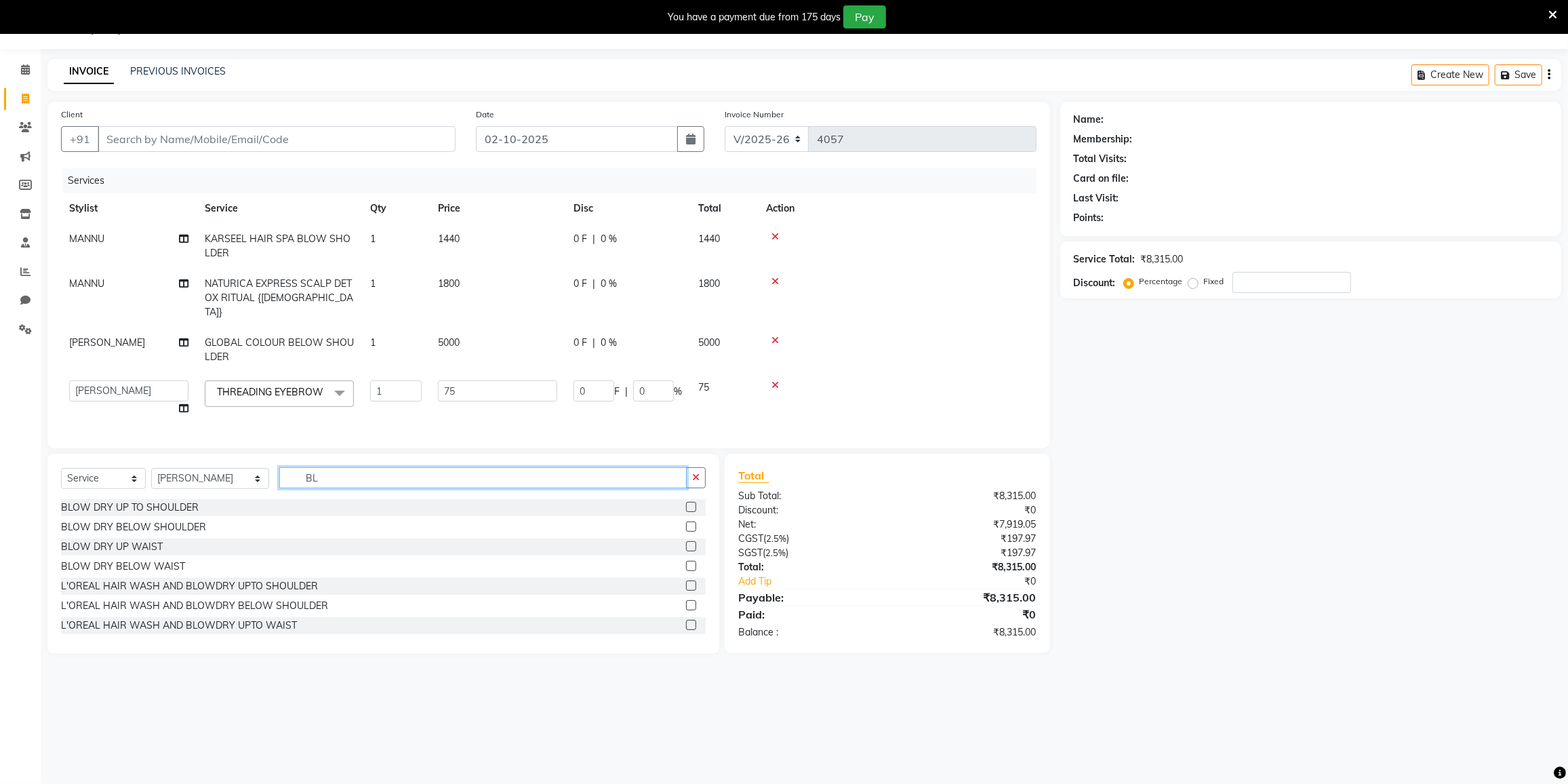
type input "B"
drag, startPoint x: 351, startPoint y: 474, endPoint x: 327, endPoint y: 478, distance: 24.3
click at [345, 474] on input "TRIM" at bounding box center [483, 478] width 407 height 21
type input "TRIM"
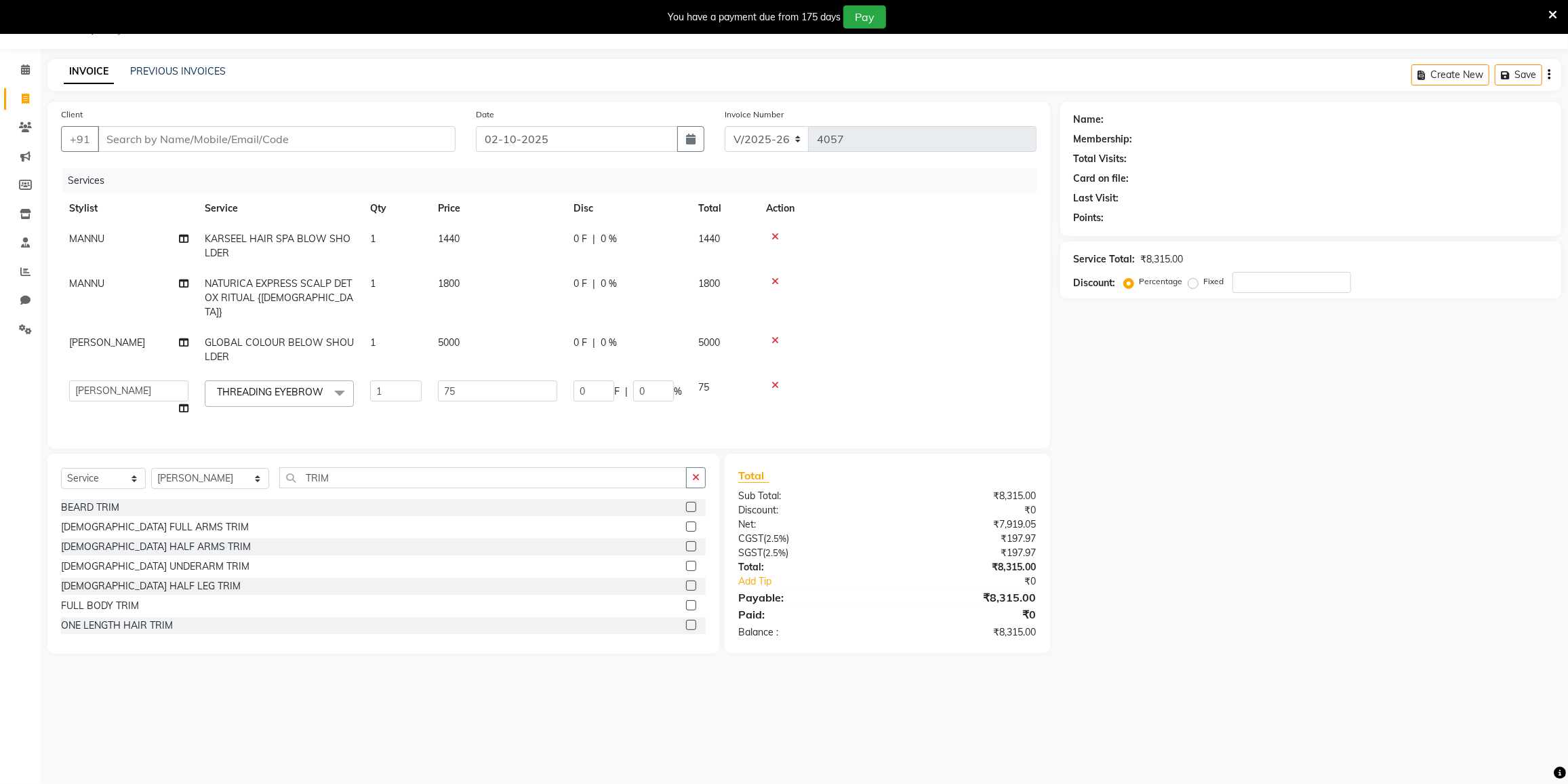
click at [97, 624] on div "ONE LENGTH HAIR TRIM" at bounding box center [117, 626] width 112 height 14
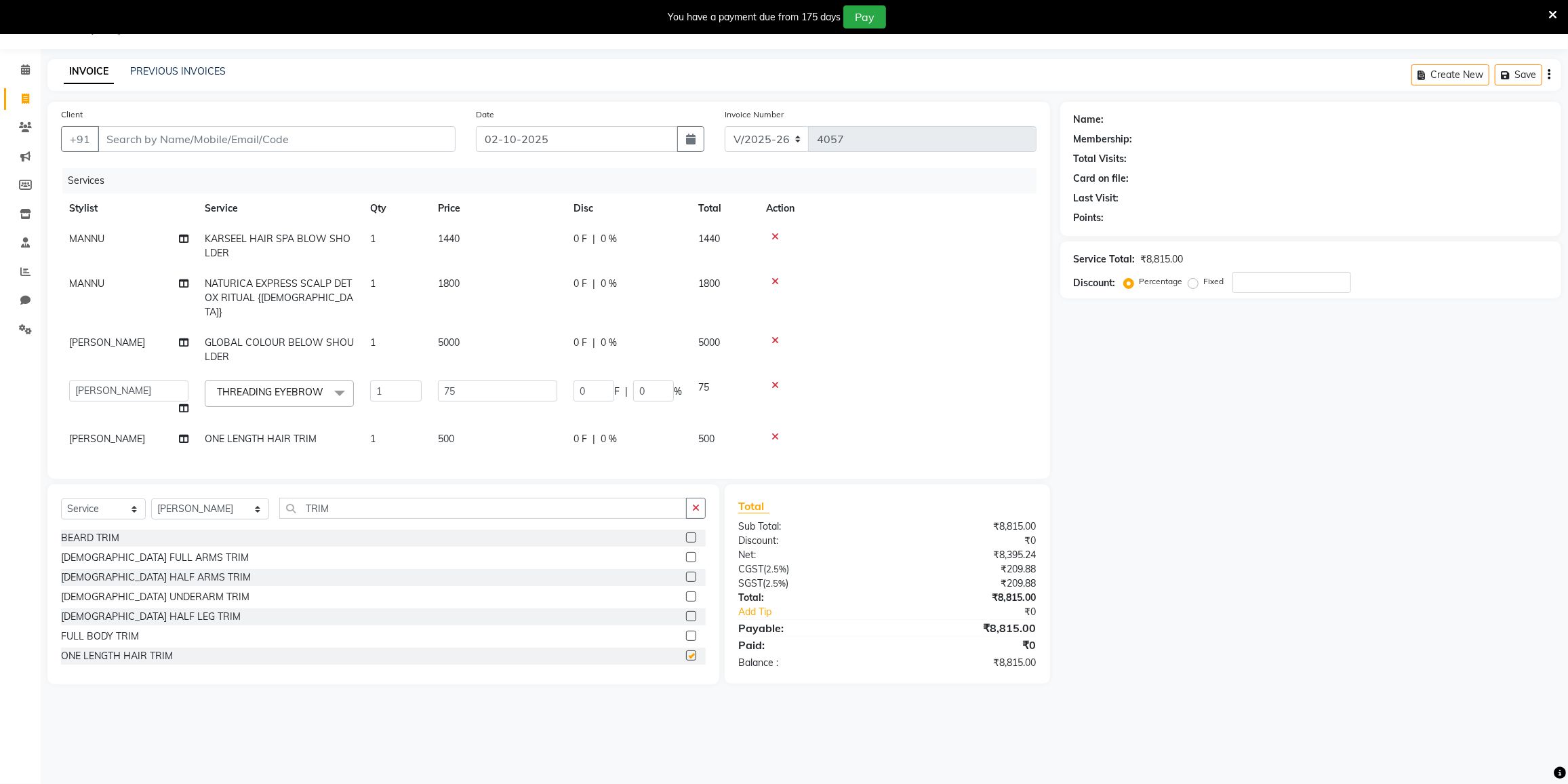
checkbox input "false"
click at [373, 507] on input "TRIM" at bounding box center [483, 509] width 407 height 21
type input "T"
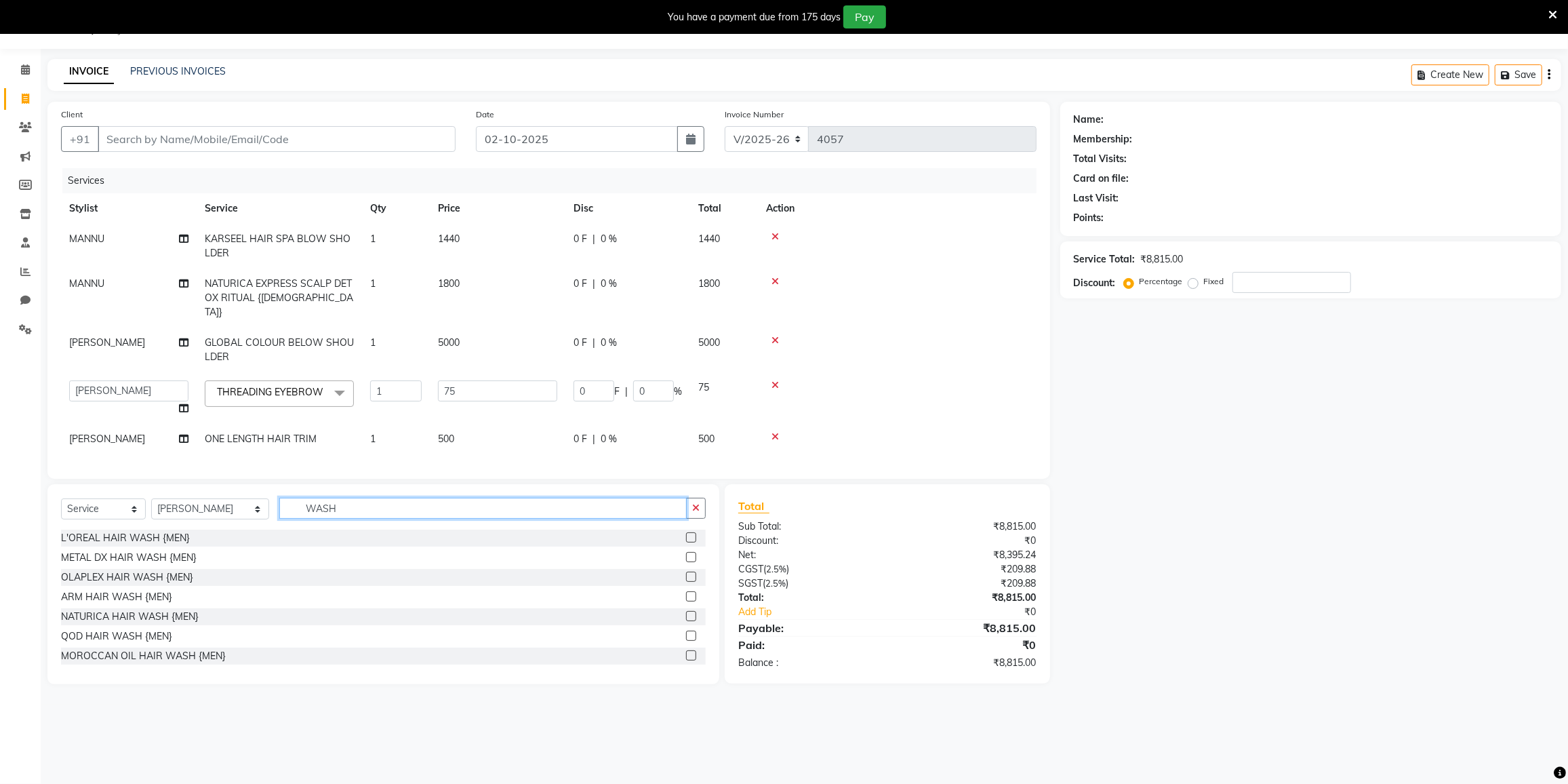
scroll to position [123, 0]
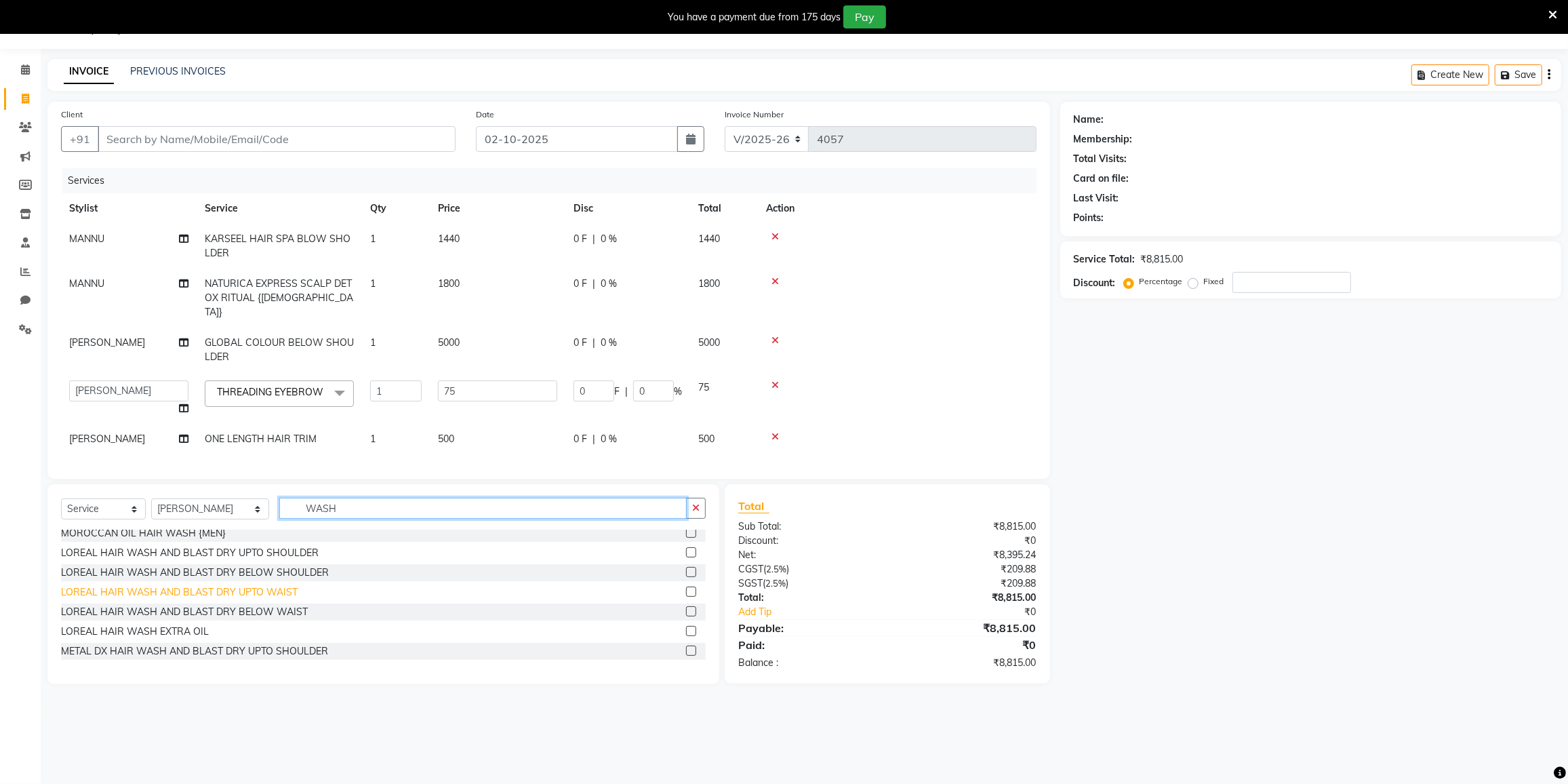
type input "WASH"
click at [216, 592] on div "LOREAL HAIR WASH AND BLAST DRY UPTO WAIST" at bounding box center [179, 592] width 237 height 14
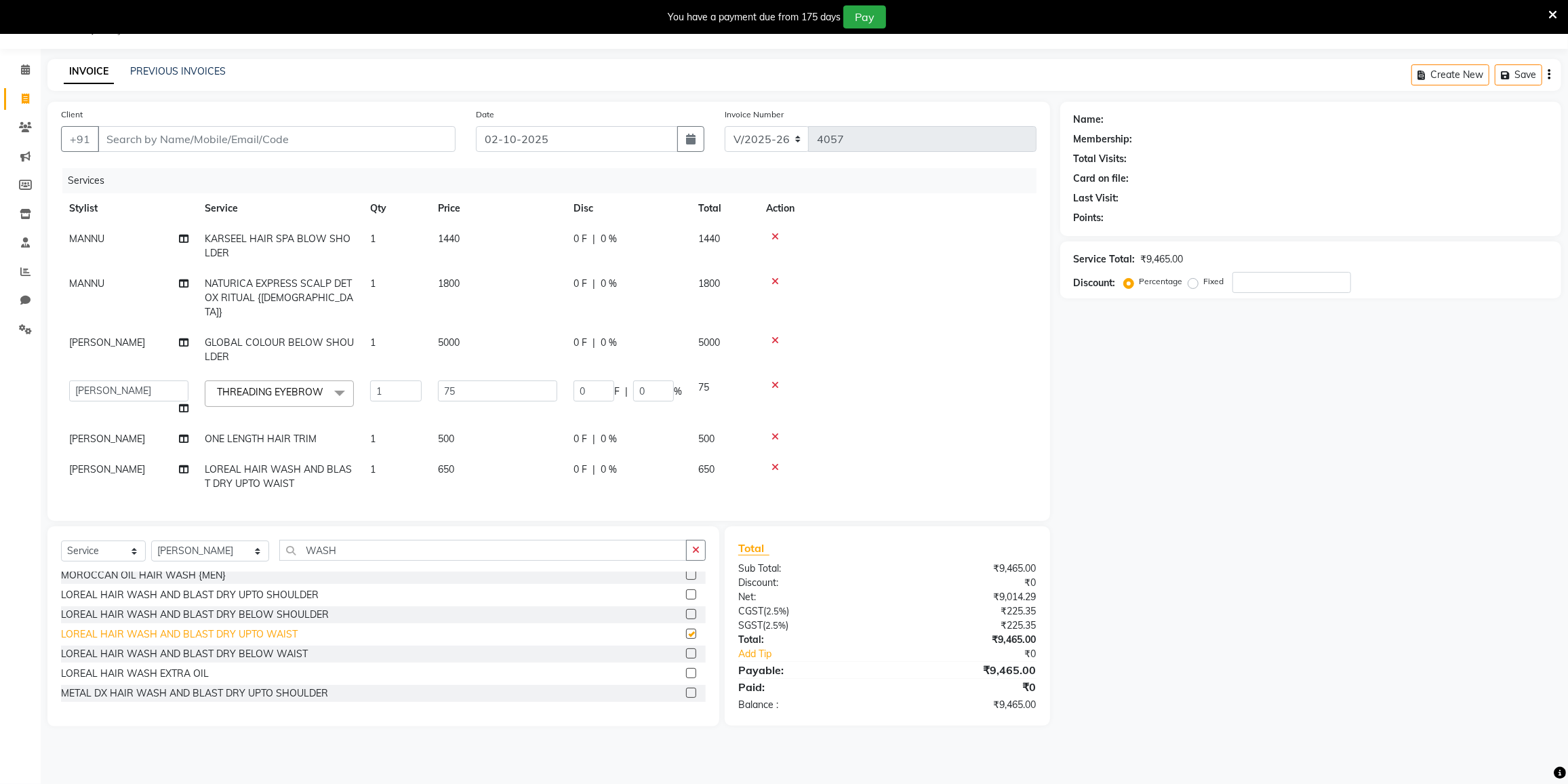
checkbox input "false"
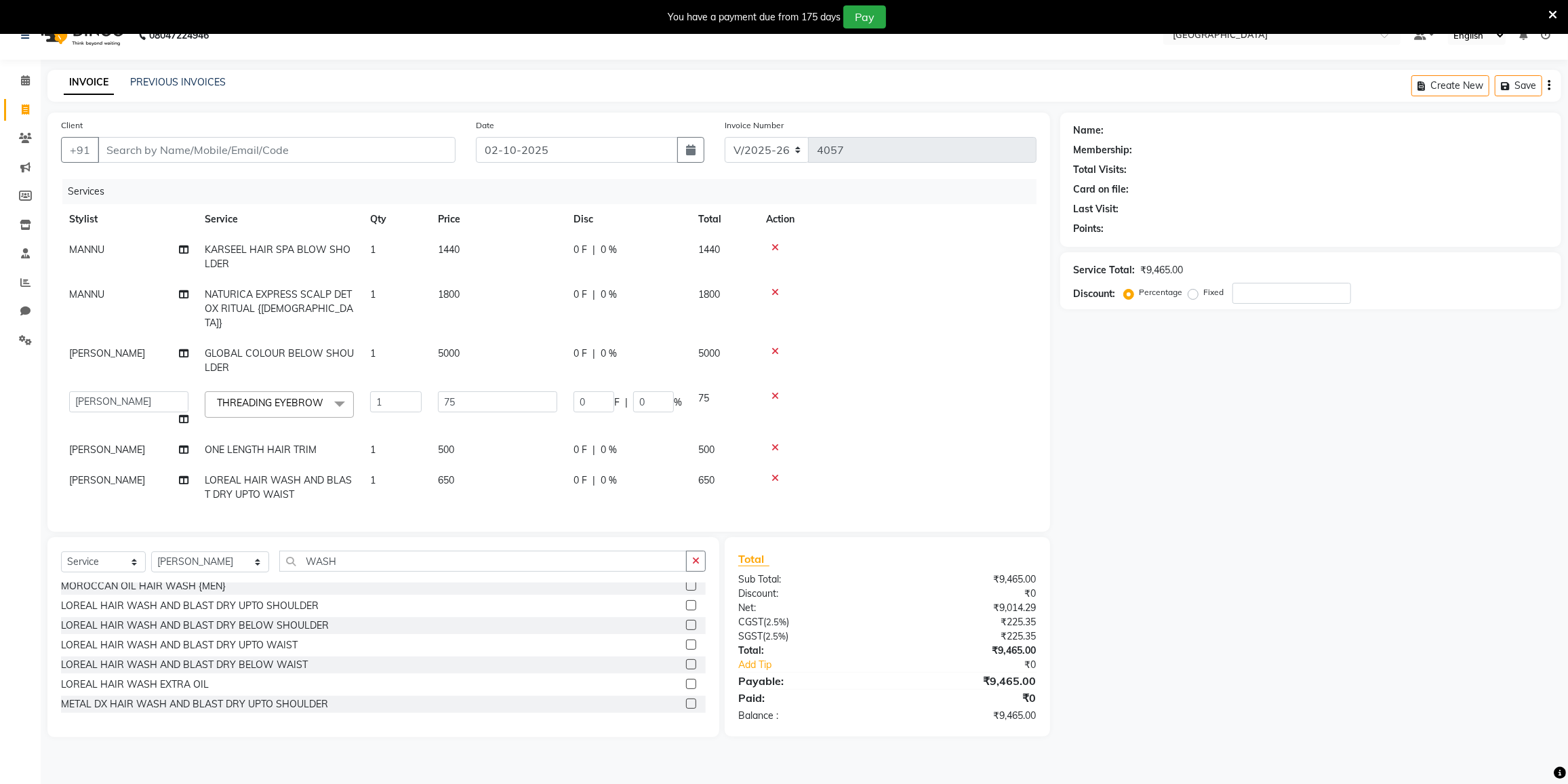
scroll to position [33, 0]
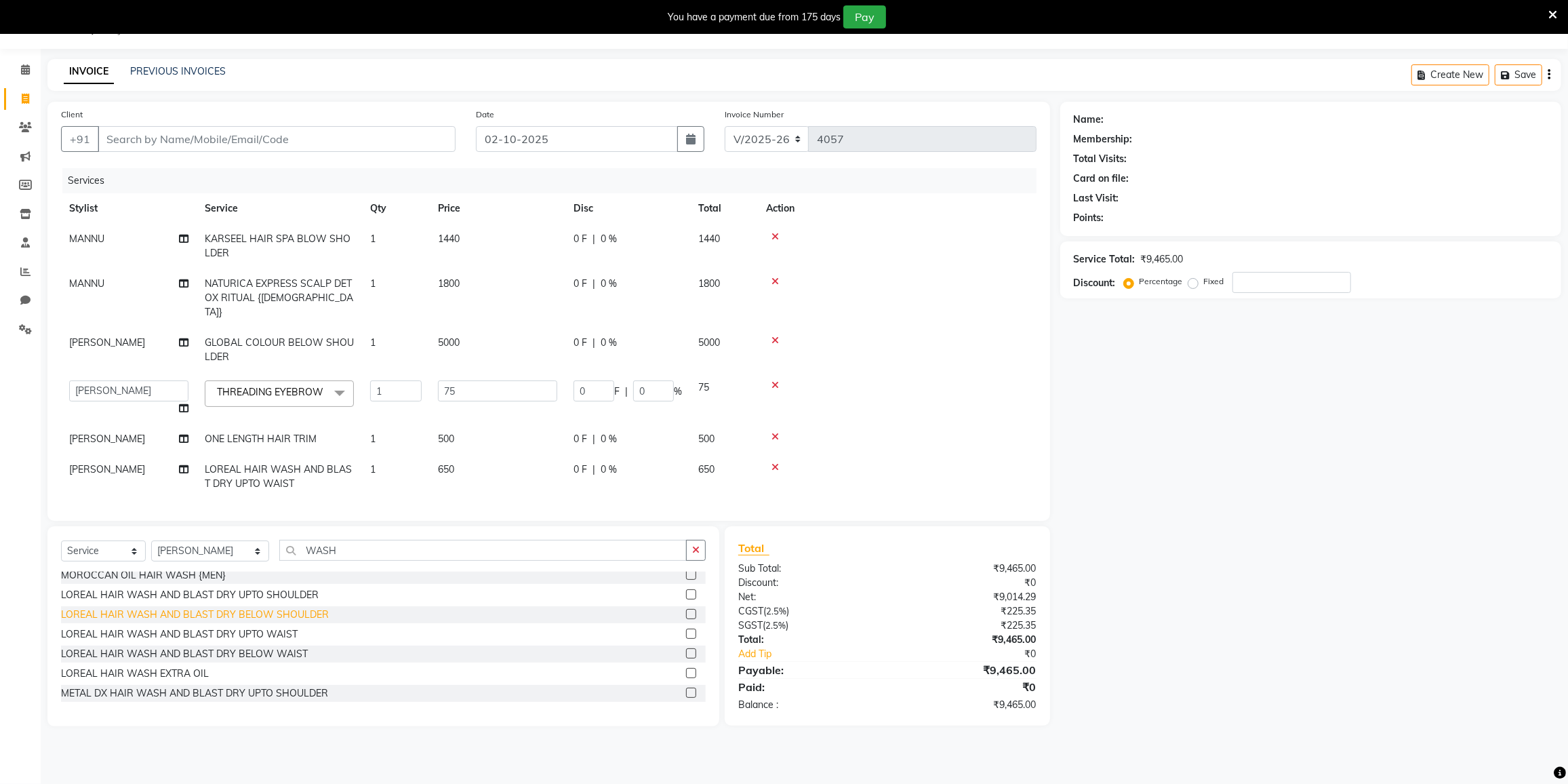
click at [264, 609] on div "LOREAL HAIR WASH AND BLAST DRY BELOW SHOULDER" at bounding box center [195, 615] width 268 height 14
click at [296, 608] on div "LOREAL HAIR WASH AND BLAST DRY BELOW SHOULDER" at bounding box center [195, 615] width 268 height 14
checkbox input "false"
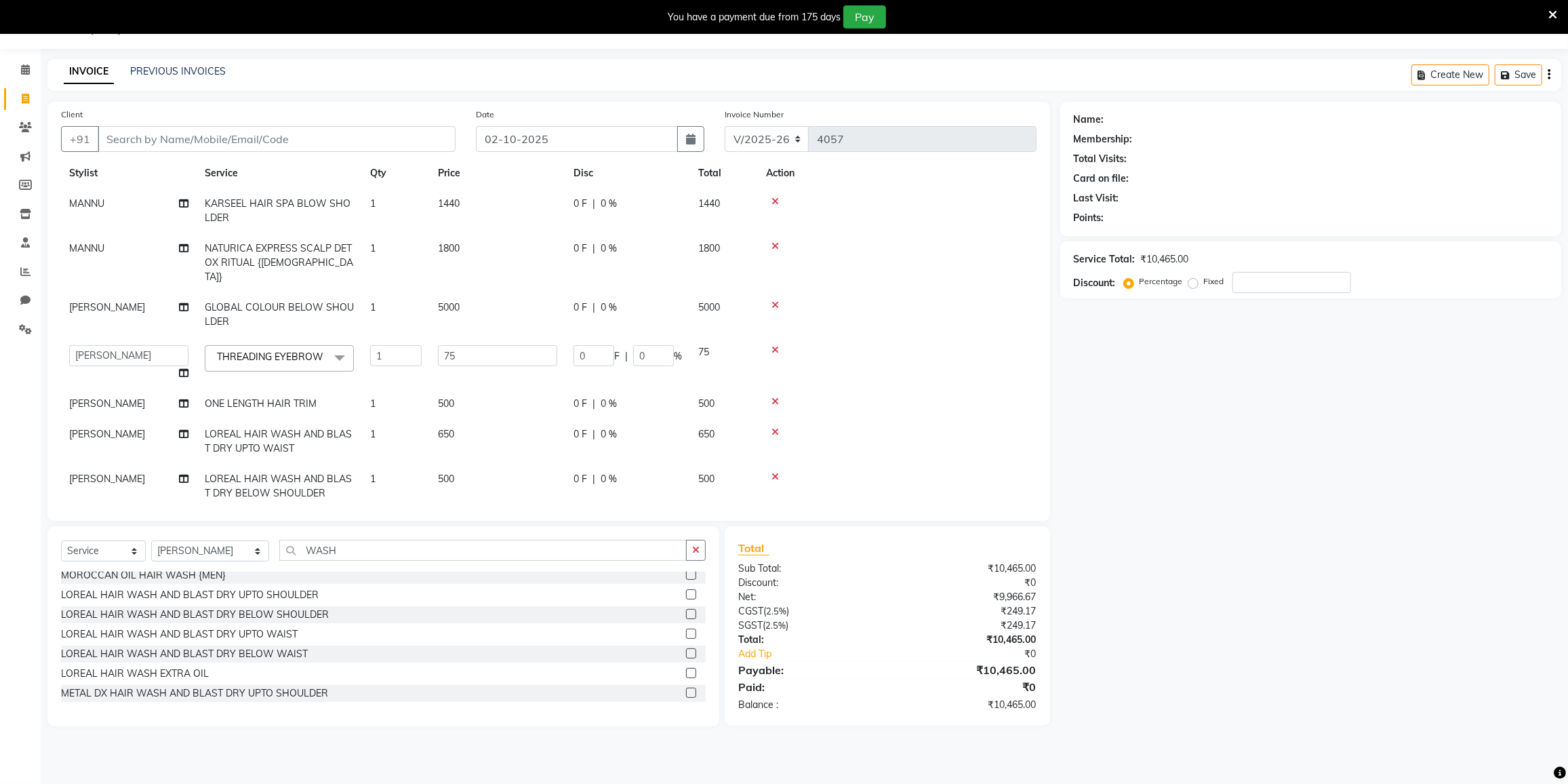
scroll to position [61, 0]
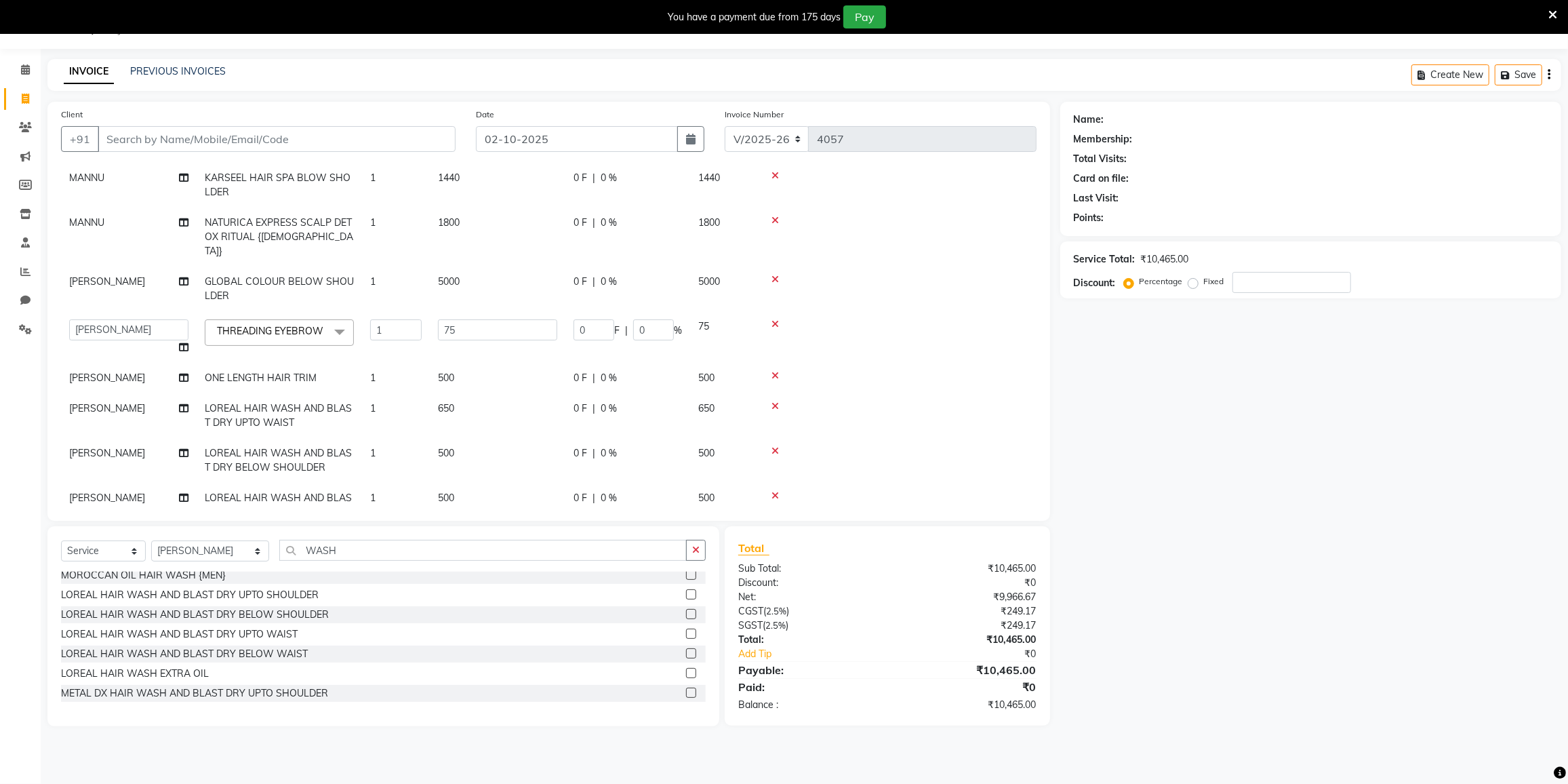
click at [775, 402] on icon at bounding box center [775, 407] width 8 height 10
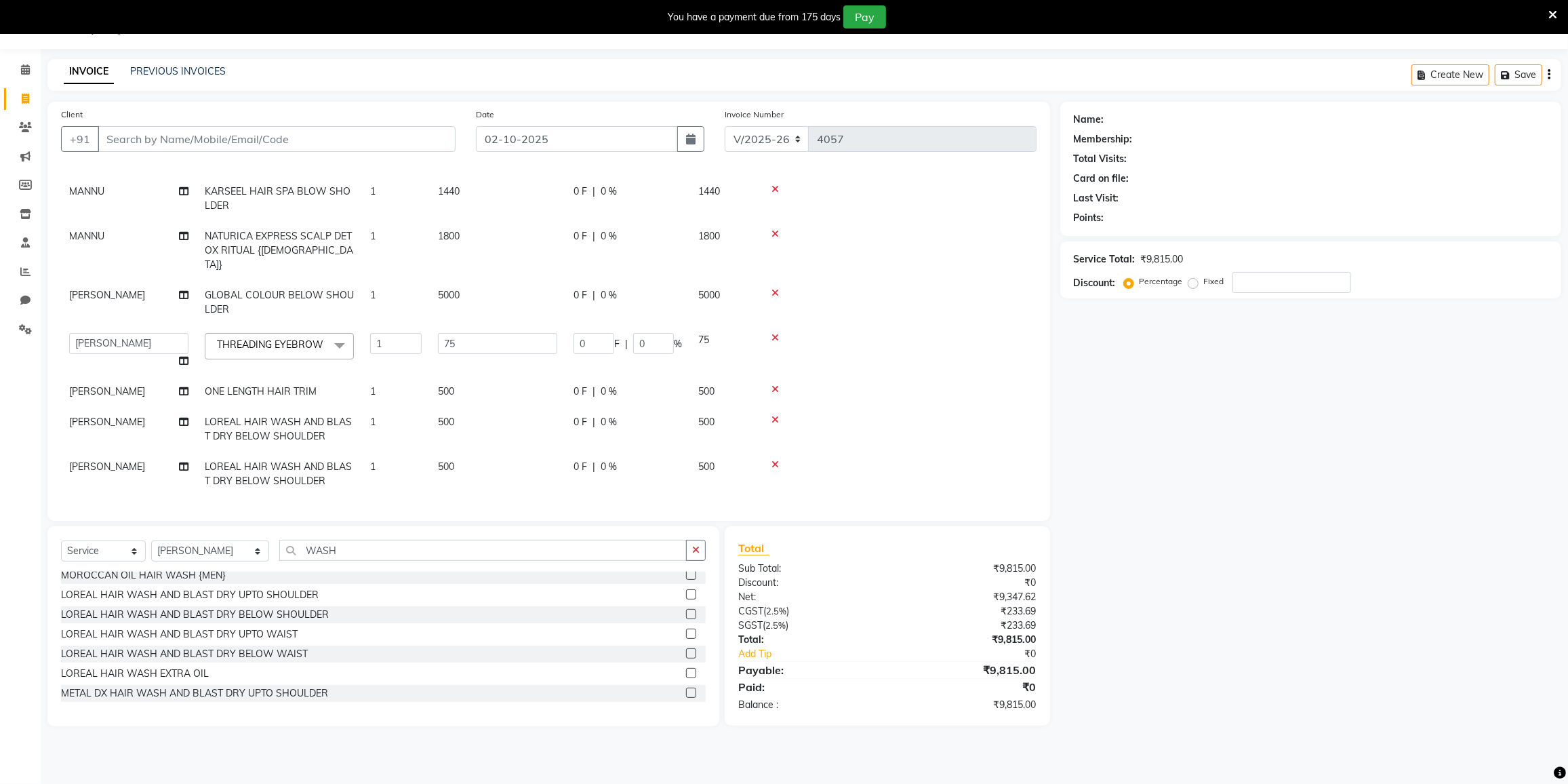
click at [772, 460] on icon at bounding box center [775, 465] width 8 height 10
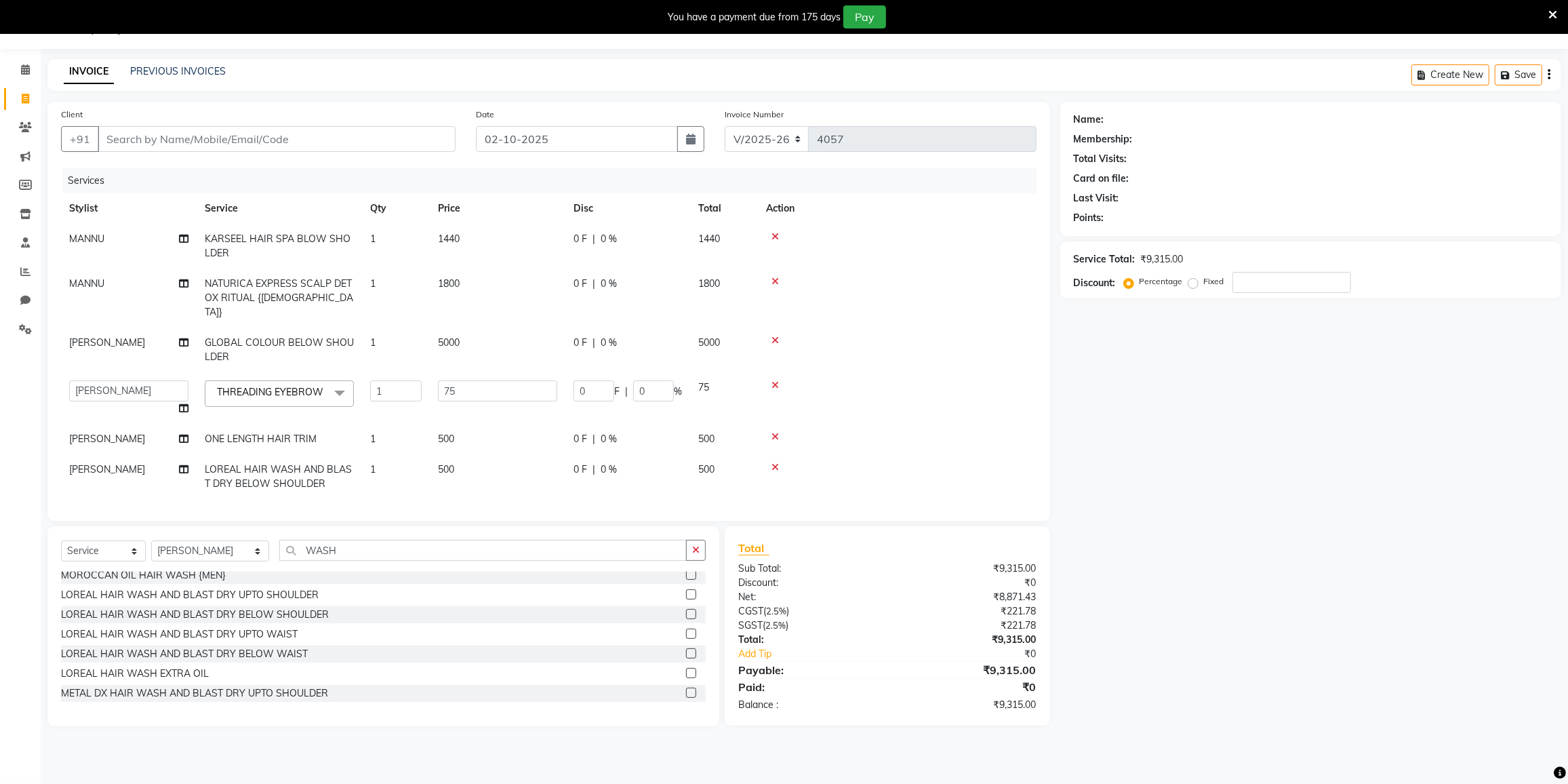
scroll to position [3, 0]
click at [332, 145] on input "Client" at bounding box center [277, 139] width 358 height 26
type input "9"
type input "0"
click at [131, 132] on input "983375206" at bounding box center [242, 139] width 289 height 26
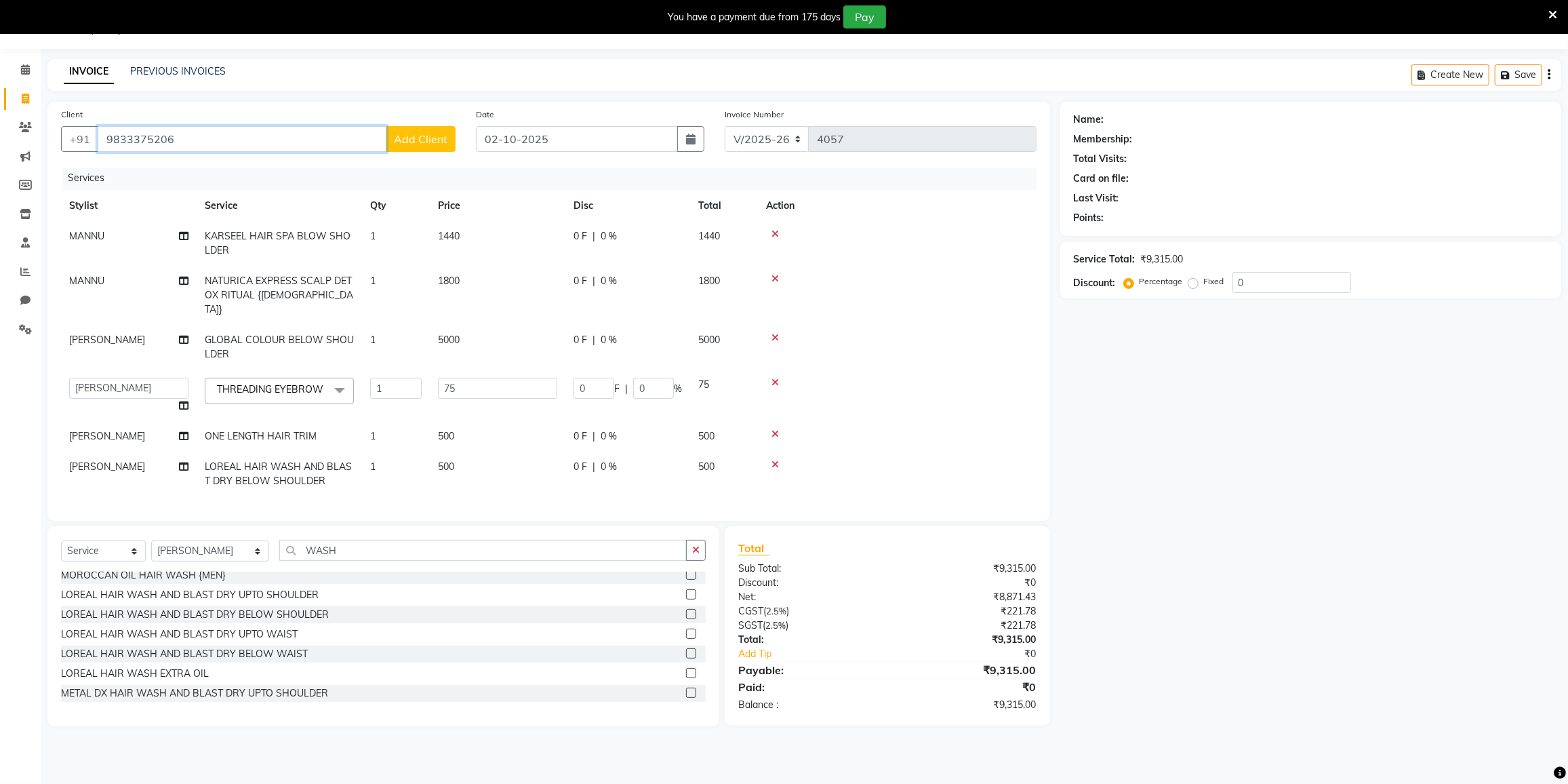
type input "9833375206"
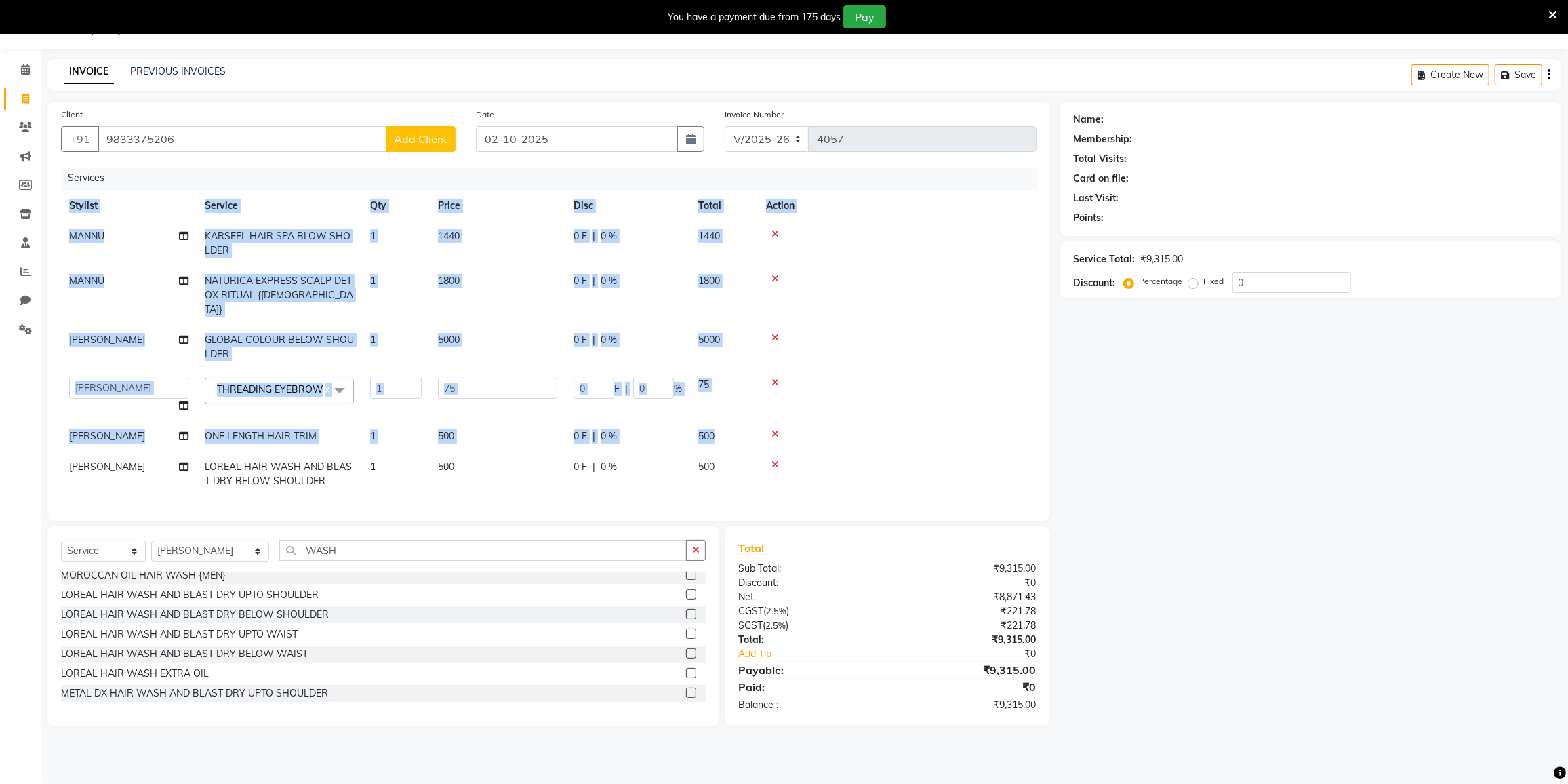
click at [650, 490] on div "Services Stylist Service Qty Price Disc Total Action MANNU KARSEEL HAIR SPA BLO…" at bounding box center [548, 337] width 975 height 339
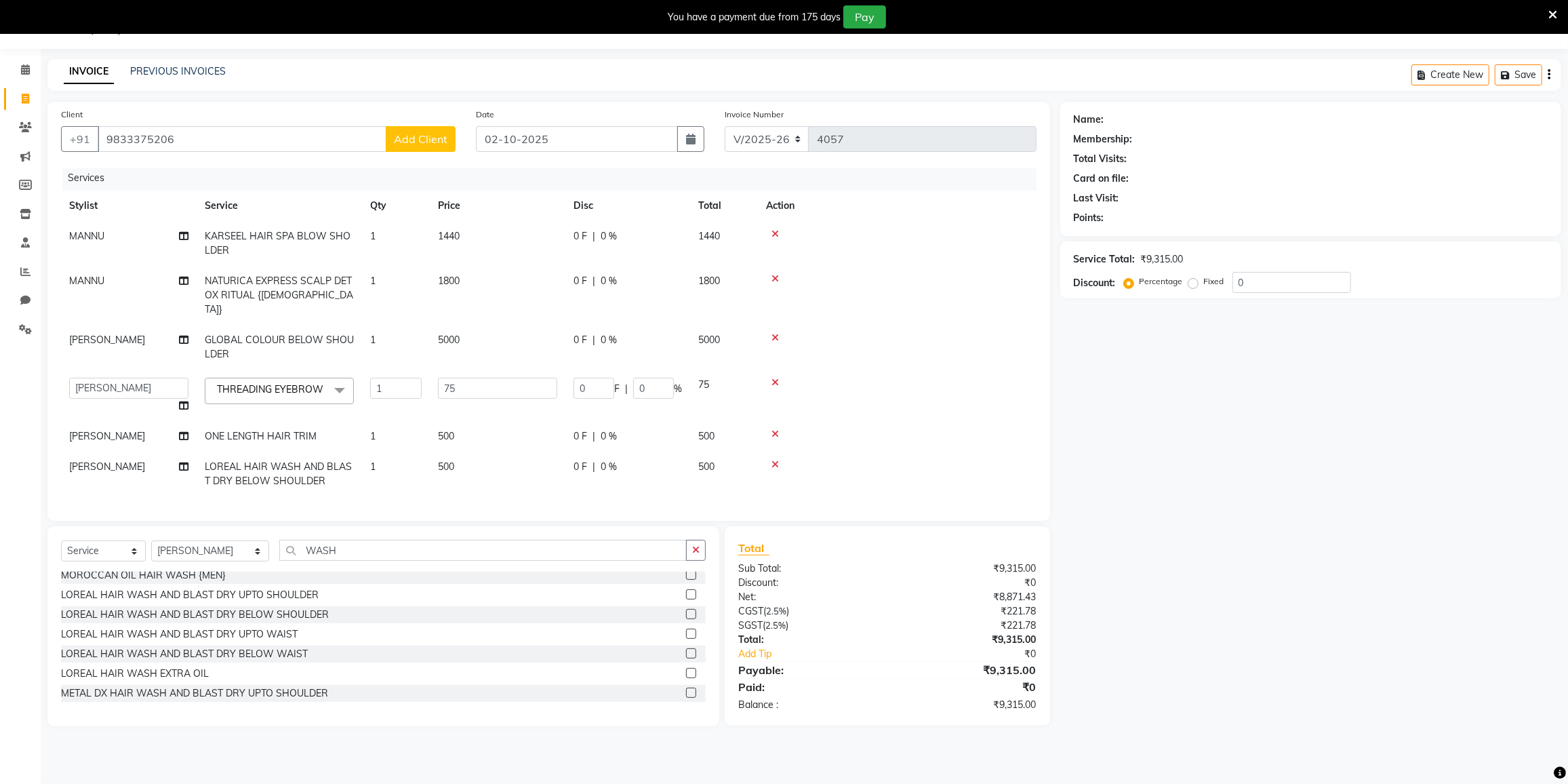
click at [976, 298] on td at bounding box center [897, 295] width 279 height 59
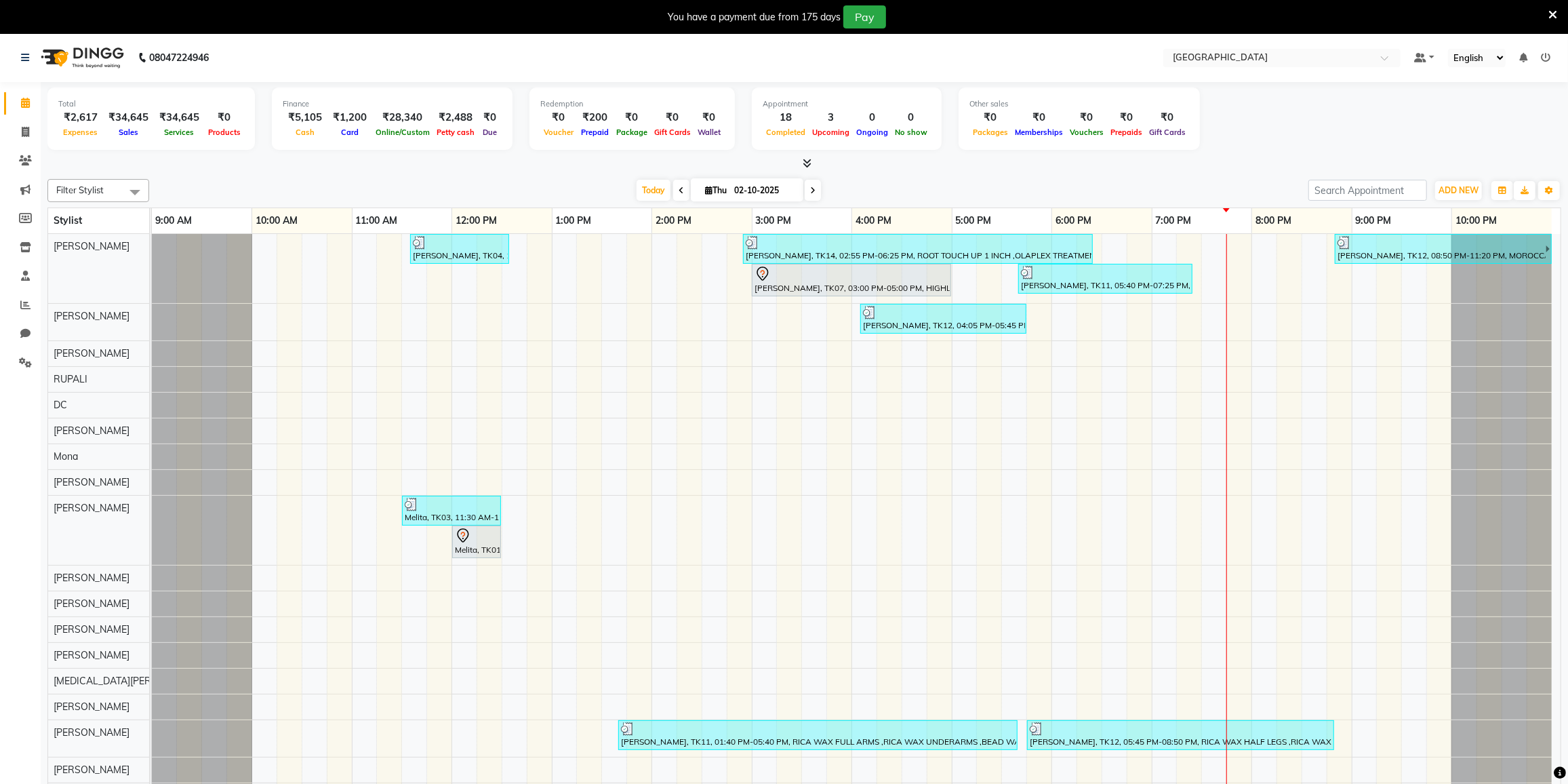
click at [815, 190] on icon at bounding box center [813, 191] width 6 height 8
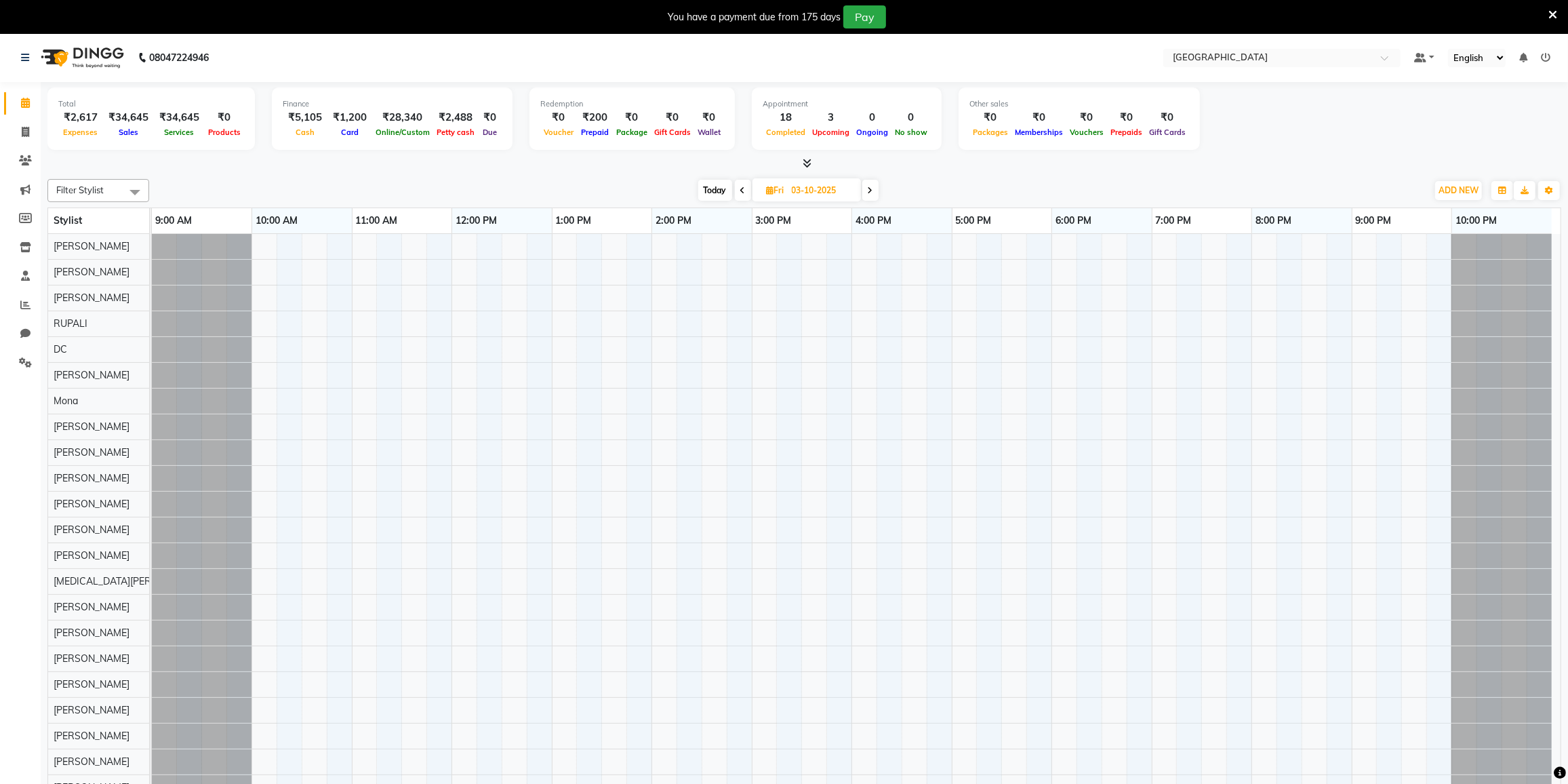
click at [740, 190] on icon at bounding box center [743, 191] width 6 height 8
type input "02-10-2025"
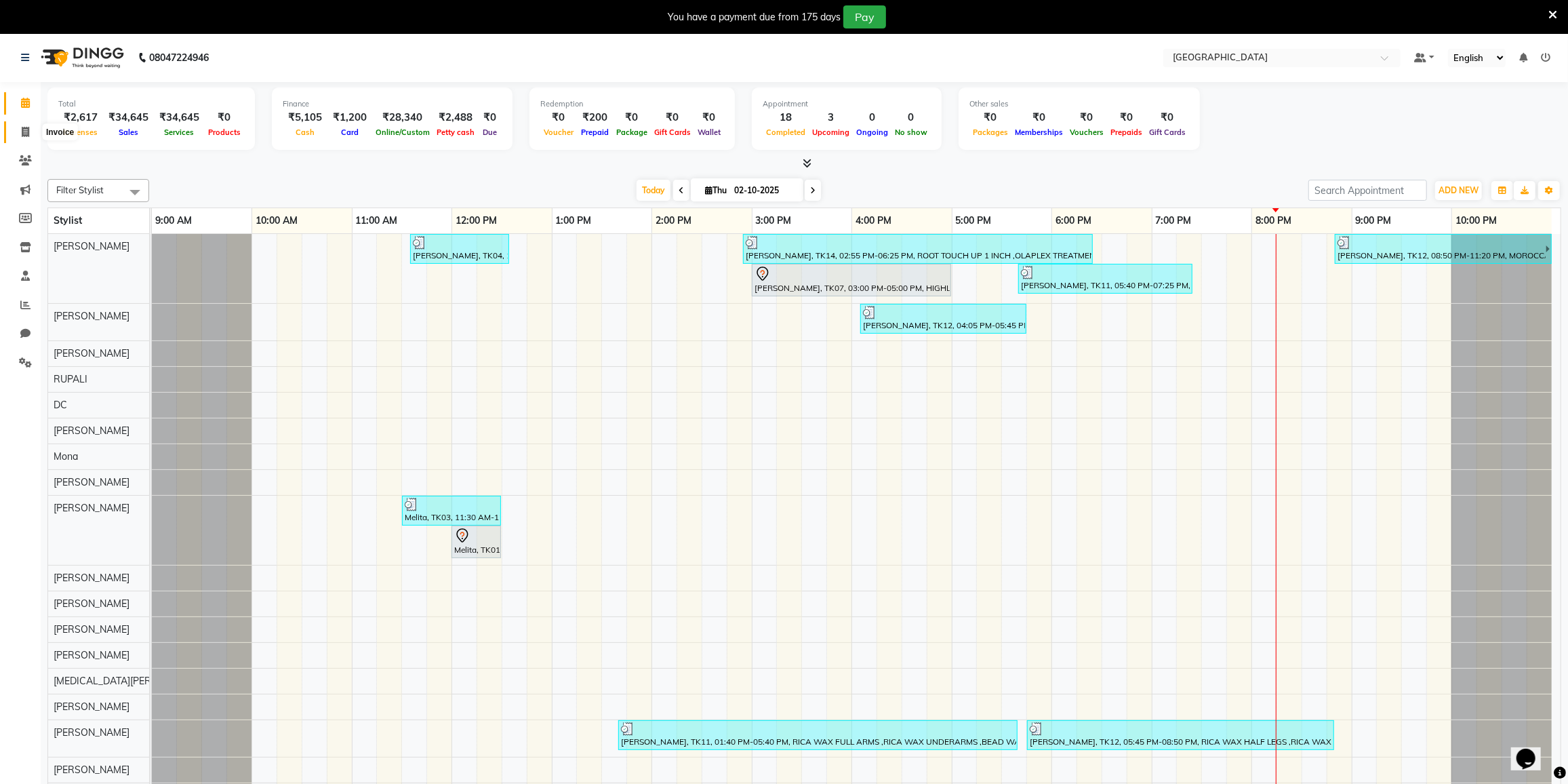
click at [28, 131] on icon at bounding box center [25, 132] width 8 height 10
select select "8096"
select select "service"
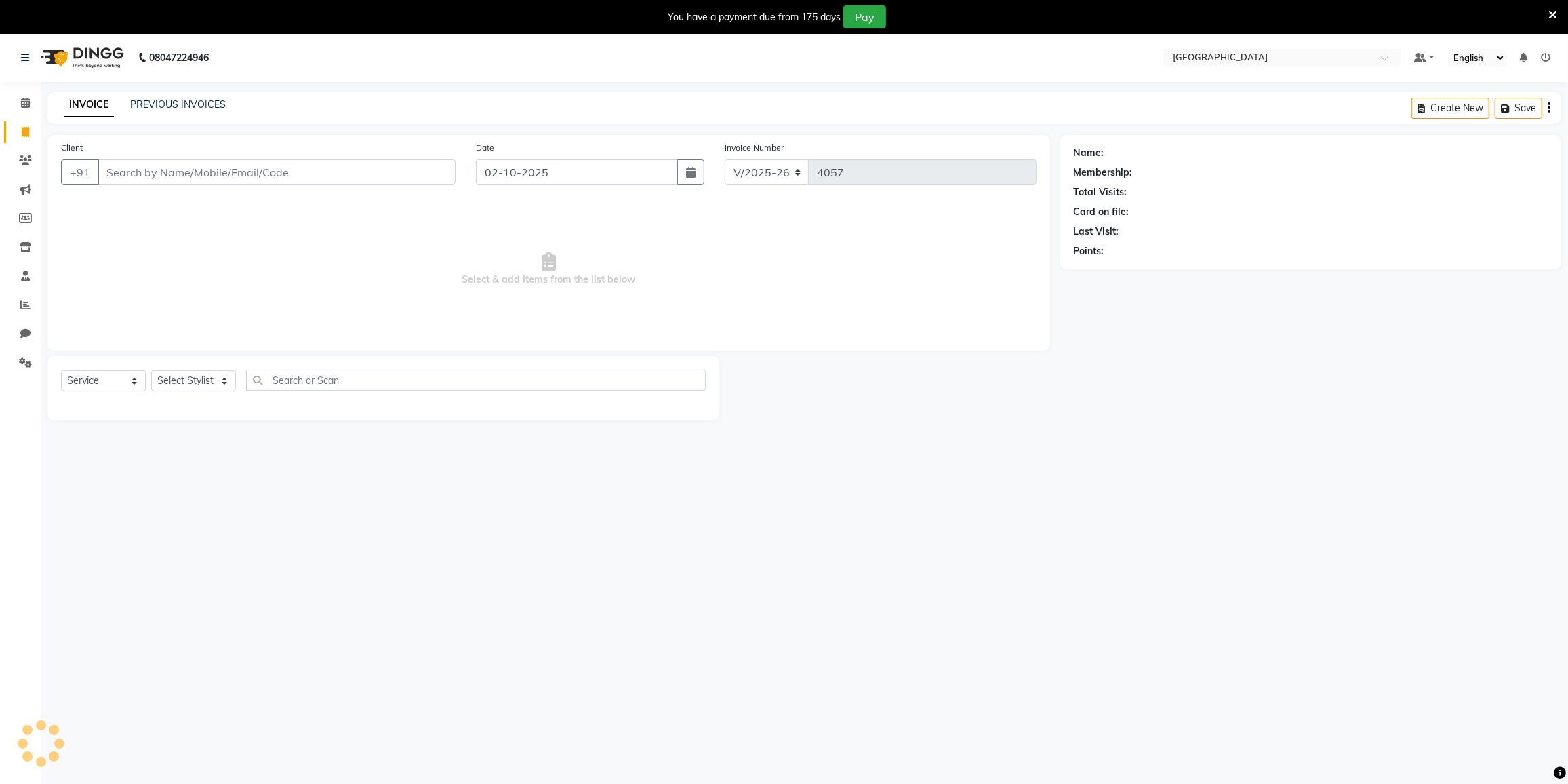
click at [139, 179] on input "Client" at bounding box center [277, 172] width 358 height 26
type input "8652356673"
click at [442, 169] on span "Add Client" at bounding box center [421, 172] width 53 height 13
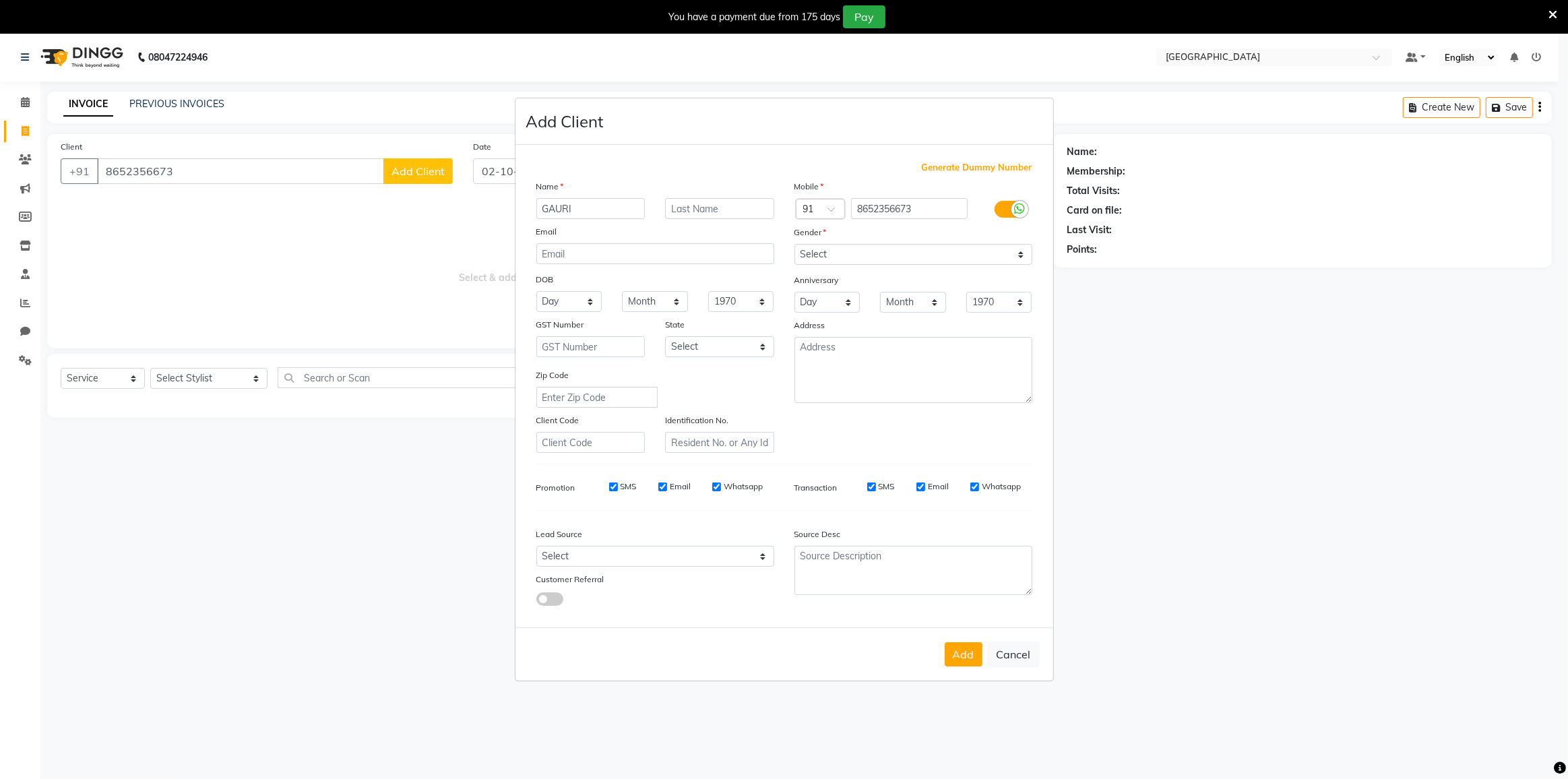
type input "GAURI"
click at [863, 255] on select "Select [DEMOGRAPHIC_DATA] [DEMOGRAPHIC_DATA] Other Prefer Not To Say" at bounding box center [913, 255] width 238 height 21
select select "[DEMOGRAPHIC_DATA]"
click at [794, 244] on select "Select [DEMOGRAPHIC_DATA] [DEMOGRAPHIC_DATA] Other Prefer Not To Say" at bounding box center [913, 255] width 238 height 21
click at [967, 654] on button "Add" at bounding box center [964, 654] width 38 height 24
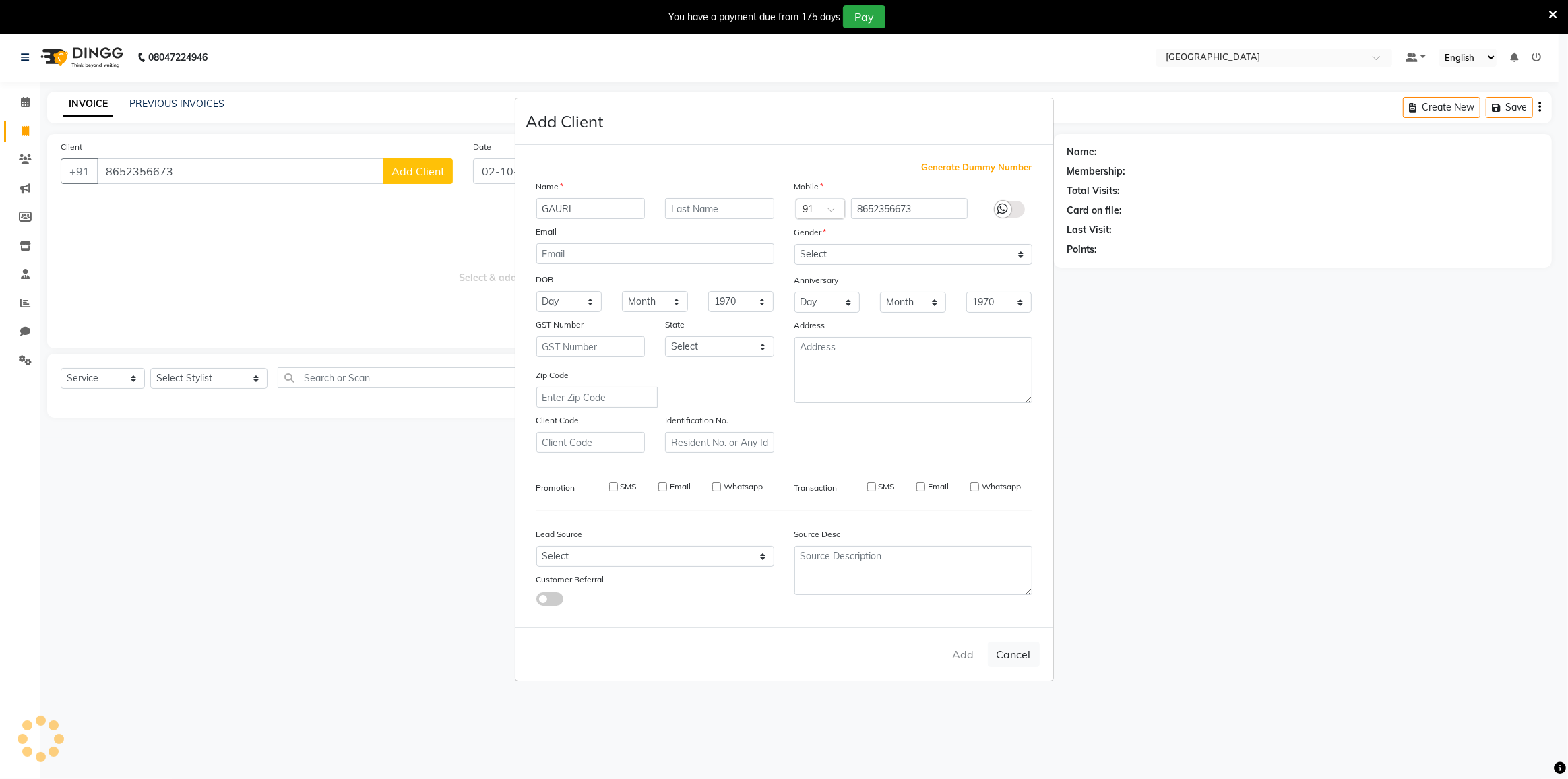
select select
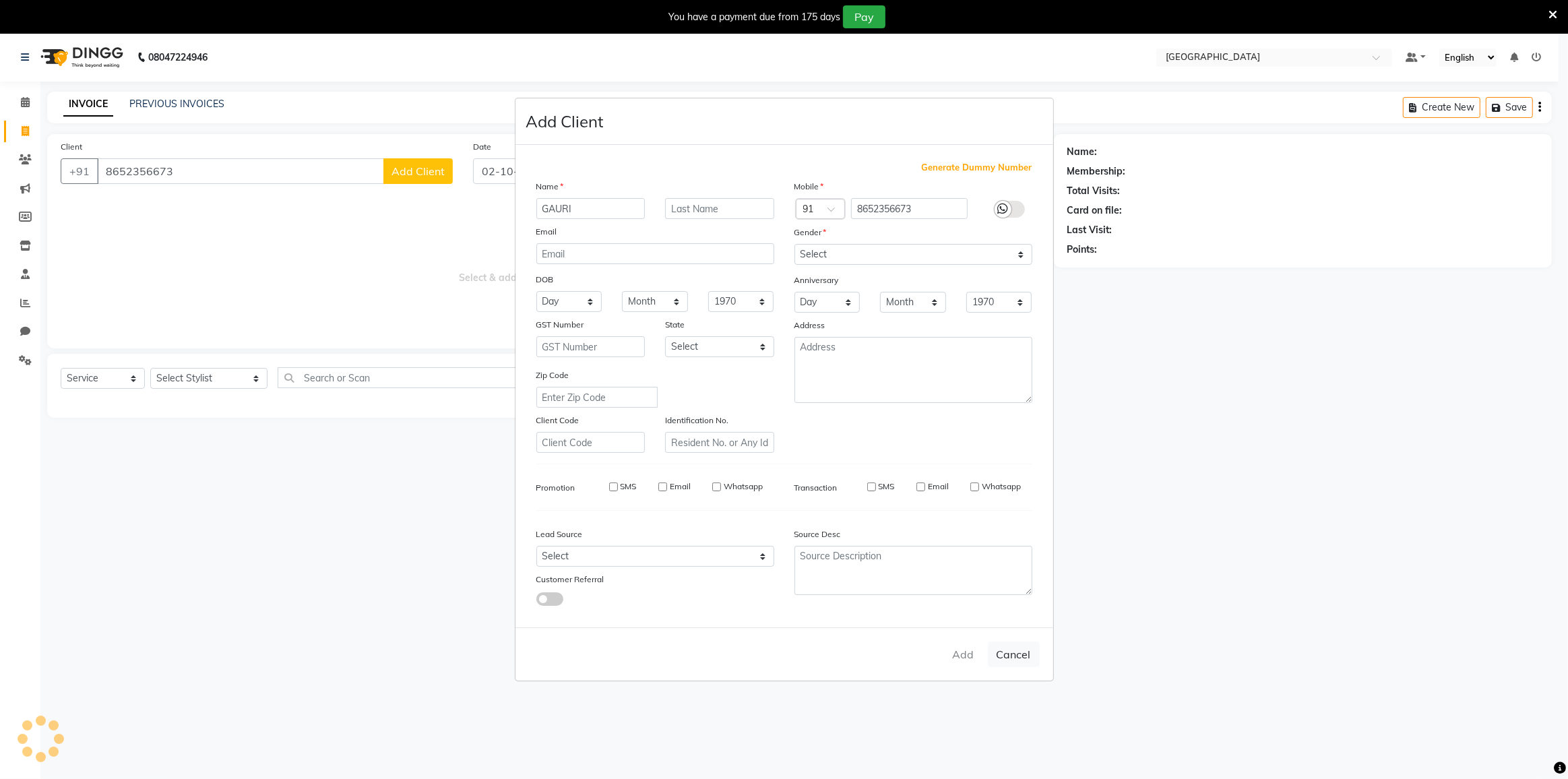
select select
checkbox input "false"
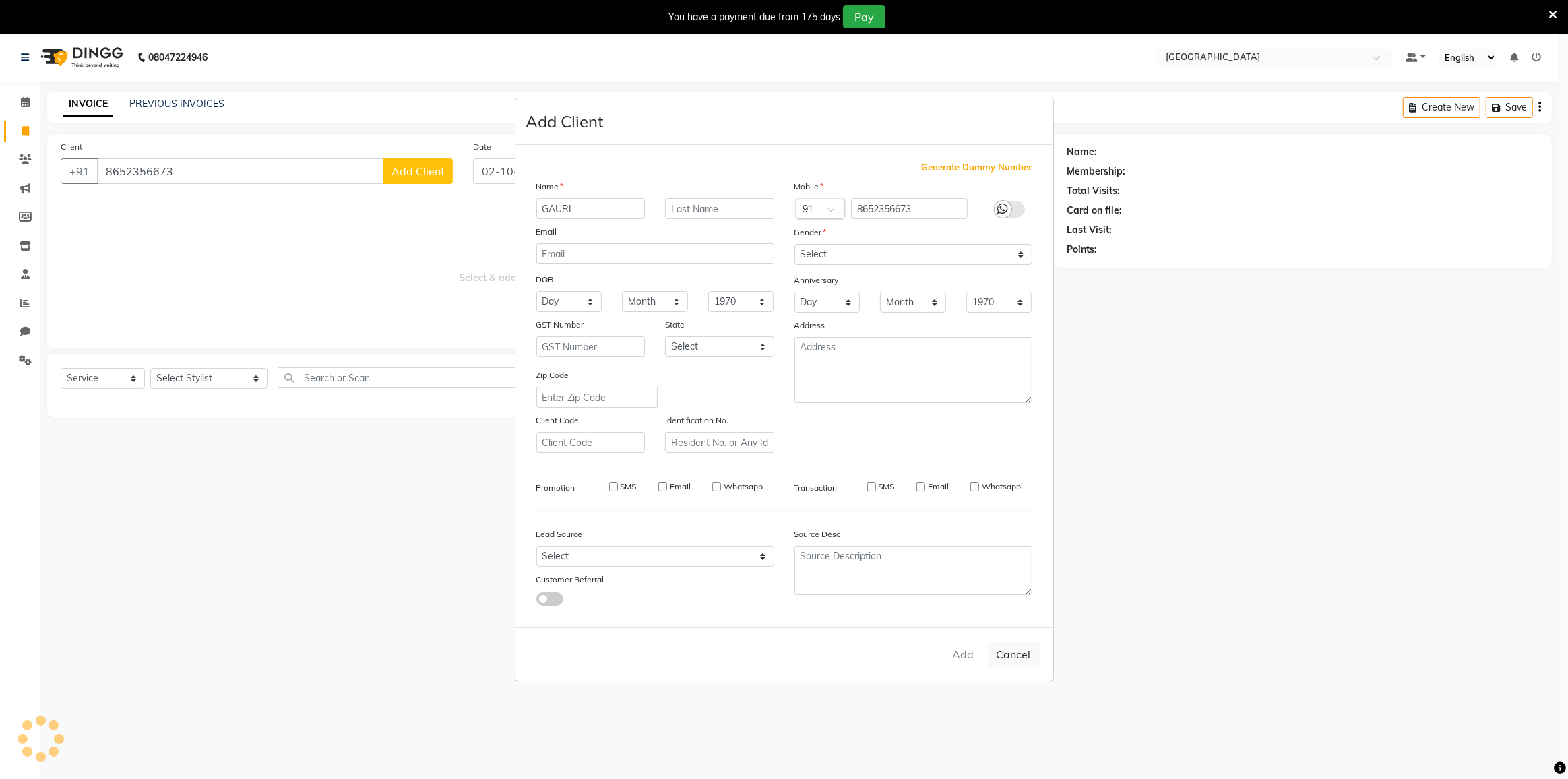
checkbox input "false"
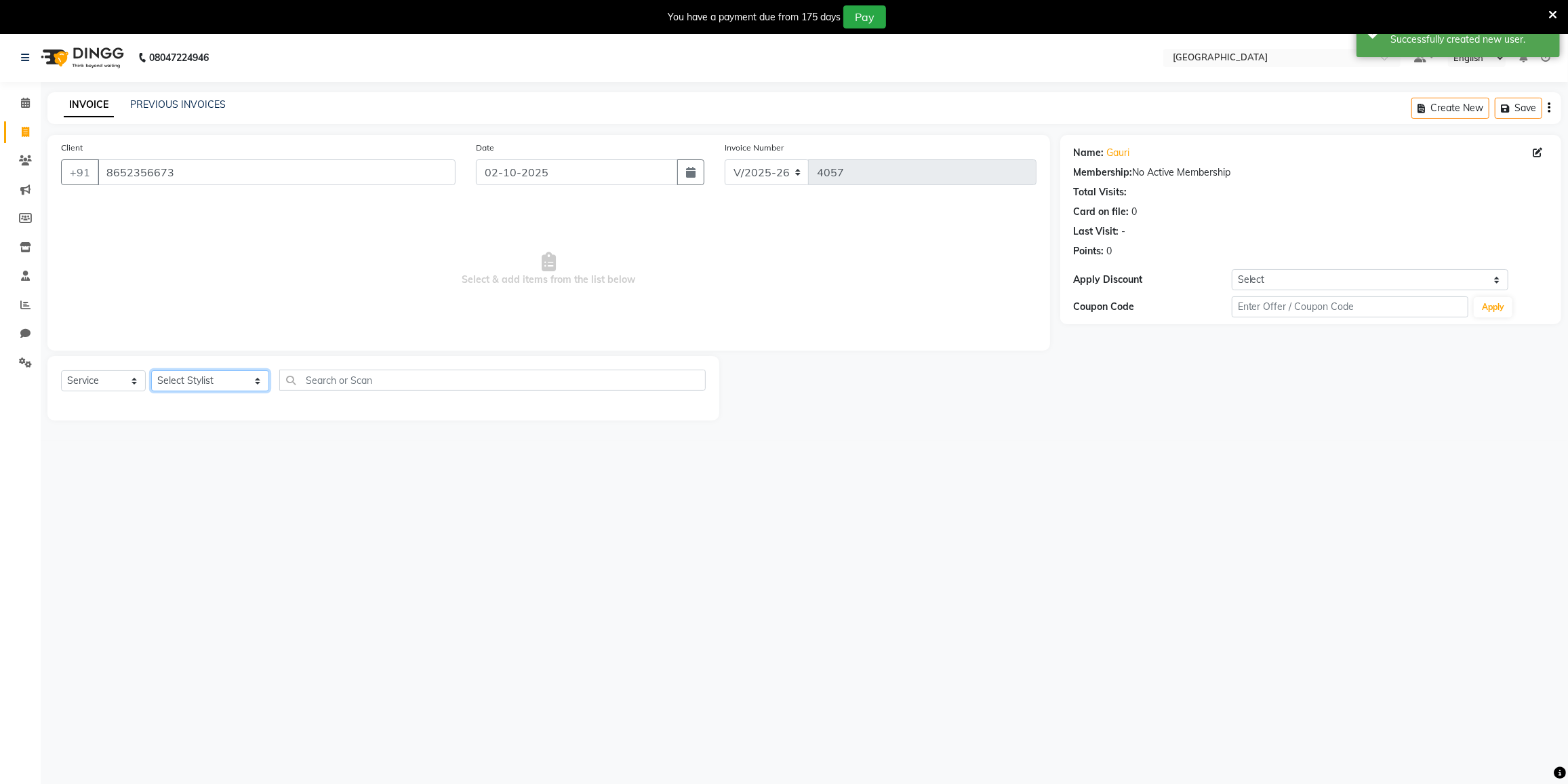
click at [176, 383] on select "Select Stylist DC [PERSON_NAME] [PERSON_NAME] [PERSON_NAME] [PERSON_NAME] [PERS…" at bounding box center [210, 381] width 118 height 21
select select "78497"
click at [151, 370] on select "Select Stylist DC [PERSON_NAME] [PERSON_NAME] [PERSON_NAME] [PERSON_NAME] [PERS…" at bounding box center [210, 381] width 118 height 21
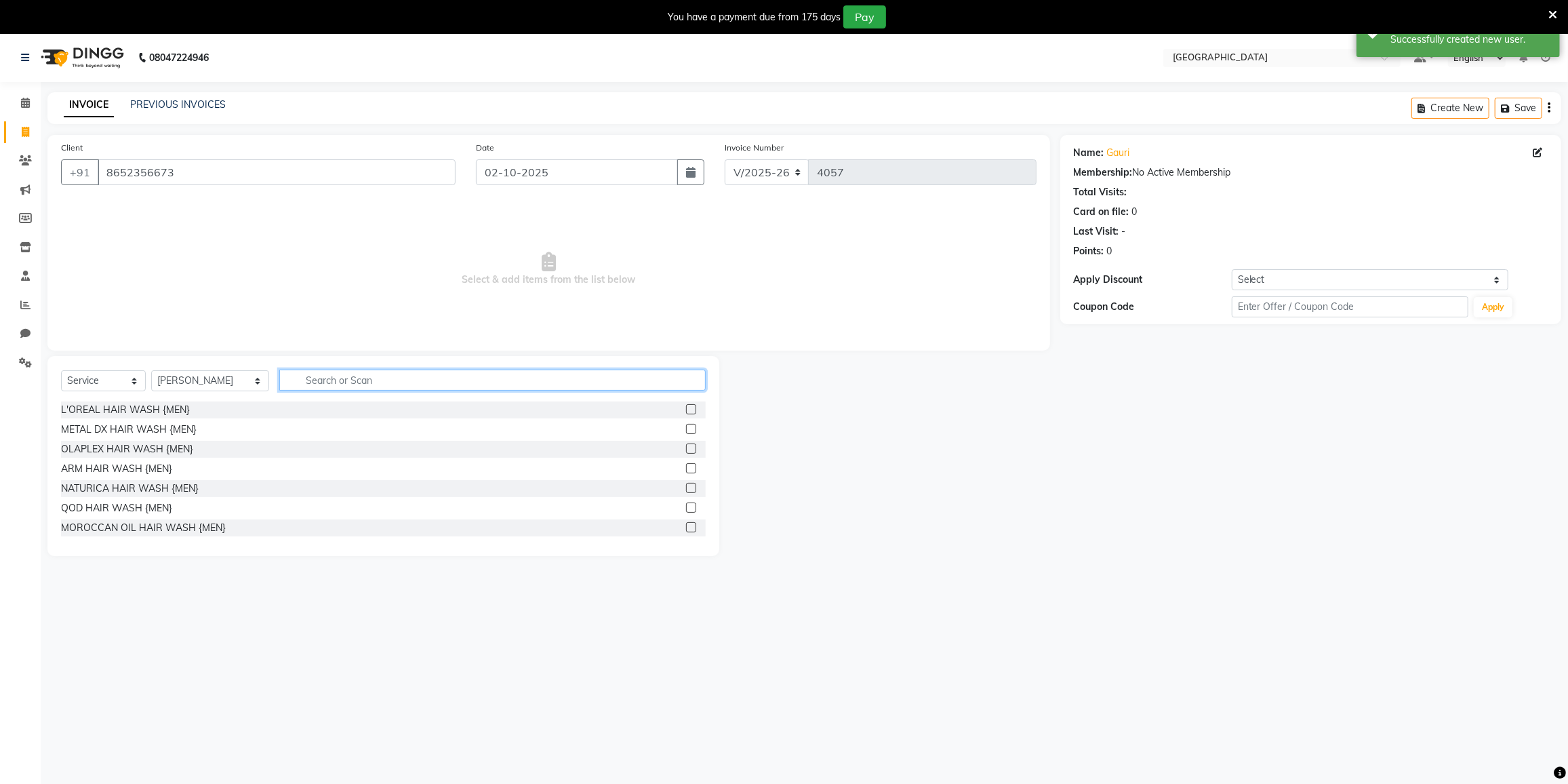
click at [323, 374] on input "text" at bounding box center [492, 380] width 426 height 21
type input "FACIAL"
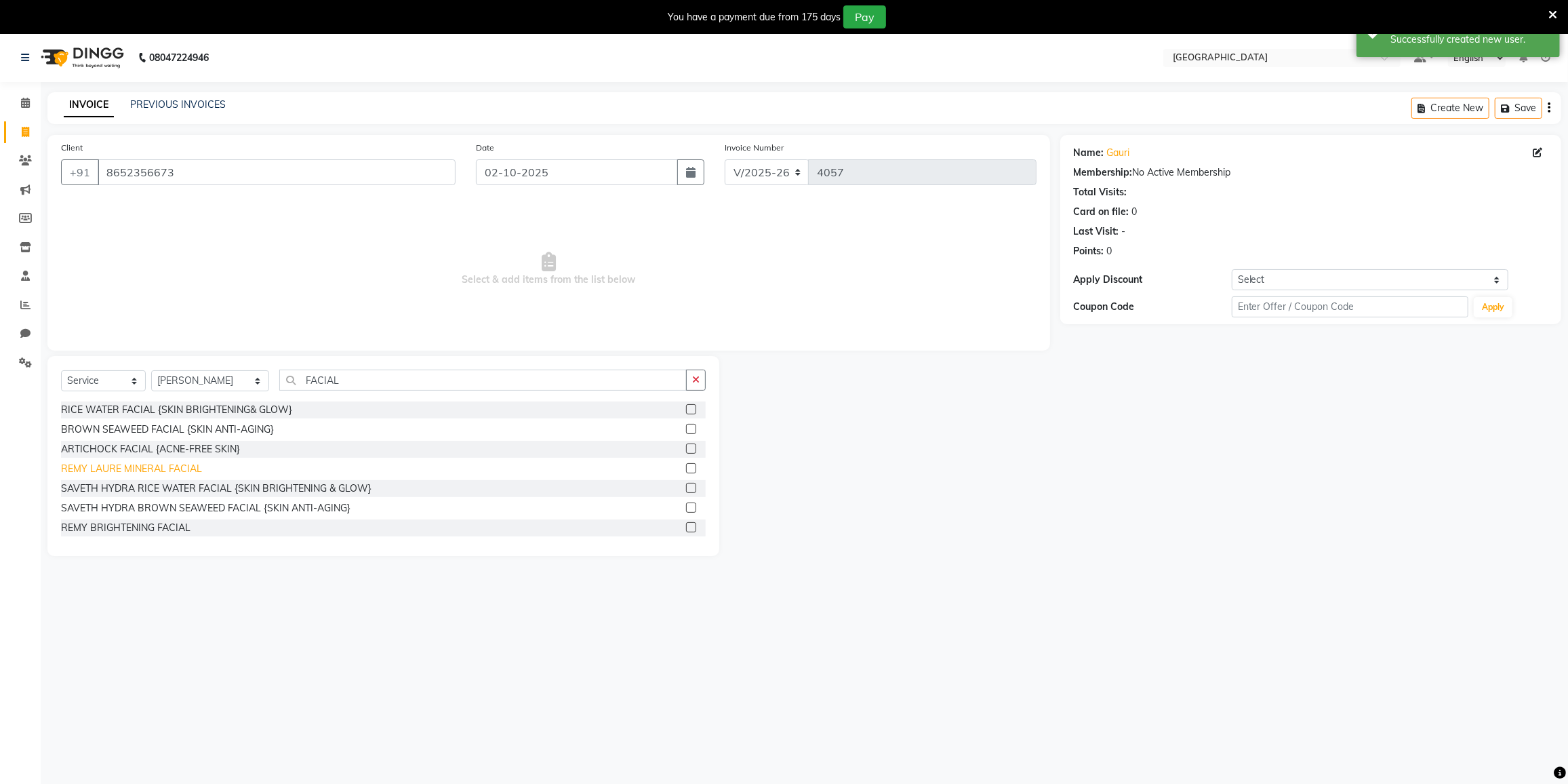
click at [108, 471] on div "REMY LAURE MINERAL FACIAL" at bounding box center [131, 469] width 141 height 14
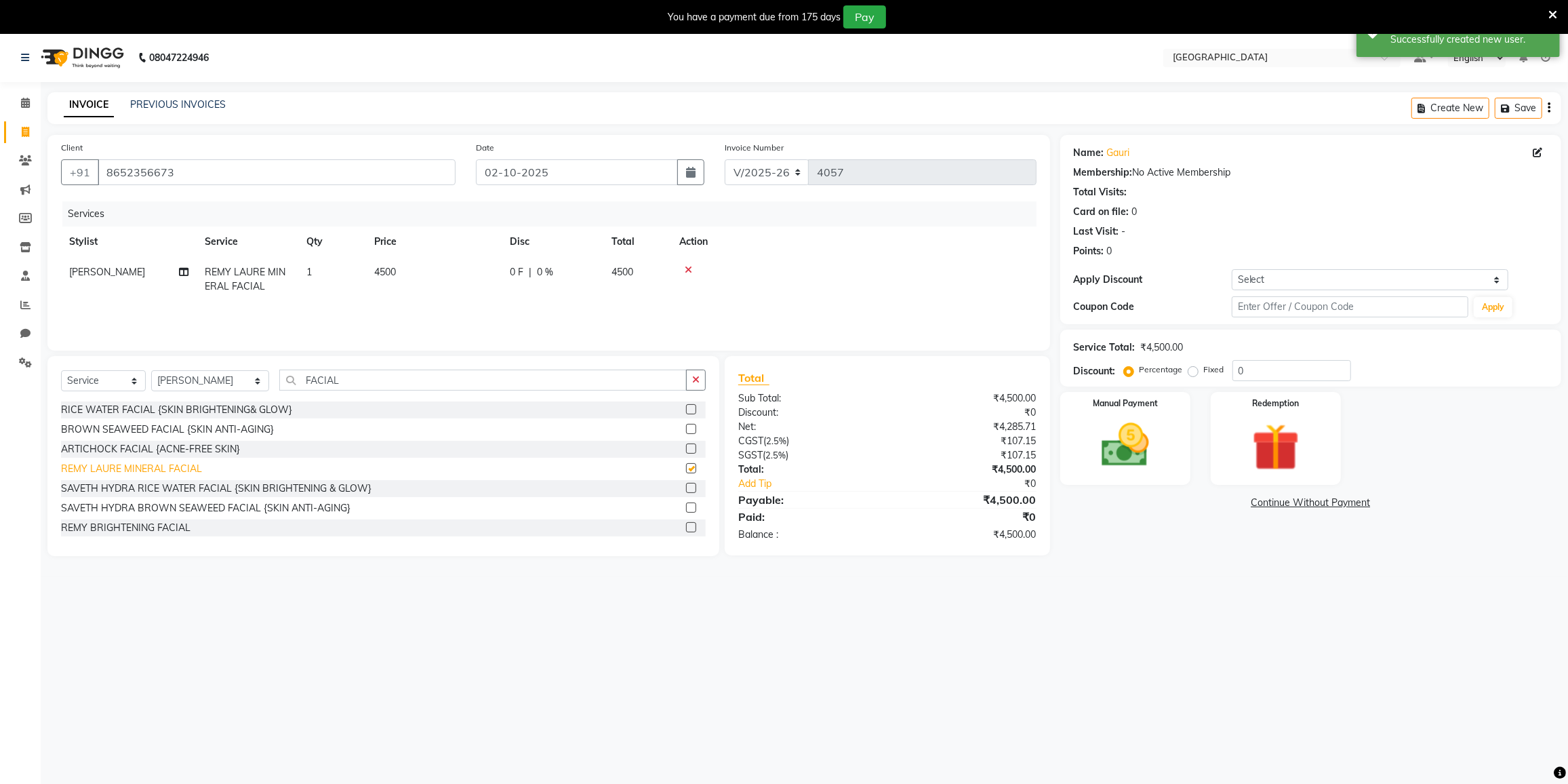
checkbox input "false"
click at [189, 429] on div "BROWN SEAWEED FACIAL {SKIN ANTI-AGING}" at bounding box center [167, 429] width 213 height 14
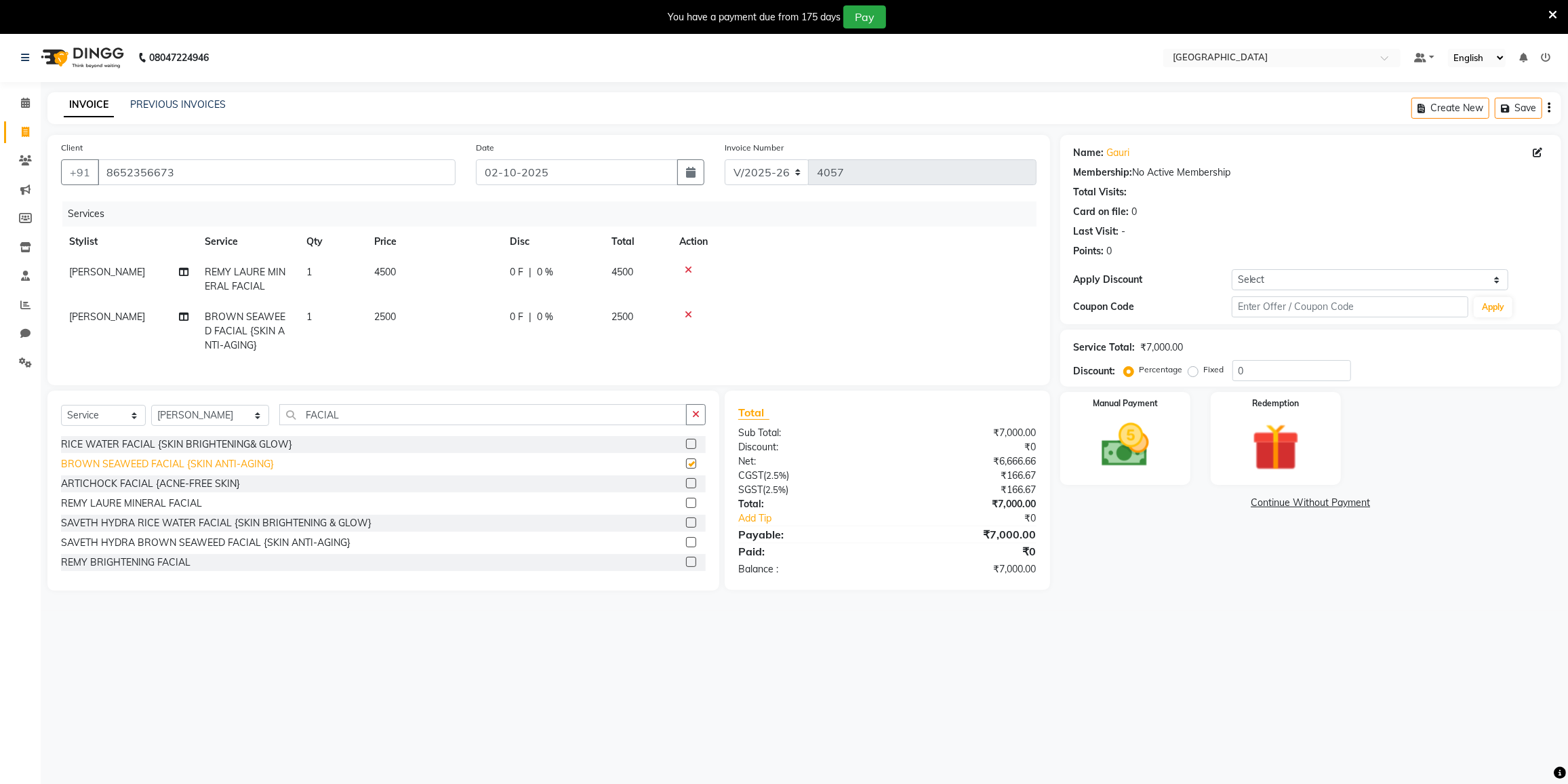
checkbox input "false"
click at [688, 268] on icon at bounding box center [688, 270] width 8 height 10
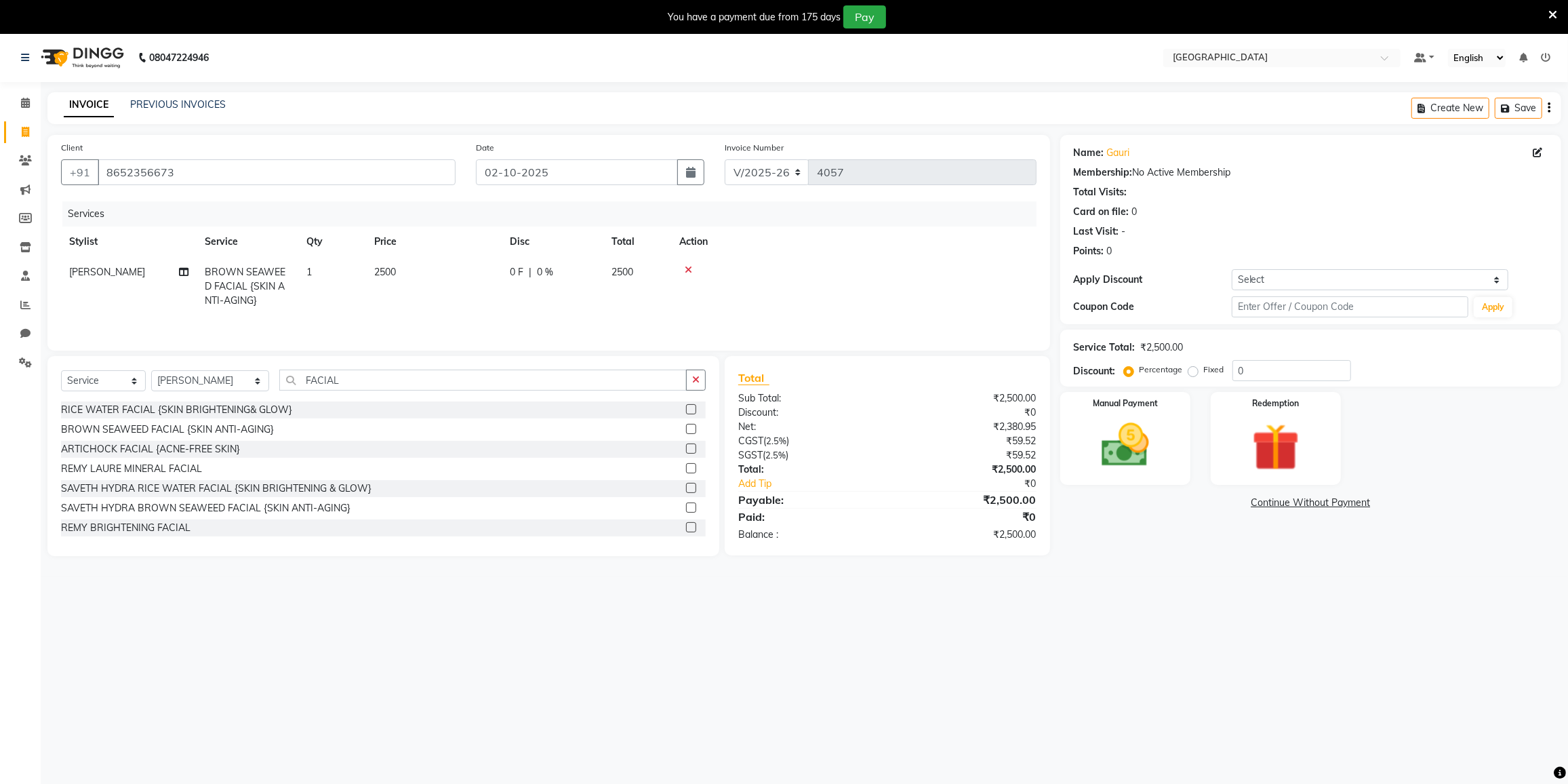
click at [411, 271] on td "2500" at bounding box center [433, 287] width 136 height 59
select select "78497"
click at [483, 275] on input "2500" at bounding box center [498, 276] width 119 height 21
type input "2"
type input "3000"
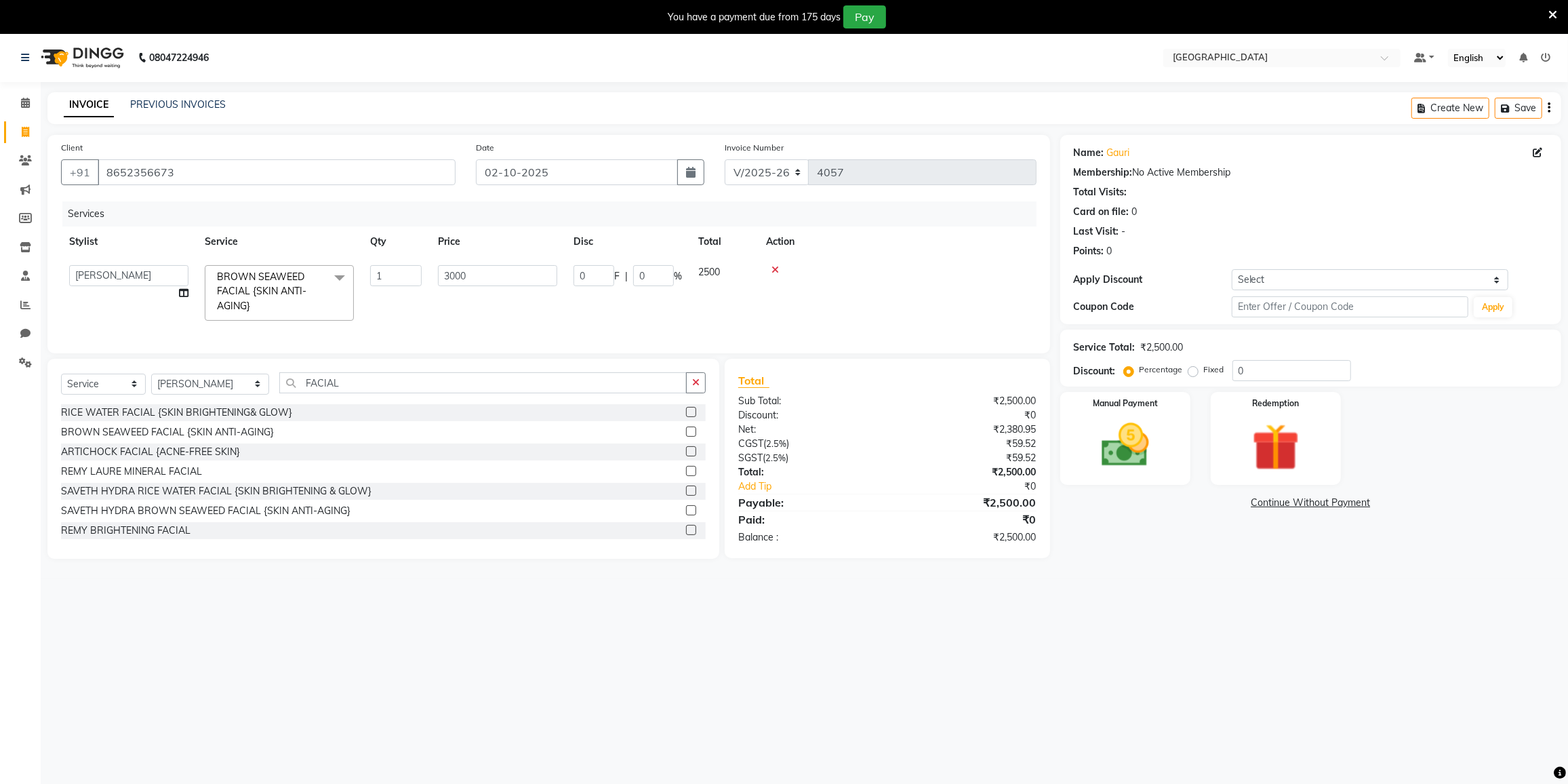
click at [525, 308] on tr "DC [PERSON_NAME] [PERSON_NAME] [PERSON_NAME] [PERSON_NAME] [PERSON_NAME] Gulnaa…" at bounding box center [548, 293] width 975 height 72
click at [1147, 433] on img at bounding box center [1125, 445] width 81 height 57
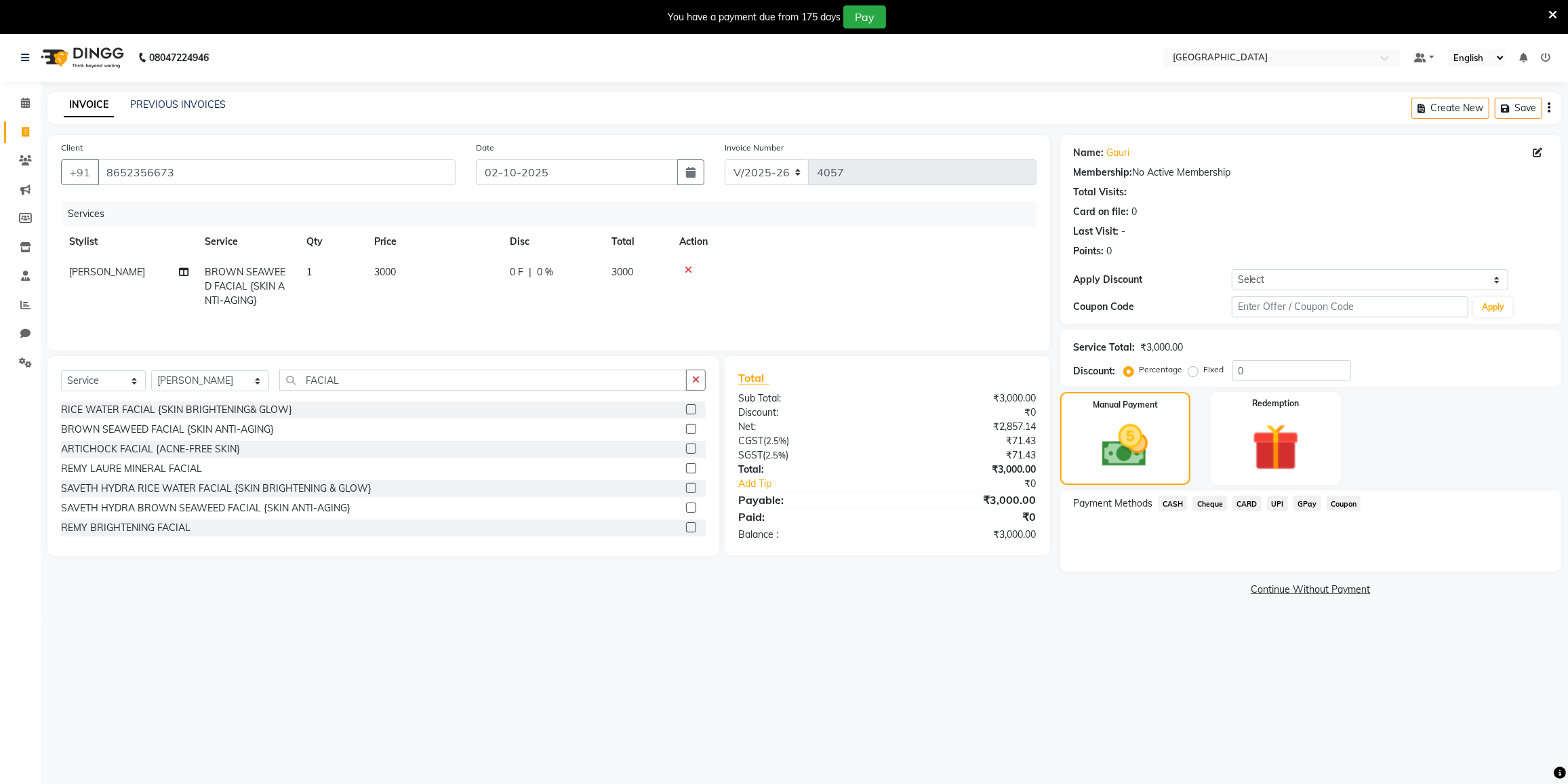
click at [1175, 507] on span "CASH" at bounding box center [1173, 504] width 29 height 15
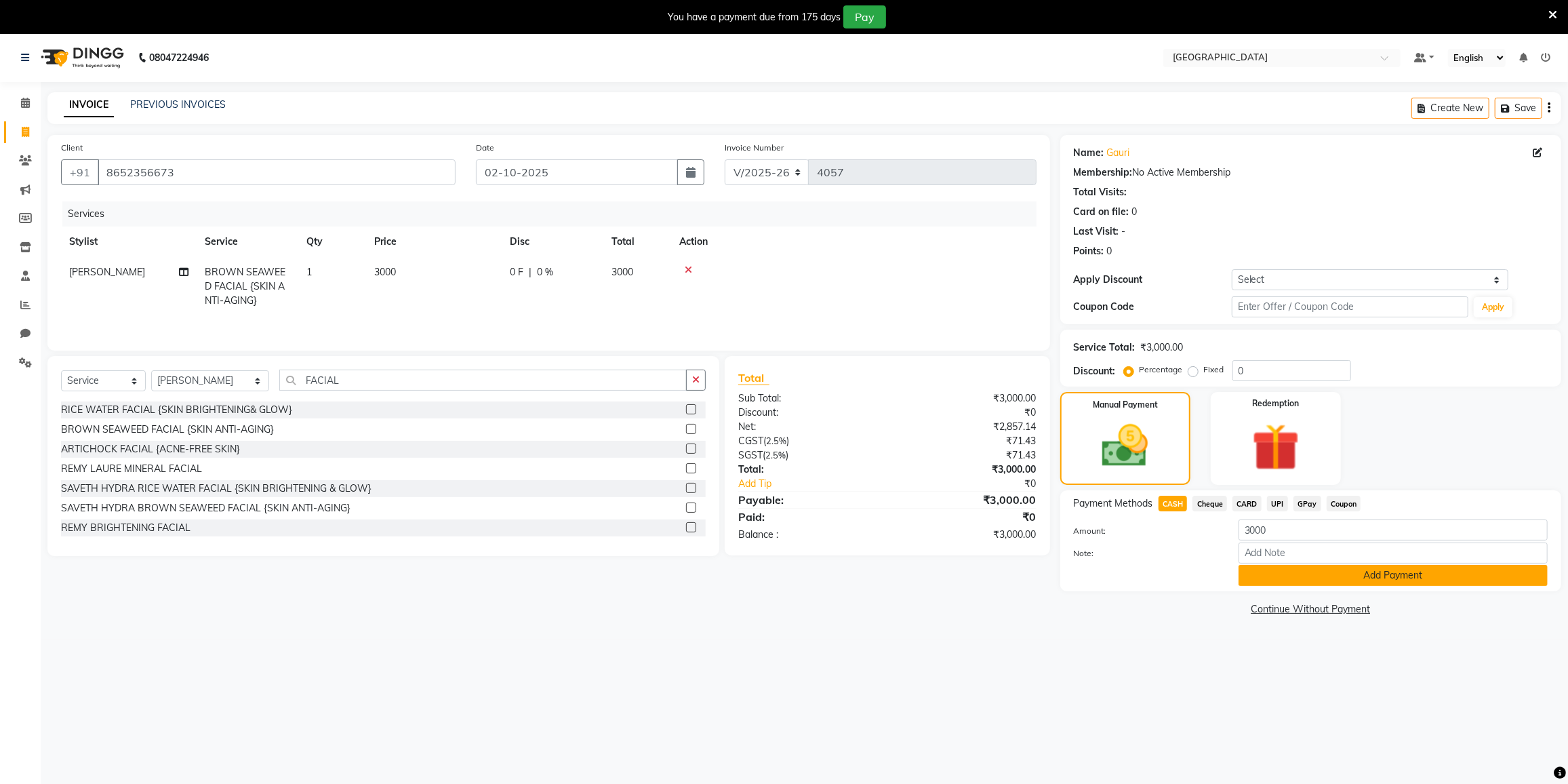
click at [1310, 574] on button "Add Payment" at bounding box center [1393, 575] width 309 height 21
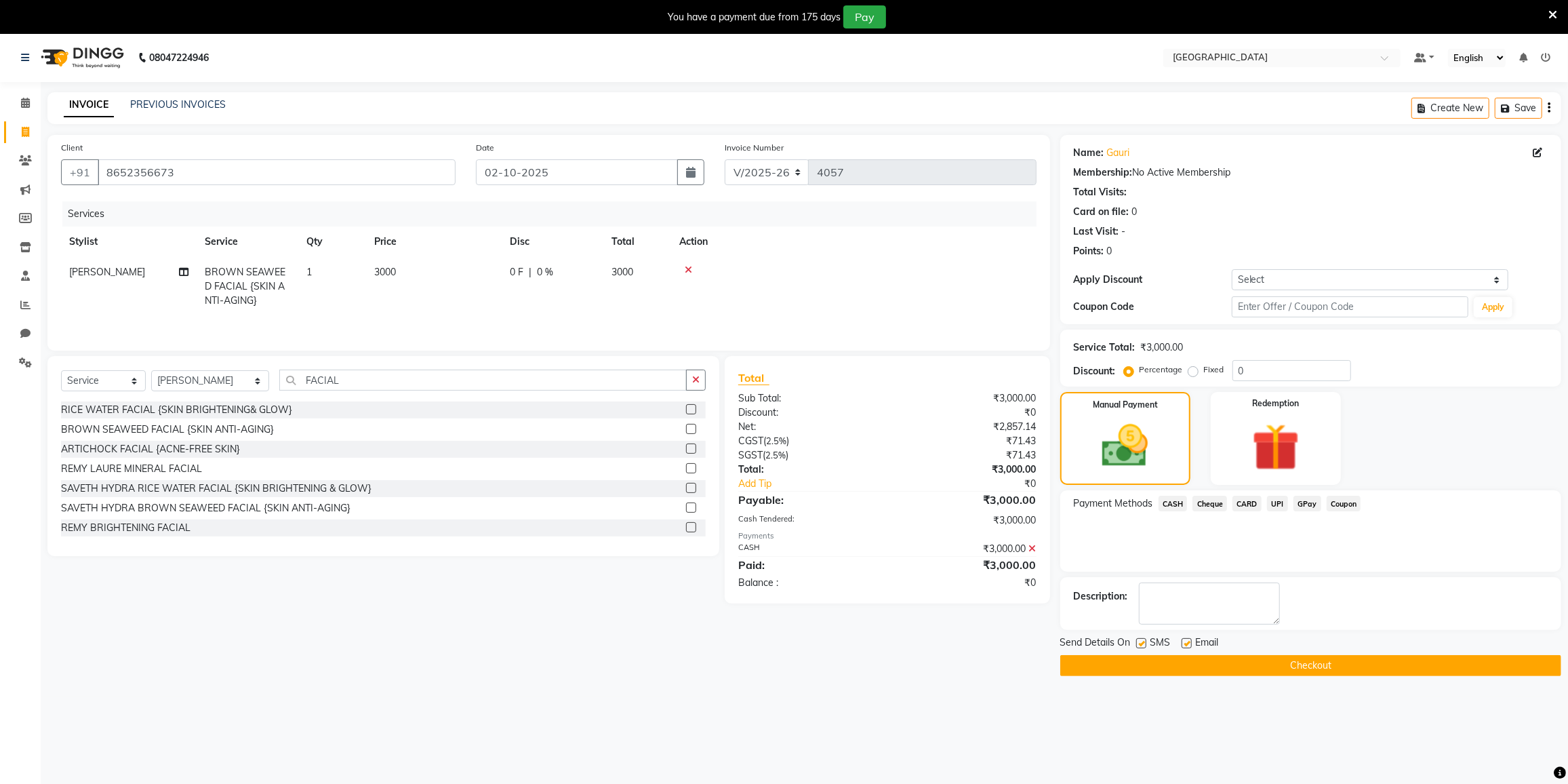
click at [1275, 669] on button "Checkout" at bounding box center [1310, 666] width 501 height 21
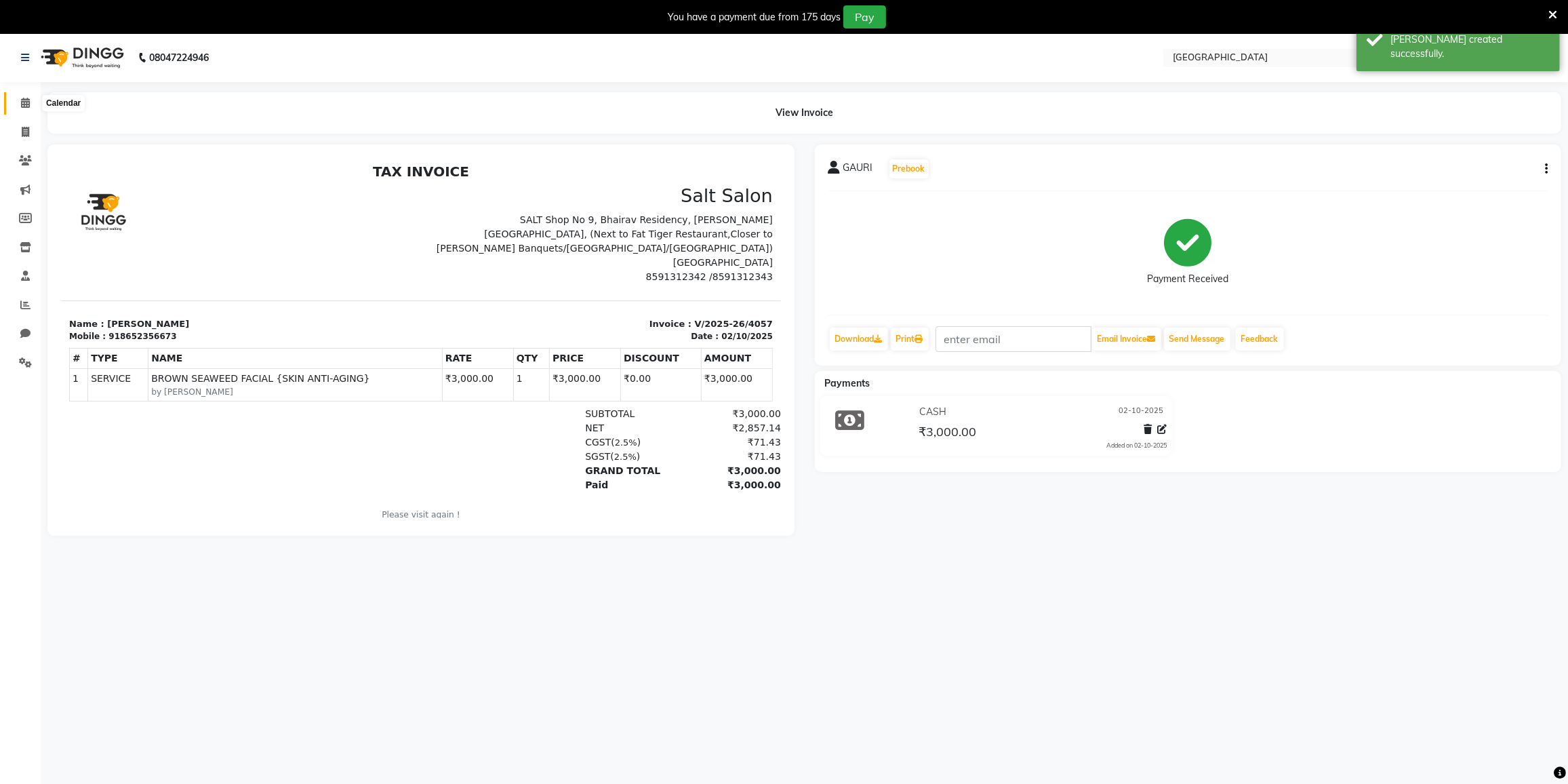
click at [25, 103] on icon at bounding box center [25, 103] width 9 height 10
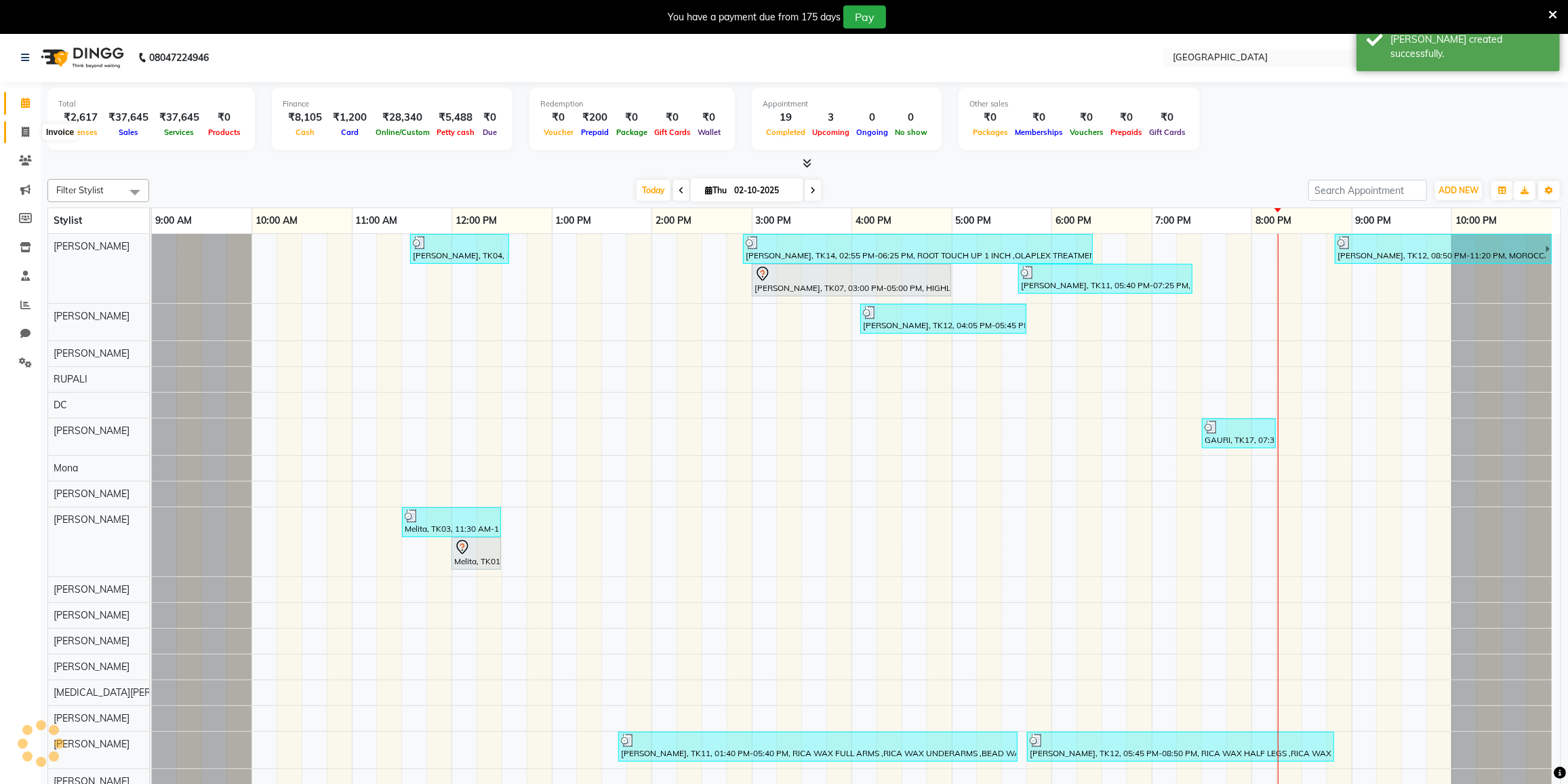
click at [22, 137] on icon at bounding box center [25, 132] width 8 height 10
select select "service"
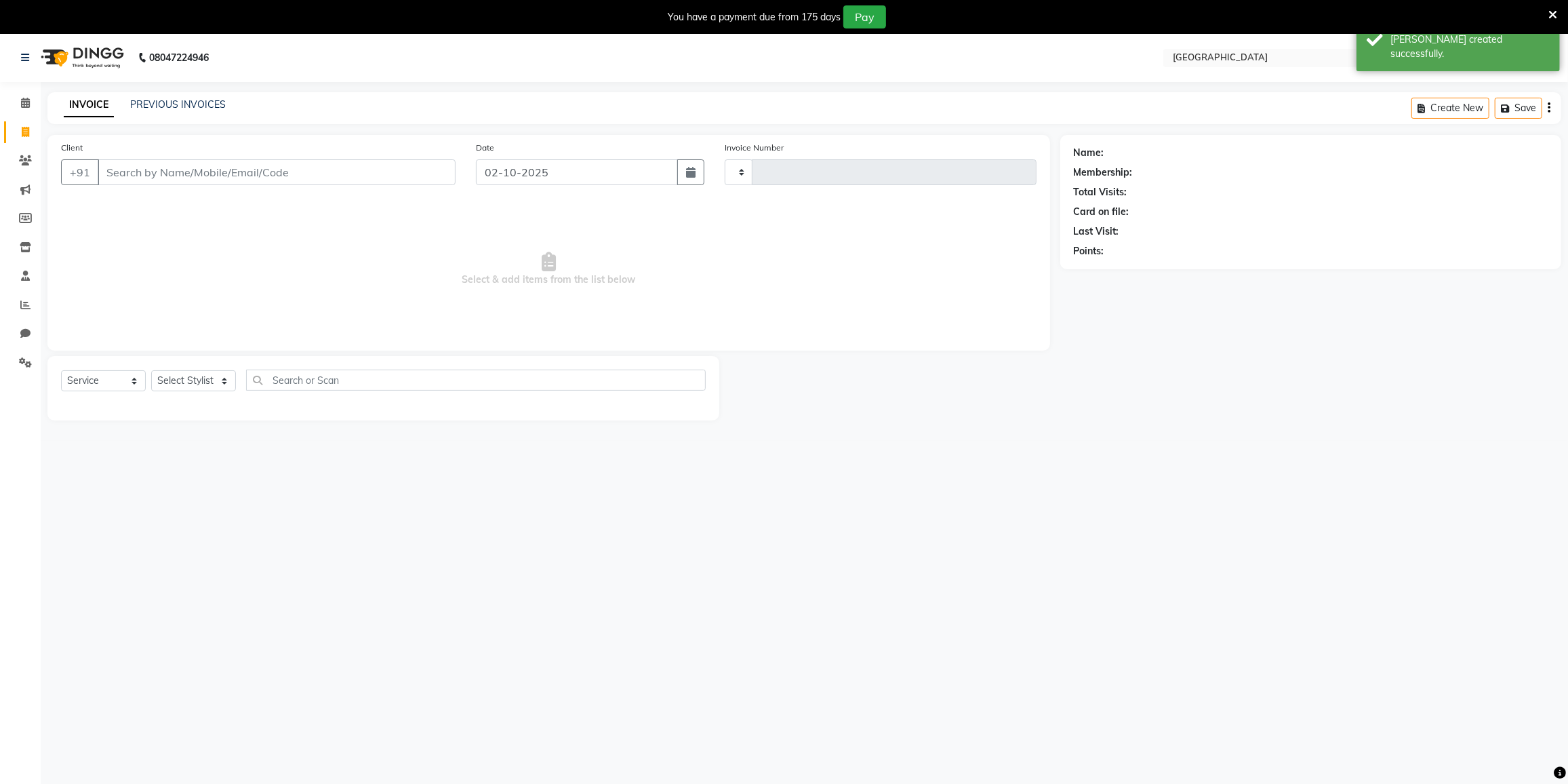
type input "4058"
select select "8096"
click at [197, 370] on div "Select Service Product Membership Package Voucher Prepaid Gift Card Select Styl…" at bounding box center [383, 385] width 645 height 32
click at [202, 382] on select "Select Stylist DC [PERSON_NAME] [PERSON_NAME] [PERSON_NAME] [PERSON_NAME] [PERS…" at bounding box center [210, 381] width 118 height 21
select select "88148"
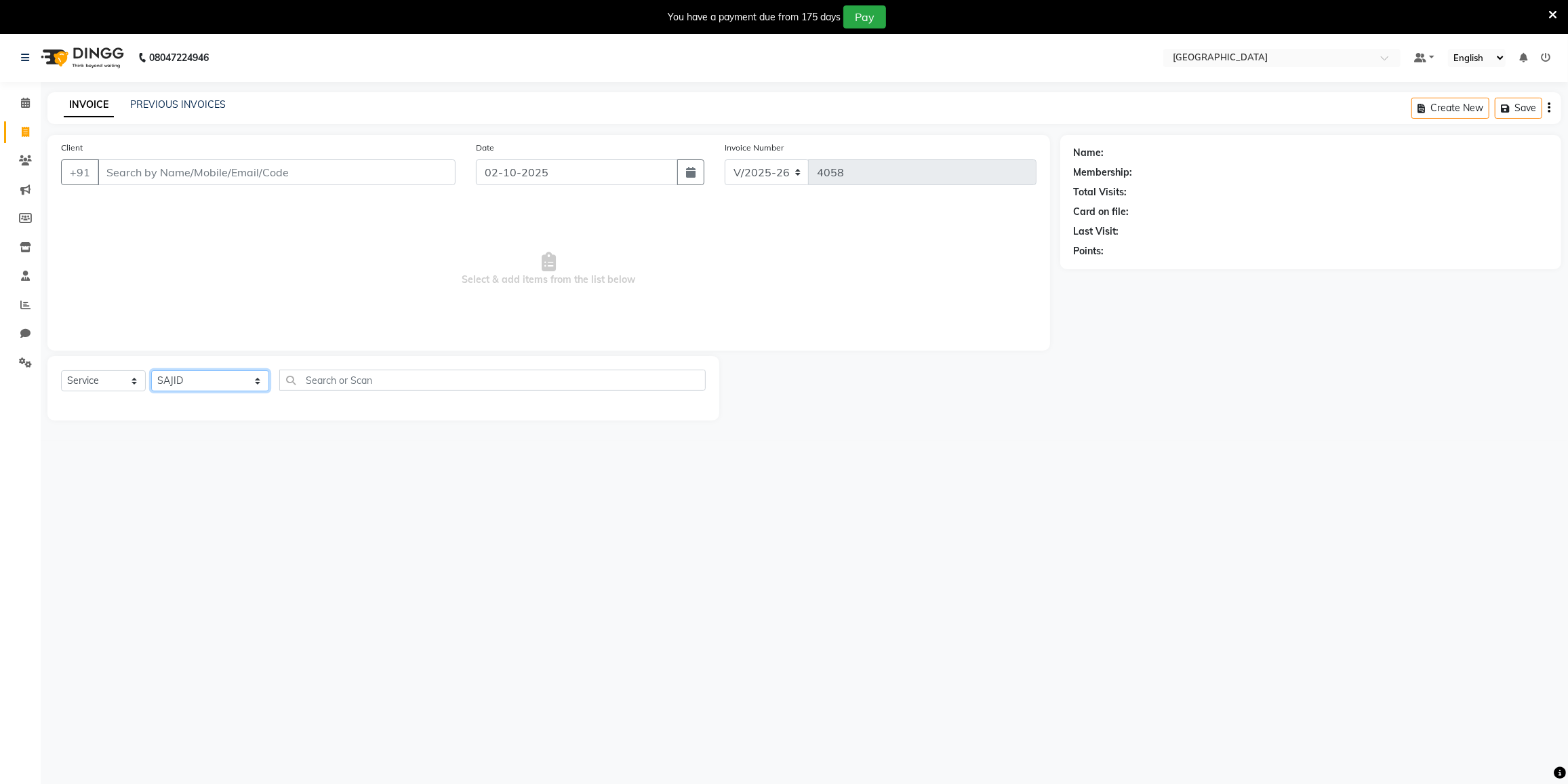
click at [151, 370] on select "Select Stylist DC [PERSON_NAME] [PERSON_NAME] [PERSON_NAME] [PERSON_NAME] [PERS…" at bounding box center [210, 381] width 118 height 21
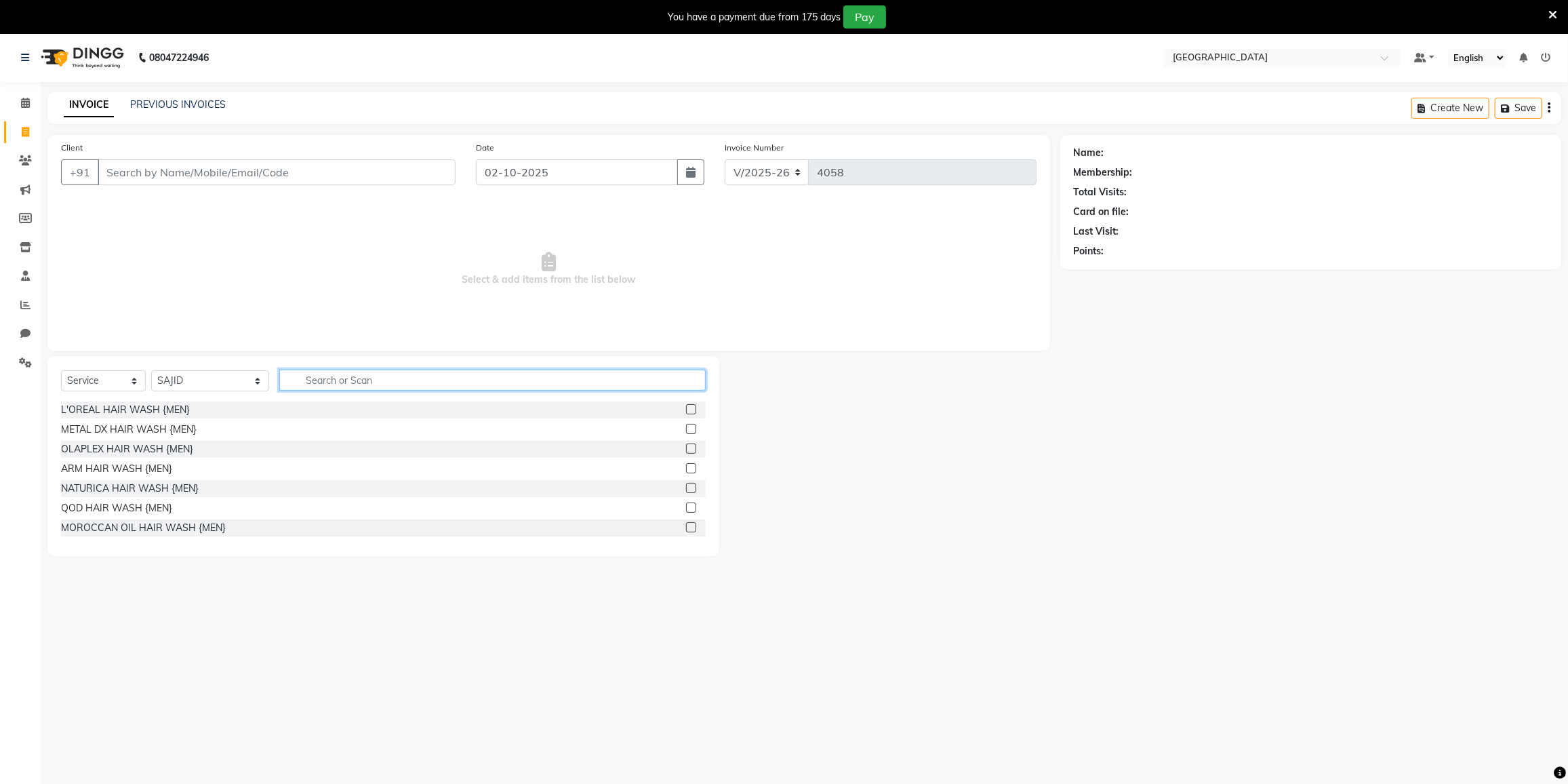
click at [304, 383] on input "text" at bounding box center [492, 380] width 426 height 21
type input "BEARD"
click at [104, 445] on div "BEARD STYLING" at bounding box center [98, 449] width 74 height 14
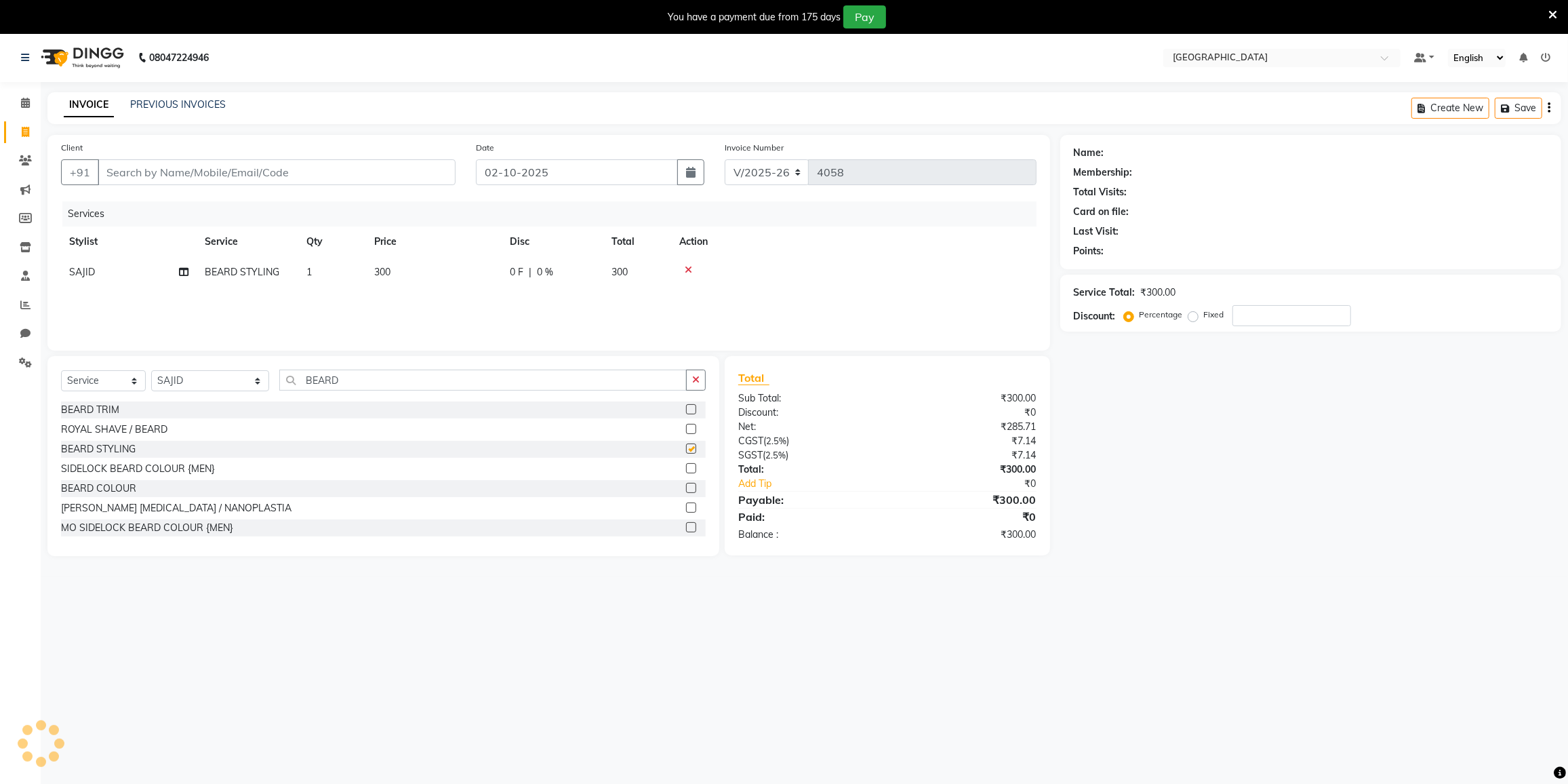
checkbox input "false"
click at [342, 374] on input "BEARD" at bounding box center [483, 380] width 407 height 21
type input "B"
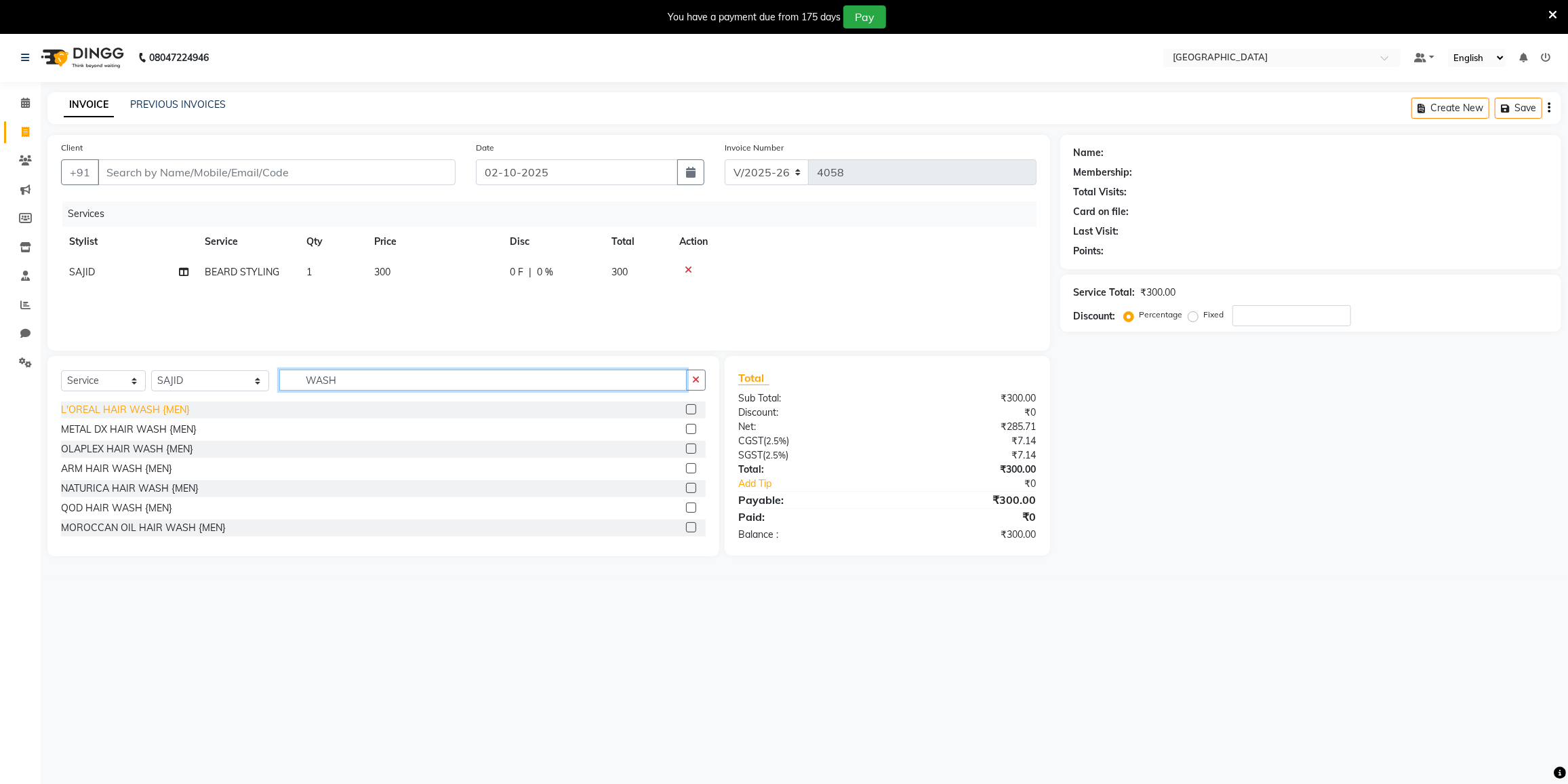
type input "WASH"
click at [138, 410] on div "L'OREAL HAIR WASH {MEN}" at bounding box center [125, 410] width 129 height 14
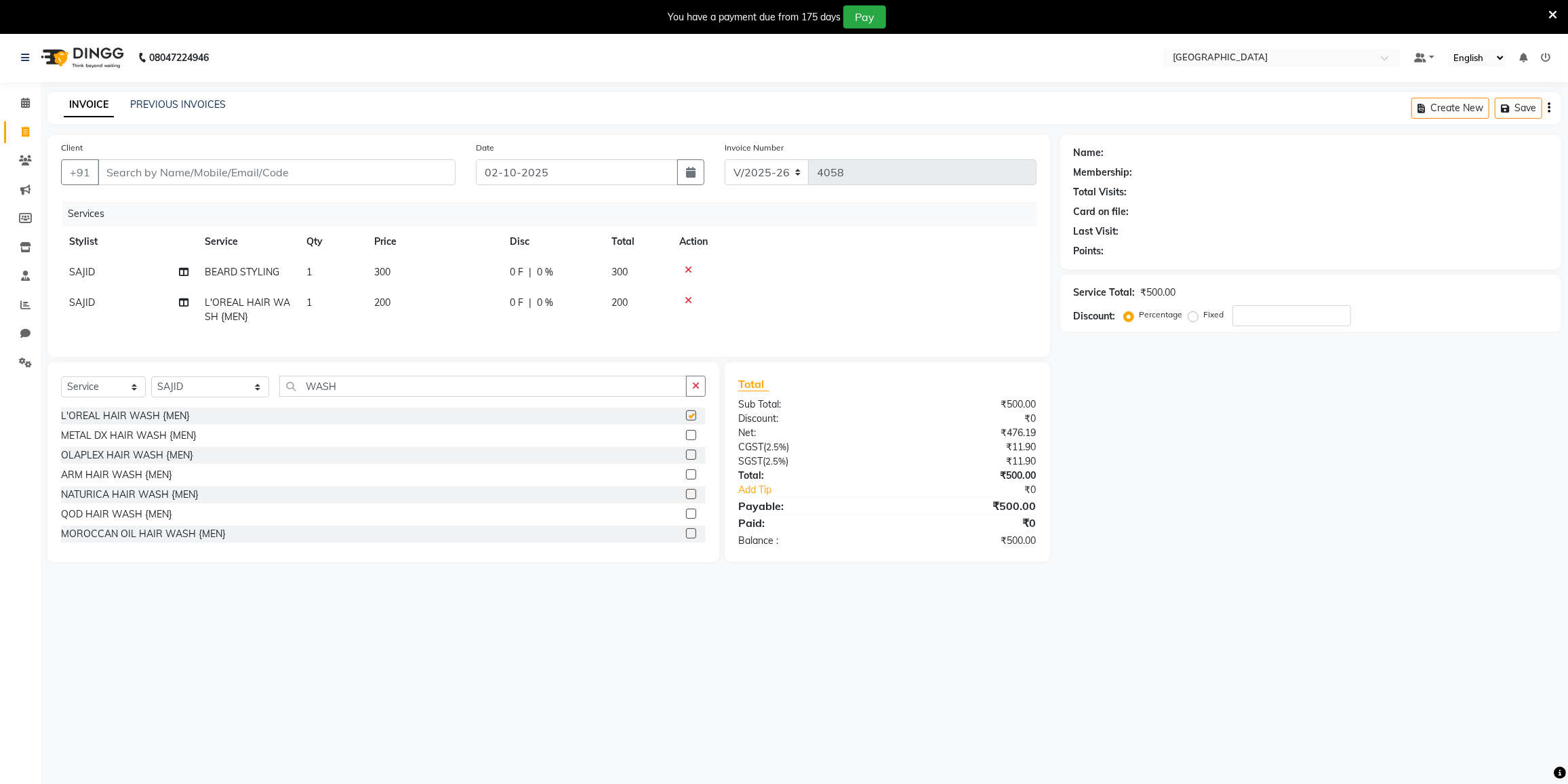
checkbox input "false"
click at [392, 397] on input "WASH" at bounding box center [483, 386] width 407 height 21
type input "W"
click at [176, 406] on div "Select Service Product Membership Package Voucher Prepaid Gift Card Select Styl…" at bounding box center [383, 391] width 645 height 32
click at [182, 398] on select "Select Stylist DC [PERSON_NAME] [PERSON_NAME] [PERSON_NAME] [PERSON_NAME] [PERS…" at bounding box center [210, 387] width 118 height 21
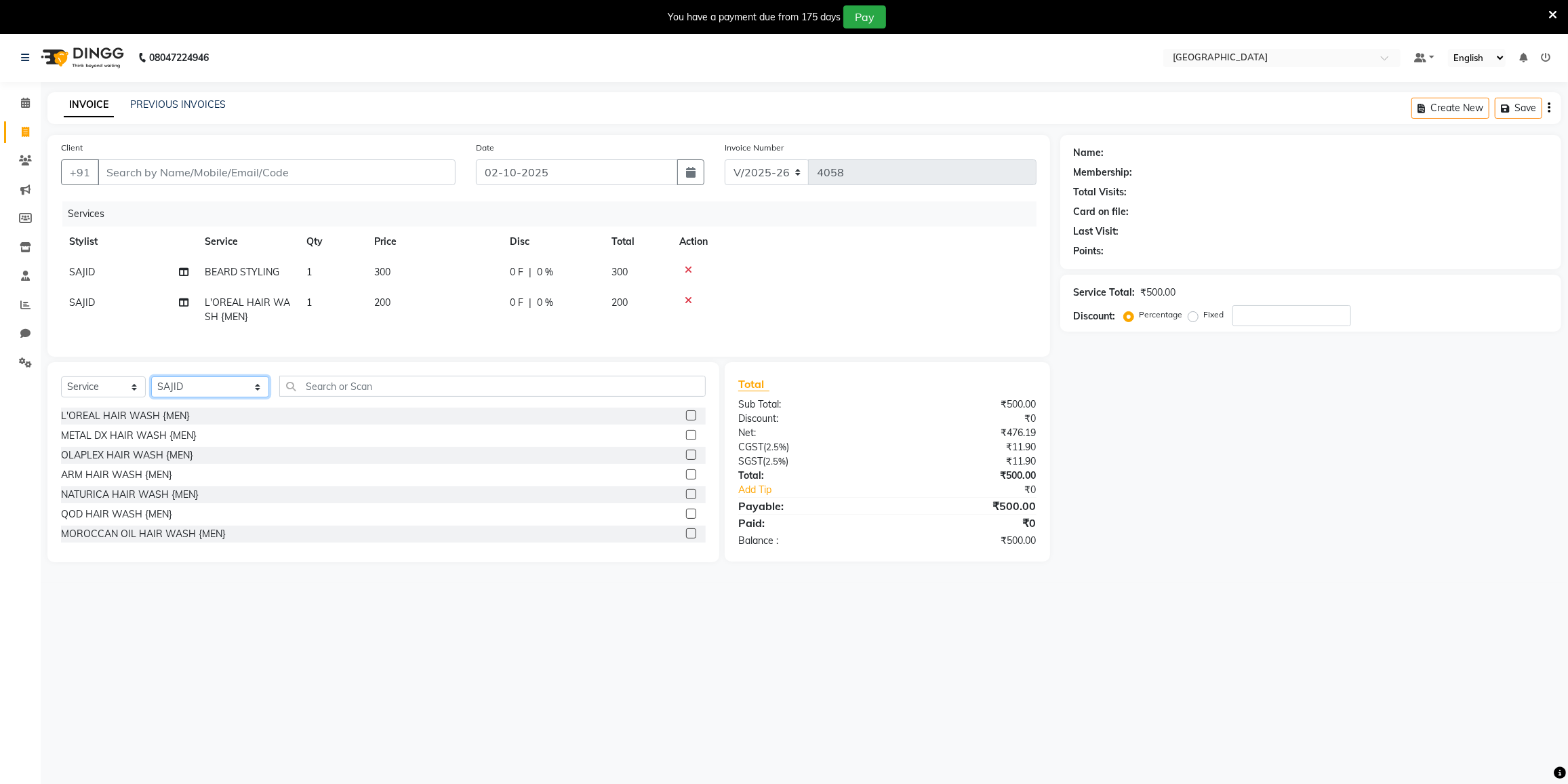
select select "77222"
click at [151, 385] on select "Select Stylist DC [PERSON_NAME] [PERSON_NAME] [PERSON_NAME] [PERSON_NAME] [PERS…" at bounding box center [210, 387] width 118 height 21
click at [336, 397] on input "text" at bounding box center [492, 386] width 426 height 21
type input "GLO"
click at [256, 159] on input "Client" at bounding box center [277, 172] width 358 height 26
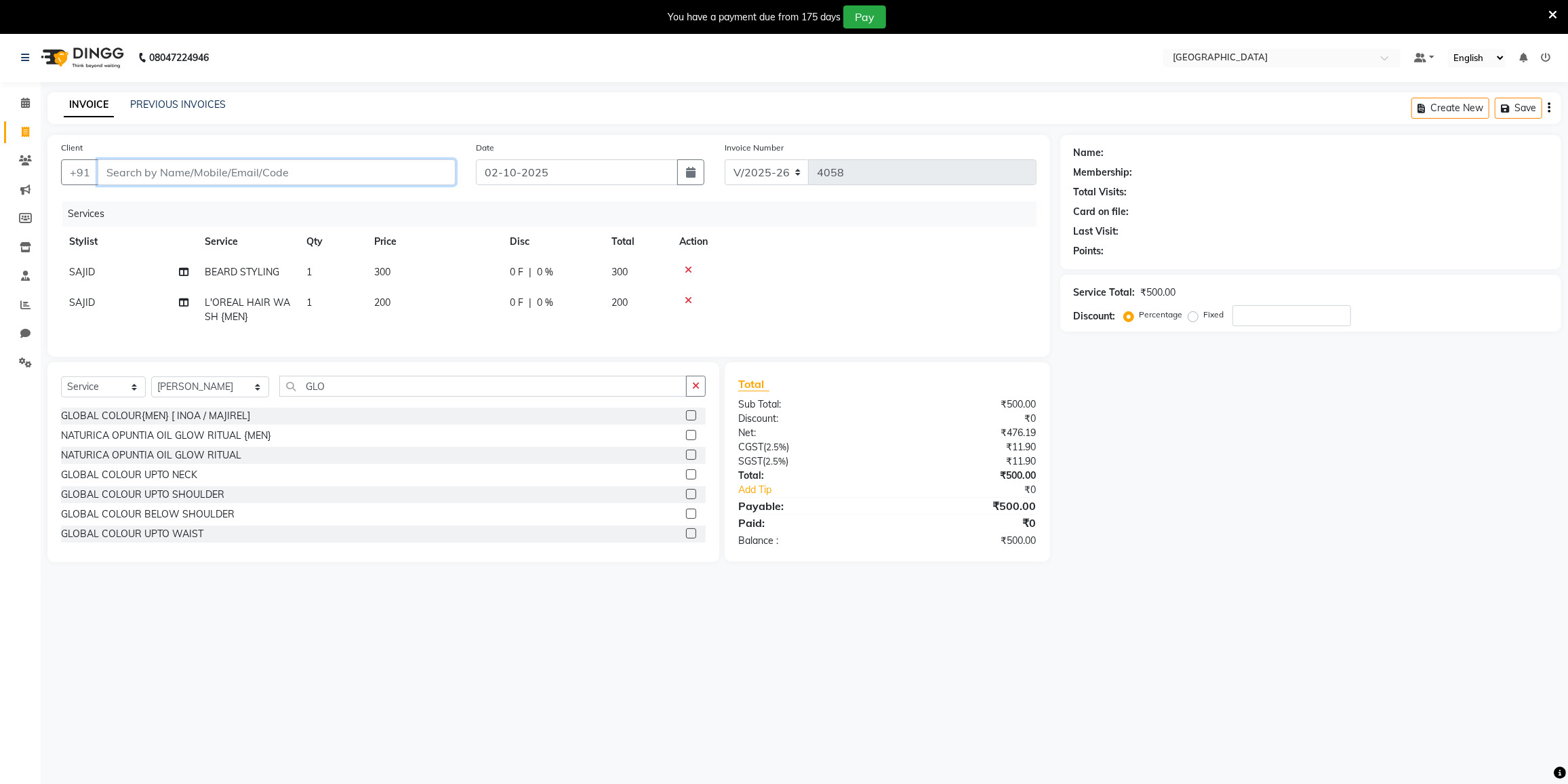
type input "9"
type input "0"
click at [173, 200] on span "9004266" at bounding box center [175, 203] width 48 height 13
type input "9004266185"
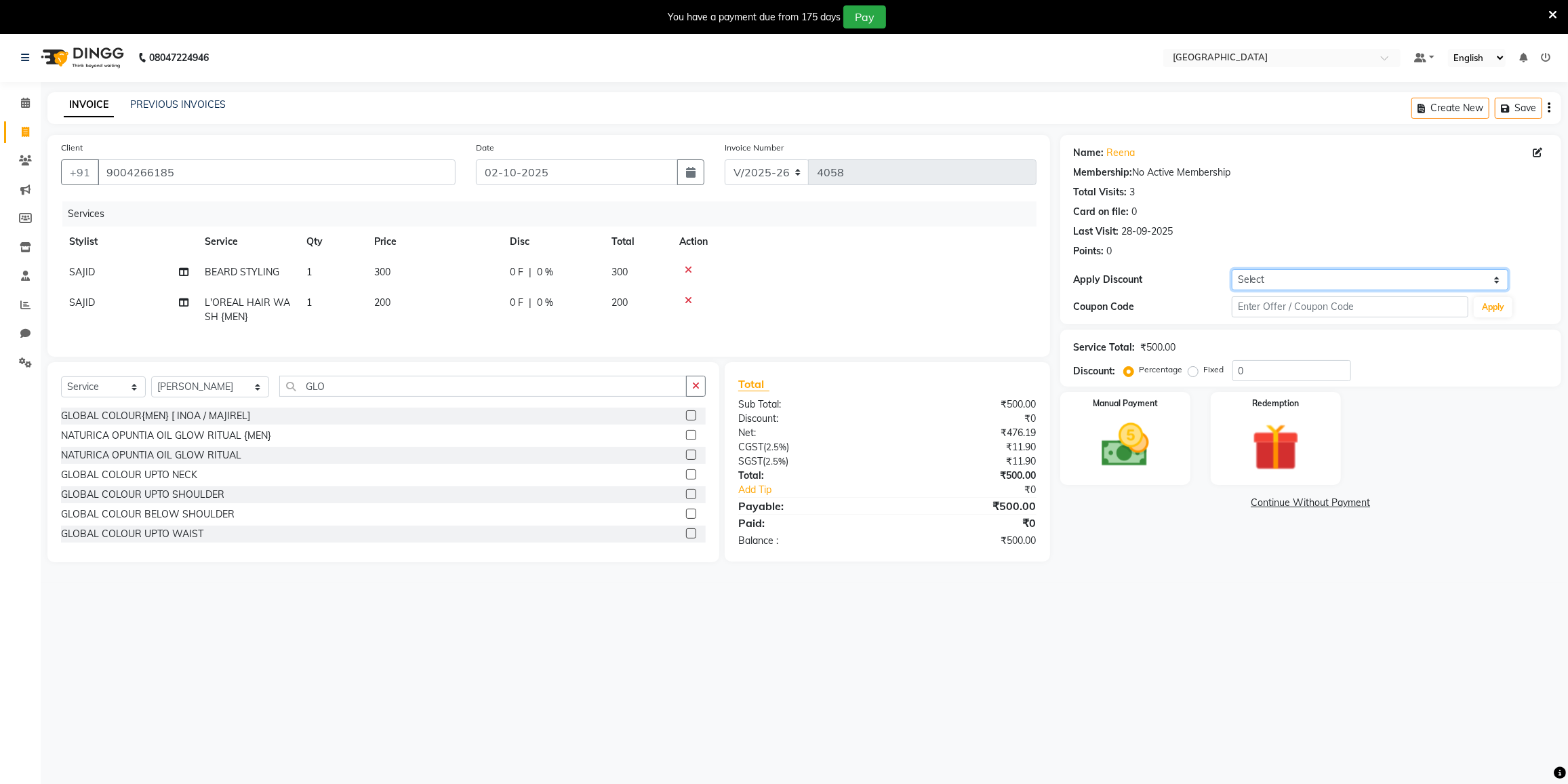
click at [1268, 278] on select "Select Coupon → 500 Coupons Coupon → Kalpataru20 Coupon → Veda20 Coupon → Salt-…" at bounding box center [1370, 280] width 277 height 21
select select "4: Object"
click at [1232, 269] on select "Select Coupon → 500 Coupons Coupon → Kalpataru20 Coupon → Veda20 Coupon → Salt-…" at bounding box center [1370, 280] width 277 height 21
type input "20"
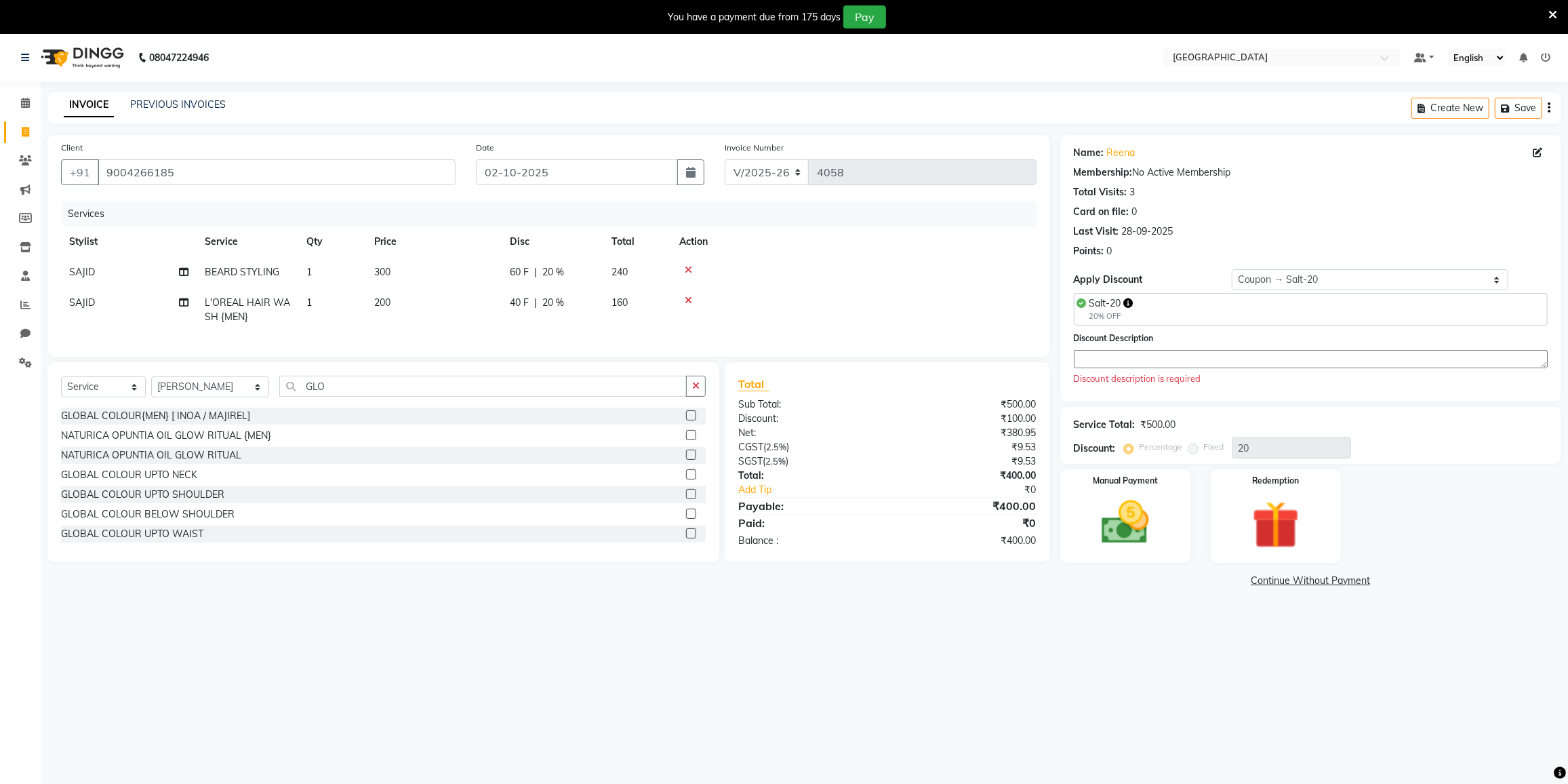
click at [1119, 362] on textarea at bounding box center [1310, 359] width 474 height 18
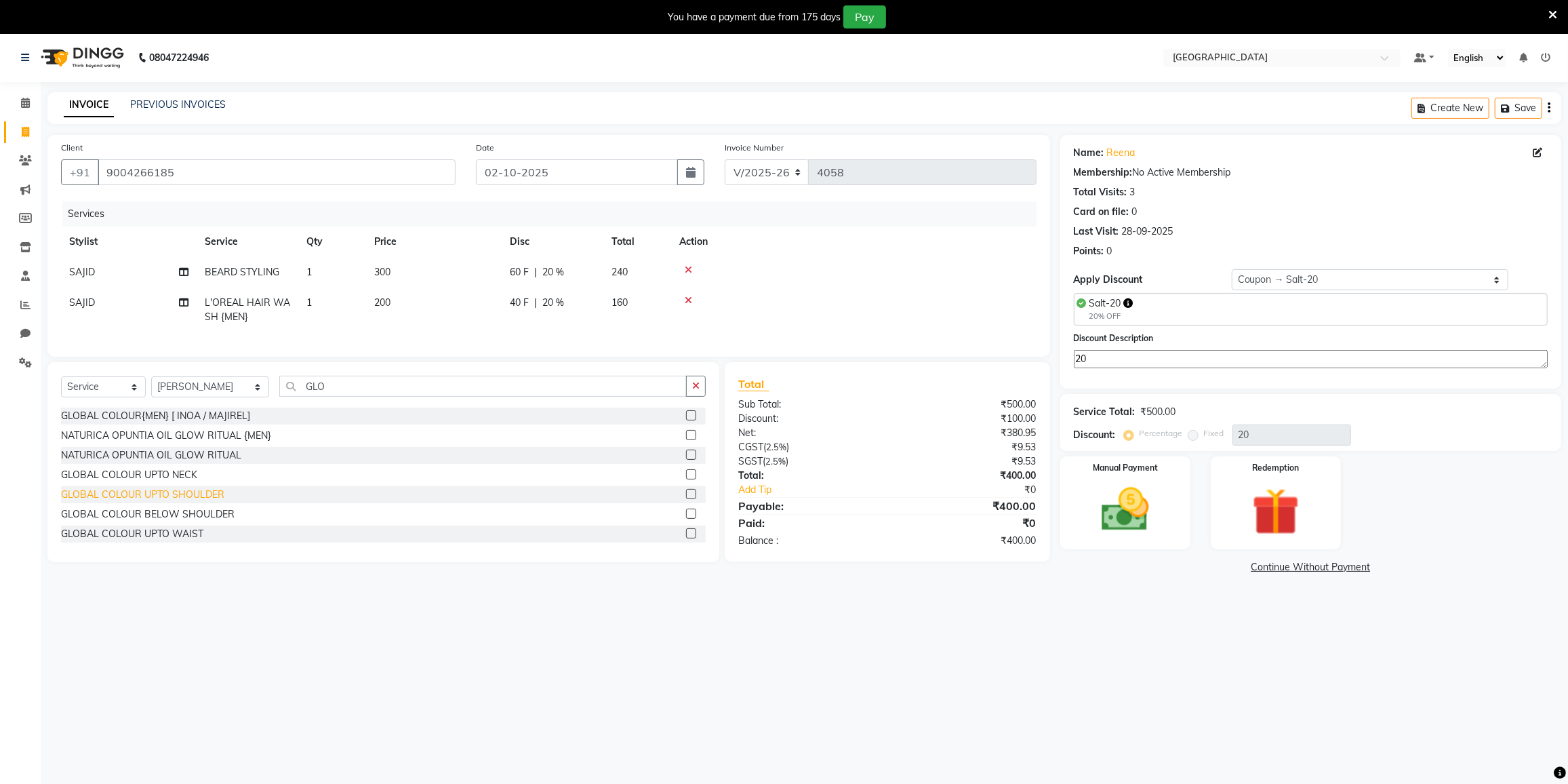
type textarea "20"
click at [175, 502] on div "GLOBAL COLOUR UPTO SHOULDER" at bounding box center [143, 495] width 164 height 14
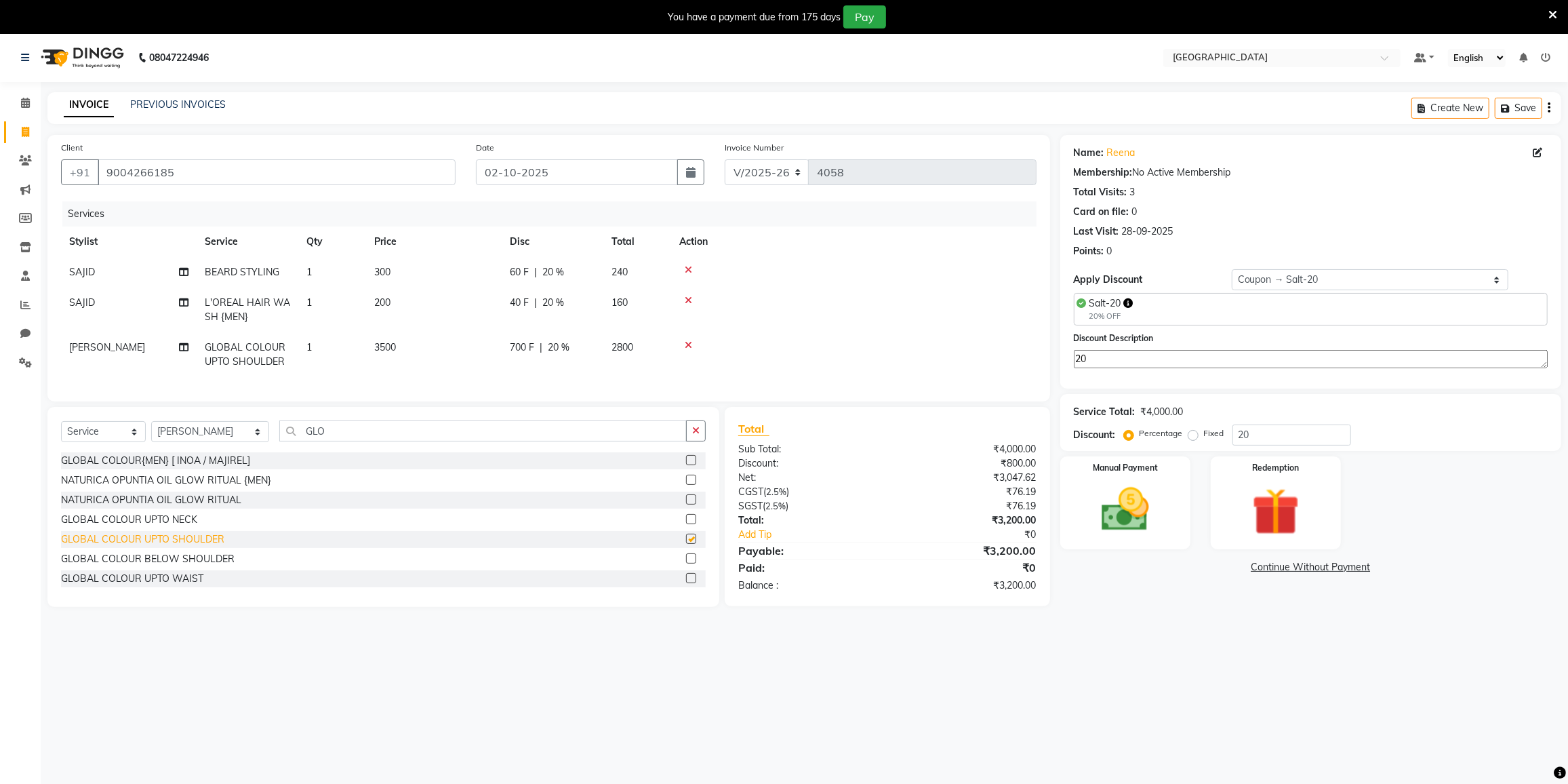
checkbox input "false"
click at [167, 583] on div "GLOBAL COLOUR UPTO WAIST" at bounding box center [132, 579] width 143 height 14
checkbox input "false"
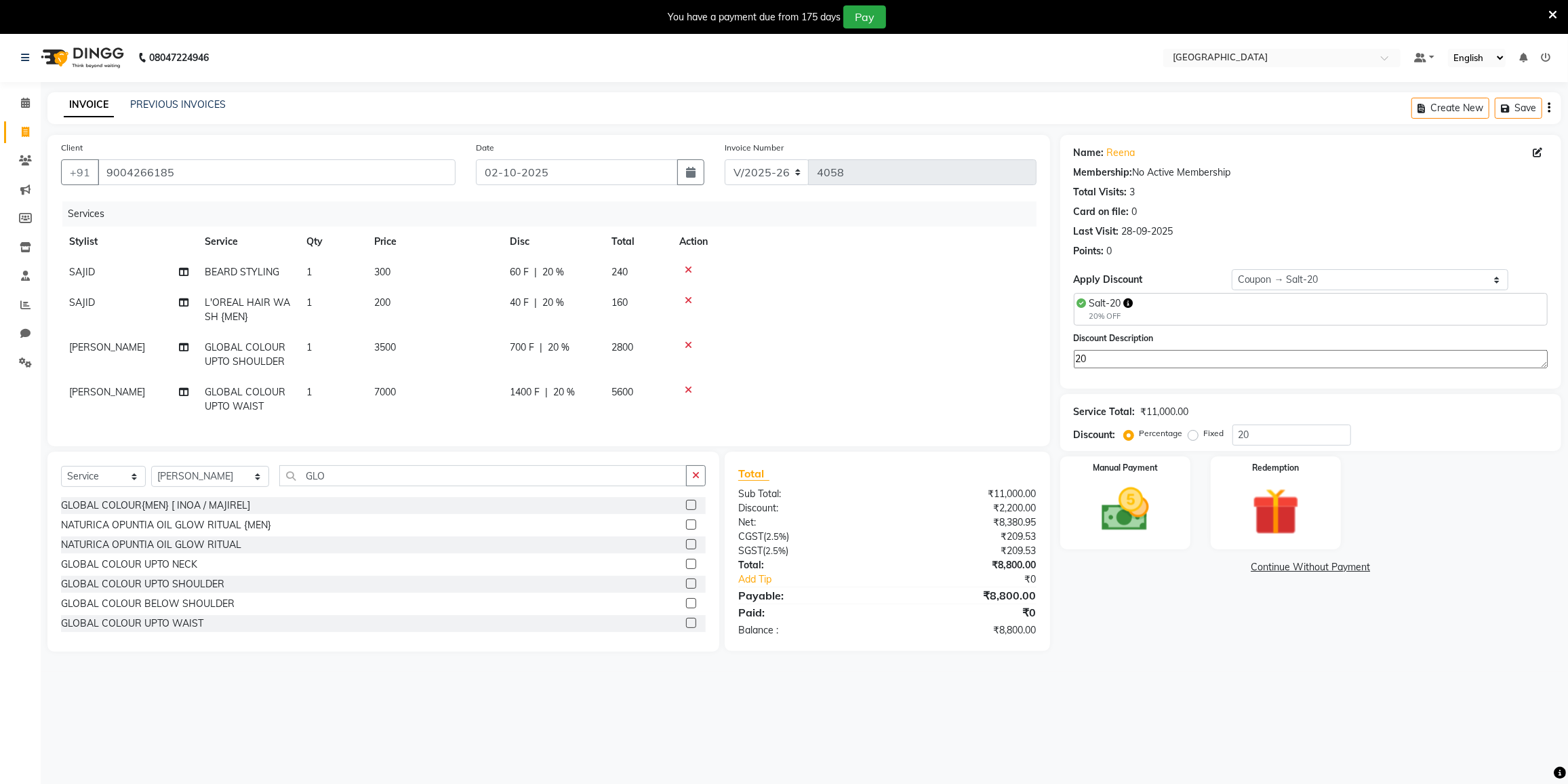
click at [697, 341] on div at bounding box center [853, 346] width 349 height 10
click at [692, 341] on div at bounding box center [853, 346] width 349 height 10
click at [690, 341] on icon at bounding box center [688, 346] width 8 height 10
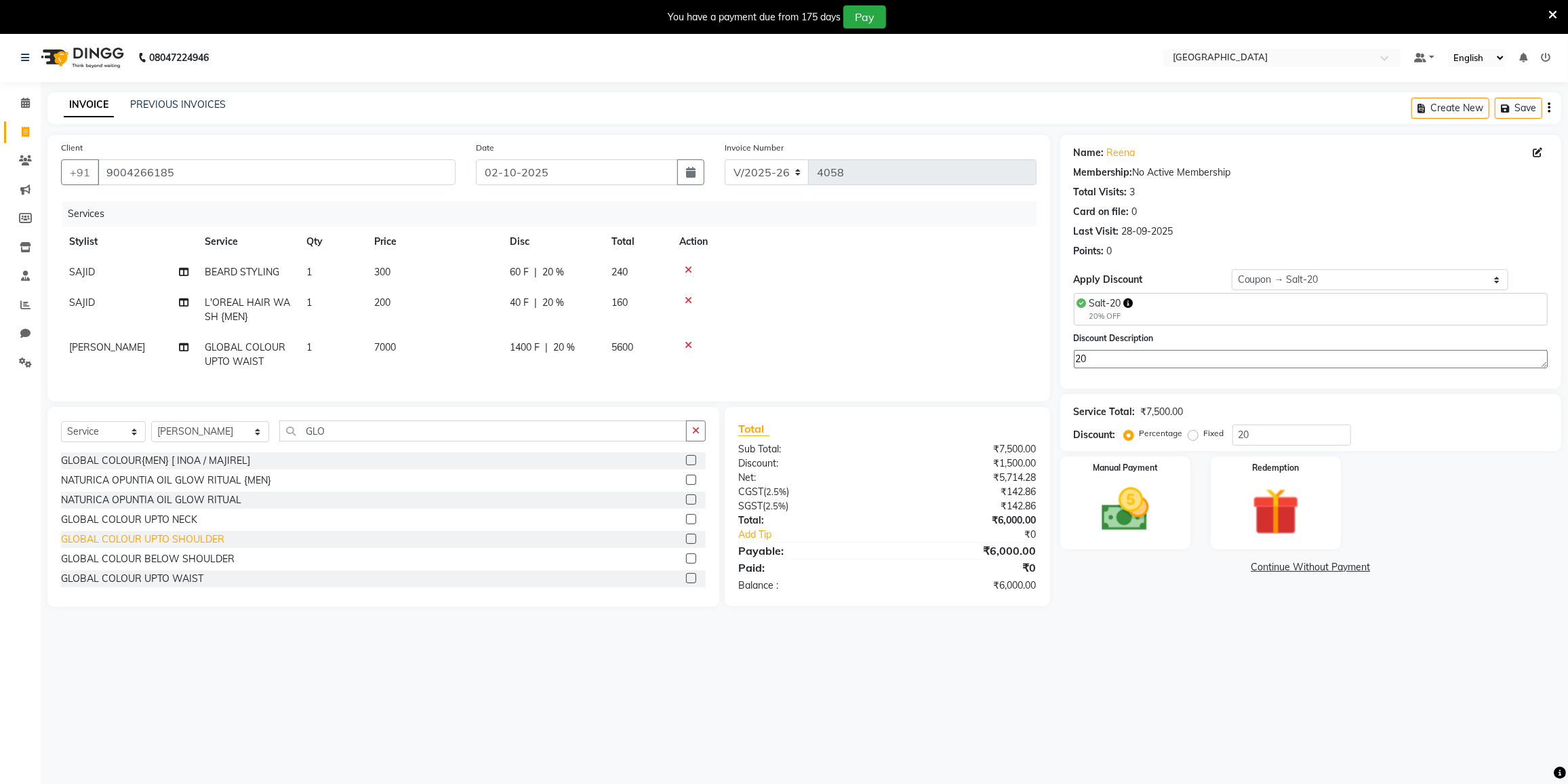
click at [148, 542] on div "GLOBAL COLOUR UPTO SHOULDER" at bounding box center [143, 540] width 164 height 14
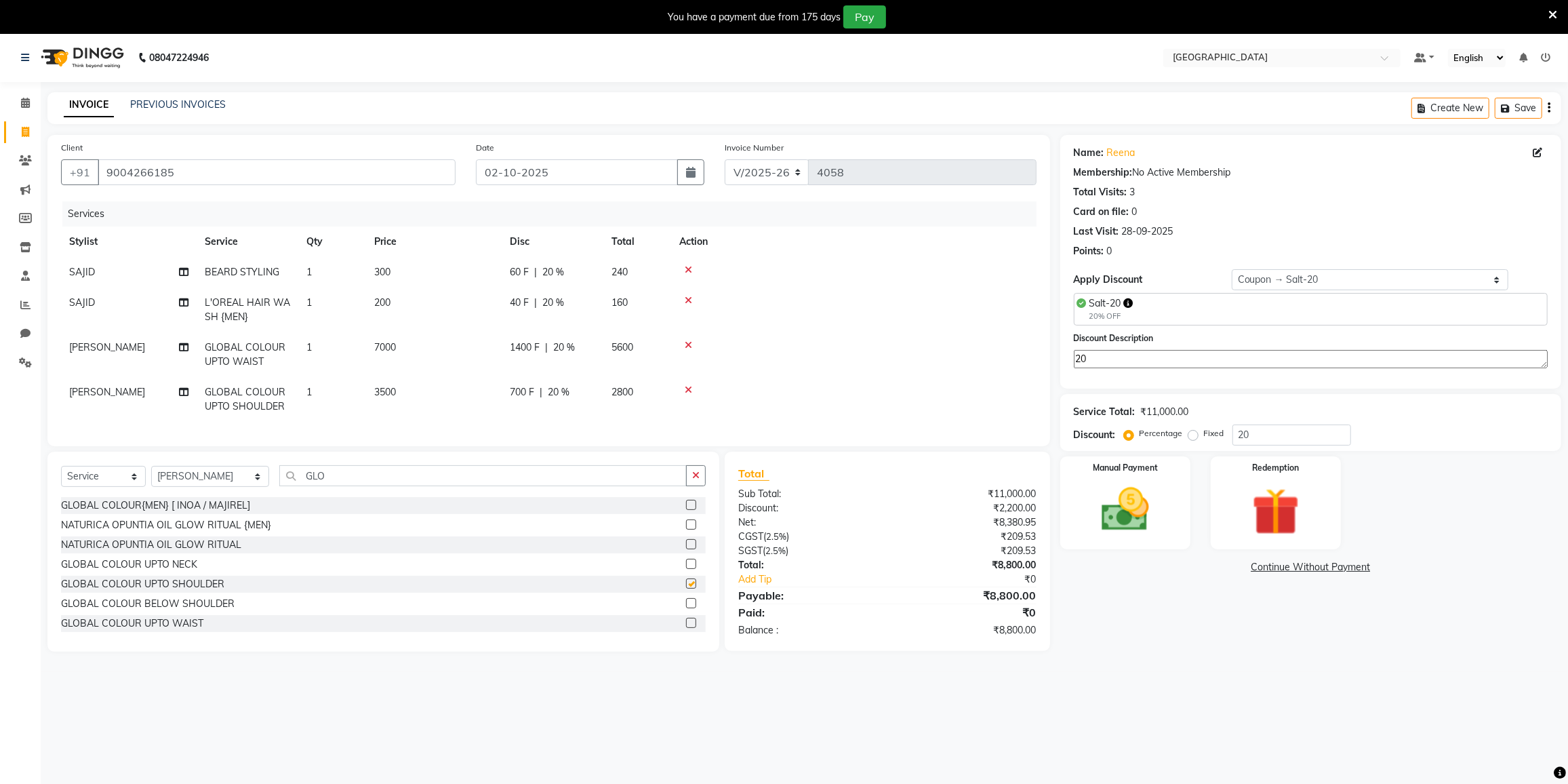
checkbox input "false"
click at [159, 610] on div "GLOBAL COLOUR BELOW SHOULDER" at bounding box center [147, 604] width 173 height 14
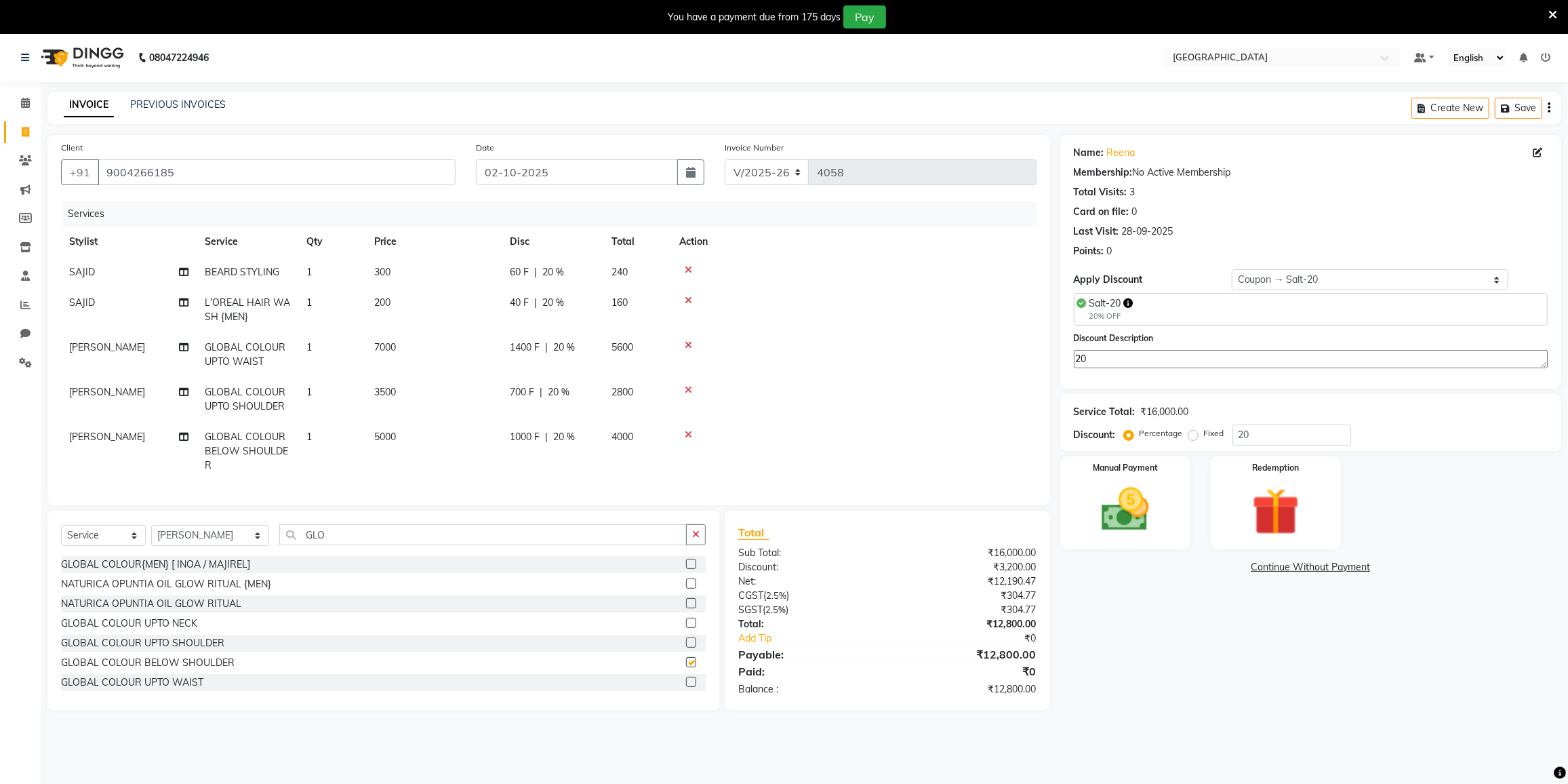
checkbox input "false"
click at [689, 387] on icon at bounding box center [688, 390] width 8 height 10
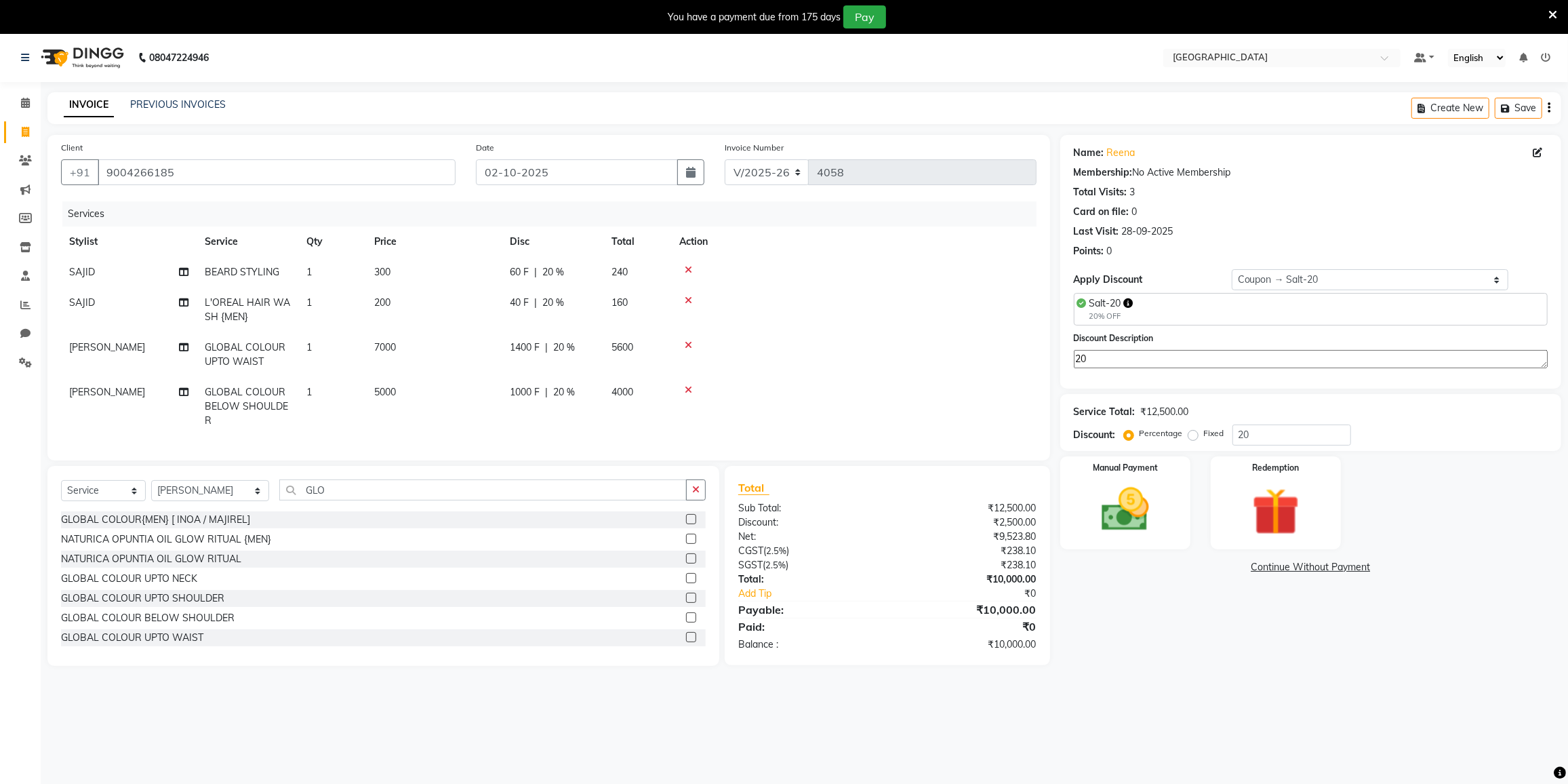
click at [688, 345] on icon at bounding box center [688, 346] width 8 height 10
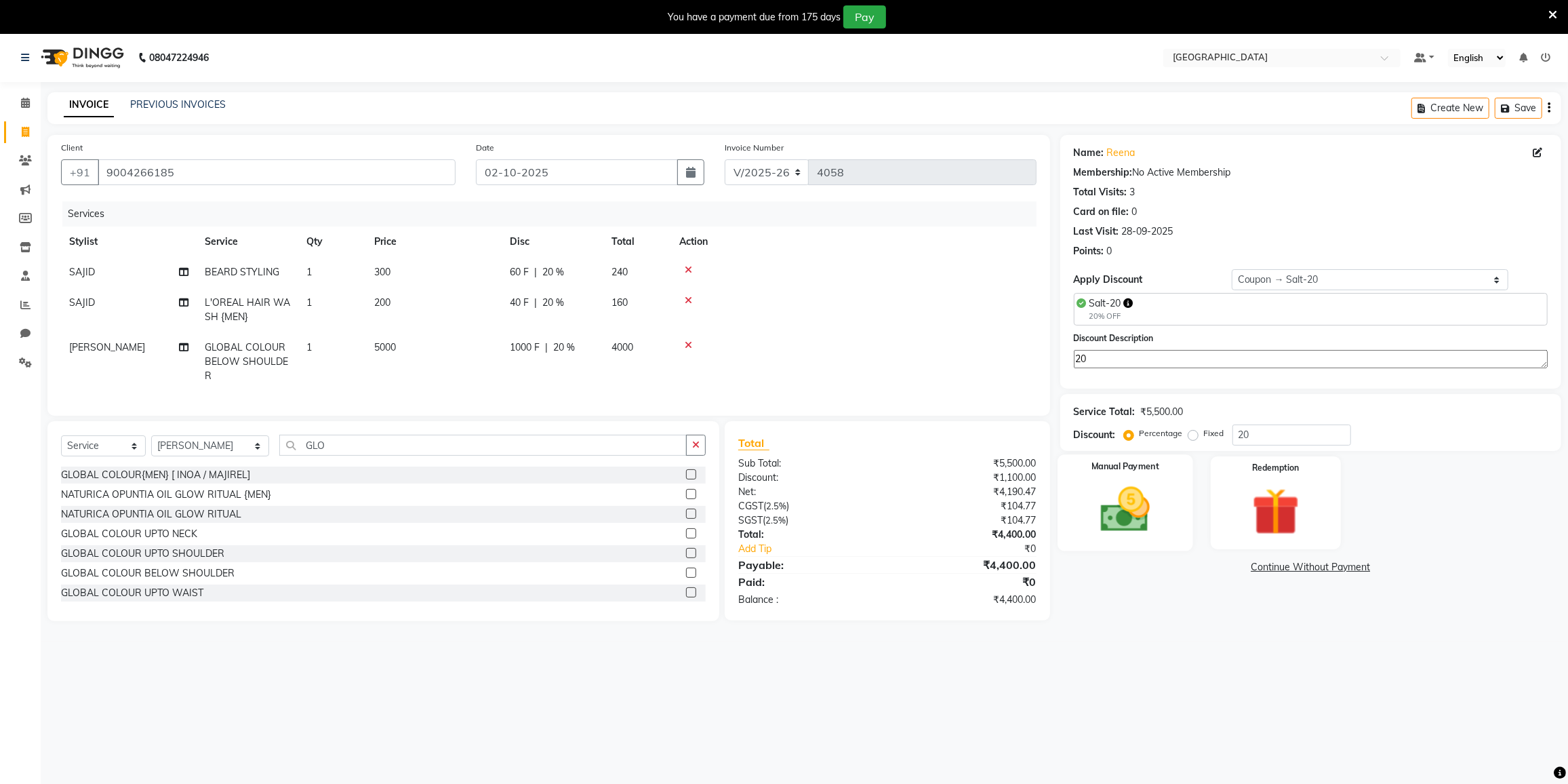
click at [1157, 475] on div "Manual Payment" at bounding box center [1125, 503] width 136 height 97
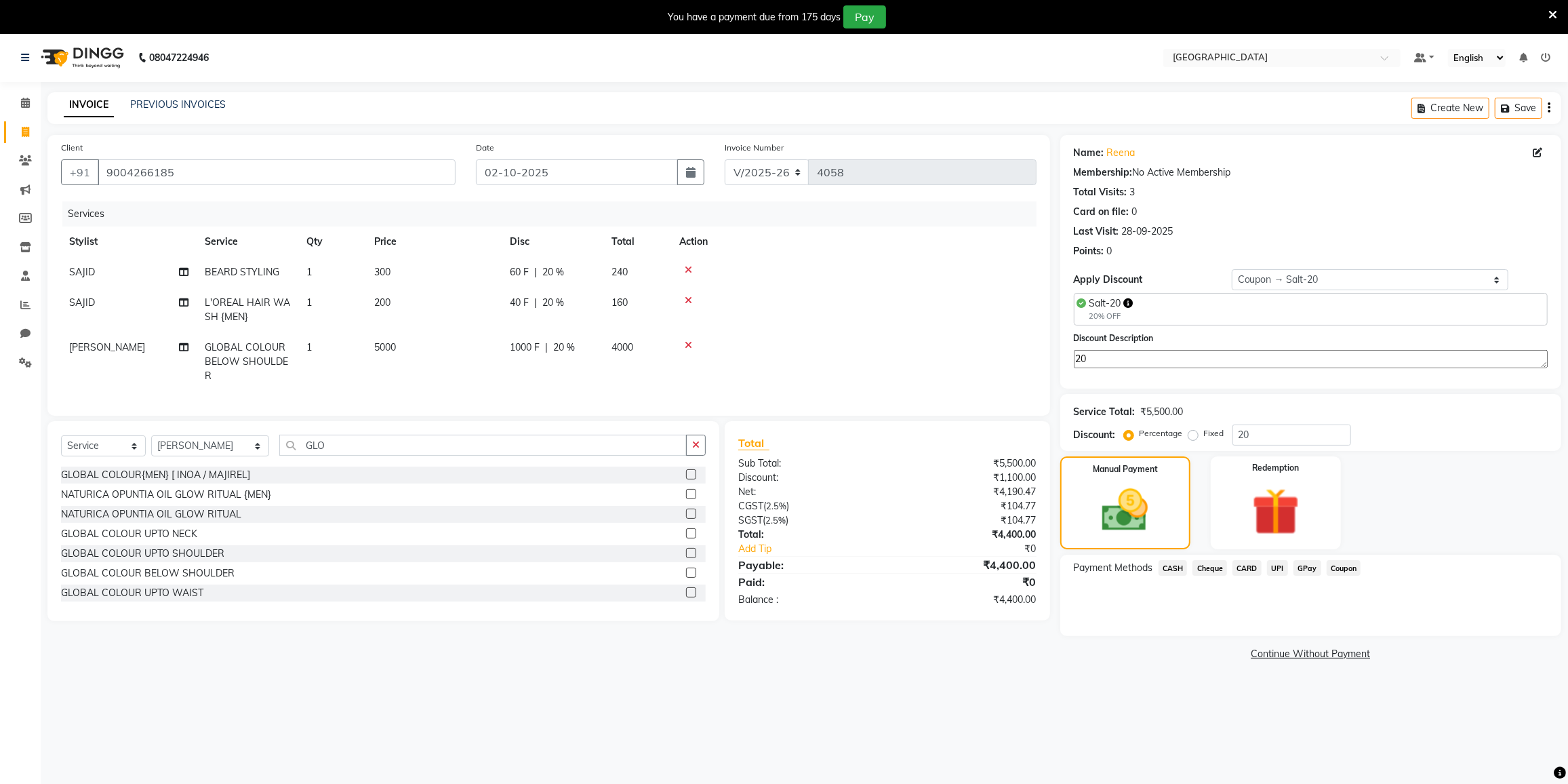
click at [1247, 568] on span "CARD" at bounding box center [1247, 568] width 29 height 15
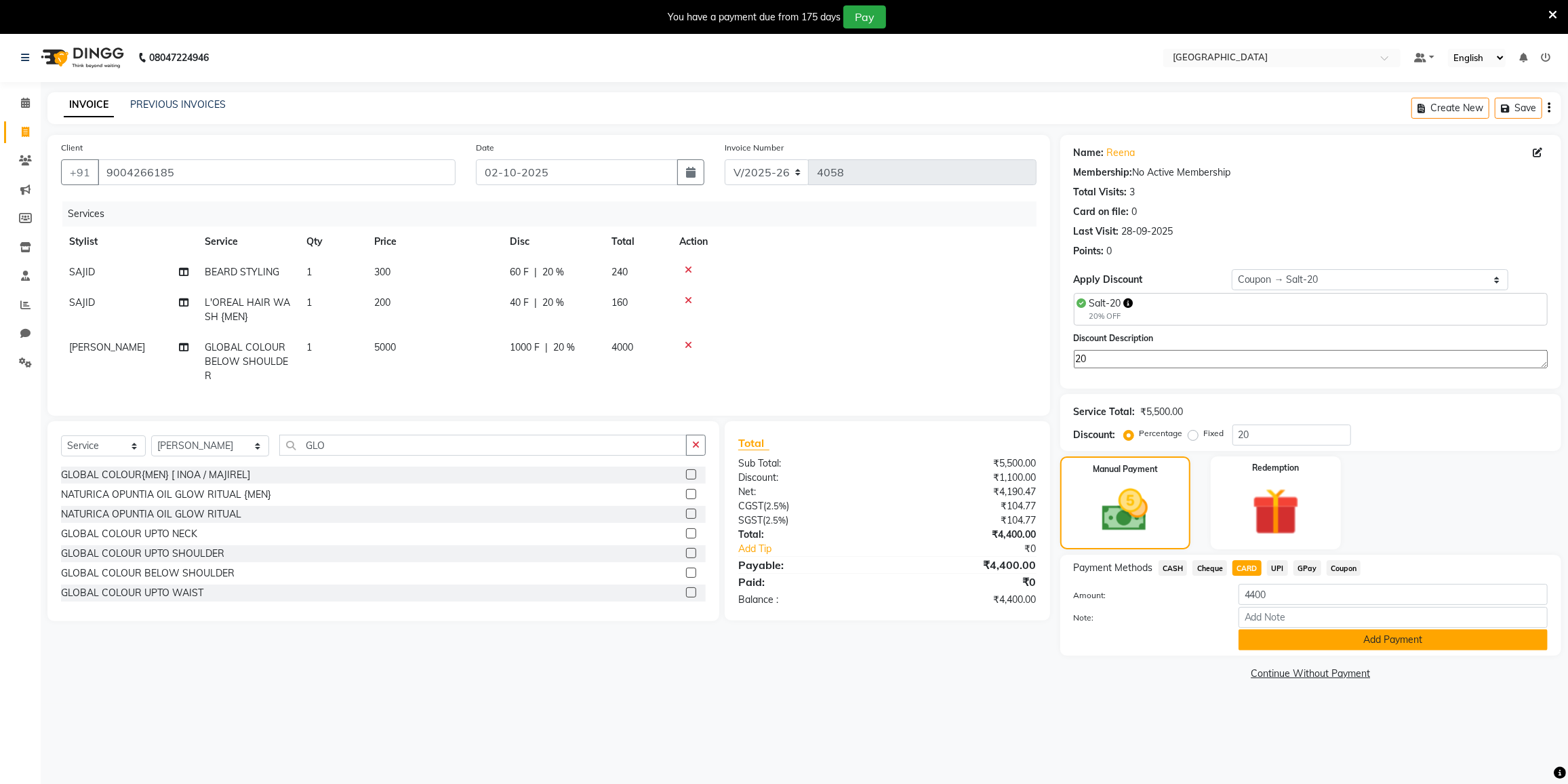
click at [1279, 643] on button "Add Payment" at bounding box center [1393, 640] width 309 height 21
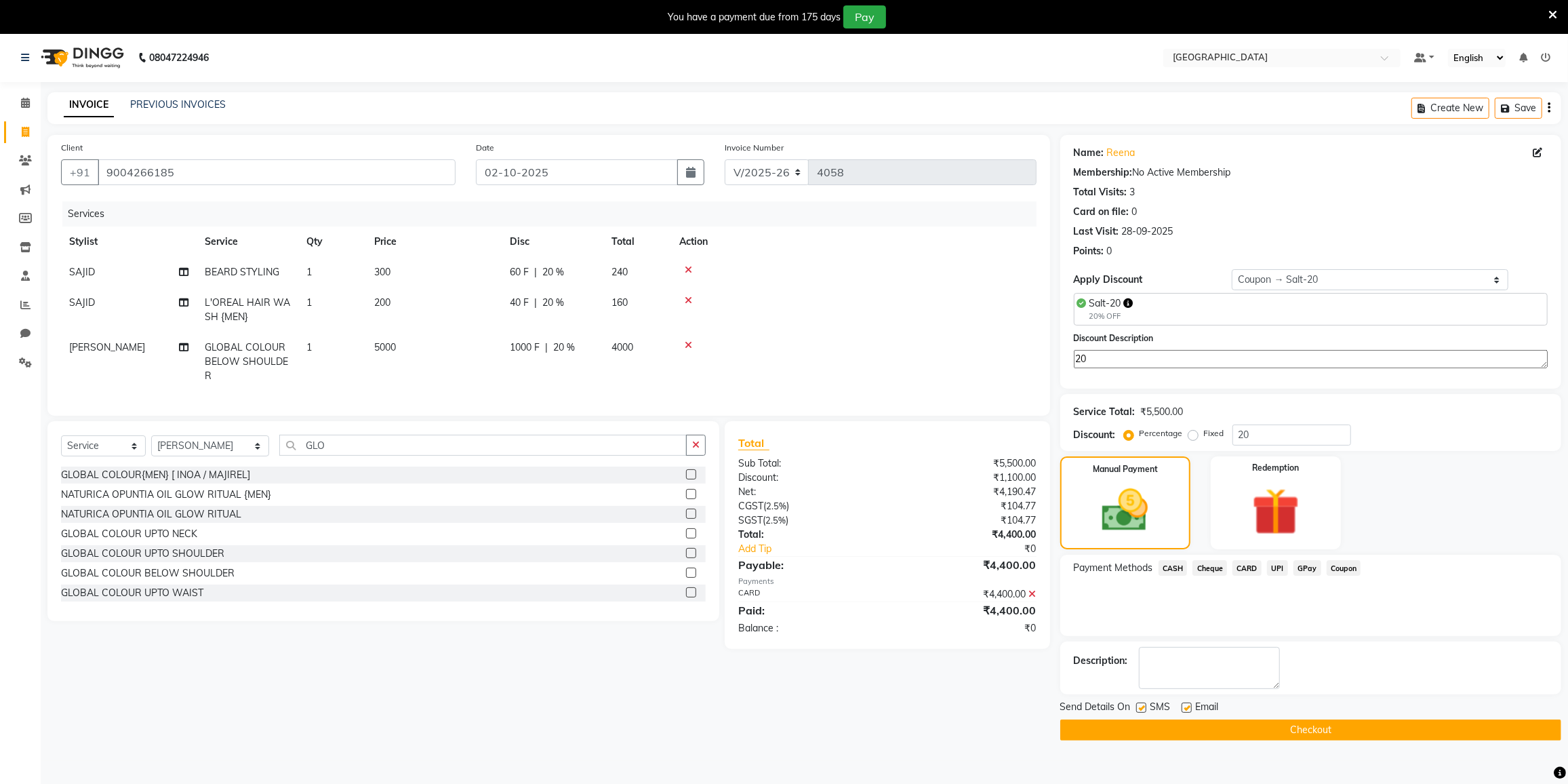
click at [1275, 730] on button "Checkout" at bounding box center [1310, 730] width 501 height 21
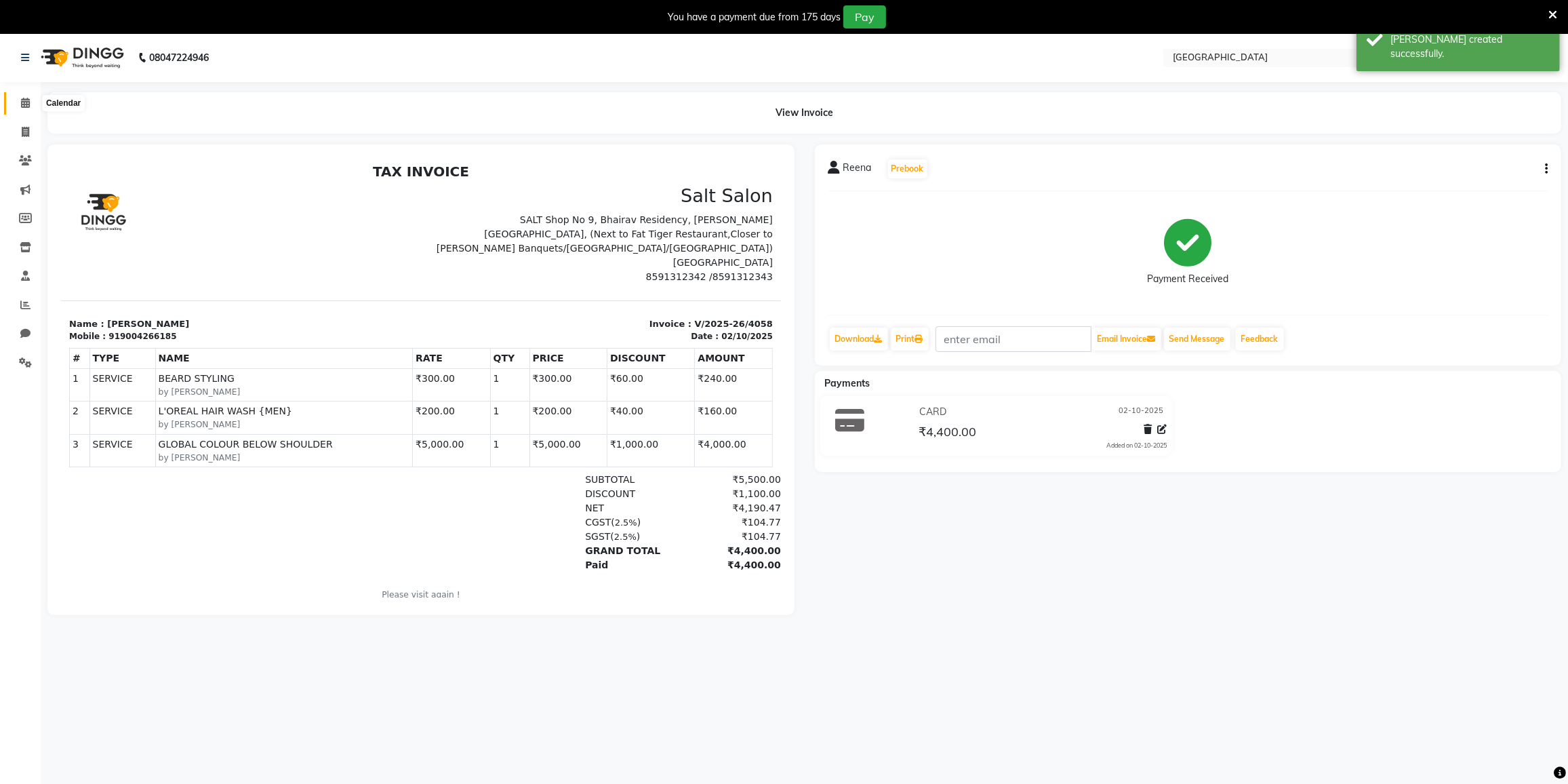
click at [33, 100] on span at bounding box center [25, 103] width 24 height 15
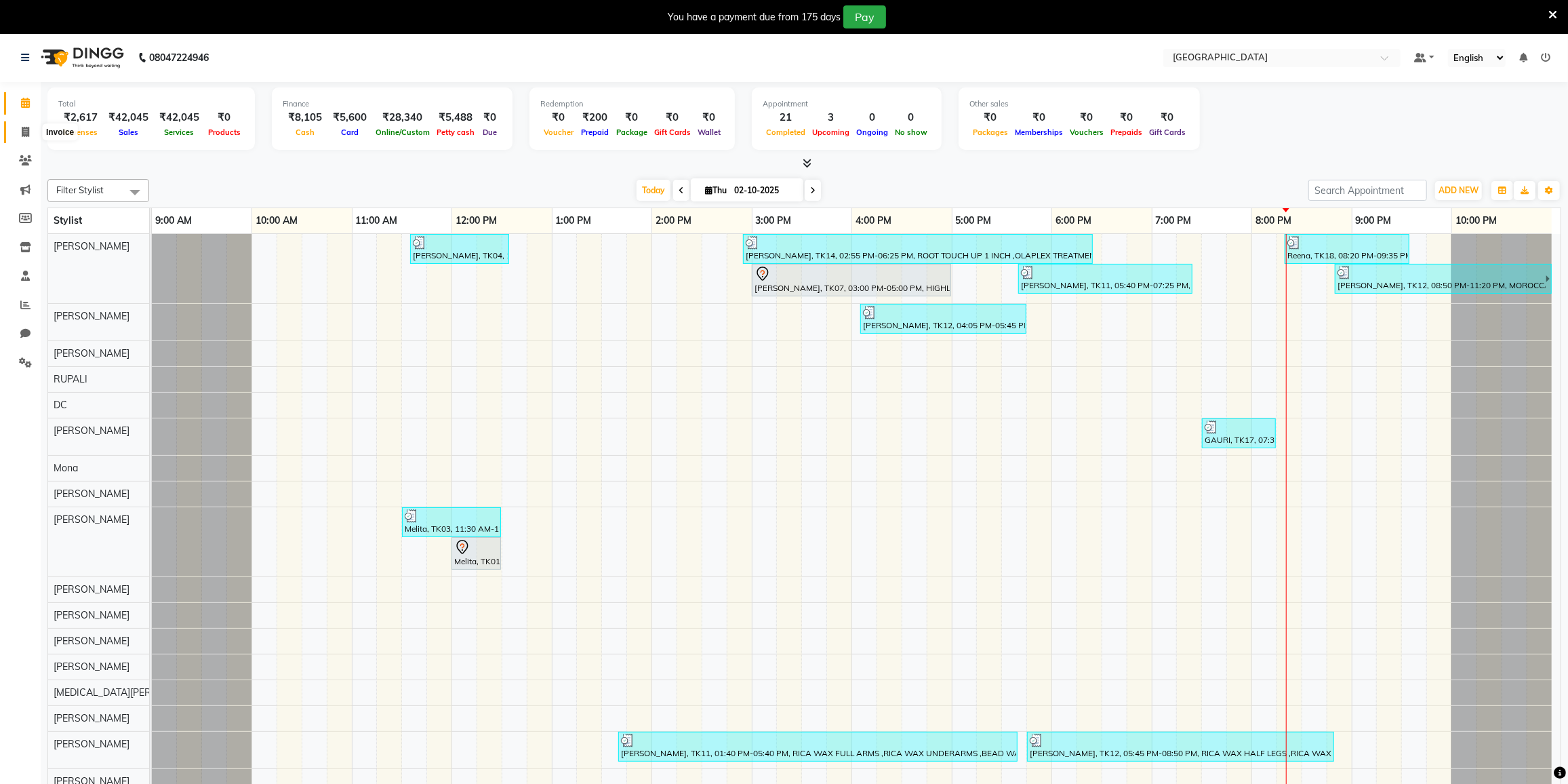
click at [29, 131] on span at bounding box center [25, 133] width 24 height 15
select select "8096"
select select "service"
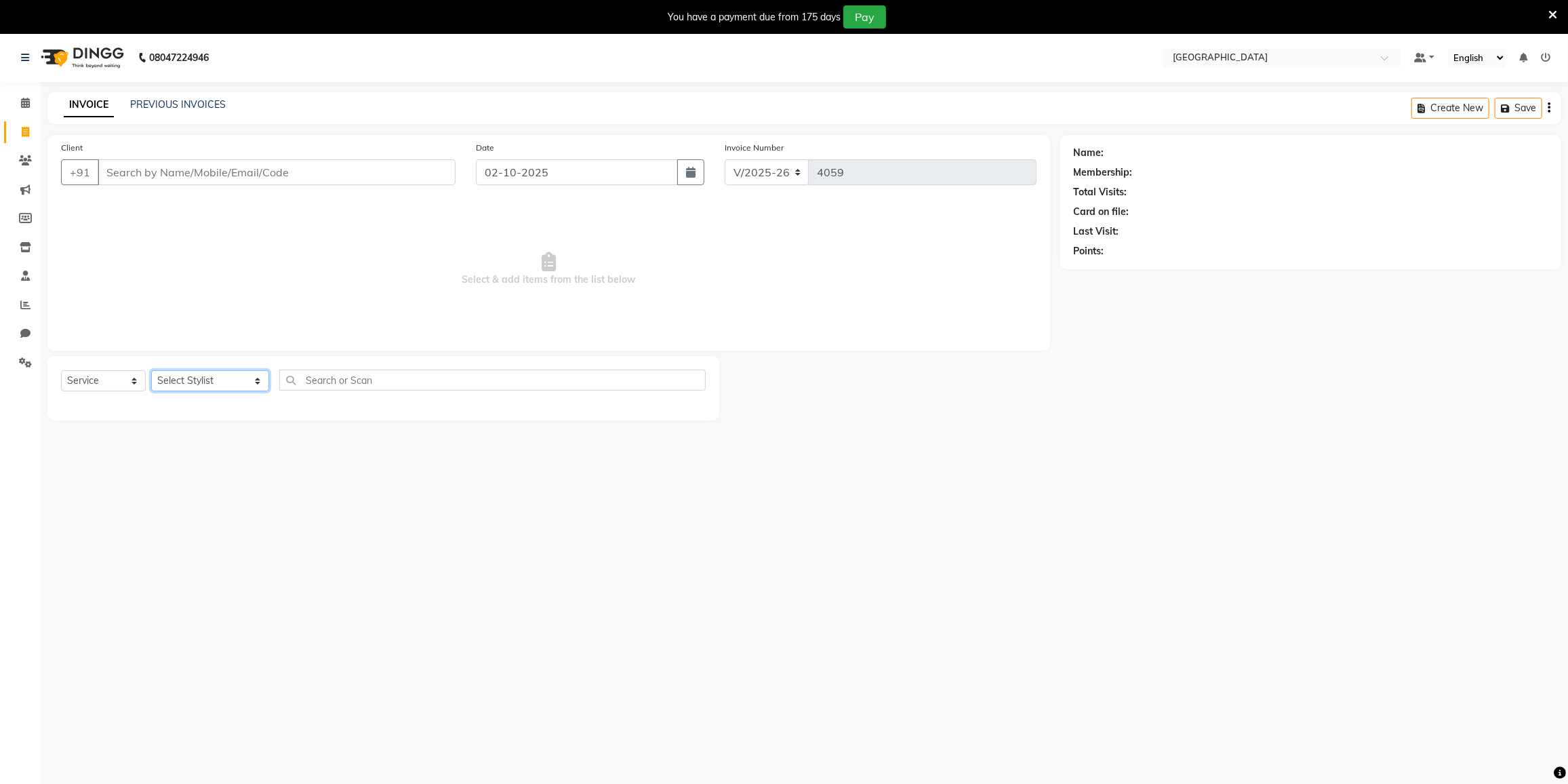
click at [187, 380] on select "Select Stylist DC DILSHAD ALI FAIZAN AHMED FARHAN SHAIKH FEROZ SHAIKH Ganga Kun…" at bounding box center [210, 381] width 118 height 21
select select "77532"
click at [151, 370] on select "Select Stylist DC DILSHAD ALI FAIZAN AHMED FARHAN SHAIKH FEROZ SHAIKH Ganga Kun…" at bounding box center [210, 381] width 118 height 21
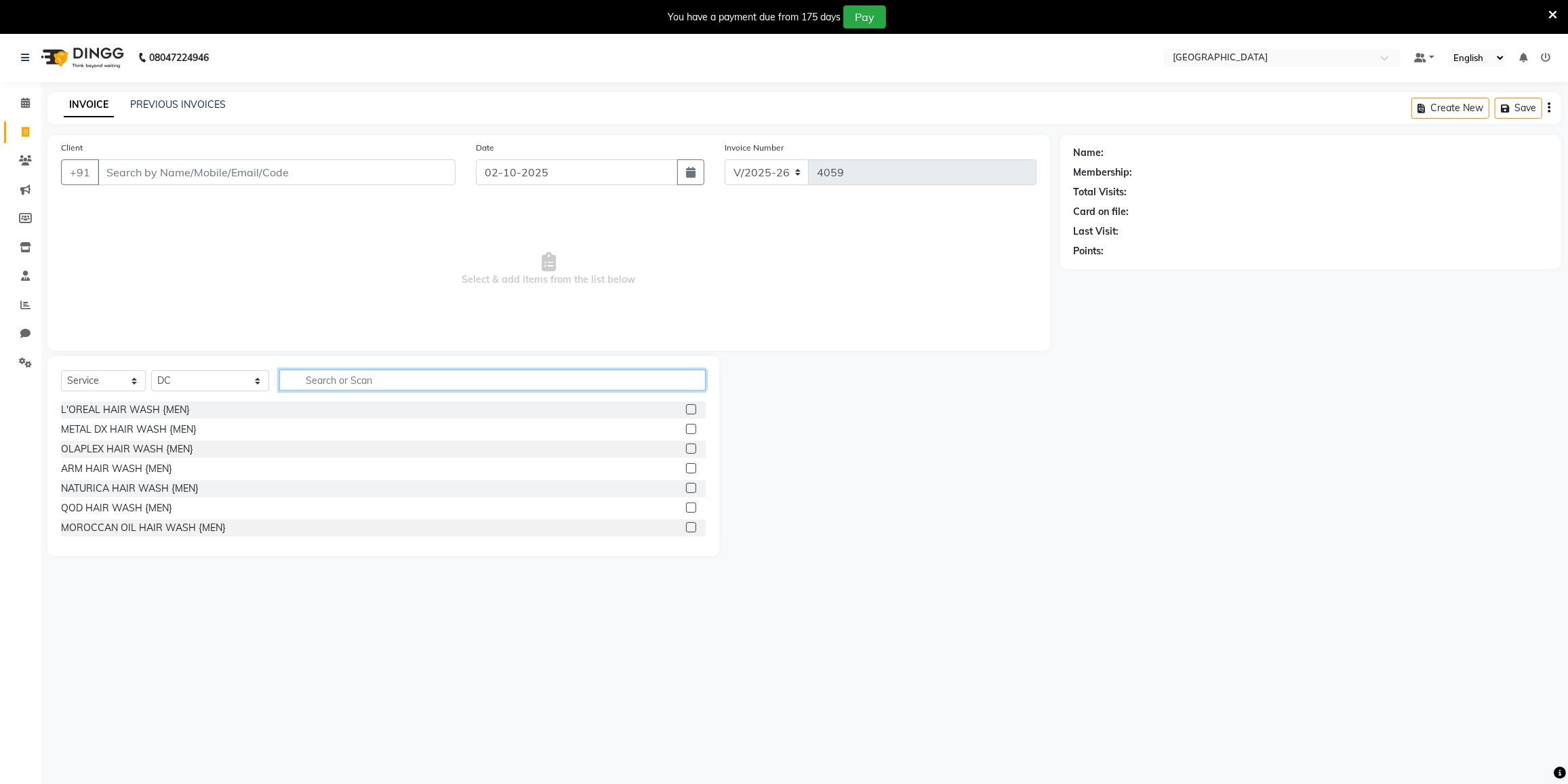
click at [349, 383] on input "text" at bounding box center [492, 380] width 426 height 21
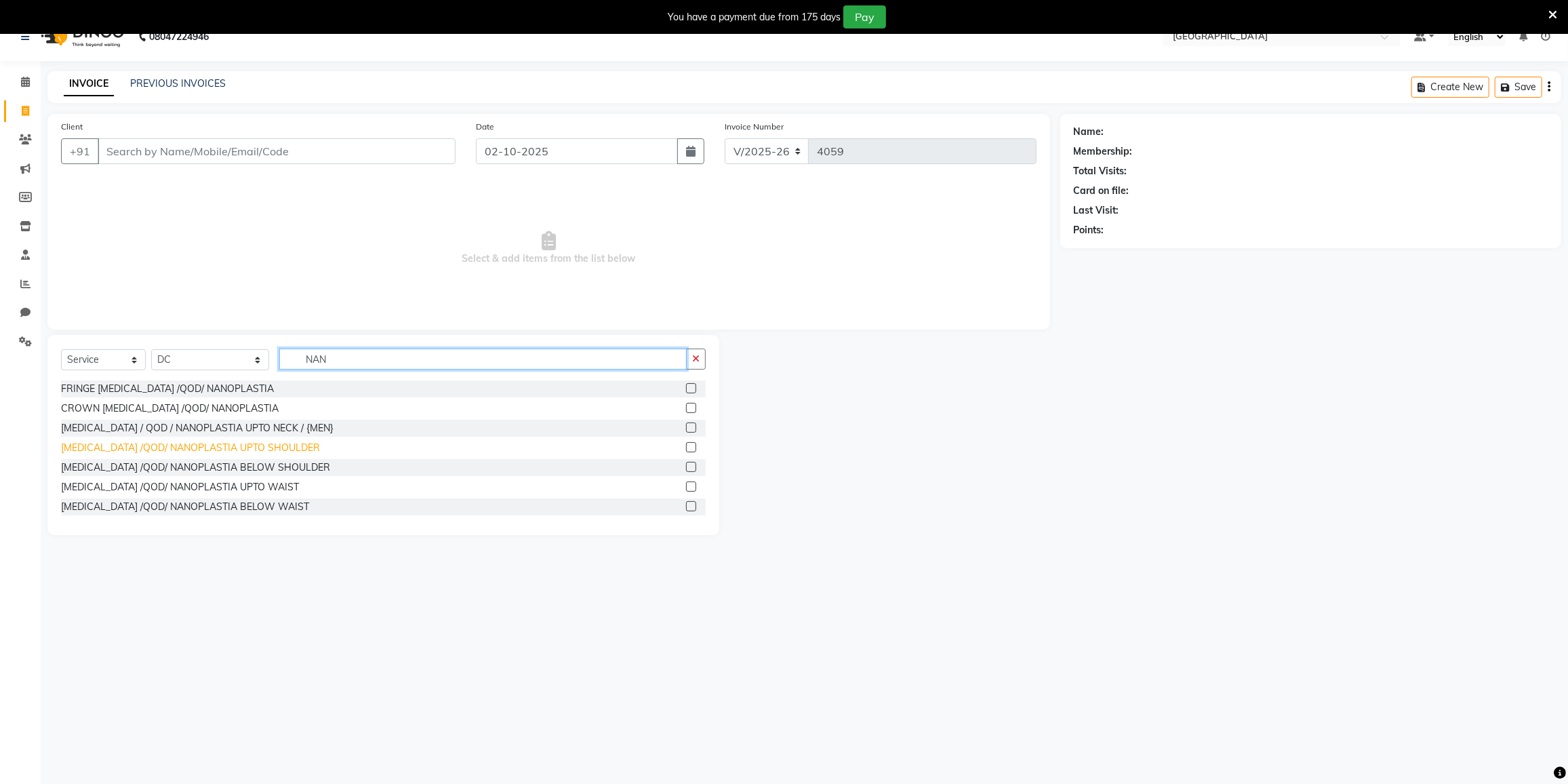
scroll to position [33, 0]
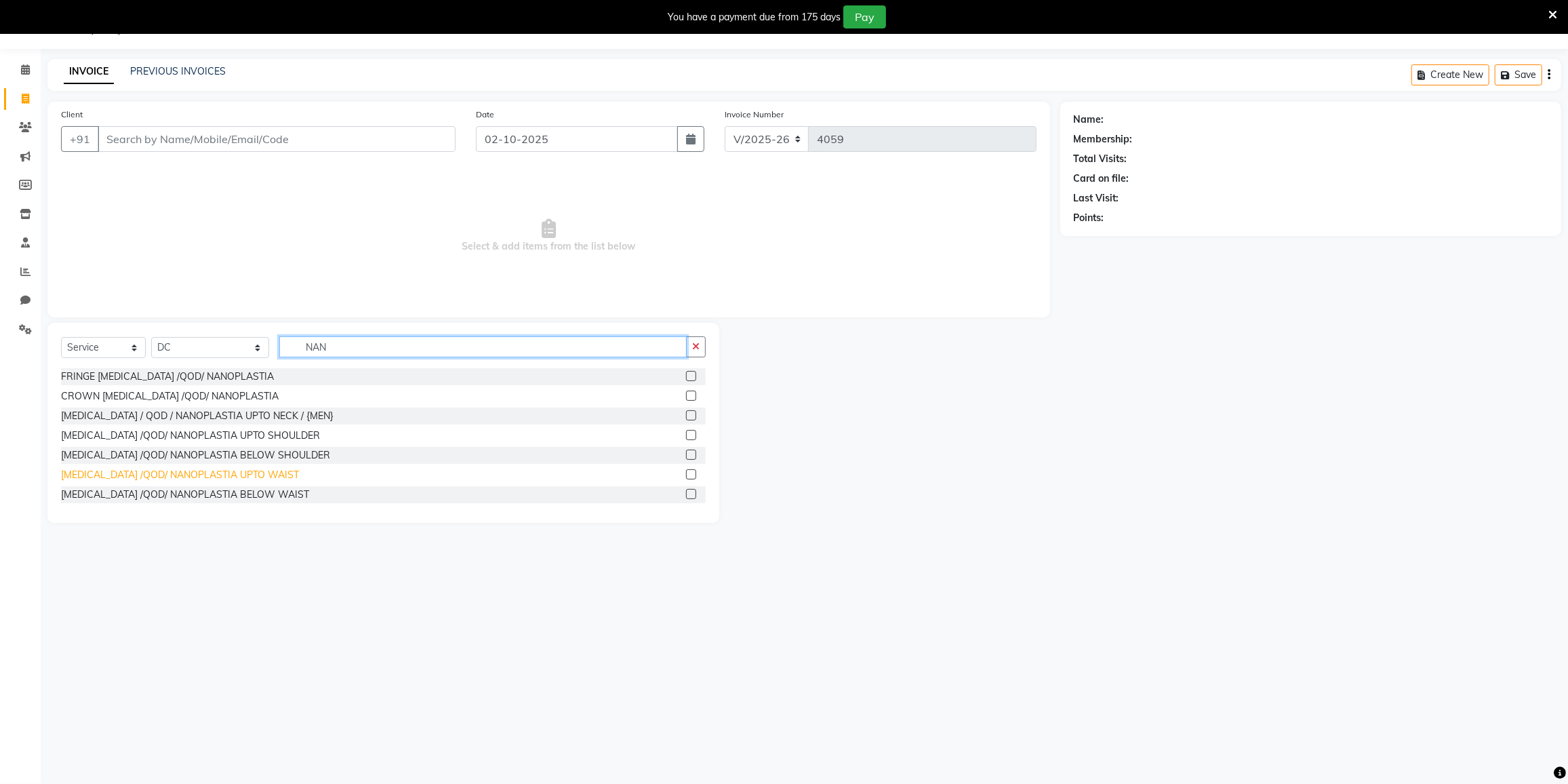
type input "NAN"
click at [197, 478] on div "BOTOX /QOD/ NANOPLASTIA UPTO WAIST" at bounding box center [180, 475] width 238 height 14
checkbox input "false"
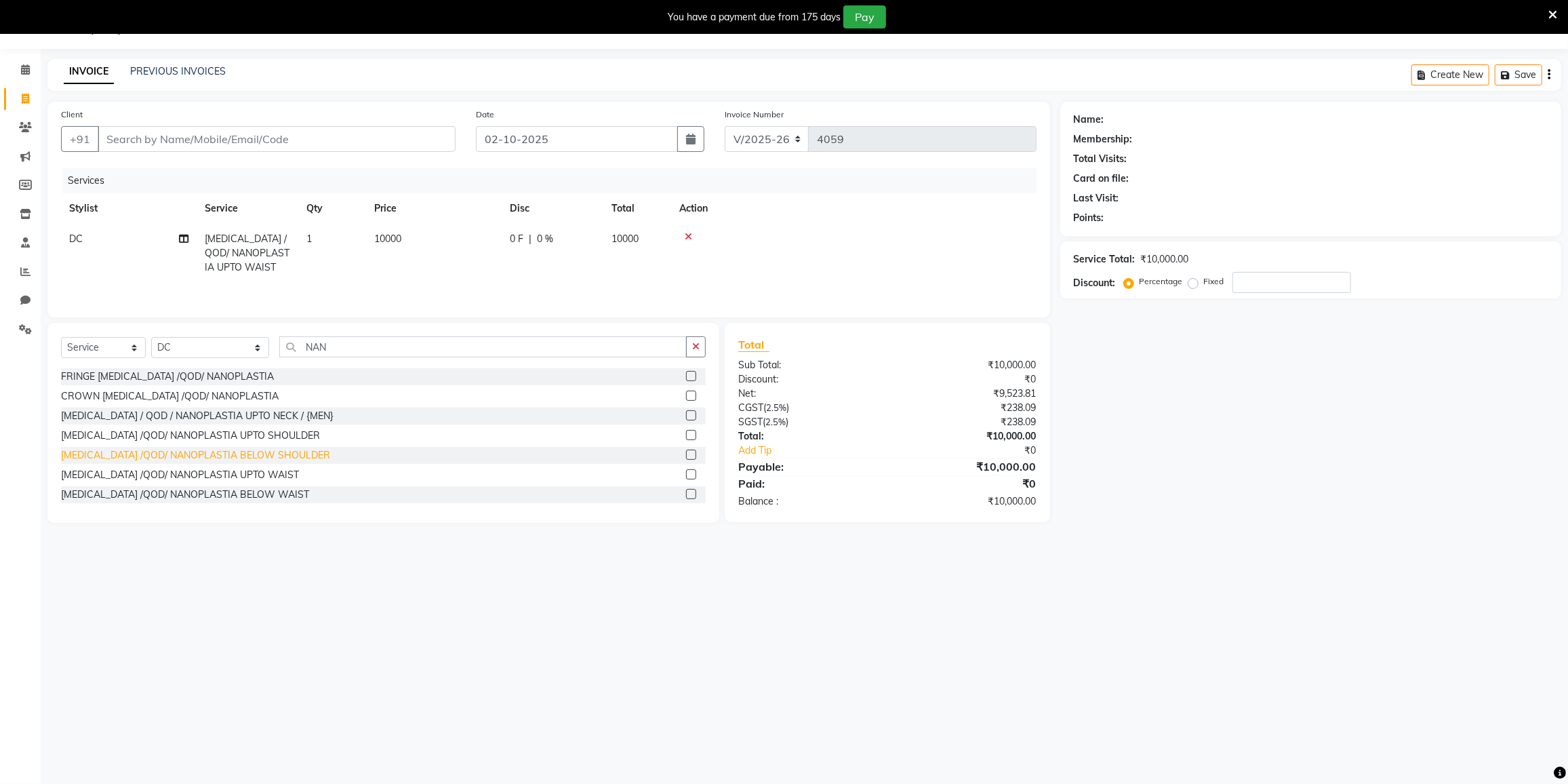
click at [201, 454] on div "BOTOX /QOD/ NANOPLASTIA BELOW SHOULDER" at bounding box center [195, 455] width 269 height 14
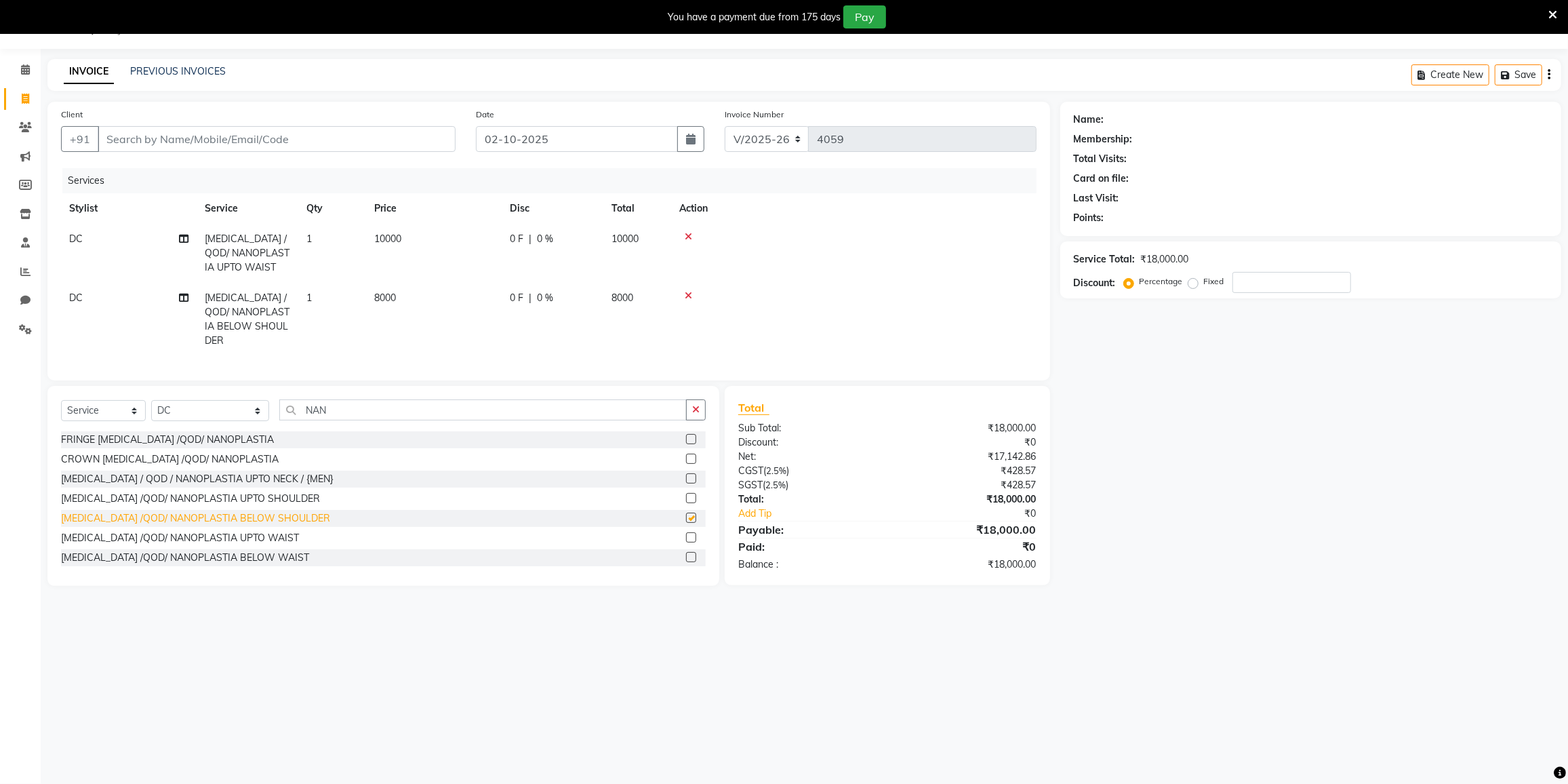
checkbox input "false"
click at [687, 232] on icon at bounding box center [688, 237] width 8 height 10
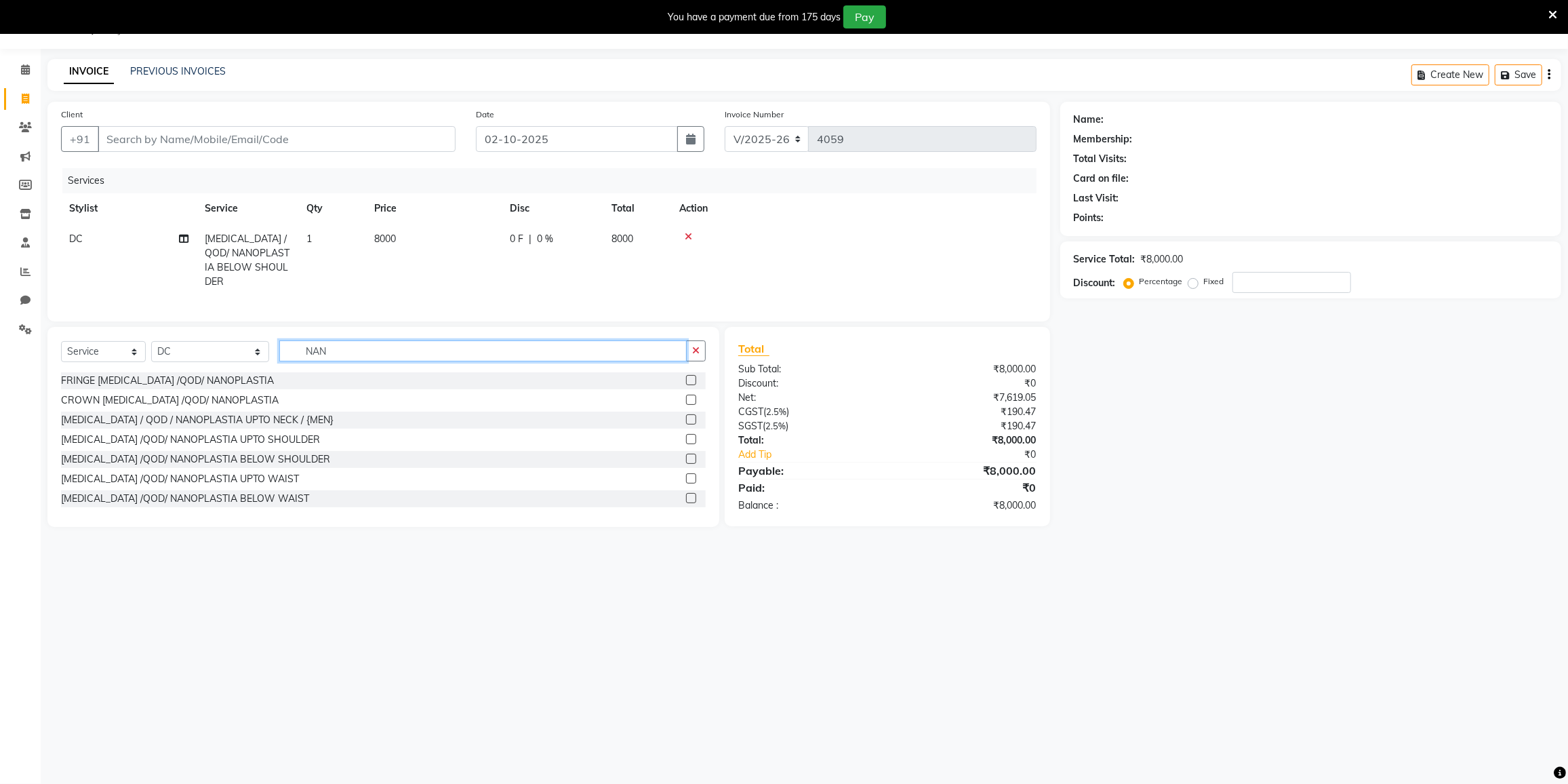
click at [342, 345] on input "NAN" at bounding box center [483, 351] width 407 height 21
click at [691, 233] on icon at bounding box center [688, 237] width 8 height 10
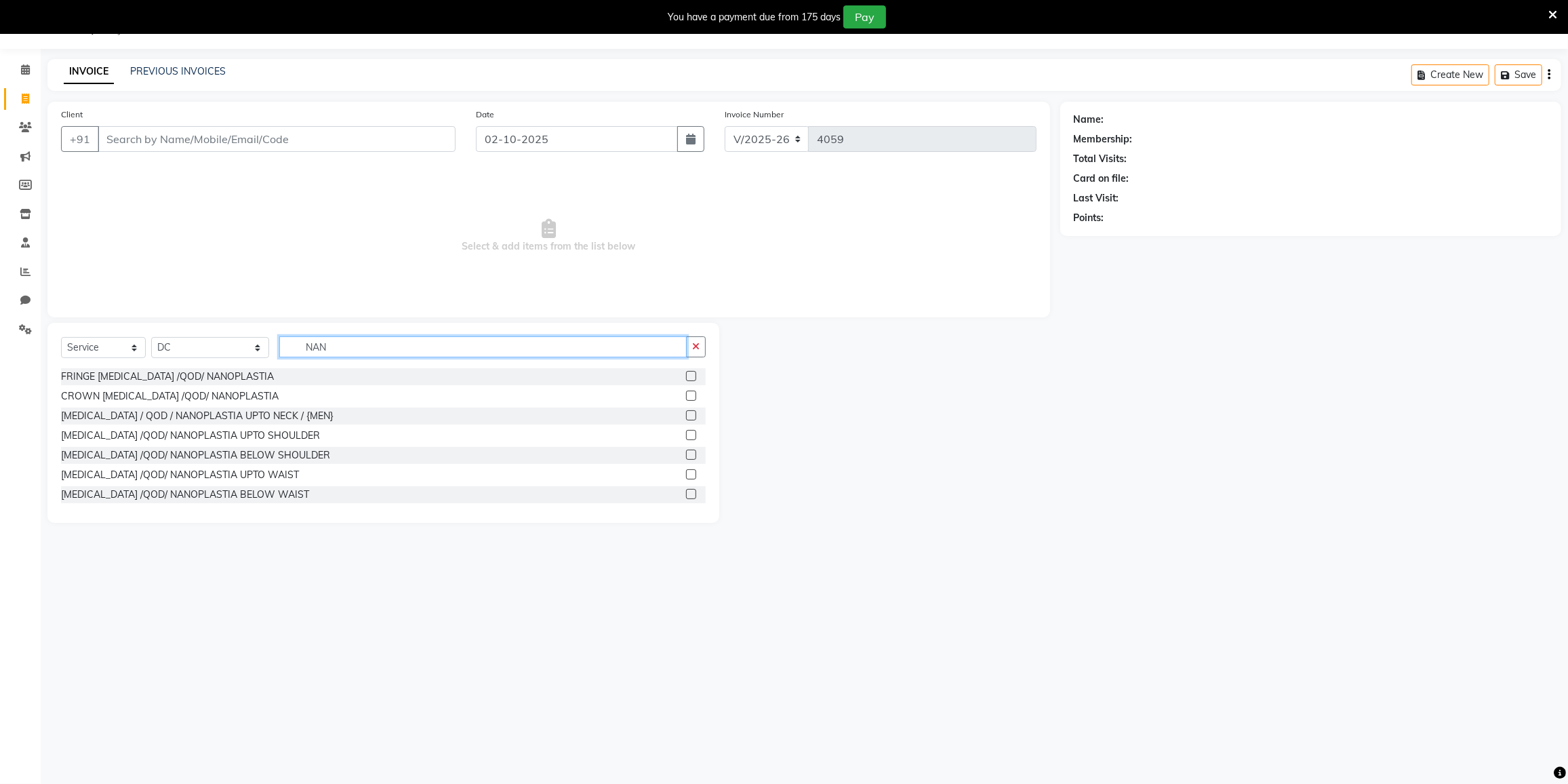
click at [348, 348] on input "NAN" at bounding box center [483, 347] width 407 height 21
type input "N"
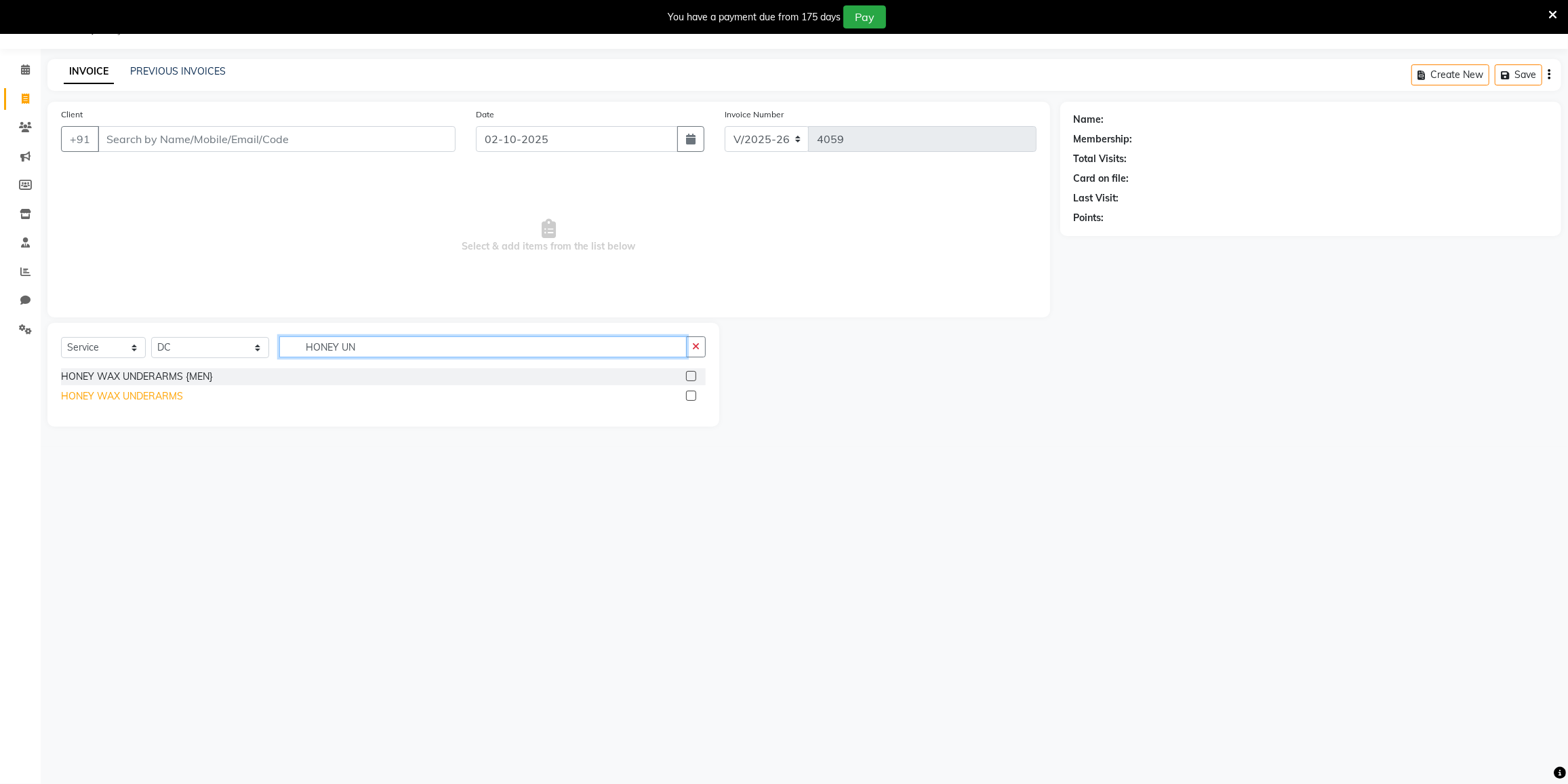
type input "HONEY UN"
click at [160, 395] on div "HONEY WAX UNDERARMS" at bounding box center [122, 396] width 122 height 14
checkbox input "false"
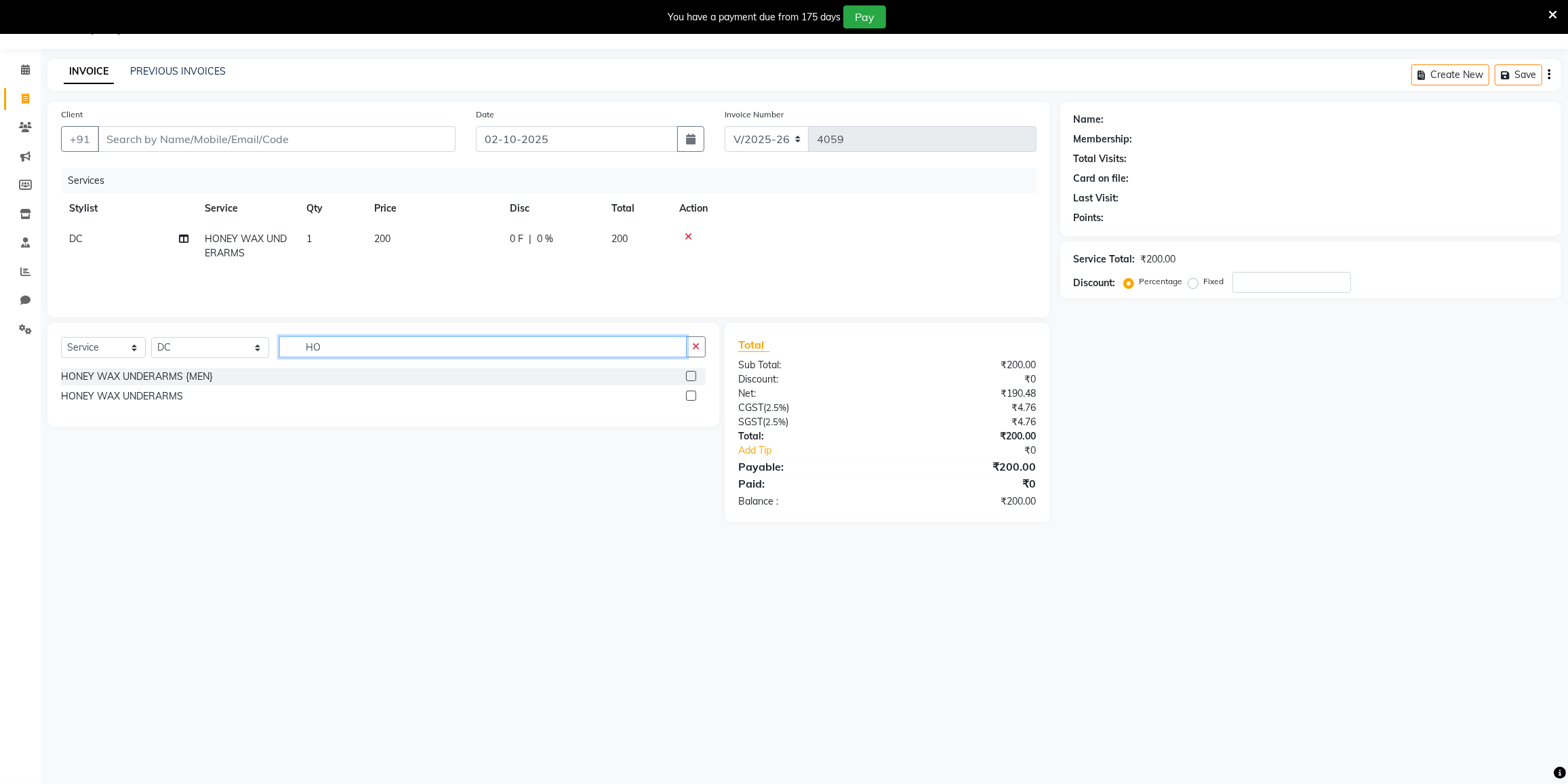
type input "H"
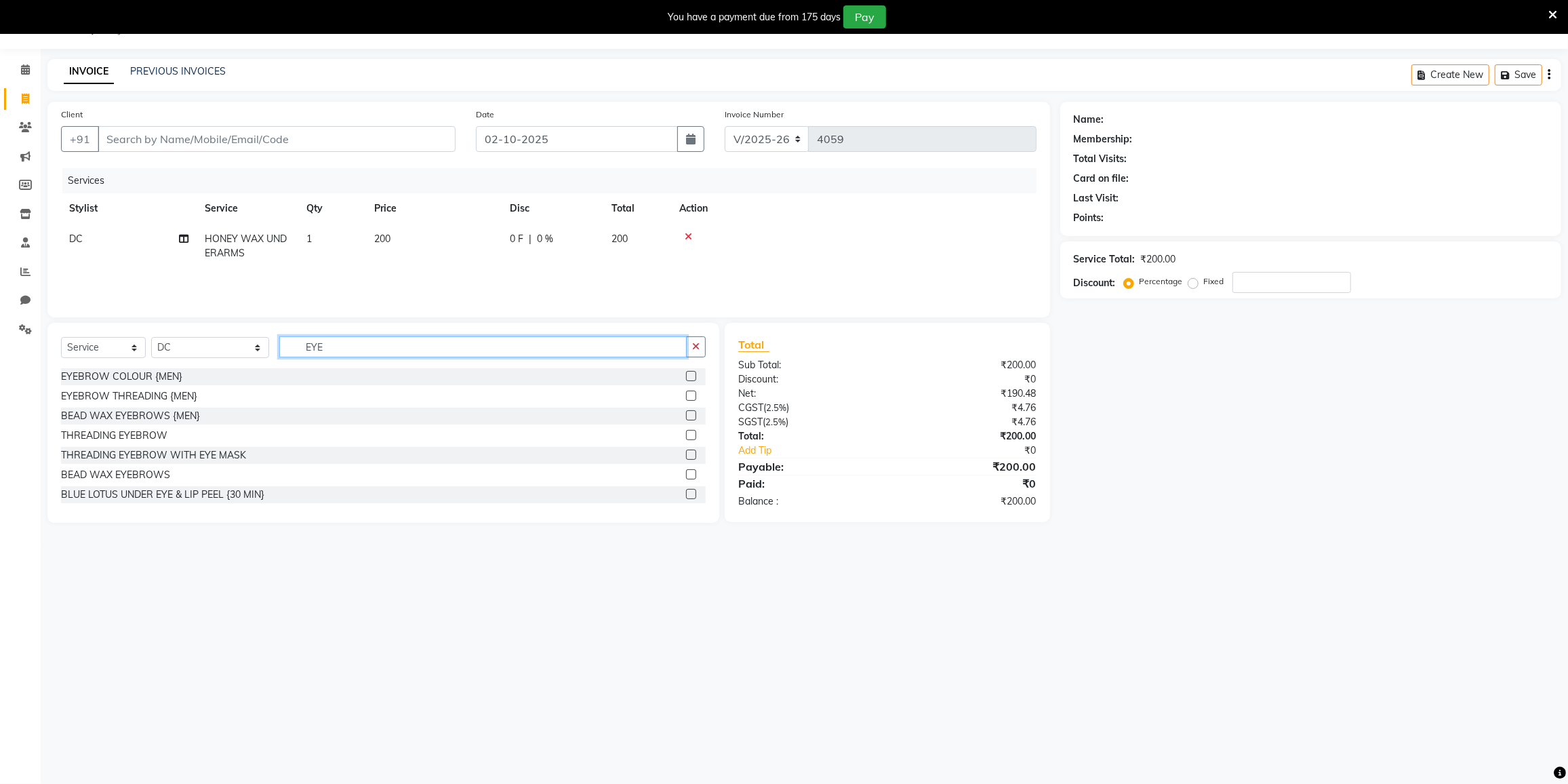
drag, startPoint x: 372, startPoint y: 343, endPoint x: 364, endPoint y: 344, distance: 8.1
click at [372, 344] on input "EYE" at bounding box center [483, 347] width 407 height 21
type input "EYE"
click at [118, 436] on div "THREADING EYEBROW" at bounding box center [114, 436] width 107 height 14
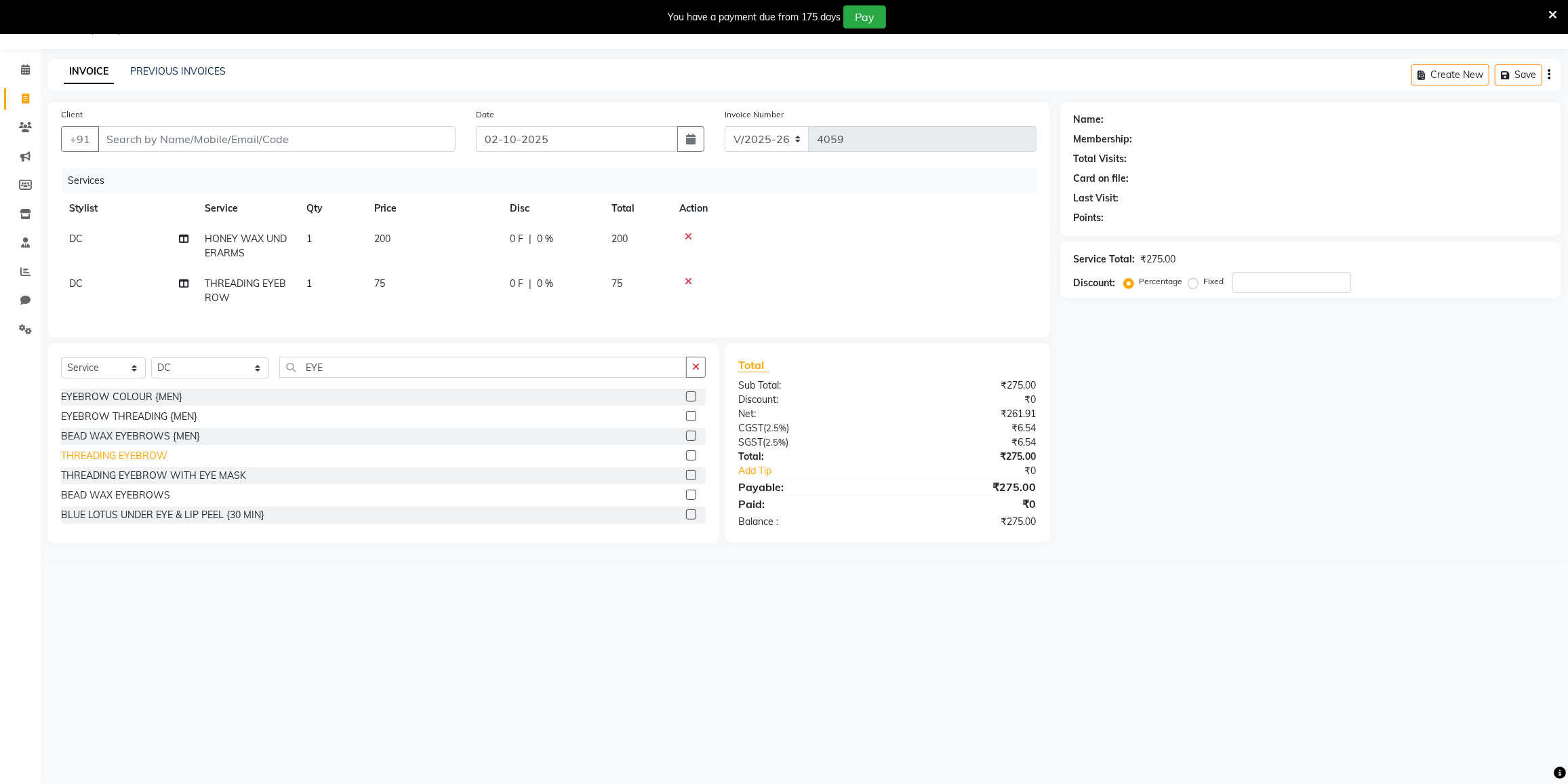
click at [132, 463] on div "THREADING EYEBROW" at bounding box center [114, 456] width 107 height 14
checkbox input "false"
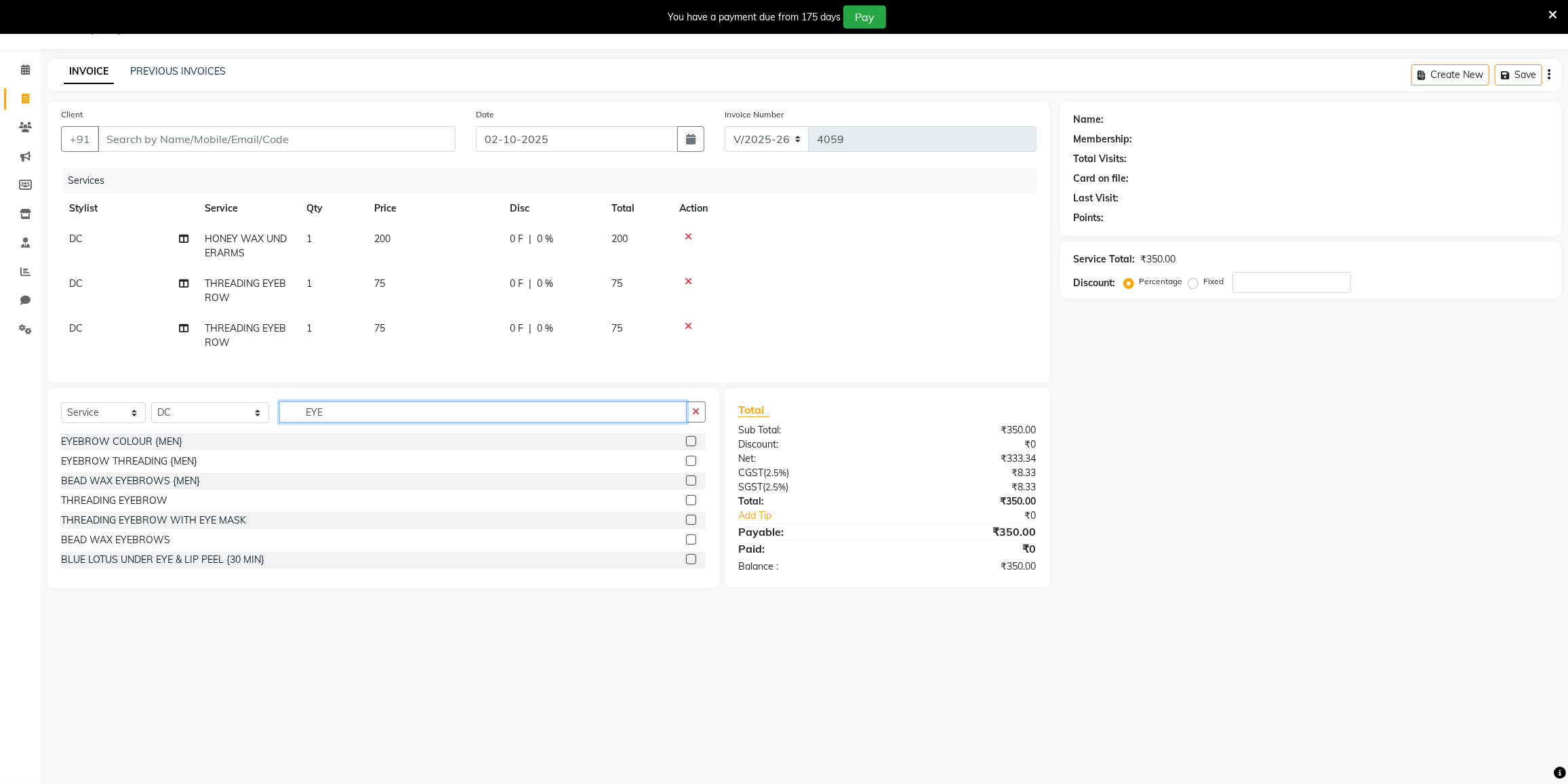
click at [374, 422] on input "EYE" at bounding box center [483, 412] width 407 height 21
type input "E"
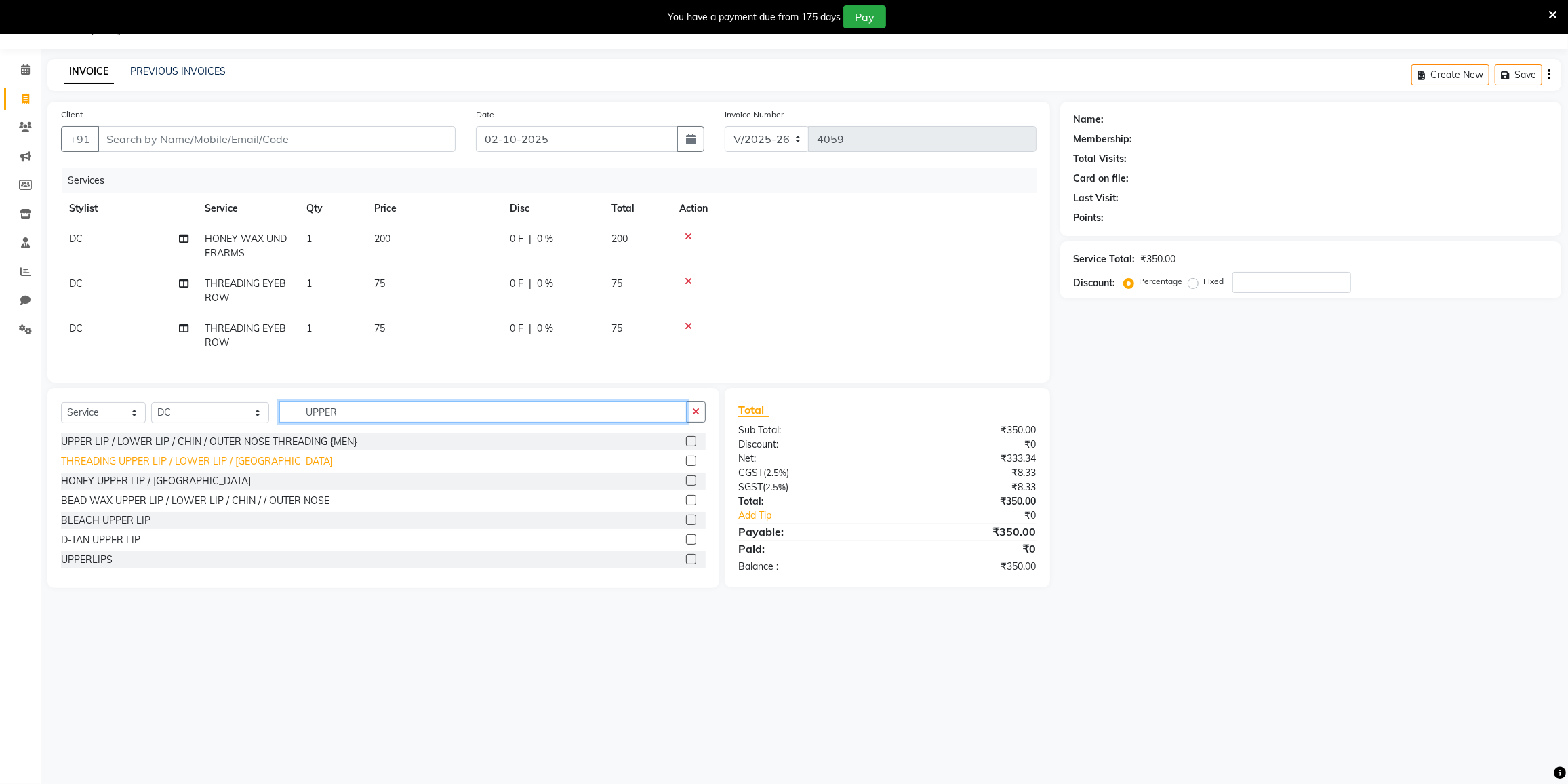
type input "UPPER"
click at [130, 469] on div "THREADING UPPER LIP / LOWER LIP / CHIN" at bounding box center [197, 462] width 272 height 14
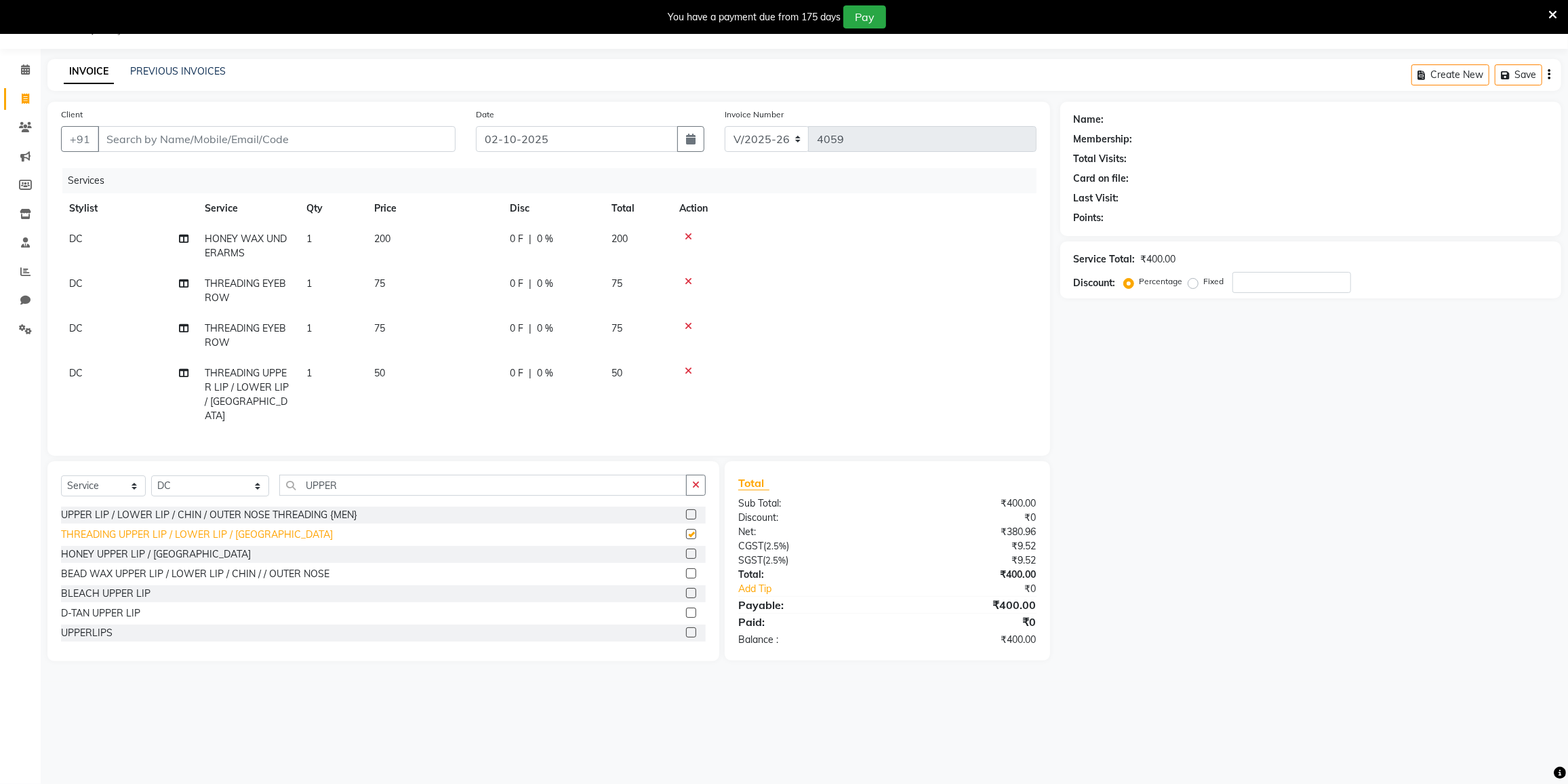
checkbox input "false"
click at [380, 475] on input "UPPER" at bounding box center [483, 485] width 407 height 21
type input "U"
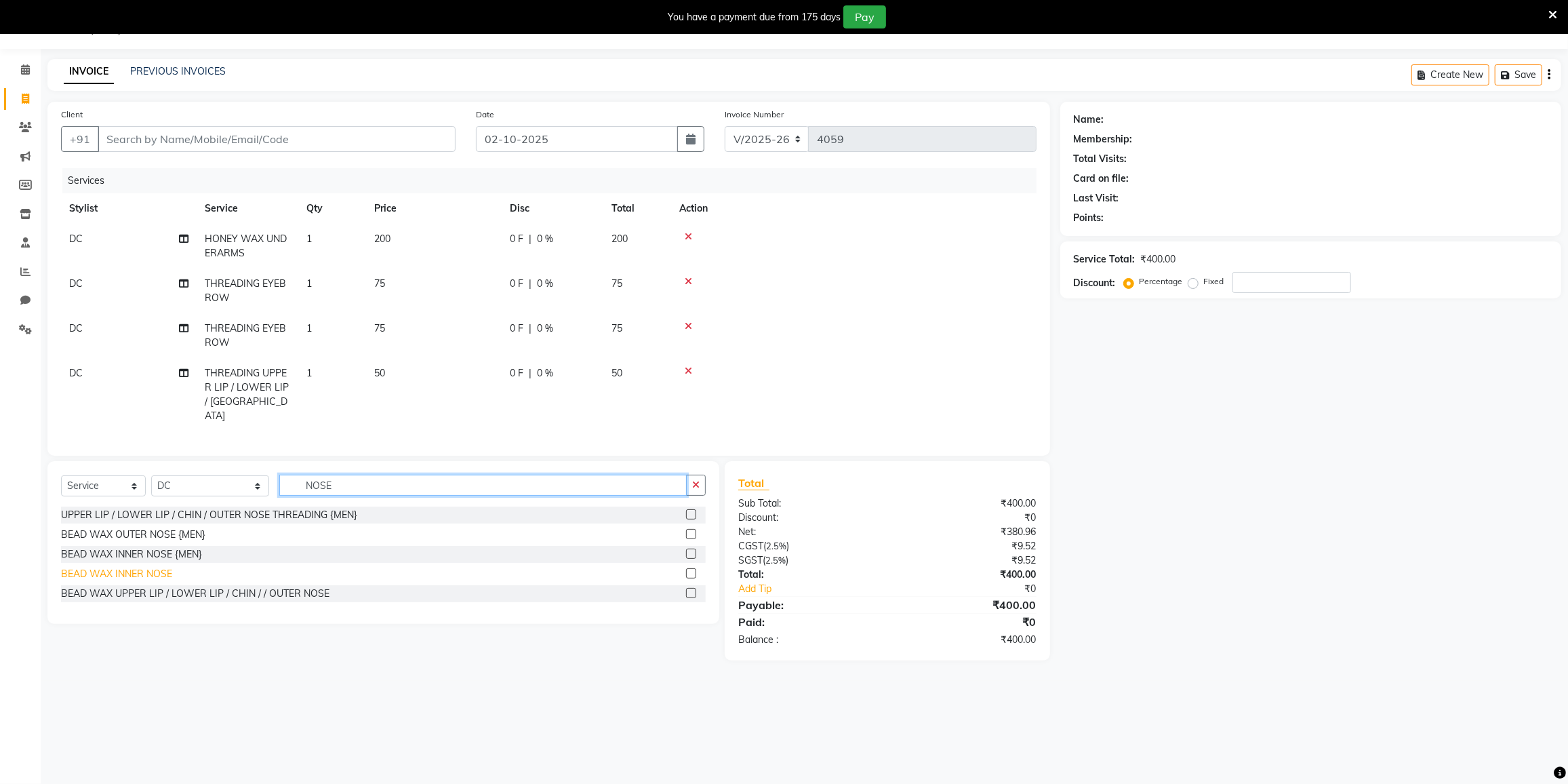
type input "NOSE"
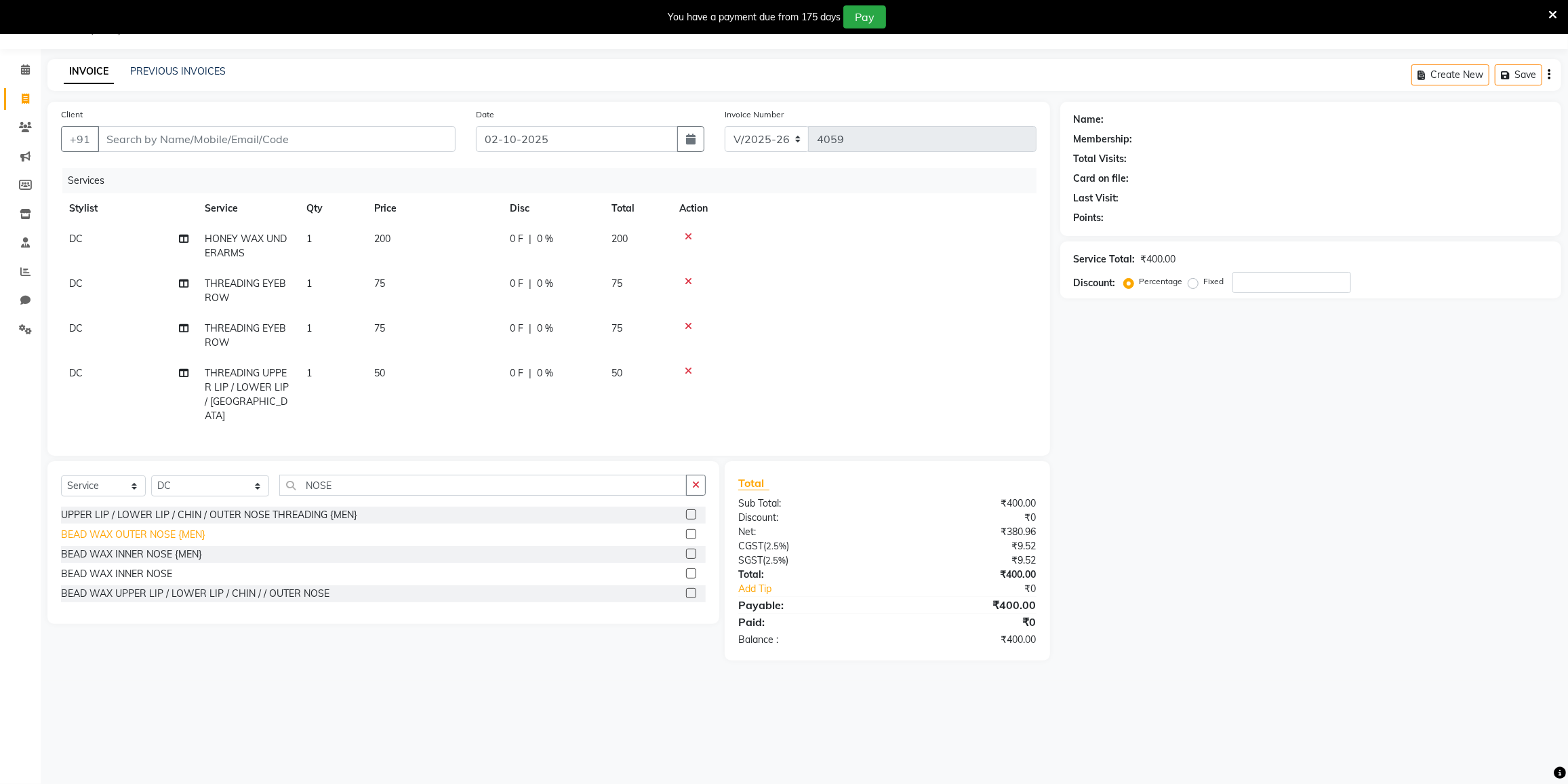
click at [102, 568] on div "BEAD WAX INNER NOSE" at bounding box center [117, 574] width 111 height 14
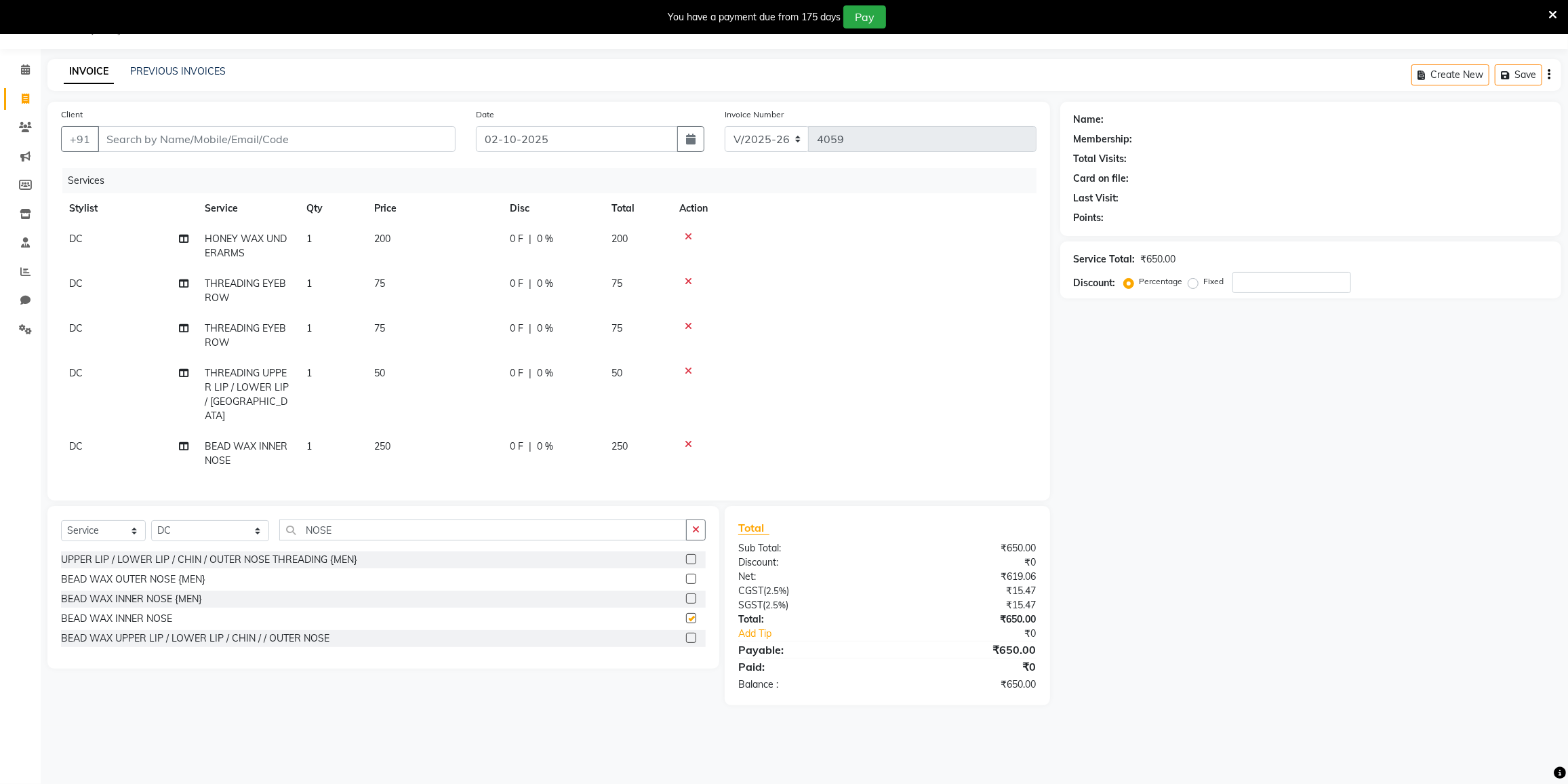
checkbox input "false"
click at [368, 141] on input "Client" at bounding box center [277, 139] width 358 height 26
type input "0"
click at [329, 528] on input "NOSE" at bounding box center [483, 530] width 407 height 21
type input "N"
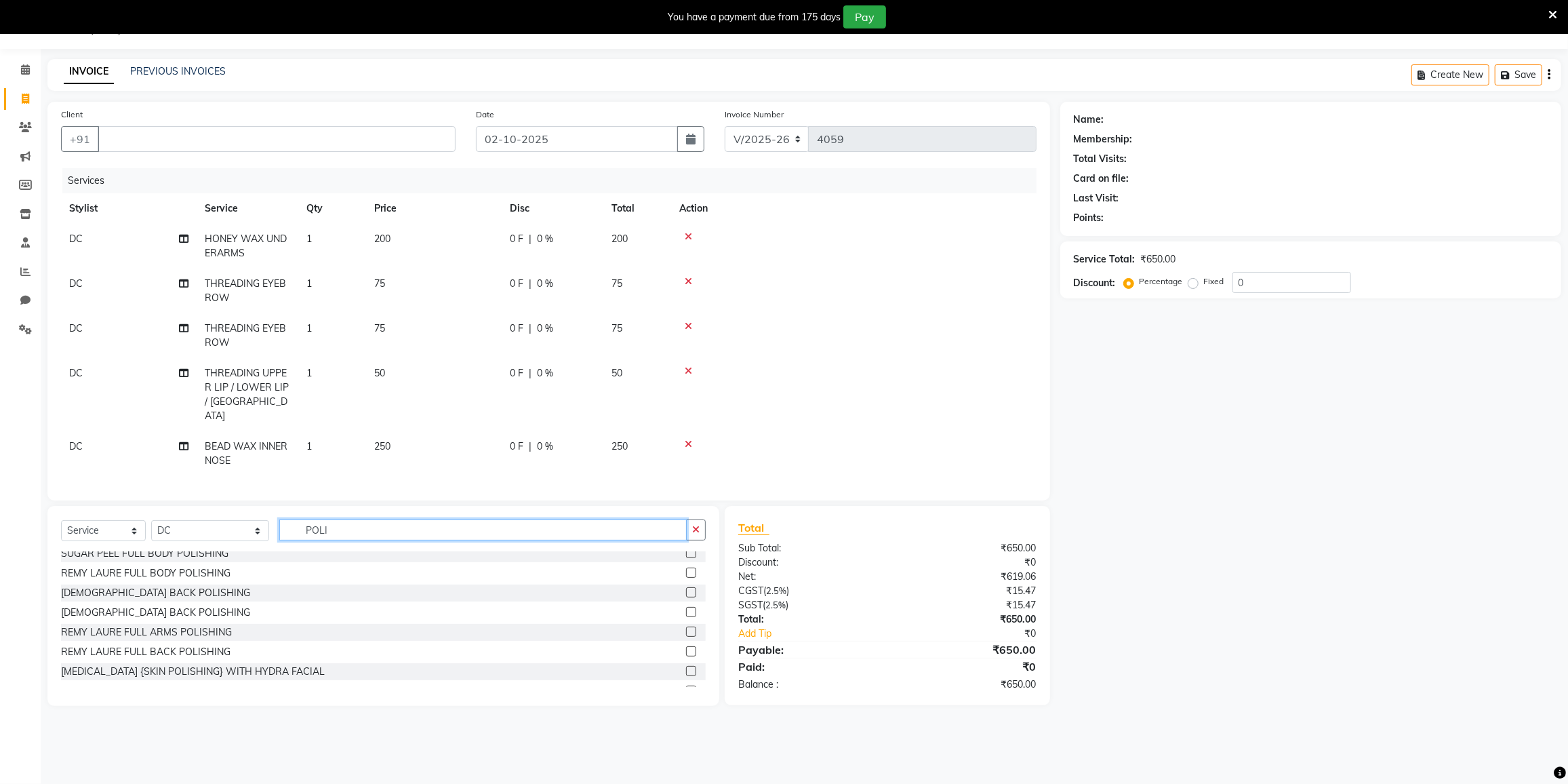
scroll to position [123, 0]
type input "POLI"
click at [97, 670] on div "NAIL POLISH" at bounding box center [91, 673] width 60 height 14
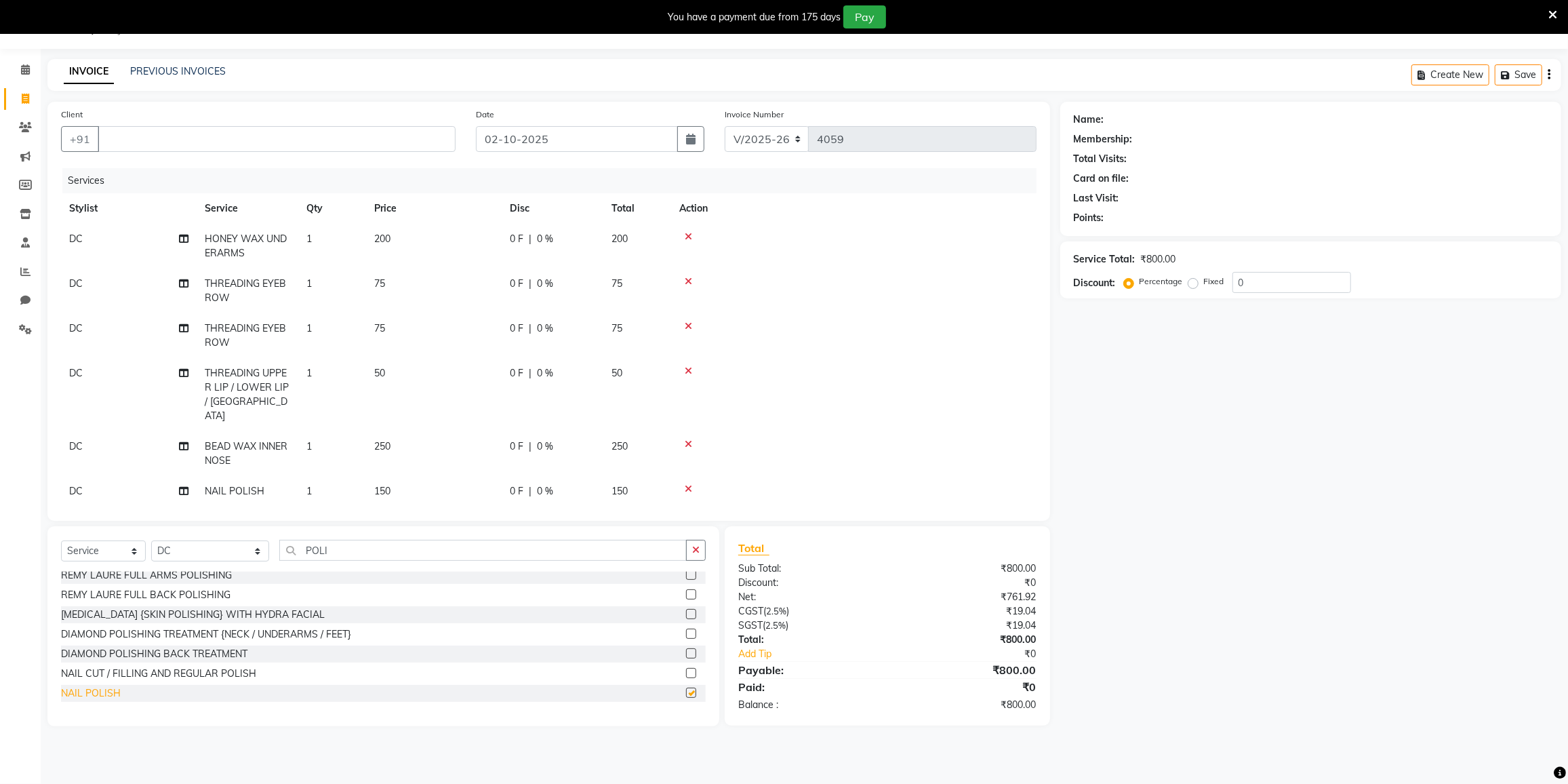
checkbox input "false"
click at [98, 672] on div "NAIL CUT / FILLING AND REGULAR POLISH" at bounding box center [159, 674] width 195 height 14
checkbox input "false"
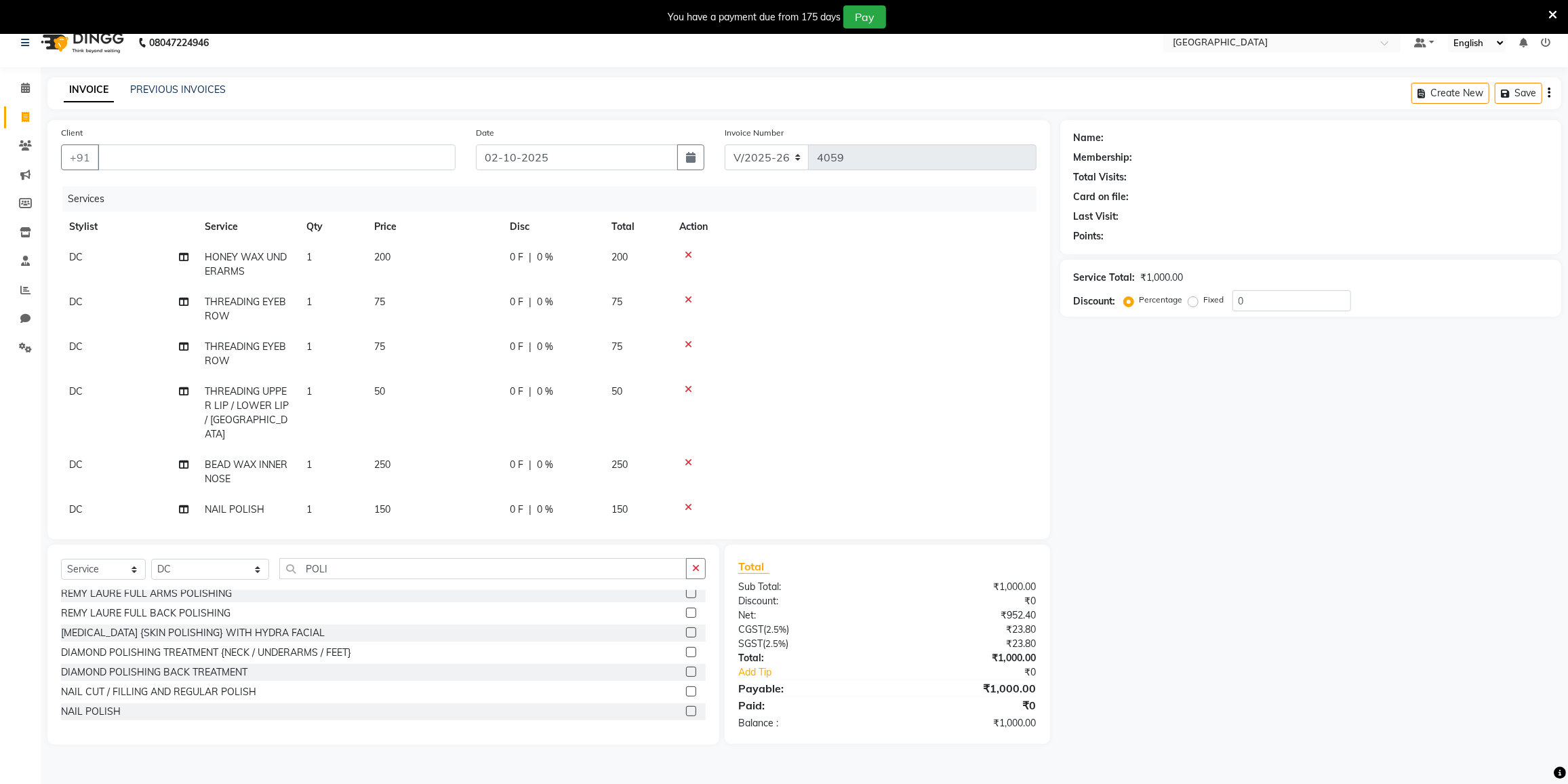
scroll to position [0, 0]
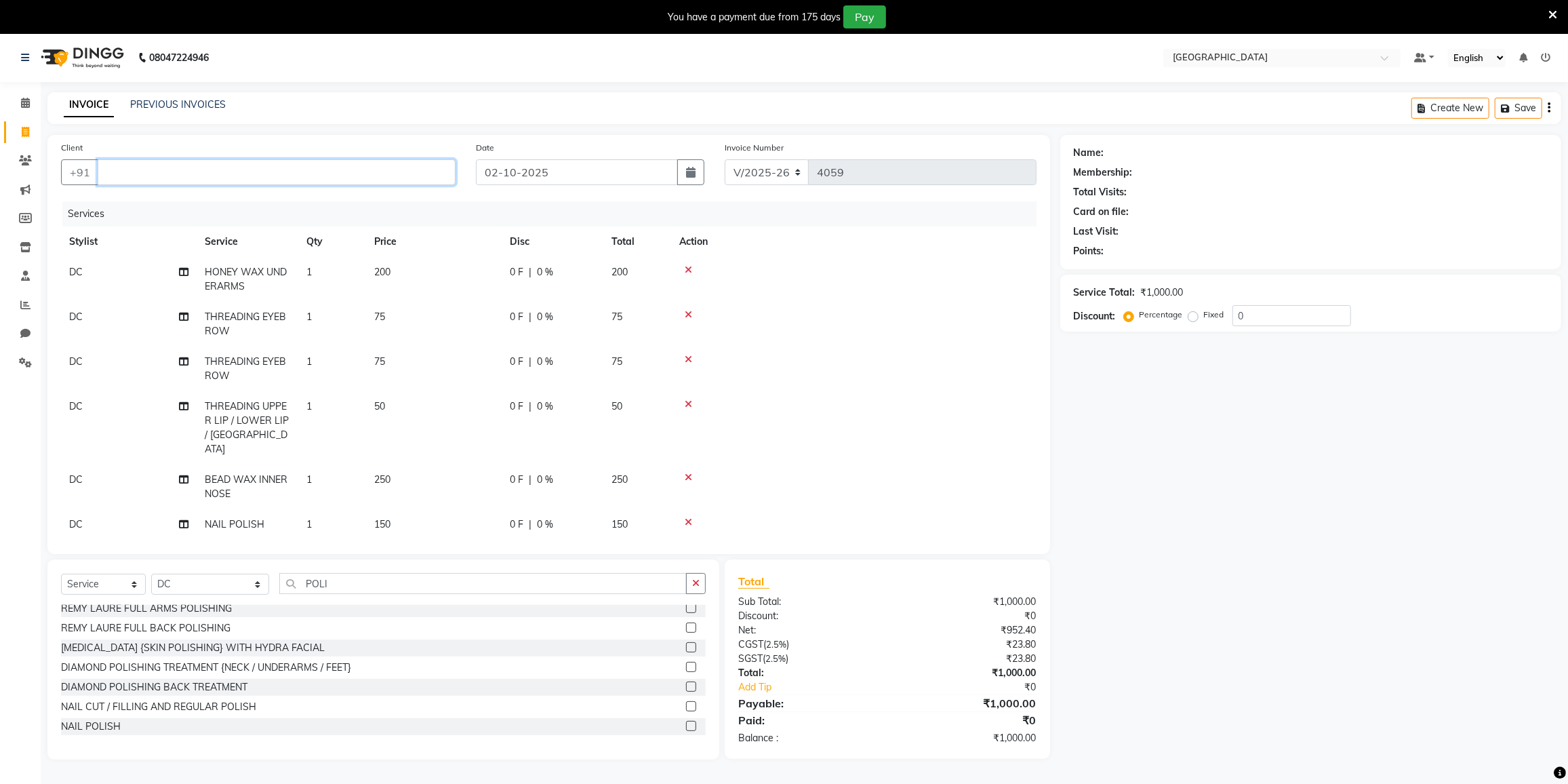
click at [216, 179] on input "Client" at bounding box center [277, 172] width 358 height 26
type input "9321618004"
click at [418, 171] on span "Add Client" at bounding box center [421, 172] width 53 height 13
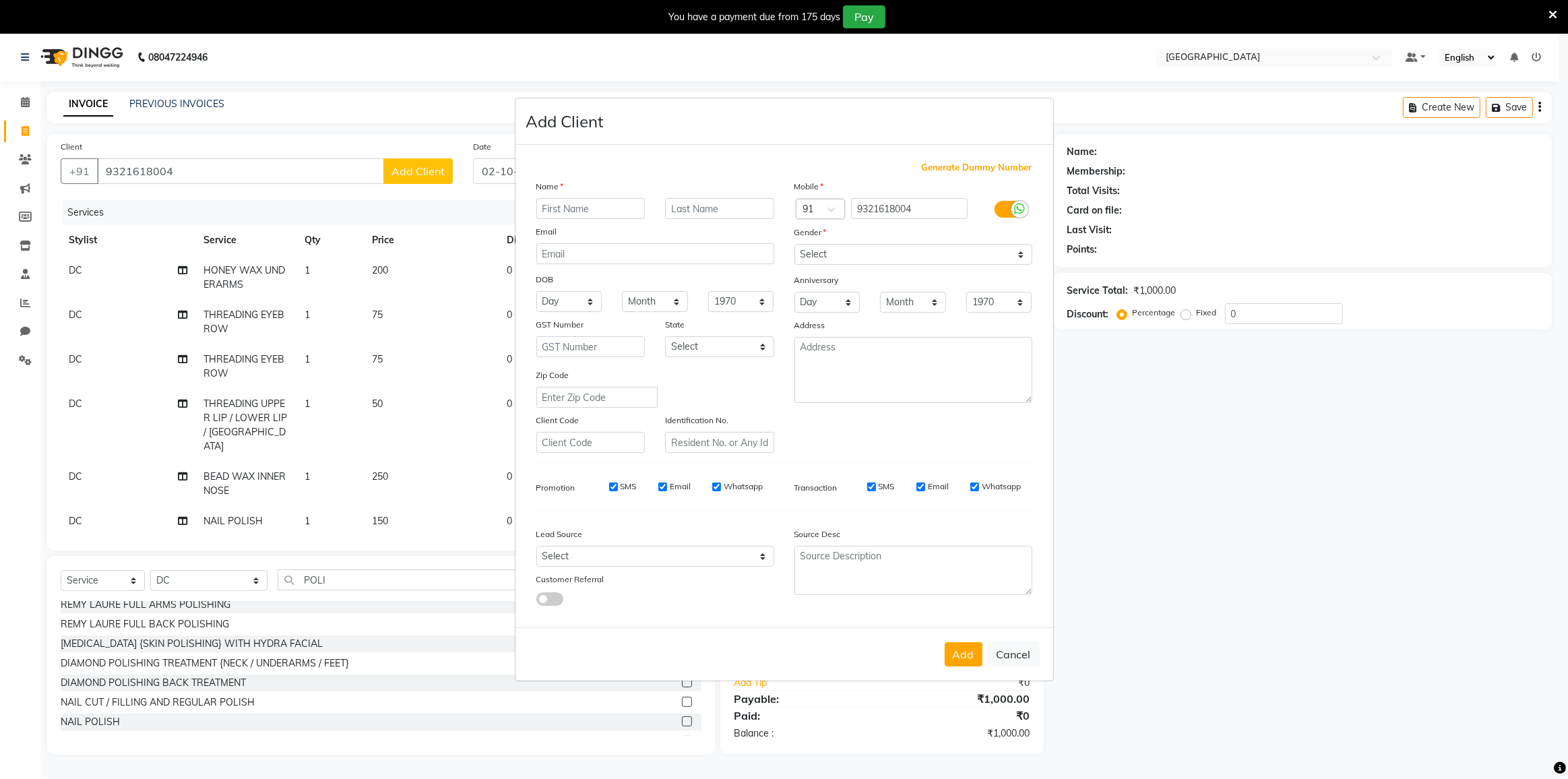
click at [578, 209] on input "text" at bounding box center [591, 209] width 109 height 21
type input "SWEETI"
click at [830, 260] on select "Select Male Female Other Prefer Not To Say" at bounding box center [913, 255] width 238 height 21
select select "female"
click at [794, 244] on select "Select Male Female Other Prefer Not To Say" at bounding box center [913, 255] width 238 height 21
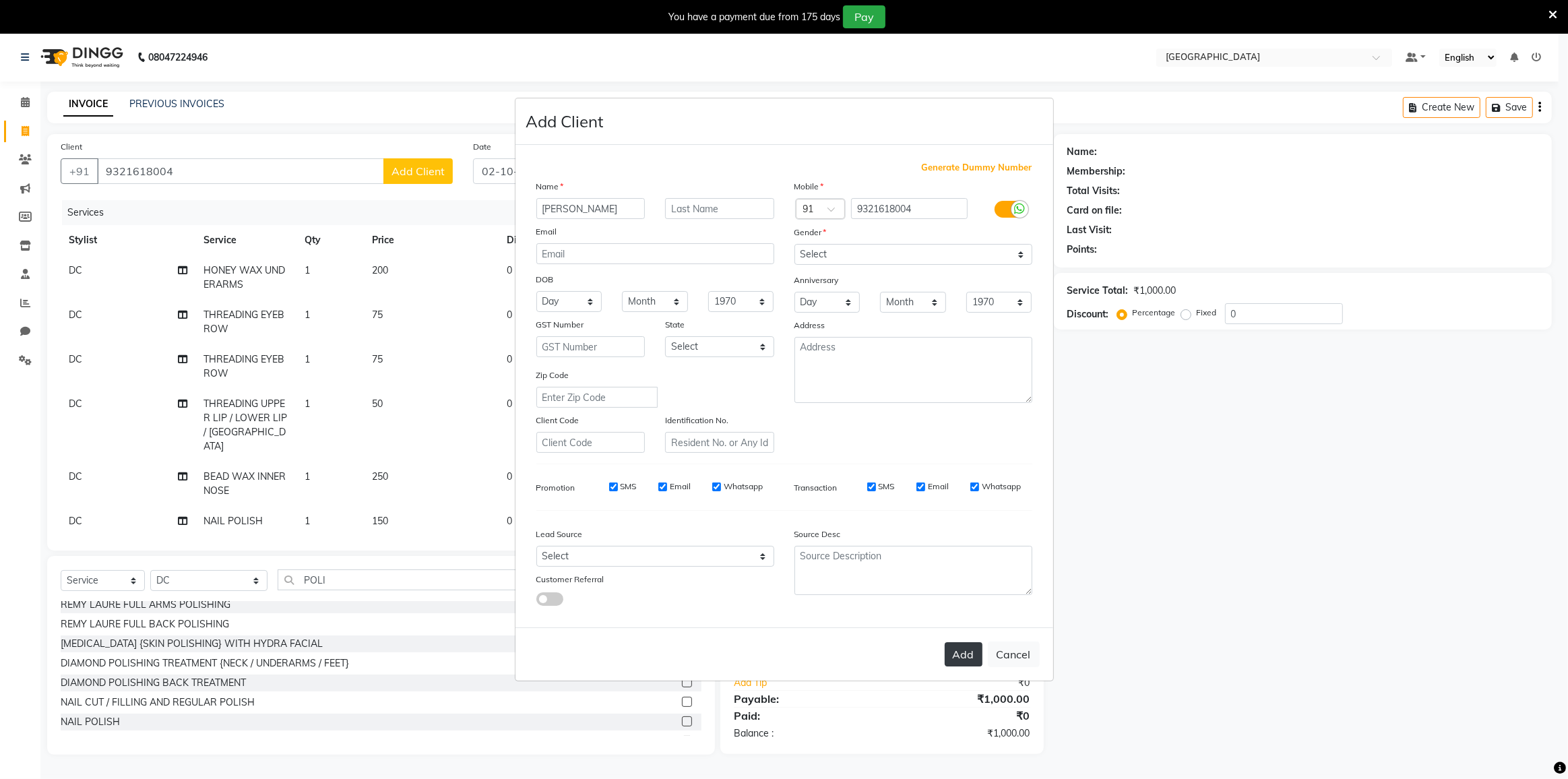
click at [963, 658] on button "Add" at bounding box center [964, 654] width 38 height 24
click at [861, 209] on input "9321618004" at bounding box center [909, 209] width 117 height 21
type input "9321618004"
click at [964, 649] on button "Add" at bounding box center [964, 654] width 38 height 24
type input "9321618004"
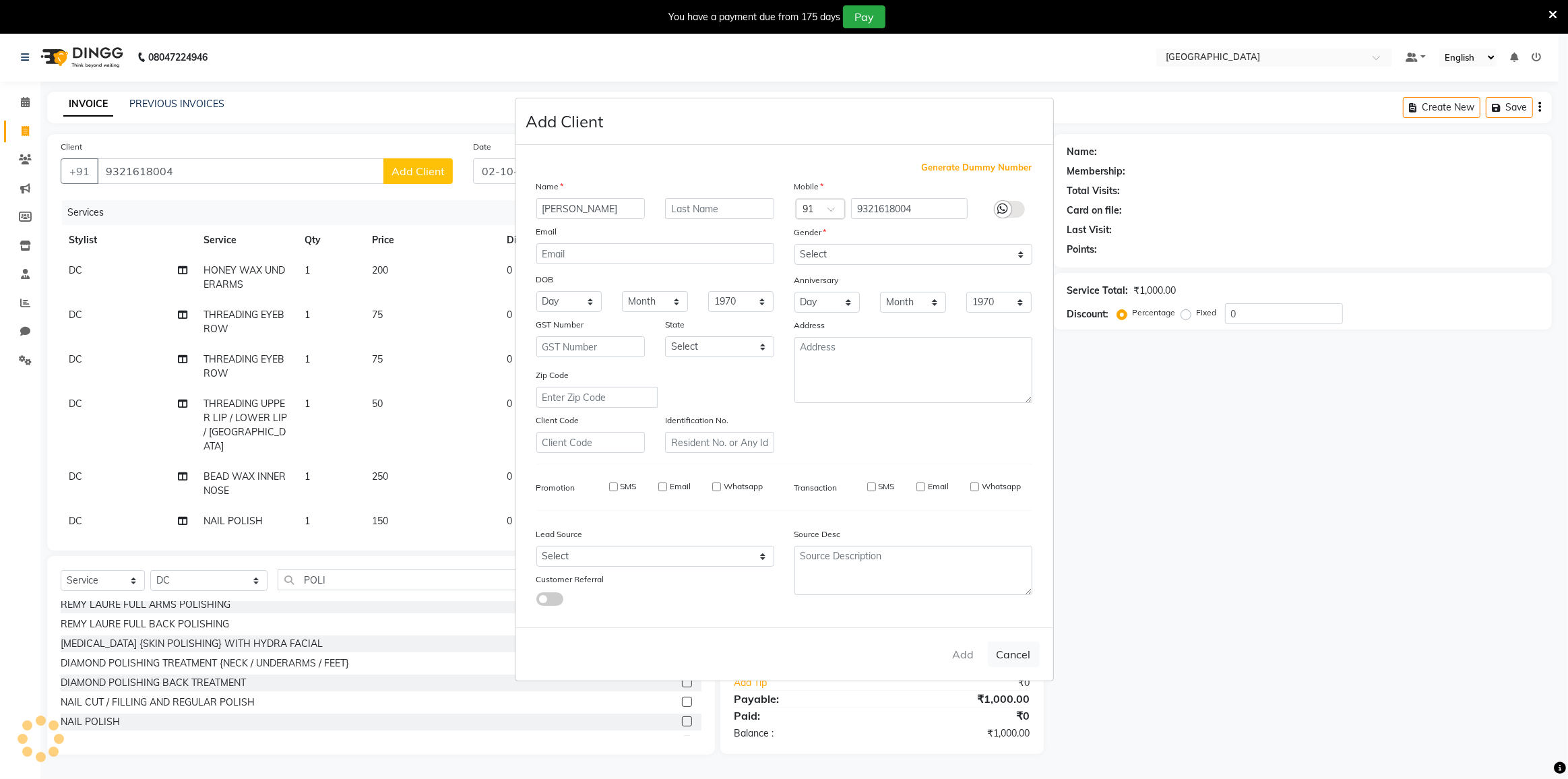
select select
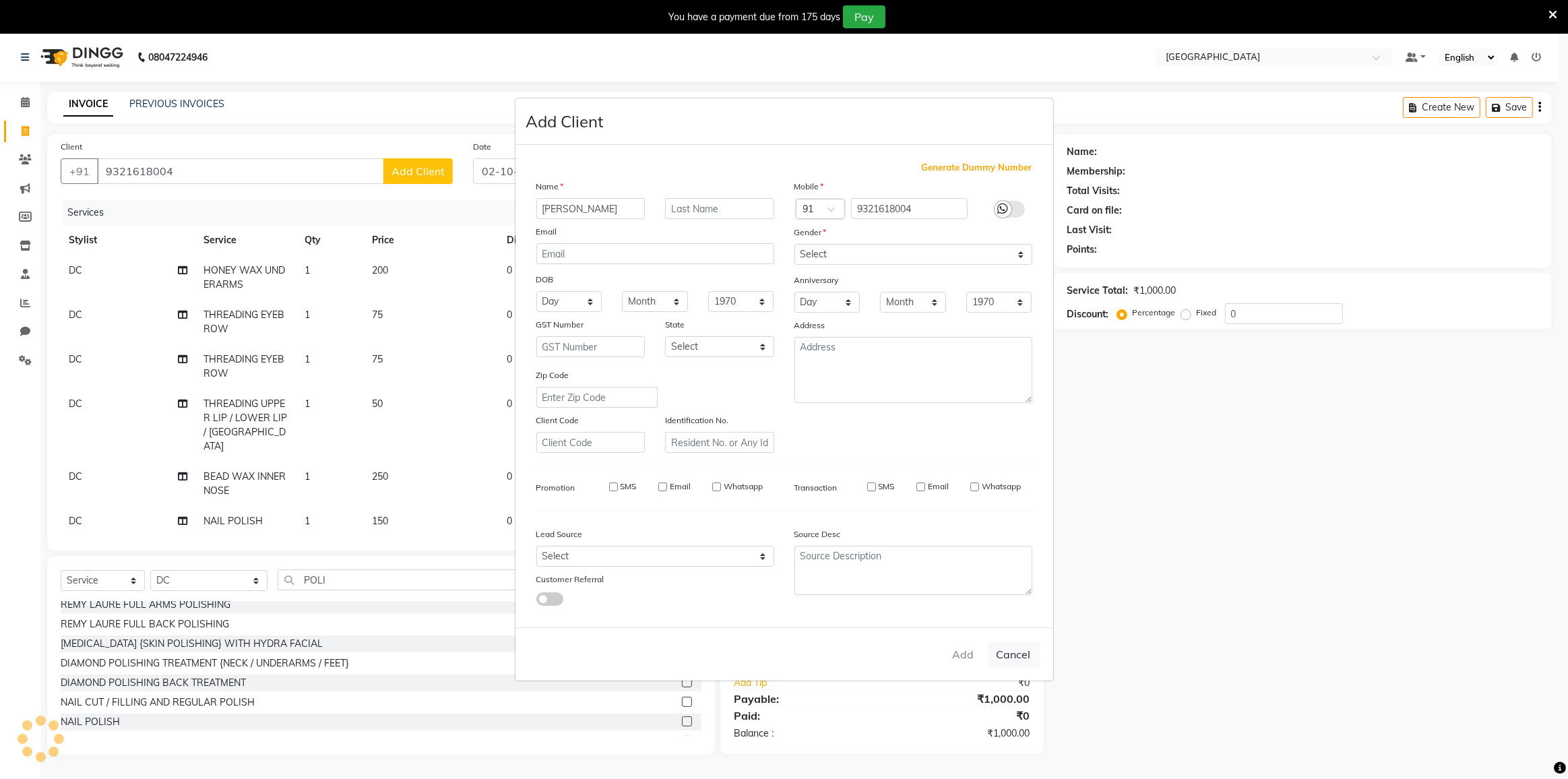
select select
checkbox input "false"
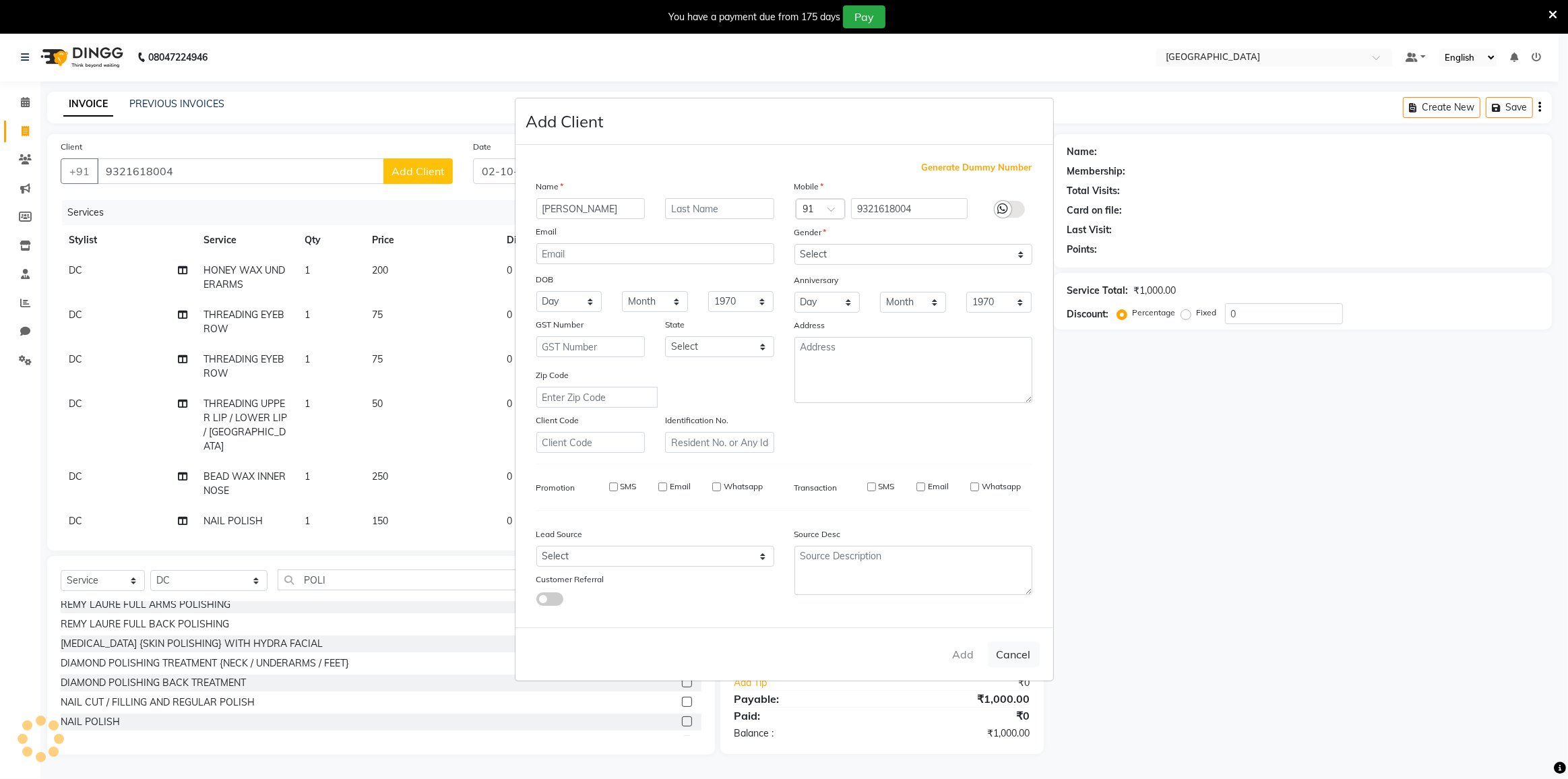
checkbox input "false"
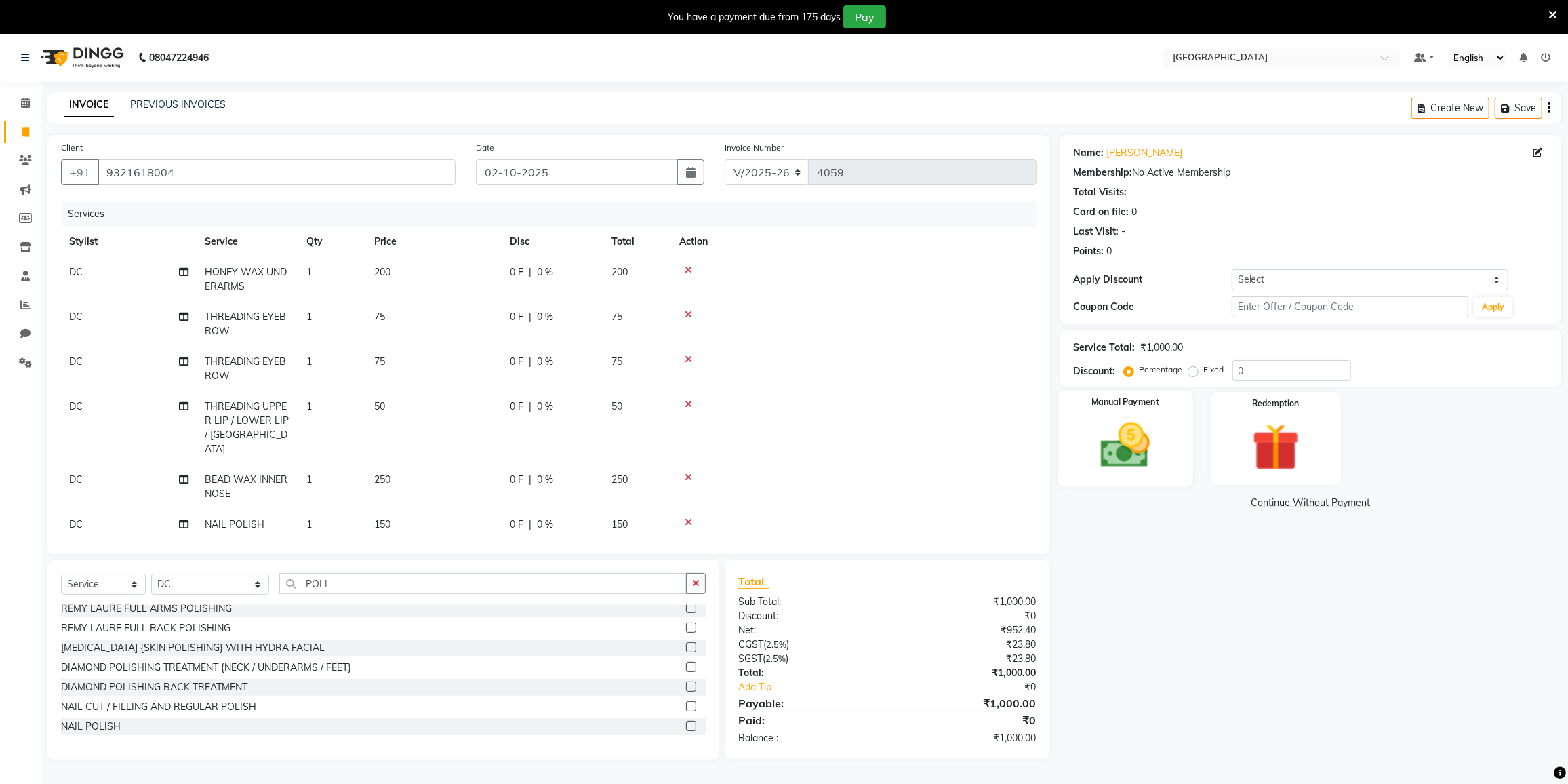
click at [1149, 429] on img at bounding box center [1125, 445] width 81 height 57
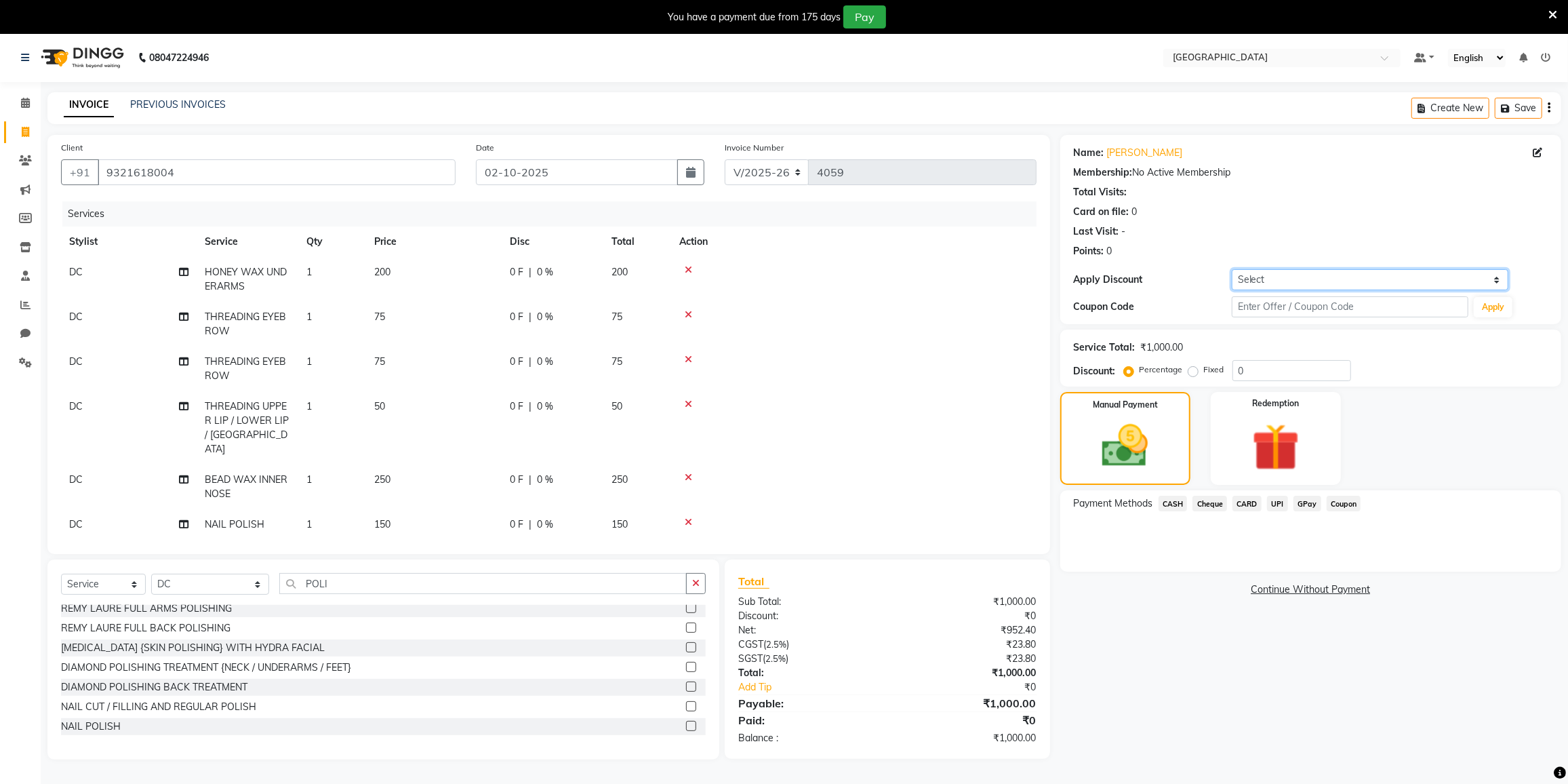
click at [1341, 279] on select "Select Coupon → 500 Coupons Coupon → Kalpataru20 Coupon → Veda20 Coupon → Salt-…" at bounding box center [1370, 280] width 277 height 21
select select "4: Object"
click at [1232, 269] on select "Select Coupon → 500 Coupons Coupon → Kalpataru20 Coupon → Veda20 Coupon → Salt-…" at bounding box center [1370, 280] width 277 height 21
type input "20"
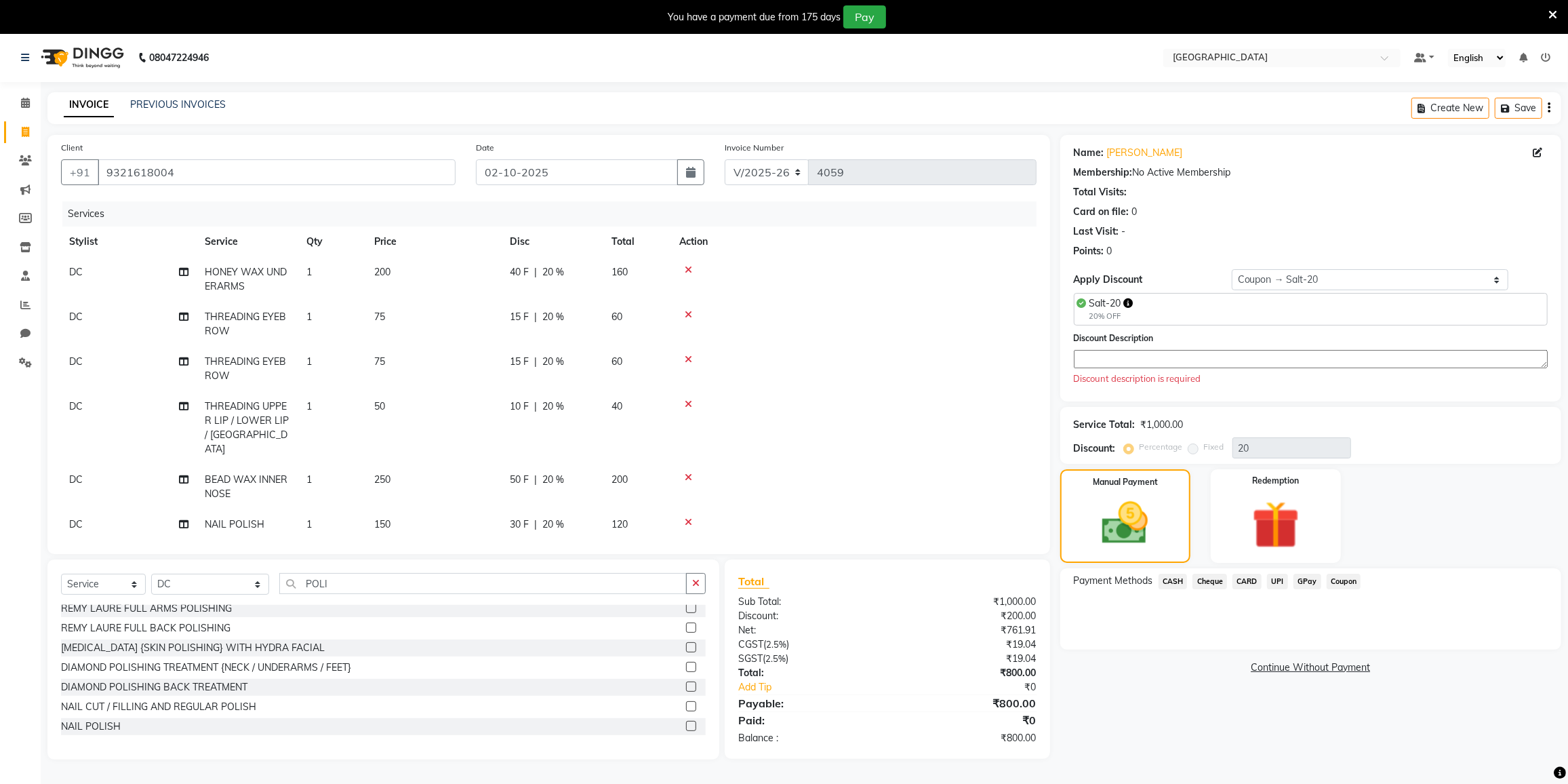
click at [1128, 351] on textarea at bounding box center [1310, 359] width 474 height 18
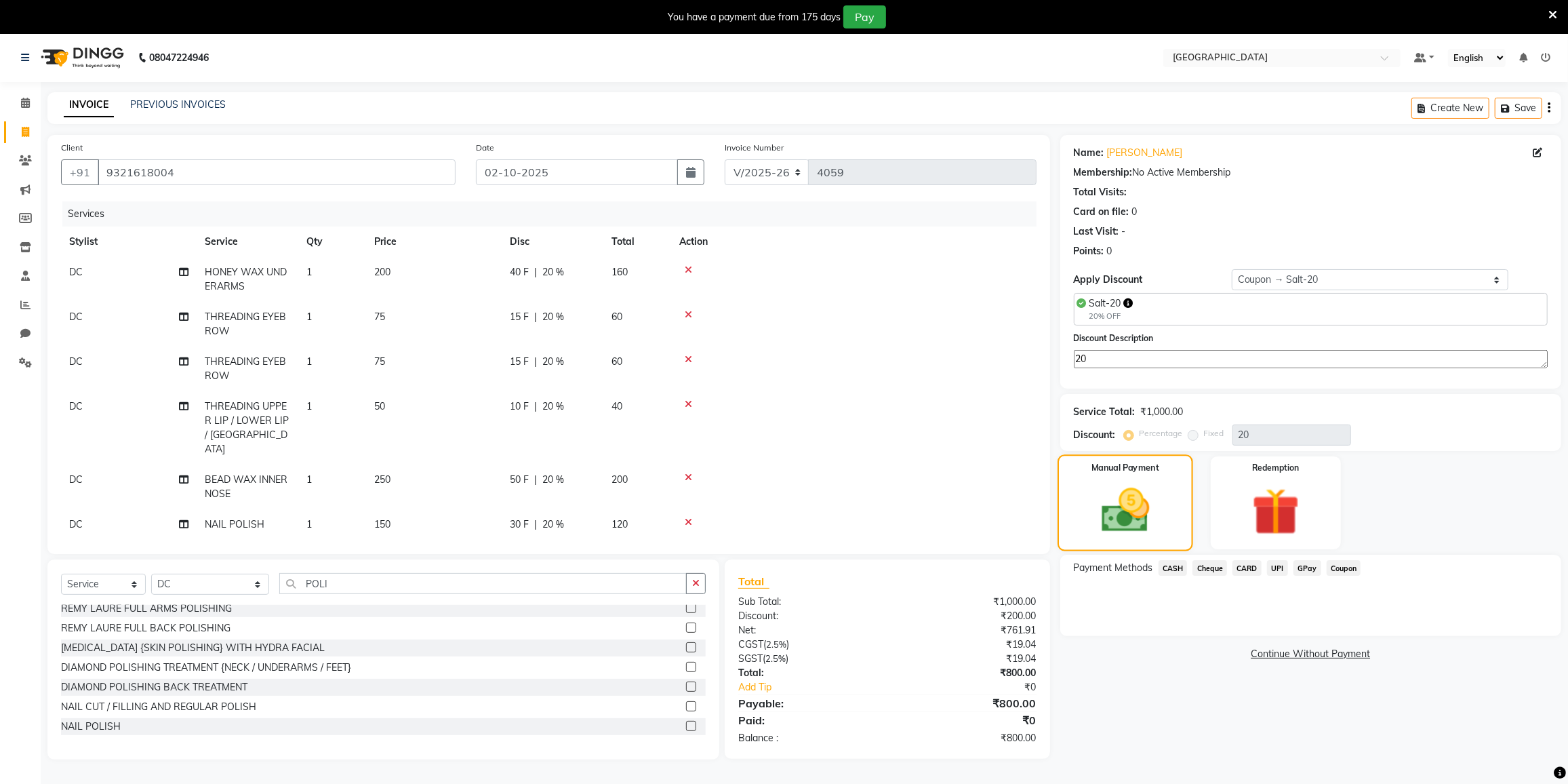
type textarea "20"
click at [1091, 489] on img at bounding box center [1126, 510] width 79 height 55
click at [1170, 563] on span "CASH" at bounding box center [1173, 568] width 29 height 15
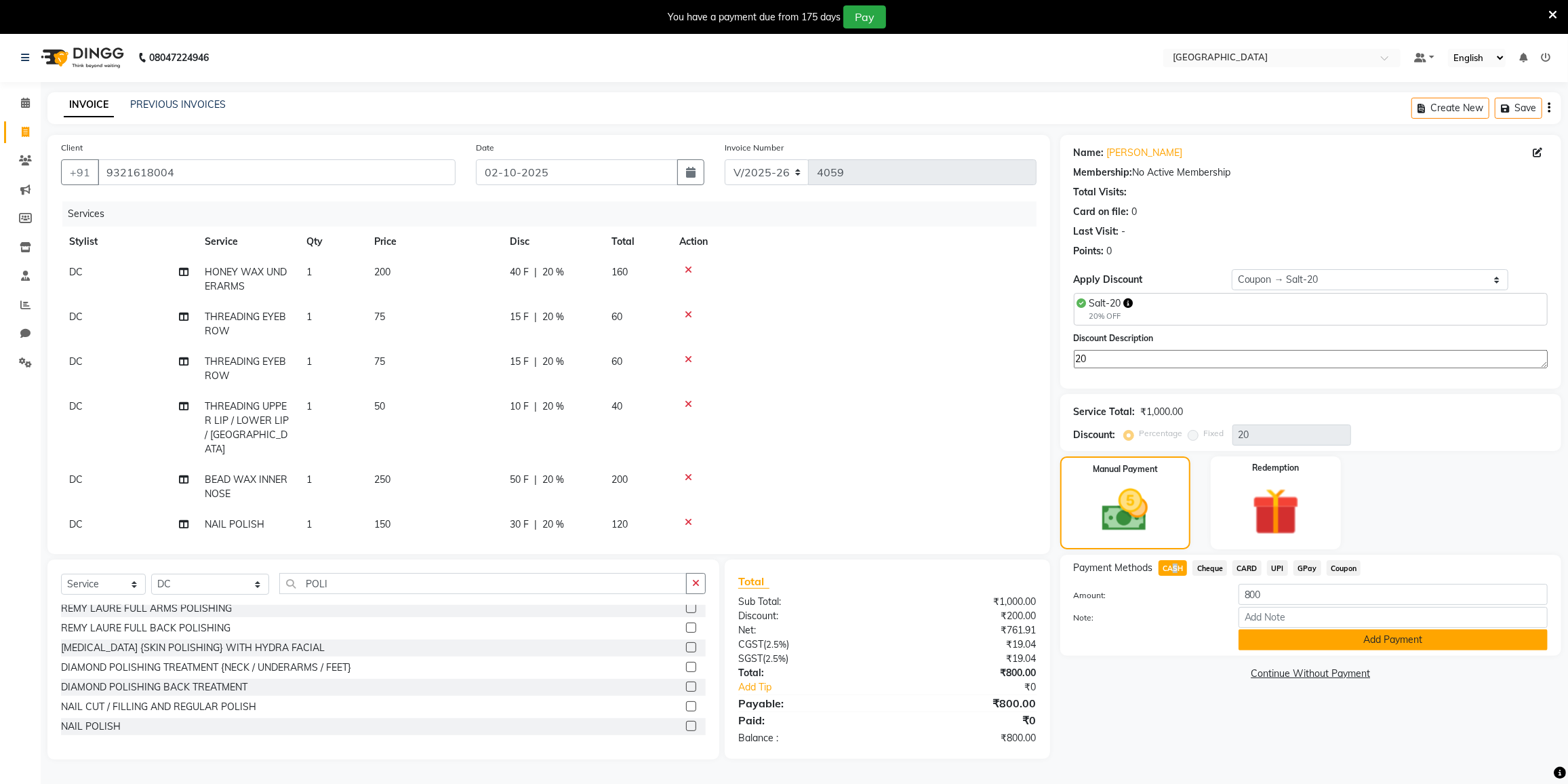
click at [1302, 640] on button "Add Payment" at bounding box center [1393, 640] width 309 height 21
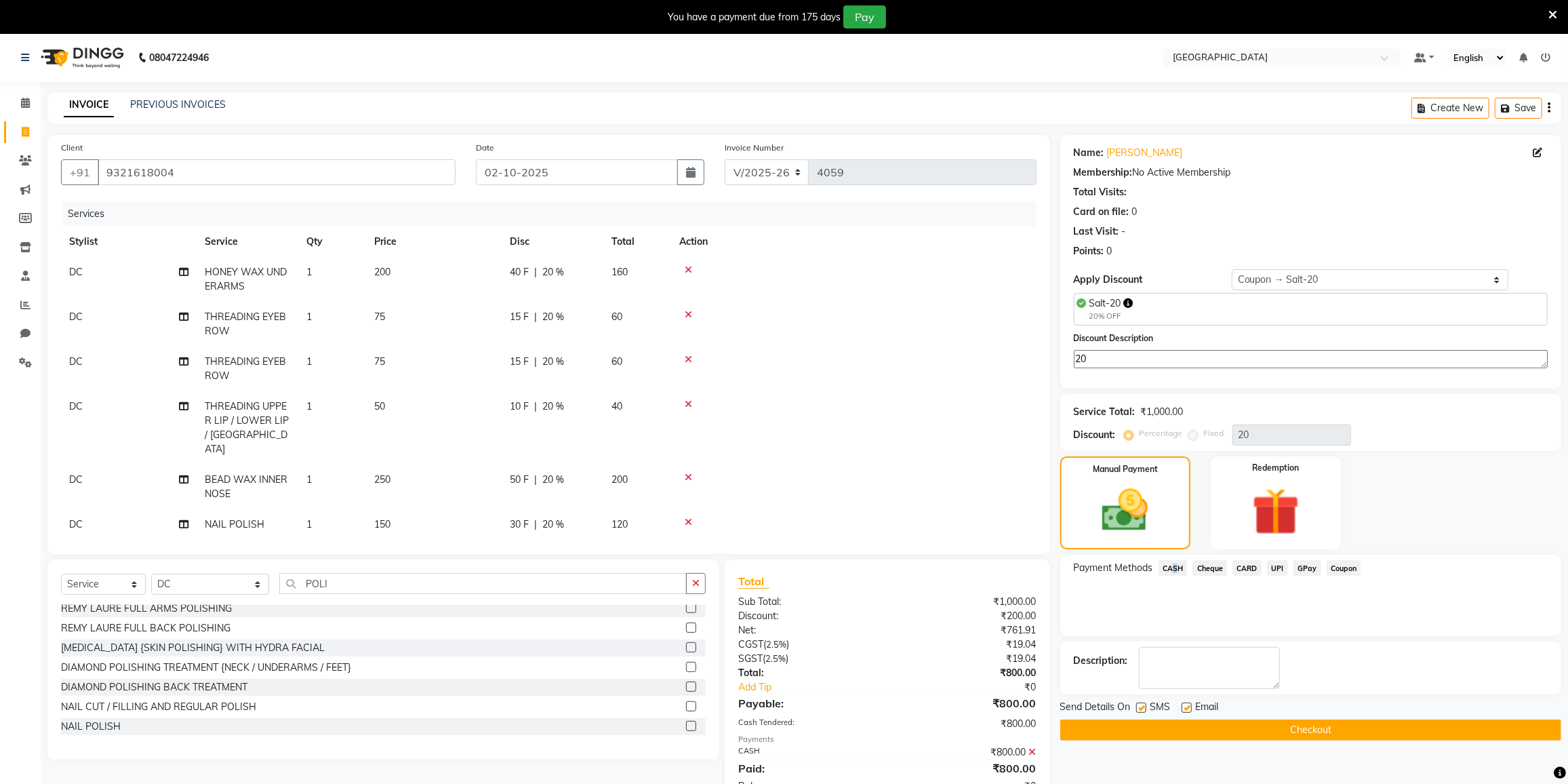
click at [1284, 723] on button "Checkout" at bounding box center [1310, 730] width 501 height 21
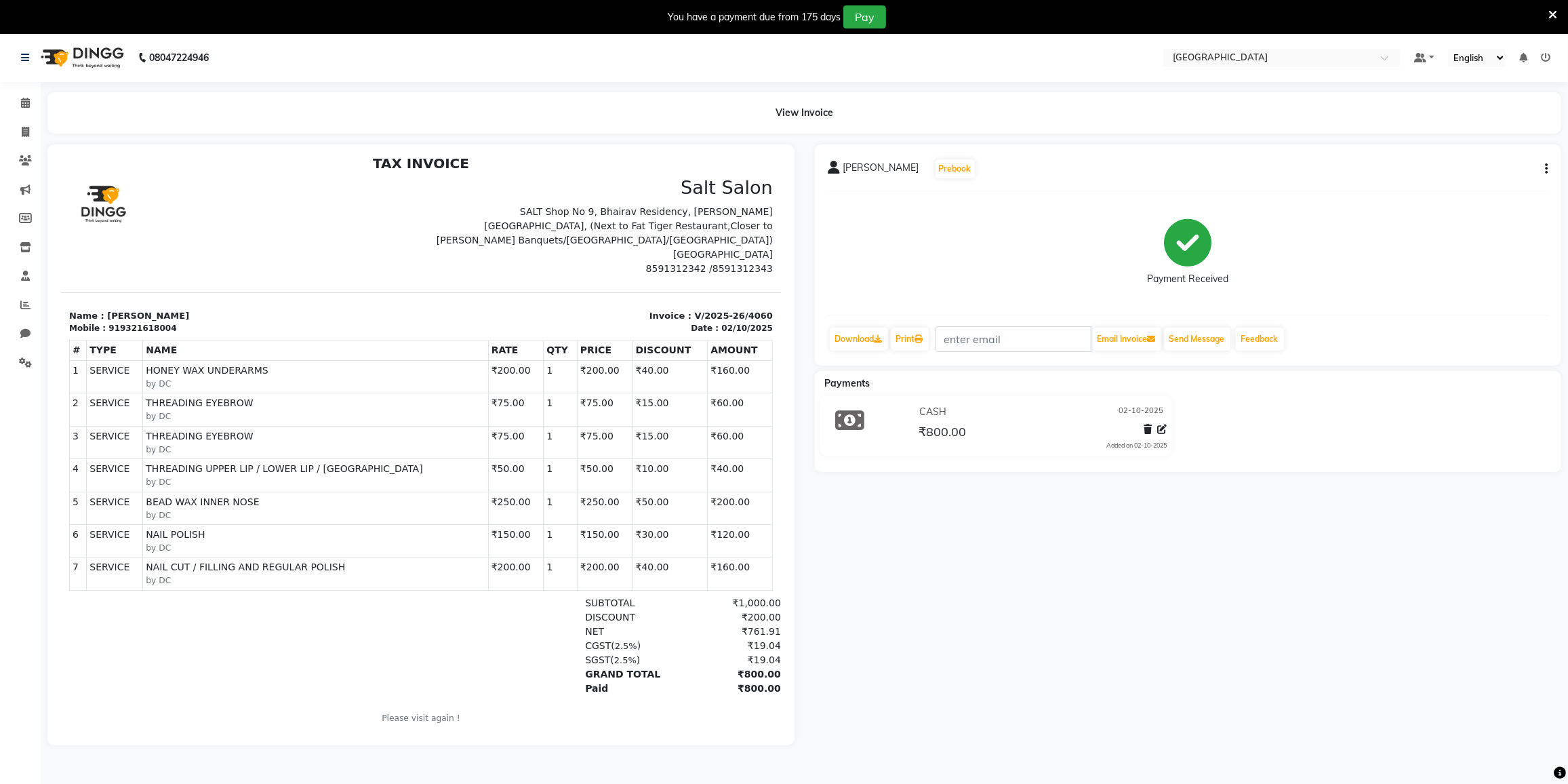
scroll to position [11, 0]
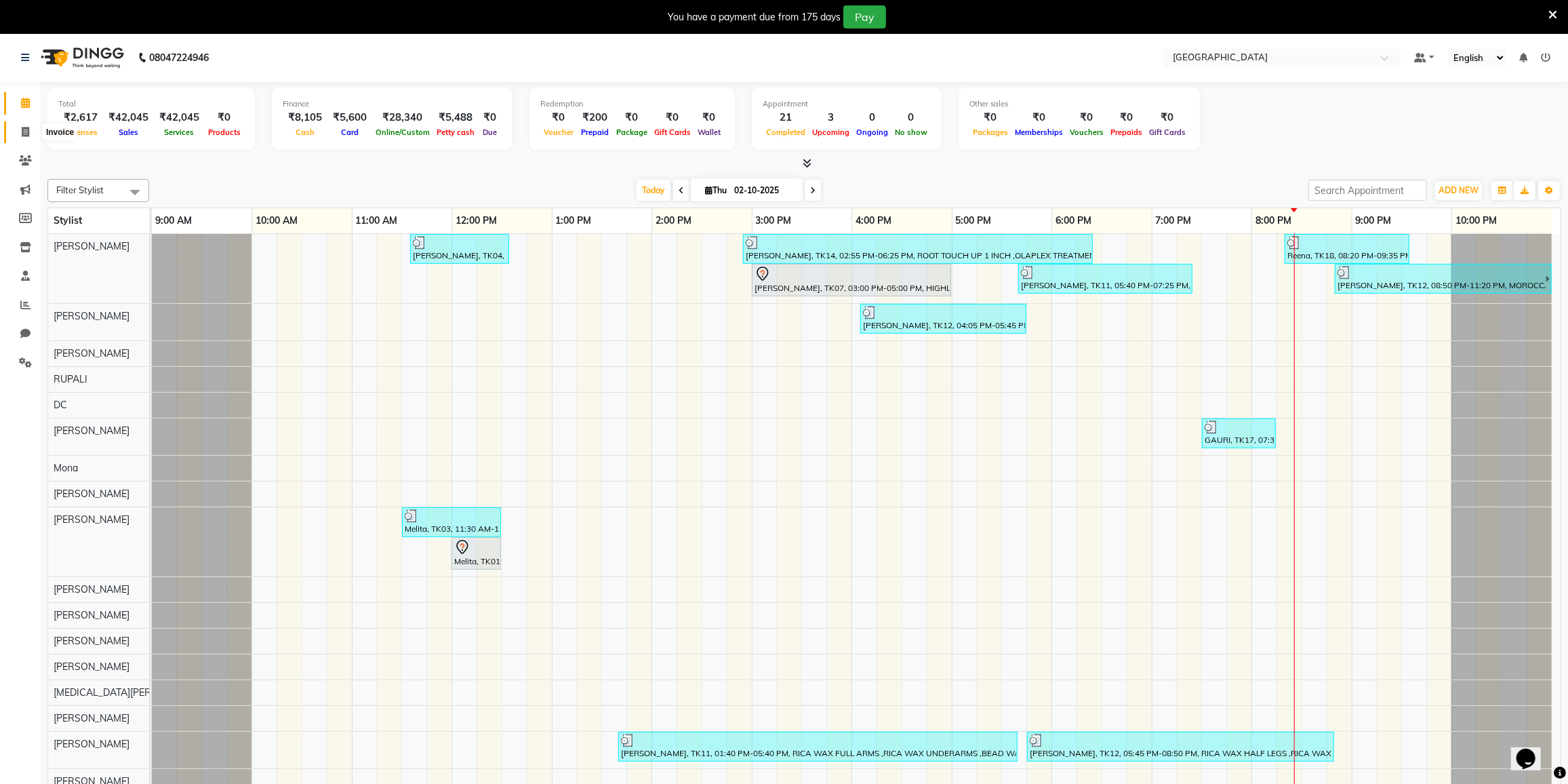
click at [26, 131] on icon at bounding box center [25, 132] width 8 height 10
select select "8096"
select select "service"
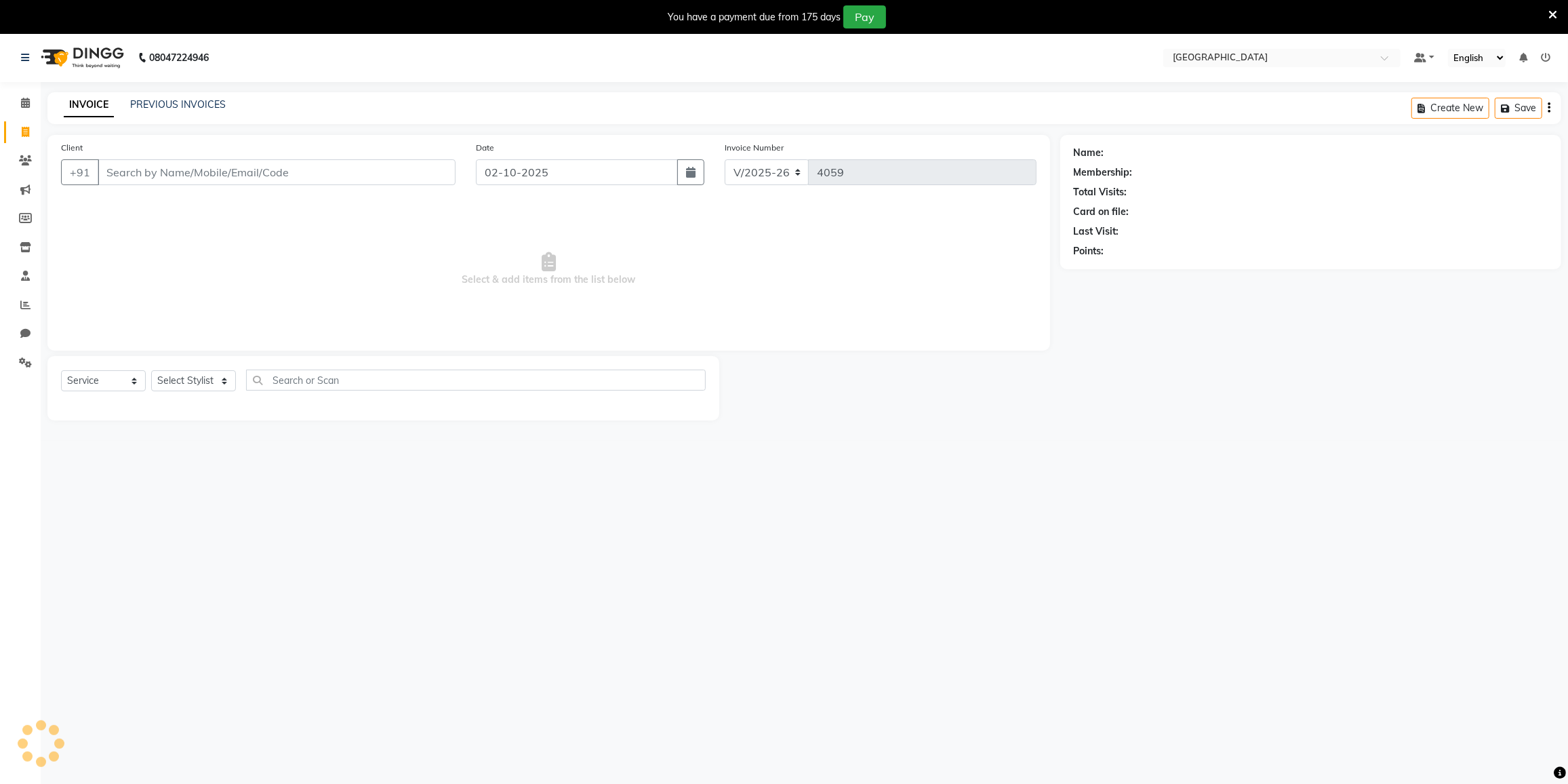
click at [183, 155] on div "Client +91" at bounding box center [258, 168] width 415 height 55
click at [180, 160] on input "Client" at bounding box center [277, 172] width 358 height 26
type input "7303977220"
click at [433, 178] on span "Add Client" at bounding box center [421, 172] width 53 height 13
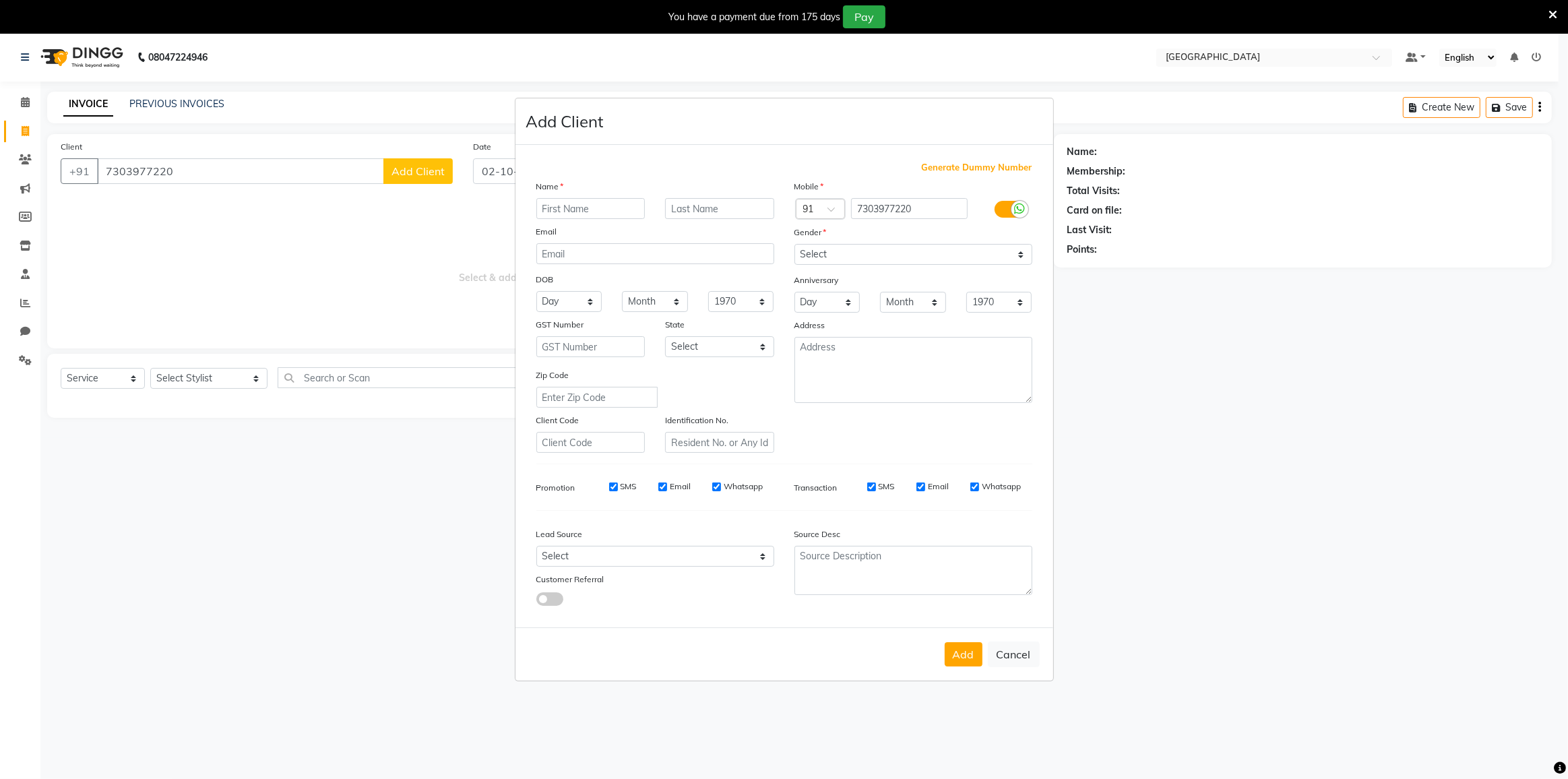
click at [597, 211] on input "text" at bounding box center [591, 209] width 109 height 21
type input "KRUTI"
click at [880, 253] on select "Select Male Female Other Prefer Not To Say" at bounding box center [913, 255] width 238 height 21
select select "female"
click at [794, 244] on select "Select Male Female Other Prefer Not To Say" at bounding box center [913, 255] width 238 height 21
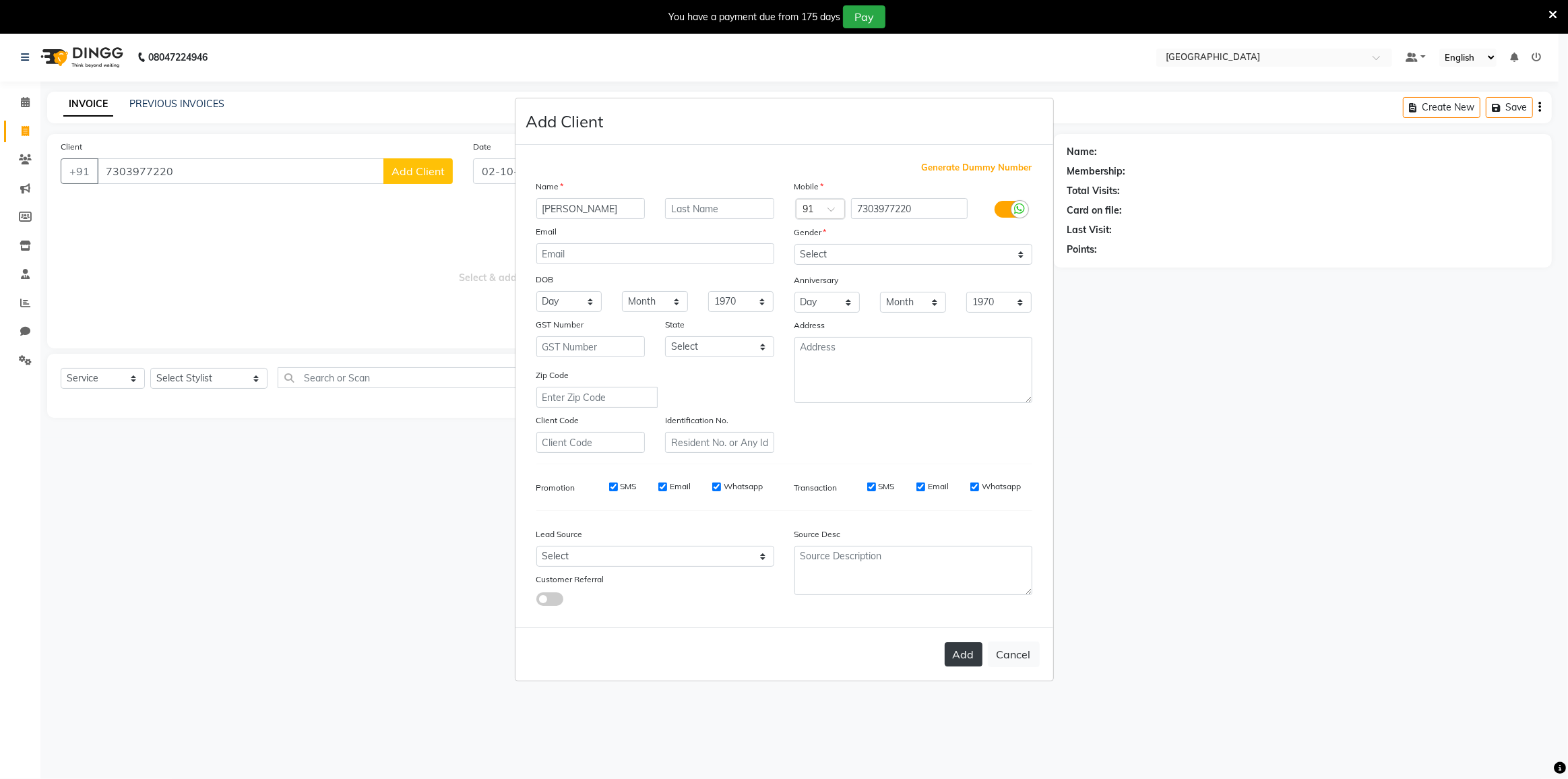
click at [966, 655] on button "Add" at bounding box center [964, 654] width 38 height 24
select select
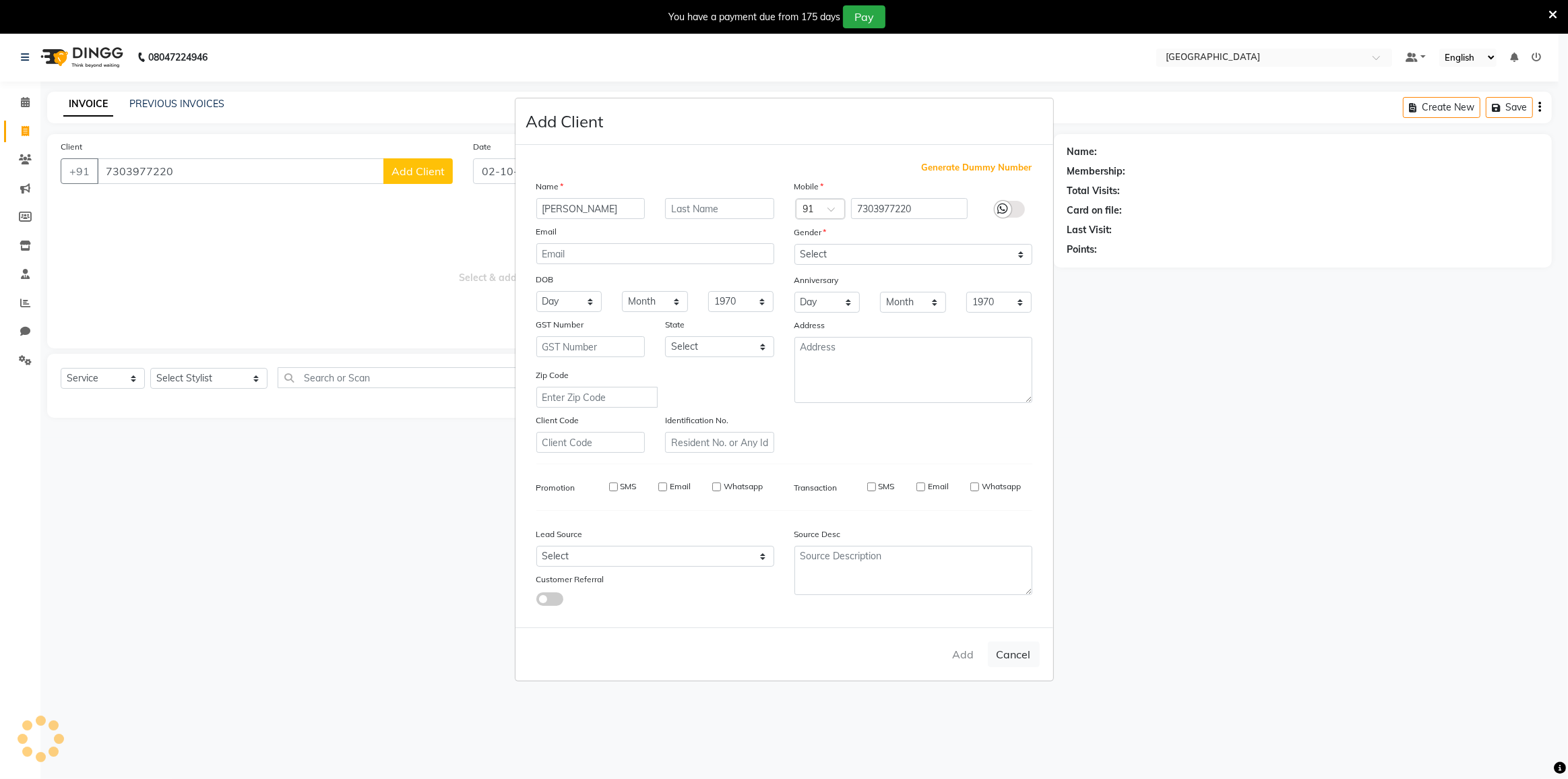
select select
checkbox input "false"
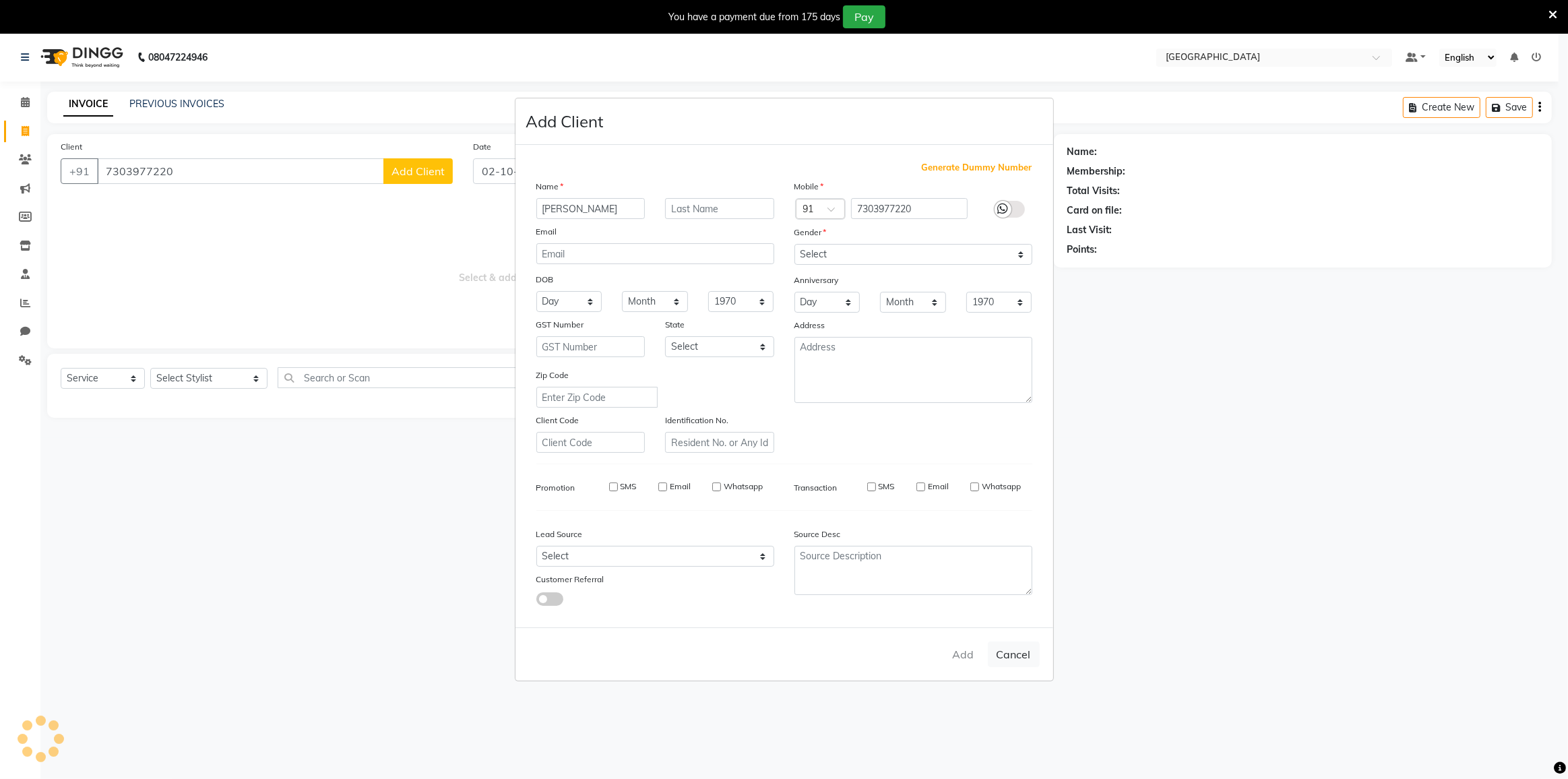
checkbox input "false"
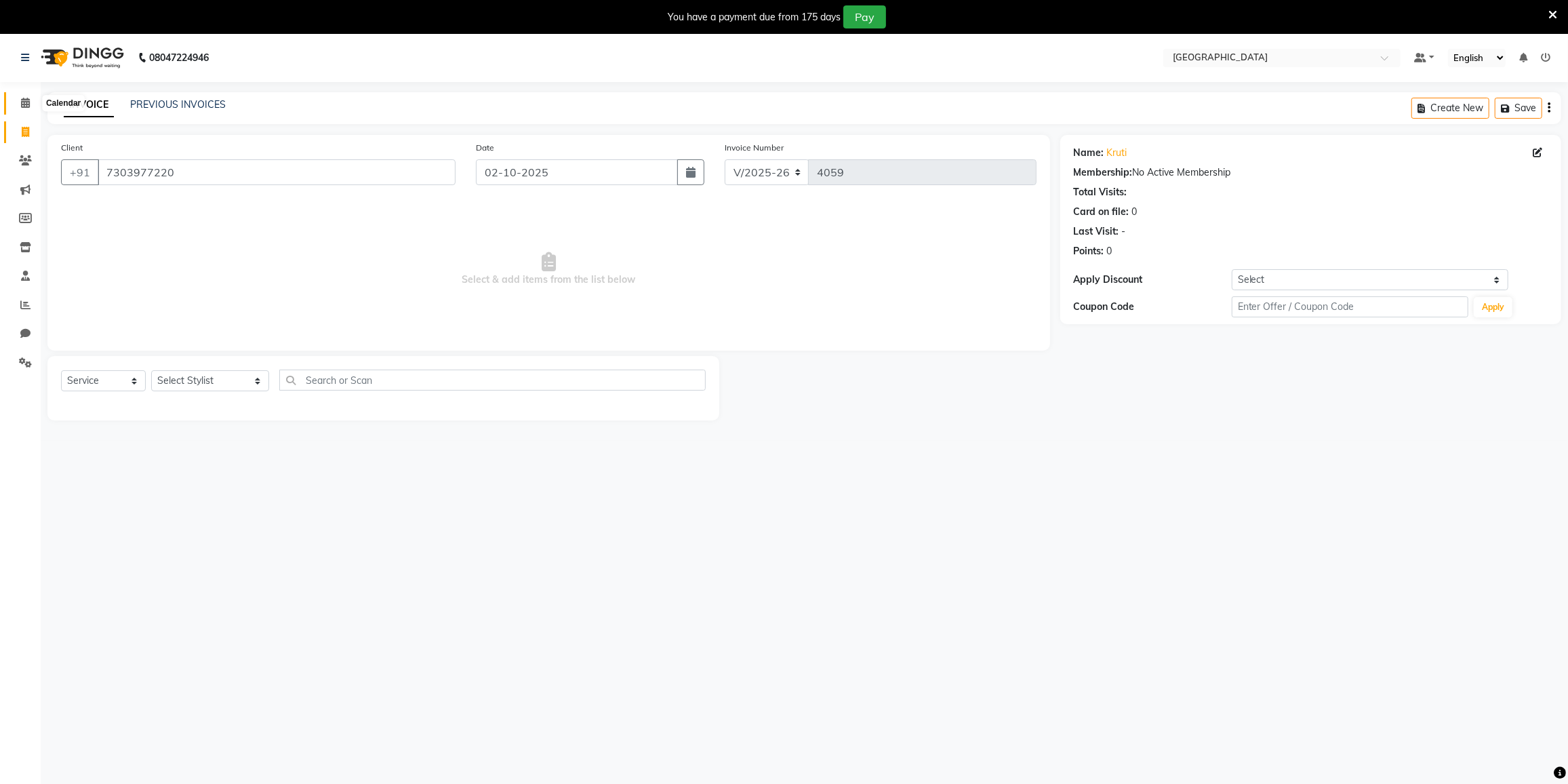
drag, startPoint x: 25, startPoint y: 99, endPoint x: 716, endPoint y: 69, distance: 691.7
click at [25, 99] on icon at bounding box center [25, 103] width 9 height 10
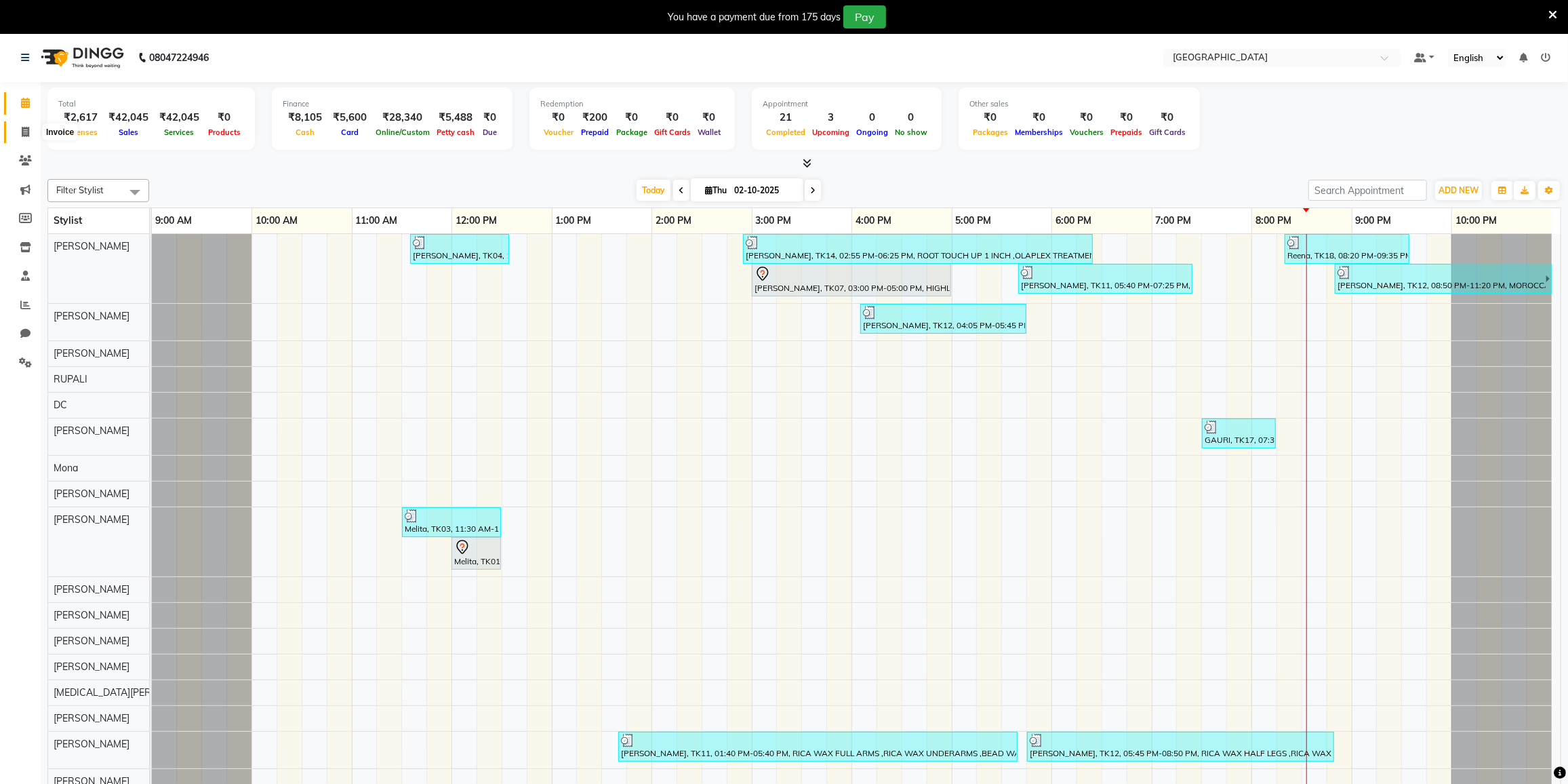
click at [25, 130] on icon at bounding box center [25, 132] width 8 height 10
select select "8096"
select select "service"
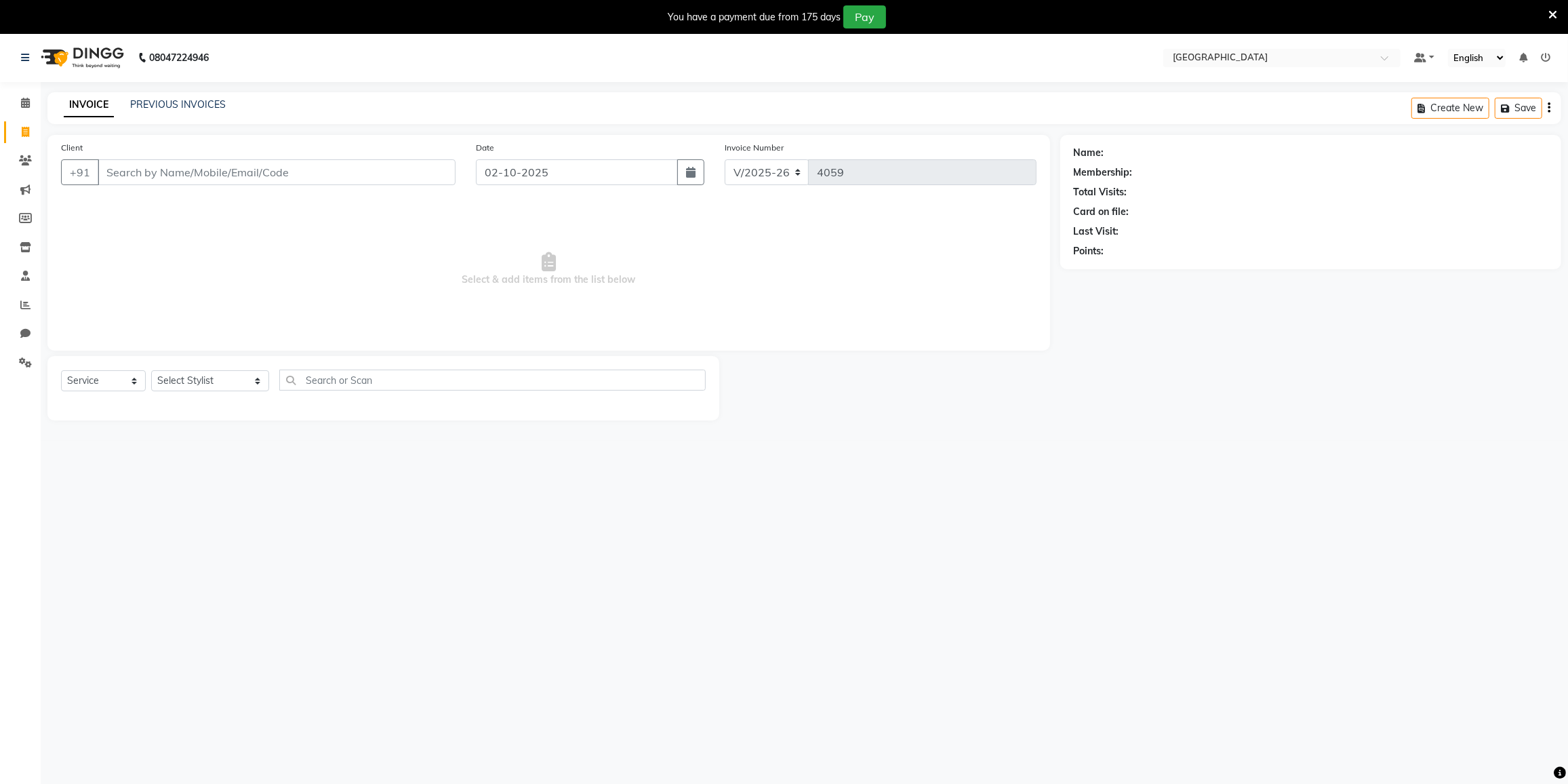
click at [299, 181] on input "Client" at bounding box center [277, 172] width 358 height 26
type input "8291638811"
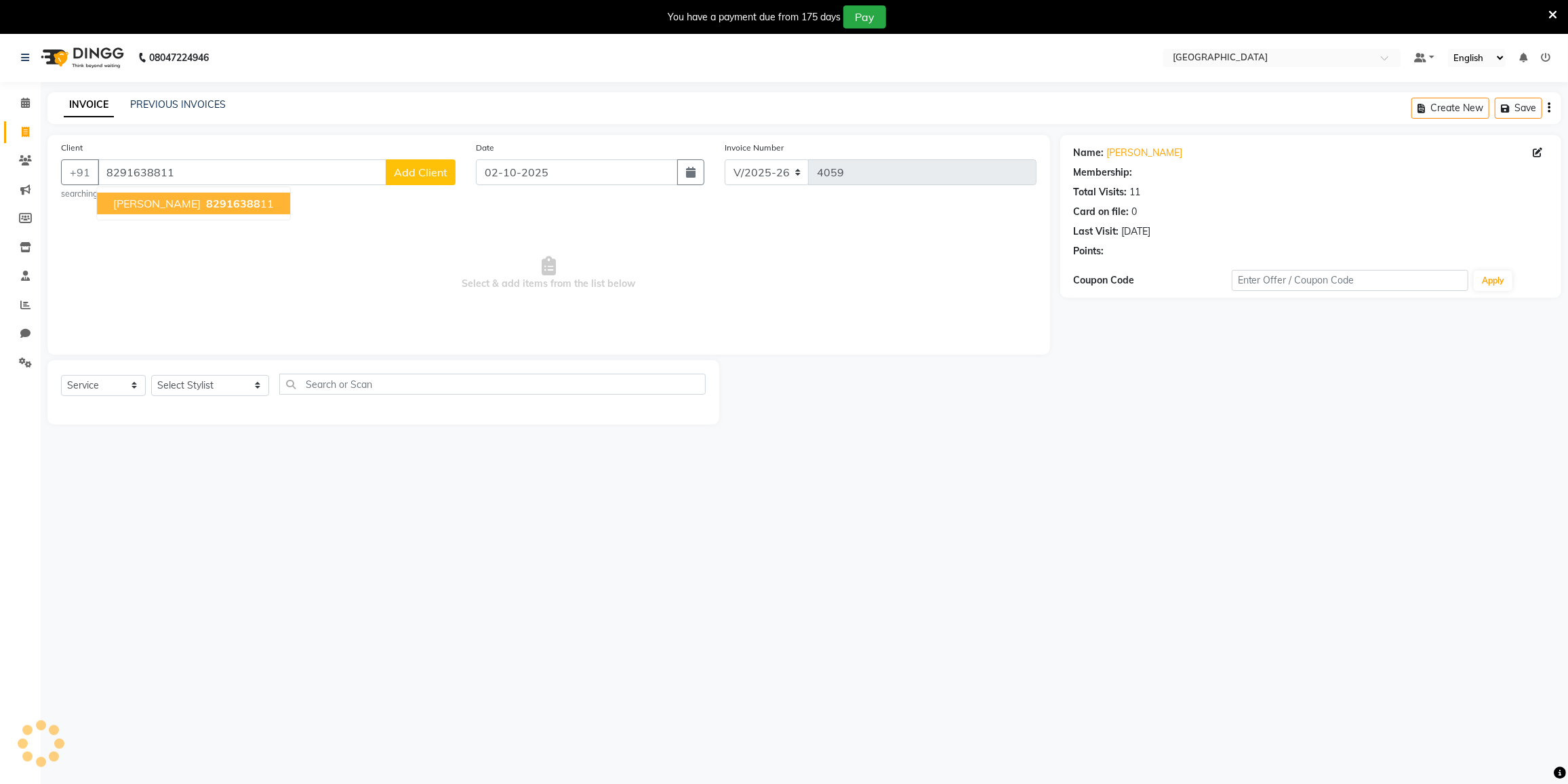
select select "2: Object"
click at [183, 197] on span "Sukhvinder Kaur" at bounding box center [157, 203] width 88 height 13
select select "2: Object"
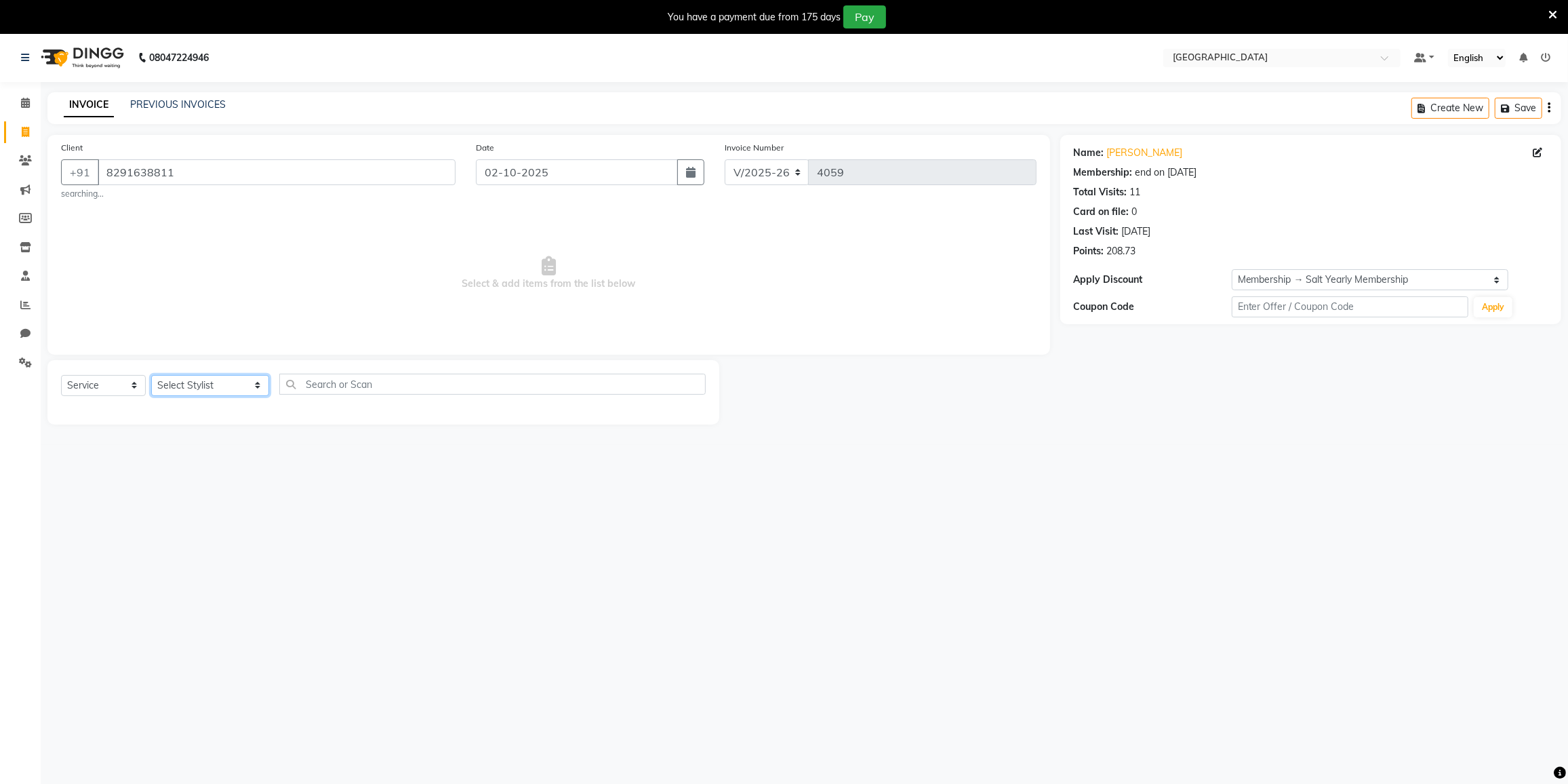
click at [166, 383] on select "Select Stylist DC DILSHAD ALI FAIZAN AHMED FARHAN SHAIKH FEROZ SHAIKH Ganga Kun…" at bounding box center [210, 386] width 118 height 21
select select "78951"
click at [151, 375] on select "Select Stylist DC DILSHAD ALI FAIZAN AHMED FARHAN SHAIKH FEROZ SHAIKH Ganga Kun…" at bounding box center [210, 386] width 118 height 21
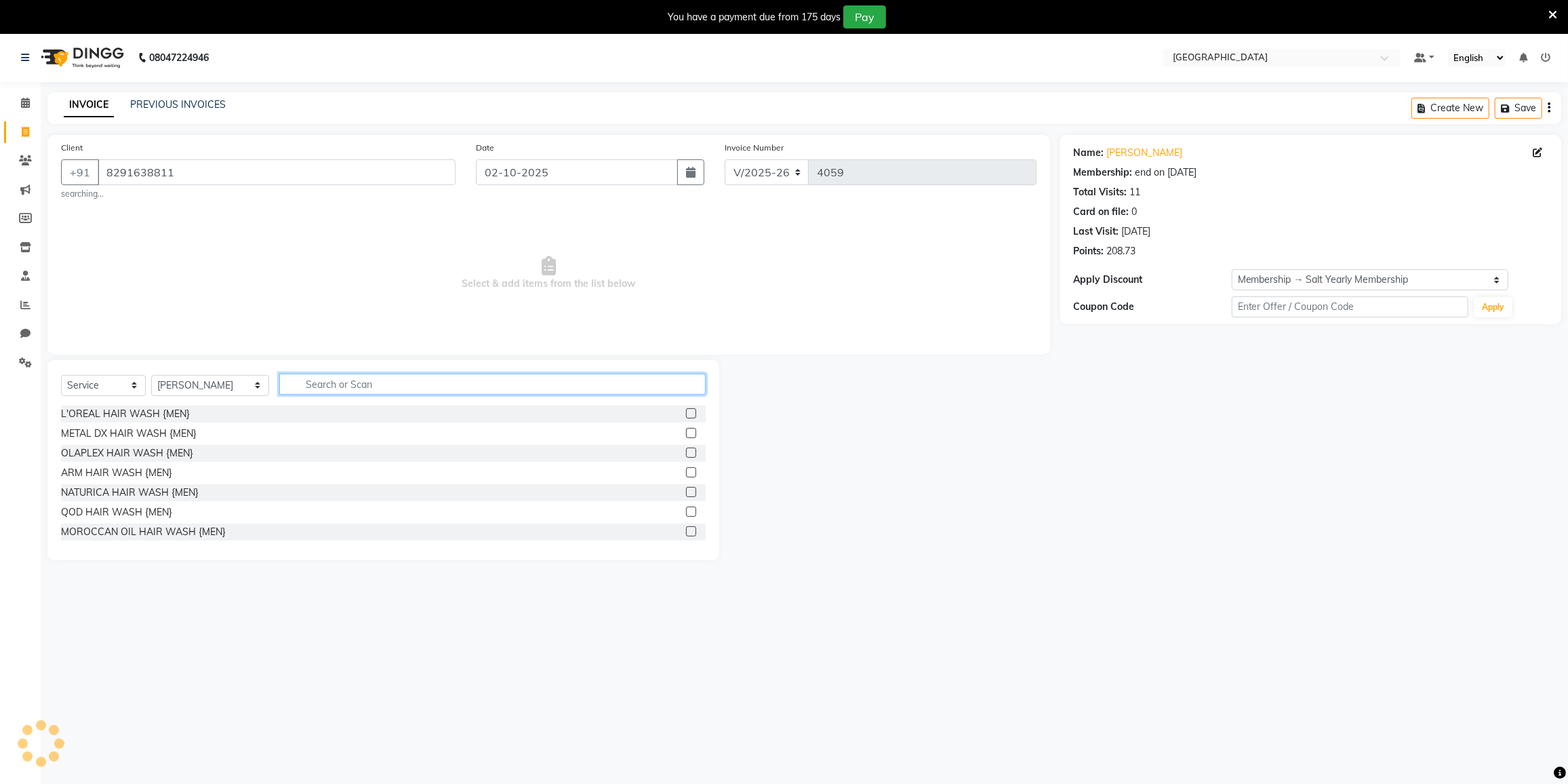
click at [338, 377] on input "text" at bounding box center [492, 384] width 426 height 21
type input "BLO"
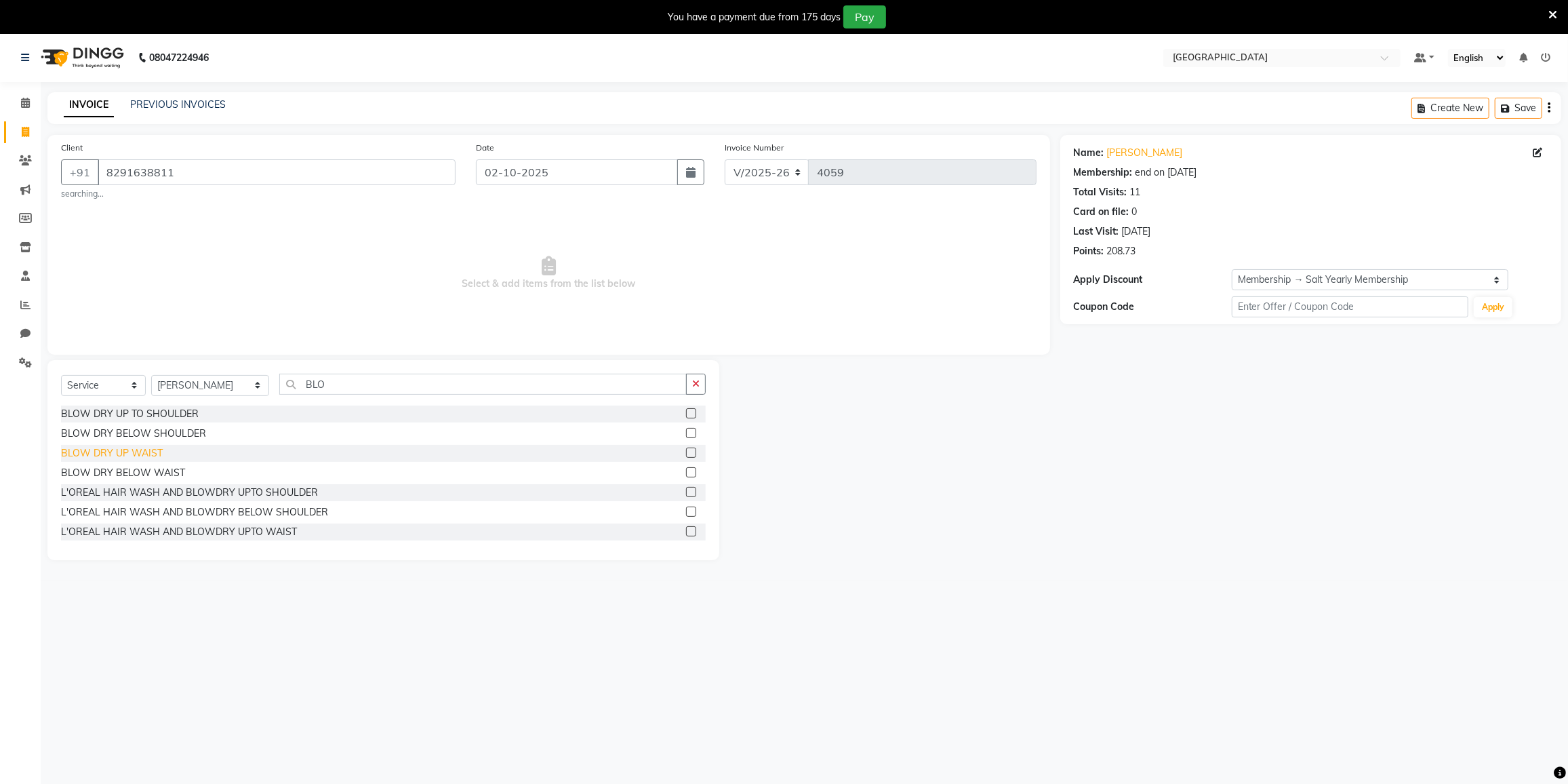
click at [138, 450] on div "BLOW DRY UP WAIST" at bounding box center [112, 453] width 102 height 14
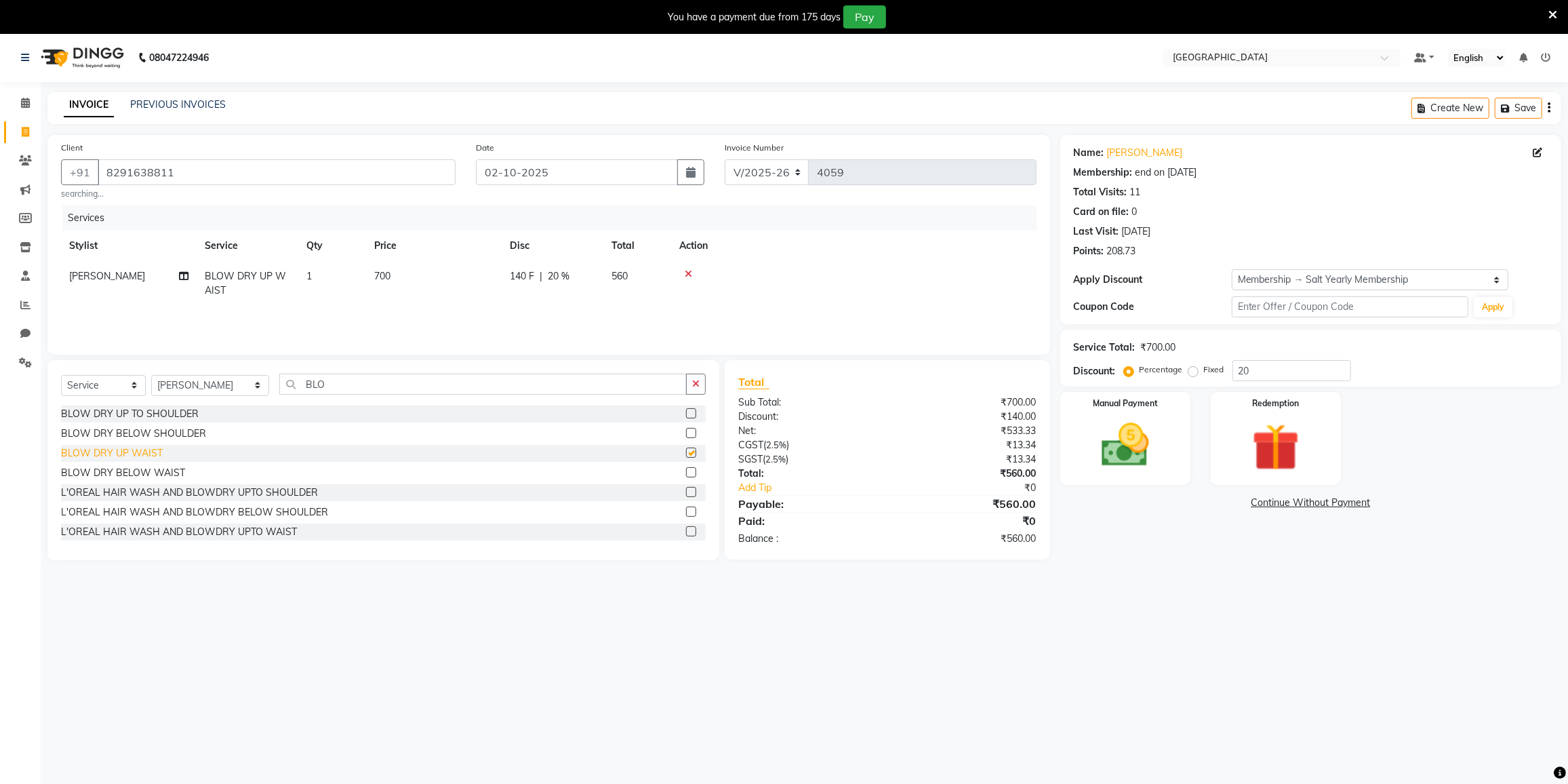
checkbox input "false"
click at [386, 384] on input "BLO" at bounding box center [483, 384] width 407 height 21
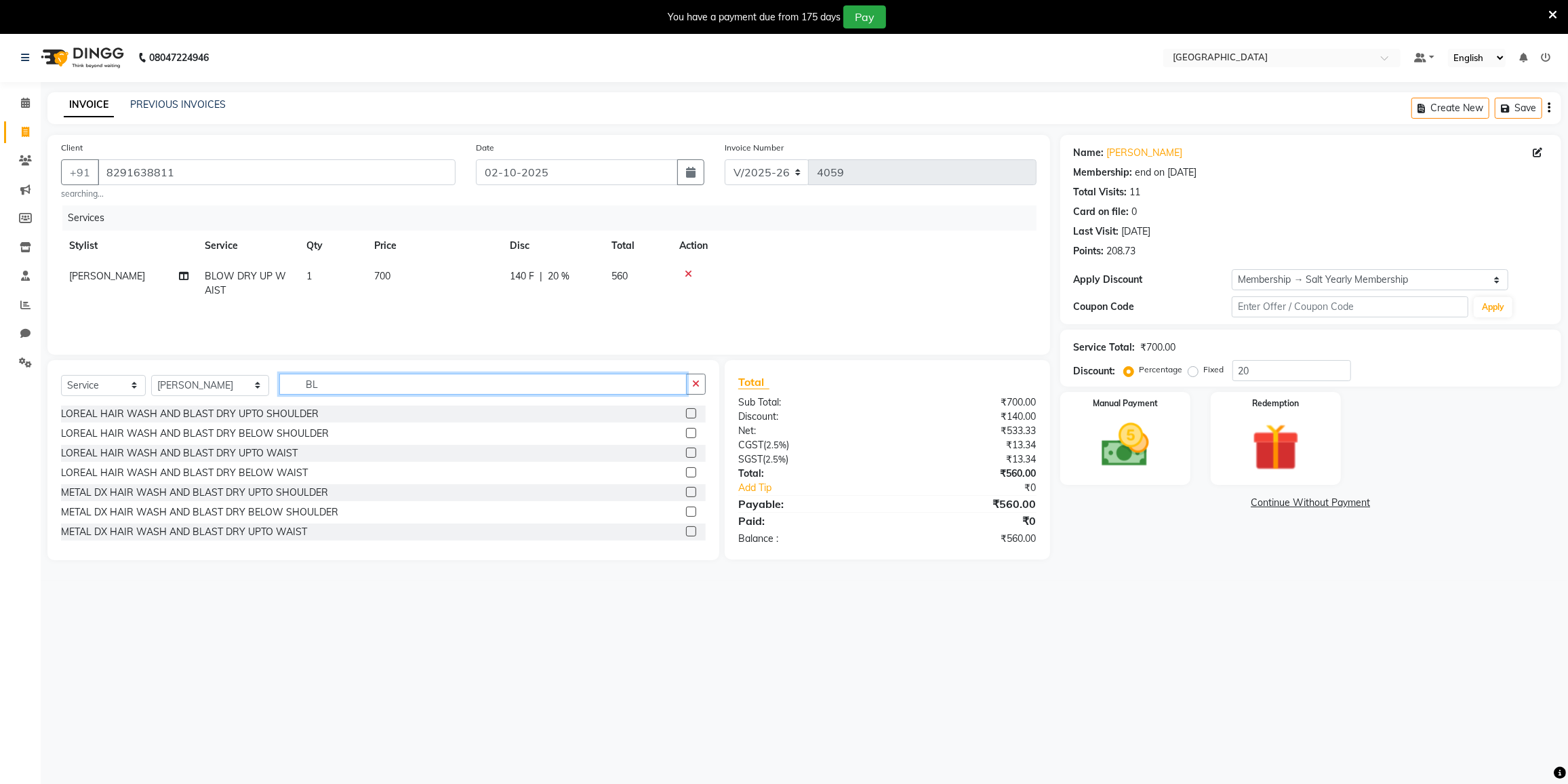
type input "B"
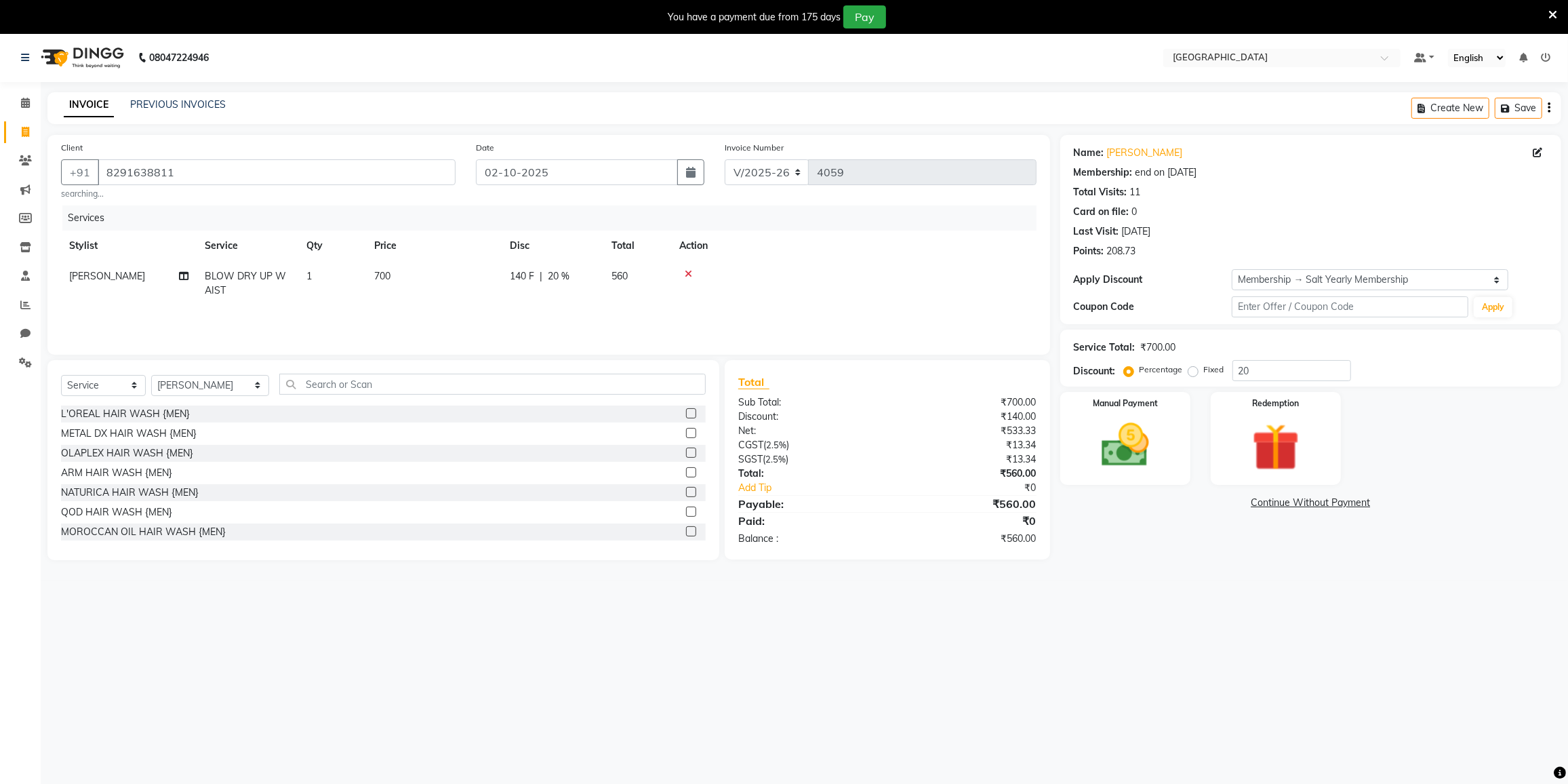
click at [147, 363] on div "Select Service Product Membership Package Voucher Prepaid Gift Card Select Styl…" at bounding box center [383, 460] width 672 height 200
click at [183, 383] on select "Select Stylist DC DILSHAD ALI FAIZAN AHMED FARHAN SHAIKH FEROZ SHAIKH Ganga Kun…" at bounding box center [210, 386] width 118 height 21
select select "80712"
click at [151, 375] on select "Select Stylist DC DILSHAD ALI FAIZAN AHMED FARHAN SHAIKH FEROZ SHAIKH Ganga Kun…" at bounding box center [210, 386] width 118 height 21
click at [379, 383] on input "text" at bounding box center [492, 384] width 426 height 21
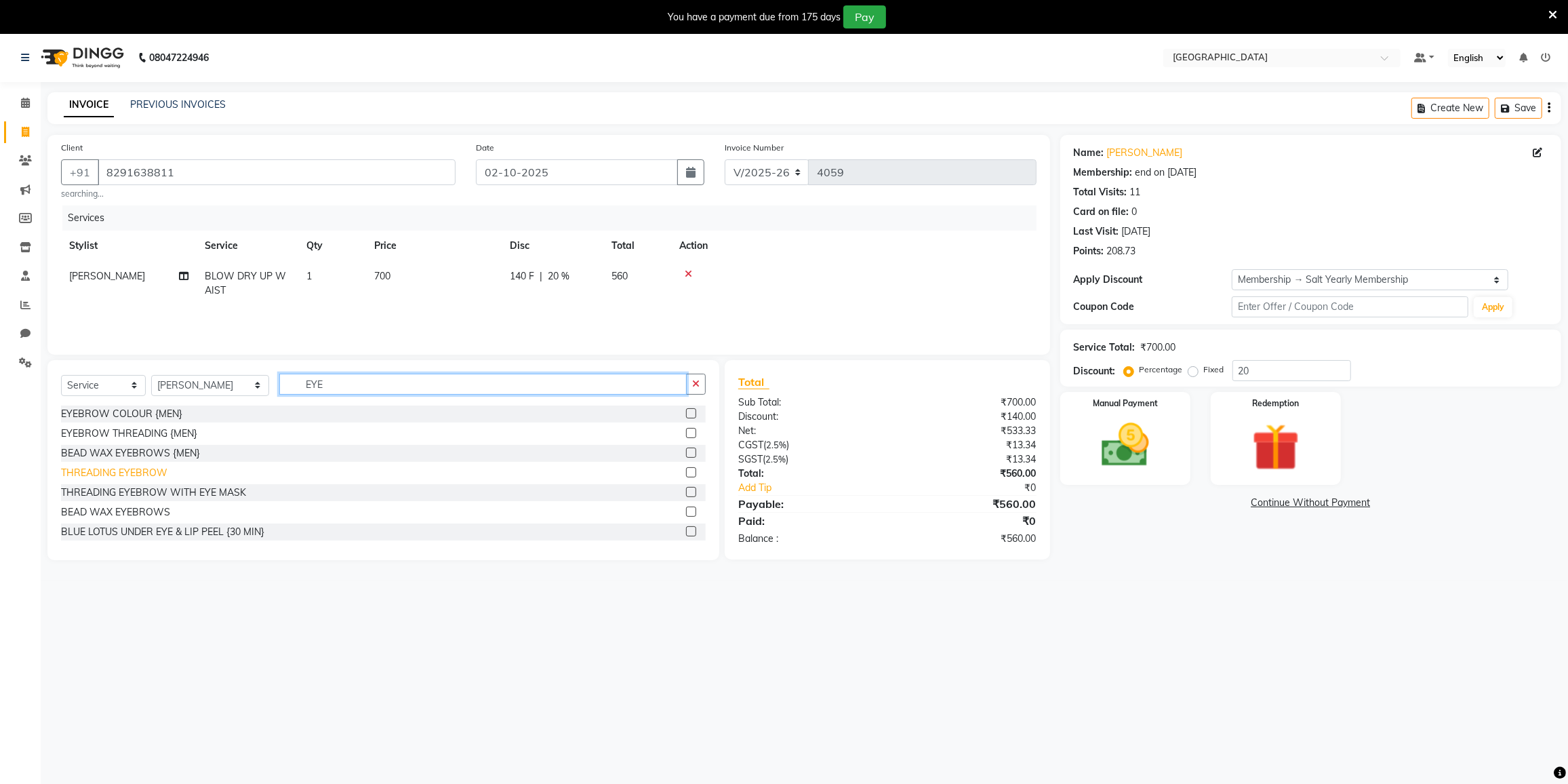
type input "EYE"
click at [95, 473] on div "THREADING EYEBROW" at bounding box center [114, 473] width 107 height 14
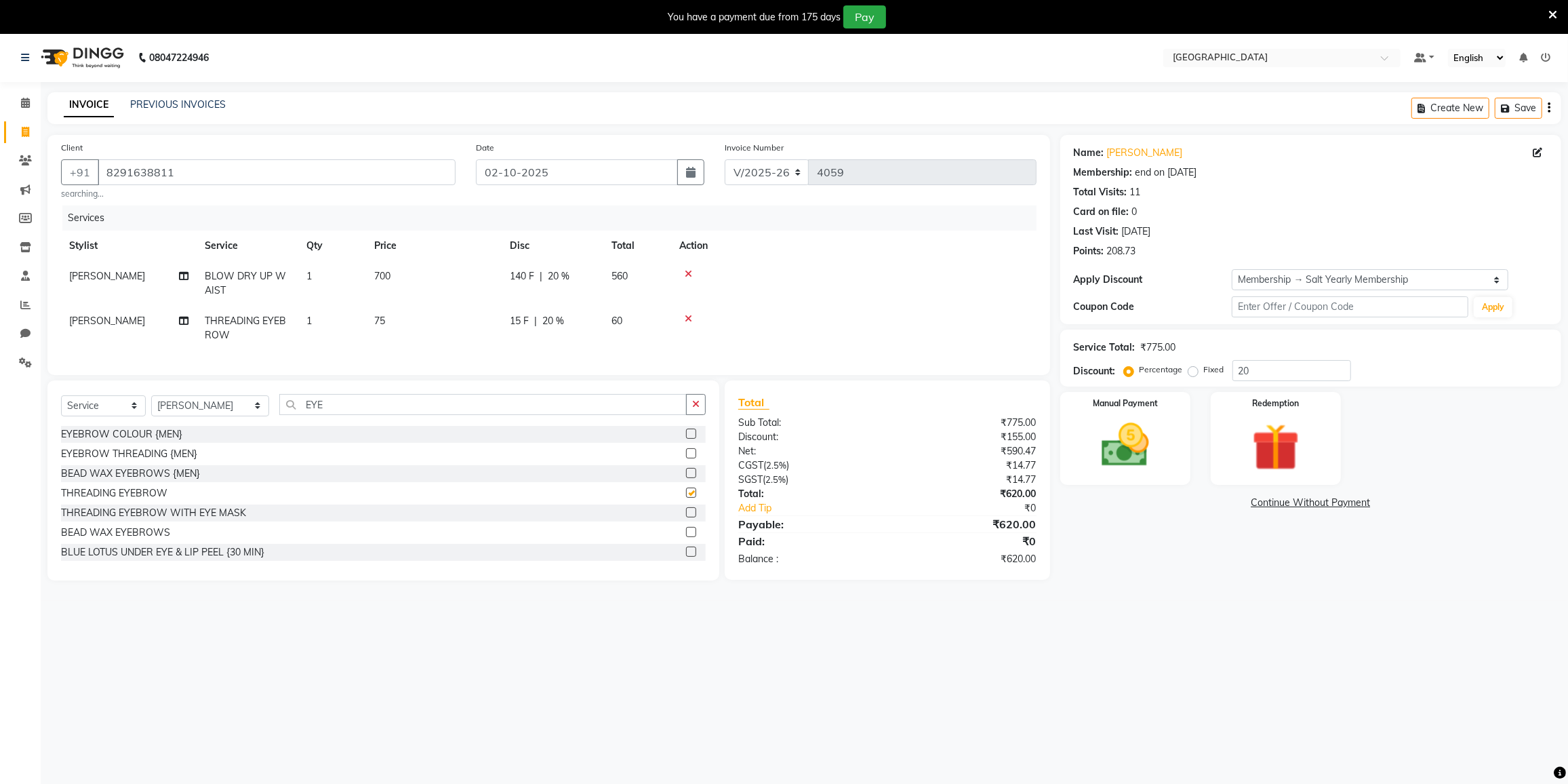
checkbox input "false"
click at [346, 412] on input "EYE" at bounding box center [483, 405] width 407 height 21
type input "E"
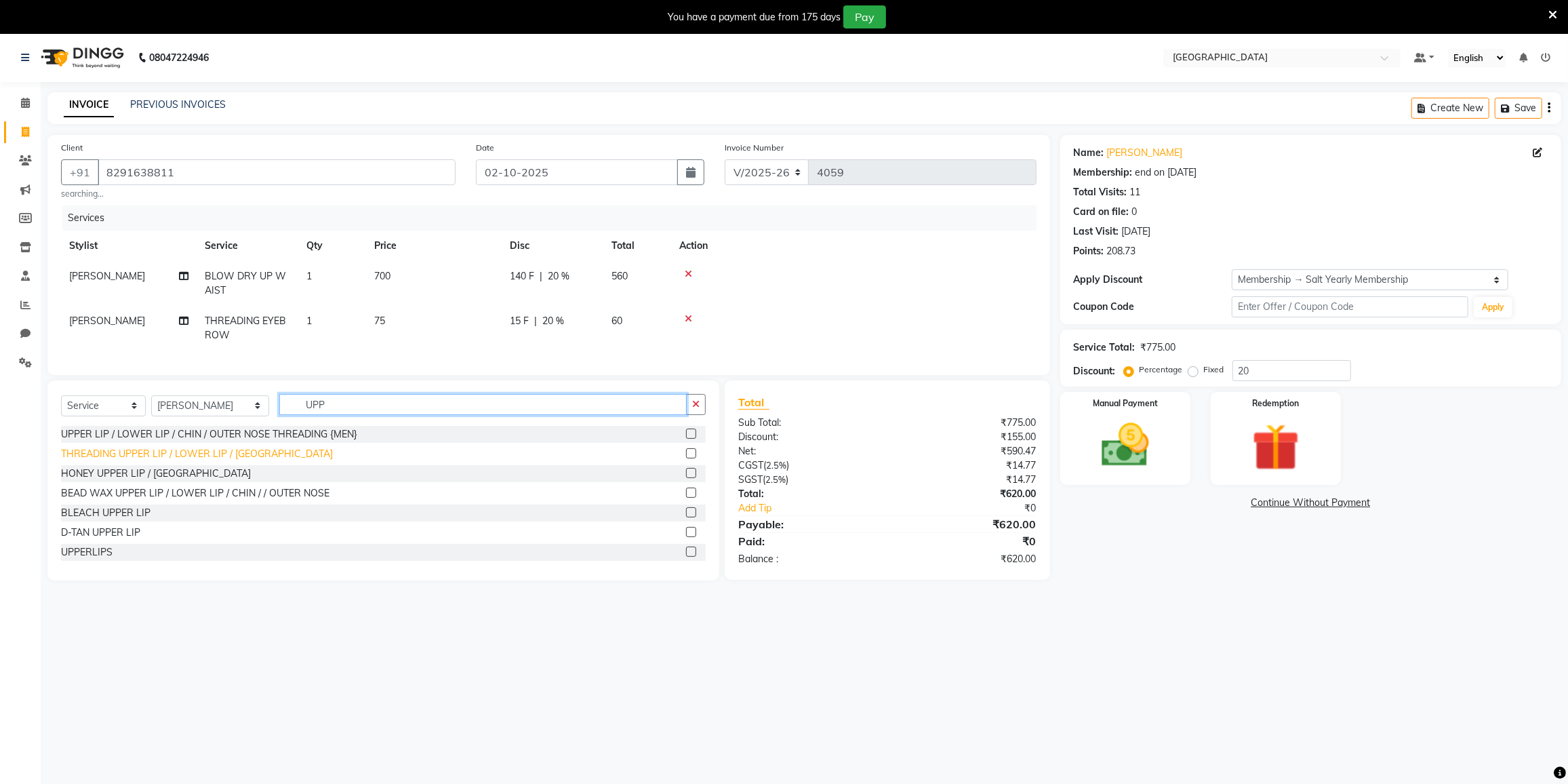
type input "UPP"
click at [140, 462] on div "THREADING UPPER LIP / LOWER LIP / CHIN" at bounding box center [197, 454] width 272 height 14
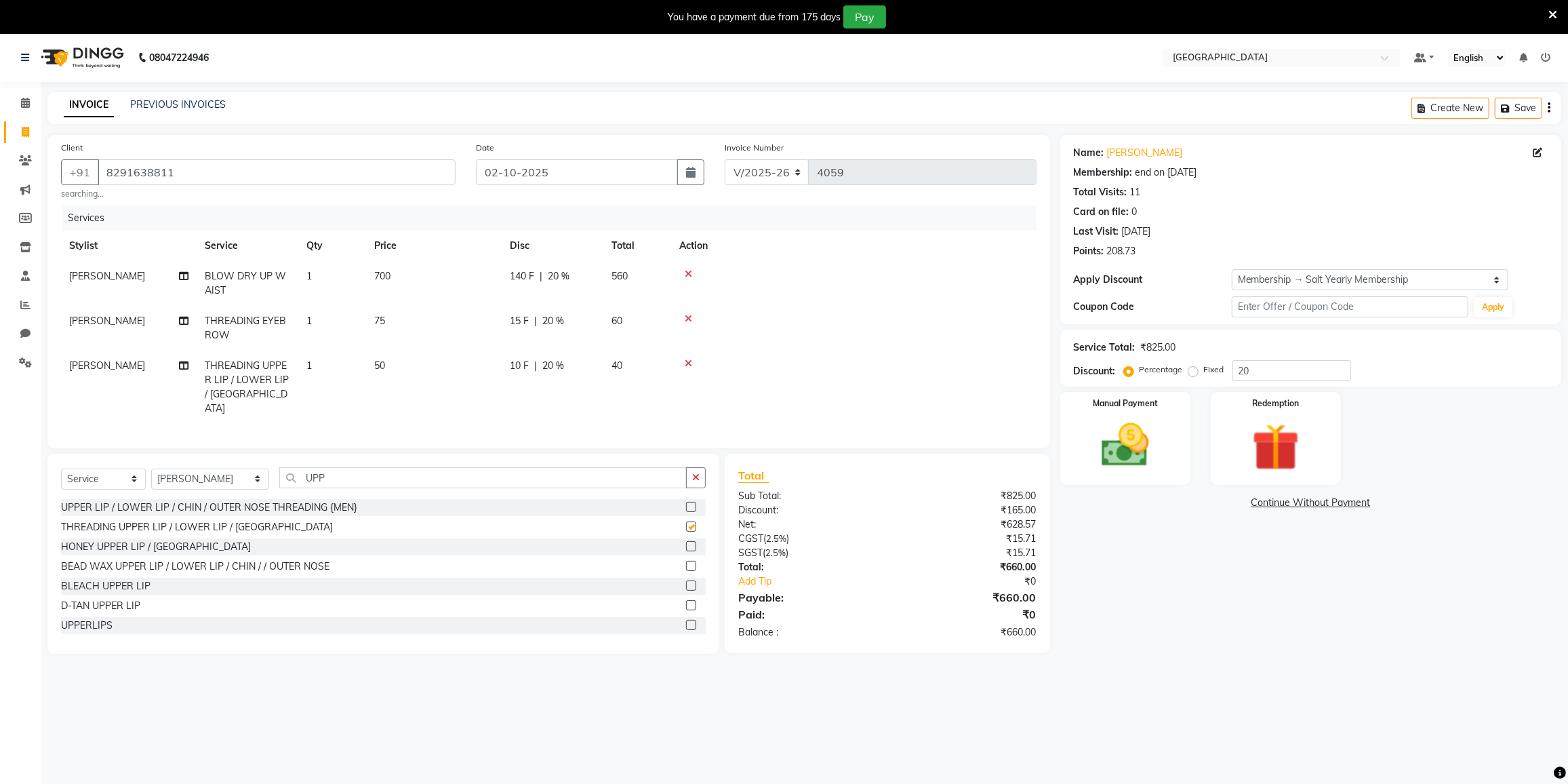
checkbox input "false"
click at [1171, 452] on div "Manual Payment" at bounding box center [1125, 438] width 136 height 97
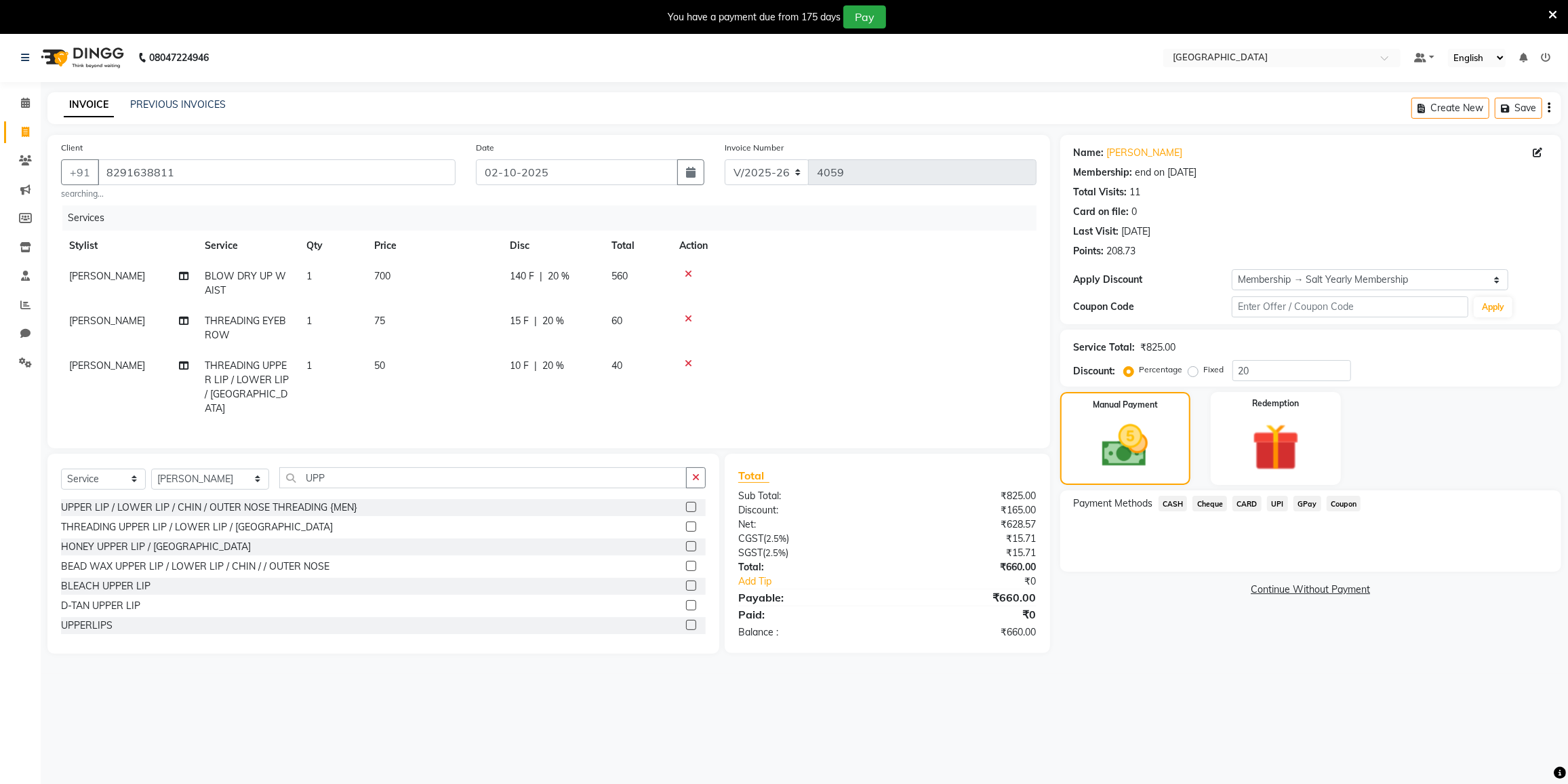
click at [1302, 502] on span "GPay" at bounding box center [1307, 504] width 28 height 15
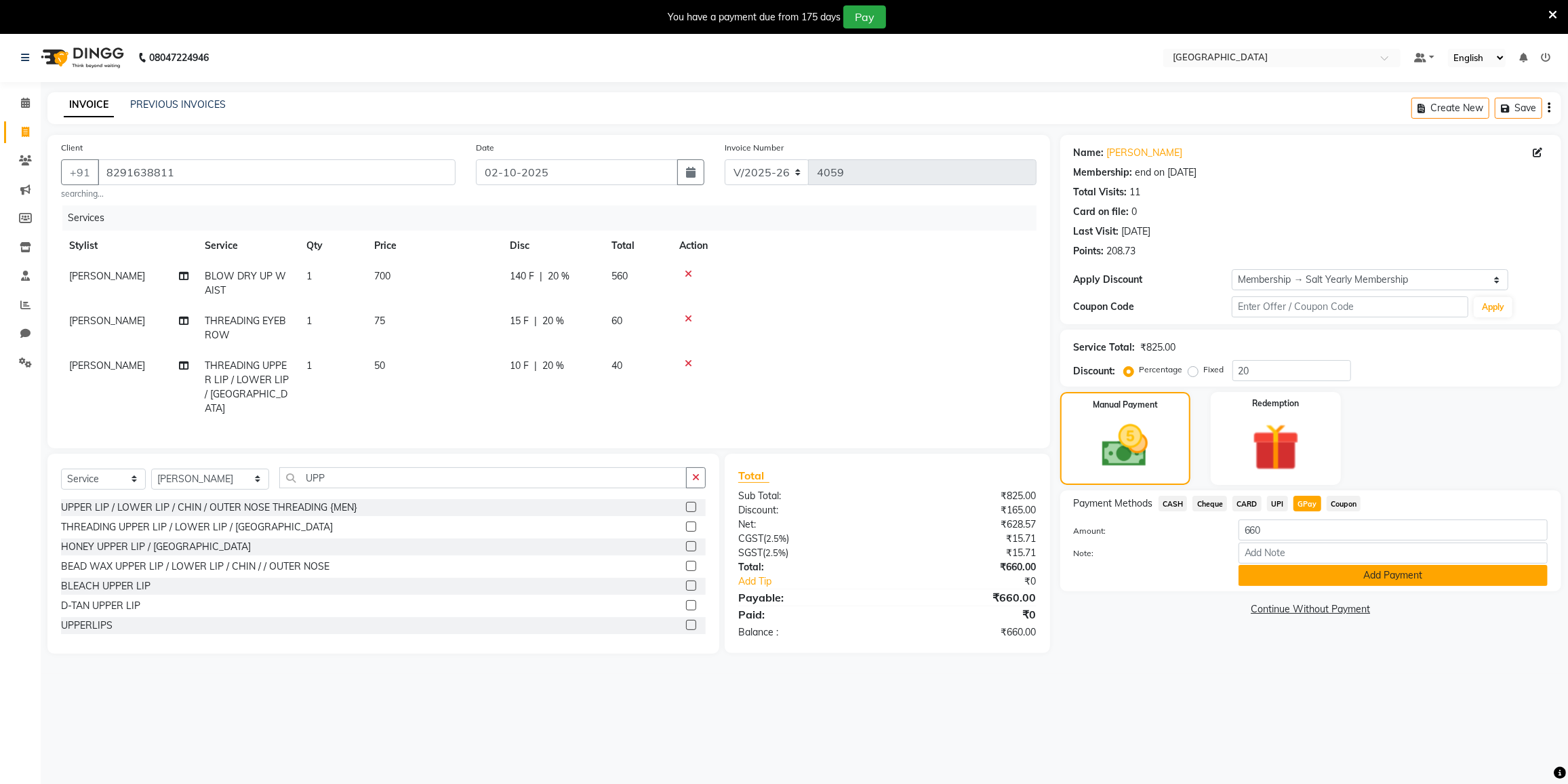
click at [1284, 581] on button "Add Payment" at bounding box center [1393, 575] width 309 height 21
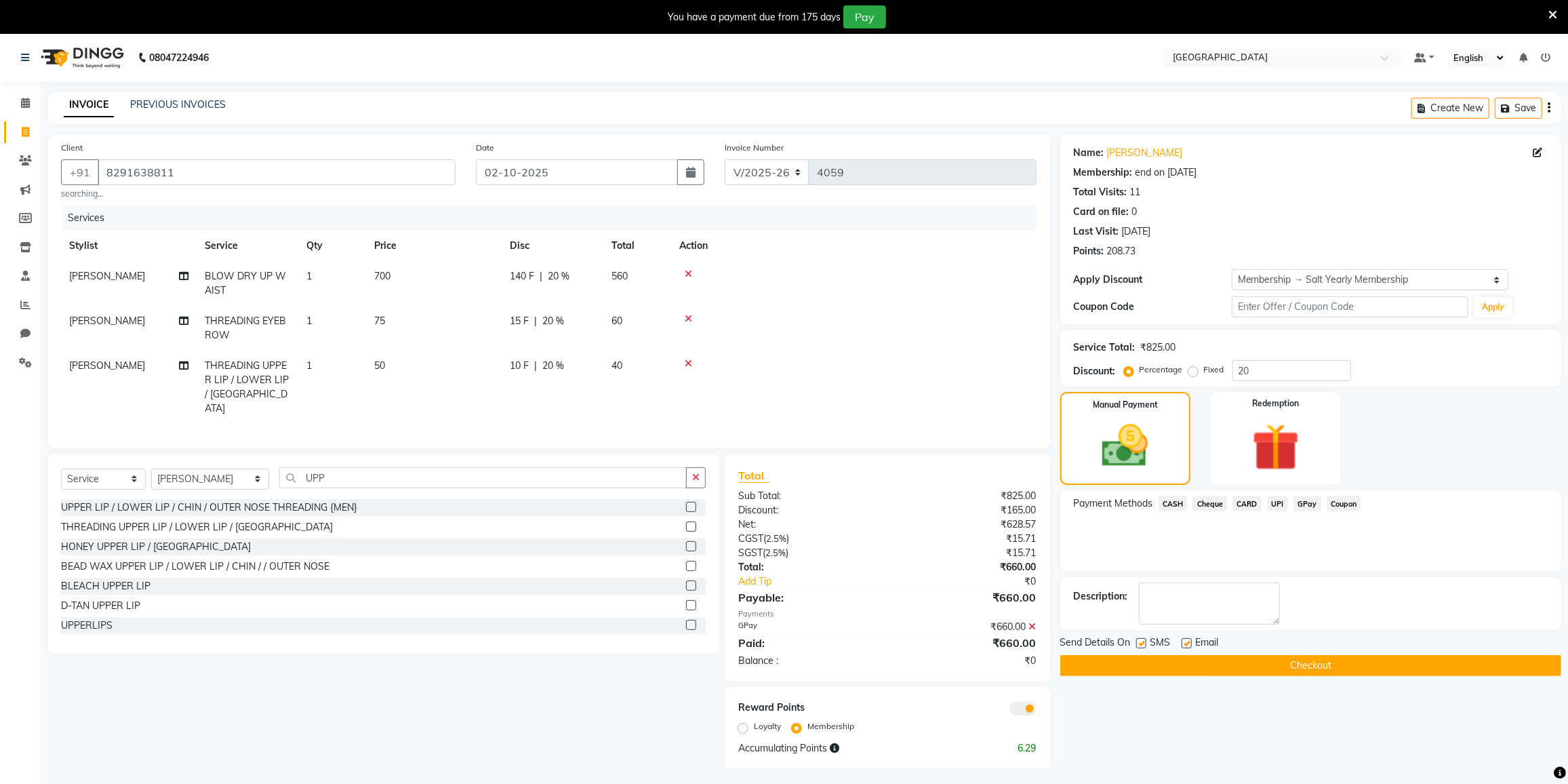
click at [1284, 581] on div "Description:" at bounding box center [1310, 603] width 501 height 53
click at [1303, 506] on span "GPay" at bounding box center [1307, 504] width 28 height 15
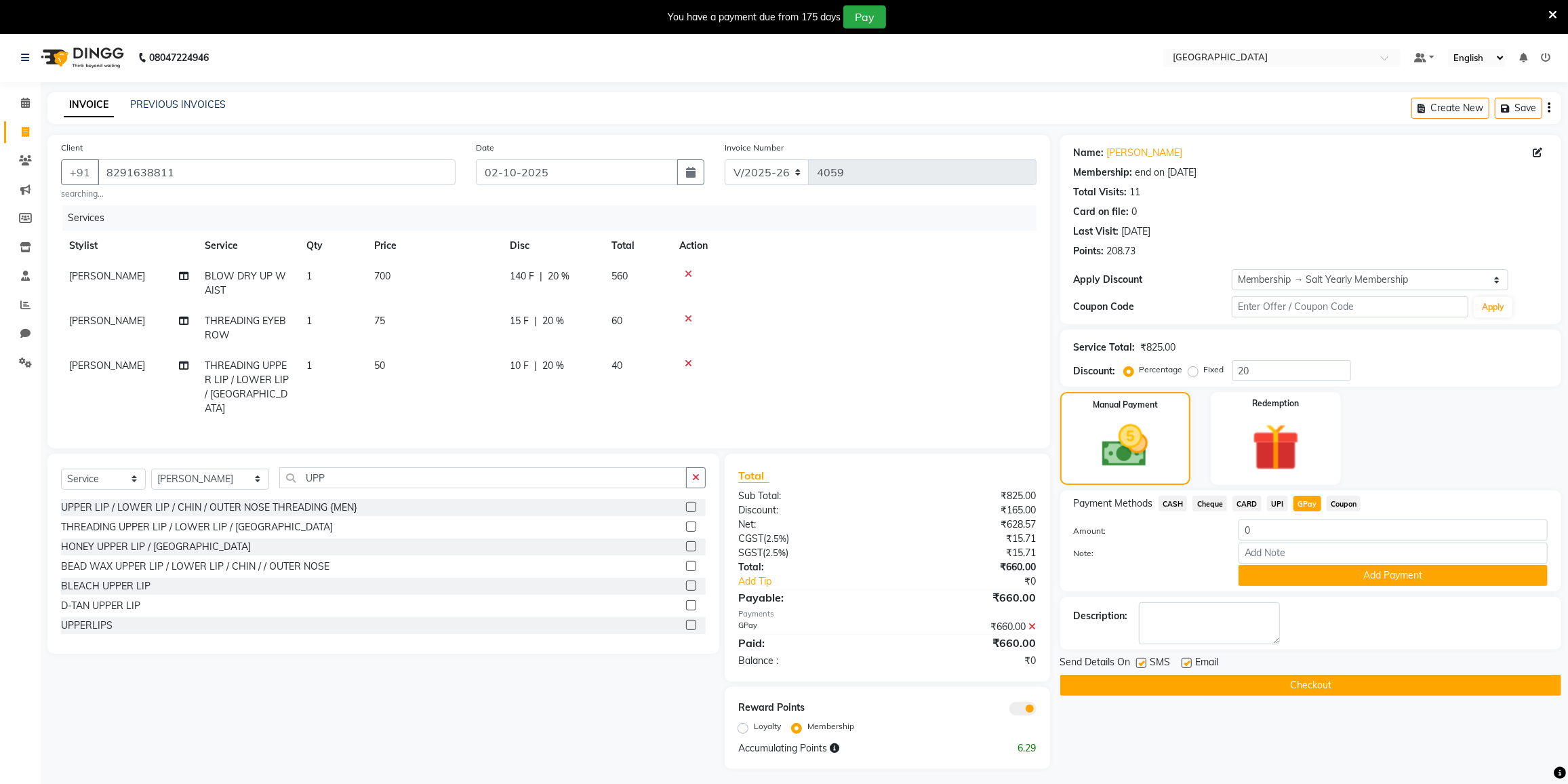
click at [1267, 683] on button "Checkout" at bounding box center [1310, 686] width 501 height 21
click at [1267, 683] on div "Checkout" at bounding box center [1310, 686] width 501 height 21
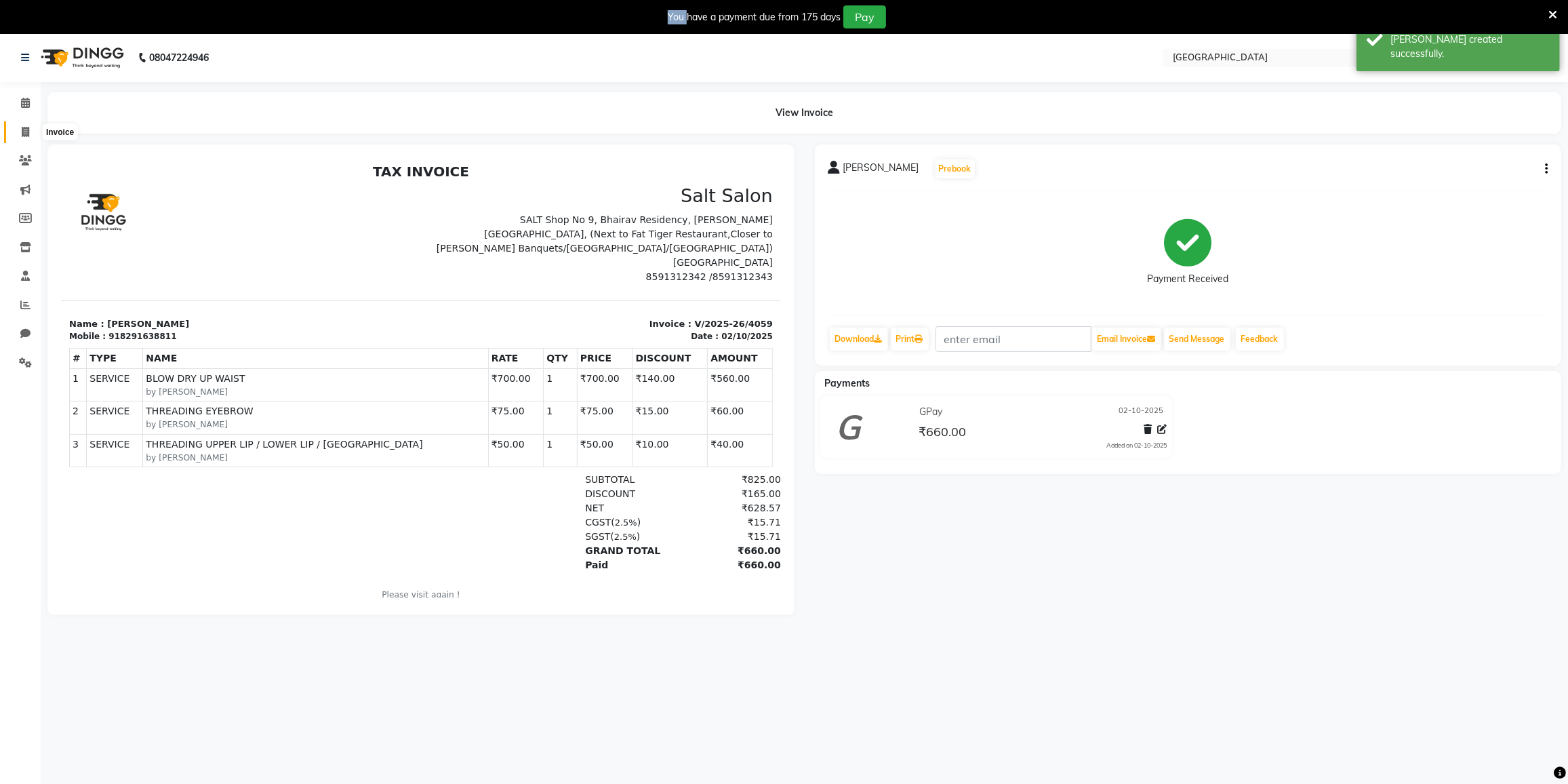
click at [20, 131] on span at bounding box center [25, 133] width 24 height 15
select select "service"
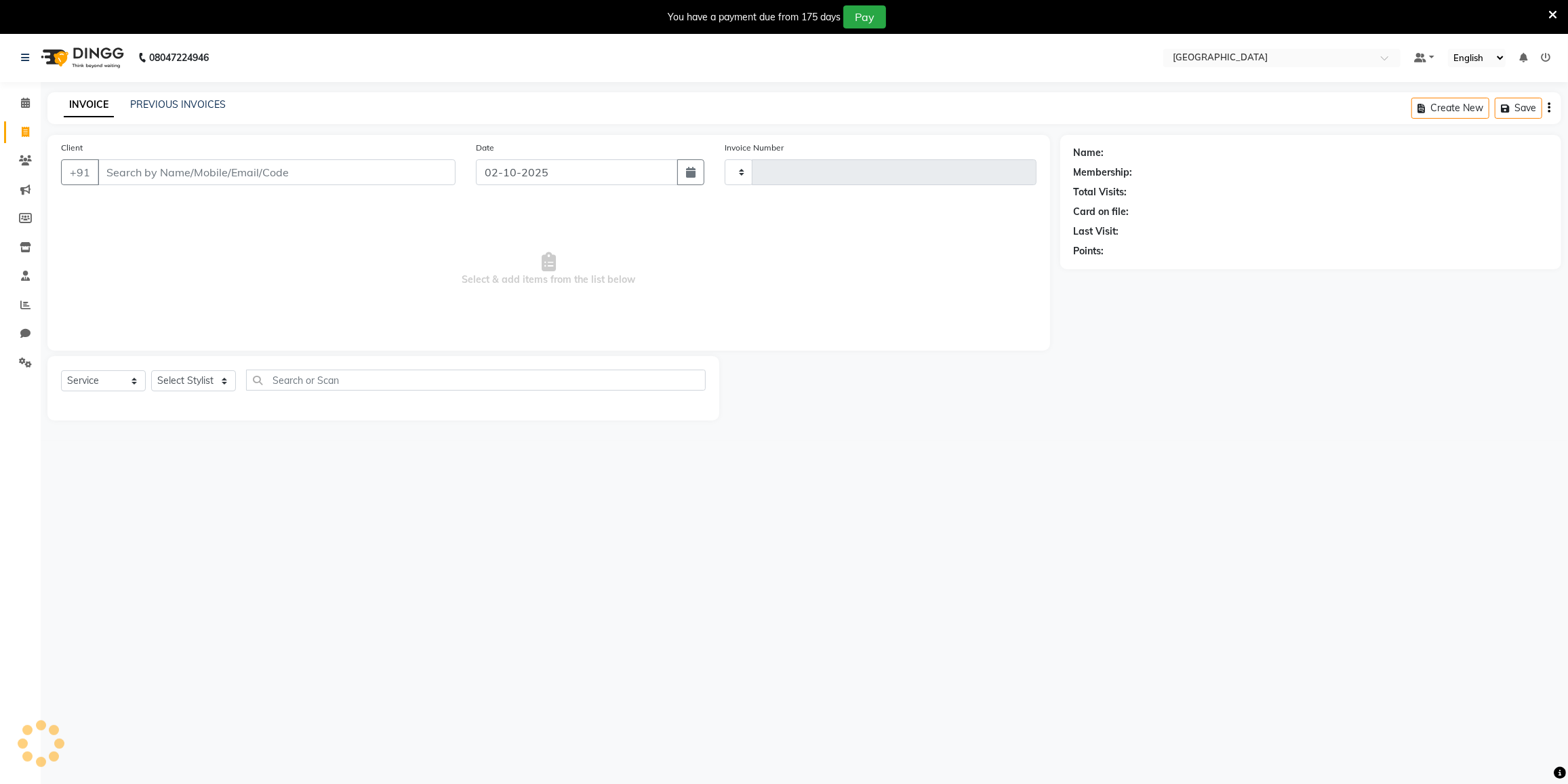
type input "4060"
select select "8096"
click at [28, 94] on link "Calendar" at bounding box center [20, 103] width 32 height 22
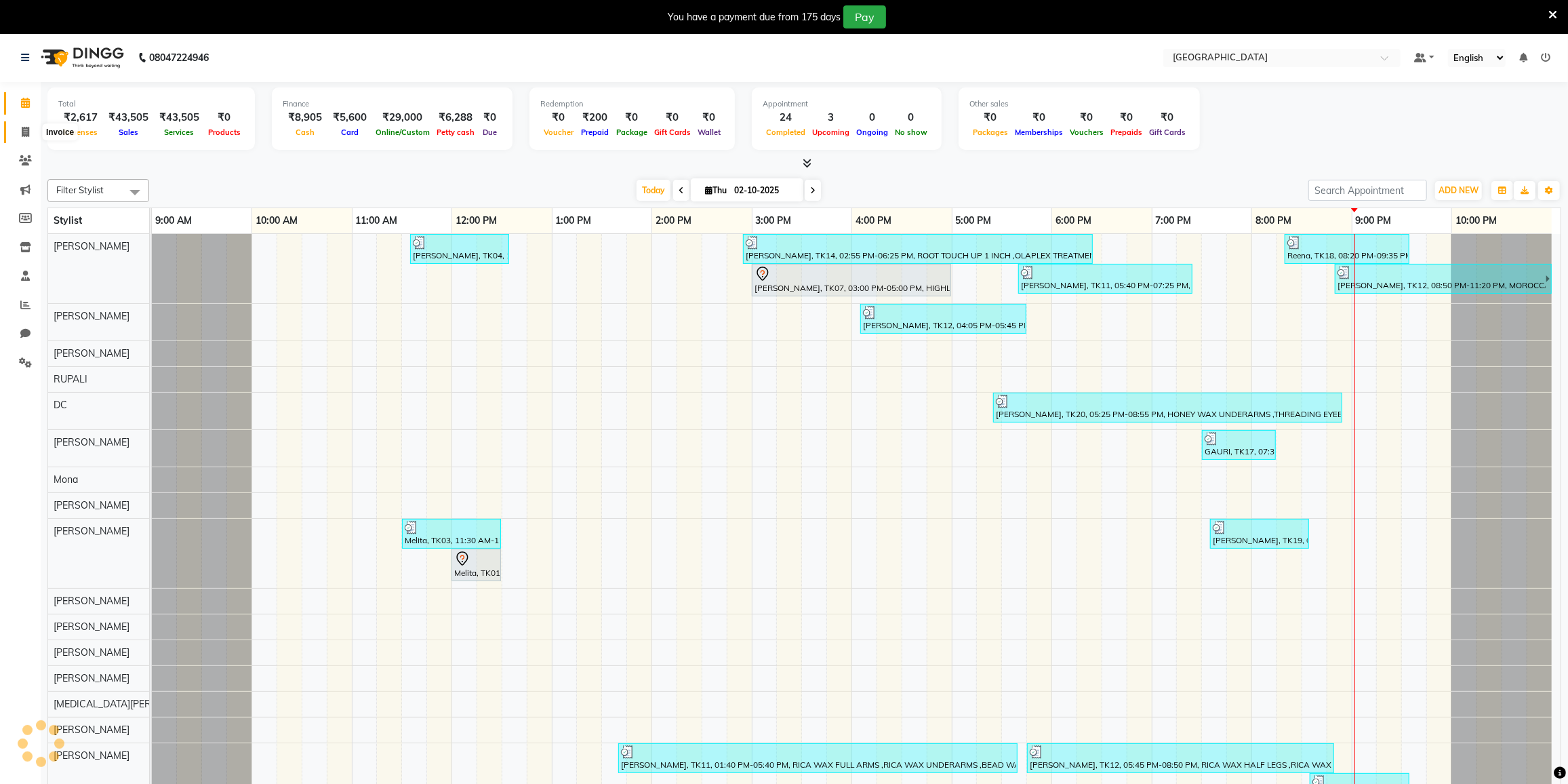
click at [31, 135] on span at bounding box center [25, 133] width 24 height 15
select select "8096"
select select "service"
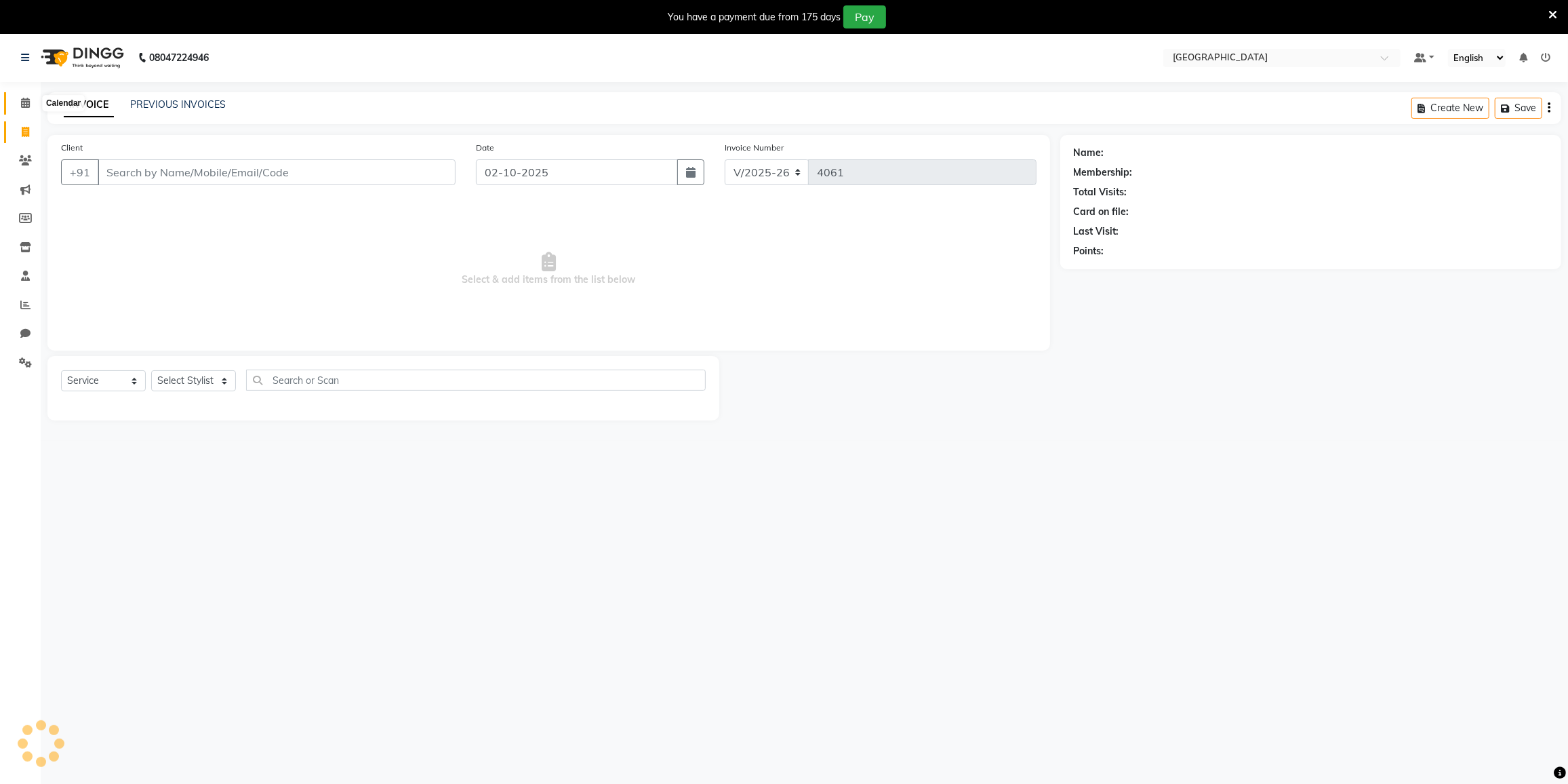
click at [20, 101] on span at bounding box center [25, 103] width 24 height 15
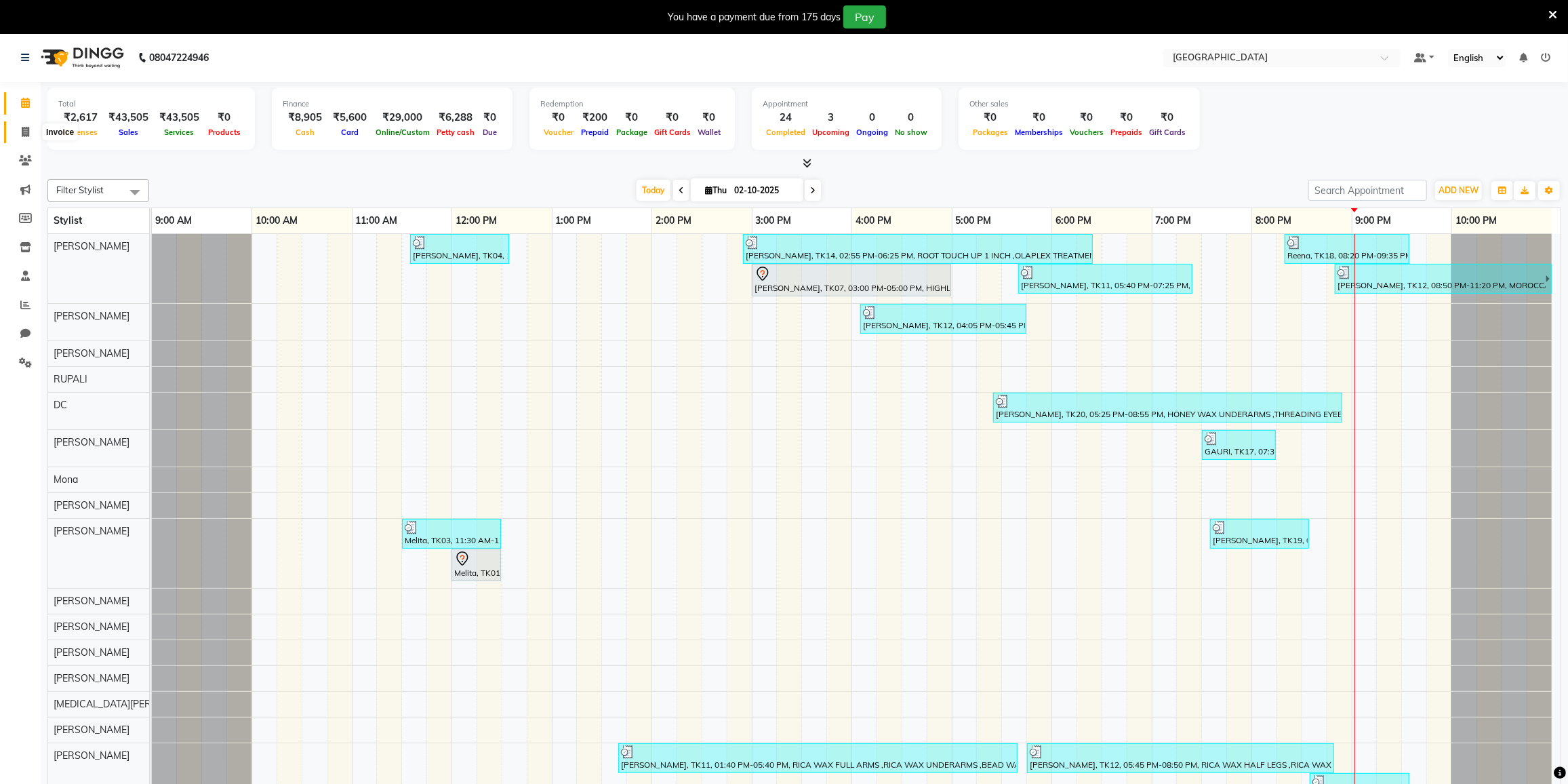
click at [22, 129] on icon at bounding box center [25, 132] width 8 height 10
select select "service"
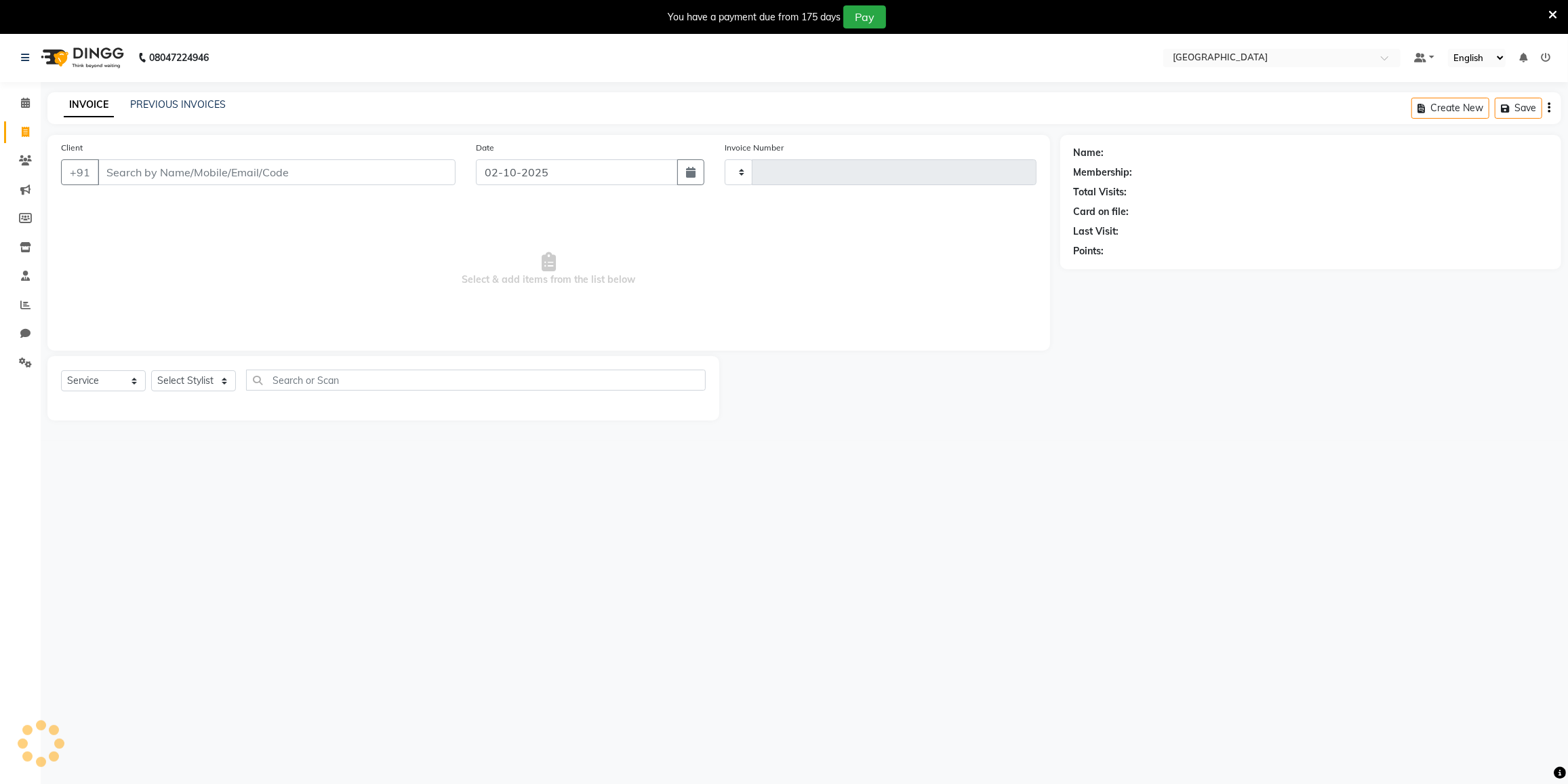
type input "4061"
select select "8096"
click at [22, 100] on icon at bounding box center [25, 103] width 9 height 10
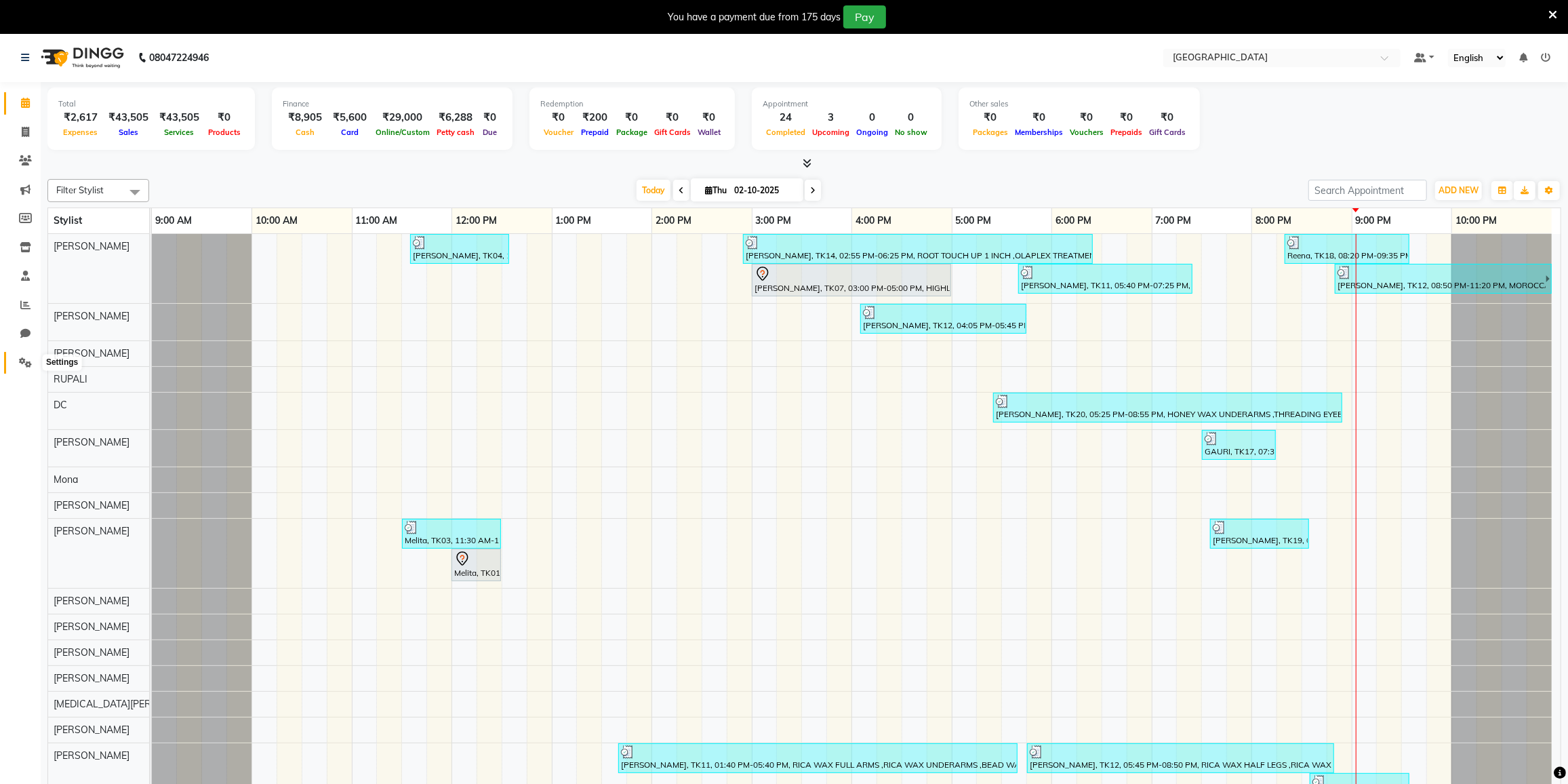
click at [23, 358] on icon at bounding box center [25, 362] width 13 height 10
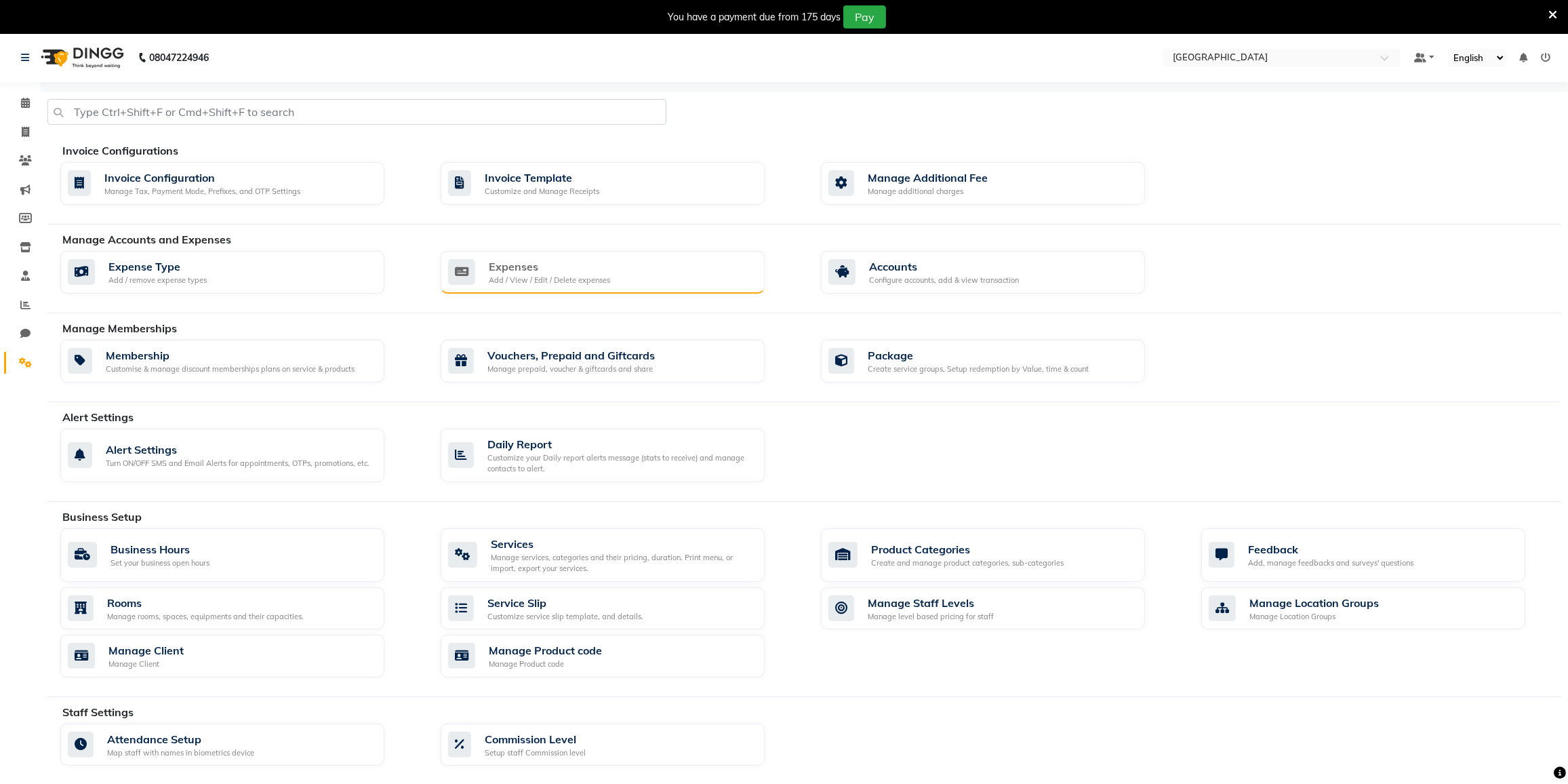
click at [501, 271] on div "Expenses" at bounding box center [549, 266] width 121 height 16
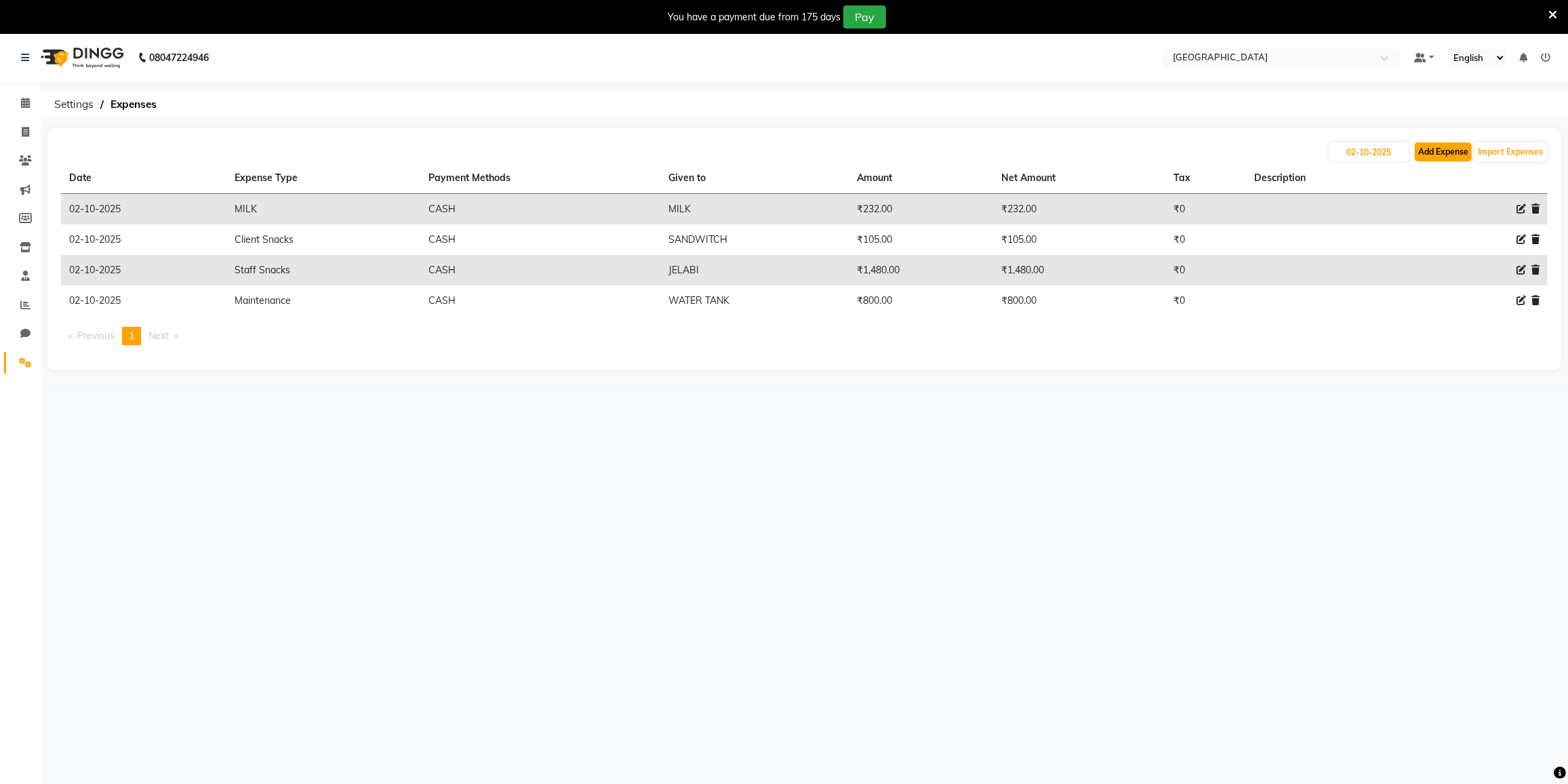
click at [1428, 153] on button "Add Expense" at bounding box center [1443, 152] width 57 height 19
select select "1"
select select "7224"
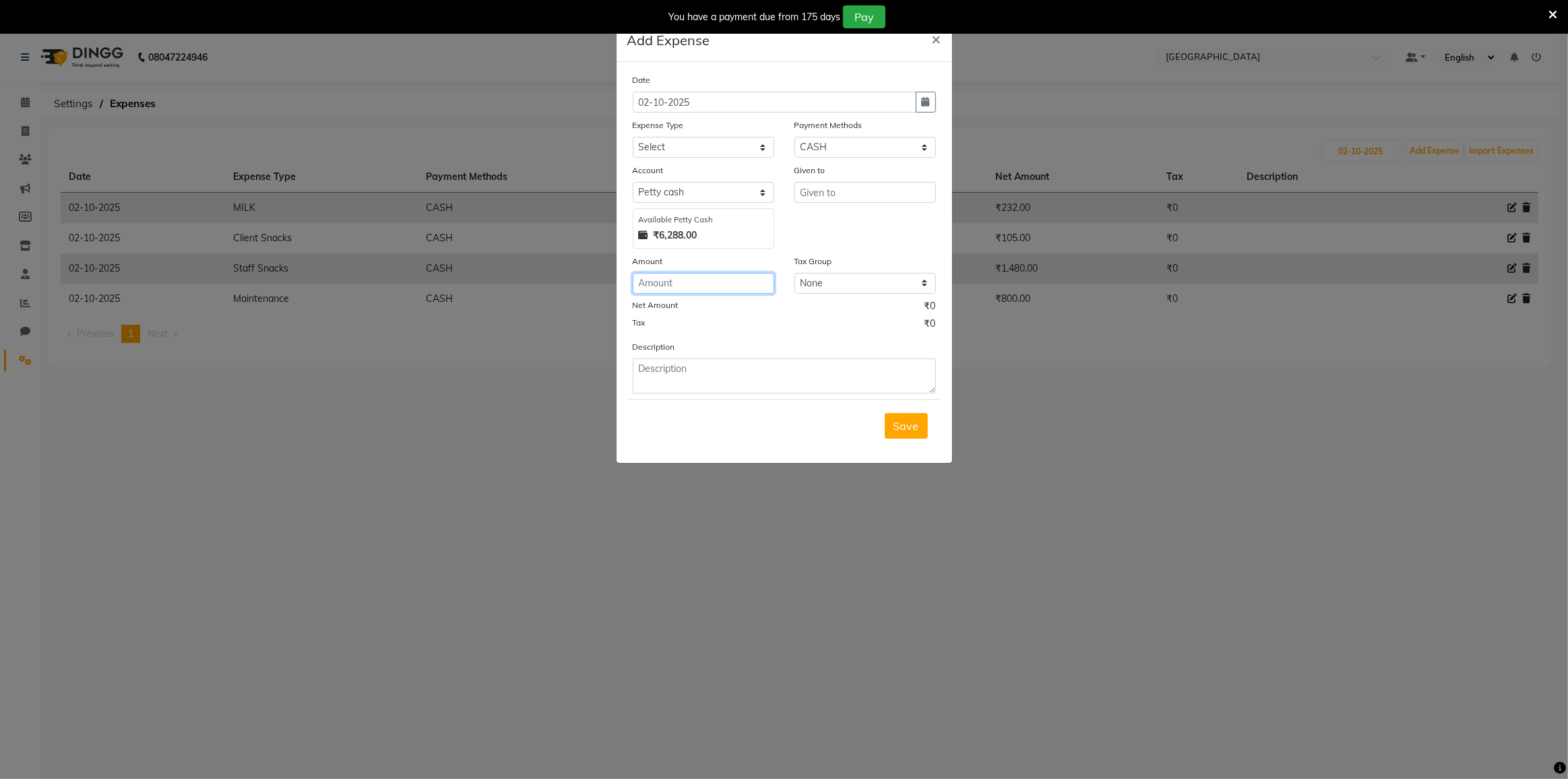
click at [650, 281] on input "number" at bounding box center [703, 283] width 142 height 21
type input "85"
click at [867, 195] on input "text" at bounding box center [865, 193] width 142 height 21
click at [661, 140] on select "Select Advance Salary Bank charges Cash transfer to bank Cash transfer to hub C…" at bounding box center [703, 147] width 142 height 21
select select "21786"
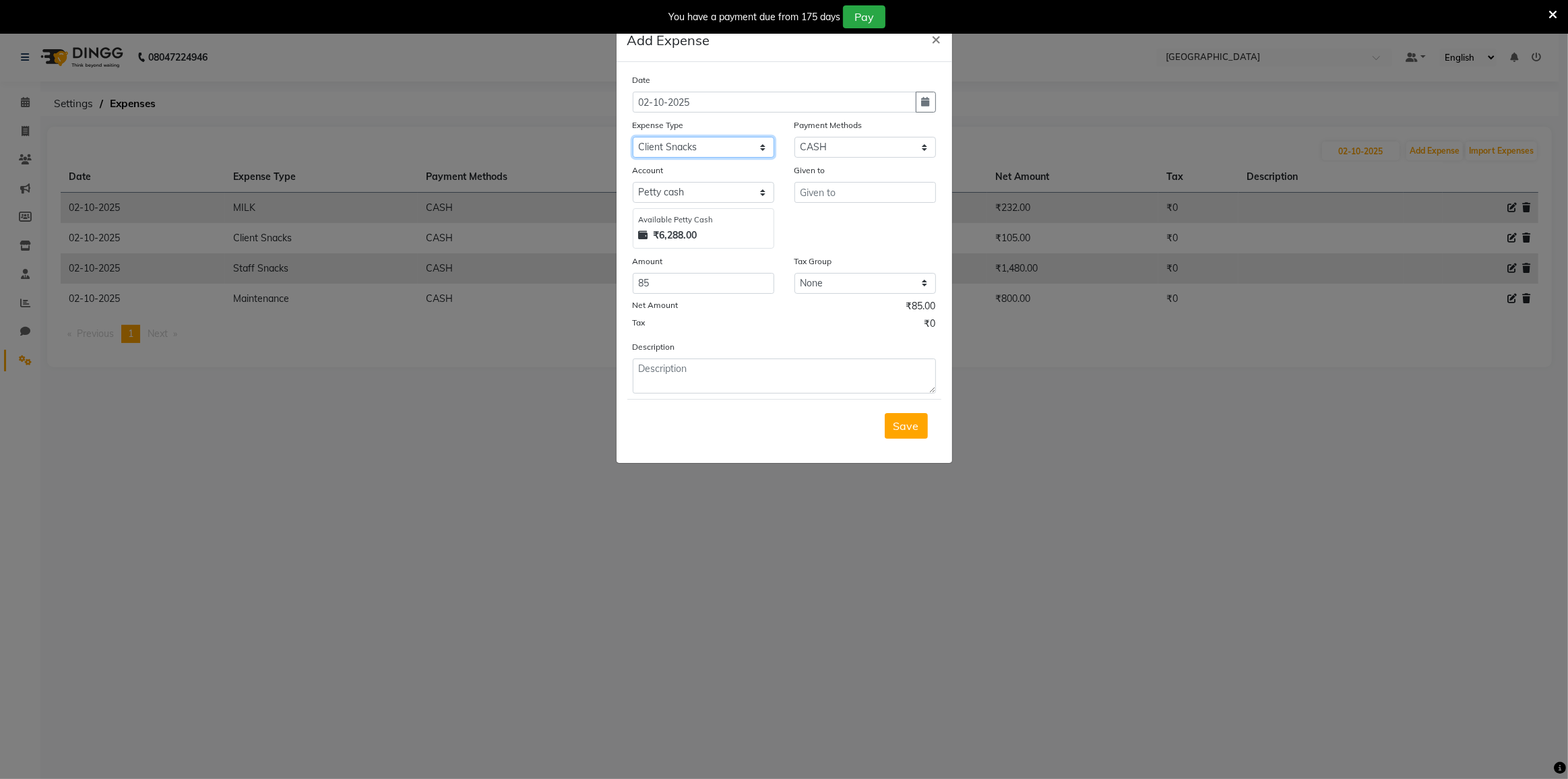
click at [633, 137] on select "Select Advance Salary Bank charges Cash transfer to bank Cash transfer to hub C…" at bounding box center [703, 147] width 142 height 21
click at [831, 193] on input "text" at bounding box center [865, 193] width 142 height 21
type input "SANDWHITCH"
click at [902, 420] on span "Save" at bounding box center [906, 426] width 26 height 13
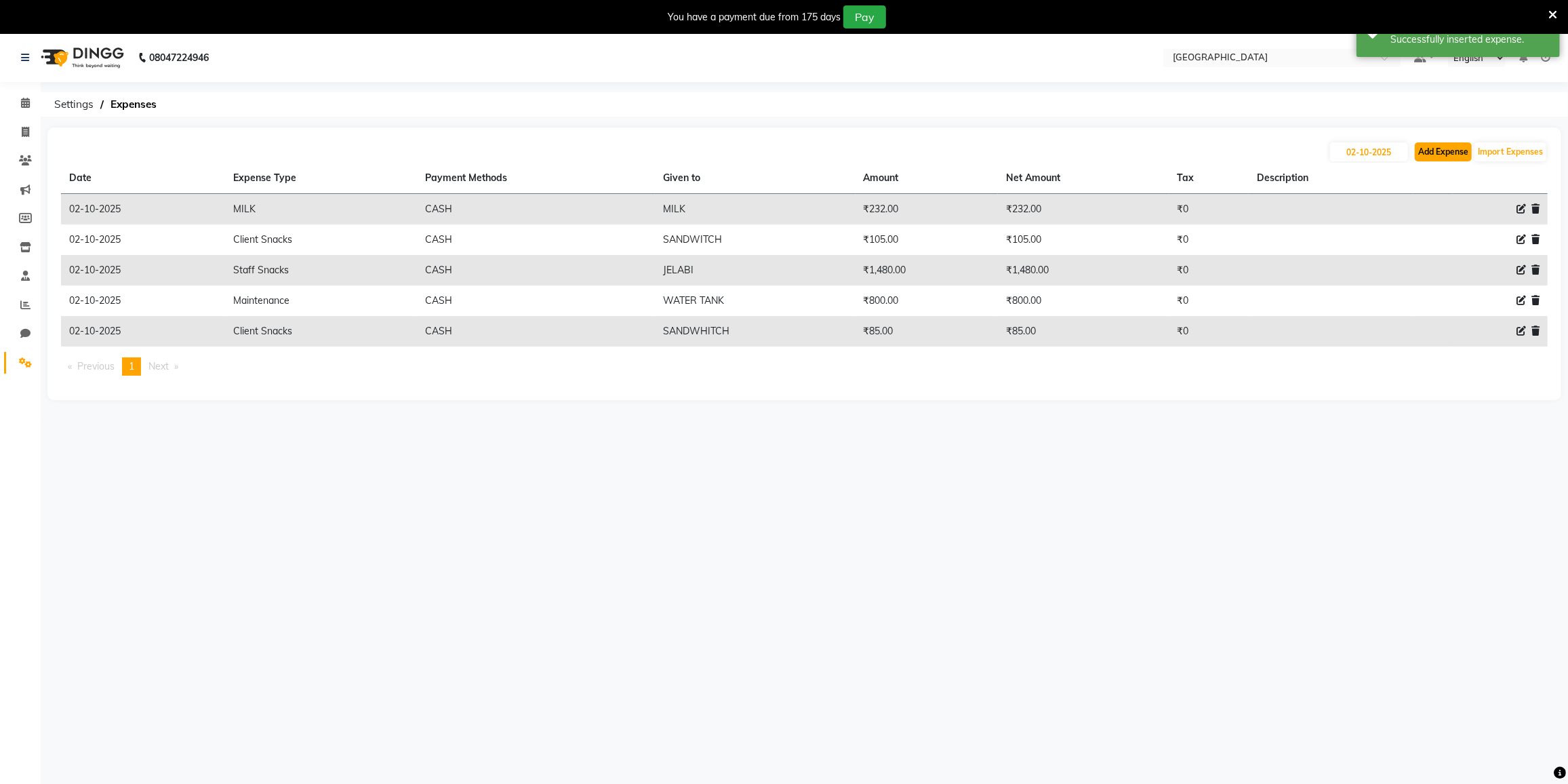
click at [1433, 153] on button "Add Expense" at bounding box center [1443, 152] width 57 height 19
select select "1"
select select "7224"
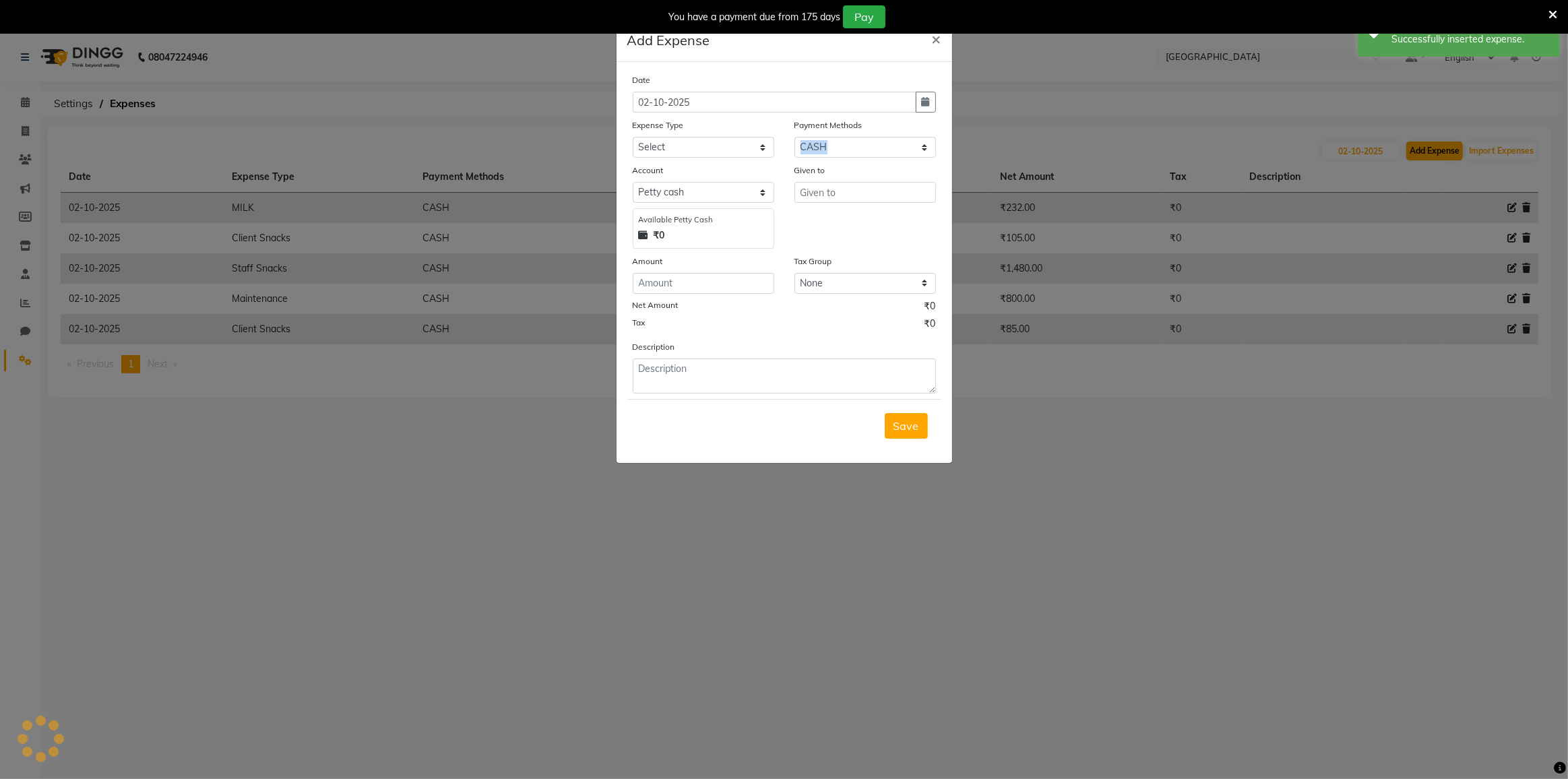
click at [1424, 152] on ngb-modal-window "Add Expense × Date [DATE] Expense Type Select Advance Salary Bank charges Cash …" at bounding box center [784, 390] width 1568 height 779
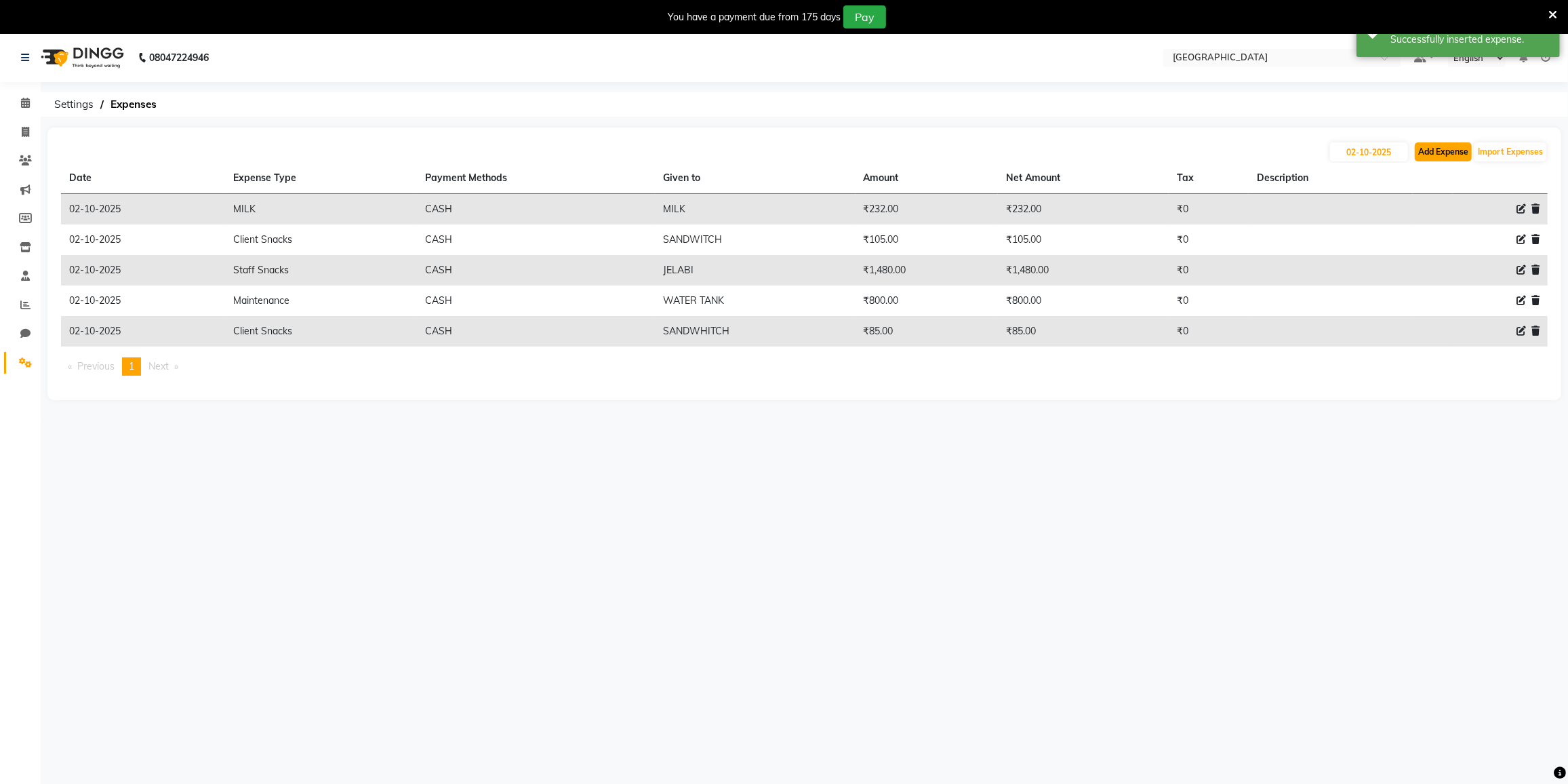
click at [1423, 151] on button "Add Expense" at bounding box center [1443, 152] width 57 height 19
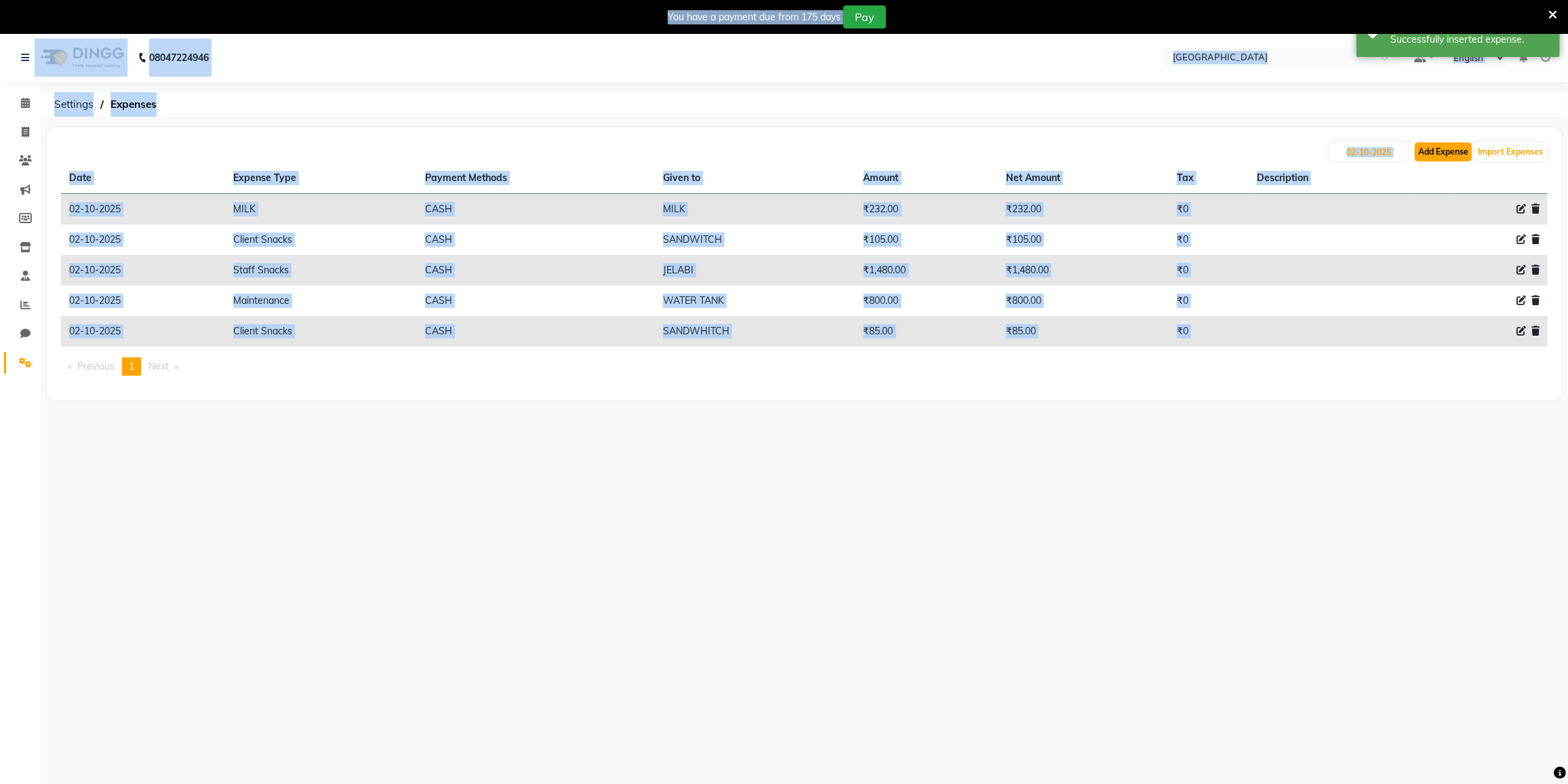
click at [1449, 147] on button "Add Expense" at bounding box center [1443, 152] width 57 height 19
click at [1451, 164] on div "02-10-2025 Add Expense Import Expenses Date Expense Type Payment Methods Given …" at bounding box center [805, 264] width 1514 height 273
click at [1451, 164] on th at bounding box center [1432, 178] width 39 height 31
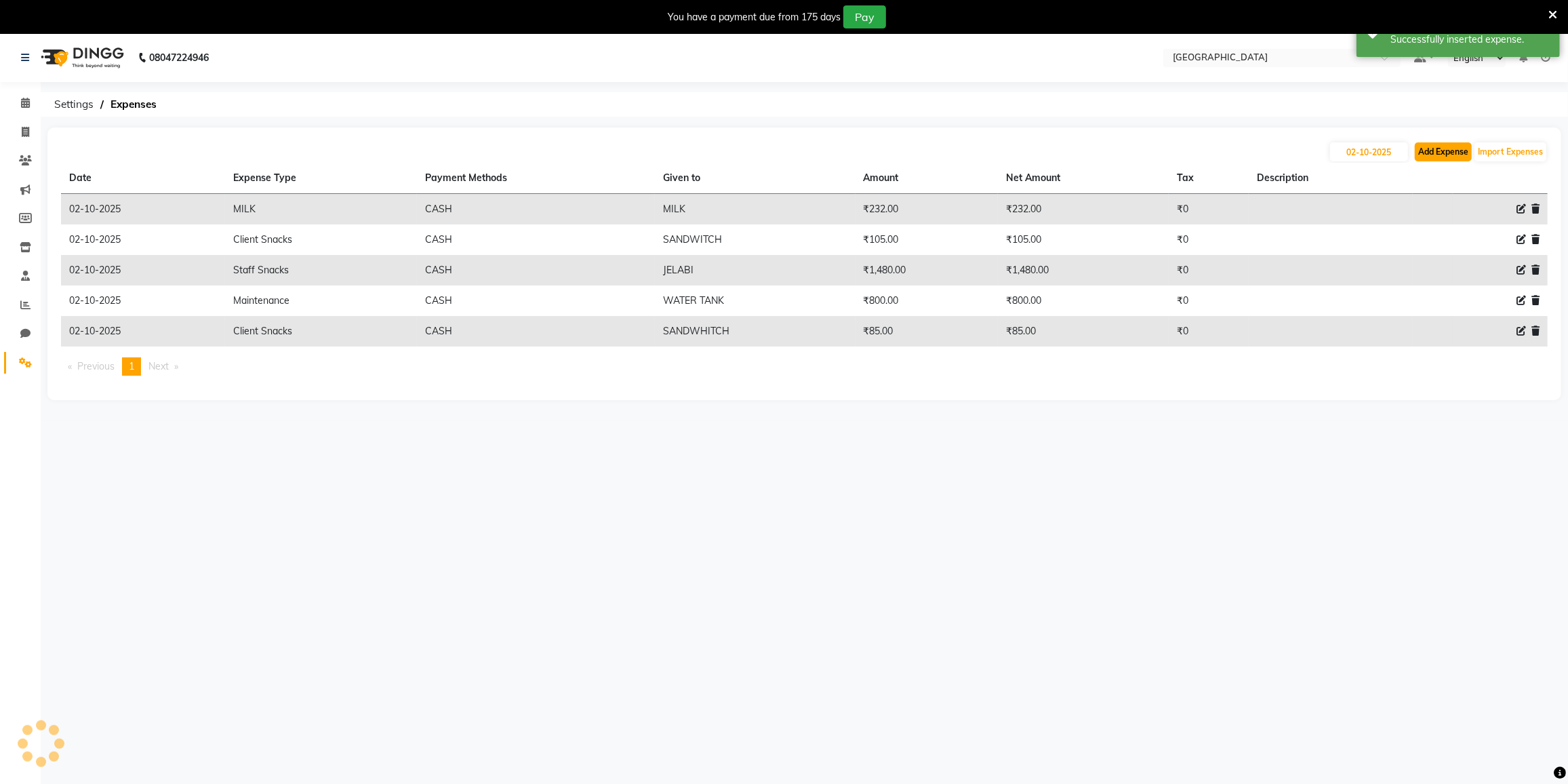
click at [1456, 148] on button "Add Expense" at bounding box center [1443, 152] width 57 height 19
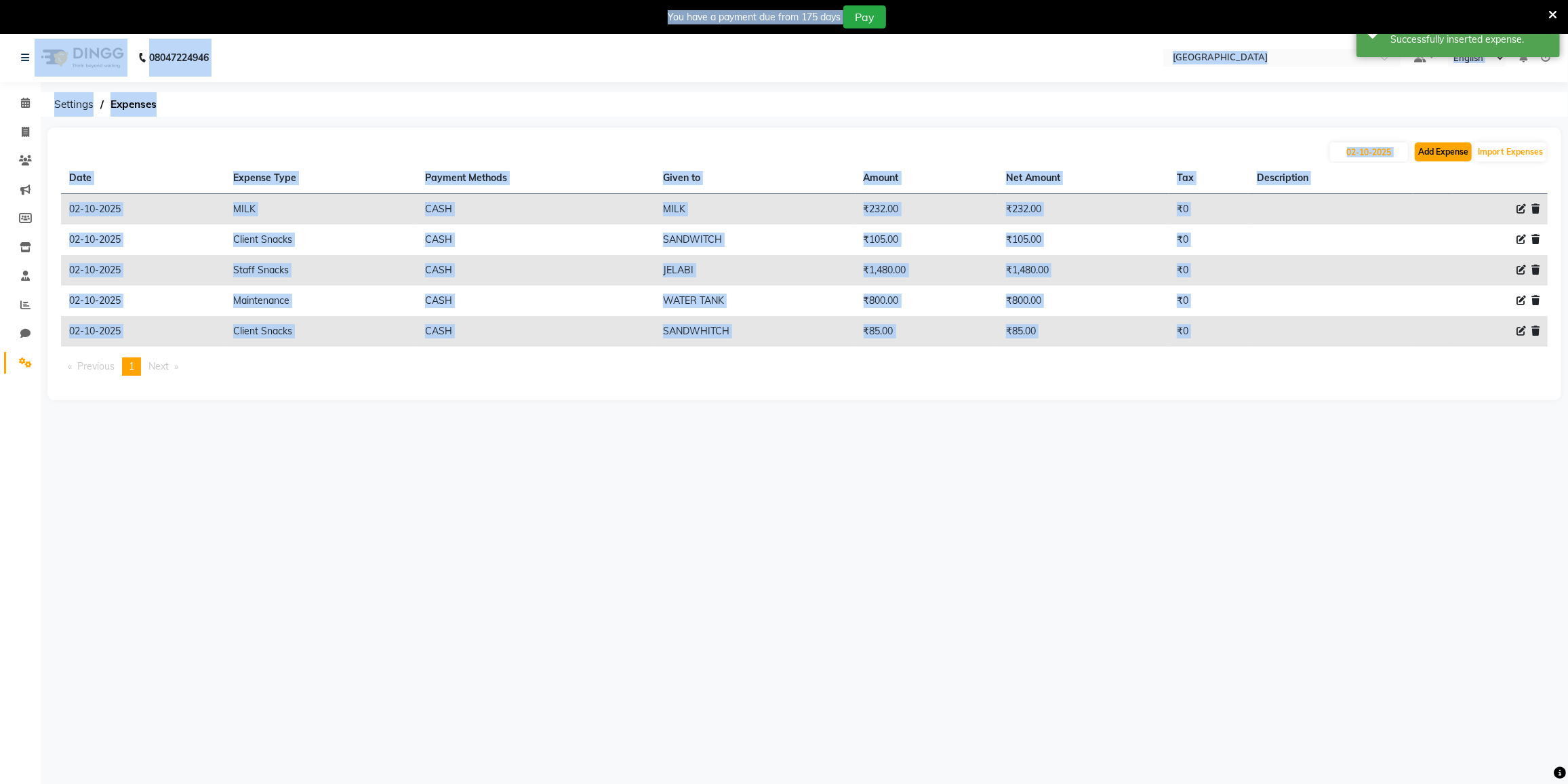
click at [1424, 145] on button "Add Expense" at bounding box center [1443, 152] width 57 height 19
click at [22, 131] on icon at bounding box center [25, 132] width 8 height 10
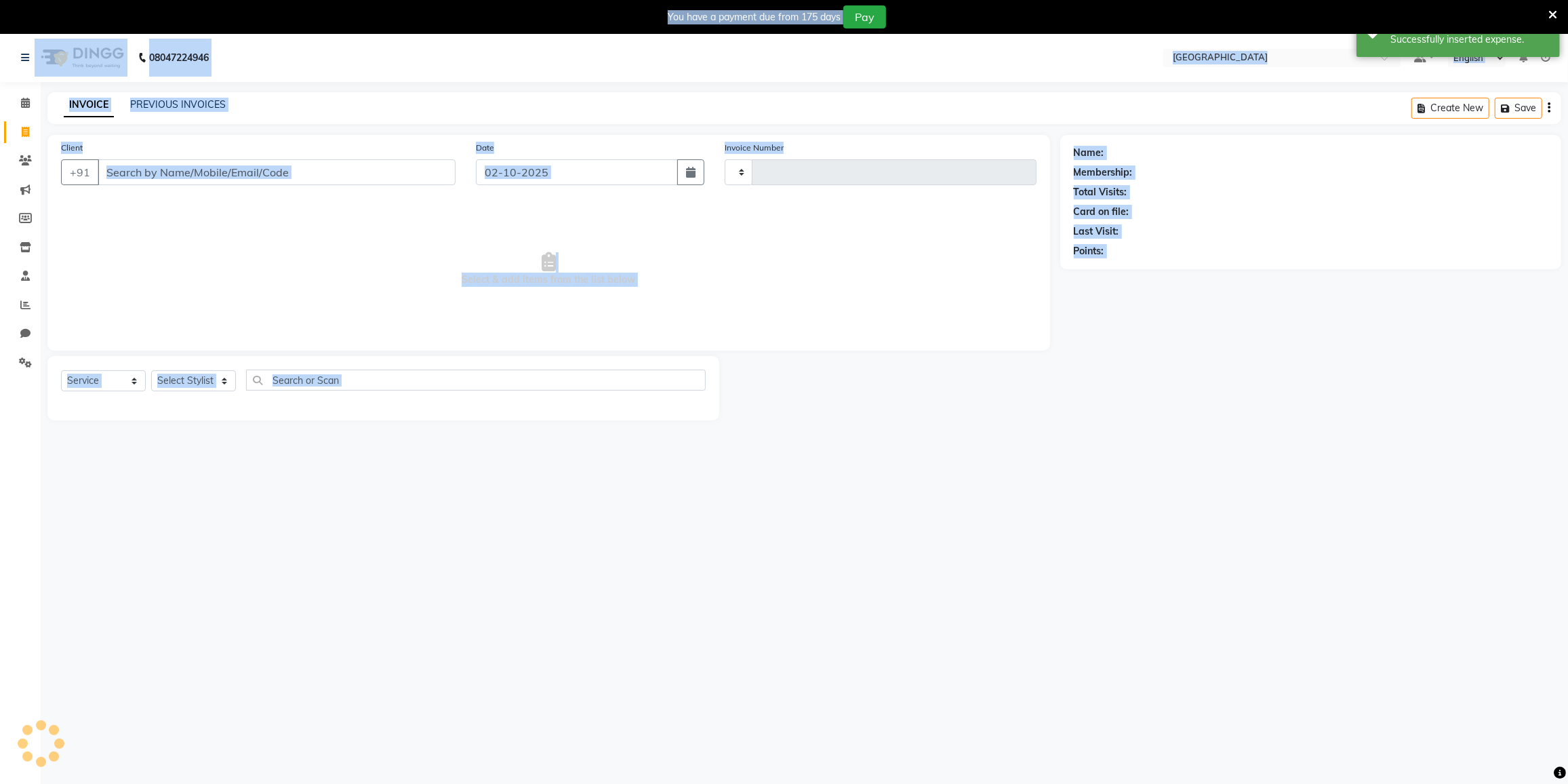
click at [22, 131] on icon at bounding box center [25, 132] width 8 height 10
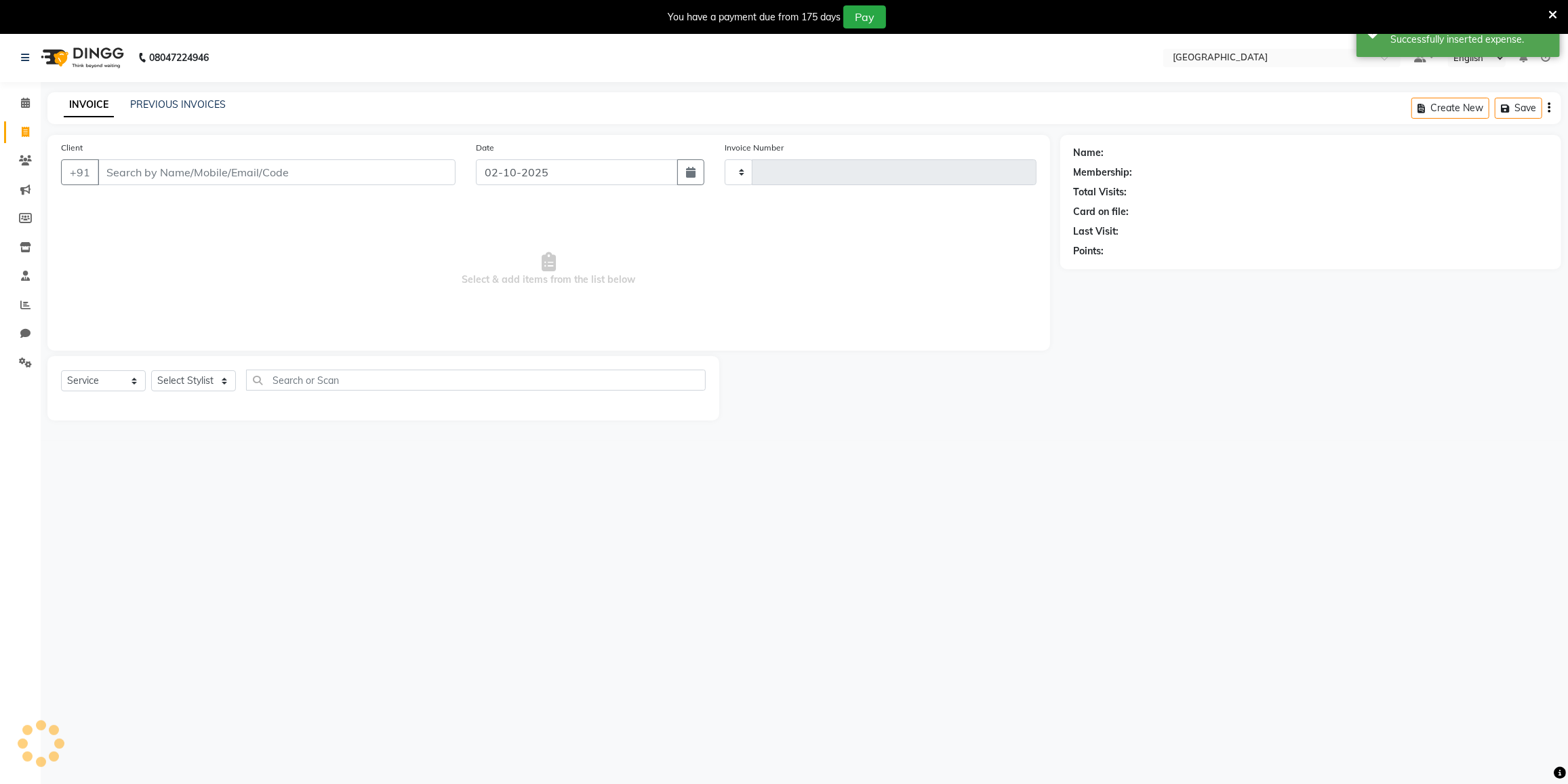
select select "8096"
select select "service"
click at [27, 358] on icon at bounding box center [25, 362] width 13 height 10
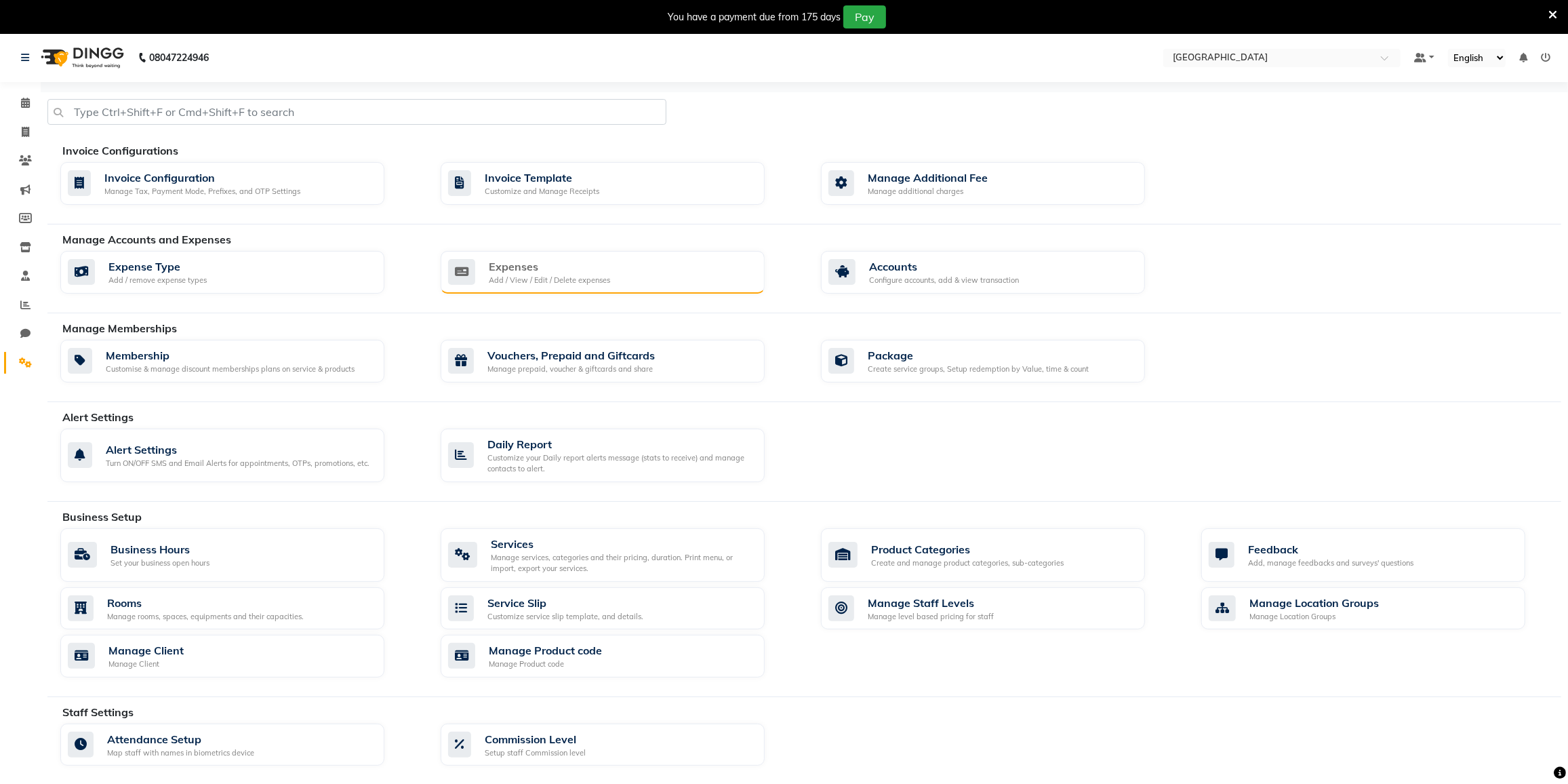
click at [631, 281] on div "Expenses Add / View / Edit / Delete expenses" at bounding box center [600, 273] width 305 height 28
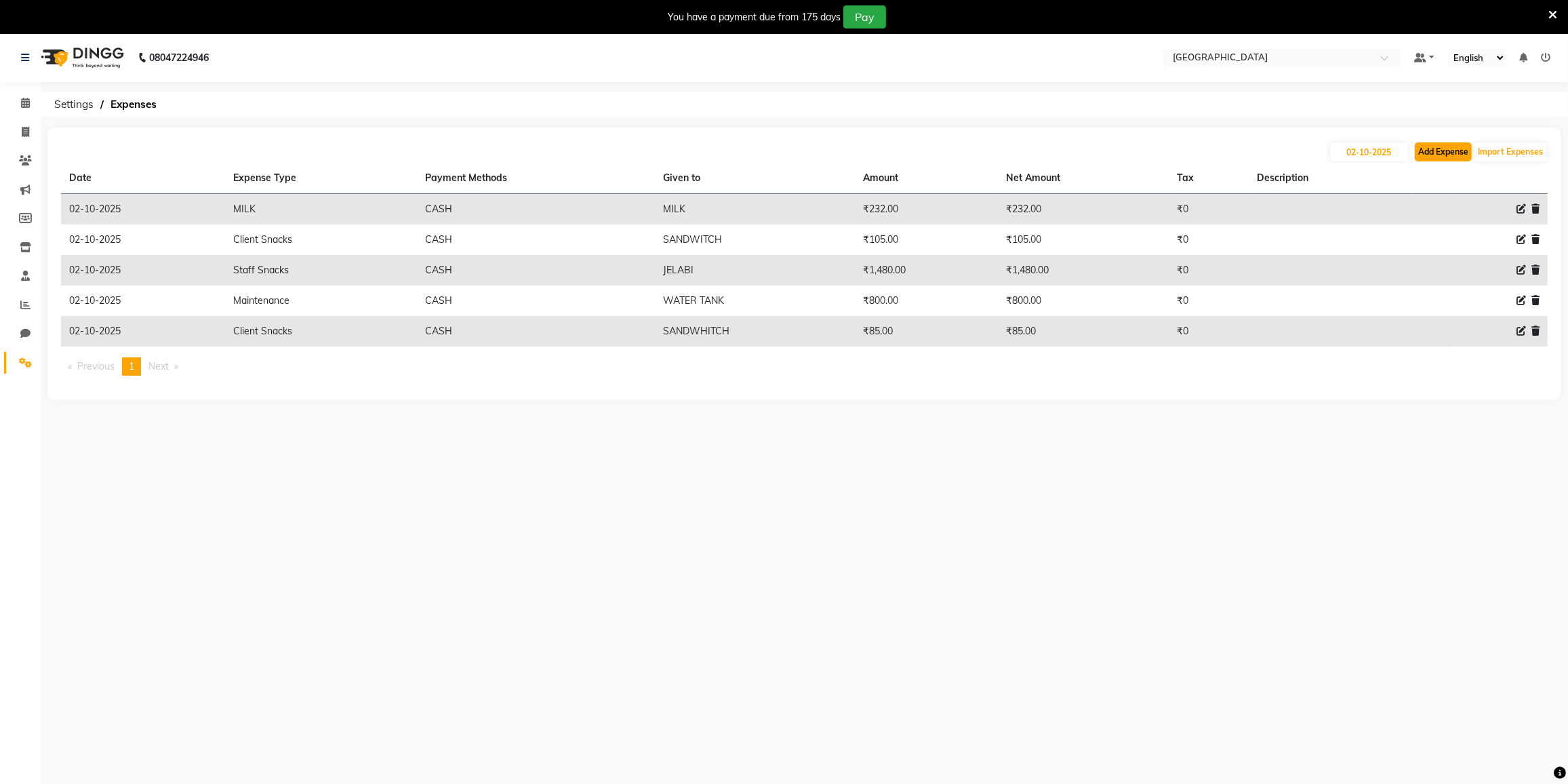
click at [1458, 148] on button "Add Expense" at bounding box center [1443, 152] width 57 height 19
select select "1"
select select "7224"
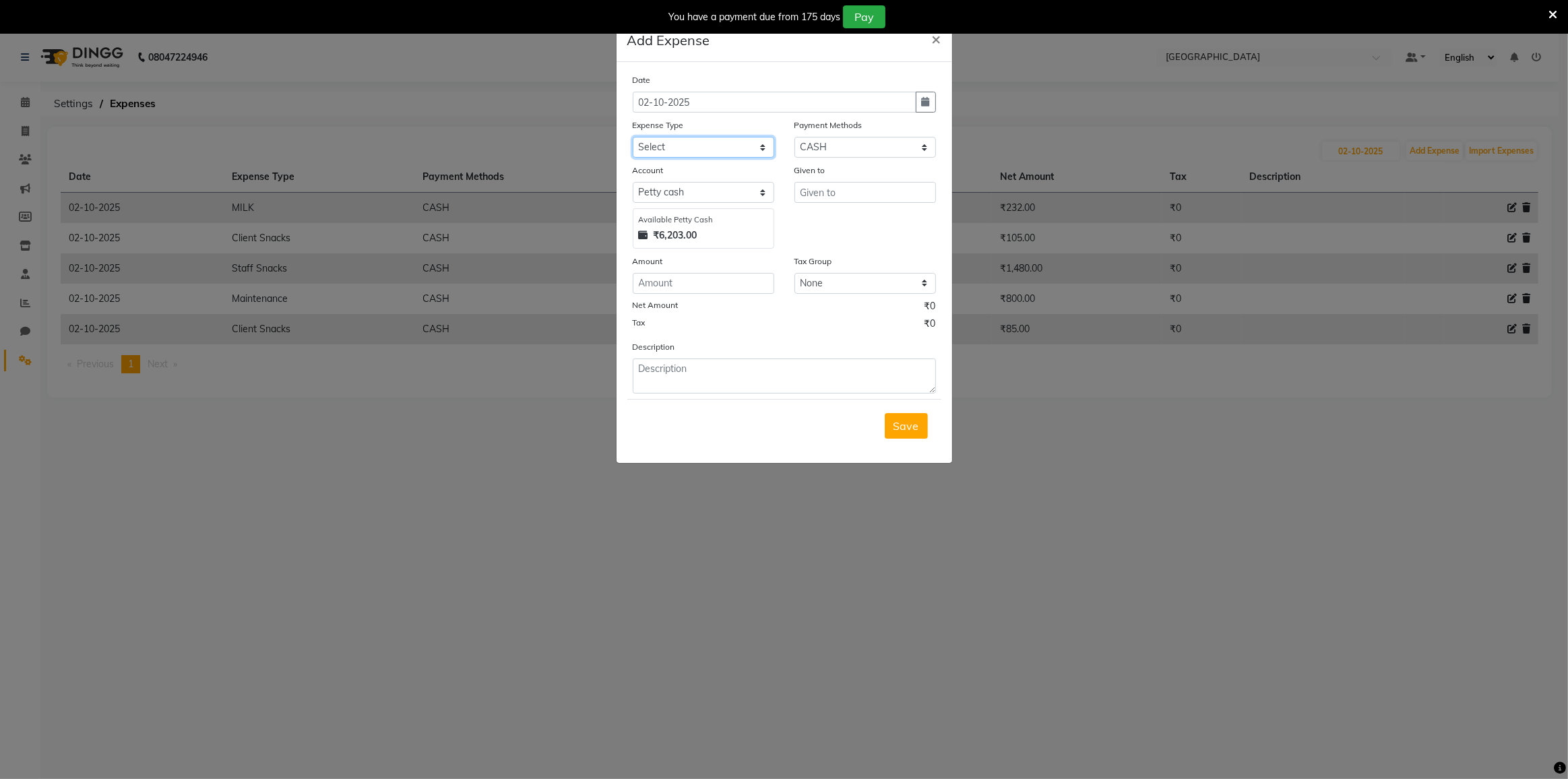
click at [693, 141] on select "Select Advance Salary Bank charges Cash transfer to bank Cash transfer to hub C…" at bounding box center [703, 147] width 142 height 21
select select "21789"
click at [633, 137] on select "Select Advance Salary Bank charges Cash transfer to bank Cash transfer to hub C…" at bounding box center [703, 147] width 142 height 21
click at [662, 281] on input "number" at bounding box center [703, 283] width 142 height 21
type input "403"
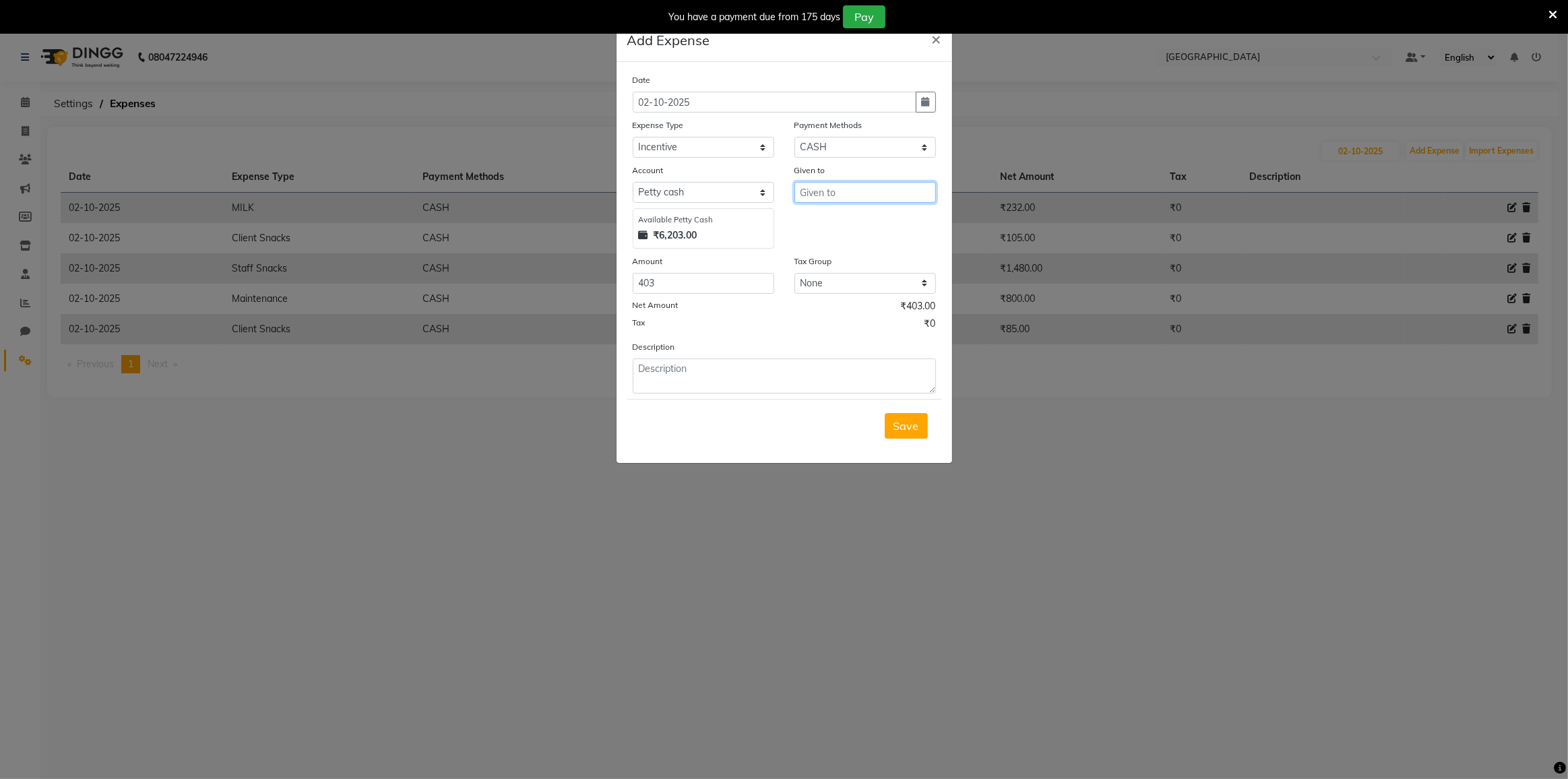
click at [844, 192] on input "text" at bounding box center [865, 193] width 142 height 21
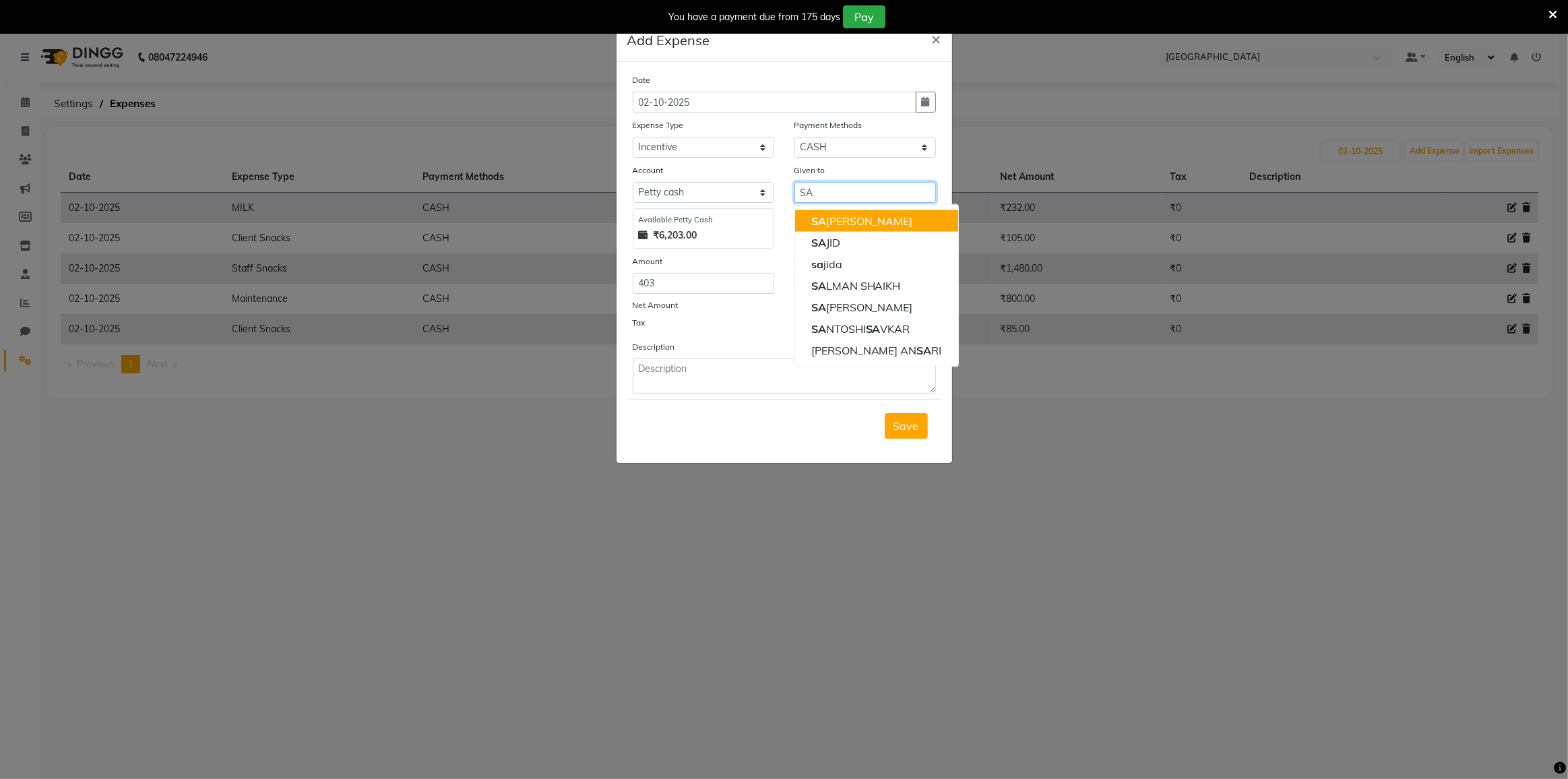
type input "S"
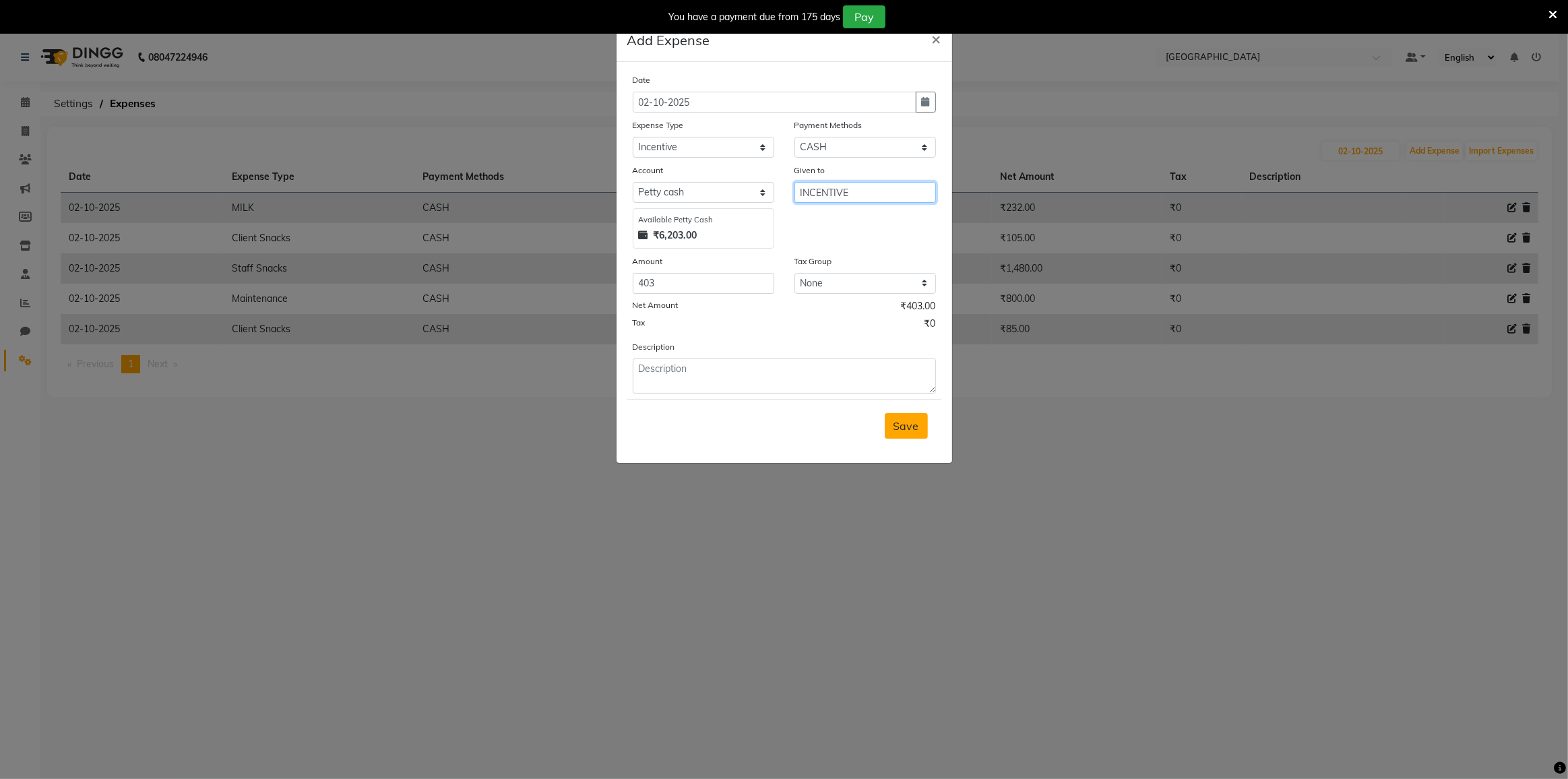
type input "INCENTIVE"
click at [893, 429] on button "Save" at bounding box center [906, 426] width 43 height 26
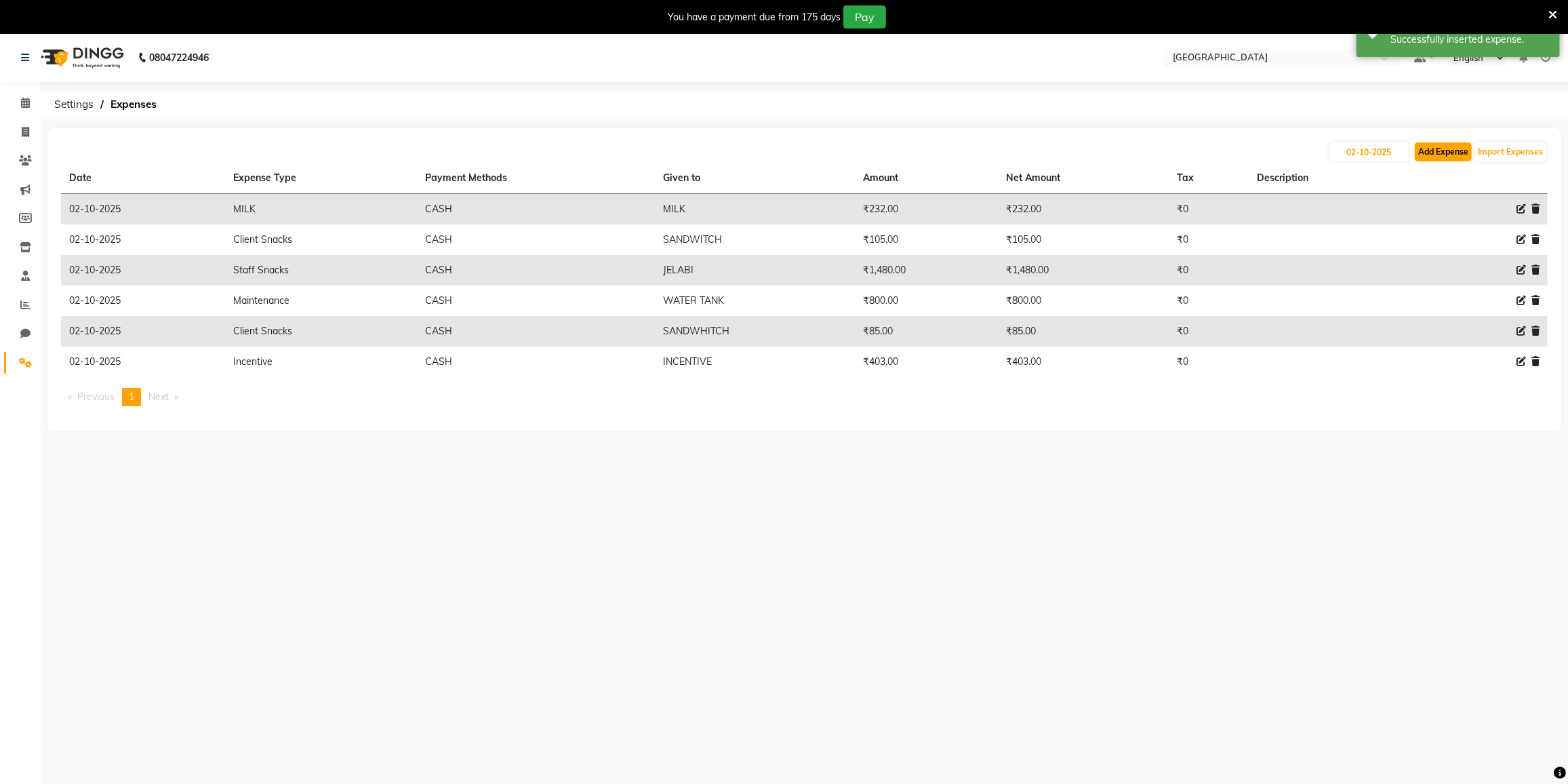
click at [1450, 160] on button "Add Expense" at bounding box center [1443, 152] width 57 height 19
select select "1"
select select "7224"
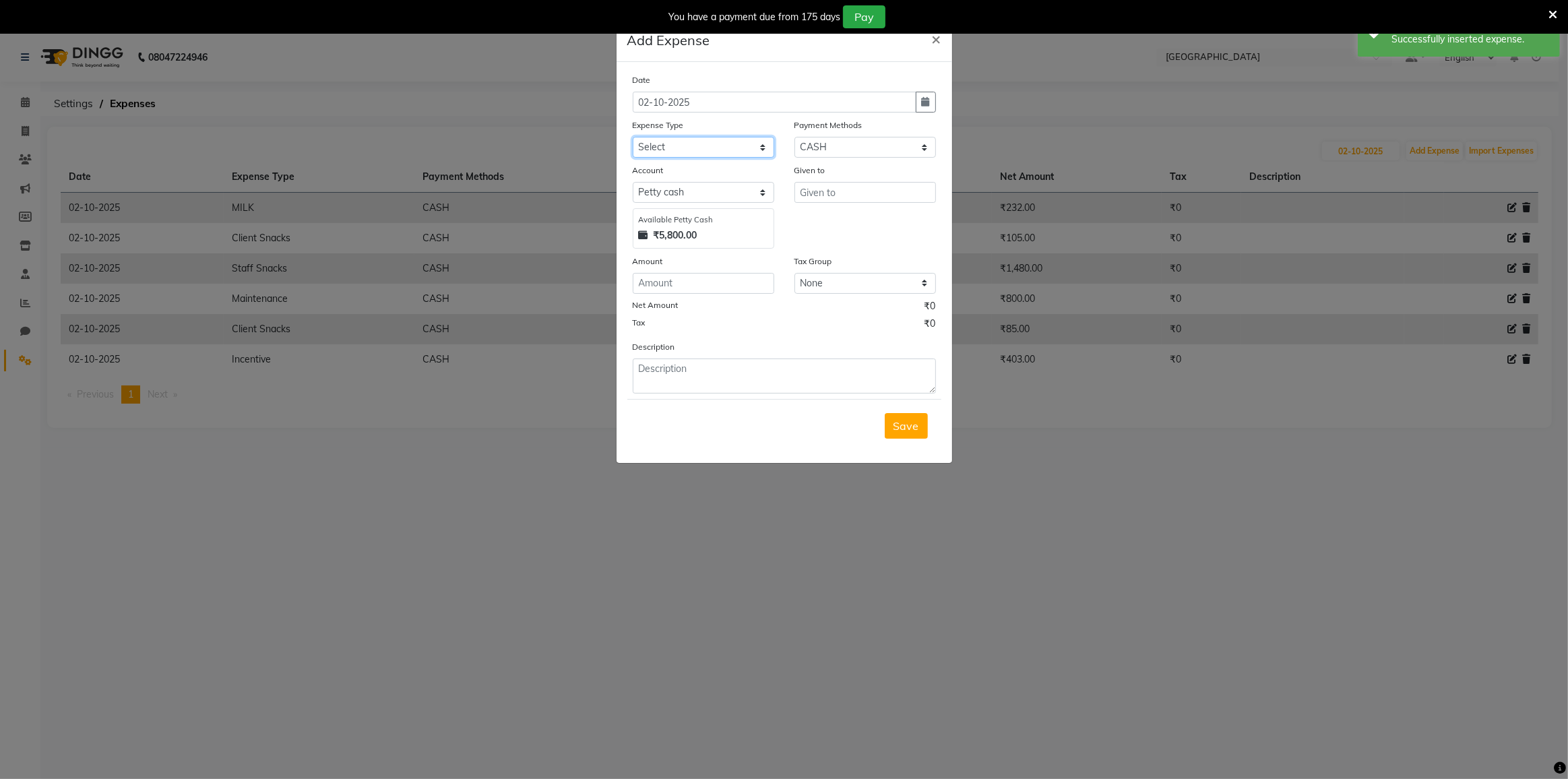
click at [672, 143] on select "Select Advance Salary Bank charges Cash transfer to bank Cash transfer to hub C…" at bounding box center [703, 147] width 142 height 21
click at [680, 147] on select "Select Advance Salary Bank charges Cash transfer to bank Cash transfer to hub C…" at bounding box center [703, 147] width 142 height 21
select select "21783"
click at [633, 137] on select "Select Advance Salary Bank charges Cash transfer to bank Cash transfer to hub C…" at bounding box center [703, 147] width 142 height 21
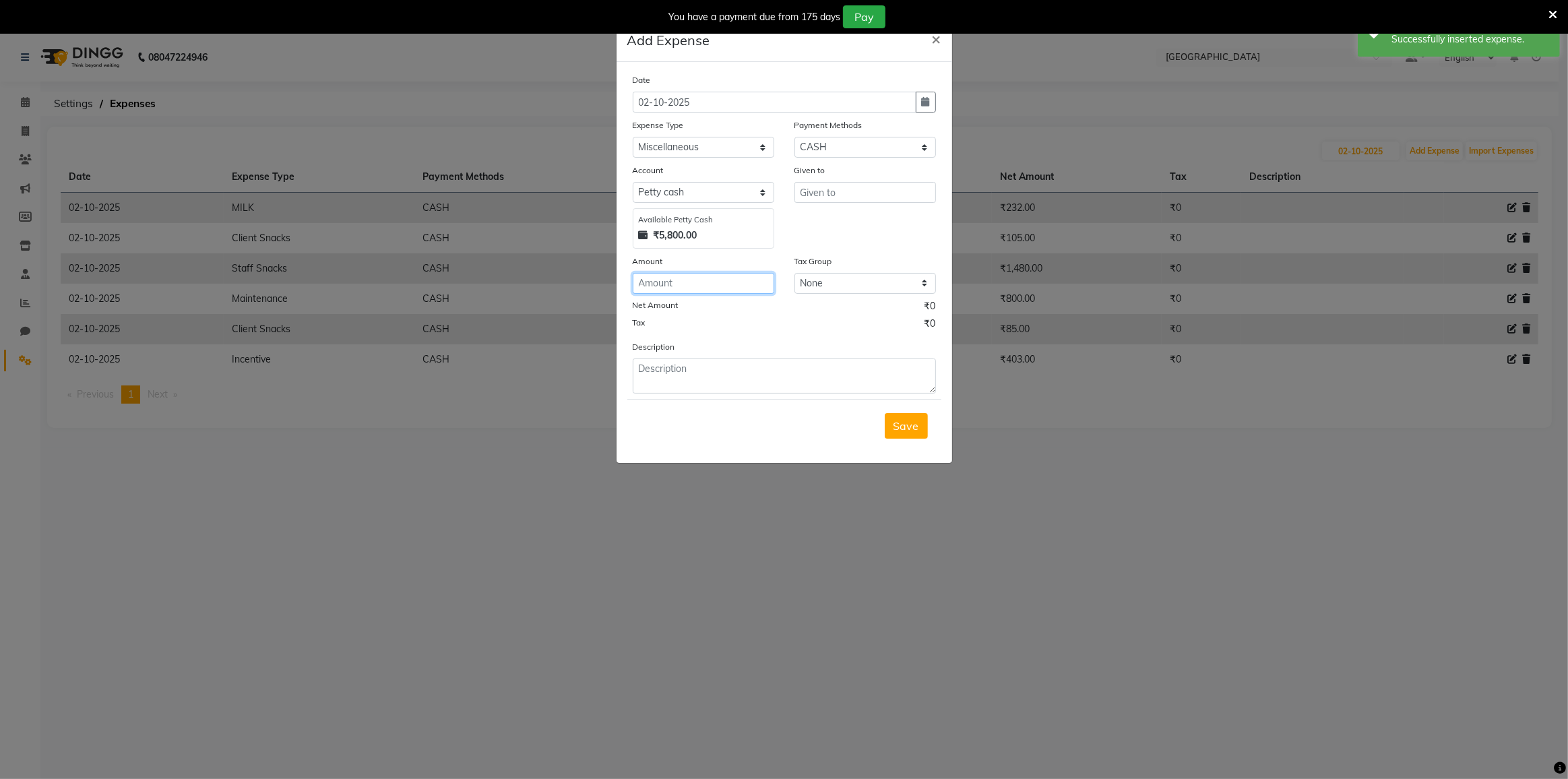
click at [661, 283] on input "number" at bounding box center [703, 283] width 142 height 21
type input "200"
click at [840, 198] on input "text" at bounding box center [865, 193] width 142 height 21
type input "[MEDICAL_DATA] AUTO"
click at [897, 420] on span "Save" at bounding box center [906, 426] width 26 height 13
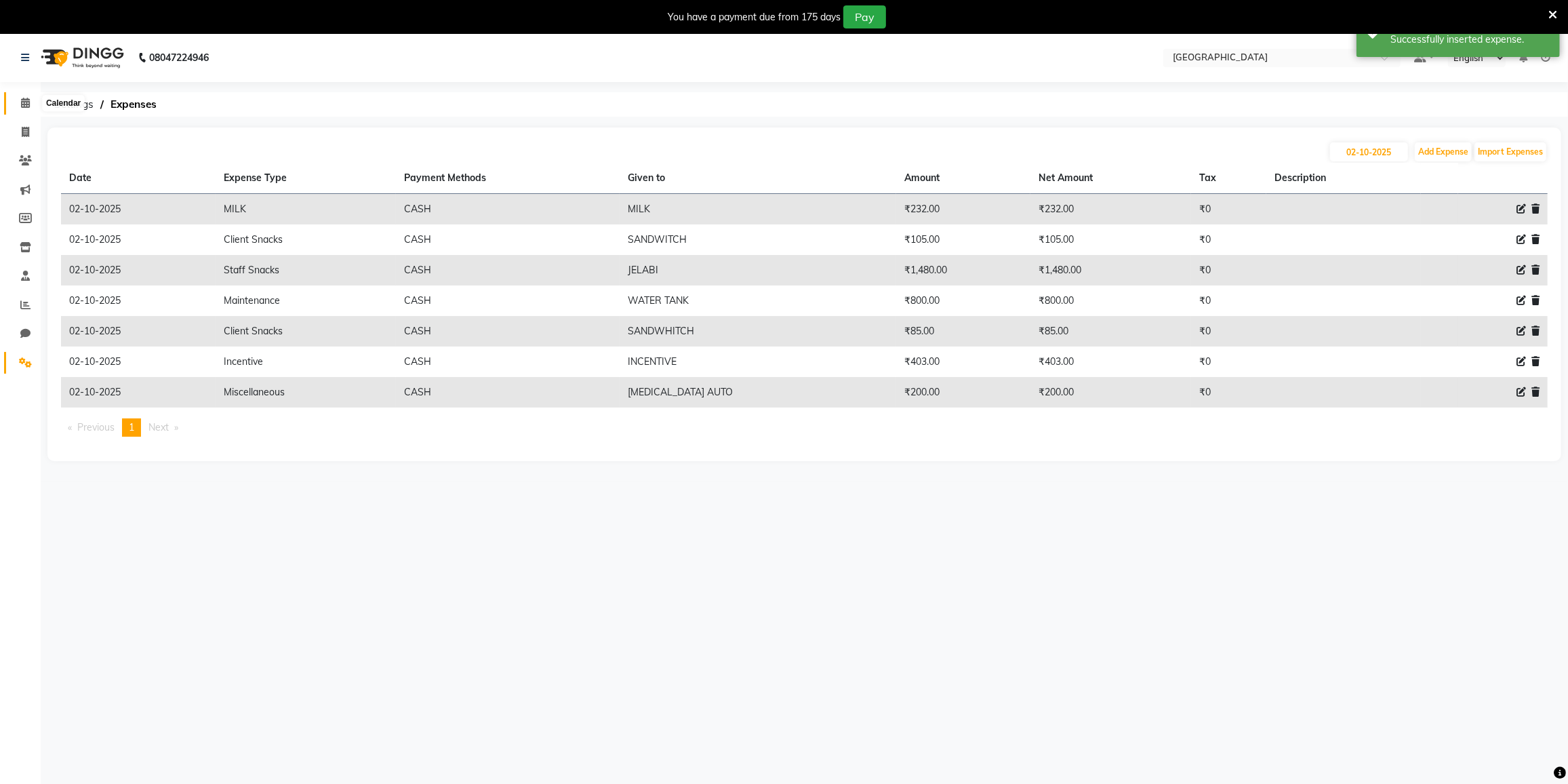
click at [26, 103] on icon at bounding box center [25, 103] width 9 height 10
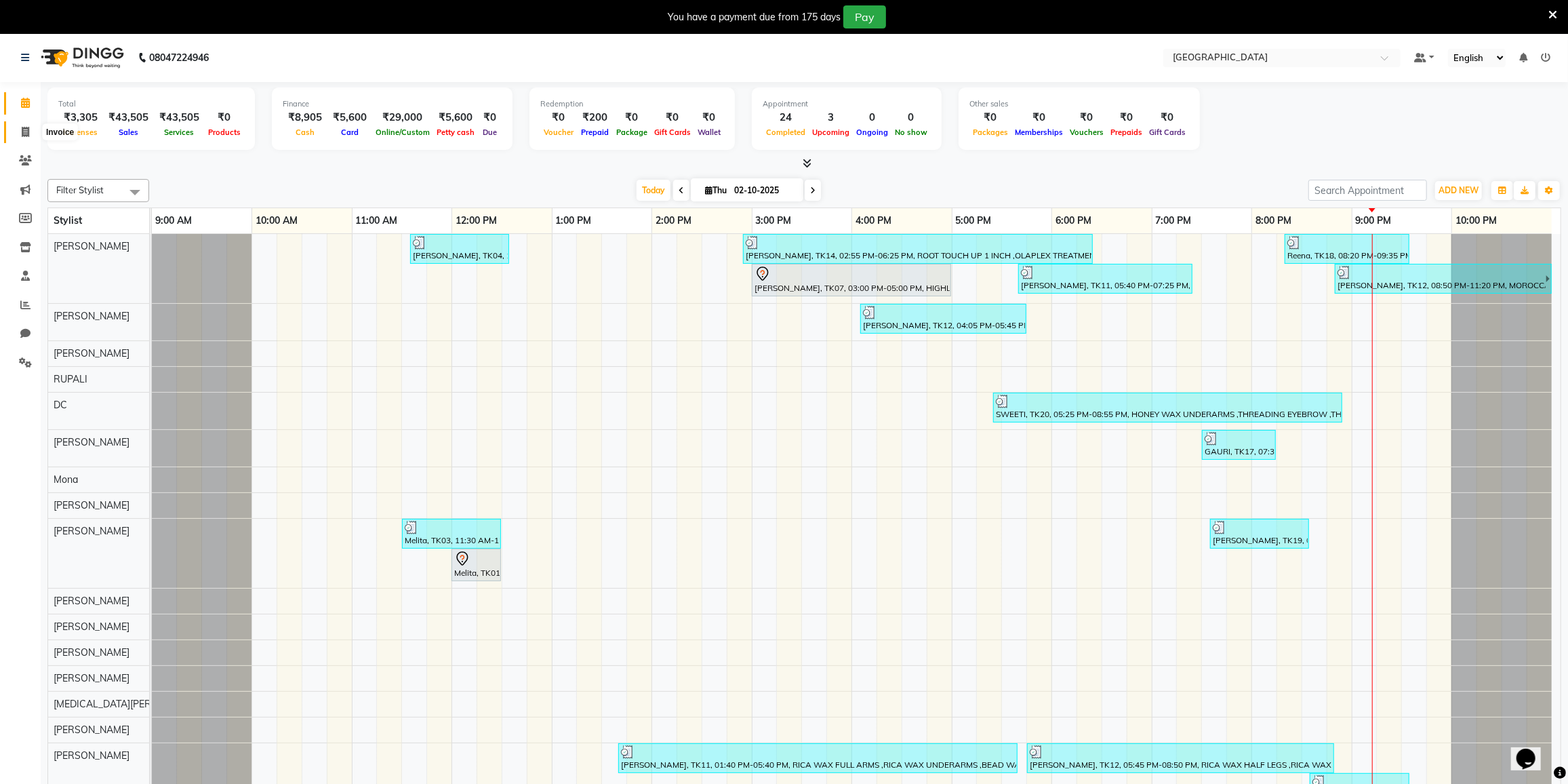
click at [23, 133] on icon at bounding box center [25, 132] width 8 height 10
select select "8096"
select select "service"
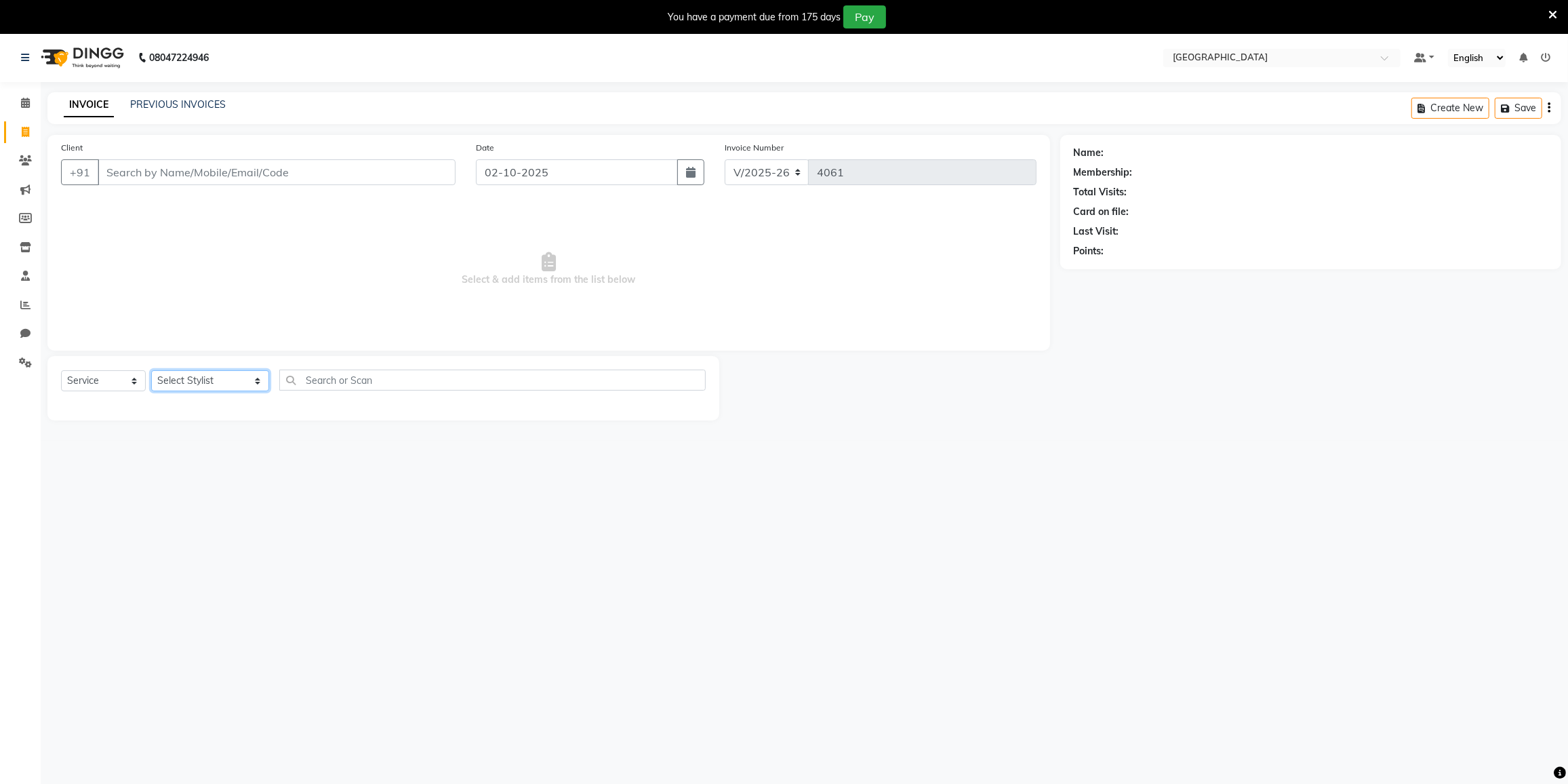
click at [230, 382] on select "Select Stylist DC [PERSON_NAME] AHMED [PERSON_NAME] [PERSON_NAME] [PERSON_NAME]…" at bounding box center [210, 381] width 118 height 21
select select "77225"
click at [151, 370] on select "Select Stylist DC [PERSON_NAME] AHMED [PERSON_NAME] [PERSON_NAME] [PERSON_NAME]…" at bounding box center [210, 381] width 118 height 21
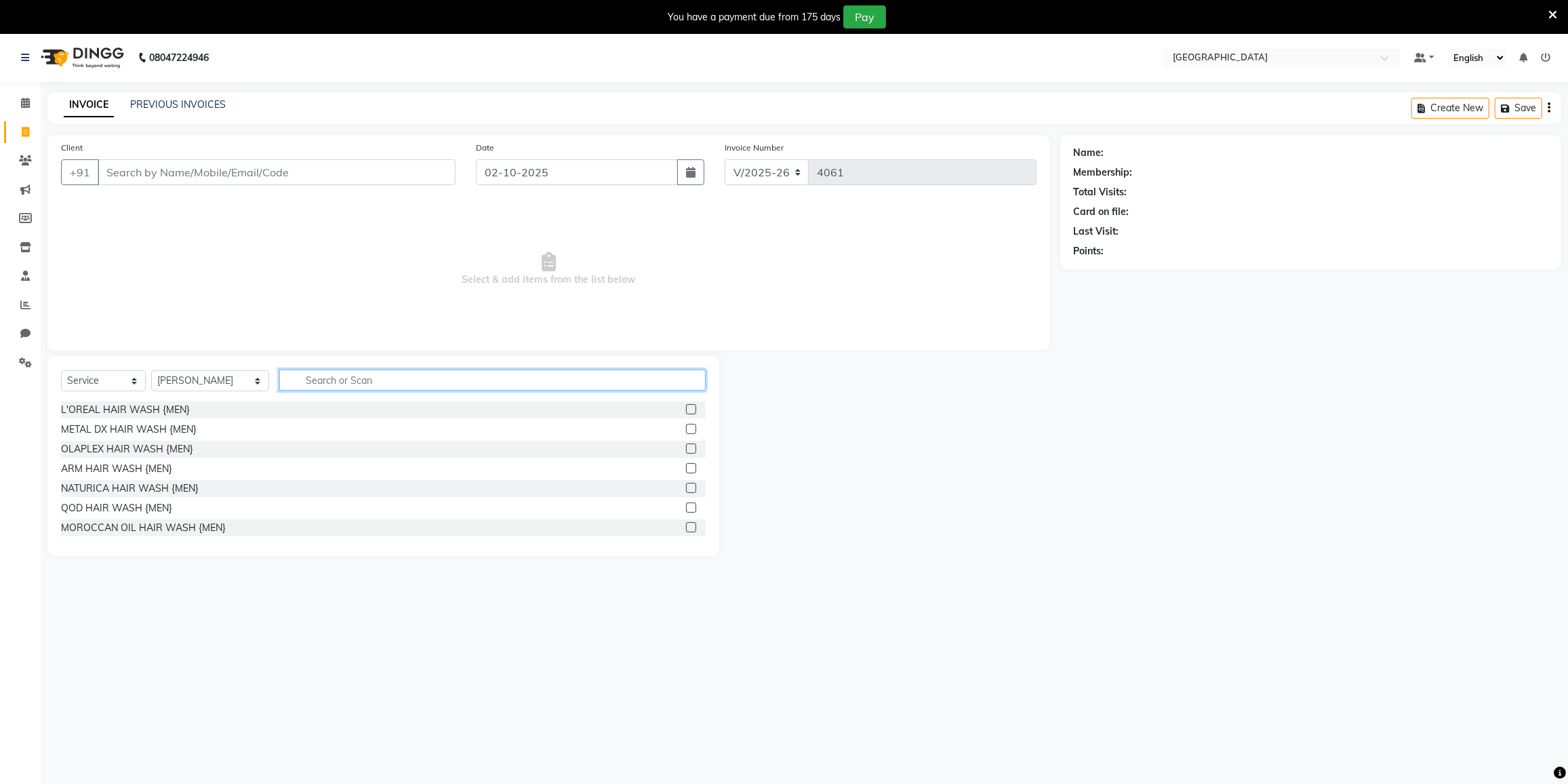
click at [303, 381] on input "text" at bounding box center [492, 380] width 426 height 21
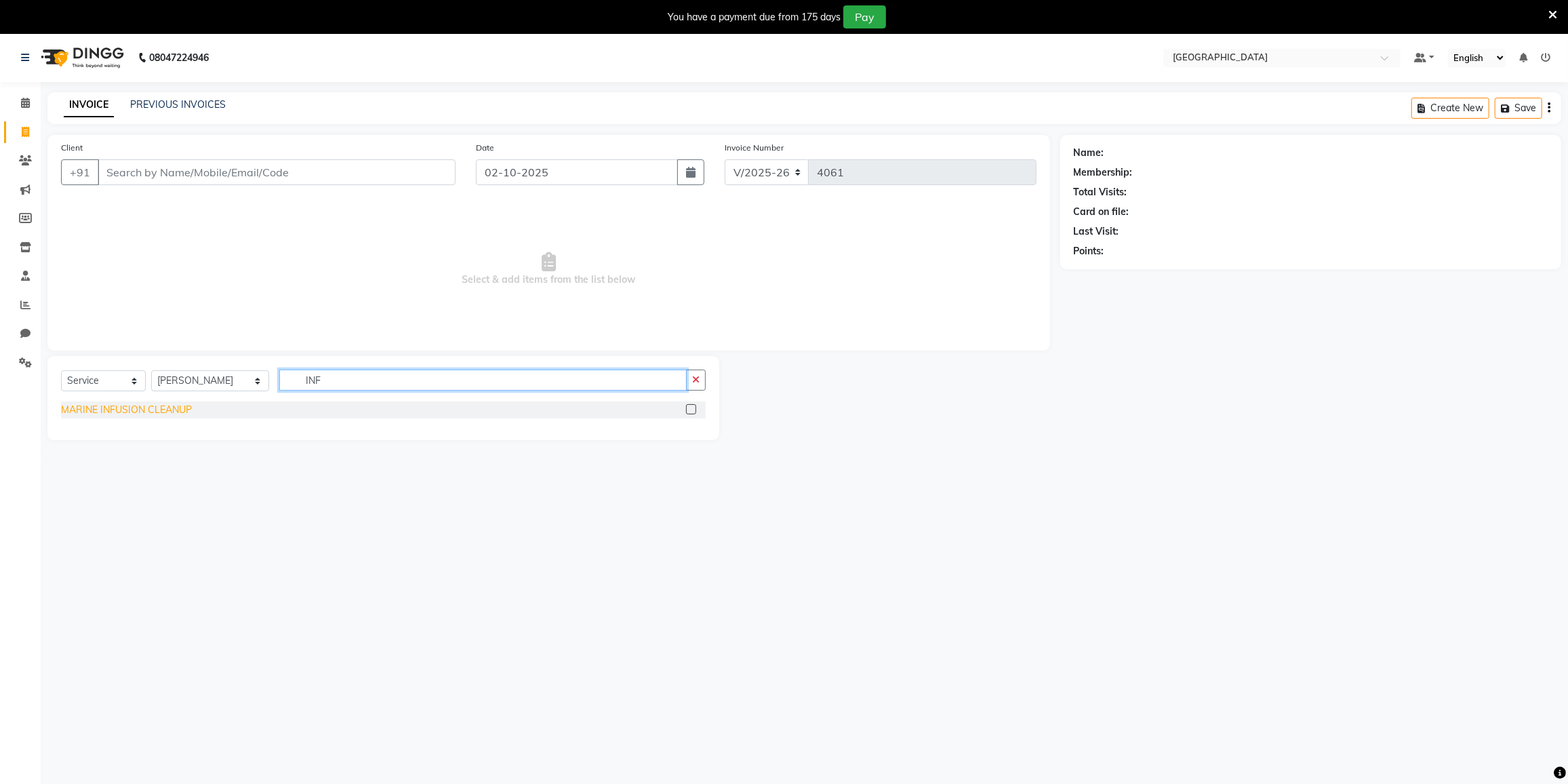
type input "INF"
click at [130, 407] on div "MARINE INFUSION CLEANUP" at bounding box center [126, 410] width 131 height 14
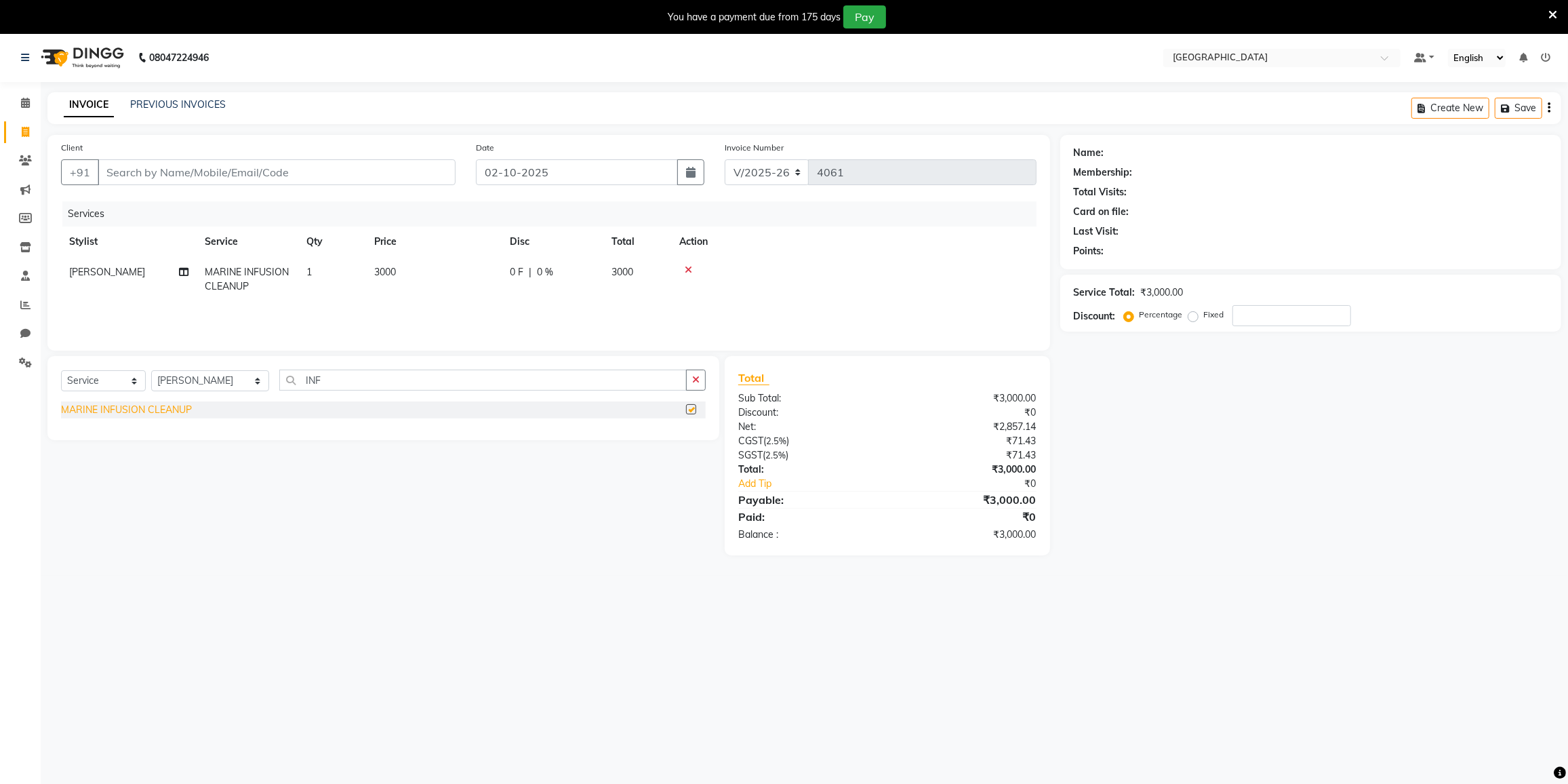
checkbox input "false"
click at [27, 99] on icon at bounding box center [25, 103] width 9 height 10
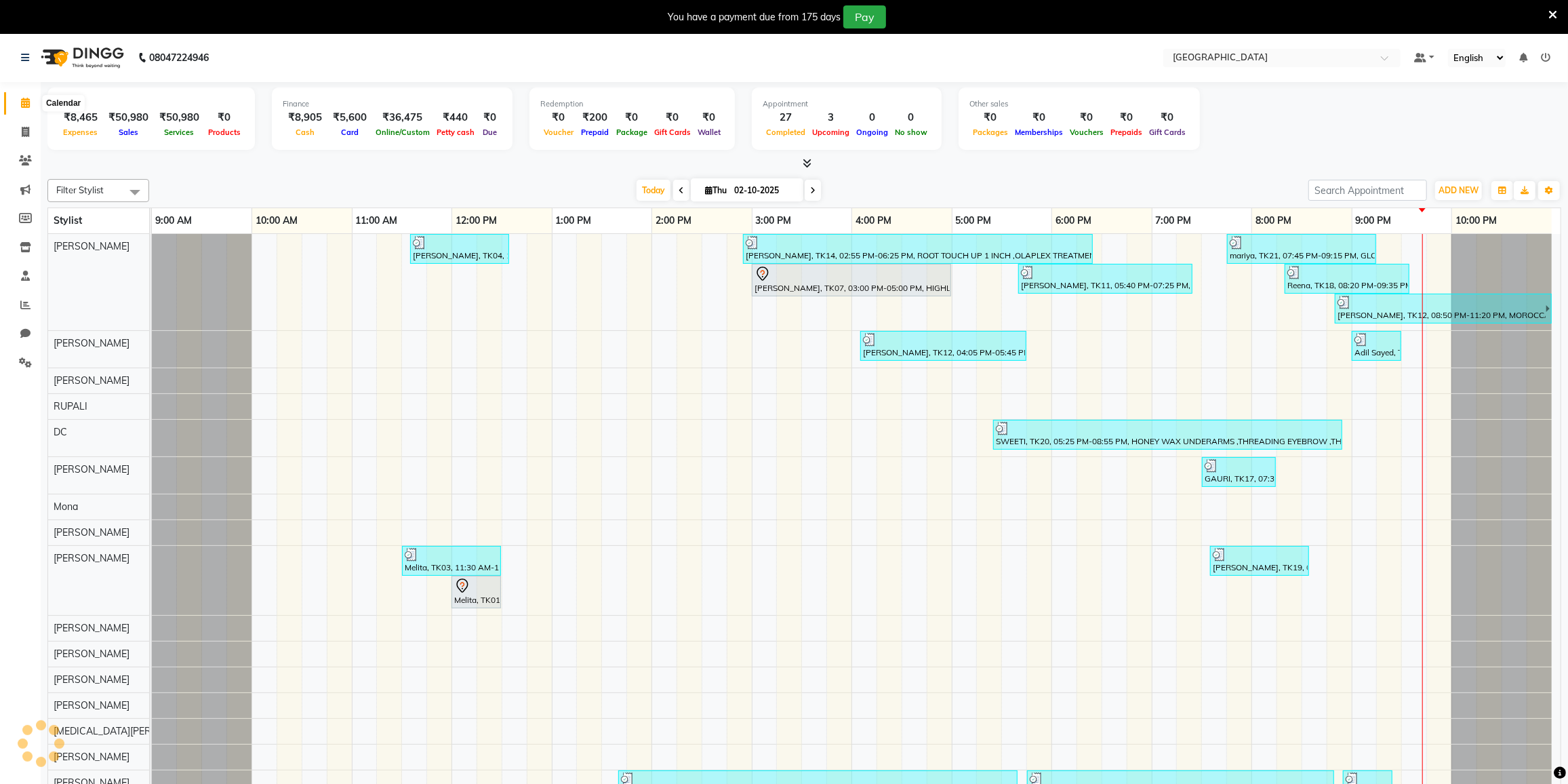
click at [15, 101] on span at bounding box center [25, 103] width 24 height 15
click at [27, 98] on icon at bounding box center [25, 103] width 9 height 10
click at [20, 131] on span at bounding box center [25, 133] width 24 height 15
select select "8096"
select select "service"
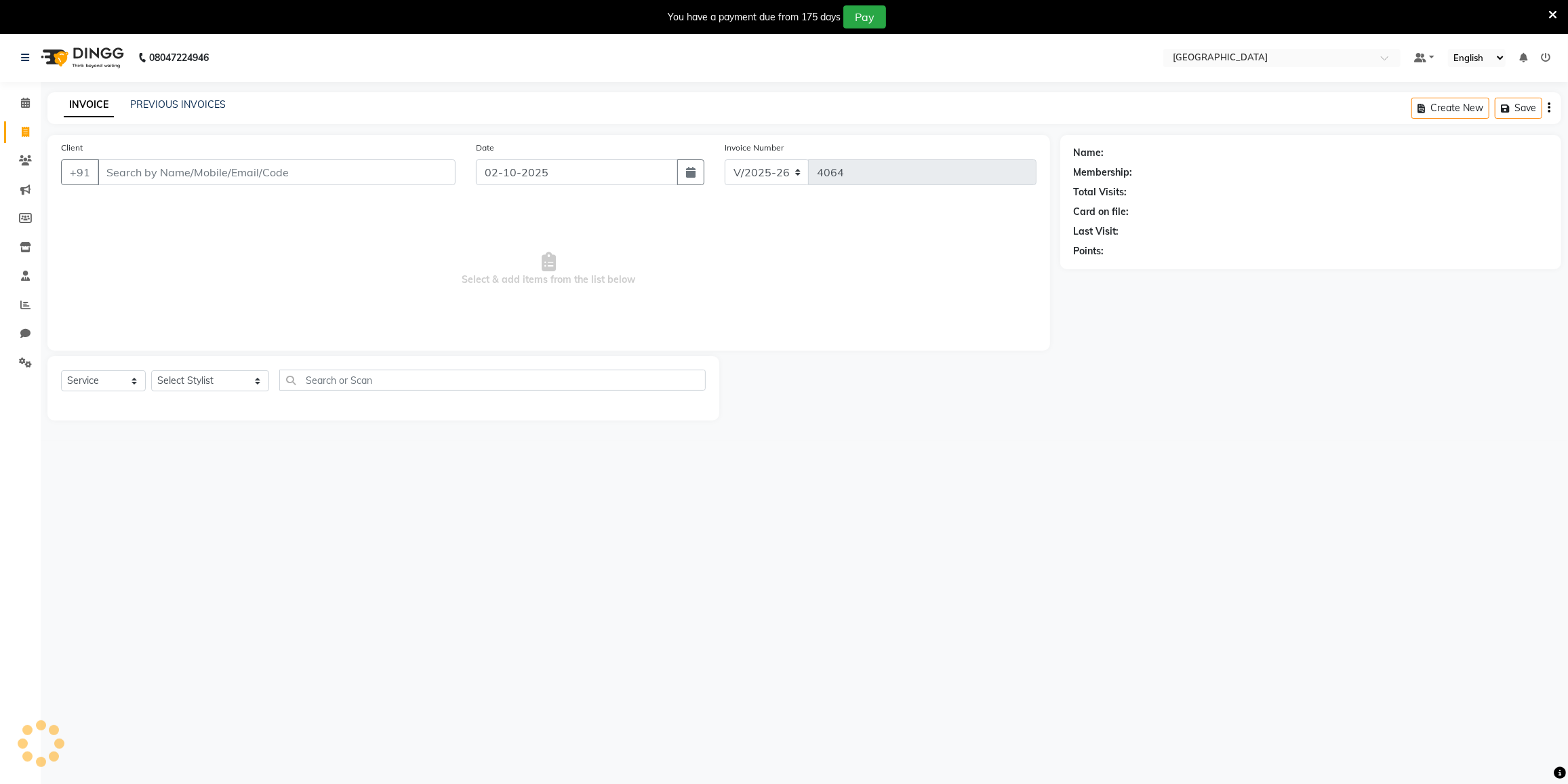
click at [164, 97] on div "INVOICE PREVIOUS INVOICES Create New Save" at bounding box center [805, 107] width 1514 height 32
click at [164, 98] on div "PREVIOUS INVOICES" at bounding box center [178, 105] width 95 height 14
click at [192, 107] on link "PREVIOUS INVOICES" at bounding box center [178, 104] width 95 height 12
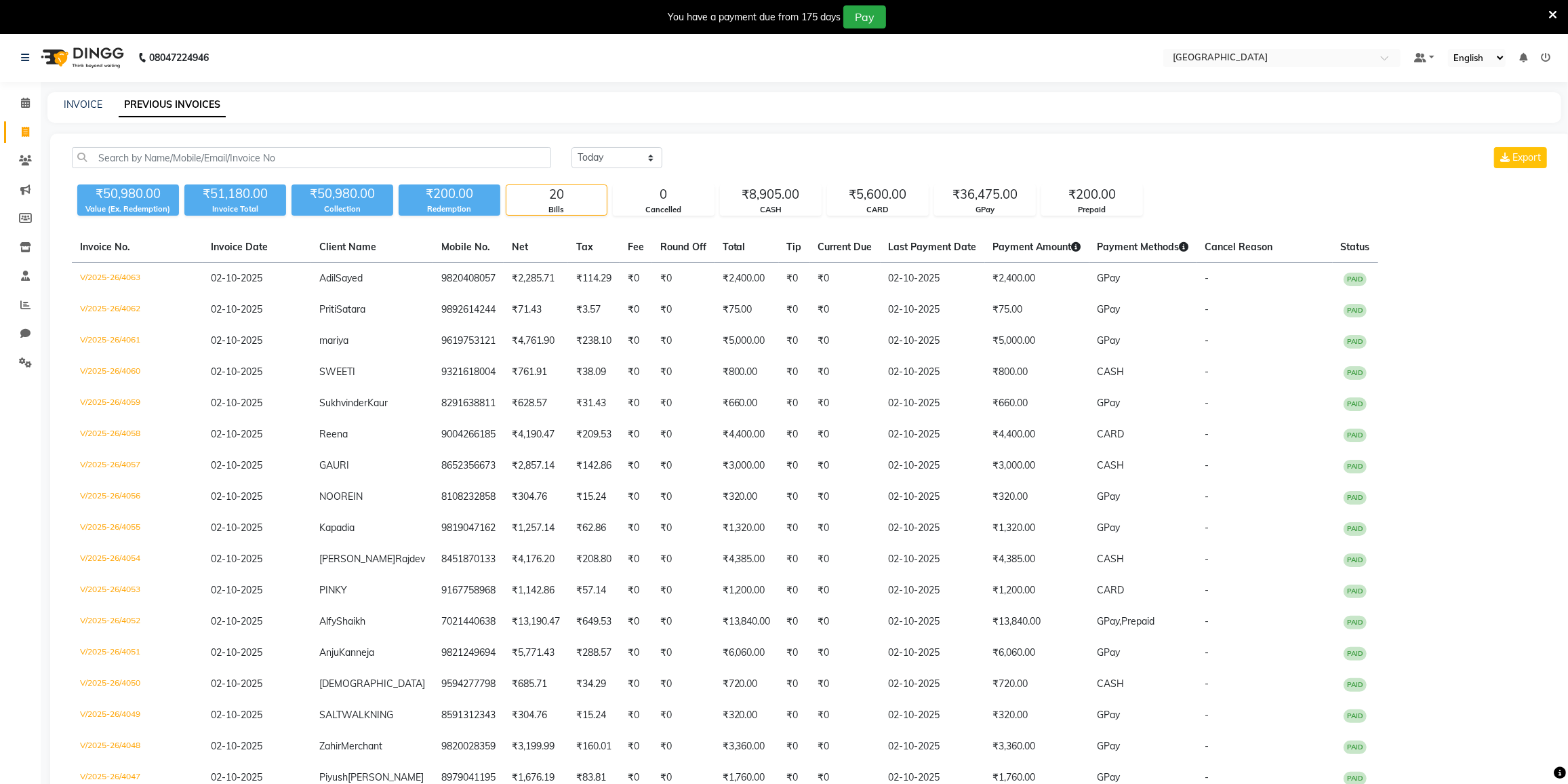
click at [25, 131] on icon at bounding box center [25, 132] width 8 height 10
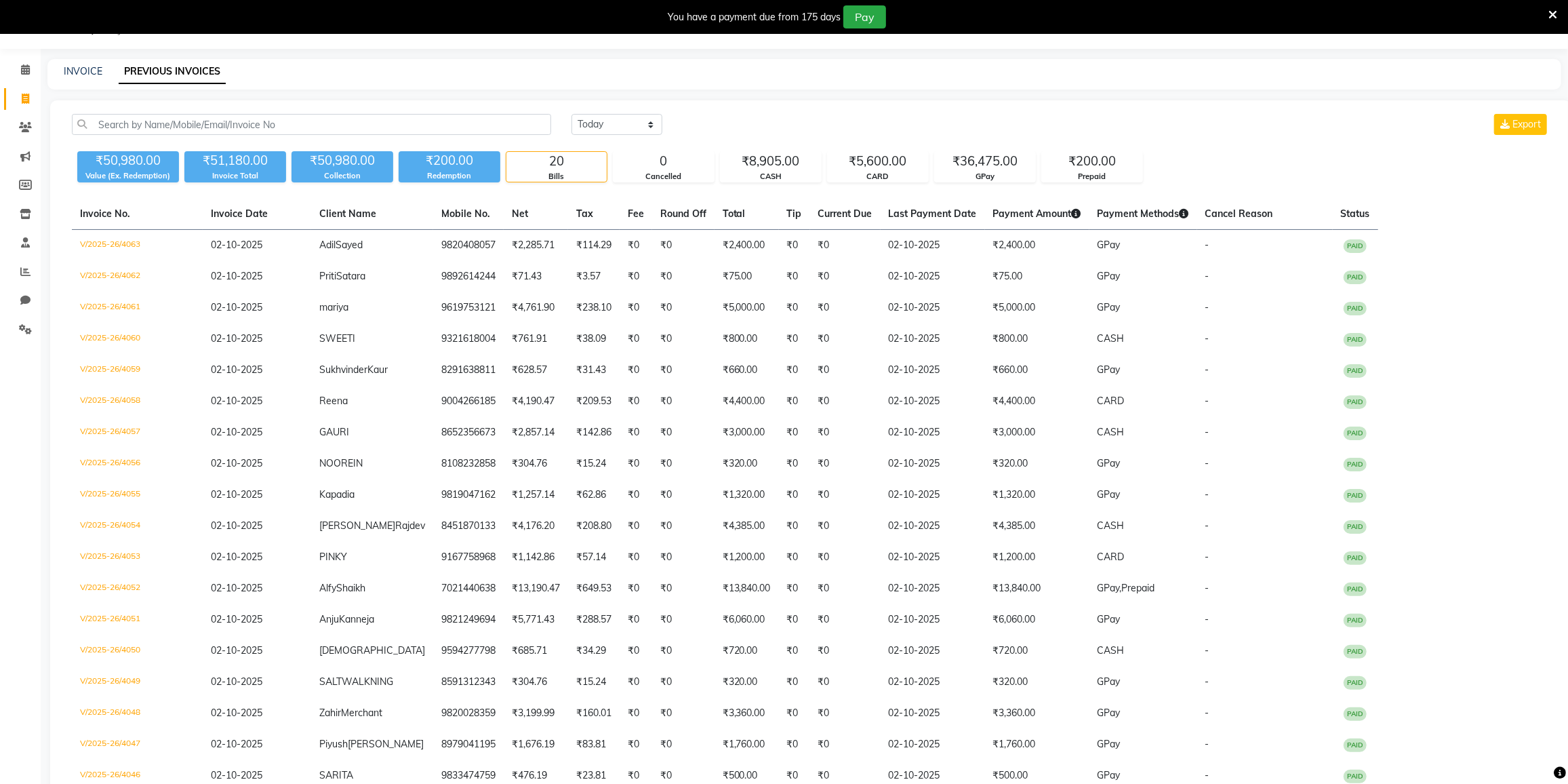
select select "8096"
select select "service"
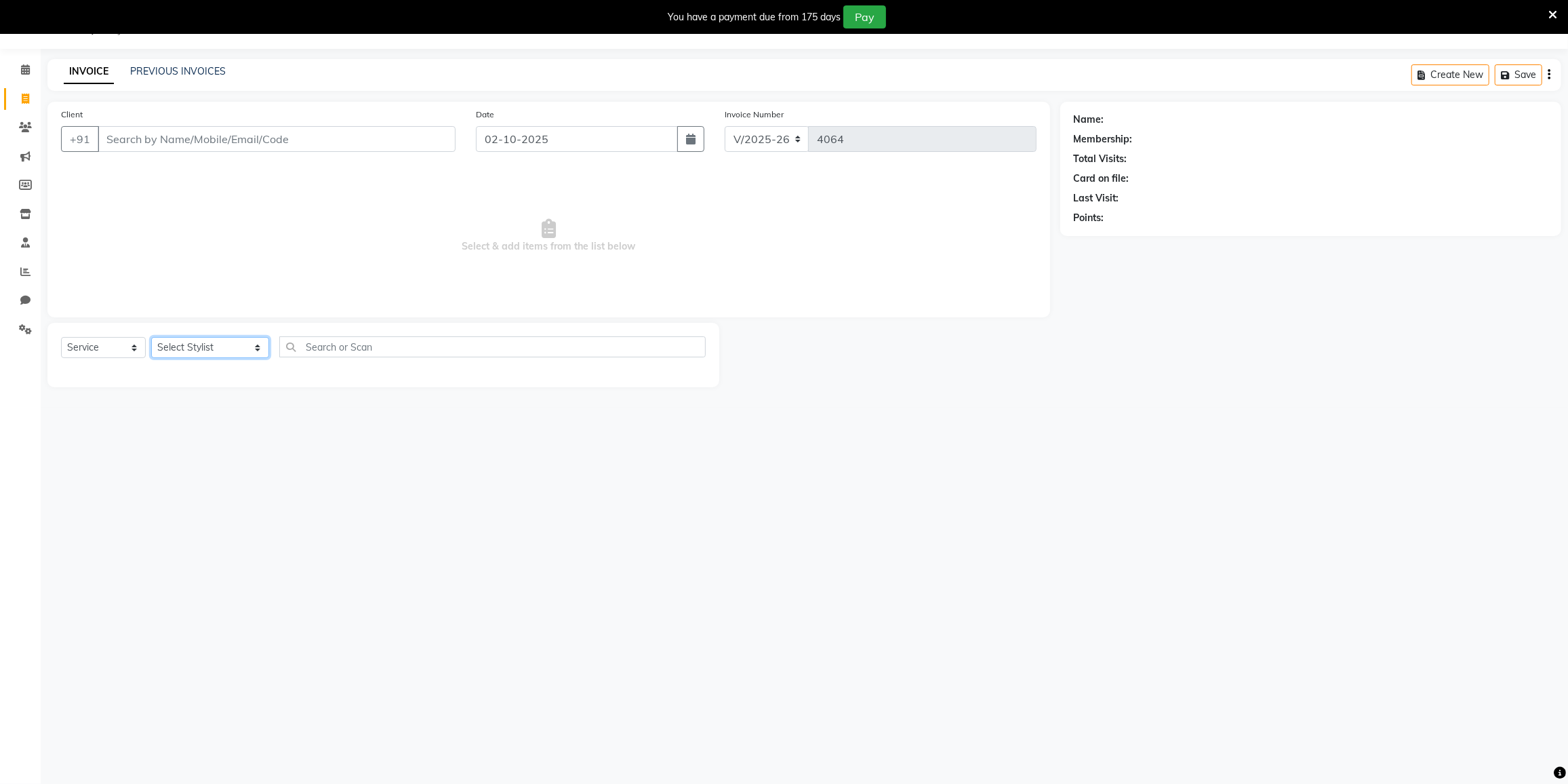
click at [214, 344] on select "Select Stylist DC [PERSON_NAME] AHMED [PERSON_NAME] [PERSON_NAME] [PERSON_NAME]…" at bounding box center [210, 348] width 118 height 21
select select "78497"
click at [151, 337] on select "Select Stylist DC [PERSON_NAME] AHMED [PERSON_NAME] [PERSON_NAME] [PERSON_NAME]…" at bounding box center [210, 348] width 118 height 21
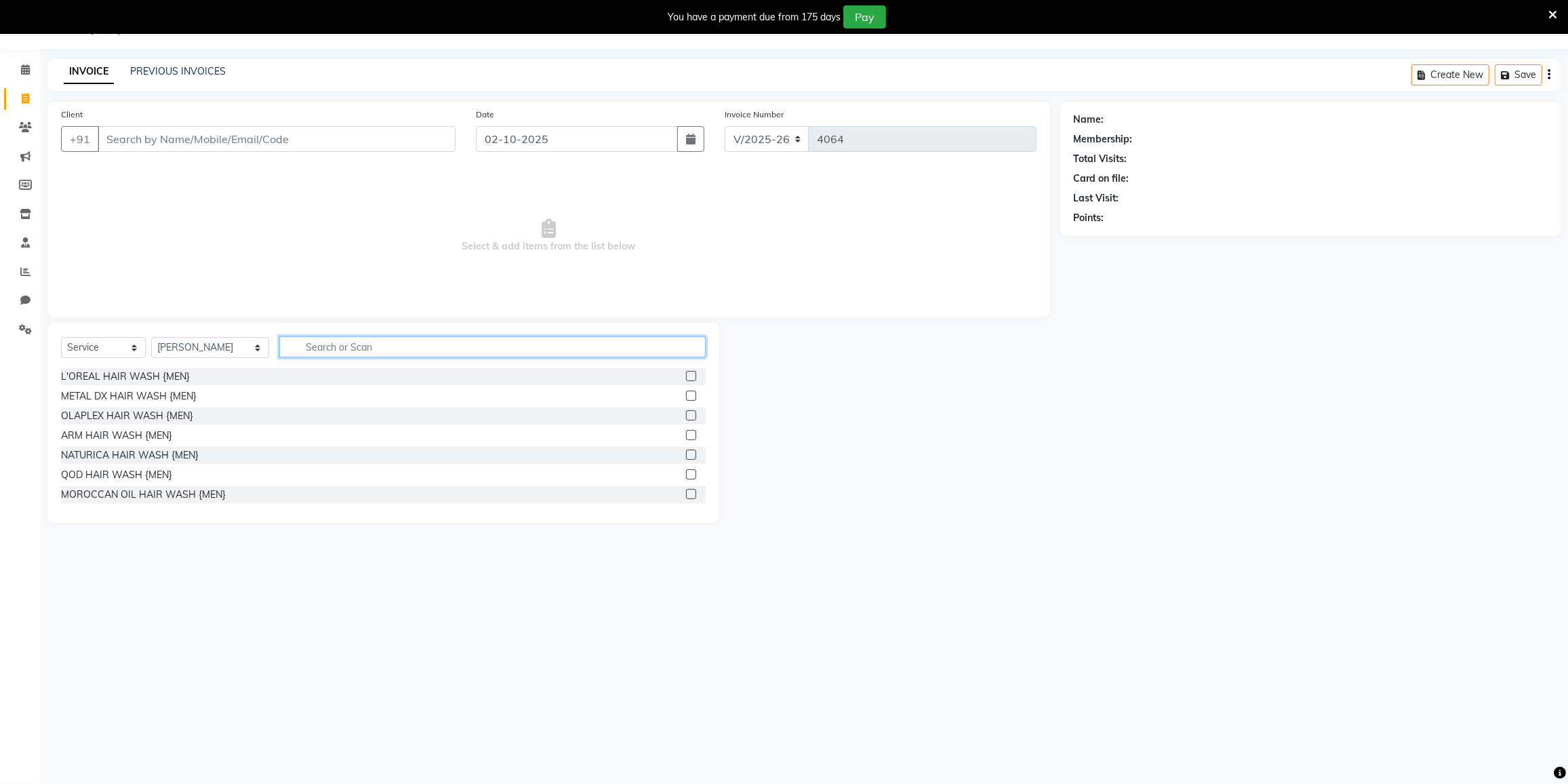
click at [330, 344] on input "text" at bounding box center [492, 347] width 426 height 21
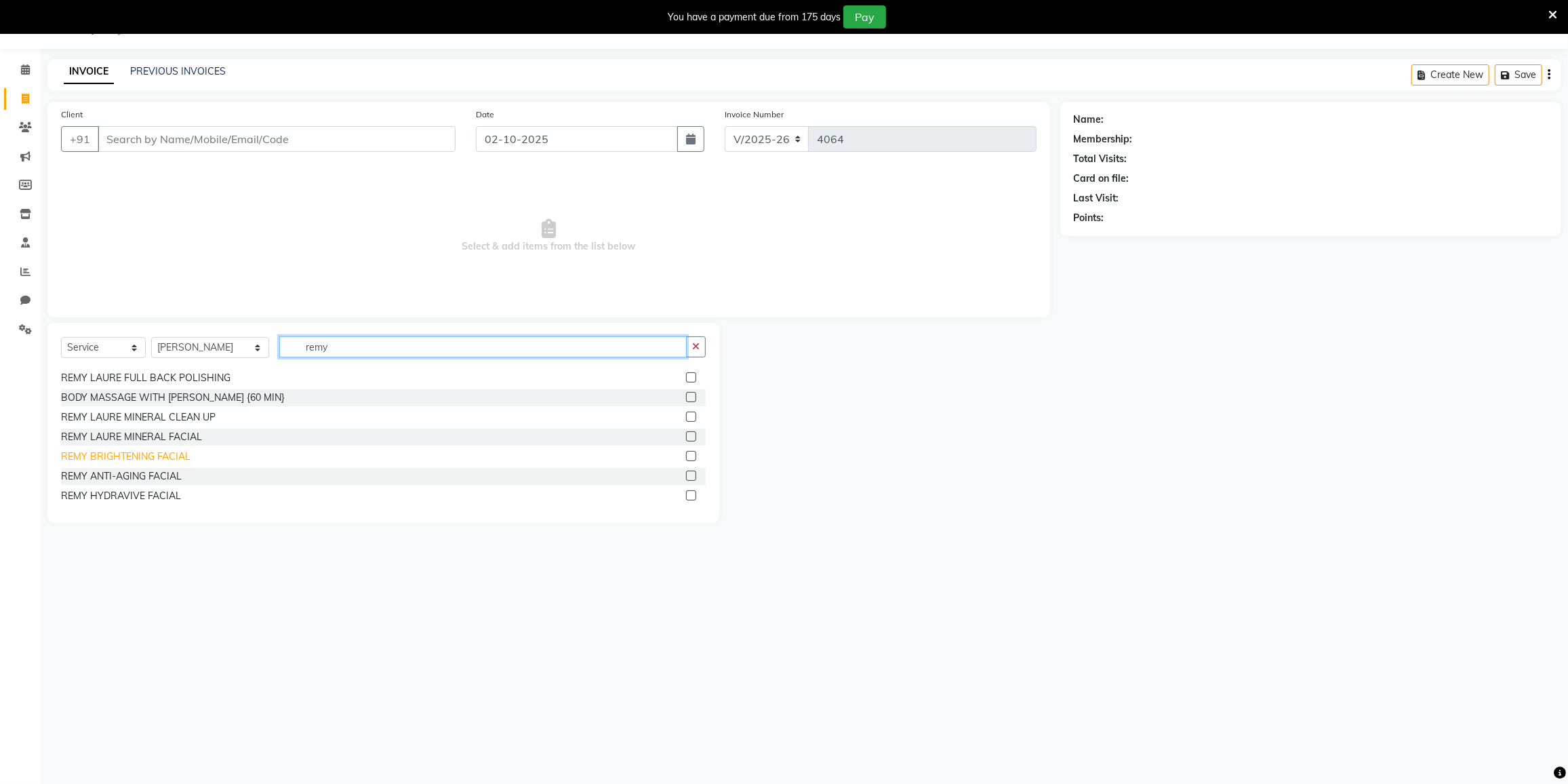
type input "remy"
click at [159, 450] on div "REMY BRIGHTENING FACIAL" at bounding box center [126, 457] width 129 height 14
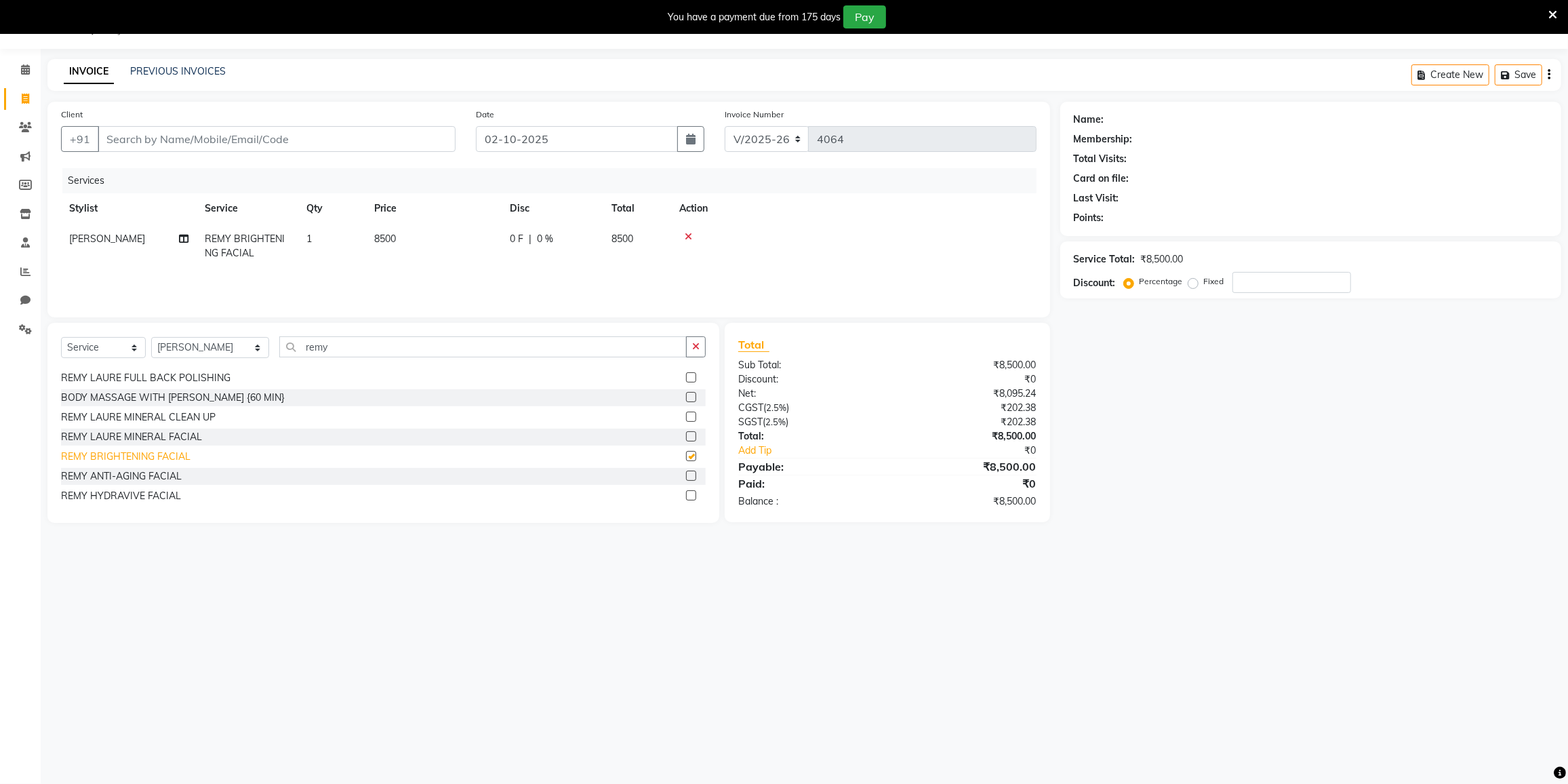
checkbox input "false"
click at [123, 439] on div "REMY LAURE MINERAL FACIAL" at bounding box center [131, 437] width 141 height 14
checkbox input "true"
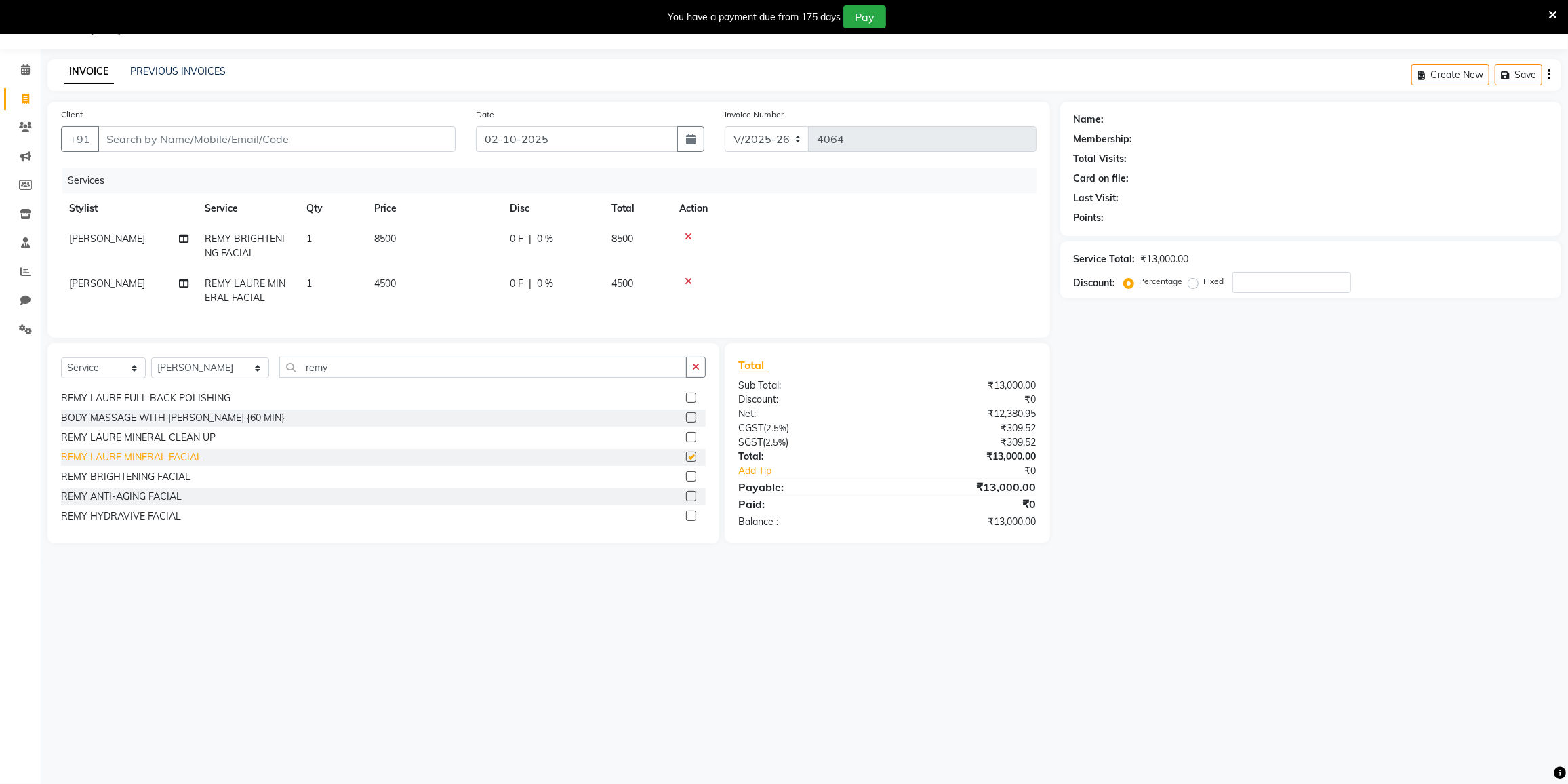
click at [123, 439] on div "REMY LAURE MINERAL CLEAN UP" at bounding box center [138, 438] width 154 height 14
checkbox input "true"
checkbox input "false"
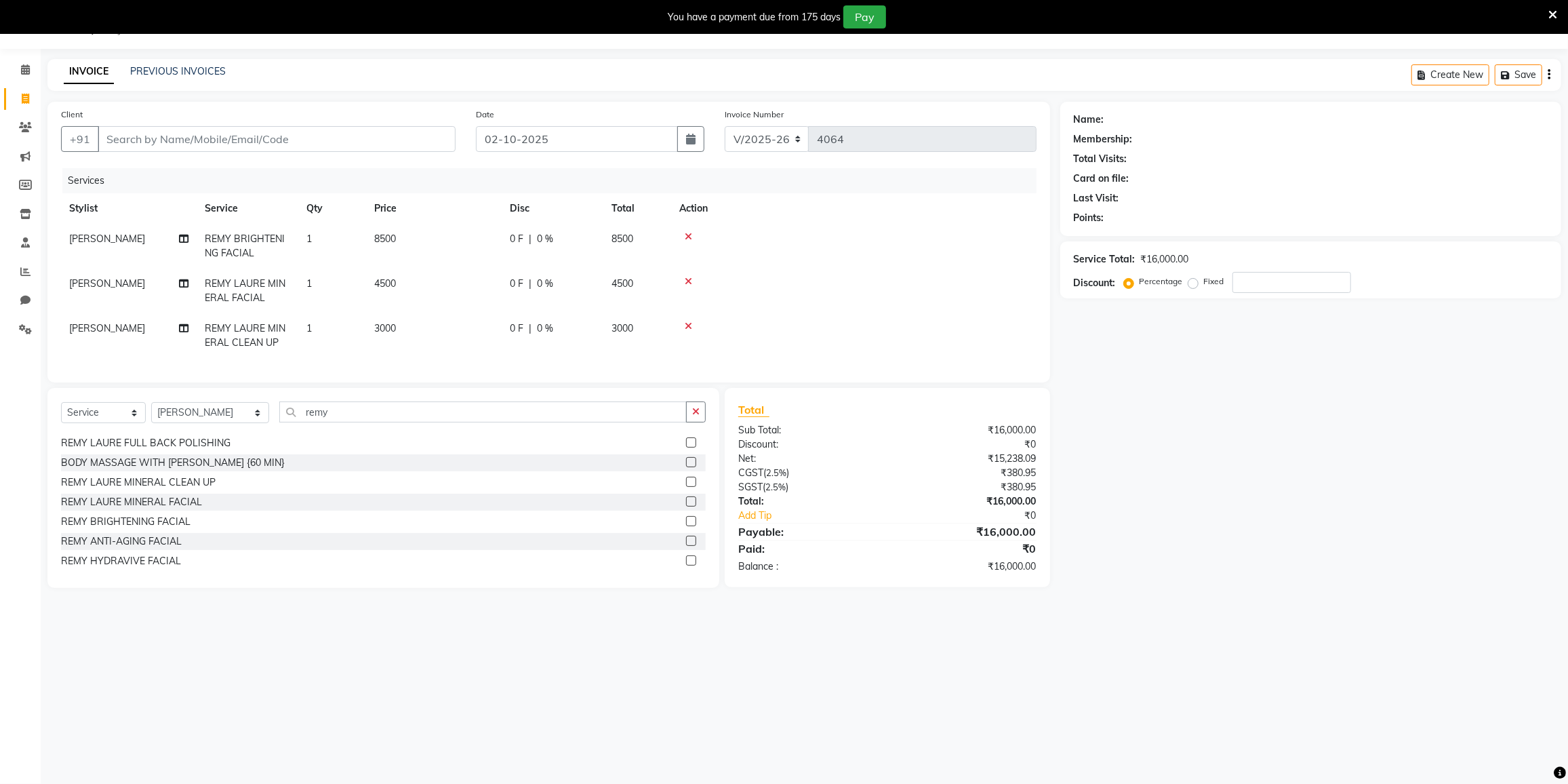
click at [691, 325] on icon at bounding box center [688, 327] width 8 height 10
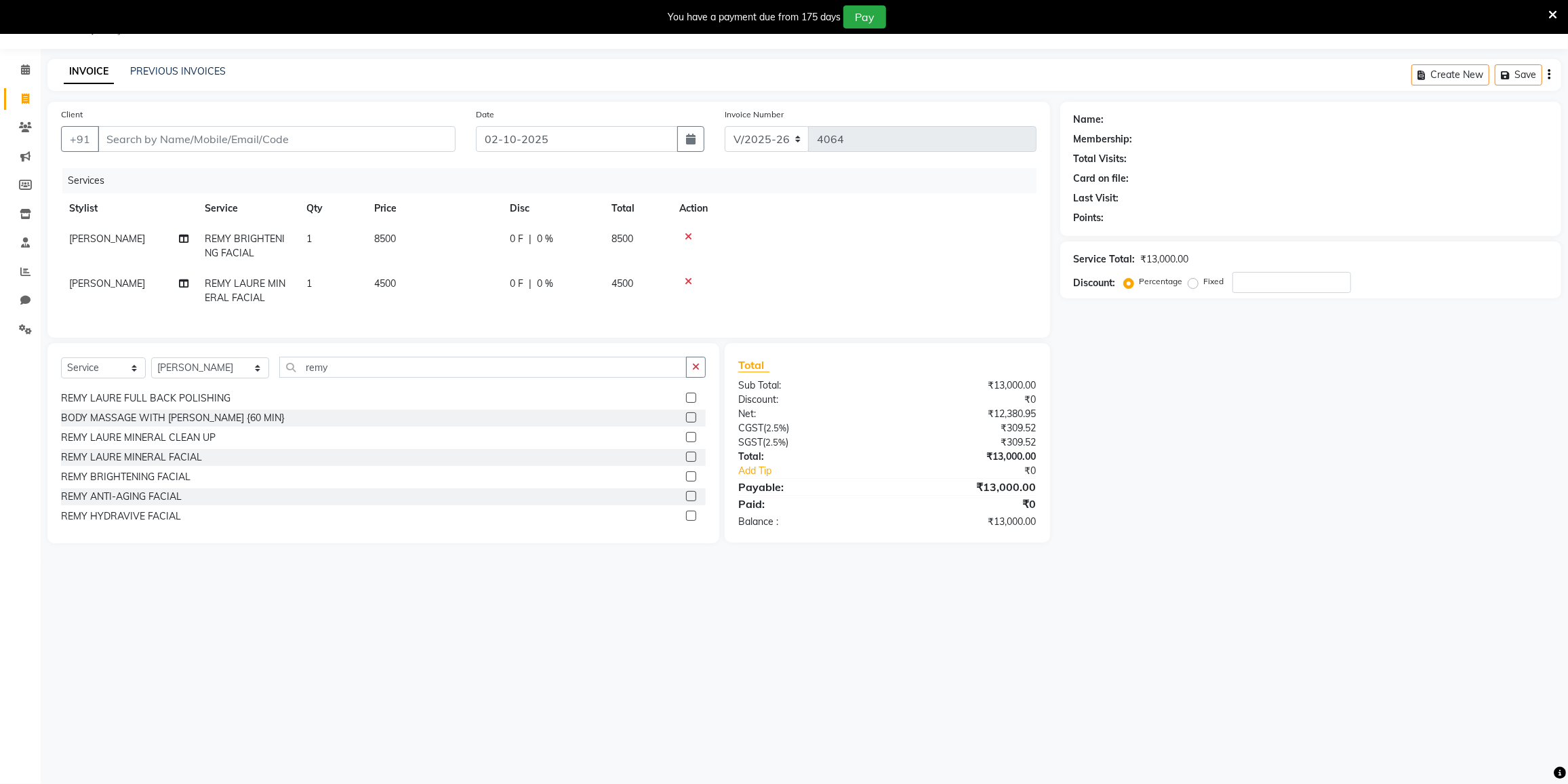
click at [687, 235] on icon at bounding box center [688, 237] width 8 height 10
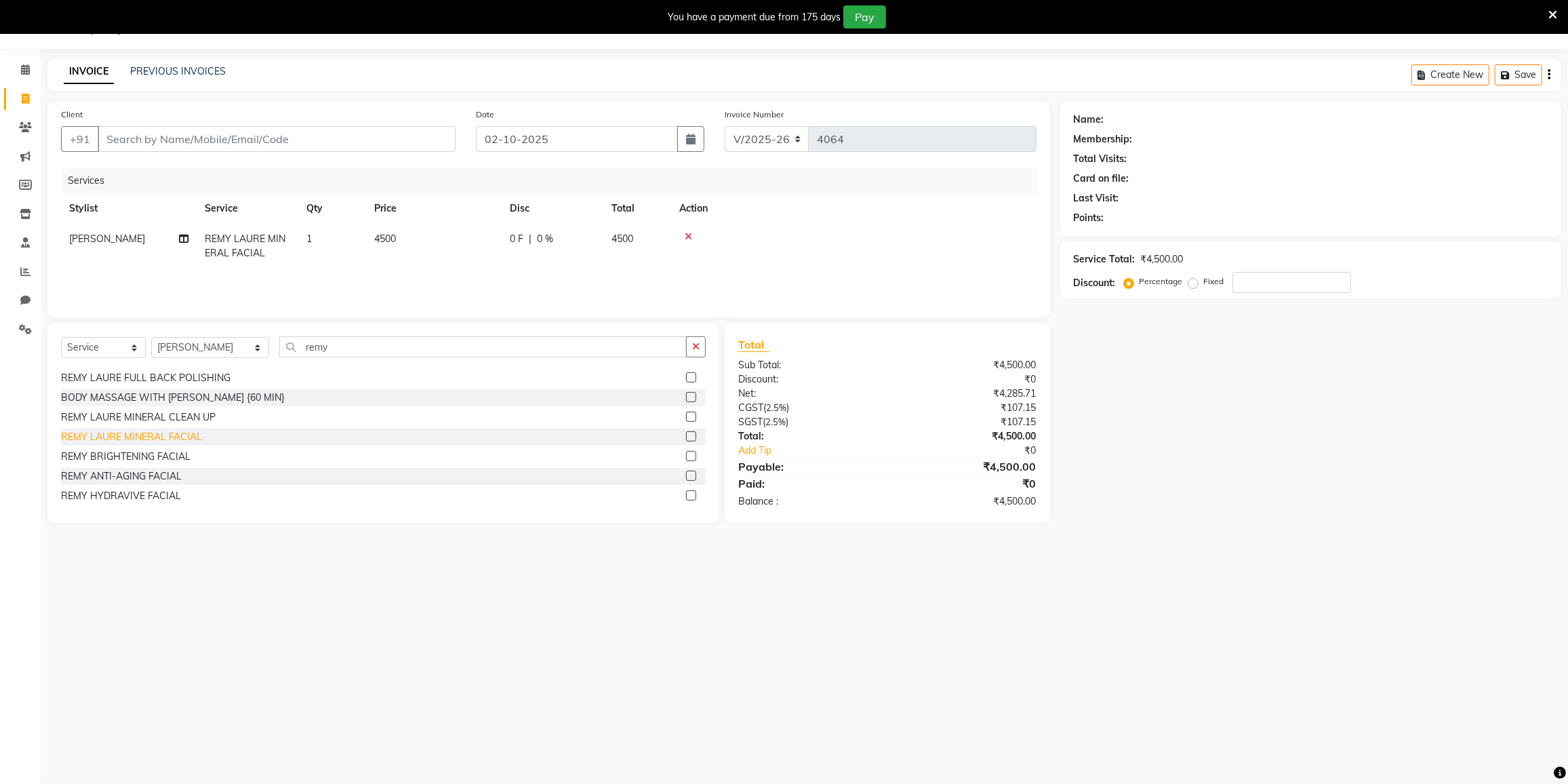
click at [106, 441] on div "REMY LAURE MINERAL FACIAL" at bounding box center [131, 437] width 141 height 14
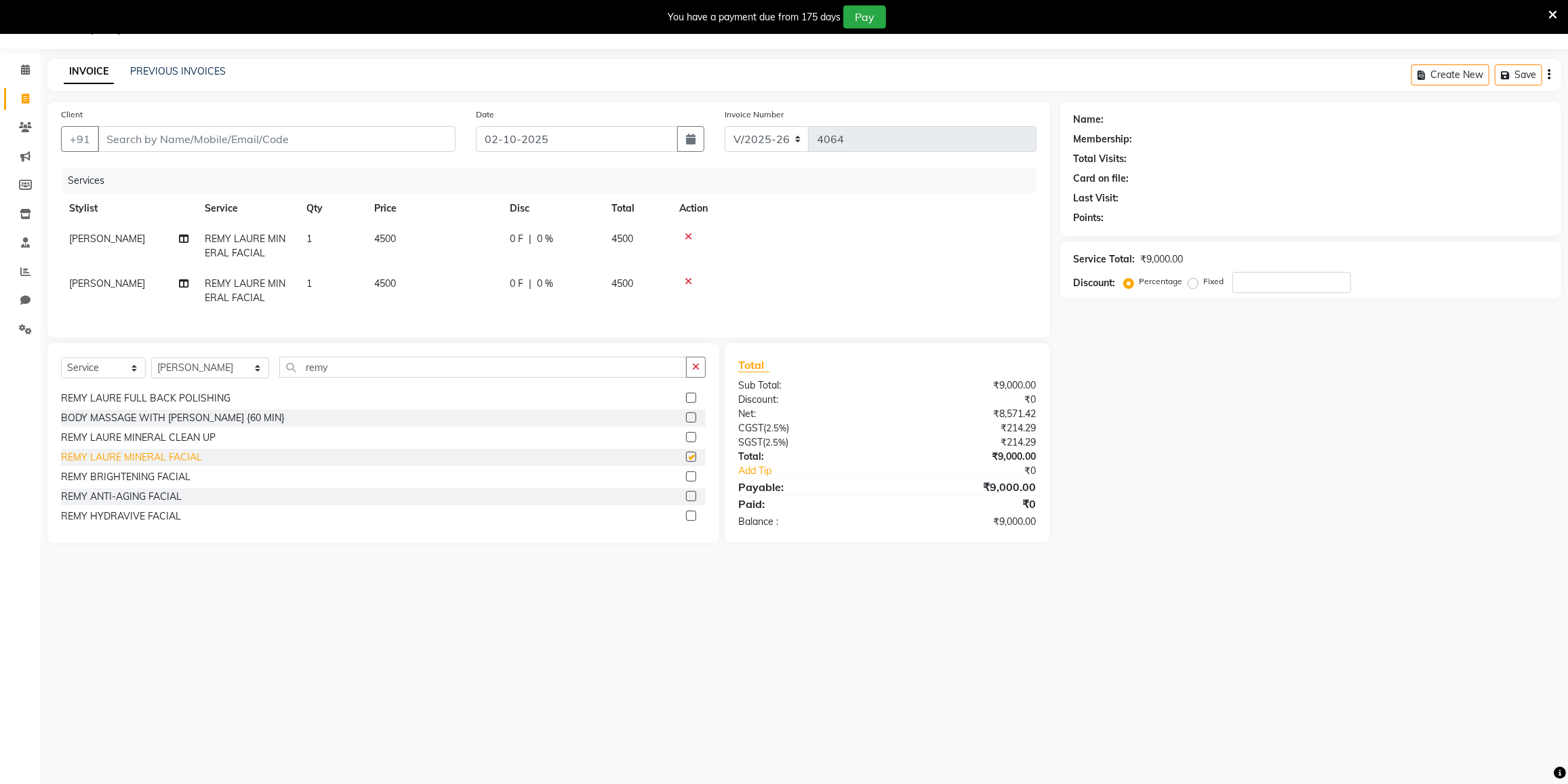
checkbox input "false"
click at [323, 377] on input "remy" at bounding box center [483, 367] width 407 height 21
type input "r"
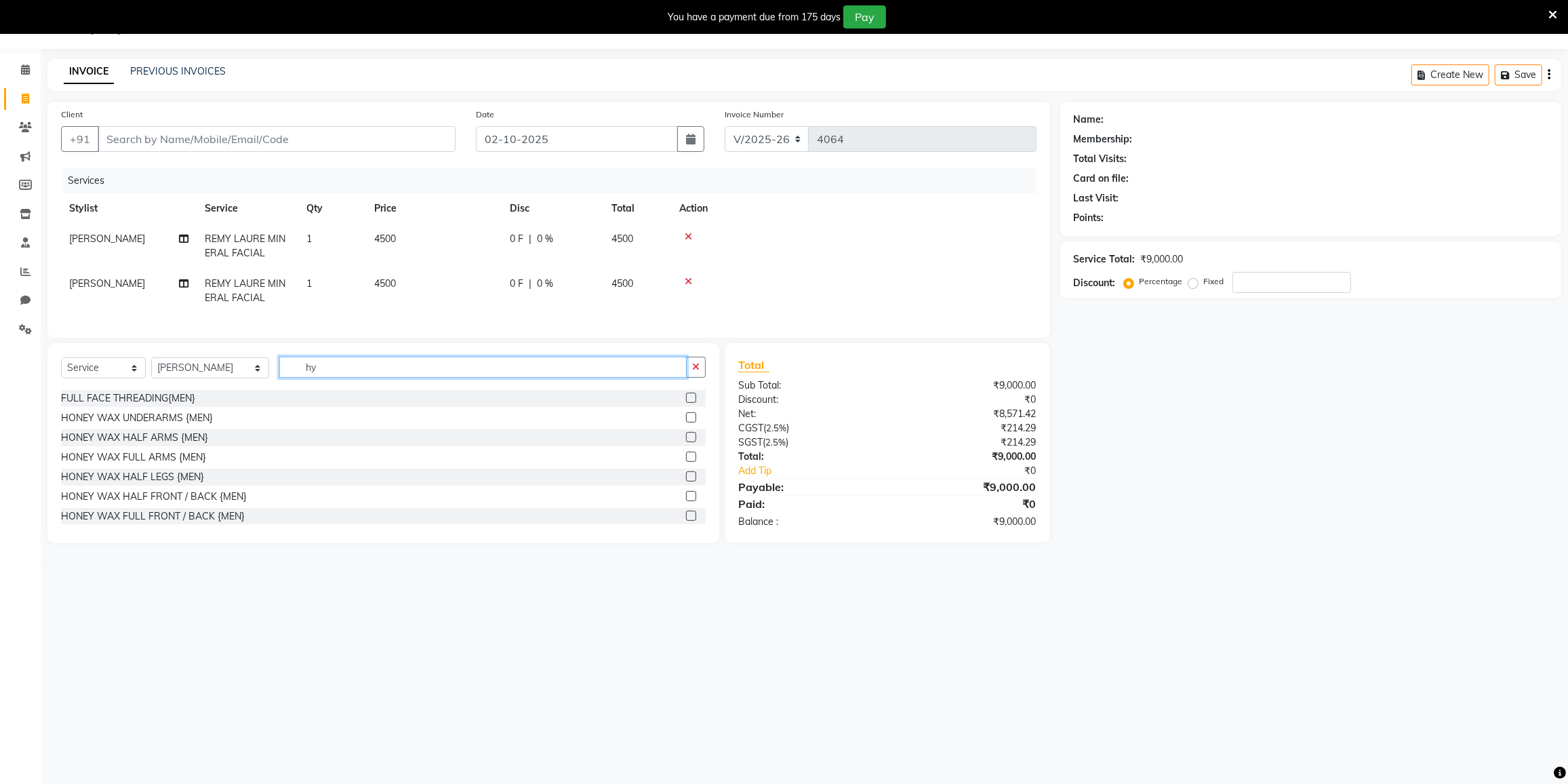
scroll to position [178, 0]
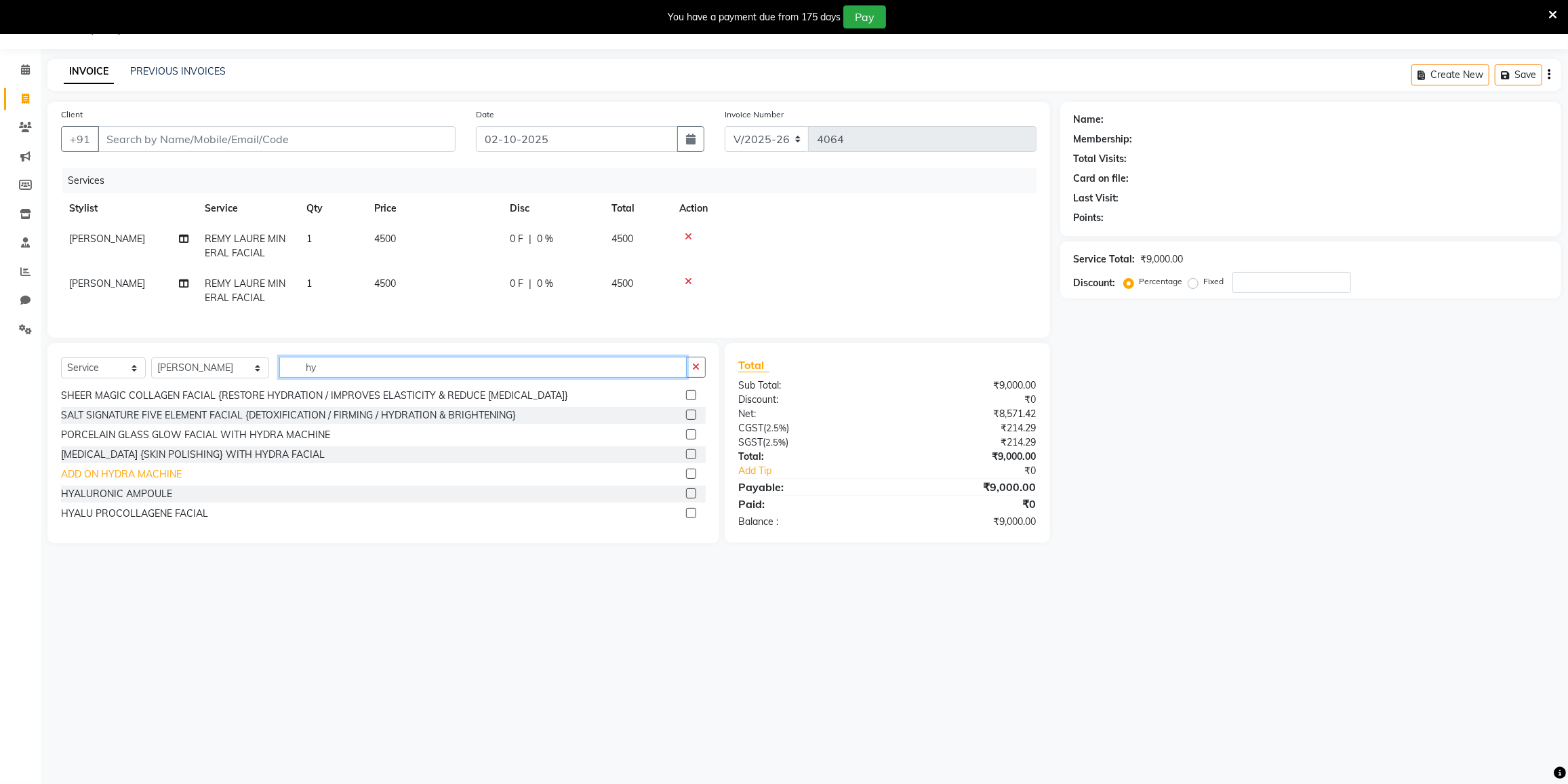
type input "hy"
click at [153, 481] on div "ADD ON HYDRA MACHINE" at bounding box center [121, 474] width 121 height 14
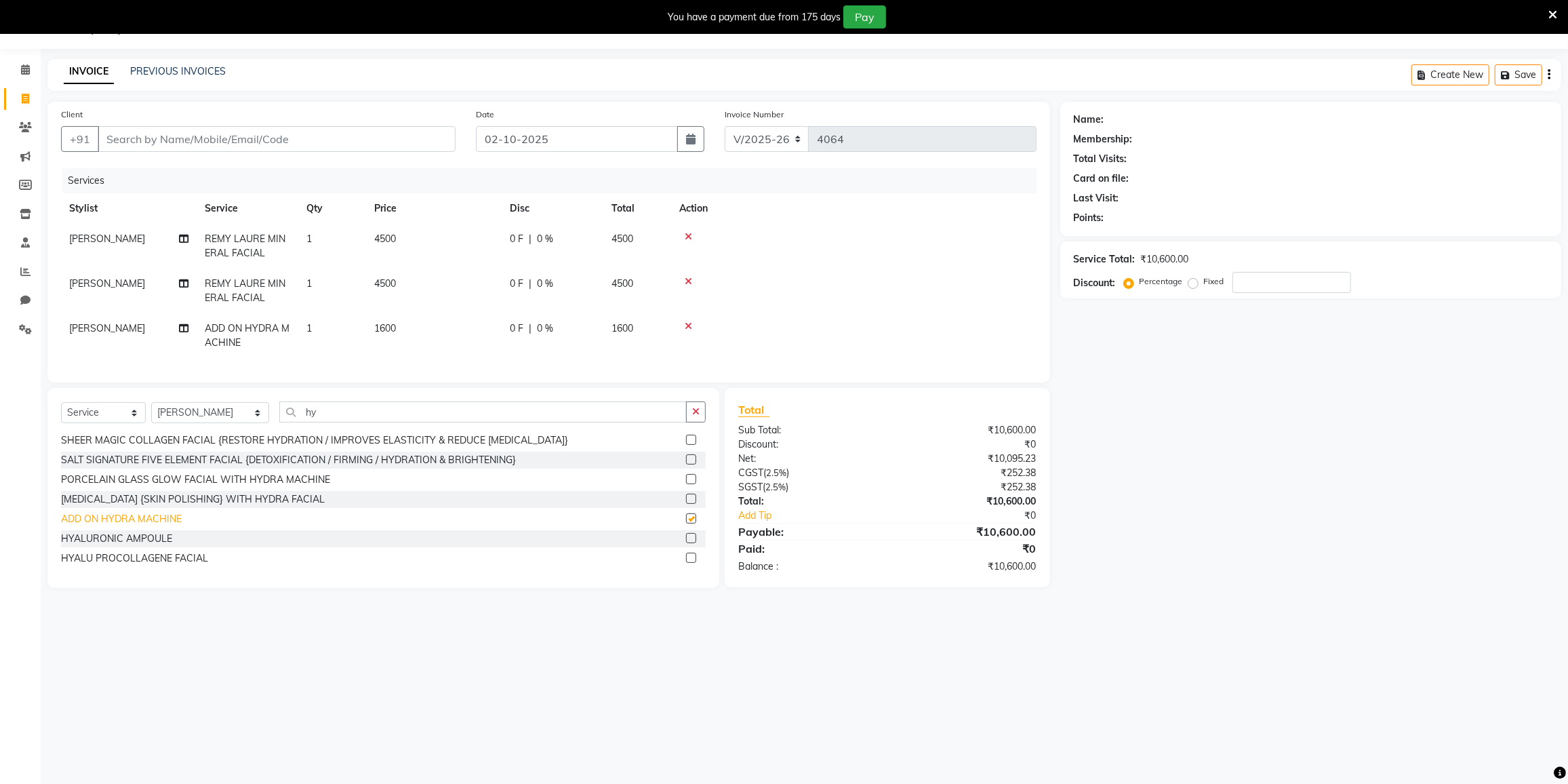
checkbox input "false"
click at [266, 136] on input "Client" at bounding box center [277, 139] width 358 height 26
type input "9"
type input "0"
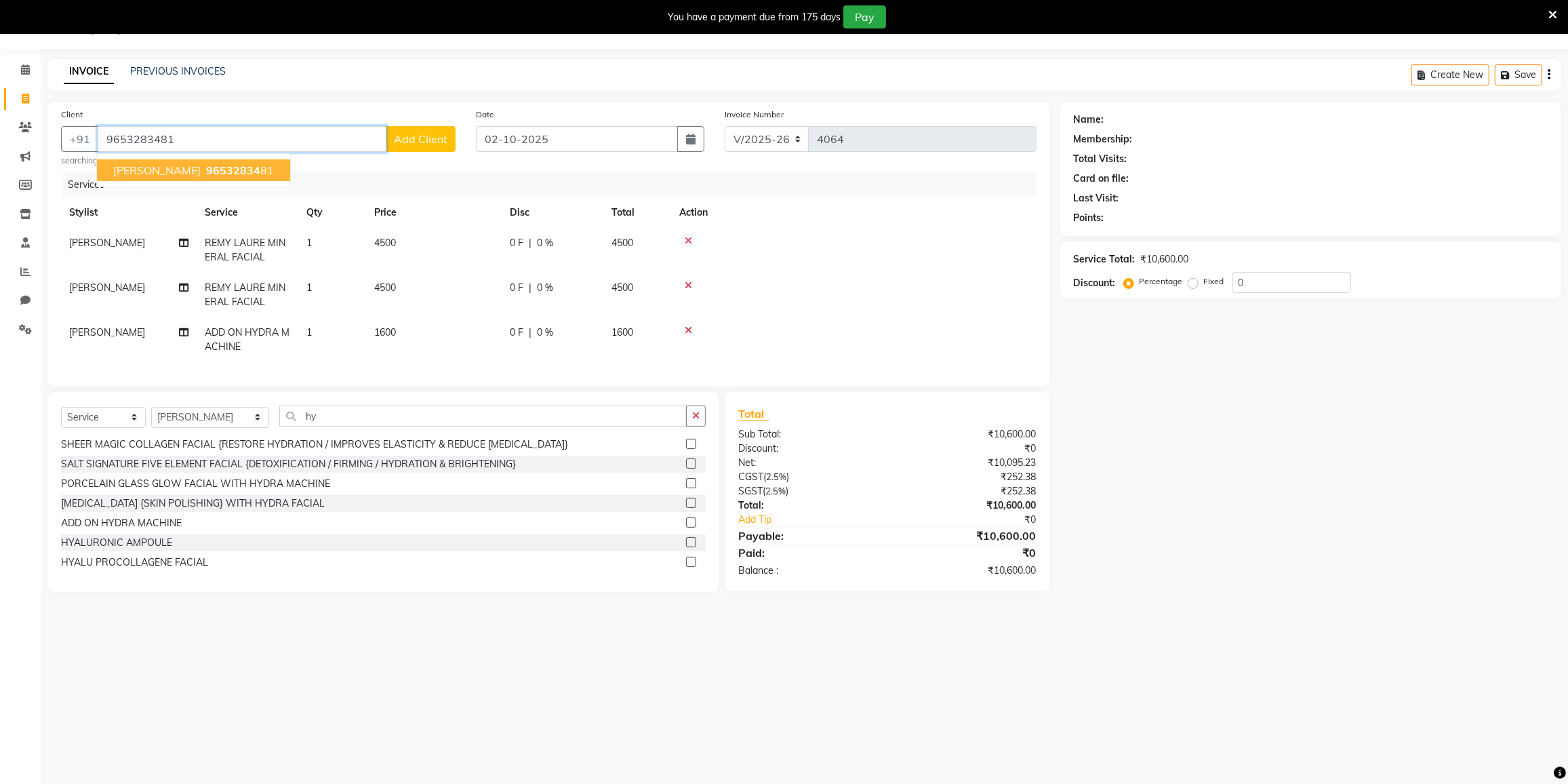
type input "9653283481"
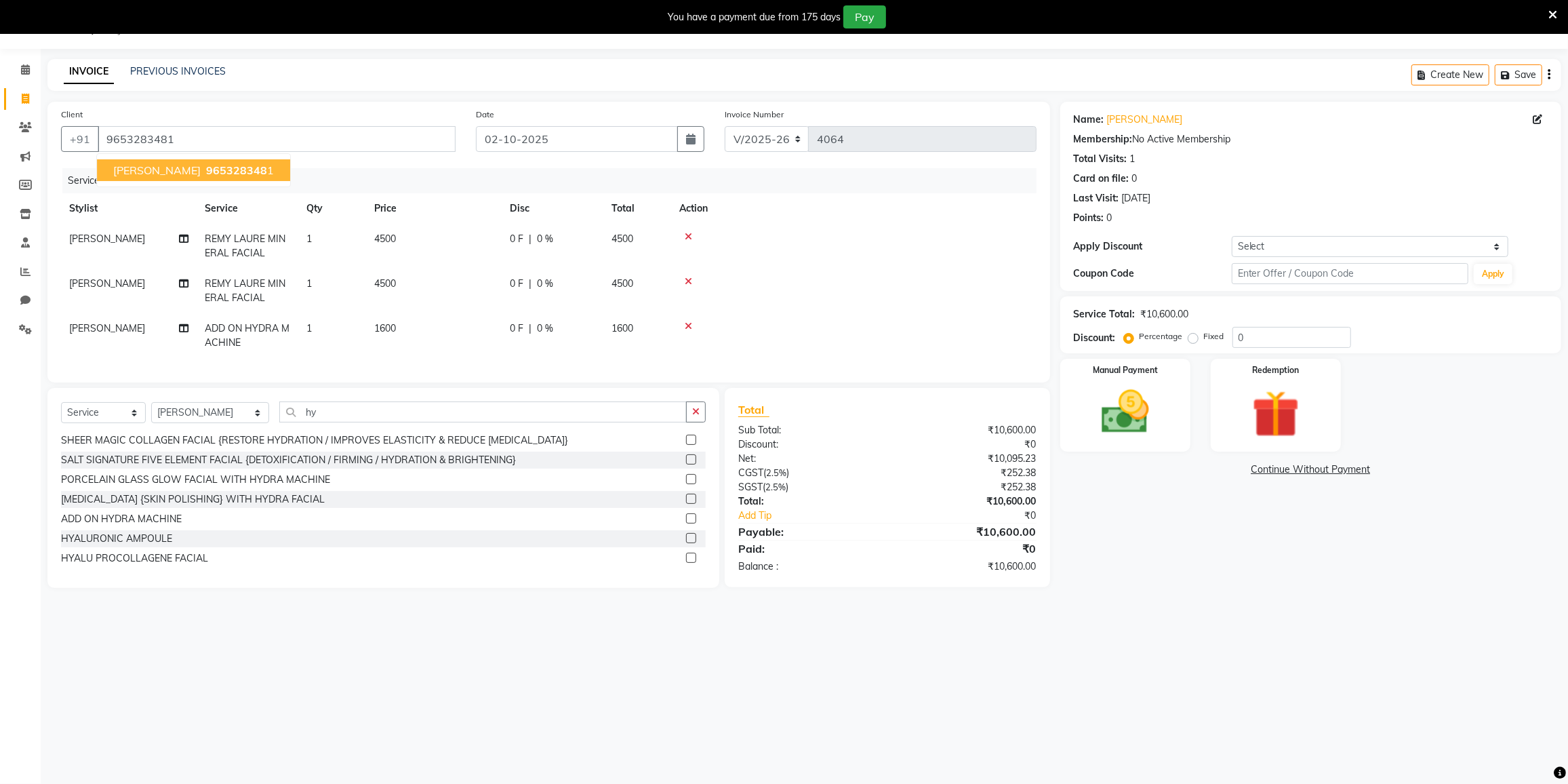
click at [237, 164] on span "965328348" at bounding box center [237, 170] width 61 height 13
click at [562, 235] on div "0 F | 0 %" at bounding box center [553, 239] width 86 height 14
select select "78497"
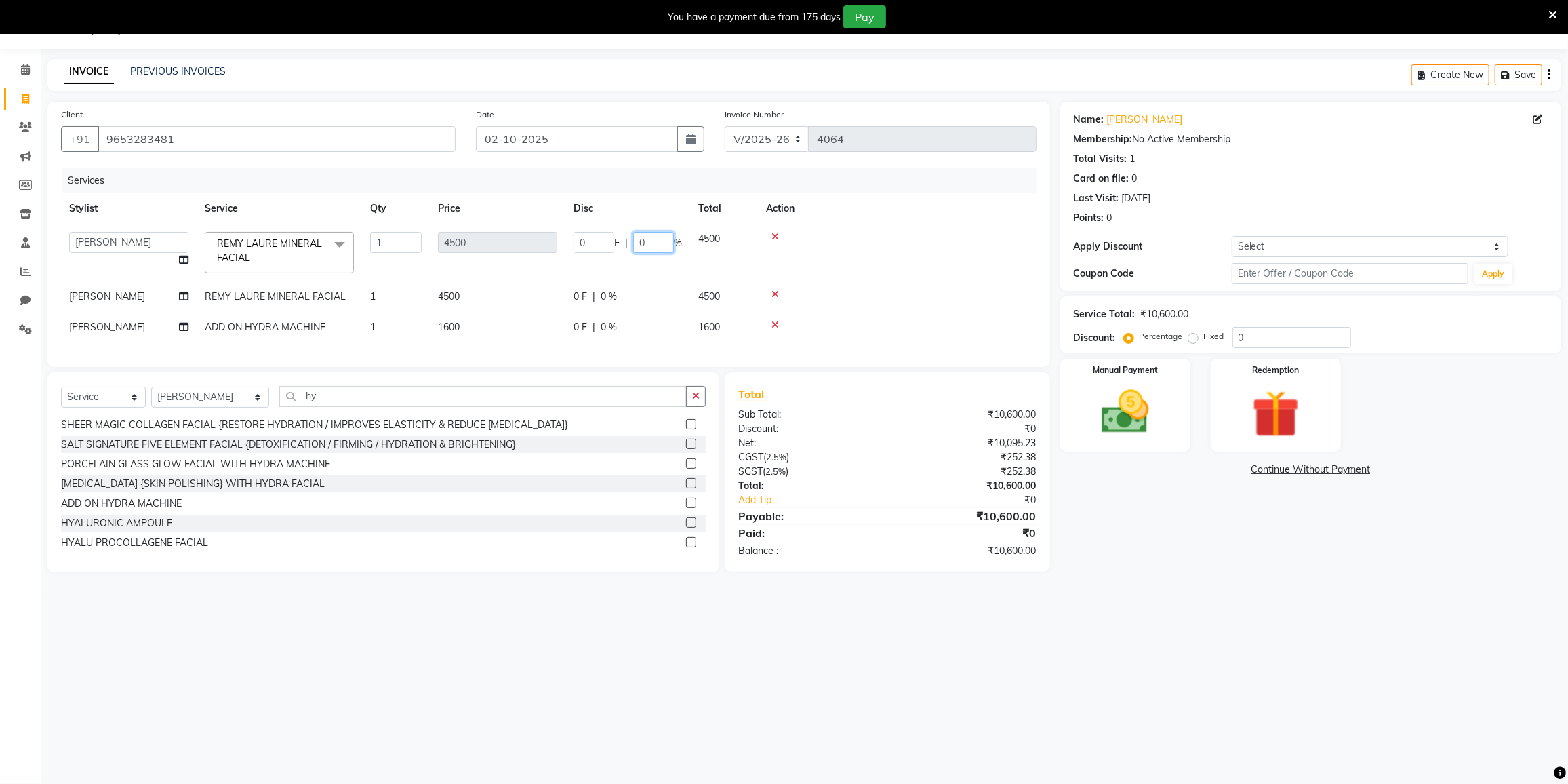
click at [664, 239] on input "0" at bounding box center [654, 242] width 41 height 21
type input "20"
click at [637, 279] on tbody "DC DILSHAD ALI FAIZAN AHMED FARHAN SHAIKH FEROZ SHAIKH Ganga Kunwar Gulnaaz Sha…" at bounding box center [548, 283] width 975 height 119
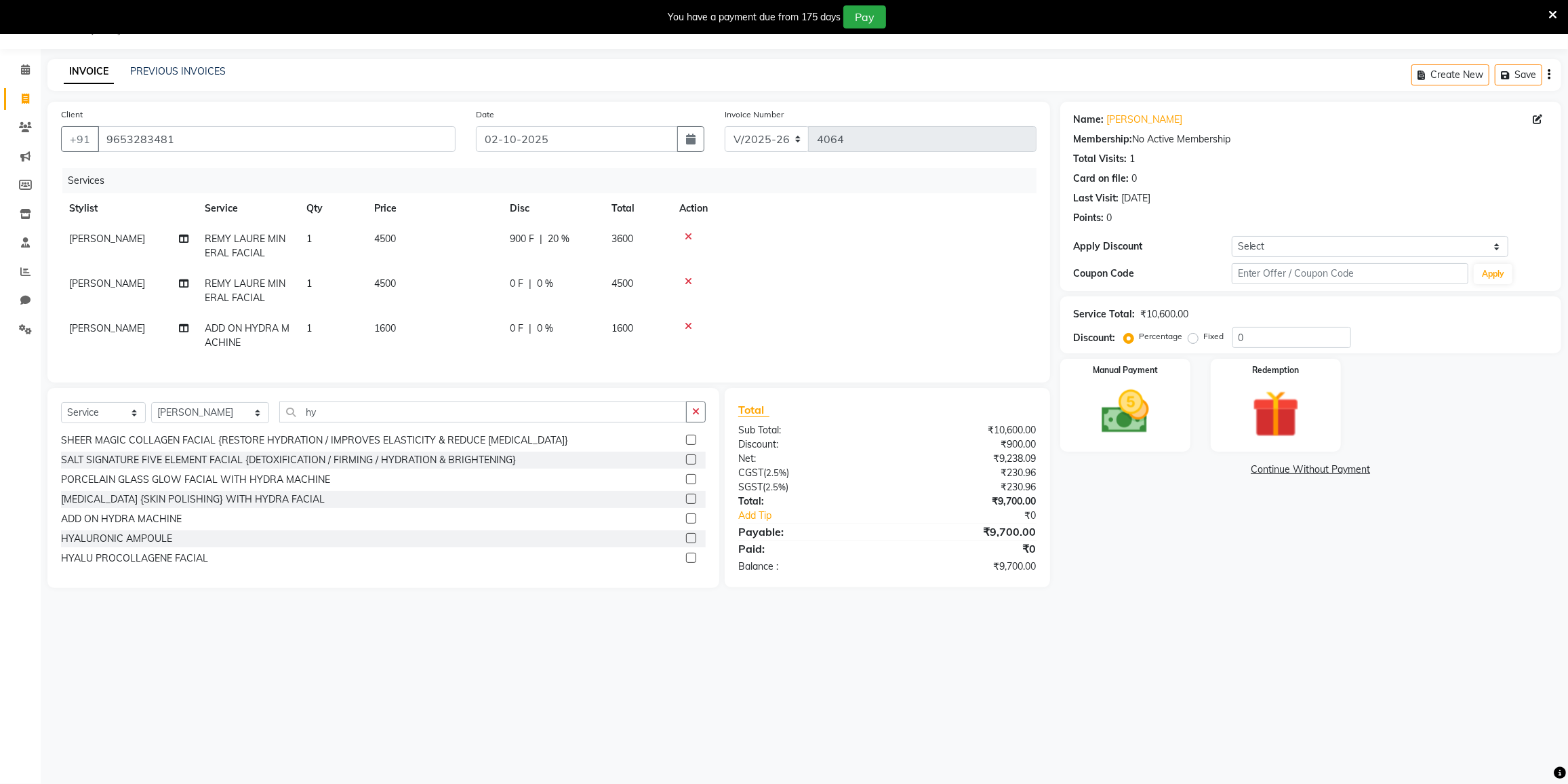
click at [565, 282] on div "0 F | 0 %" at bounding box center [553, 284] width 86 height 14
select select "78497"
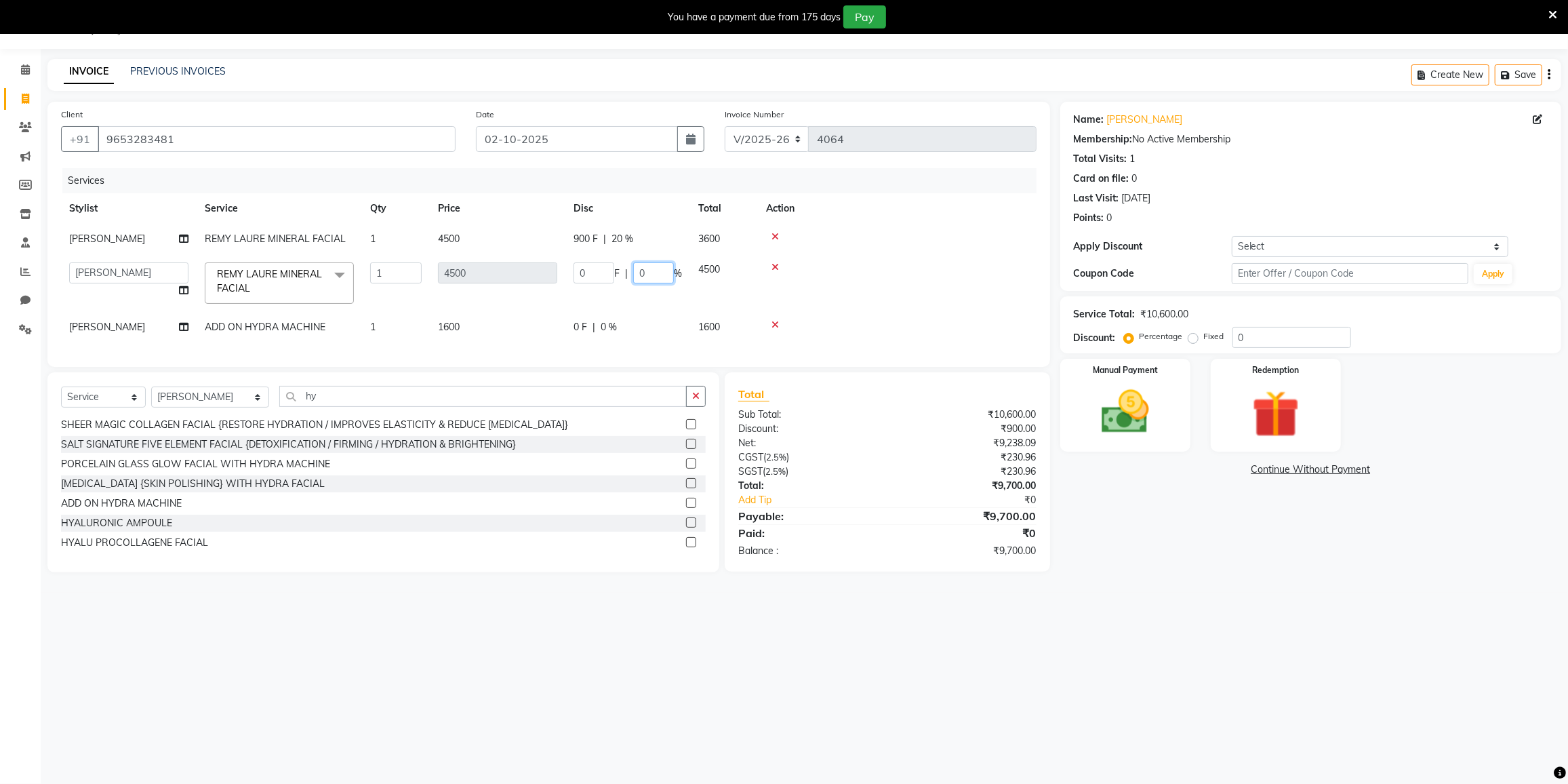
click at [653, 284] on input "0" at bounding box center [654, 273] width 41 height 21
type input "20"
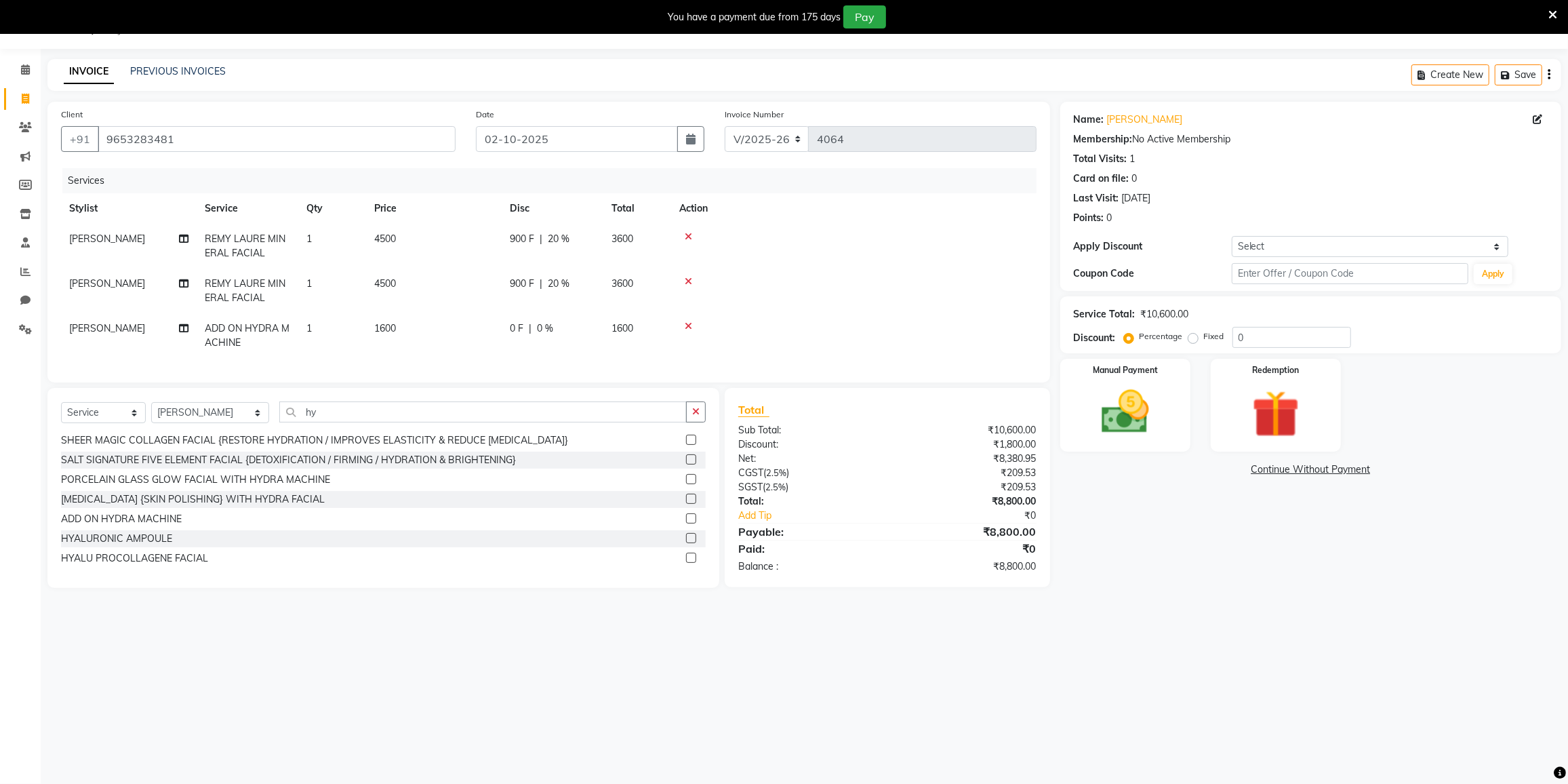
click at [892, 307] on td at bounding box center [854, 291] width 365 height 45
click at [1135, 415] on img at bounding box center [1125, 412] width 81 height 57
click at [1294, 467] on span "GPay" at bounding box center [1307, 470] width 28 height 15
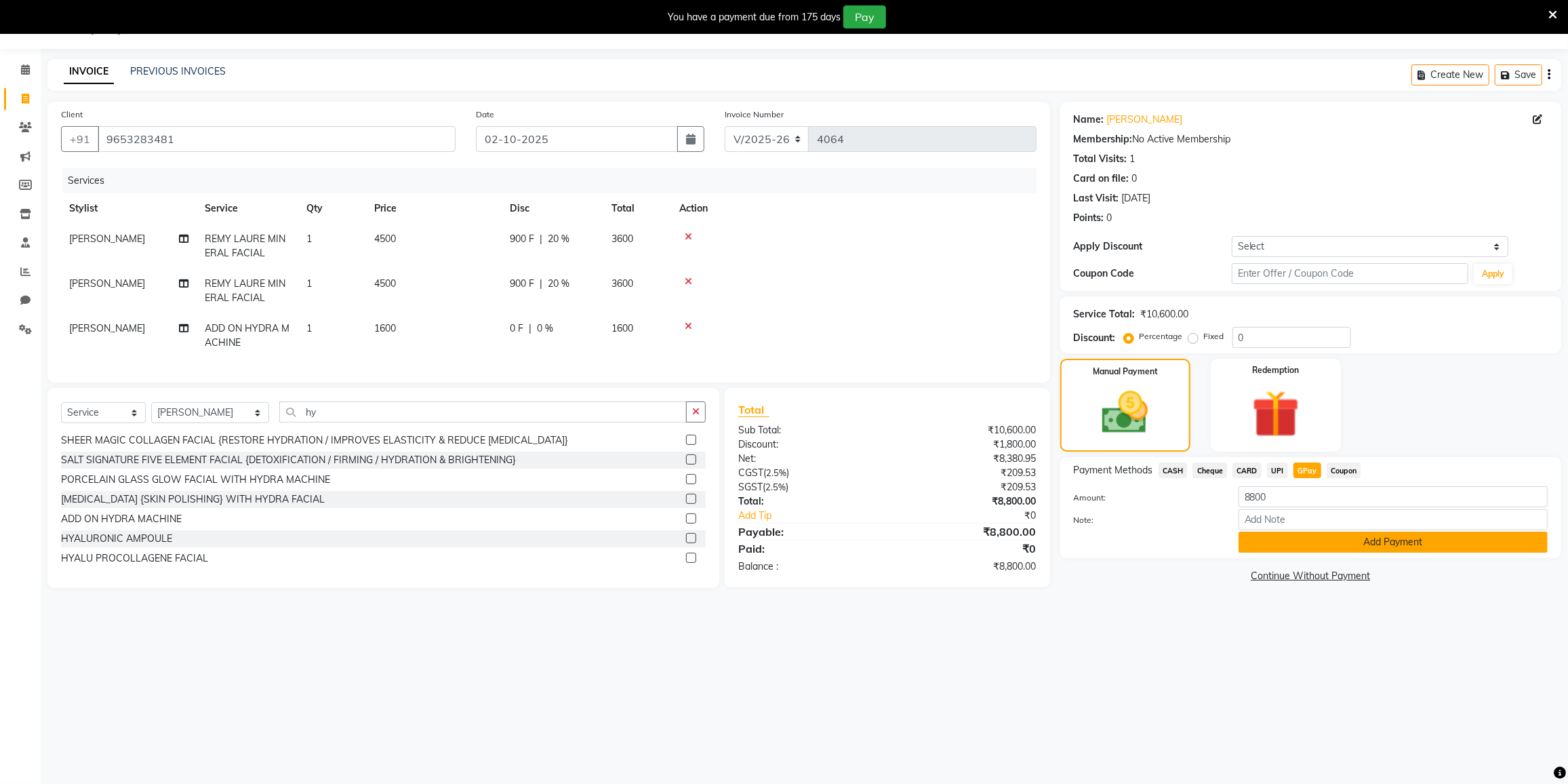
click at [1306, 535] on button "Add Payment" at bounding box center [1393, 542] width 309 height 21
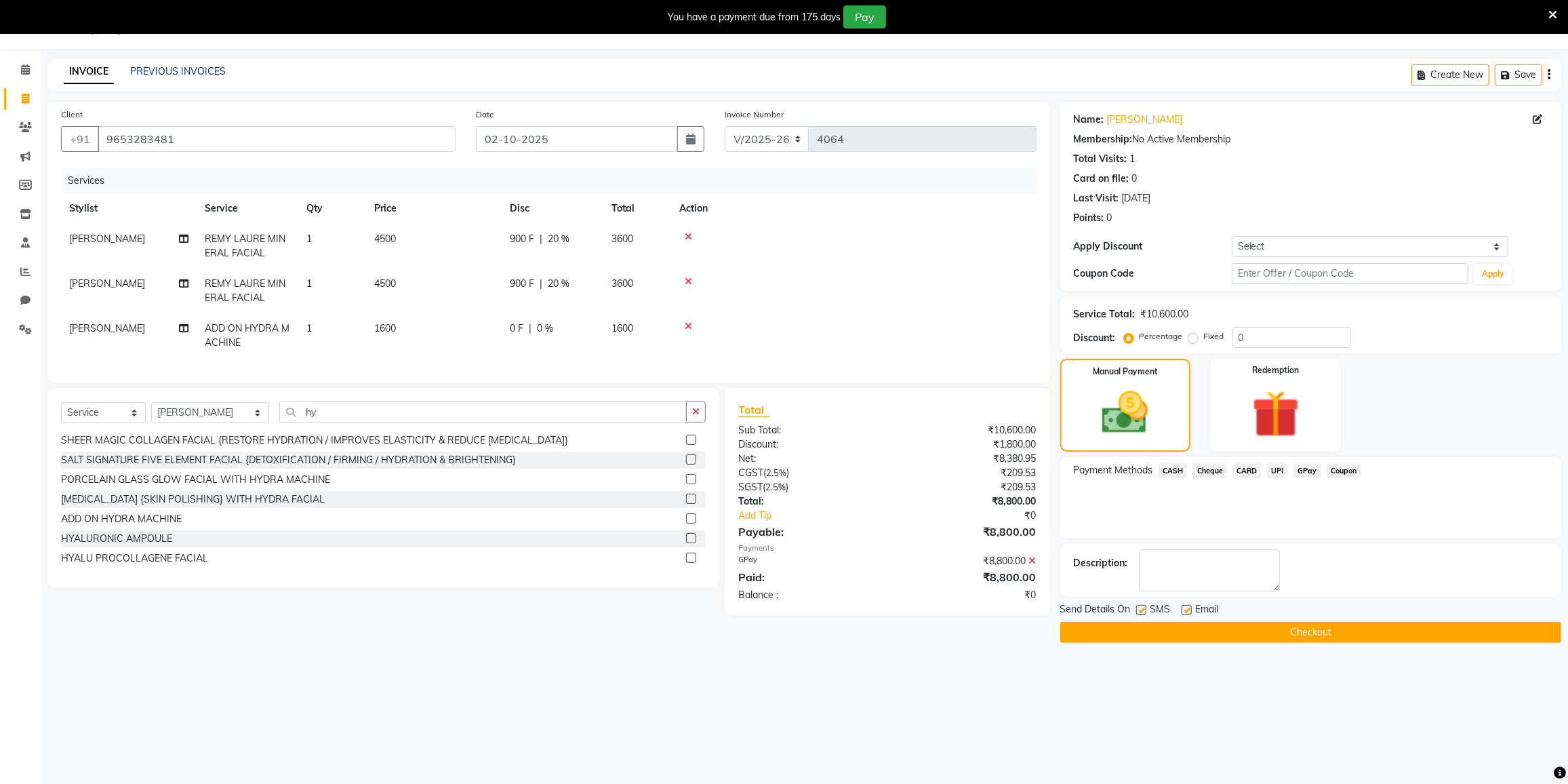
click at [1265, 632] on button "Checkout" at bounding box center [1310, 632] width 501 height 21
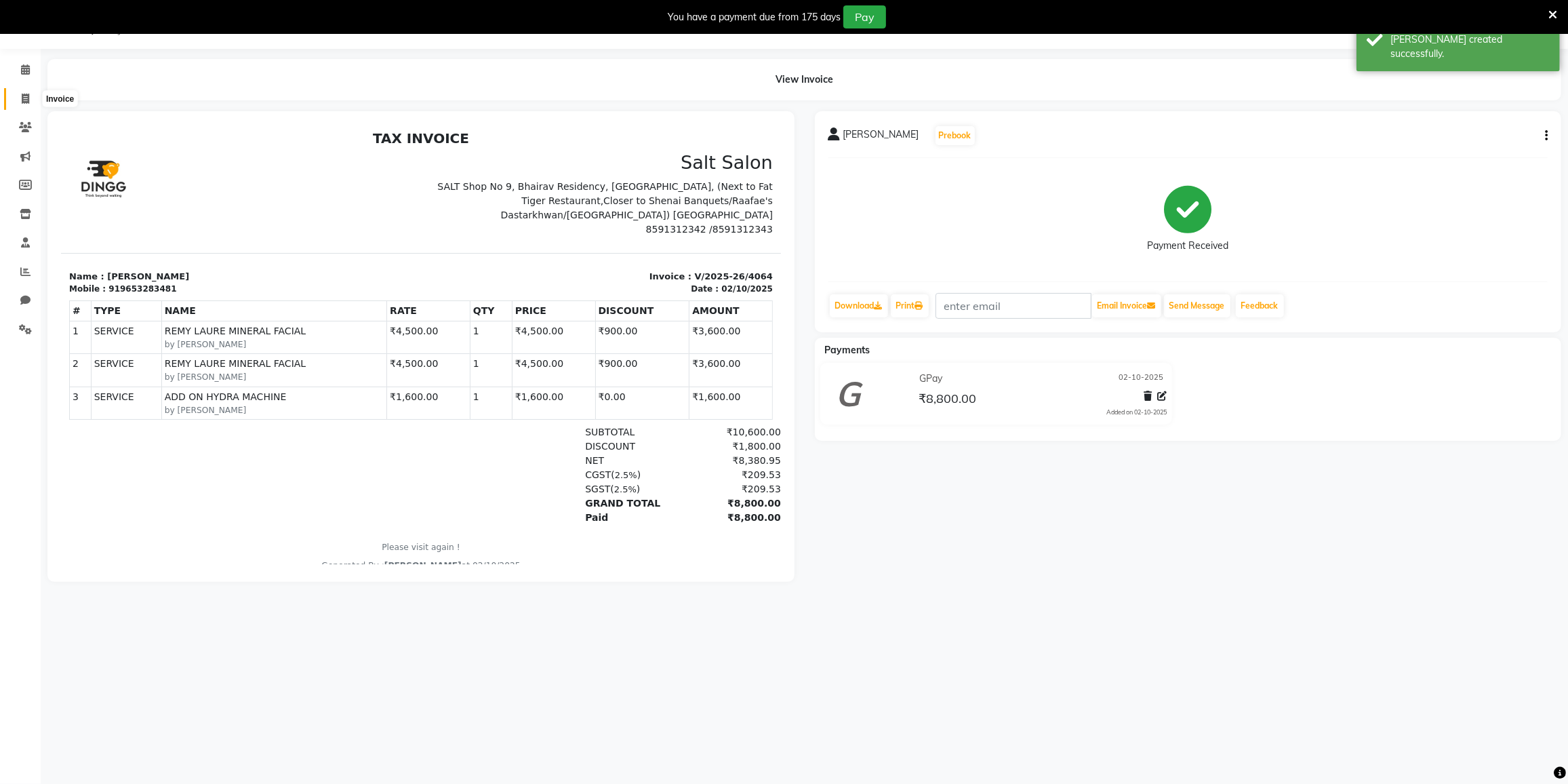
click at [15, 99] on span at bounding box center [25, 99] width 24 height 15
select select "8096"
select select "service"
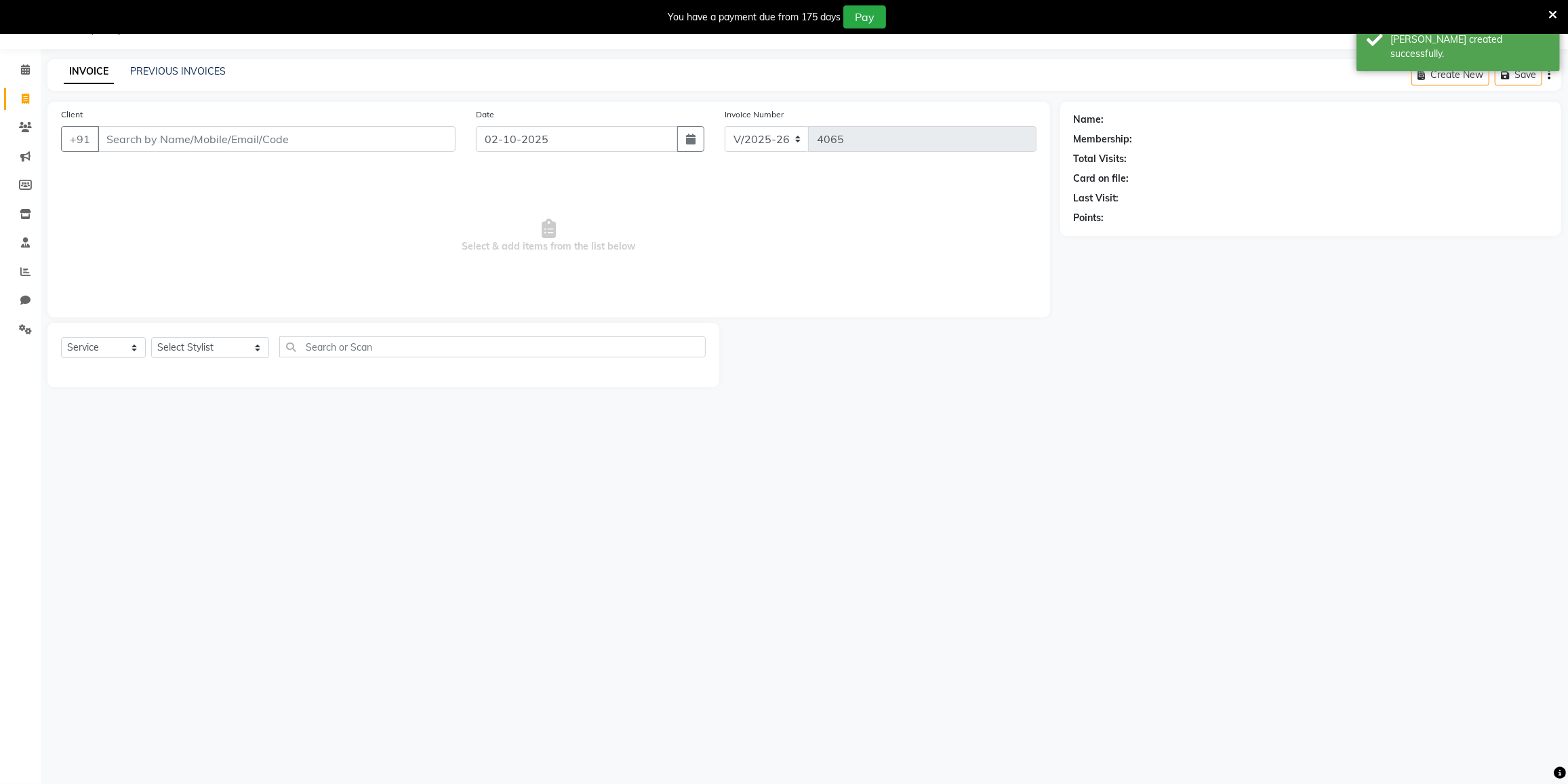
click at [122, 135] on input "Client" at bounding box center [277, 139] width 358 height 26
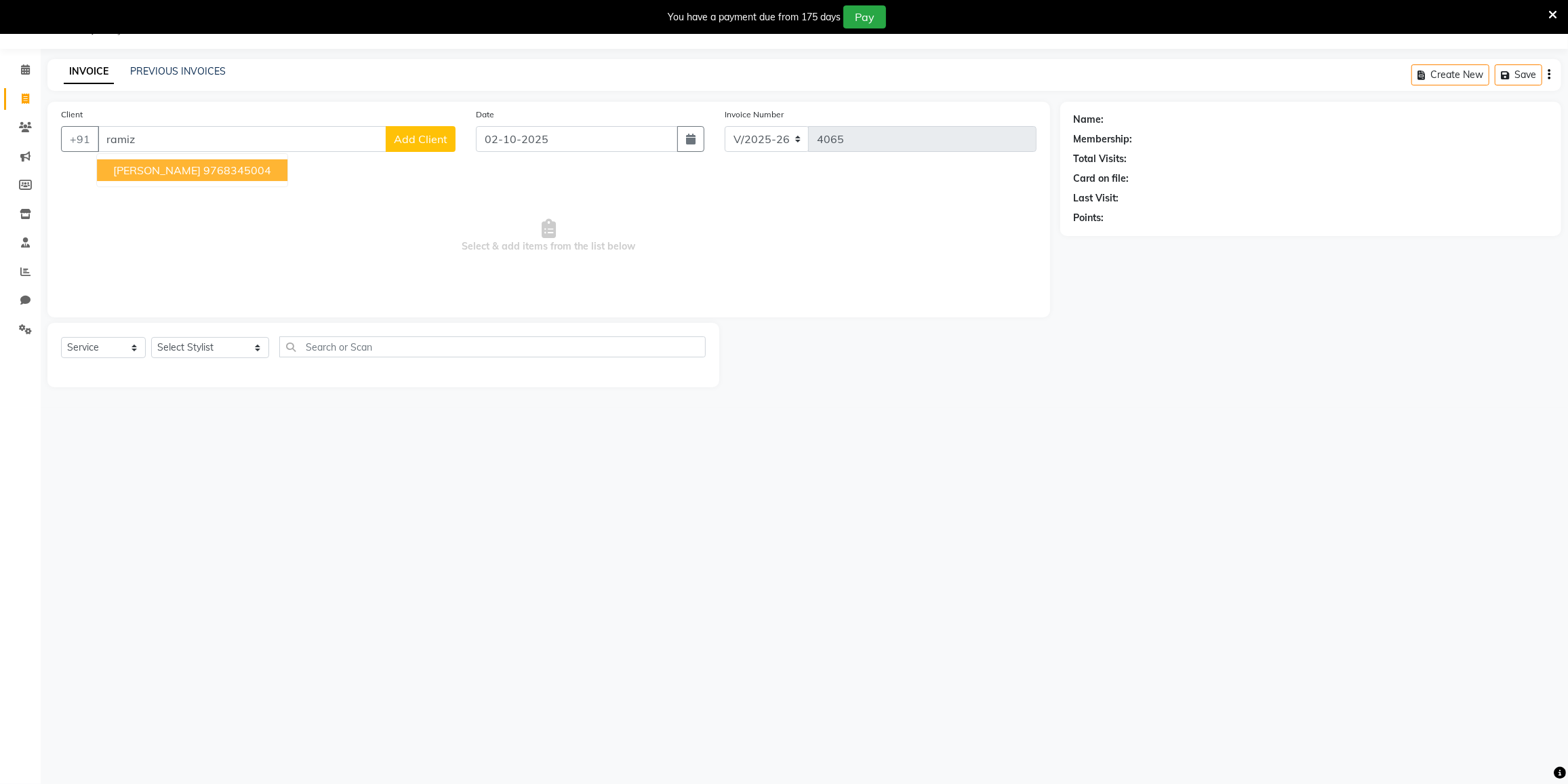
click at [171, 169] on span "Ramiz Khan" at bounding box center [157, 170] width 88 height 13
type input "9768345004"
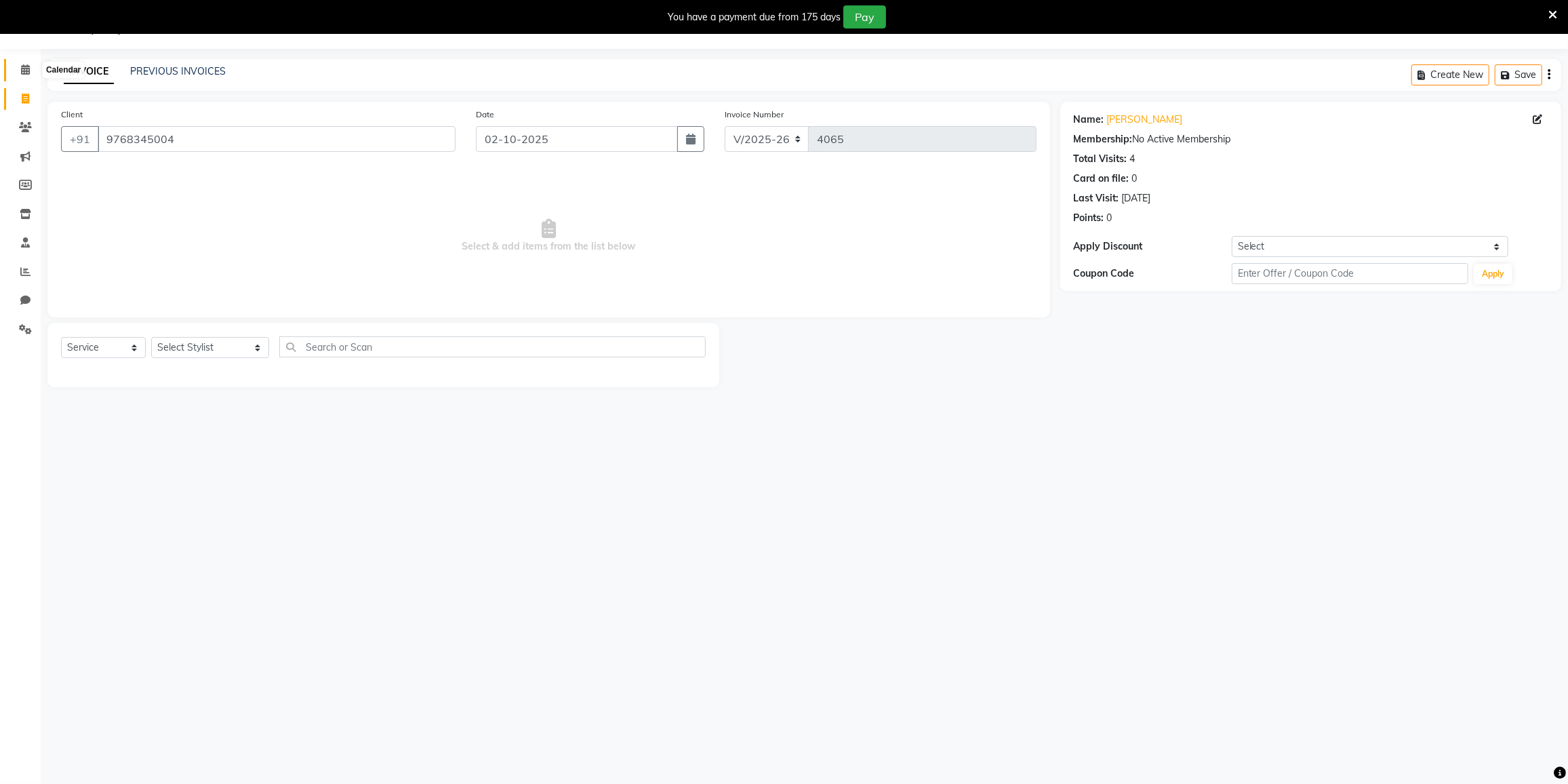
click at [21, 72] on icon at bounding box center [25, 70] width 9 height 10
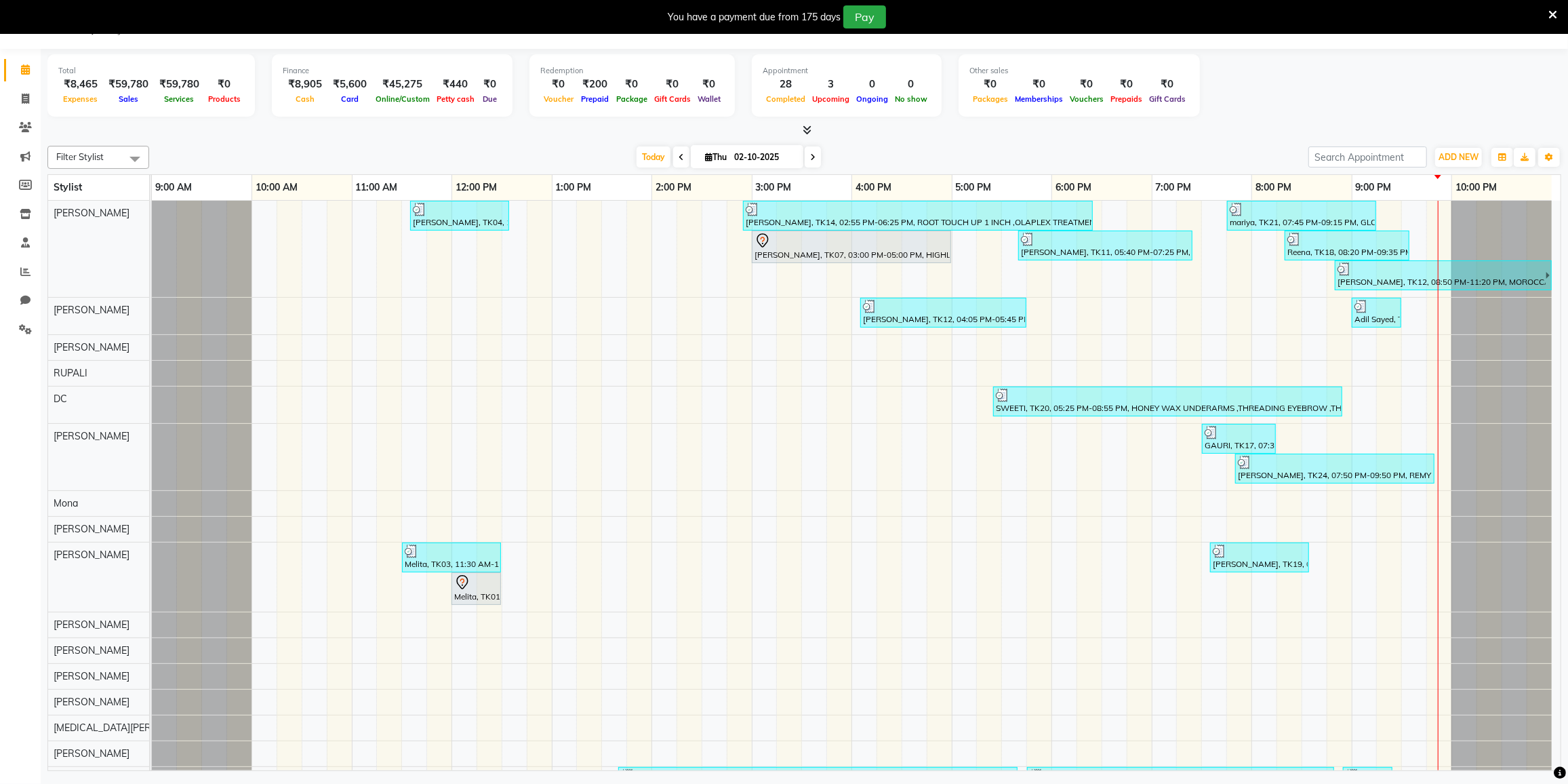
click at [815, 154] on span at bounding box center [812, 157] width 16 height 21
type input "03-10-2025"
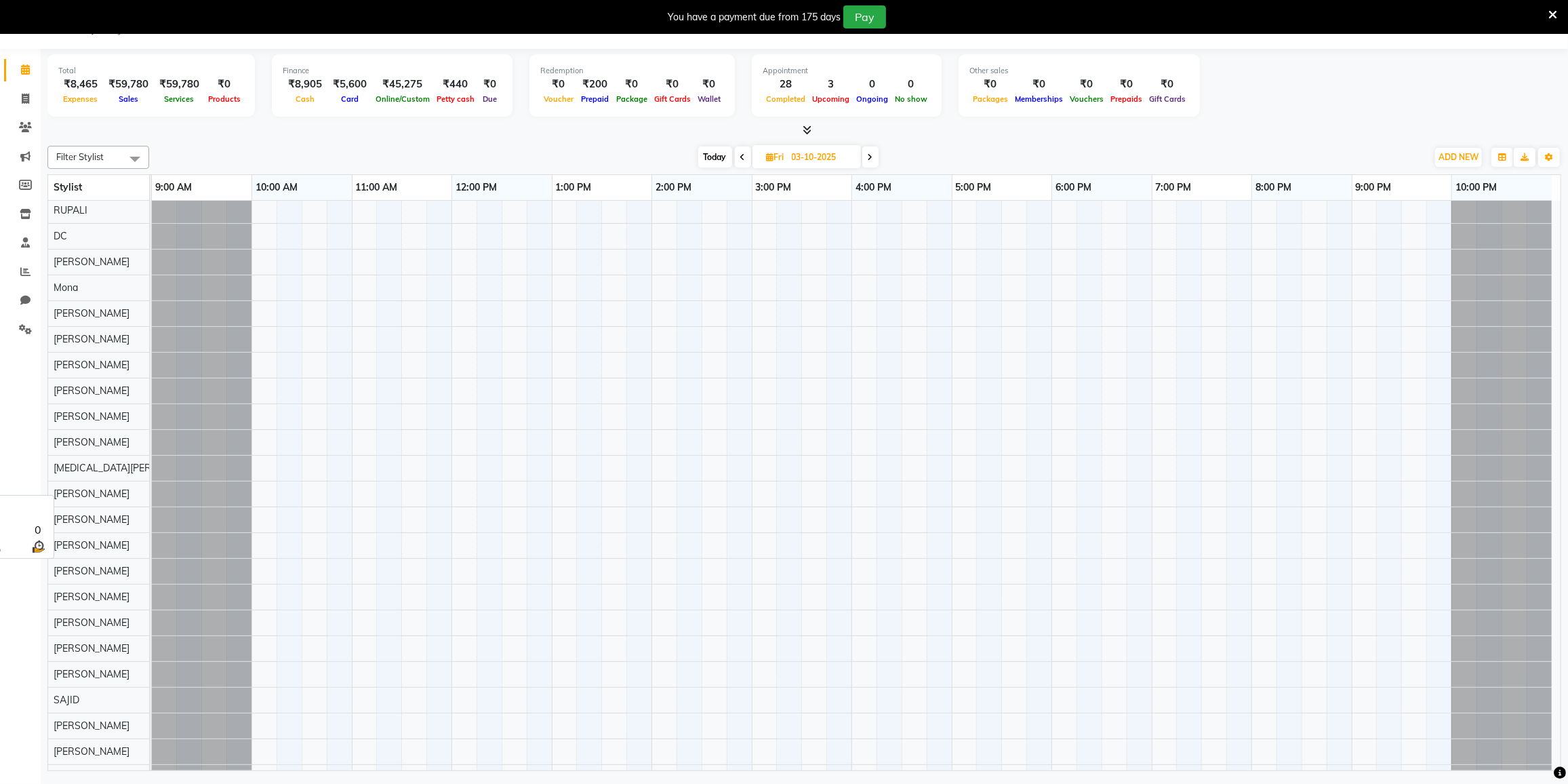
scroll to position [18, 0]
click at [129, 216] on span "[PERSON_NAME]" at bounding box center [91, 220] width 76 height 12
click at [129, 217] on span "[PERSON_NAME]" at bounding box center [91, 220] width 76 height 12
click at [999, 228] on td at bounding box center [989, 569] width 25 height 773
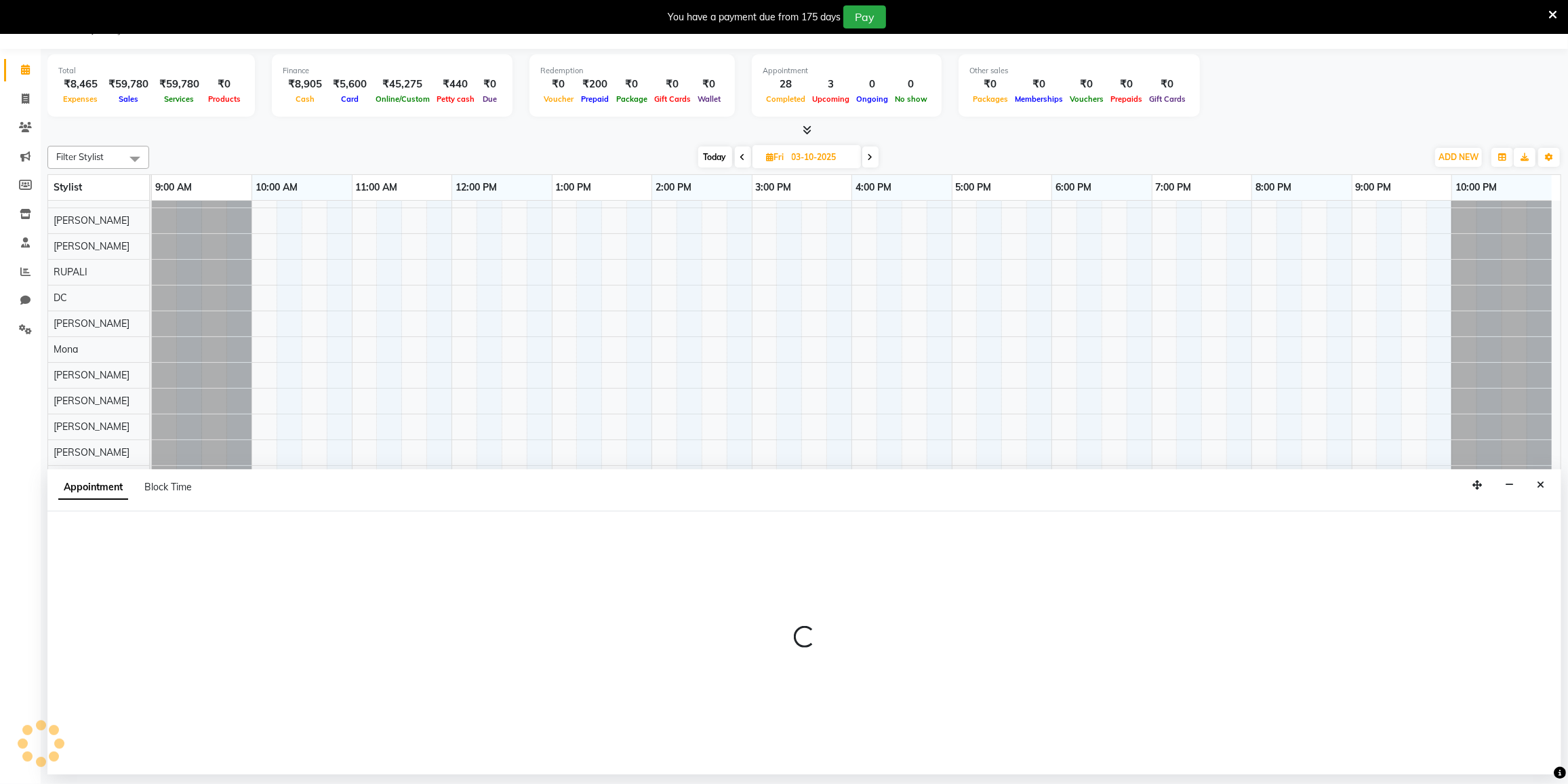
select select "77225"
select select "1035"
select select "tentative"
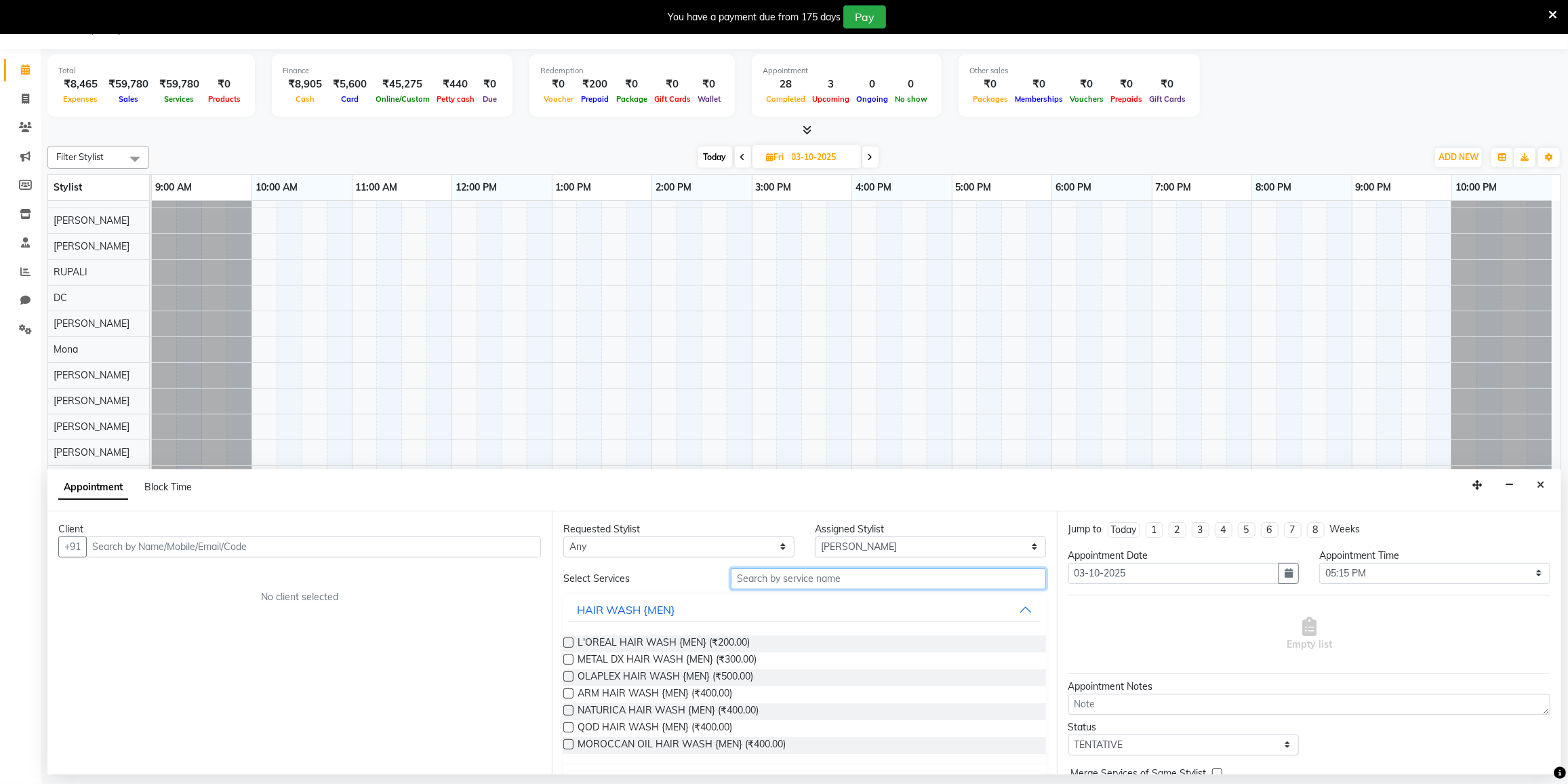
click at [822, 580] on input "text" at bounding box center [888, 579] width 315 height 21
type input "w"
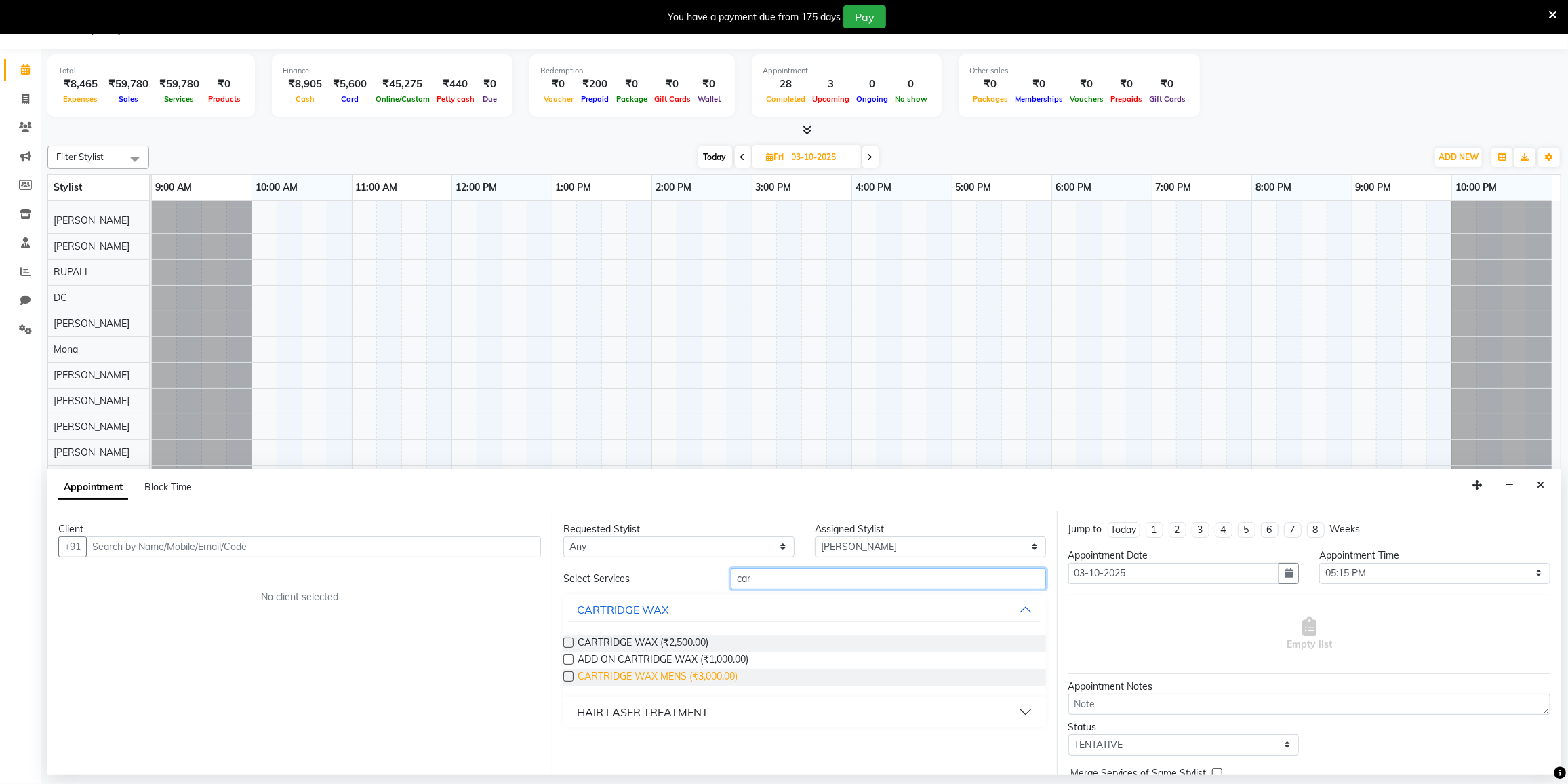
type input "car"
click at [676, 676] on span "CARTRIDGE WAX MENS (₹3,000.00)" at bounding box center [658, 678] width 160 height 17
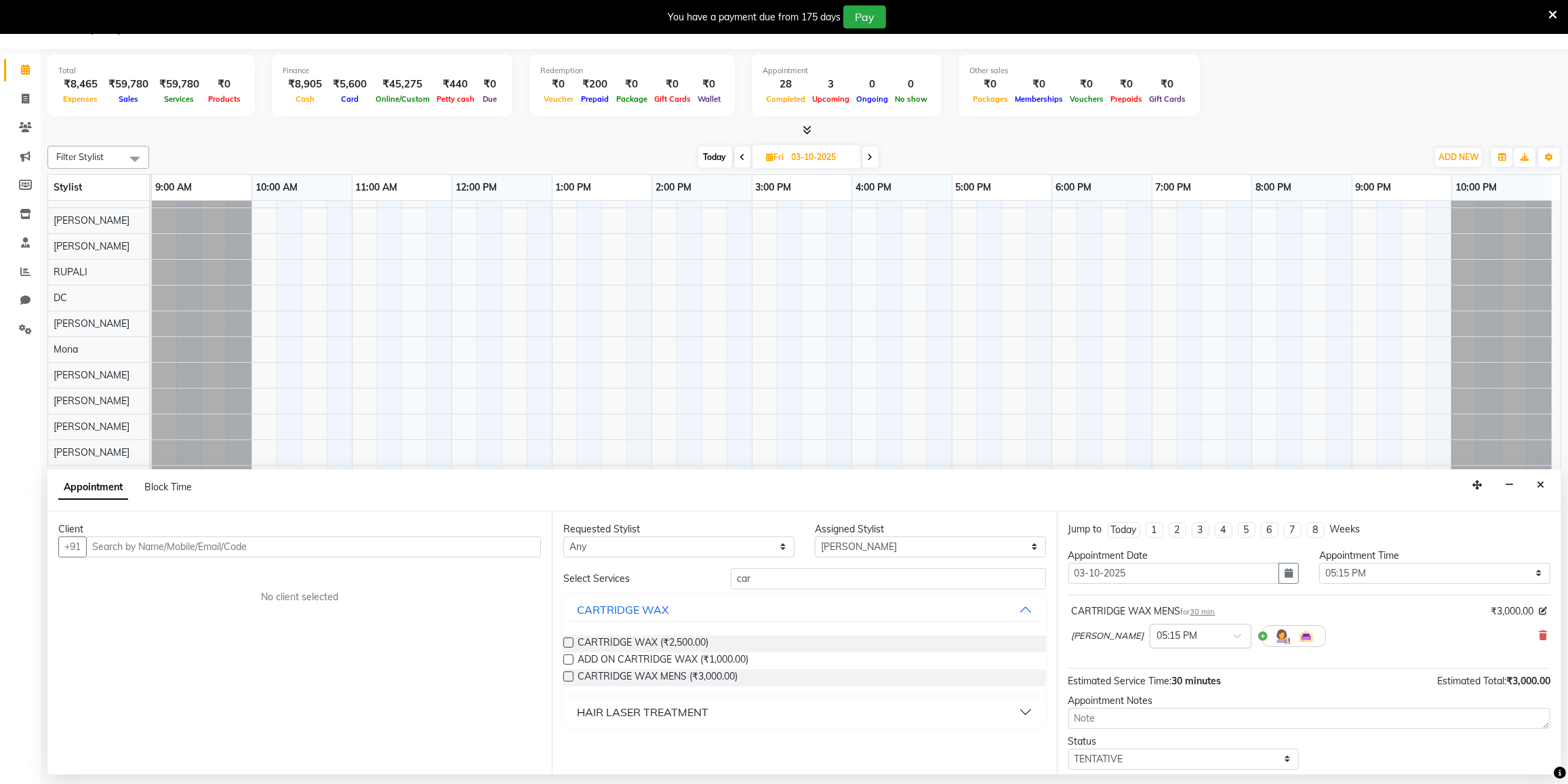
click at [1217, 633] on input "text" at bounding box center [1187, 635] width 60 height 14
click at [1213, 698] on div "05:00 PM" at bounding box center [1200, 698] width 100 height 25
click at [724, 677] on span "CARTRIDGE WAX MENS (₹3,000.00)" at bounding box center [658, 678] width 160 height 17
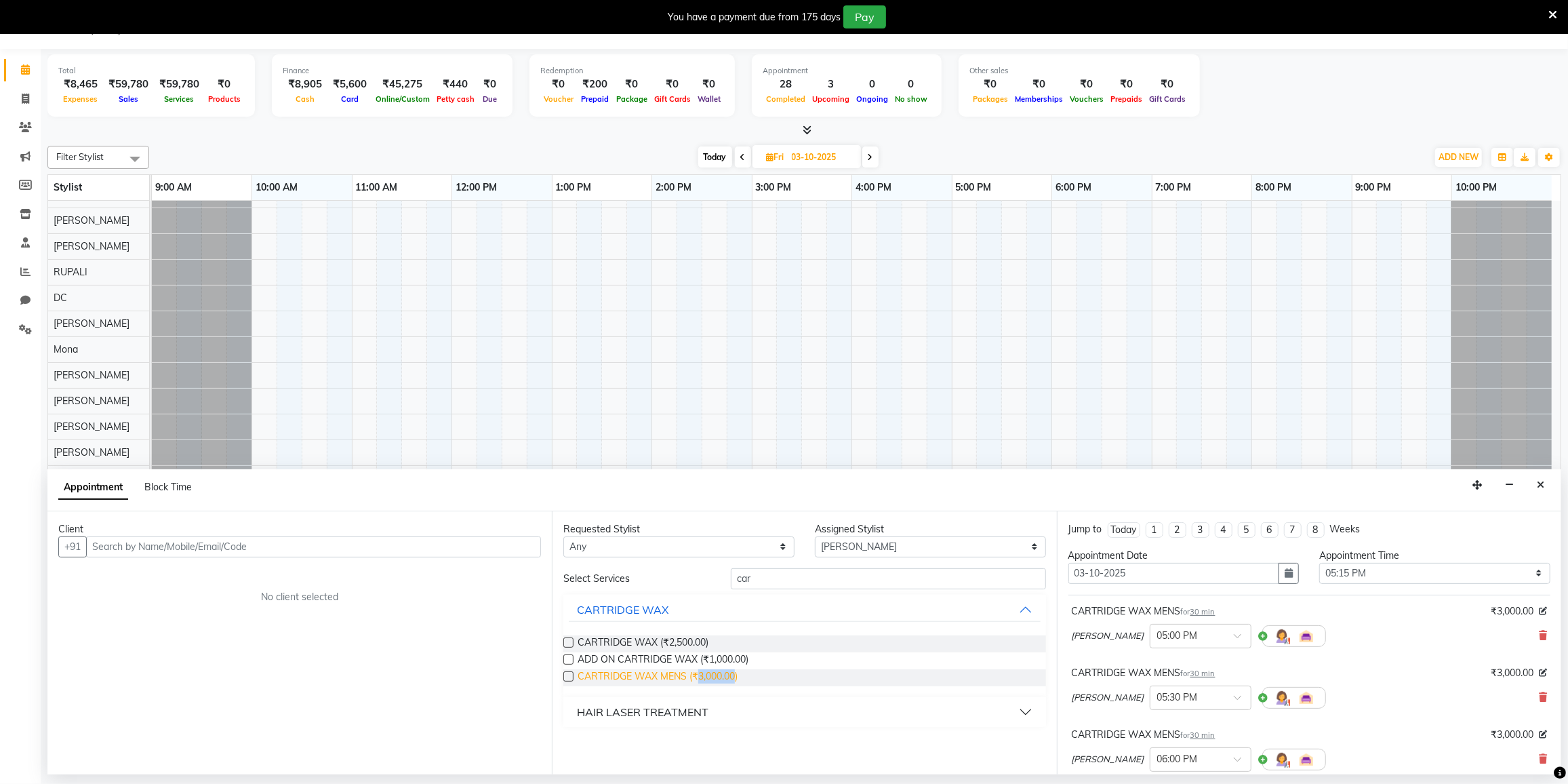
checkbox input "false"
click at [1539, 670] on icon at bounding box center [1543, 673] width 8 height 8
click at [1539, 634] on icon at bounding box center [1543, 636] width 8 height 10
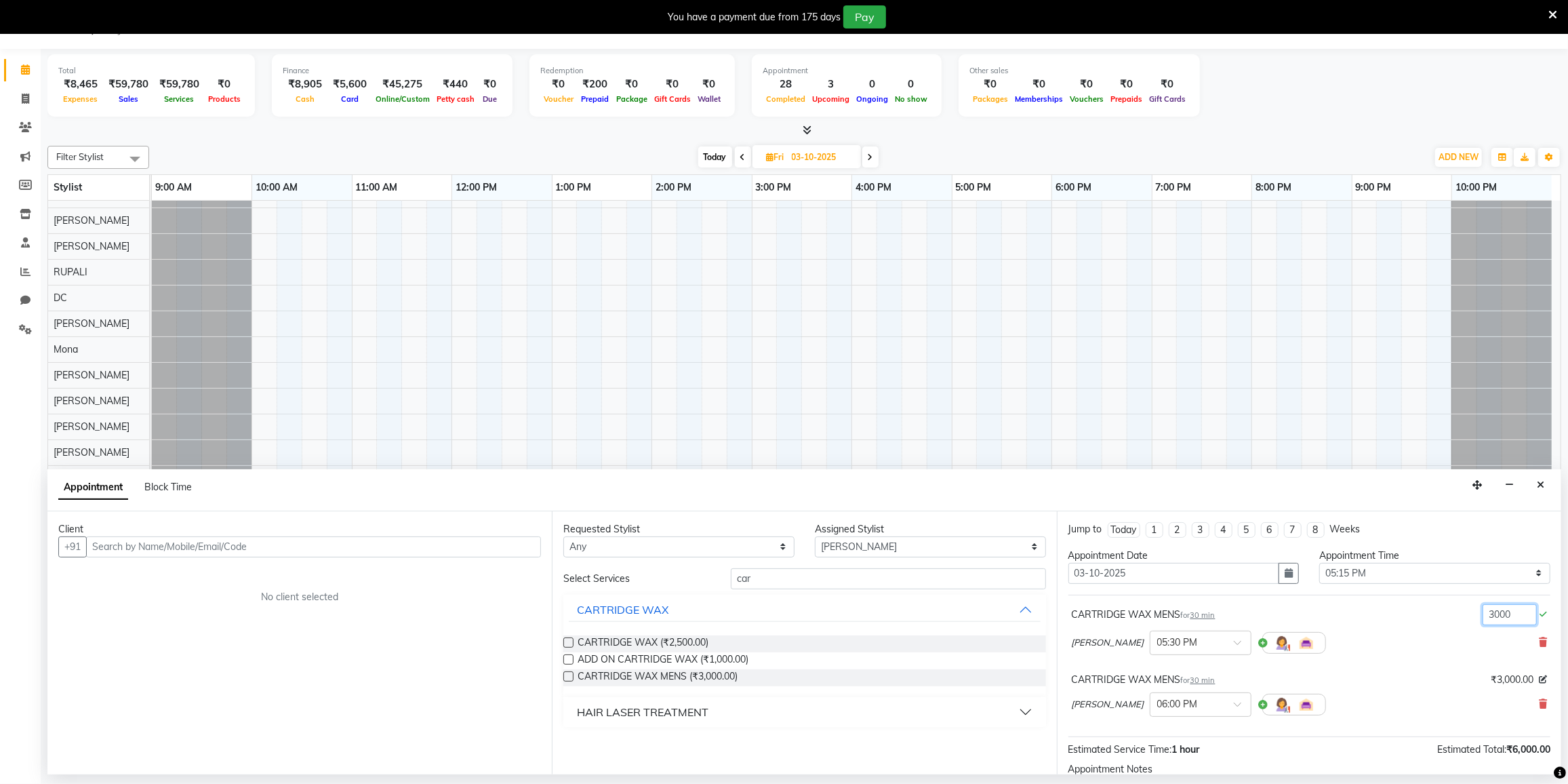
click at [1510, 614] on input "3000" at bounding box center [1509, 615] width 54 height 21
type input "3500"
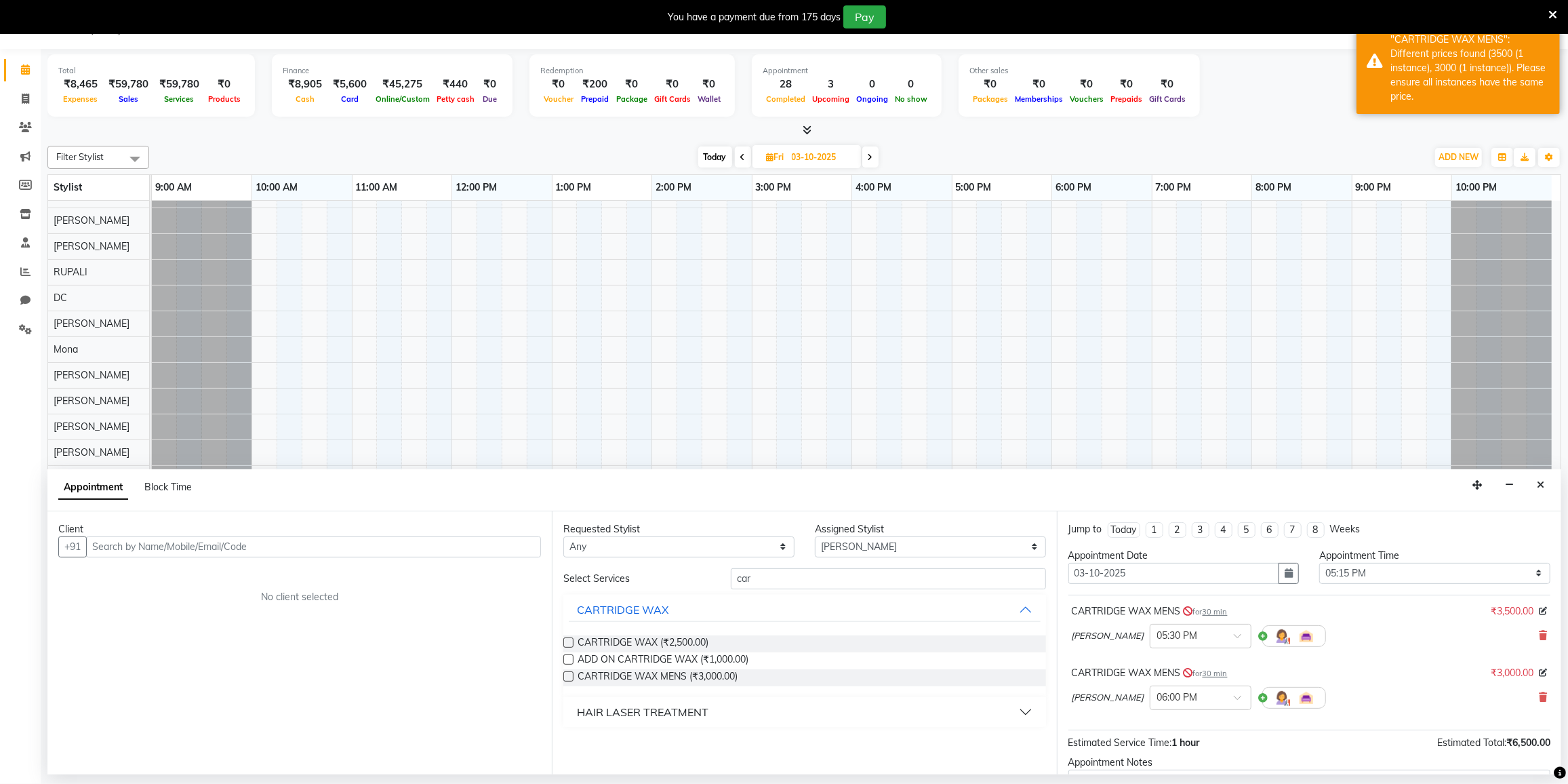
click at [1450, 676] on div "CARTRIDGE WAX MENS for 30 min ₹3,000.00" at bounding box center [1309, 673] width 475 height 14
click at [1539, 696] on icon at bounding box center [1543, 698] width 8 height 10
click at [1534, 696] on div "Appointment Notes" at bounding box center [1310, 701] width 482 height 14
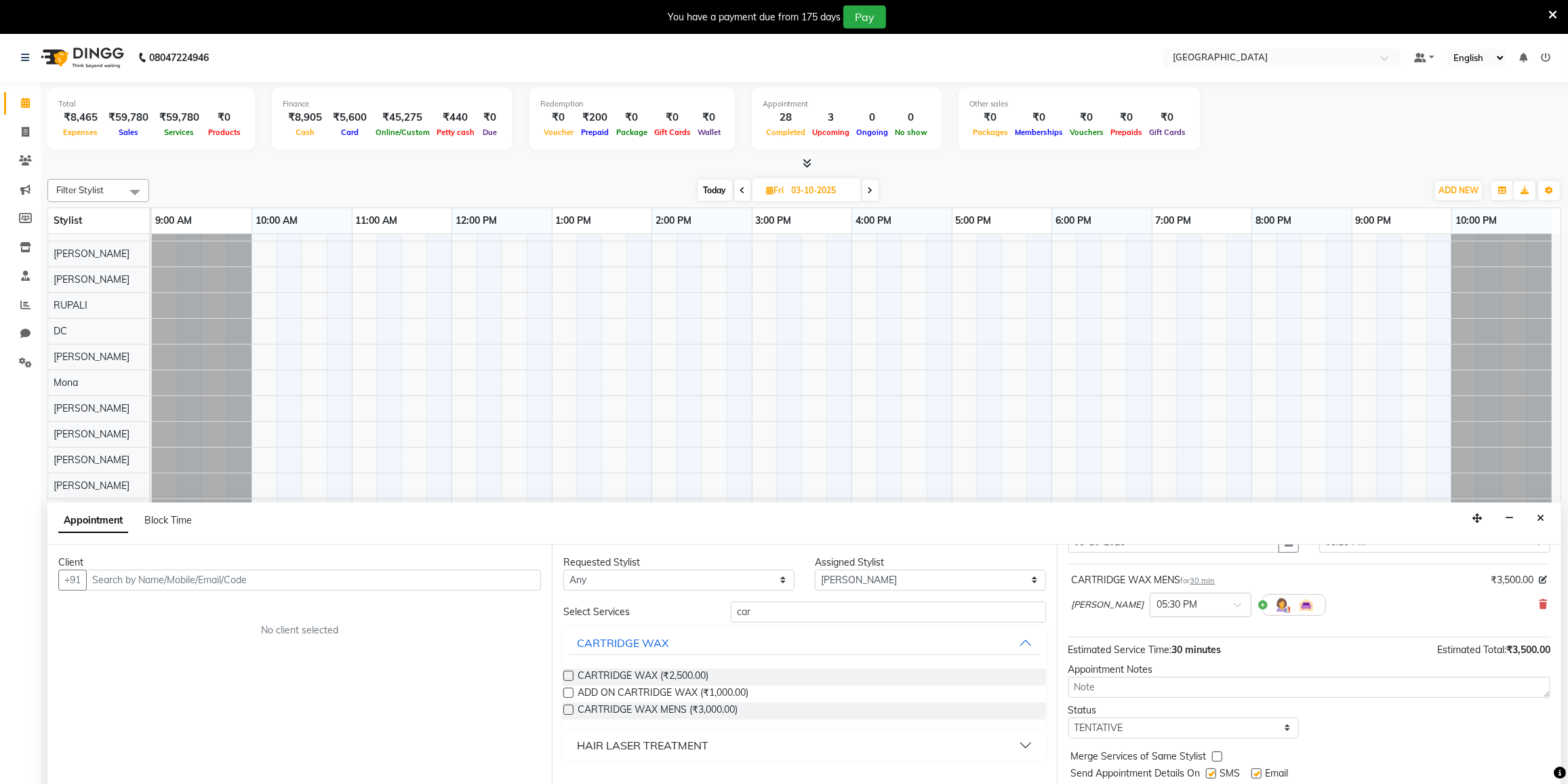
scroll to position [80, 0]
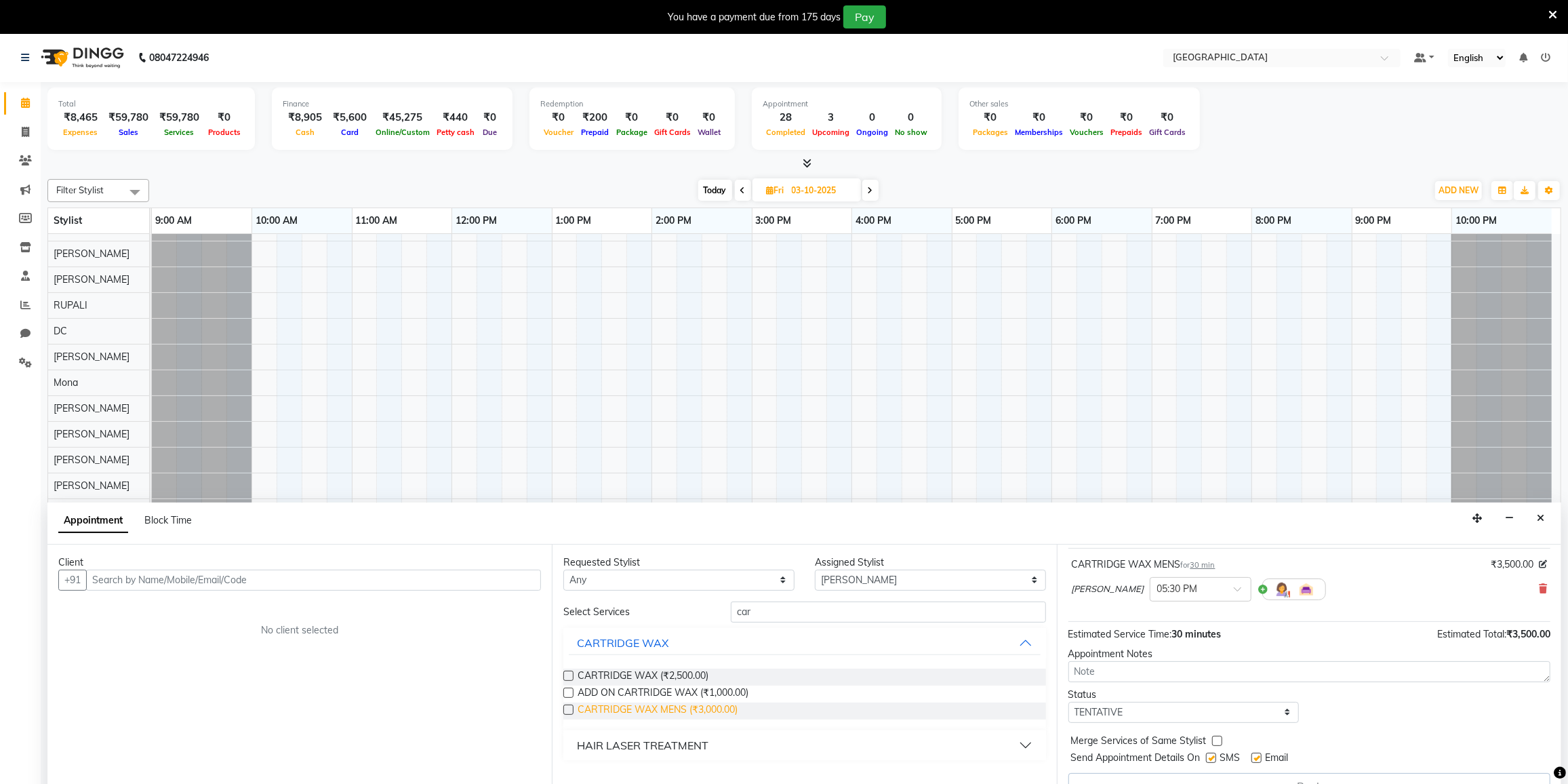
click at [658, 710] on span "CARTRIDGE WAX MENS (₹3,000.00)" at bounding box center [658, 711] width 160 height 17
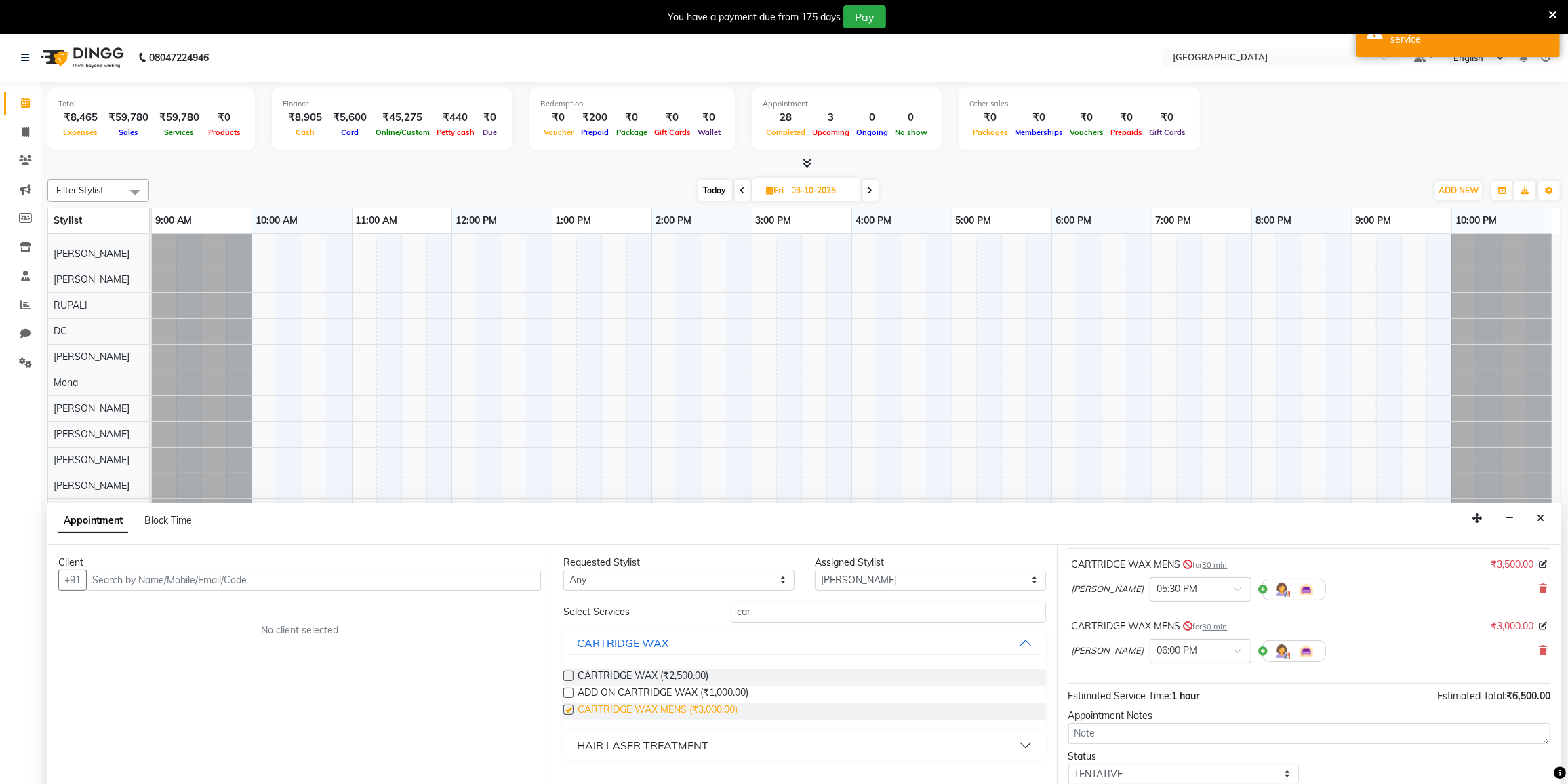
checkbox input "false"
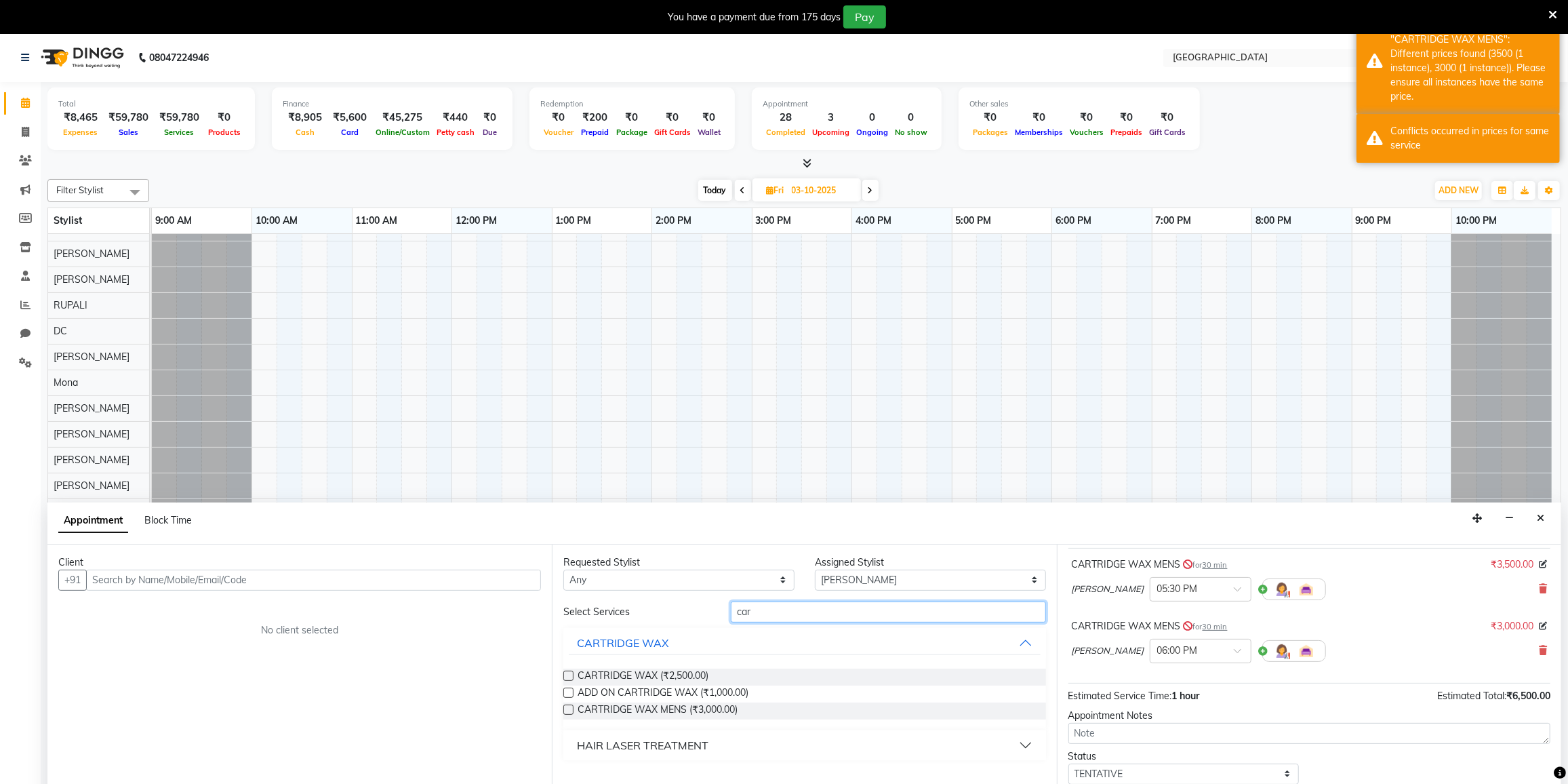
click at [791, 615] on input "car" at bounding box center [888, 612] width 315 height 21
click at [568, 696] on label at bounding box center [568, 693] width 10 height 10
click at [568, 696] on input "checkbox" at bounding box center [567, 694] width 9 height 9
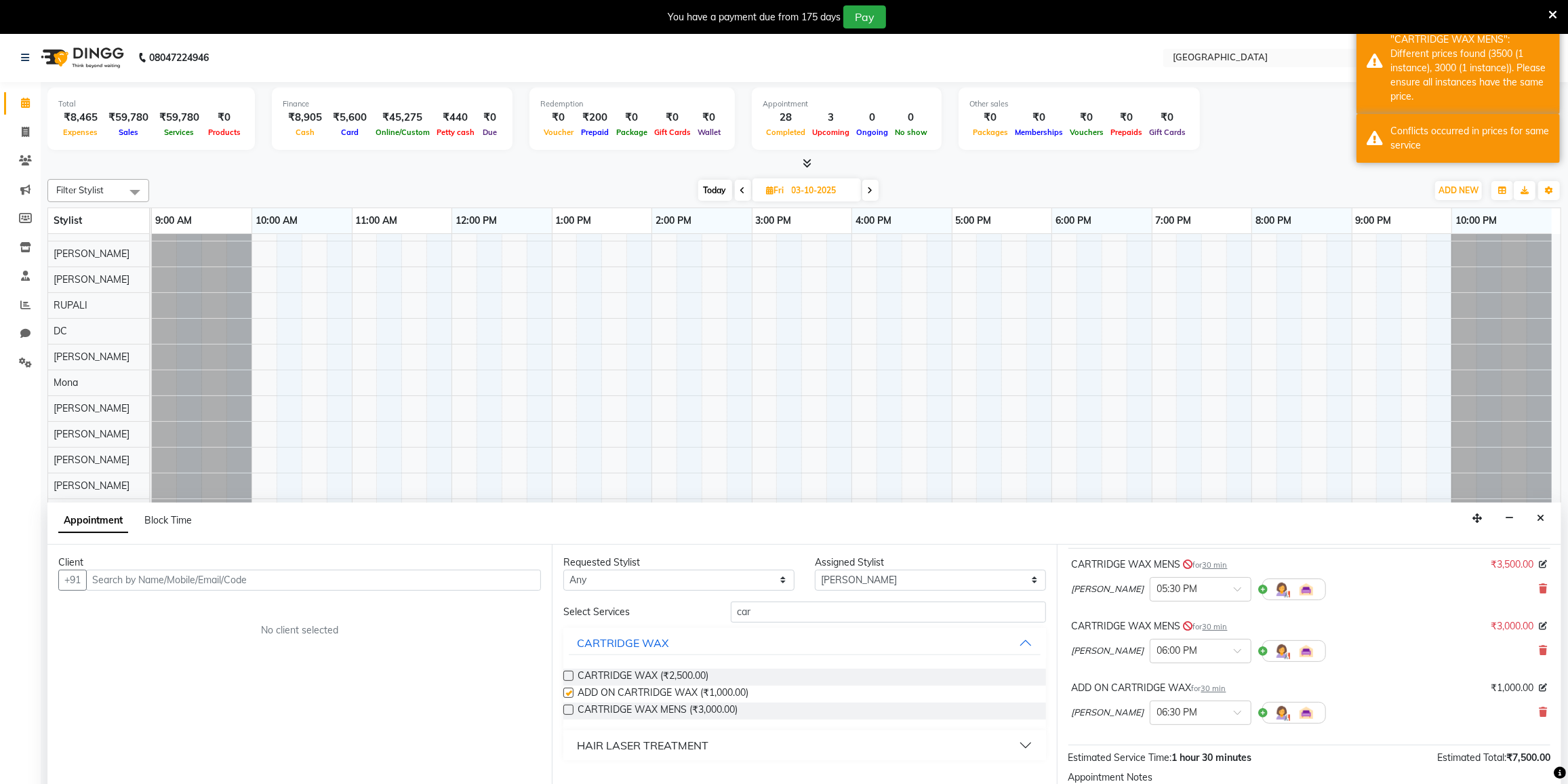
checkbox input "false"
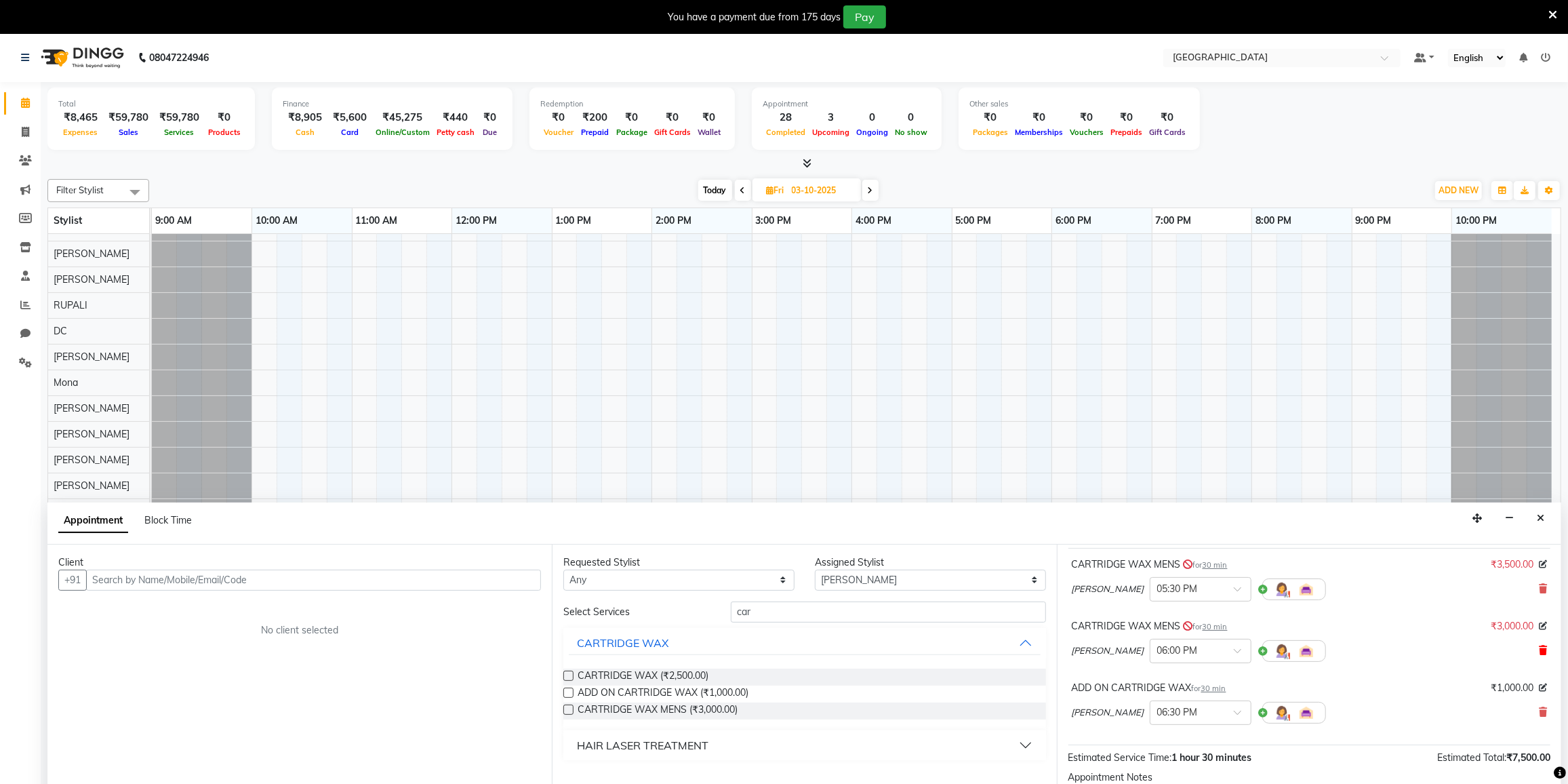
click at [1539, 647] on icon at bounding box center [1543, 651] width 8 height 10
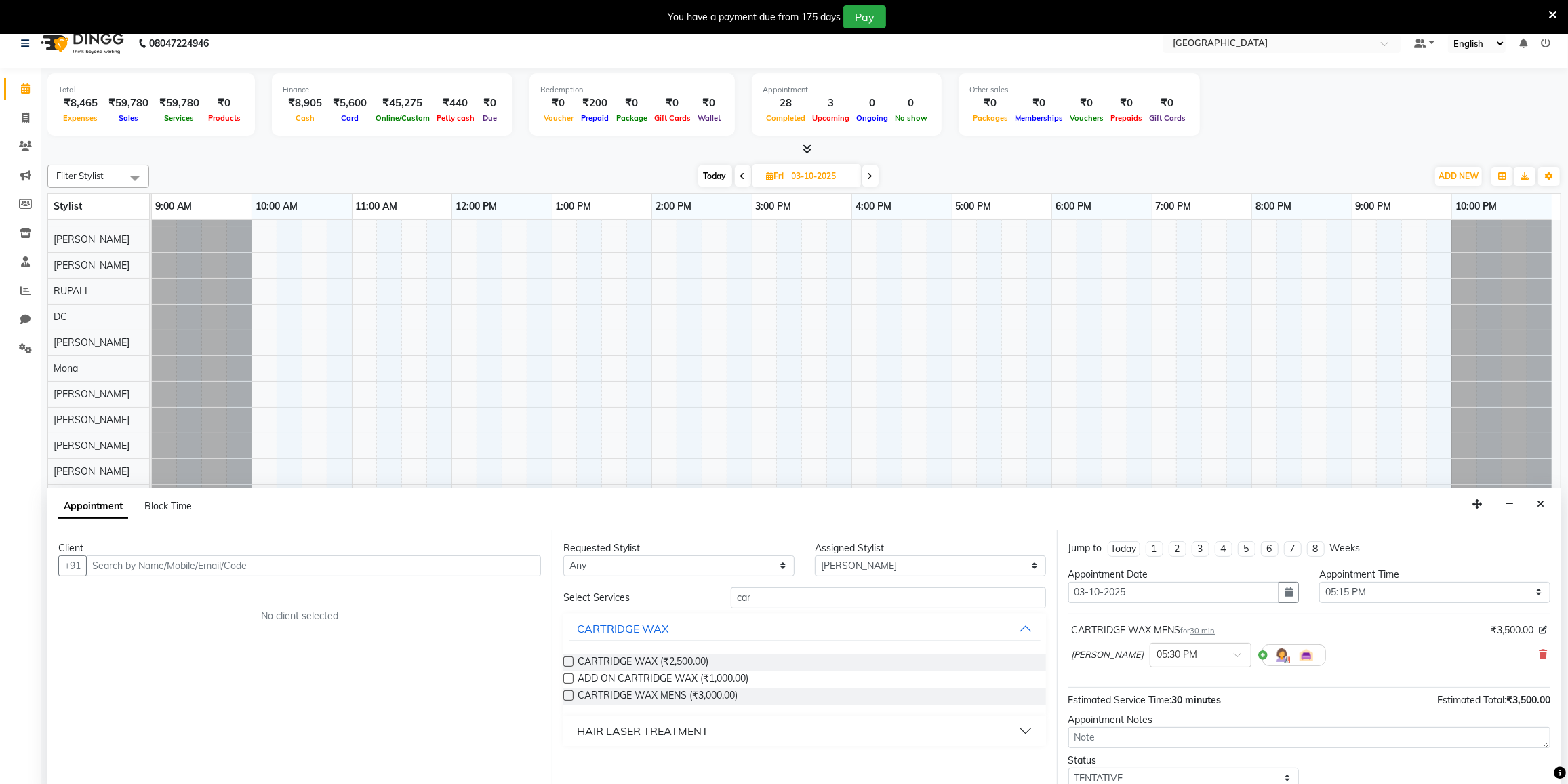
scroll to position [0, 0]
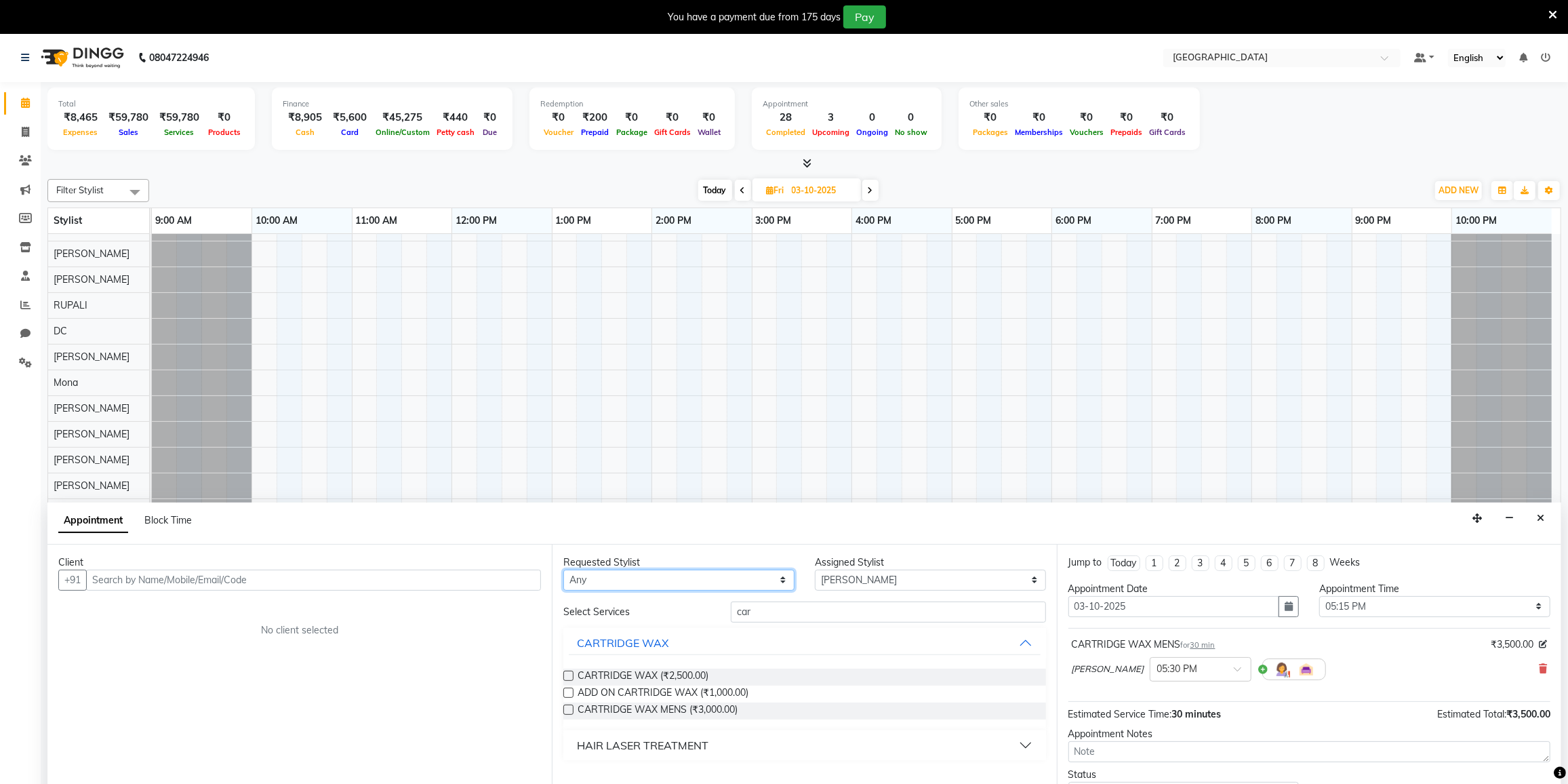
click at [615, 580] on select "Any DC DILSHAD ALI FAIZAN AHMED FARHAN SHAIKH FEROZ SHAIKH Ganga Kunwar Gulnaaz…" at bounding box center [678, 580] width 231 height 21
select select "77532"
click at [563, 570] on select "Any DC DILSHAD ALI FAIZAN AHMED FARHAN SHAIKH FEROZ SHAIKH Ganga Kunwar Gulnaaz…" at bounding box center [678, 580] width 231 height 21
select select "77532"
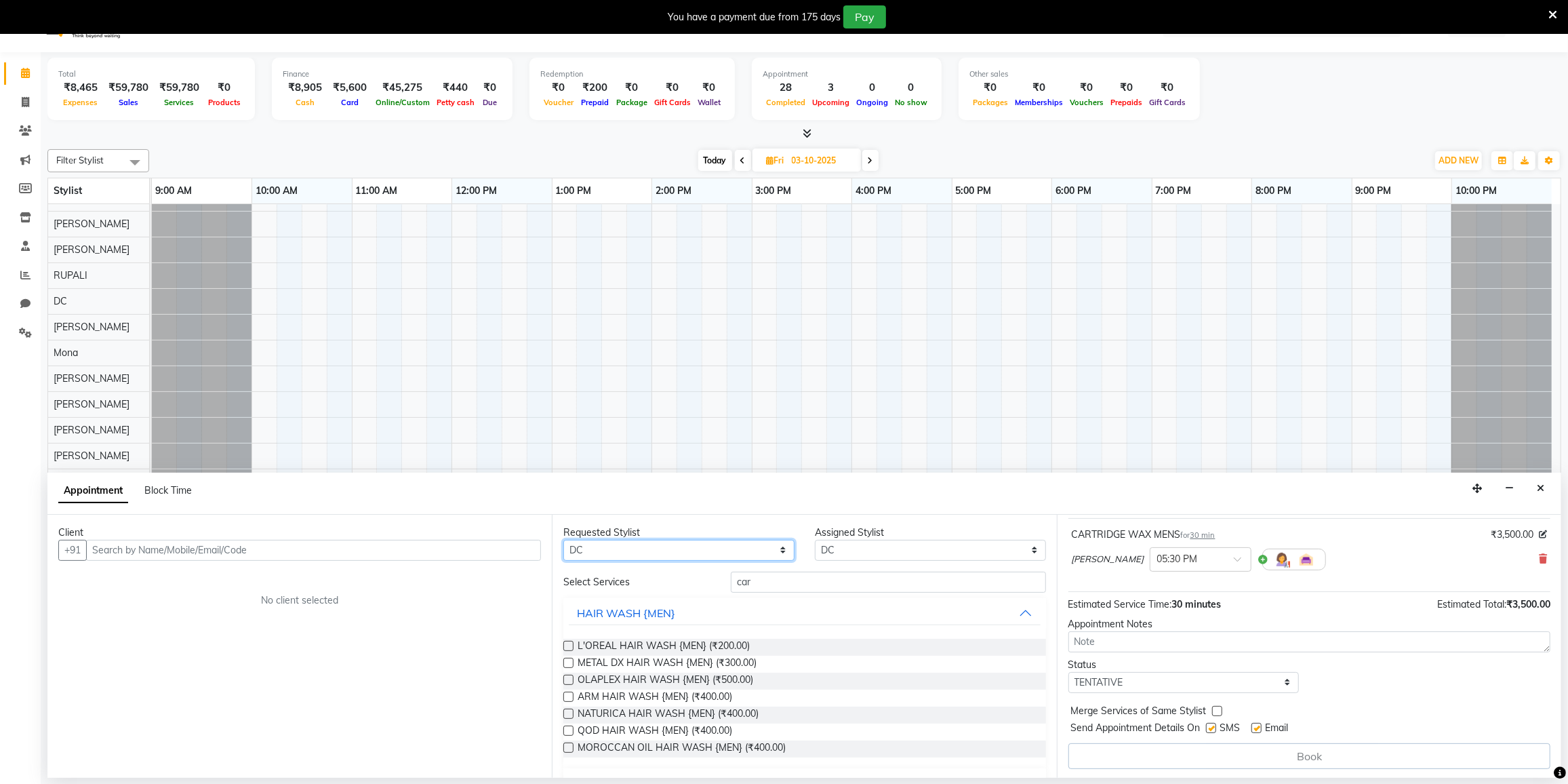
scroll to position [33, 0]
click at [1290, 752] on div "Book" at bounding box center [1310, 752] width 482 height 26
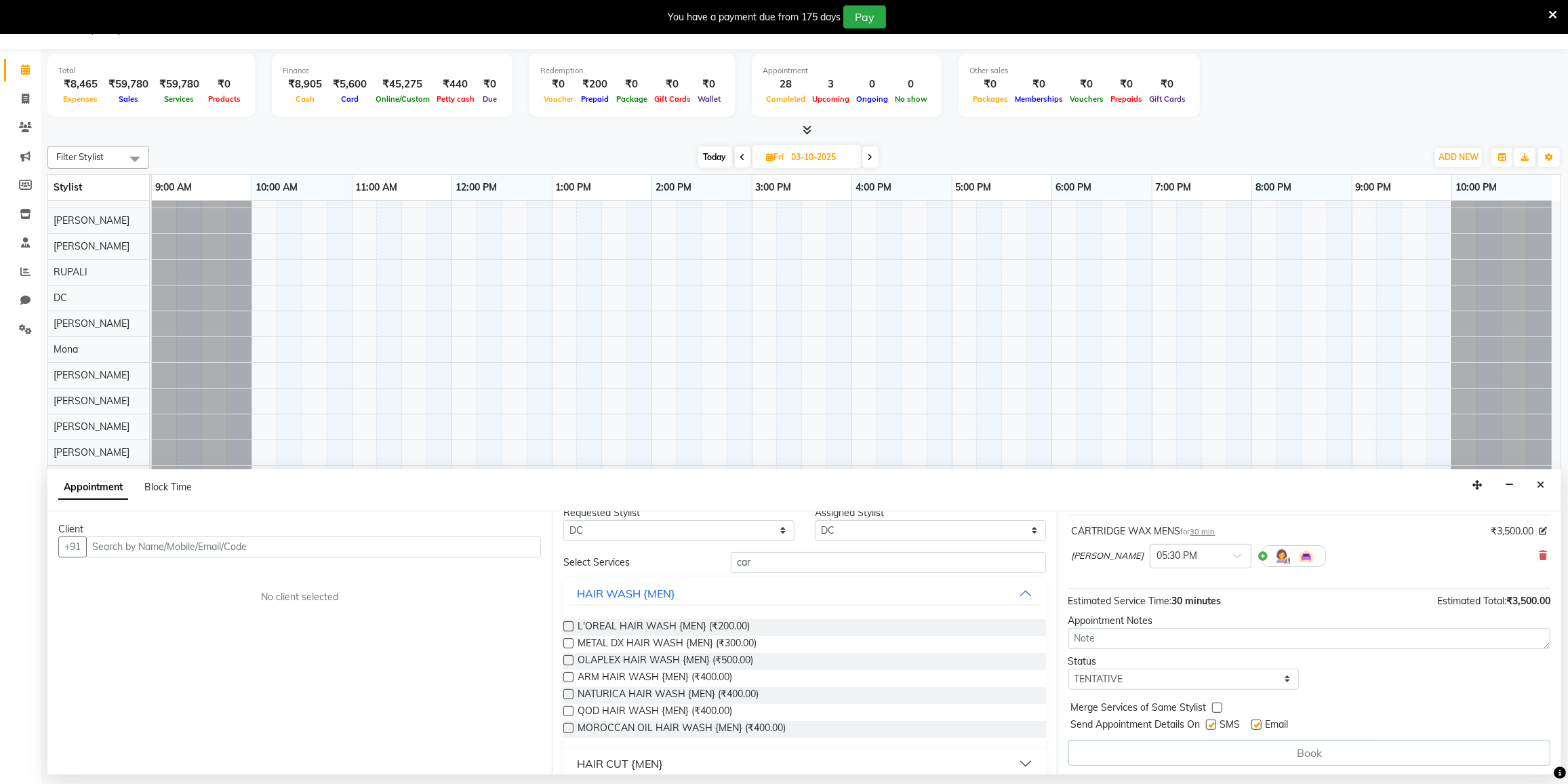
scroll to position [0, 0]
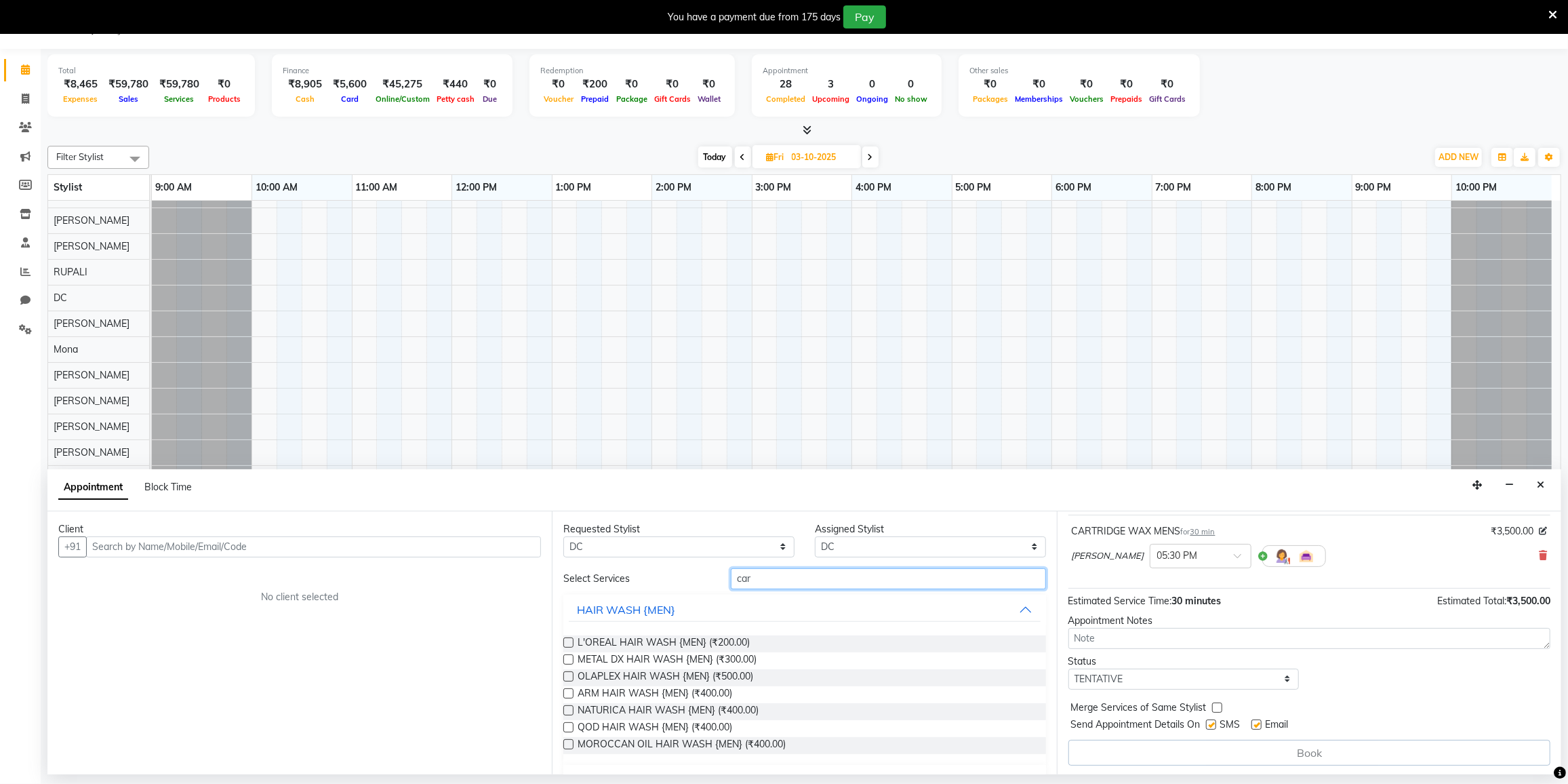
click at [796, 585] on input "car" at bounding box center [888, 579] width 315 height 21
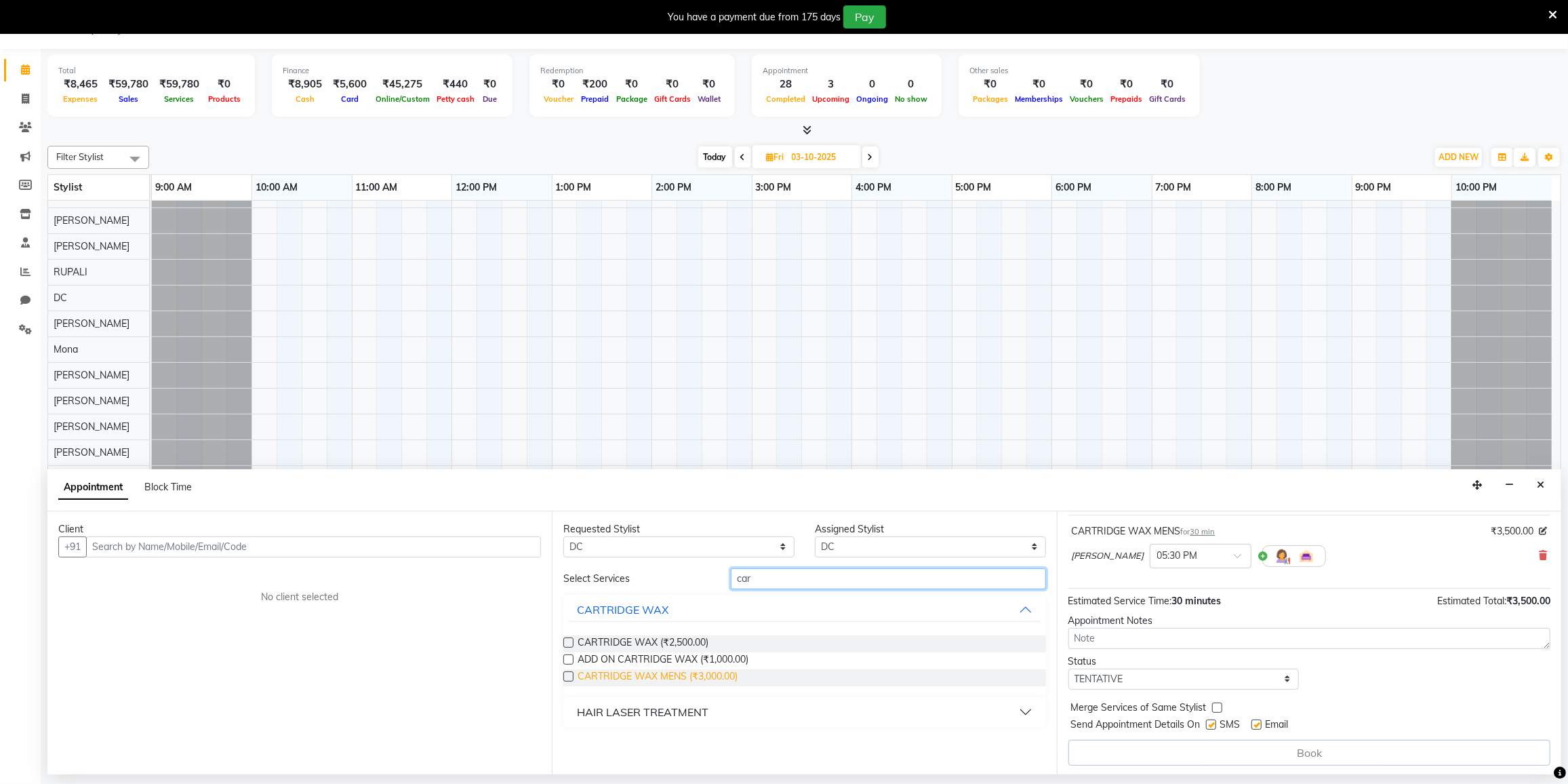
type input "car"
click at [672, 674] on span "CARTRIDGE WAX MENS (₹3,000.00)" at bounding box center [658, 678] width 160 height 17
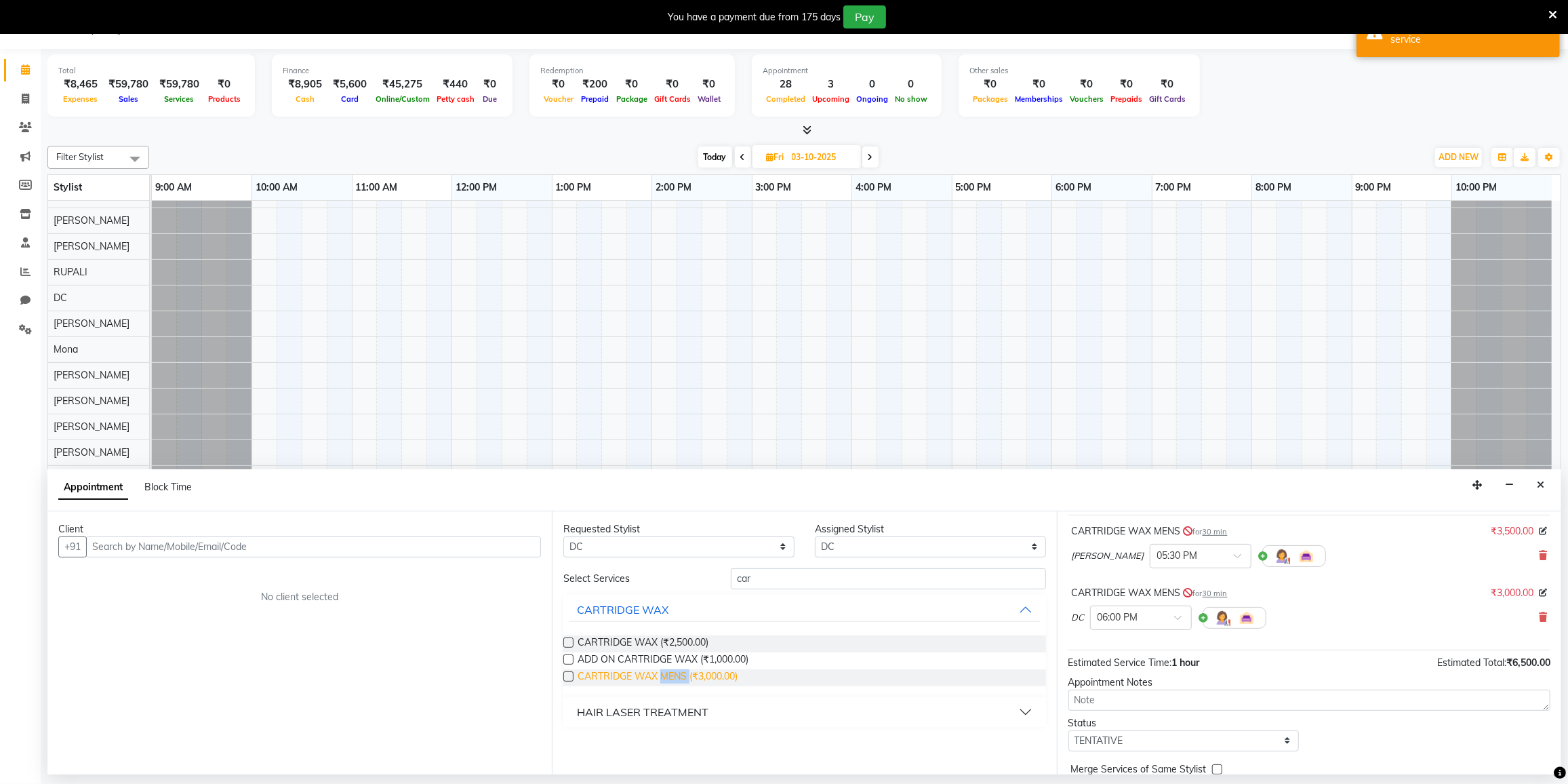
click at [672, 674] on span "CARTRIDGE WAX MENS (₹3,000.00)" at bounding box center [658, 678] width 160 height 17
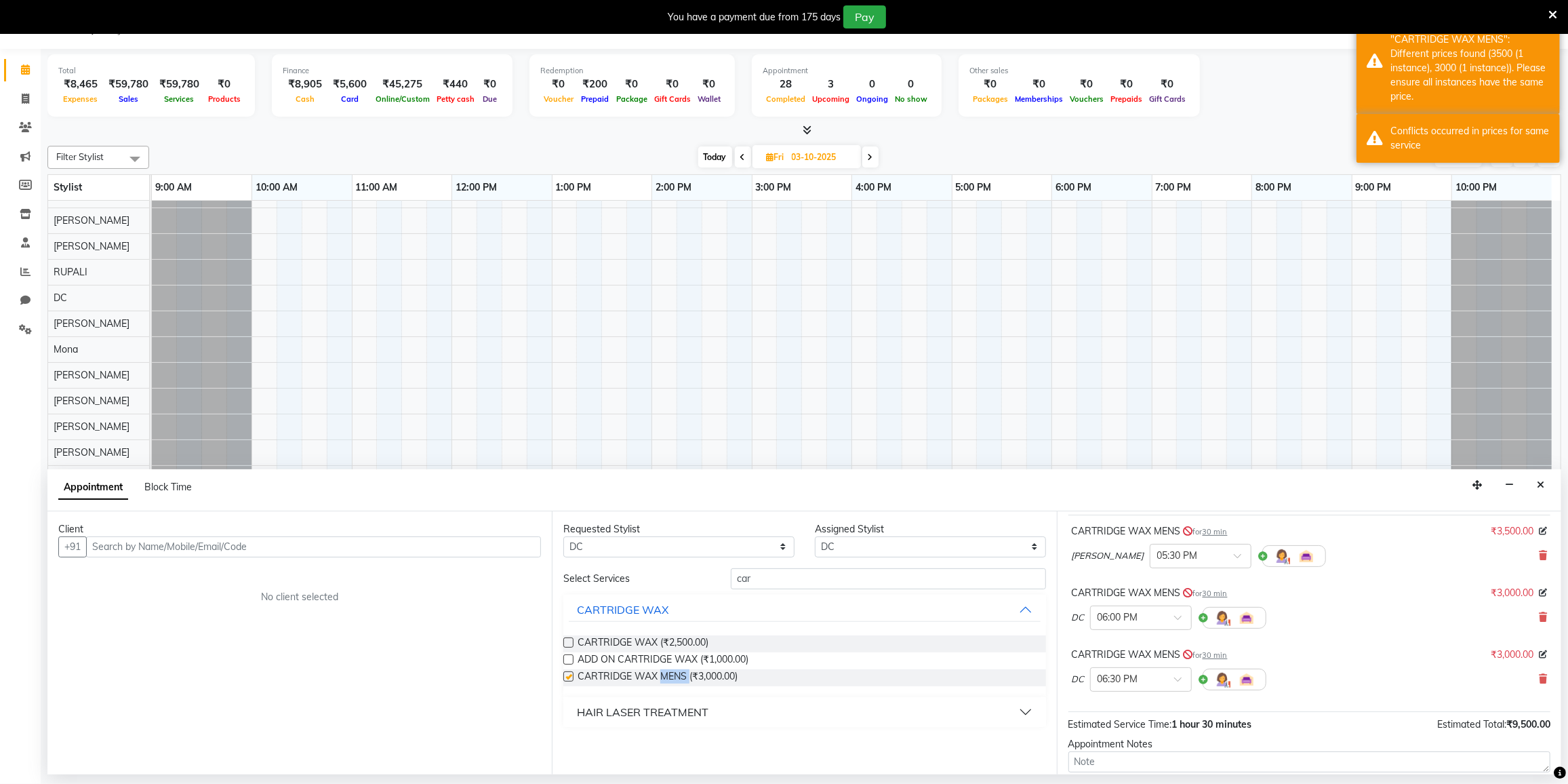
checkbox input "false"
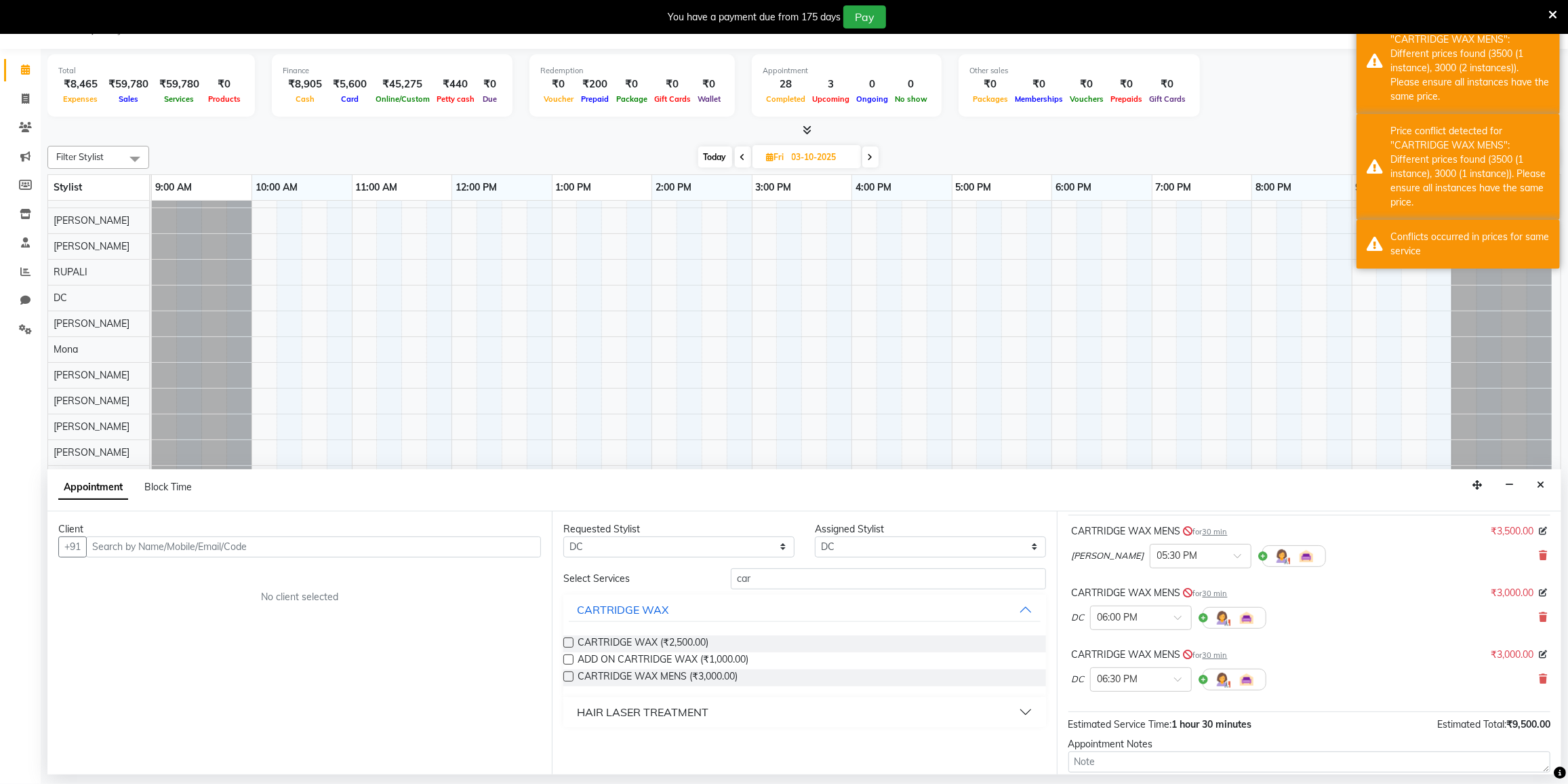
click at [1539, 678] on div "CARTRIDGE WAX MENS for 30 min ₹3,000.00 DC × 06:30 PM" at bounding box center [1310, 672] width 482 height 56
click at [1539, 678] on icon at bounding box center [1543, 679] width 8 height 10
click at [1539, 610] on span at bounding box center [1543, 618] width 8 height 14
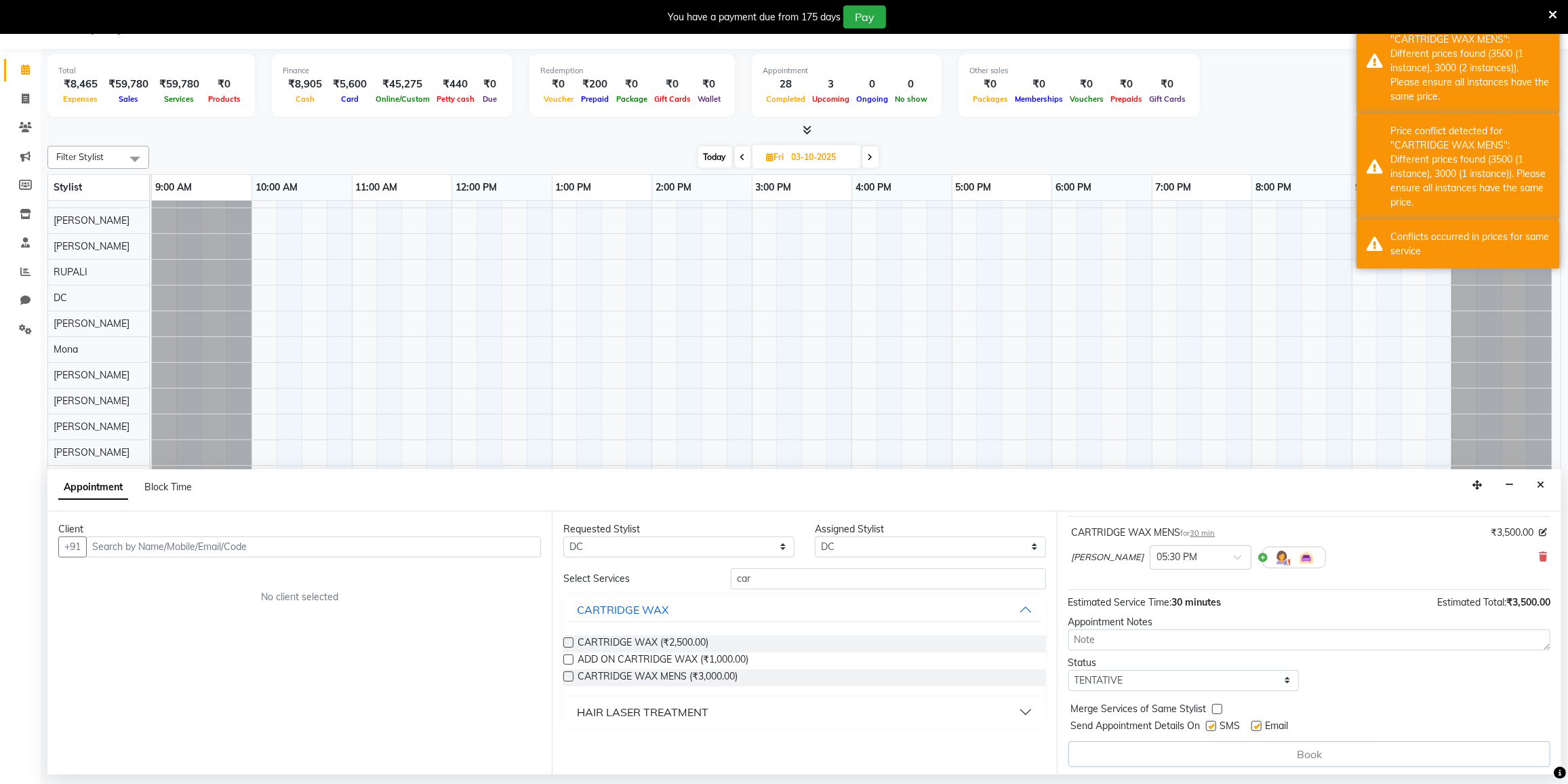
scroll to position [80, 0]
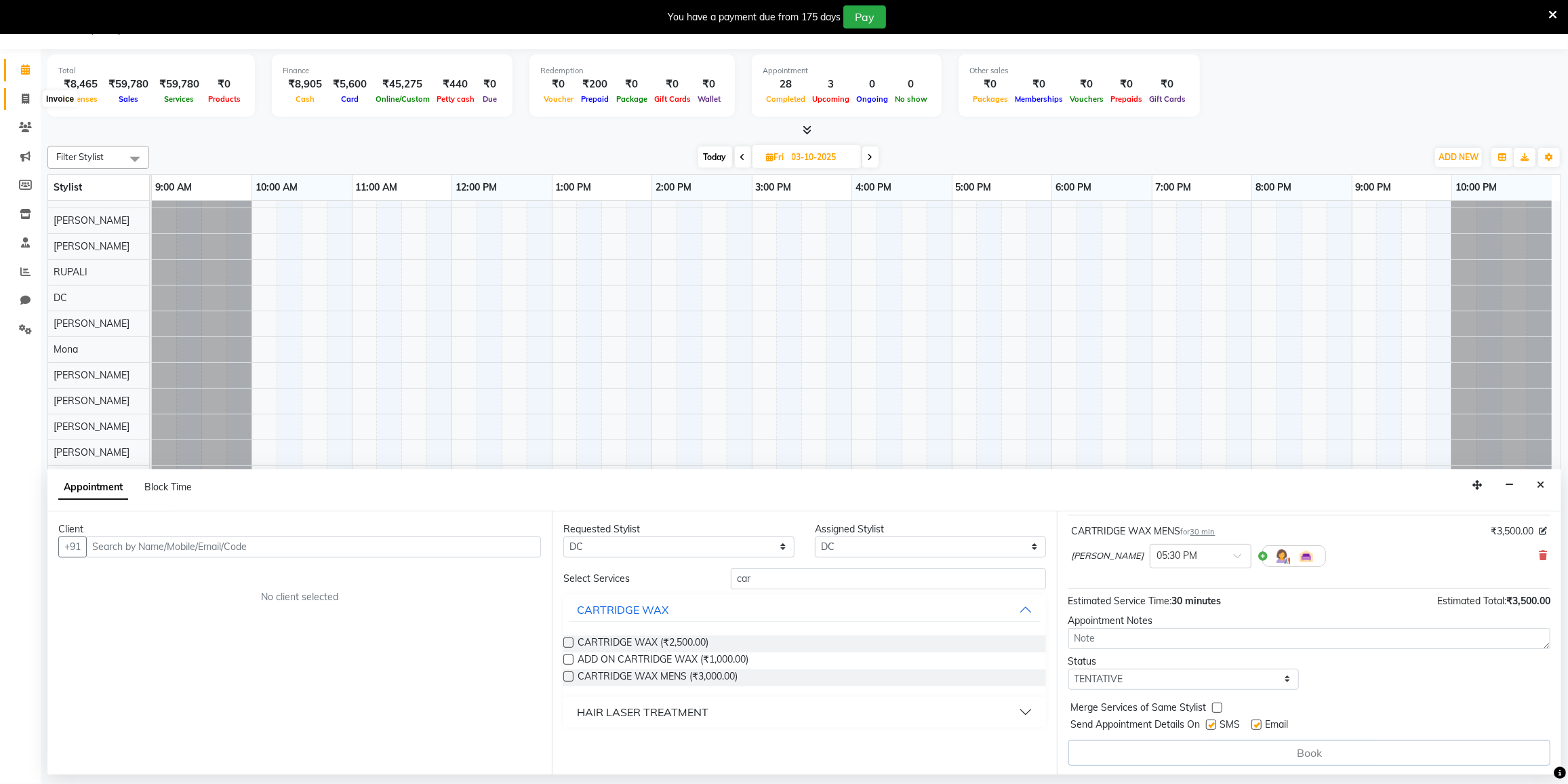
click at [31, 103] on span at bounding box center [25, 99] width 24 height 15
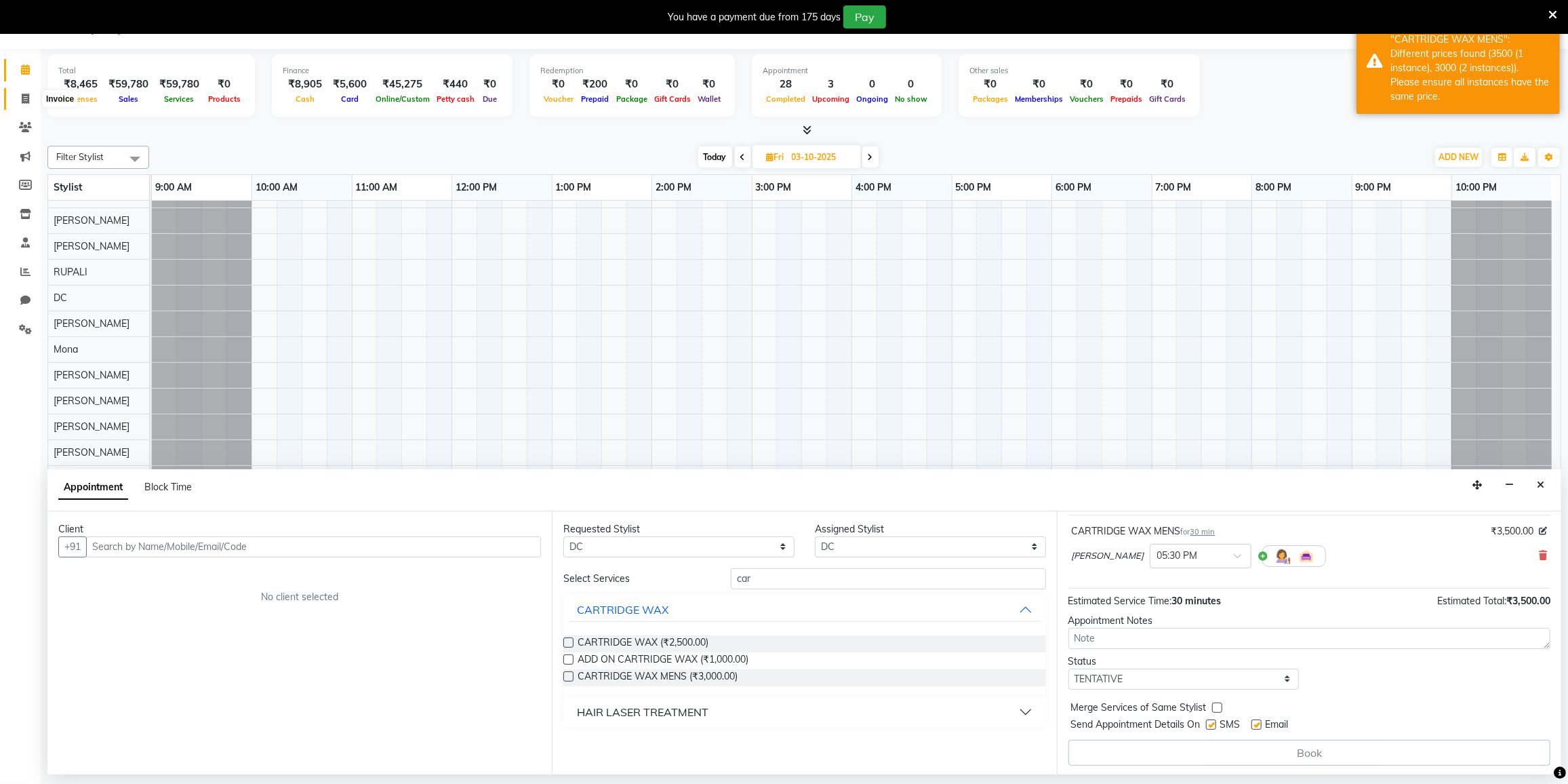
select select "service"
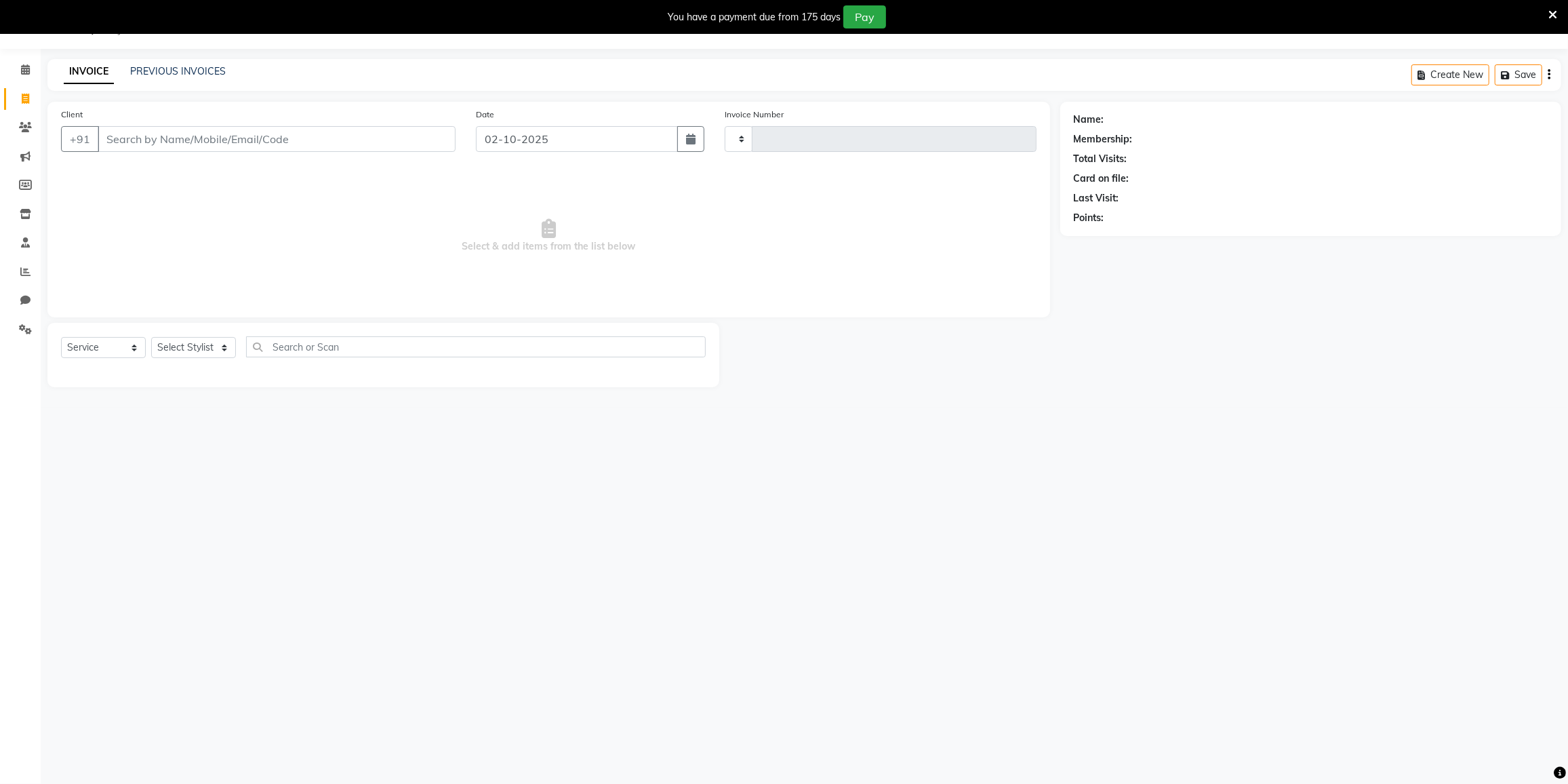
type input "4065"
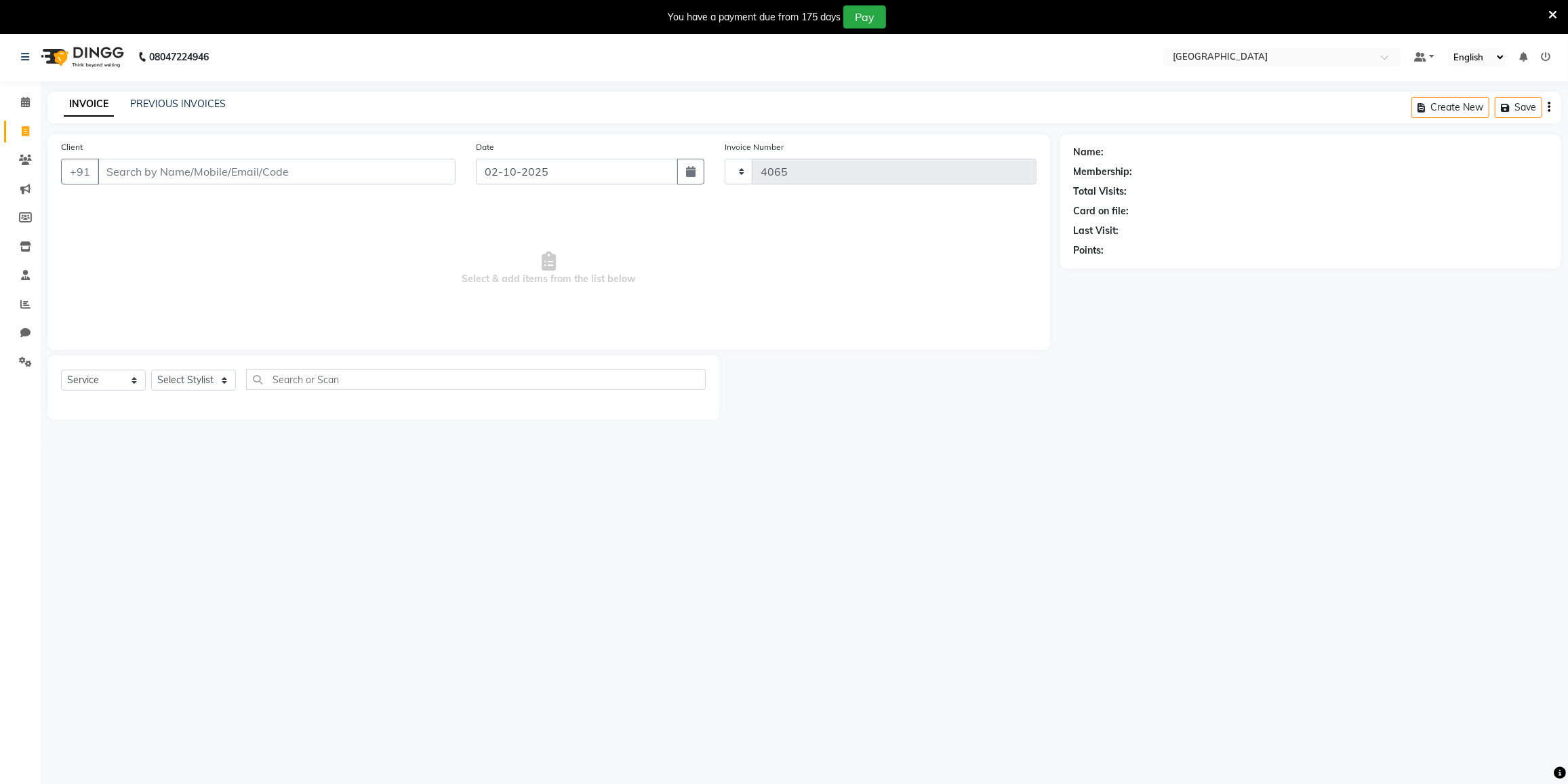
select select "8096"
click at [261, 170] on input "Client" at bounding box center [277, 172] width 358 height 26
click at [204, 207] on ngb-highlight "9768345004" at bounding box center [237, 203] width 68 height 13
type input "9768345004"
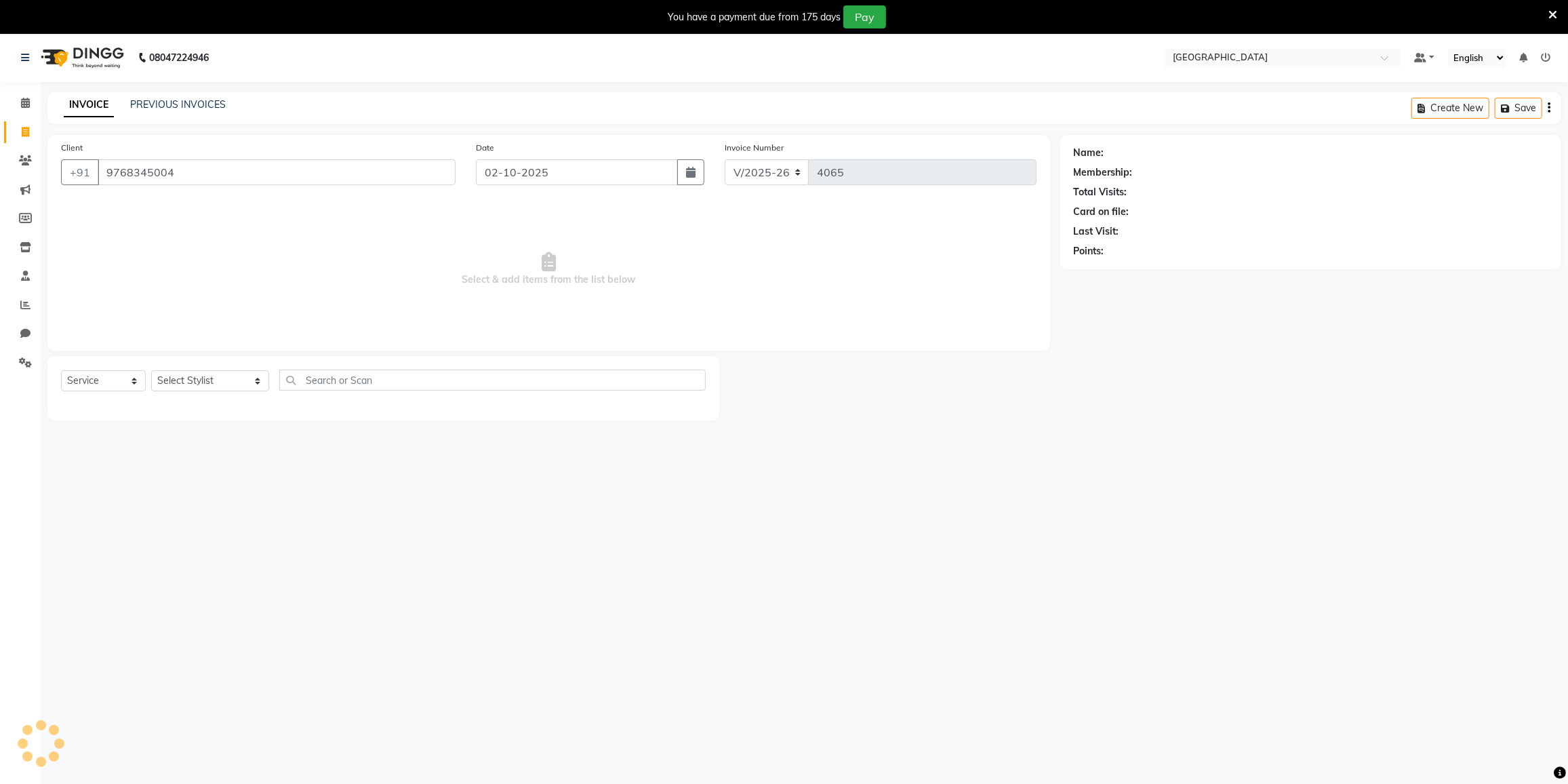
click at [192, 207] on span "Select & add items from the list below" at bounding box center [548, 269] width 975 height 136
click at [239, 382] on select "Select Stylist DC [PERSON_NAME] [PERSON_NAME] [PERSON_NAME] [PERSON_NAME] [PERS…" at bounding box center [210, 381] width 118 height 21
click at [199, 371] on select "Select Stylist DC [PERSON_NAME] [PERSON_NAME] [PERSON_NAME] [PERSON_NAME] [PERS…" at bounding box center [210, 381] width 118 height 21
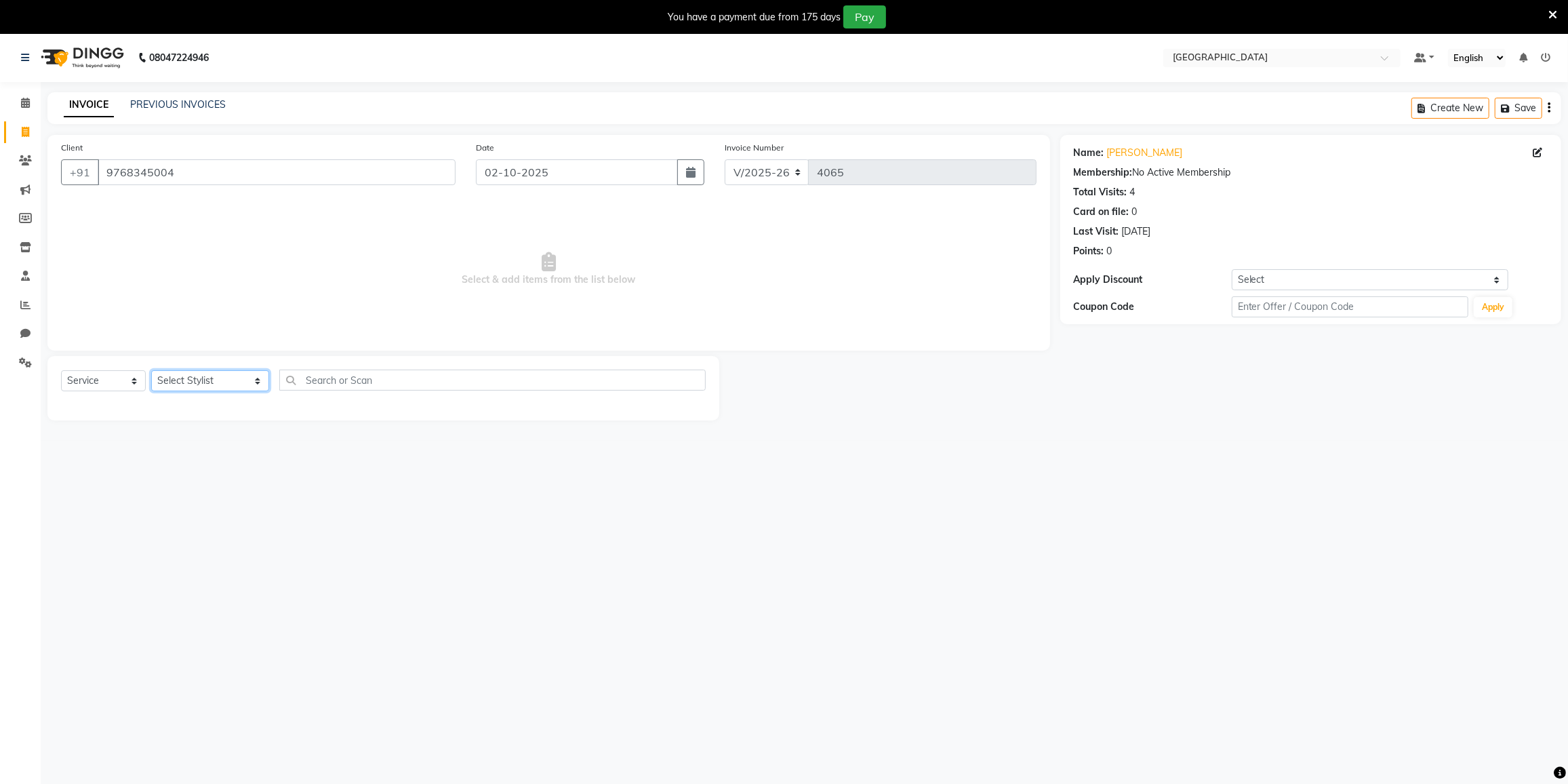
click at [199, 371] on select "Select Stylist DC [PERSON_NAME] [PERSON_NAME] [PERSON_NAME] [PERSON_NAME] [PERS…" at bounding box center [210, 381] width 118 height 21
select select "85941"
click at [151, 370] on select "Select Stylist DC [PERSON_NAME] [PERSON_NAME] [PERSON_NAME] [PERSON_NAME] [PERS…" at bounding box center [210, 381] width 118 height 21
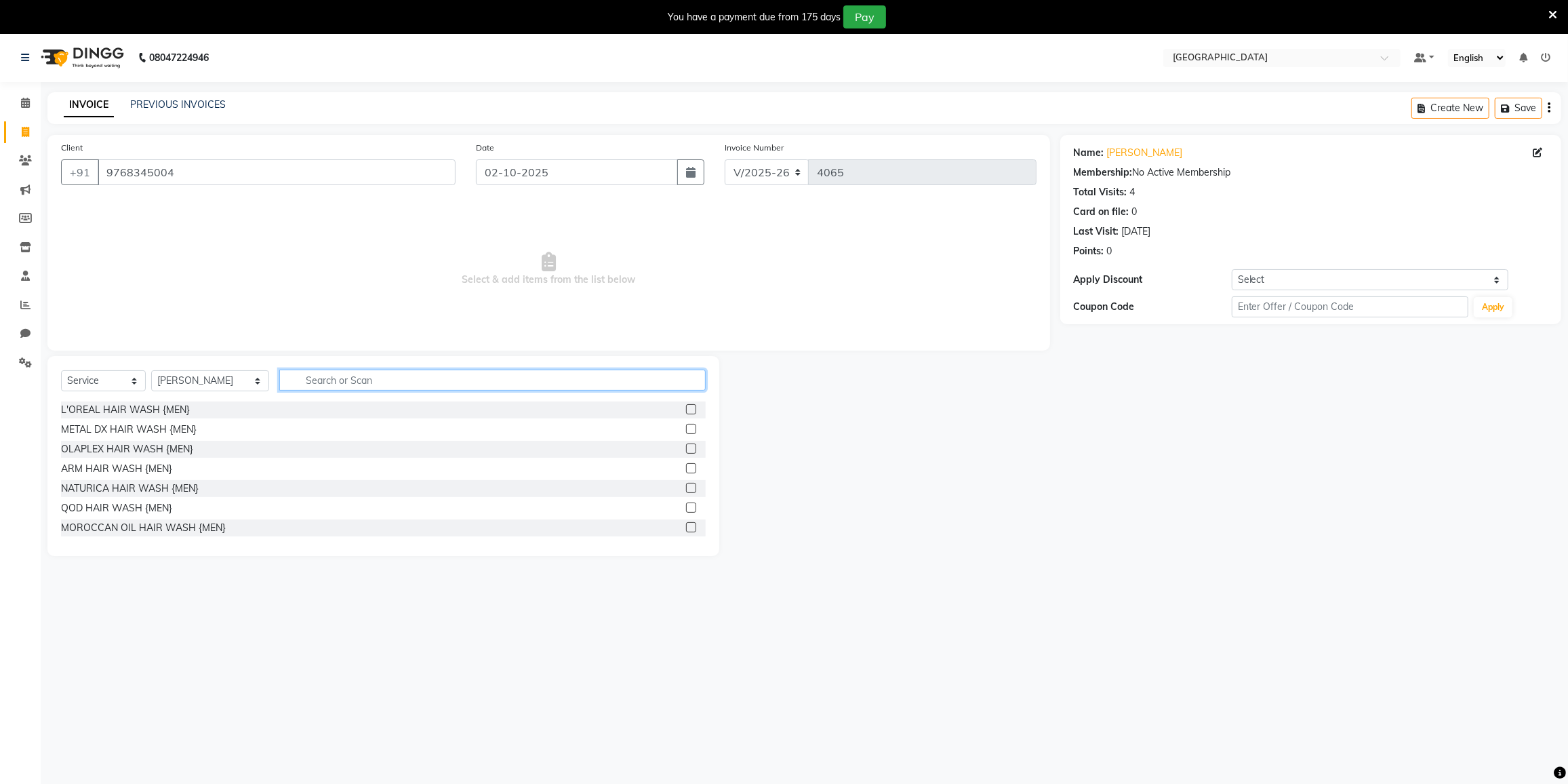
click at [309, 379] on input "text" at bounding box center [492, 380] width 426 height 21
type input "crown n"
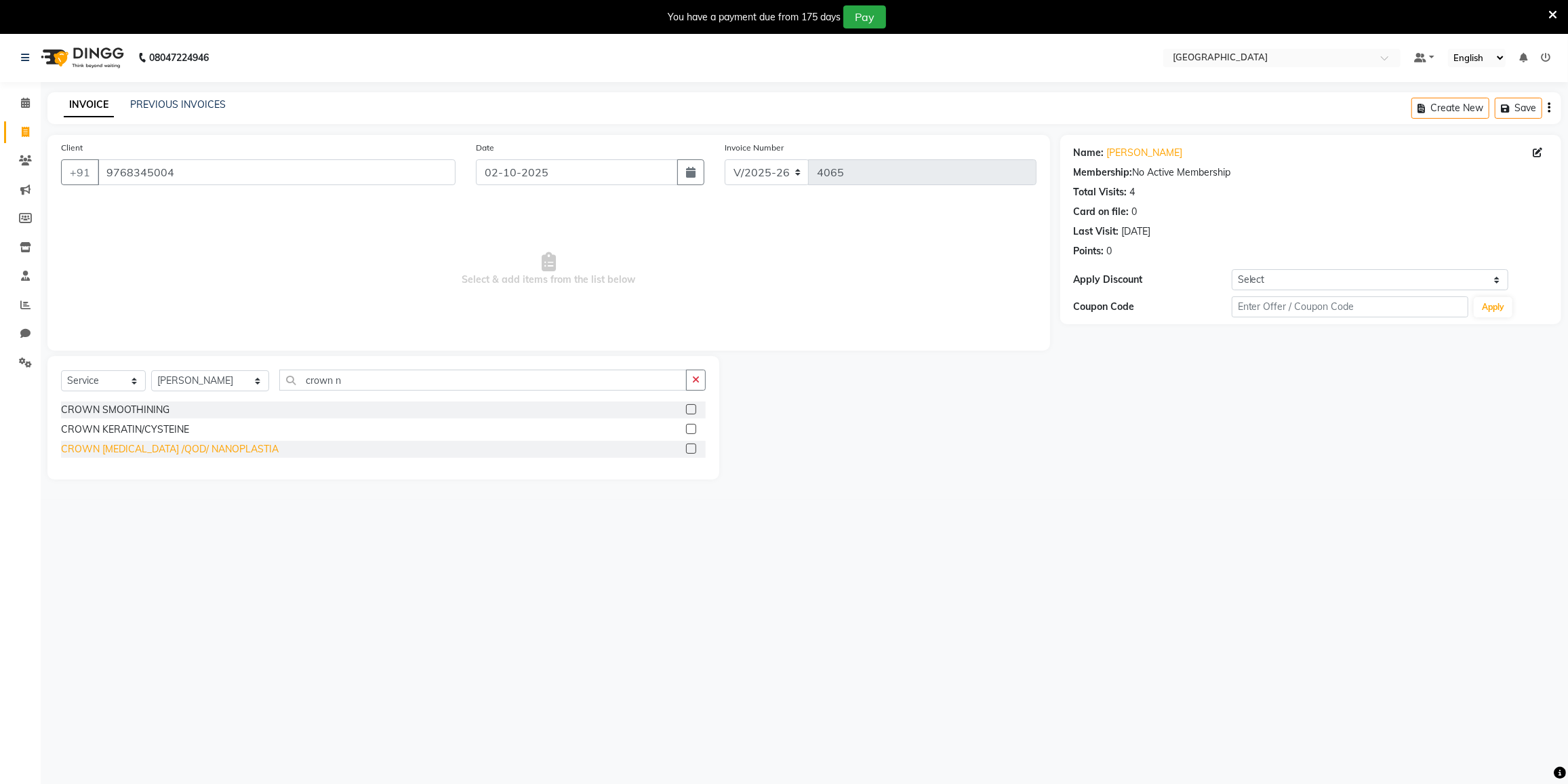
click at [169, 447] on div "CROWN [MEDICAL_DATA] /QOD/ NANOPLASTIA" at bounding box center [170, 449] width 218 height 14
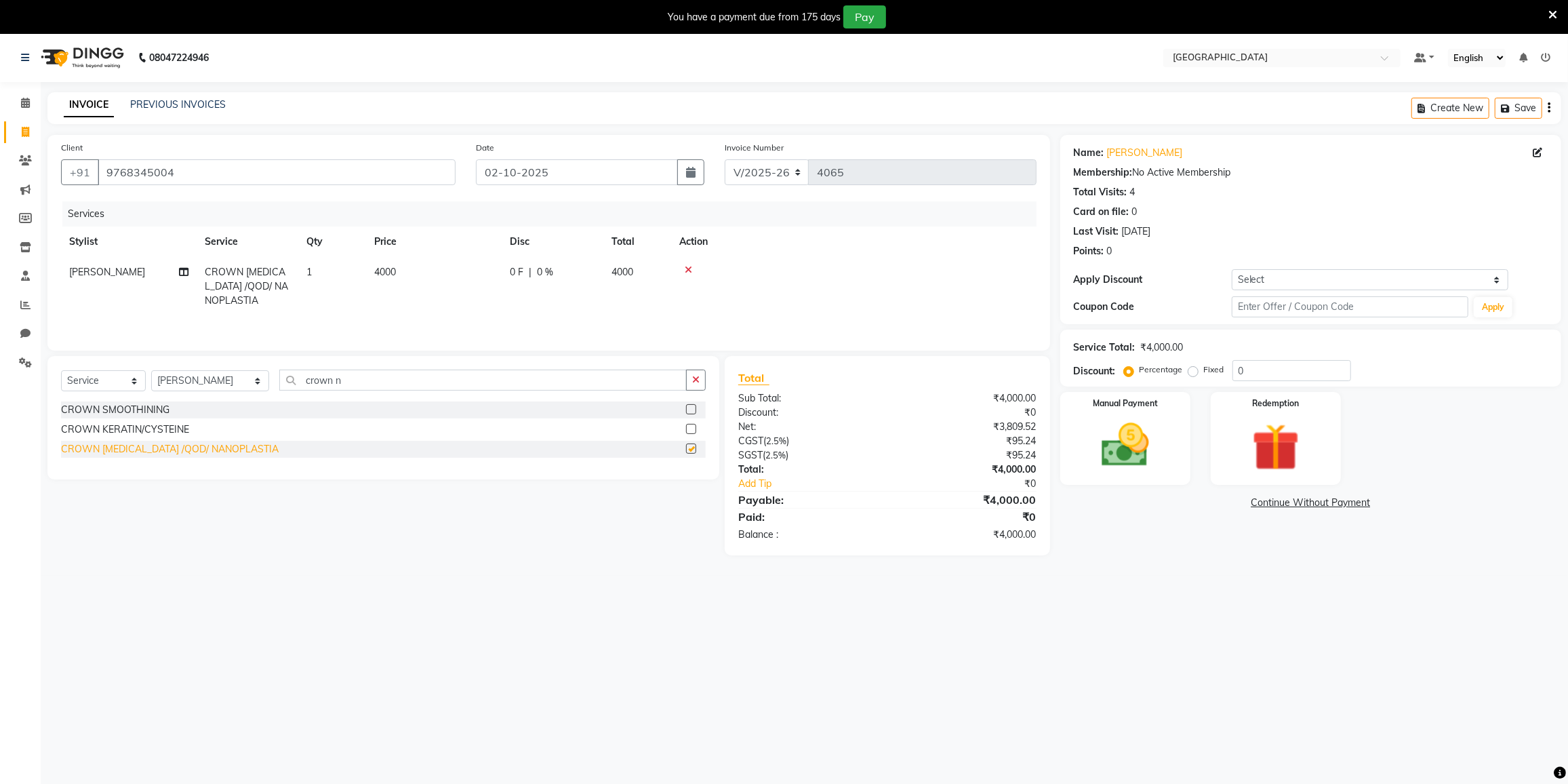
checkbox input "false"
click at [345, 377] on input "crown n" at bounding box center [483, 380] width 407 height 21
type input "c"
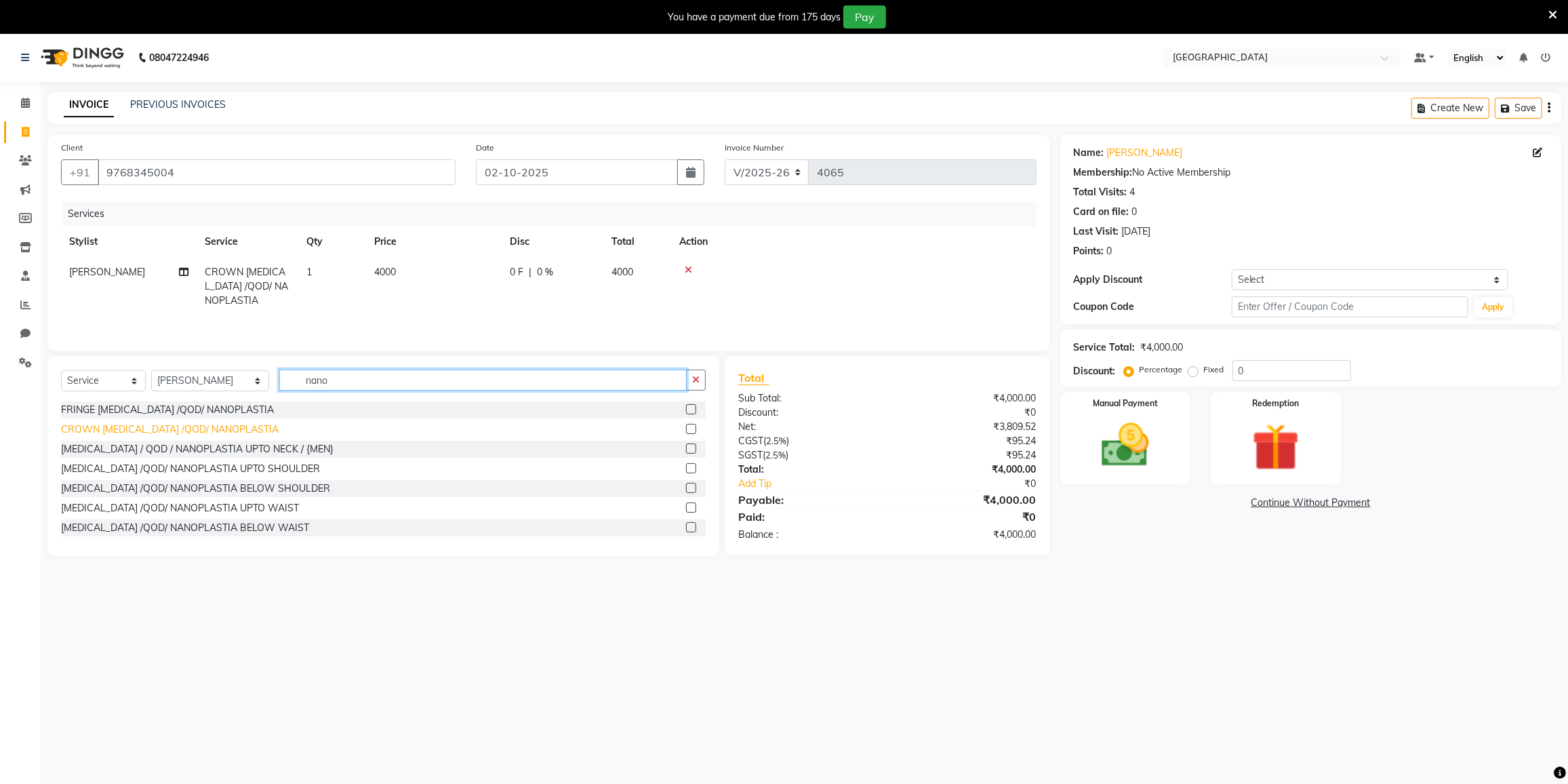
type input "nano"
click at [140, 430] on div "CROWN [MEDICAL_DATA] /QOD/ NANOPLASTIA" at bounding box center [170, 429] width 218 height 14
click at [140, 391] on select "Select Service Product Membership Package Voucher Prepaid Gift Card" at bounding box center [103, 381] width 85 height 21
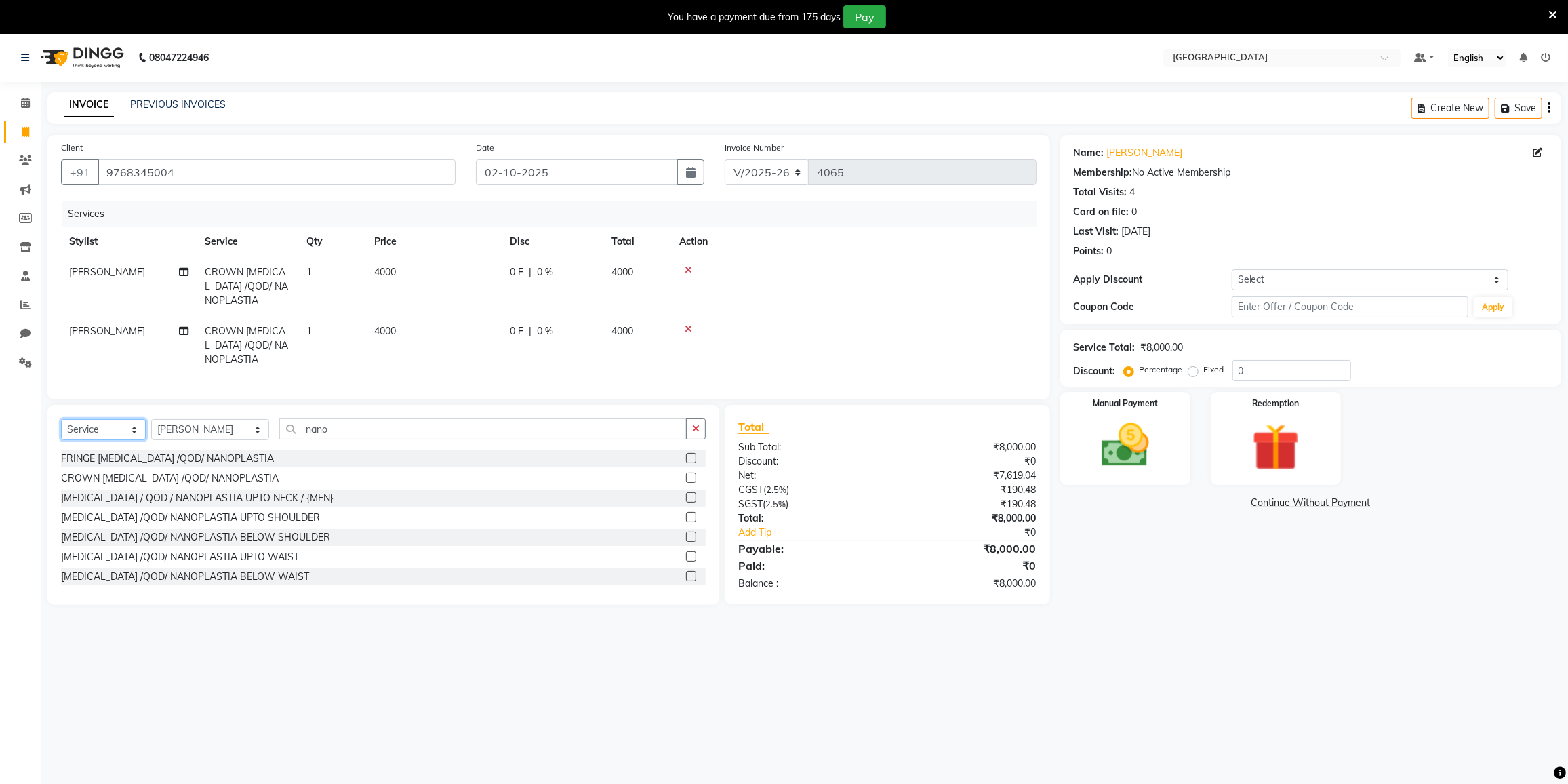
checkbox input "false"
click at [690, 266] on icon at bounding box center [688, 270] width 8 height 10
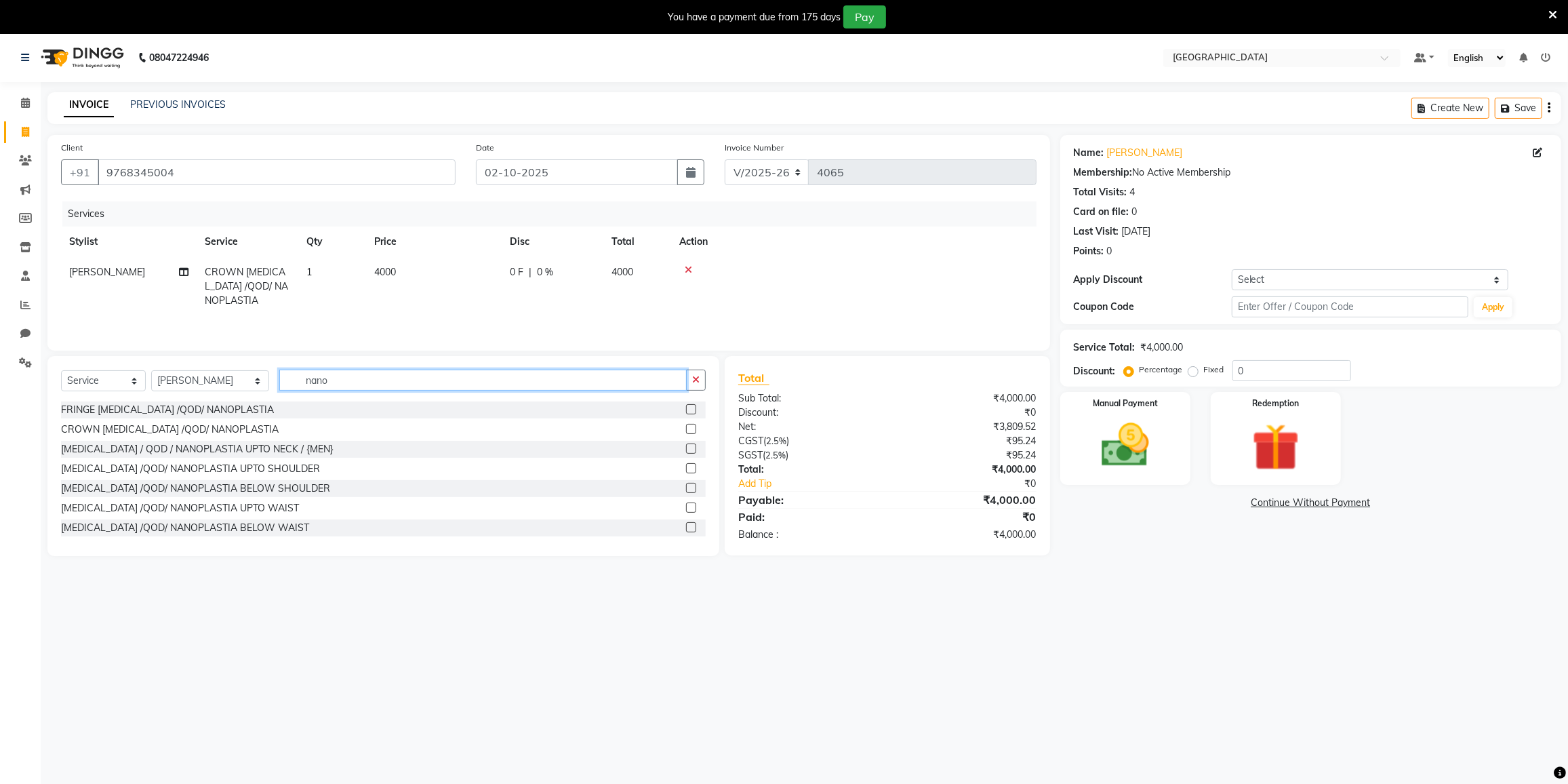
click at [397, 376] on input "nano" at bounding box center [483, 380] width 407 height 21
type input "n"
type input "kera"
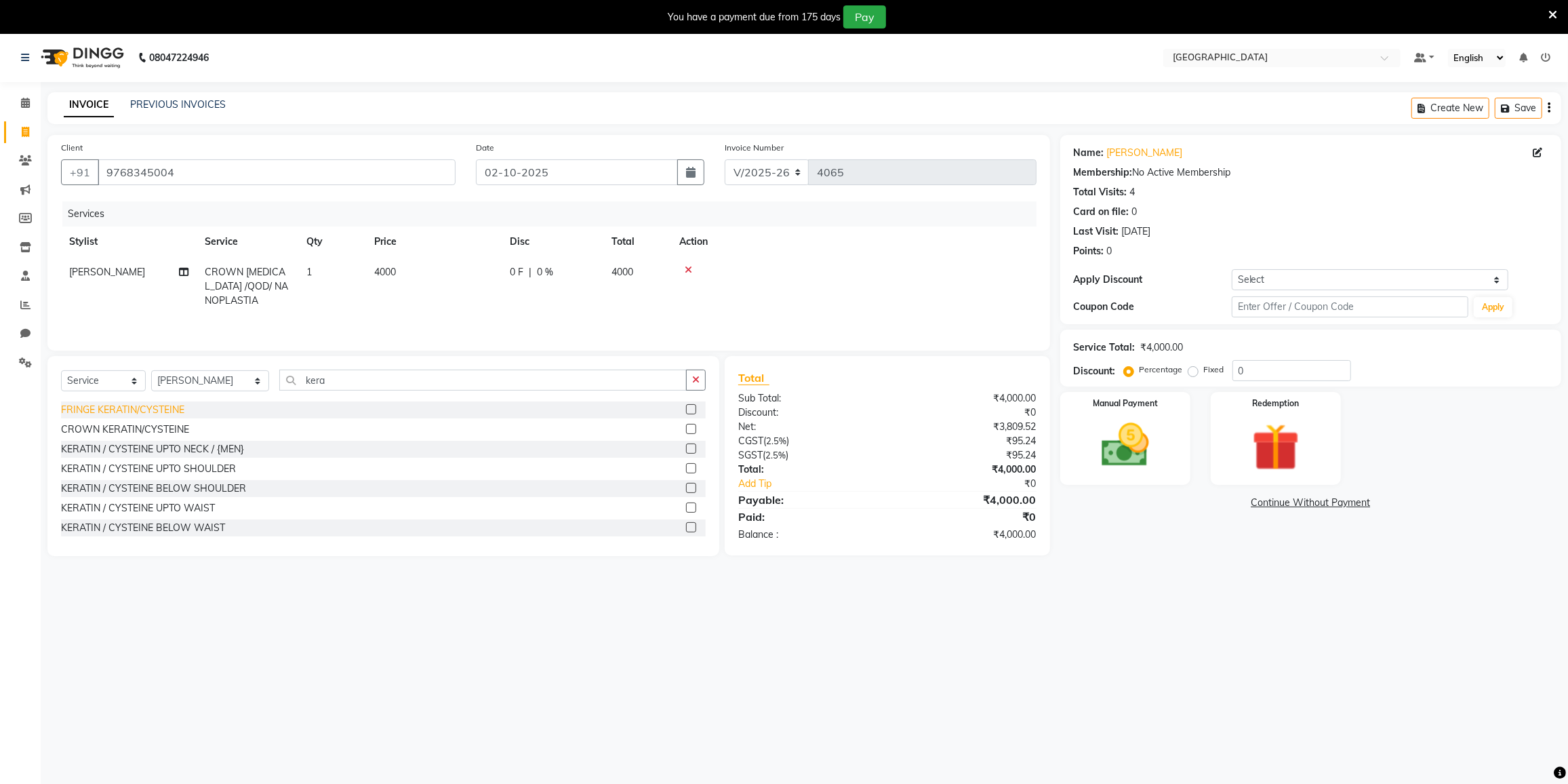
click at [181, 413] on div "FRINGE KERATIN/CYSTEINE" at bounding box center [123, 410] width 124 height 14
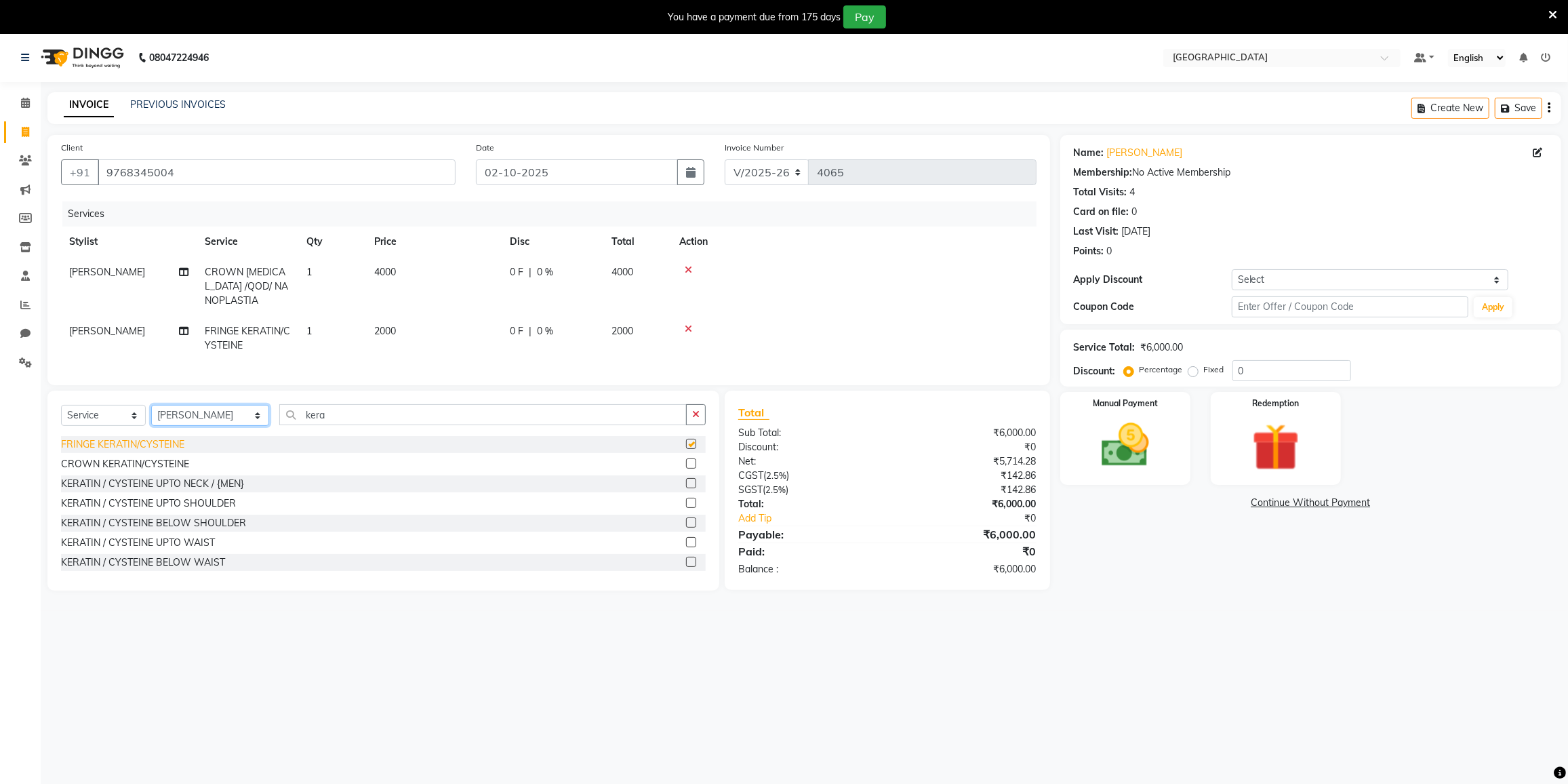
click at [181, 413] on select "Select Stylist DC [PERSON_NAME] [PERSON_NAME] [PERSON_NAME] [PERSON_NAME] [PERS…" at bounding box center [210, 415] width 118 height 21
click at [688, 271] on icon at bounding box center [688, 270] width 8 height 10
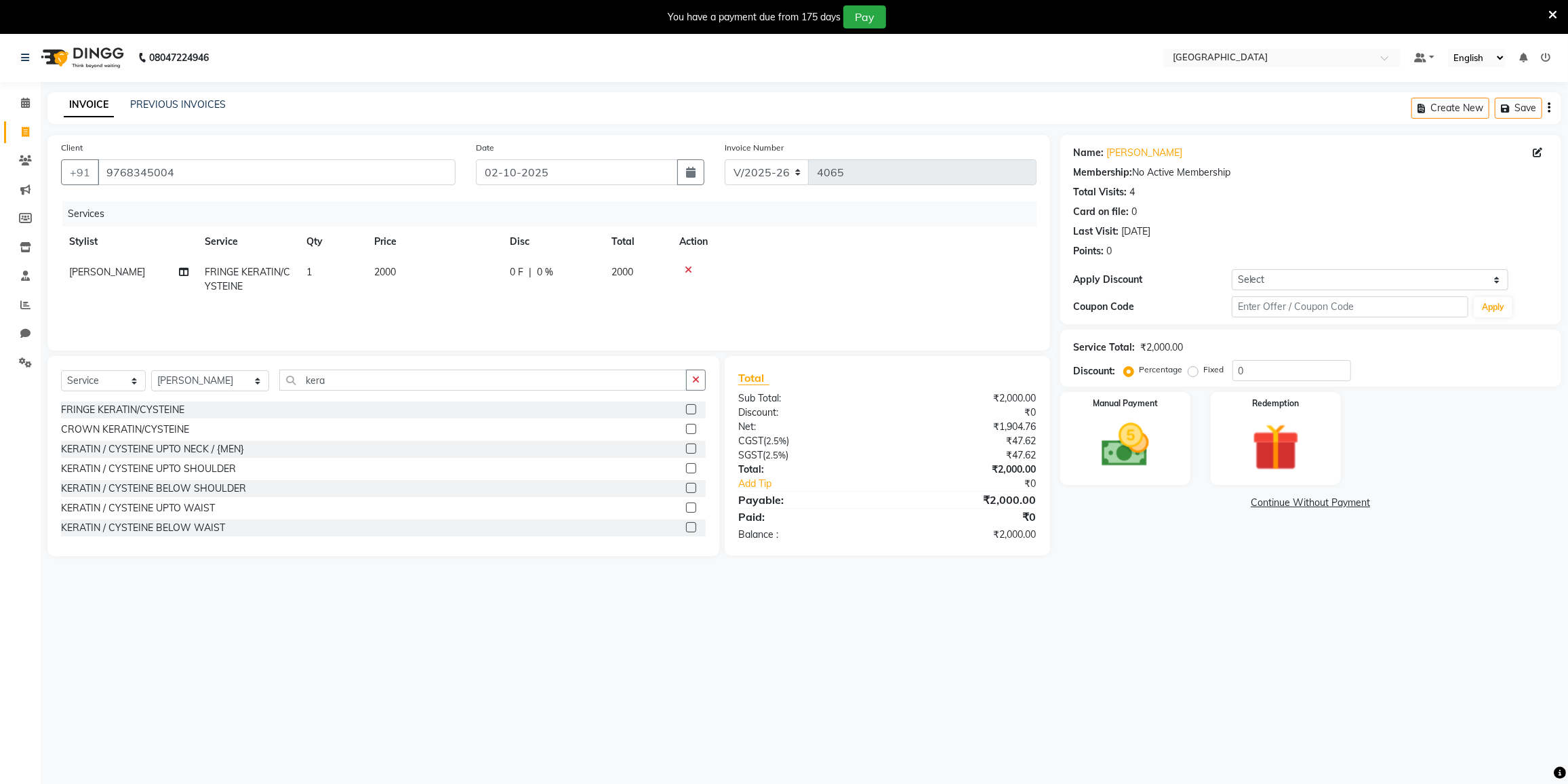
click at [688, 271] on icon at bounding box center [688, 270] width 8 height 10
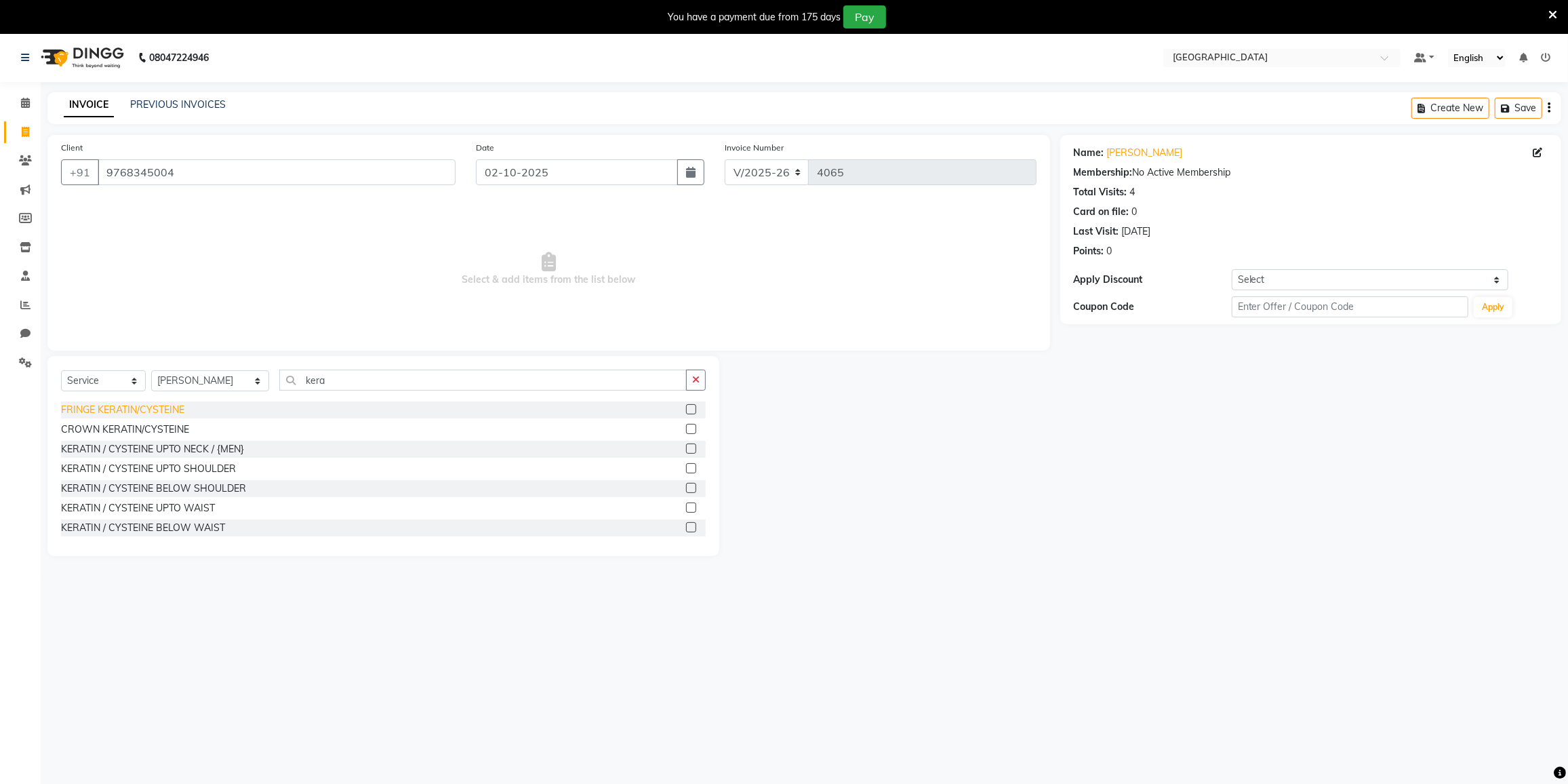
click at [124, 412] on div "FRINGE KERATIN/CYSTEINE" at bounding box center [123, 410] width 124 height 14
checkbox input "false"
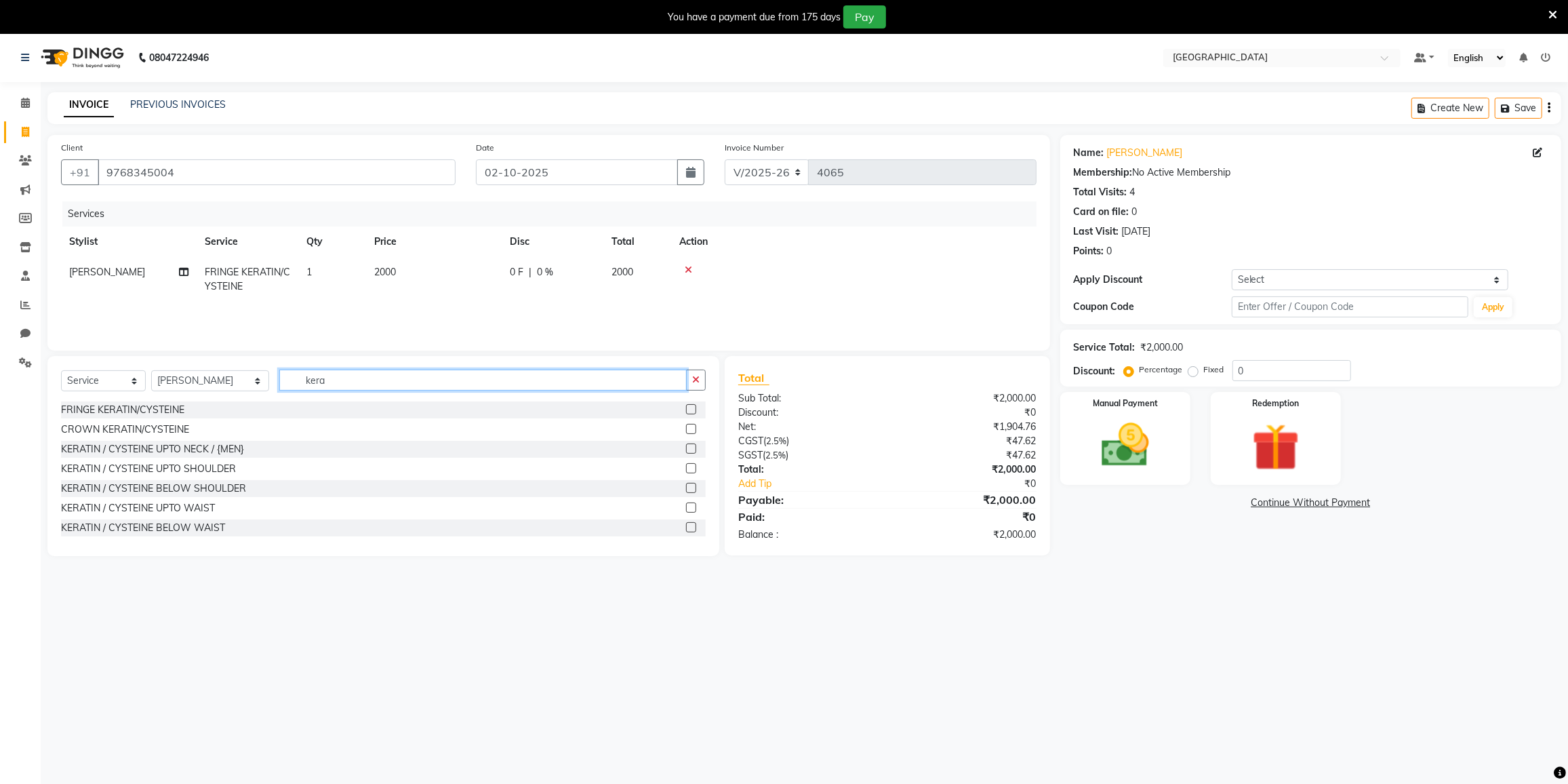
click at [345, 372] on input "kera" at bounding box center [483, 380] width 407 height 21
type input "k"
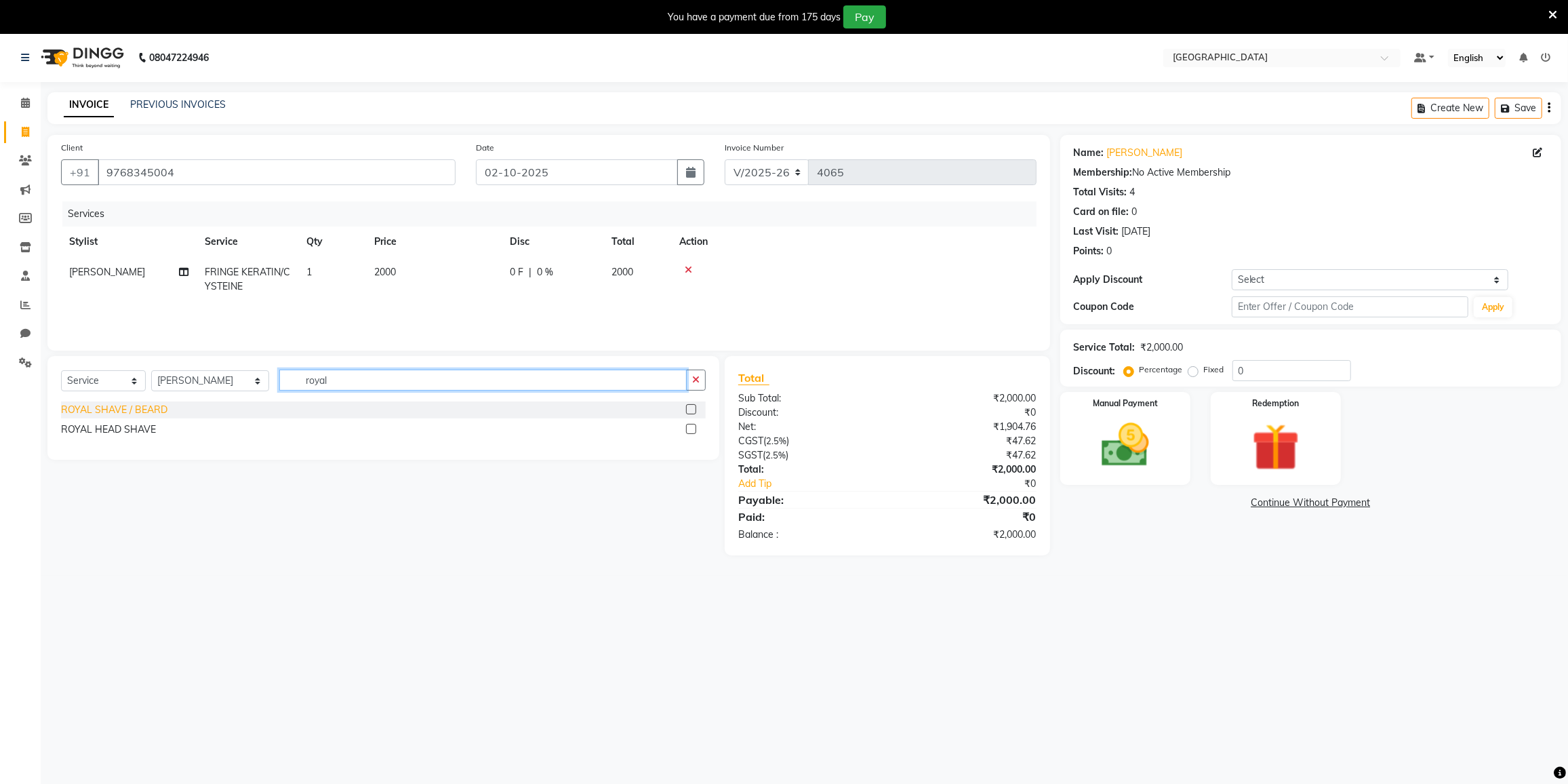
type input "royal"
click at [138, 413] on div "ROYAL SHAVE / BEARD" at bounding box center [114, 410] width 107 height 14
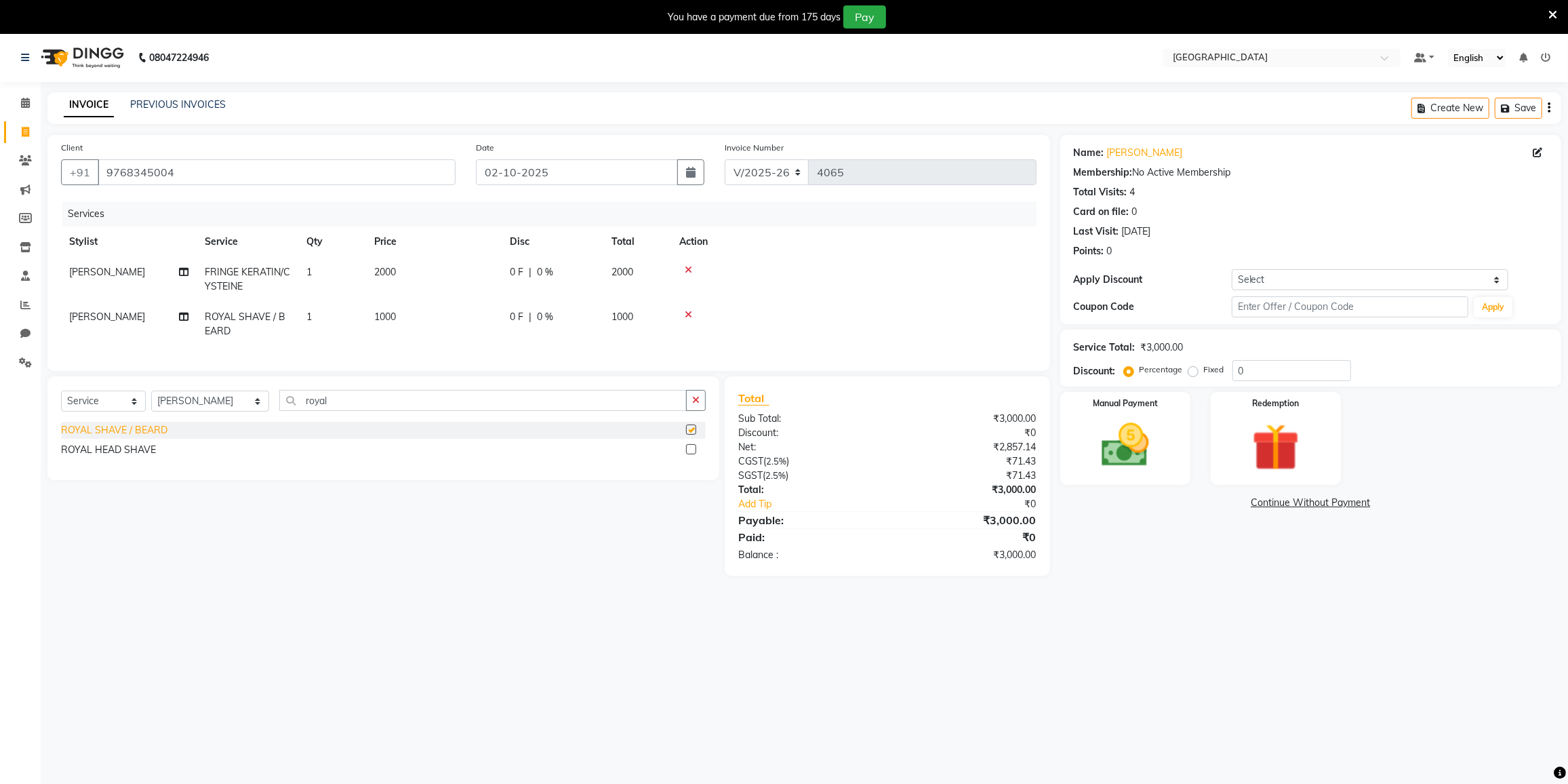
checkbox input "false"
type input "r"
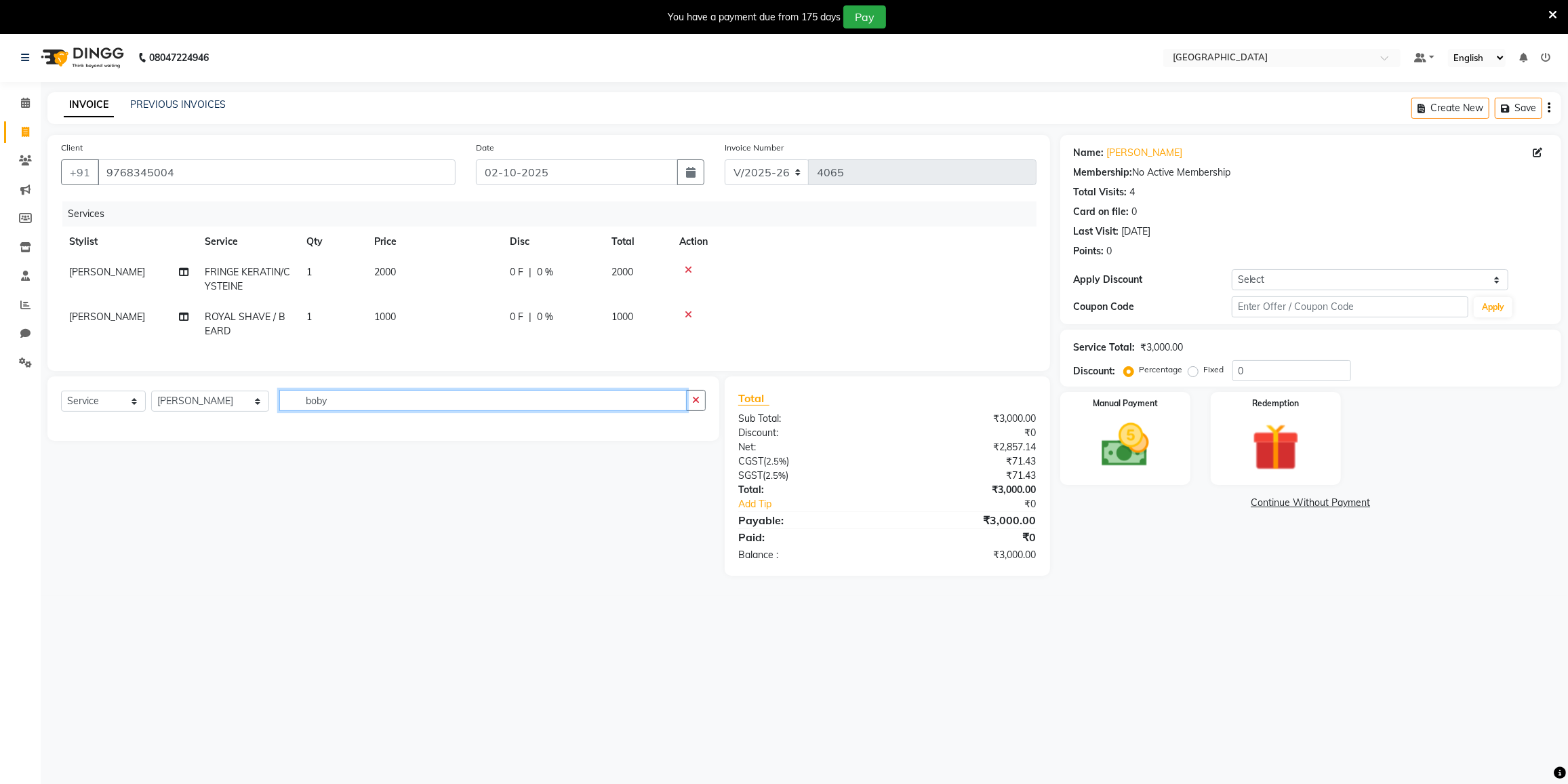
drag, startPoint x: 319, startPoint y: 414, endPoint x: 330, endPoint y: 412, distance: 11.2
click at [321, 411] on input "boby" at bounding box center [483, 400] width 407 height 21
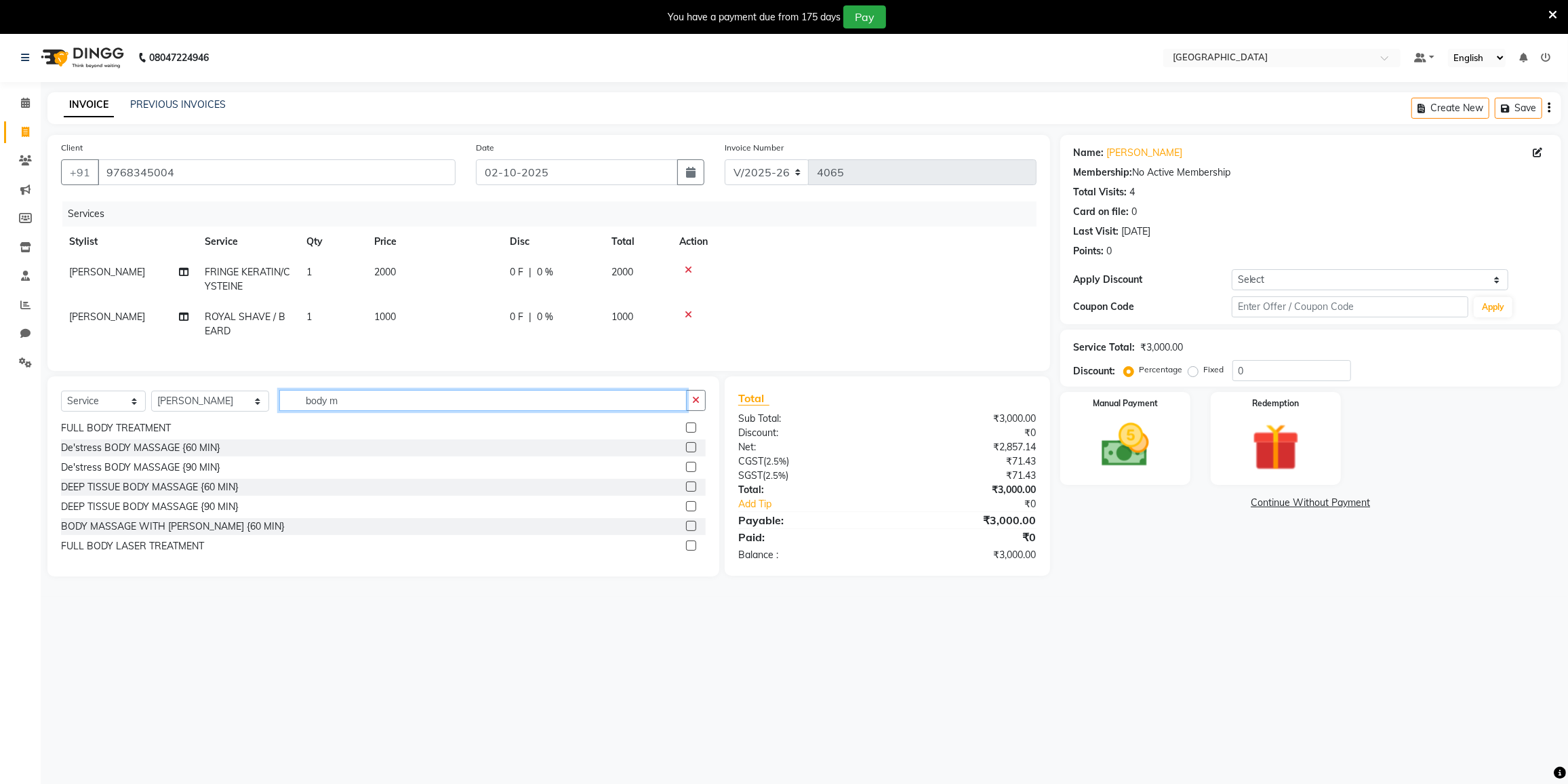
scroll to position [60, 0]
type input "body m"
click at [180, 456] on div "De'stress BODY MASSAGE {60 MIN}" at bounding box center [140, 449] width 159 height 14
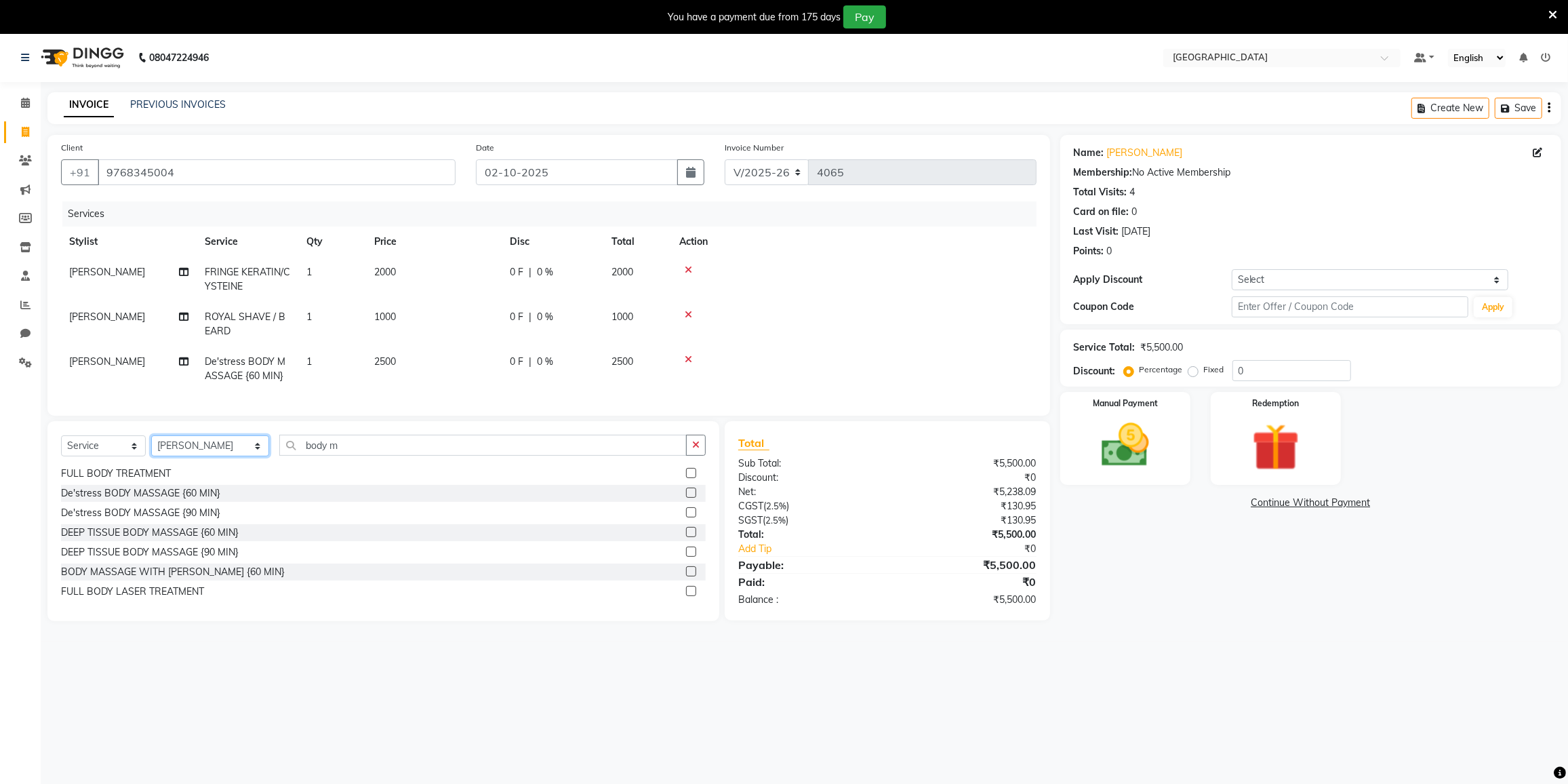
click at [180, 457] on select "Select Stylist DC [PERSON_NAME] [PERSON_NAME] [PERSON_NAME] [PERSON_NAME] [PERS…" at bounding box center [210, 446] width 118 height 21
click at [196, 497] on div "De'stress BODY MASSAGE {60 MIN}" at bounding box center [140, 493] width 159 height 14
checkbox input "false"
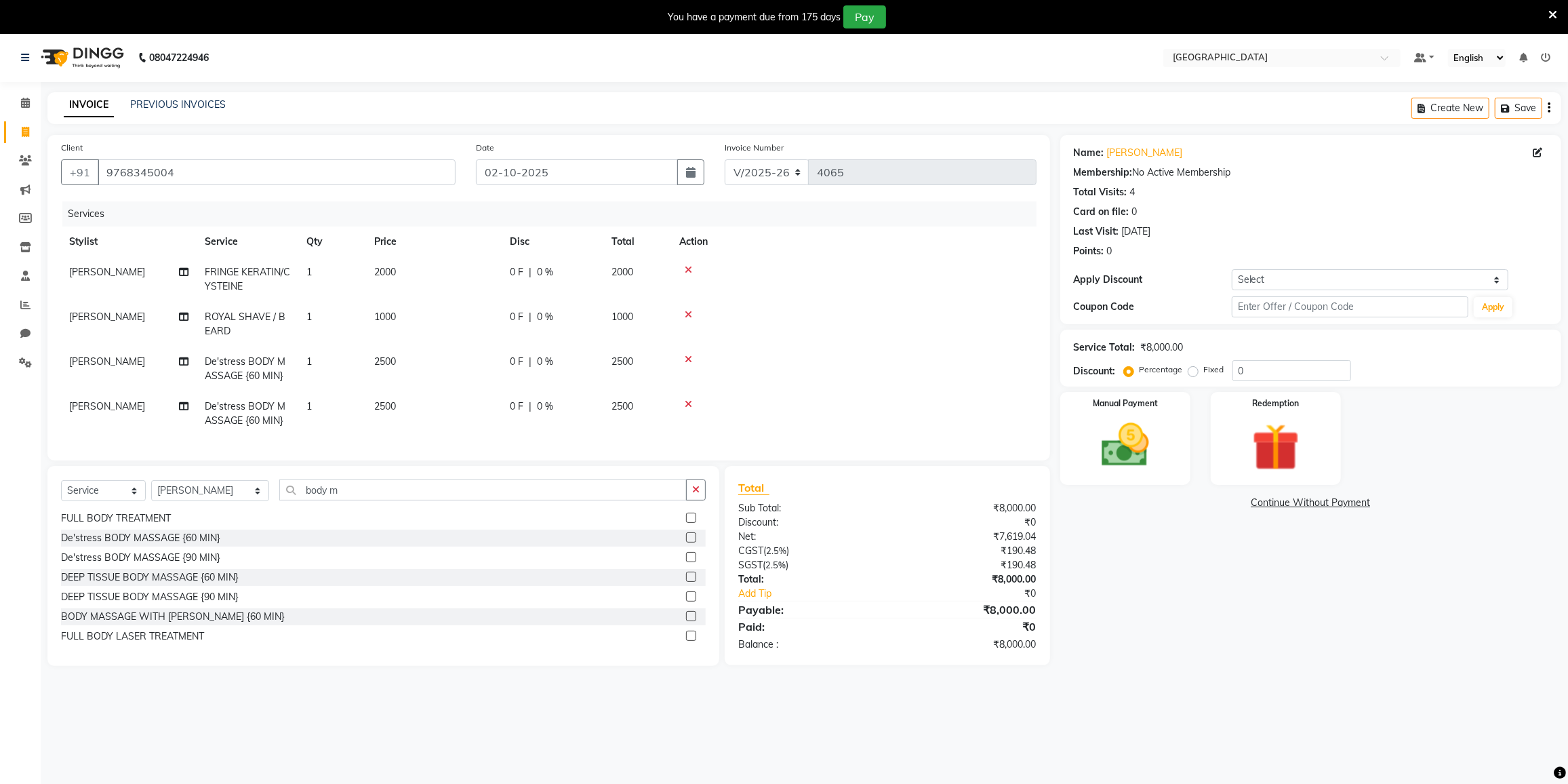
click at [690, 355] on icon at bounding box center [688, 360] width 8 height 10
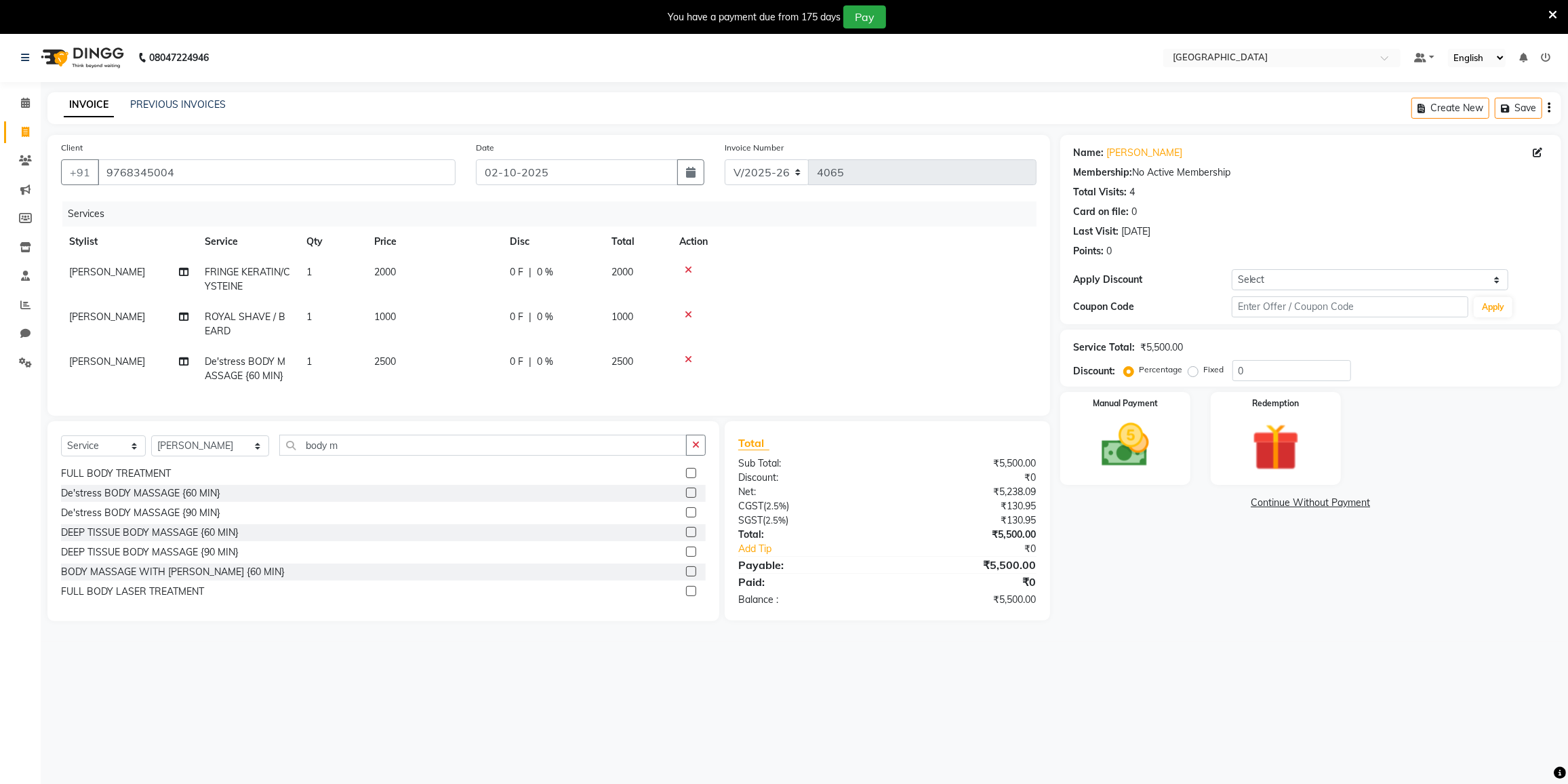
click at [563, 353] on td "0 F | 0 %" at bounding box center [552, 369] width 102 height 45
select select "85941"
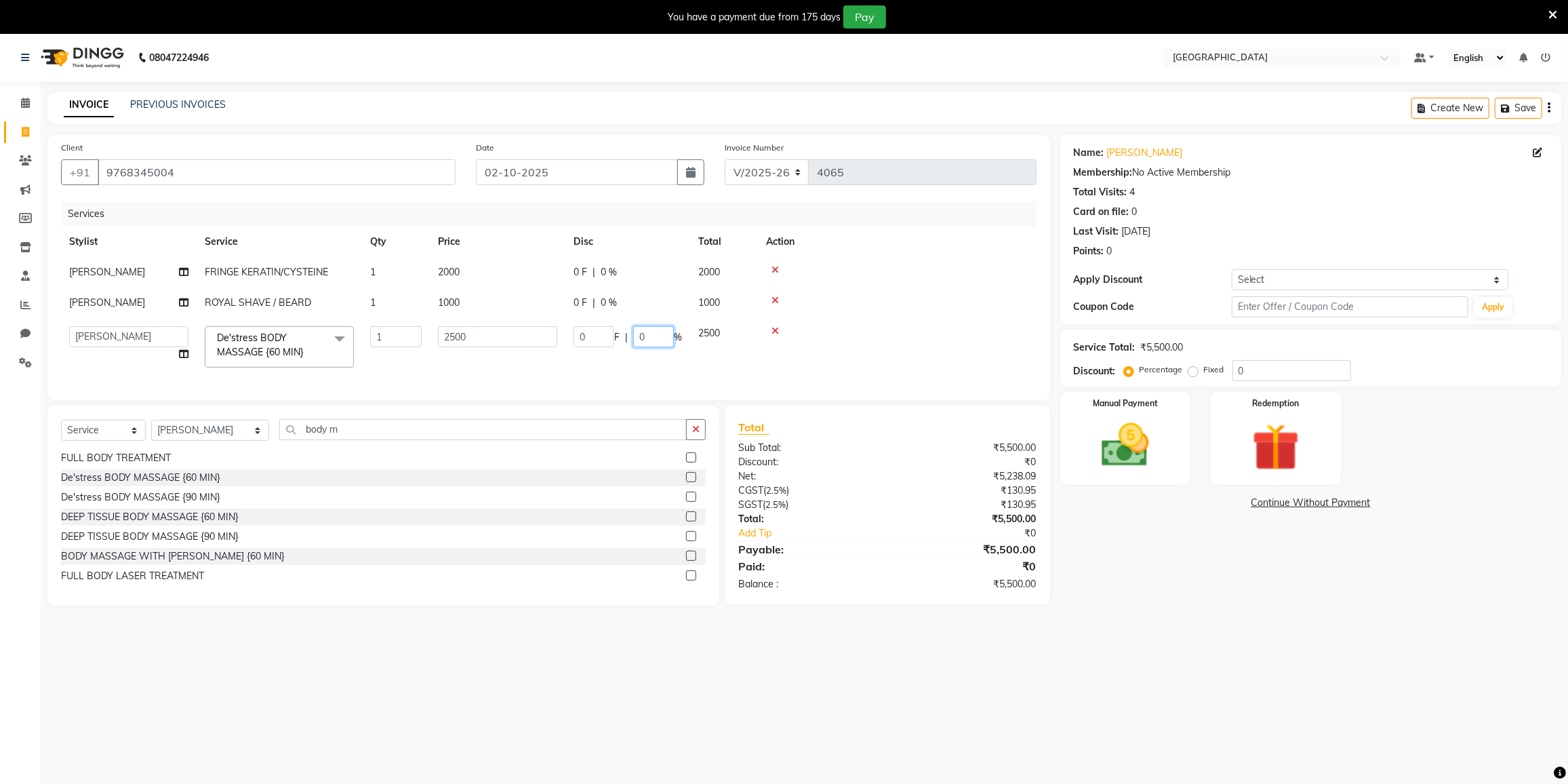
click at [661, 343] on input "0" at bounding box center [654, 337] width 41 height 21
type input "20"
click at [957, 335] on tbody "FARHAN SHAIKH FRINGE KERATIN/CYSTEINE 1 2000 0 F | 0 % 2000 FARHAN SHAIKH ROYAL…" at bounding box center [548, 316] width 975 height 119
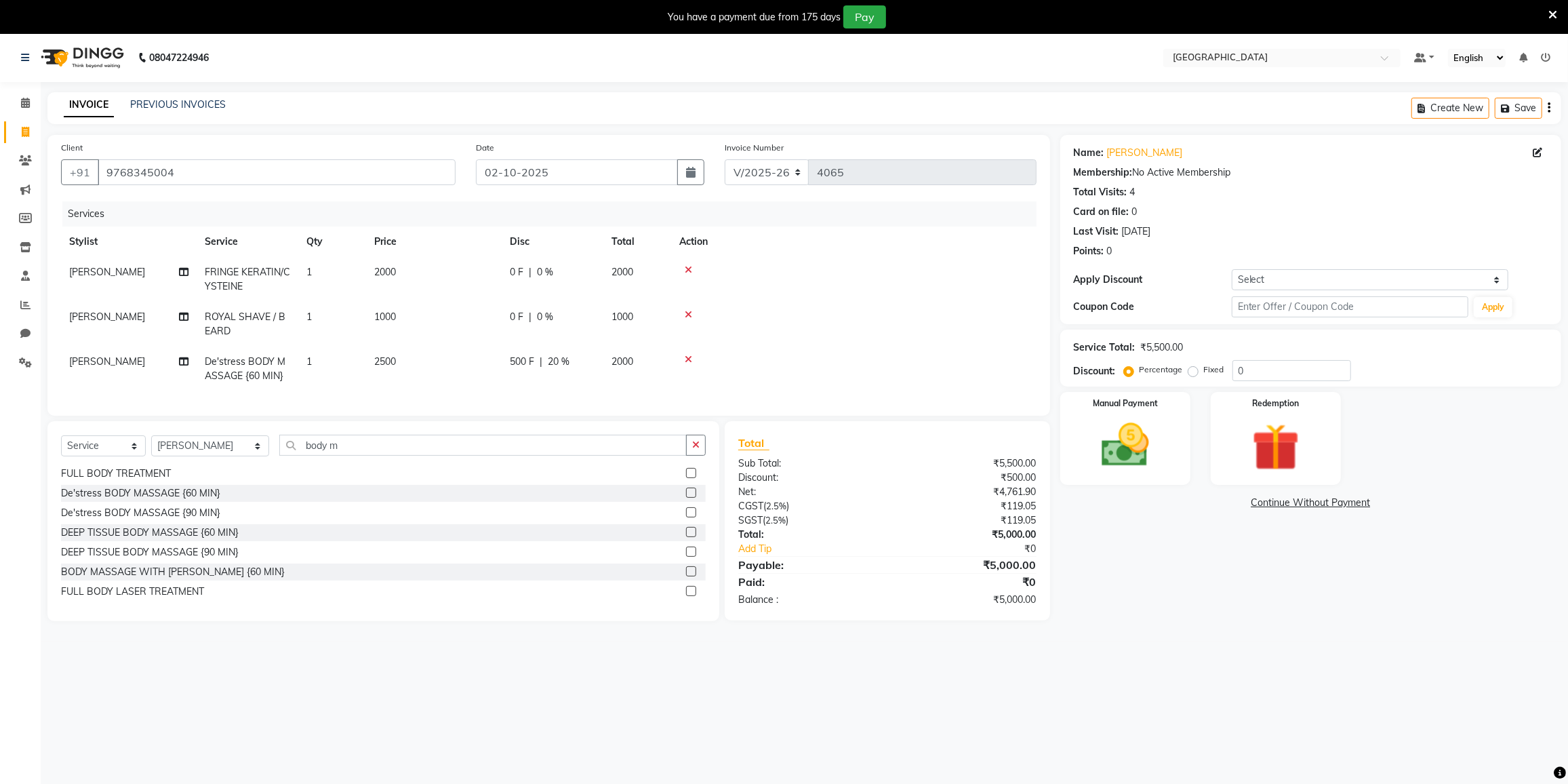
click at [569, 279] on td "0 F | 0 %" at bounding box center [552, 280] width 102 height 45
select select "85941"
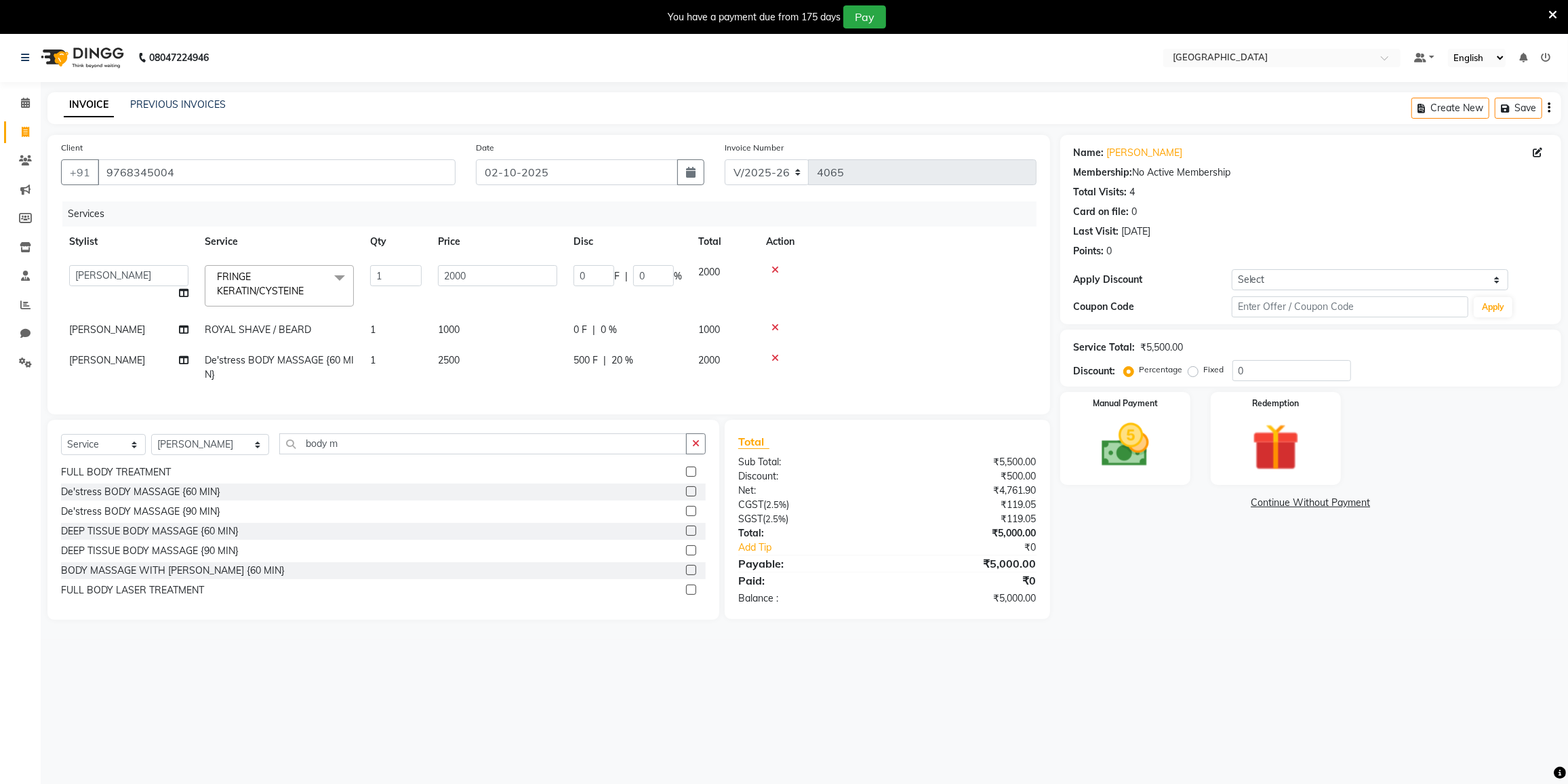
click at [645, 330] on div "0 F | 0 %" at bounding box center [628, 330] width 108 height 14
select select "85941"
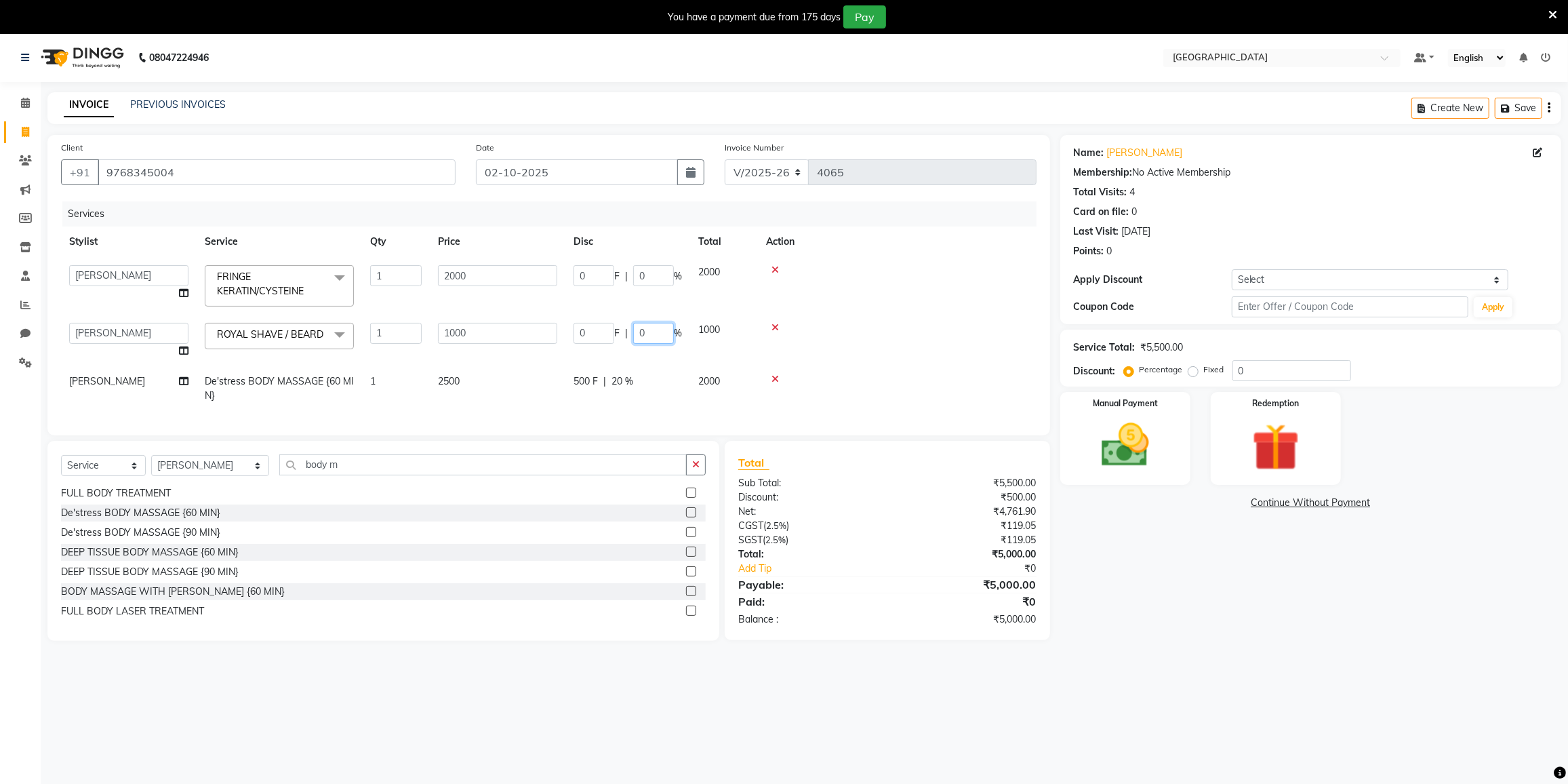
click at [664, 335] on input "0" at bounding box center [654, 334] width 41 height 21
type input "20"
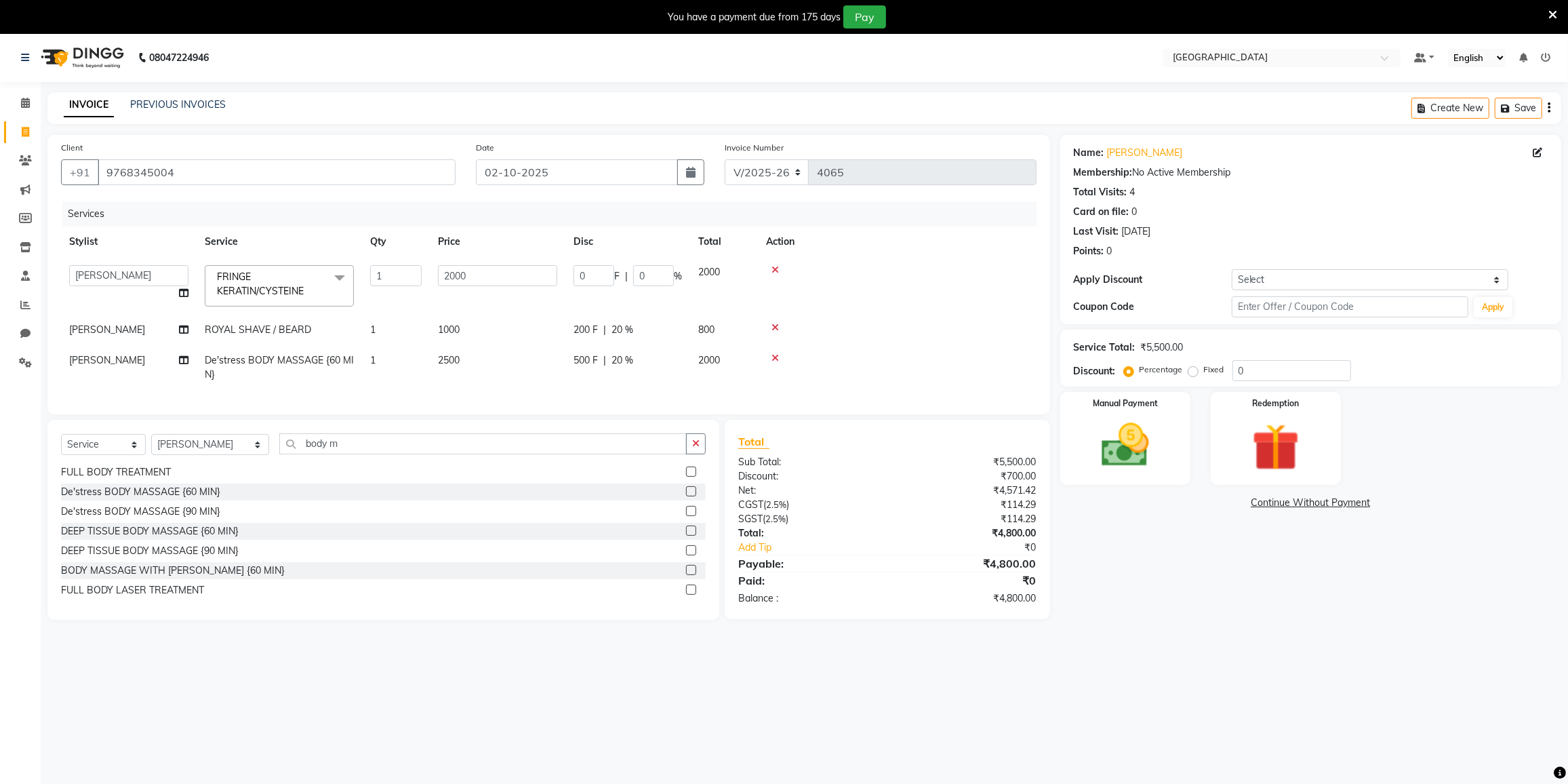
click at [925, 323] on div at bounding box center [897, 328] width 263 height 10
click at [664, 278] on input "0" at bounding box center [654, 276] width 41 height 21
type input "20"
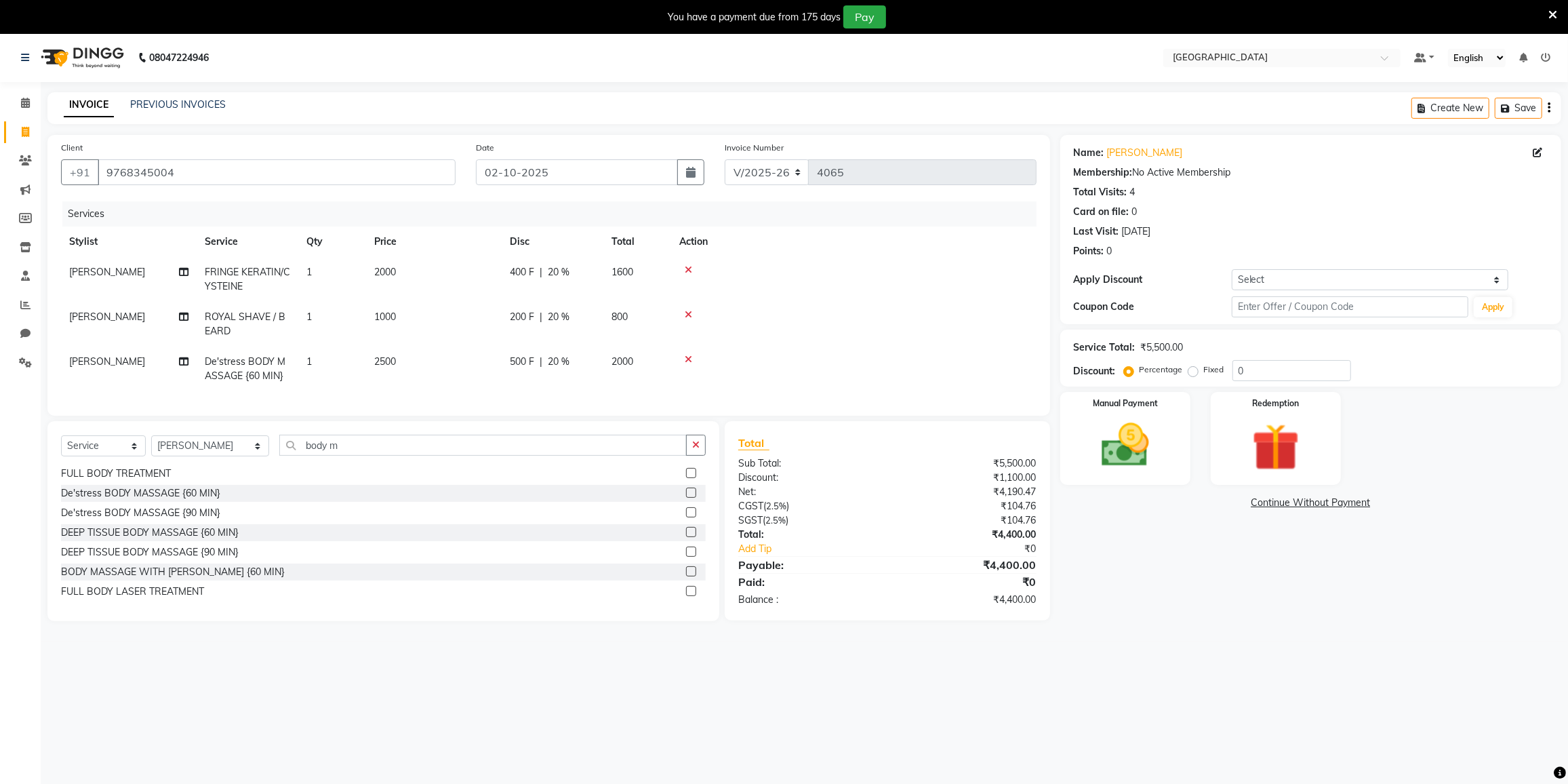
click at [440, 274] on td "2000" at bounding box center [433, 280] width 136 height 45
select select "85941"
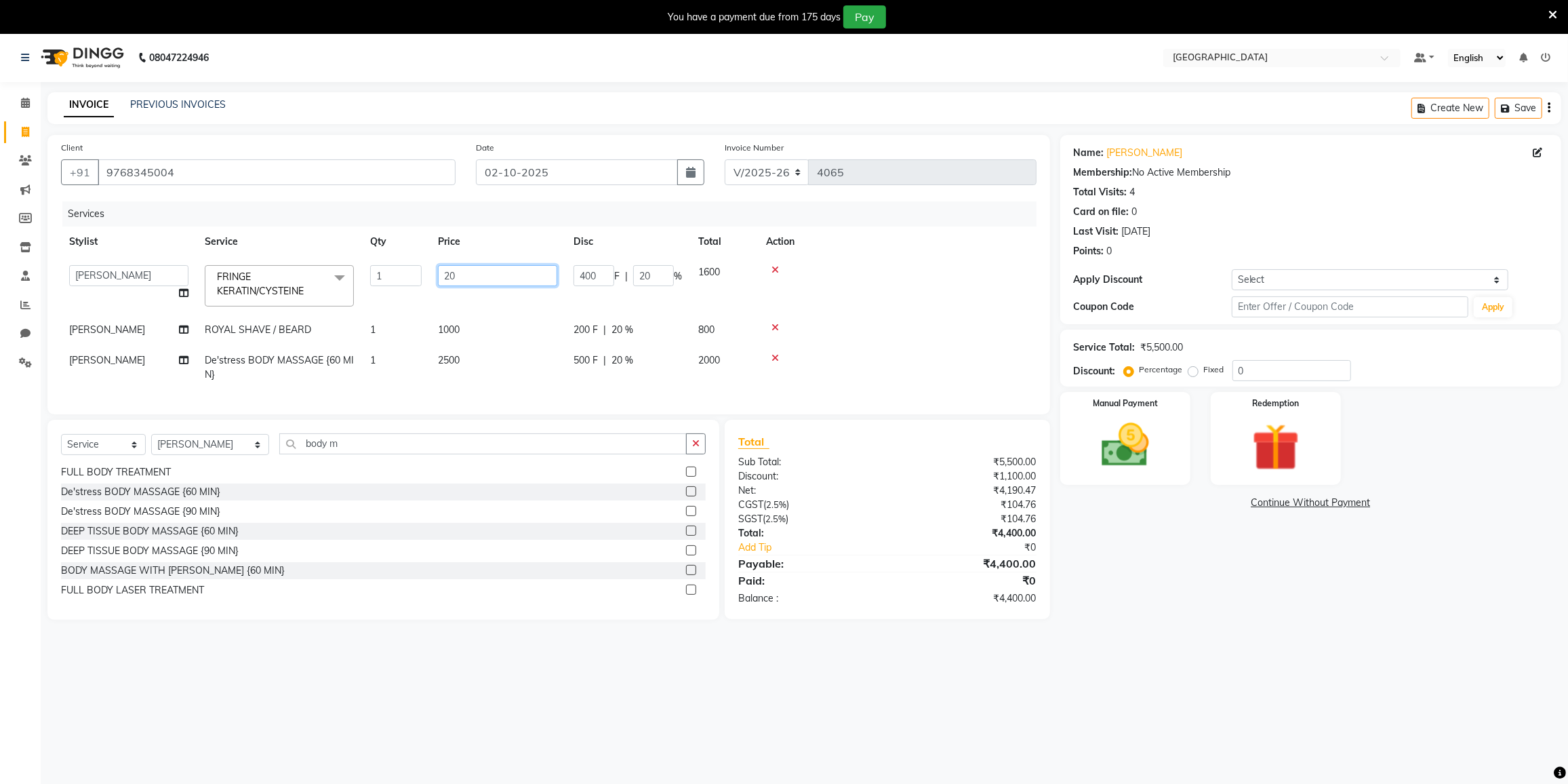
type input "2"
type input "2500"
click at [492, 270] on input "2500" at bounding box center [498, 276] width 119 height 21
click at [953, 348] on td at bounding box center [897, 367] width 279 height 45
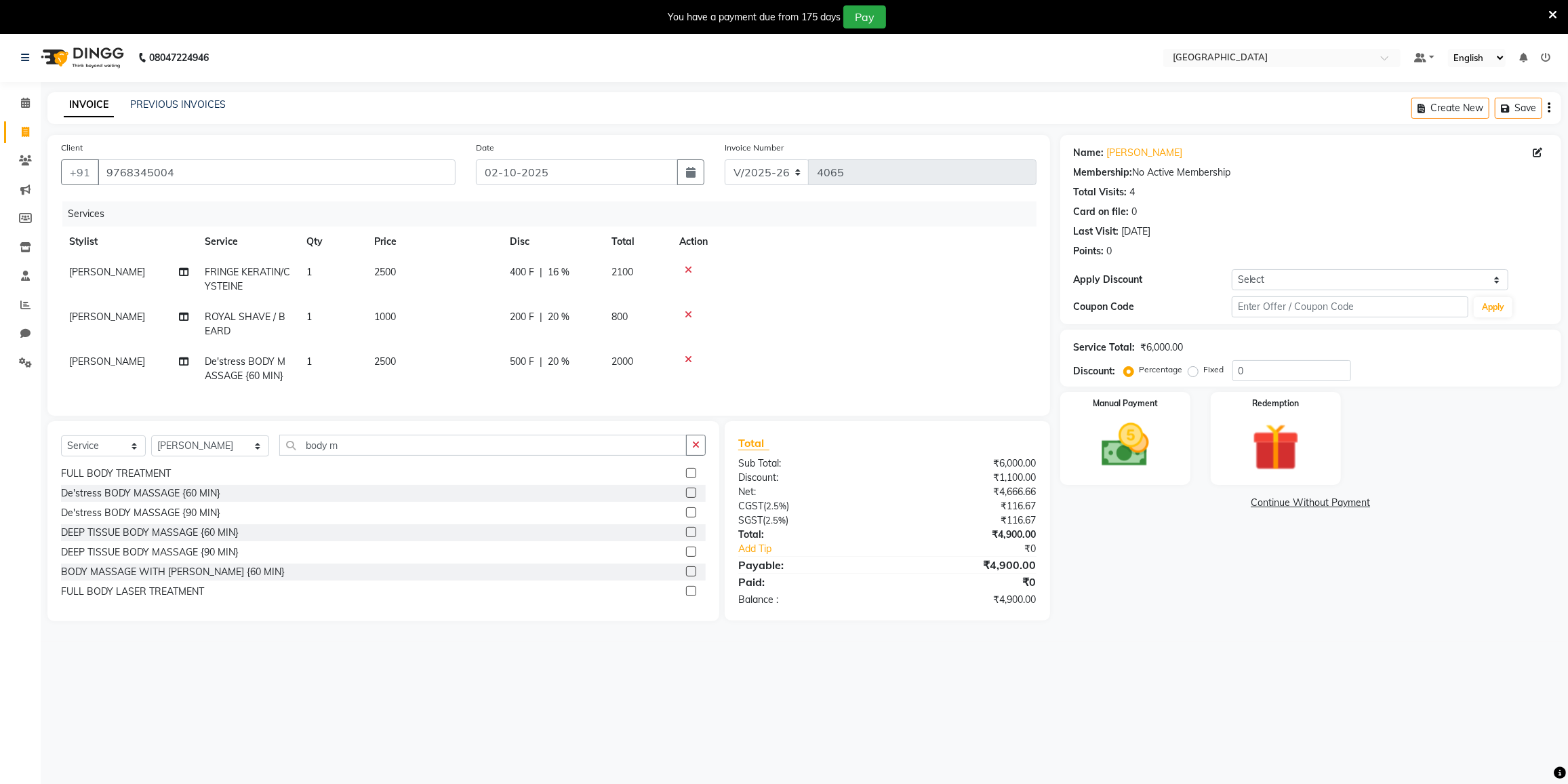
click at [579, 263] on td "400 F | 16 %" at bounding box center [552, 280] width 102 height 45
select select "85941"
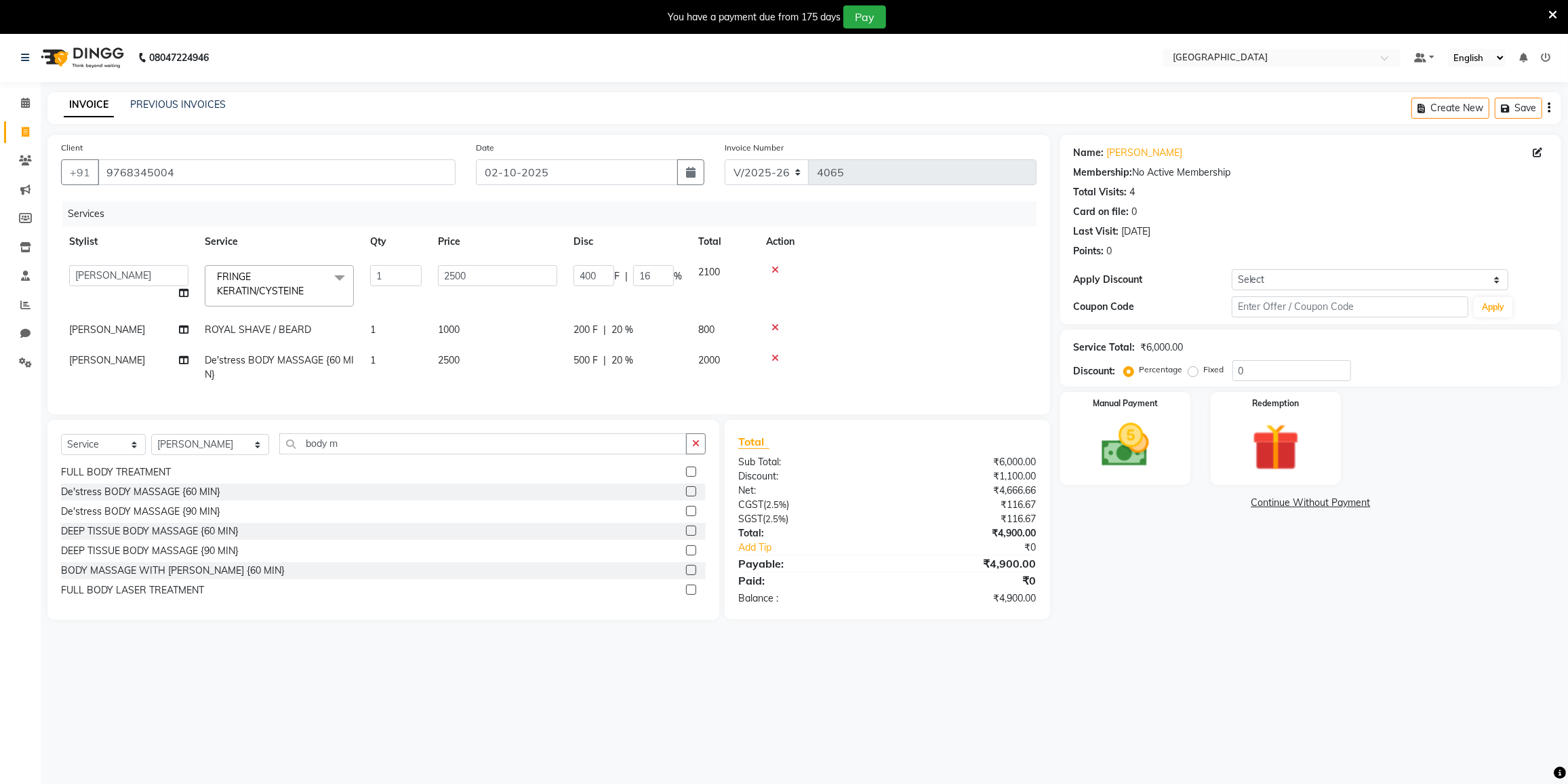
click at [579, 263] on td "400 F | 16 %" at bounding box center [628, 286] width 125 height 58
click at [664, 273] on input "16" at bounding box center [654, 276] width 41 height 21
type input "1"
type input "20"
click at [956, 326] on td at bounding box center [897, 329] width 279 height 30
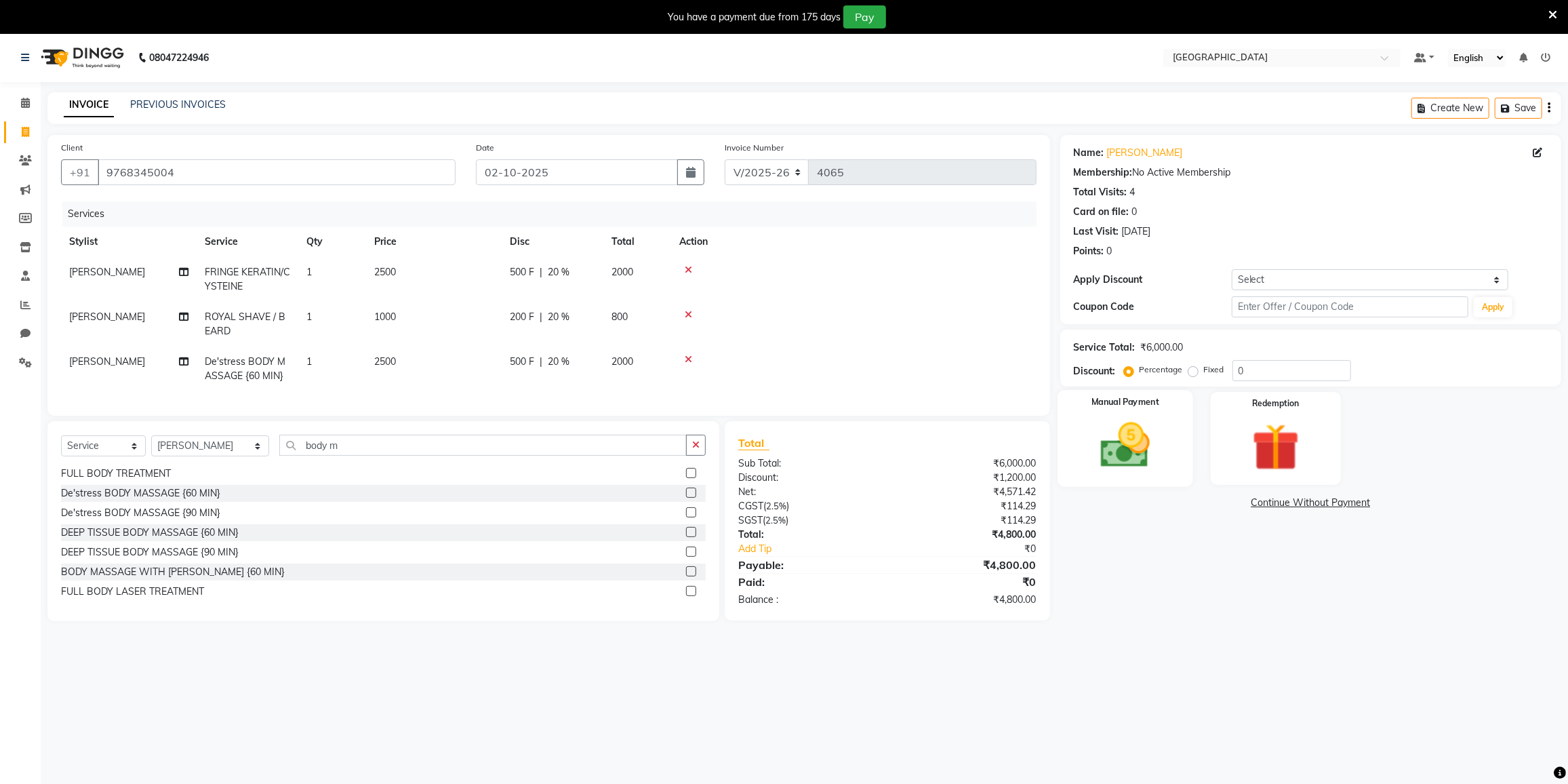
click at [1119, 443] on img at bounding box center [1125, 445] width 81 height 57
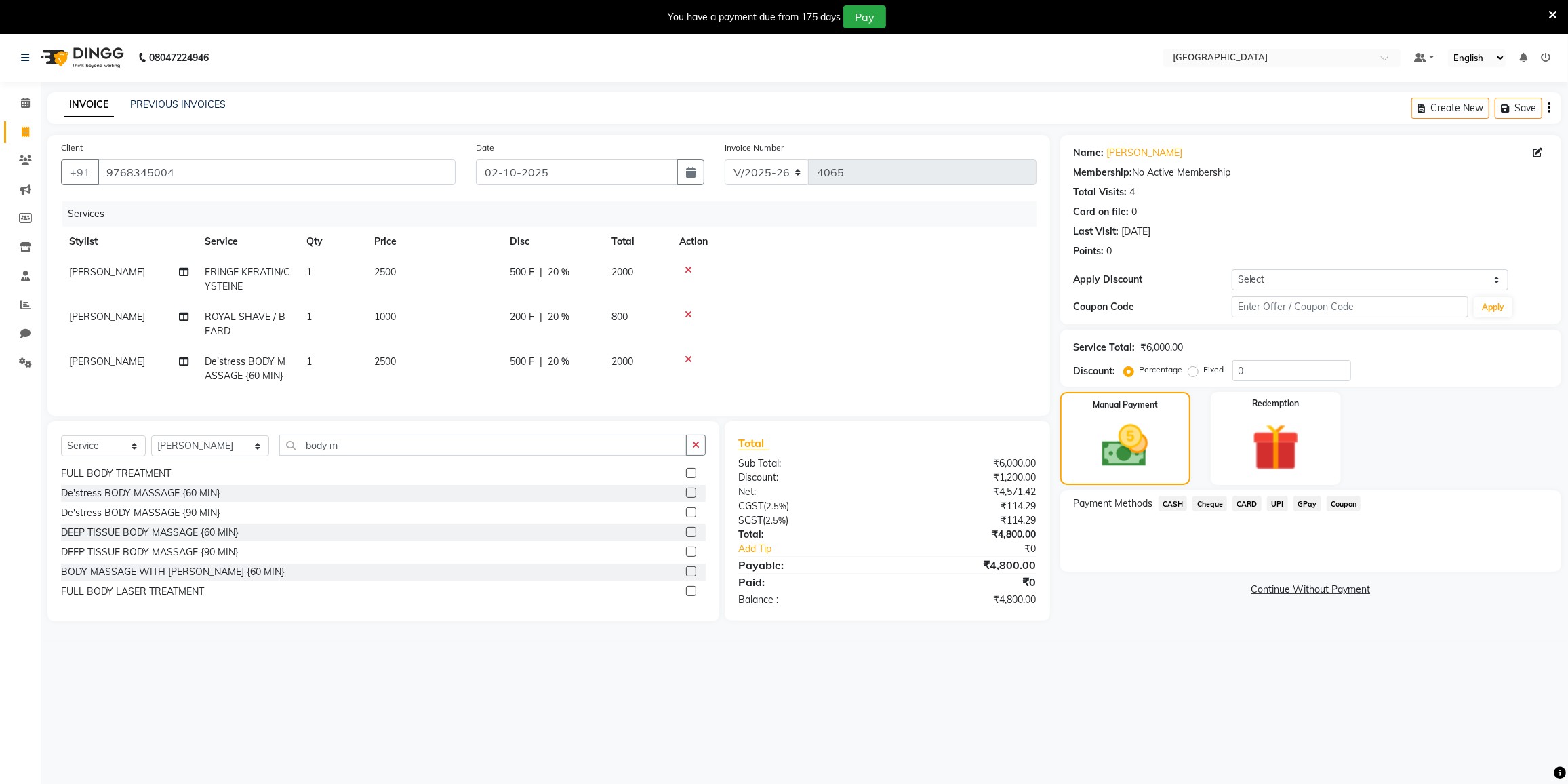
click at [1246, 497] on span "CARD" at bounding box center [1247, 504] width 29 height 15
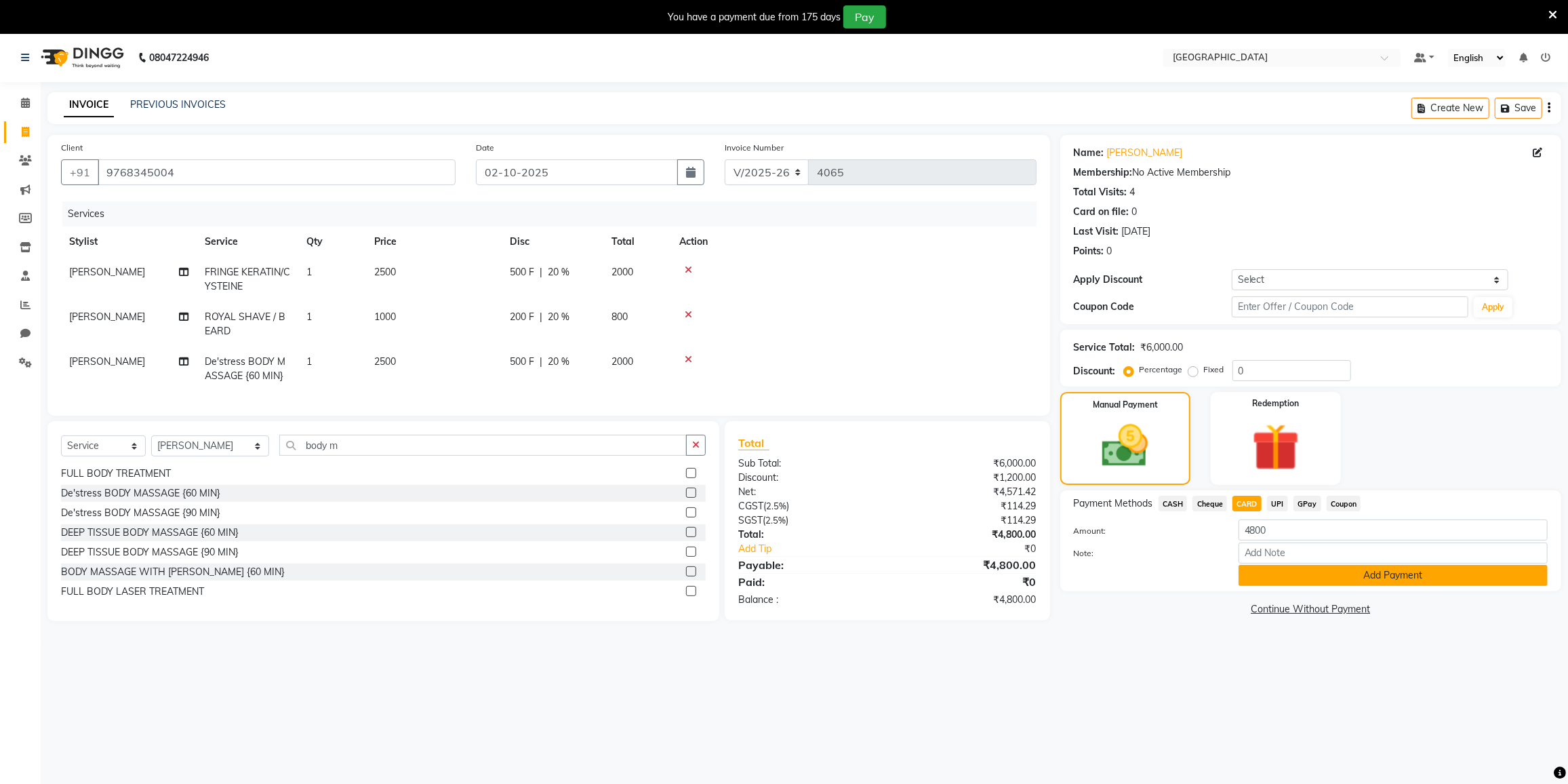
click at [1289, 574] on button "Add Payment" at bounding box center [1393, 575] width 309 height 21
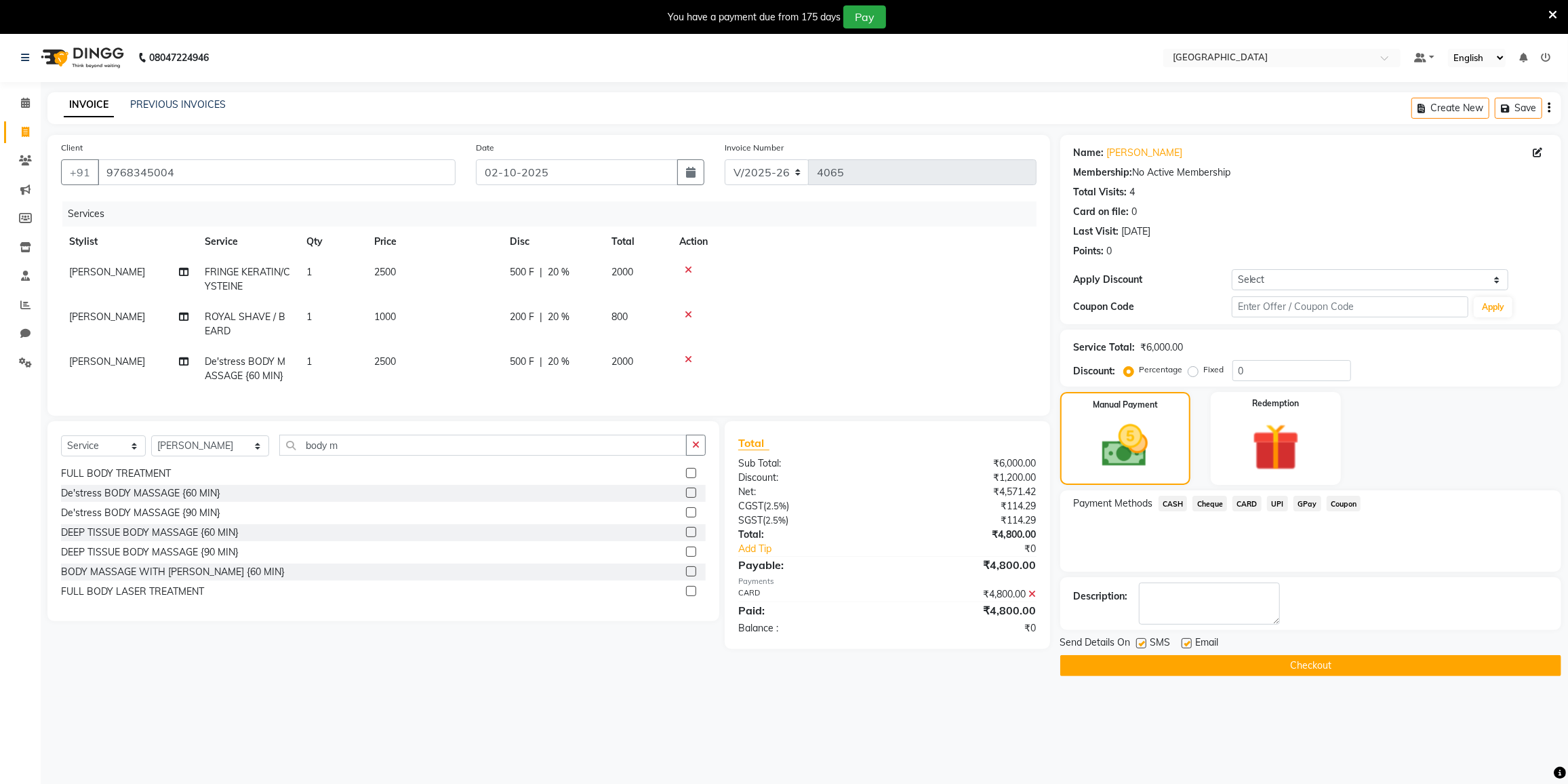
click at [1289, 574] on div "Name: Ramiz Khan Membership: No Active Membership Total Visits: 4 Card on file:…" at bounding box center [1316, 405] width 511 height 541
click at [1304, 662] on button "Checkout" at bounding box center [1310, 666] width 501 height 21
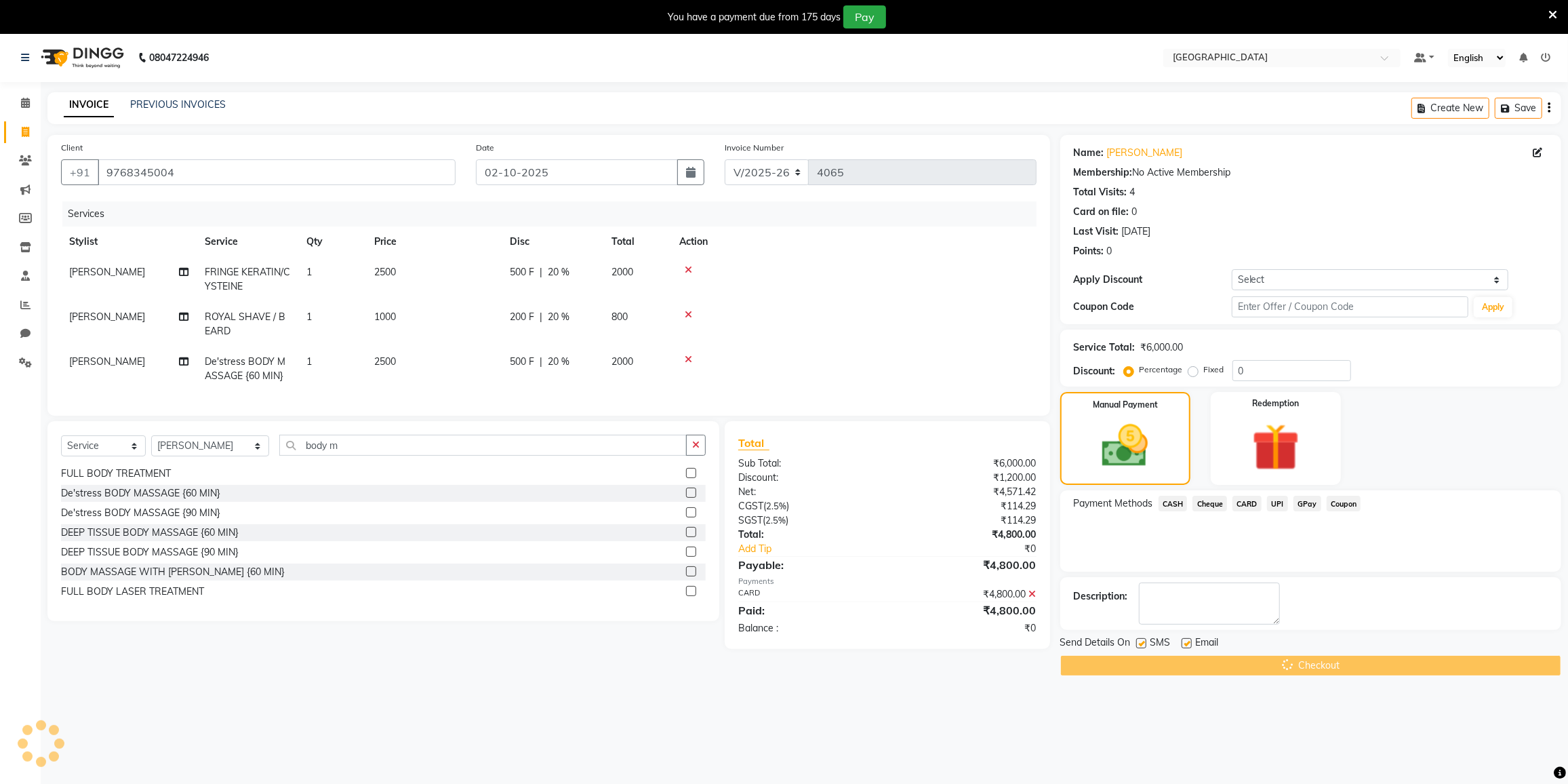
click at [1304, 662] on div "Checkout" at bounding box center [1310, 666] width 501 height 21
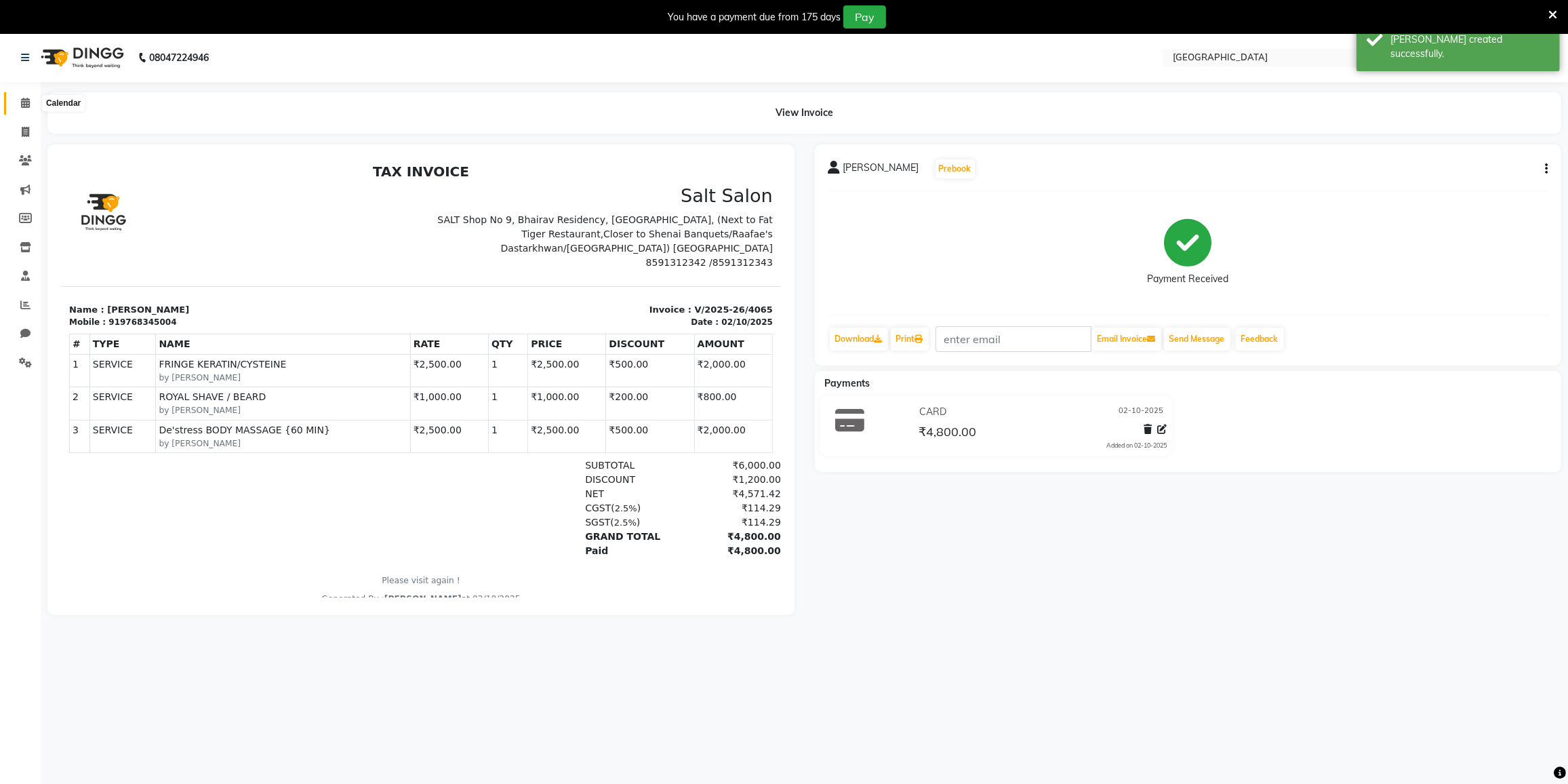
click at [18, 107] on span at bounding box center [25, 103] width 24 height 15
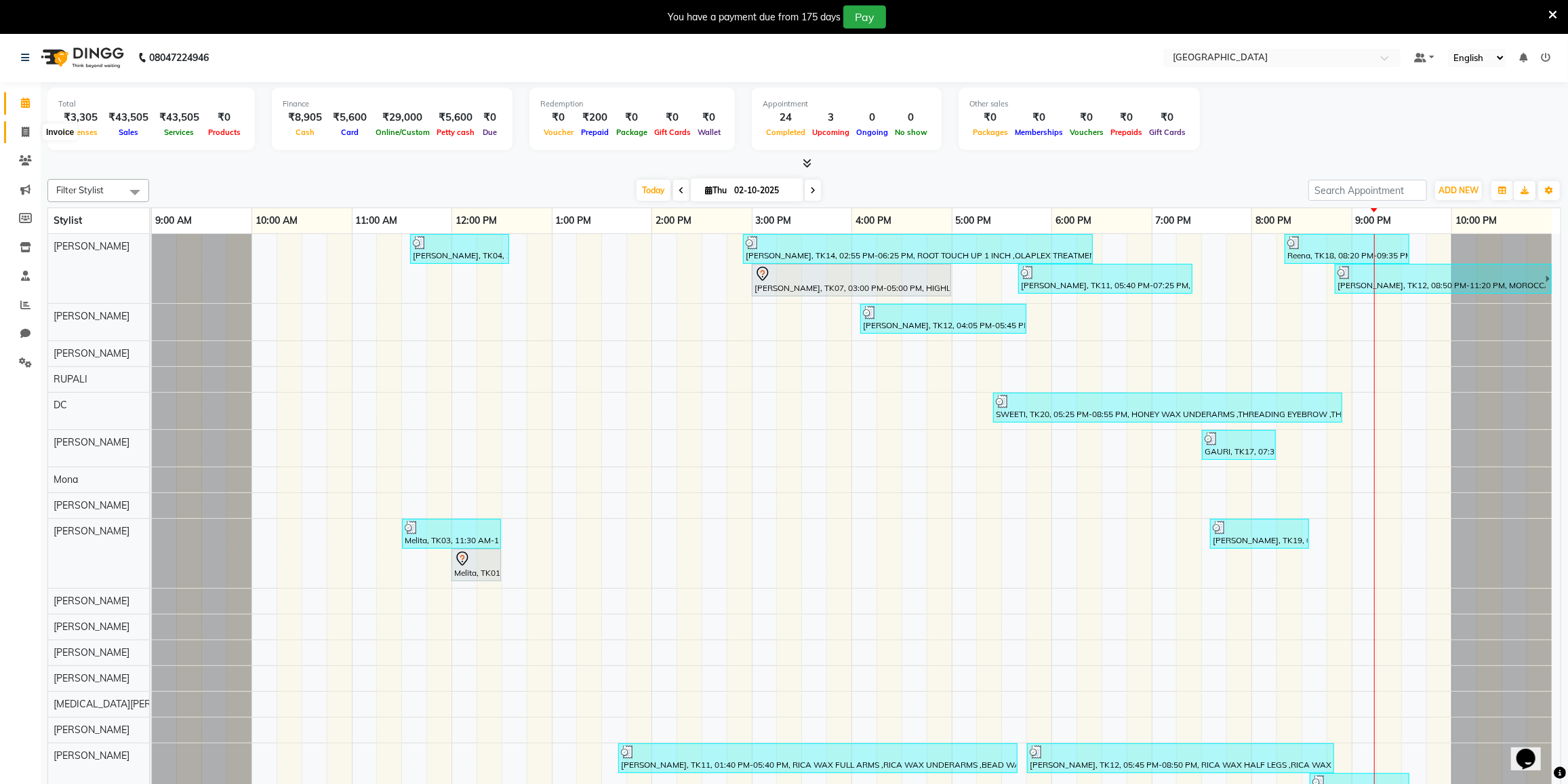
click at [28, 131] on icon at bounding box center [25, 132] width 8 height 10
select select "8096"
select select "service"
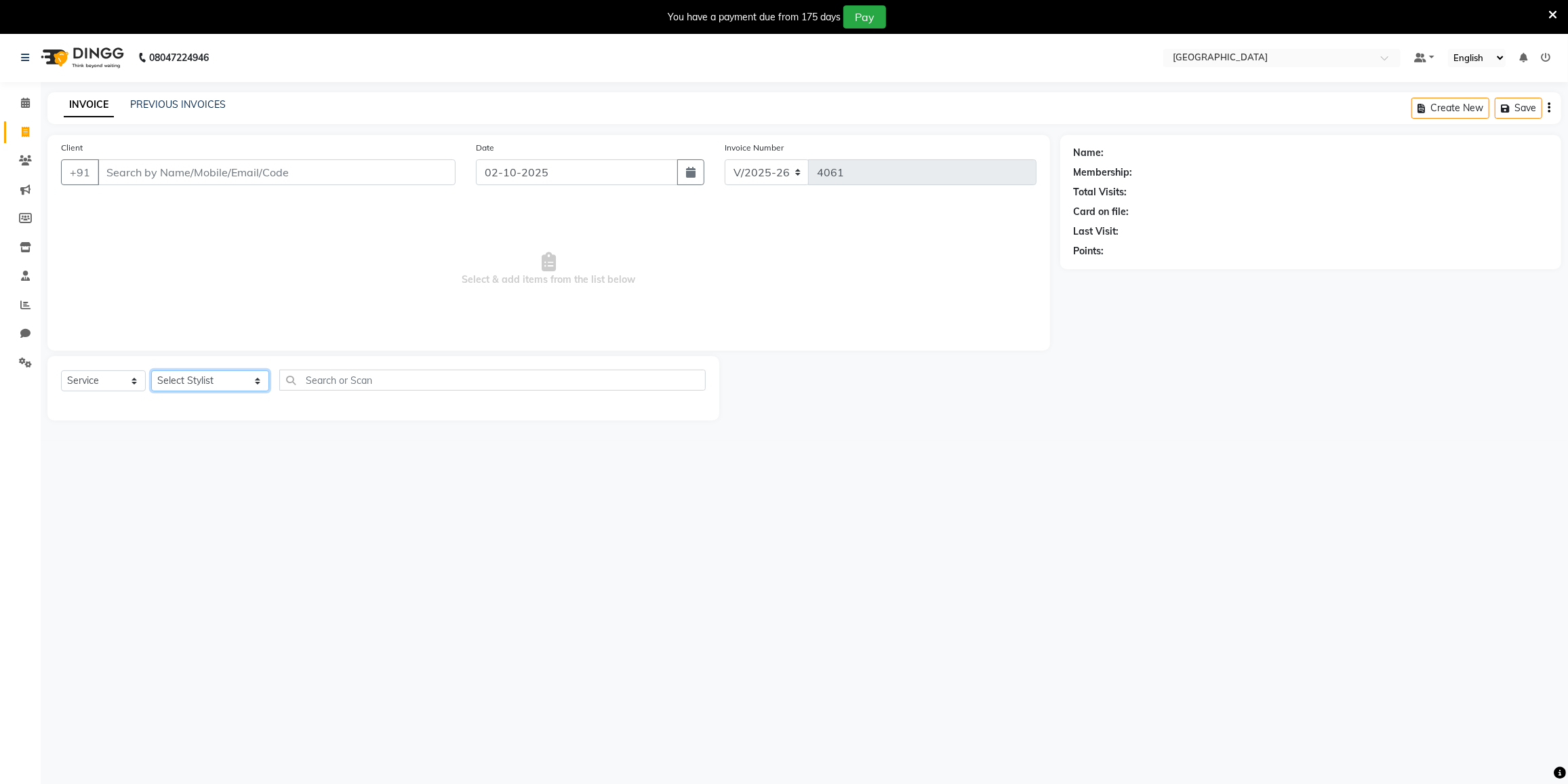
click at [206, 380] on select "Select Stylist DC [PERSON_NAME] [PERSON_NAME] [PERSON_NAME] [PERSON_NAME] [PERS…" at bounding box center [210, 381] width 118 height 21
select select "77222"
click at [151, 370] on select "Select Stylist DC [PERSON_NAME] [PERSON_NAME] [PERSON_NAME] [PERSON_NAME] [PERS…" at bounding box center [210, 381] width 118 height 21
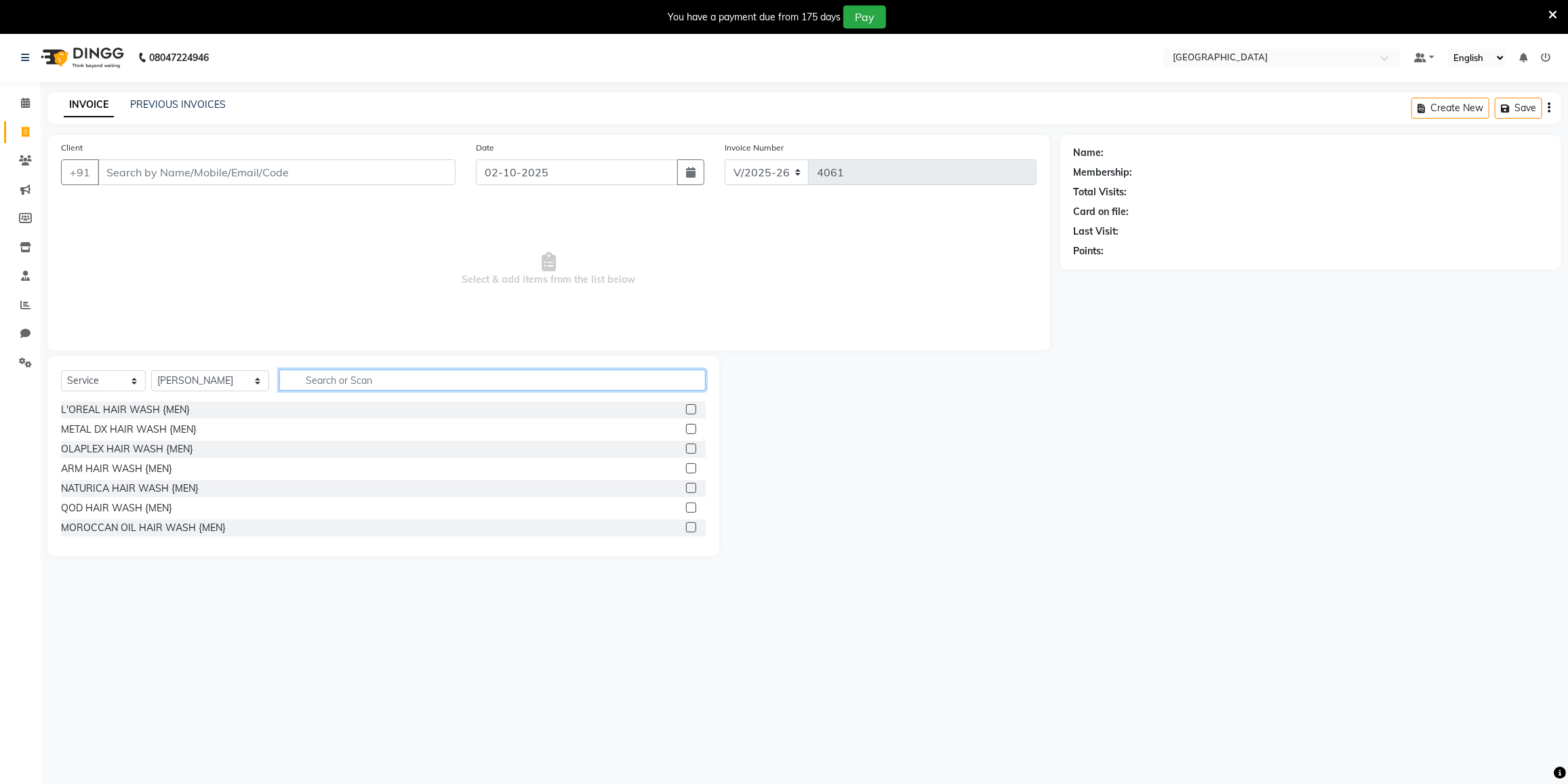
click at [287, 374] on input "text" at bounding box center [492, 380] width 426 height 21
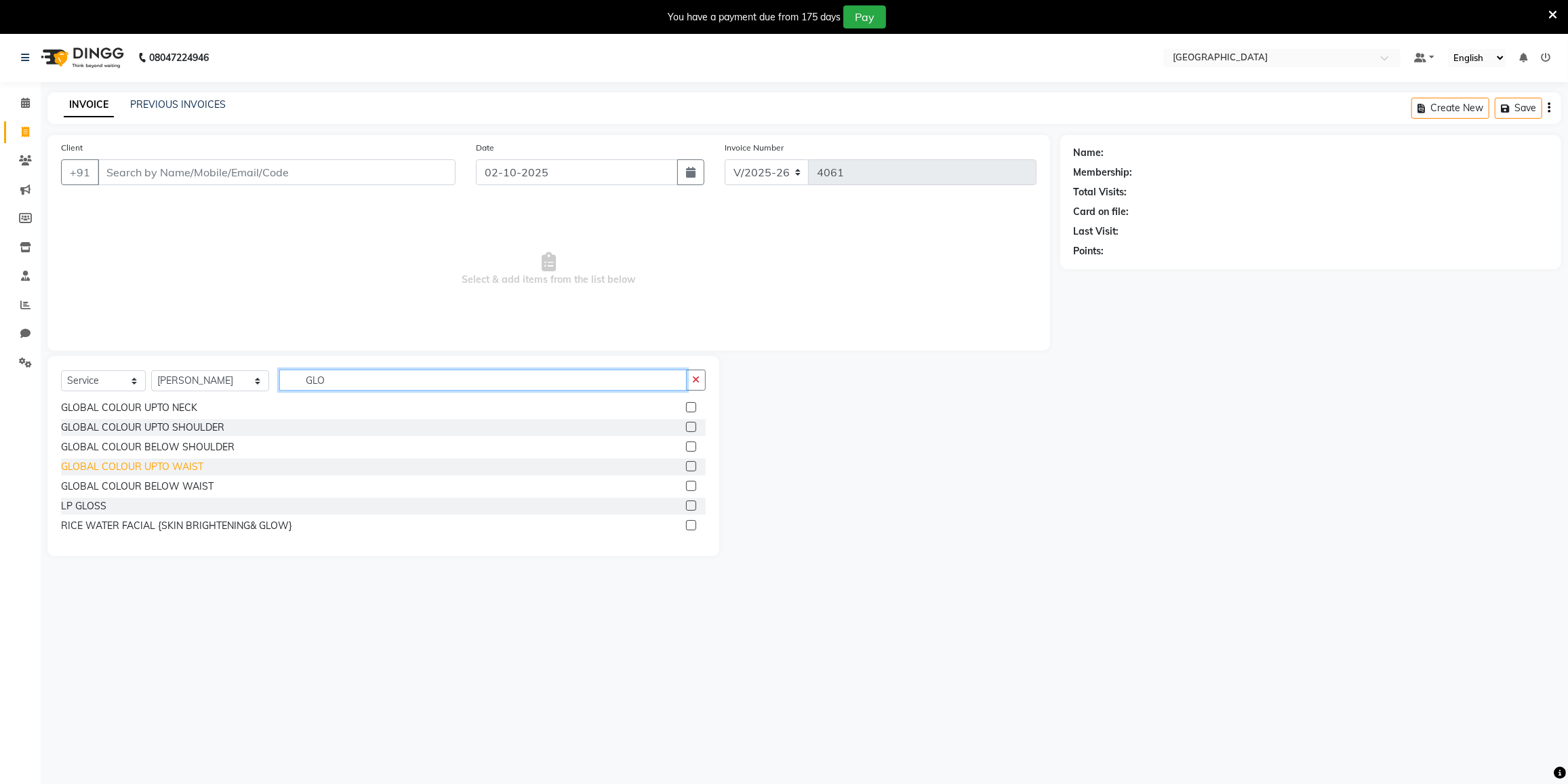
type input "GLO"
click at [176, 467] on div "GLOBAL COLOUR UPTO WAIST" at bounding box center [132, 467] width 143 height 14
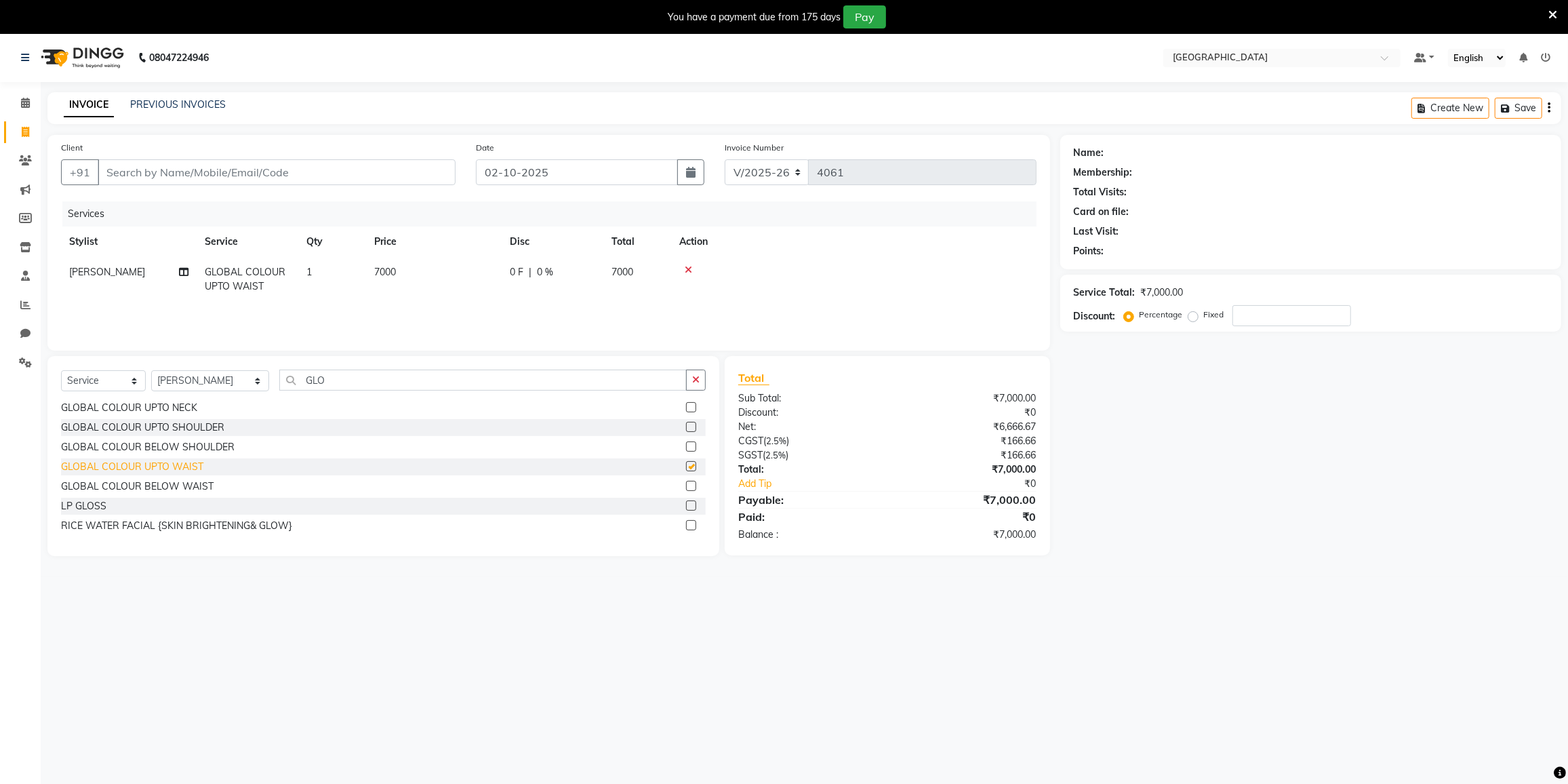
checkbox input "false"
click at [402, 271] on td "7000" at bounding box center [433, 280] width 136 height 45
select select "77222"
click at [496, 273] on input "7000" at bounding box center [498, 276] width 119 height 21
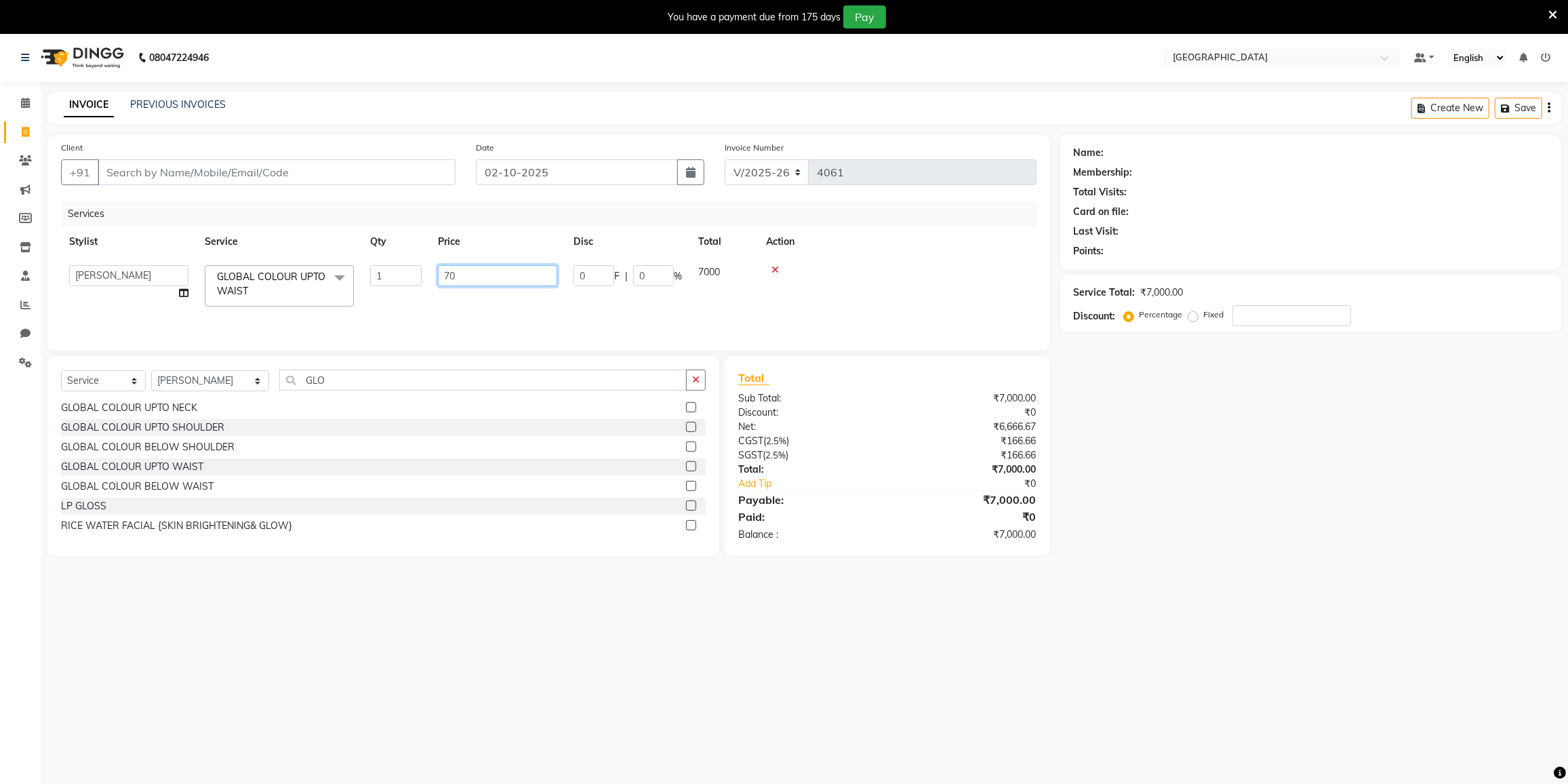
type input "7"
type input "5000"
click at [493, 296] on td "5000" at bounding box center [497, 286] width 136 height 58
select select "77222"
click at [383, 165] on input "Client" at bounding box center [277, 172] width 358 height 26
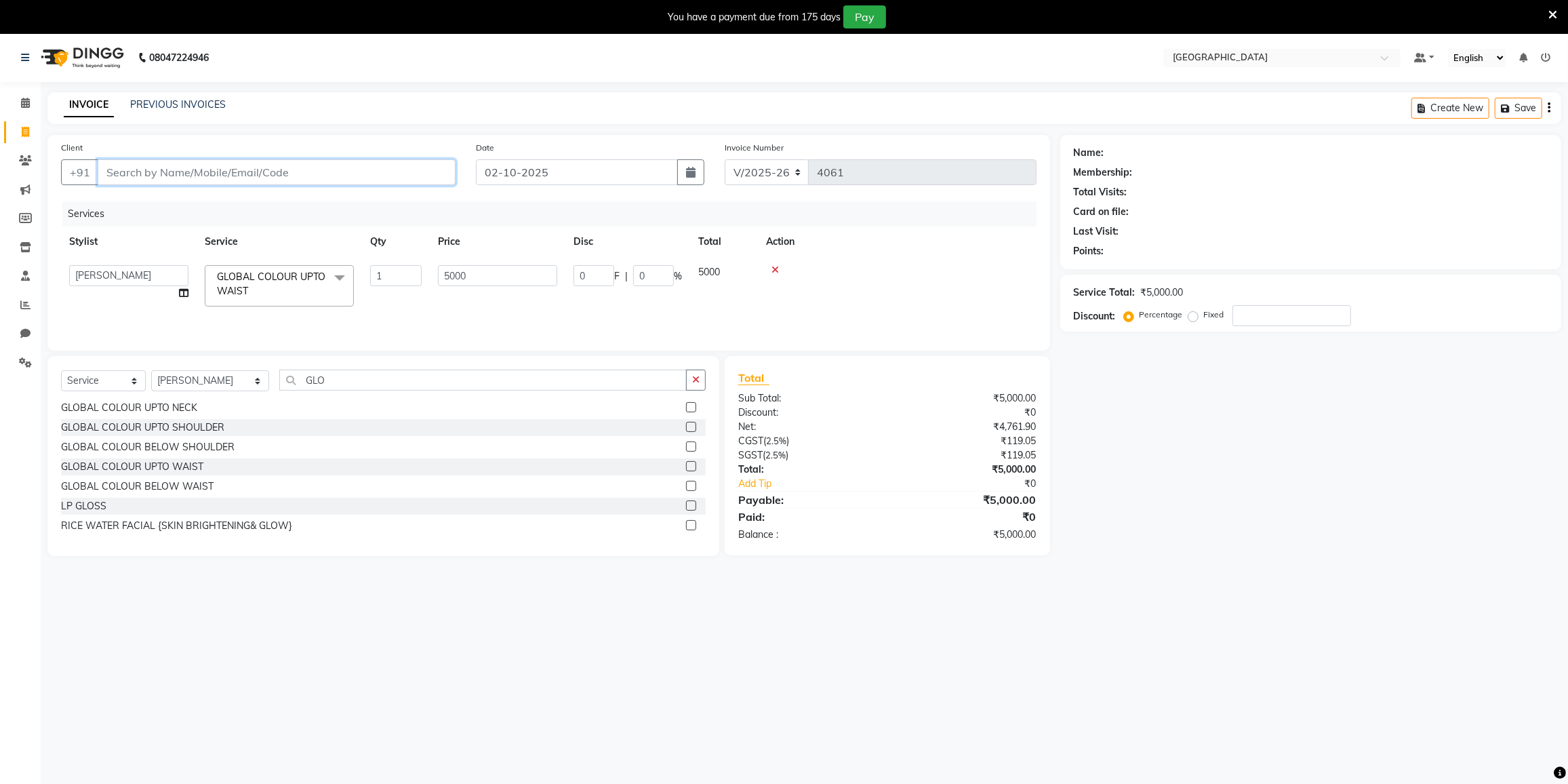
click at [383, 165] on input "Client" at bounding box center [277, 172] width 358 height 26
click at [376, 169] on input "Client" at bounding box center [277, 172] width 358 height 26
type input "9"
type input "0"
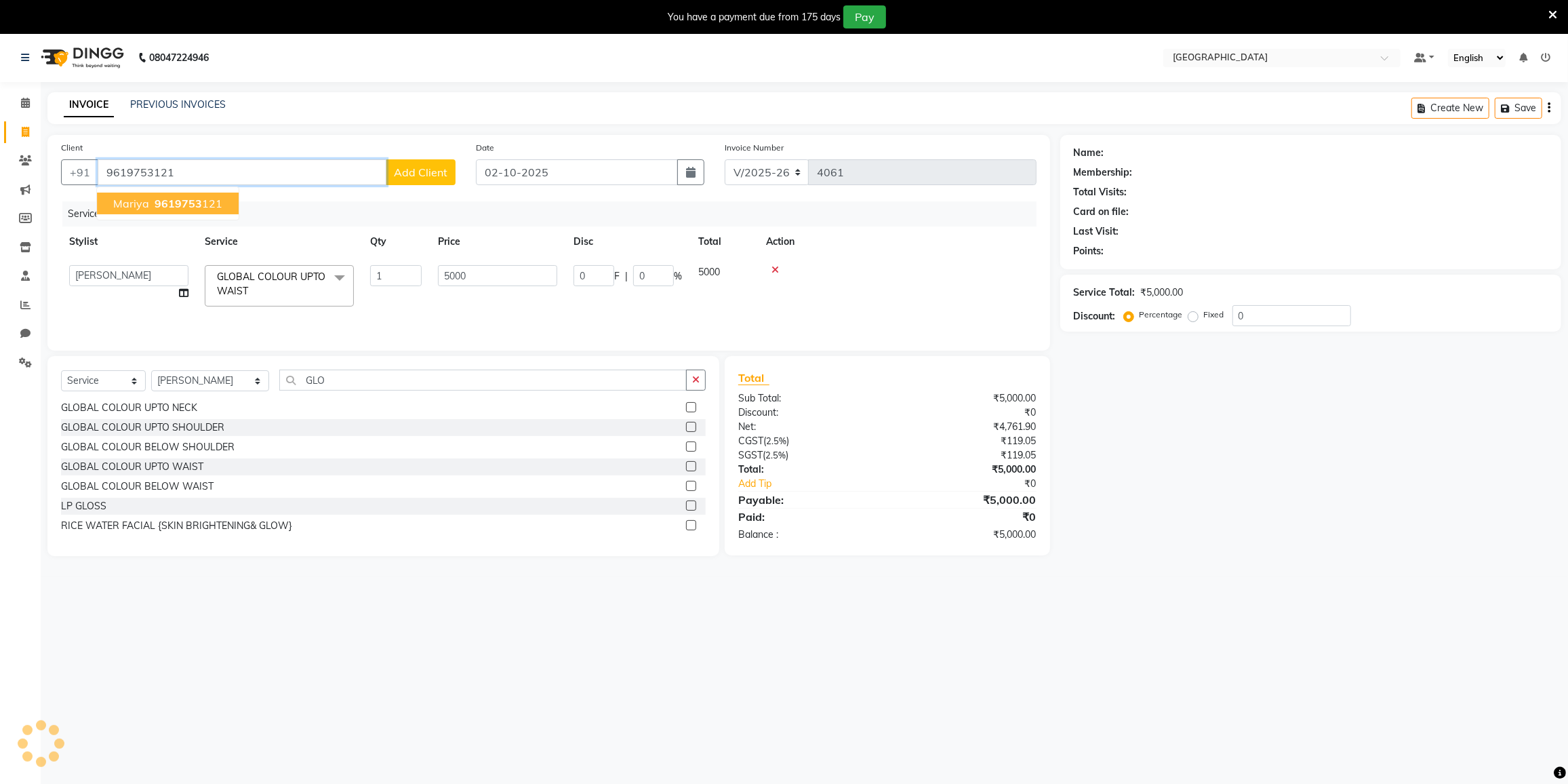
type input "9619753121"
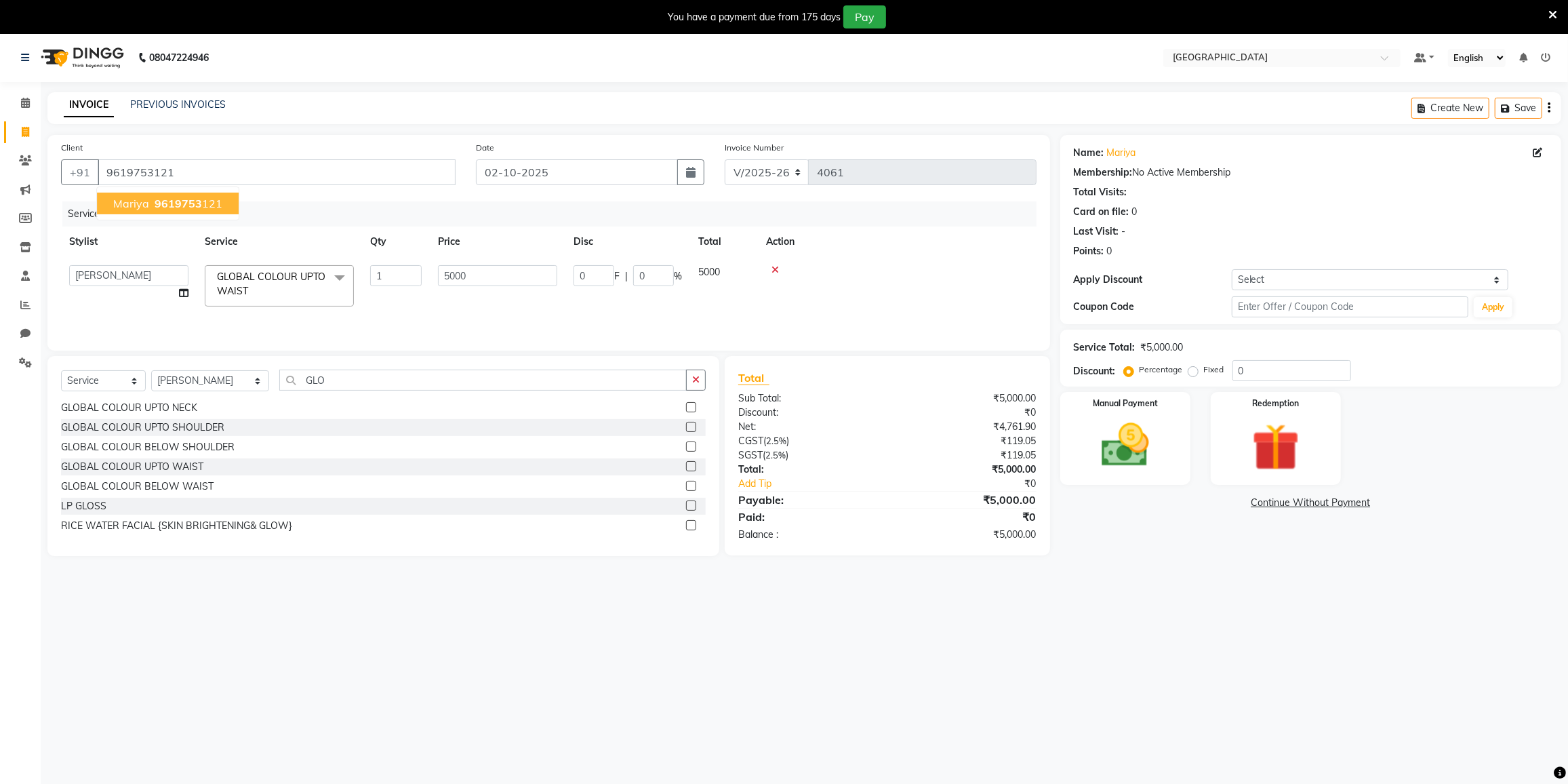
click at [145, 206] on span "mariya" at bounding box center [131, 203] width 36 height 13
click at [1166, 429] on div "Manual Payment" at bounding box center [1125, 438] width 136 height 97
click at [1165, 429] on div "Manual Payment" at bounding box center [1125, 438] width 136 height 97
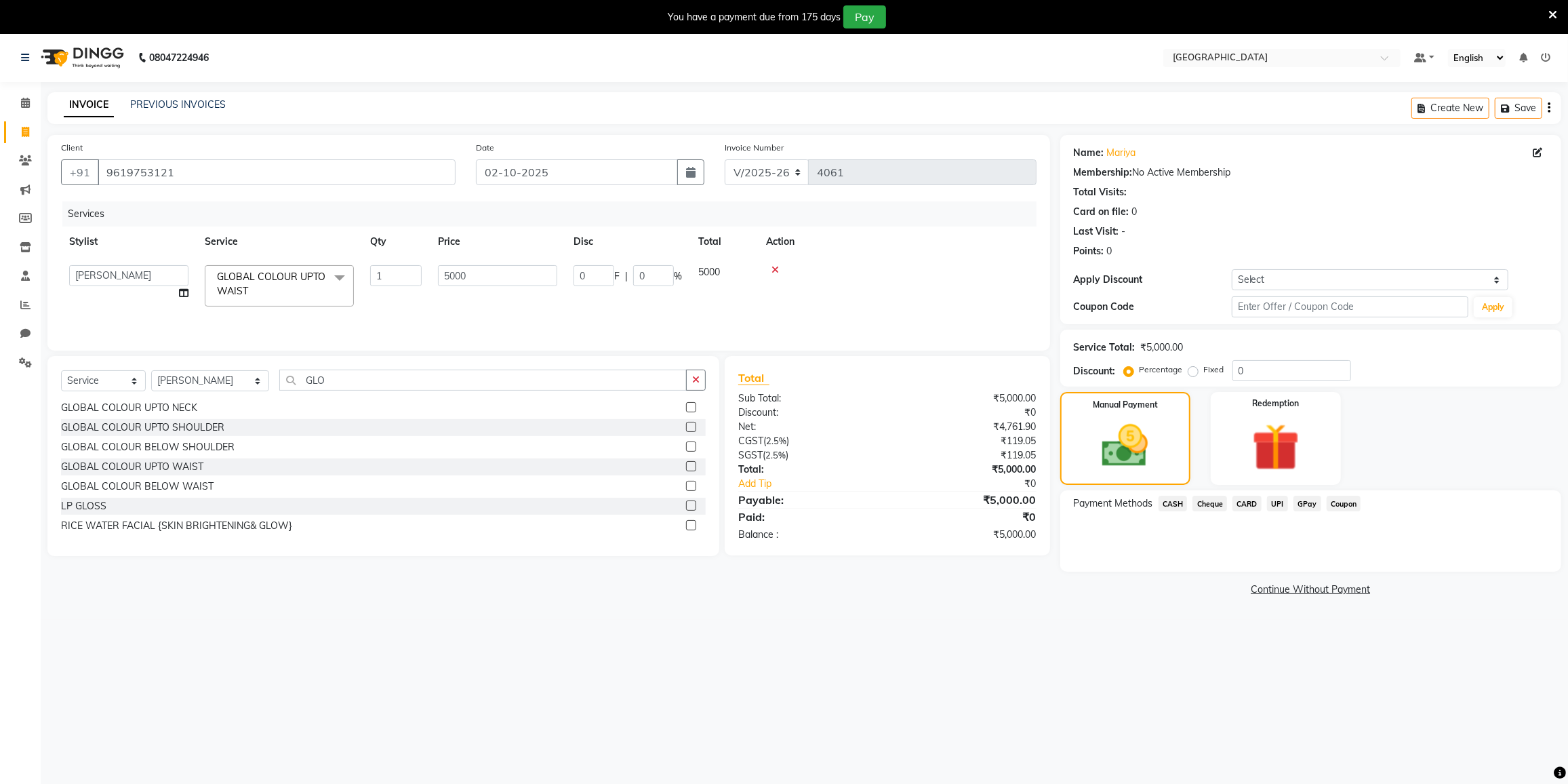
click at [1308, 504] on span "GPay" at bounding box center [1307, 504] width 28 height 15
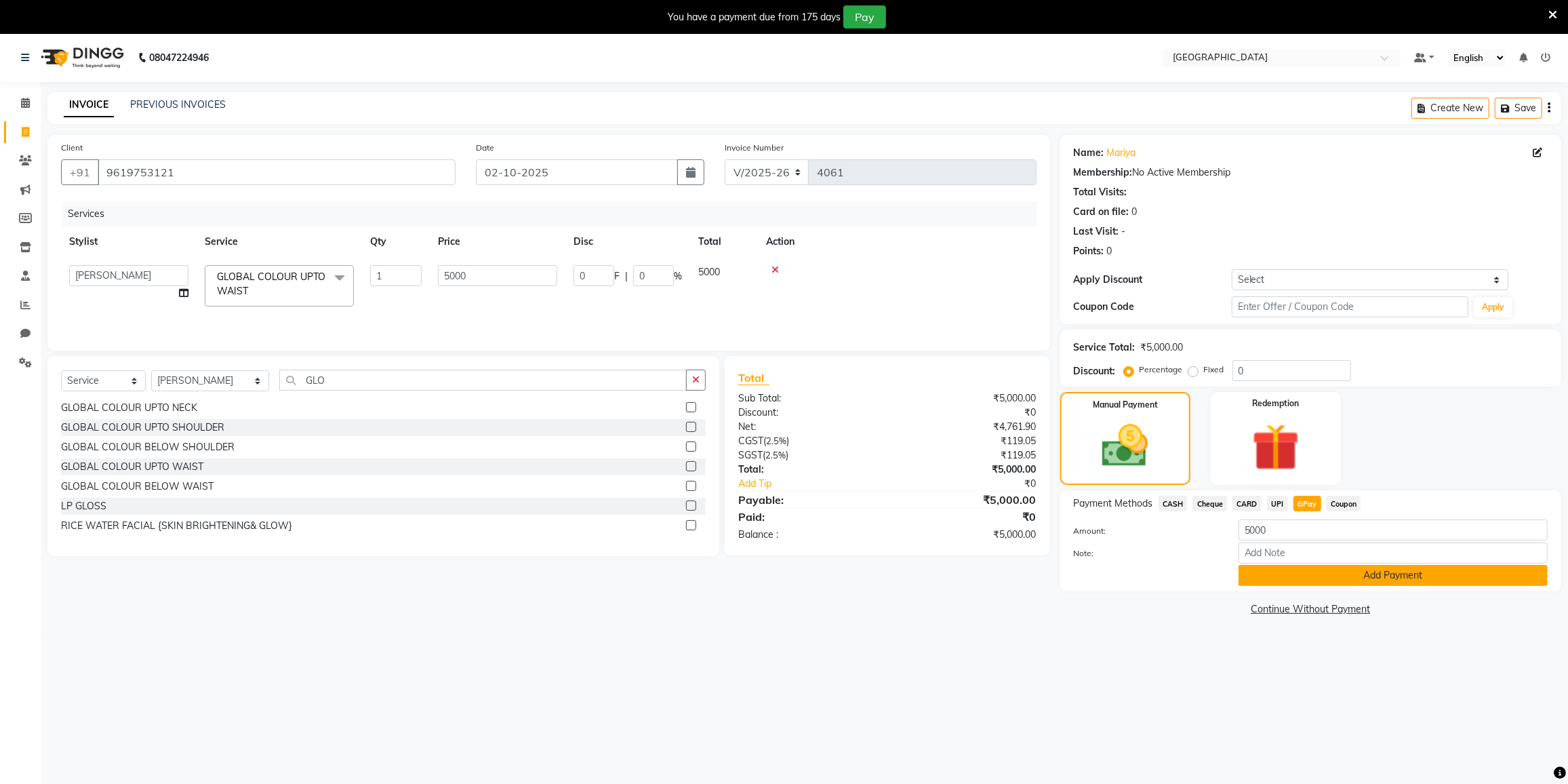
click at [1301, 580] on button "Add Payment" at bounding box center [1393, 575] width 309 height 21
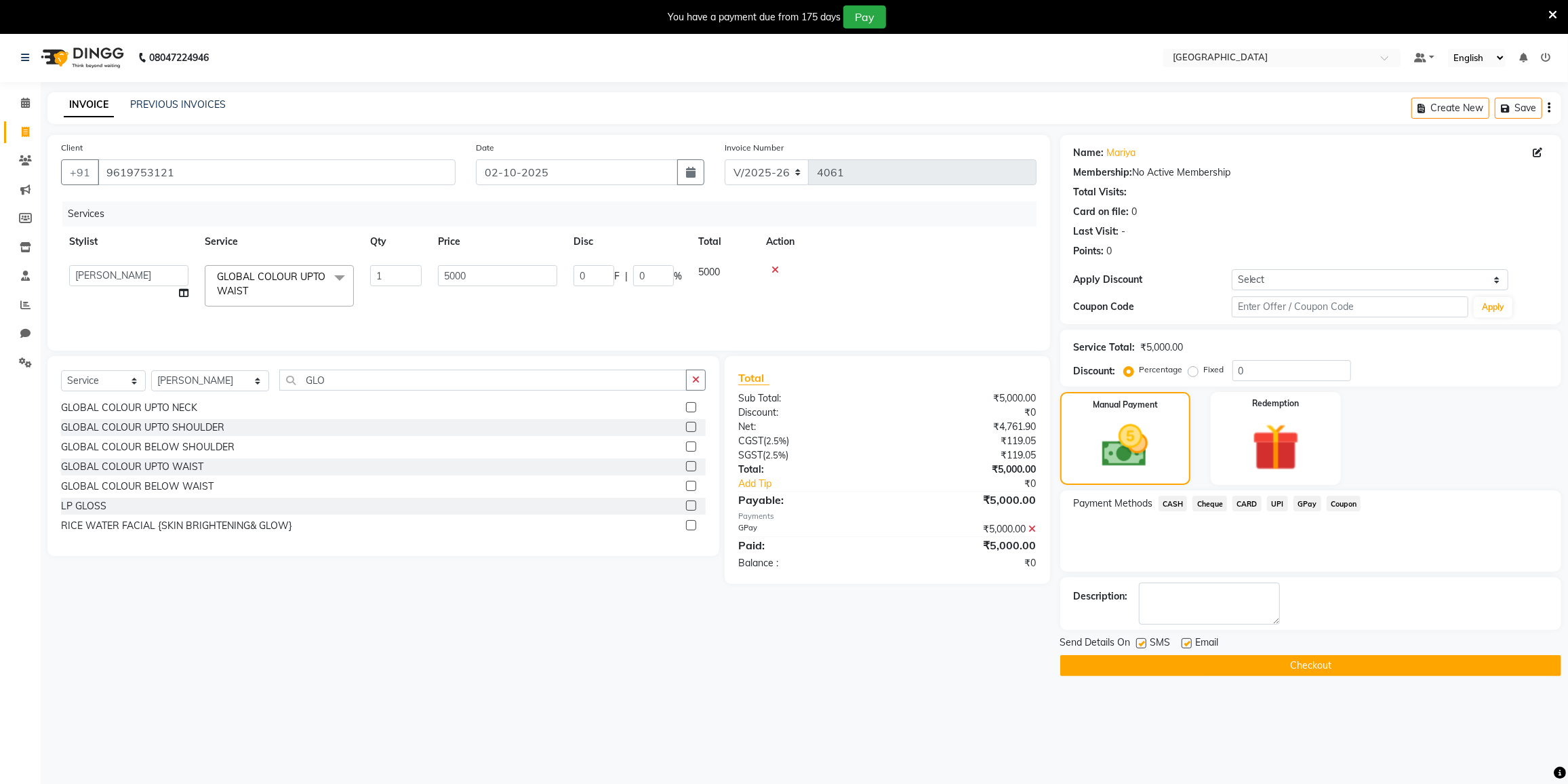
click at [1318, 665] on button "Checkout" at bounding box center [1310, 666] width 501 height 21
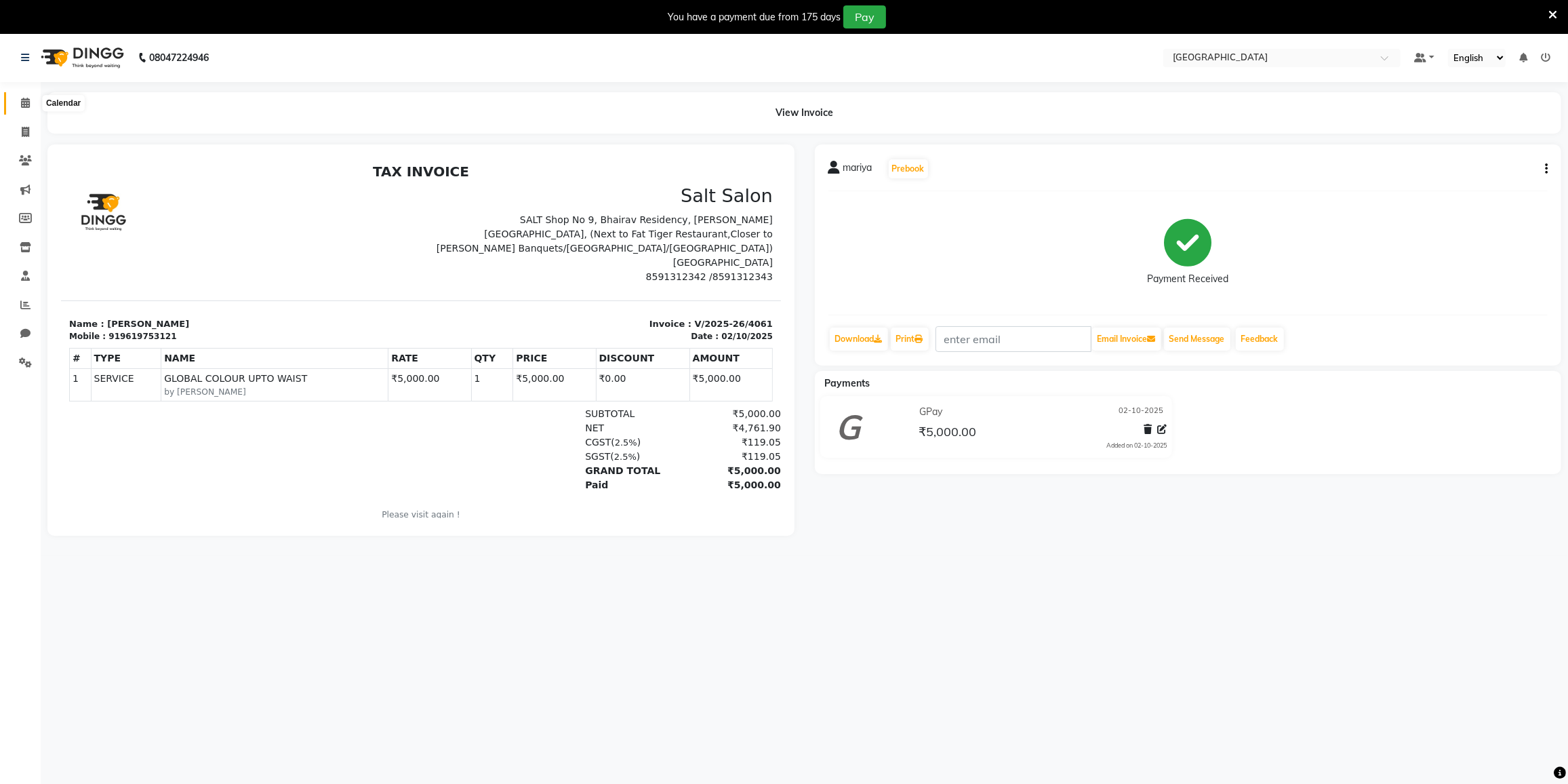
drag, startPoint x: 27, startPoint y: 103, endPoint x: 26, endPoint y: 120, distance: 17.0
click at [27, 103] on icon at bounding box center [25, 103] width 9 height 10
click at [24, 106] on icon at bounding box center [25, 103] width 9 height 10
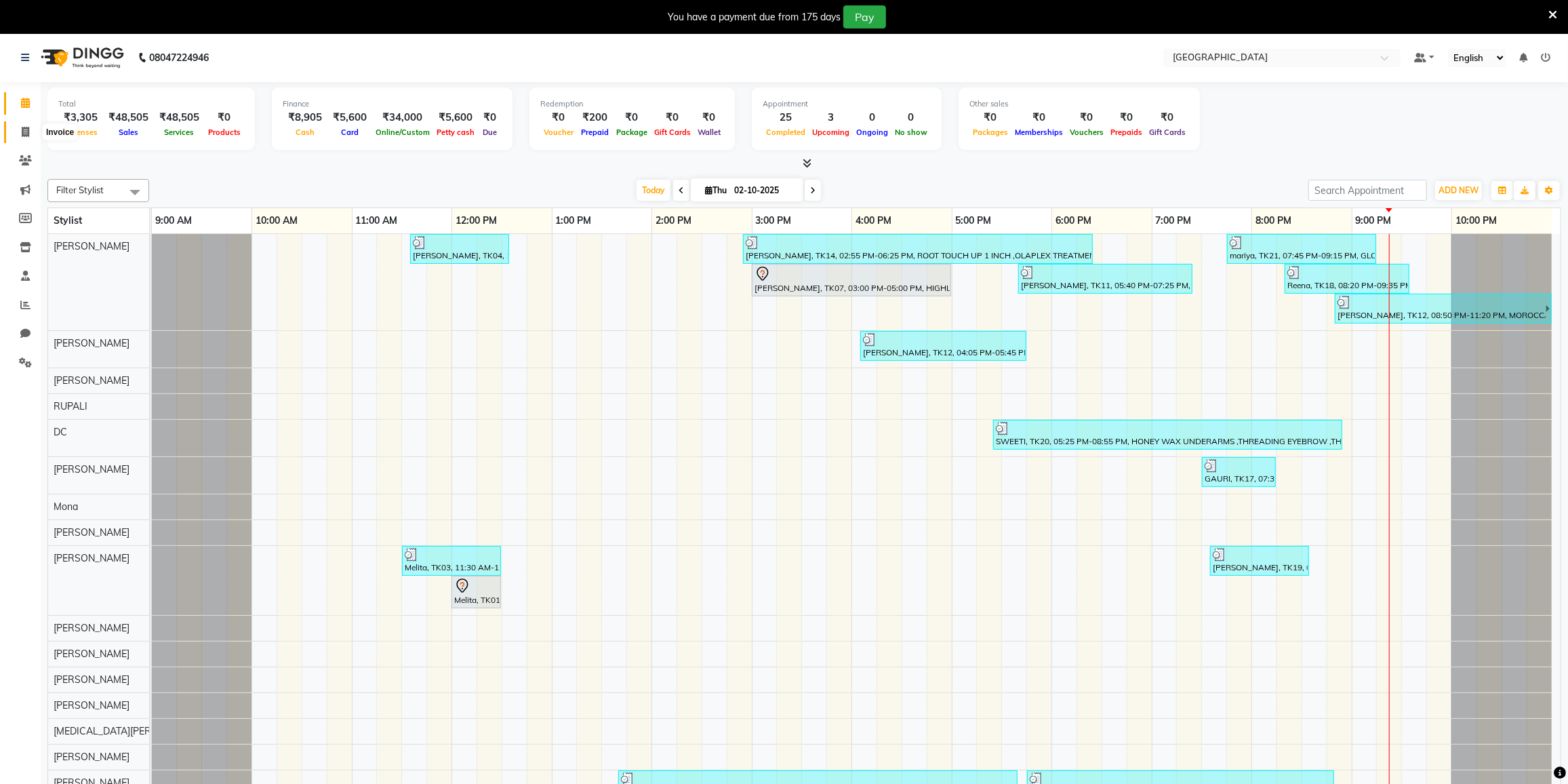
click at [24, 137] on icon at bounding box center [25, 132] width 8 height 10
select select "8096"
select select "service"
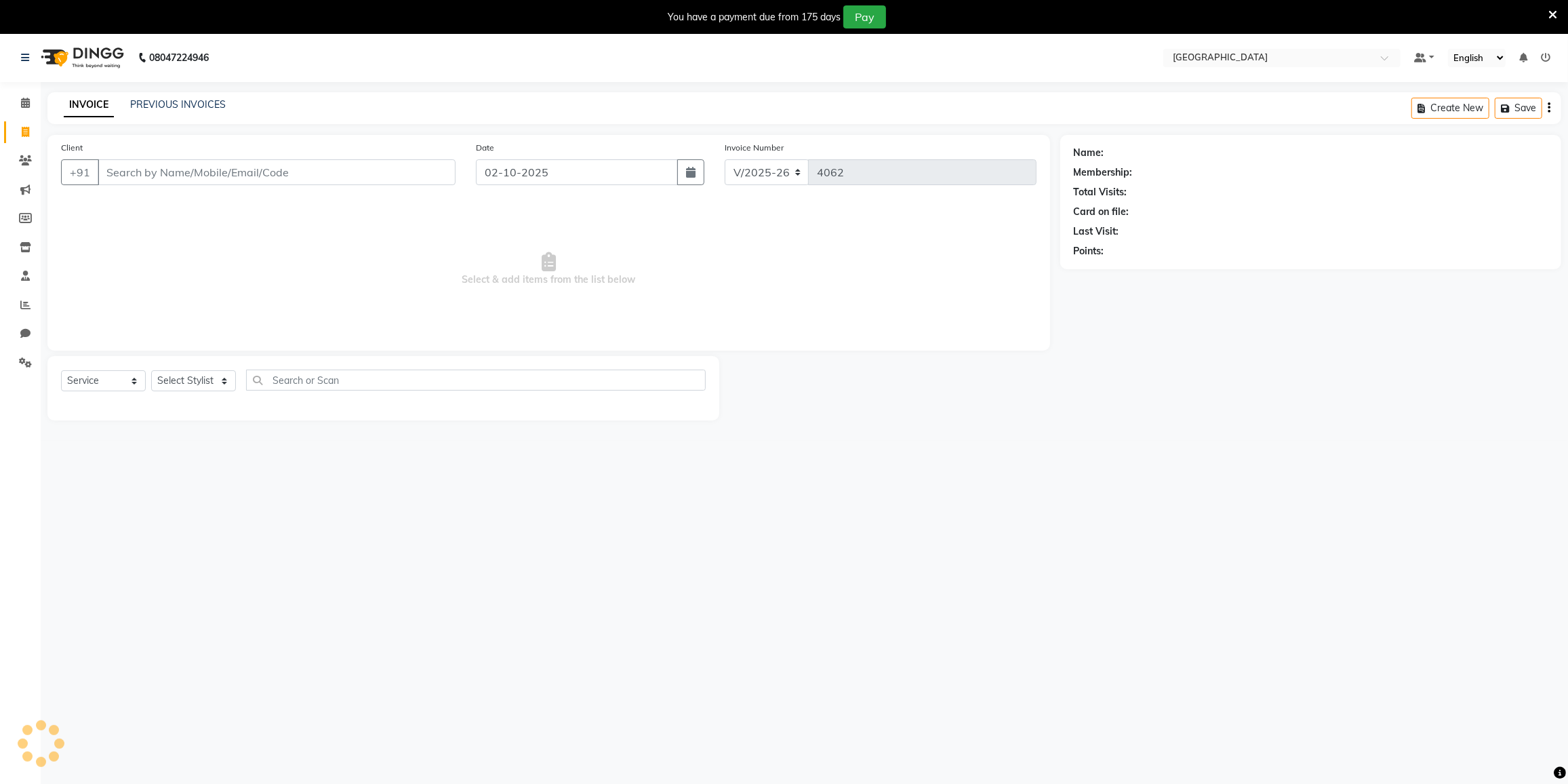
click at [24, 137] on icon at bounding box center [25, 132] width 8 height 10
select select "8096"
select select "service"
click at [304, 169] on input "Client" at bounding box center [277, 172] width 358 height 26
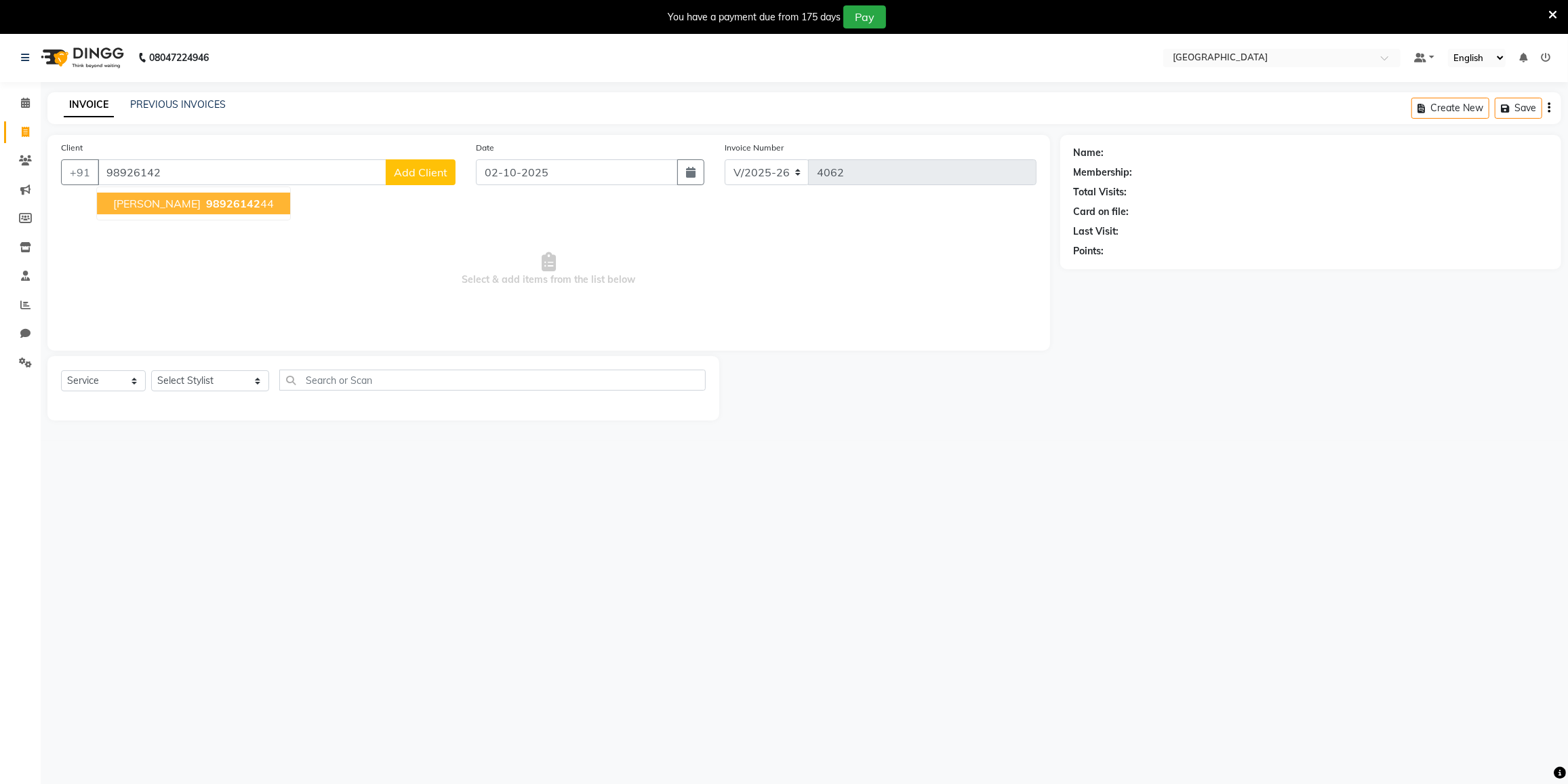
click at [211, 194] on button "Priti Satara 98926142 44" at bounding box center [193, 203] width 193 height 22
type input "9892614244"
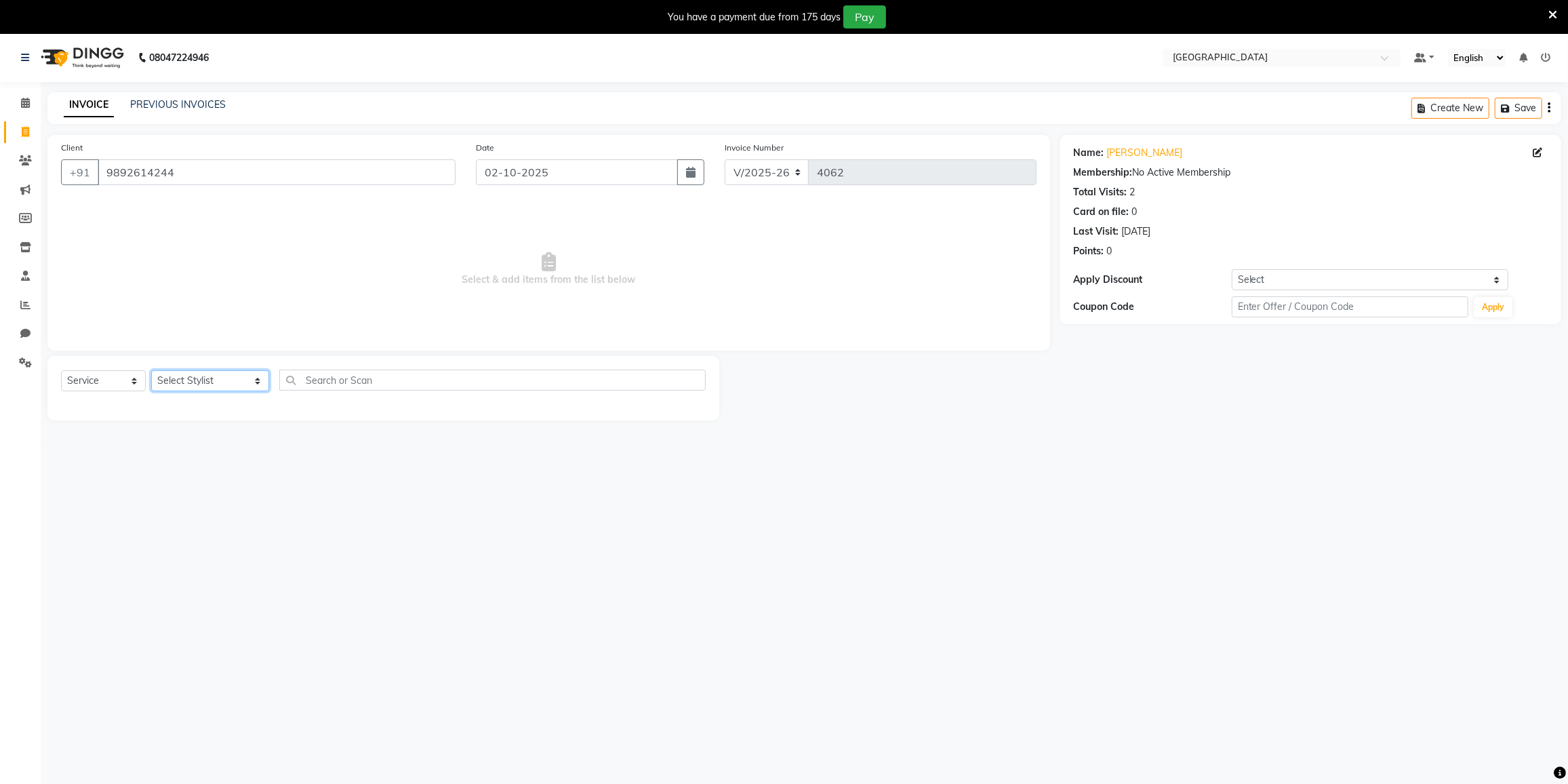
click at [211, 382] on select "Select Stylist DC [PERSON_NAME] [PERSON_NAME] [PERSON_NAME] [PERSON_NAME] [PERS…" at bounding box center [210, 381] width 118 height 21
select select "80712"
click at [151, 370] on select "Select Stylist DC [PERSON_NAME] [PERSON_NAME] [PERSON_NAME] [PERSON_NAME] [PERS…" at bounding box center [210, 381] width 118 height 21
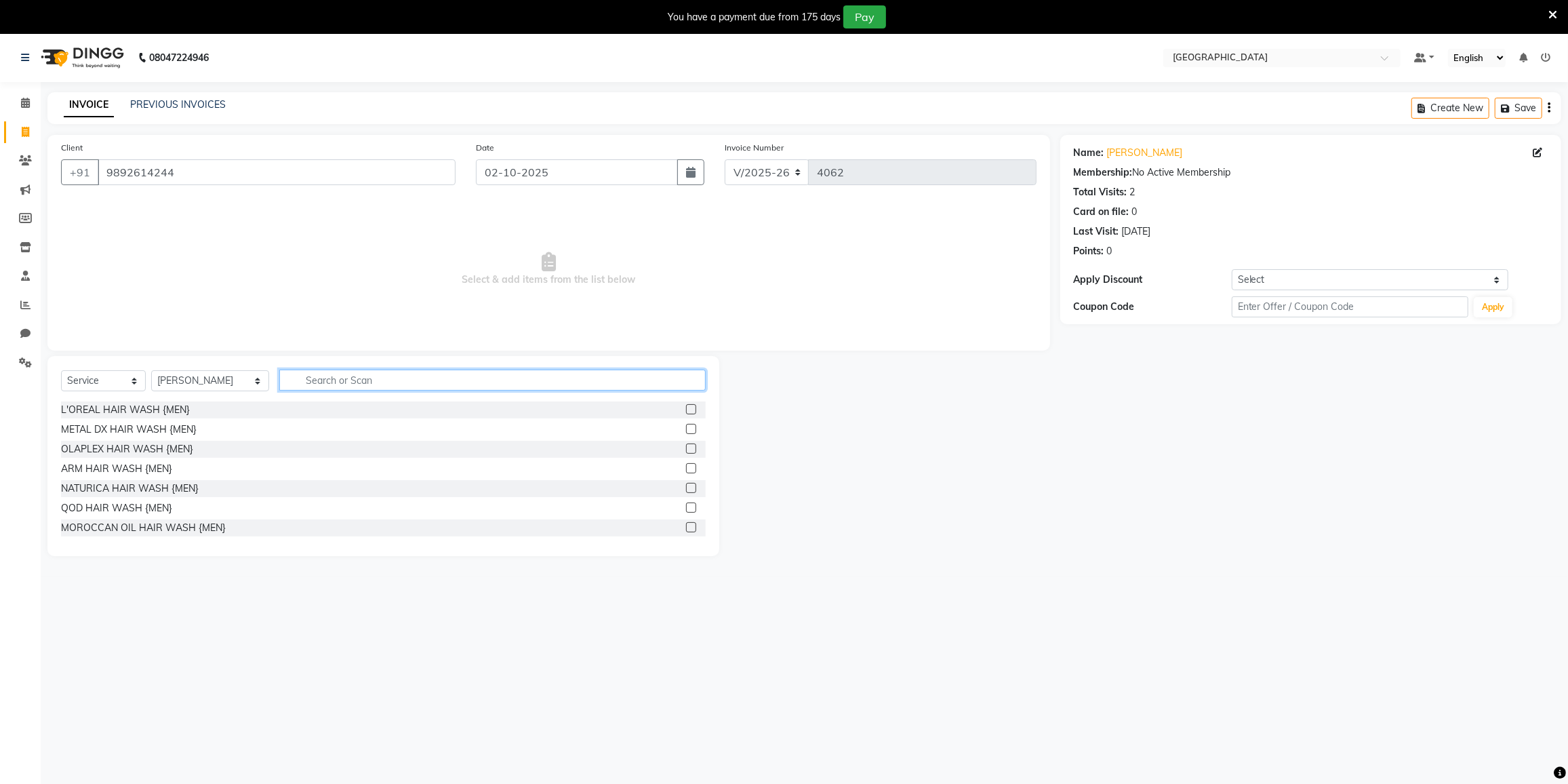
click at [319, 370] on input "text" at bounding box center [492, 380] width 426 height 21
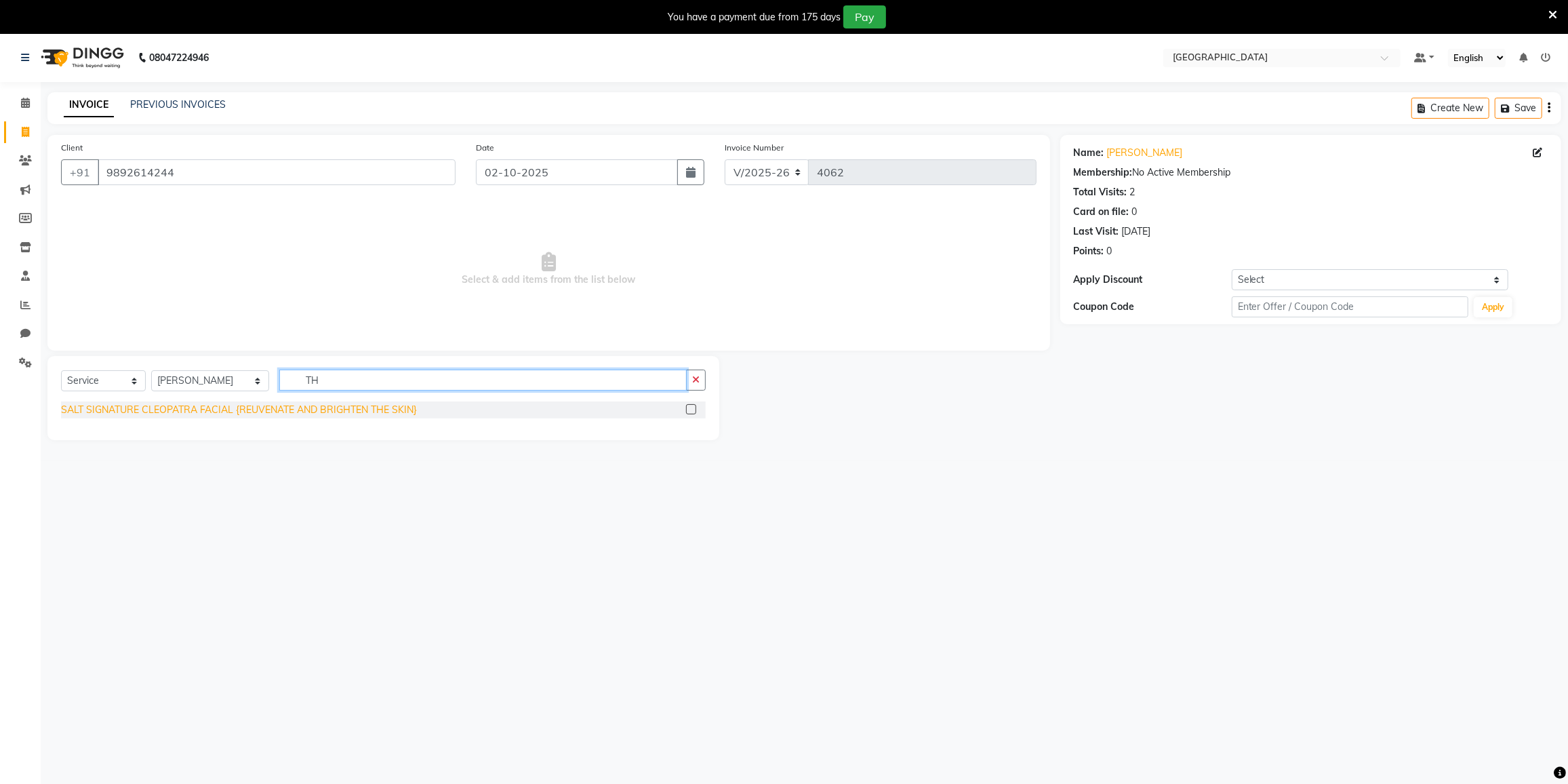
type input "T"
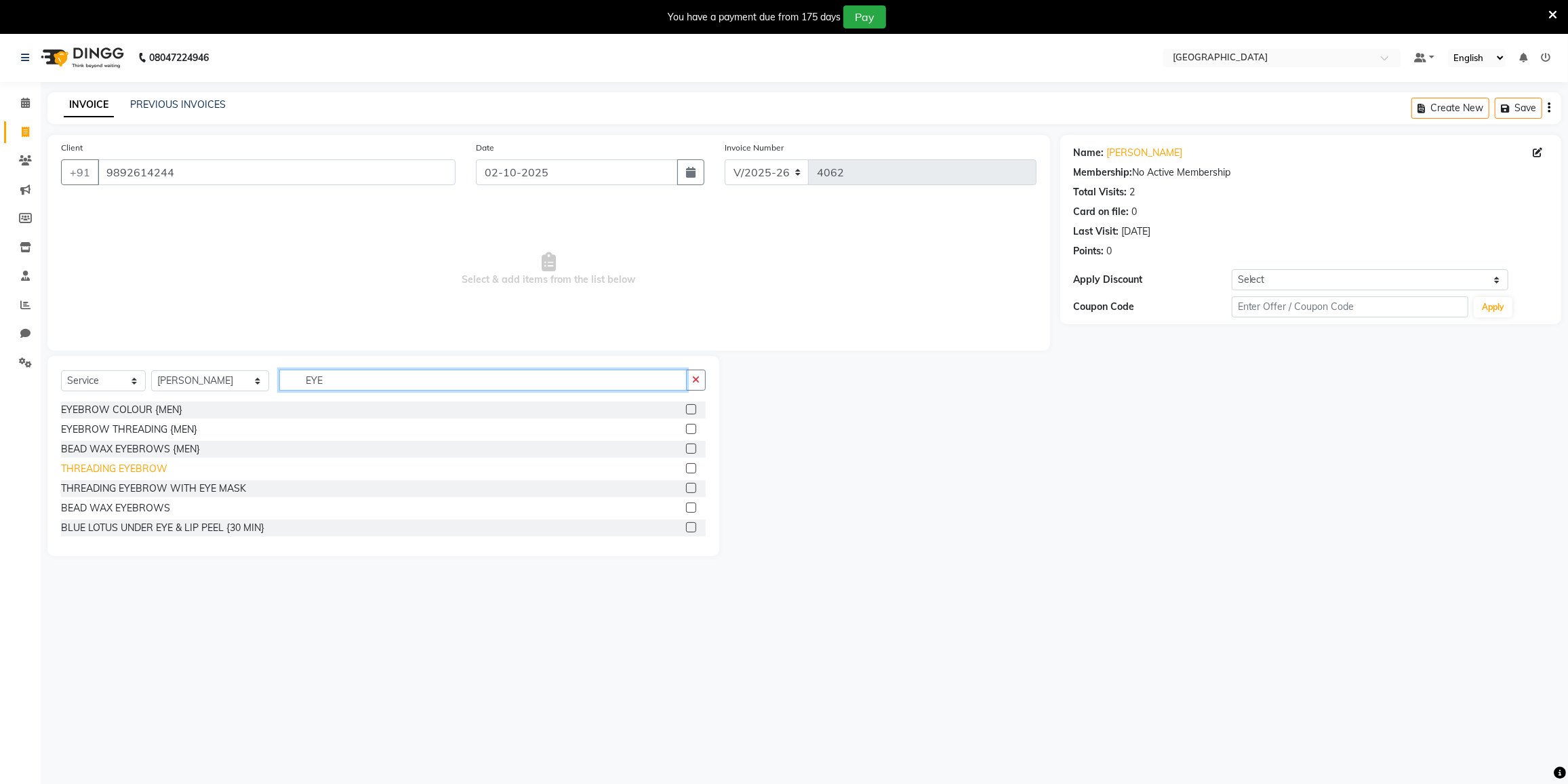
type input "EYE"
click at [143, 472] on div "THREADING EYEBROW" at bounding box center [114, 469] width 107 height 14
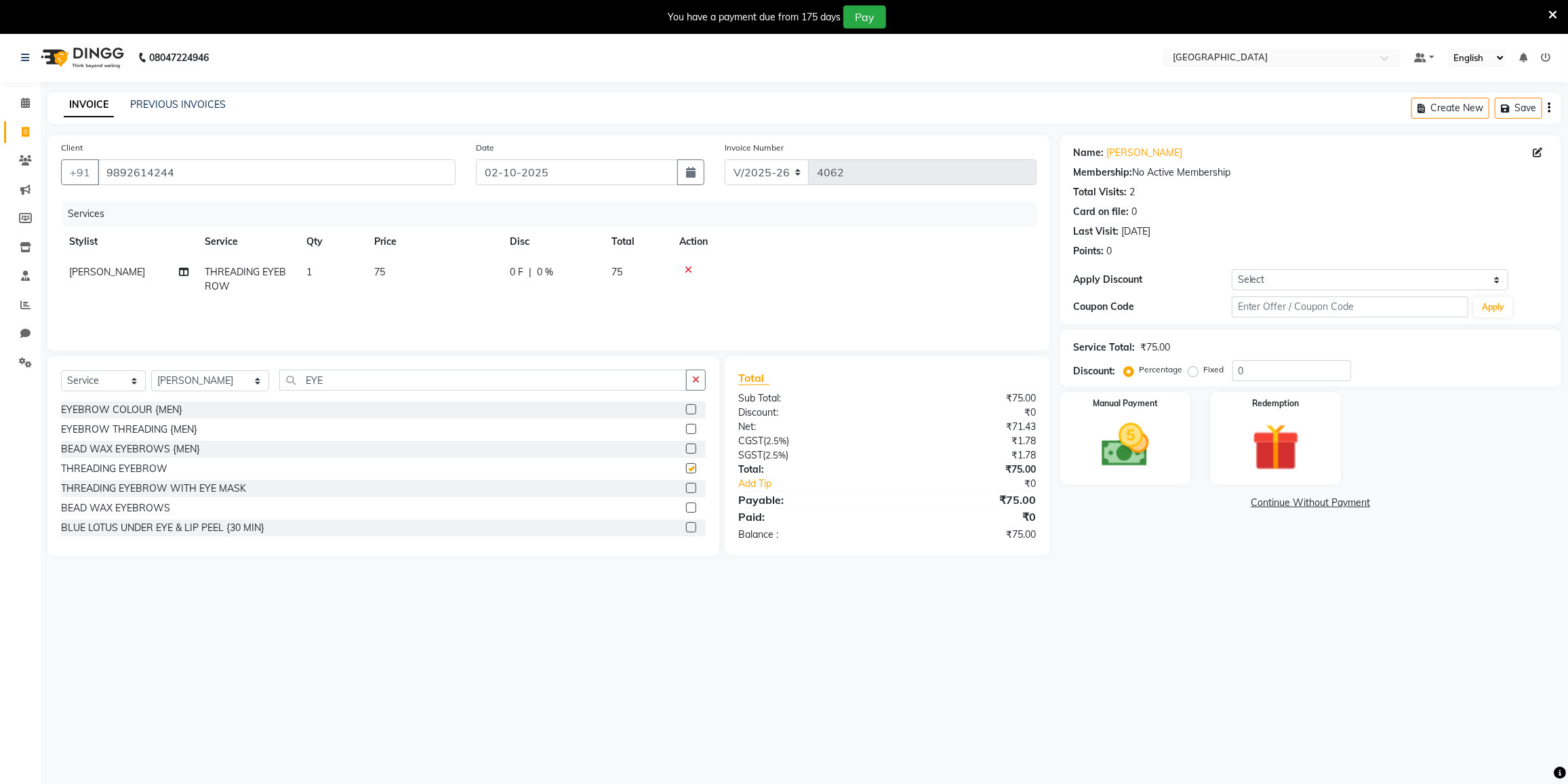
checkbox input "false"
click at [1139, 422] on img at bounding box center [1125, 445] width 81 height 57
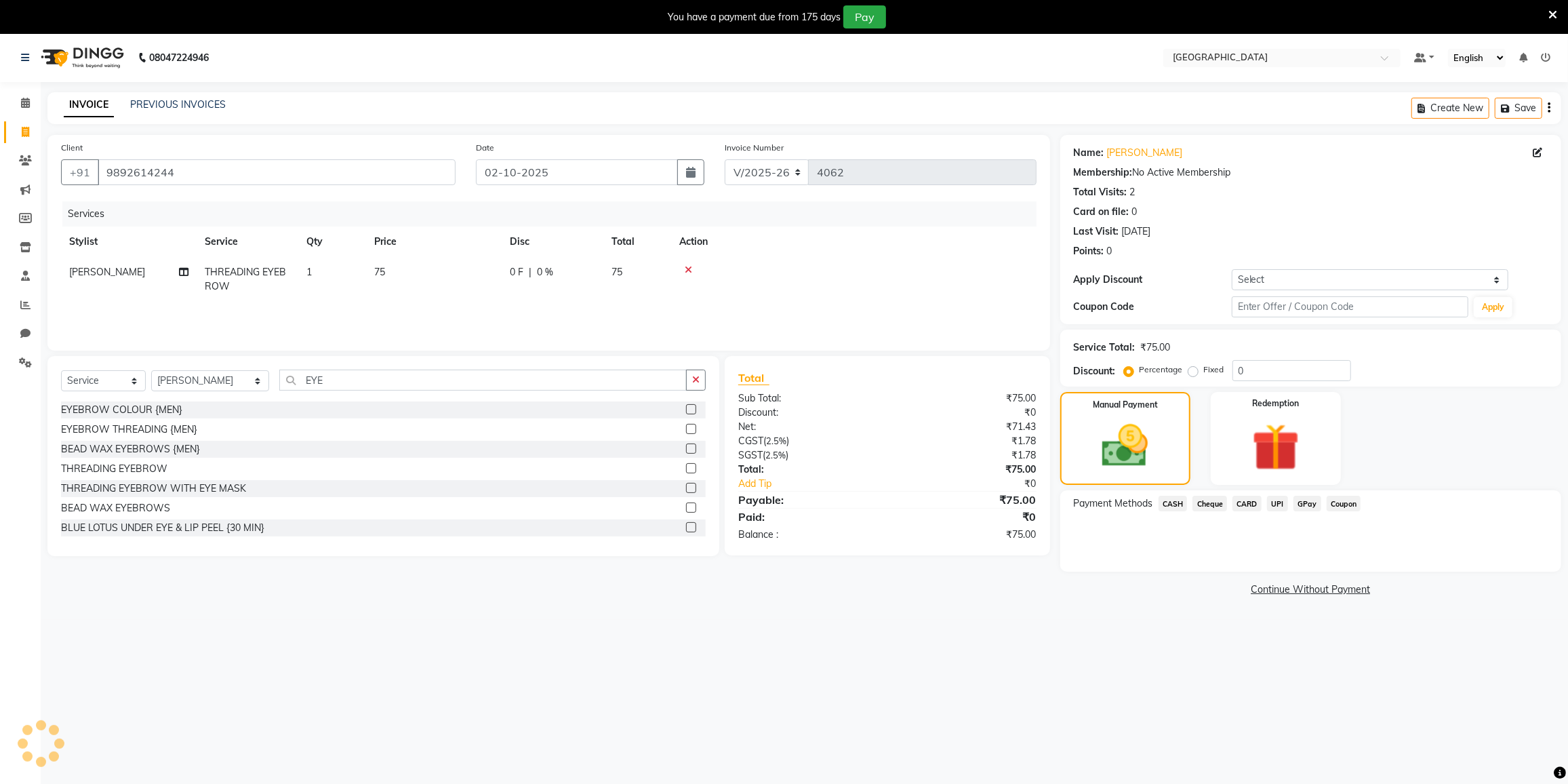
click at [1306, 505] on span "GPay" at bounding box center [1307, 504] width 28 height 15
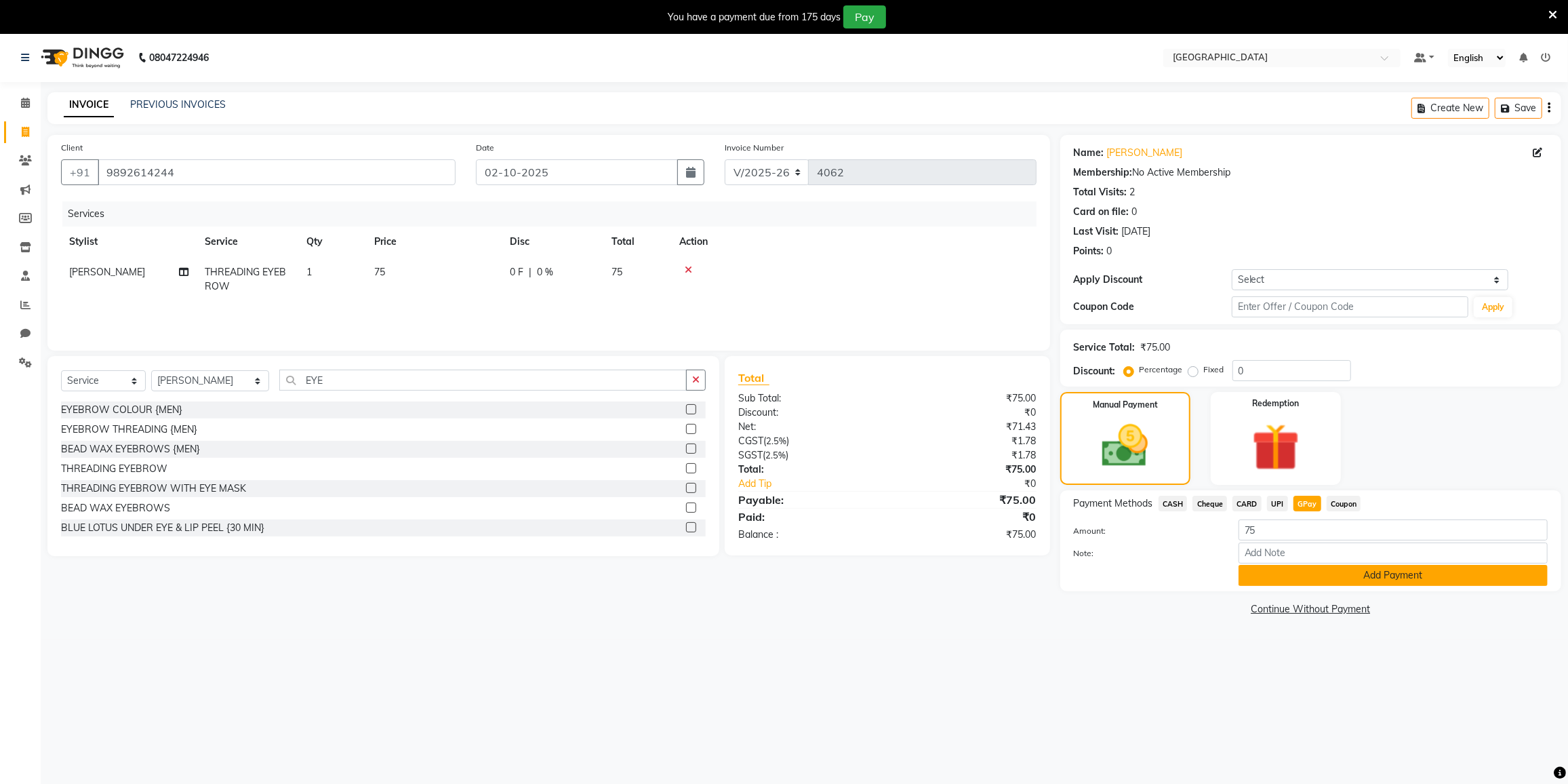
click at [1298, 571] on button "Add Payment" at bounding box center [1393, 575] width 309 height 21
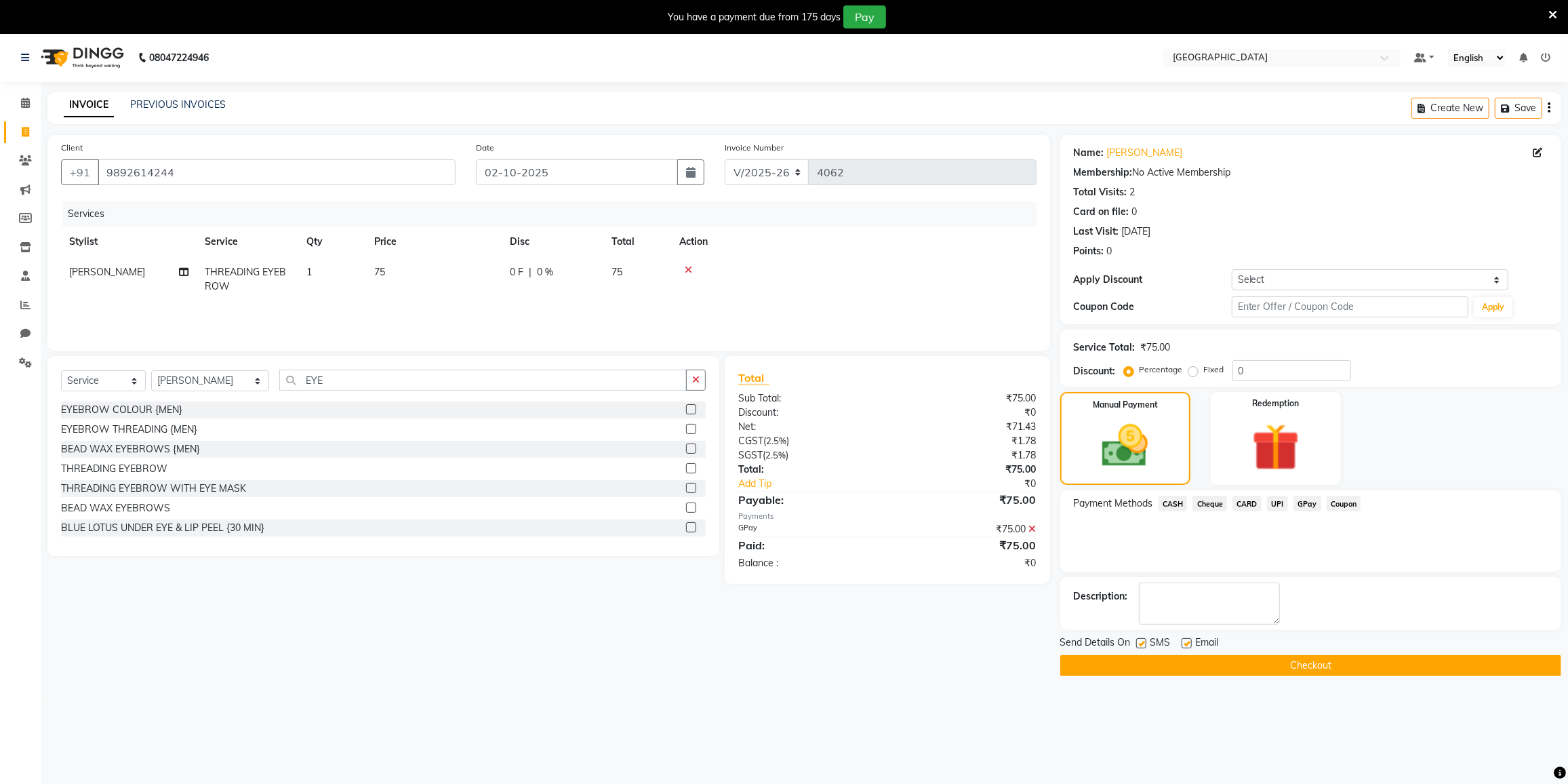
click at [1298, 571] on div "Payment Methods CASH Cheque CARD UPI GPay Coupon" at bounding box center [1310, 531] width 501 height 81
click at [1300, 667] on button "Checkout" at bounding box center [1310, 666] width 501 height 21
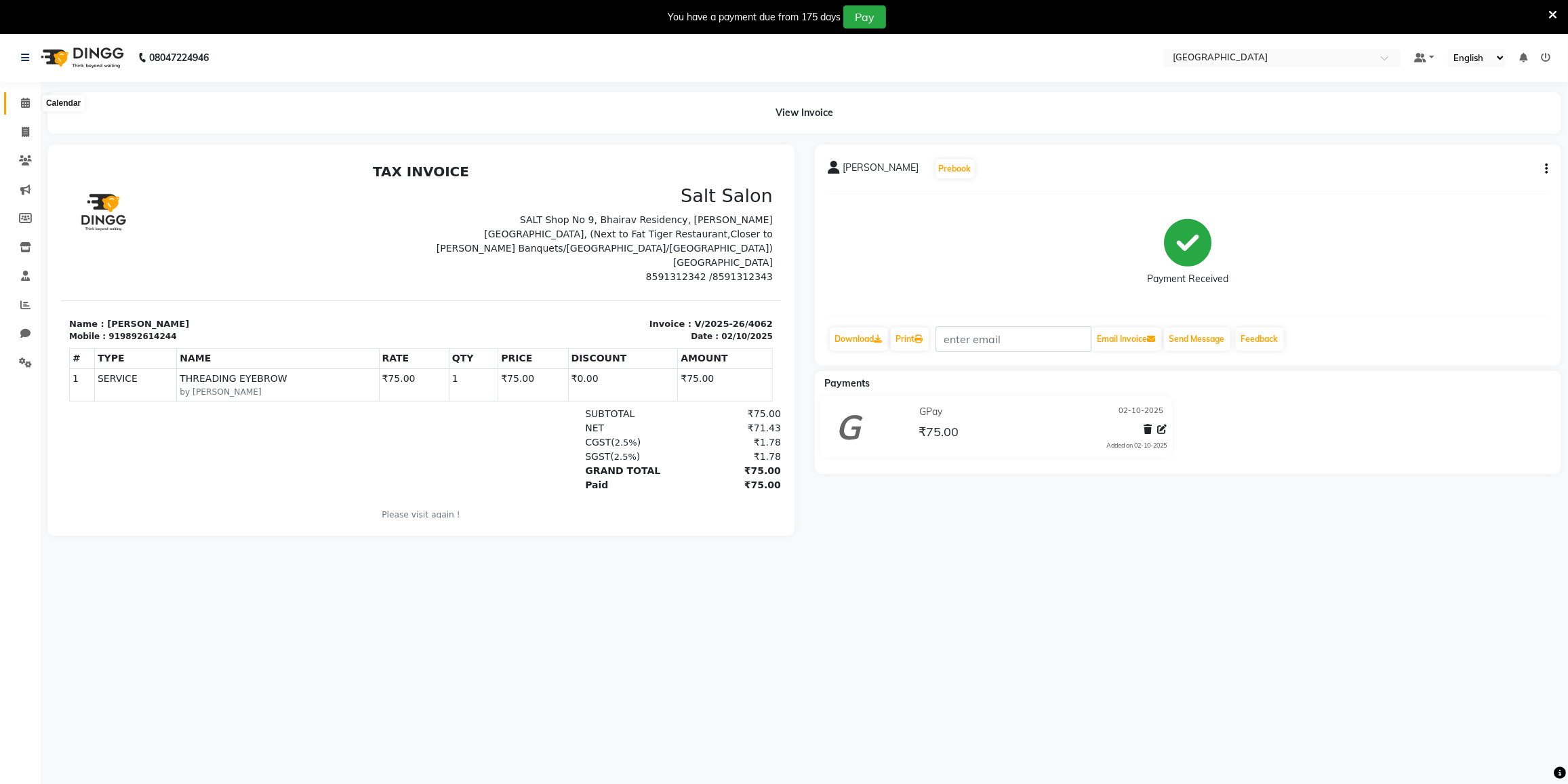
click at [18, 98] on span at bounding box center [25, 103] width 24 height 15
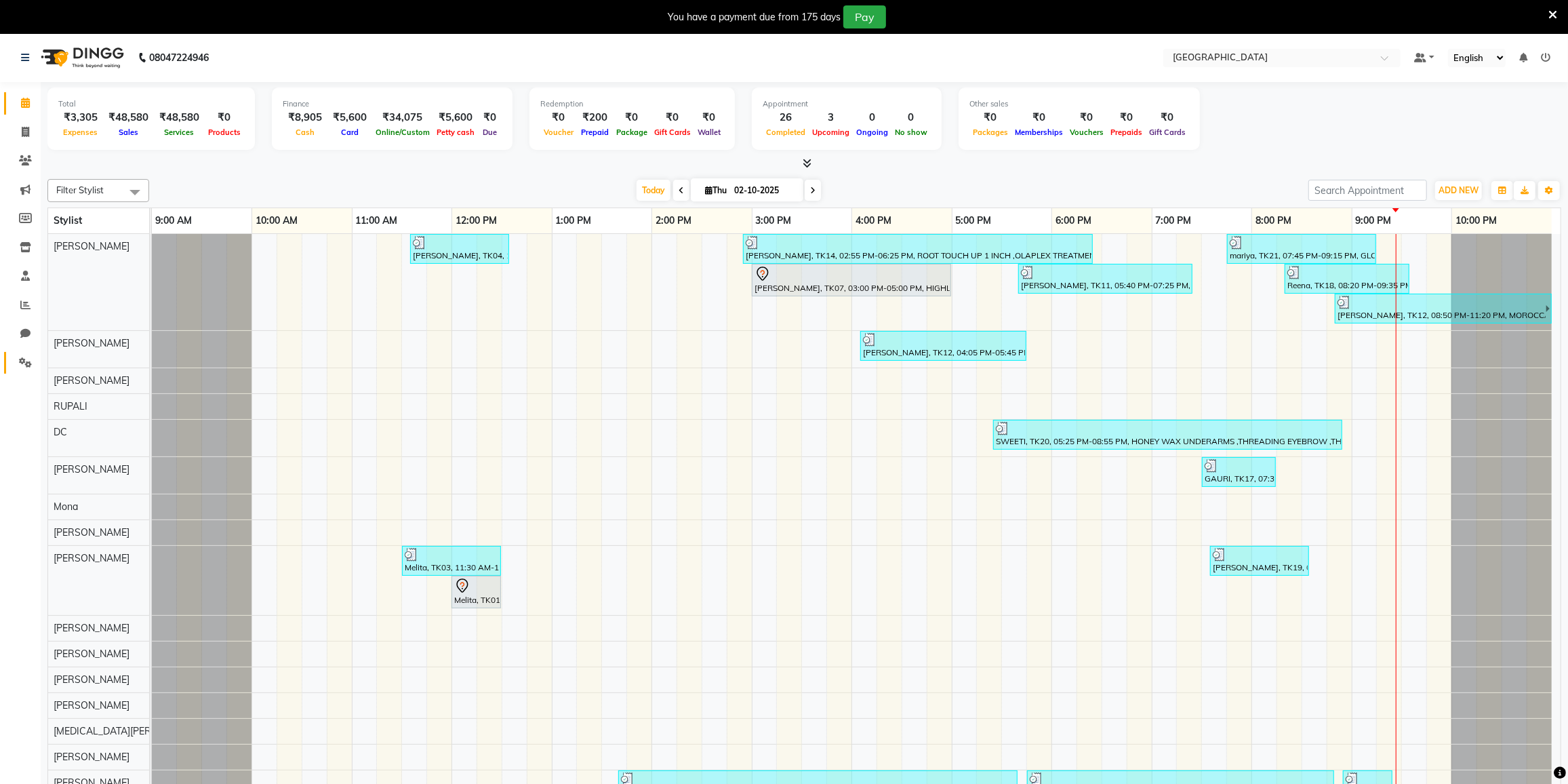
click at [30, 354] on link "Settings" at bounding box center [20, 363] width 32 height 22
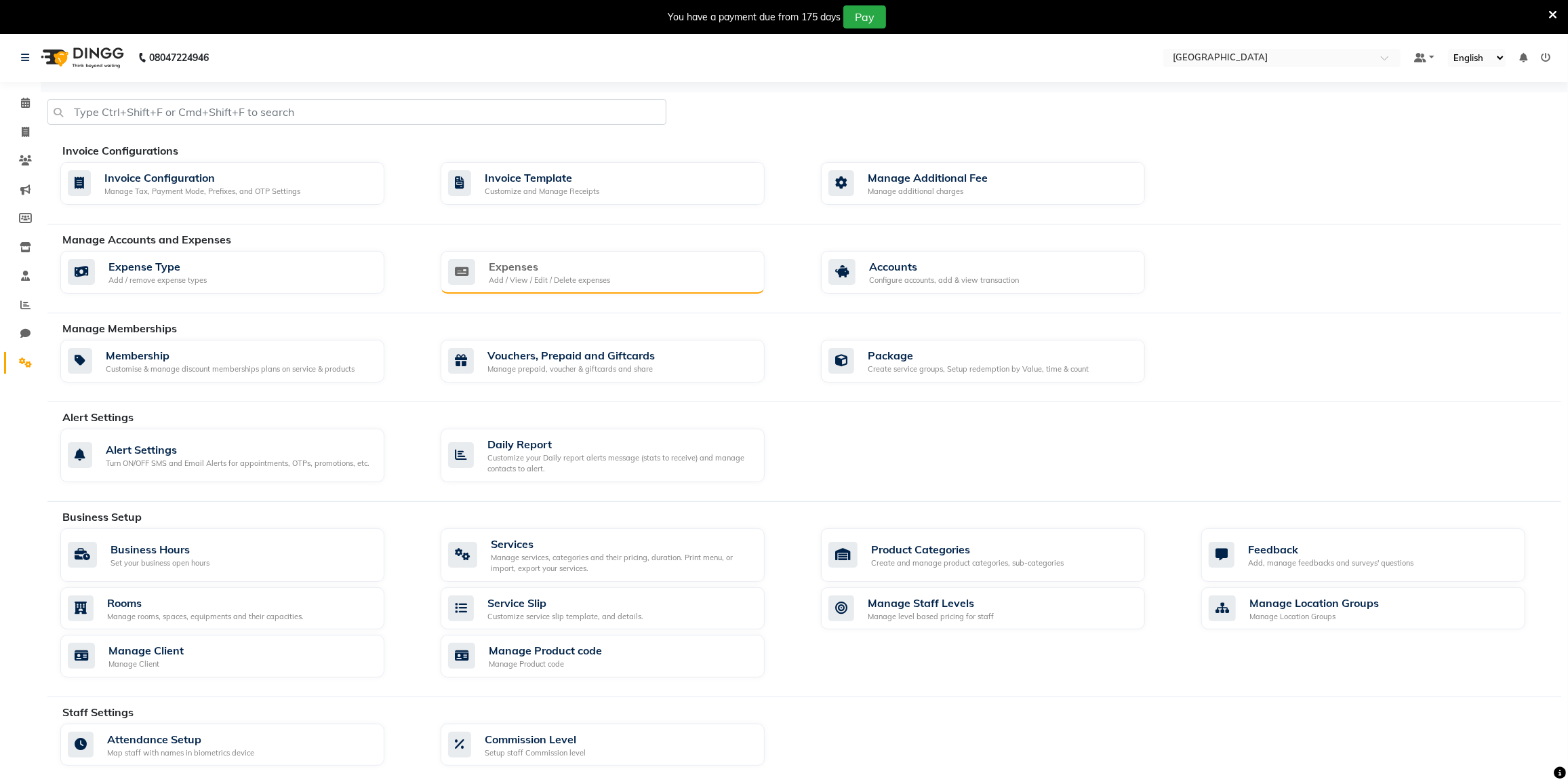
click at [613, 272] on div "Expenses Add / View / Edit / Delete expenses" at bounding box center [600, 273] width 305 height 28
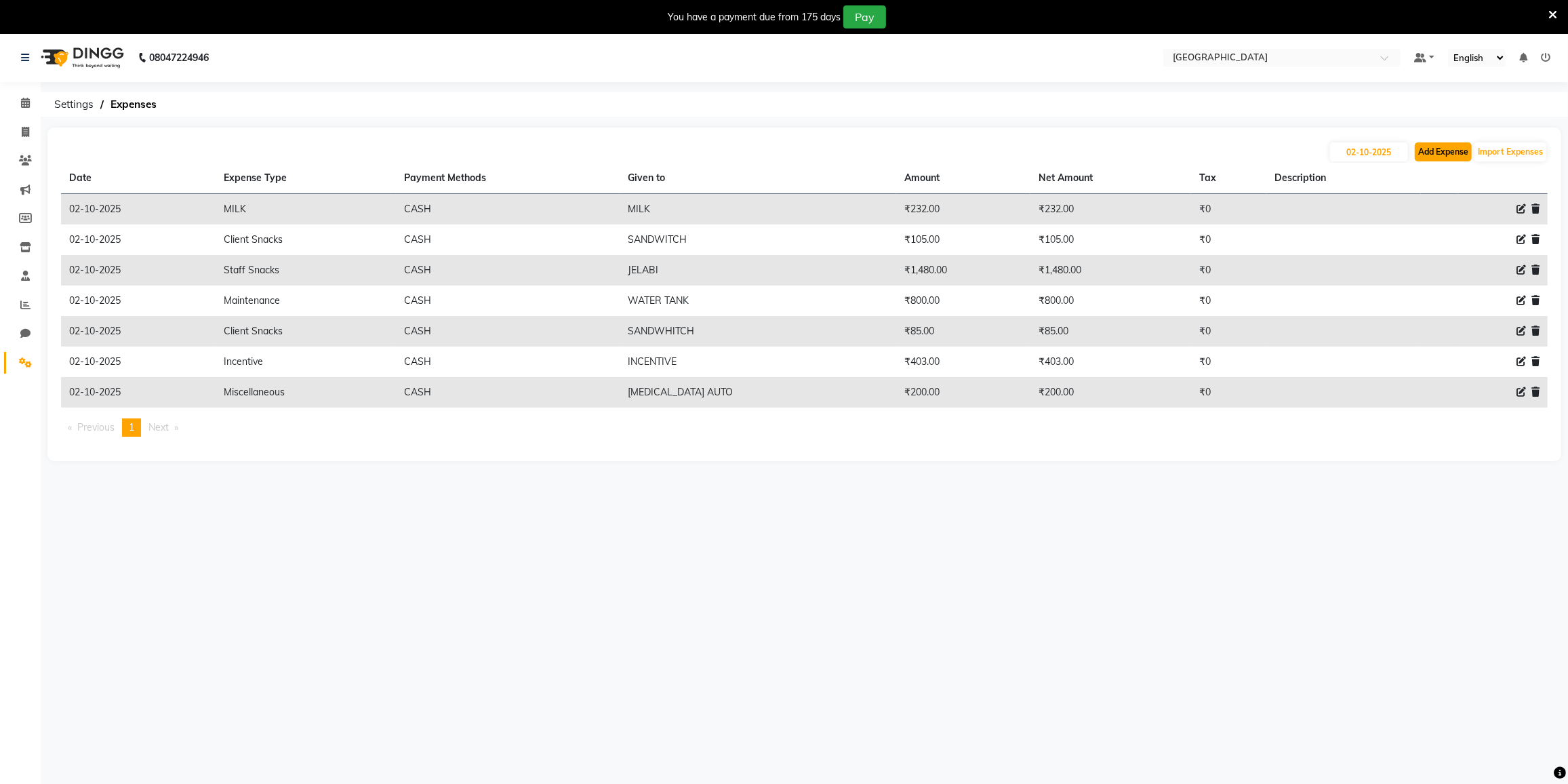
click at [1454, 157] on button "Add Expense" at bounding box center [1443, 152] width 57 height 19
select select "1"
select select "7224"
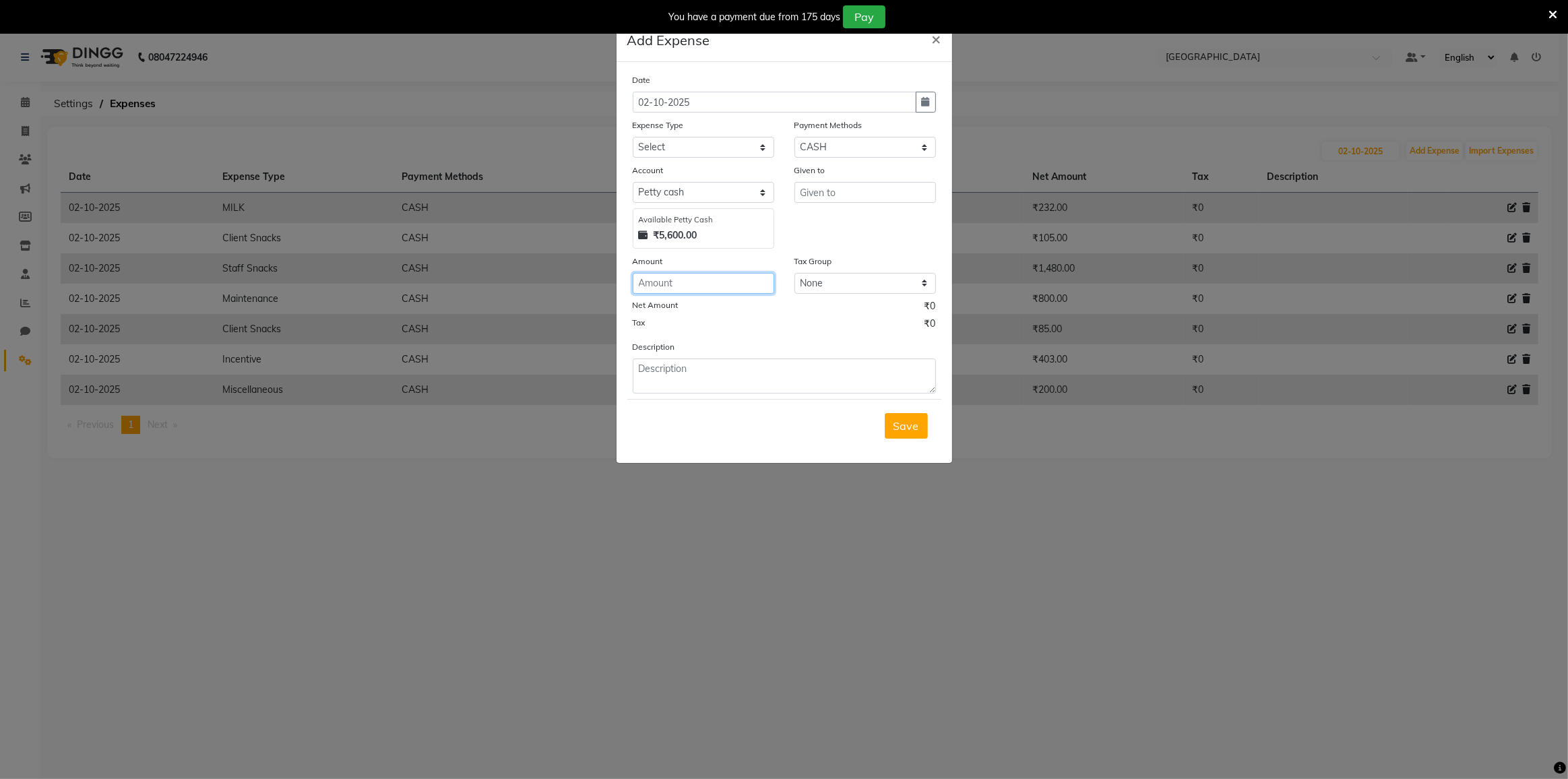
click at [703, 281] on input "number" at bounding box center [703, 283] width 142 height 21
type input "160"
click at [823, 187] on input "text" at bounding box center [865, 193] width 142 height 21
type input "[PERSON_NAME] INCENTIVE"
click at [657, 140] on select "Select Advance Salary Bank charges Cash transfer to bank Cash transfer to hub C…" at bounding box center [703, 147] width 142 height 21
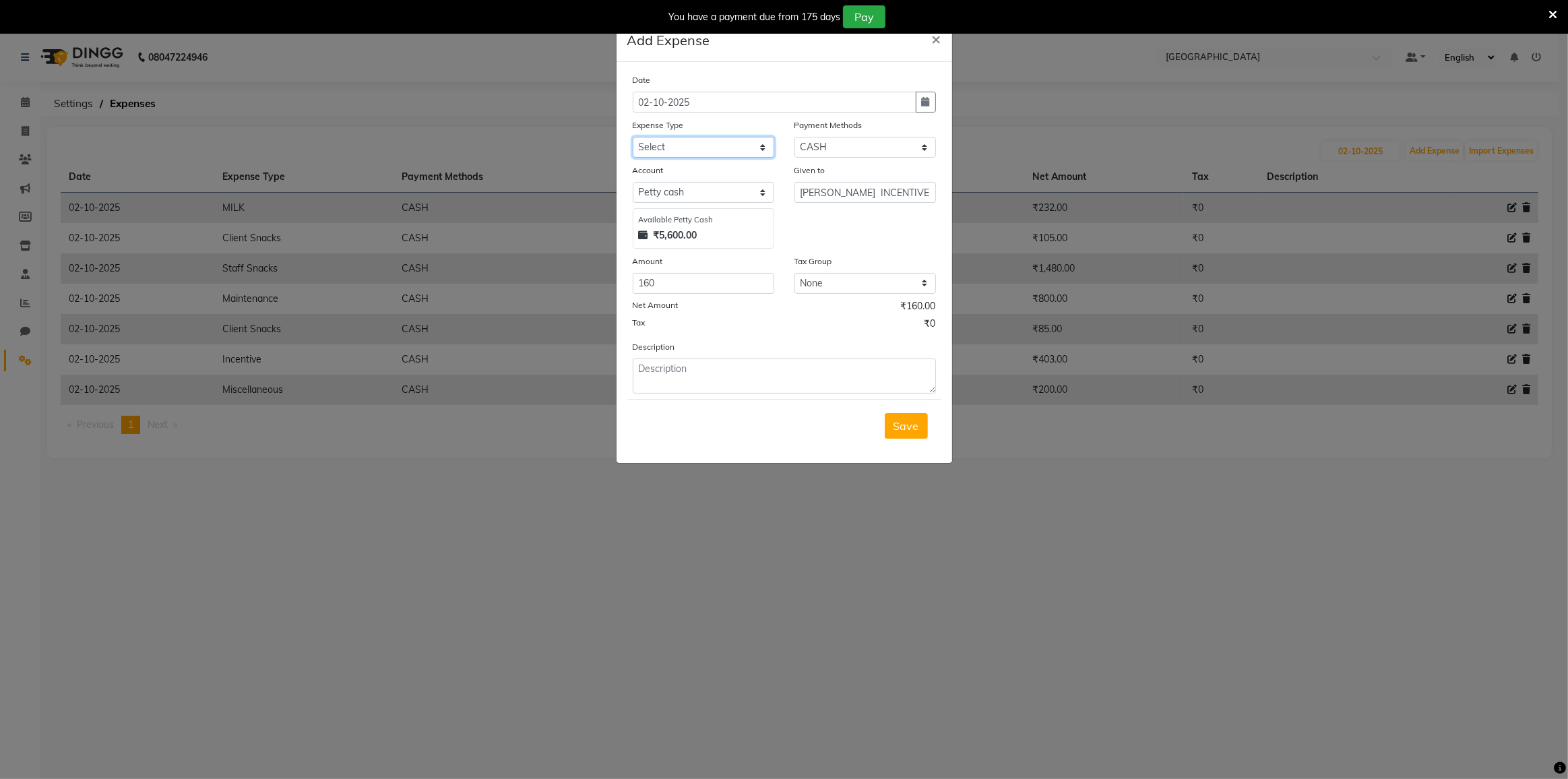
select select "21789"
click at [633, 137] on select "Select Advance Salary Bank charges Cash transfer to bank Cash transfer to hub C…" at bounding box center [703, 147] width 142 height 21
click at [906, 420] on span "Save" at bounding box center [906, 426] width 26 height 13
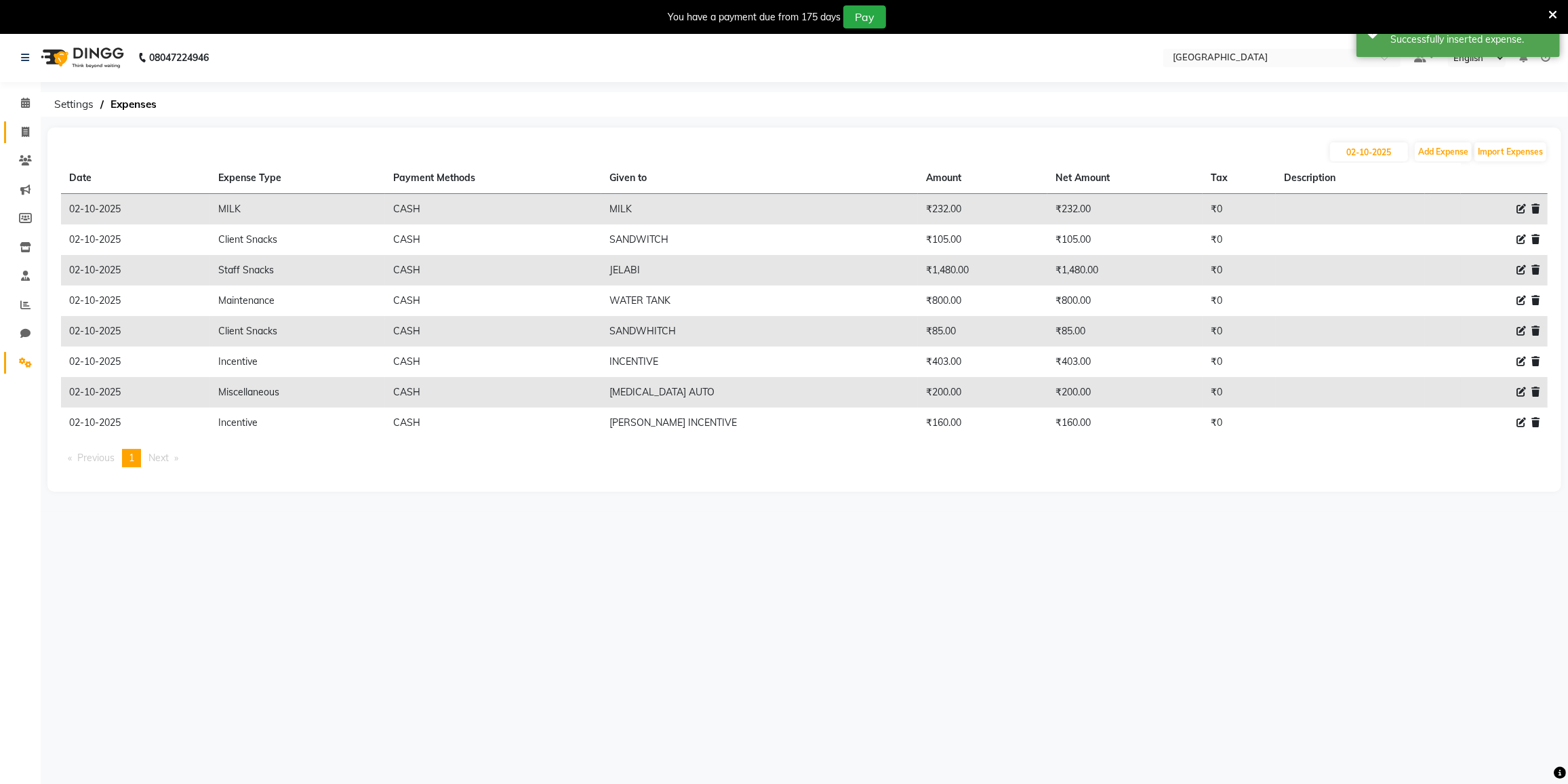
click at [20, 134] on span at bounding box center [25, 133] width 24 height 15
select select "8096"
select select "service"
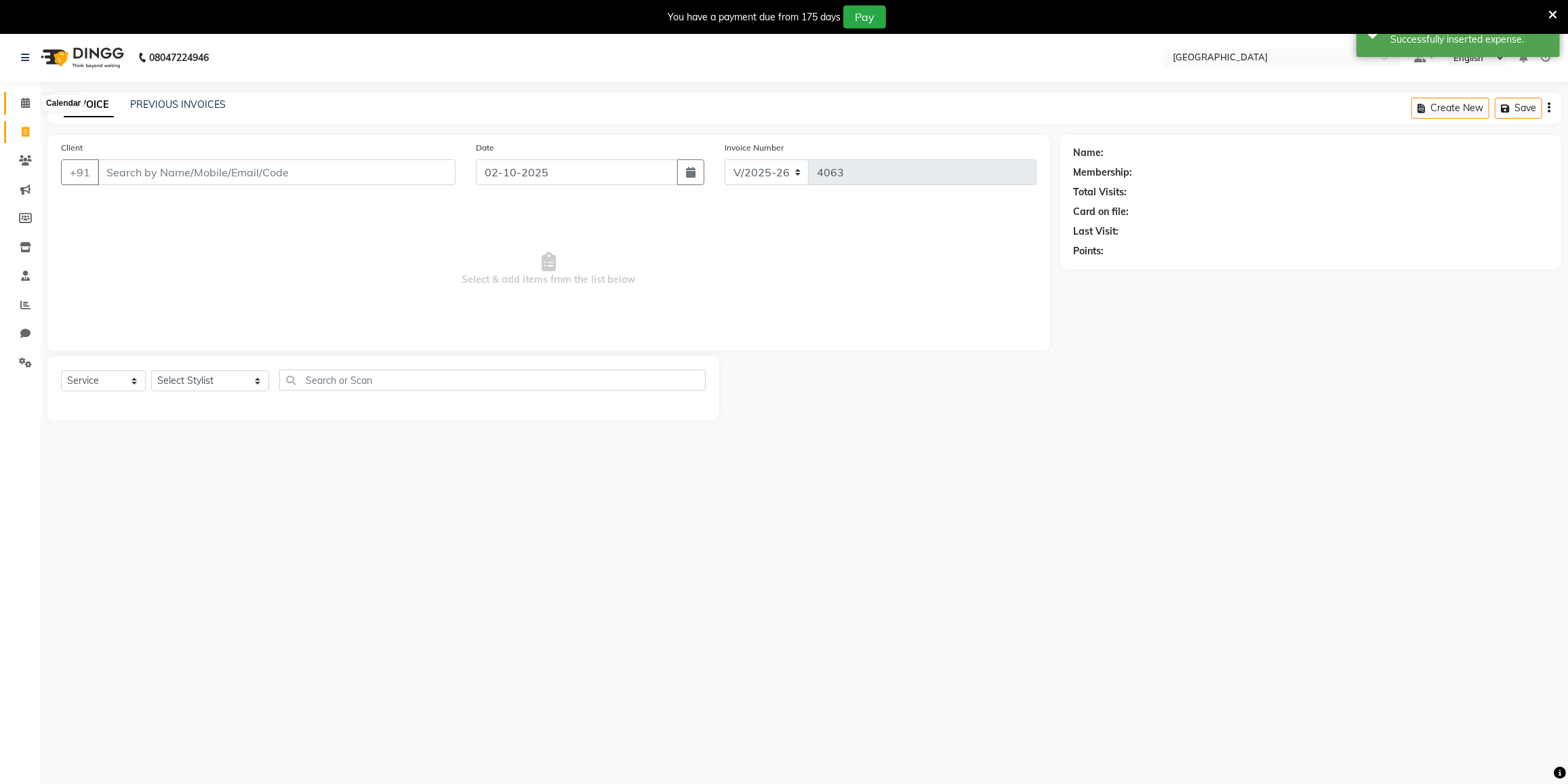
click at [29, 107] on span at bounding box center [25, 103] width 24 height 15
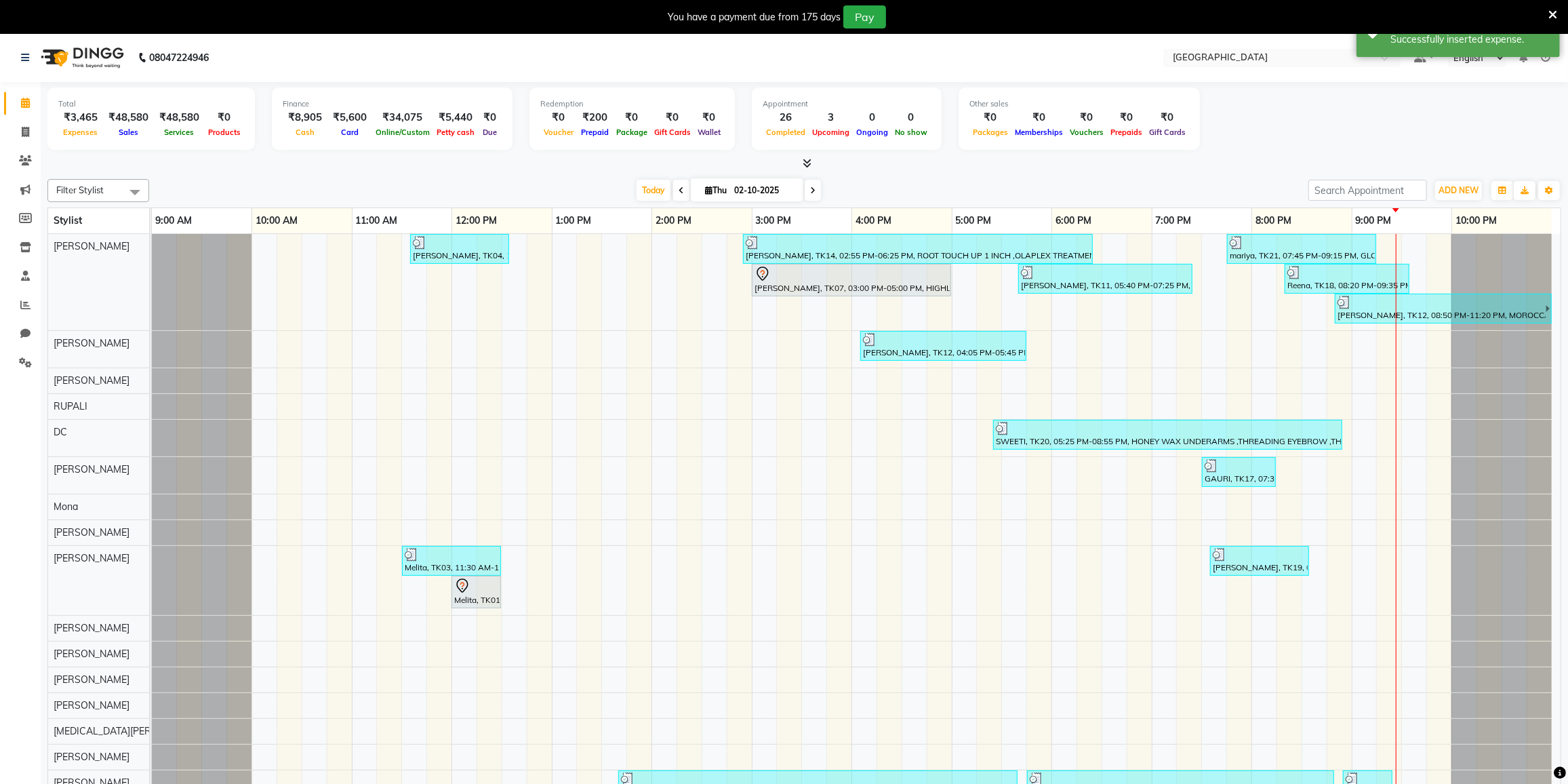
click at [18, 348] on li "Settings" at bounding box center [20, 363] width 41 height 30
click at [29, 364] on icon at bounding box center [25, 362] width 13 height 10
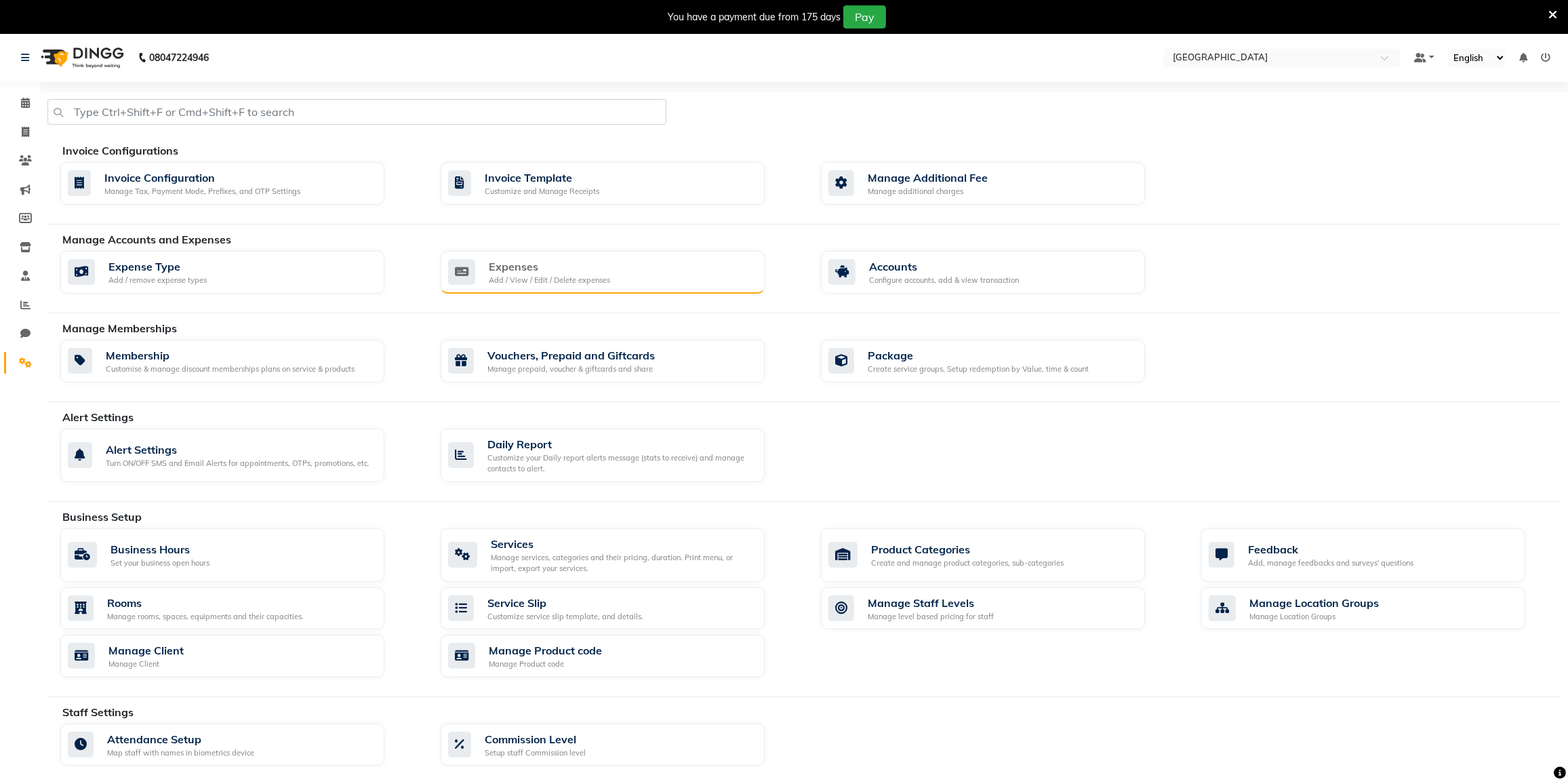
click at [587, 269] on div "Expenses" at bounding box center [549, 266] width 121 height 16
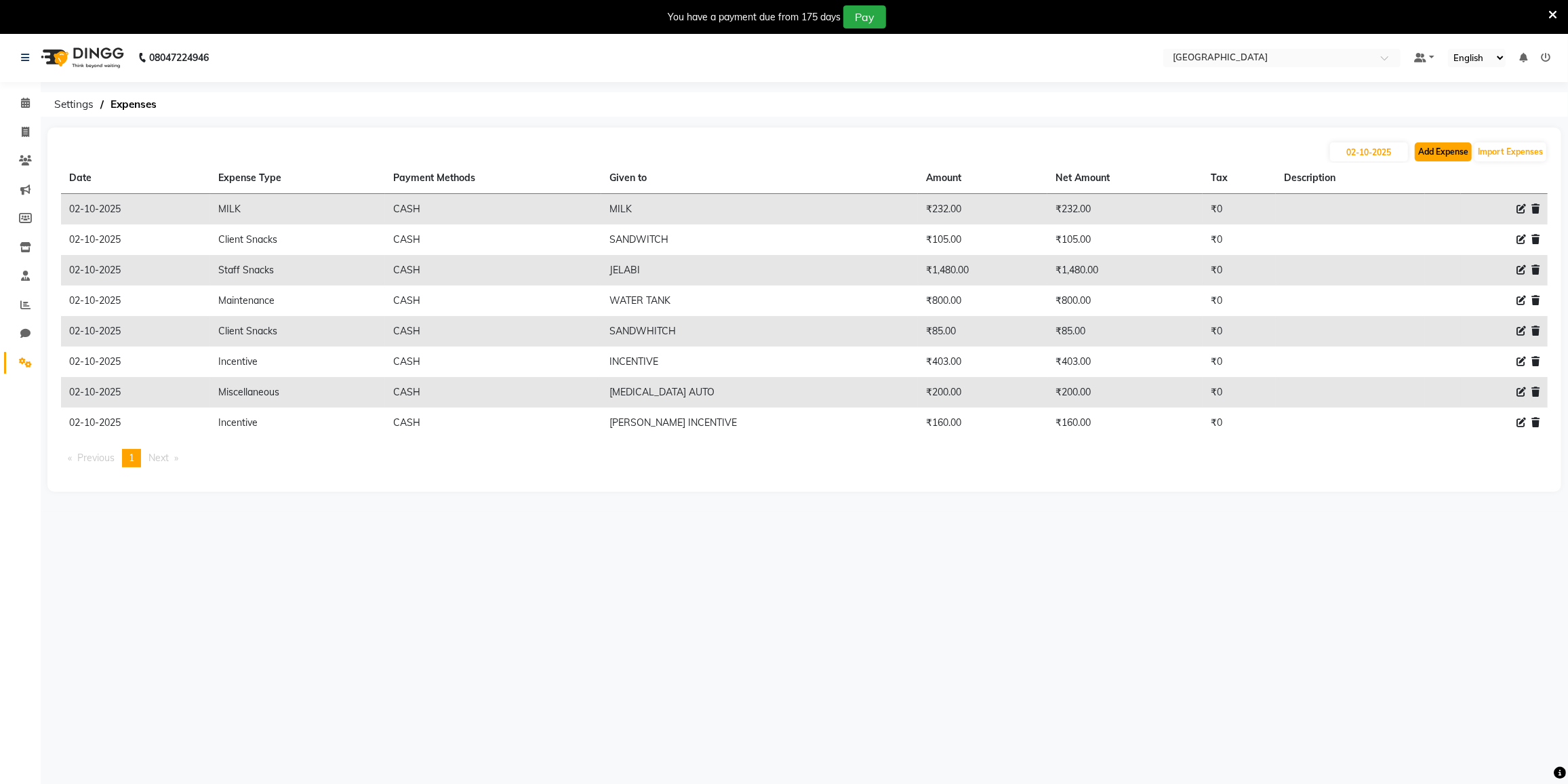
click at [1435, 150] on button "Add Expense" at bounding box center [1443, 152] width 57 height 19
select select "1"
select select "7224"
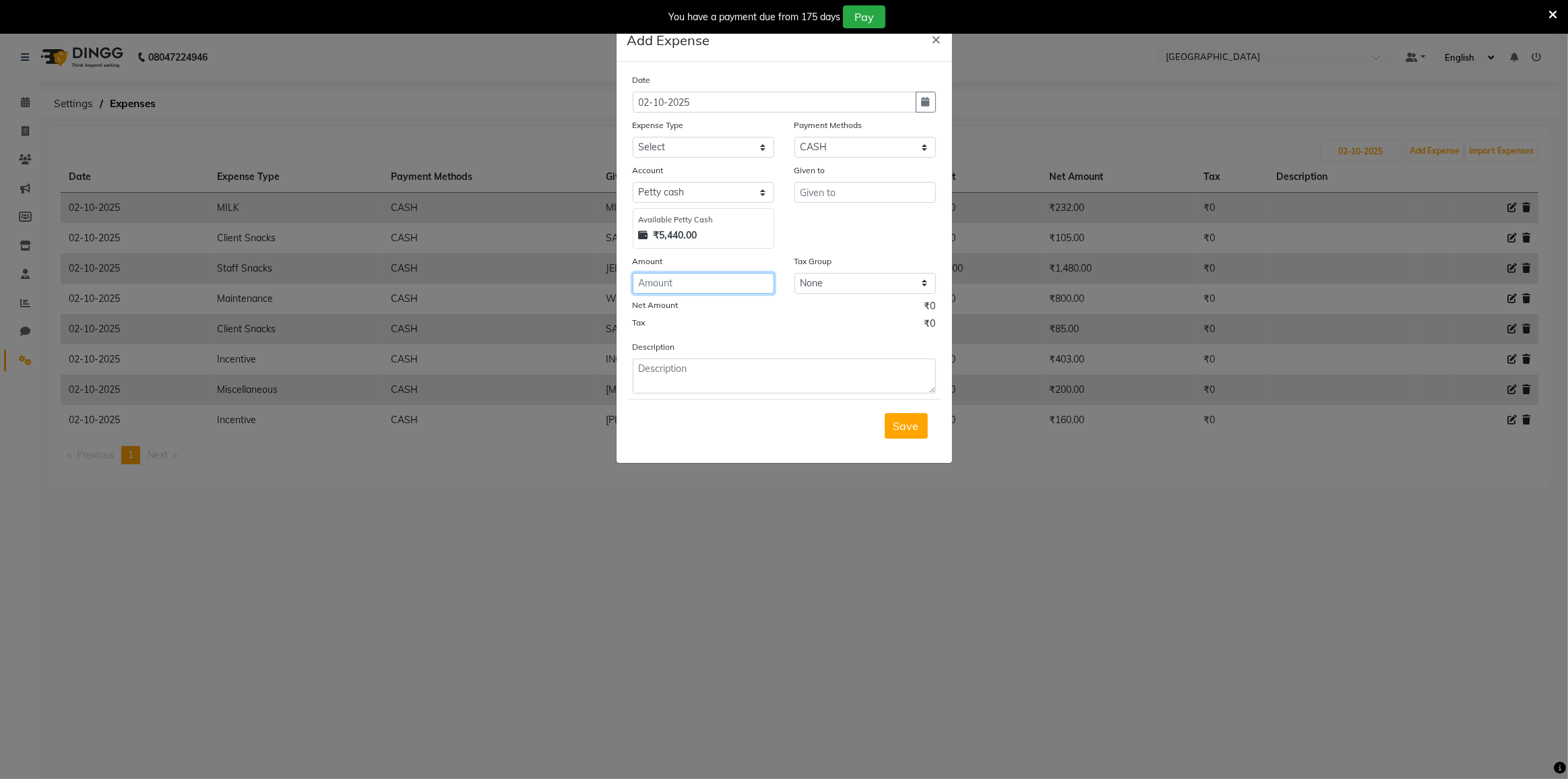
click at [693, 283] on input "number" at bounding box center [703, 283] width 142 height 21
type input "5000"
click at [675, 149] on select "Select Advance Salary Bank charges Cash transfer to bank Cash transfer to hub C…" at bounding box center [703, 147] width 142 height 21
select select "21788"
click at [633, 137] on select "Select Advance Salary Bank charges Cash transfer to bank Cash transfer to hub C…" at bounding box center [703, 147] width 142 height 21
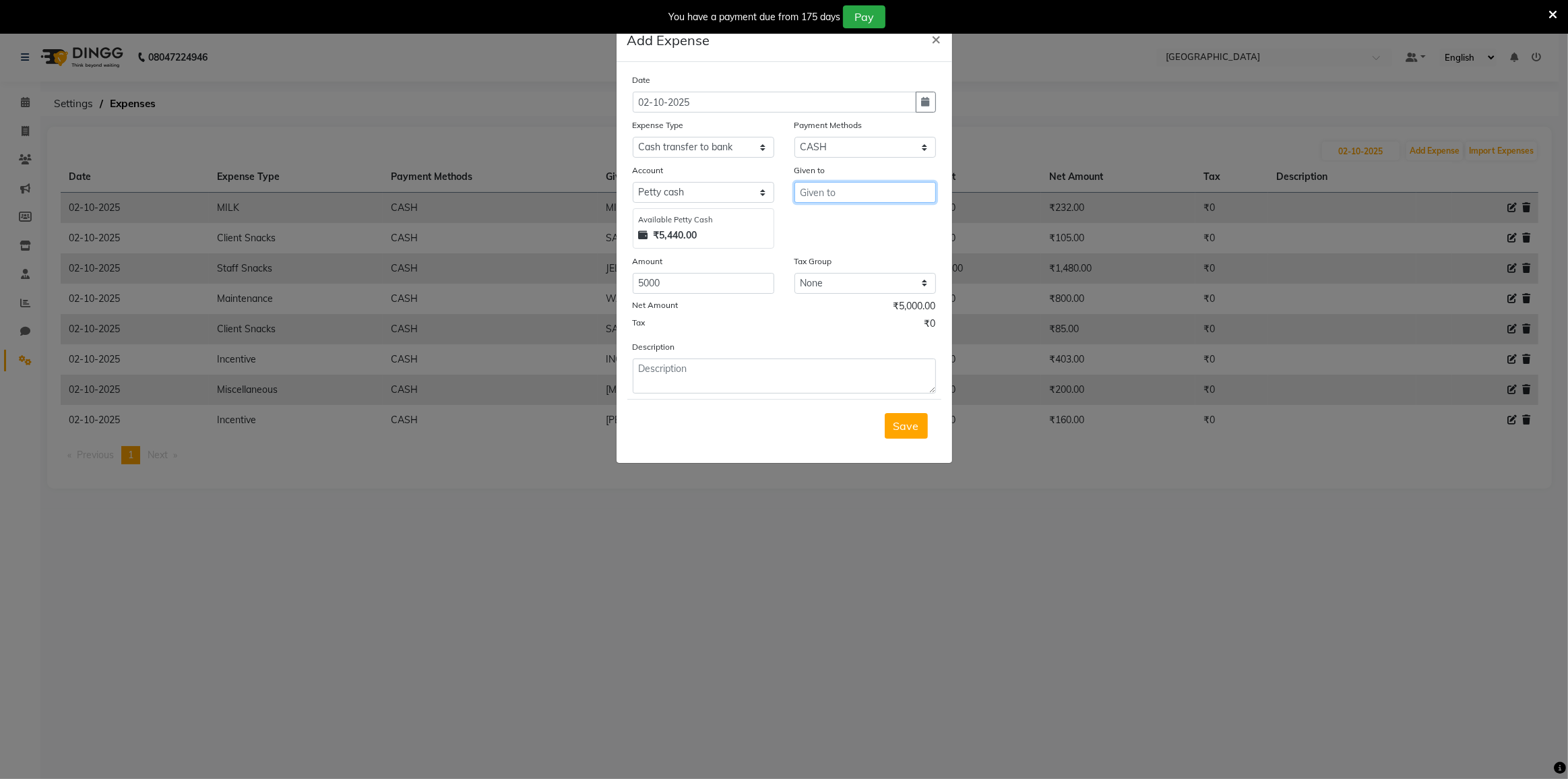
click at [809, 190] on input "text" at bounding box center [865, 193] width 142 height 21
type input "CASH GIVEN TO MAAM"
click at [911, 423] on span "Save" at bounding box center [906, 426] width 26 height 13
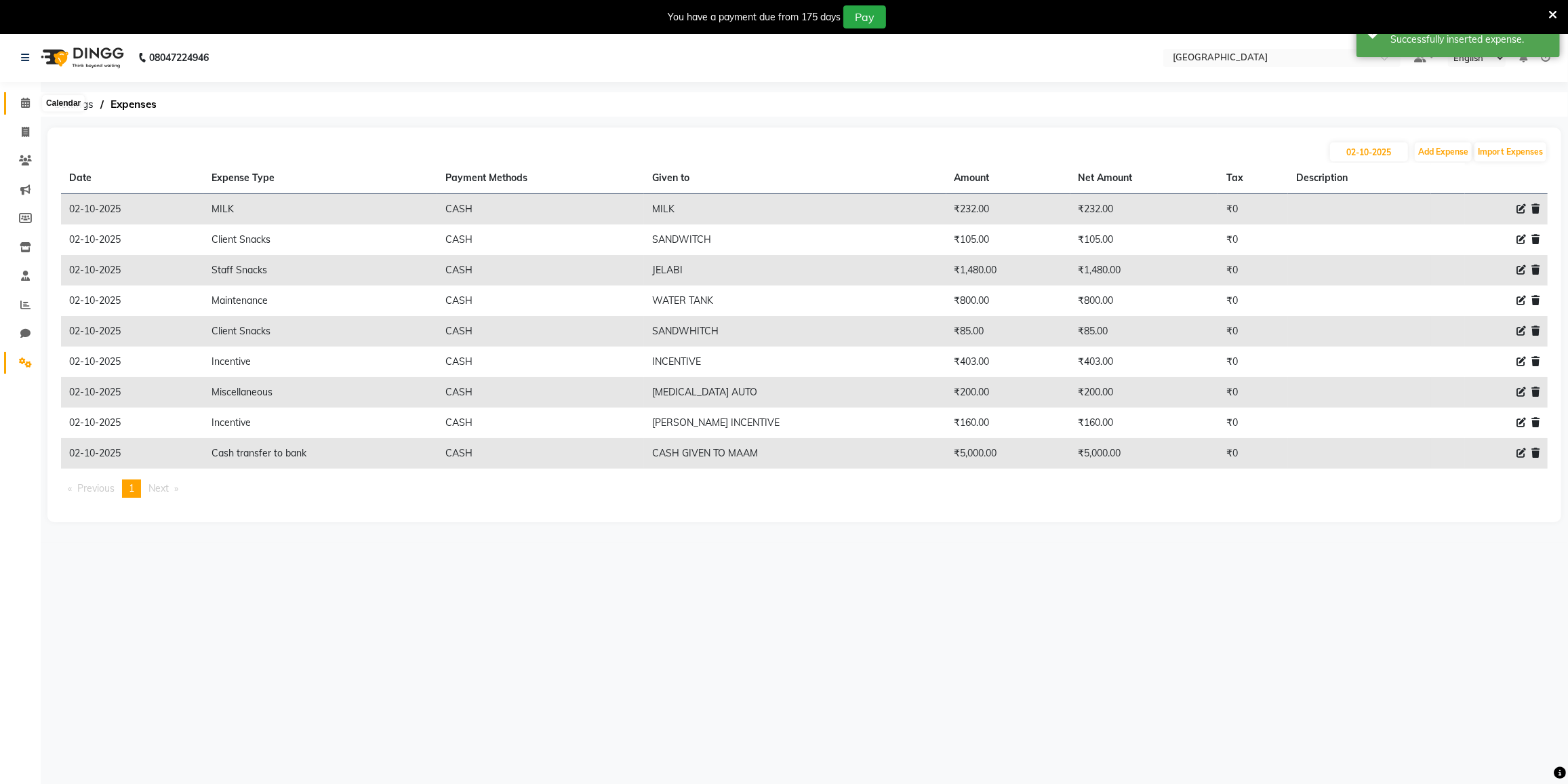
click at [29, 97] on span at bounding box center [25, 103] width 24 height 15
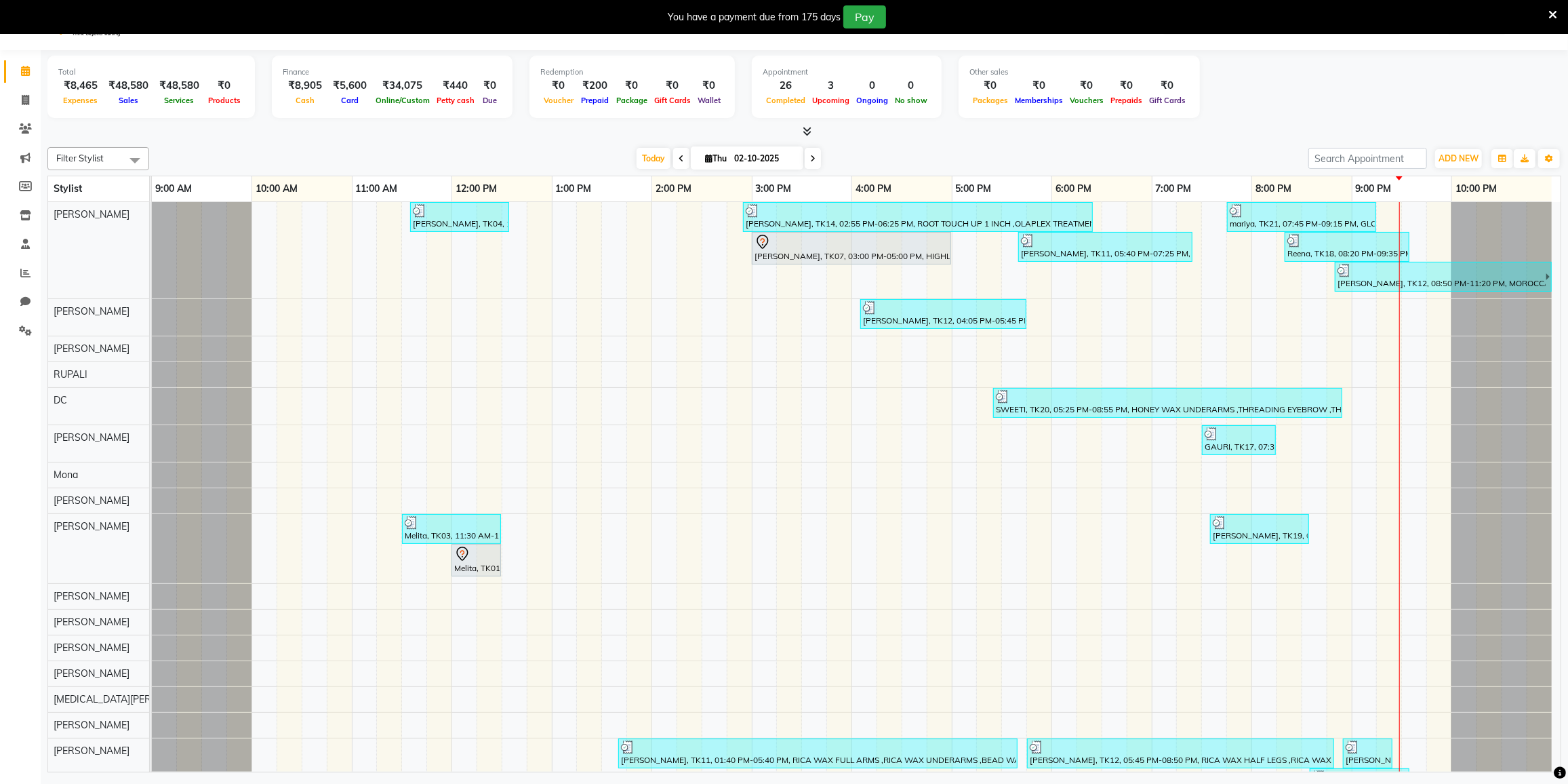
scroll to position [33, 0]
click at [25, 98] on icon at bounding box center [25, 98] width 8 height 10
select select "8096"
select select "service"
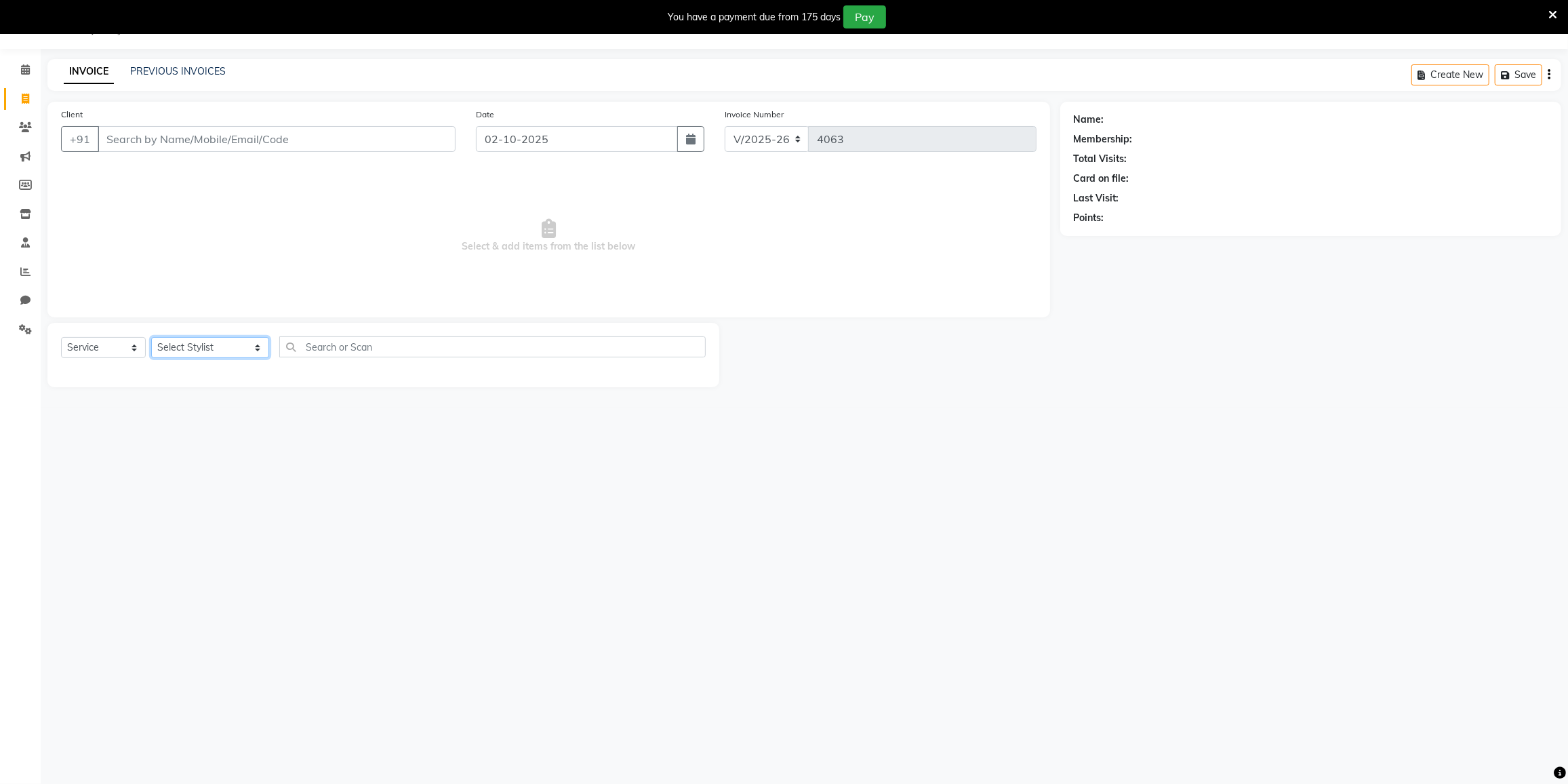
click at [191, 350] on select "Select Stylist DC [PERSON_NAME] [PERSON_NAME] [PERSON_NAME] [PERSON_NAME] [PERS…" at bounding box center [210, 348] width 118 height 21
select select "77225"
click at [151, 337] on select "Select Stylist DC [PERSON_NAME] [PERSON_NAME] [PERSON_NAME] [PERSON_NAME] [PERS…" at bounding box center [210, 348] width 118 height 21
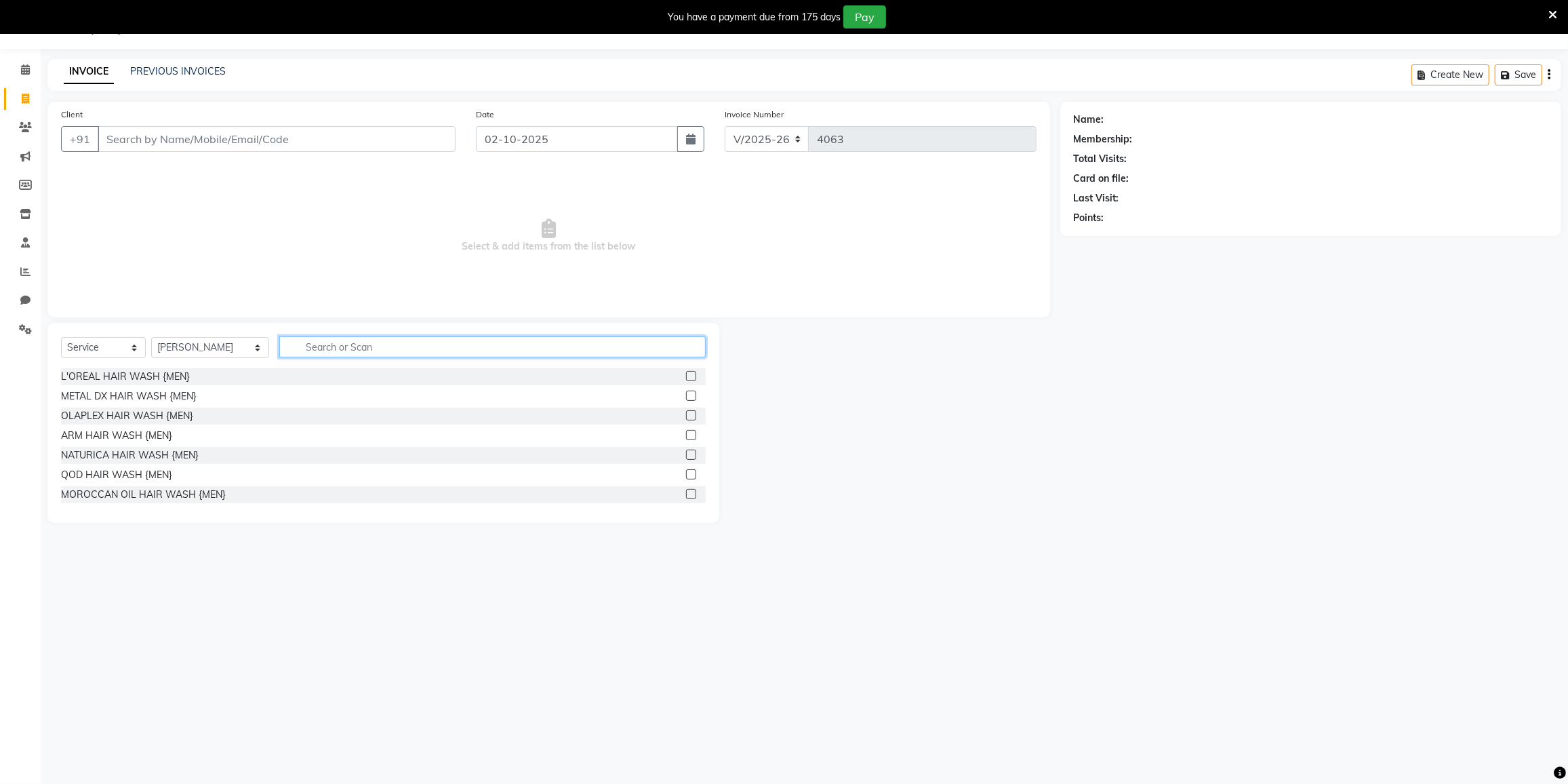
click at [329, 341] on input "text" at bounding box center [492, 347] width 426 height 21
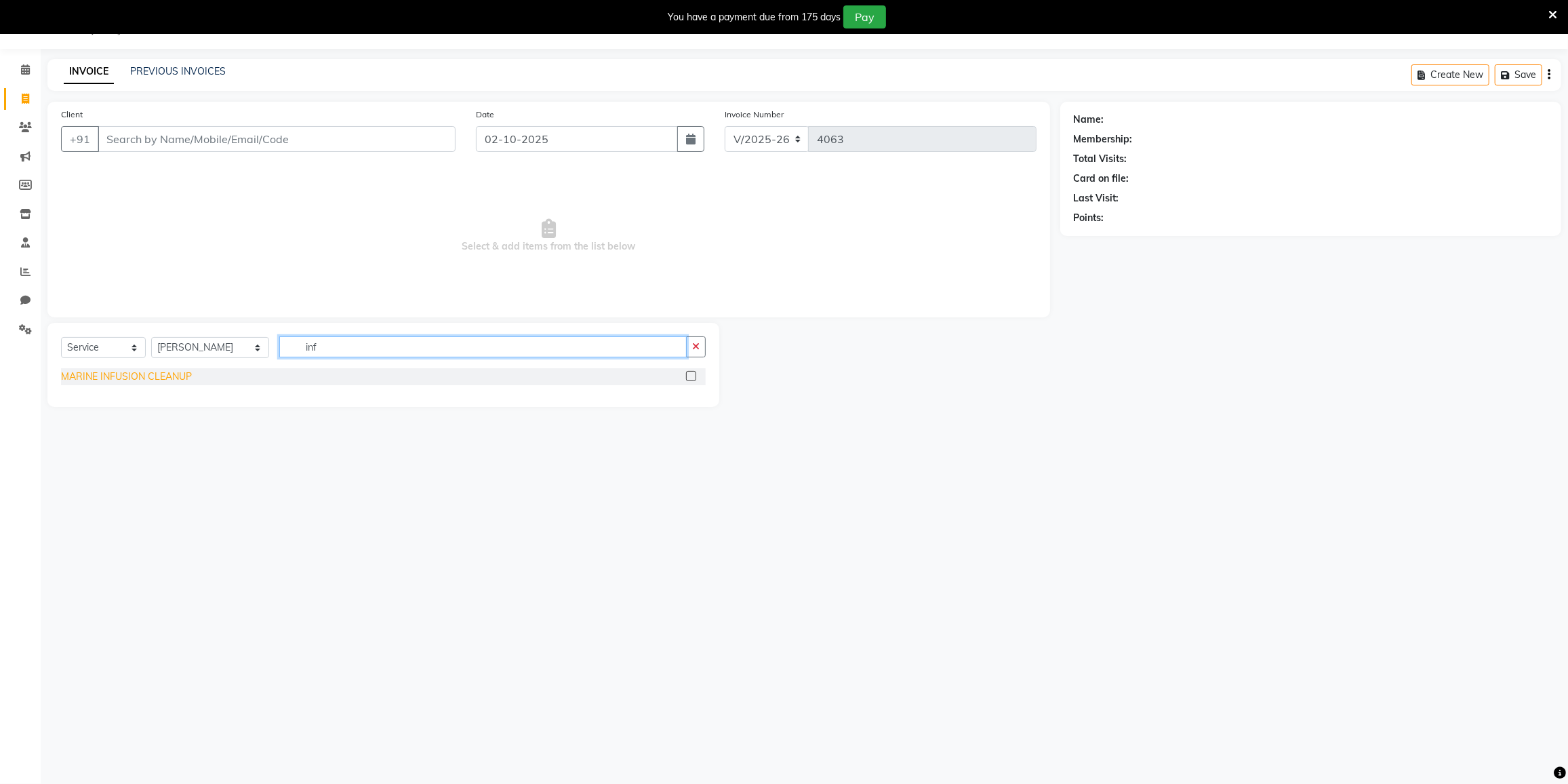
type input "inf"
click at [153, 378] on div "MARINE INFUSION CLEANUP" at bounding box center [126, 377] width 131 height 14
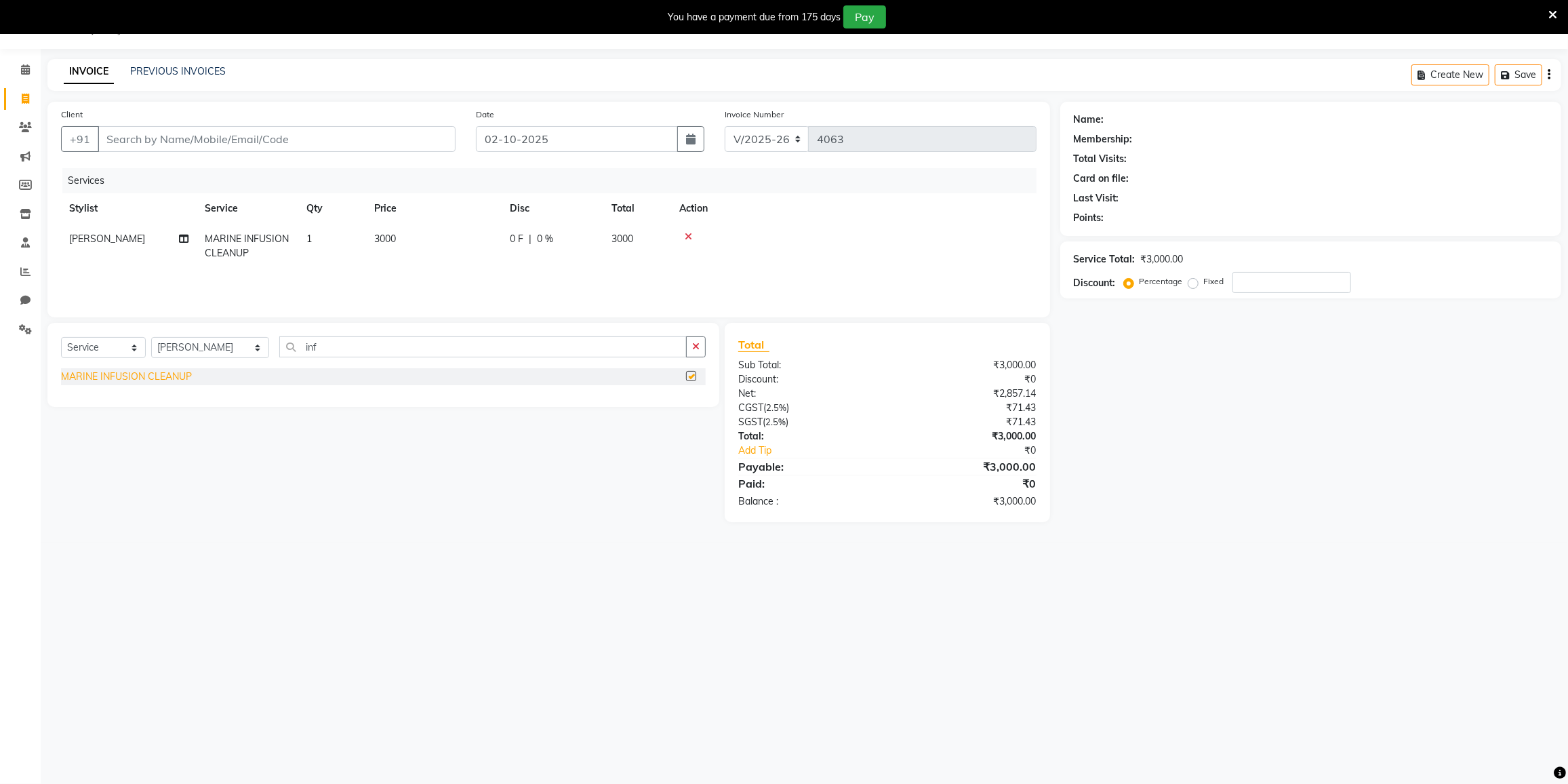
checkbox input "false"
click at [291, 144] on input "Client" at bounding box center [277, 139] width 358 height 26
type input "9"
type input "0"
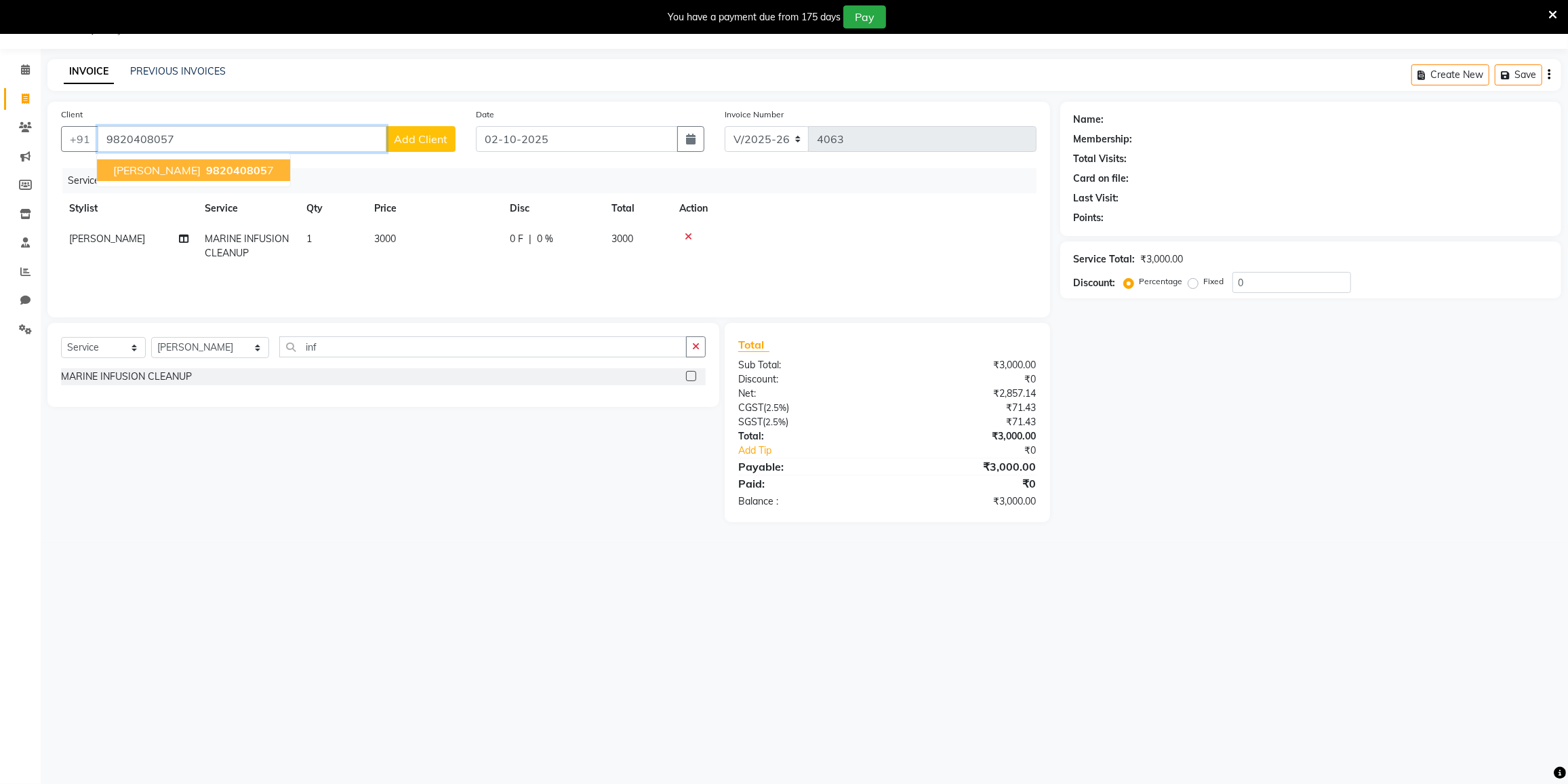
type input "9820408057"
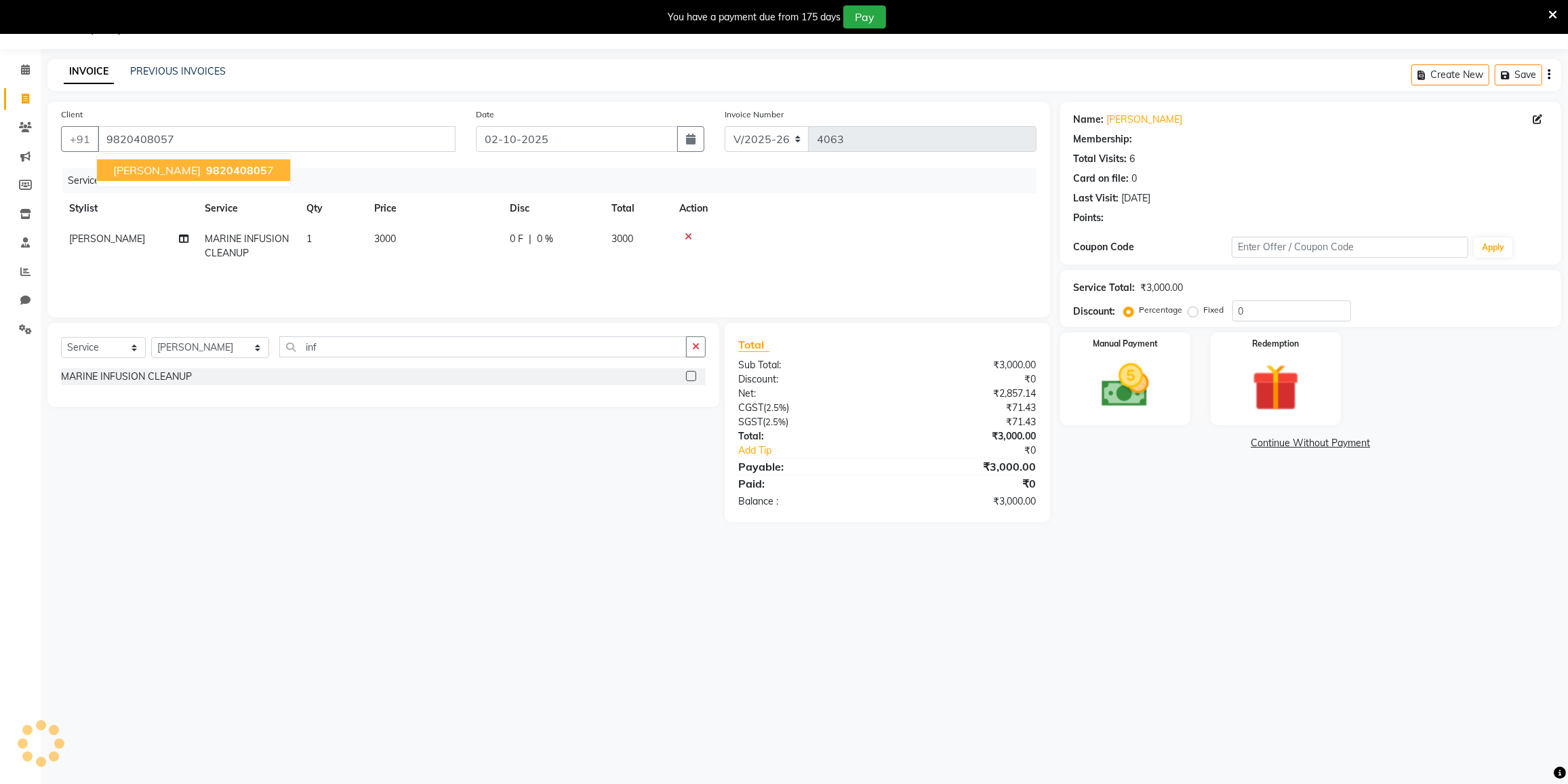
type input "20"
select select "2: Object"
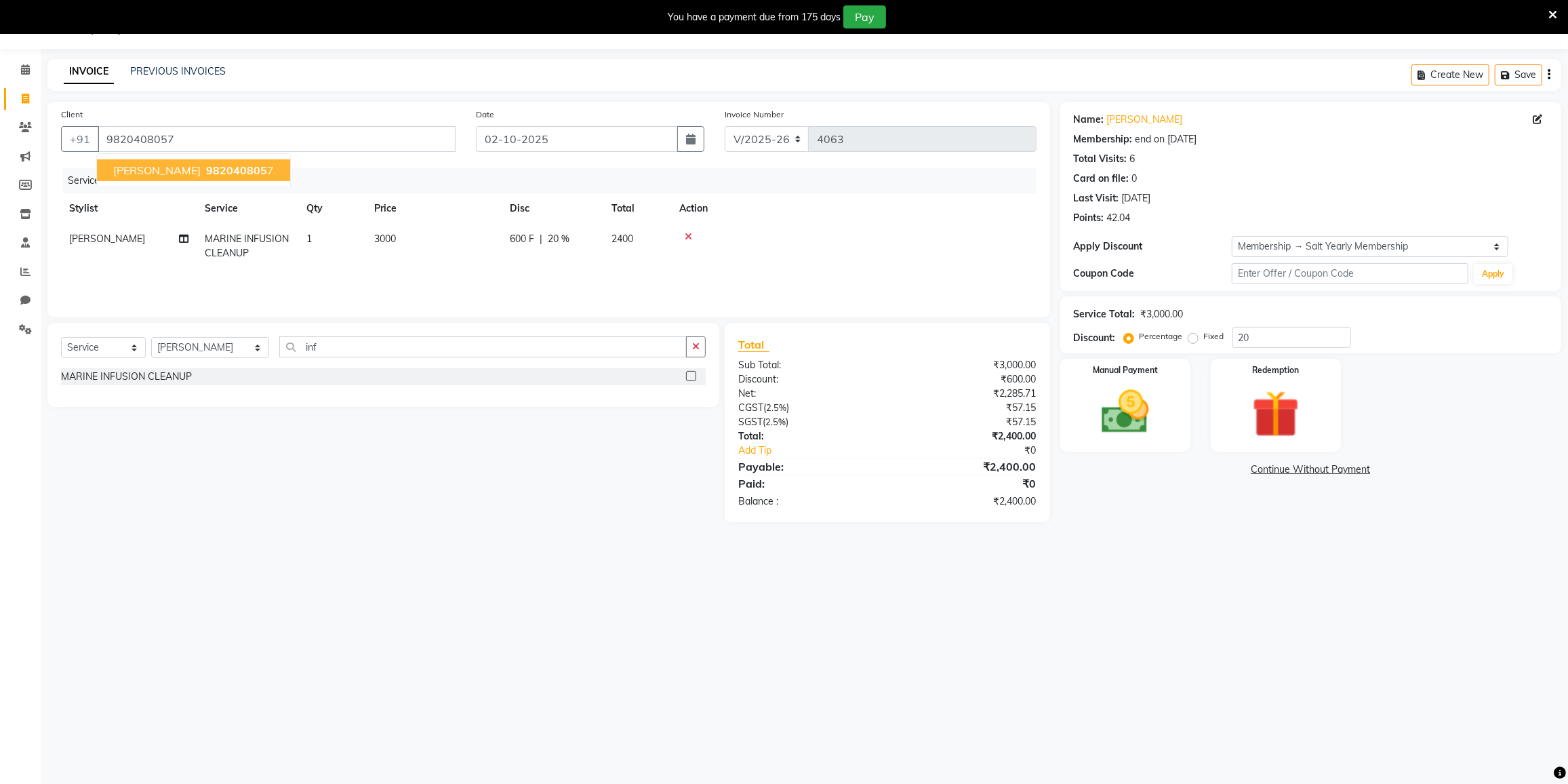
click at [206, 170] on span "982040805" at bounding box center [237, 170] width 61 height 13
type input "0"
select select "2: Object"
type input "20"
click at [1133, 393] on img at bounding box center [1125, 412] width 81 height 57
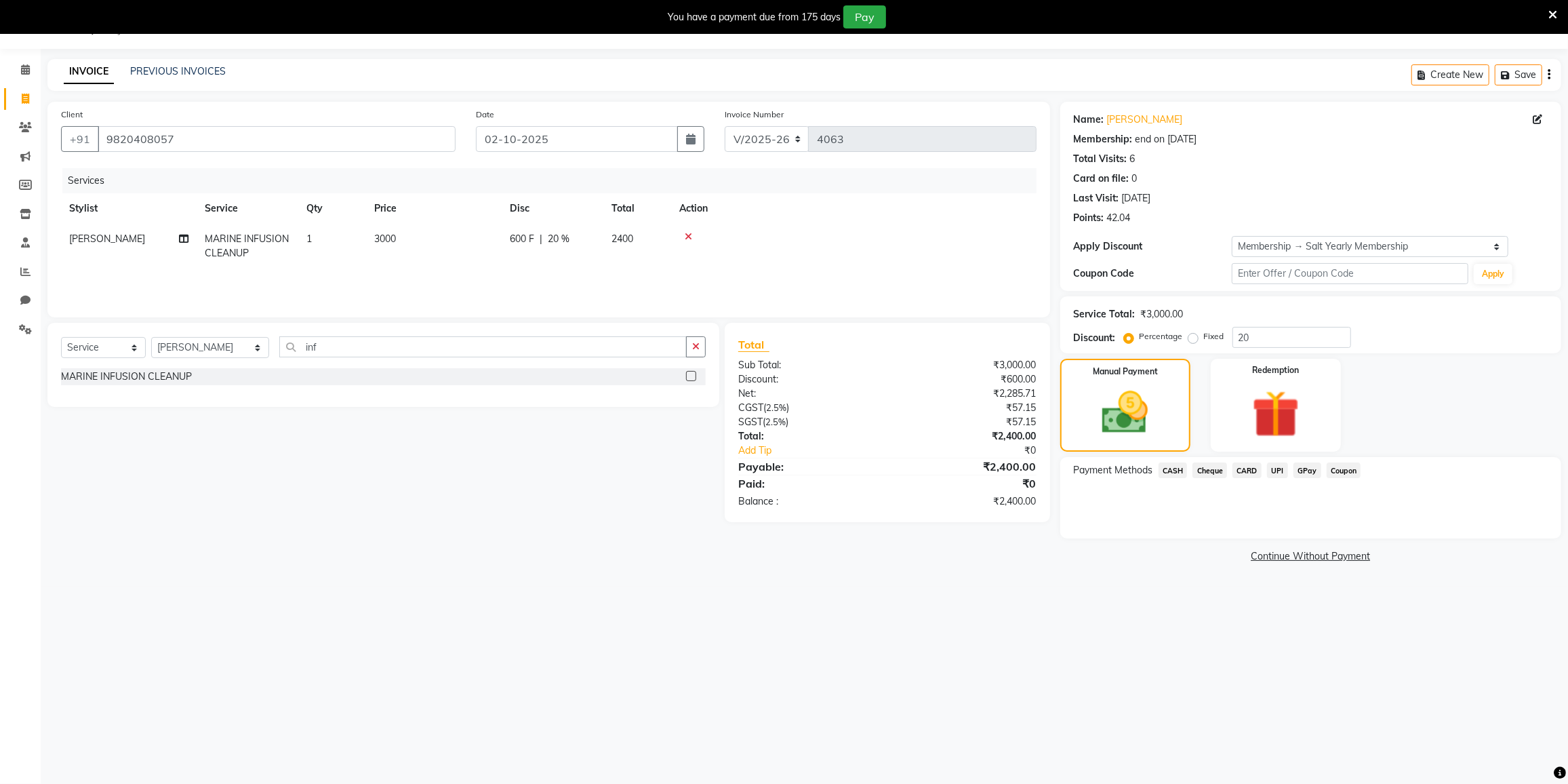
click at [1312, 472] on span "GPay" at bounding box center [1307, 470] width 28 height 15
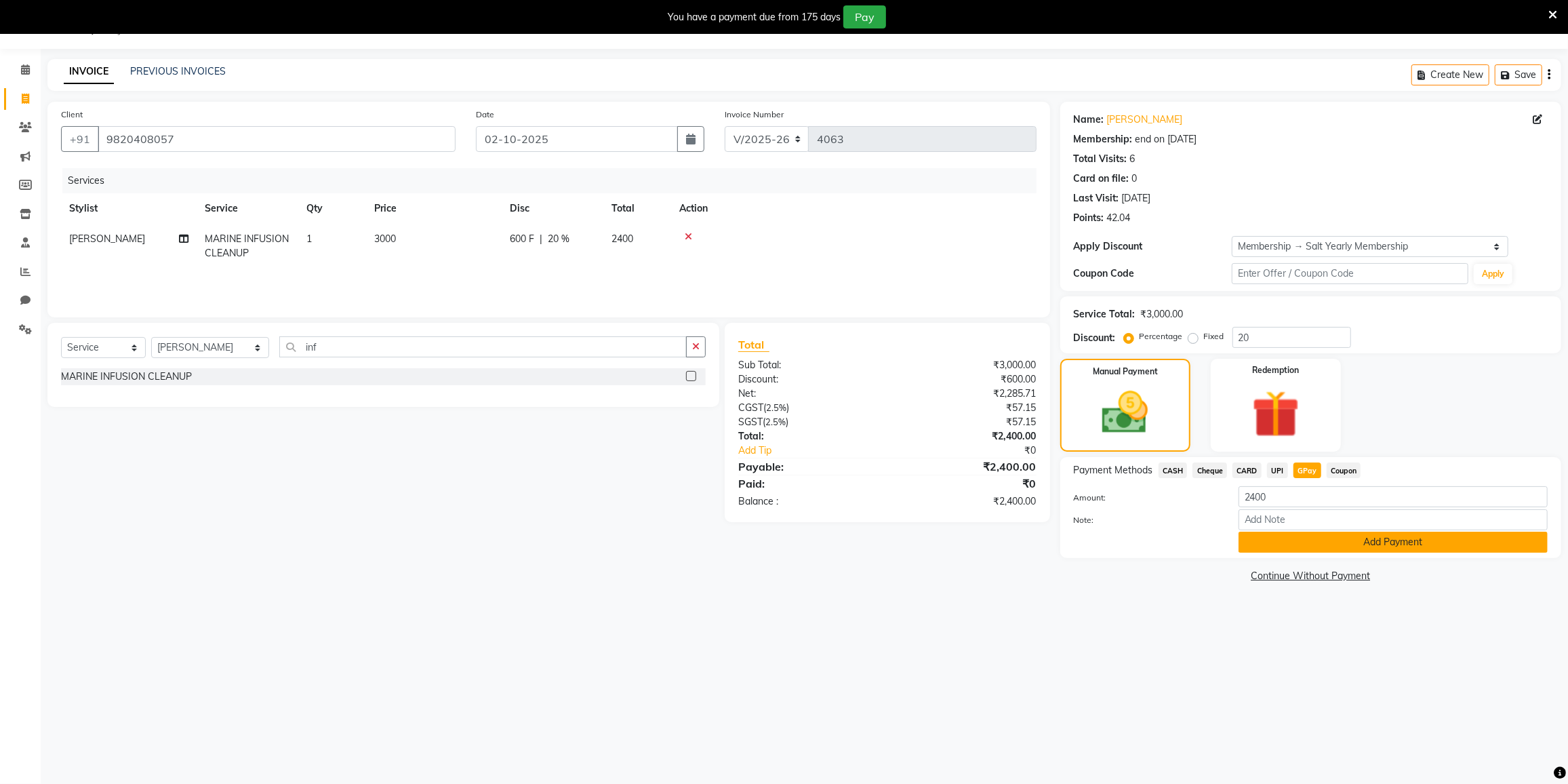
click at [1295, 544] on button "Add Payment" at bounding box center [1393, 542] width 309 height 21
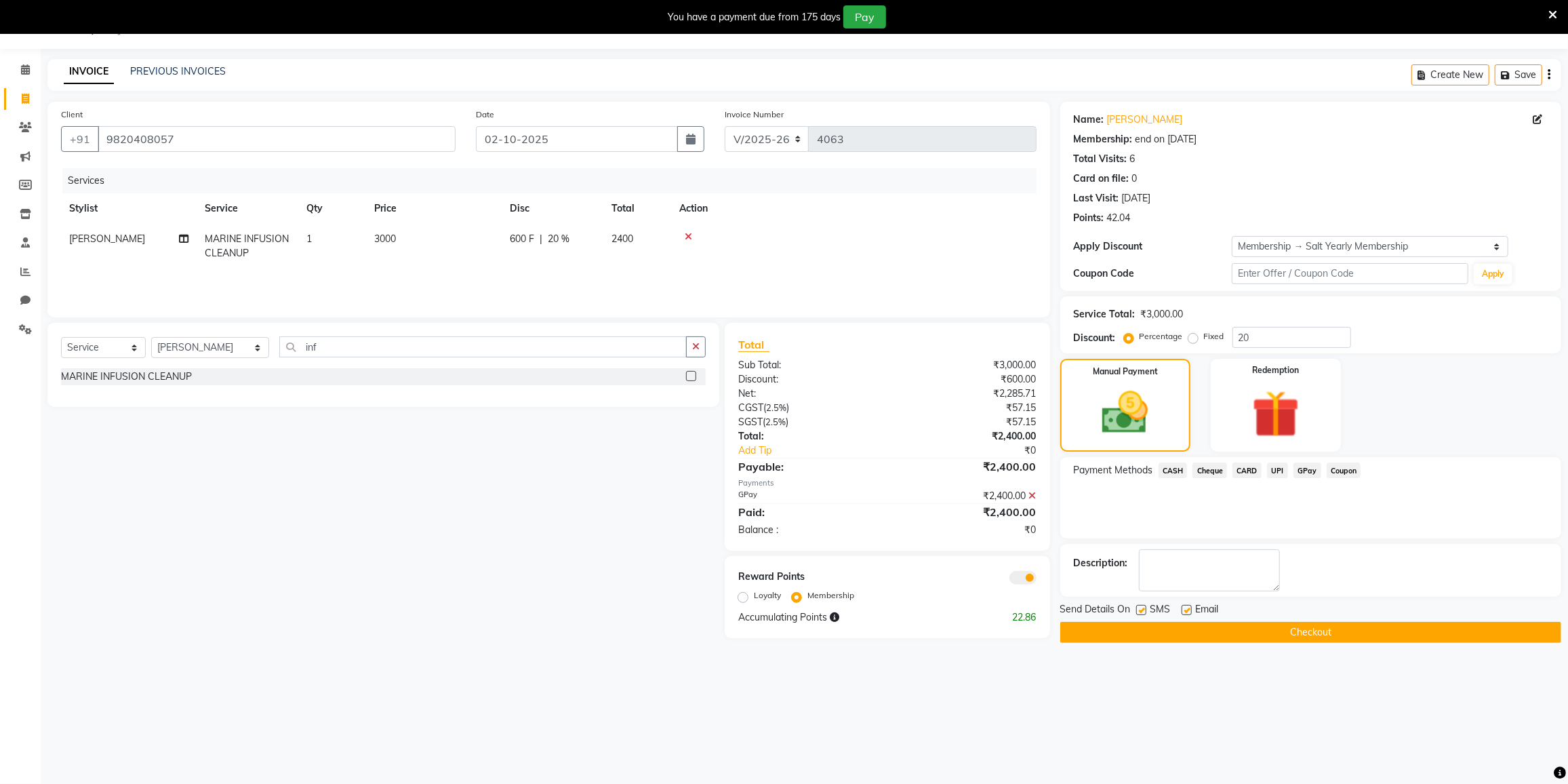
click at [1294, 624] on button "Checkout" at bounding box center [1310, 632] width 501 height 21
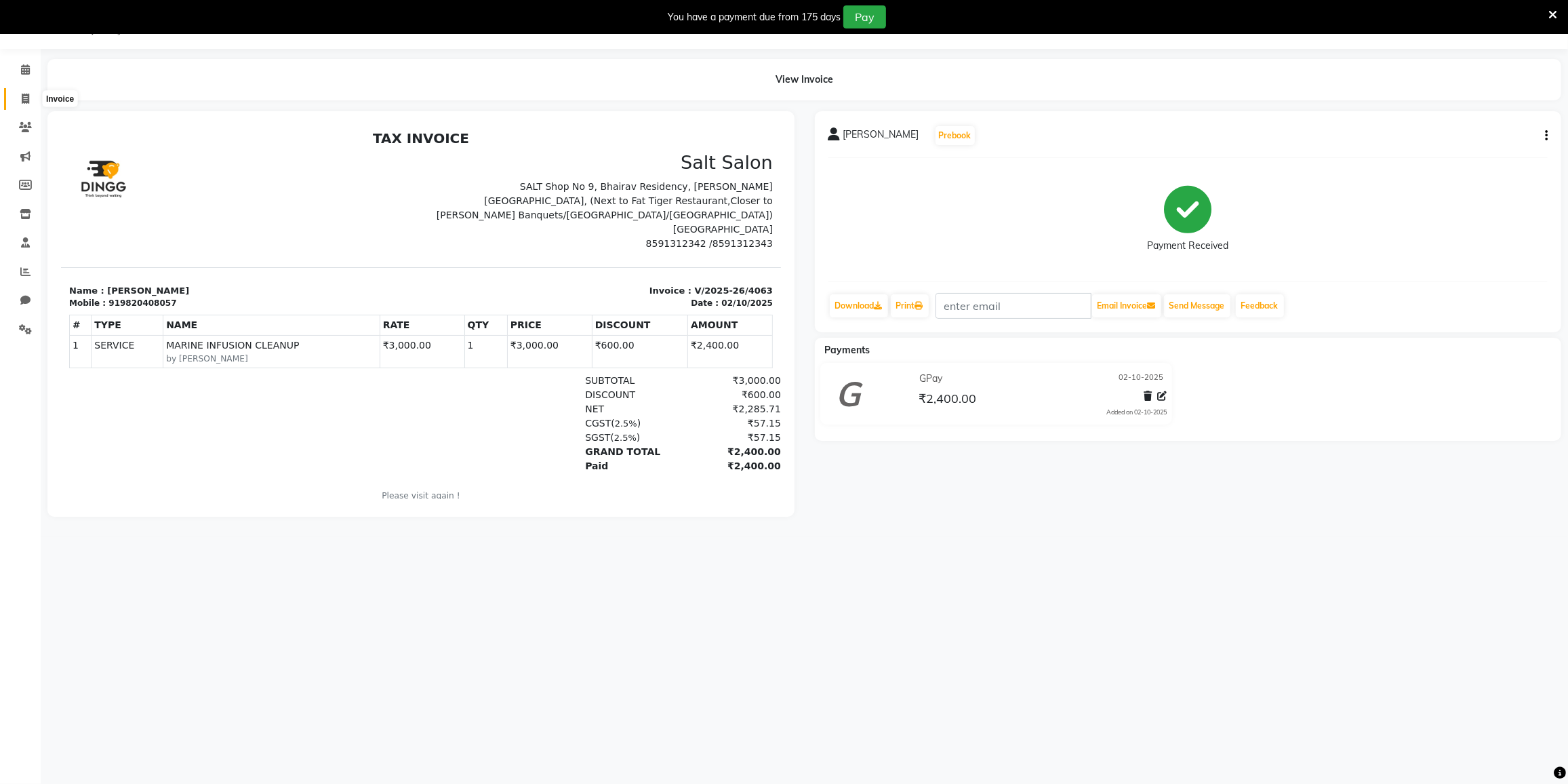
click at [18, 96] on span at bounding box center [25, 99] width 24 height 15
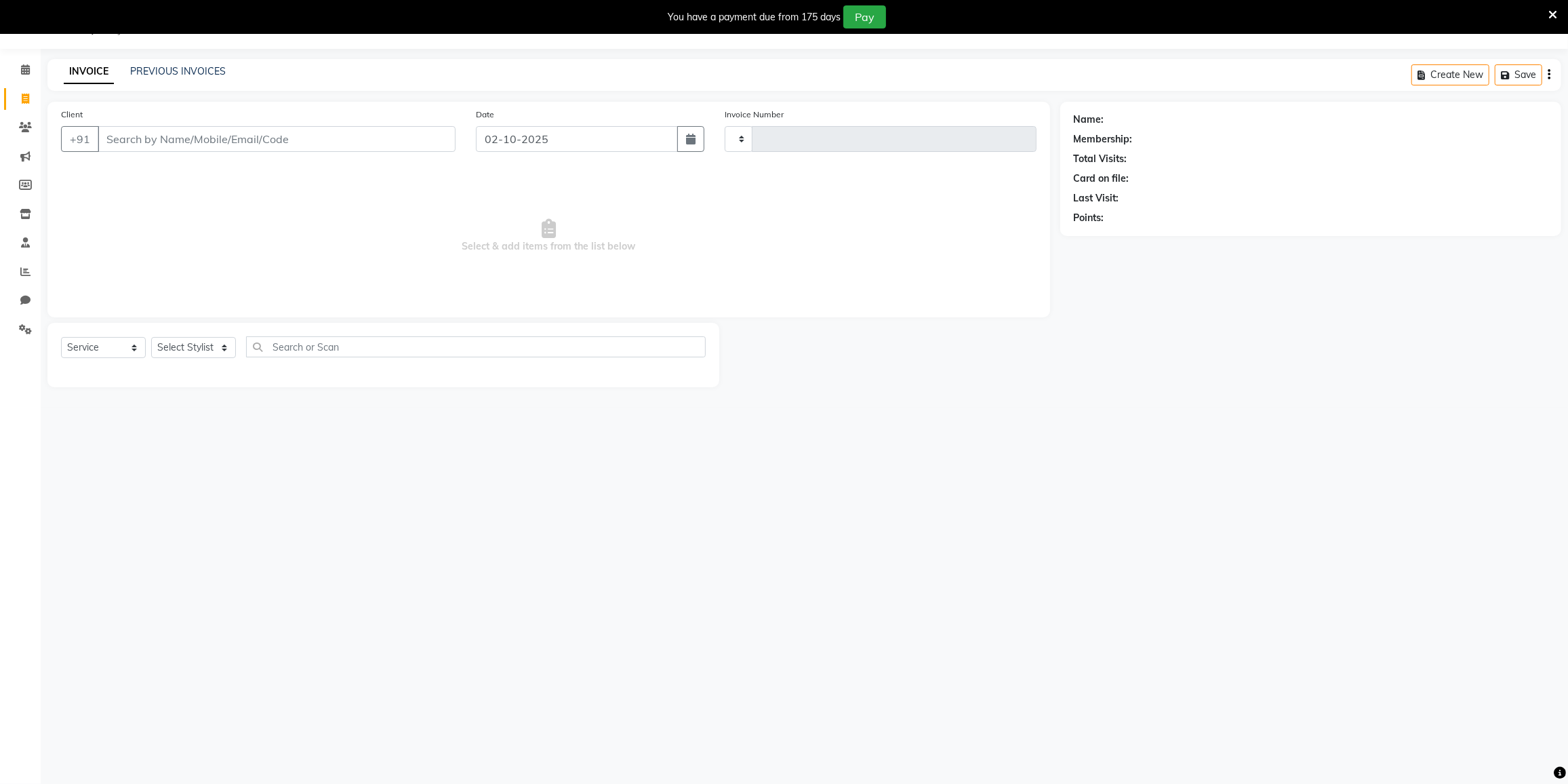
click at [18, 96] on span at bounding box center [25, 99] width 24 height 15
select select "8096"
select select "service"
click at [27, 105] on span at bounding box center [25, 99] width 24 height 15
select select "8096"
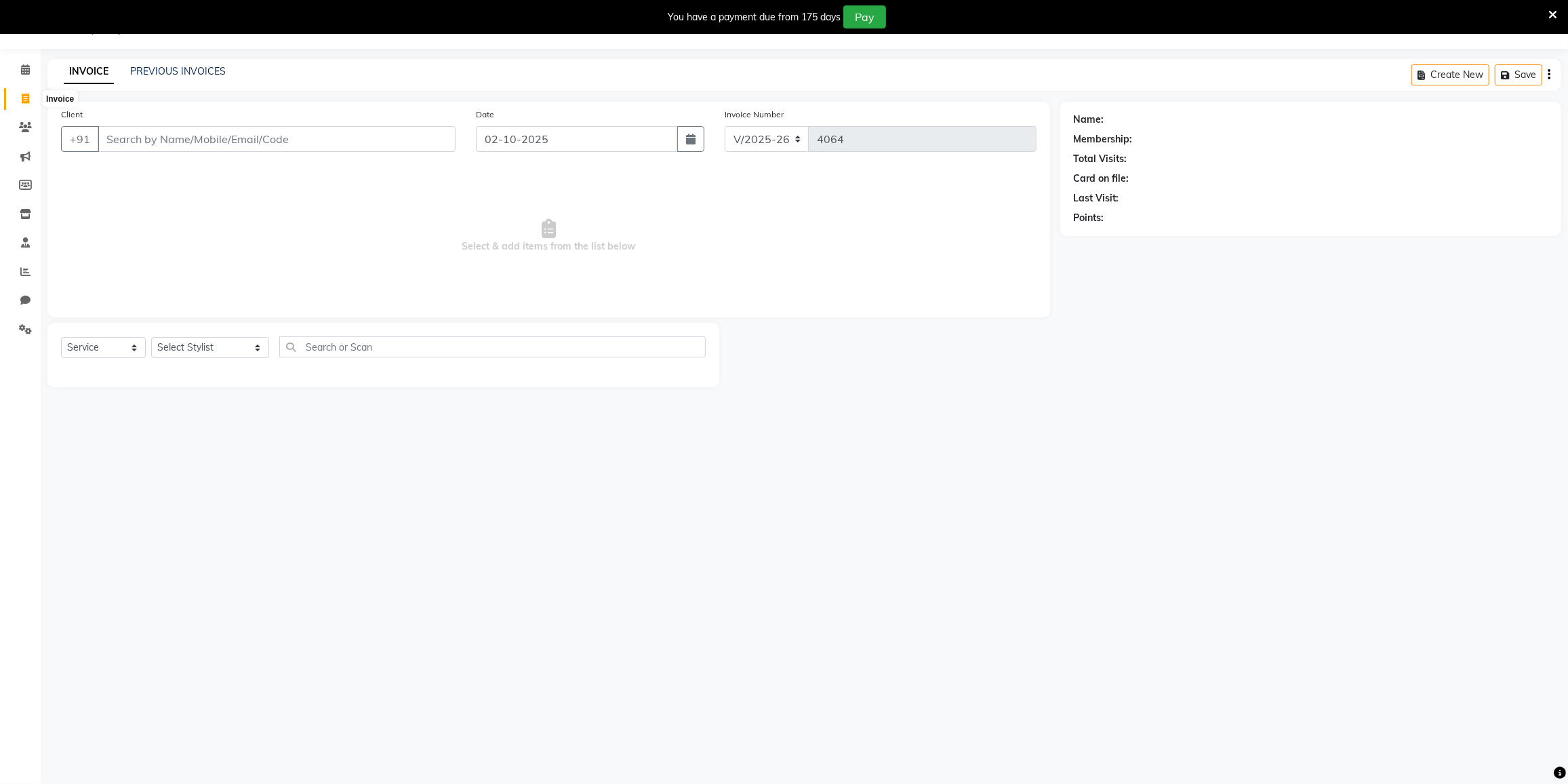
select select "service"
click at [21, 212] on icon at bounding box center [25, 214] width 11 height 10
select select
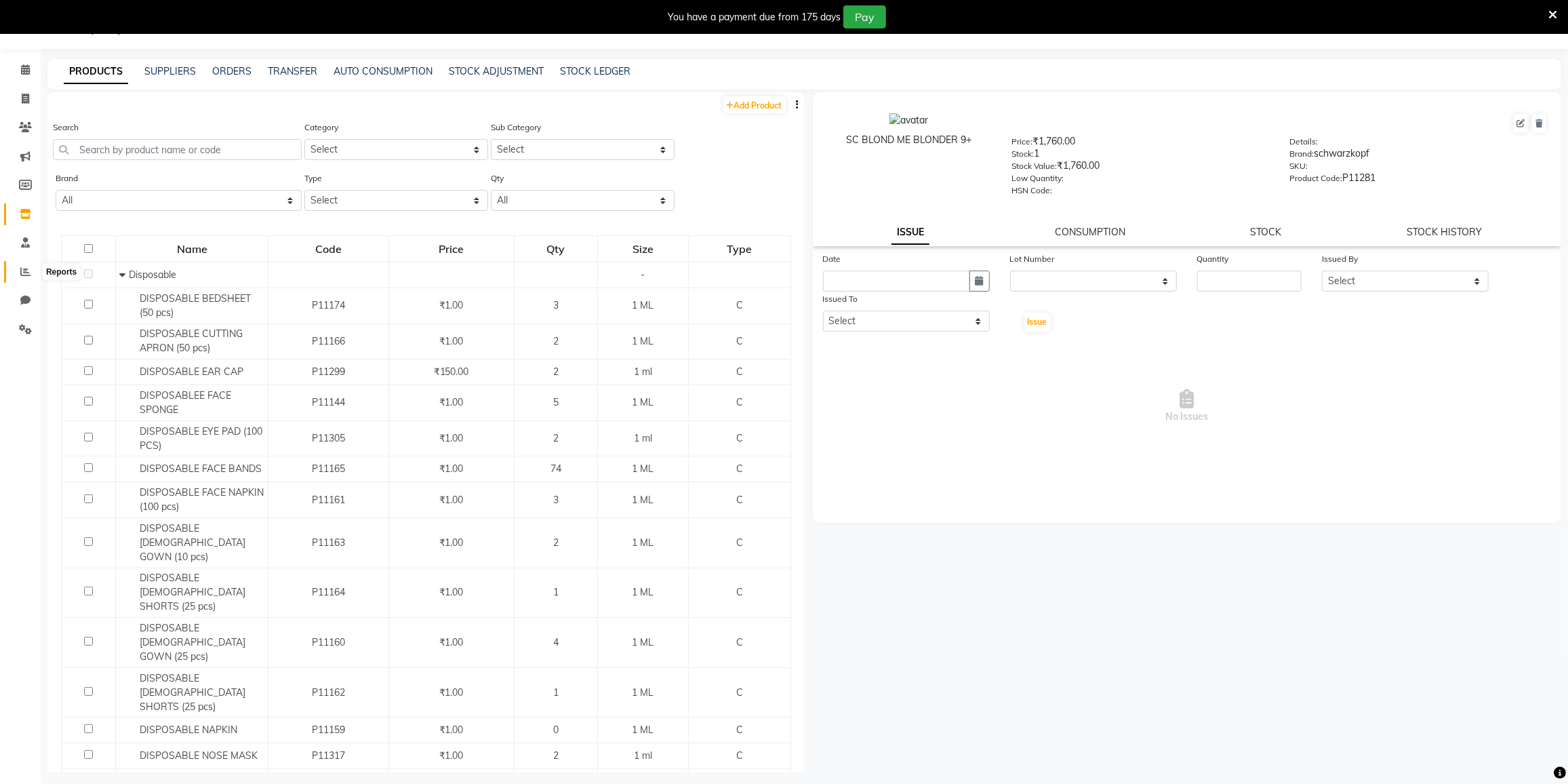
click at [25, 275] on icon at bounding box center [25, 271] width 10 height 10
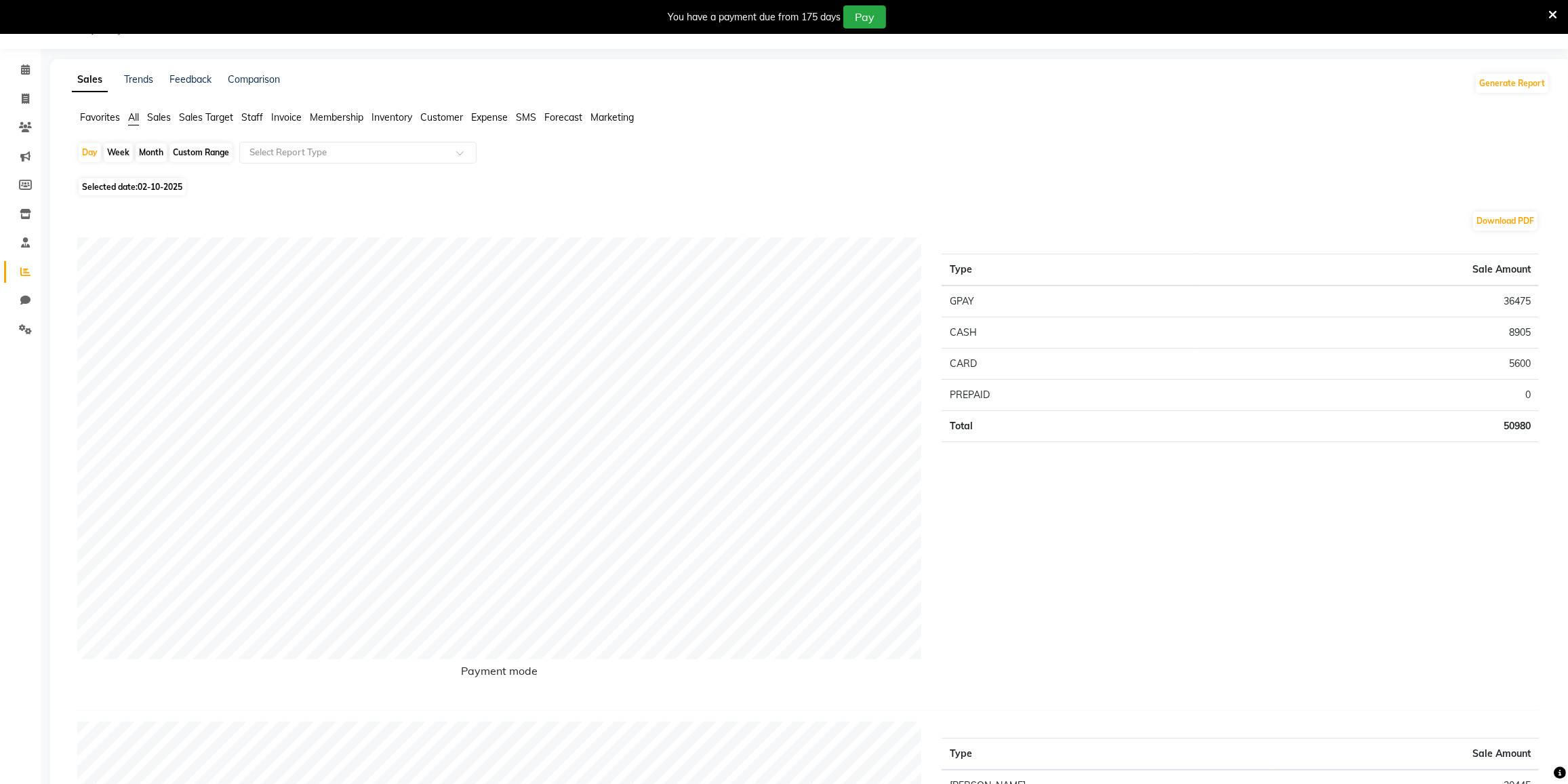
click at [154, 119] on span "Sales" at bounding box center [159, 117] width 24 height 12
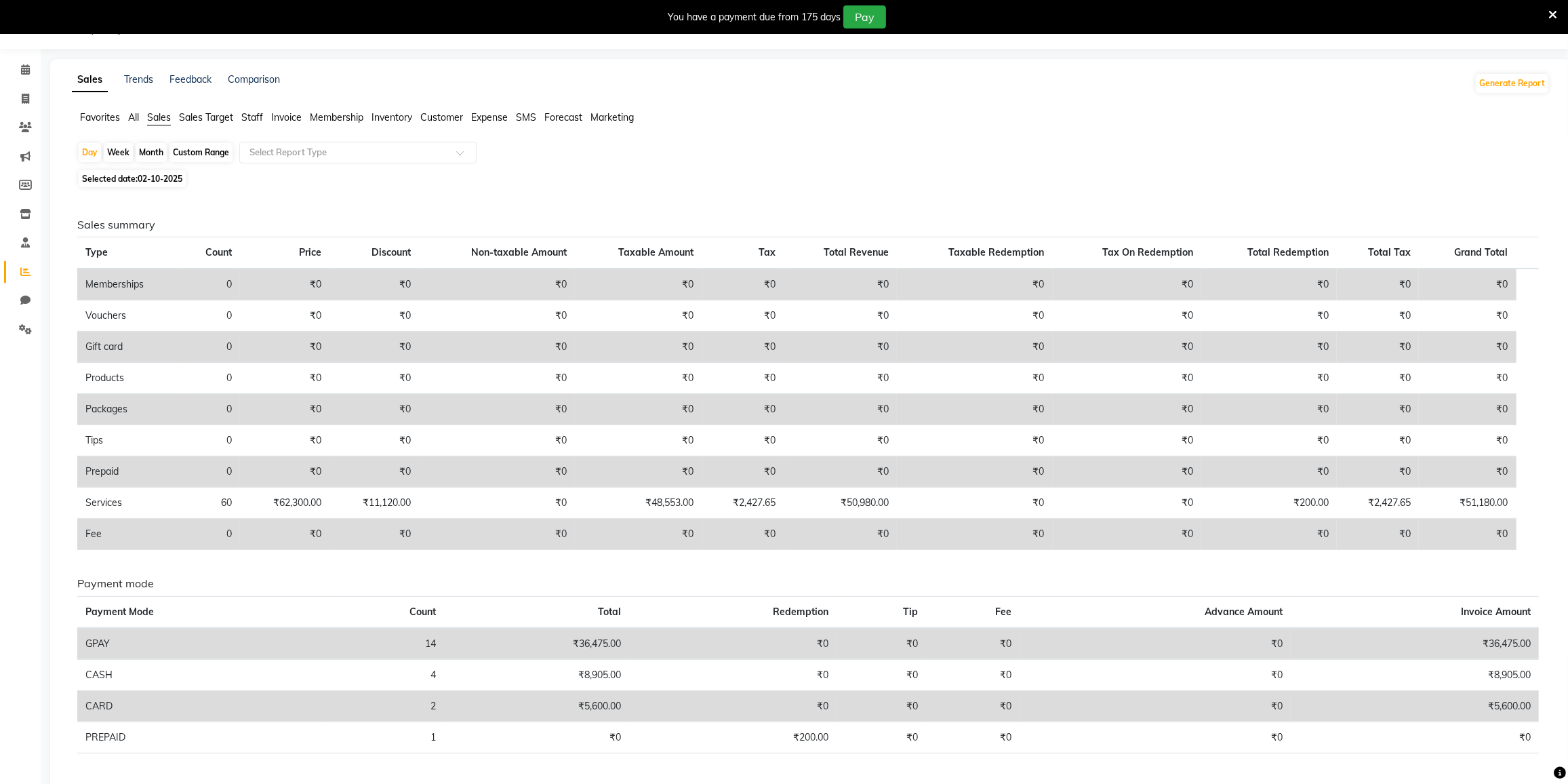
click at [155, 148] on div "Month" at bounding box center [151, 152] width 31 height 19
select select "10"
select select "2025"
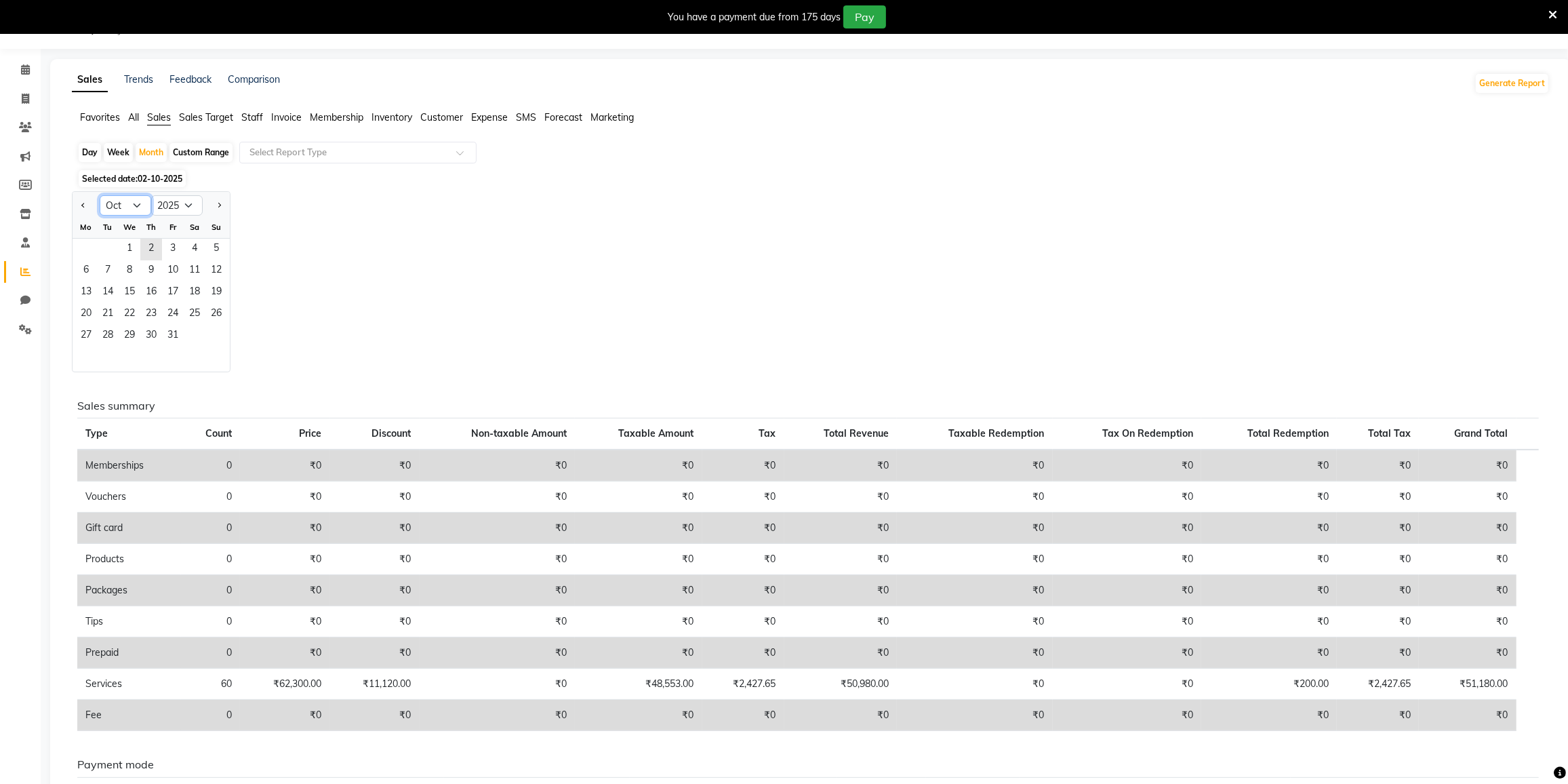
click at [144, 203] on select "Jan Feb Mar Apr May Jun Jul Aug Sep Oct Nov Dec" at bounding box center [125, 205] width 51 height 20
select select "9"
click at [100, 195] on select "Jan Feb Mar Apr May Jun Jul Aug Sep Oct Nov Dec" at bounding box center [125, 205] width 51 height 20
click at [80, 247] on span "1" at bounding box center [86, 249] width 22 height 22
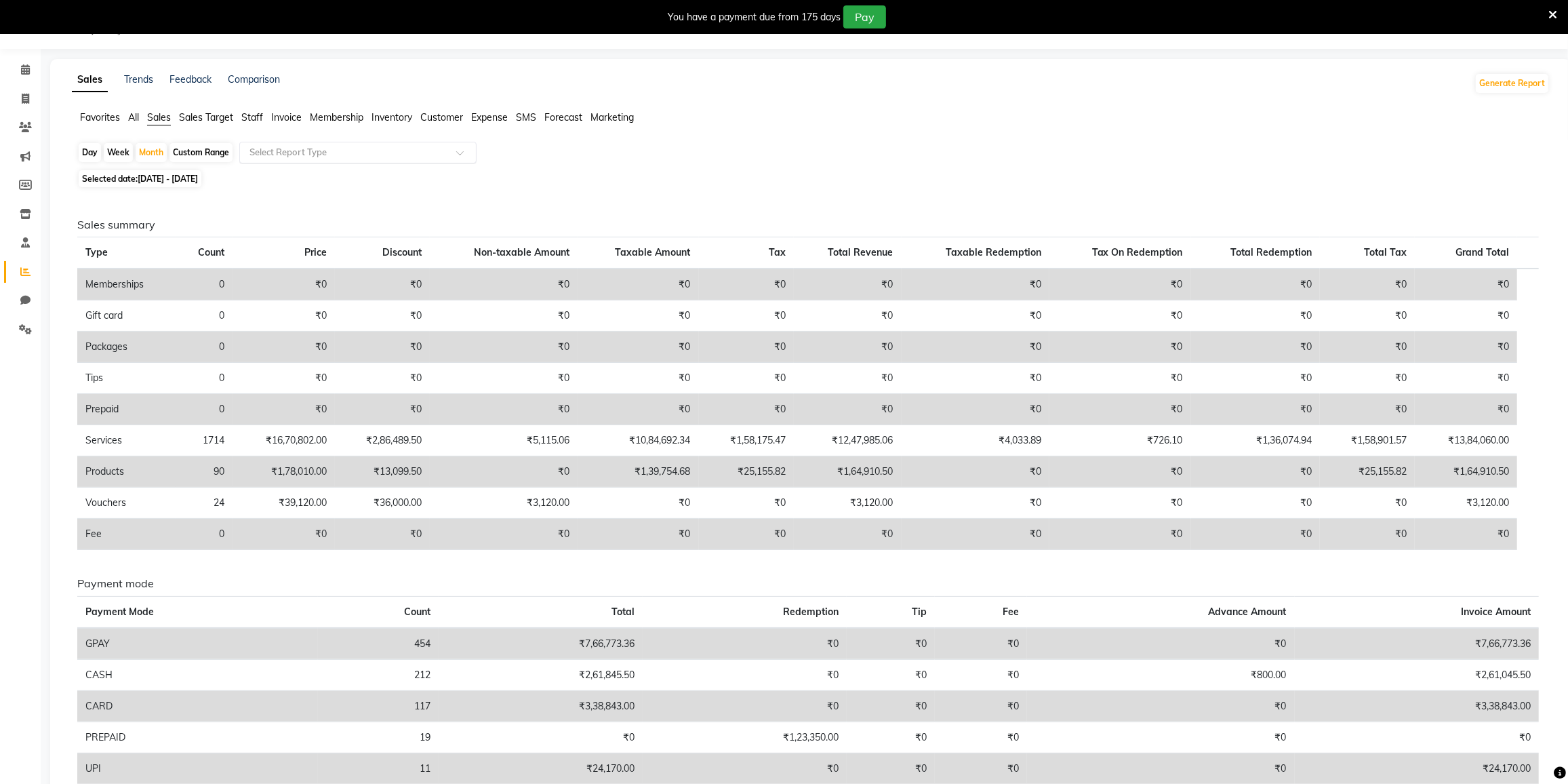
click at [287, 157] on input "text" at bounding box center [344, 152] width 195 height 13
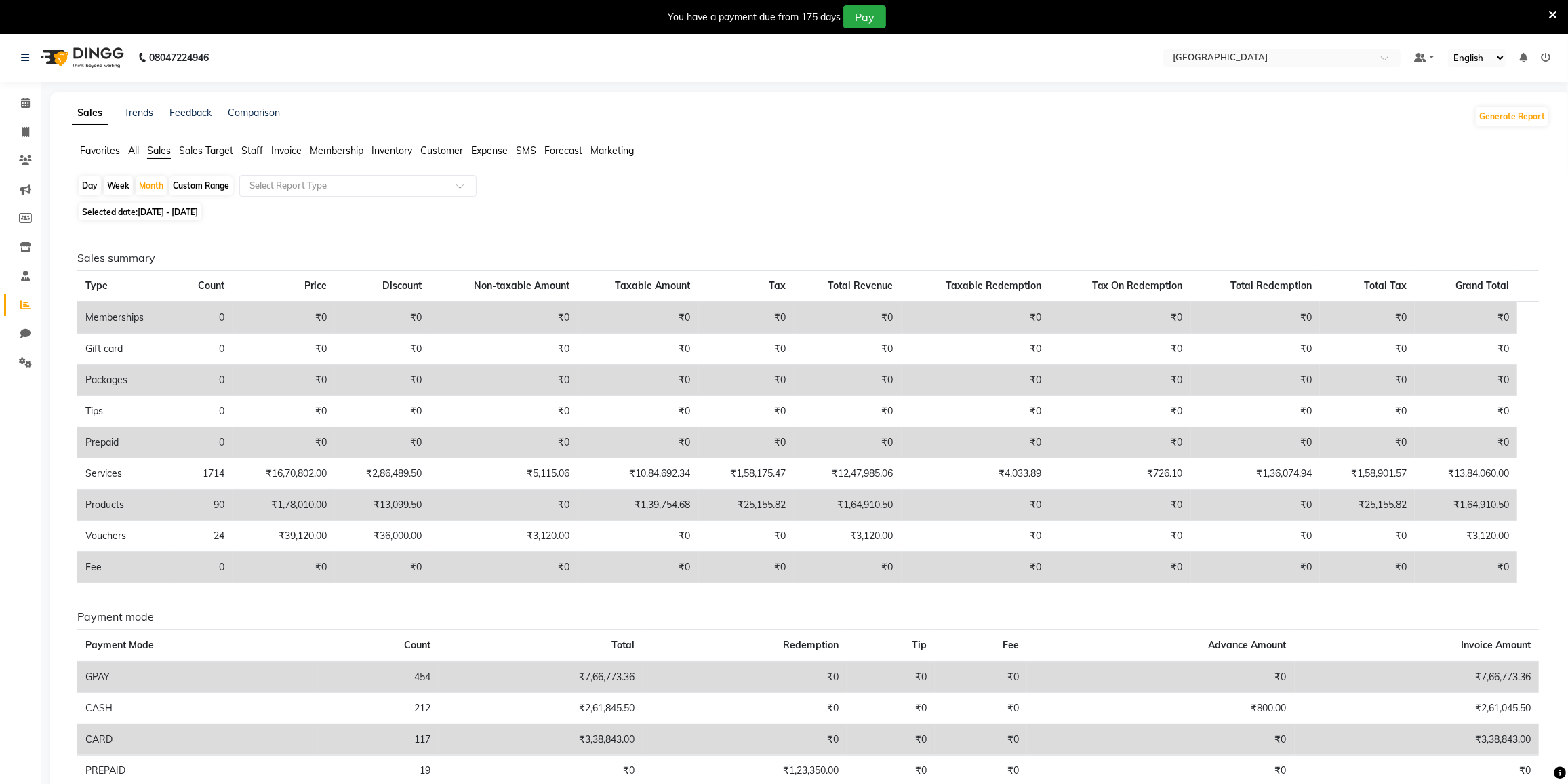
click at [721, 155] on ul "Favorites All Sales Sales Target Staff Invoice Membership Inventory Customer Ex…" at bounding box center [810, 151] width 1478 height 15
click at [32, 131] on span at bounding box center [25, 133] width 24 height 15
select select "8096"
select select "service"
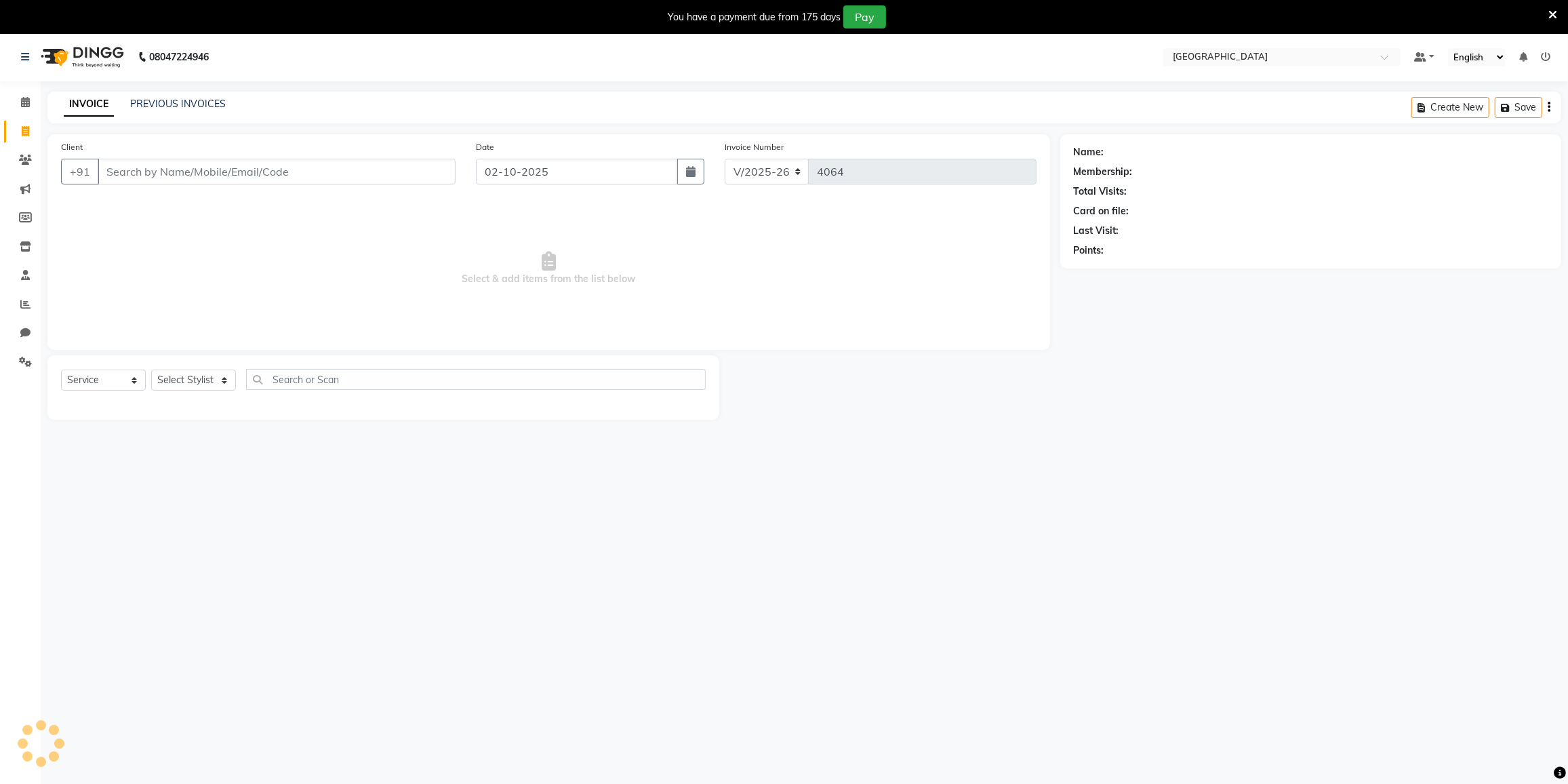
scroll to position [33, 0]
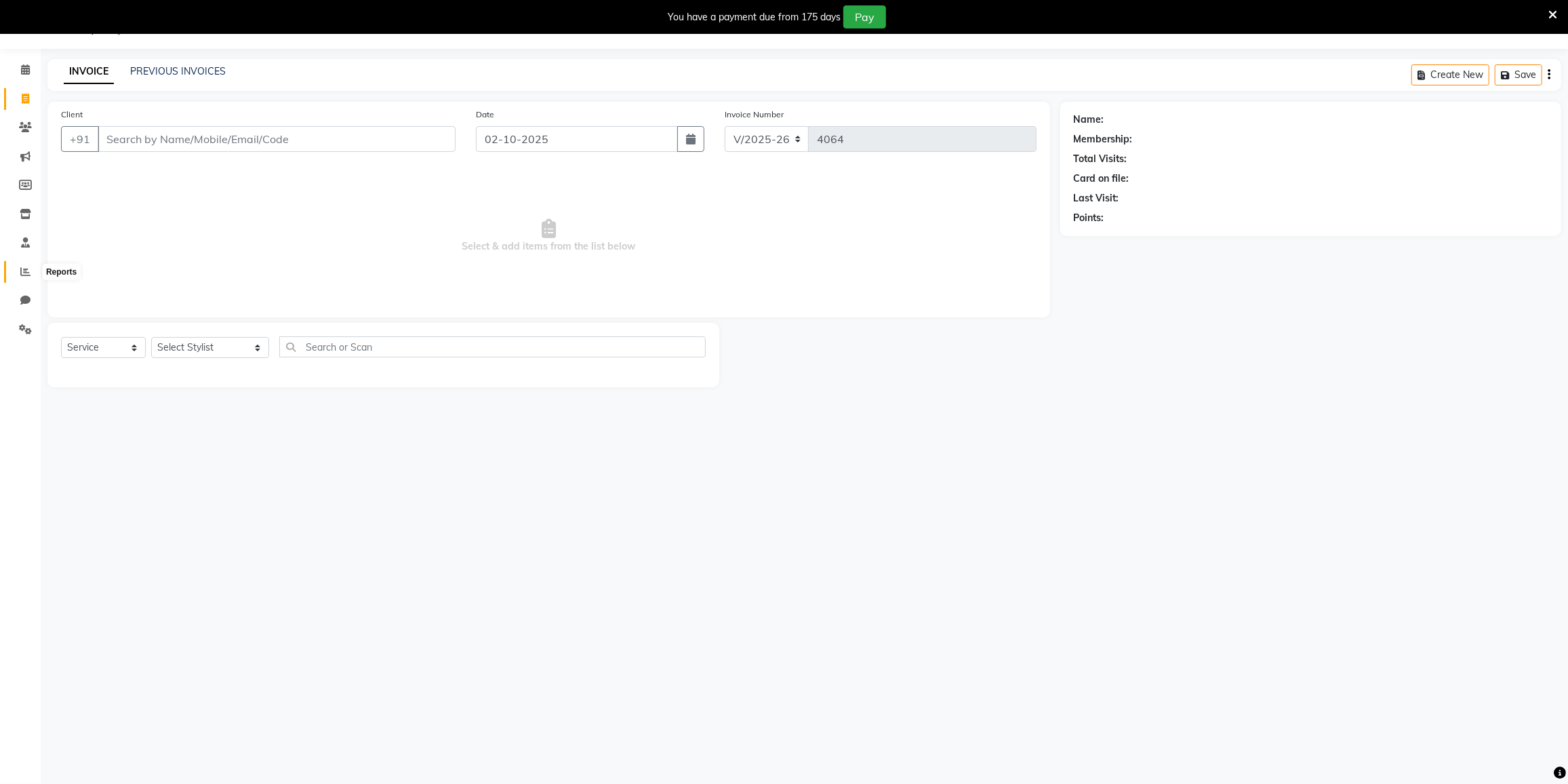
click at [26, 268] on icon at bounding box center [25, 271] width 10 height 10
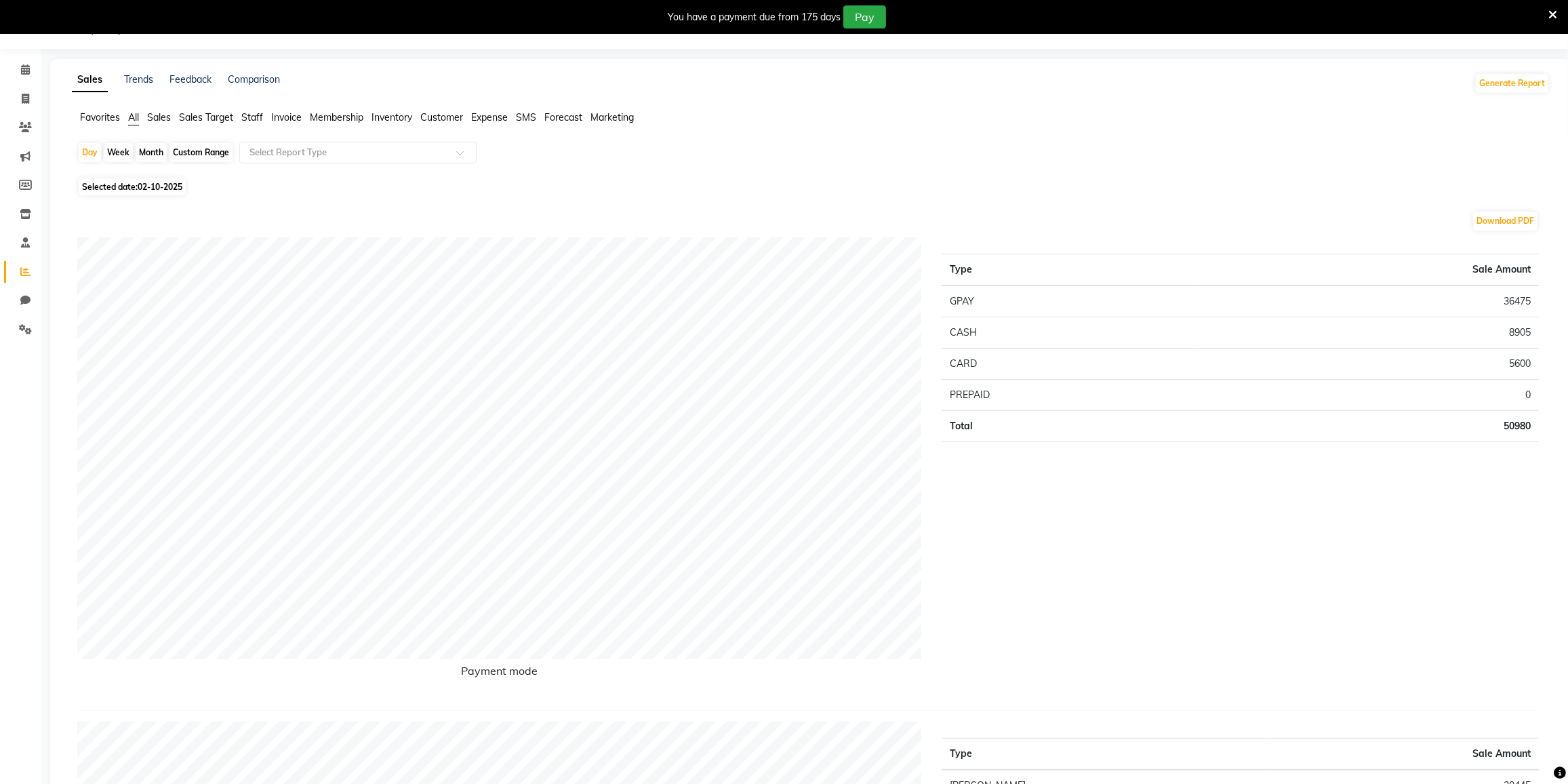
click at [154, 149] on div "Month" at bounding box center [151, 152] width 31 height 19
select select "10"
select select "2025"
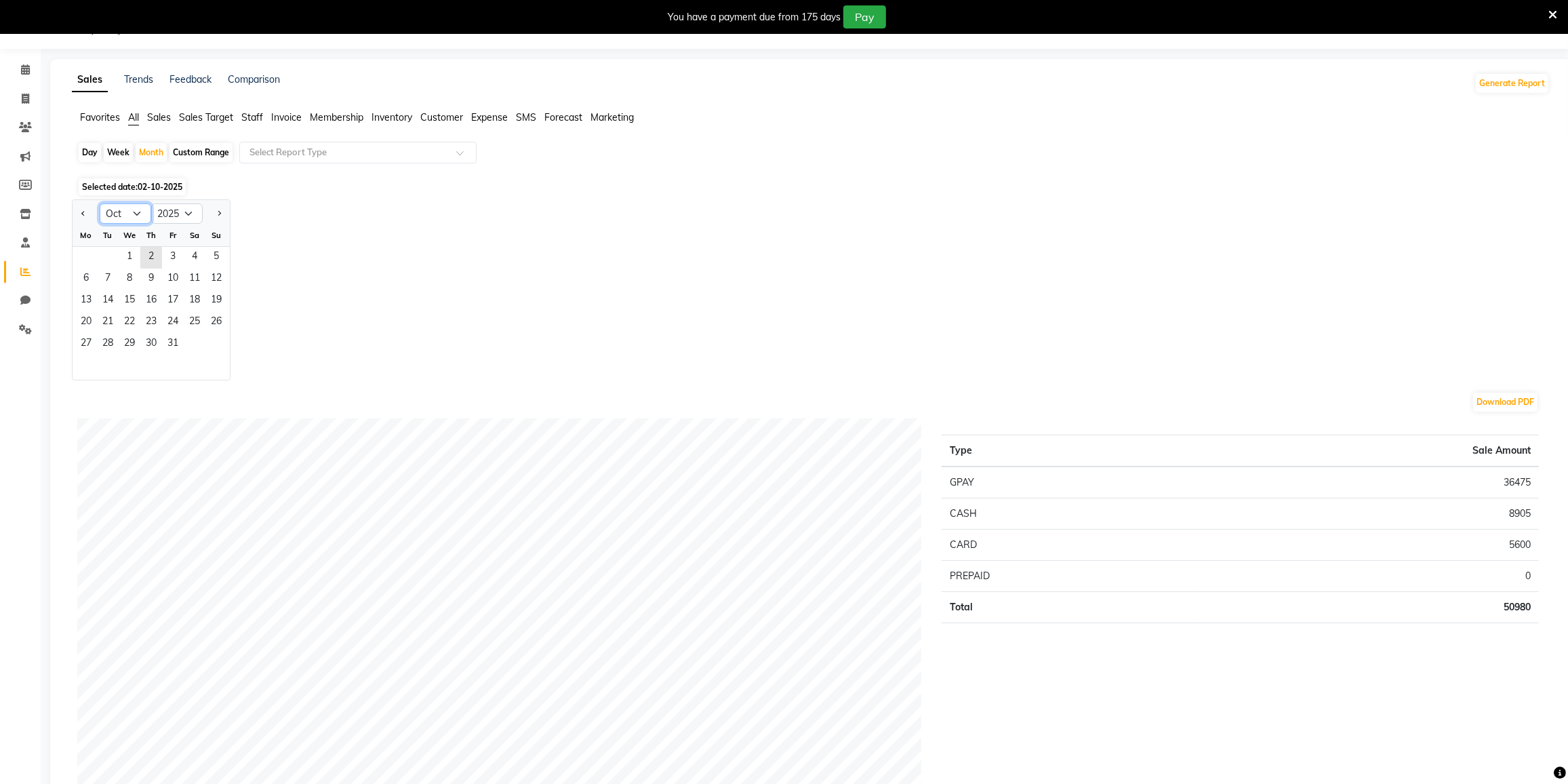
click at [130, 212] on select "Jan Feb Mar Apr May Jun Jul Aug Sep Oct Nov Dec" at bounding box center [125, 214] width 51 height 20
select select "9"
click at [100, 204] on select "Jan Feb Mar Apr May Jun Jul Aug Sep Oct Nov Dec" at bounding box center [125, 214] width 51 height 20
click at [117, 364] on div at bounding box center [151, 367] width 157 height 25
click at [89, 262] on span "1" at bounding box center [86, 257] width 22 height 22
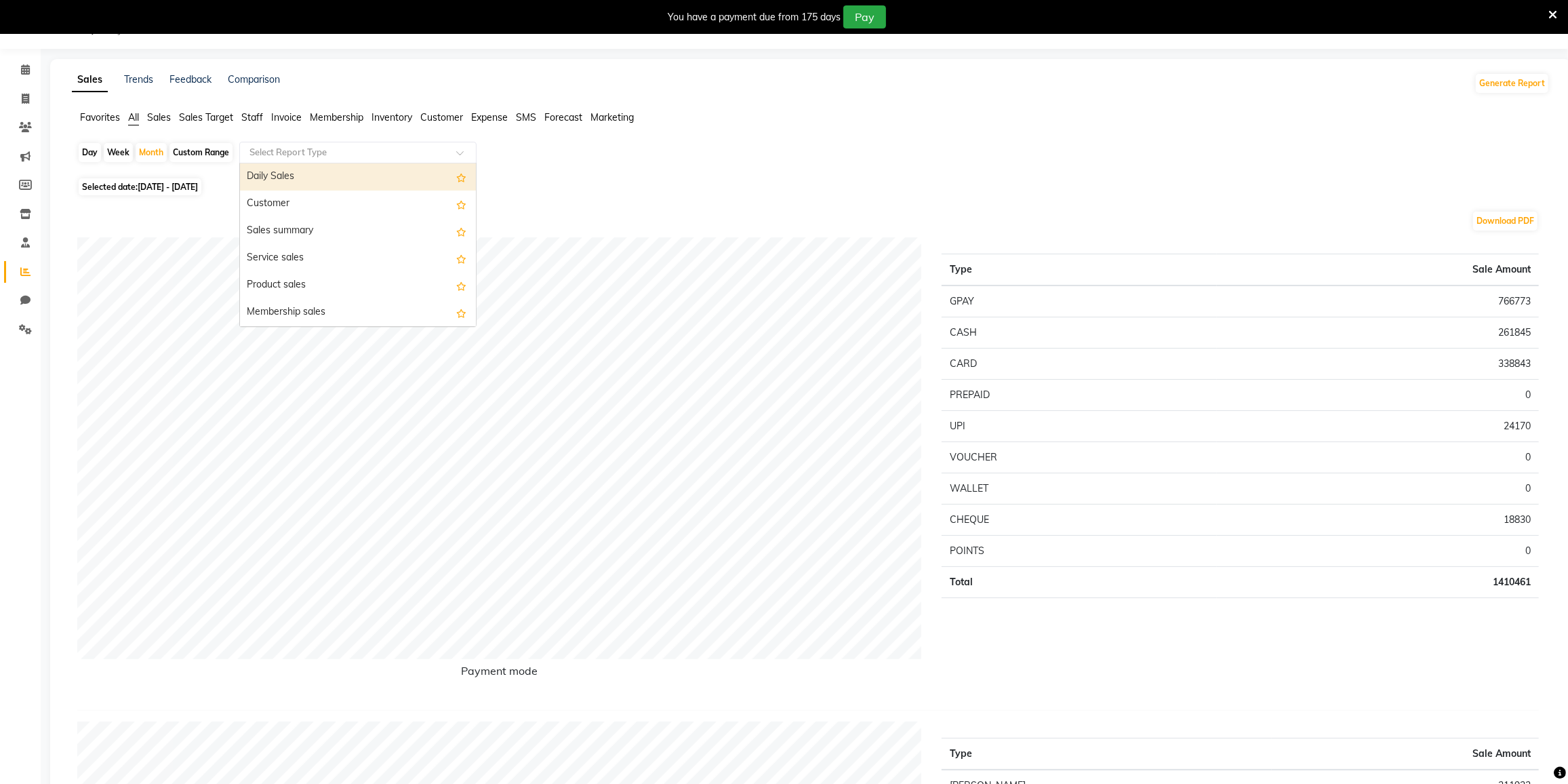
click at [320, 155] on input "text" at bounding box center [344, 152] width 195 height 13
click at [317, 260] on div "Staff by service" at bounding box center [358, 261] width 236 height 27
select select "full_report"
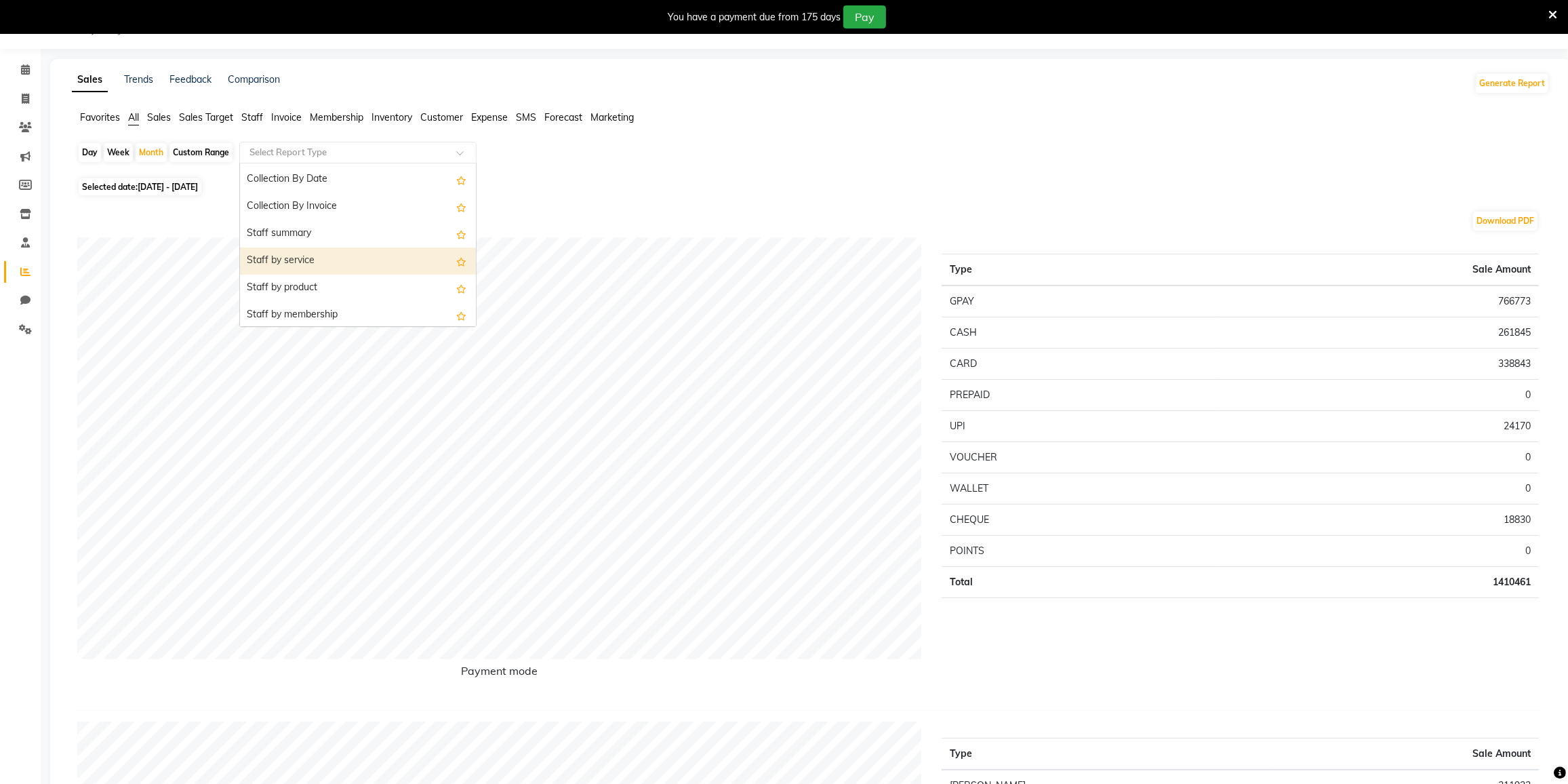
select select "csv"
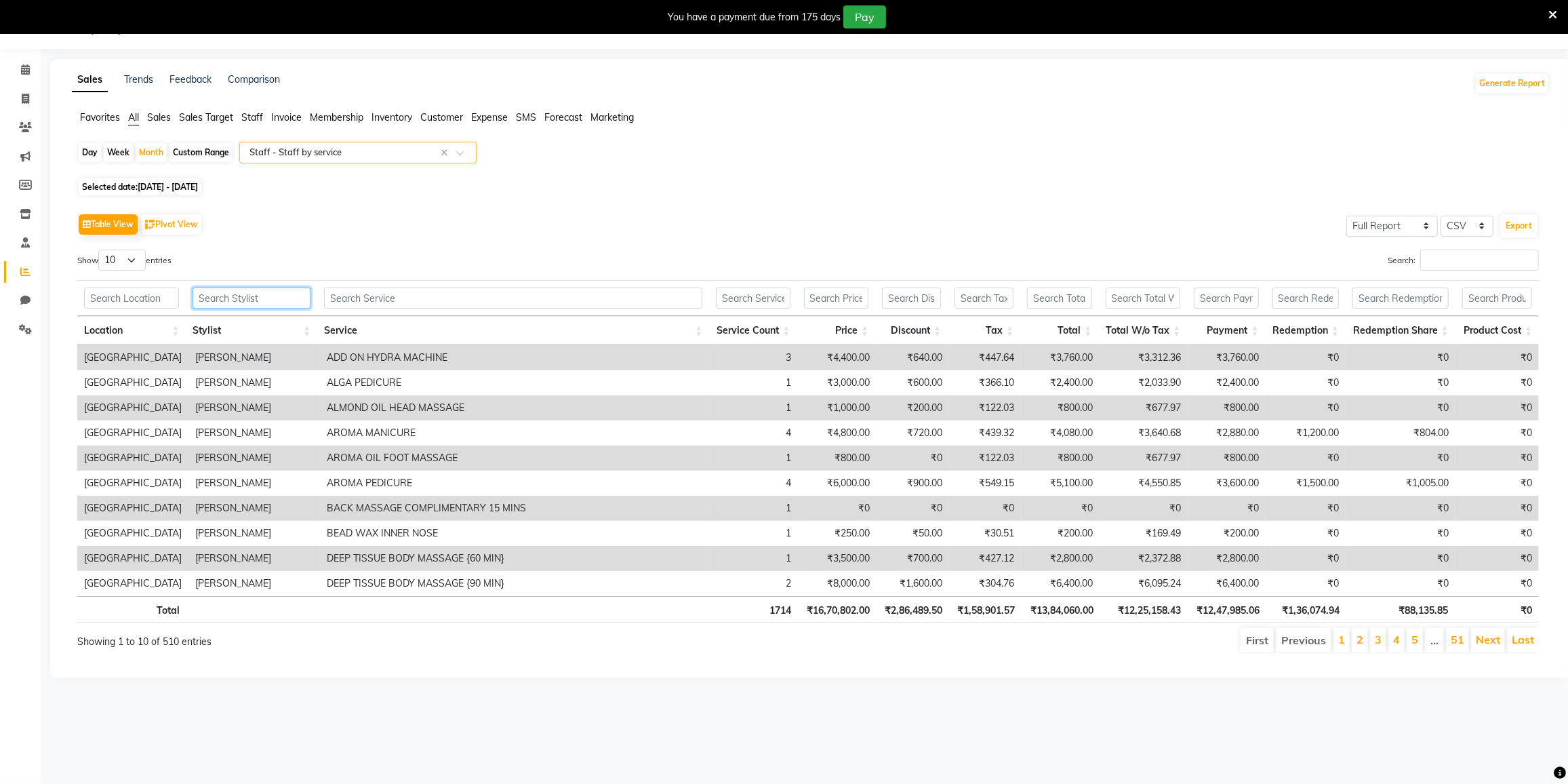
click at [279, 287] on input "text" at bounding box center [251, 298] width 118 height 21
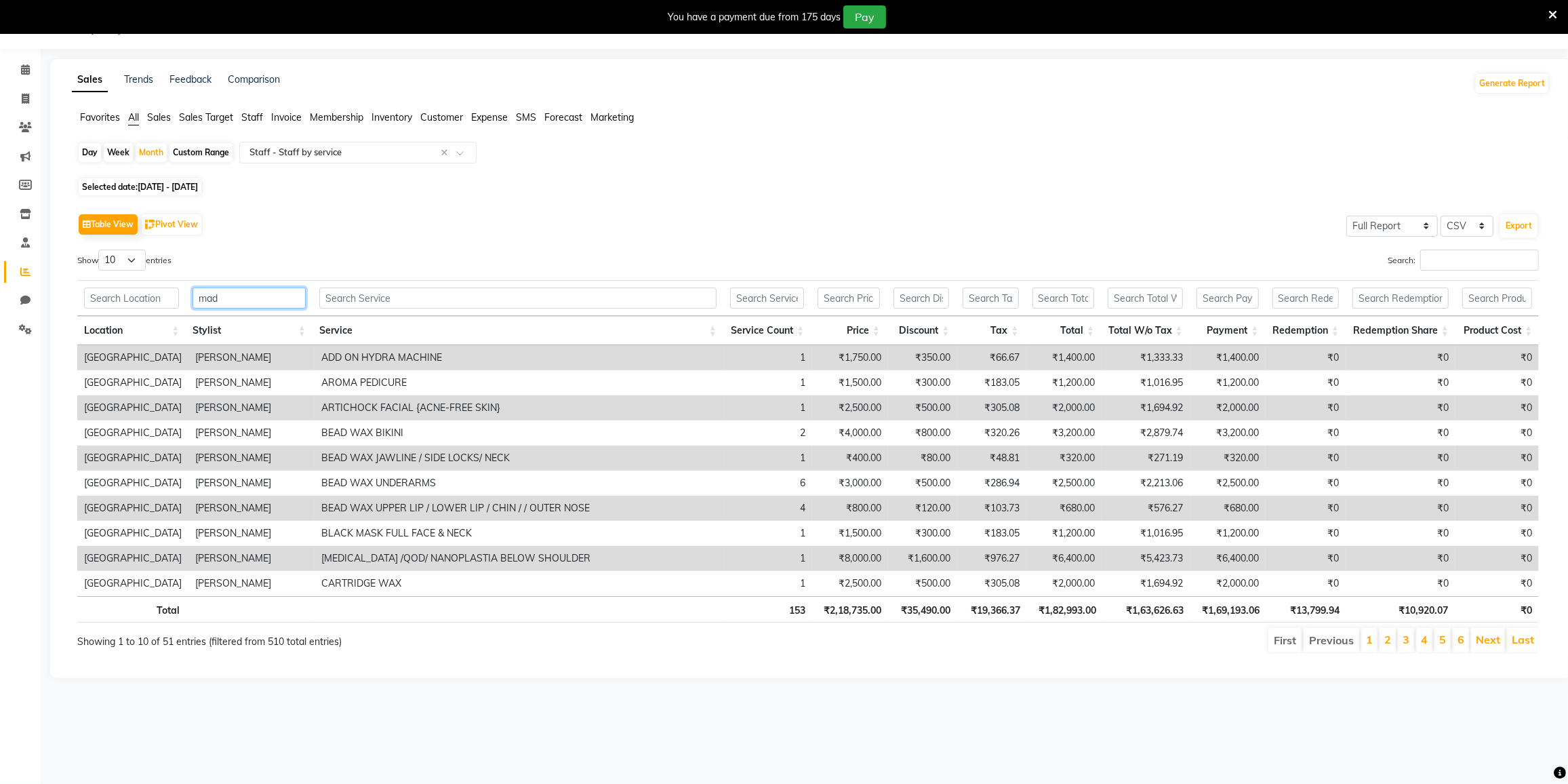
type input "mad"
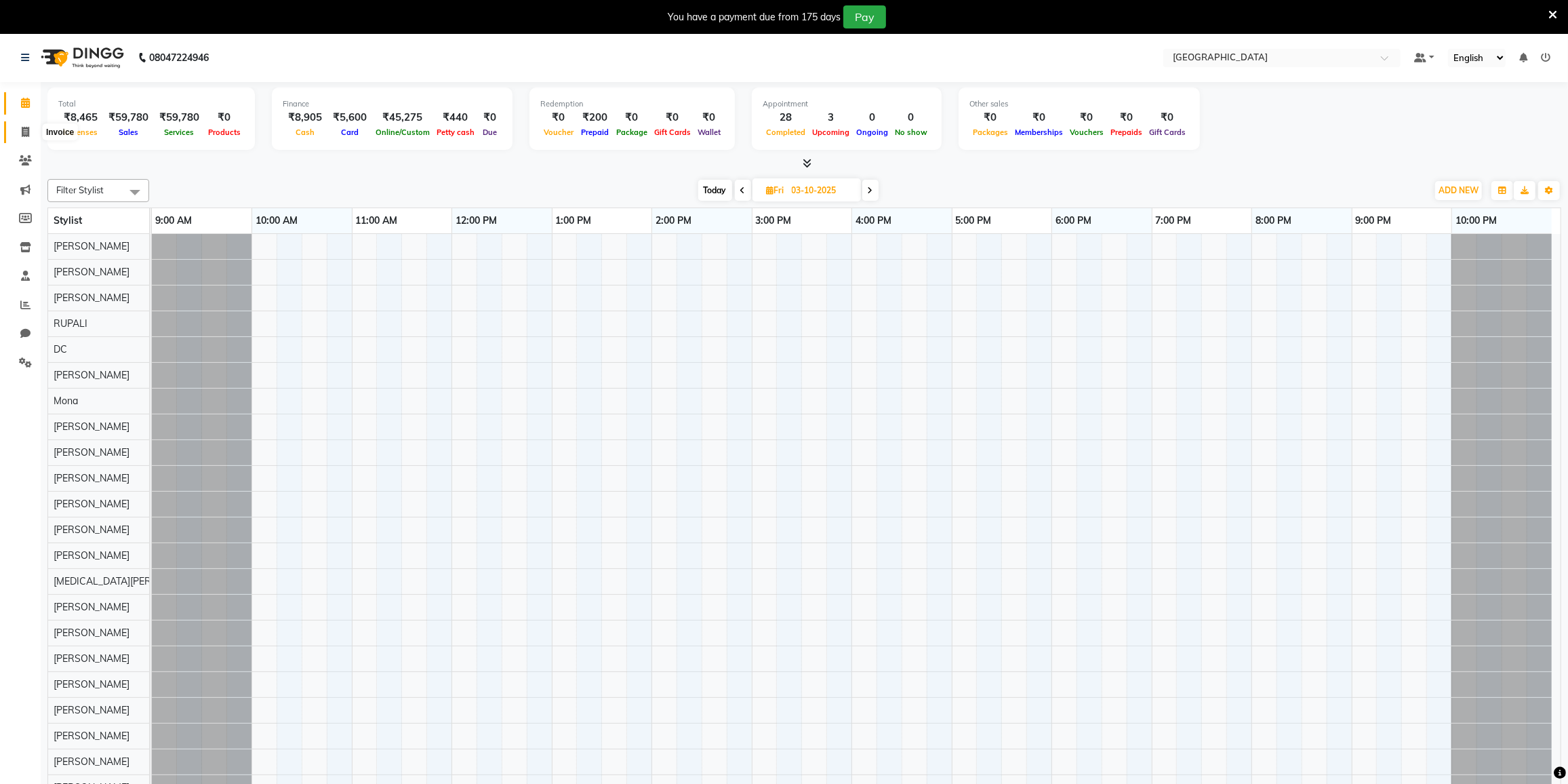
click at [26, 131] on icon at bounding box center [25, 132] width 8 height 10
select select "8096"
select select "service"
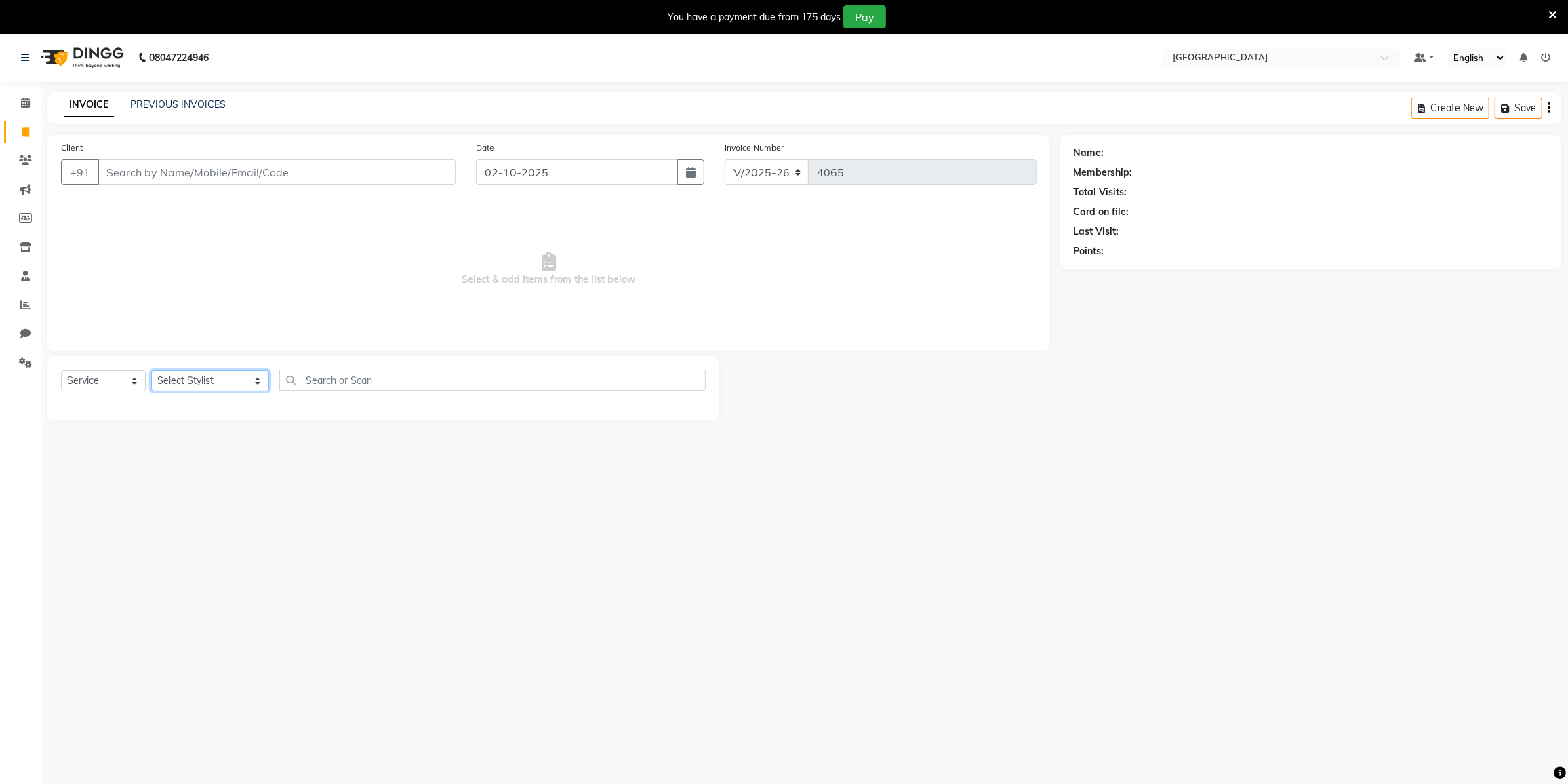
click at [211, 372] on select "Select Stylist DC [PERSON_NAME] [PERSON_NAME] [PERSON_NAME] [PERSON_NAME] [PERS…" at bounding box center [210, 381] width 118 height 21
select select "80712"
click at [151, 370] on select "Select Stylist DC [PERSON_NAME] [PERSON_NAME] [PERSON_NAME] [PERSON_NAME] [PERS…" at bounding box center [210, 381] width 118 height 21
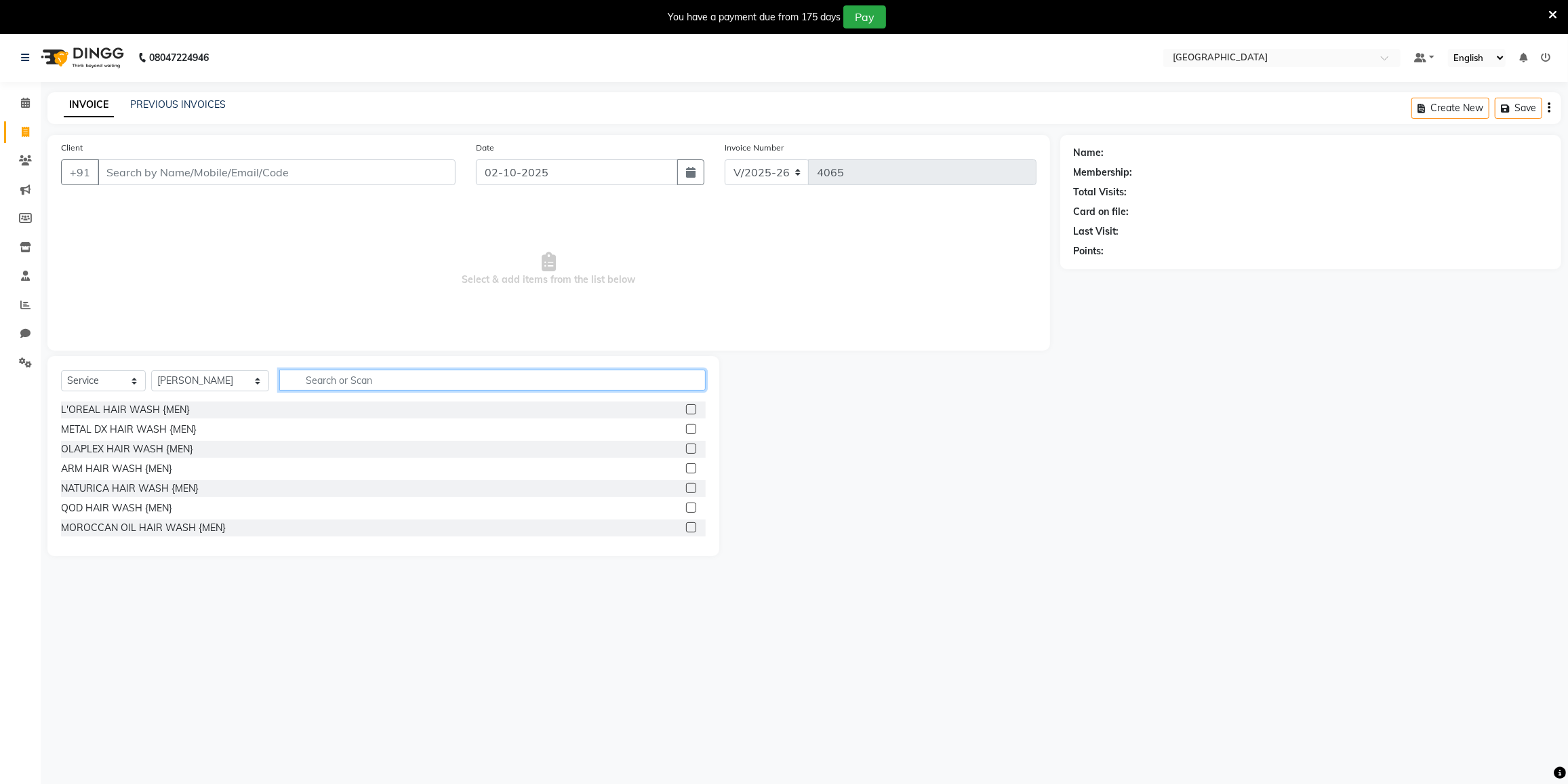
click at [376, 379] on input "text" at bounding box center [492, 380] width 426 height 21
type input "full"
drag, startPoint x: 138, startPoint y: 495, endPoint x: 107, endPoint y: 469, distance: 40.5
click at [119, 491] on div "RICA WAX FULL ARMS" at bounding box center [114, 498] width 105 height 14
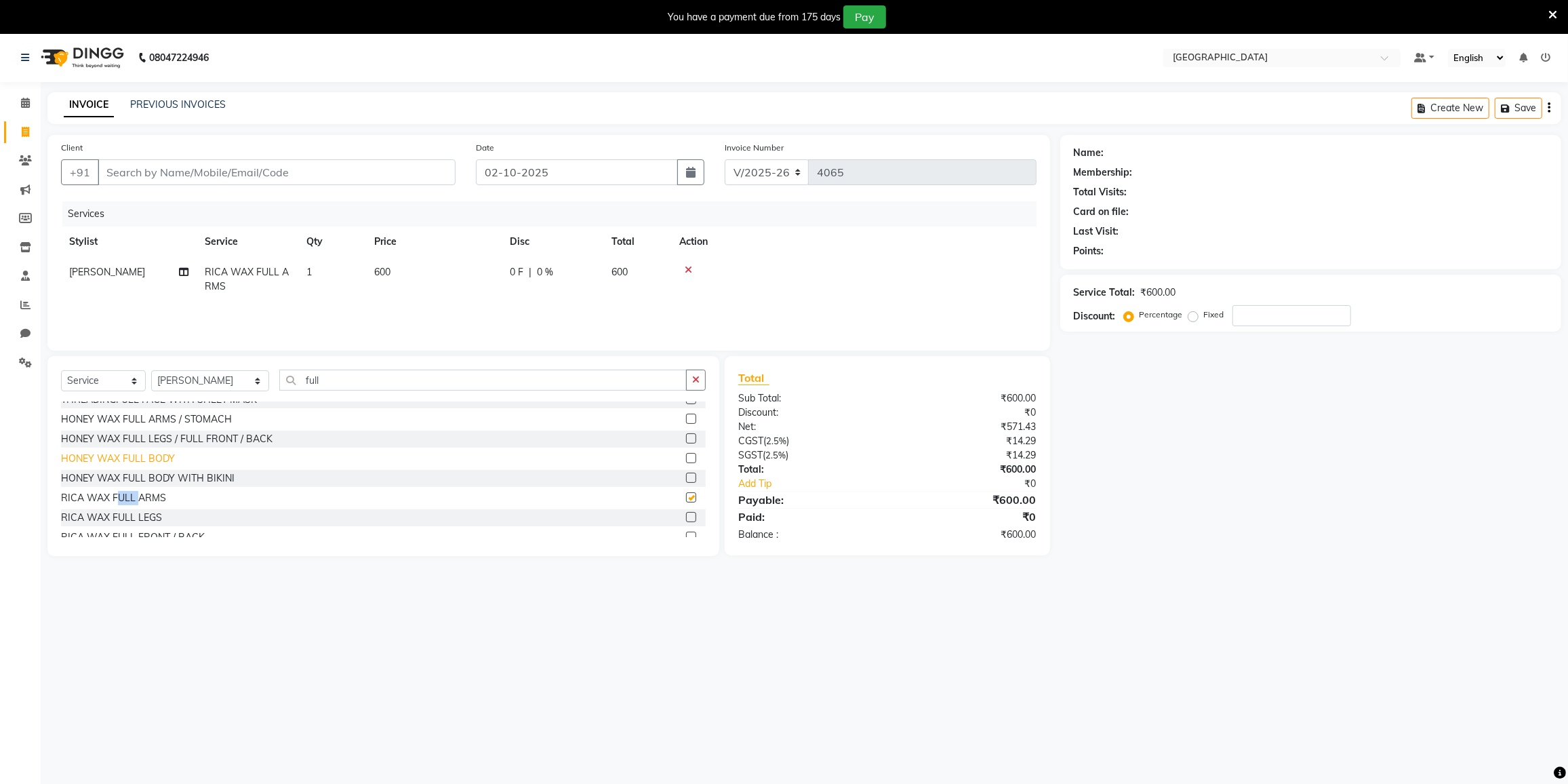
checkbox input "false"
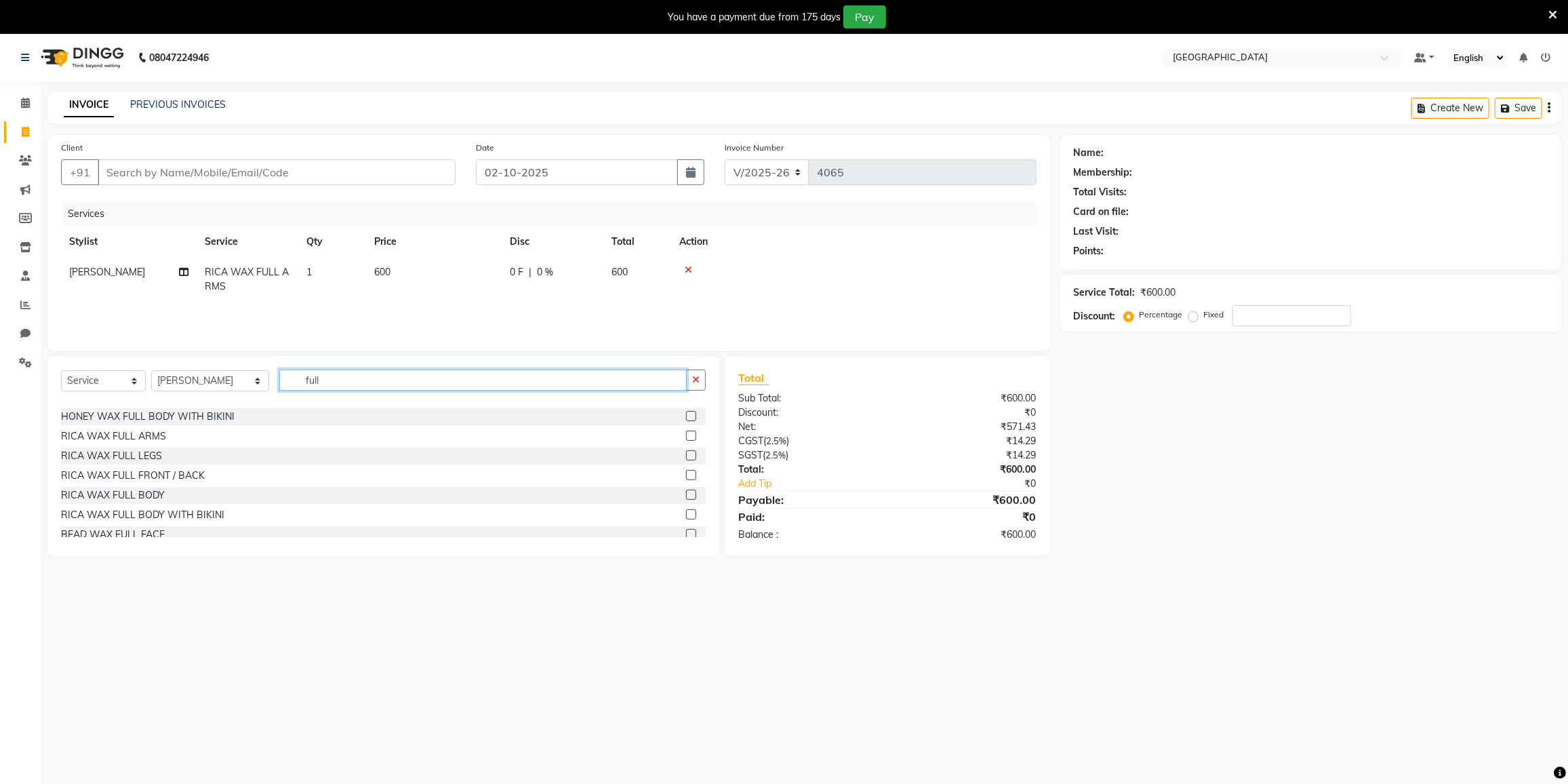
click at [339, 389] on input "full" at bounding box center [483, 380] width 407 height 21
type input "f"
type input "und"
click at [98, 521] on div "RICA WAX UNDERARMS" at bounding box center [117, 528] width 112 height 14
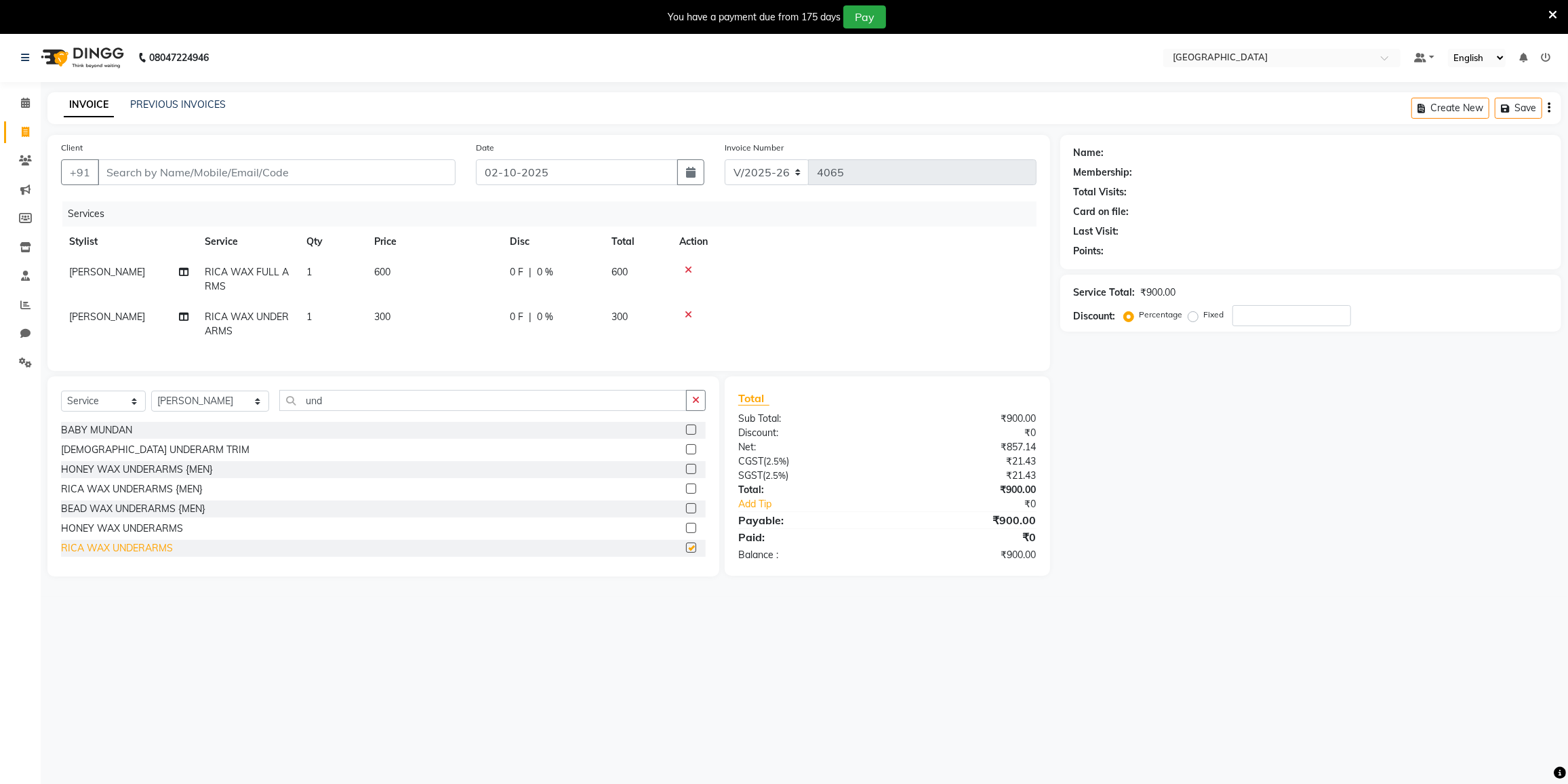
checkbox input "false"
click at [343, 400] on input "und" at bounding box center [483, 400] width 407 height 21
type input "eye"
click at [147, 495] on div "THREADING EYEBROW" at bounding box center [114, 489] width 107 height 14
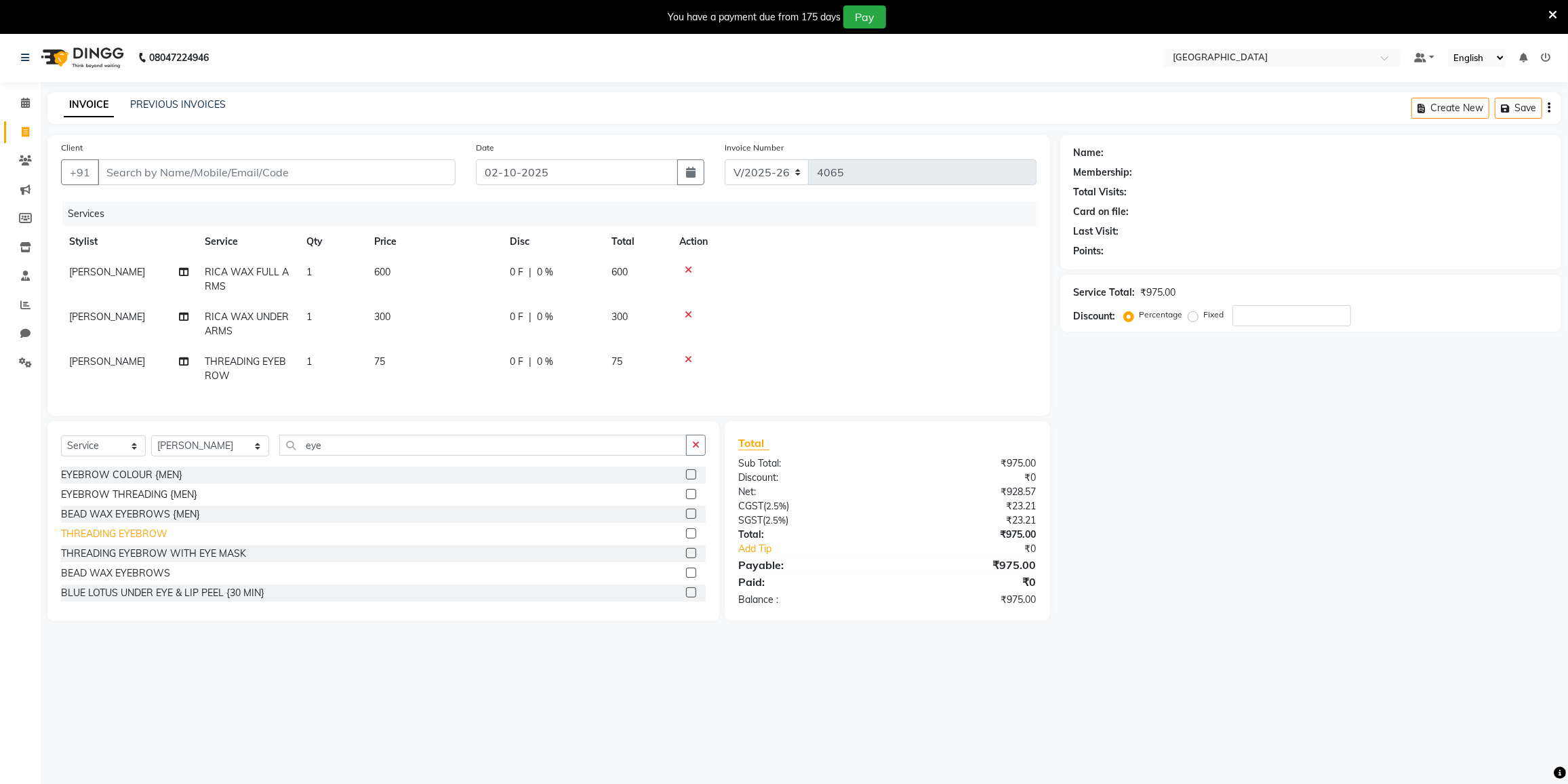
click at [88, 541] on div "THREADING EYEBROW" at bounding box center [114, 534] width 107 height 14
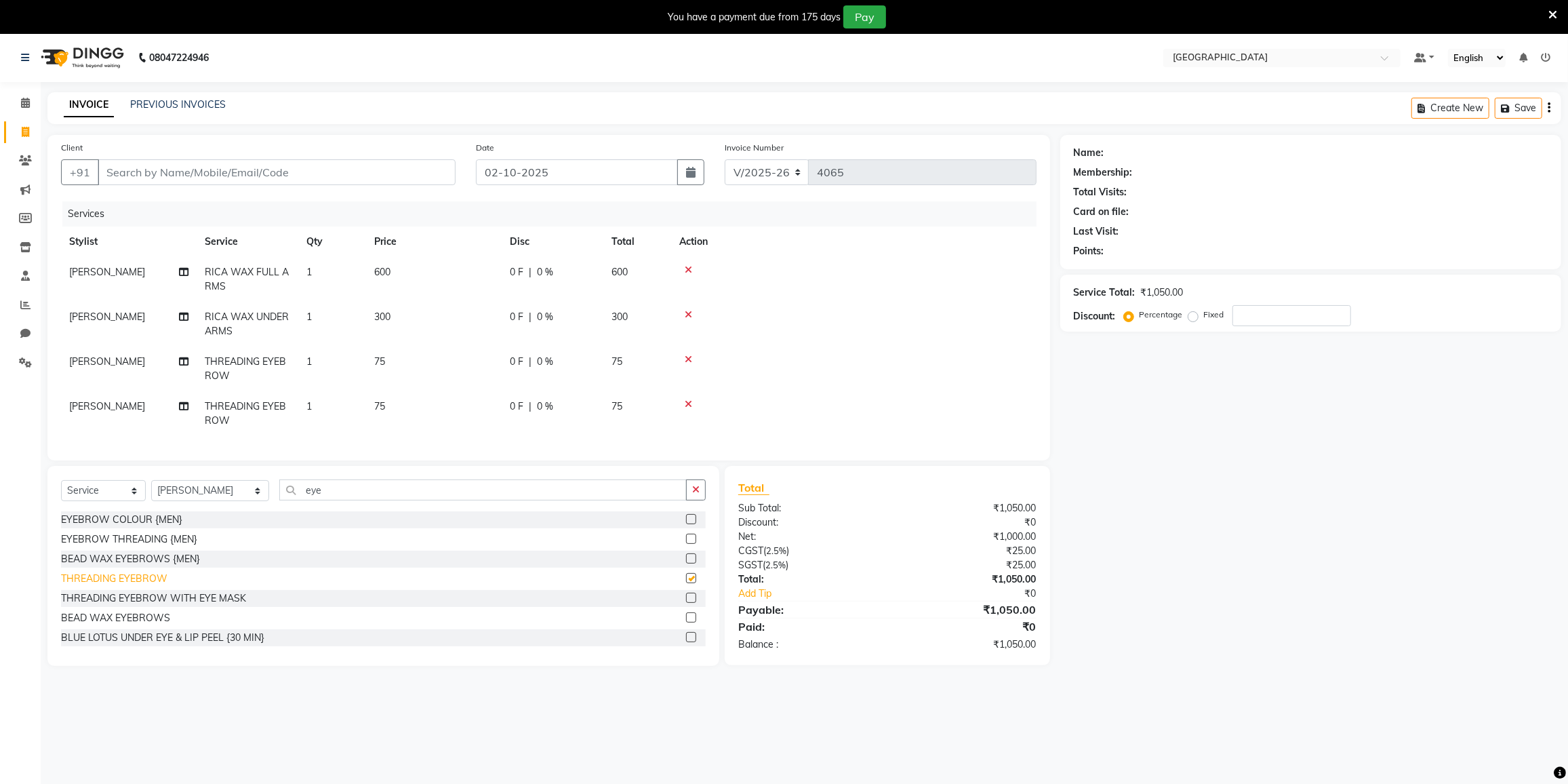
checkbox input "false"
click at [341, 496] on input "eye" at bounding box center [483, 490] width 407 height 21
type input "e"
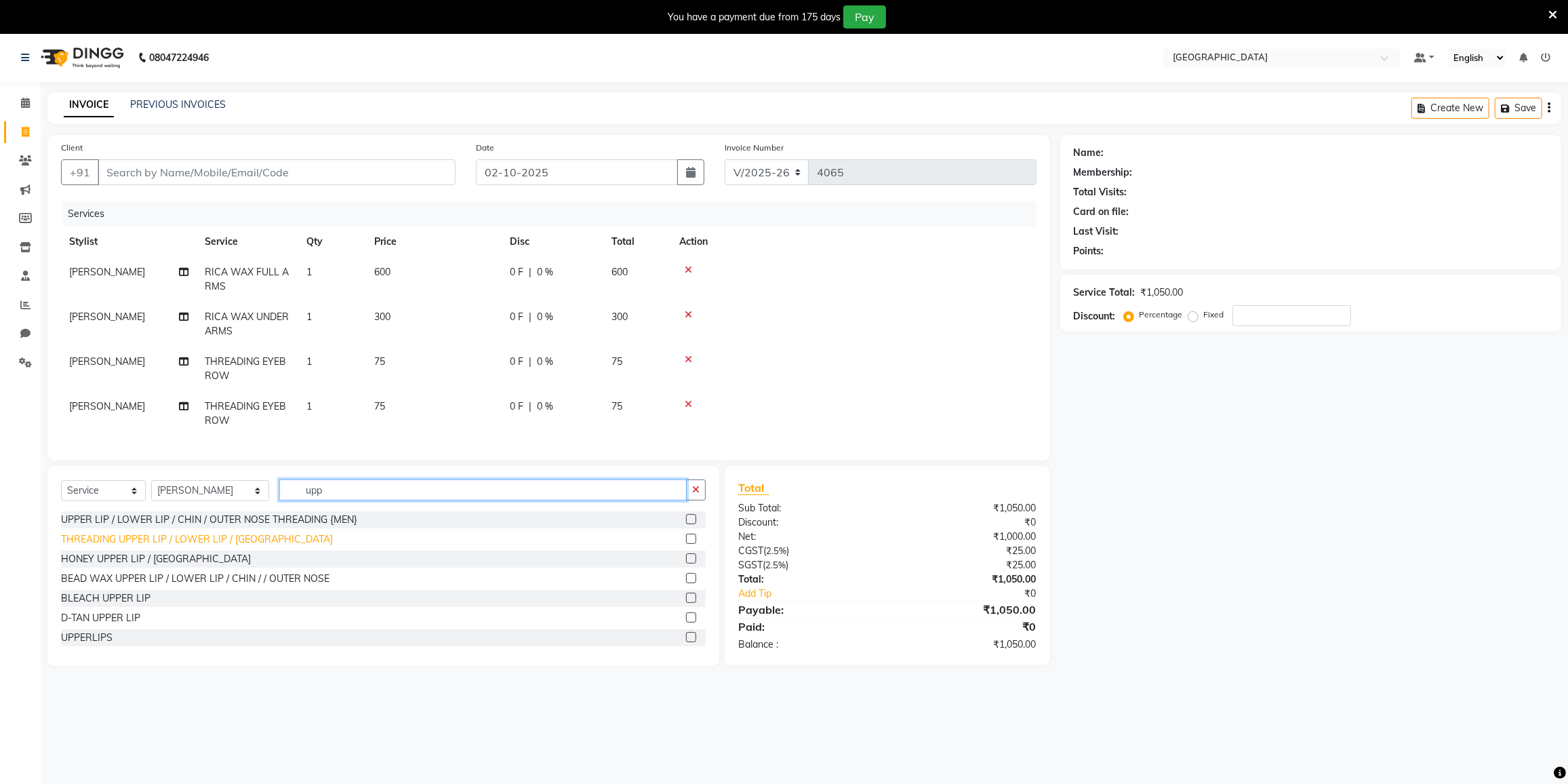
type input "upp"
click at [159, 547] on div "THREADING UPPER LIP / LOWER LIP / [GEOGRAPHIC_DATA]" at bounding box center [197, 540] width 272 height 14
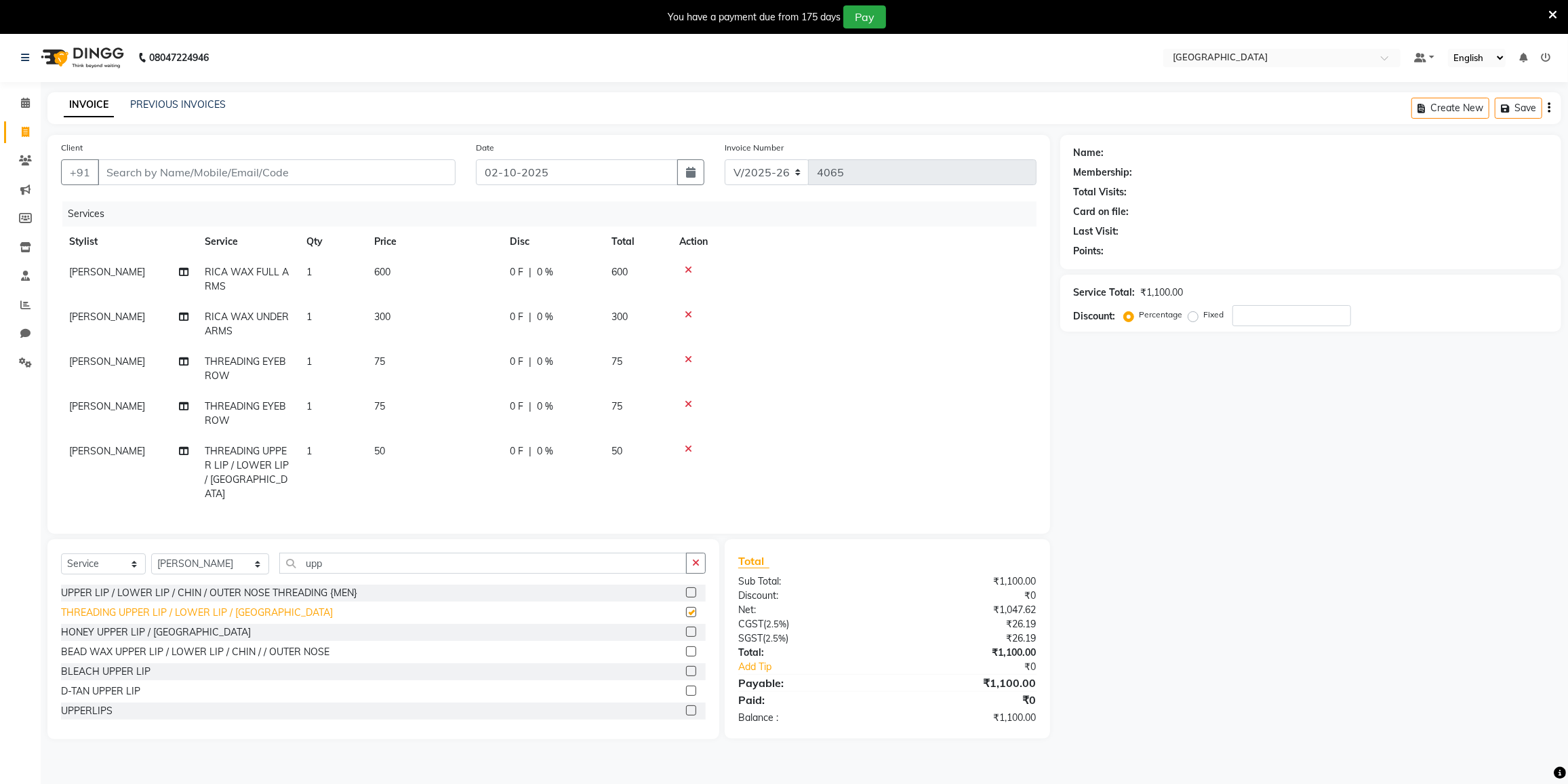
checkbox input "false"
click at [684, 400] on div at bounding box center [853, 405] width 349 height 10
click at [690, 400] on icon at bounding box center [688, 405] width 8 height 10
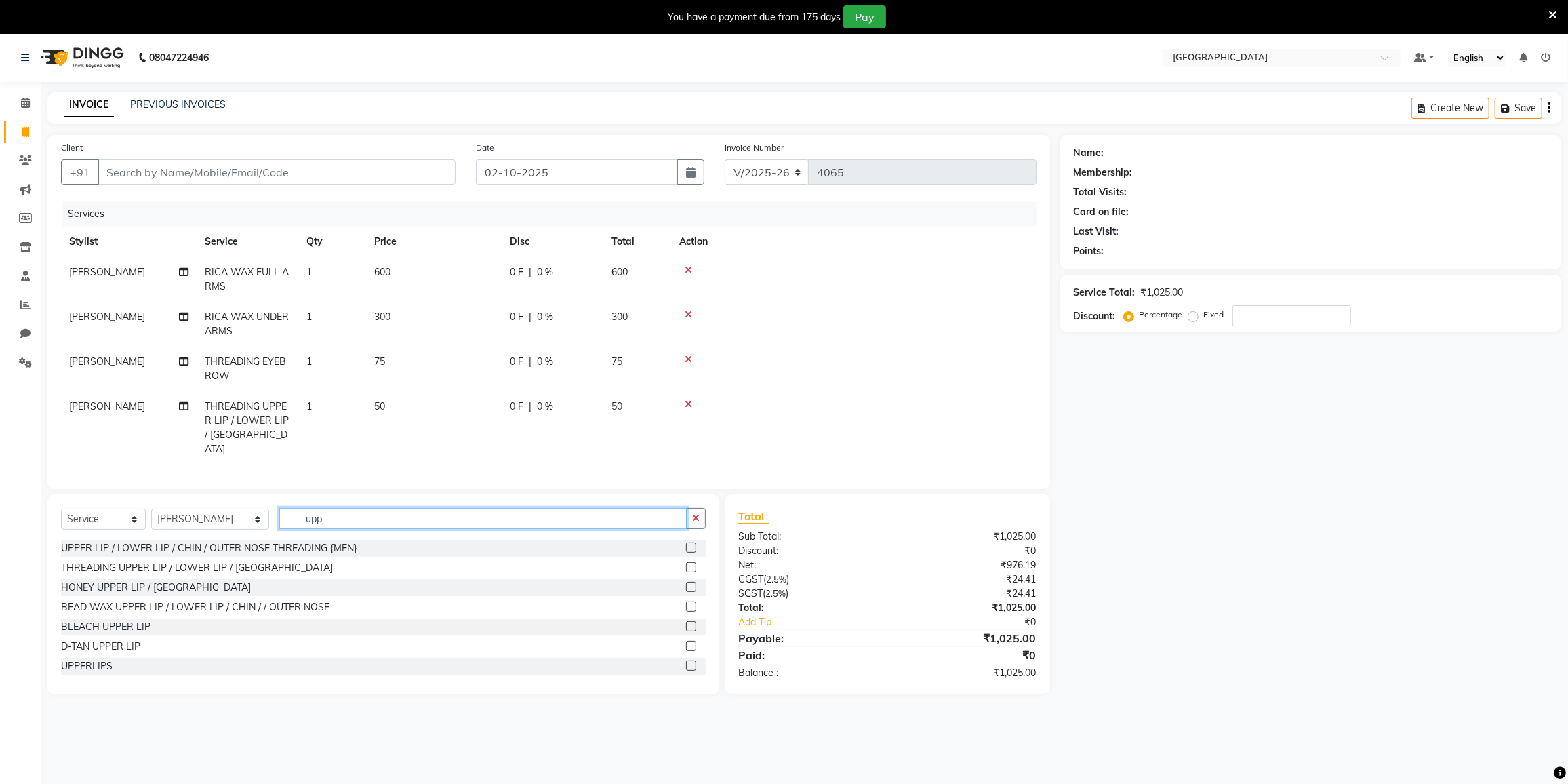
click at [381, 515] on input "upp" at bounding box center [483, 518] width 407 height 21
type input "u"
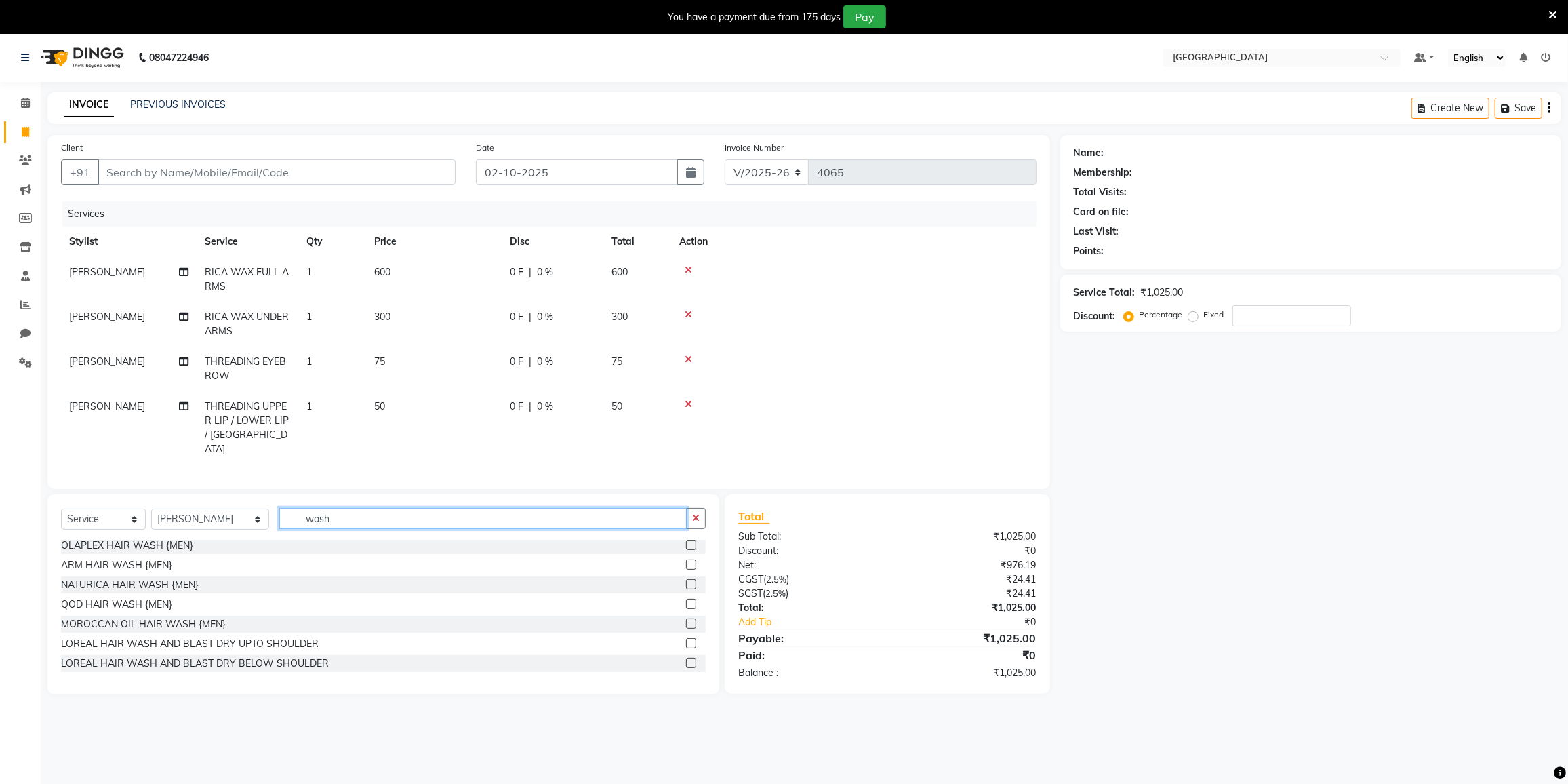
scroll to position [61, 0]
type input "wash"
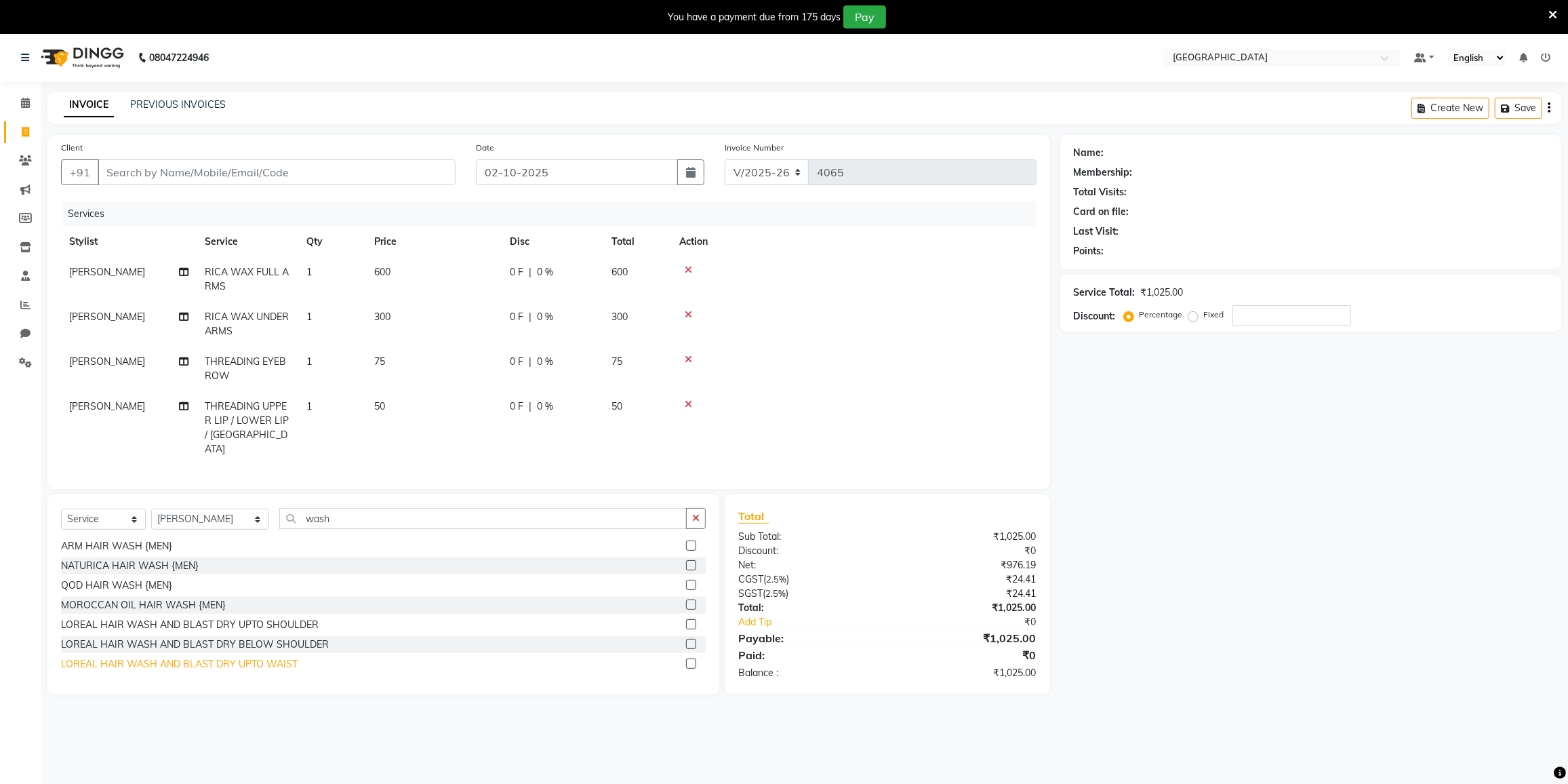
click at [216, 658] on div "LOREAL HAIR WASH AND BLAST DRY UPTO WAIST" at bounding box center [179, 665] width 237 height 14
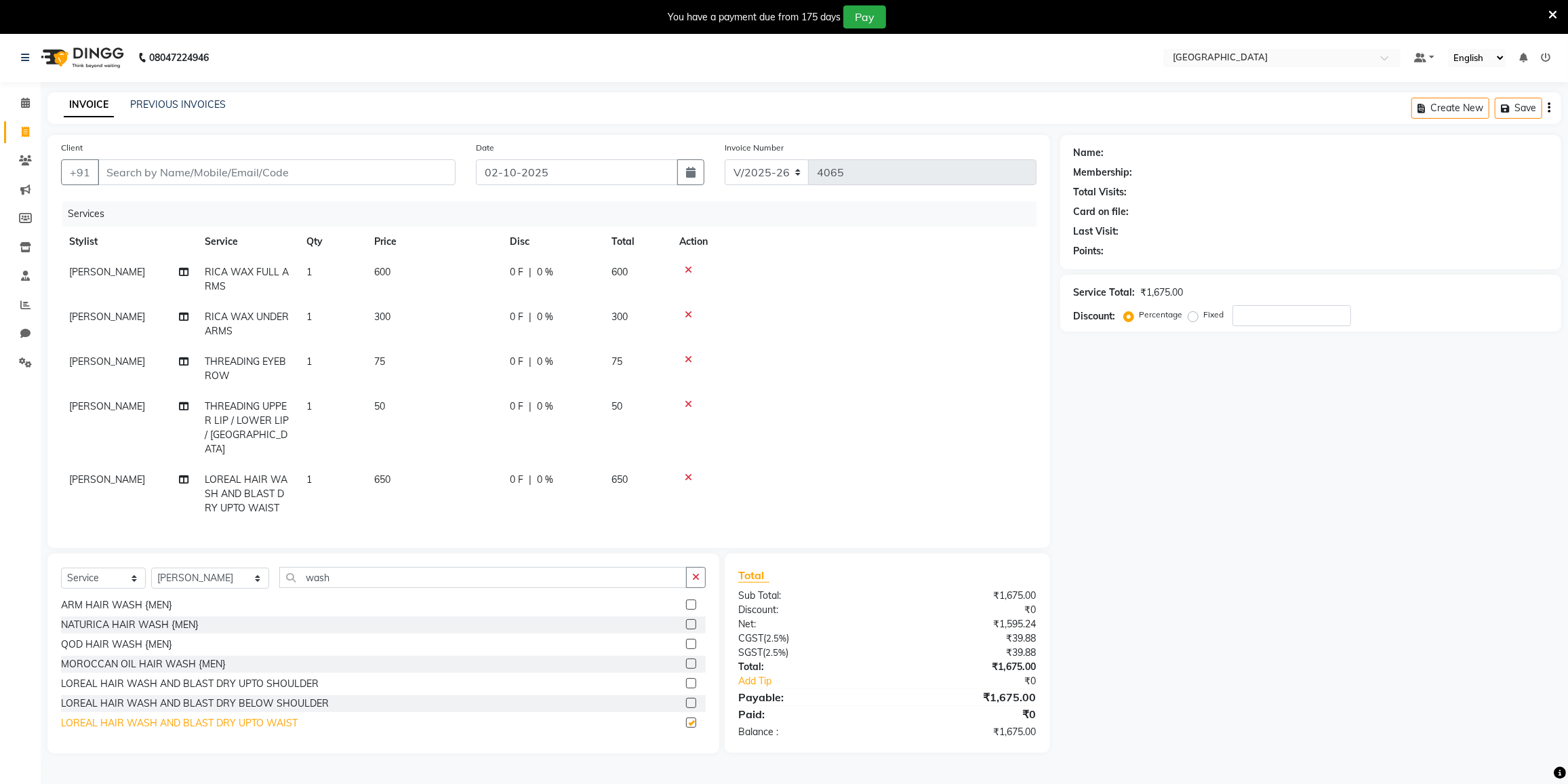
checkbox input "false"
click at [107, 473] on span "[PERSON_NAME]" at bounding box center [107, 479] width 76 height 12
select select "80712"
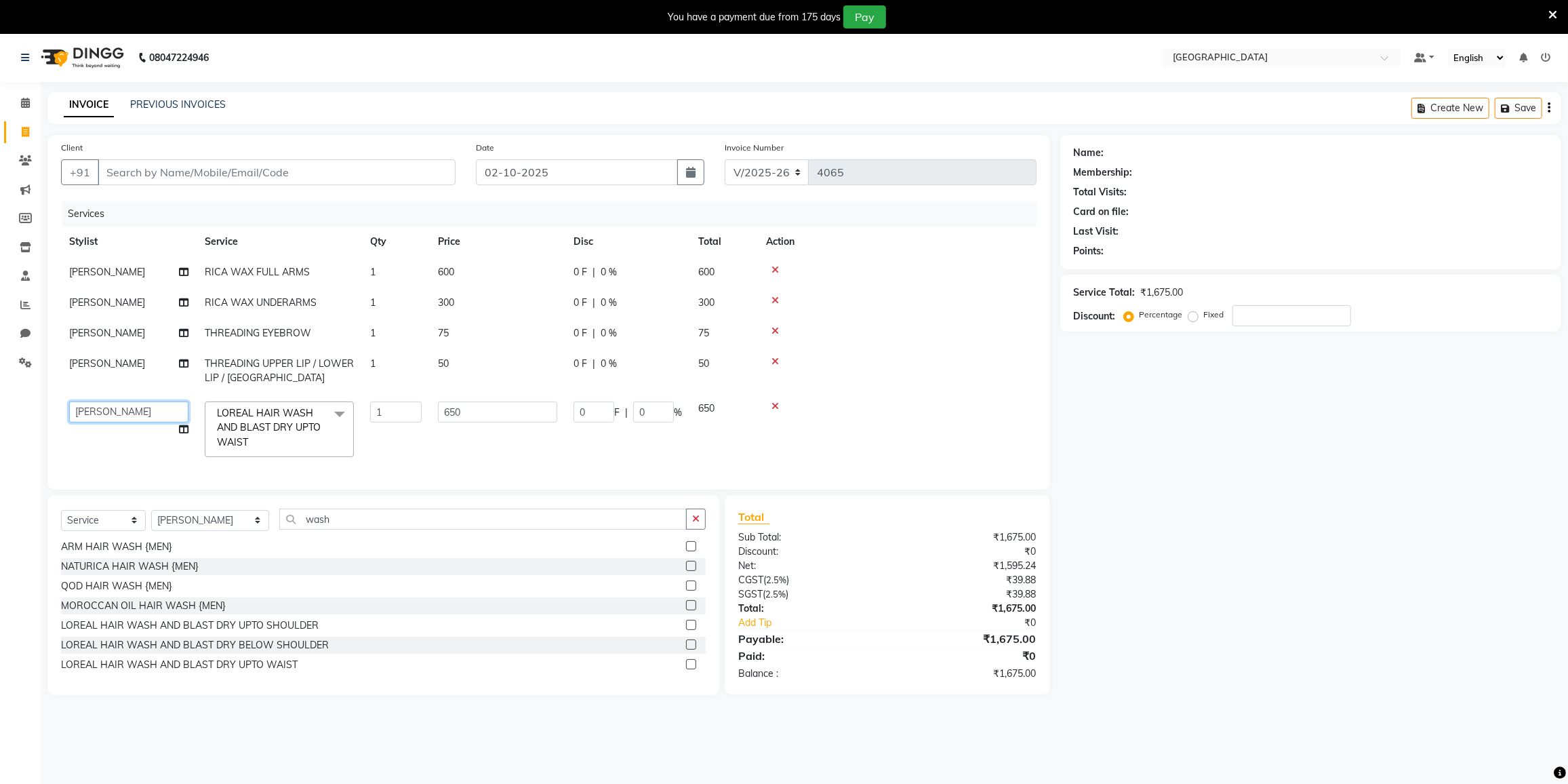
click at [138, 412] on select "DC [PERSON_NAME] [PERSON_NAME] [PERSON_NAME] [PERSON_NAME] [PERSON_NAME] Gulnaa…" at bounding box center [129, 412] width 119 height 21
select select "85941"
click at [879, 365] on div at bounding box center [897, 362] width 263 height 10
drag, startPoint x: 878, startPoint y: 365, endPoint x: 924, endPoint y: 275, distance: 101.1
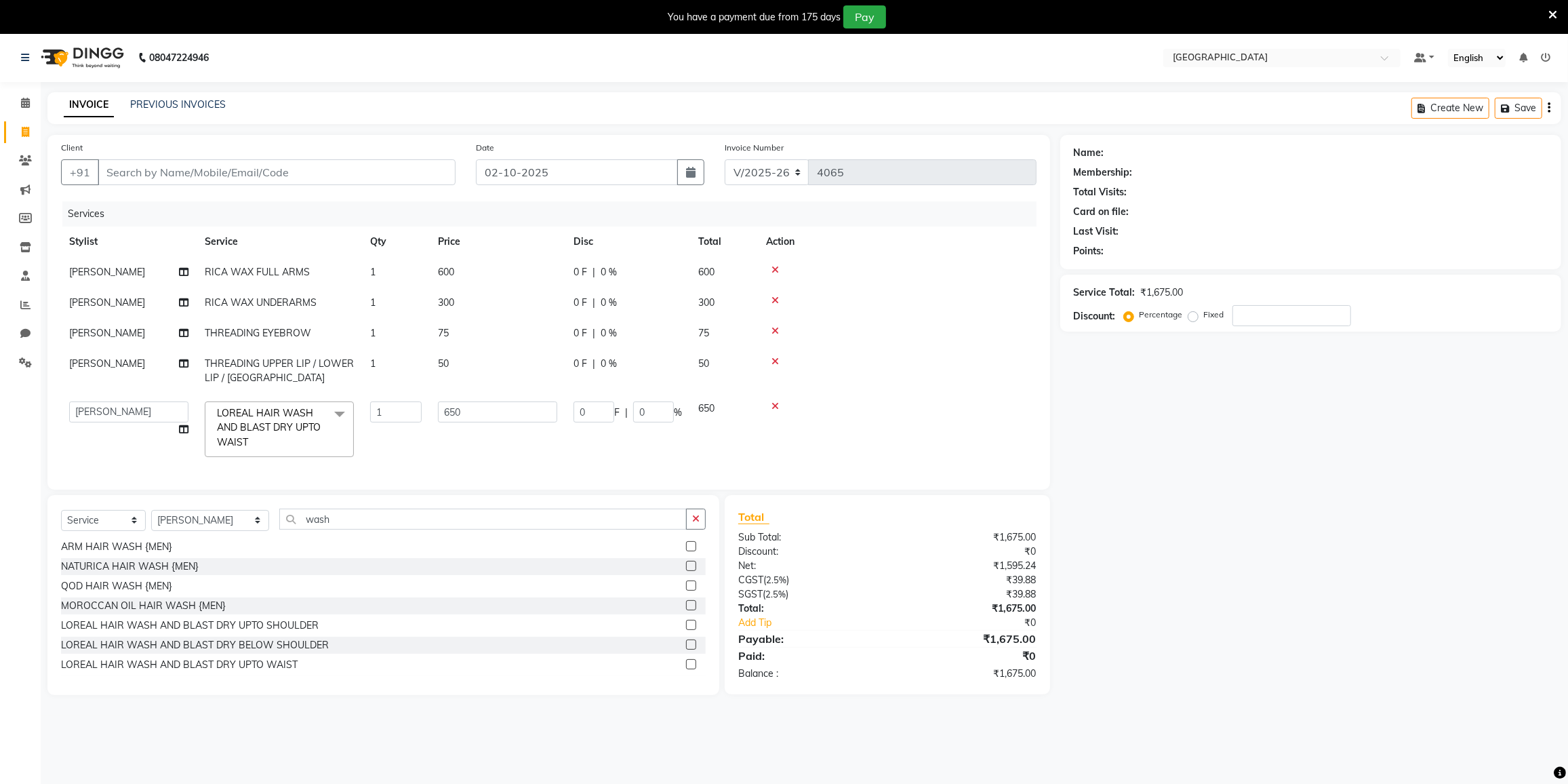
click at [924, 275] on td at bounding box center [897, 272] width 279 height 30
click at [593, 438] on td "0 F | 0 %" at bounding box center [628, 429] width 125 height 72
click at [590, 364] on div "0 F | 0 %" at bounding box center [628, 364] width 108 height 14
select select "80712"
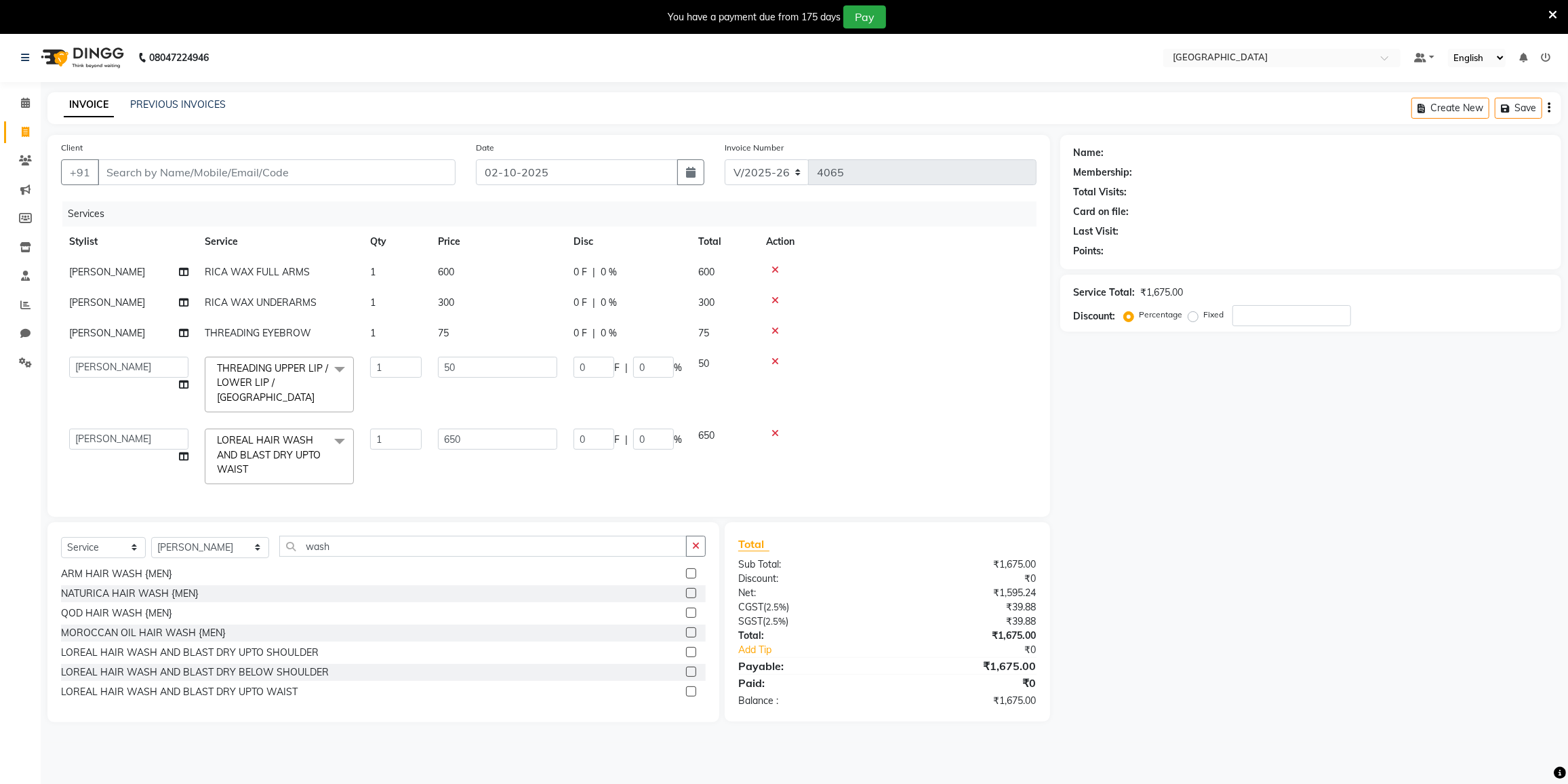
click at [605, 333] on span "0 %" at bounding box center [608, 333] width 16 height 14
select select "80712"
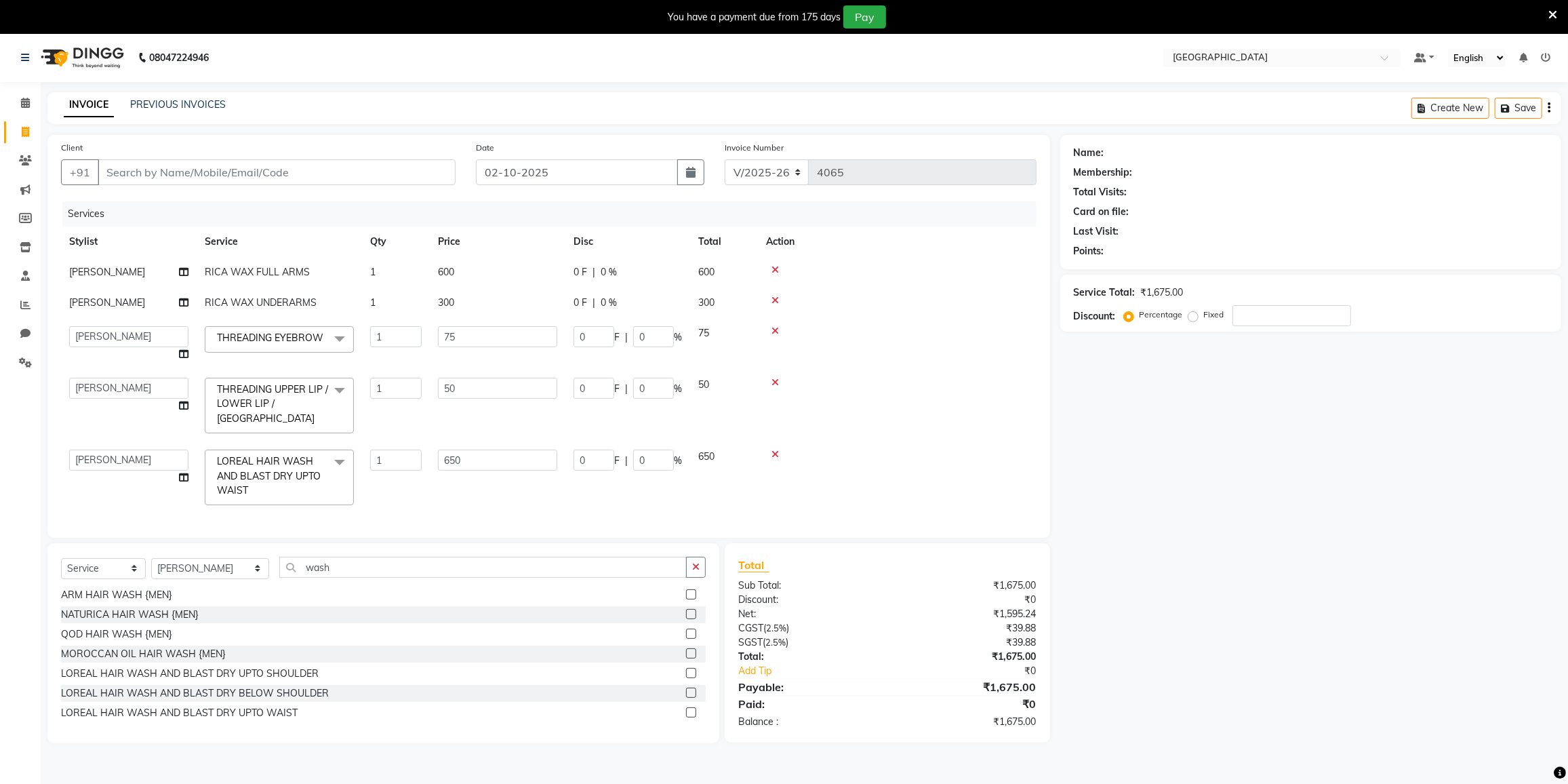
click at [604, 303] on span "0 %" at bounding box center [608, 303] width 16 height 14
select select "80712"
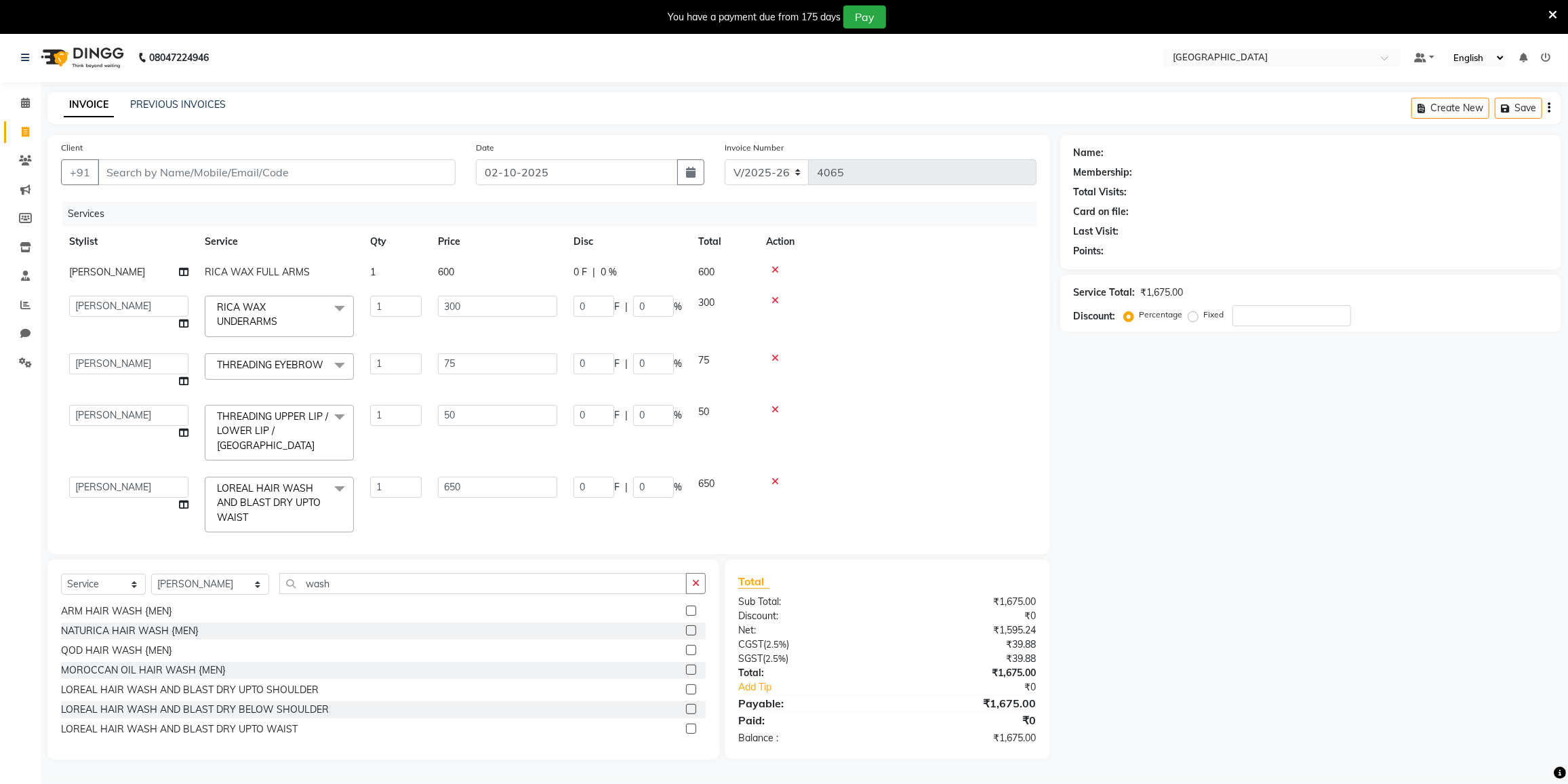
click at [607, 285] on td "0 F | 0 %" at bounding box center [628, 272] width 125 height 30
select select "80712"
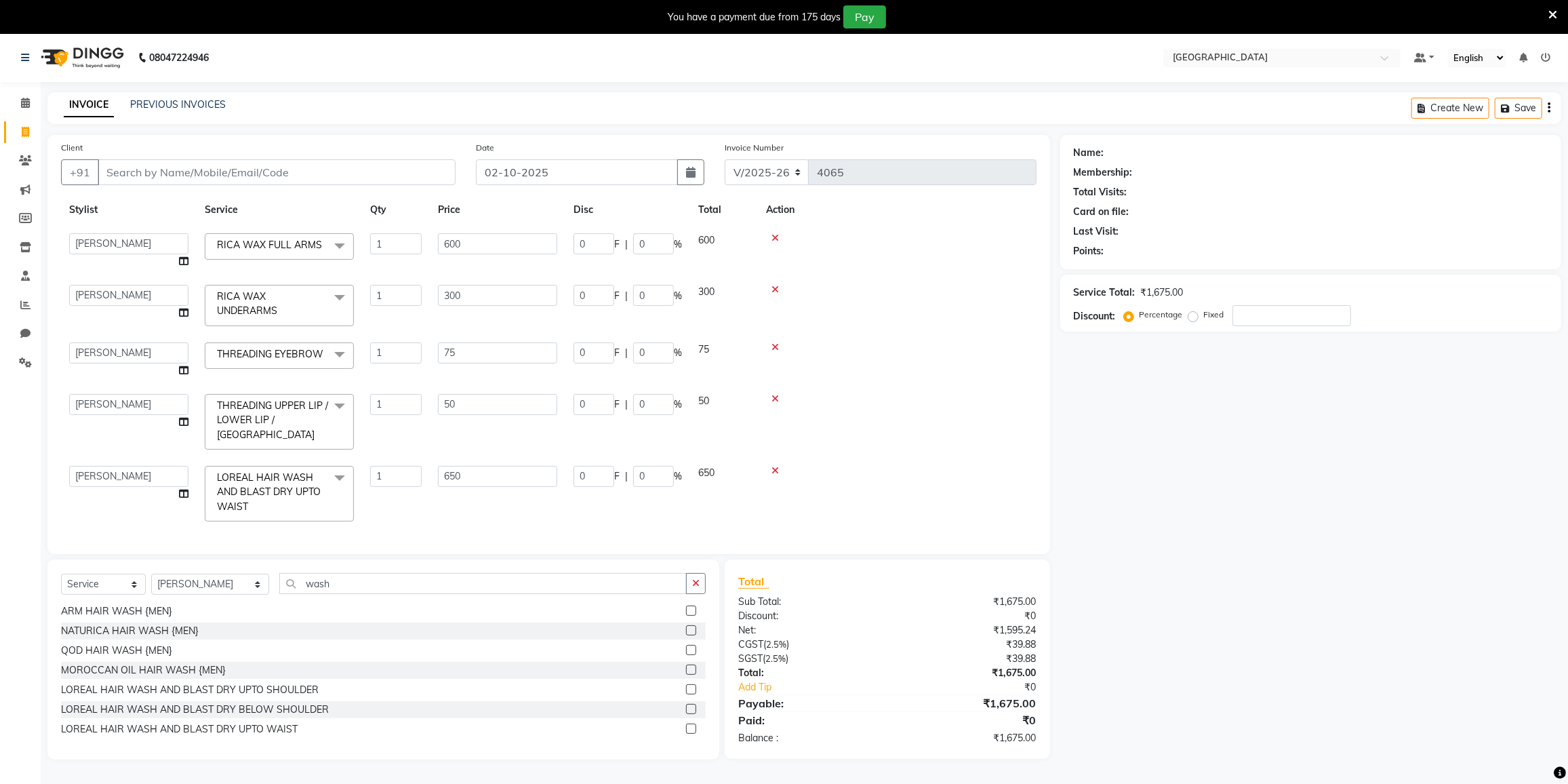
scroll to position [0, 0]
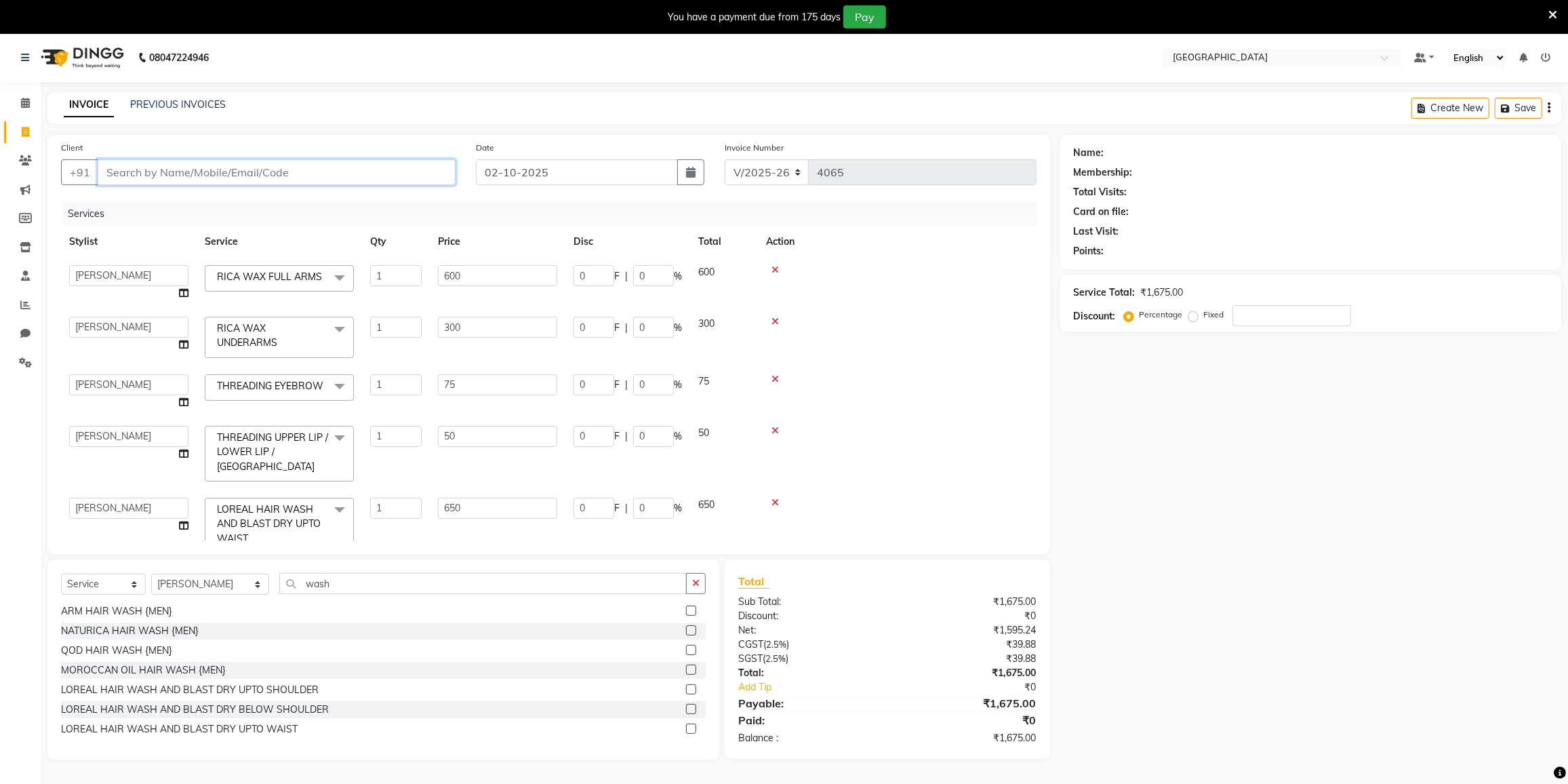
click at [259, 166] on input "Client" at bounding box center [277, 172] width 358 height 26
click at [311, 160] on input "Client" at bounding box center [277, 172] width 358 height 26
click at [371, 171] on input "Client" at bounding box center [277, 172] width 358 height 26
type input "7"
type input "0"
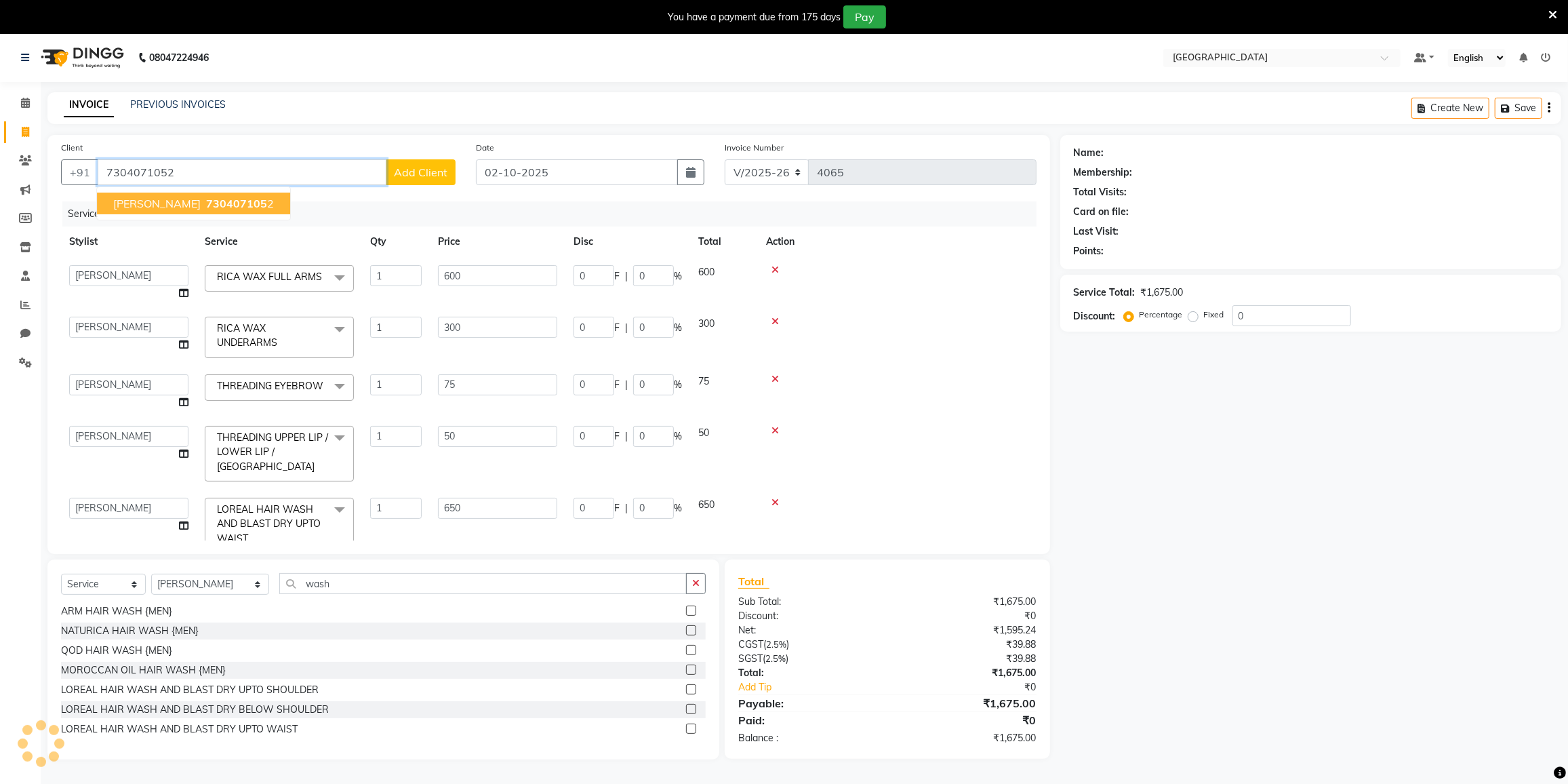
type input "7304071052"
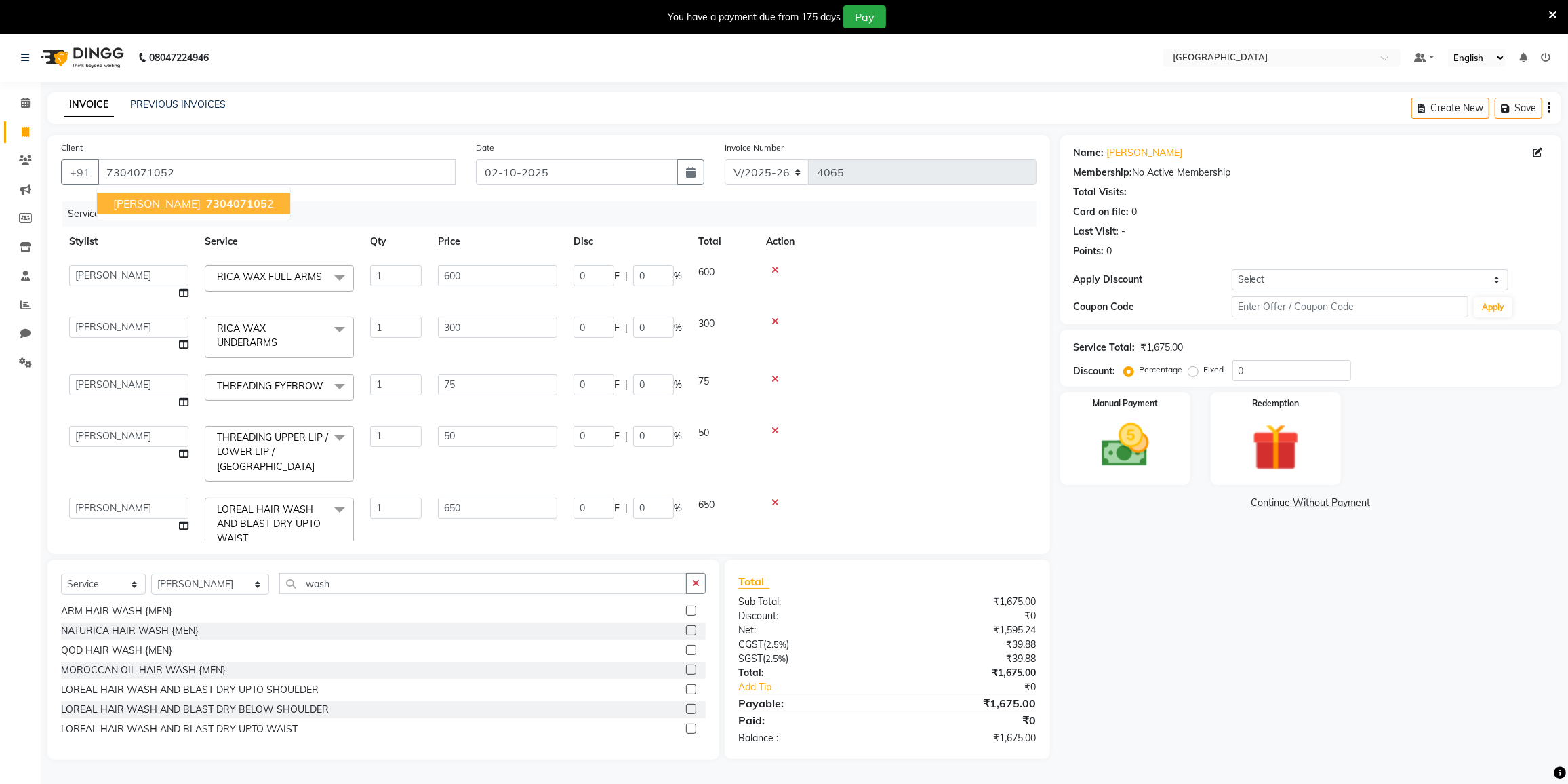
click at [159, 197] on span "[PERSON_NAME]" at bounding box center [157, 203] width 88 height 13
click at [471, 274] on input "600" at bounding box center [498, 276] width 119 height 21
type input "6"
type input "800"
click at [895, 304] on tbody "DC [PERSON_NAME] [PERSON_NAME] [PERSON_NAME] [PERSON_NAME] [PERSON_NAME] Gulnaa…" at bounding box center [548, 409] width 975 height 304
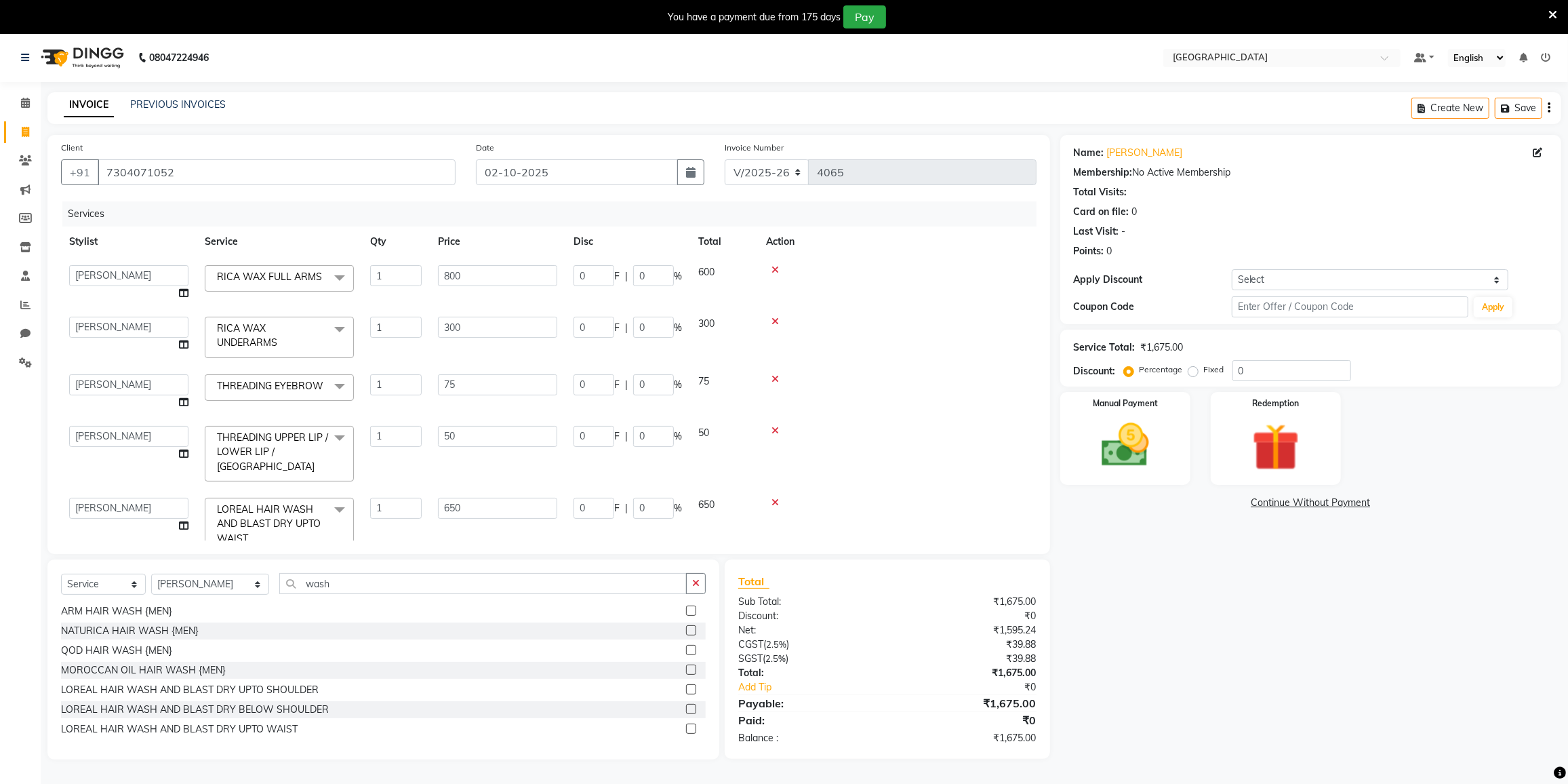
click at [895, 308] on td at bounding box center [897, 337] width 279 height 58
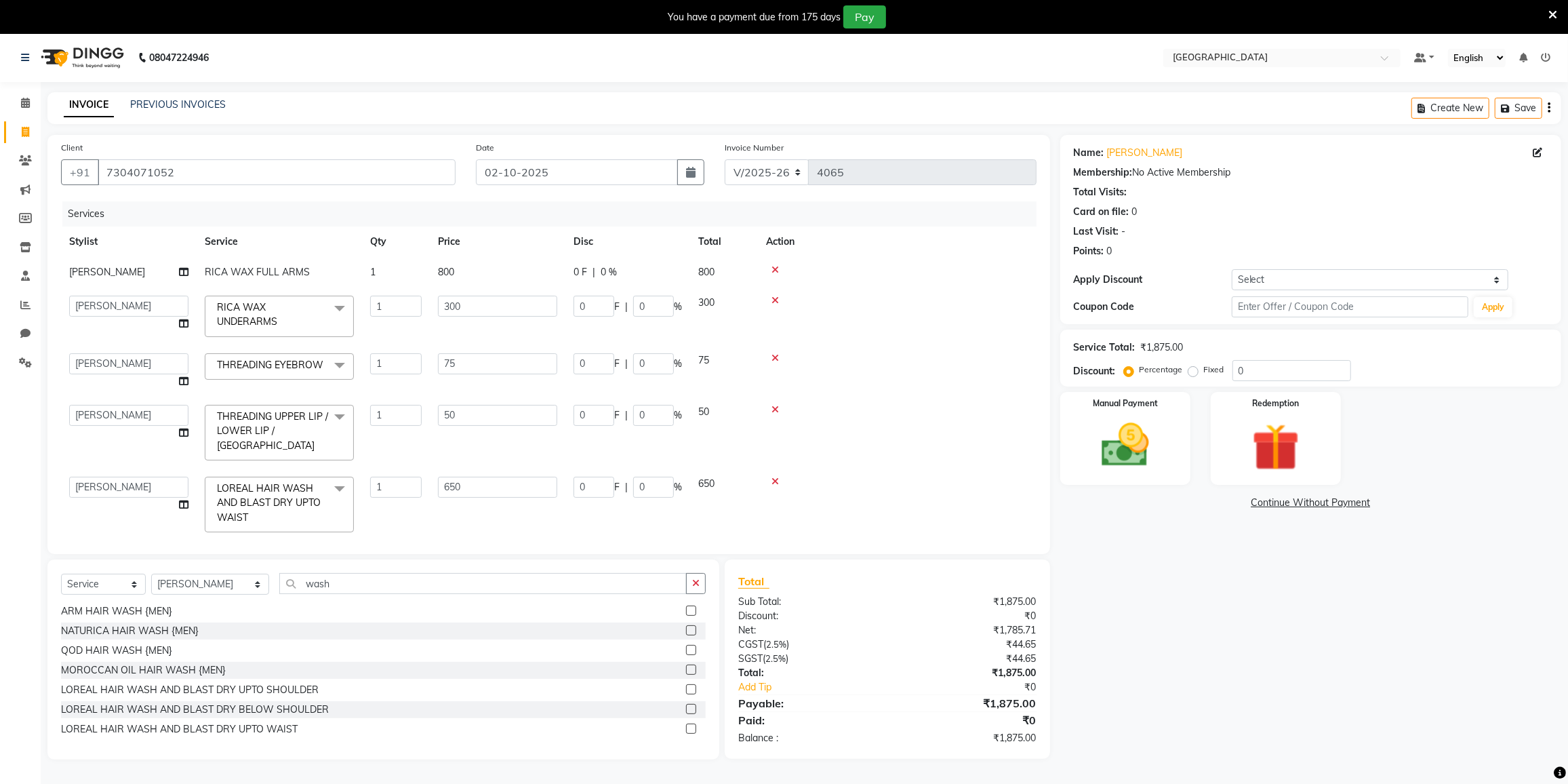
click at [480, 268] on td "800" at bounding box center [497, 272] width 136 height 30
select select "80712"
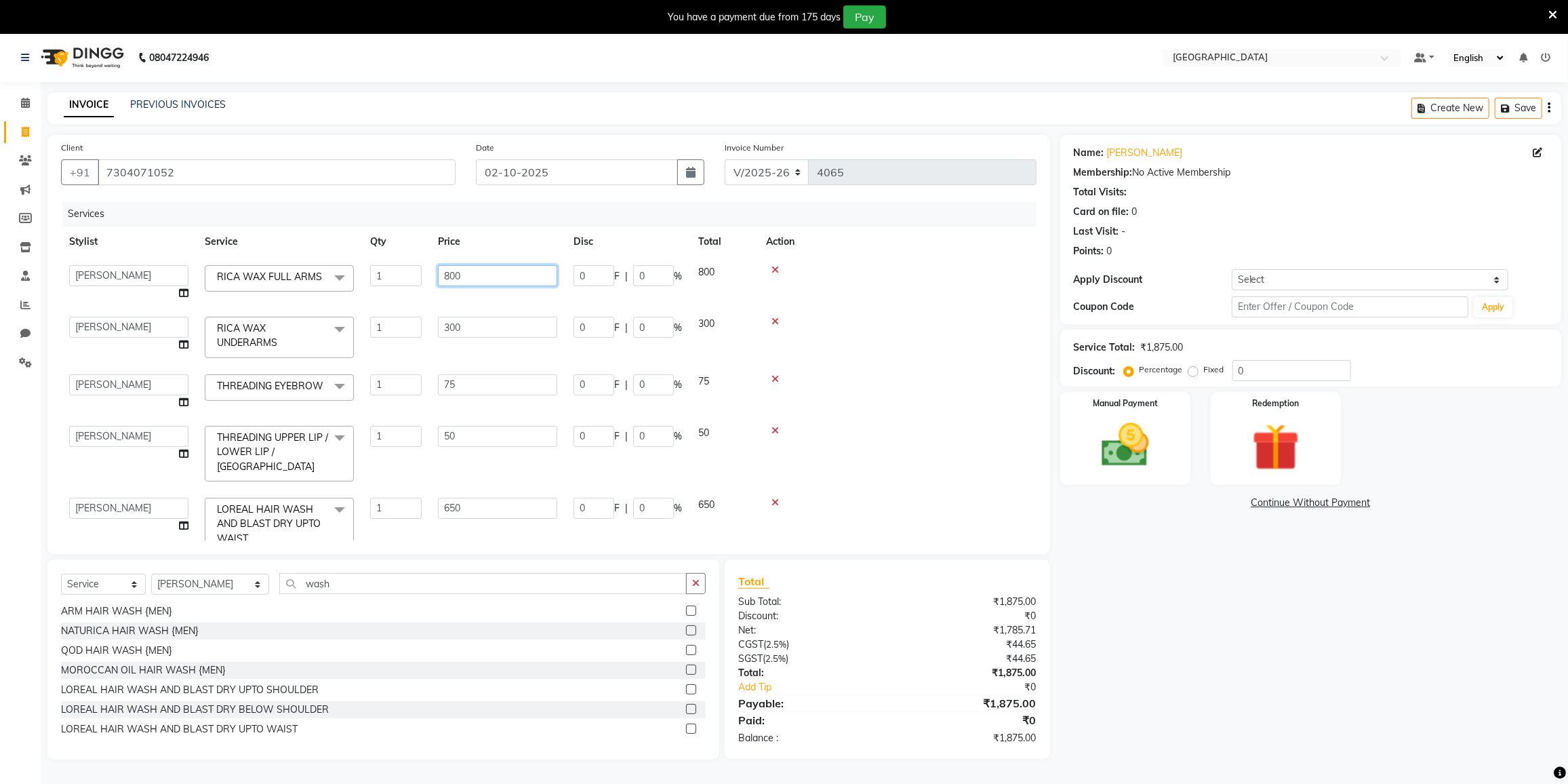
click at [501, 270] on input "800" at bounding box center [498, 276] width 119 height 21
type input "8"
type input "600"
click at [1065, 334] on div "Service Total: ₹1,875.00 Discount: Percentage Fixed 0" at bounding box center [1310, 358] width 501 height 57
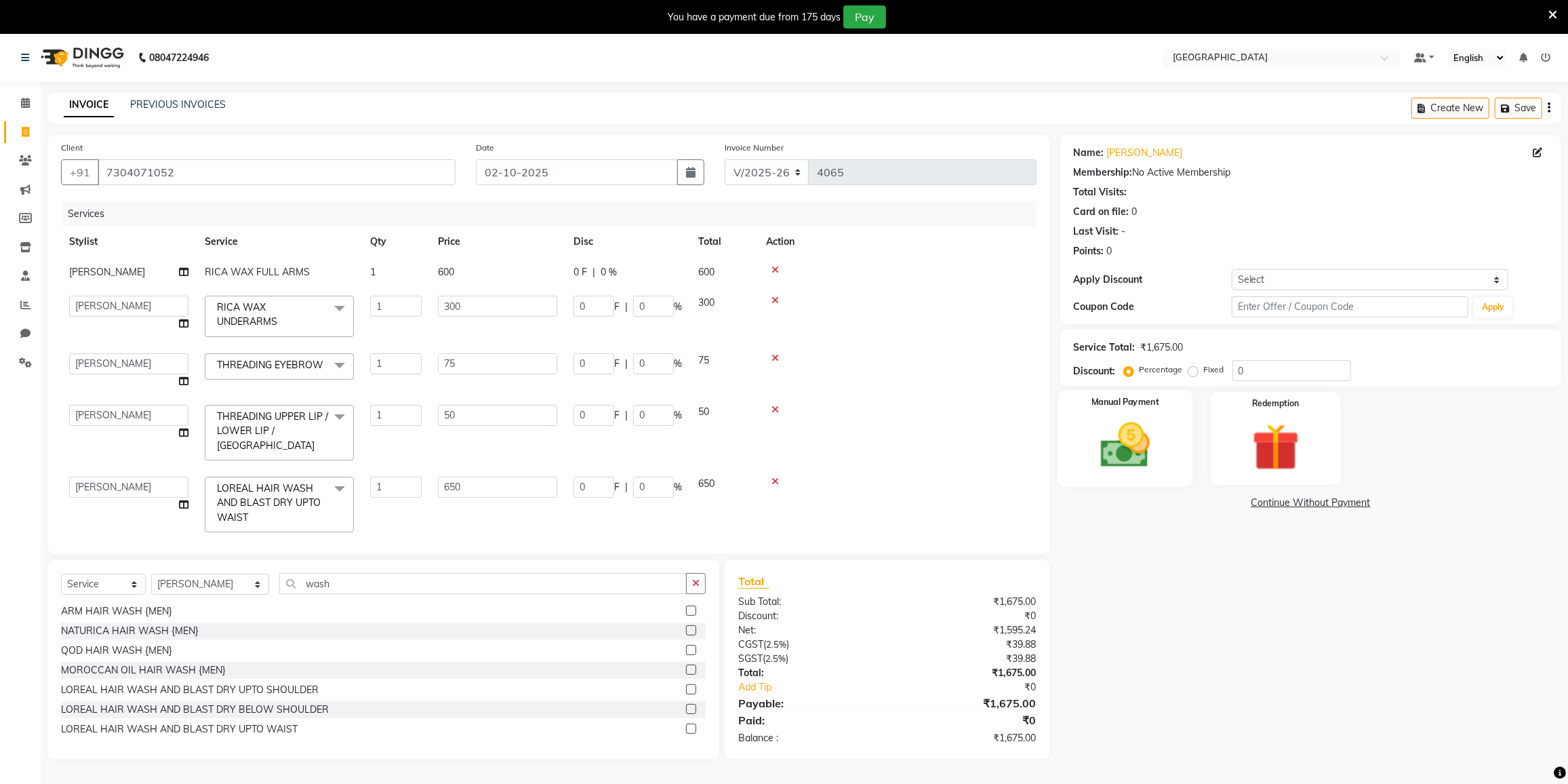
click at [1074, 435] on div "Manual Payment" at bounding box center [1125, 438] width 136 height 97
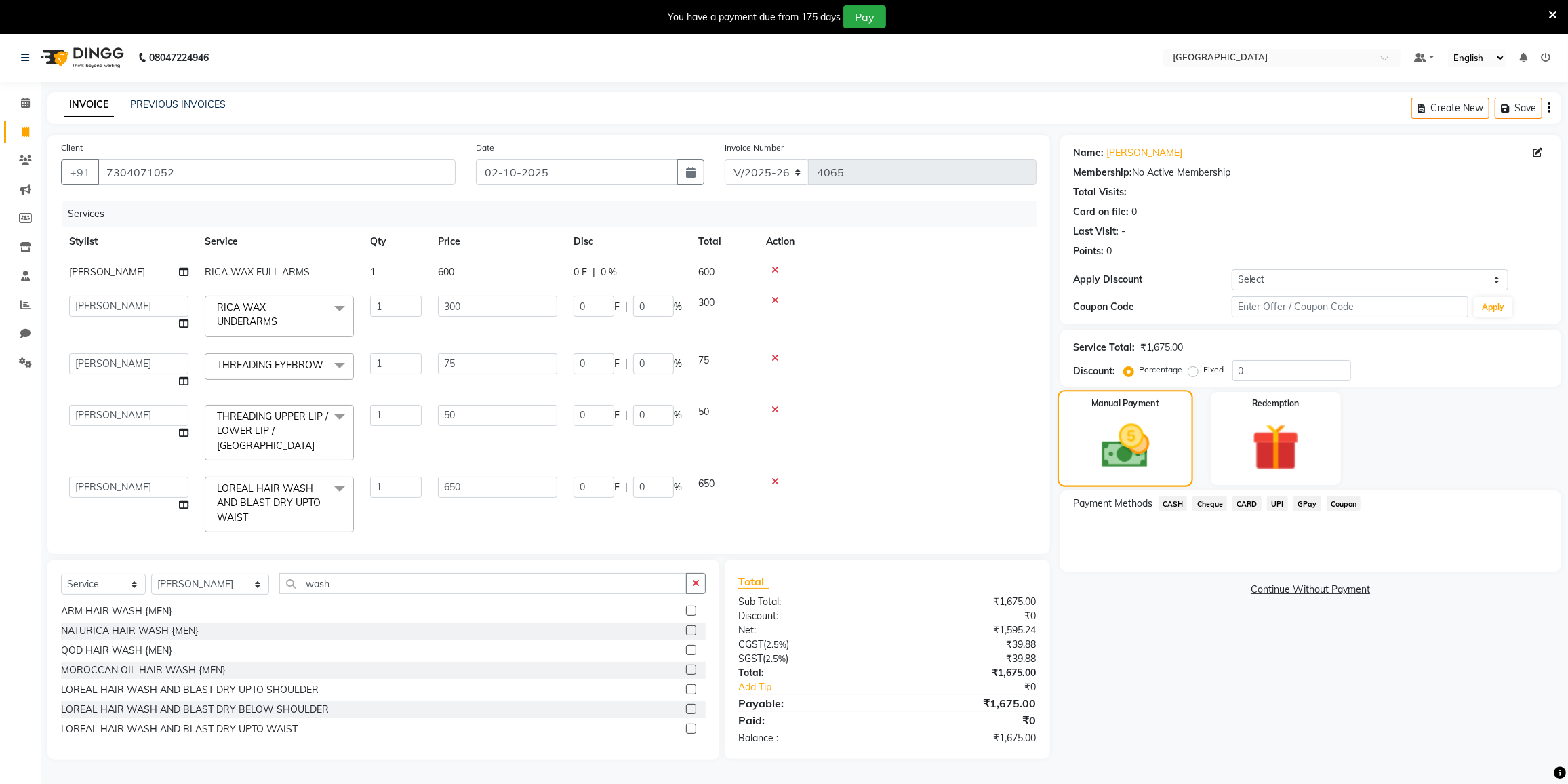
click at [1074, 435] on div "Manual Payment" at bounding box center [1125, 438] width 136 height 97
click at [1305, 509] on span "GPay" at bounding box center [1307, 504] width 28 height 15
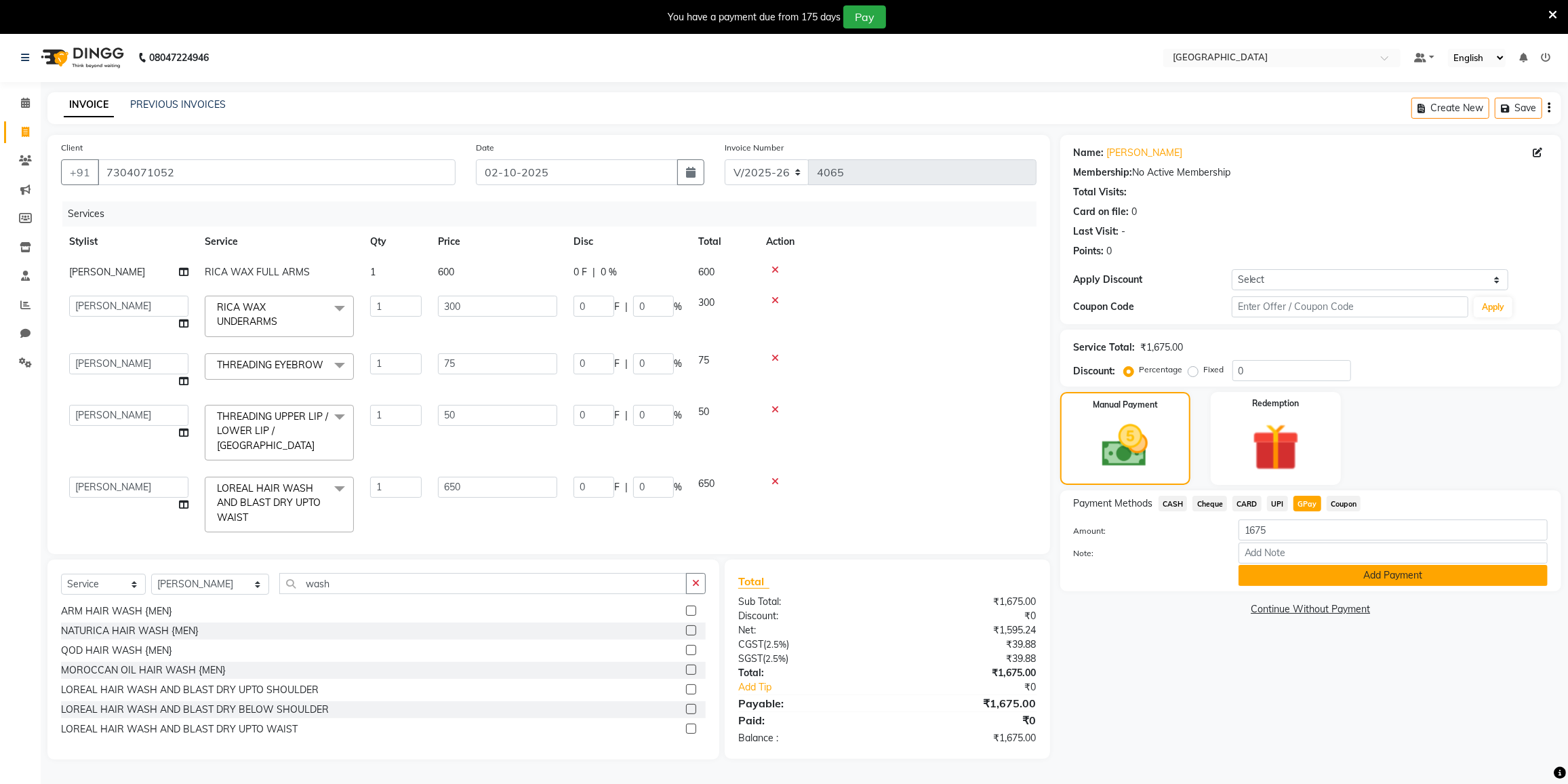
click at [1304, 568] on button "Add Payment" at bounding box center [1393, 575] width 309 height 21
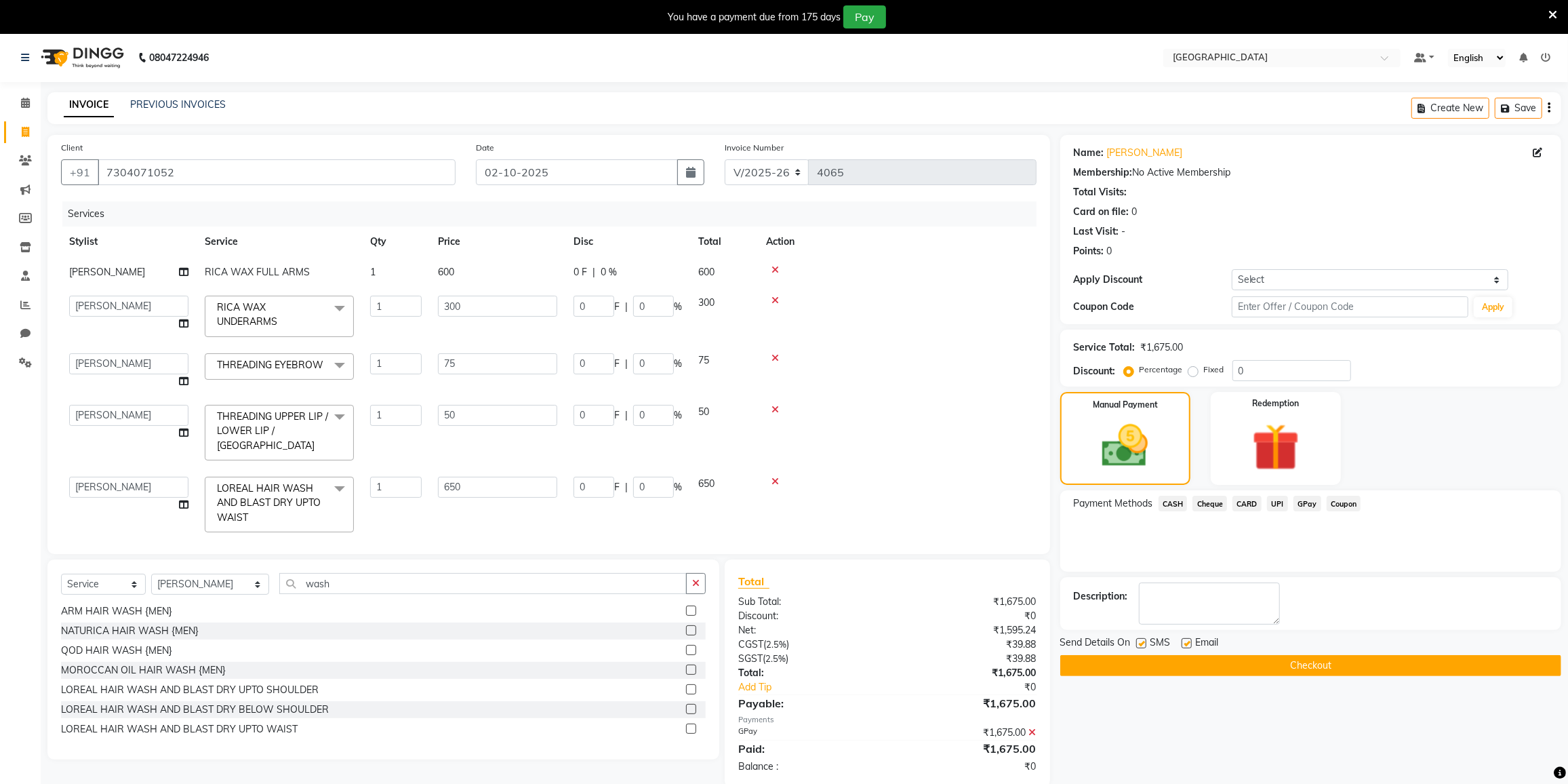
click at [1298, 662] on button "Checkout" at bounding box center [1310, 666] width 501 height 21
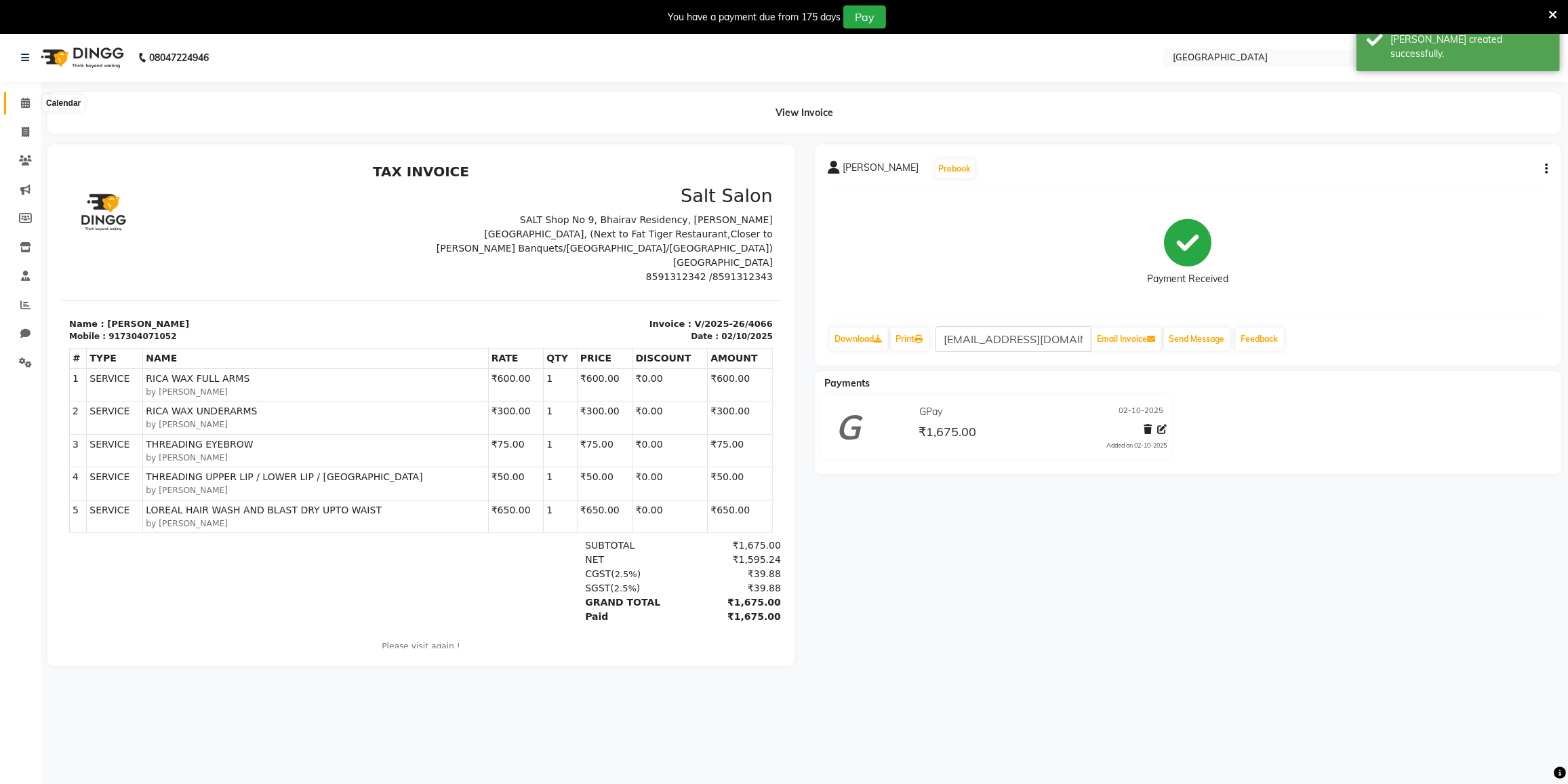
click at [29, 102] on icon at bounding box center [25, 103] width 9 height 10
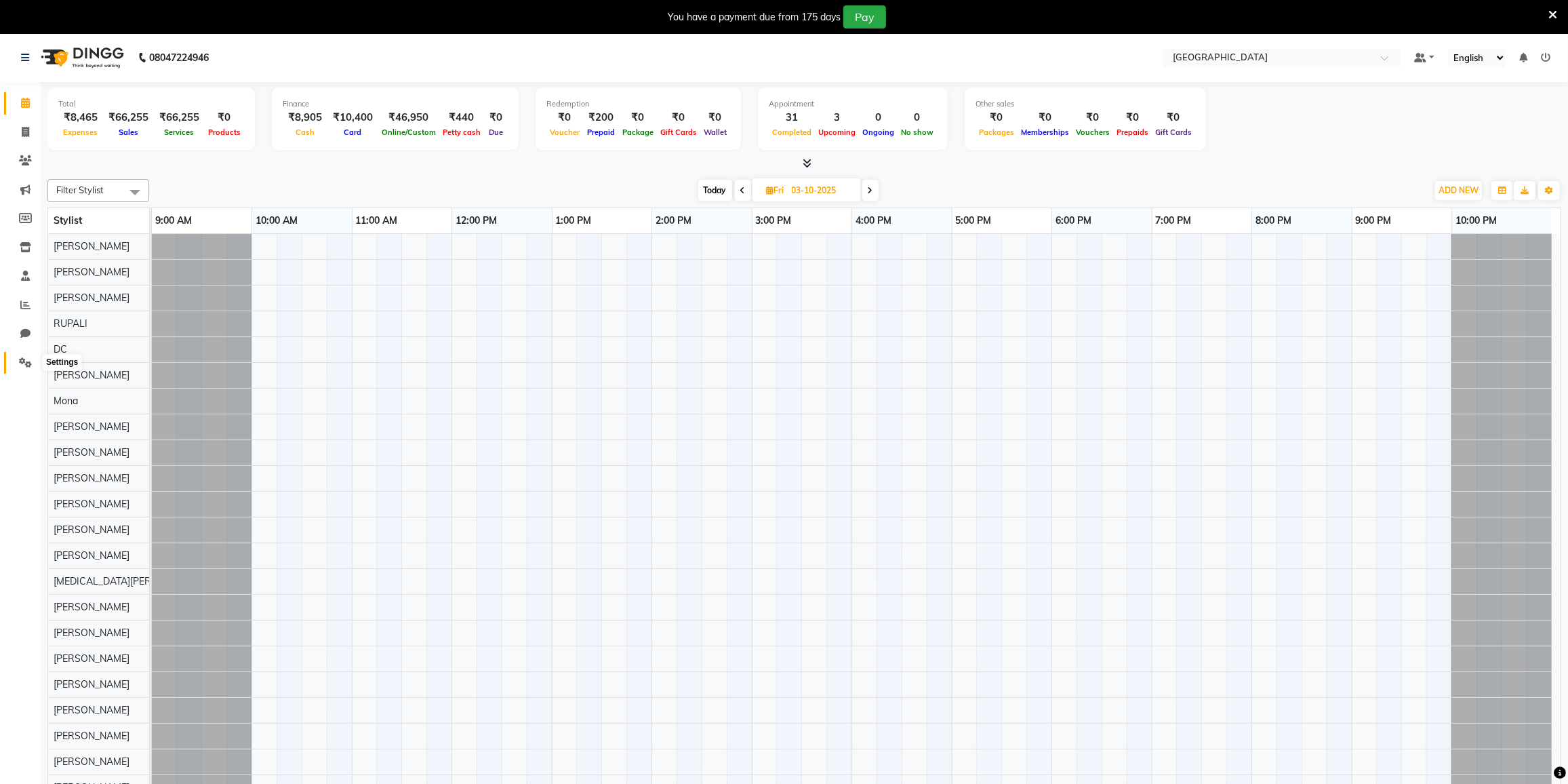
click at [18, 362] on span at bounding box center [25, 363] width 24 height 15
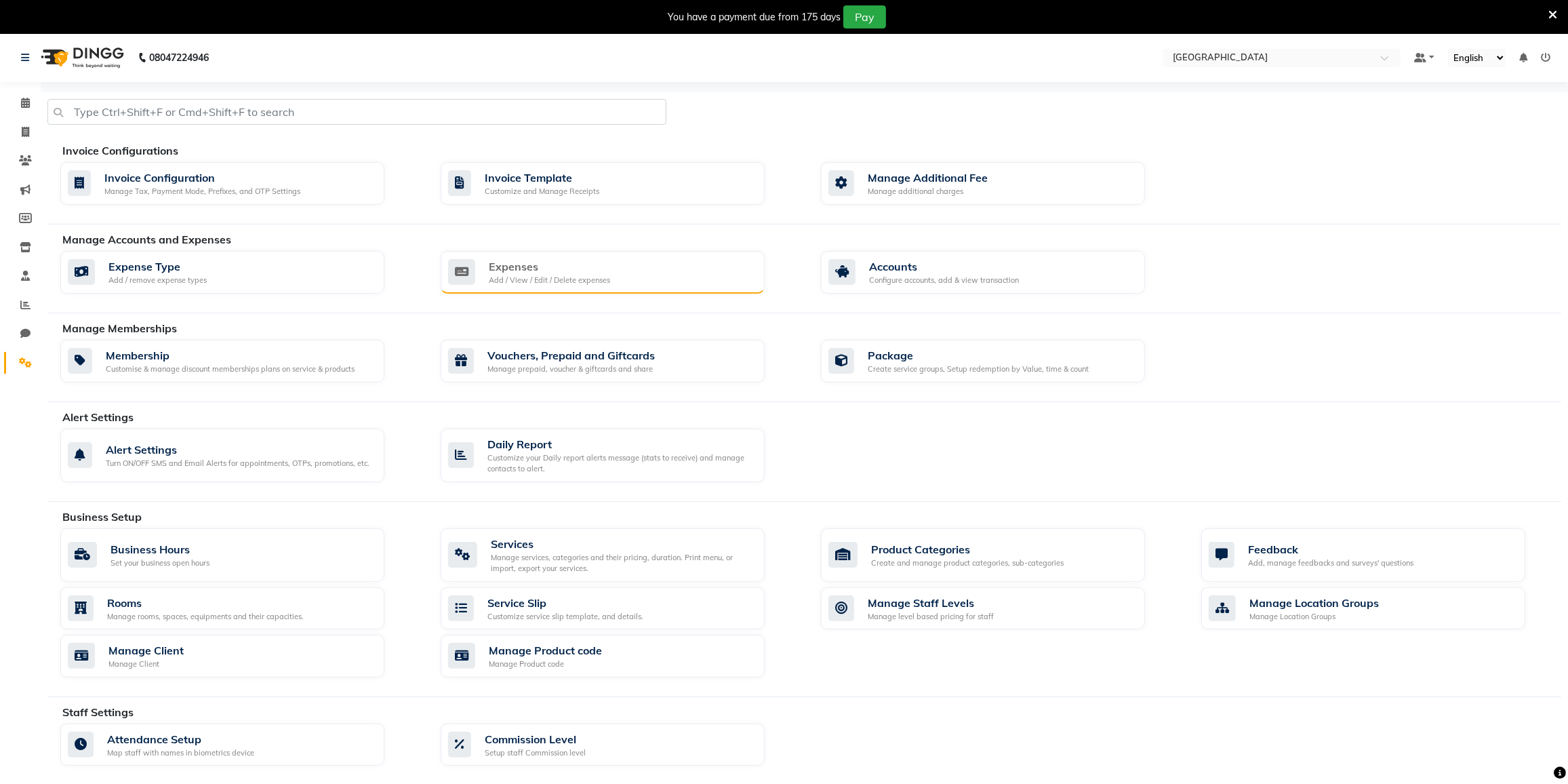
click at [582, 281] on div "Add / View / Edit / Delete expenses" at bounding box center [549, 280] width 121 height 11
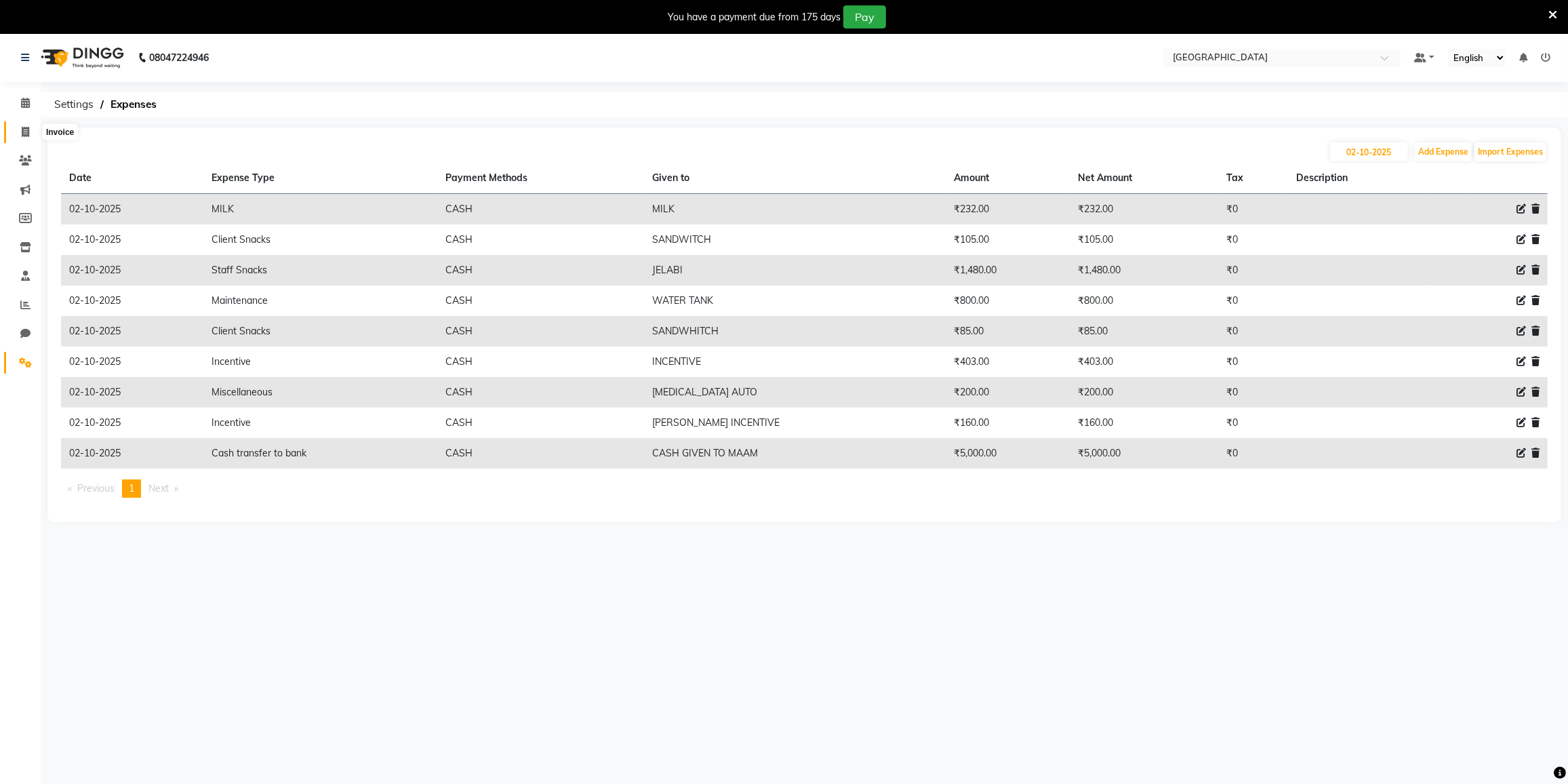
click at [24, 136] on icon at bounding box center [25, 132] width 8 height 10
select select "service"
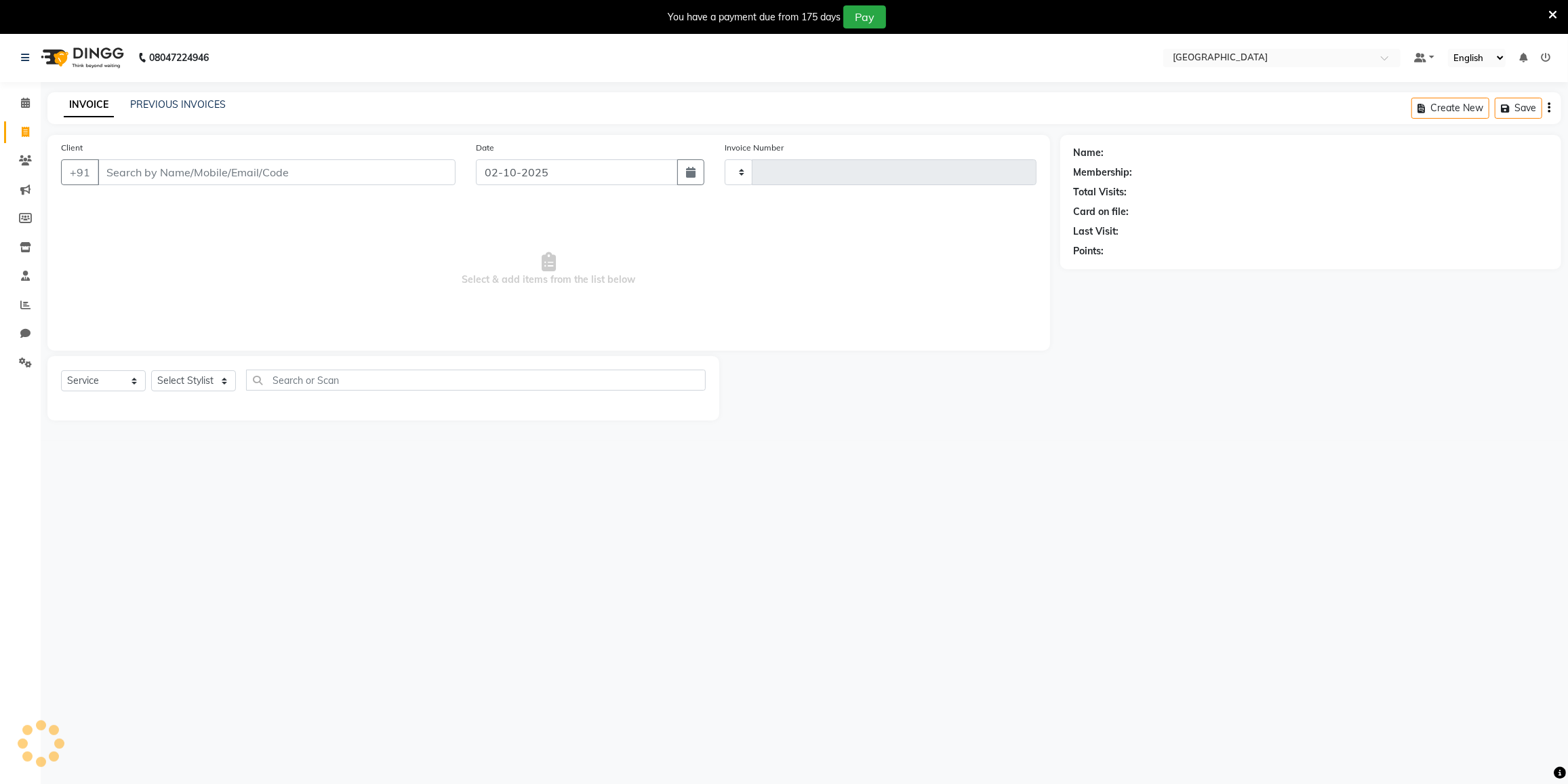
type input "4067"
select select "8096"
click at [23, 108] on icon at bounding box center [25, 103] width 9 height 10
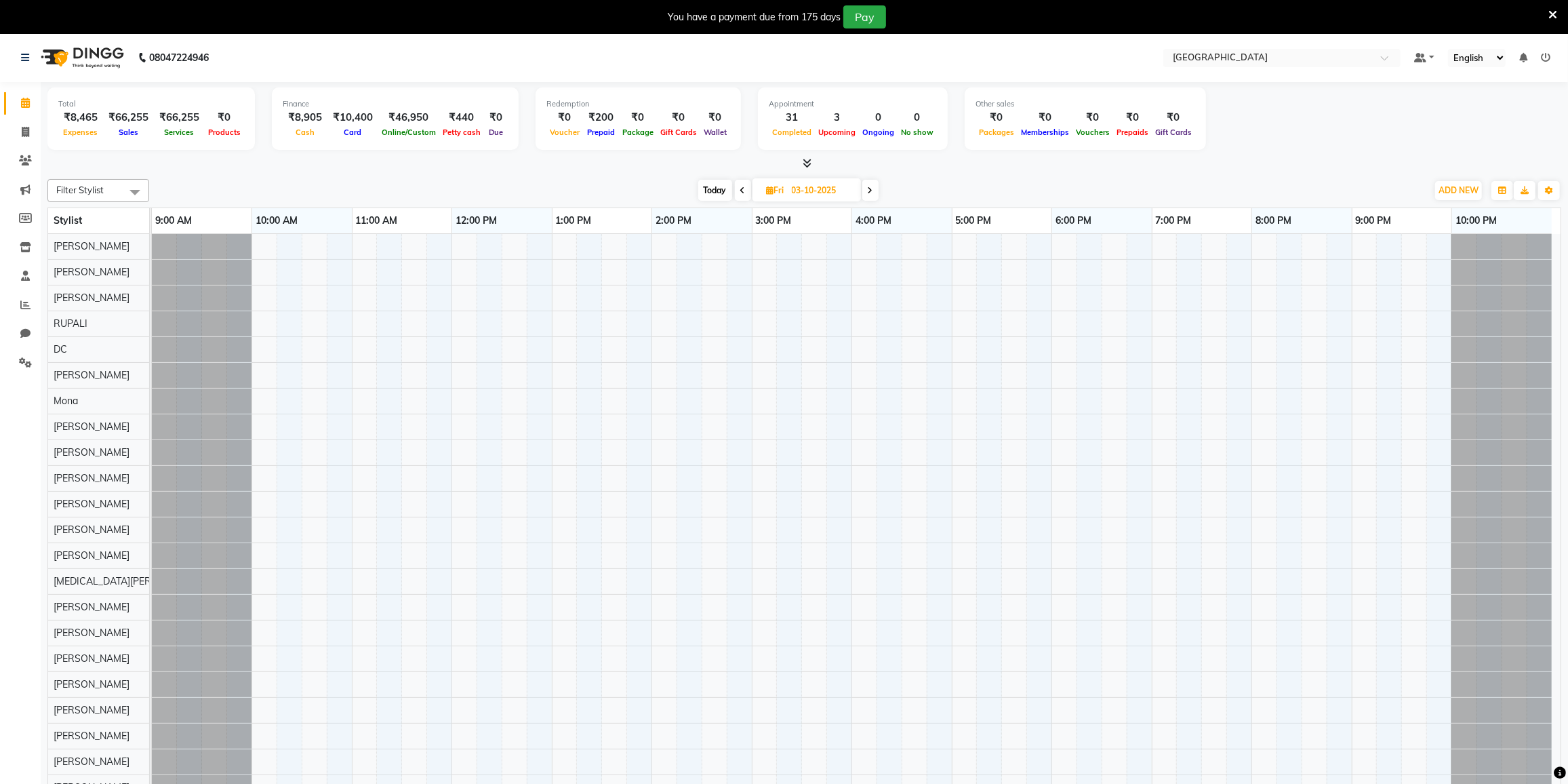
click at [23, 108] on icon at bounding box center [25, 103] width 9 height 10
